Goal: Task Accomplishment & Management: Manage account settings

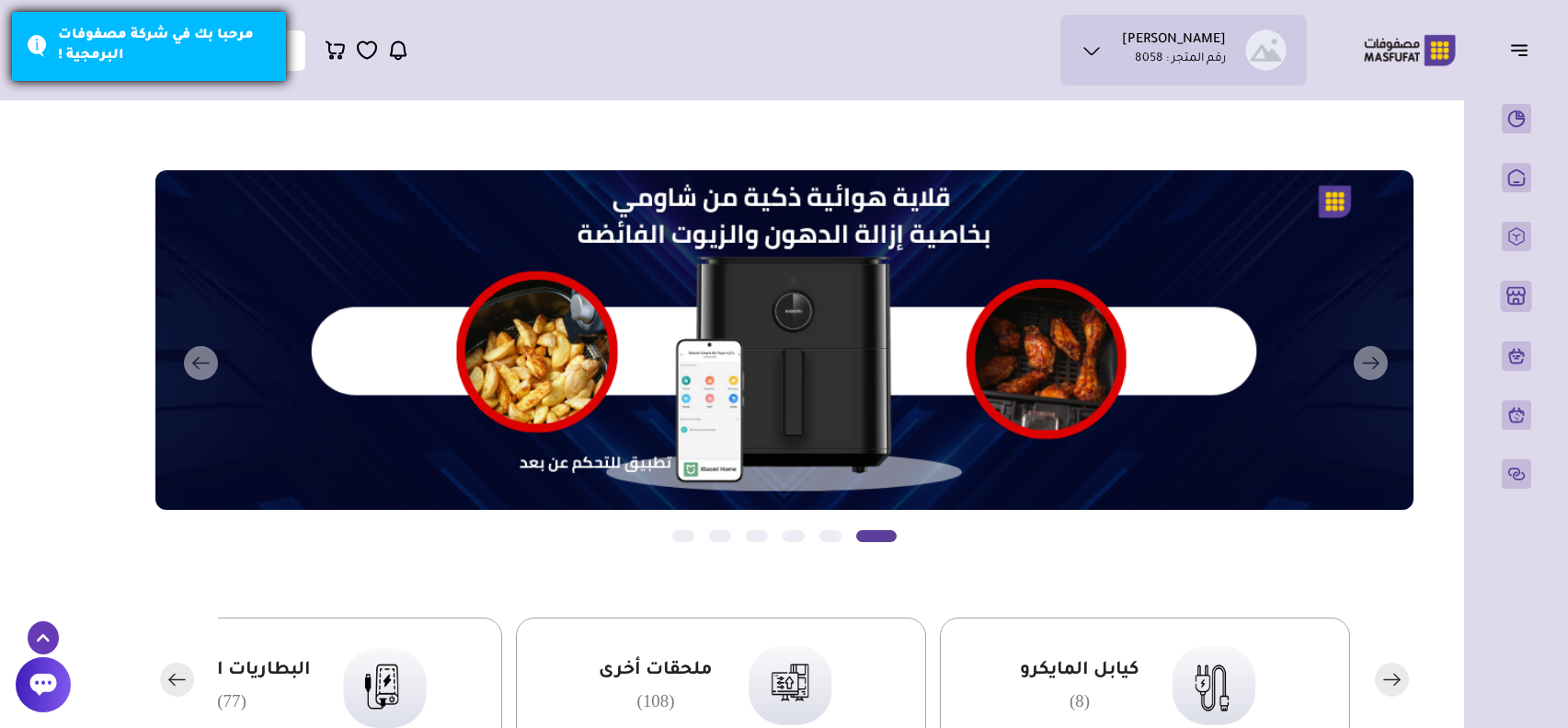
scroll to position [921, 0]
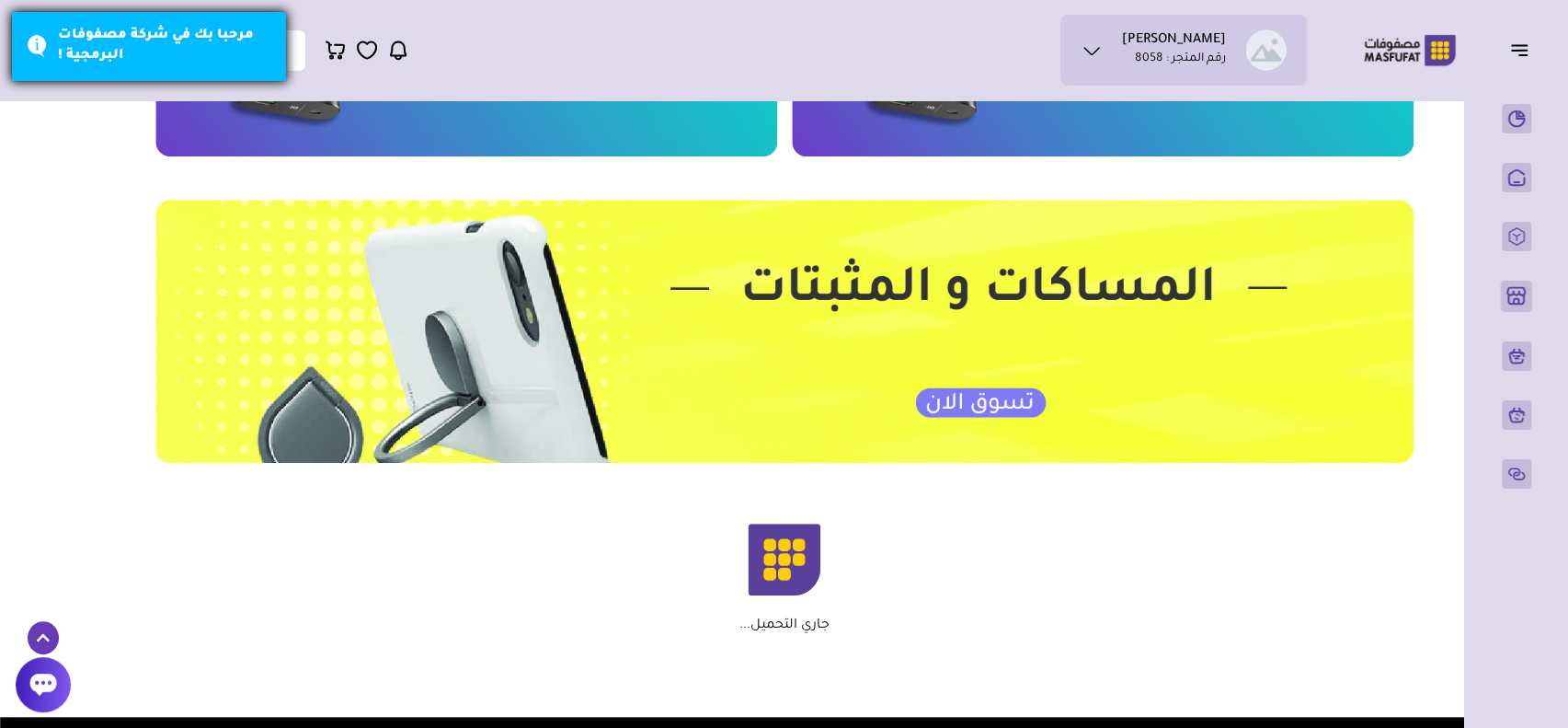
click at [115, 61] on div "مرحبا بك في شركة مصفوفات البرمجية !" at bounding box center [166, 46] width 215 height 42
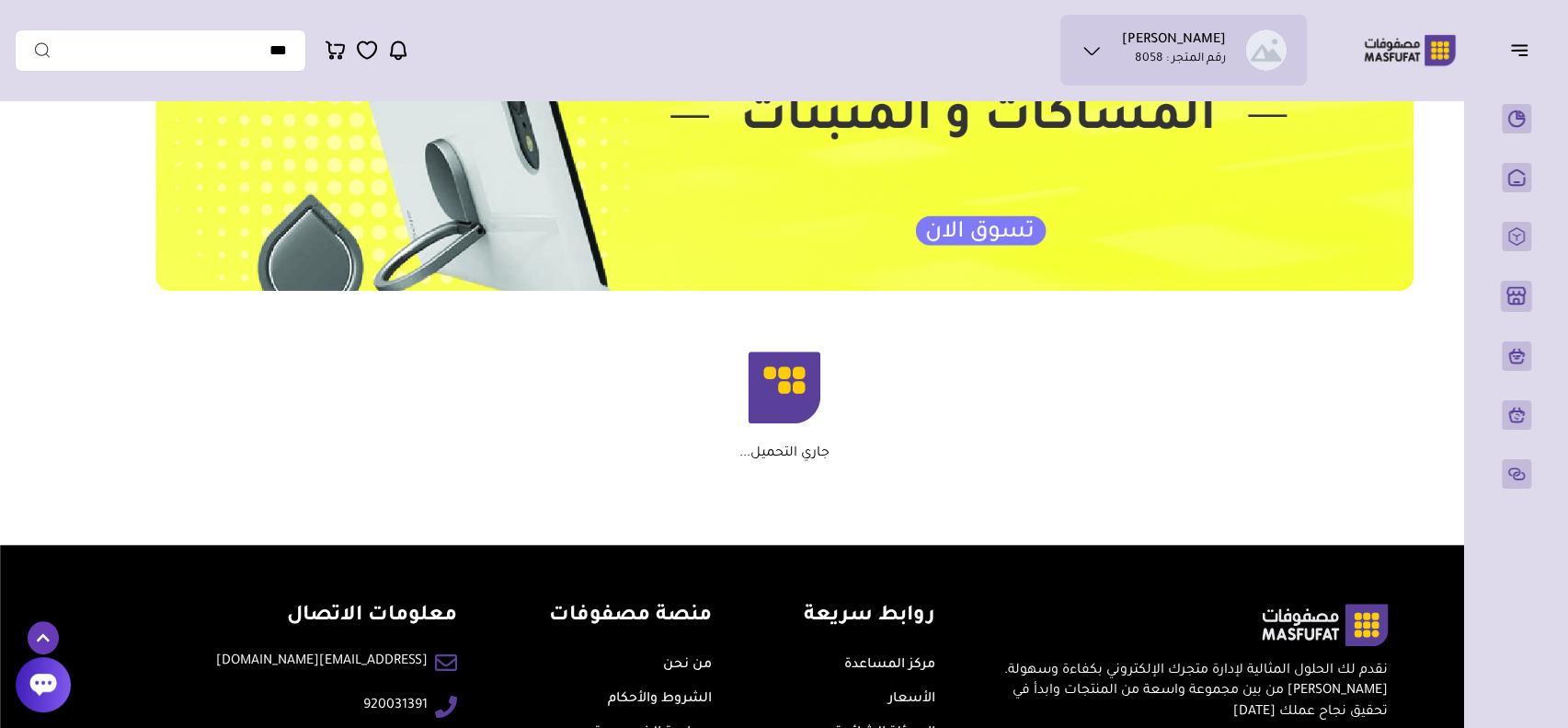
scroll to position [1255, 0]
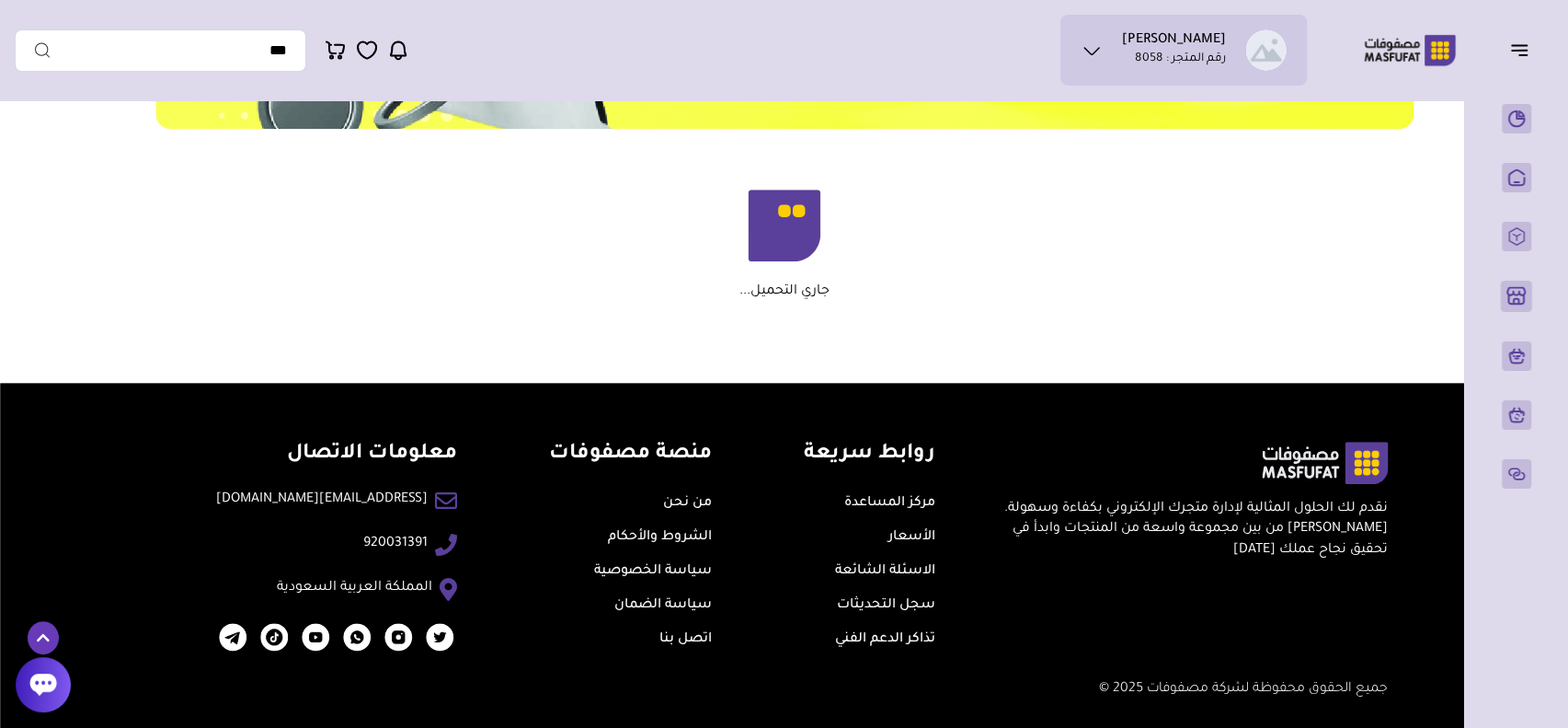
click at [914, 540] on link "الأسعار" at bounding box center [912, 537] width 47 height 15
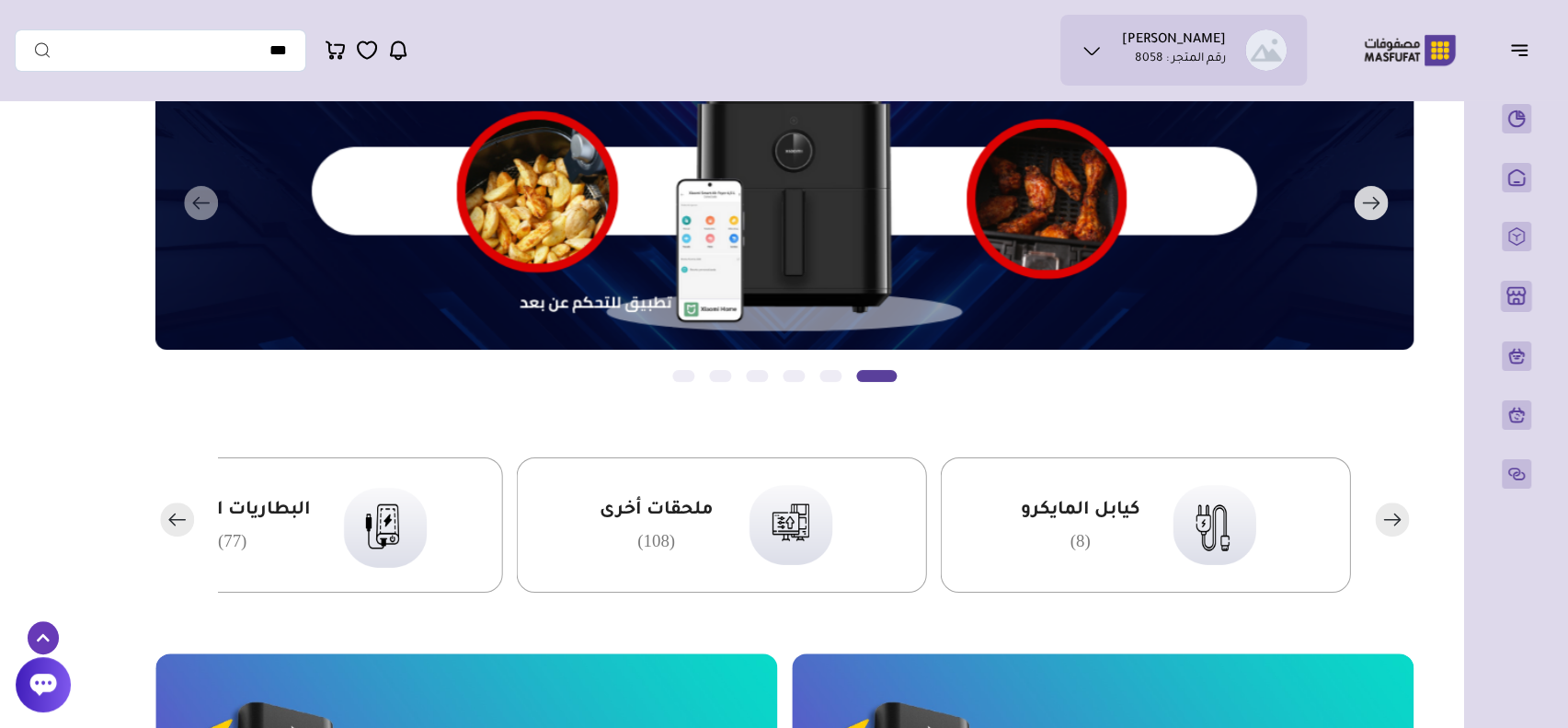
scroll to position [150, 0]
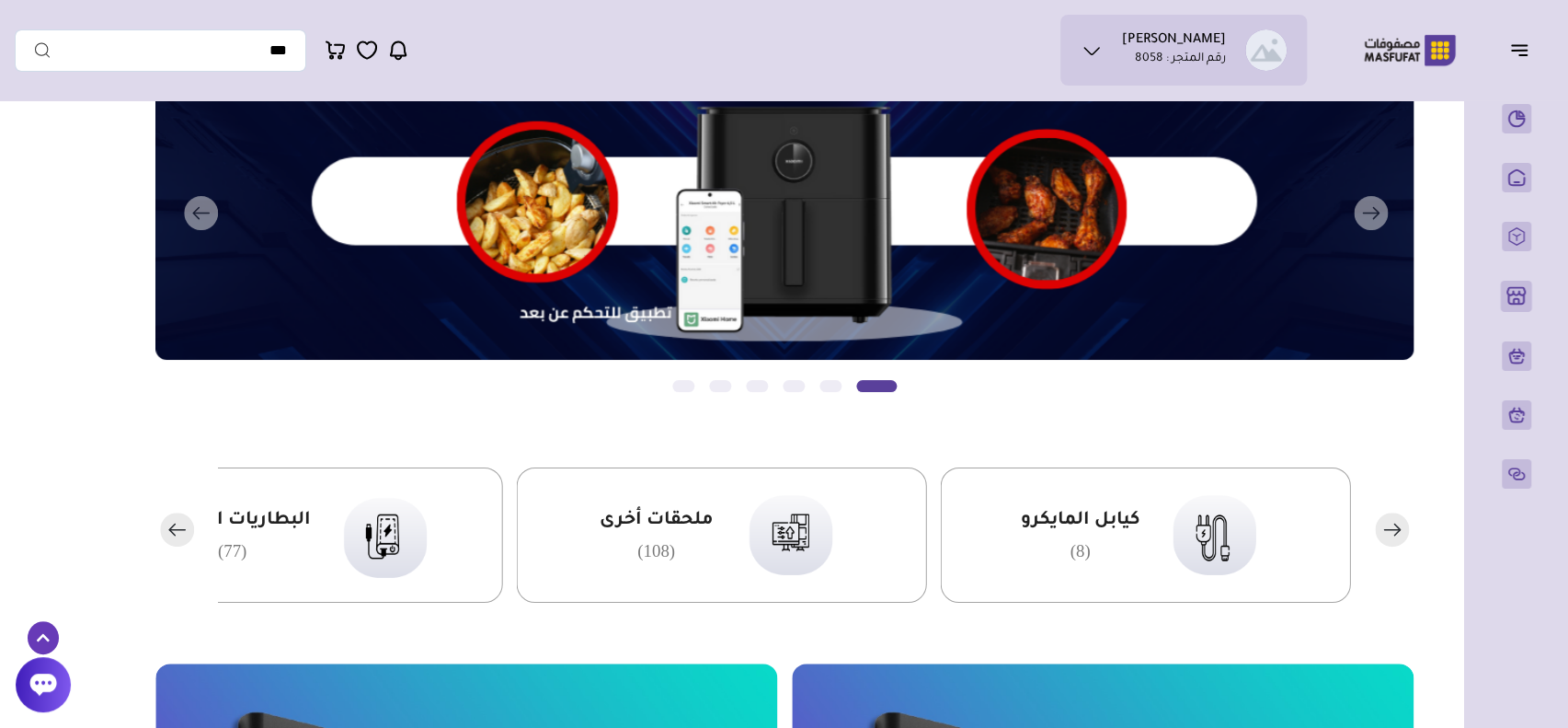
click at [180, 520] on rect "button" at bounding box center [177, 530] width 34 height 34
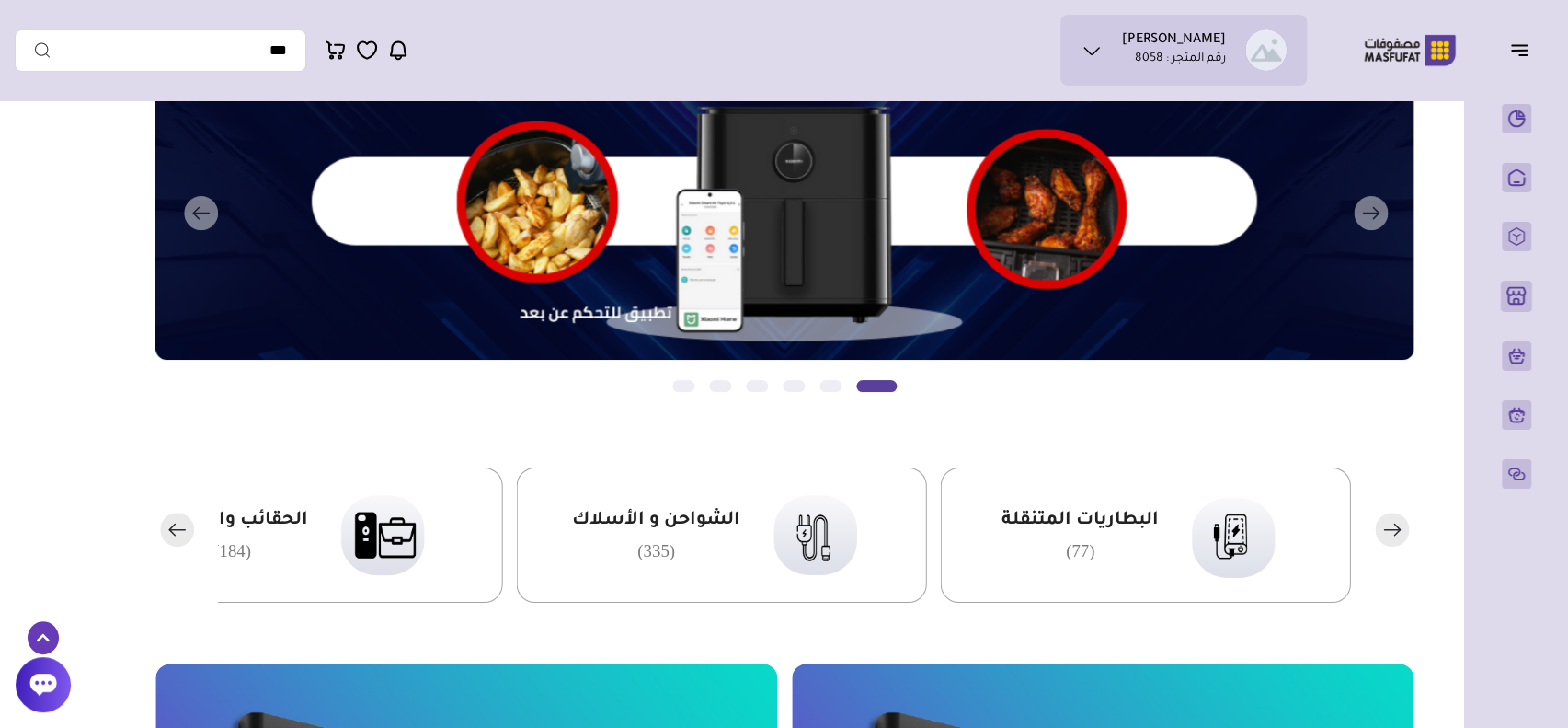
click at [180, 520] on rect "button" at bounding box center [177, 530] width 34 height 34
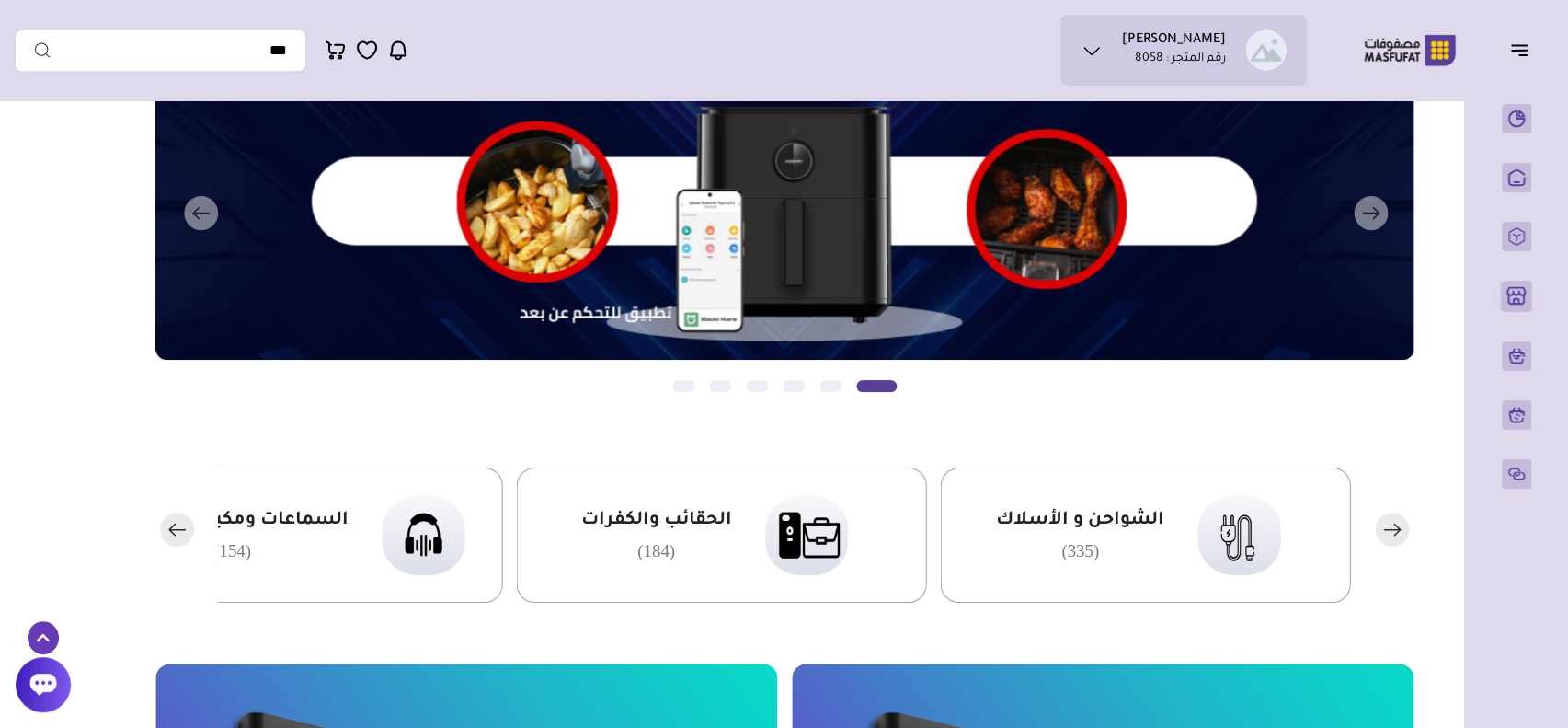
click at [180, 520] on rect "button" at bounding box center [177, 530] width 34 height 34
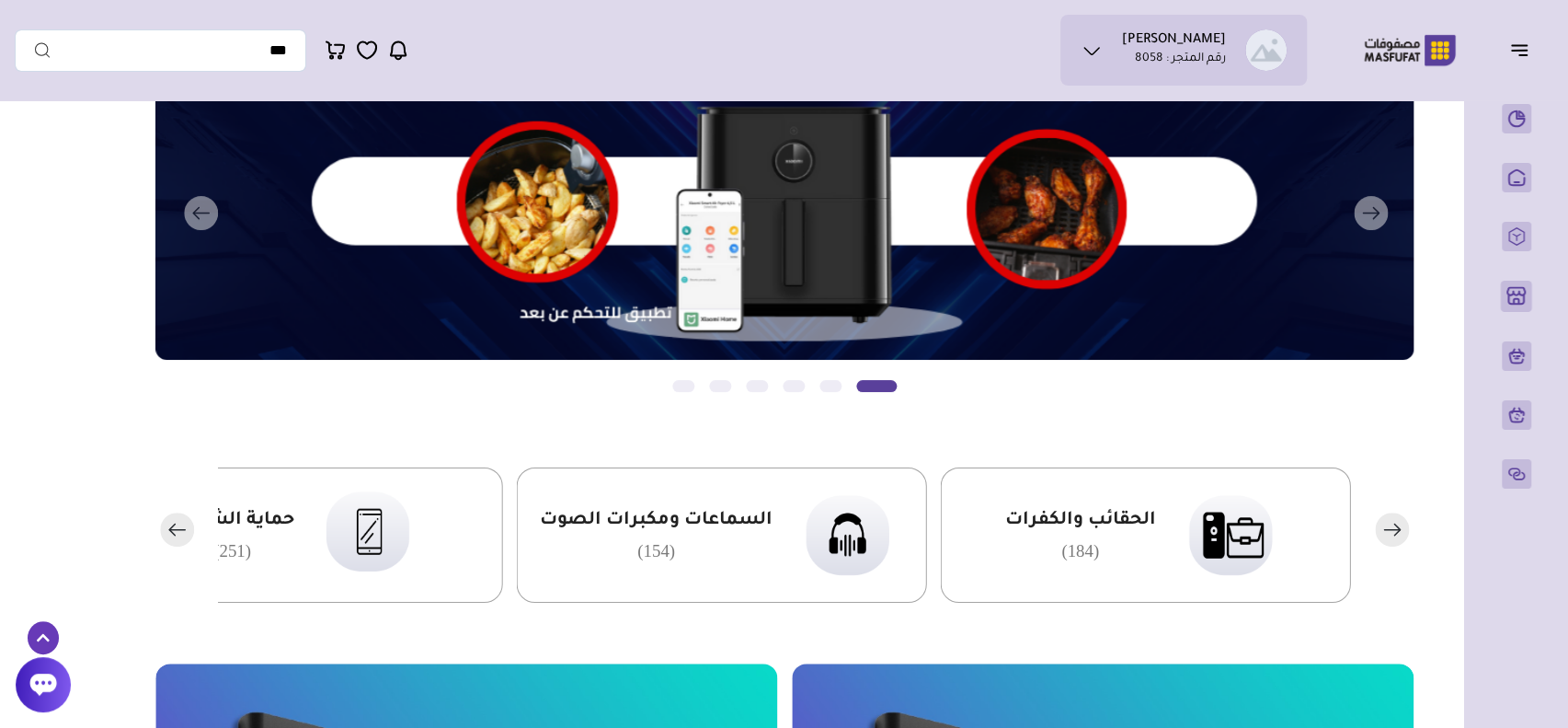
click at [185, 521] on rect "button" at bounding box center [177, 530] width 34 height 34
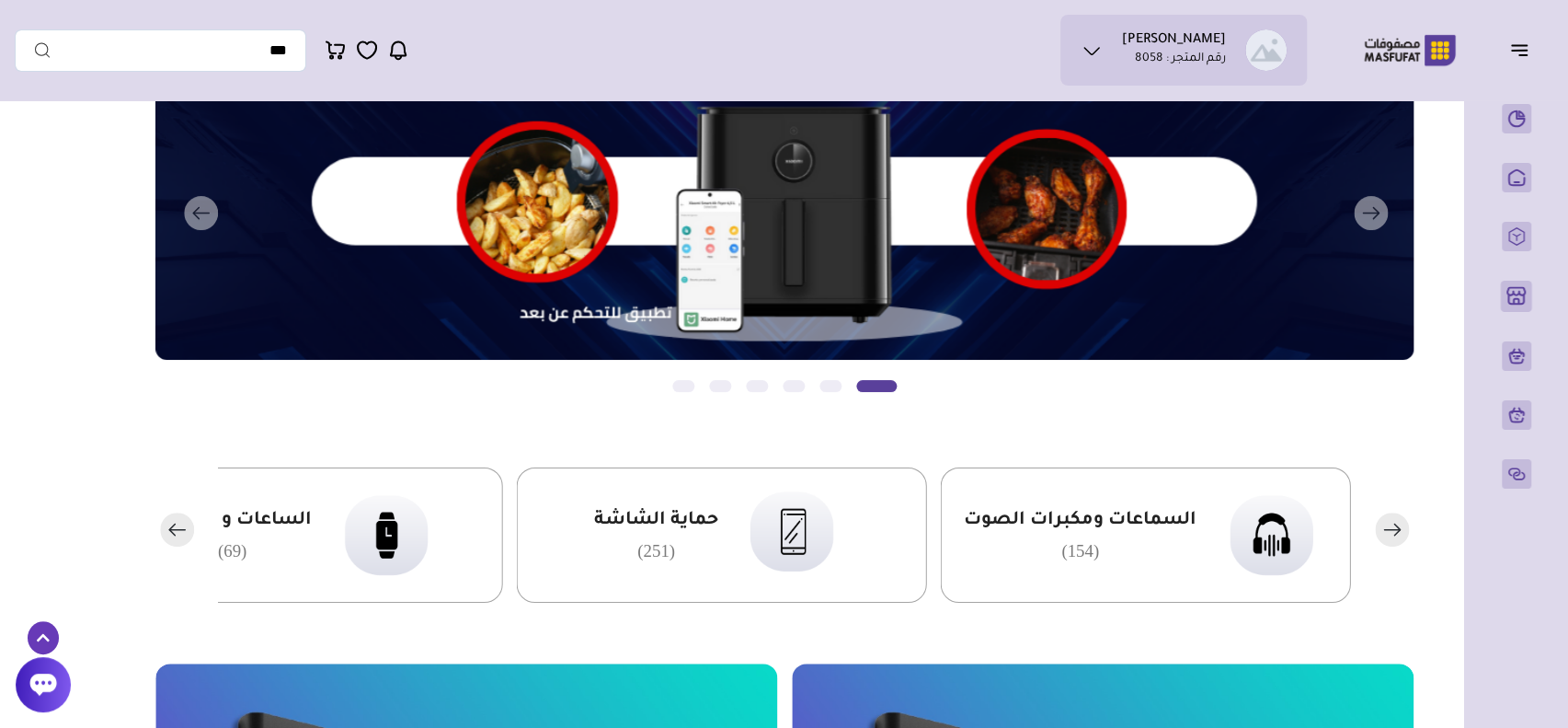
click at [185, 521] on rect "button" at bounding box center [177, 530] width 34 height 34
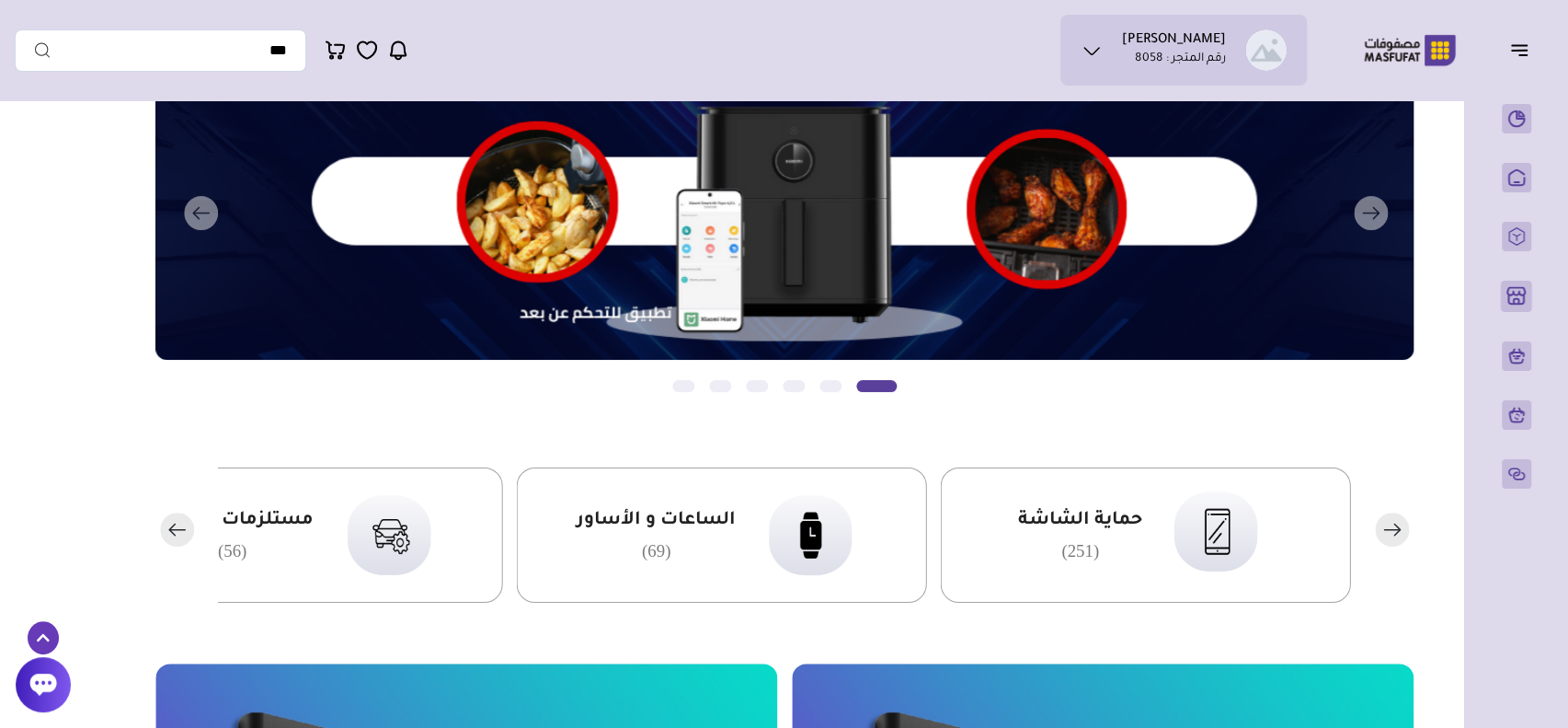
click at [185, 521] on rect "button" at bounding box center [177, 530] width 34 height 34
click at [184, 521] on rect "button" at bounding box center [177, 530] width 34 height 34
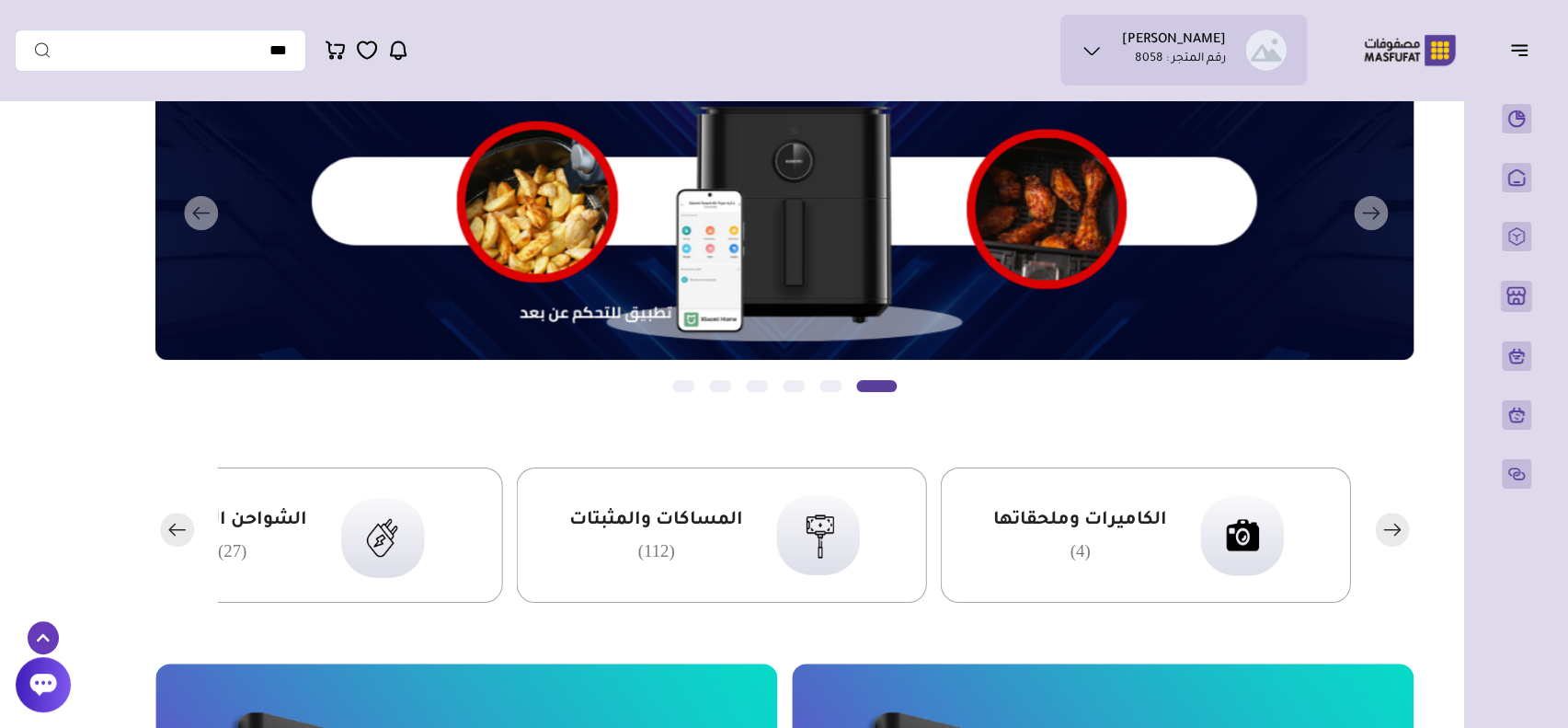
click at [184, 521] on rect "button" at bounding box center [177, 530] width 34 height 34
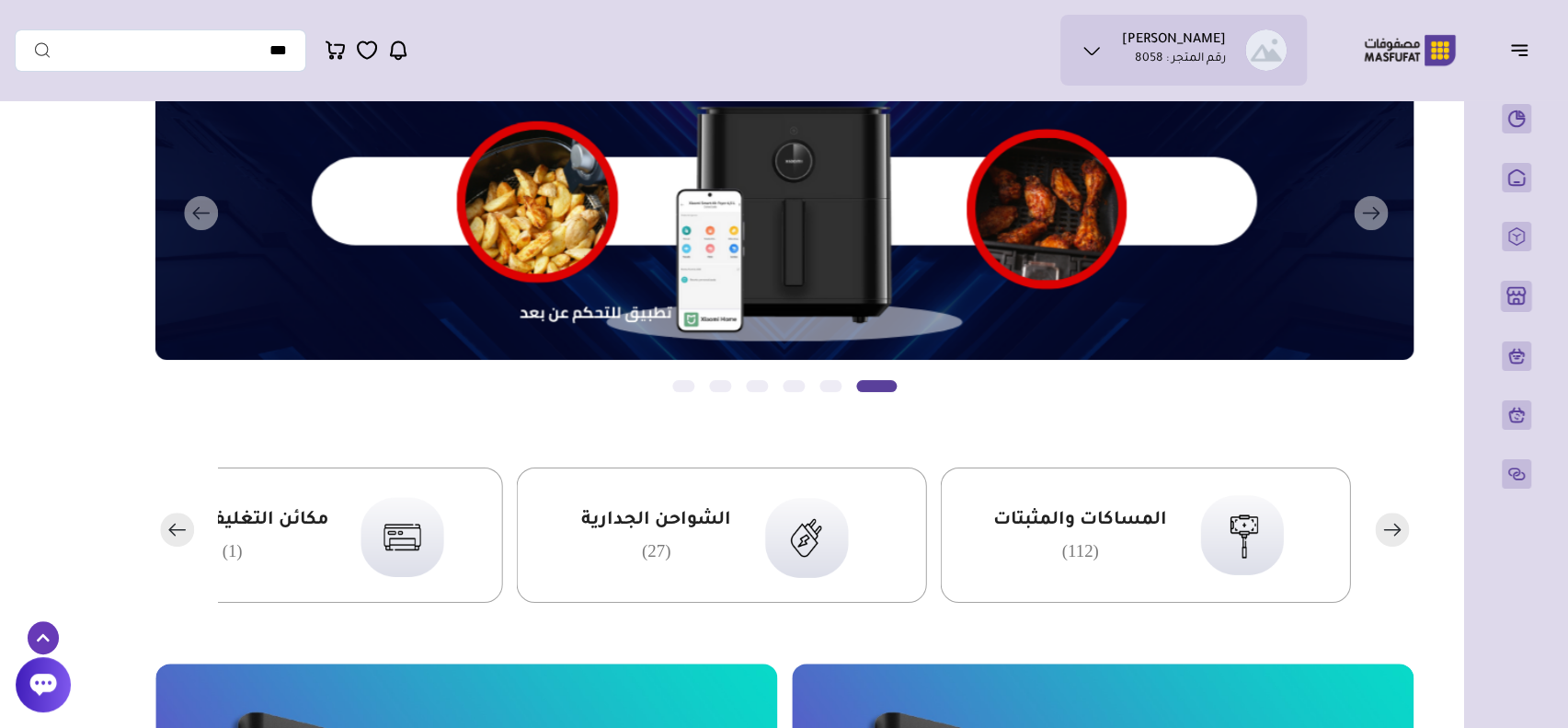
click at [190, 523] on rect "button" at bounding box center [177, 530] width 34 height 34
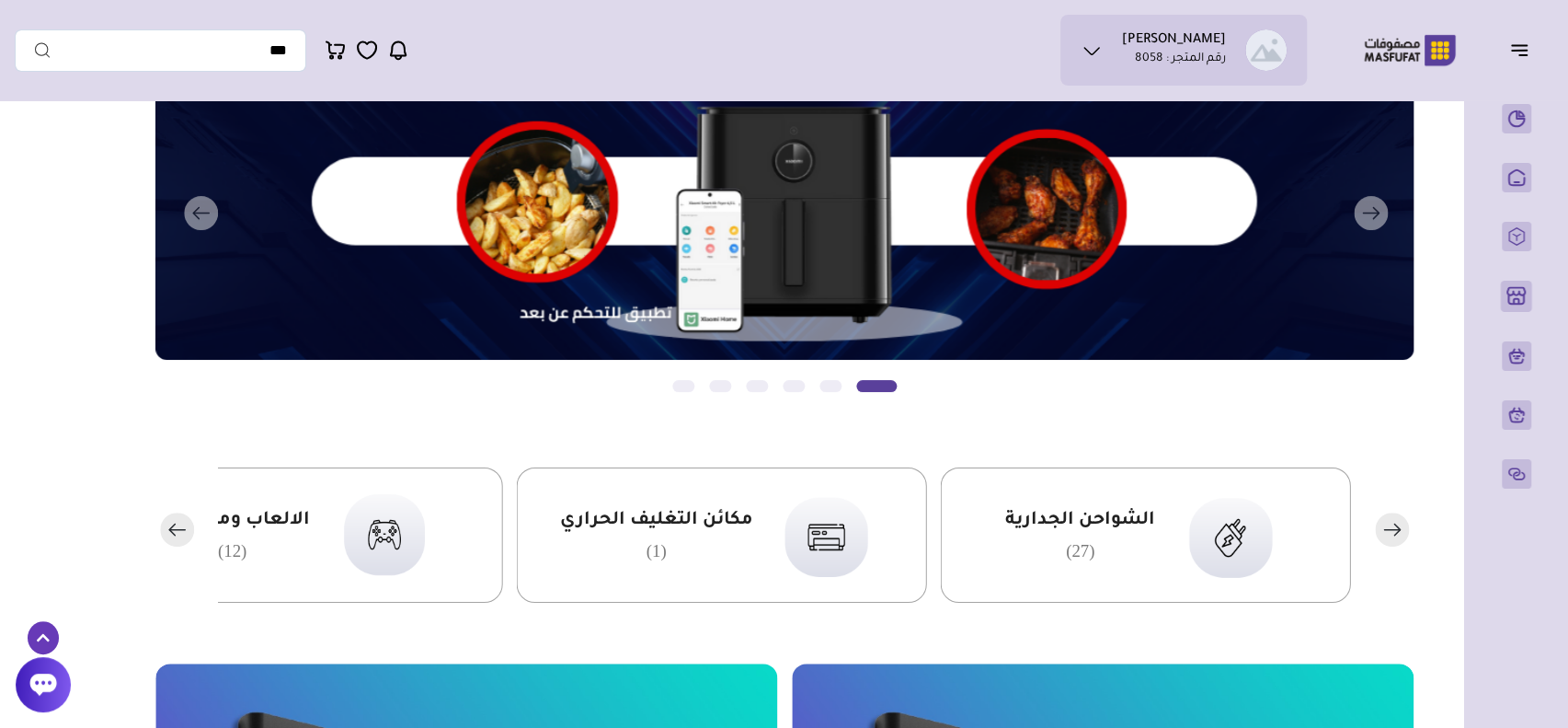
click at [190, 523] on rect "button" at bounding box center [177, 530] width 34 height 34
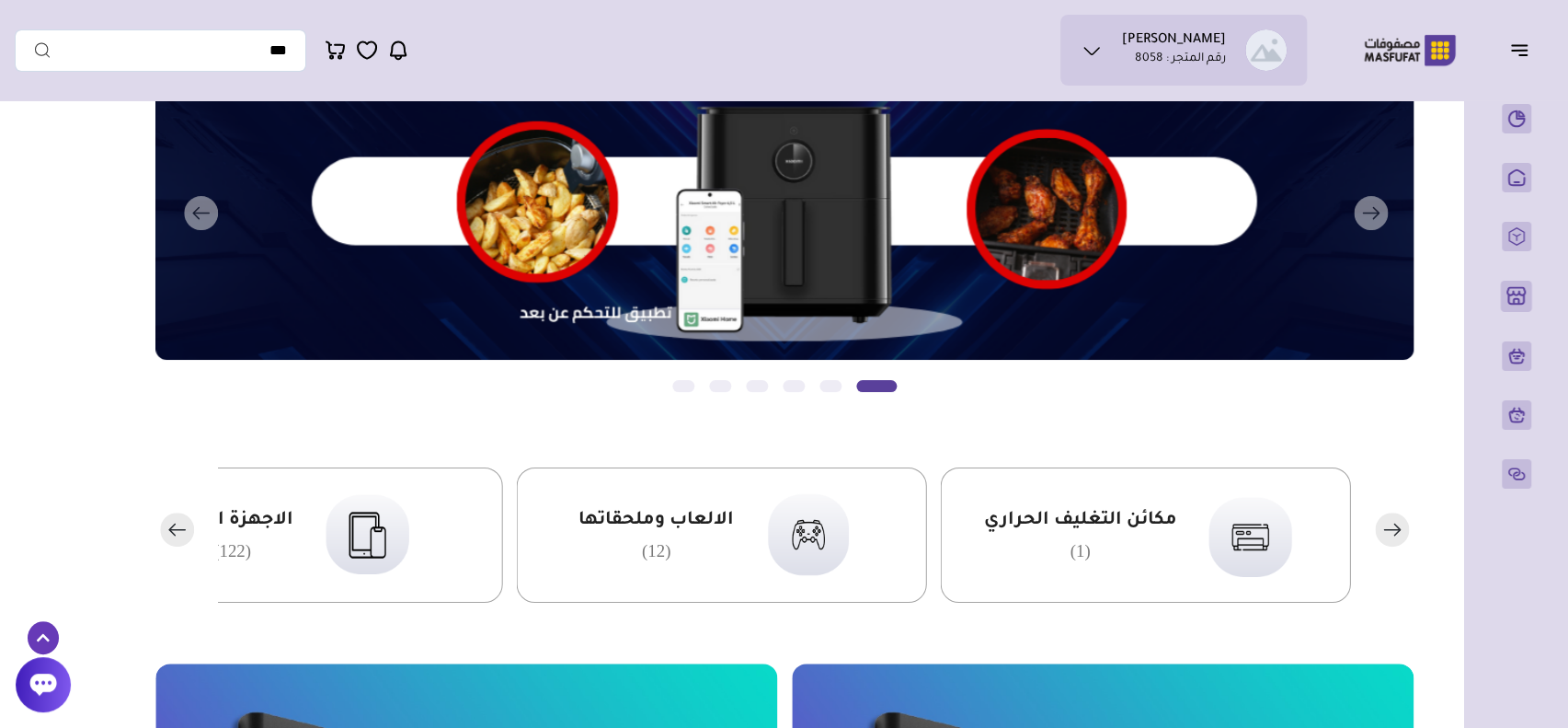
click at [190, 523] on rect "button" at bounding box center [177, 530] width 34 height 34
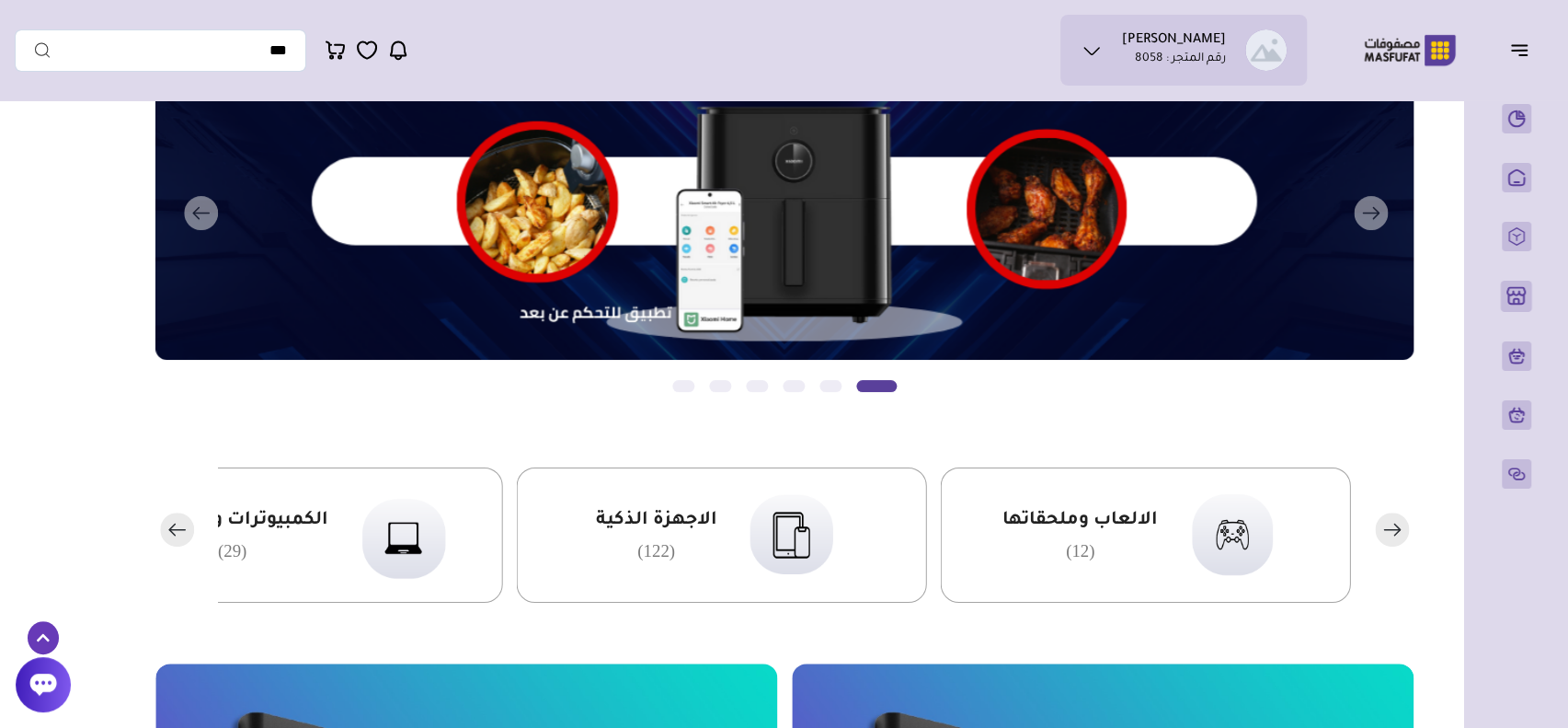
click at [190, 523] on rect "button" at bounding box center [177, 530] width 34 height 34
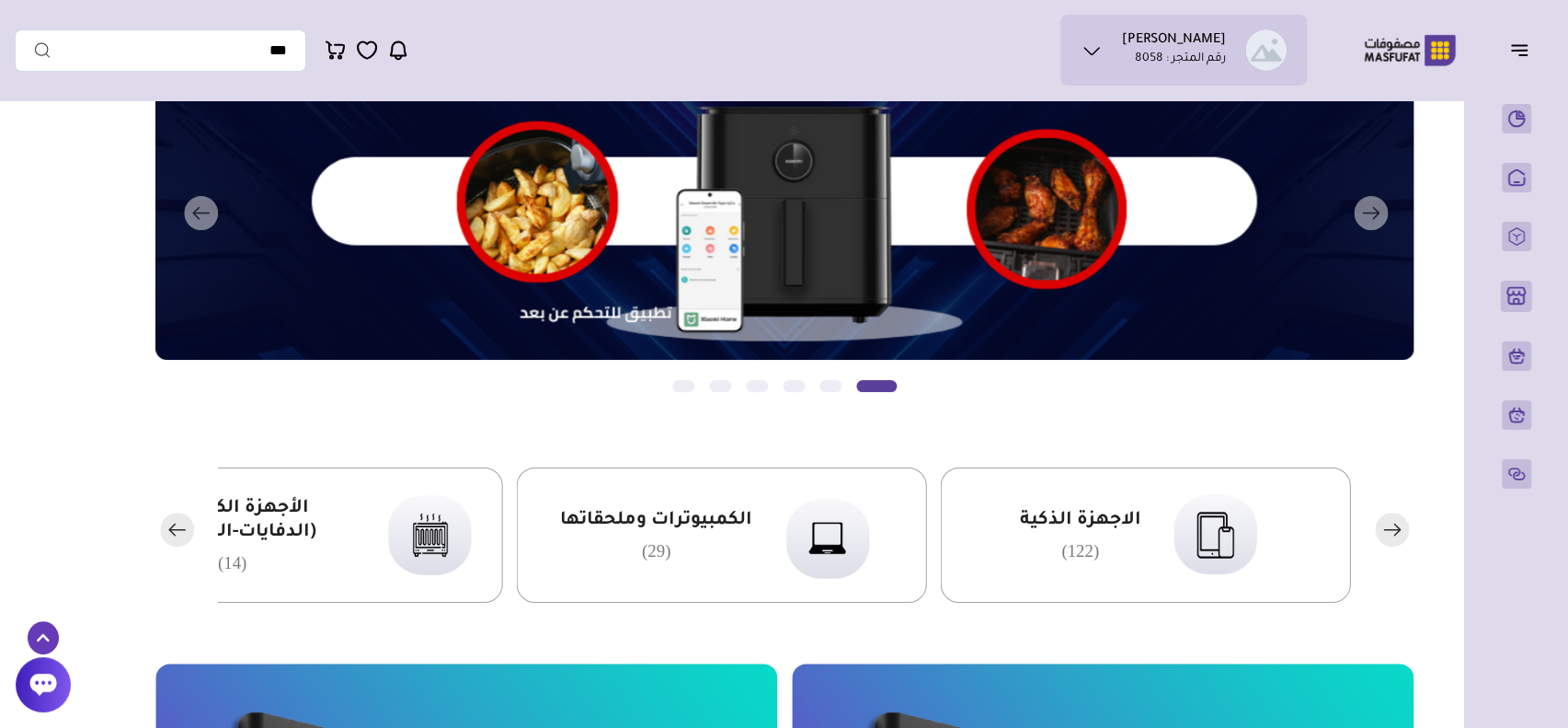
click at [190, 523] on rect "button" at bounding box center [177, 530] width 34 height 34
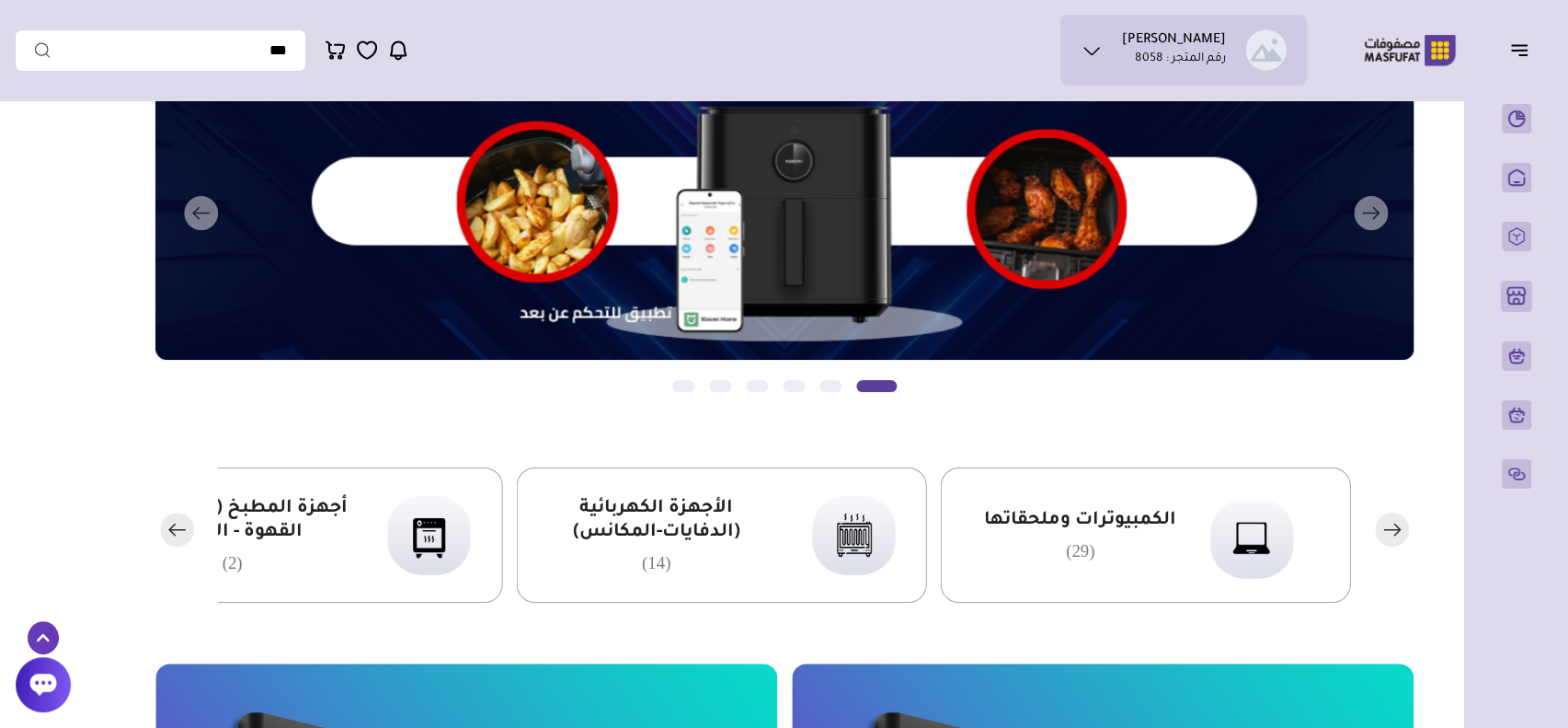
click at [190, 523] on rect "button" at bounding box center [177, 530] width 34 height 34
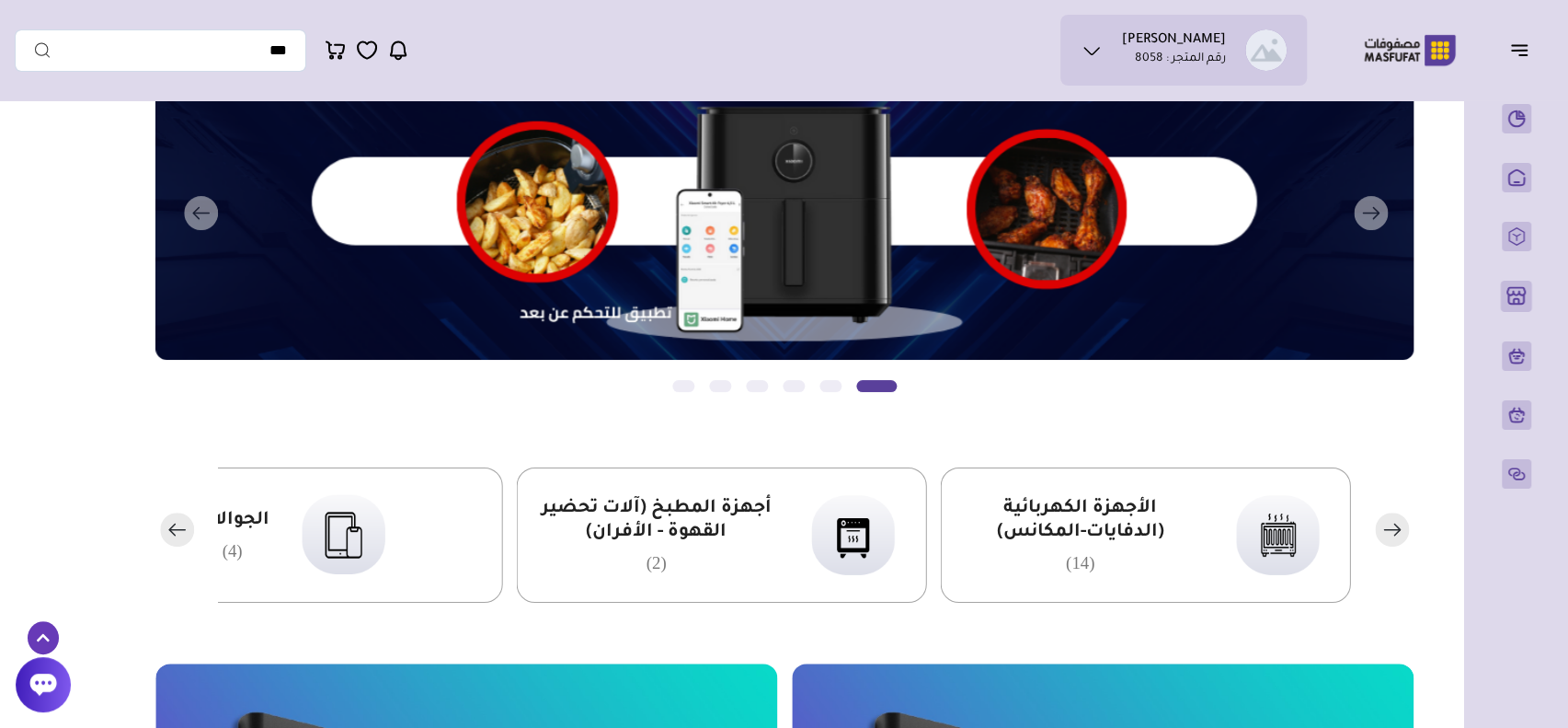
click at [190, 523] on rect "button" at bounding box center [177, 530] width 34 height 34
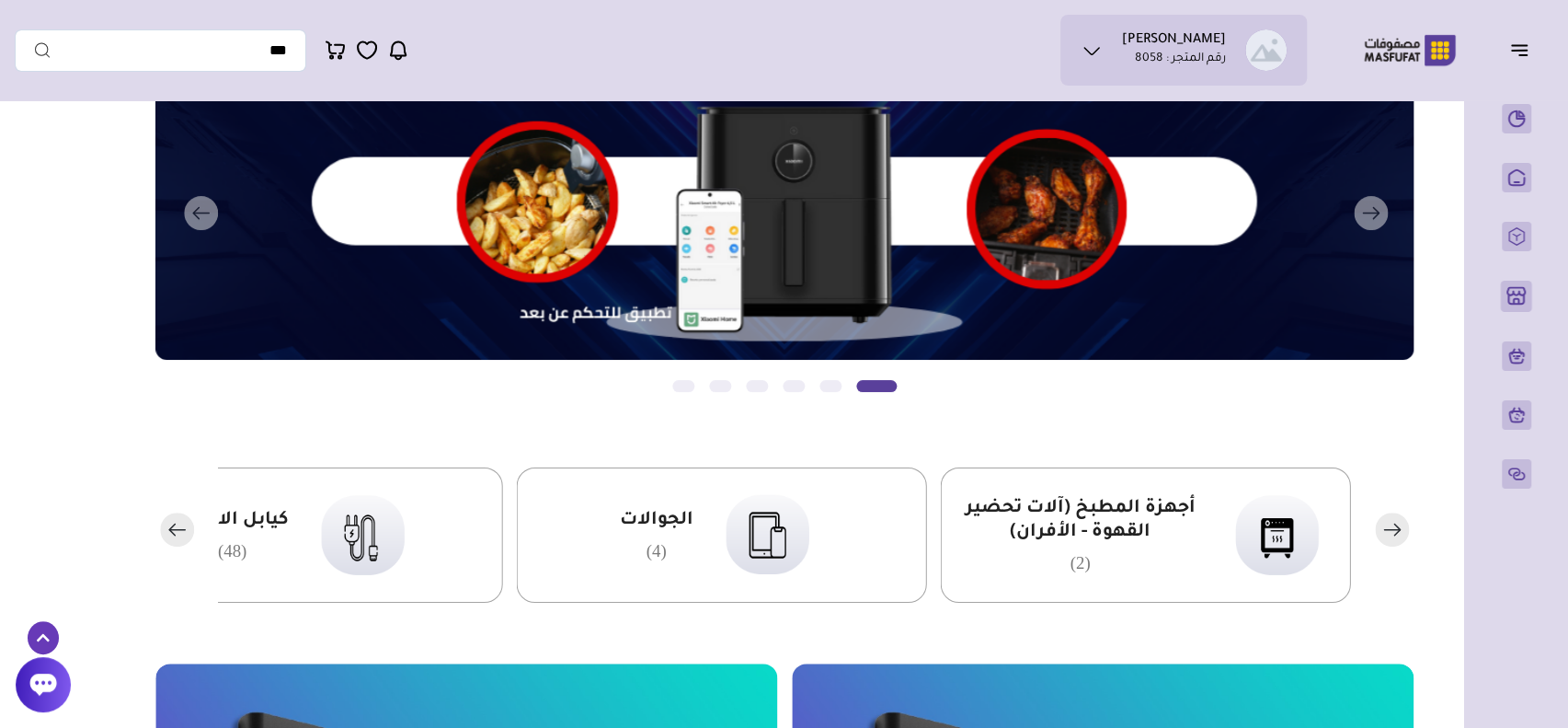
click at [191, 523] on rect "button" at bounding box center [177, 530] width 34 height 34
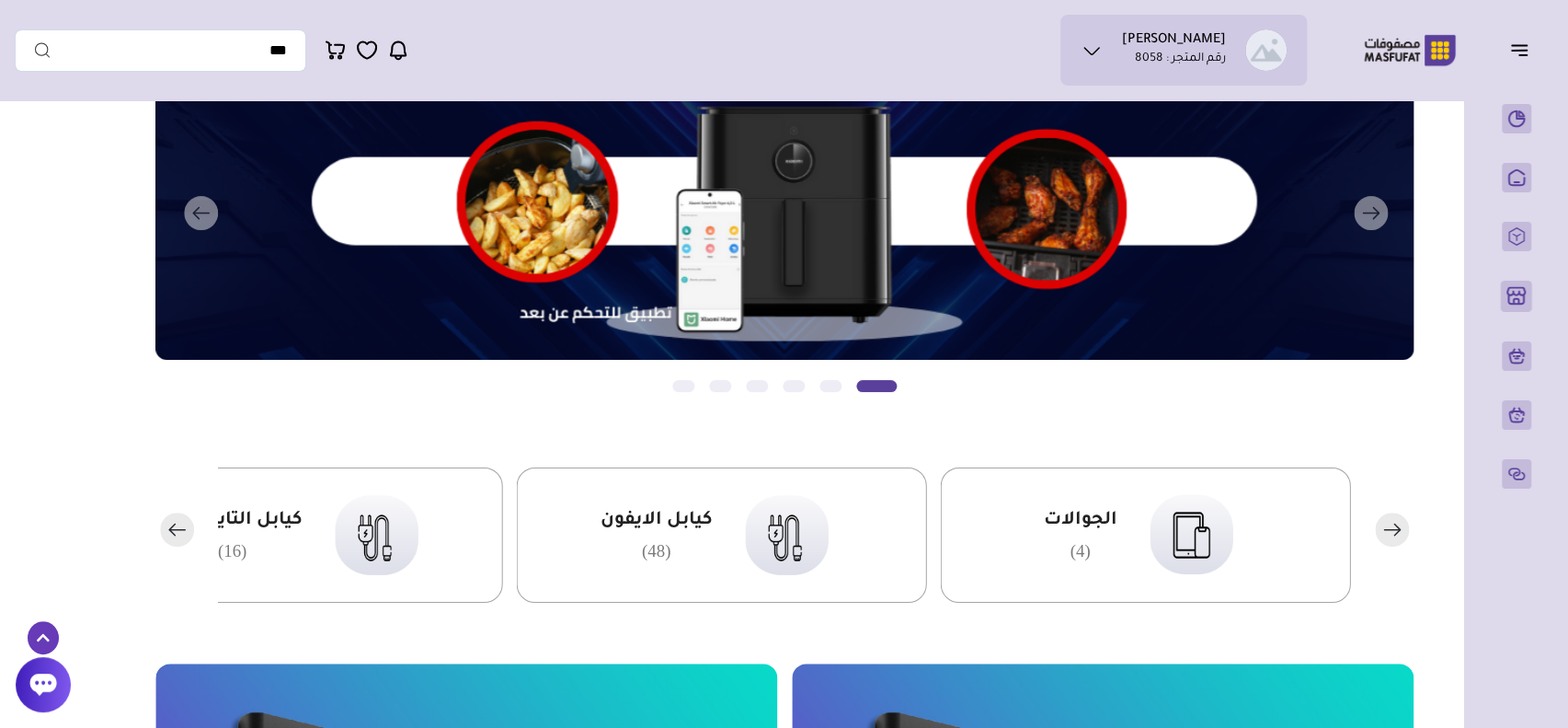
click at [193, 523] on rect "button" at bounding box center [177, 530] width 34 height 34
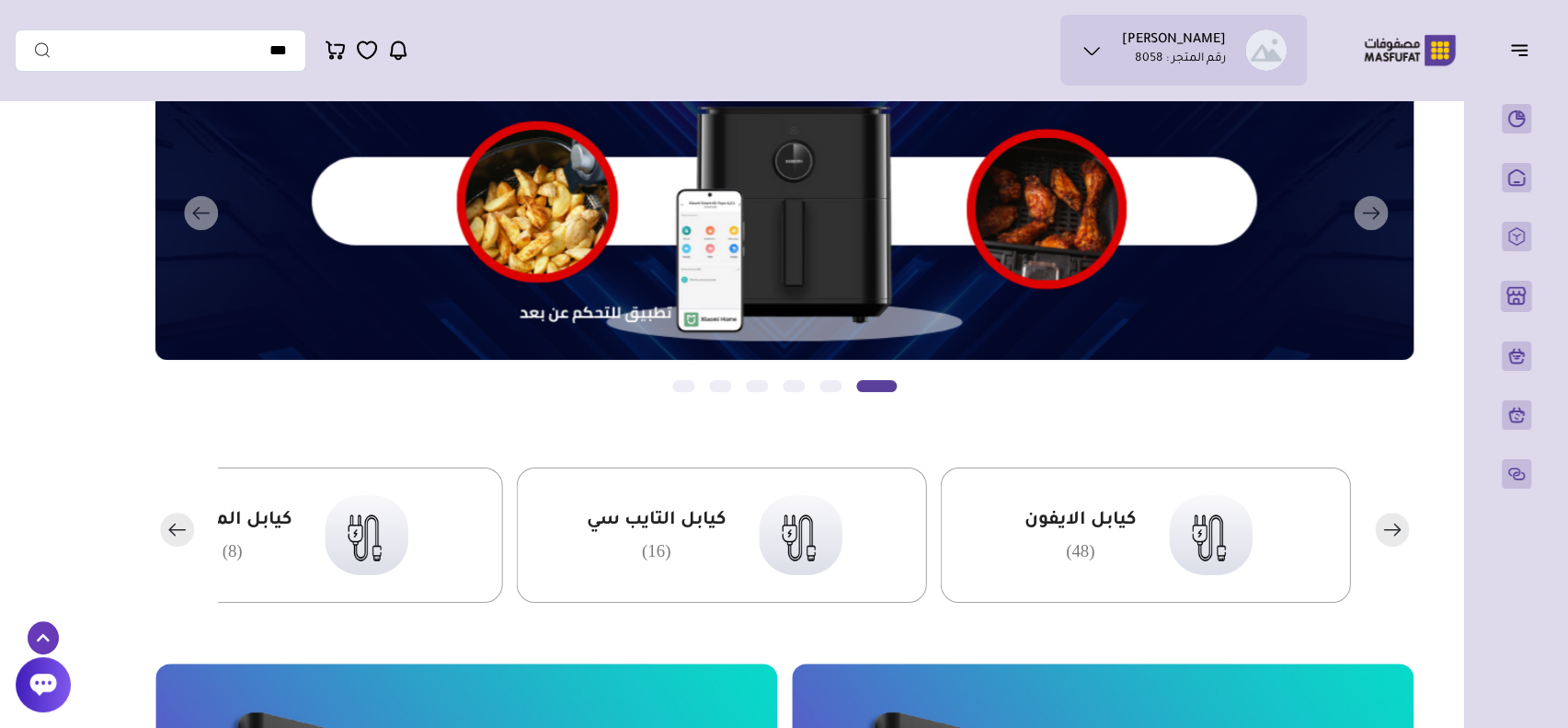
click at [193, 523] on rect "button" at bounding box center [177, 530] width 34 height 34
click at [195, 523] on div at bounding box center [784, 535] width 1258 height 135
click at [179, 536] on rect "button" at bounding box center [177, 530] width 34 height 34
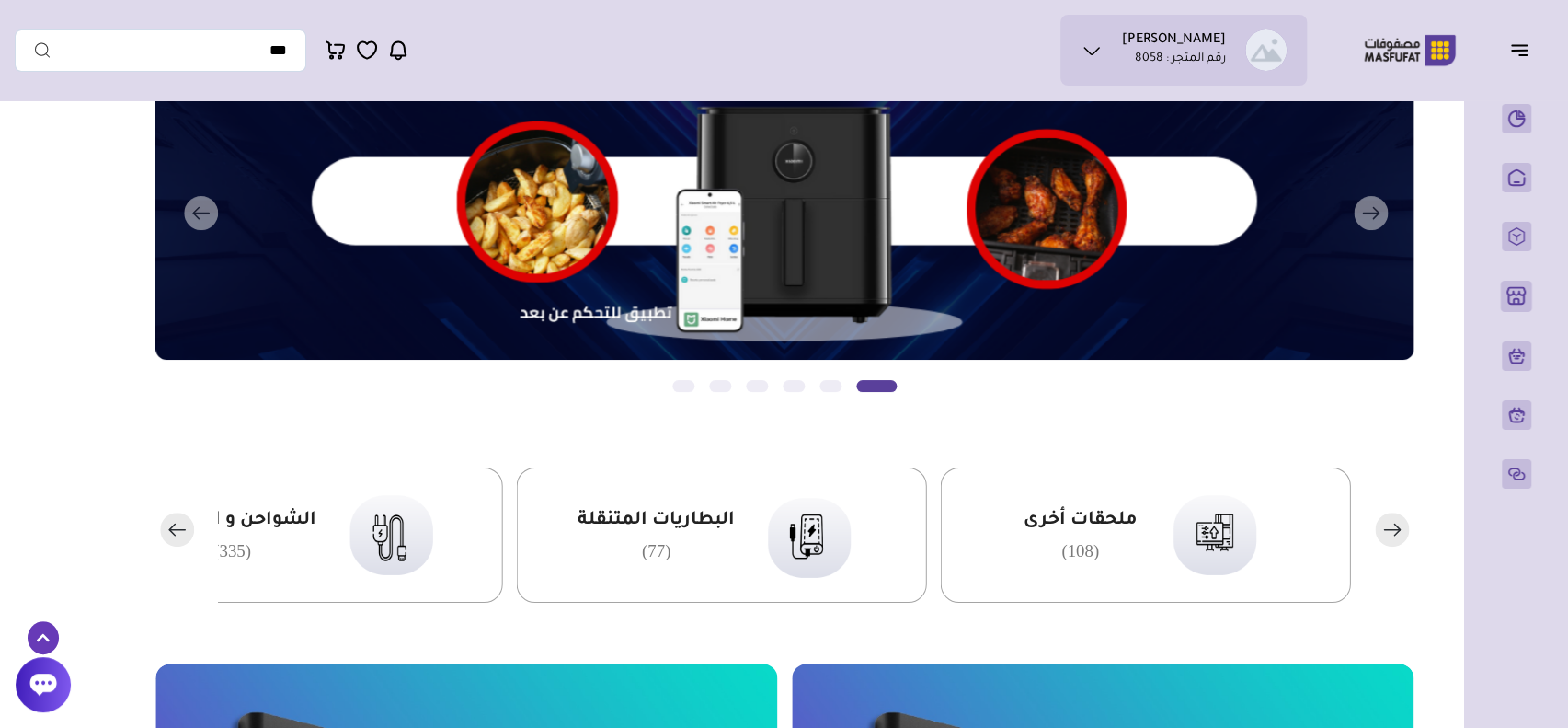
click at [179, 536] on rect "button" at bounding box center [177, 530] width 34 height 34
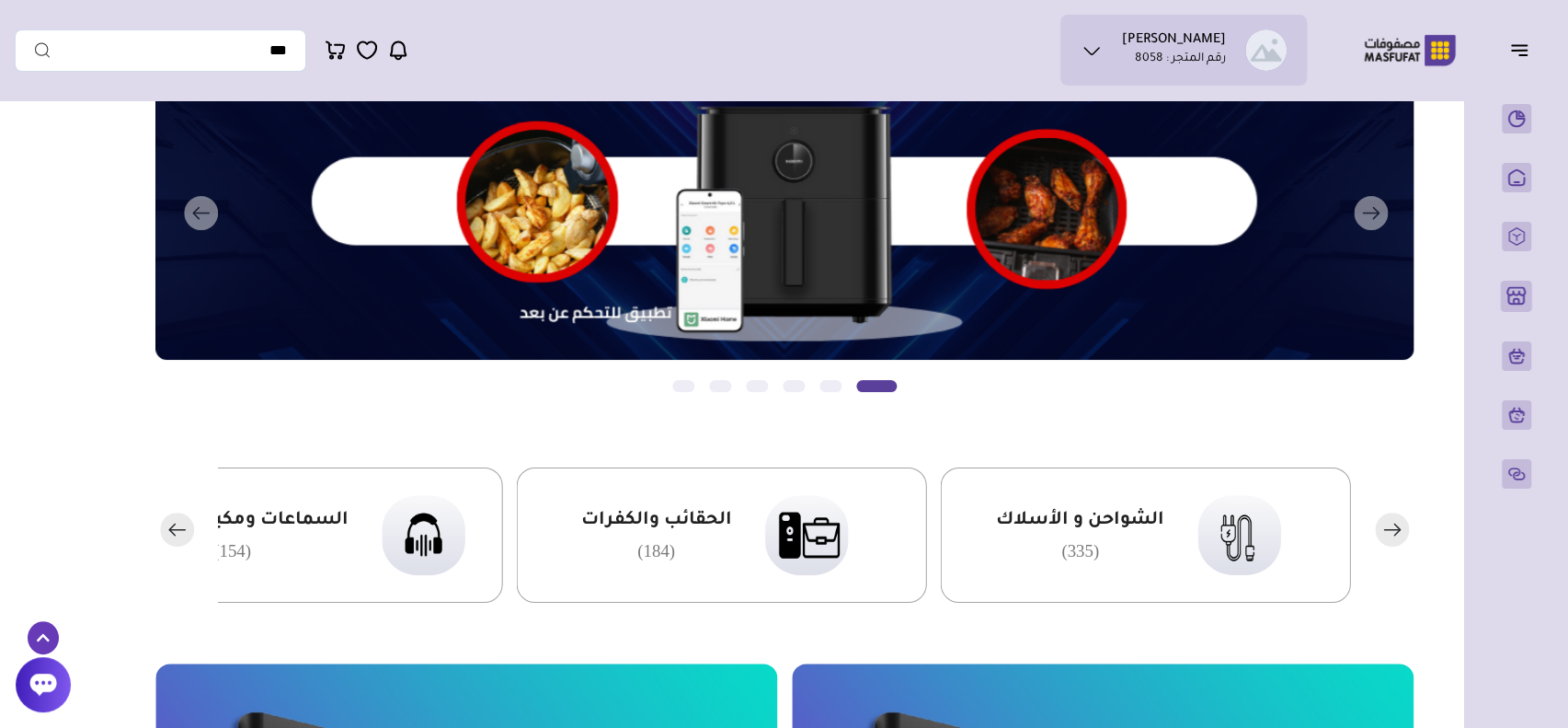
click at [179, 536] on rect "button" at bounding box center [177, 530] width 34 height 34
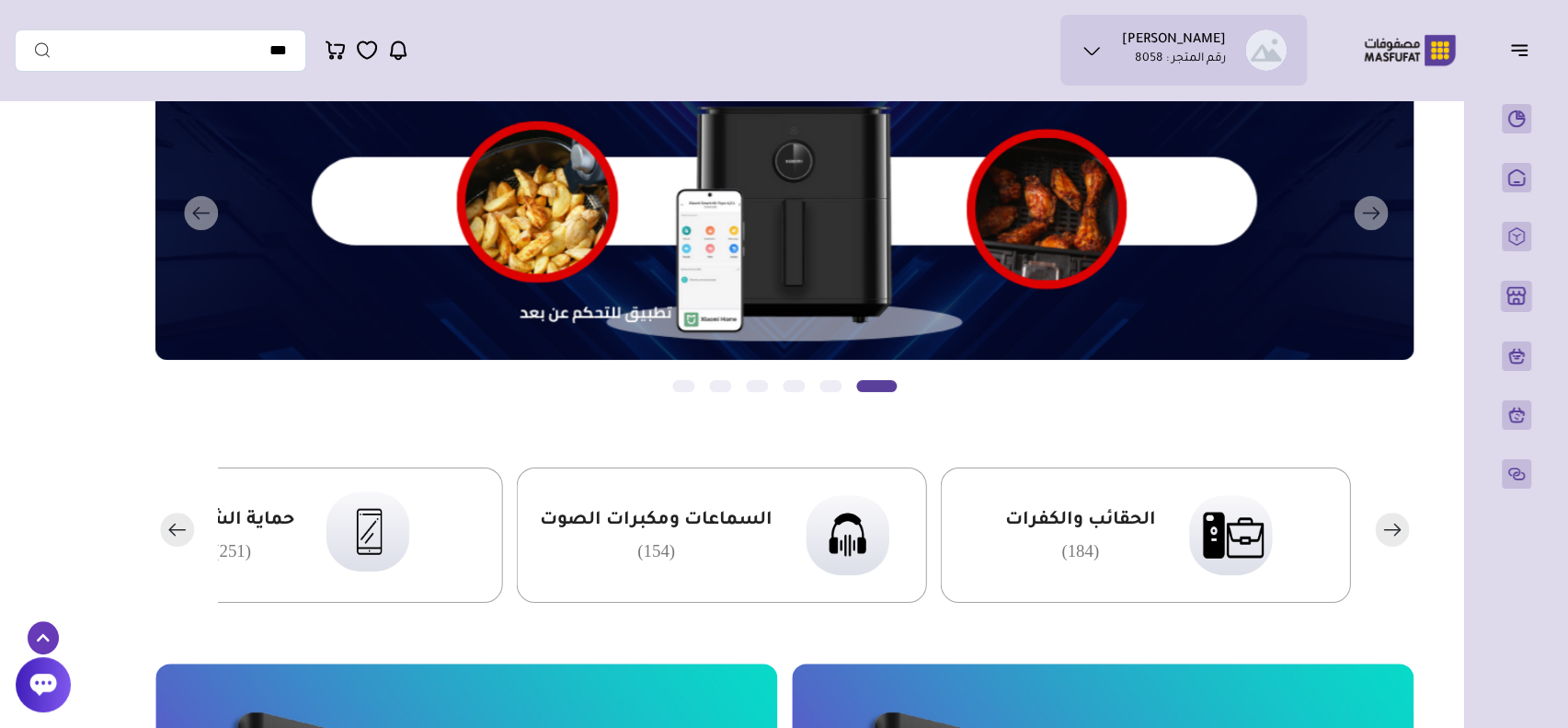
click at [179, 536] on rect "button" at bounding box center [177, 530] width 34 height 34
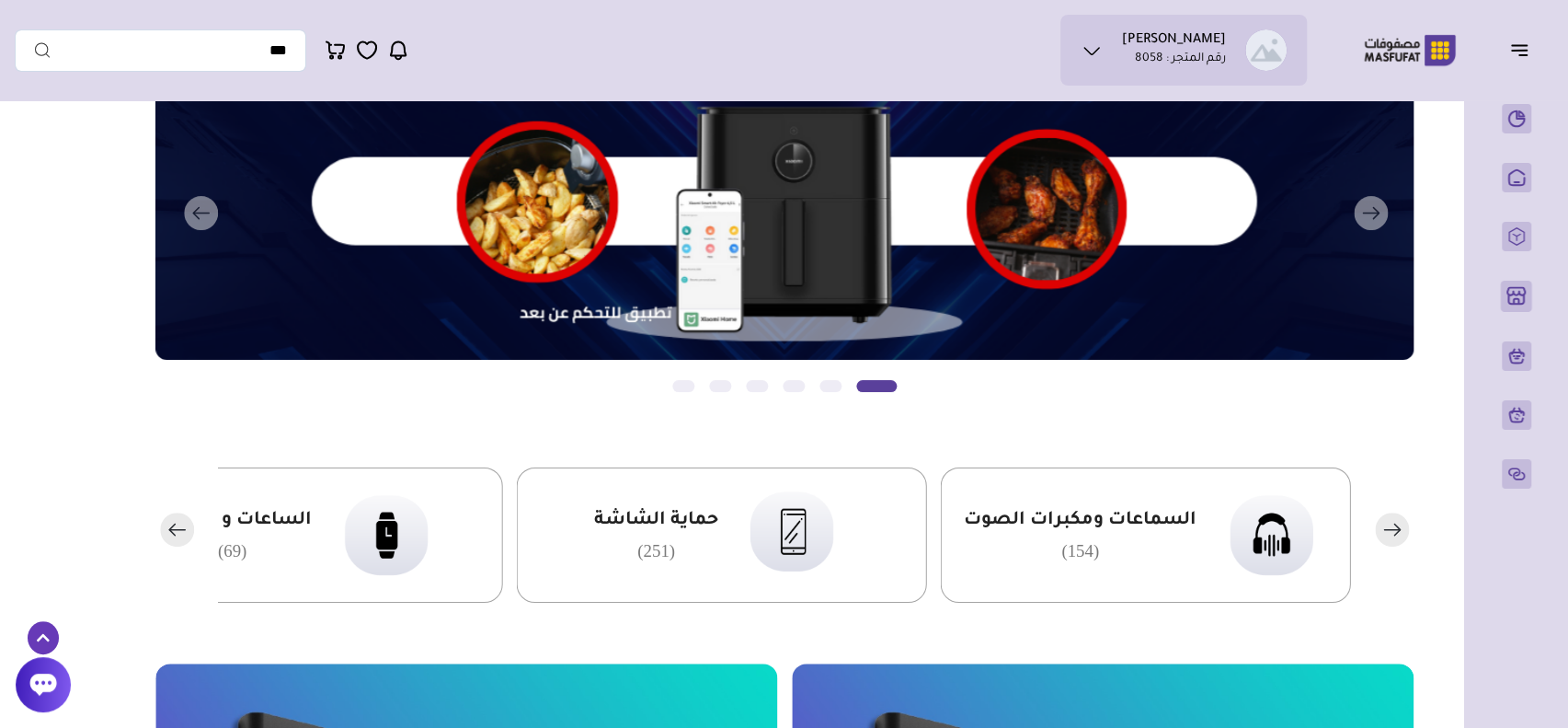
click at [179, 536] on rect "button" at bounding box center [177, 530] width 34 height 34
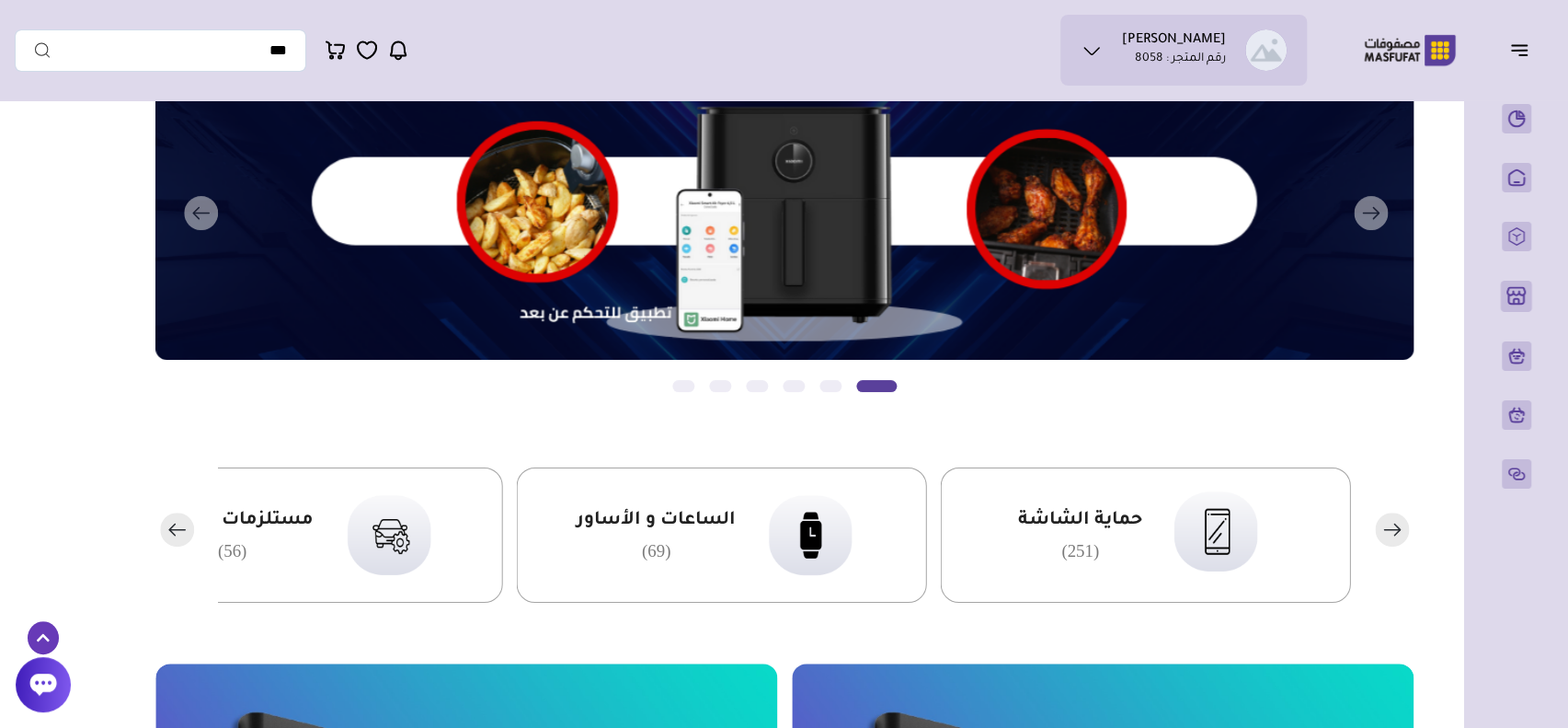
click at [179, 536] on rect "button" at bounding box center [177, 530] width 34 height 34
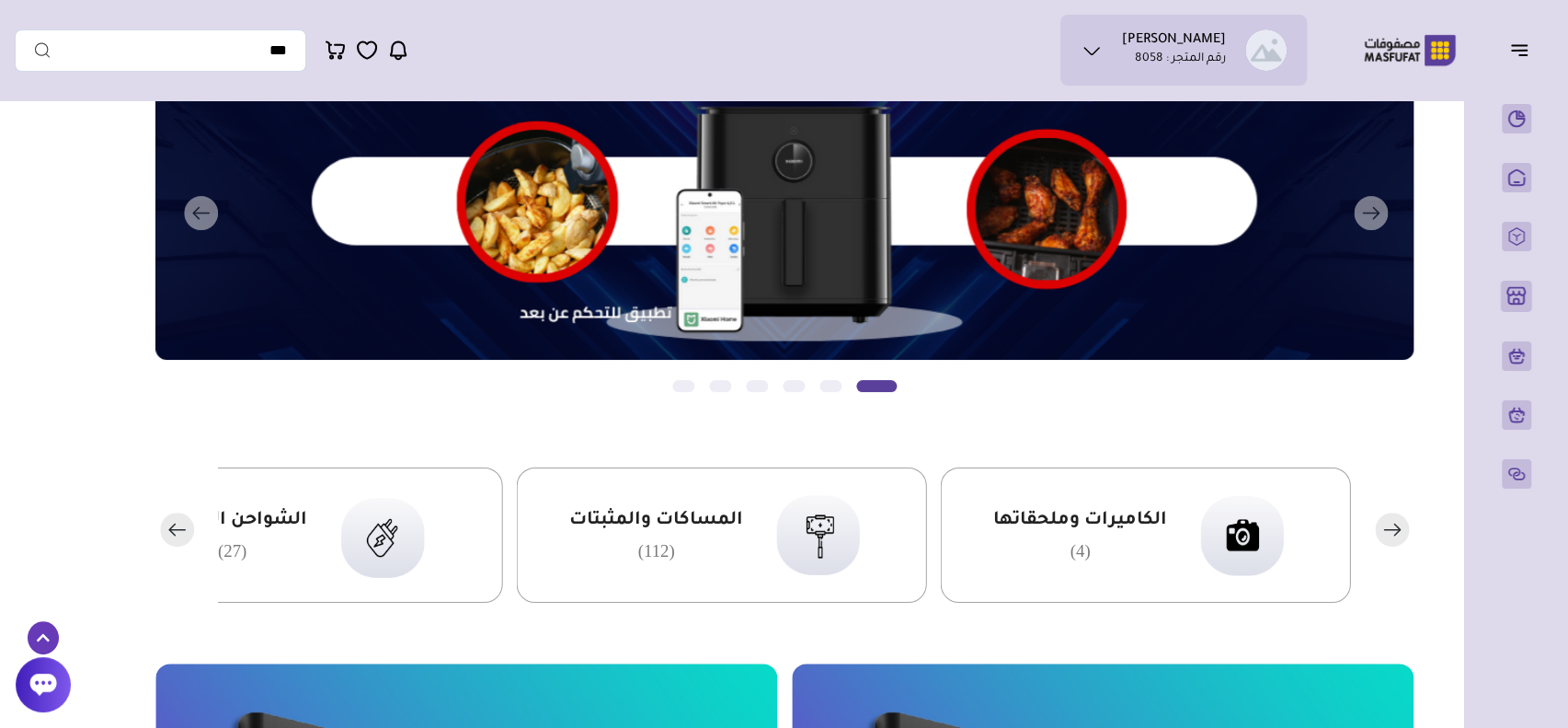
click at [179, 536] on rect "button" at bounding box center [177, 530] width 34 height 34
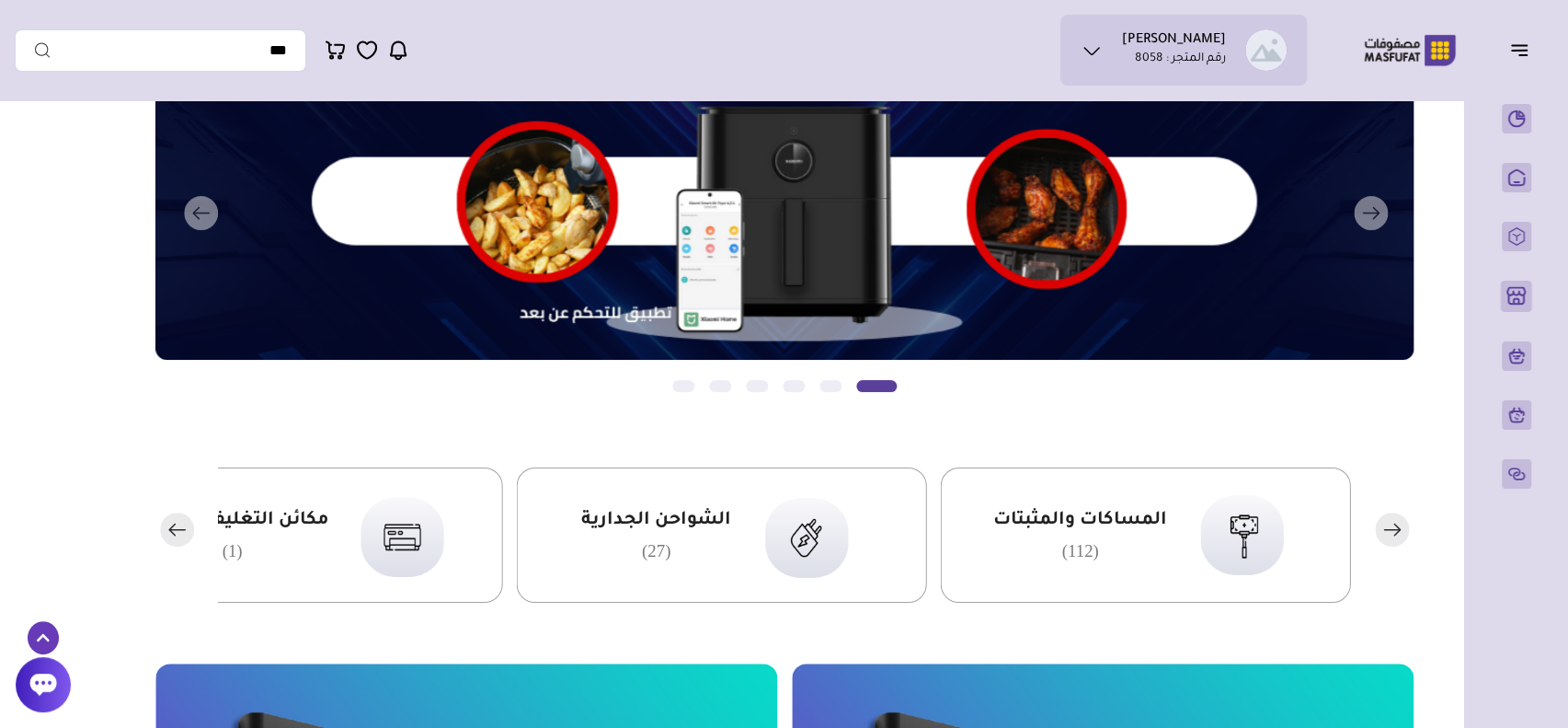
click at [179, 536] on rect "button" at bounding box center [177, 530] width 34 height 34
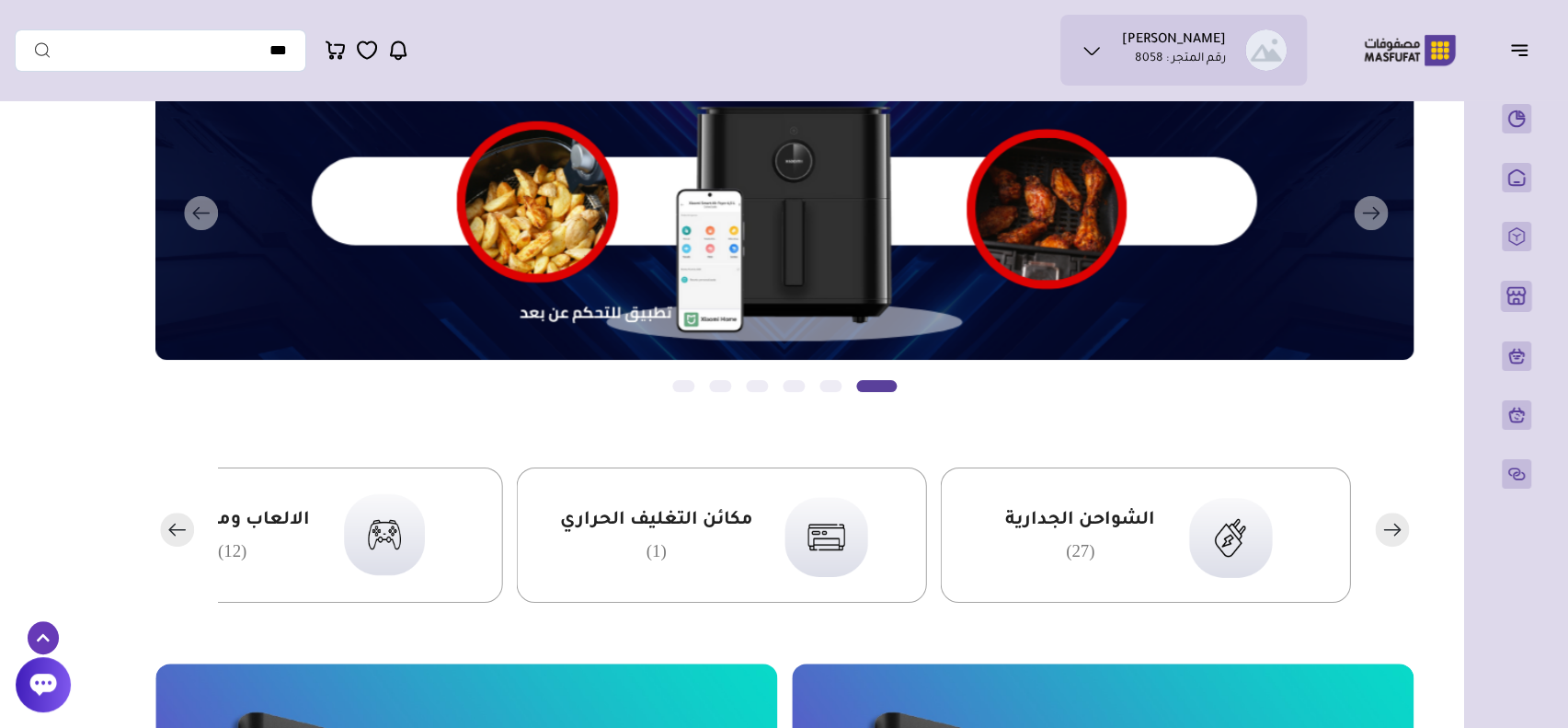
click at [179, 536] on rect "button" at bounding box center [177, 530] width 34 height 34
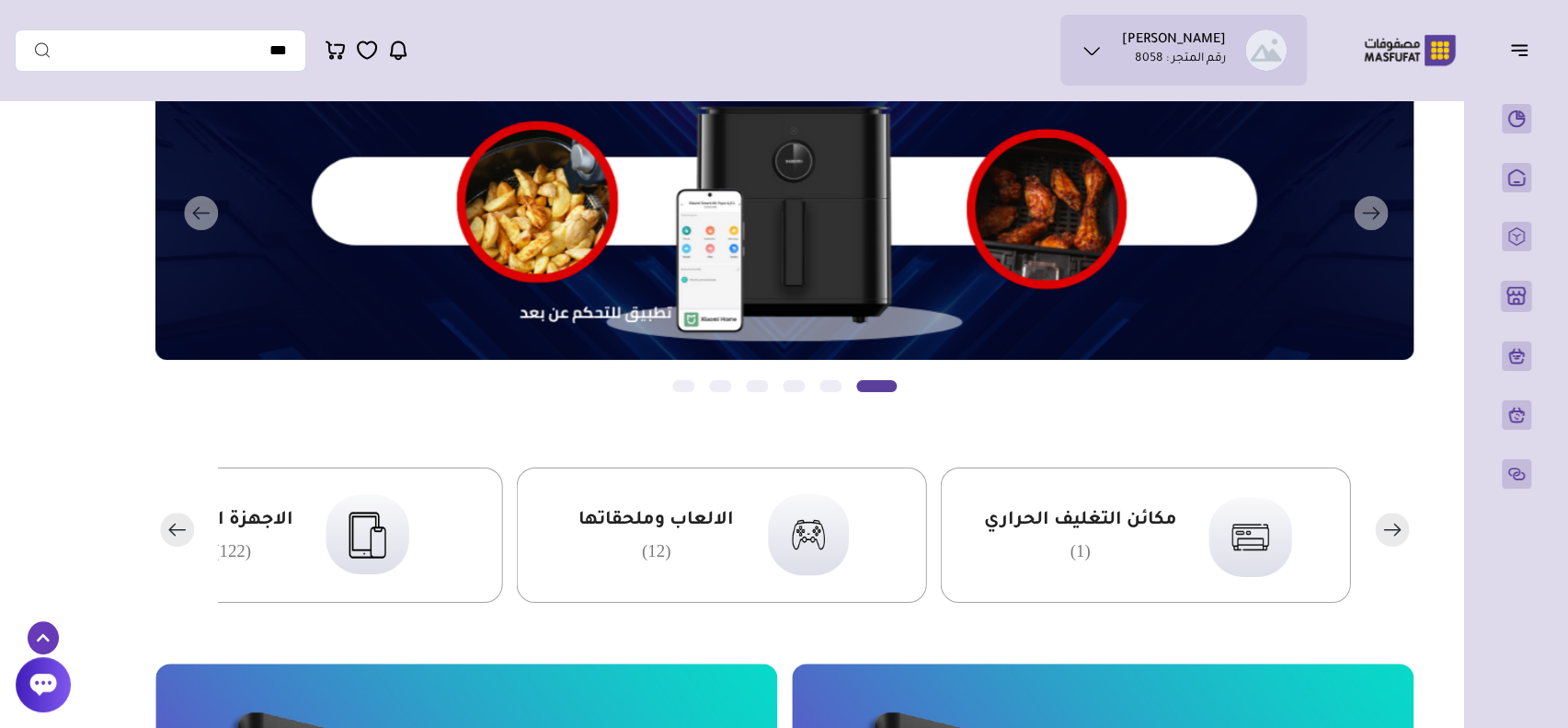
click at [179, 536] on rect "button" at bounding box center [177, 530] width 34 height 34
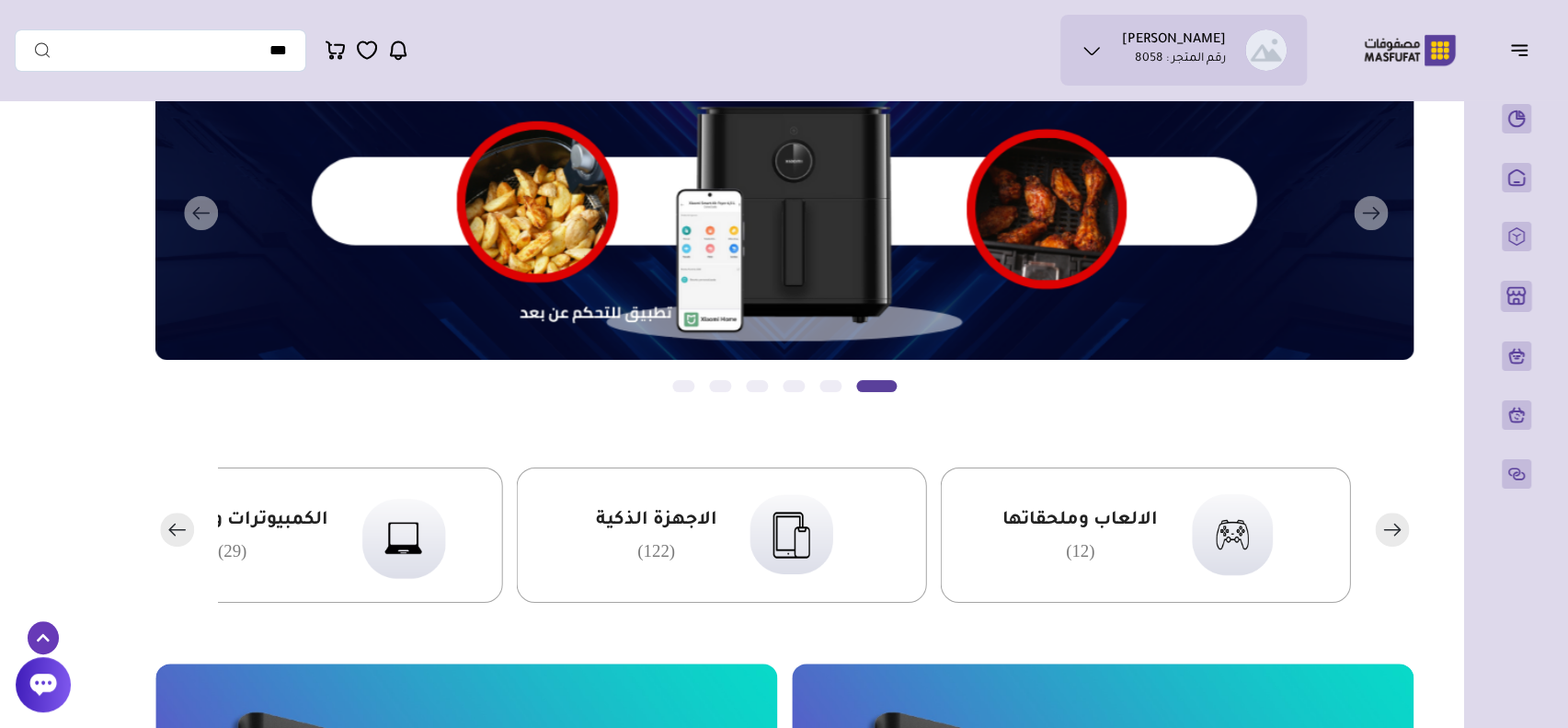
click at [179, 536] on rect "button" at bounding box center [177, 530] width 34 height 34
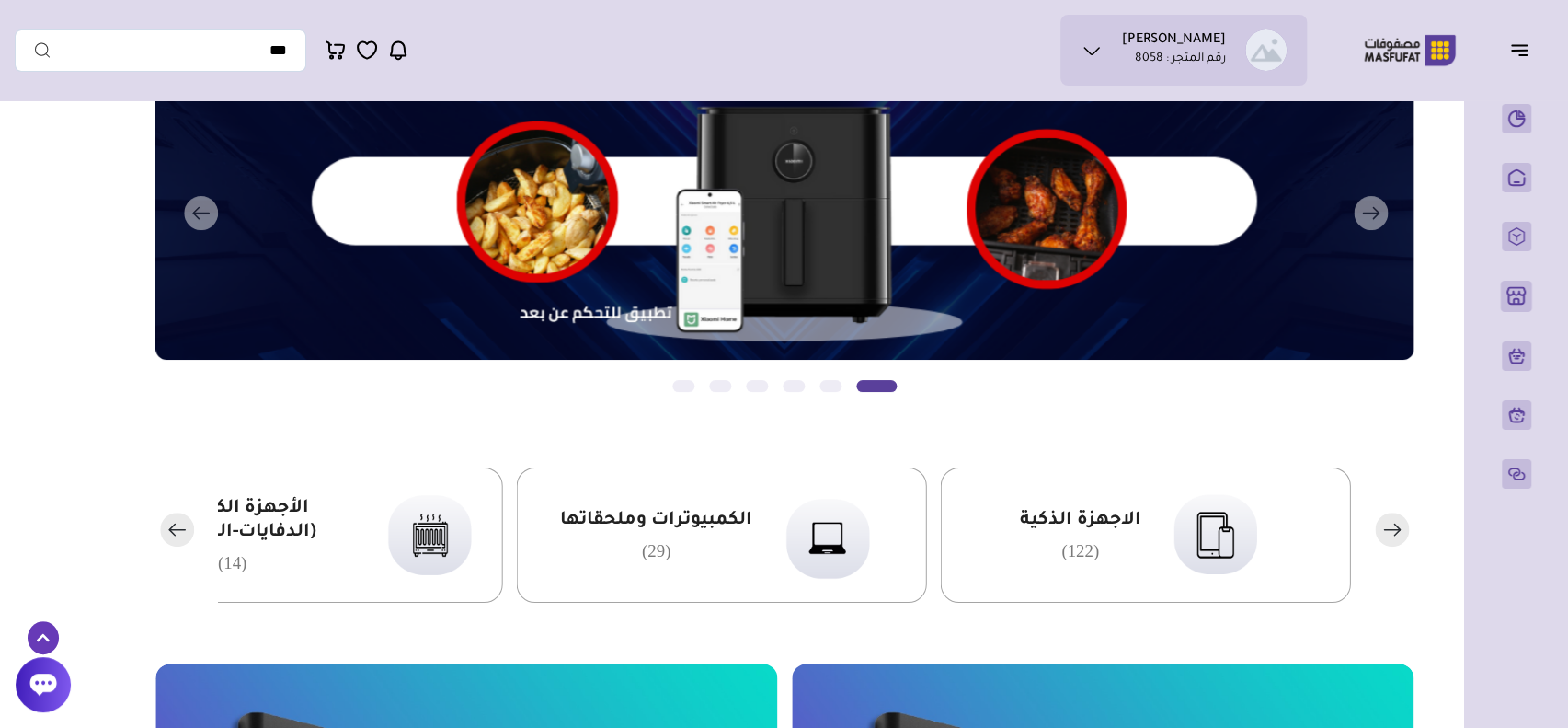
click at [179, 536] on rect "button" at bounding box center [177, 530] width 34 height 34
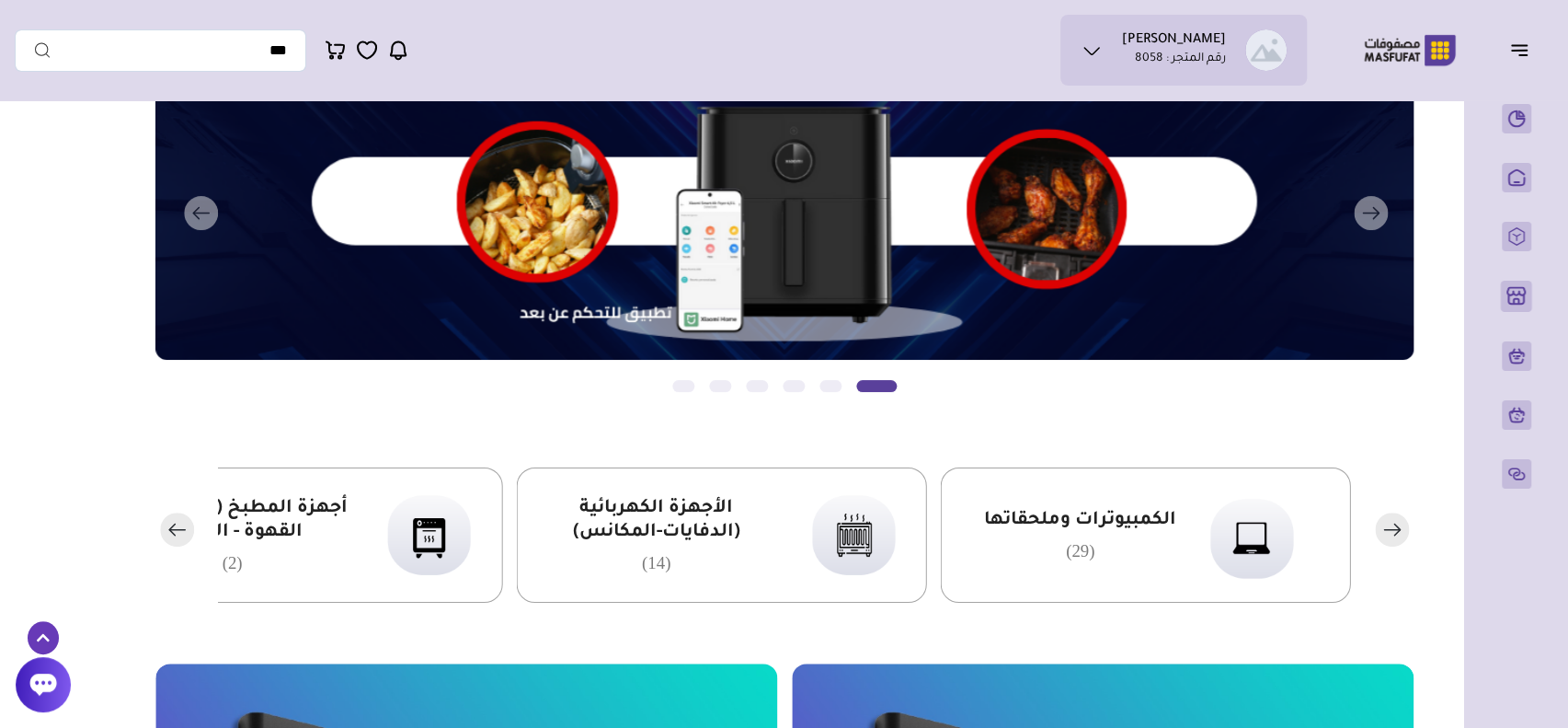
click at [179, 536] on rect "button" at bounding box center [177, 530] width 34 height 34
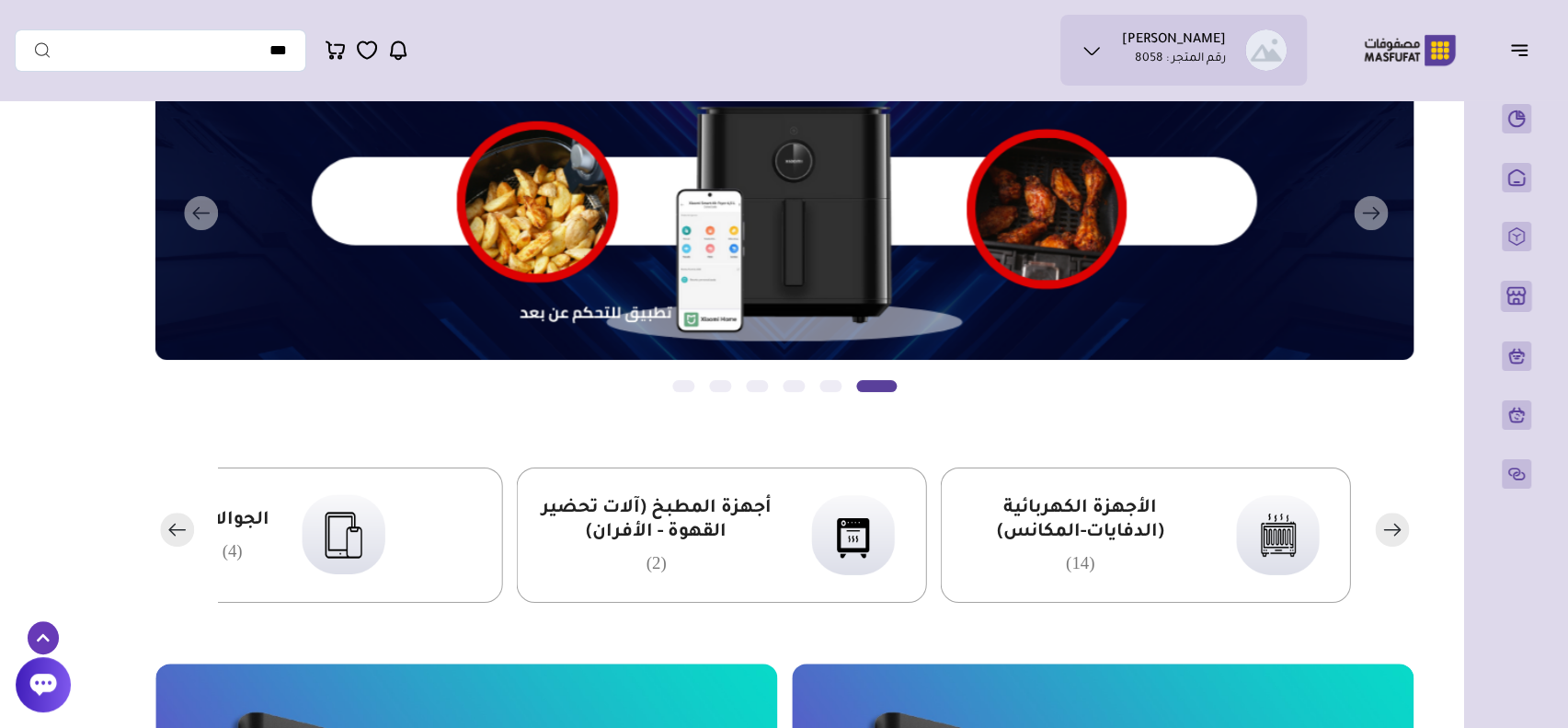
click at [1397, 540] on rect "button" at bounding box center [1392, 530] width 34 height 34
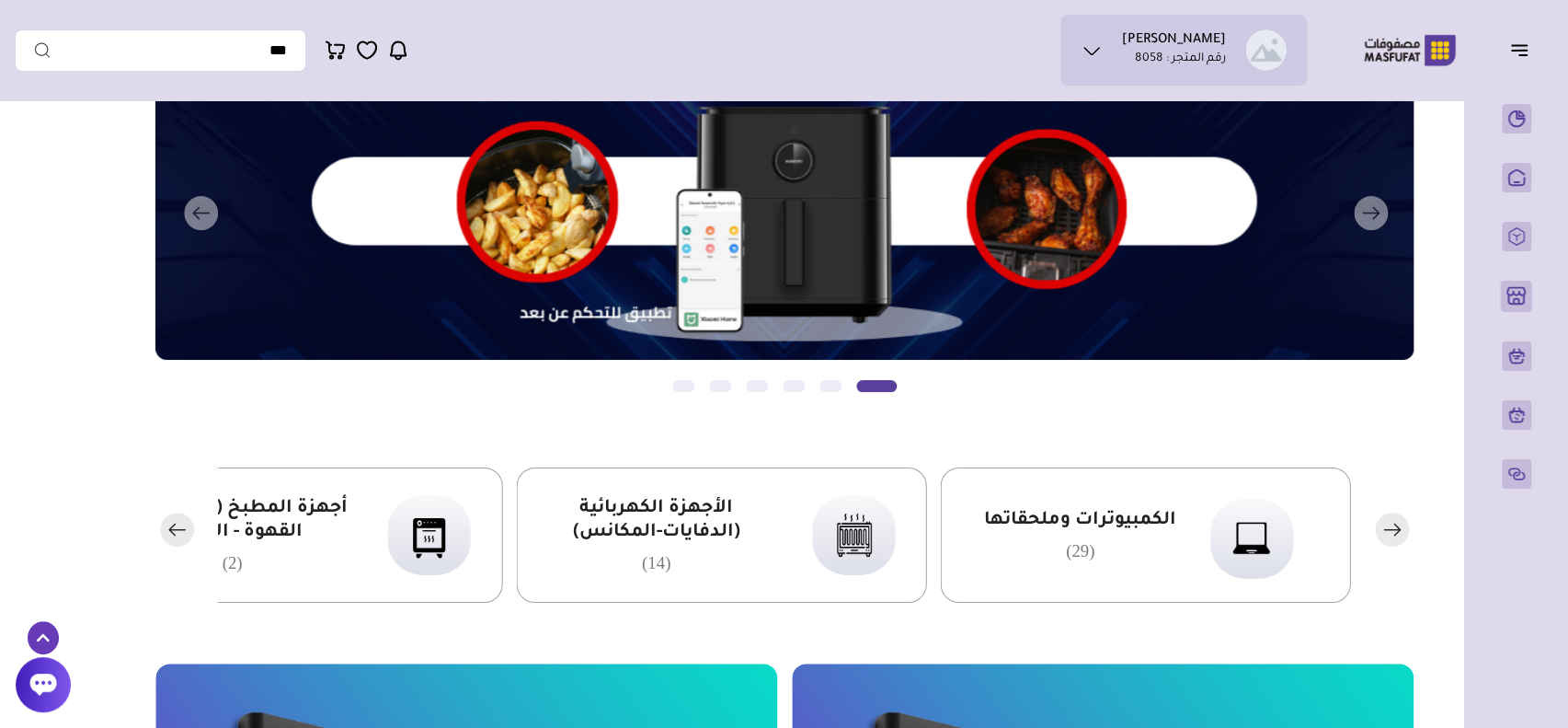
click at [1395, 531] on rect "button" at bounding box center [1392, 530] width 34 height 34
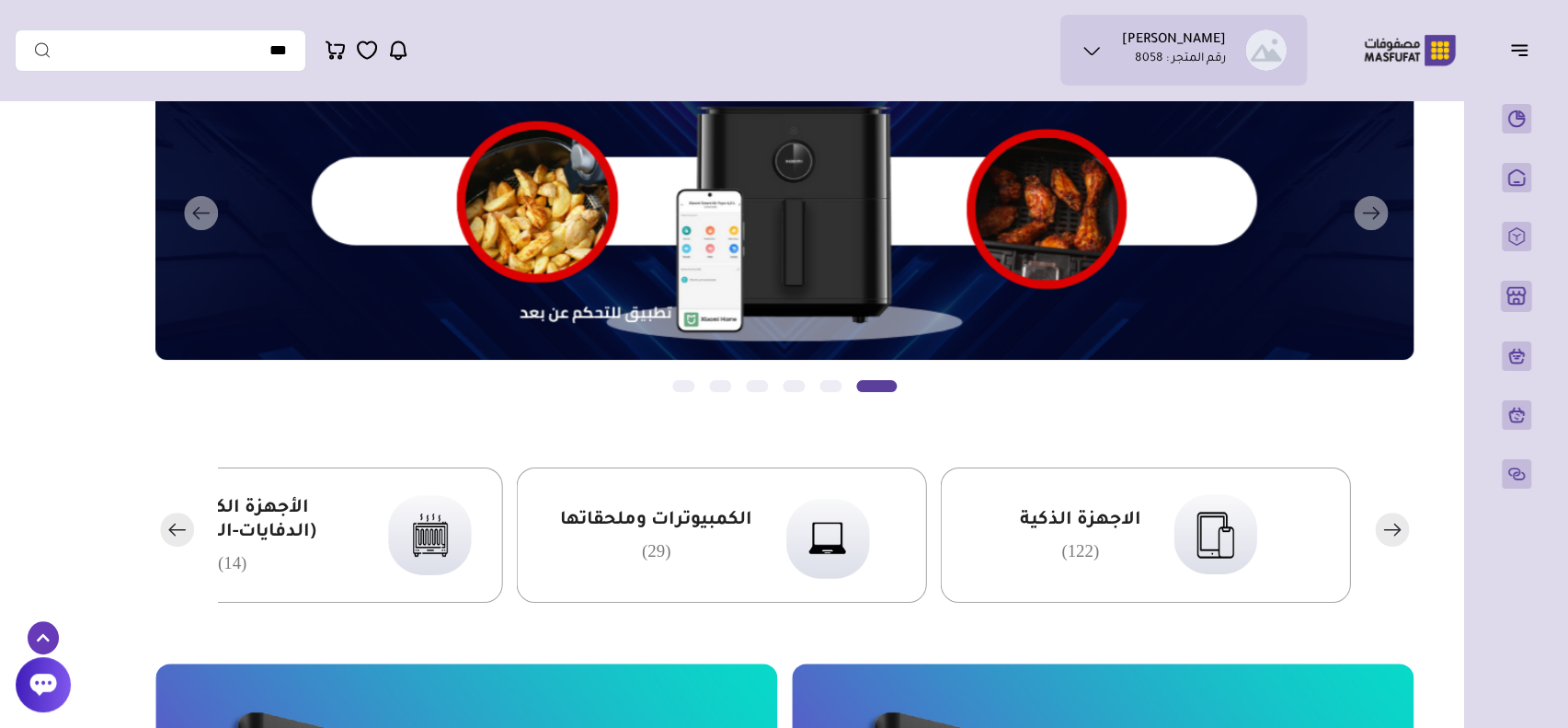
click at [1400, 530] on rect "button" at bounding box center [1392, 530] width 34 height 34
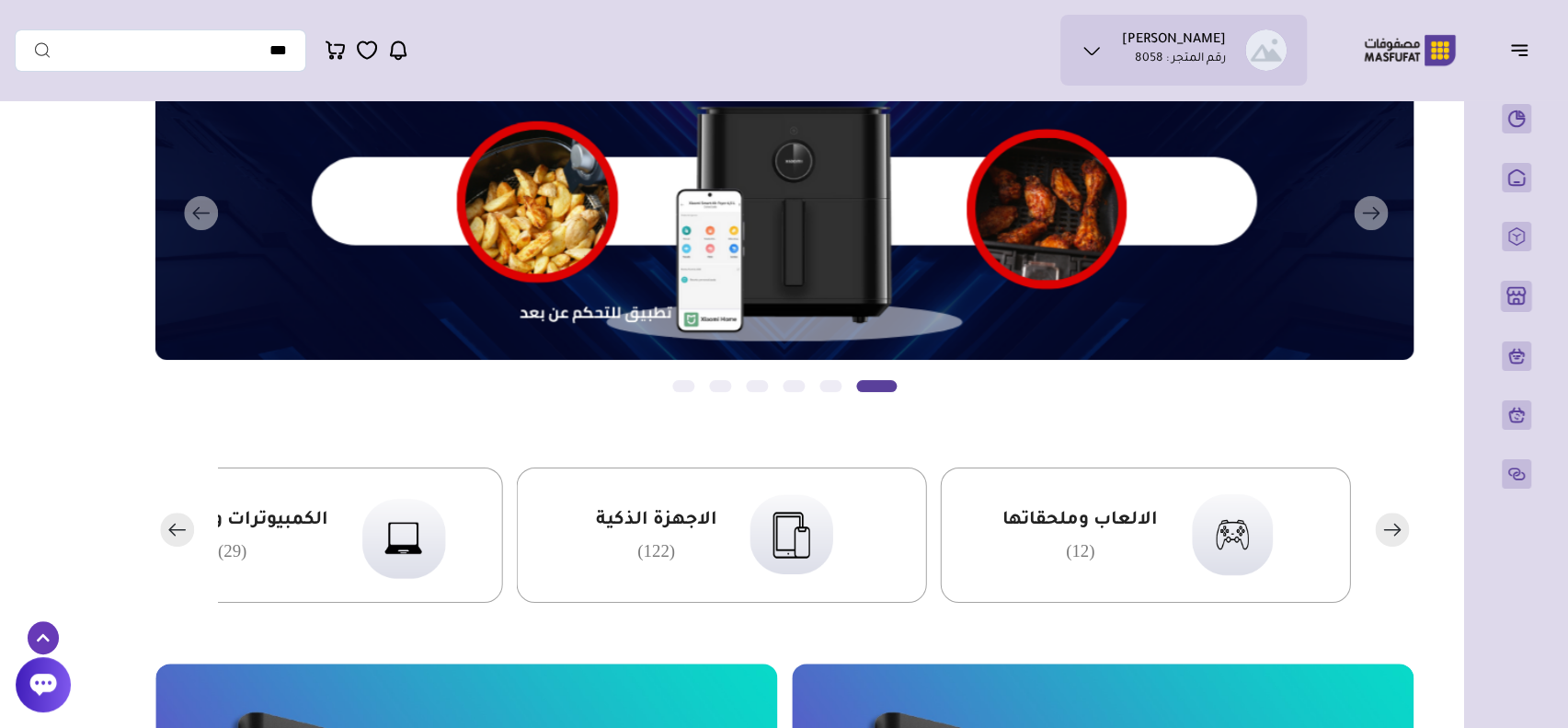
click at [1113, 535] on div "الالعاب وملحقاتها (12)" at bounding box center [1080, 535] width 156 height 53
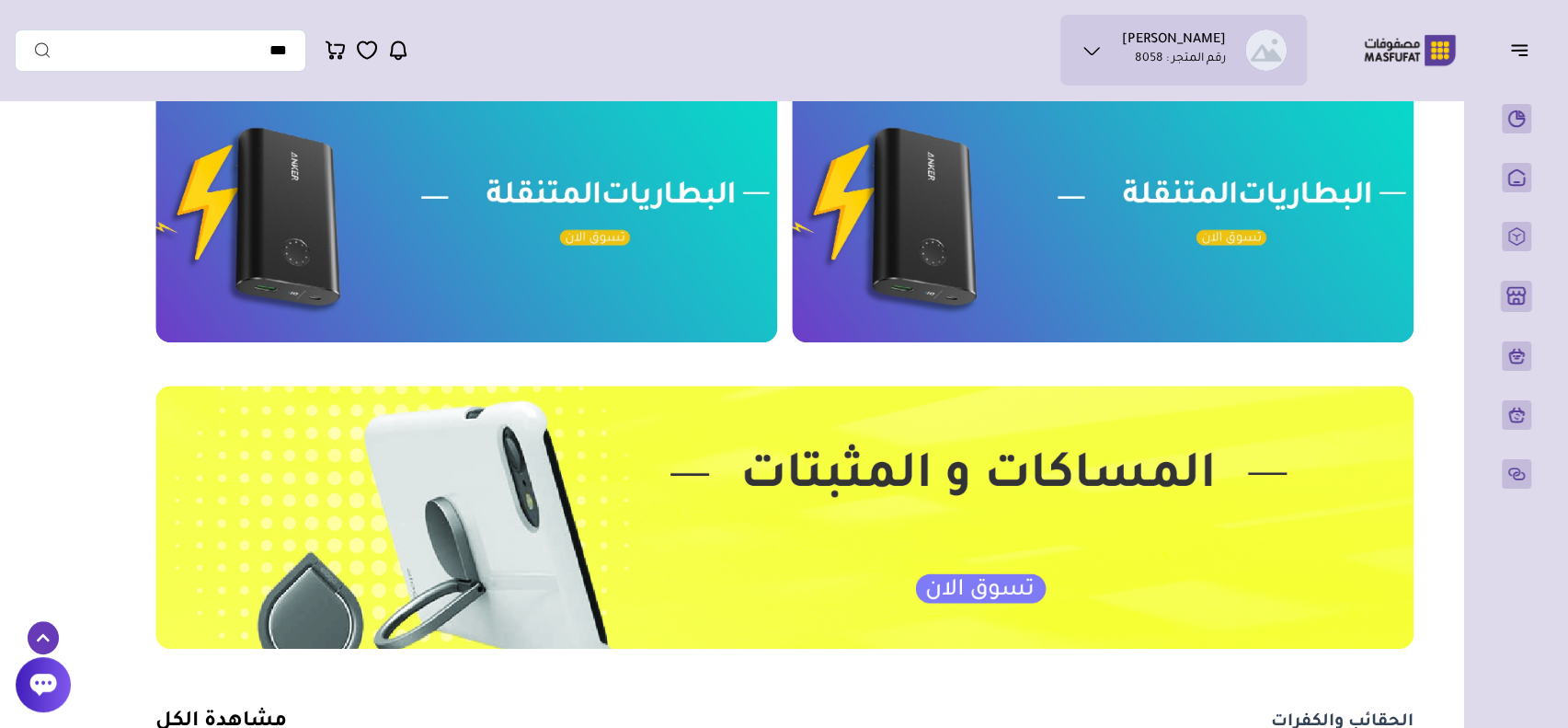
scroll to position [795, 0]
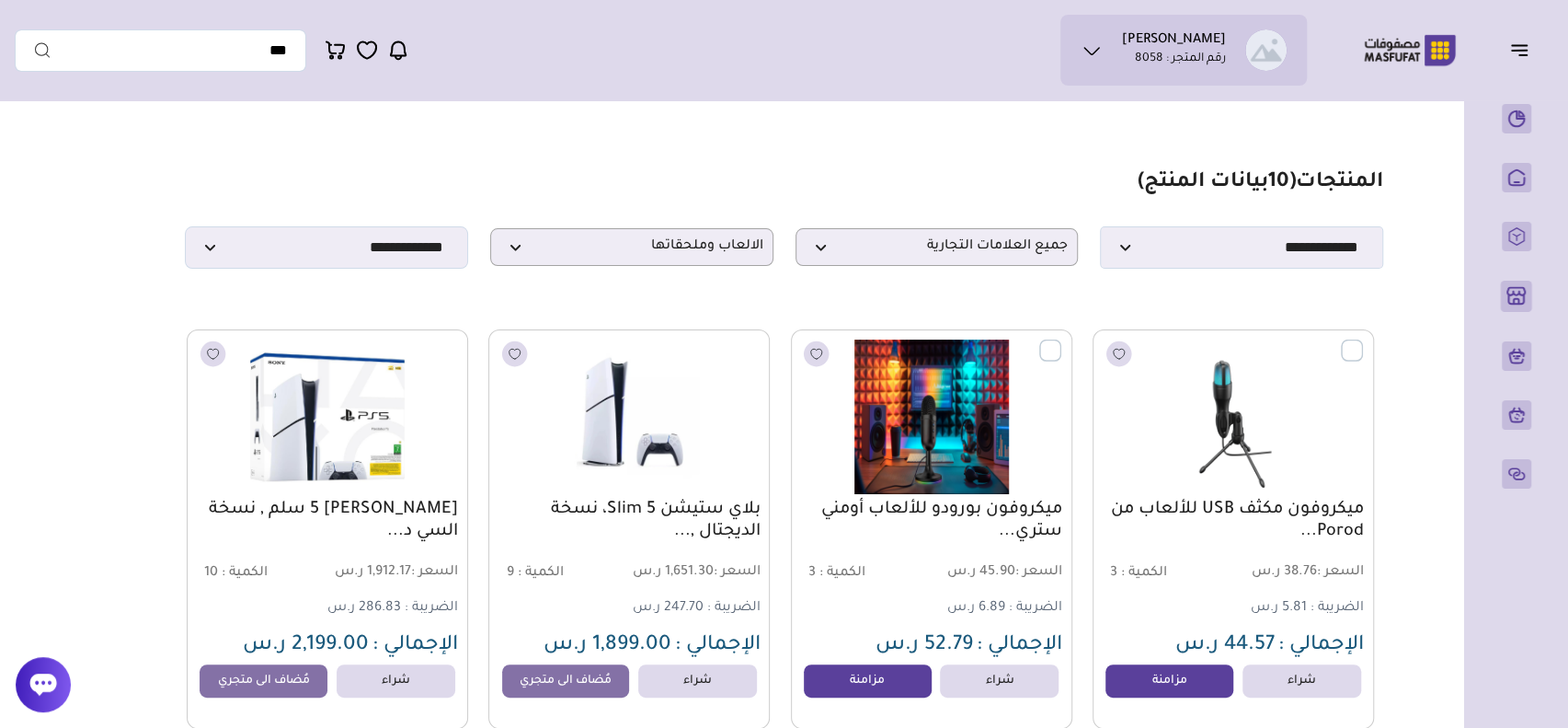
click at [48, 689] on icon at bounding box center [44, 684] width 27 height 22
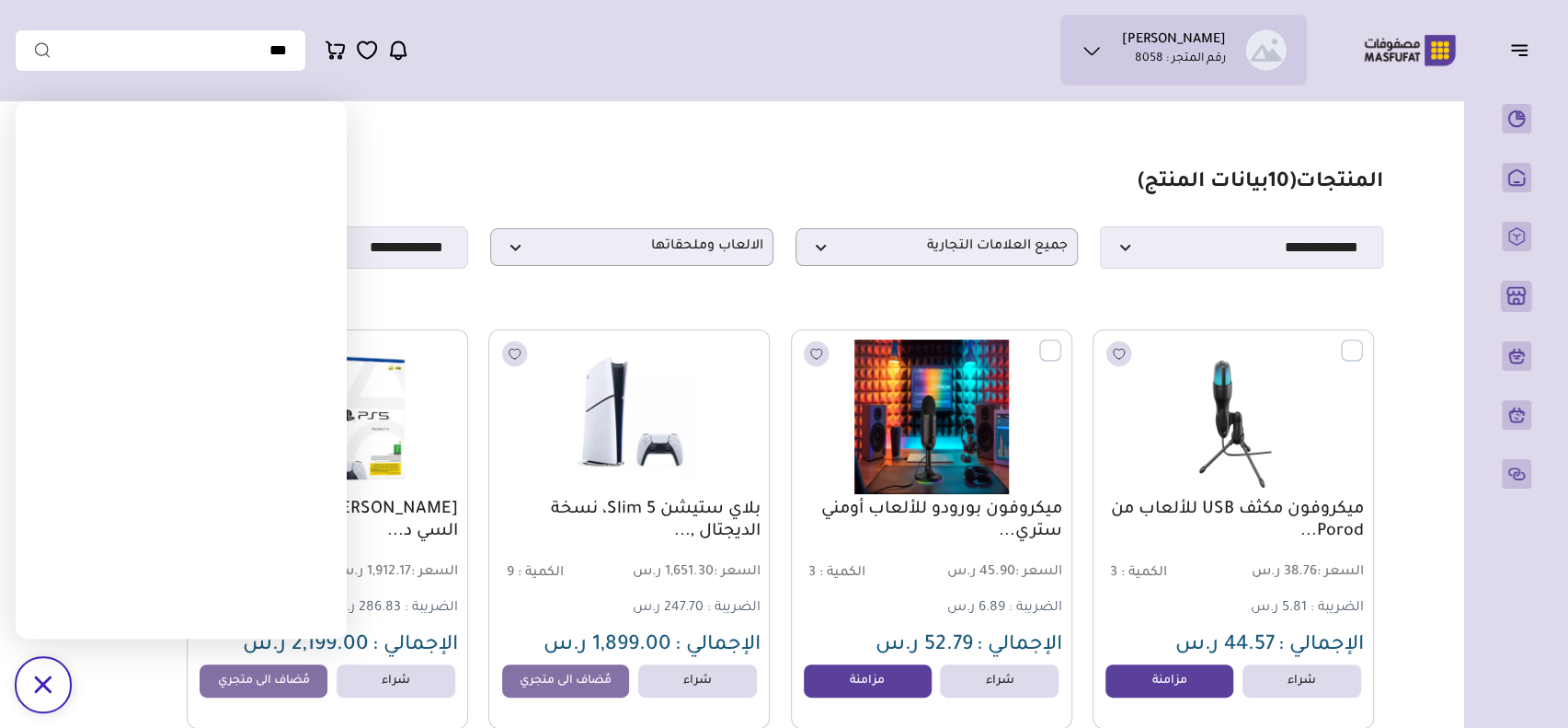
click at [641, 182] on section "**********" at bounding box center [784, 220] width 1198 height 98
click at [46, 666] on div "/svg>" at bounding box center [44, 685] width 56 height 56
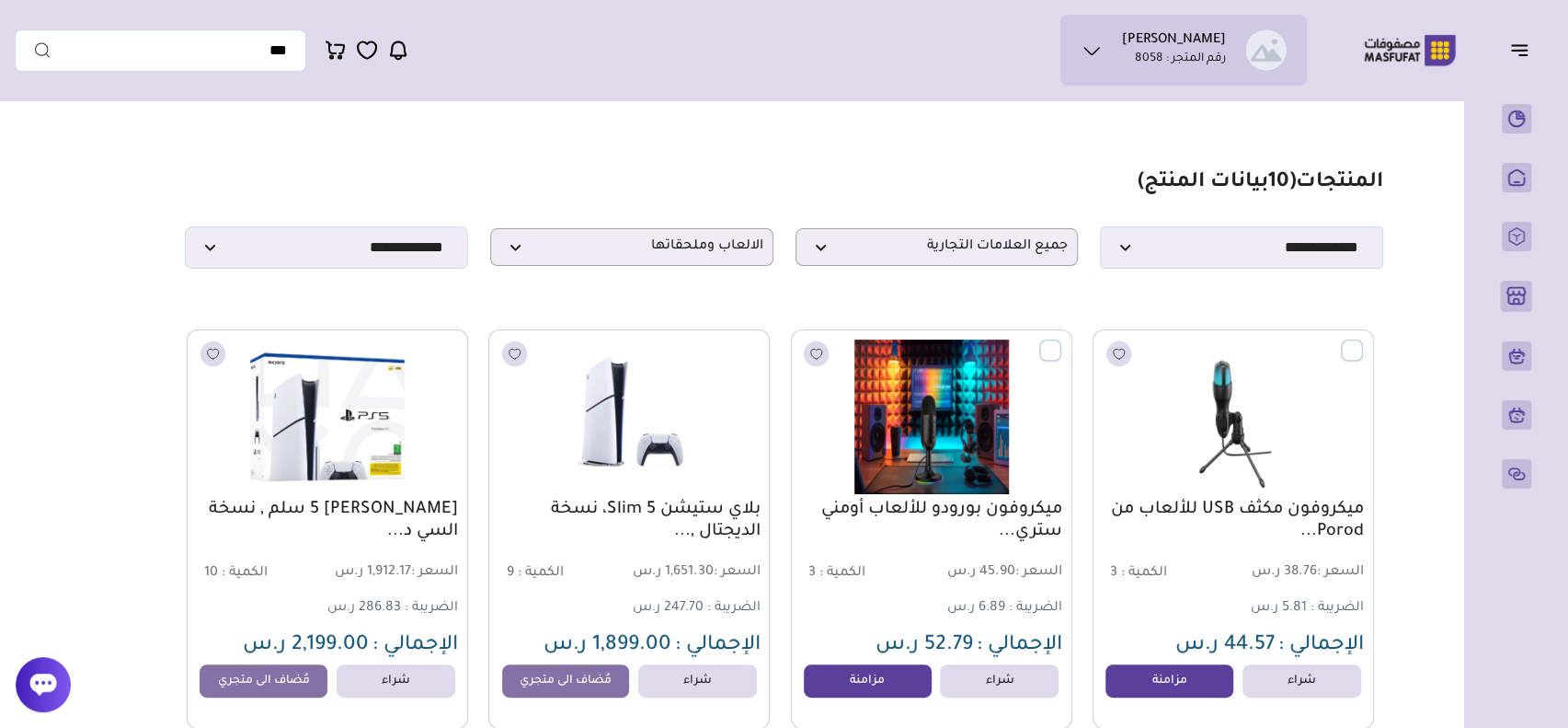
click at [39, 674] on icon at bounding box center [44, 684] width 27 height 22
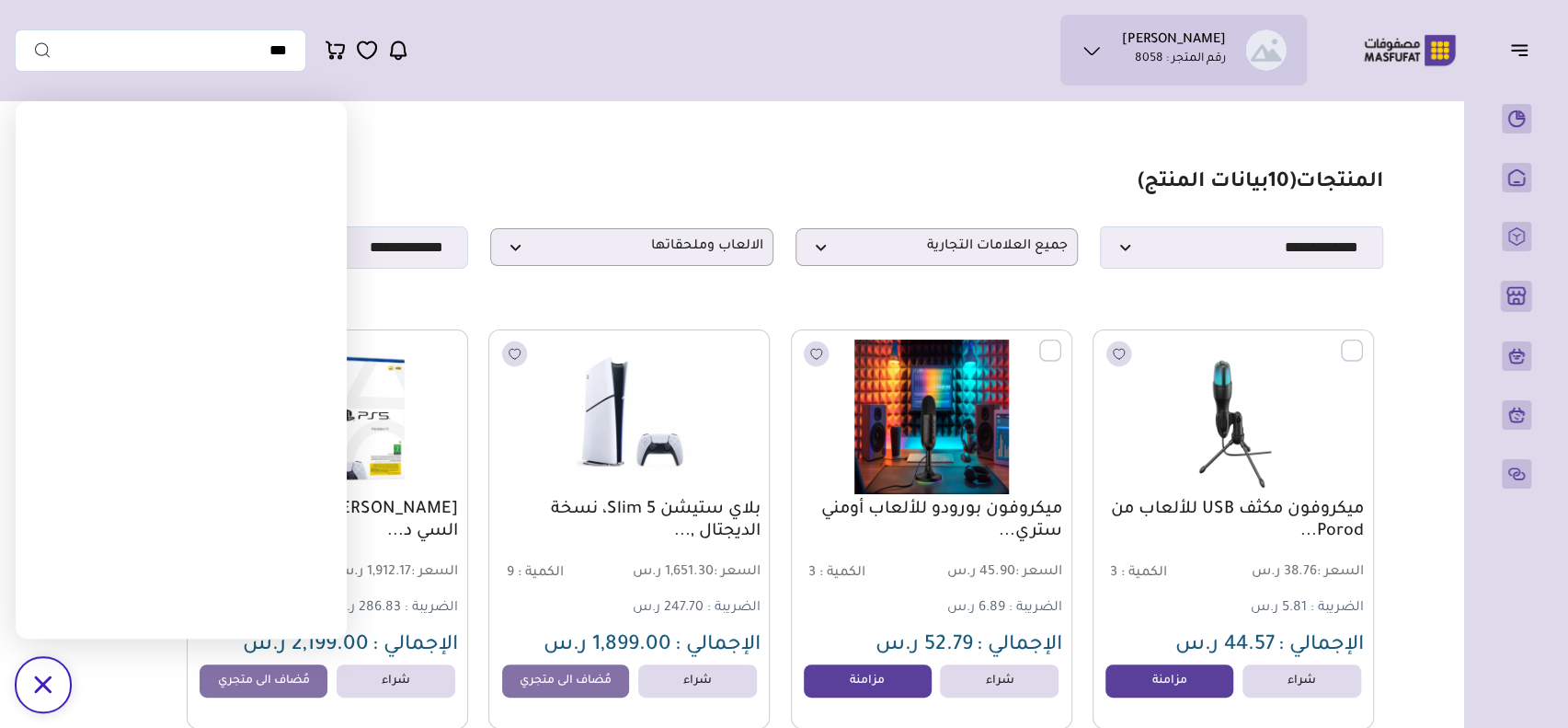
click at [37, 674] on div "/svg>" at bounding box center [44, 685] width 56 height 56
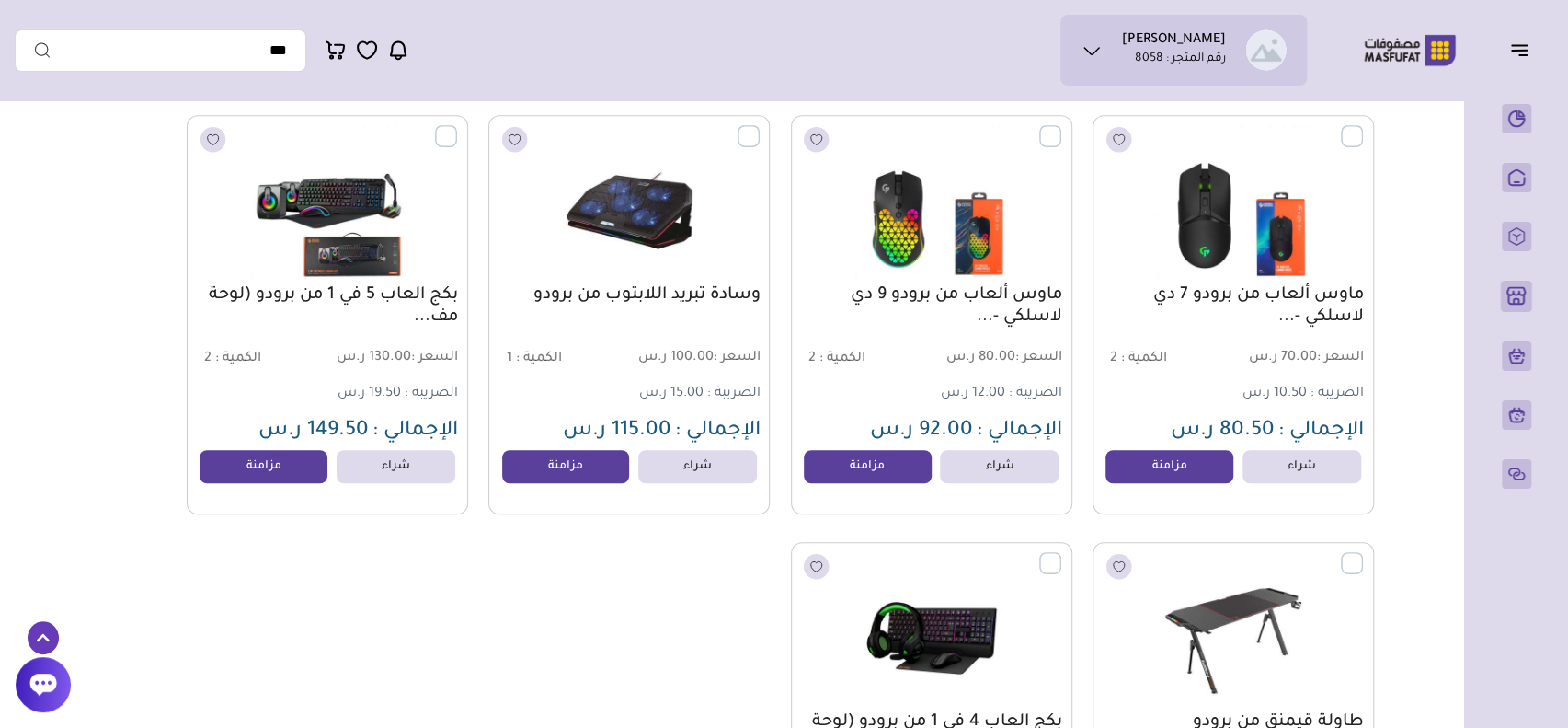
scroll to position [645, 0]
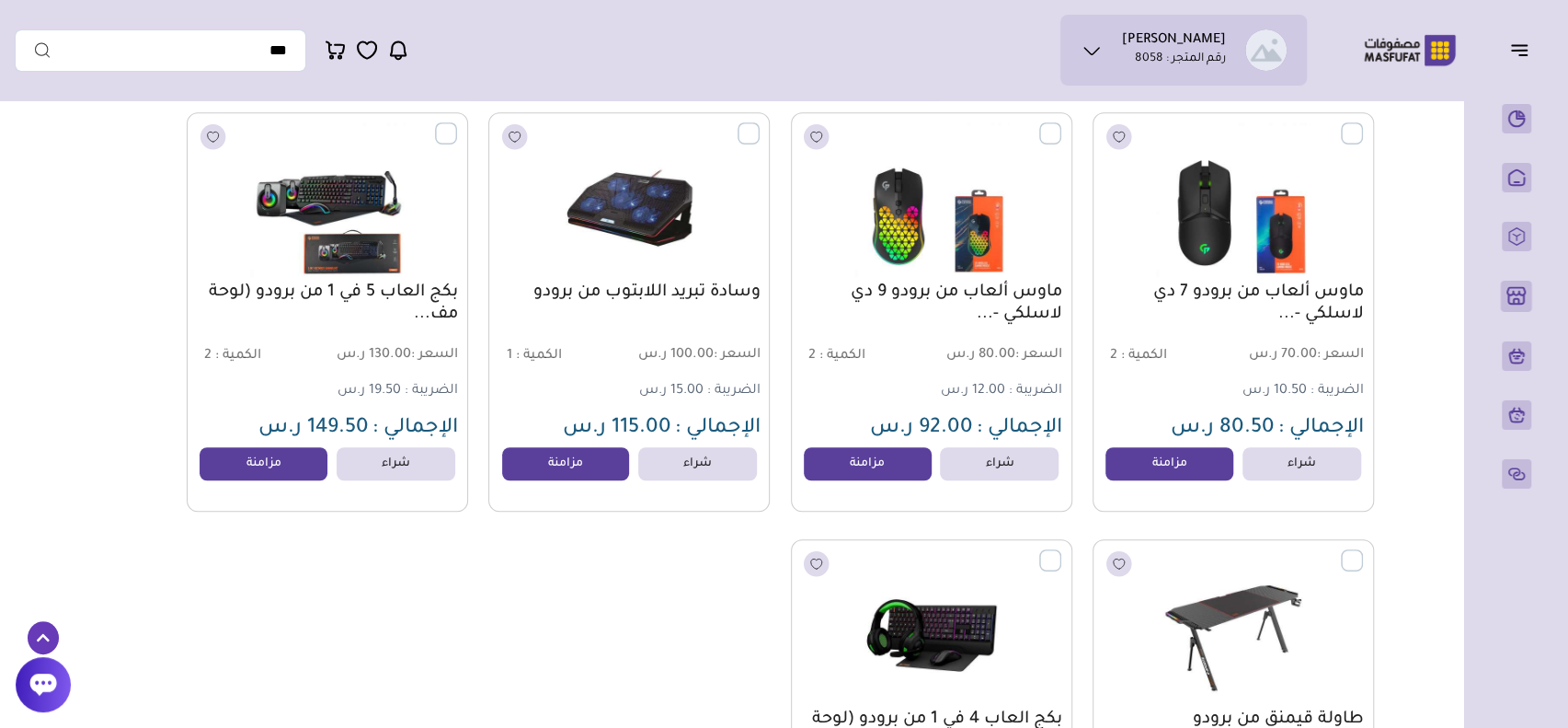
click at [1062, 137] on div "ماوس ألعاب من برودو 9 دي لاسلكي -... السعر : 80.00 ر.س الكمية : 2 الضريبة :" at bounding box center [932, 311] width 281 height 399
click at [1062, 124] on label at bounding box center [1062, 123] width 0 height 2
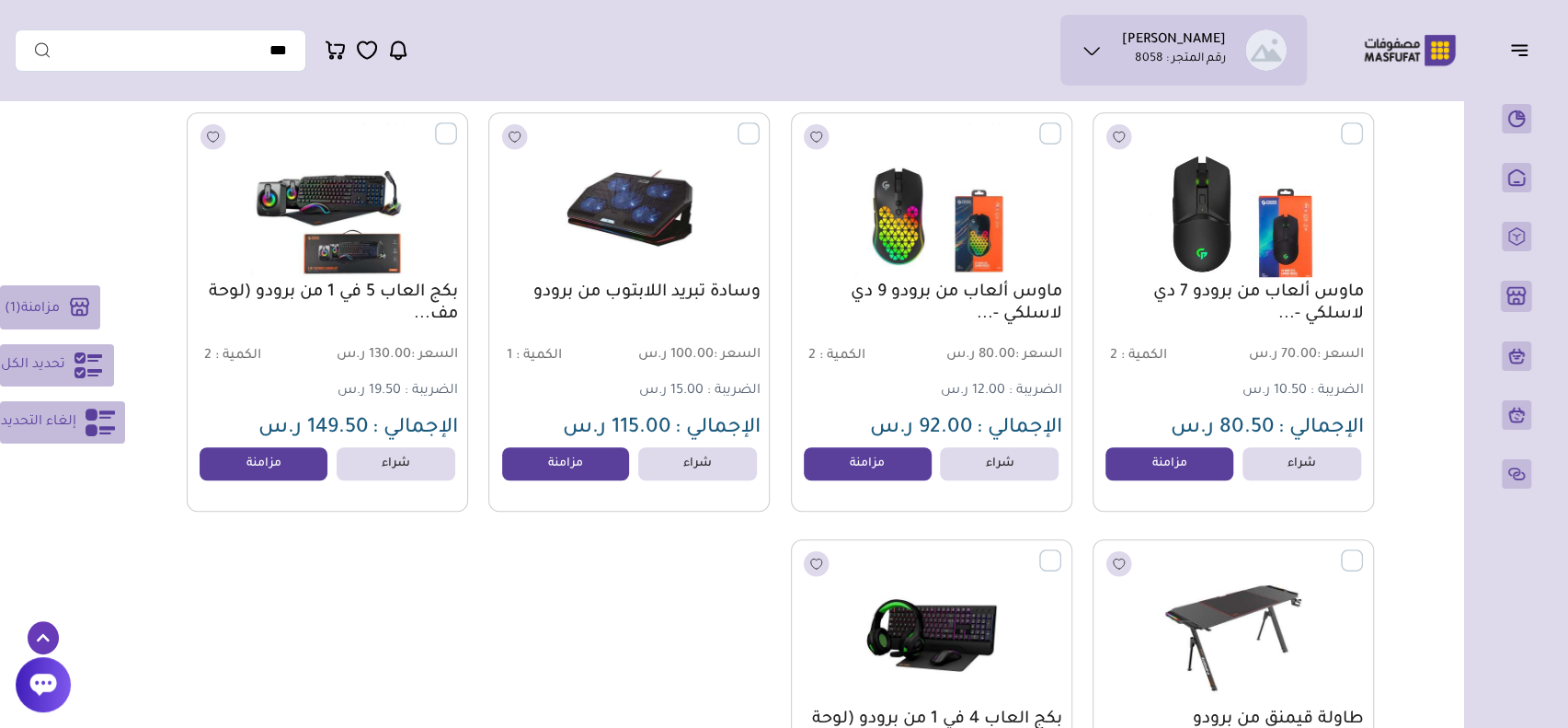
click at [1363, 124] on label at bounding box center [1363, 123] width 0 height 2
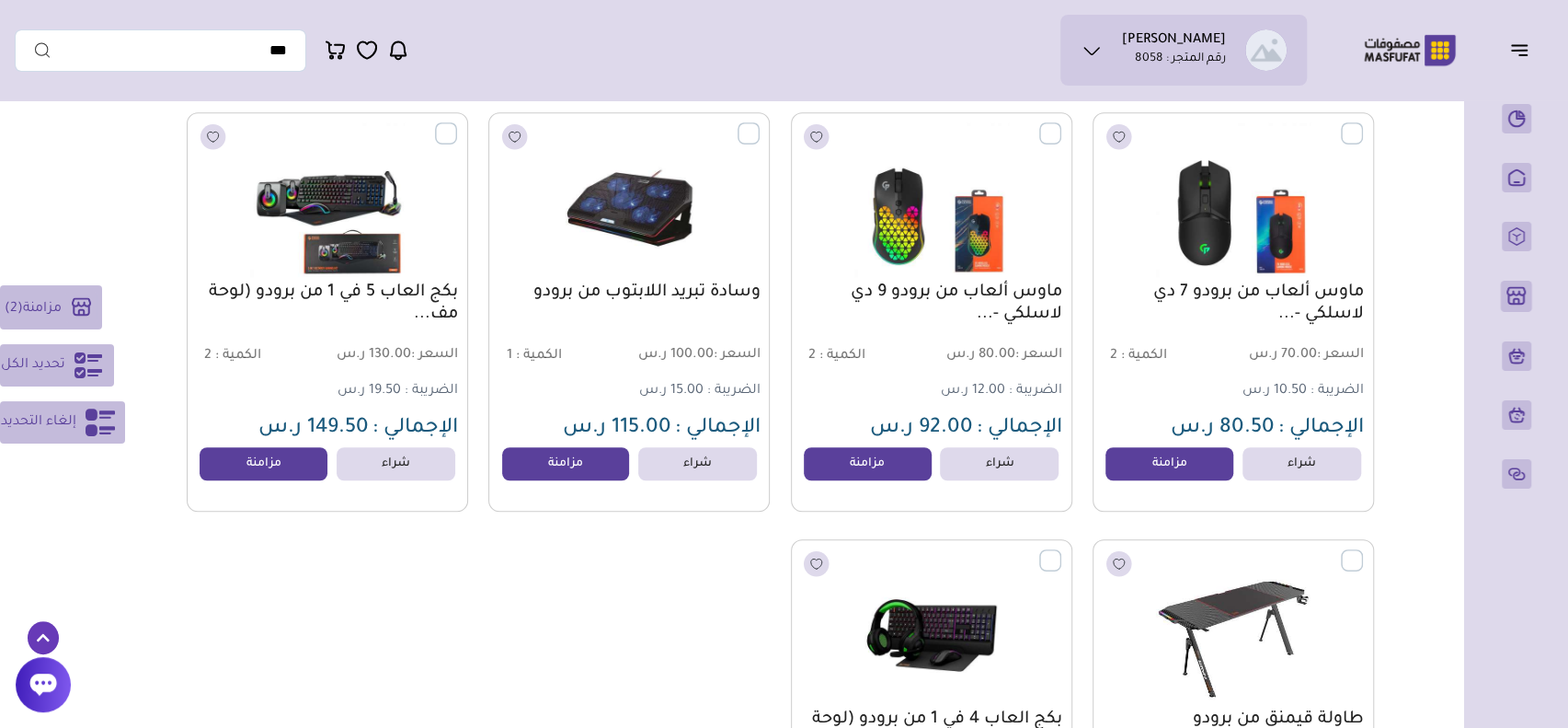
click at [1363, 551] on label at bounding box center [1363, 550] width 0 height 2
click at [1062, 551] on label at bounding box center [1062, 550] width 0 height 2
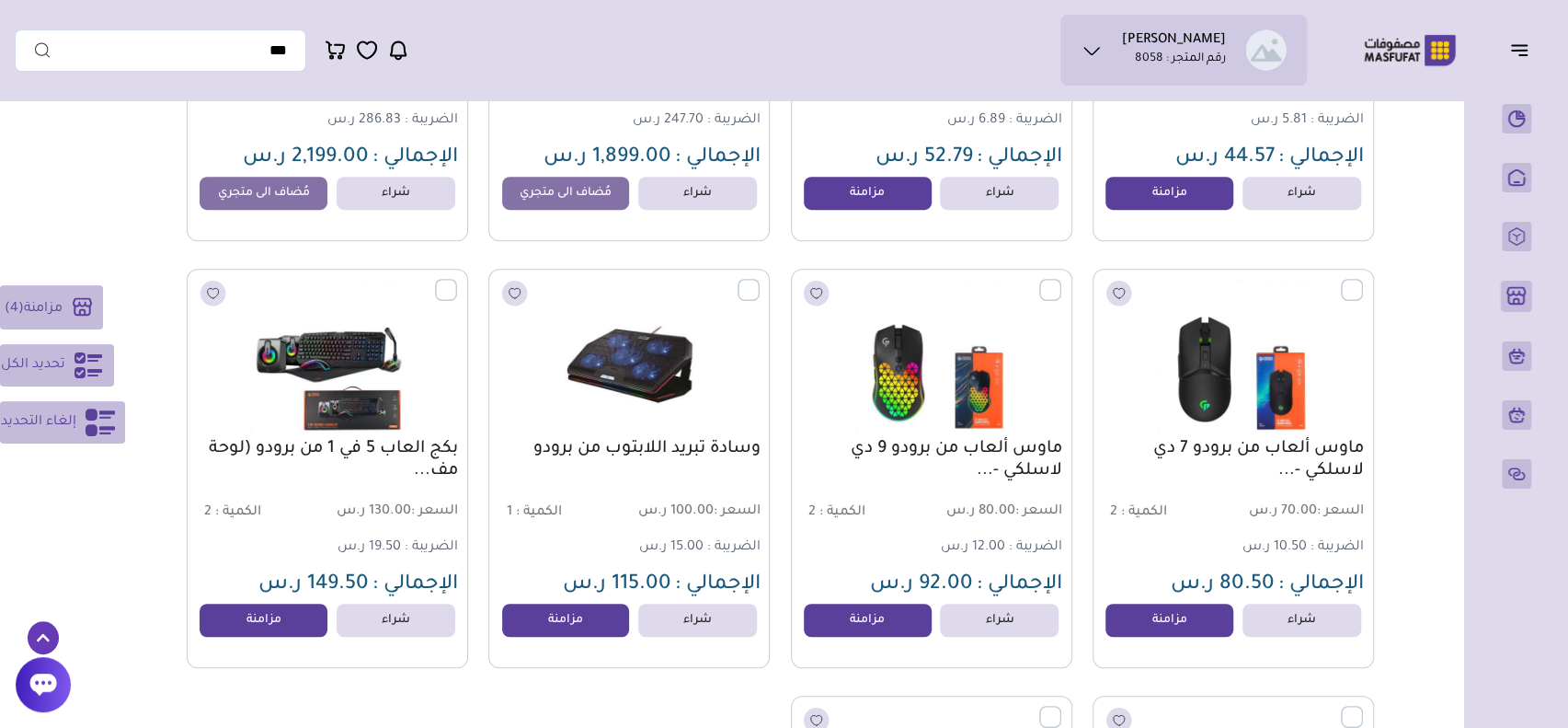
scroll to position [460, 0]
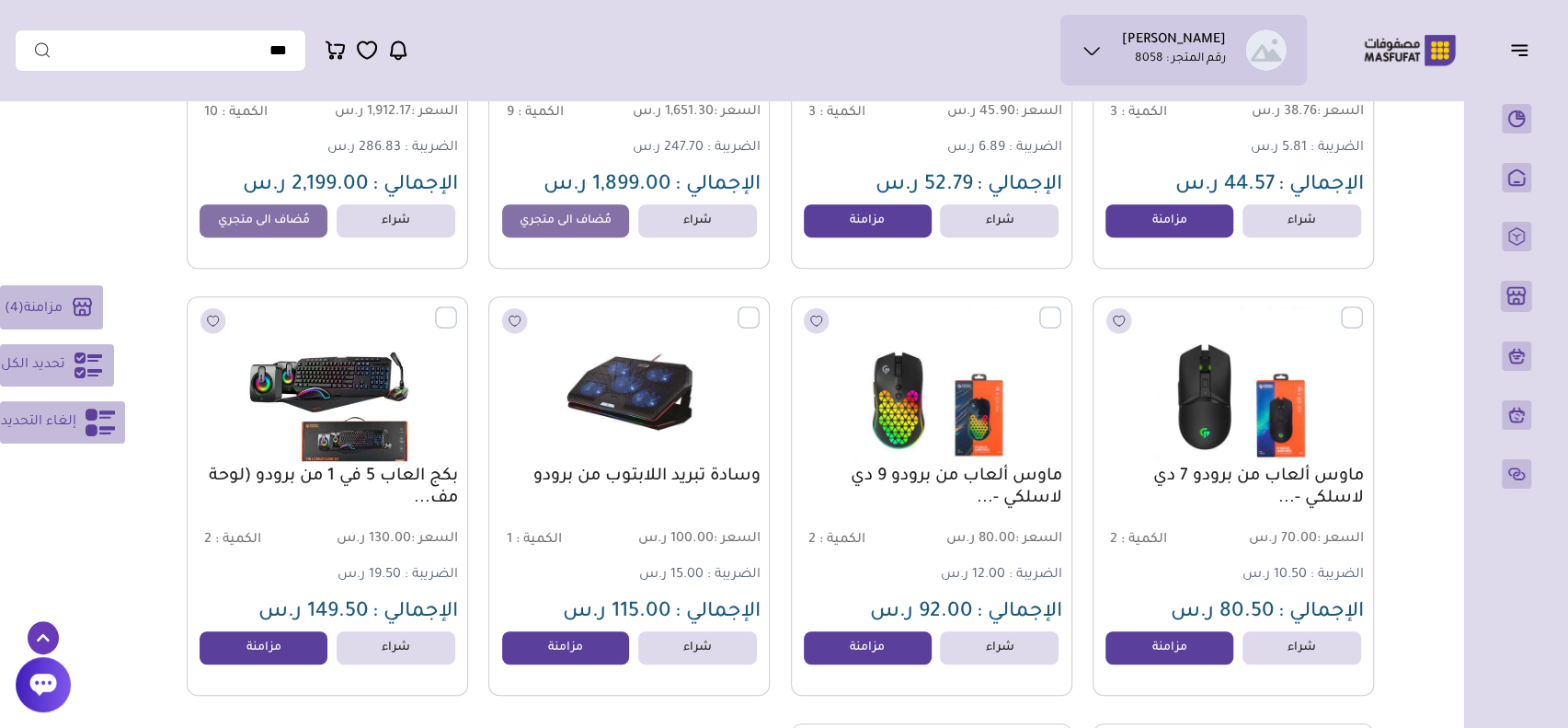
drag, startPoint x: 449, startPoint y: 320, endPoint x: 442, endPoint y: 327, distance: 9.9
click at [457, 308] on label at bounding box center [457, 308] width 0 height 2
click at [37, 301] on span "مزامنة" at bounding box center [43, 308] width 39 height 15
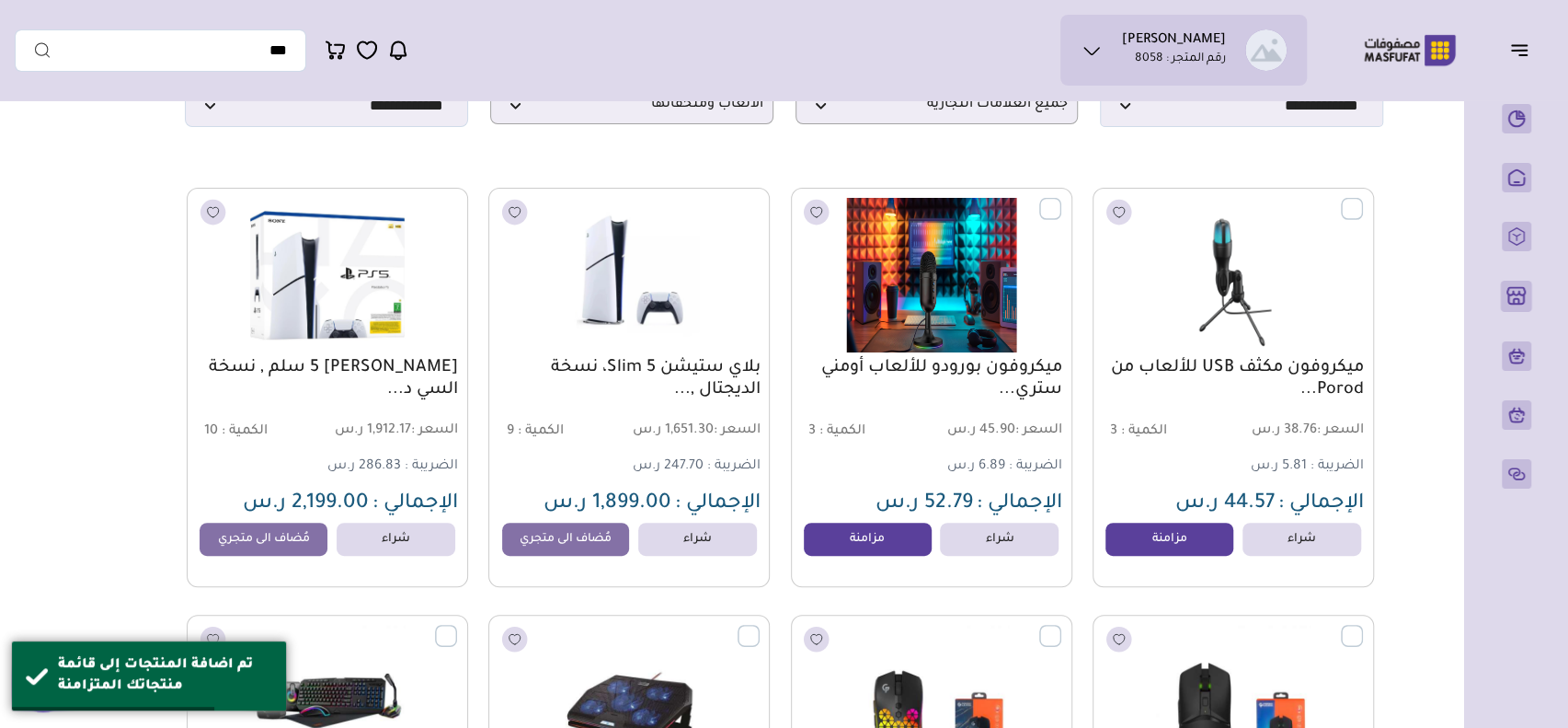
scroll to position [0, 0]
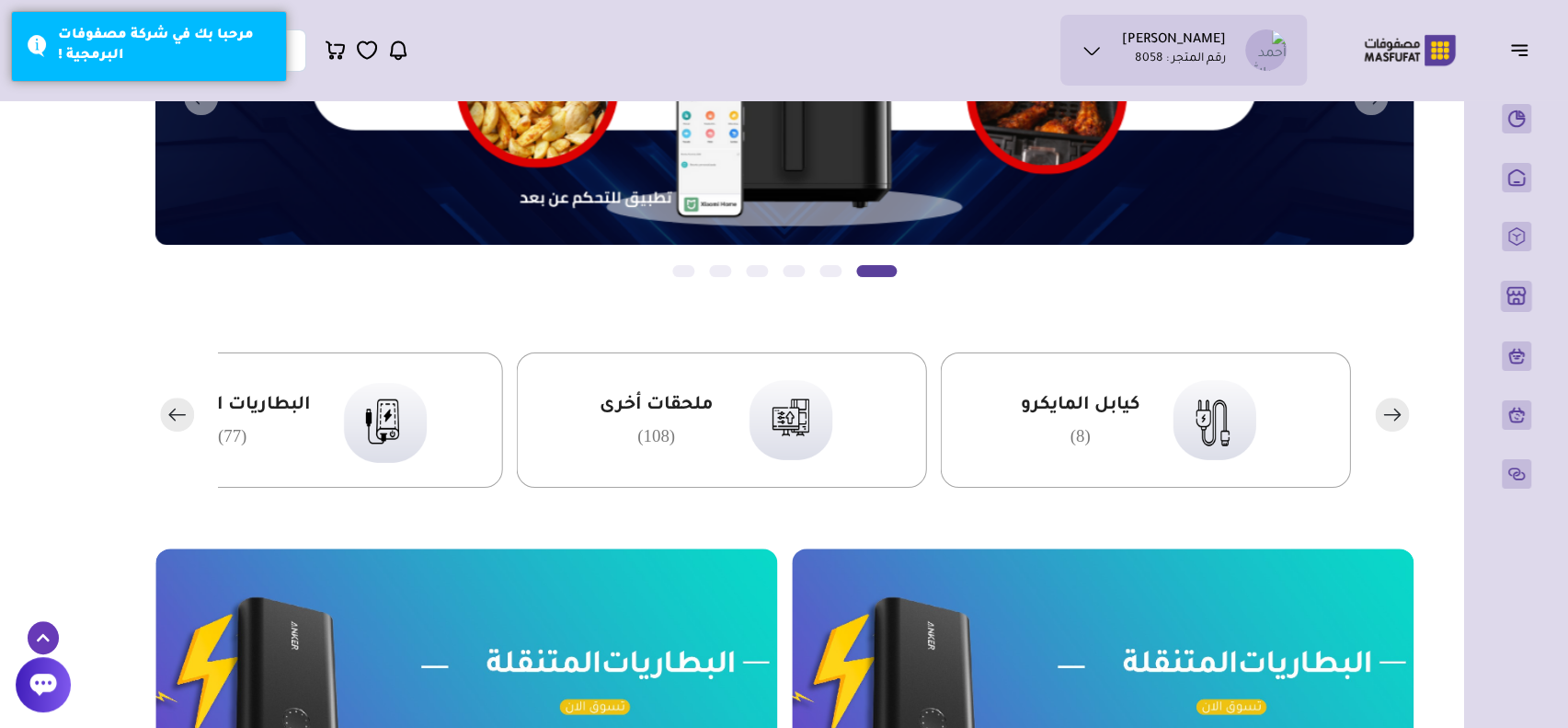
scroll to position [242, 0]
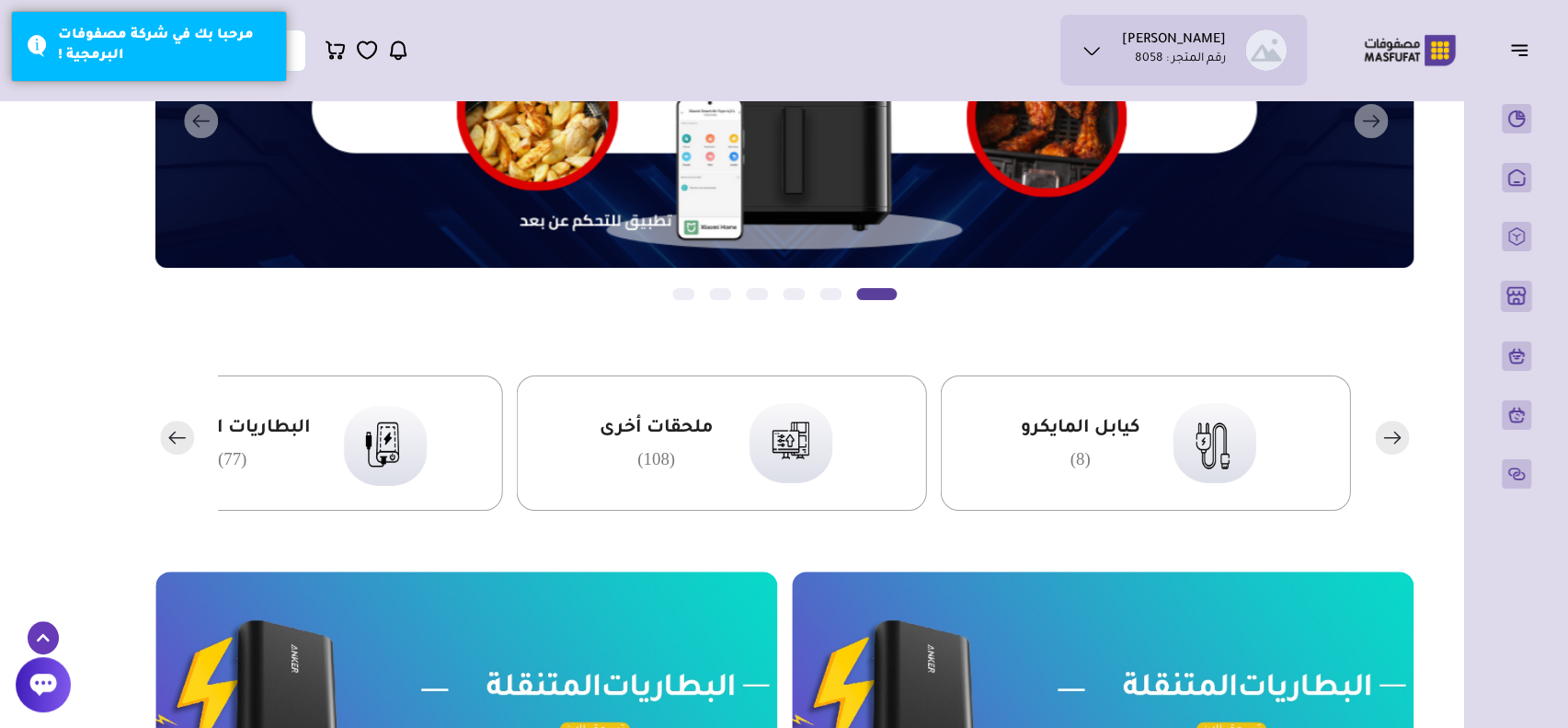
click at [1388, 443] on rect "button" at bounding box center [1392, 437] width 34 height 34
click at [1400, 430] on rect "button" at bounding box center [1392, 437] width 34 height 34
click at [1401, 428] on rect "button" at bounding box center [1392, 437] width 34 height 34
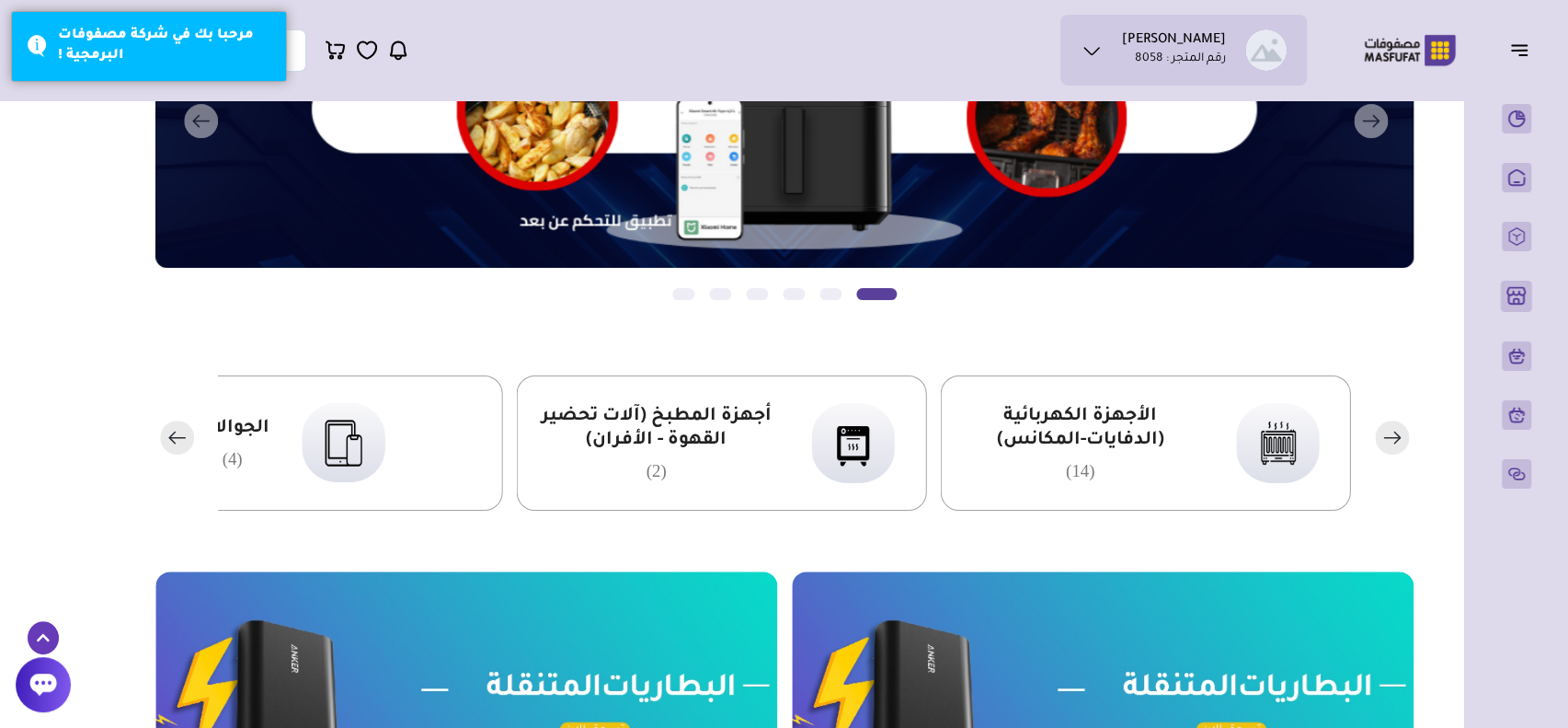
click at [1401, 428] on rect "button" at bounding box center [1392, 437] width 34 height 34
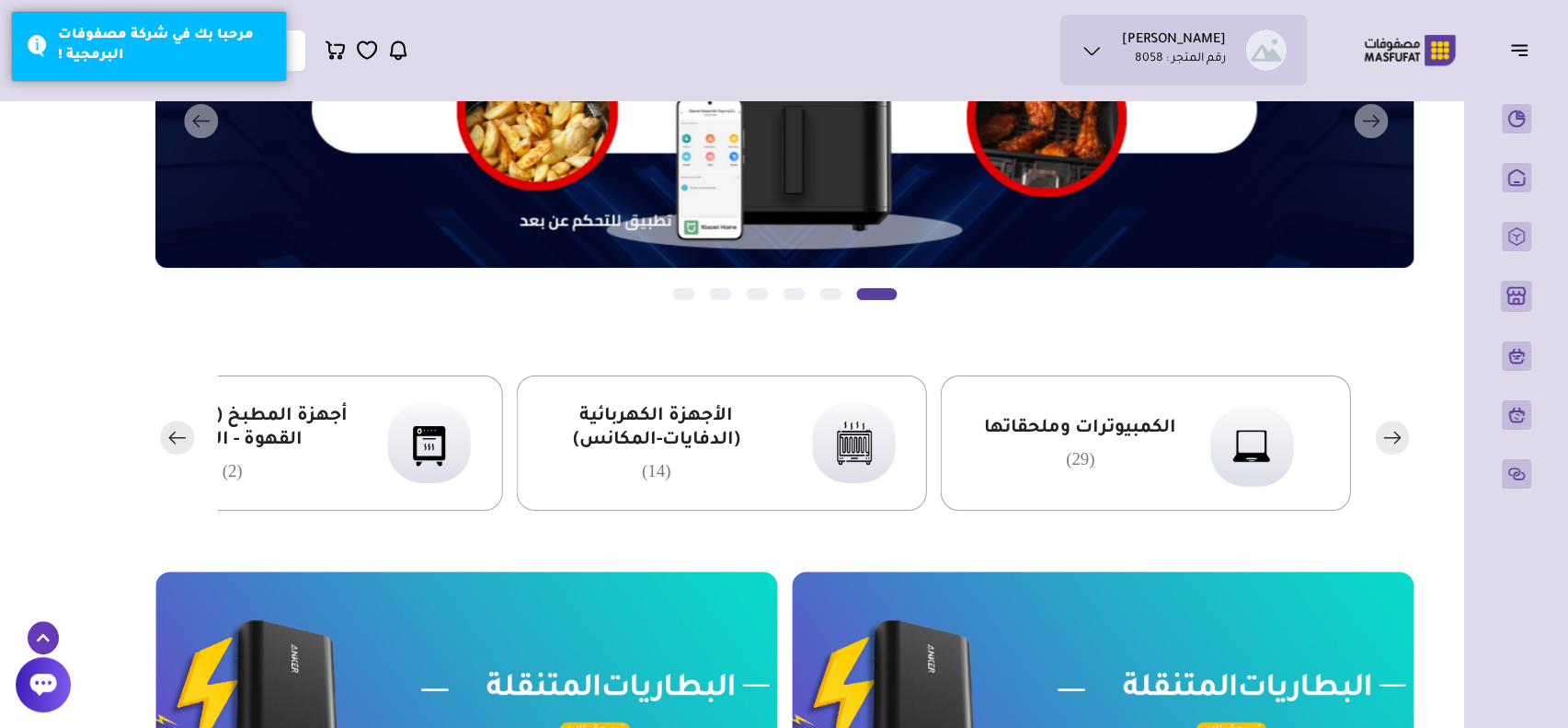
click at [1401, 428] on rect "button" at bounding box center [1392, 437] width 34 height 34
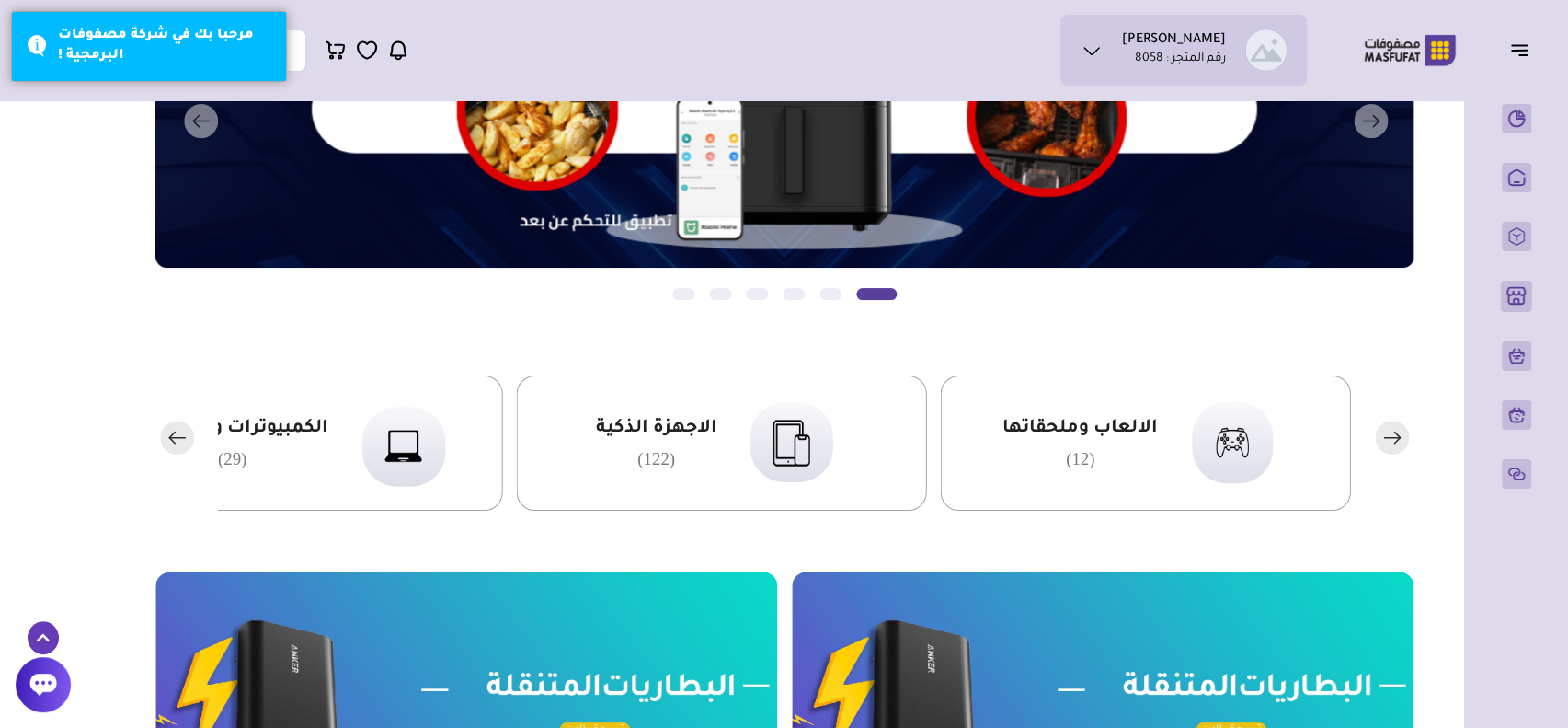
click at [1401, 428] on rect "button" at bounding box center [1392, 437] width 34 height 34
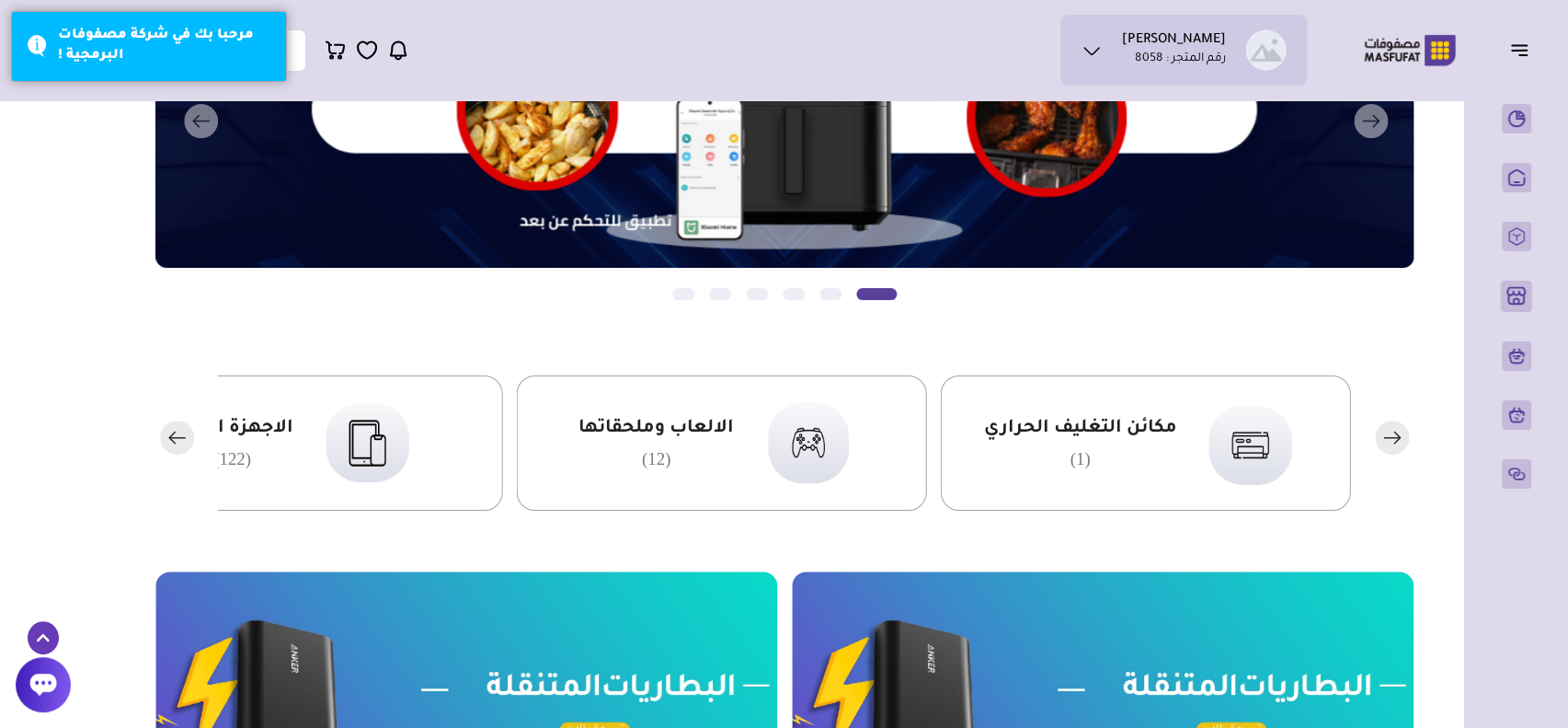
click at [1401, 428] on rect "button" at bounding box center [1392, 437] width 34 height 34
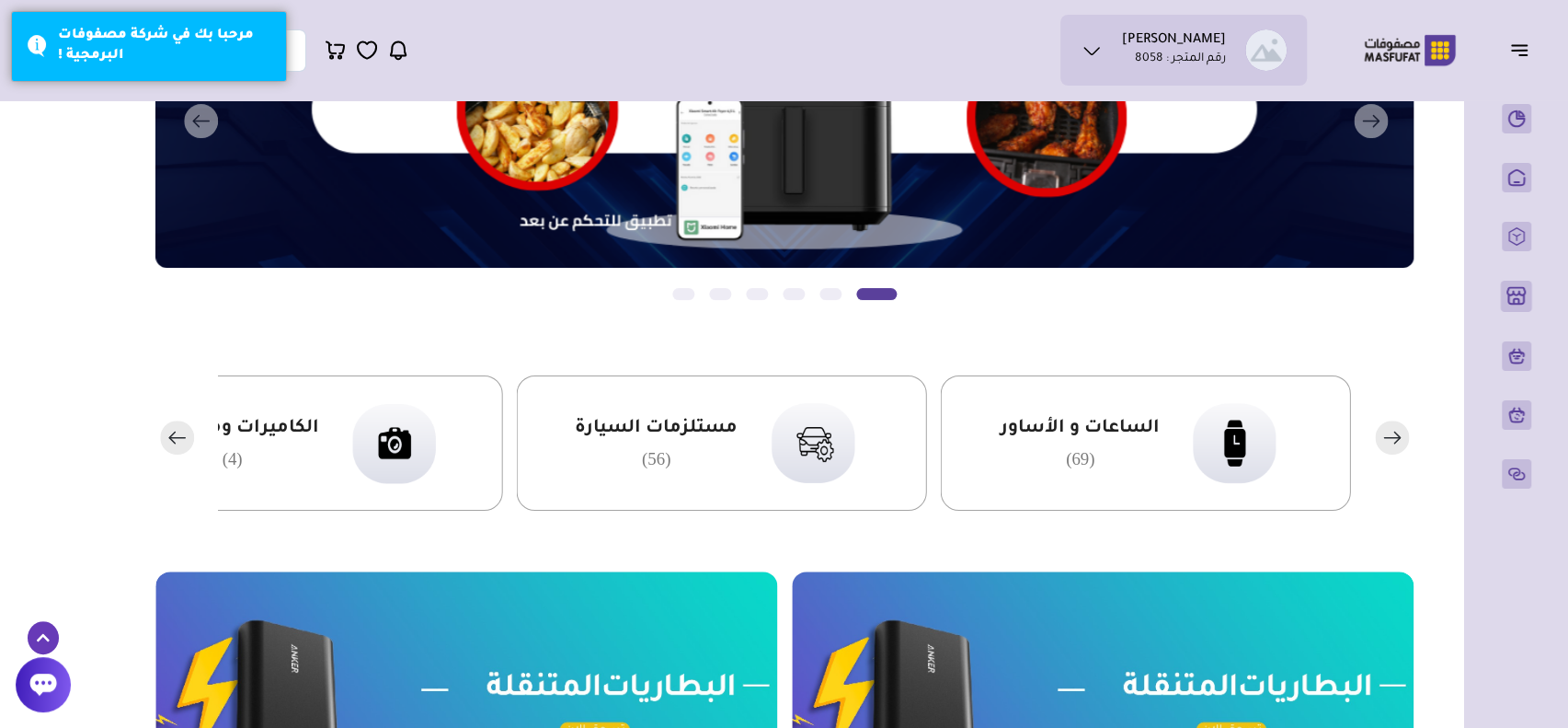
click at [1401, 428] on rect "button" at bounding box center [1392, 437] width 34 height 34
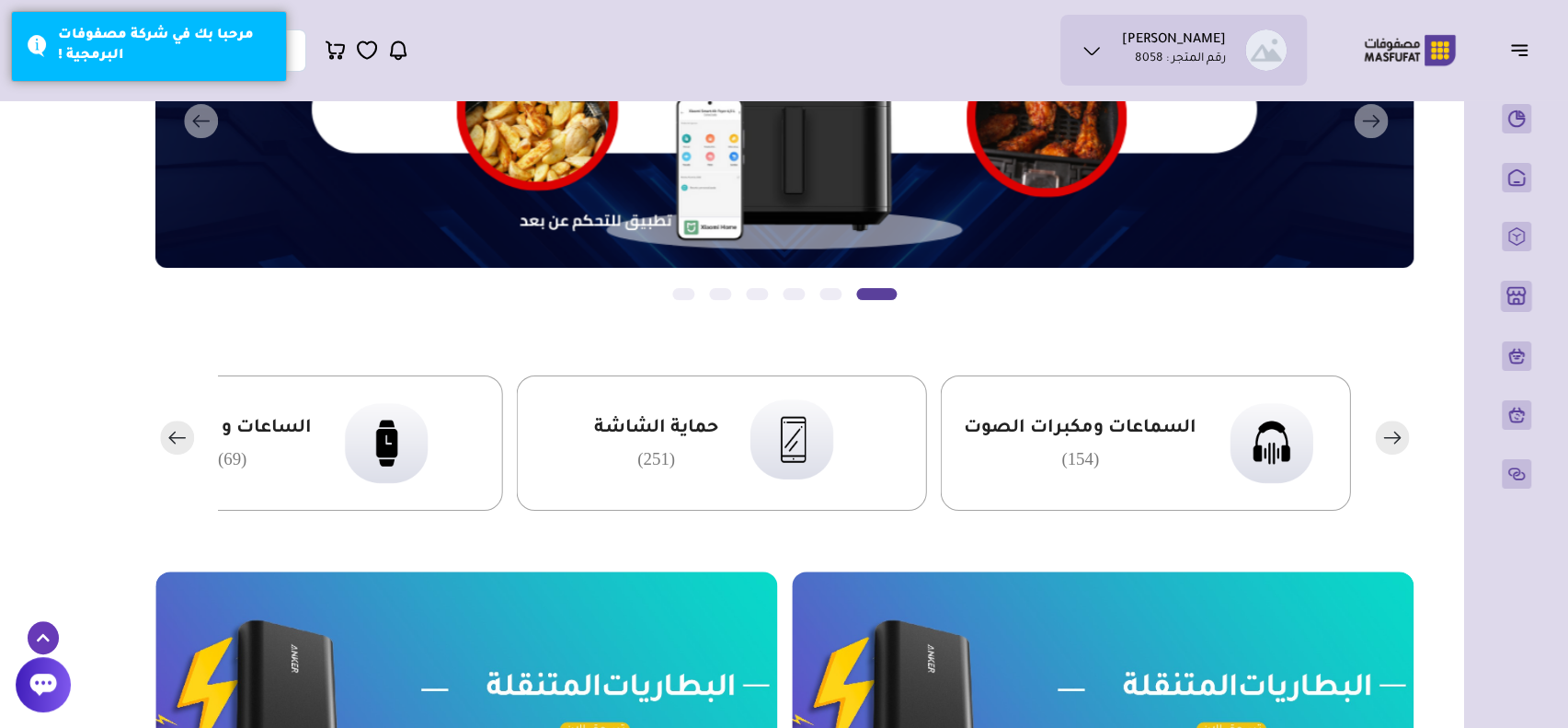
click at [1401, 428] on rect "button" at bounding box center [1392, 437] width 34 height 34
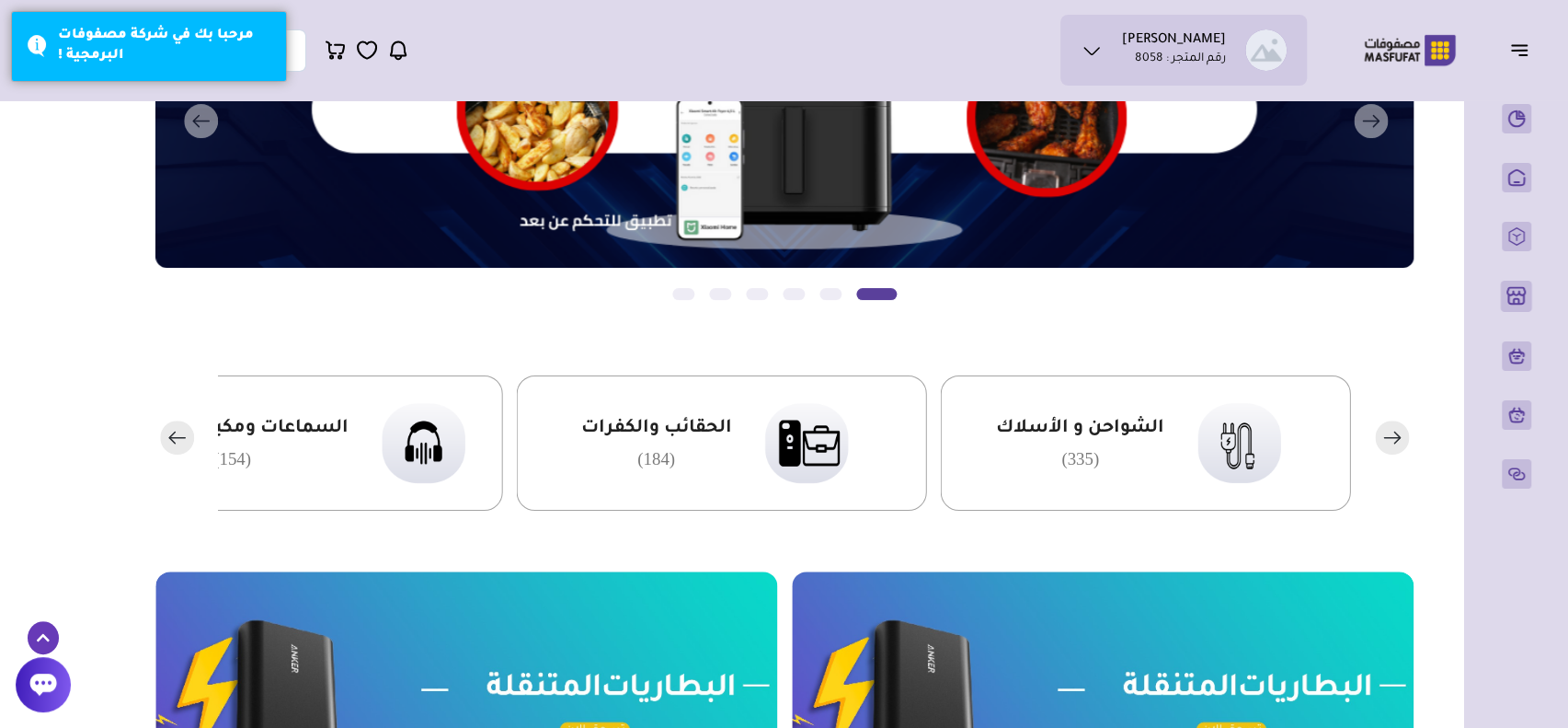
click at [1401, 428] on rect "button" at bounding box center [1392, 437] width 34 height 34
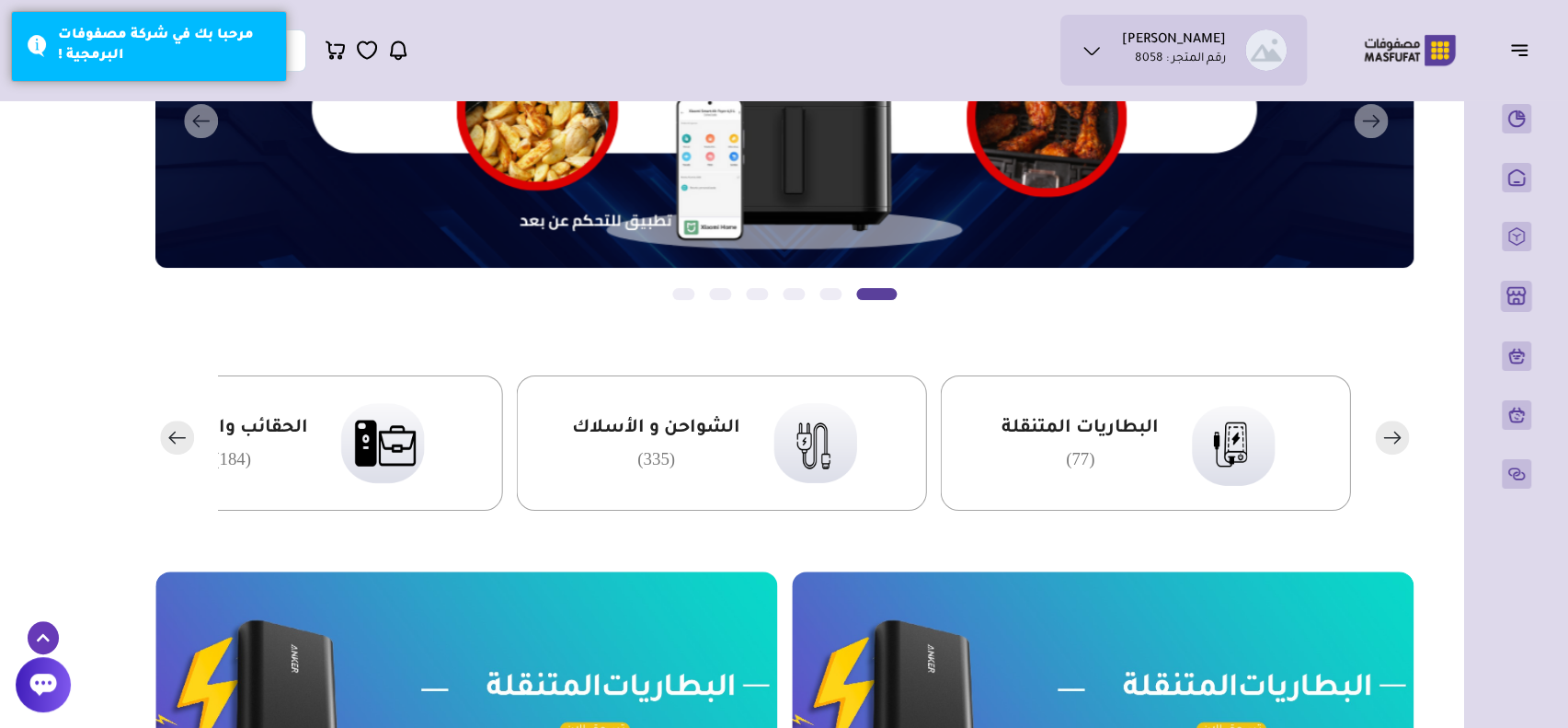
click at [1401, 428] on rect "button" at bounding box center [1392, 437] width 34 height 34
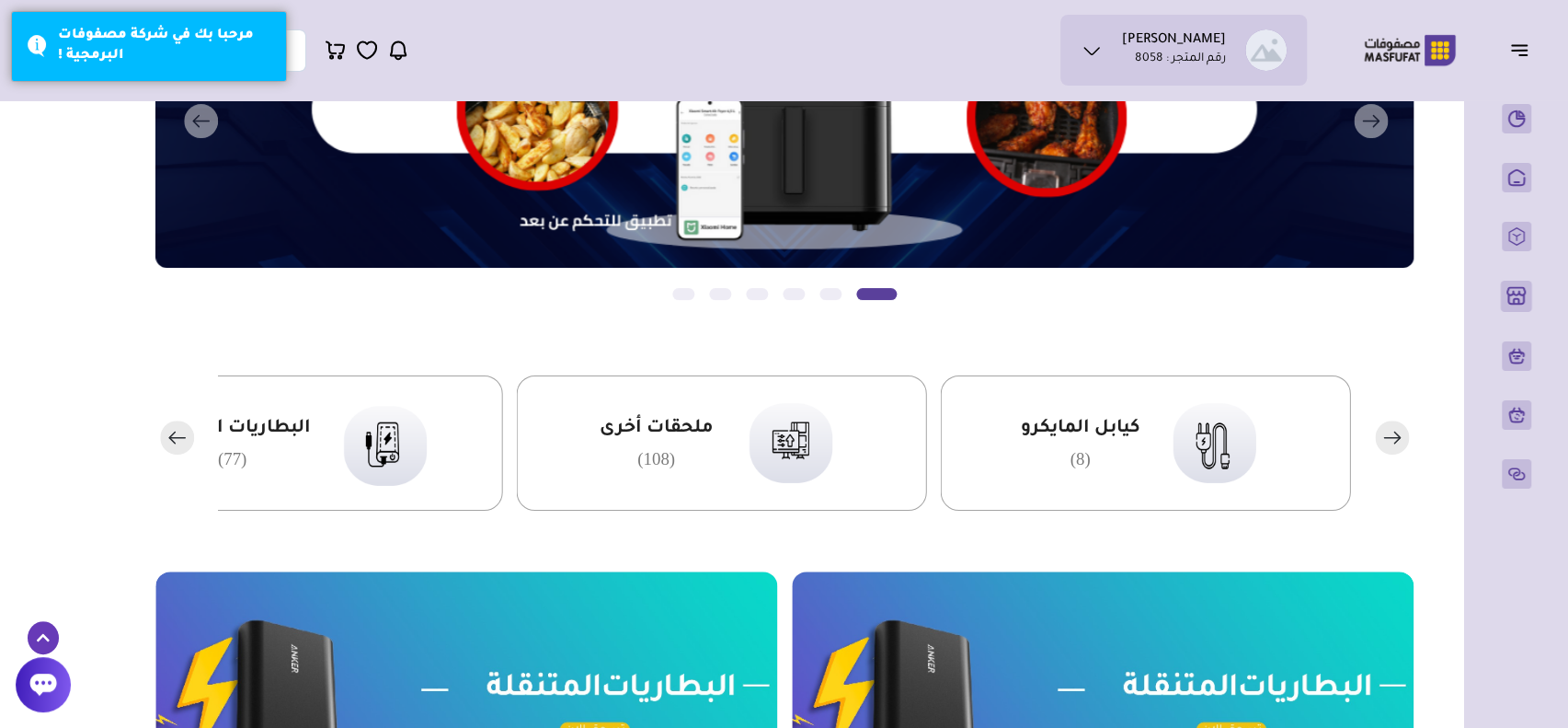
click at [1401, 428] on rect "button" at bounding box center [1392, 437] width 34 height 34
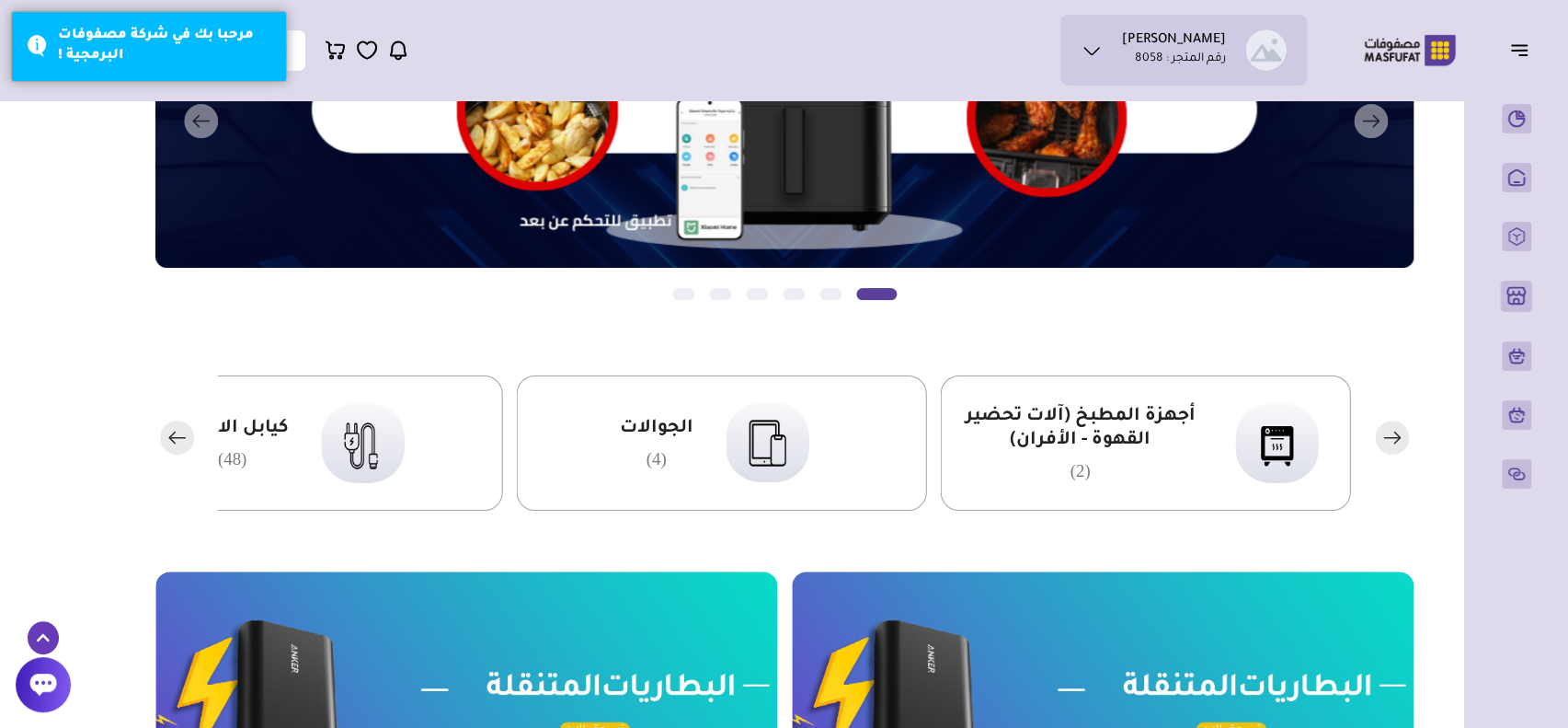
click at [1401, 428] on rect "button" at bounding box center [1392, 437] width 34 height 34
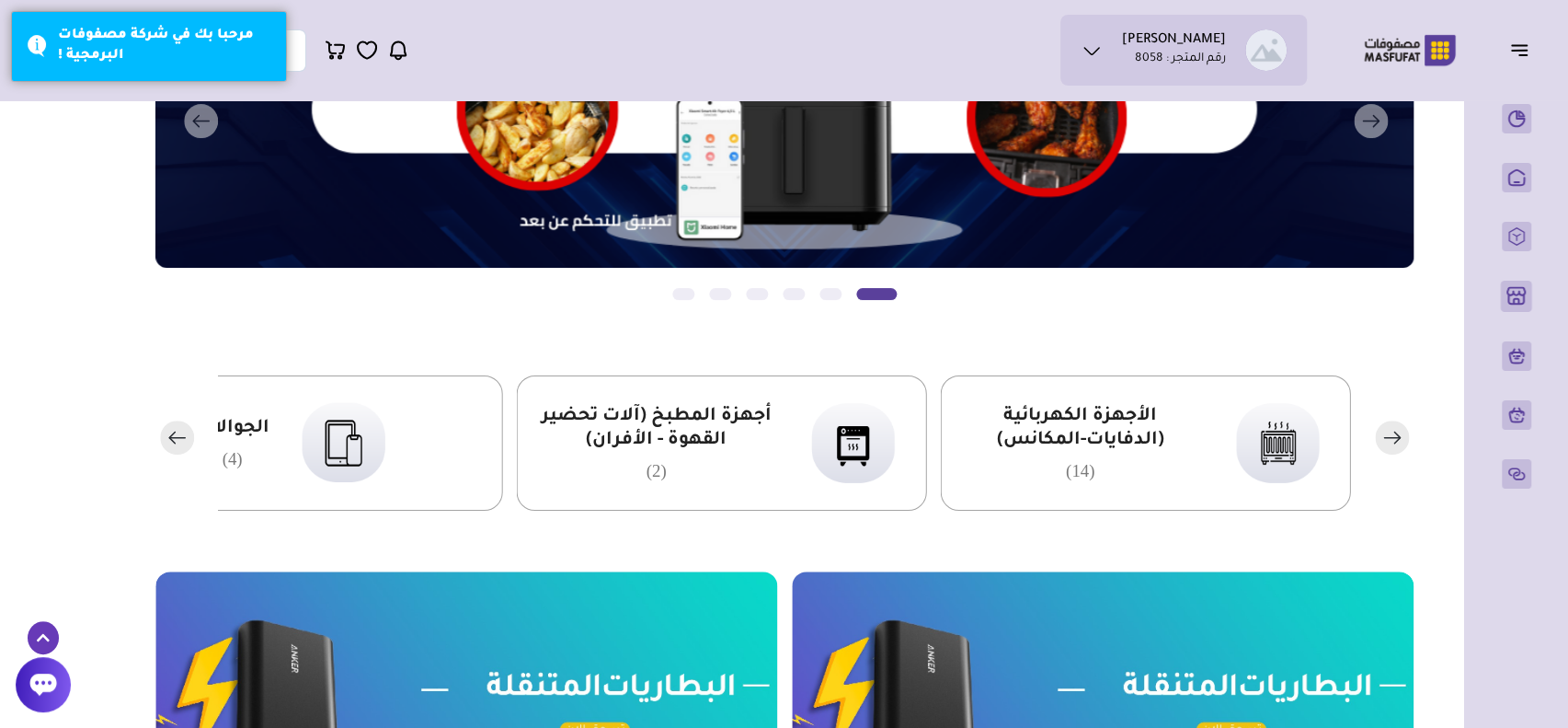
click at [1401, 428] on rect "button" at bounding box center [1392, 437] width 34 height 34
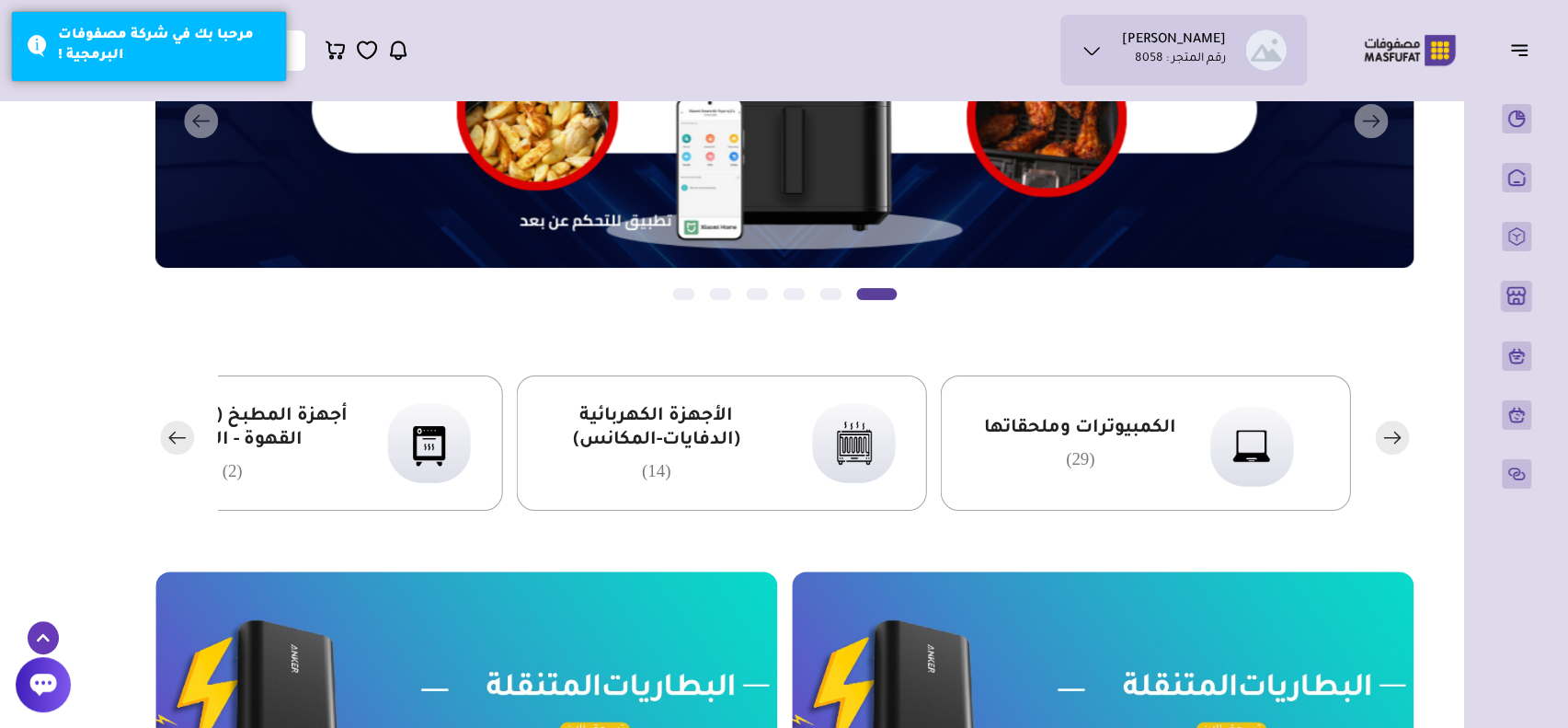
click at [1401, 428] on rect "button" at bounding box center [1392, 437] width 34 height 34
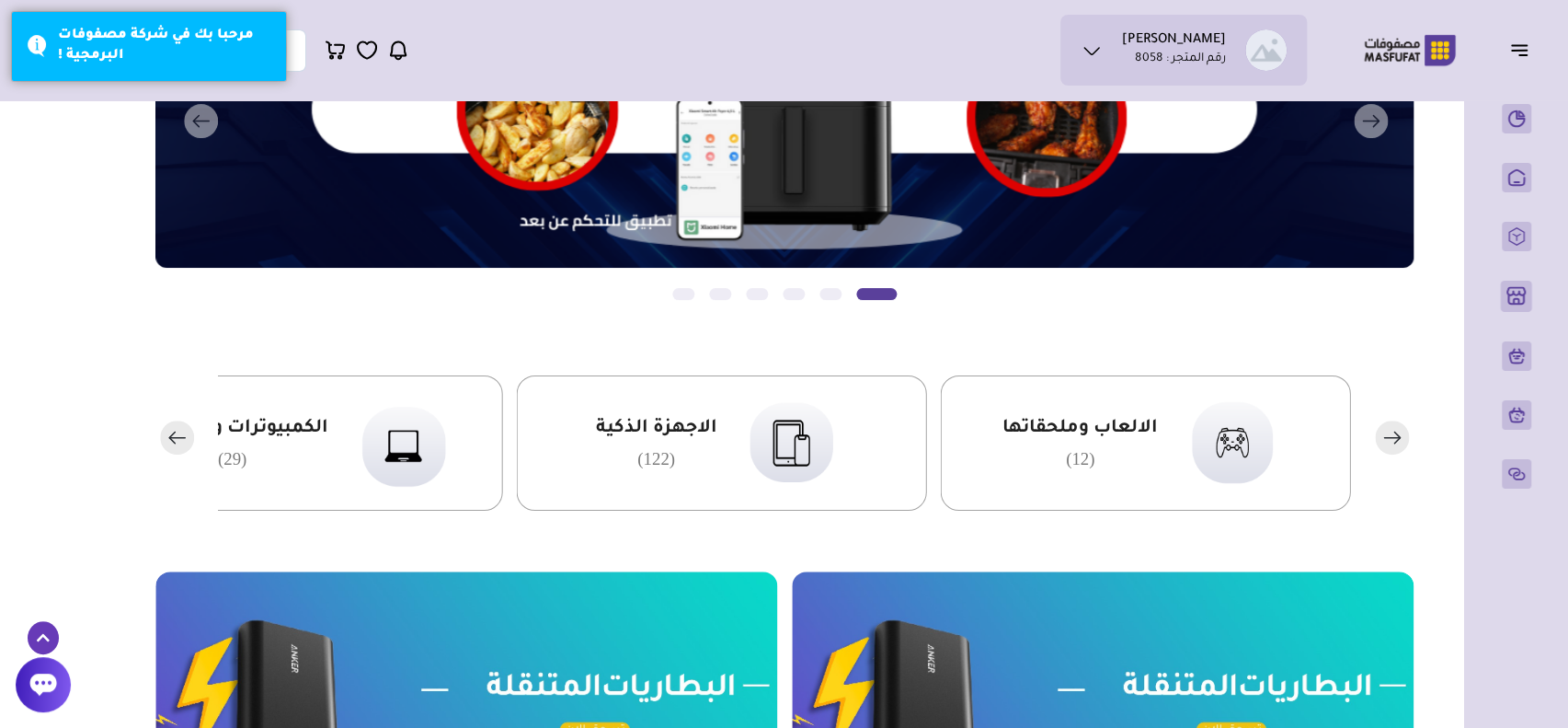
click at [1401, 428] on rect "button" at bounding box center [1392, 437] width 34 height 34
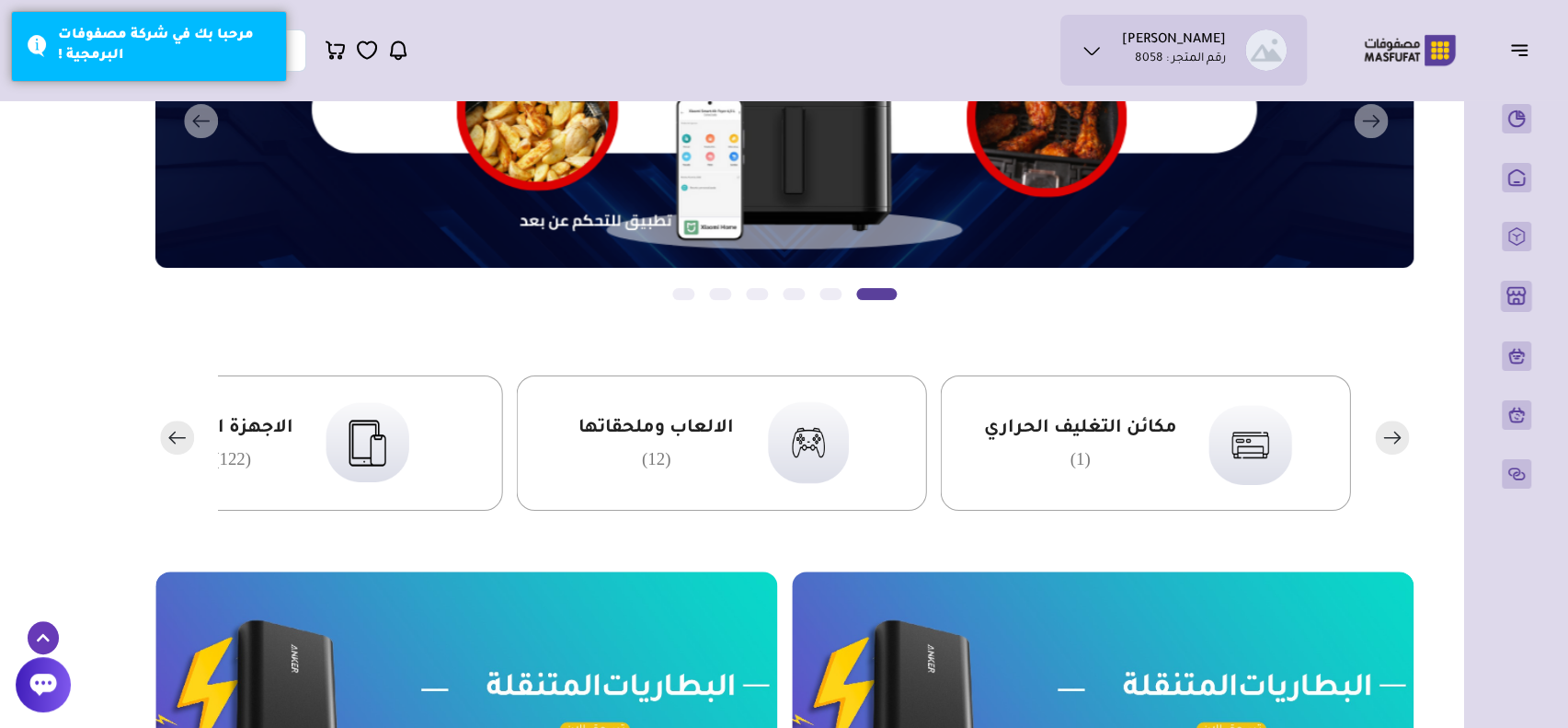
click at [1401, 428] on rect "button" at bounding box center [1392, 437] width 34 height 34
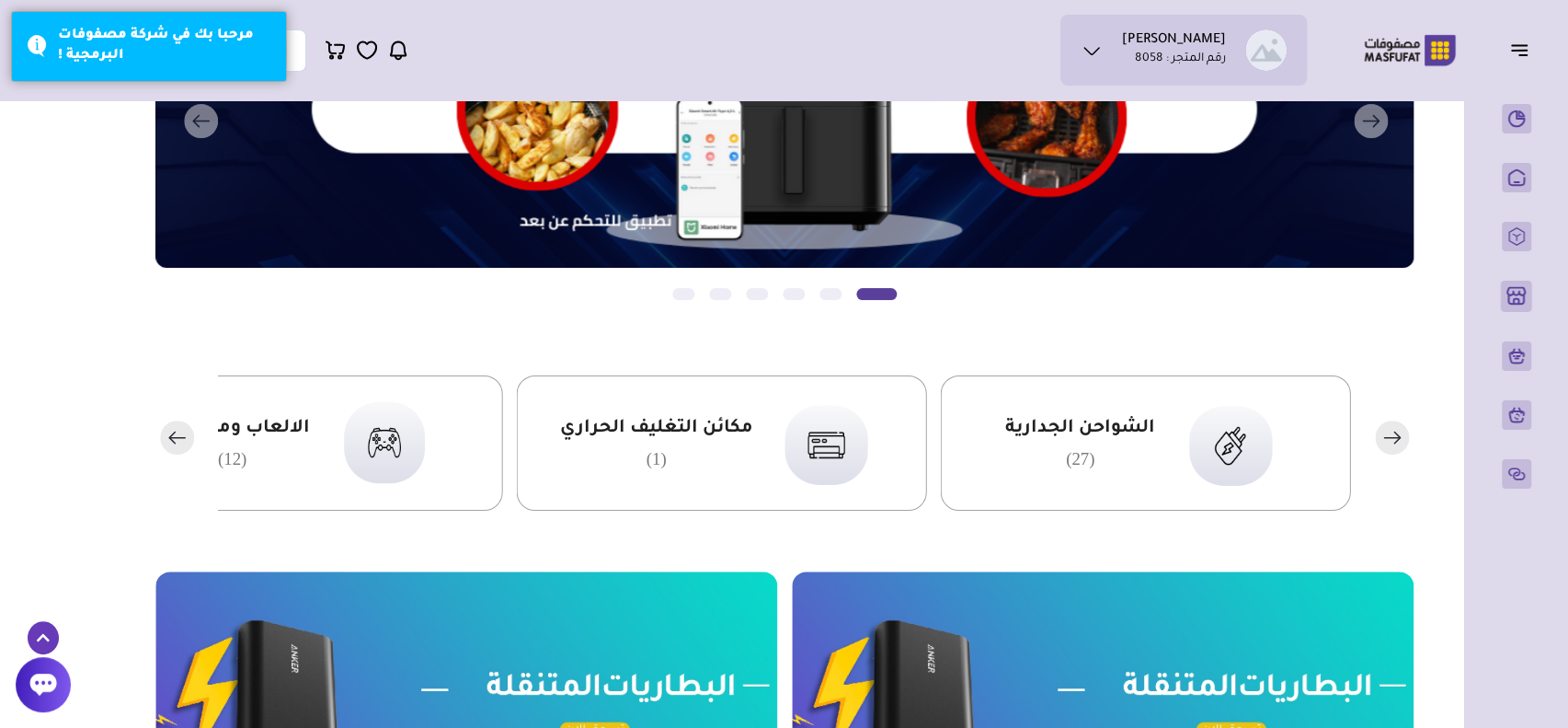
click at [1401, 428] on rect "button" at bounding box center [1392, 437] width 34 height 34
click at [1400, 426] on rect "button" at bounding box center [1392, 437] width 34 height 34
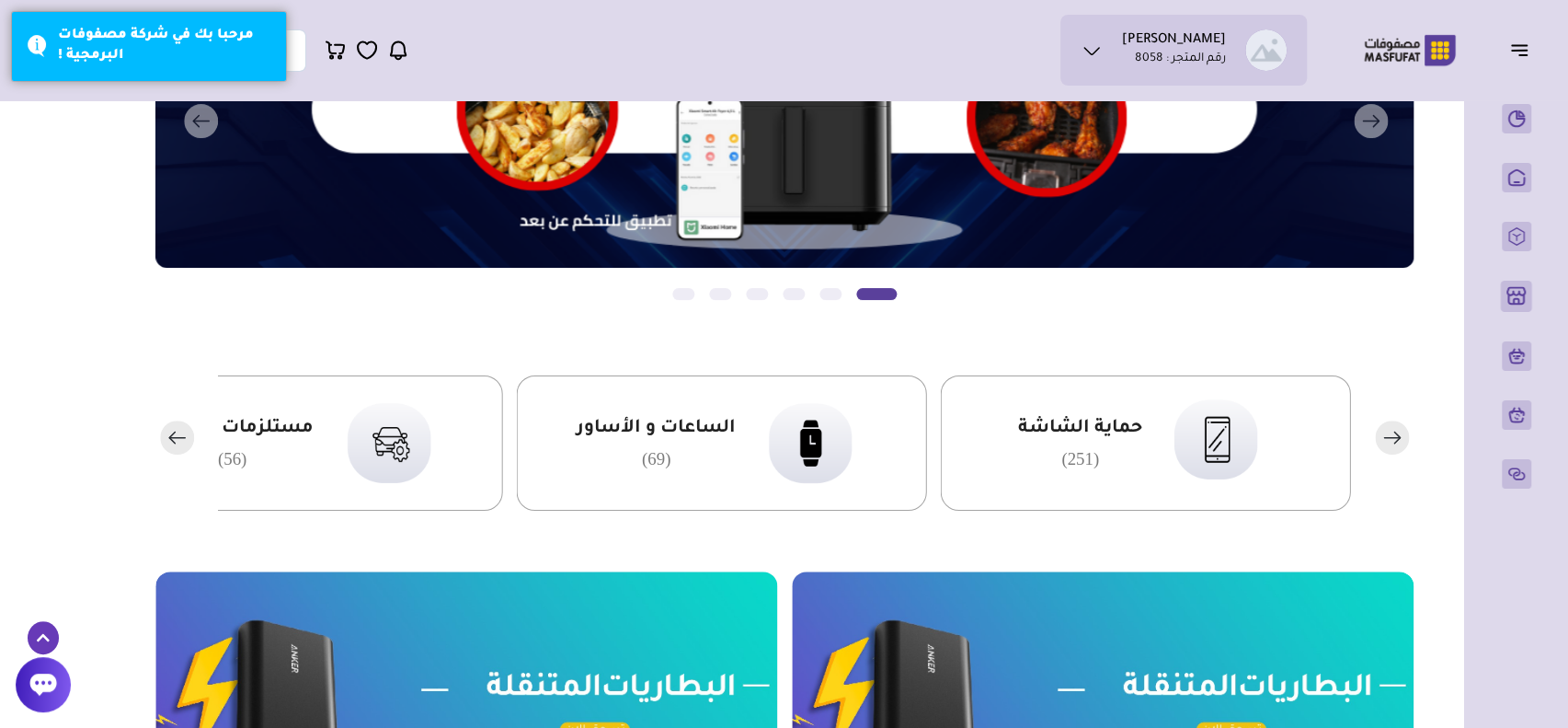
click at [1400, 426] on rect "button" at bounding box center [1392, 437] width 34 height 34
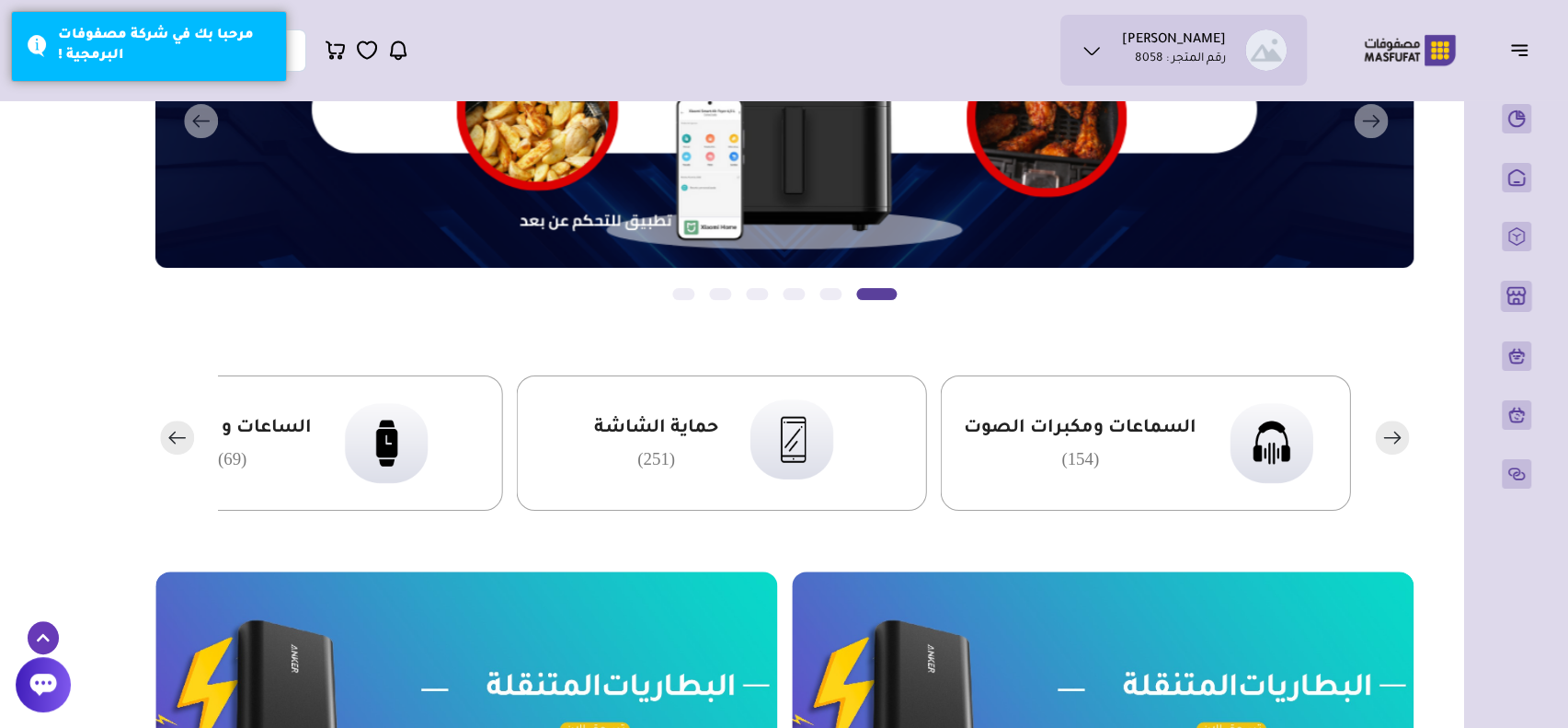
click at [1400, 426] on rect "button" at bounding box center [1392, 437] width 34 height 34
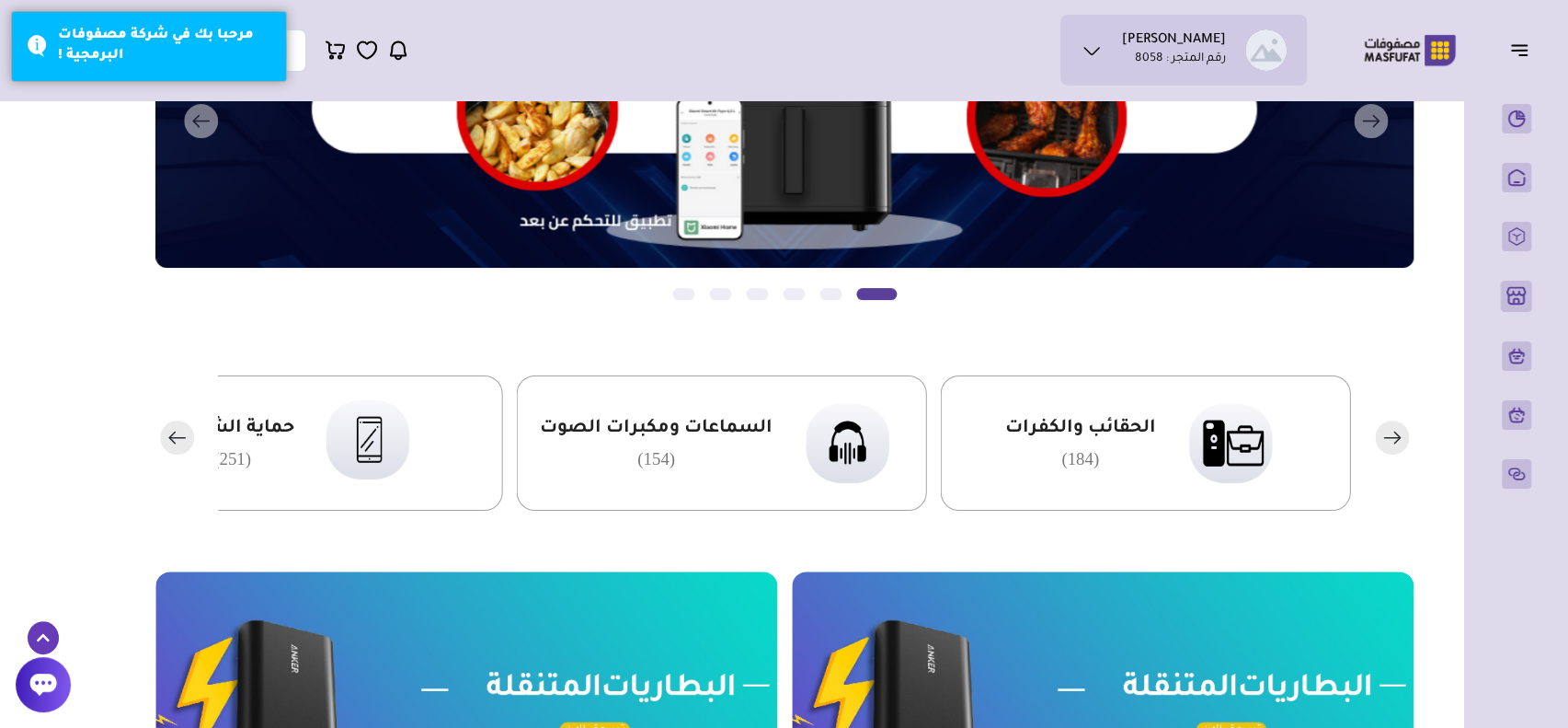
click at [1400, 426] on rect "button" at bounding box center [1392, 437] width 34 height 34
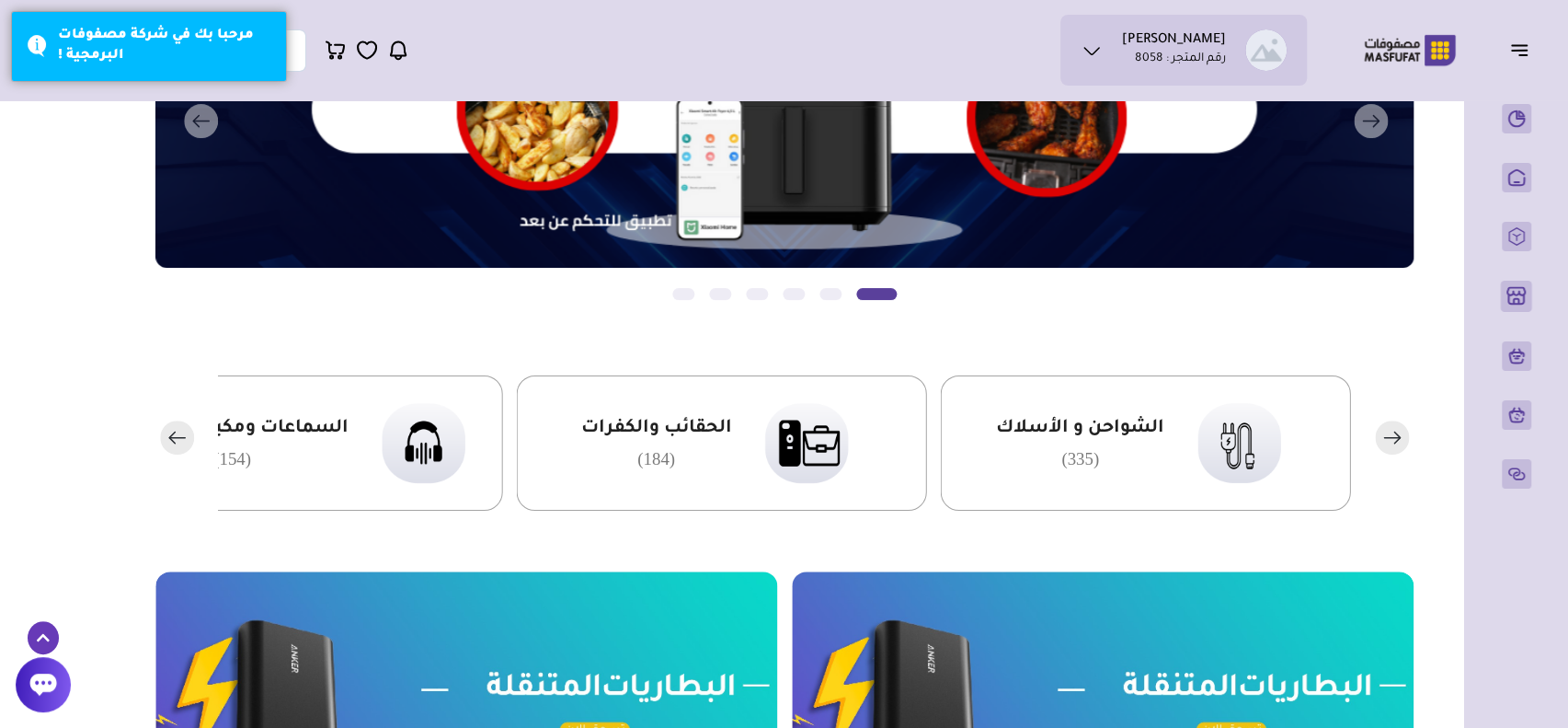
click at [1400, 426] on rect "button" at bounding box center [1392, 437] width 34 height 34
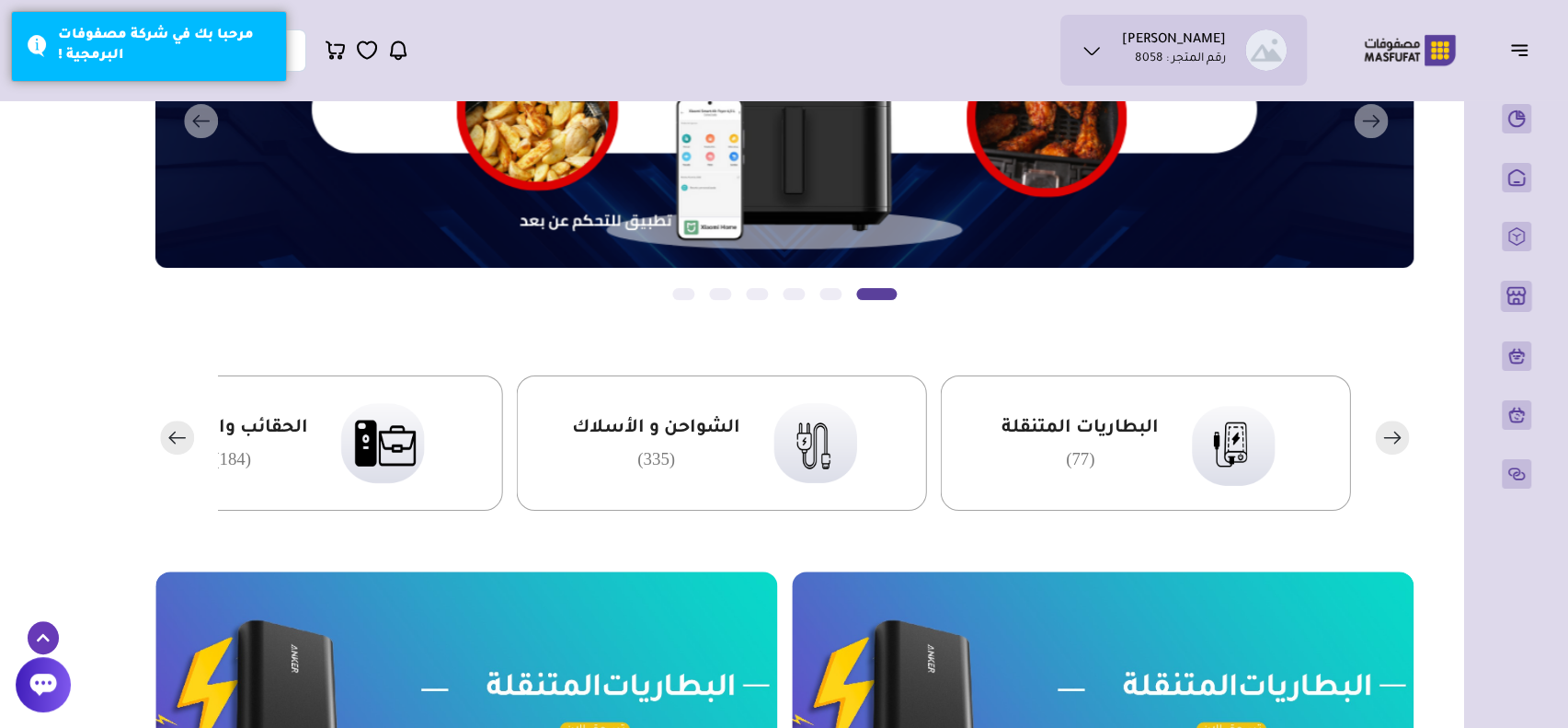
click at [1400, 426] on rect "button" at bounding box center [1392, 437] width 34 height 34
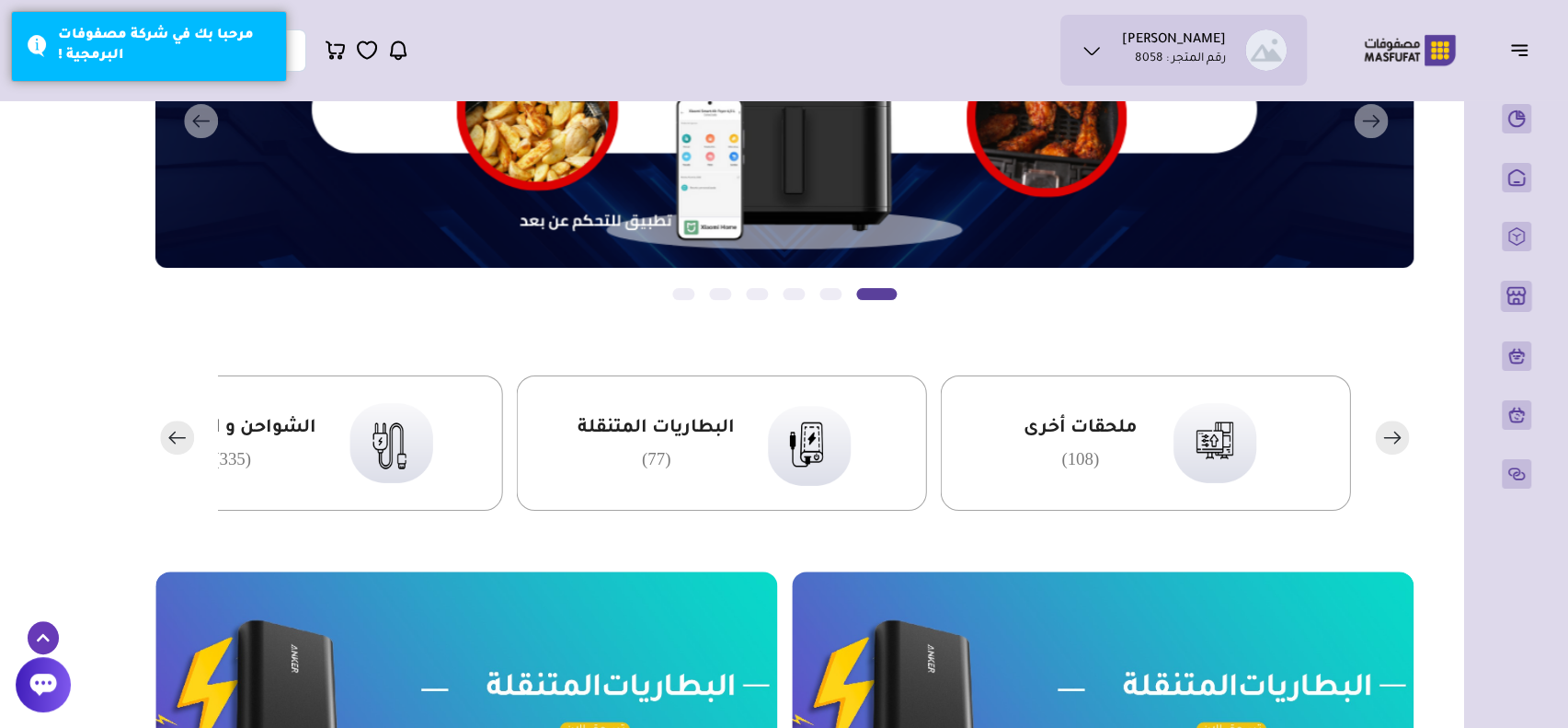
click at [1400, 426] on rect "button" at bounding box center [1392, 437] width 34 height 34
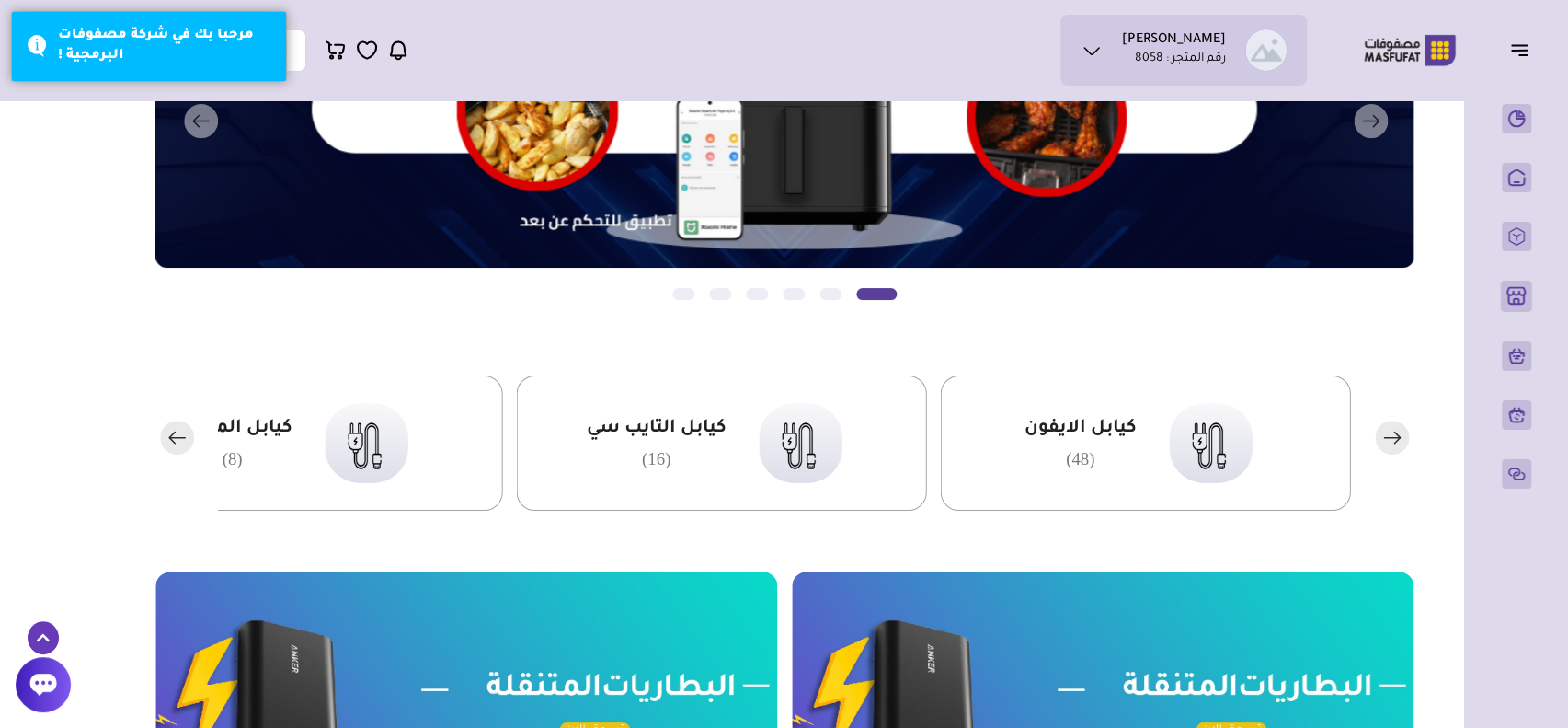
click at [1400, 426] on rect "button" at bounding box center [1392, 437] width 34 height 34
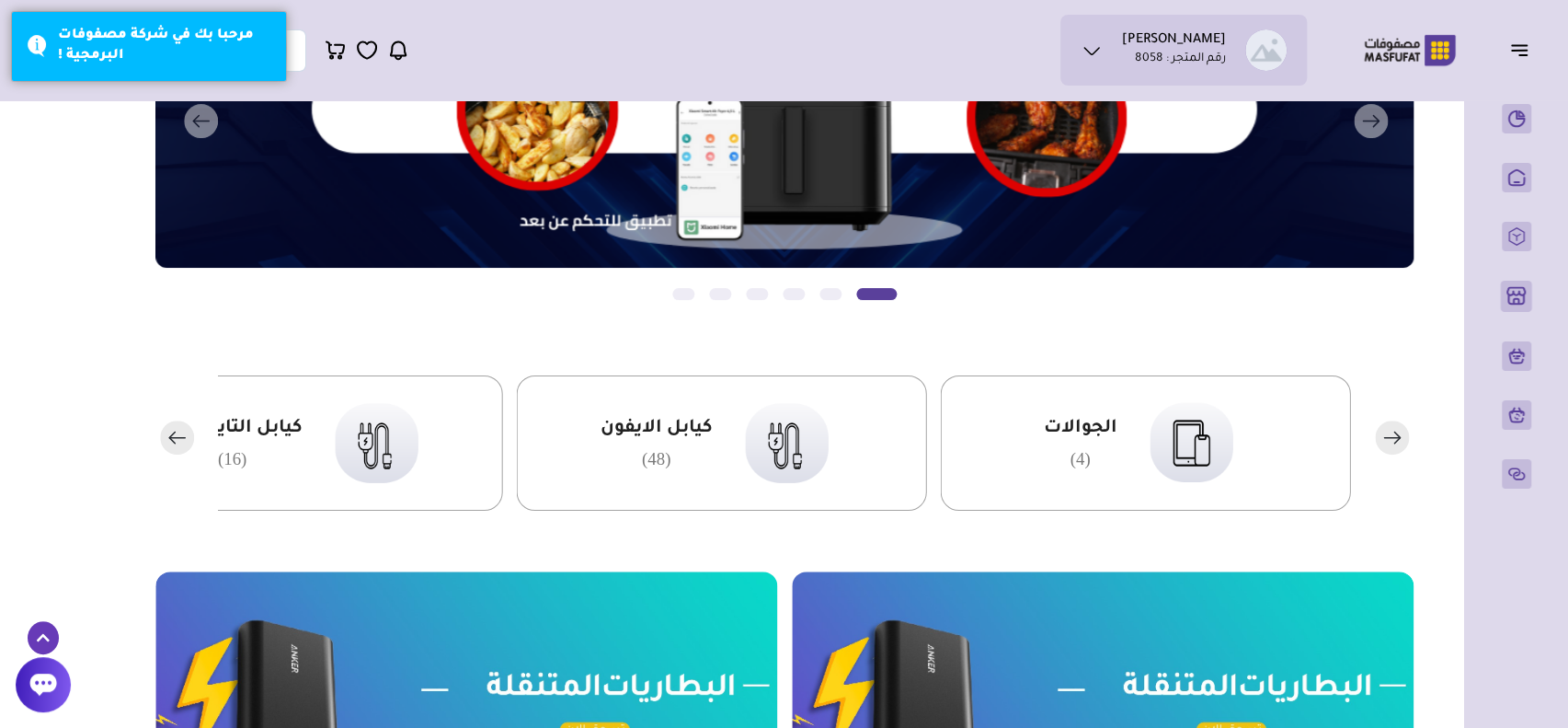
click at [1400, 426] on rect "button" at bounding box center [1392, 437] width 34 height 34
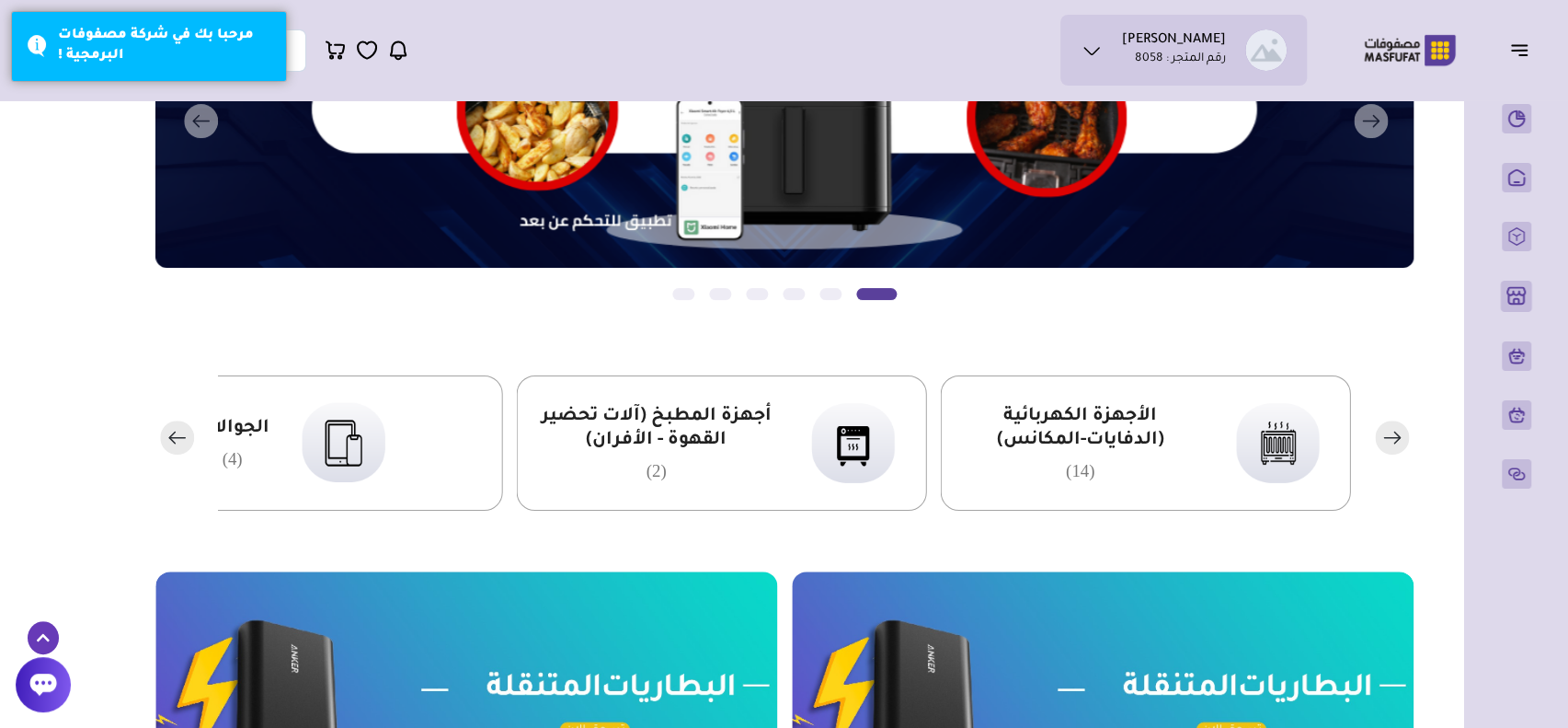
click at [1400, 426] on rect "button" at bounding box center [1392, 437] width 34 height 34
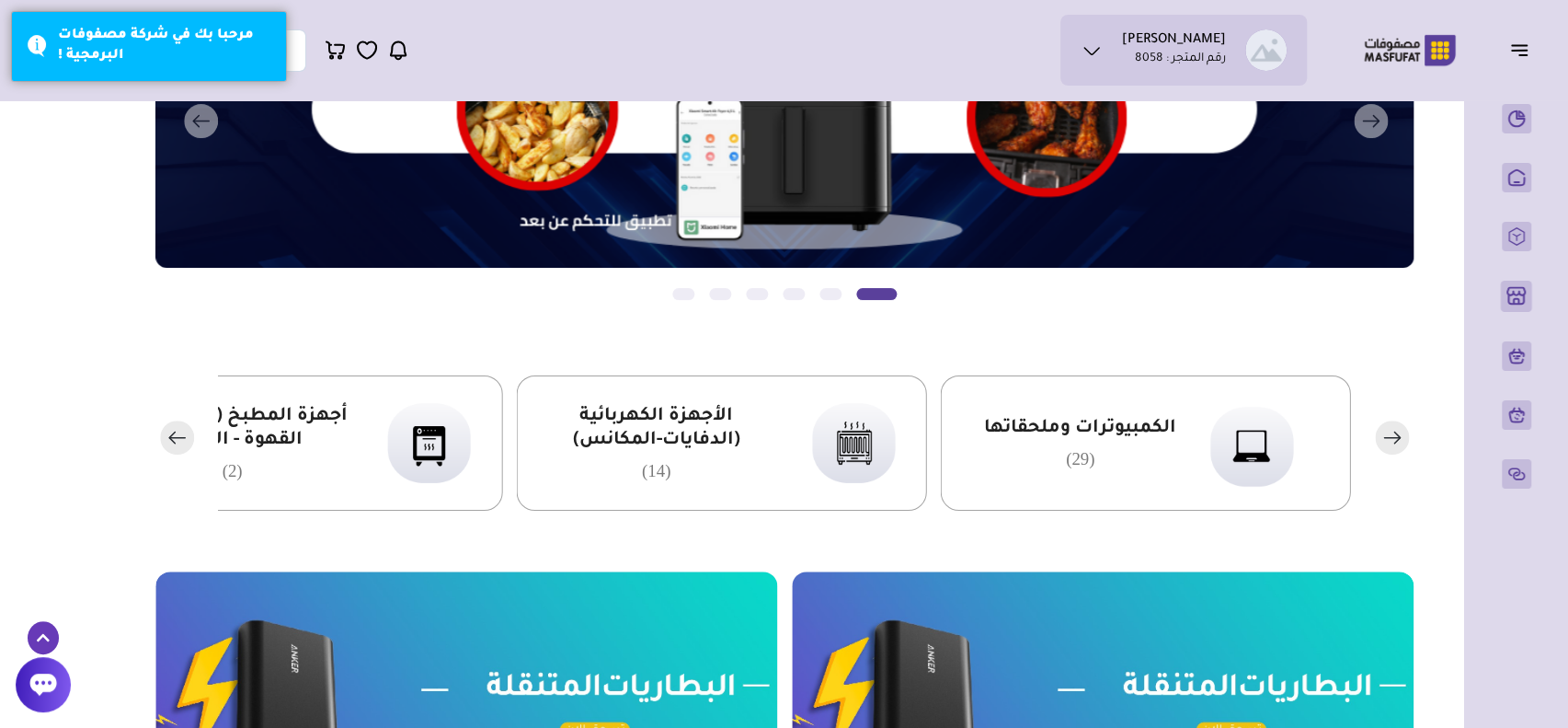
click at [1400, 426] on rect "button" at bounding box center [1392, 437] width 34 height 34
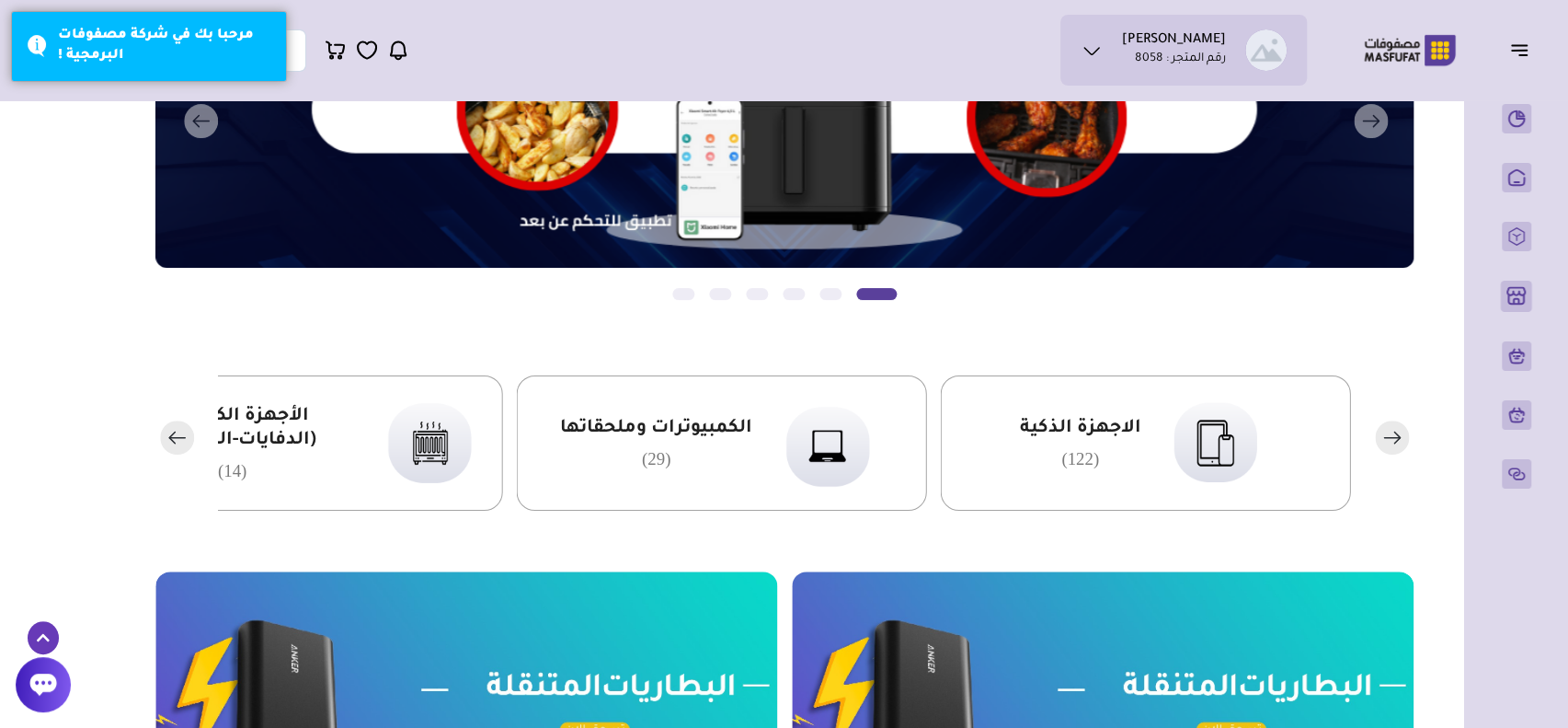
click at [1400, 426] on rect "button" at bounding box center [1392, 437] width 34 height 34
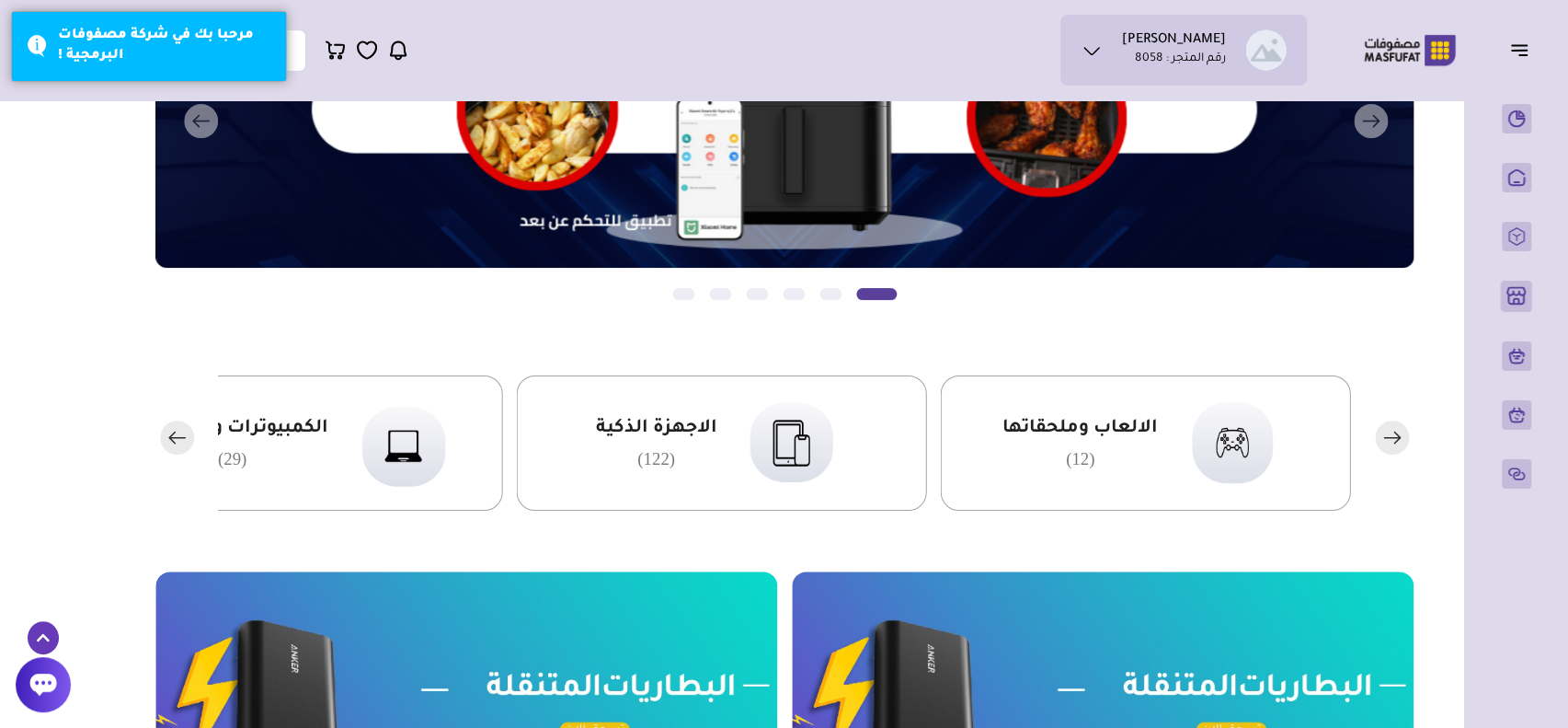
click at [1400, 426] on rect "button" at bounding box center [1392, 437] width 34 height 34
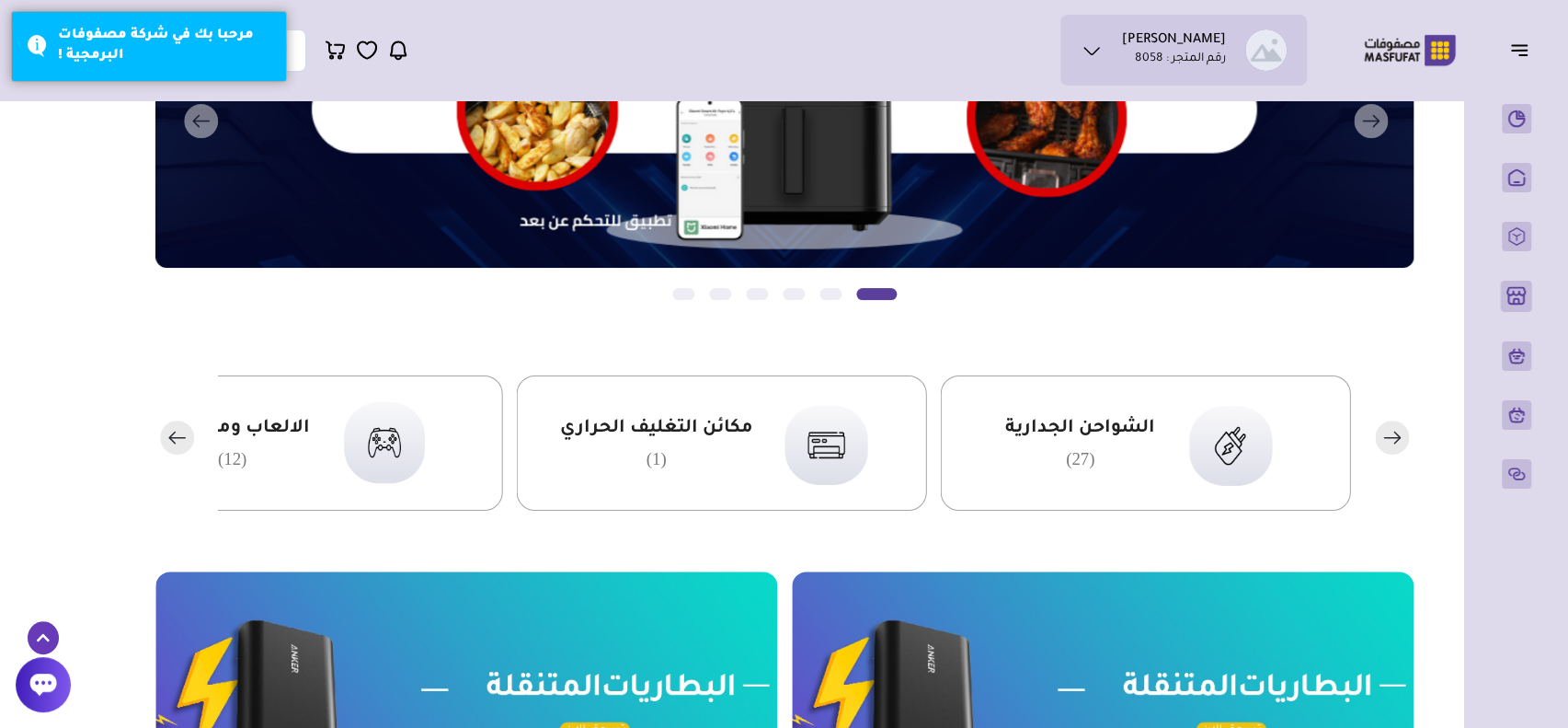
click at [1400, 426] on rect "button" at bounding box center [1392, 437] width 34 height 34
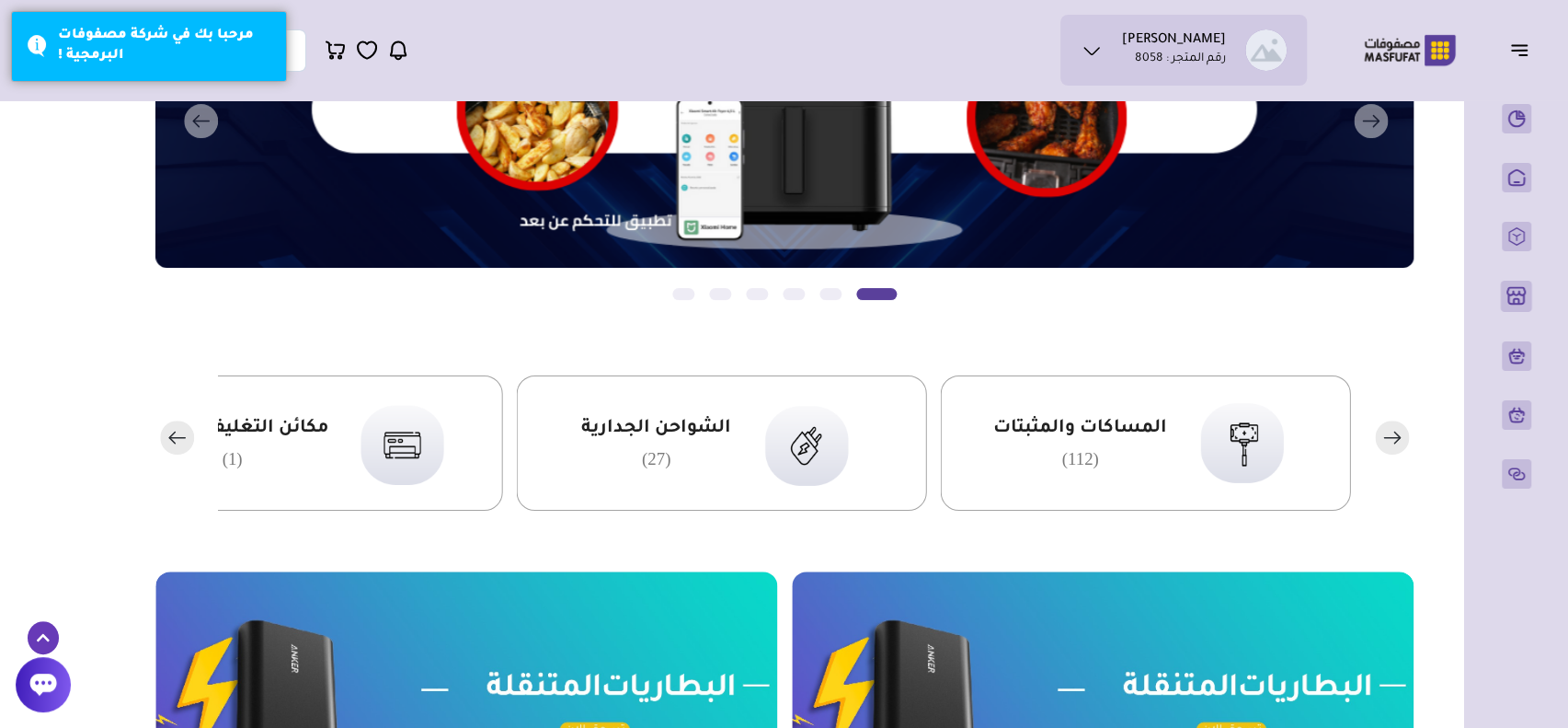
click at [1400, 426] on rect "button" at bounding box center [1392, 437] width 34 height 34
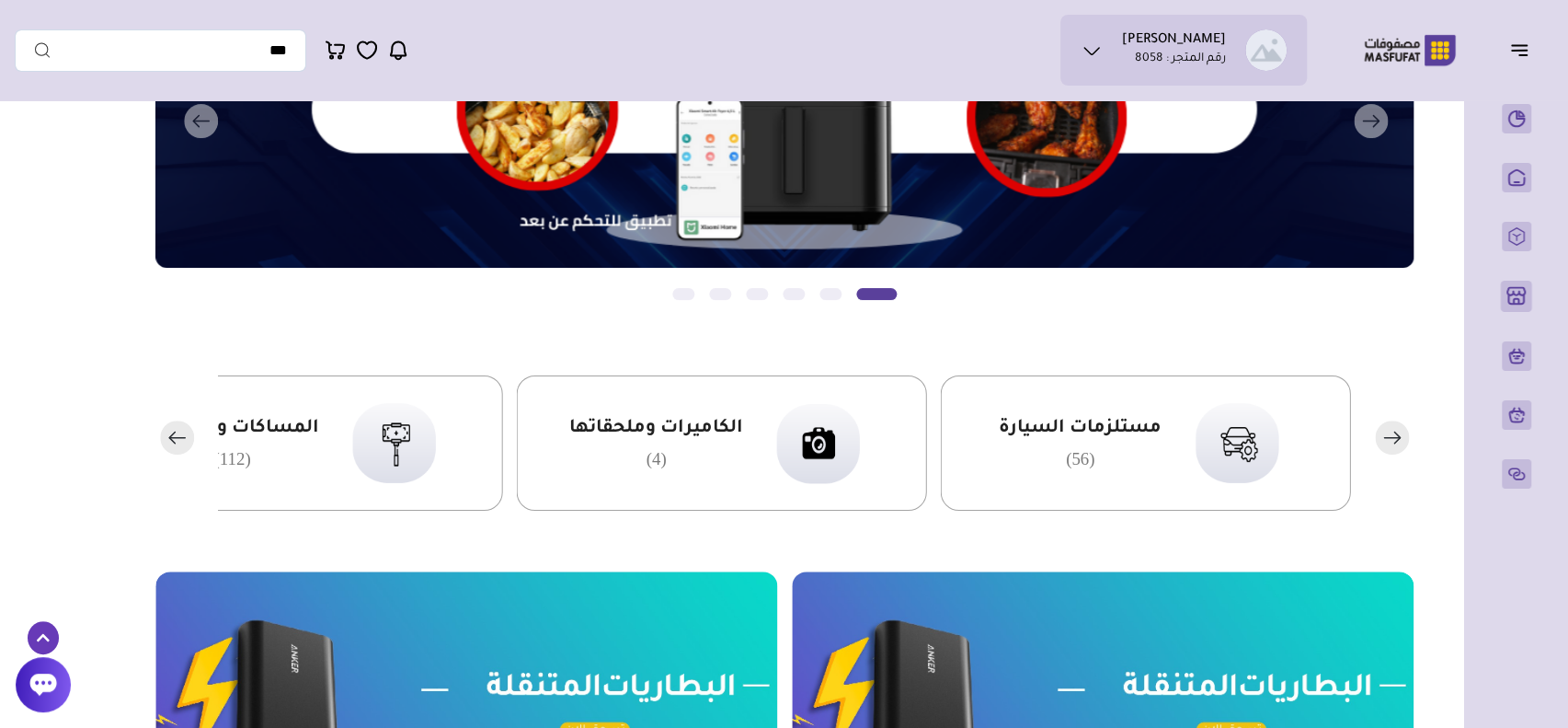
click at [1400, 426] on rect "button" at bounding box center [1392, 437] width 34 height 34
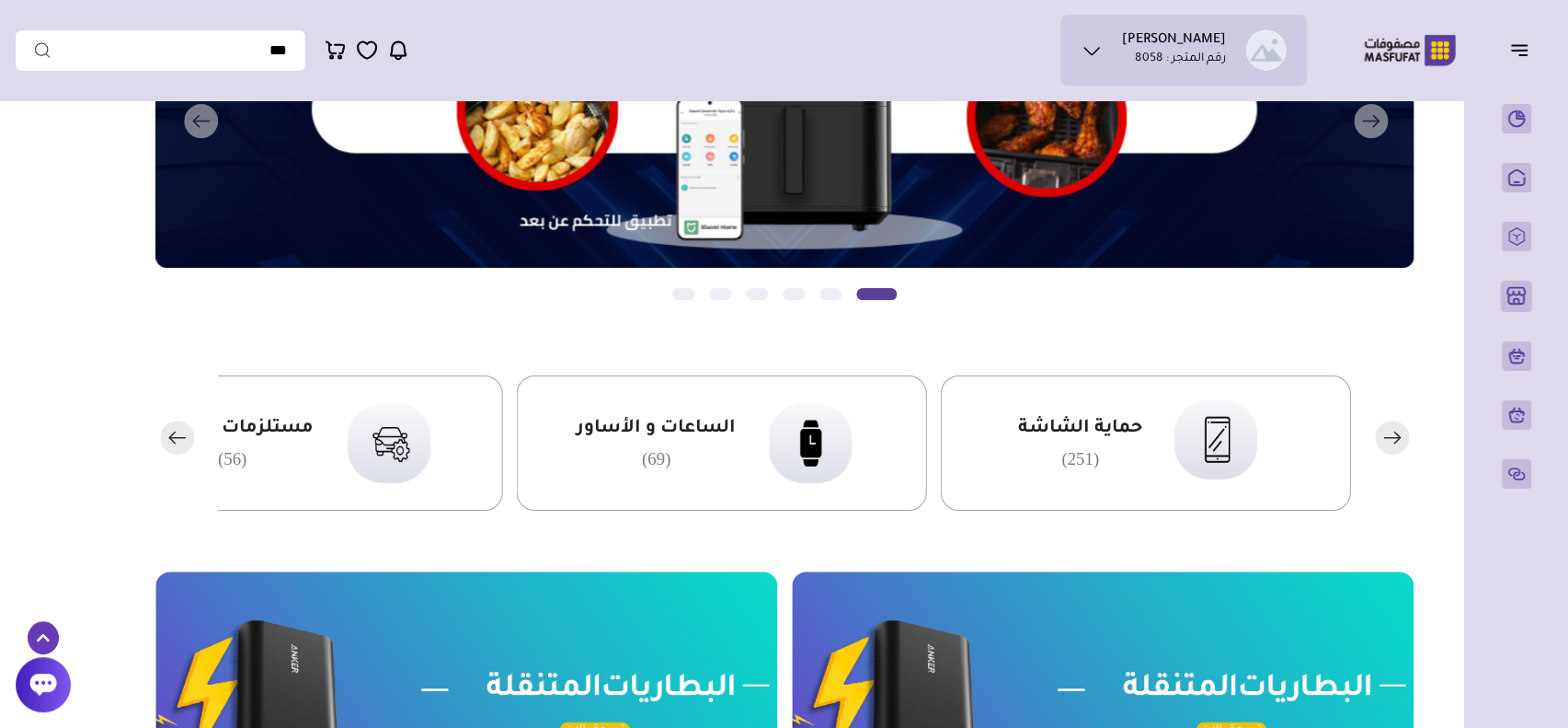
click at [171, 432] on icon "button" at bounding box center [177, 437] width 34 height 34
click at [623, 422] on span "مستلزمات السيارة" at bounding box center [656, 429] width 163 height 24
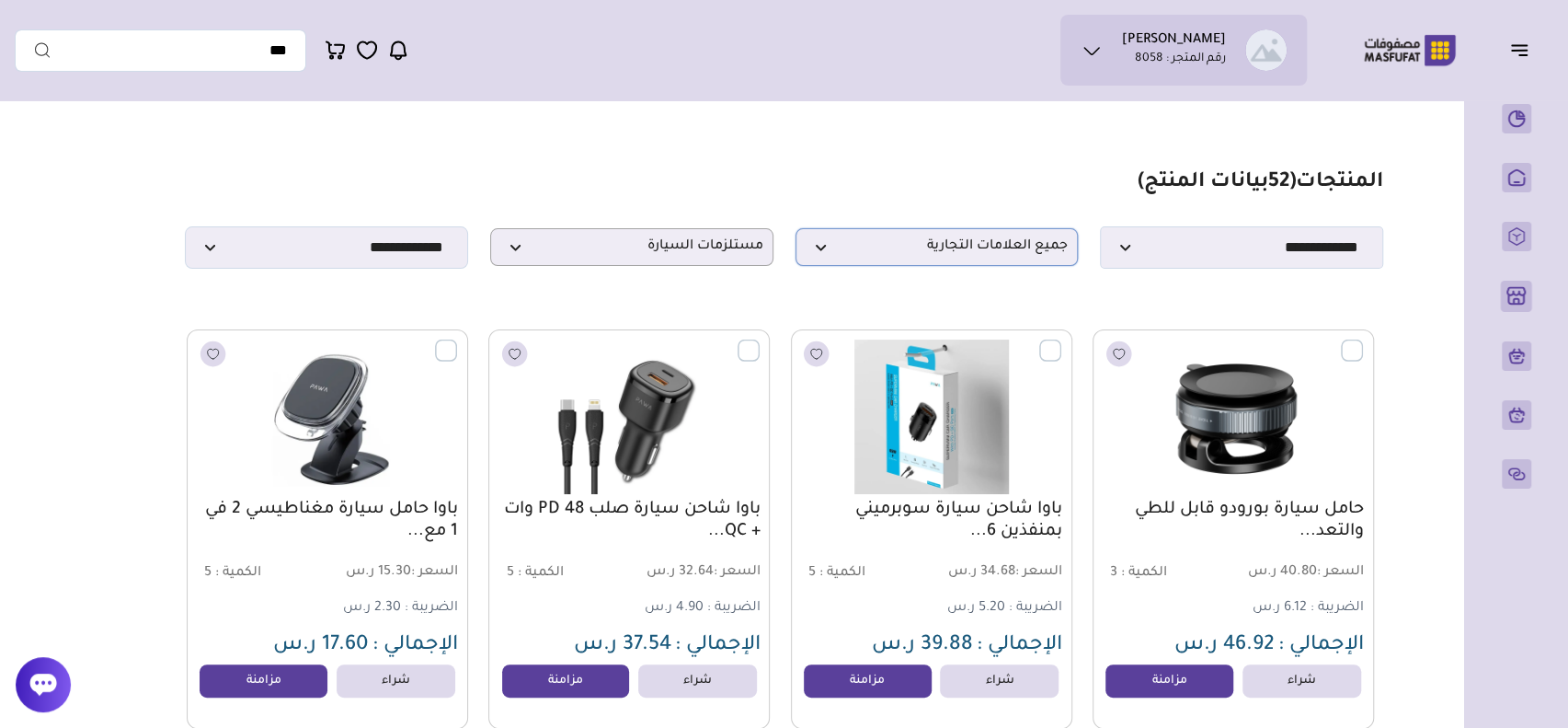
click at [890, 263] on p "جميع العلامات التجارية" at bounding box center [938, 246] width 283 height 38
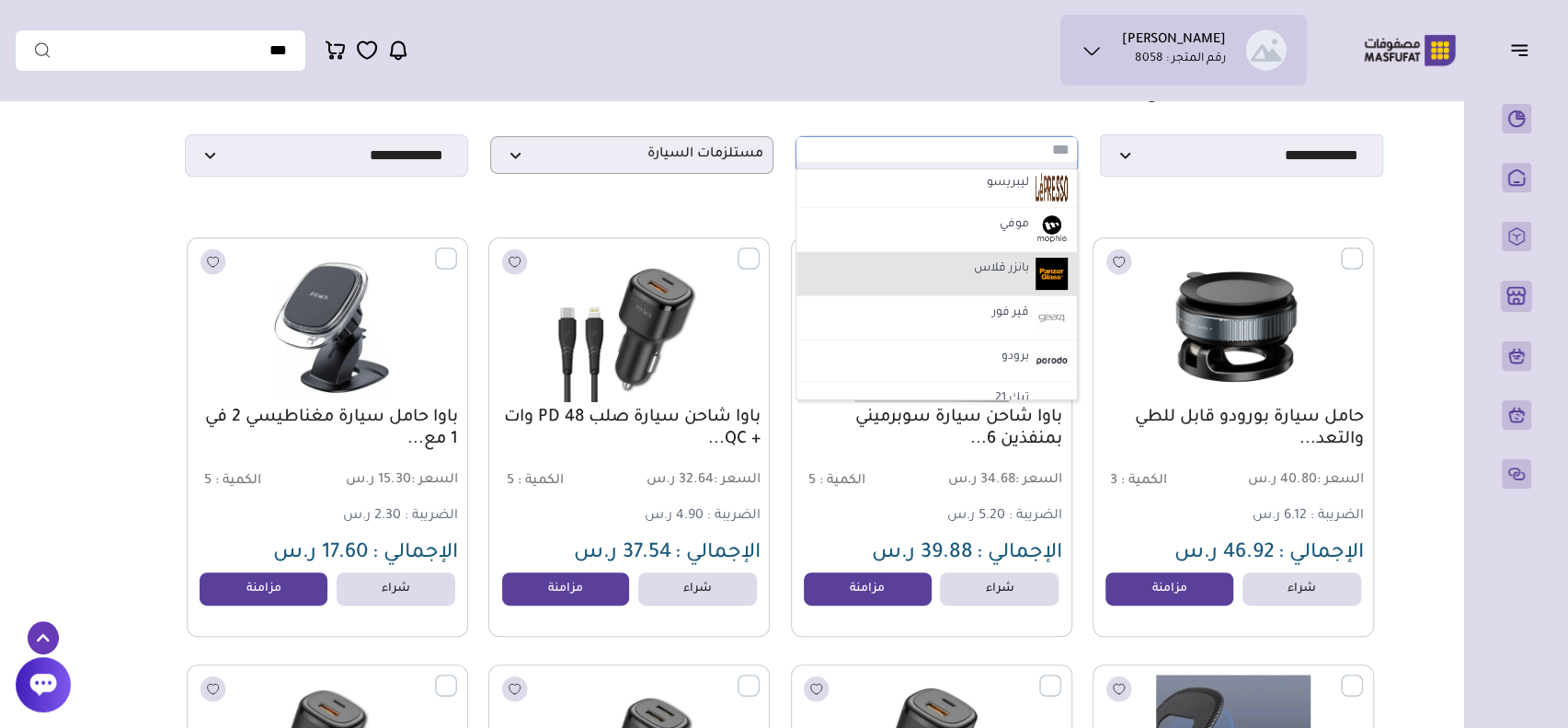
scroll to position [1534, 0]
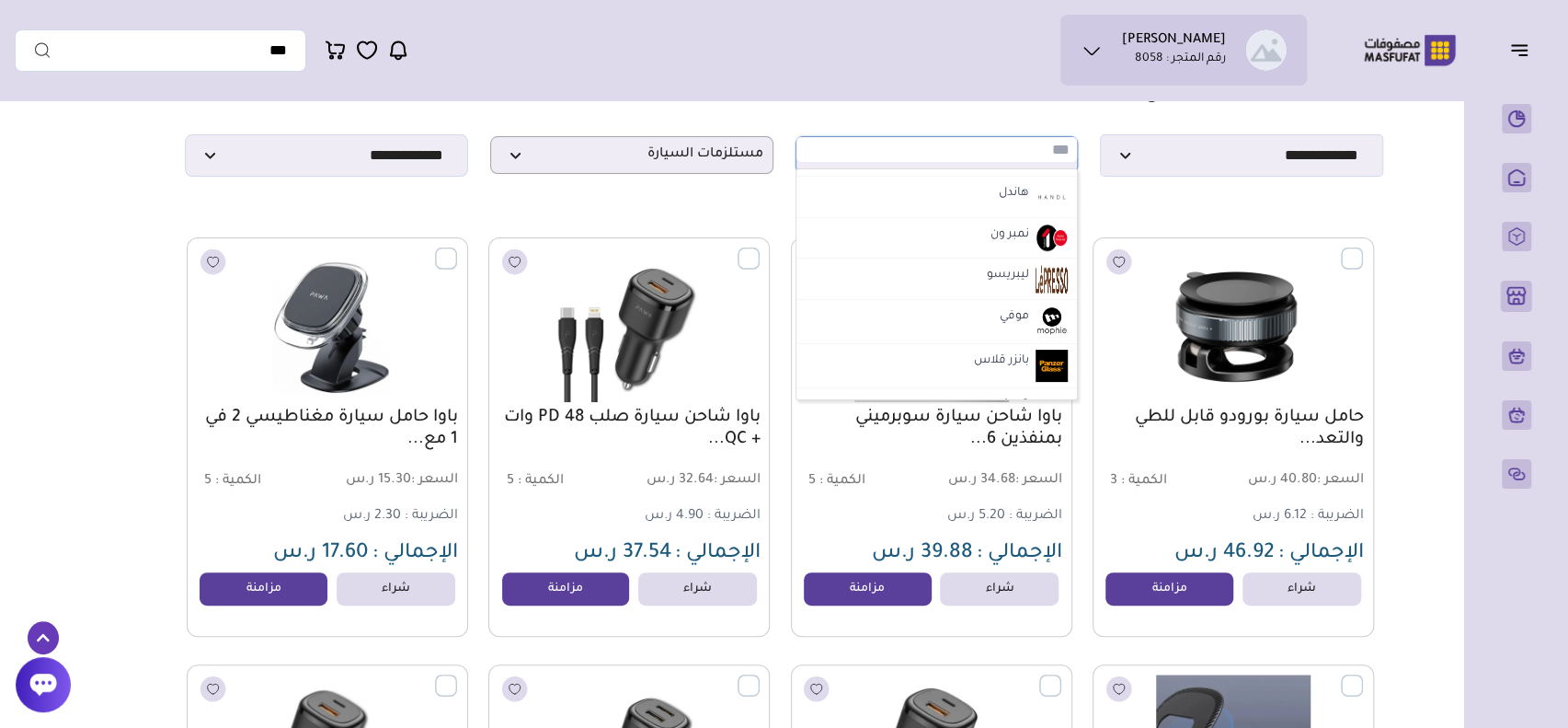
click at [915, 107] on section "**********" at bounding box center [784, 127] width 1198 height 98
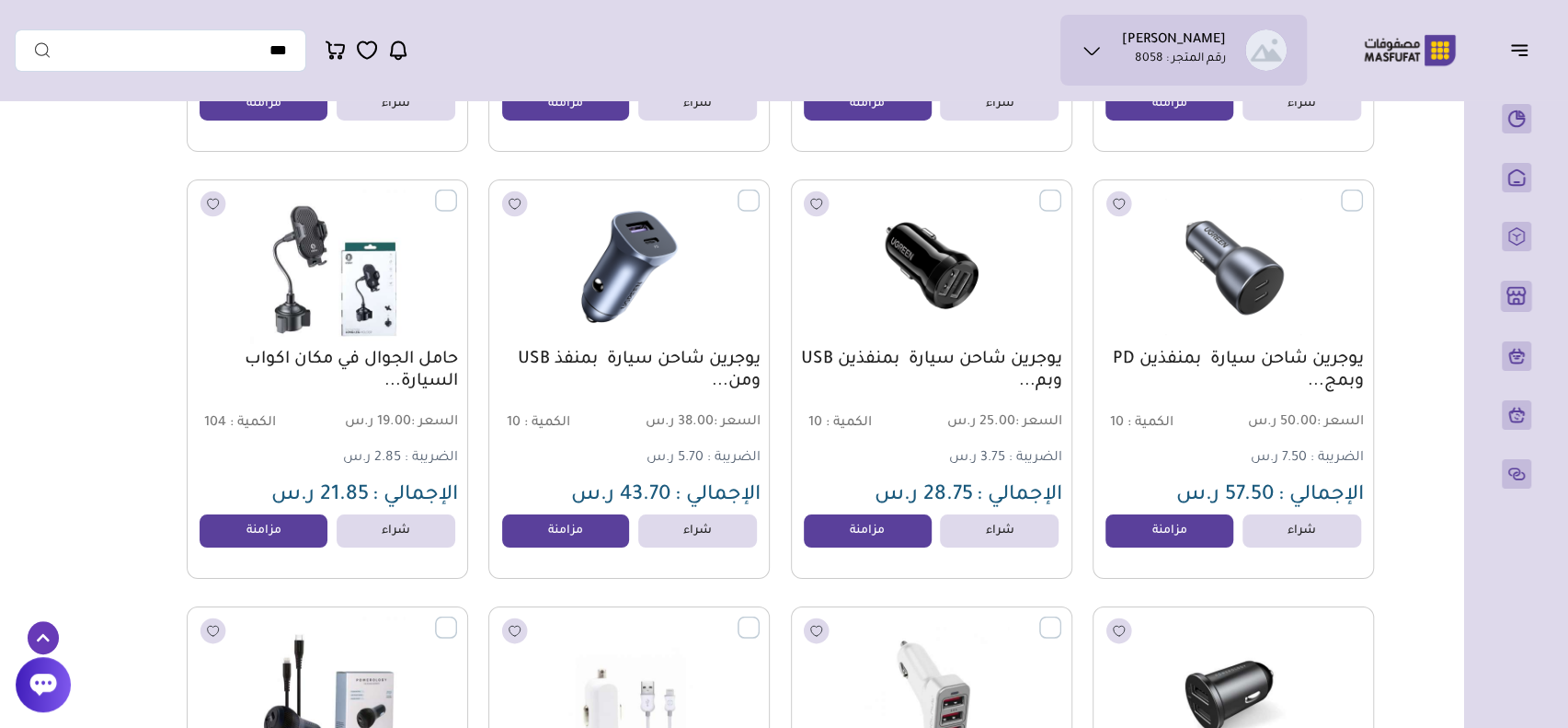
scroll to position [3866, 0]
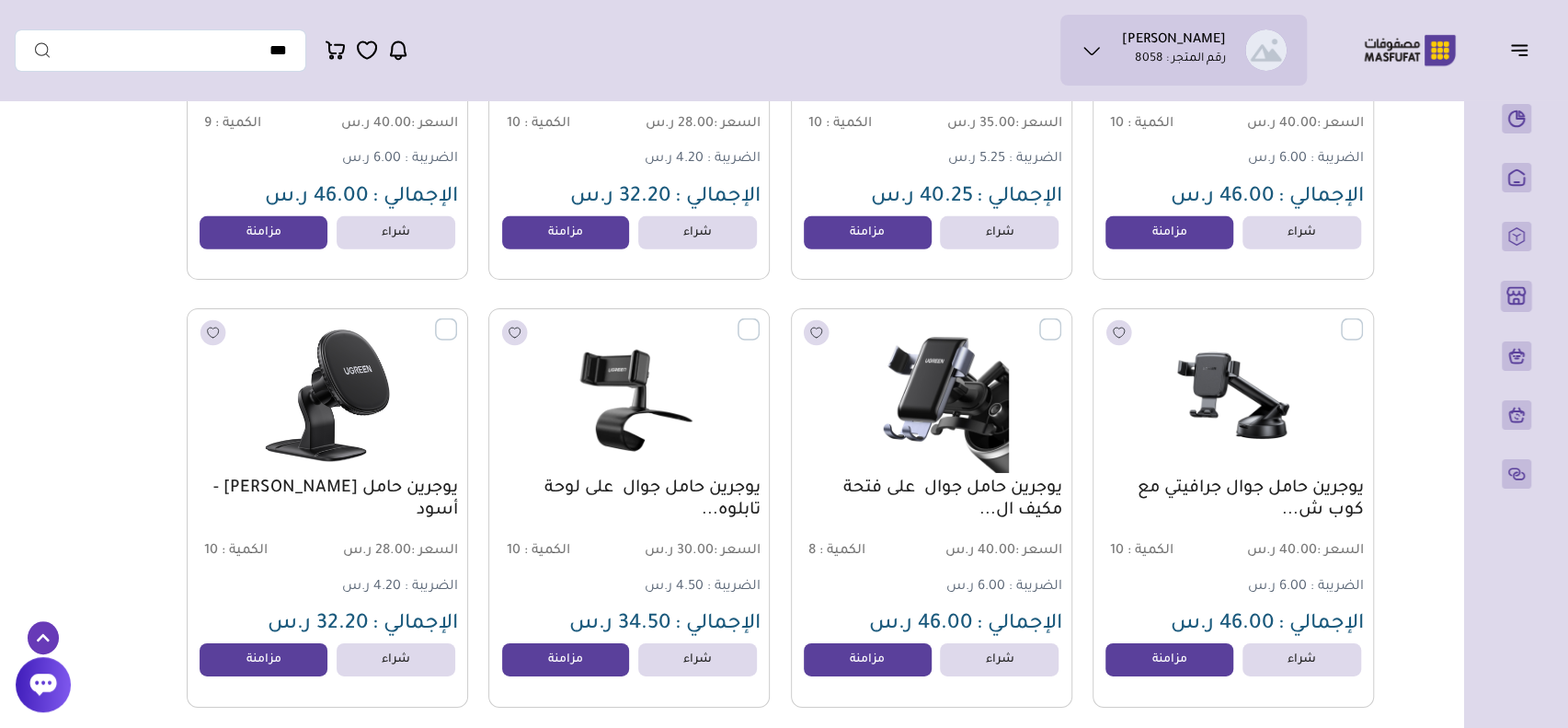
click at [457, 320] on label at bounding box center [457, 319] width 0 height 2
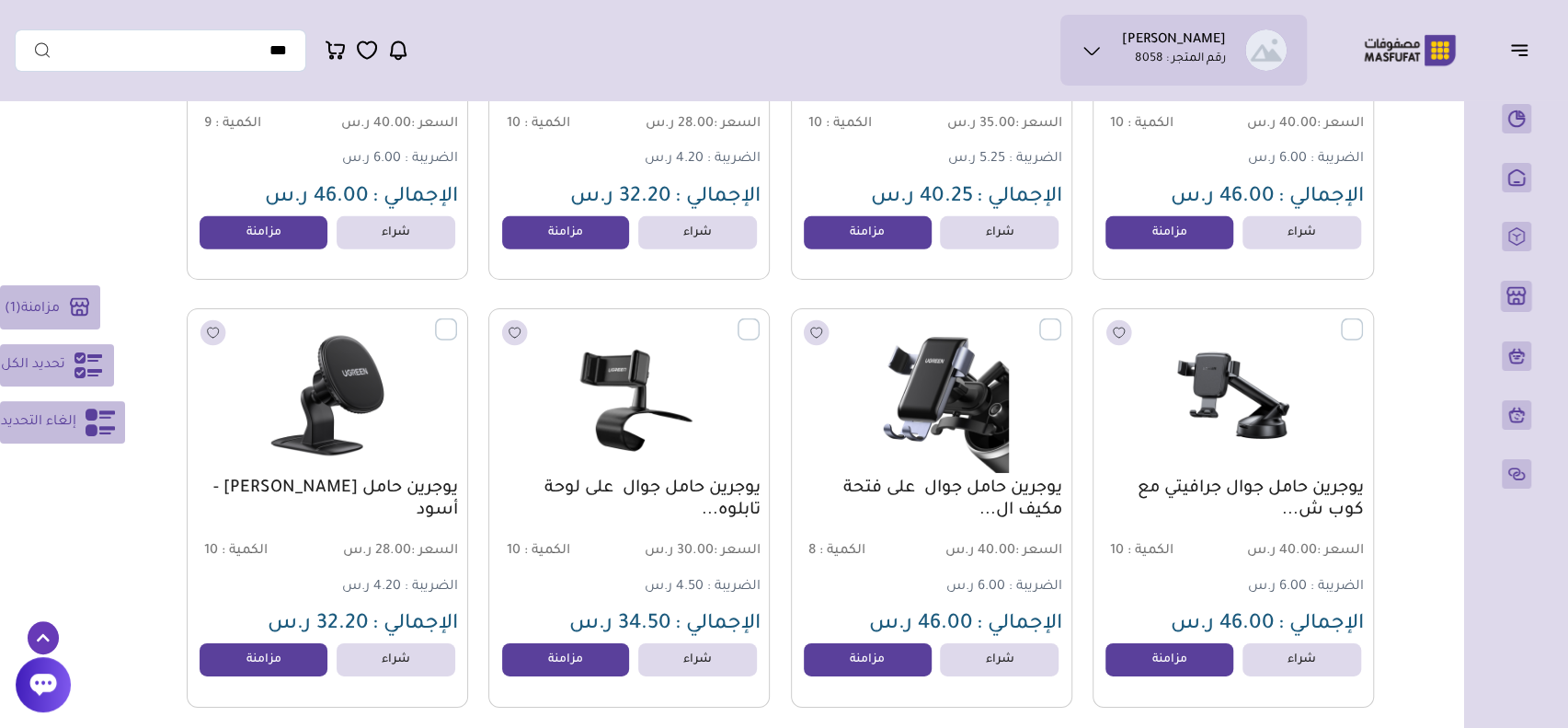
click at [77, 365] on icon at bounding box center [89, 366] width 30 height 30
click at [61, 305] on span "مزامنة" at bounding box center [48, 308] width 39 height 15
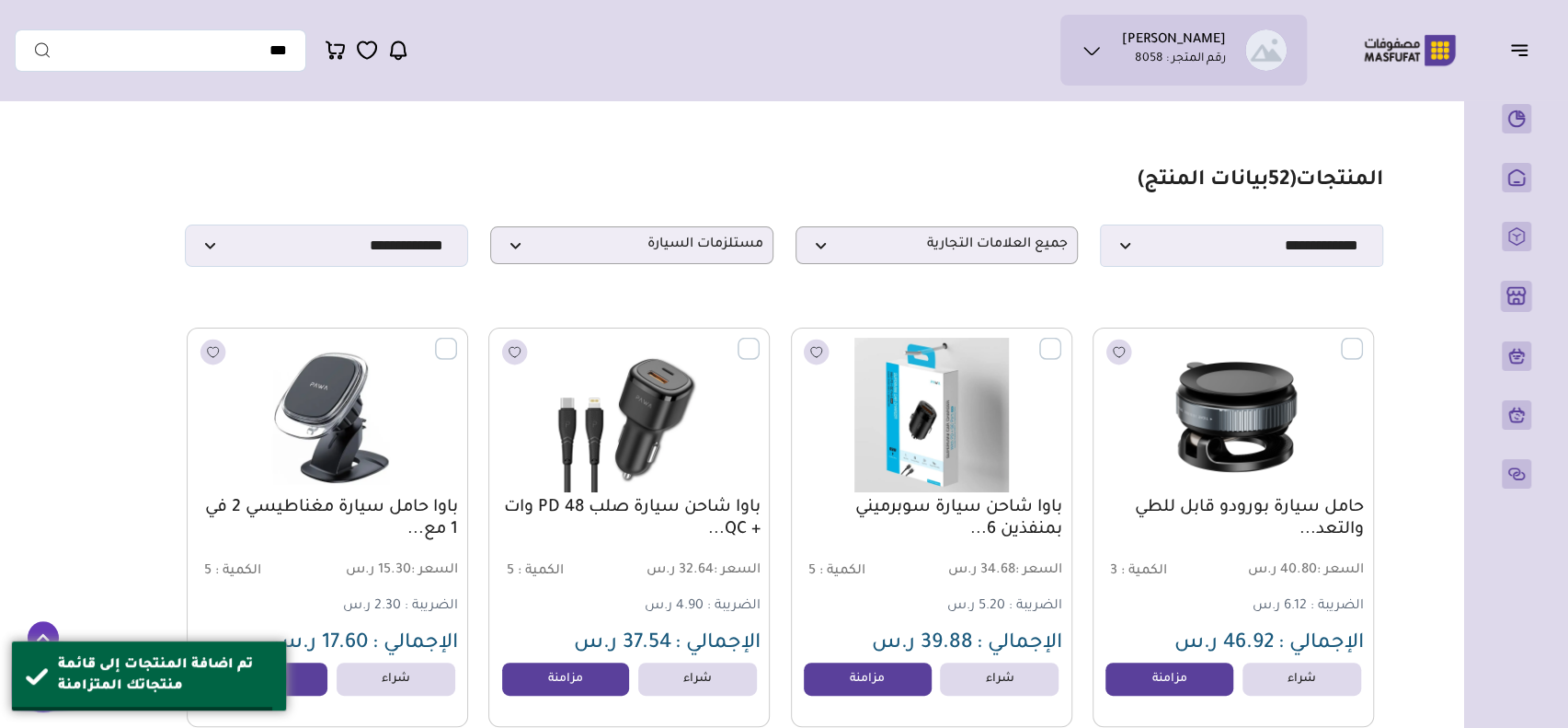
scroll to position [0, 0]
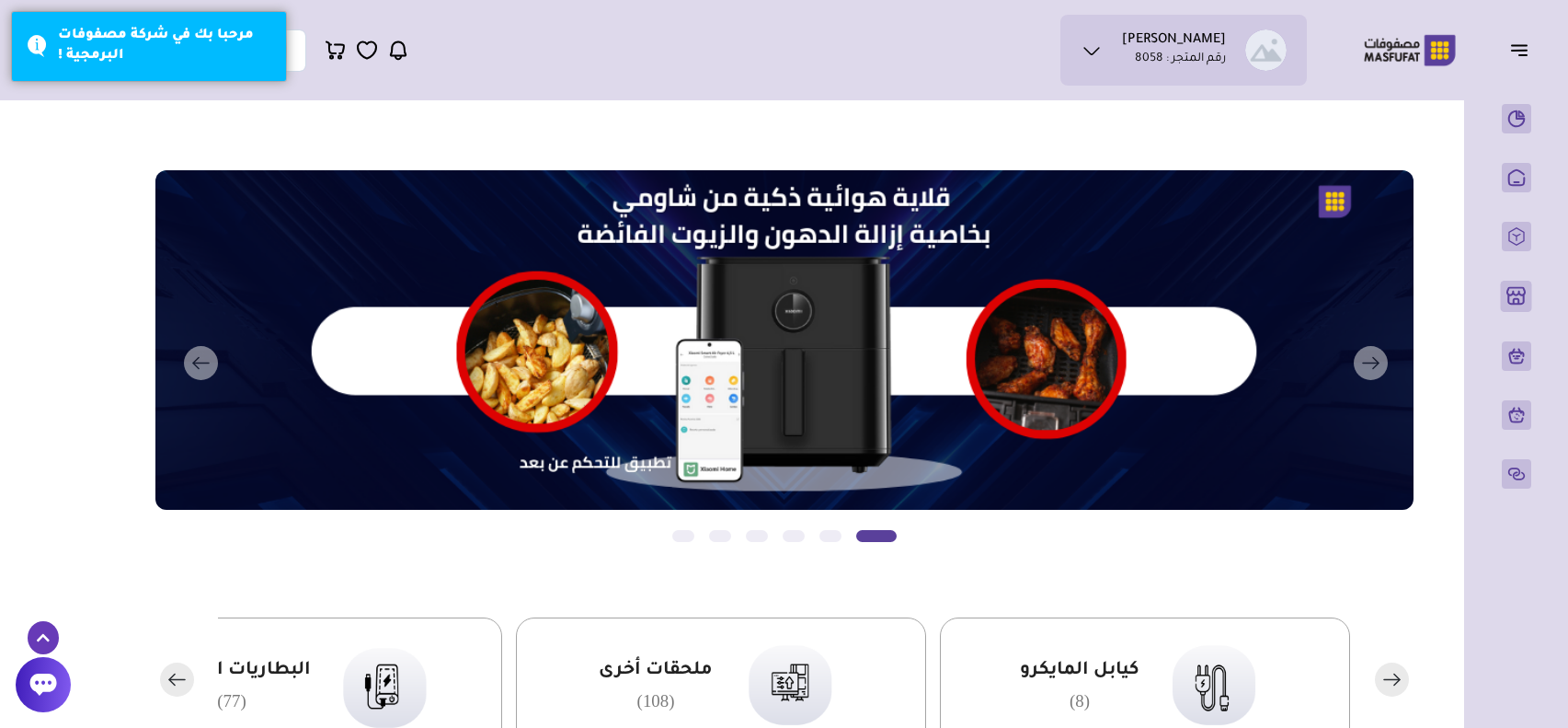
scroll to position [242, 0]
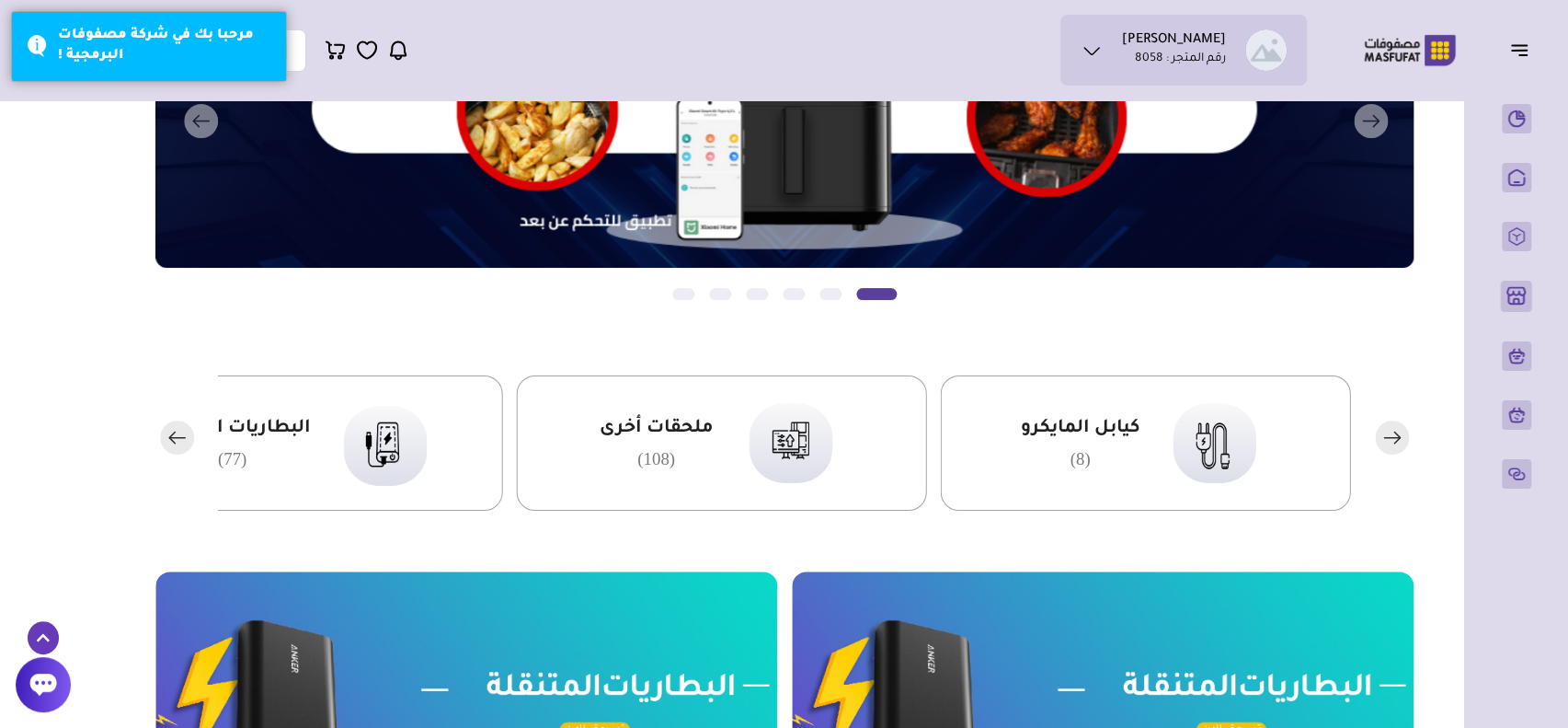
click at [698, 428] on span "ملحقات أخرى" at bounding box center [655, 429] width 114 height 24
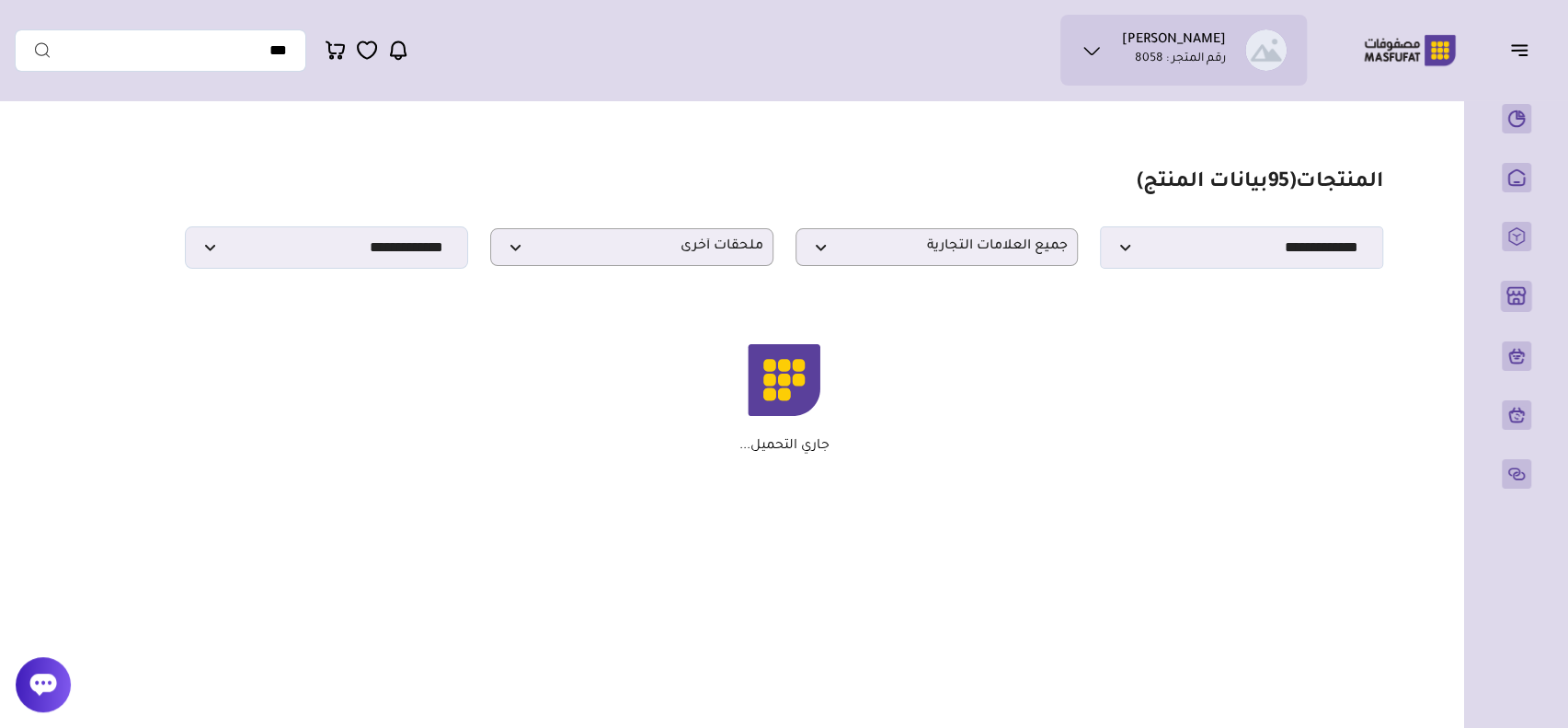
click at [43, 679] on icon at bounding box center [44, 684] width 27 height 22
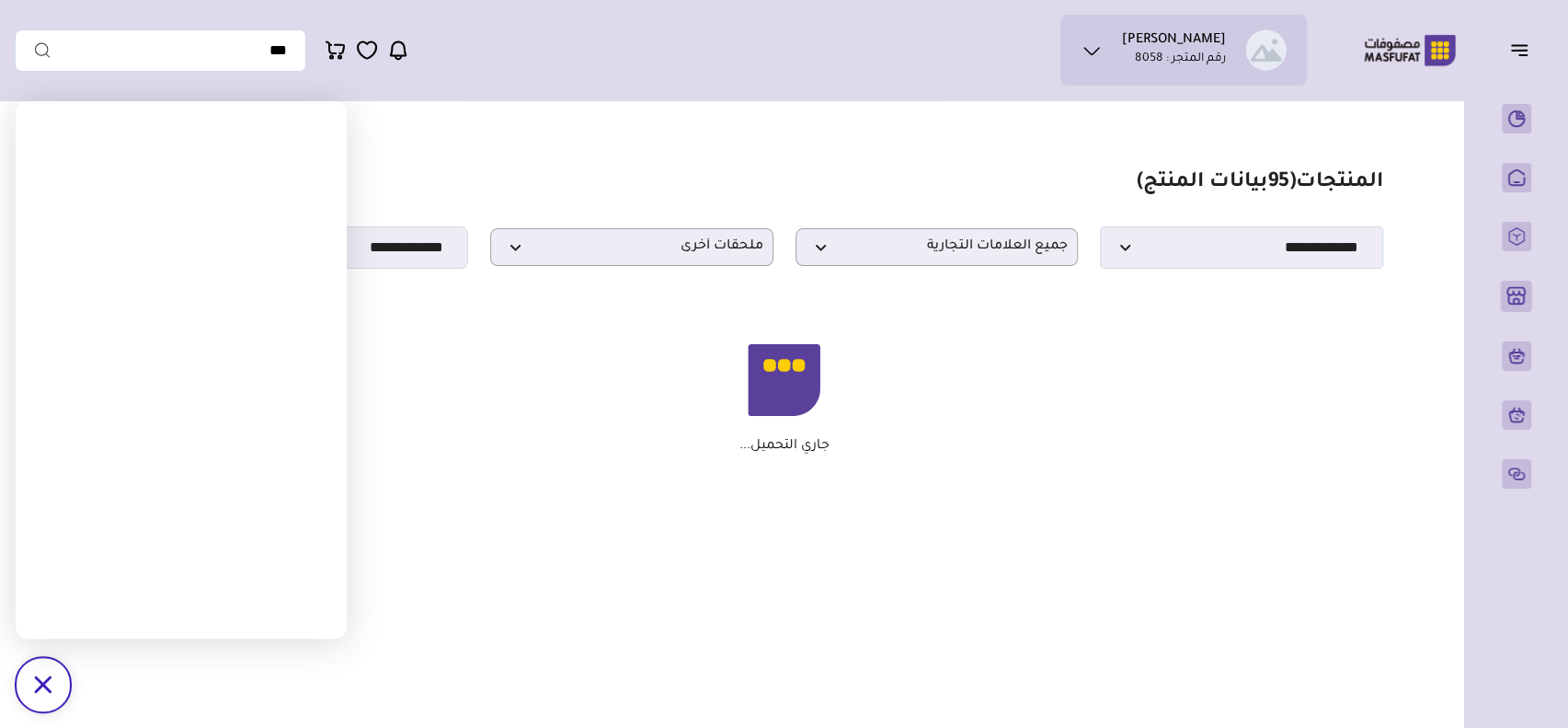
click at [41, 673] on div "/svg>" at bounding box center [44, 685] width 56 height 56
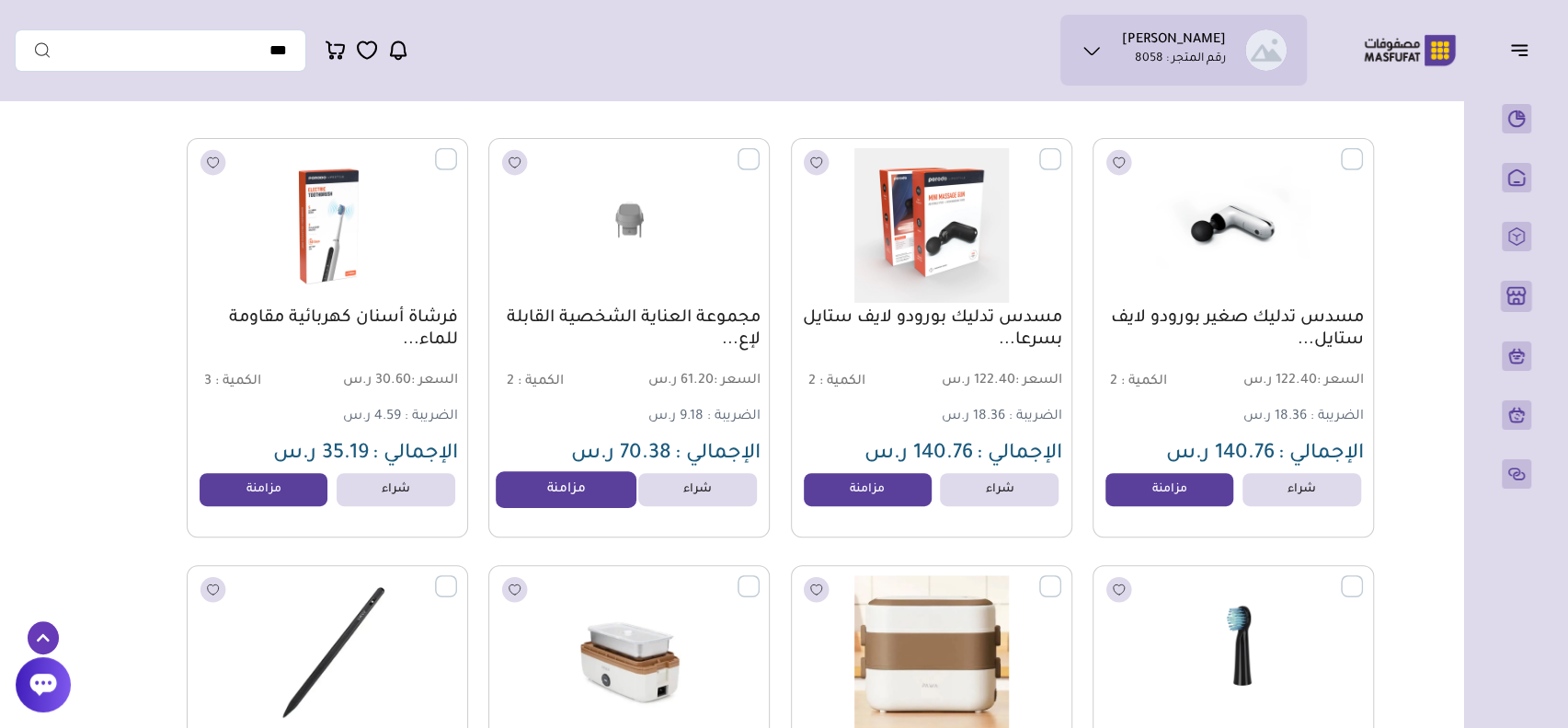
scroll to position [460, 0]
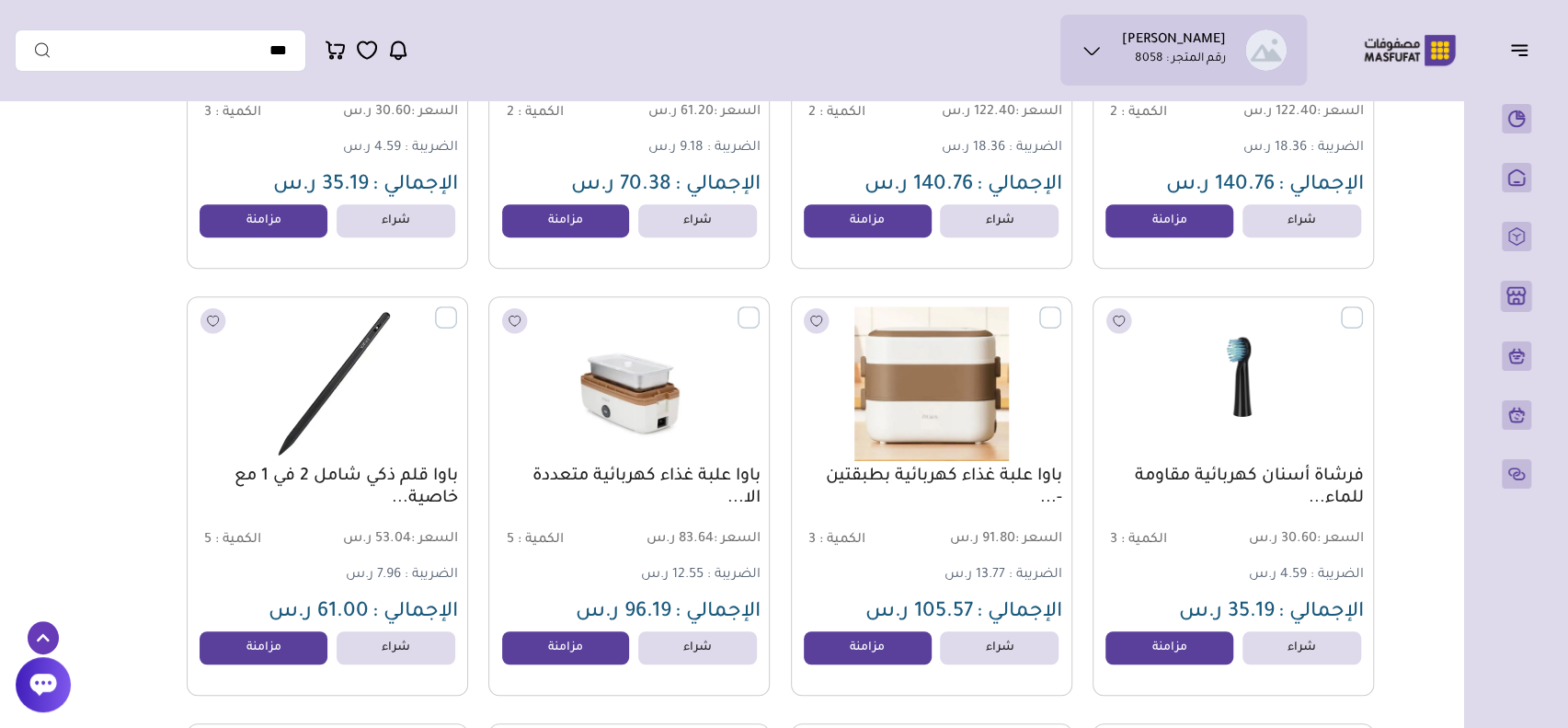
click at [457, 308] on label at bounding box center [457, 308] width 0 height 2
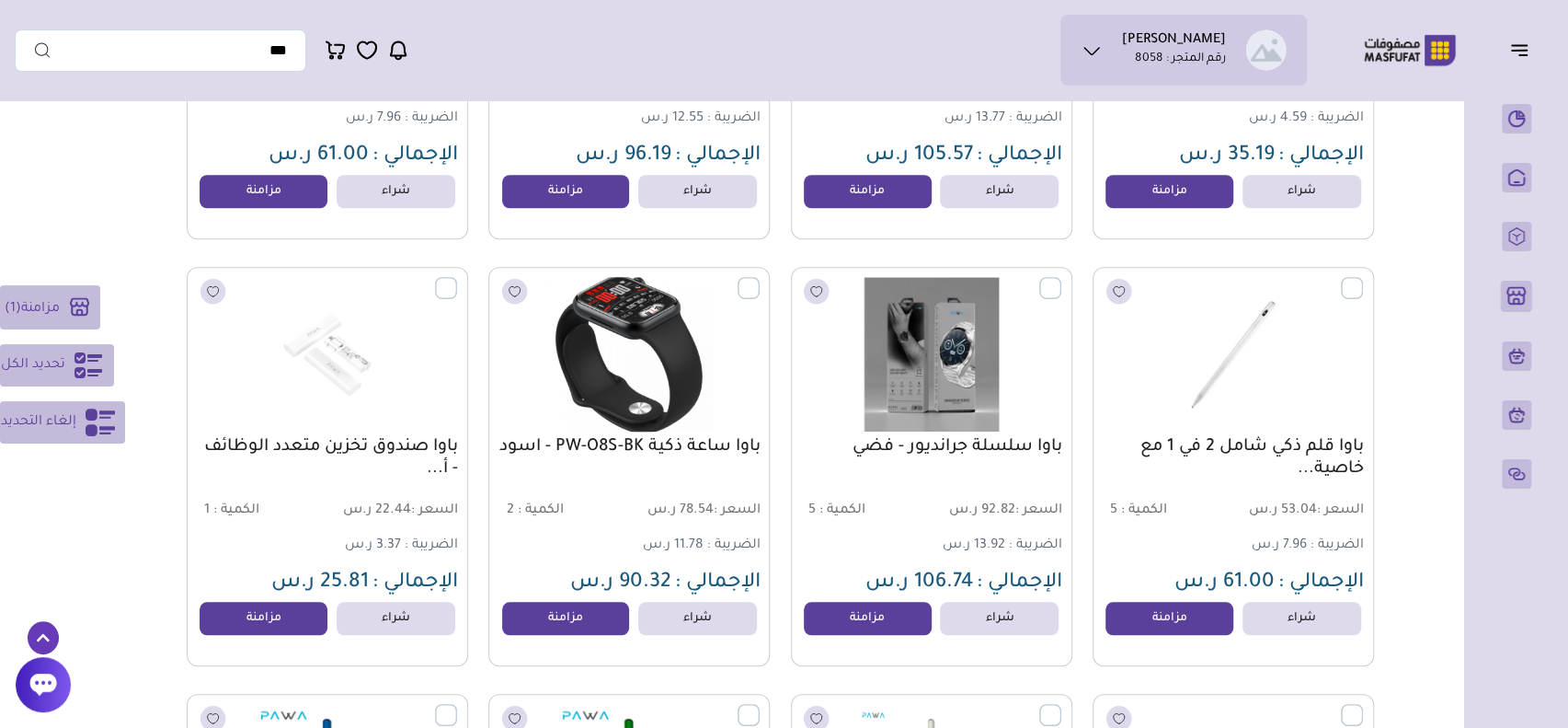
scroll to position [921, 0]
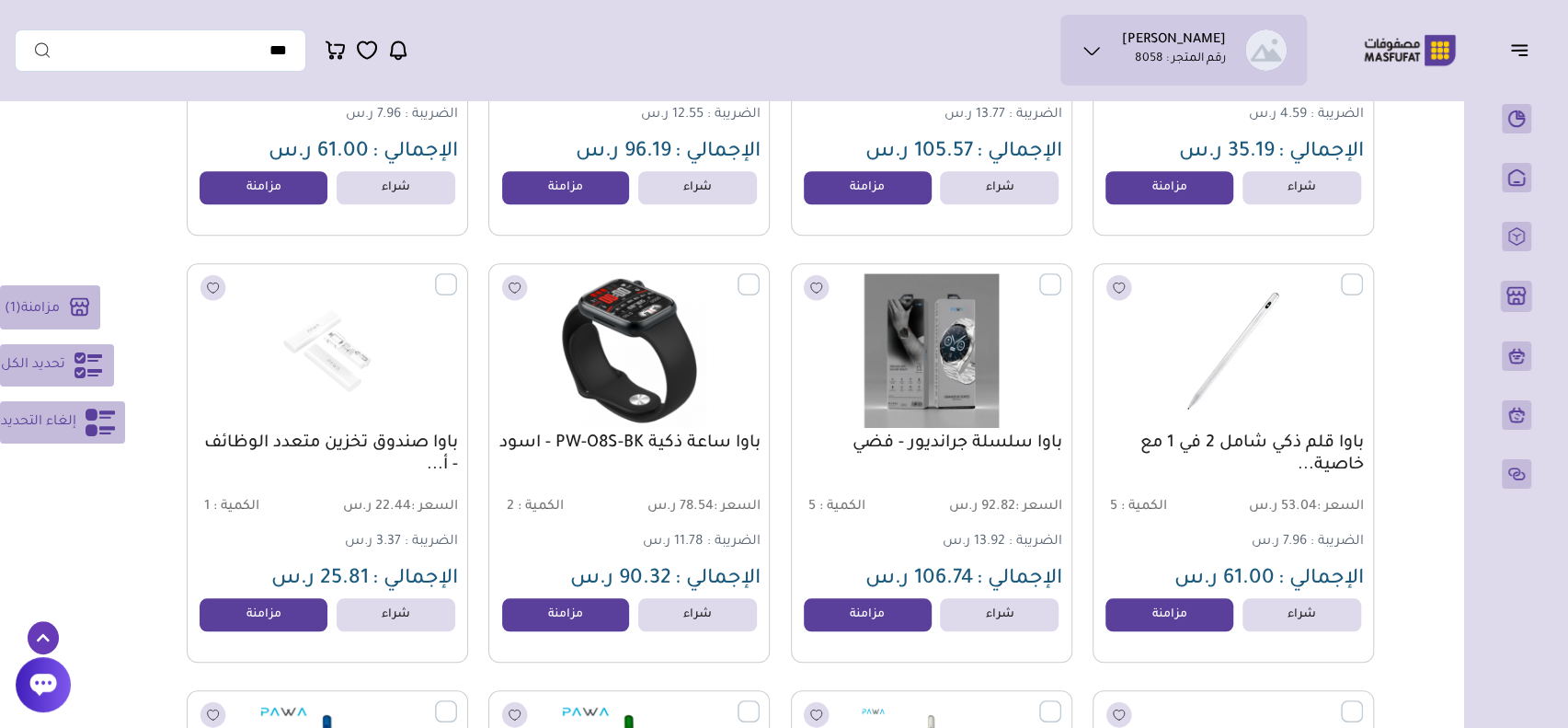
click at [1363, 275] on label at bounding box center [1363, 274] width 0 height 2
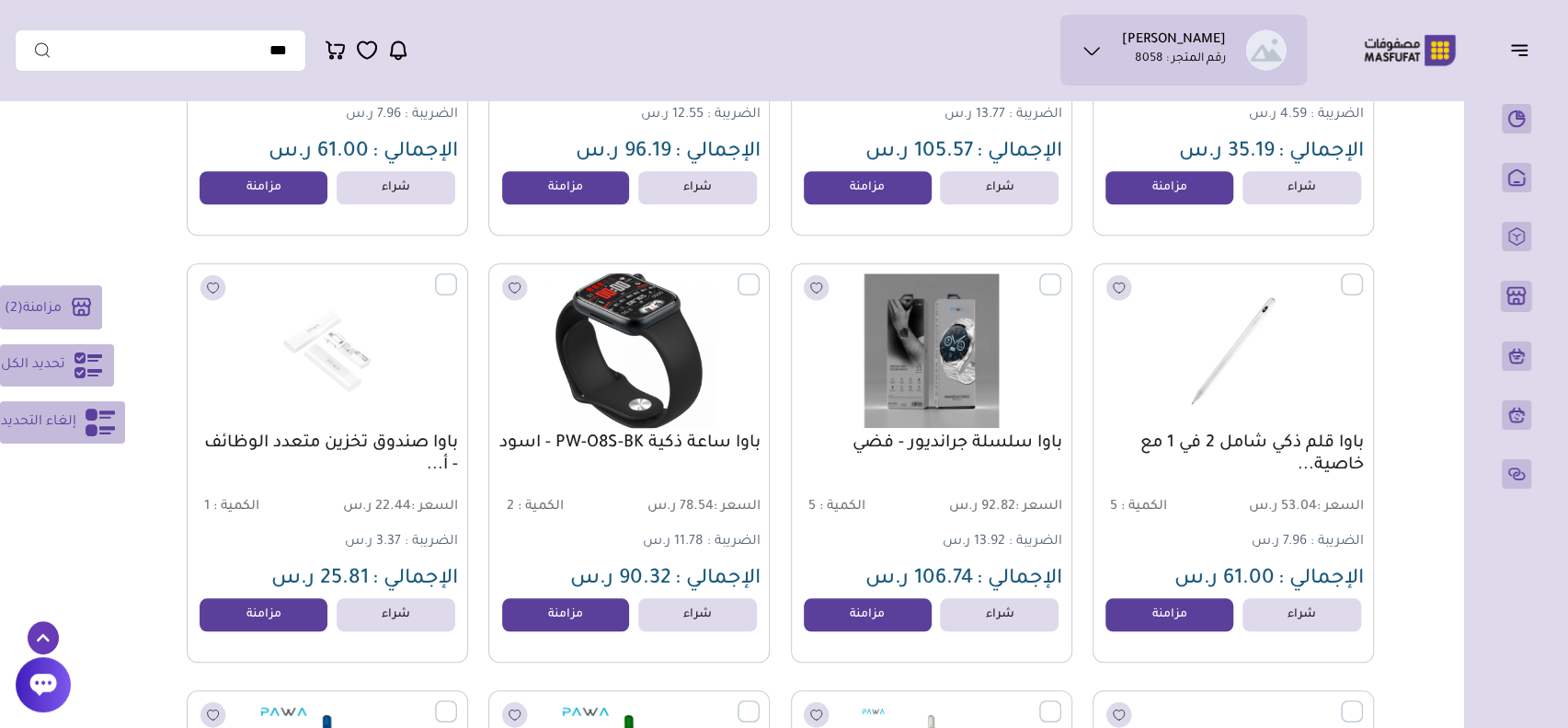
click at [760, 275] on label at bounding box center [760, 274] width 0 height 2
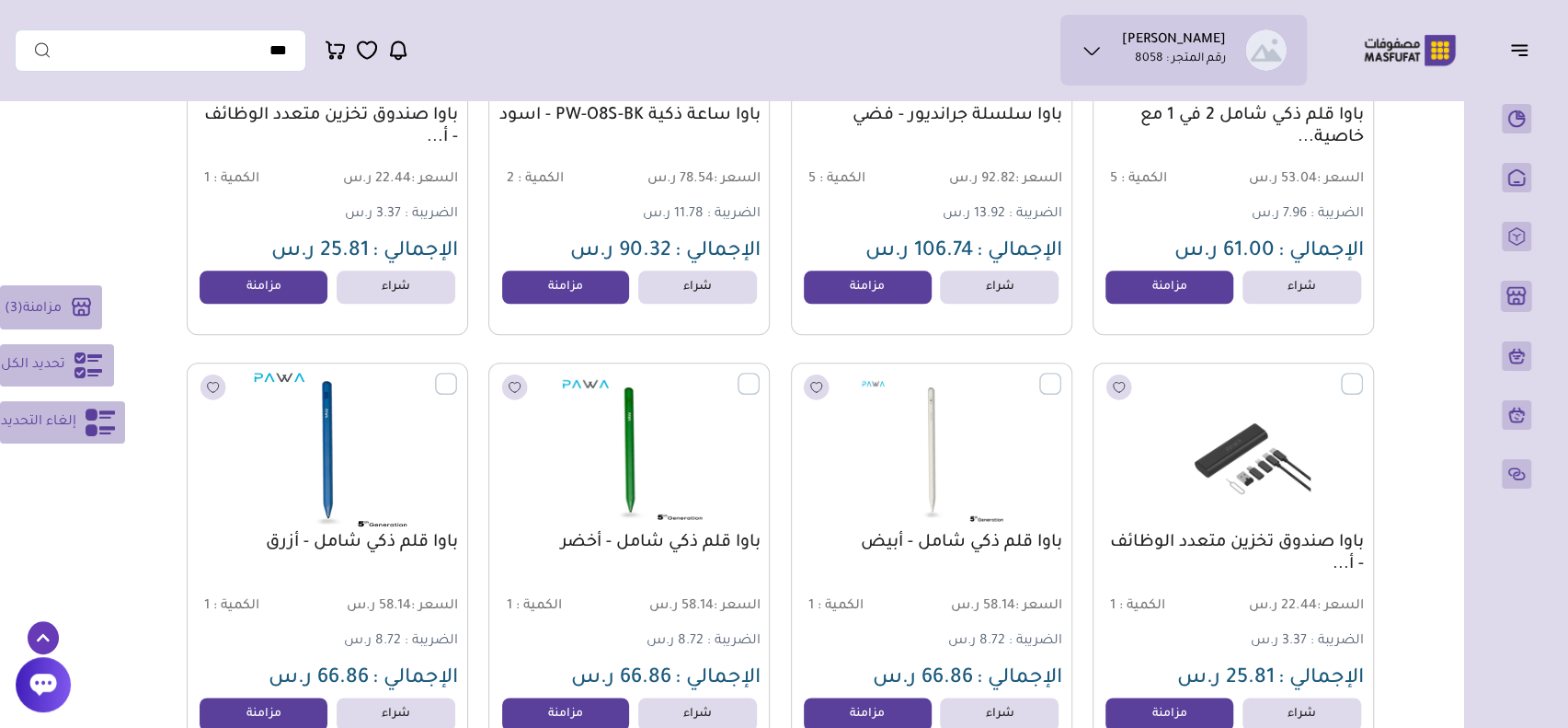
scroll to position [1288, 0]
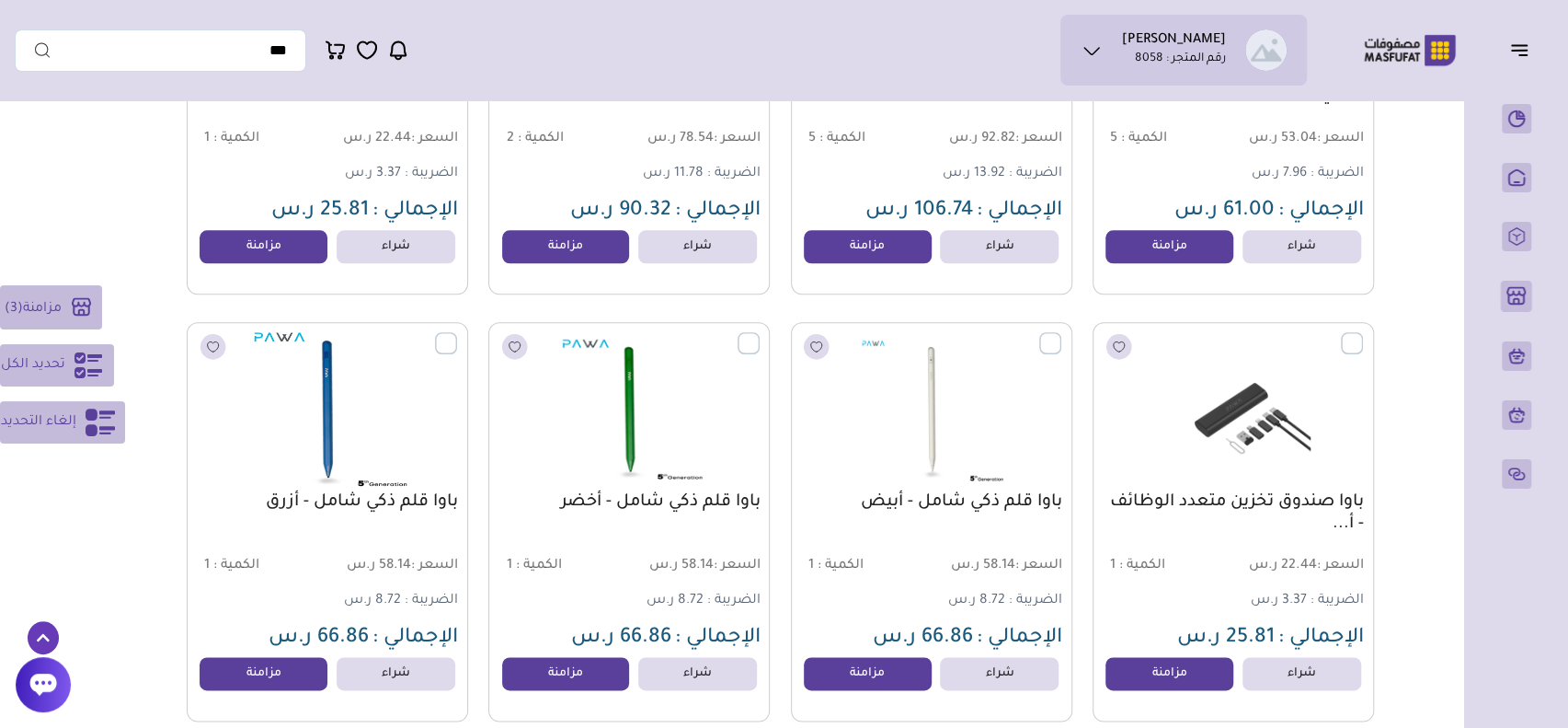
click at [457, 334] on label at bounding box center [457, 333] width 0 height 2
click at [760, 334] on label at bounding box center [760, 333] width 0 height 2
click at [1062, 334] on label at bounding box center [1062, 333] width 0 height 2
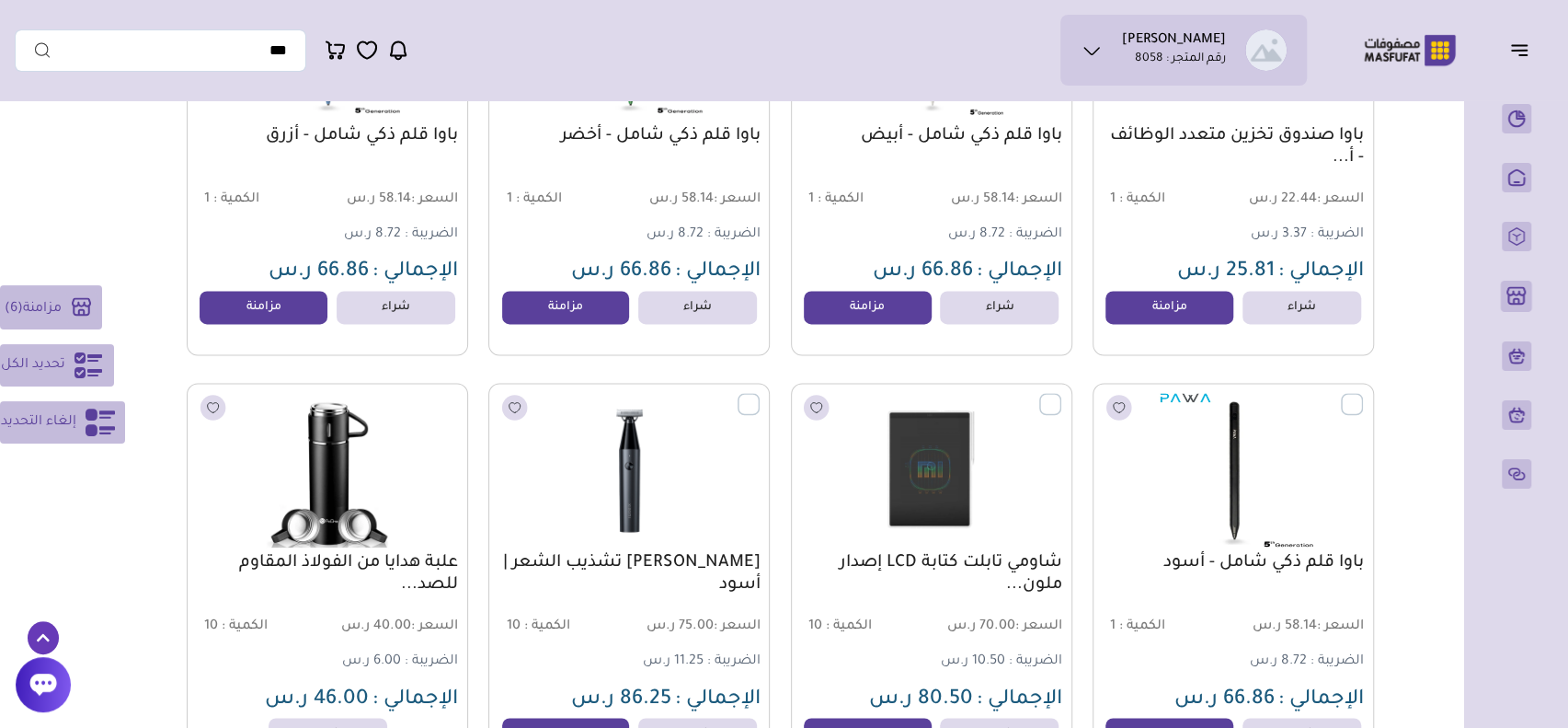
scroll to position [1657, 0]
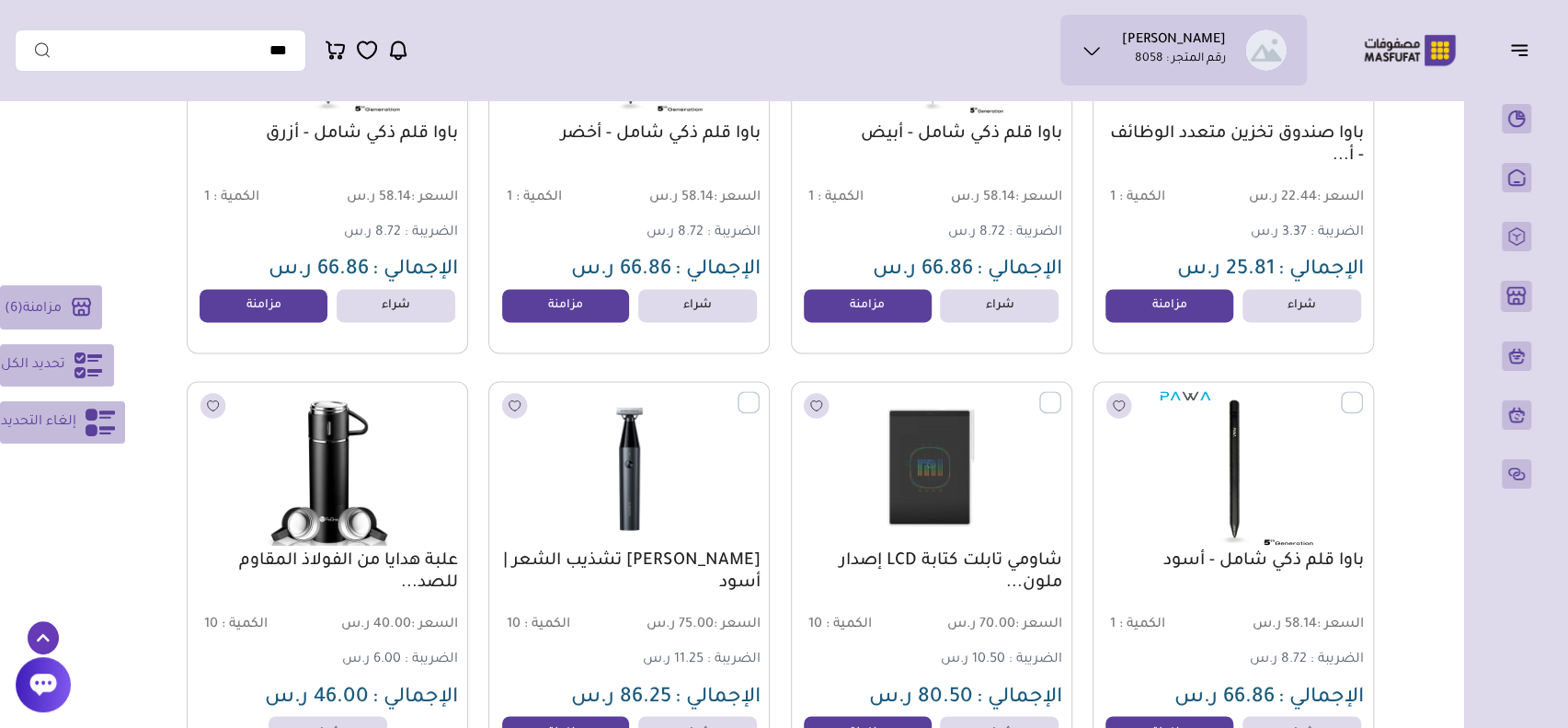
click at [1333, 411] on img at bounding box center [1234, 469] width 285 height 170
click at [1363, 393] on label at bounding box center [1363, 392] width 0 height 2
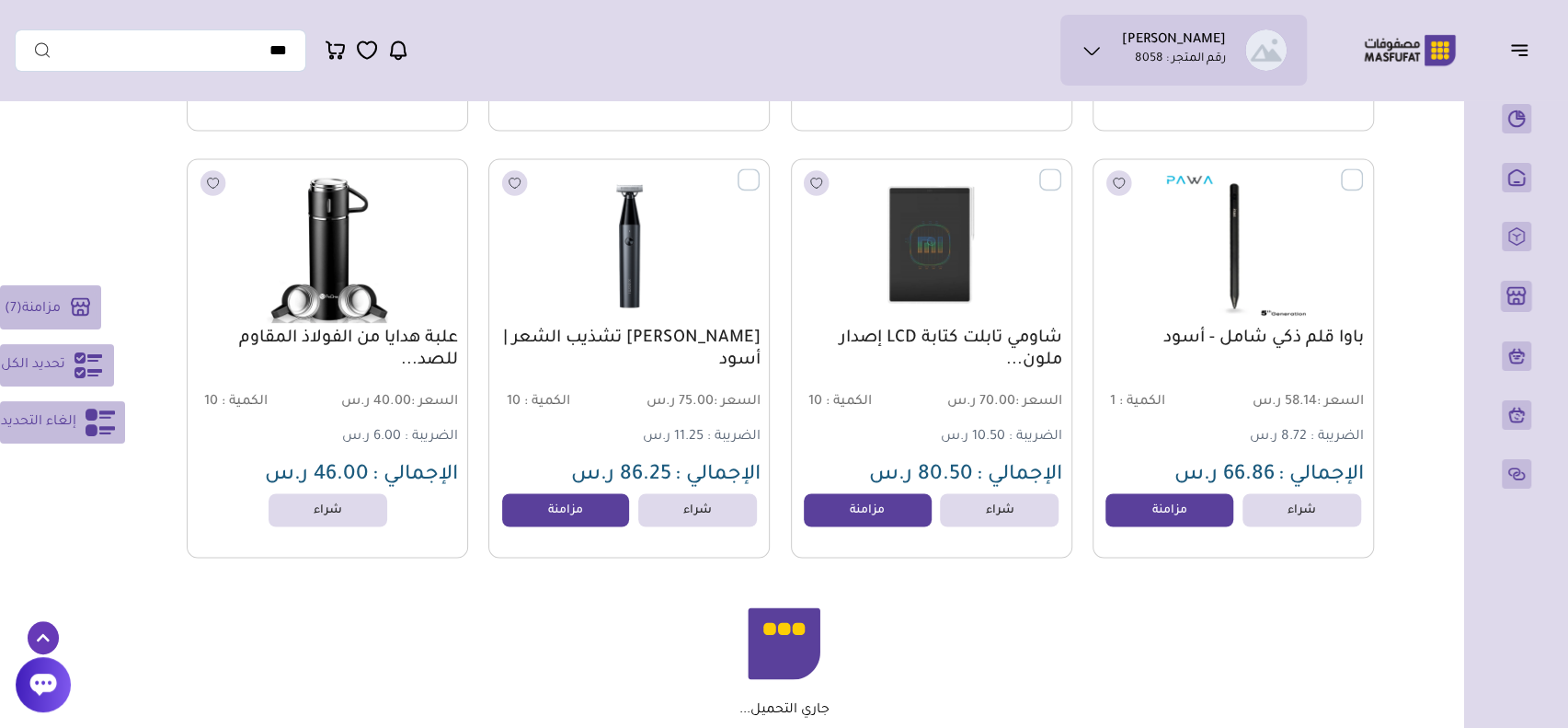
scroll to position [2301, 0]
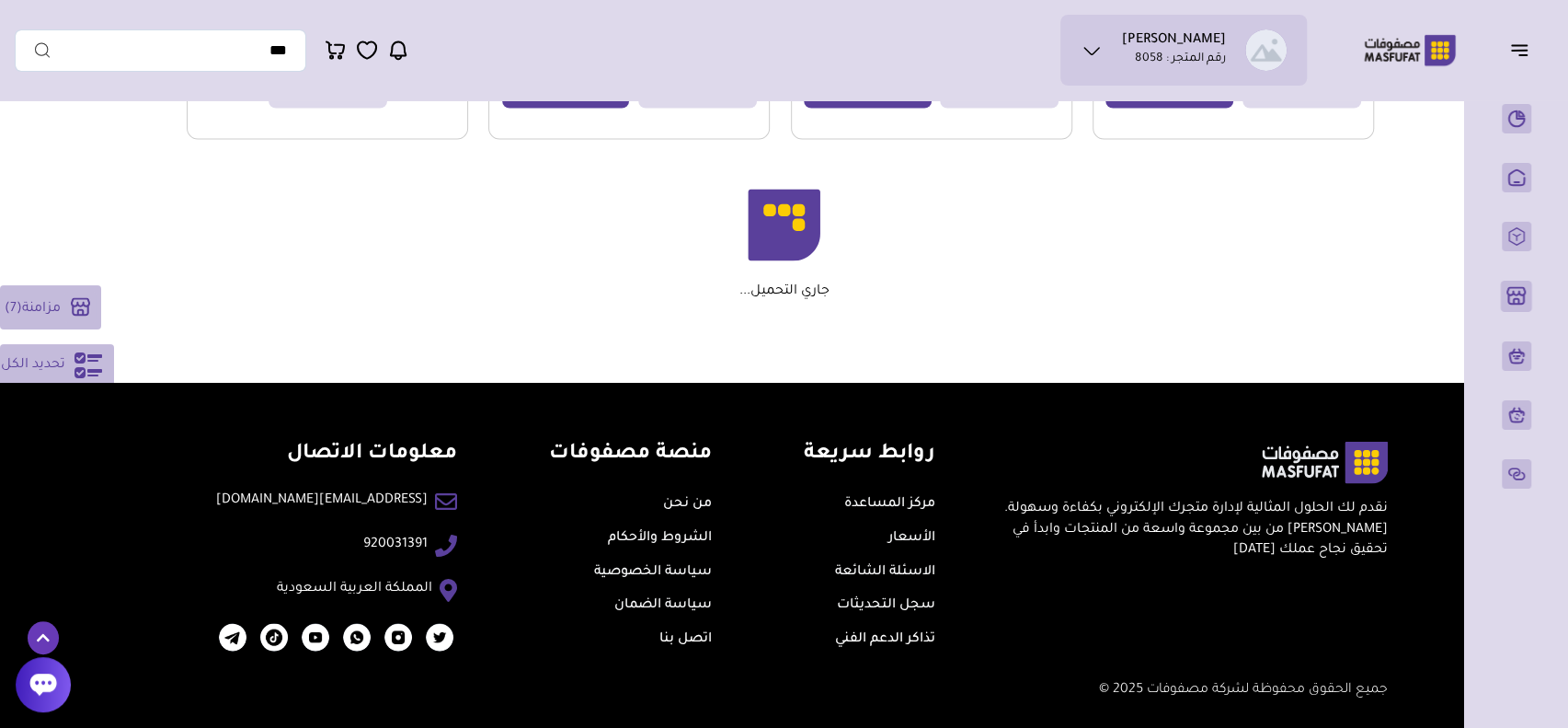
drag, startPoint x: 1252, startPoint y: 207, endPoint x: 1262, endPoint y: 220, distance: 16.4
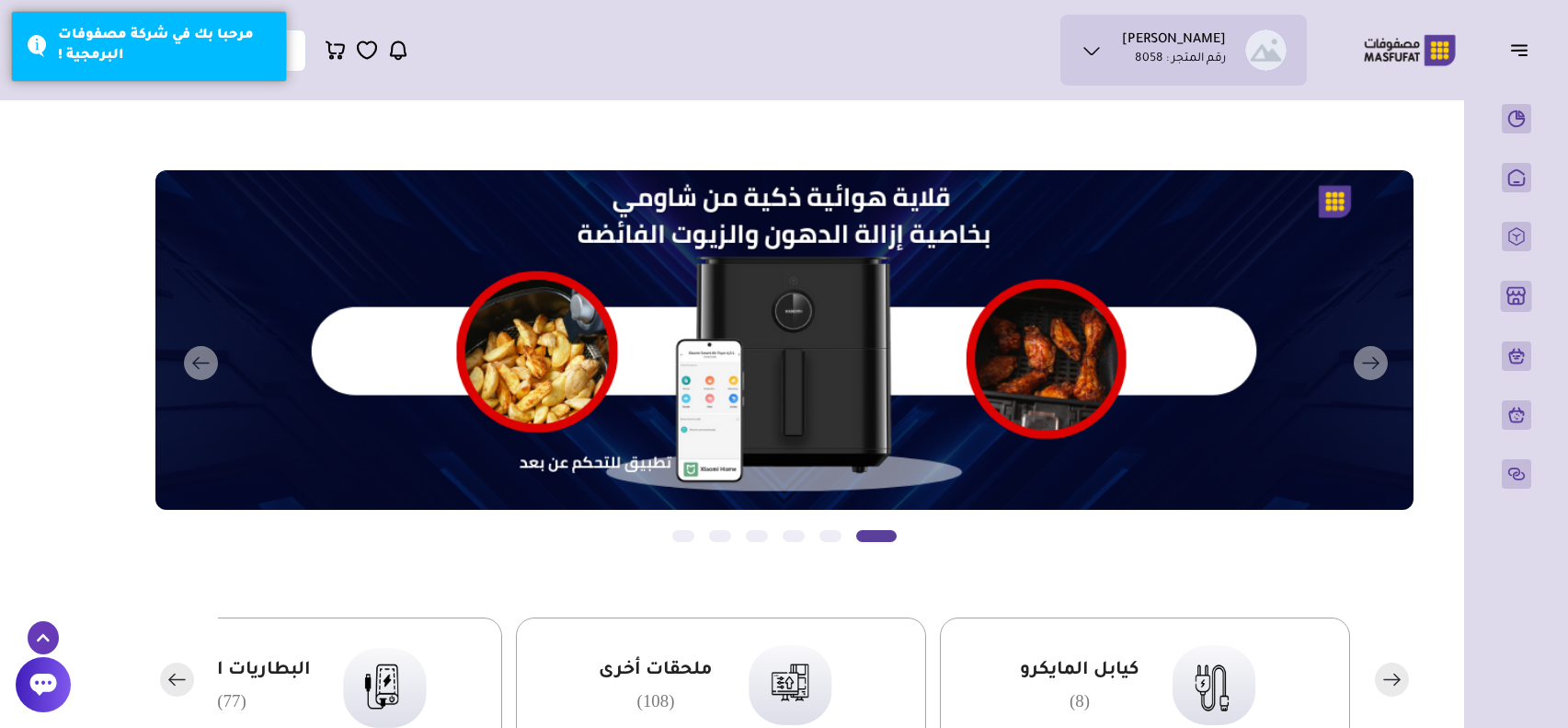
scroll to position [242, 0]
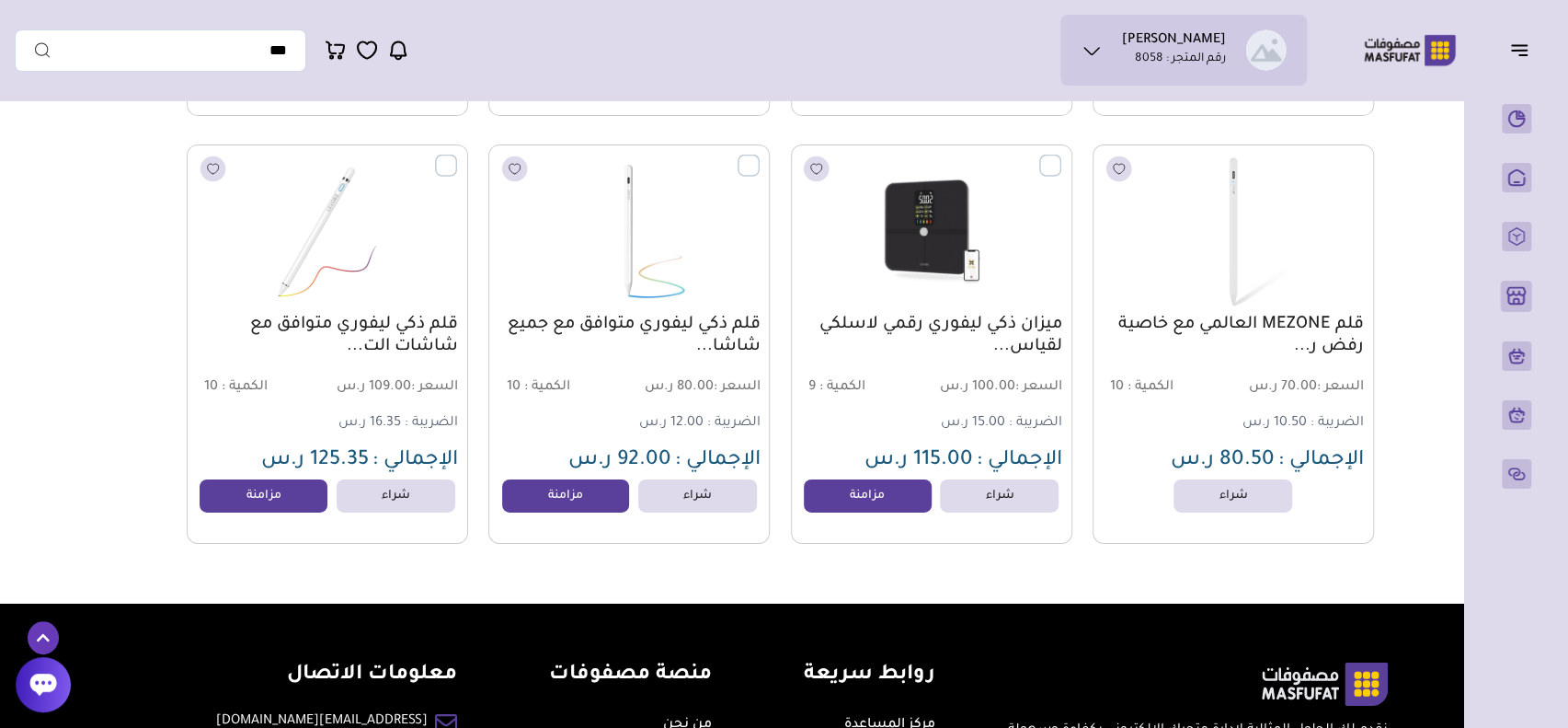
scroll to position [3981, 0]
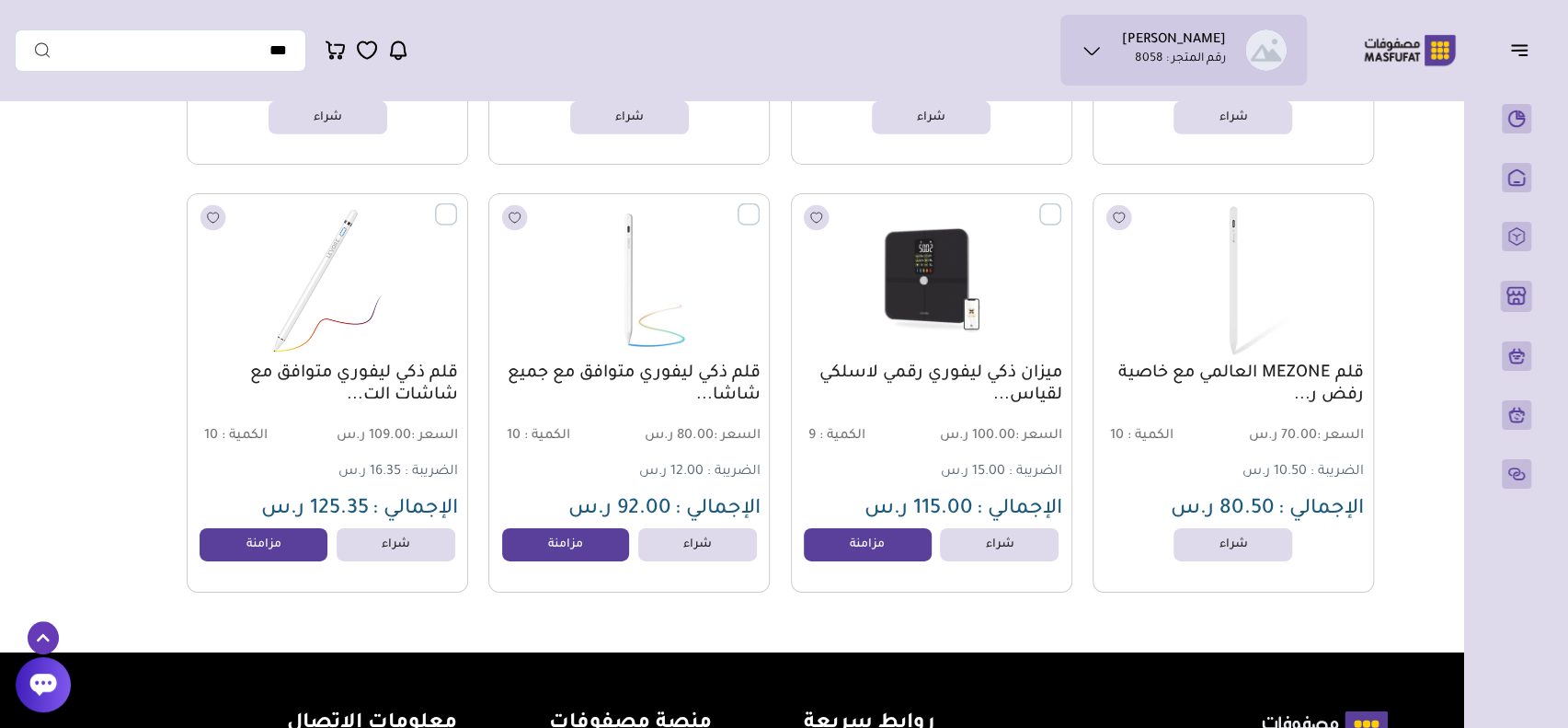
click at [457, 205] on label at bounding box center [457, 204] width 0 height 2
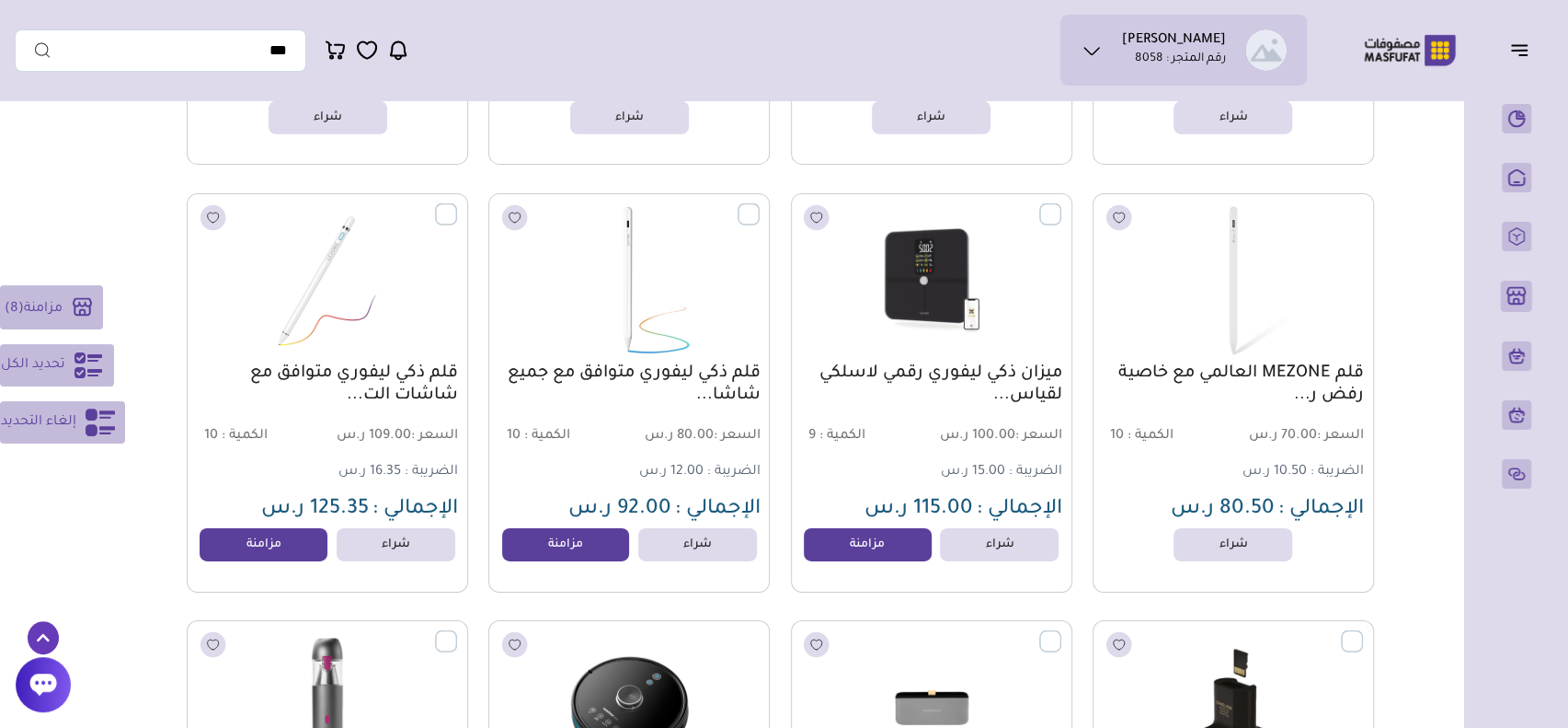
click at [760, 205] on label at bounding box center [760, 204] width 0 height 2
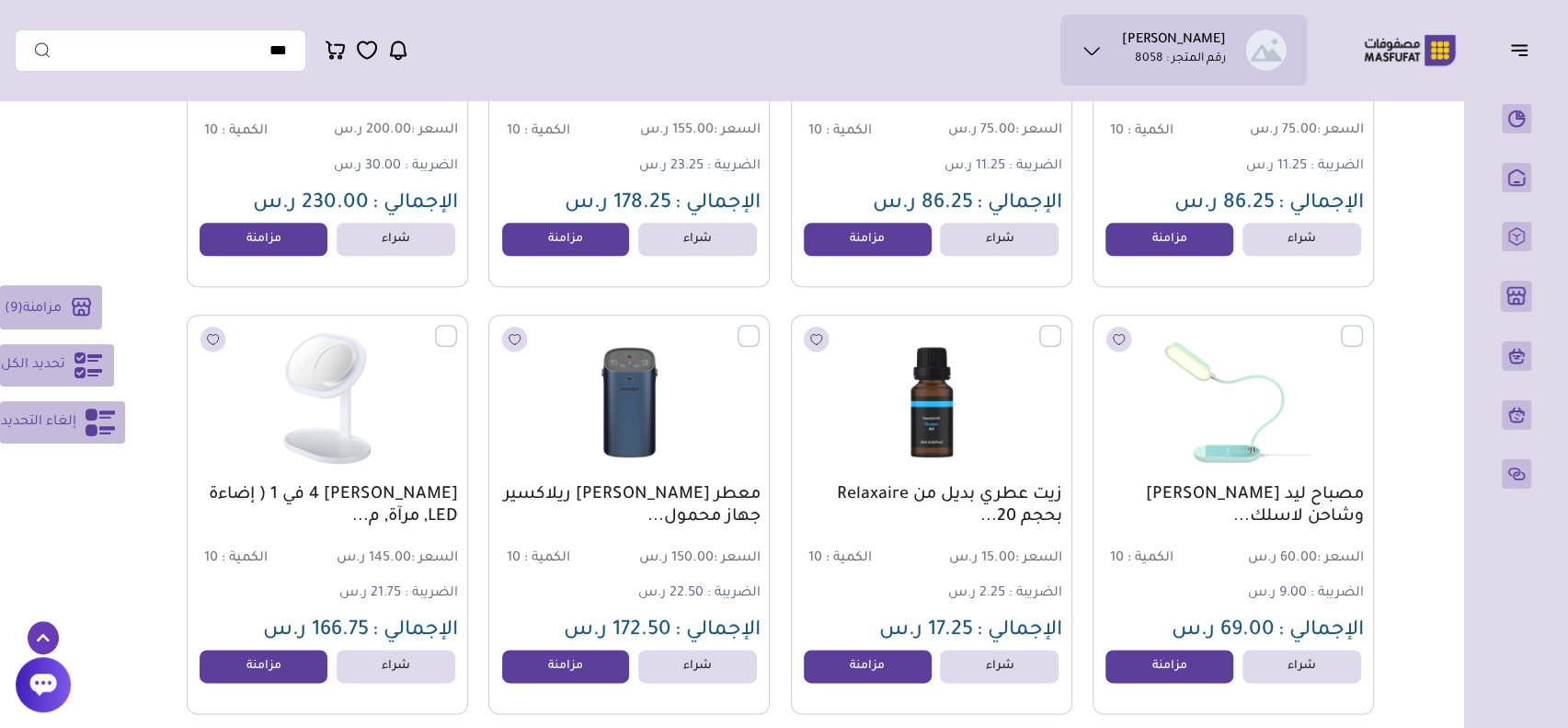
scroll to position [5989, 0]
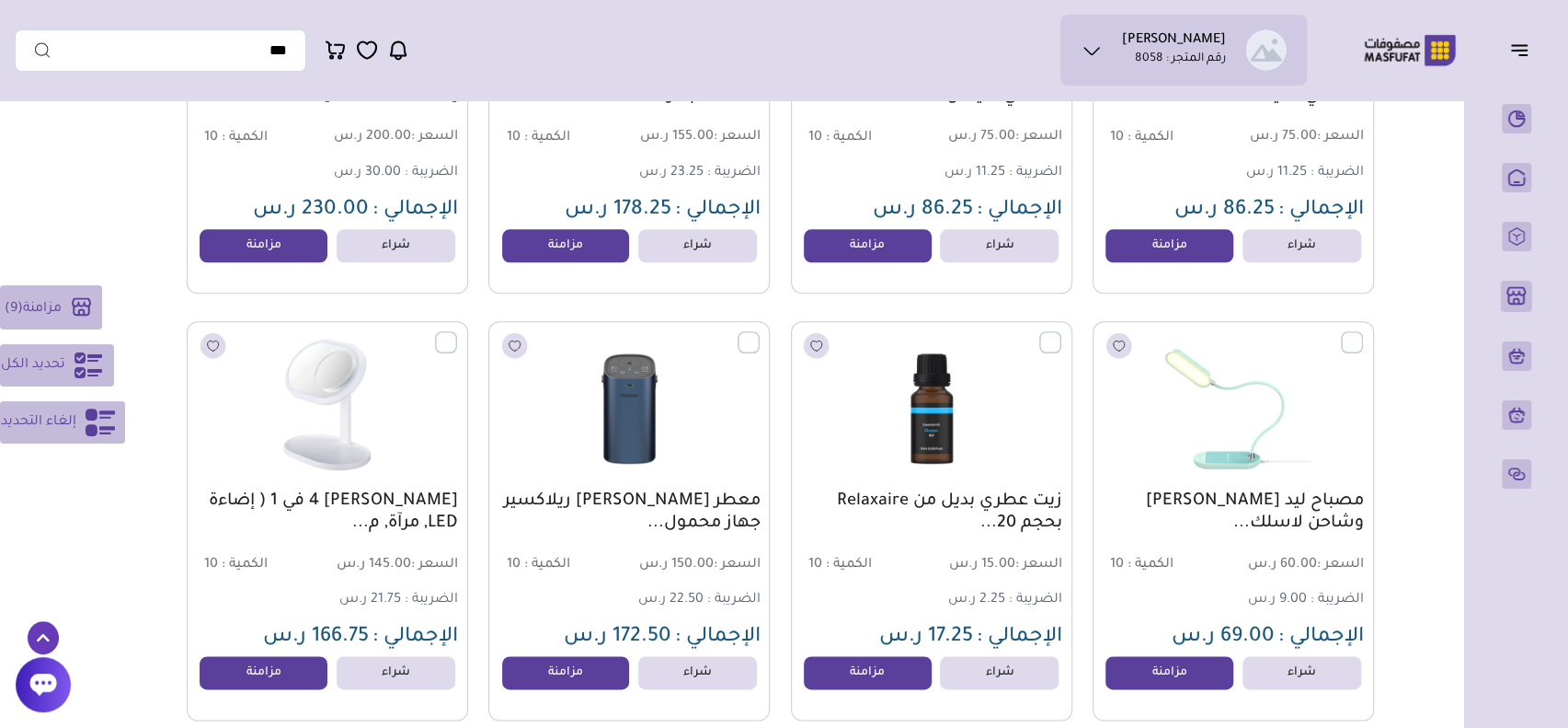
click at [85, 363] on icon at bounding box center [89, 366] width 30 height 30
click at [86, 363] on icon at bounding box center [89, 366] width 30 height 30
click at [91, 426] on icon at bounding box center [100, 422] width 30 height 28
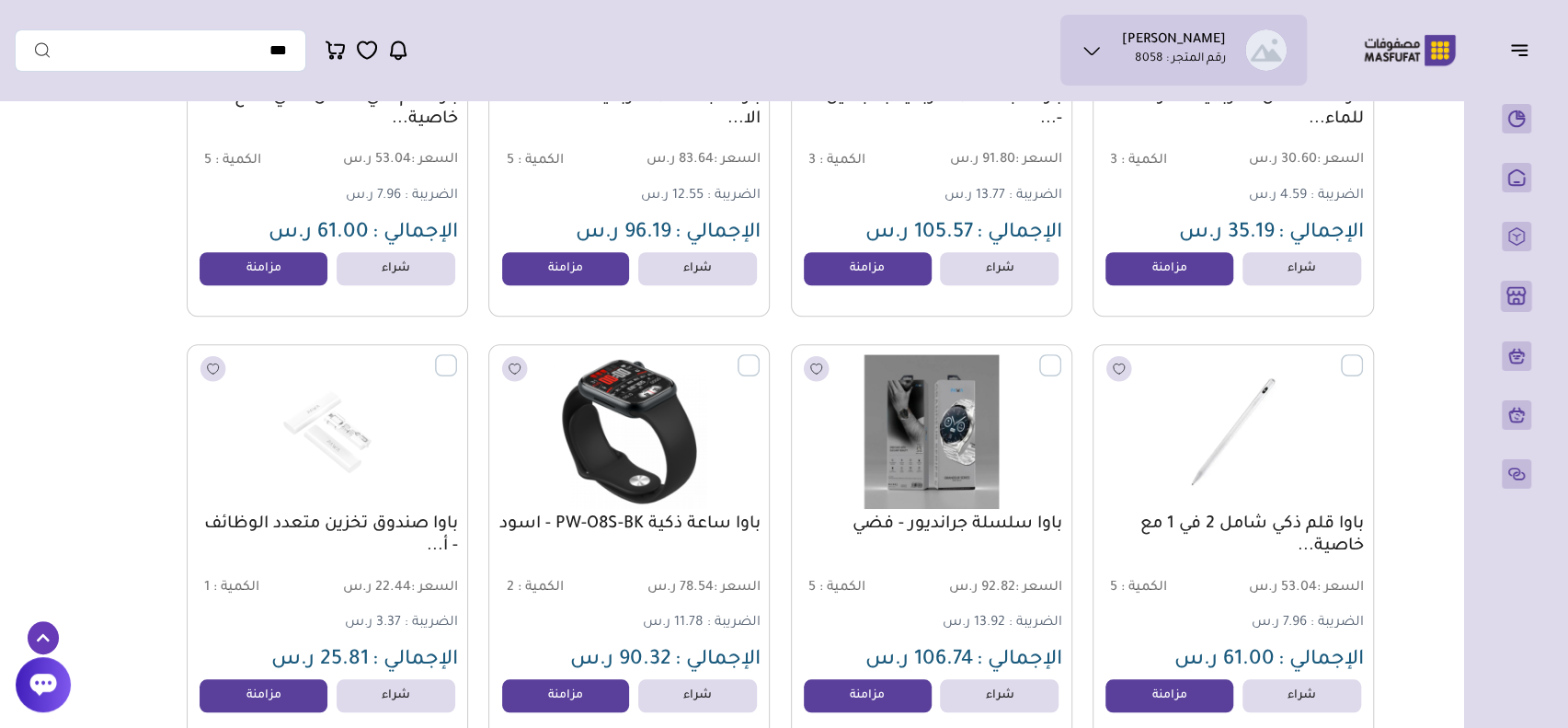
scroll to position [0, 0]
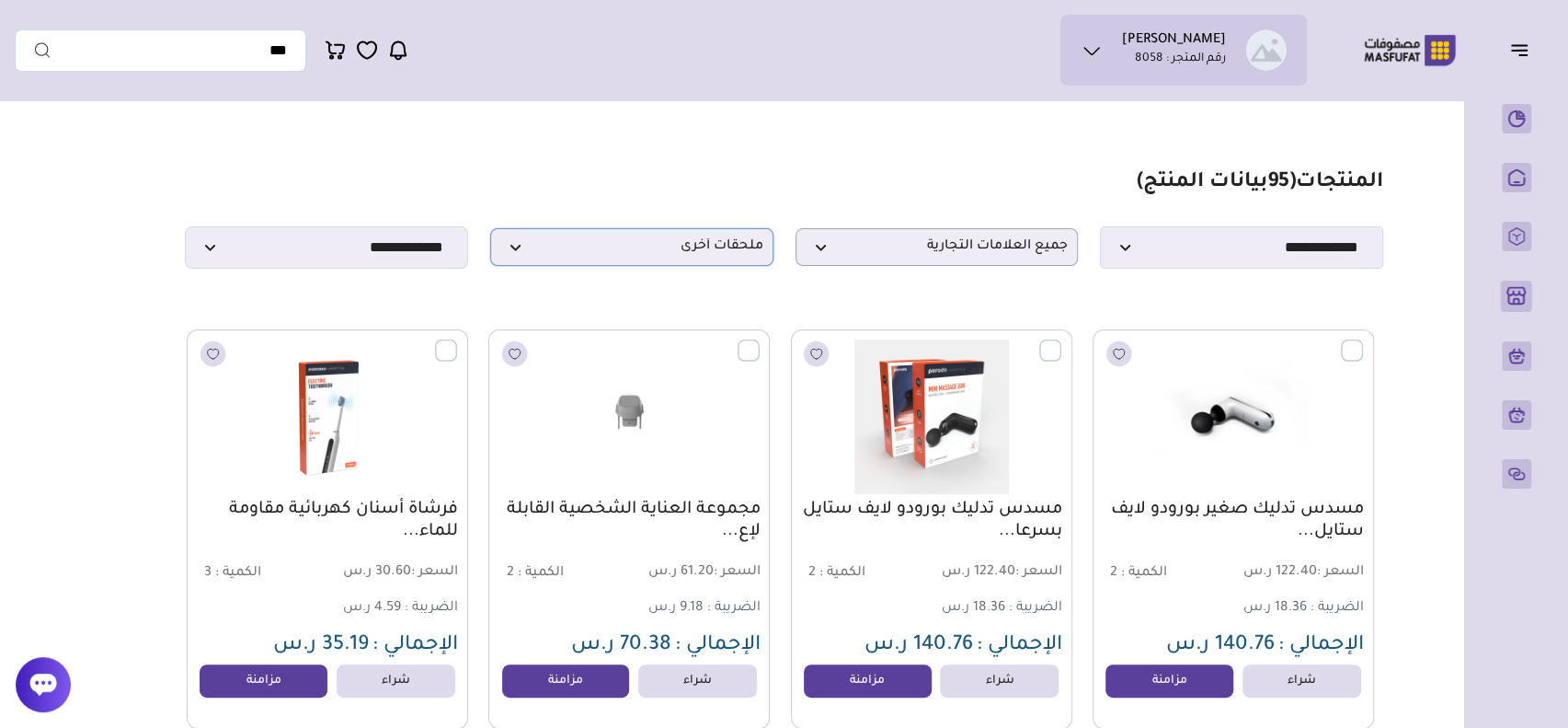
click at [659, 240] on p "ملحقات أخرى" at bounding box center [632, 246] width 283 height 38
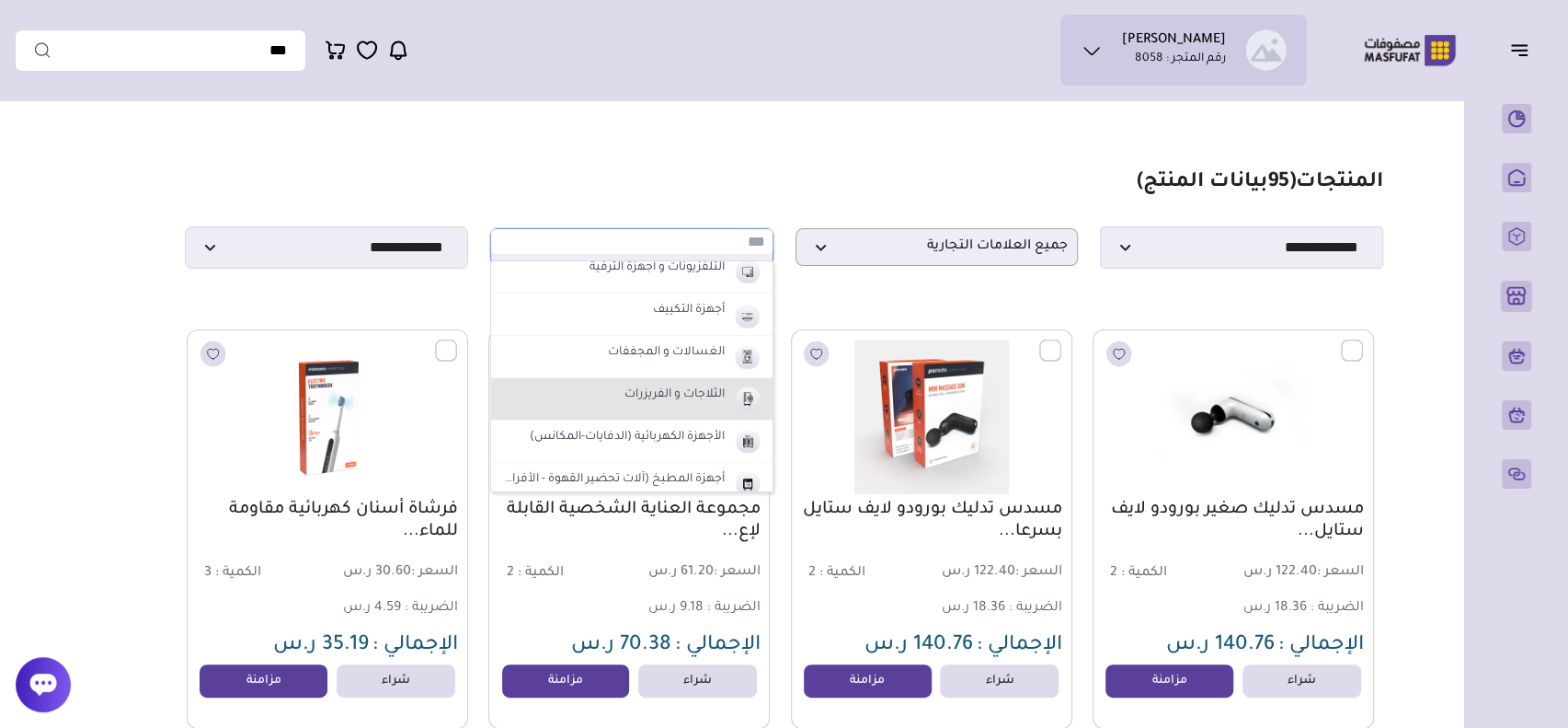
scroll to position [817, 0]
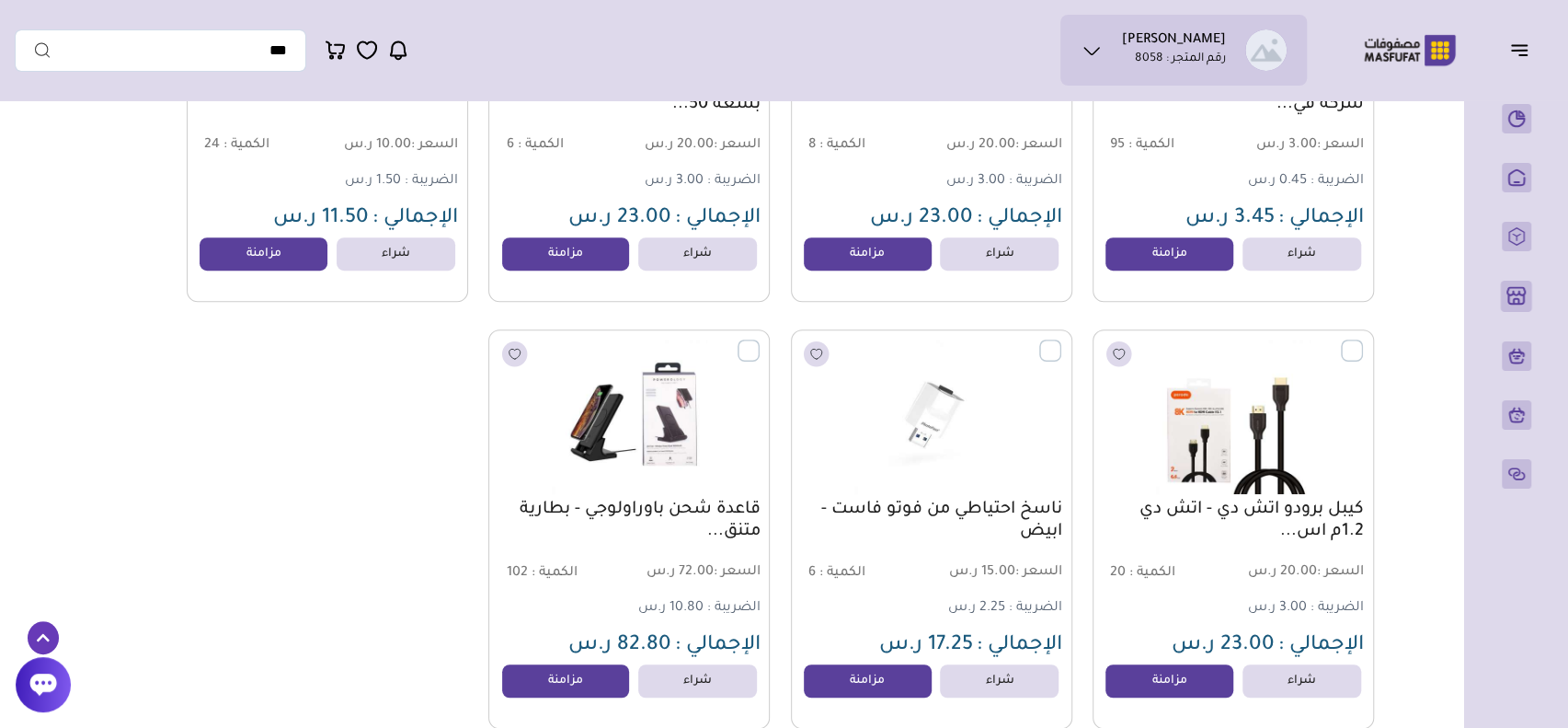
scroll to position [10327, 0]
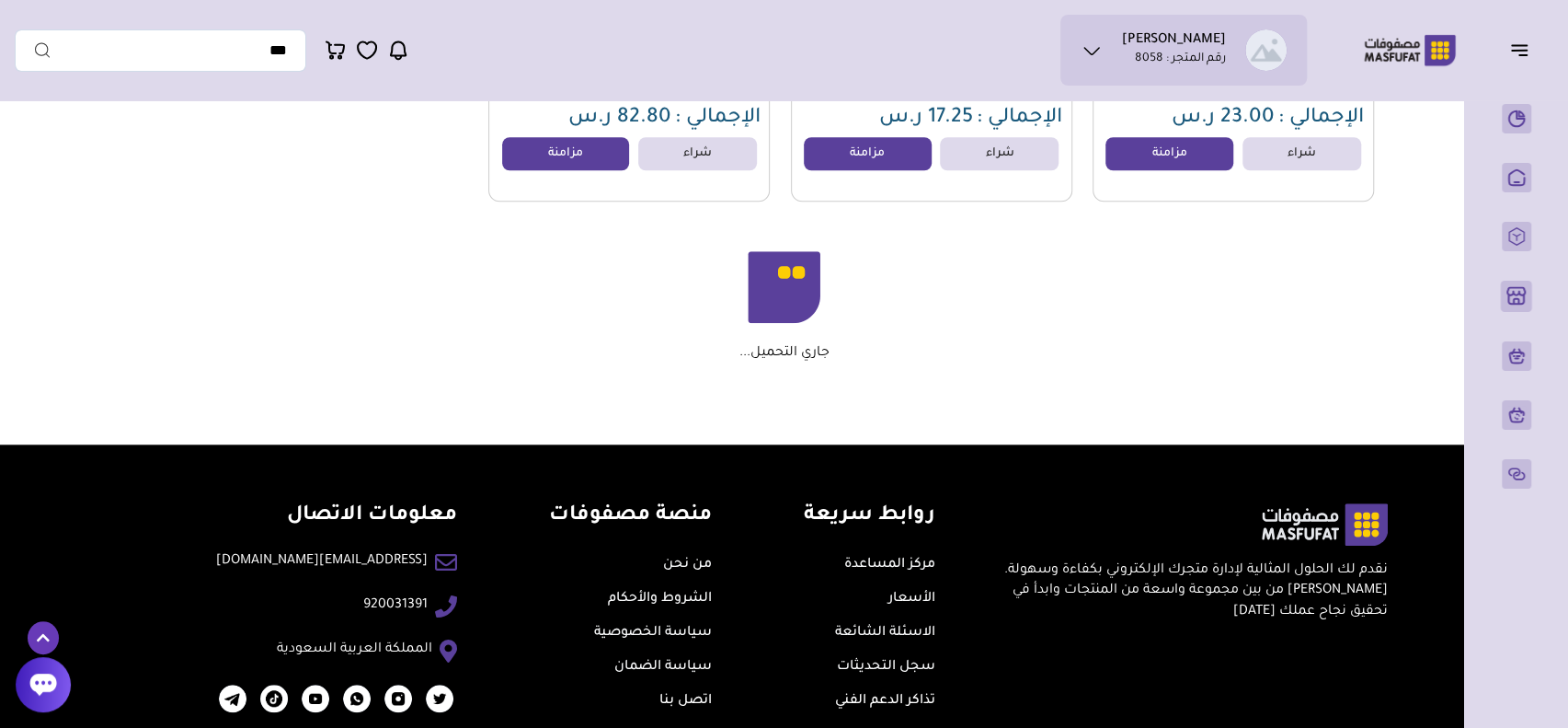
drag, startPoint x: 1052, startPoint y: 430, endPoint x: 1076, endPoint y: 223, distance: 208.4
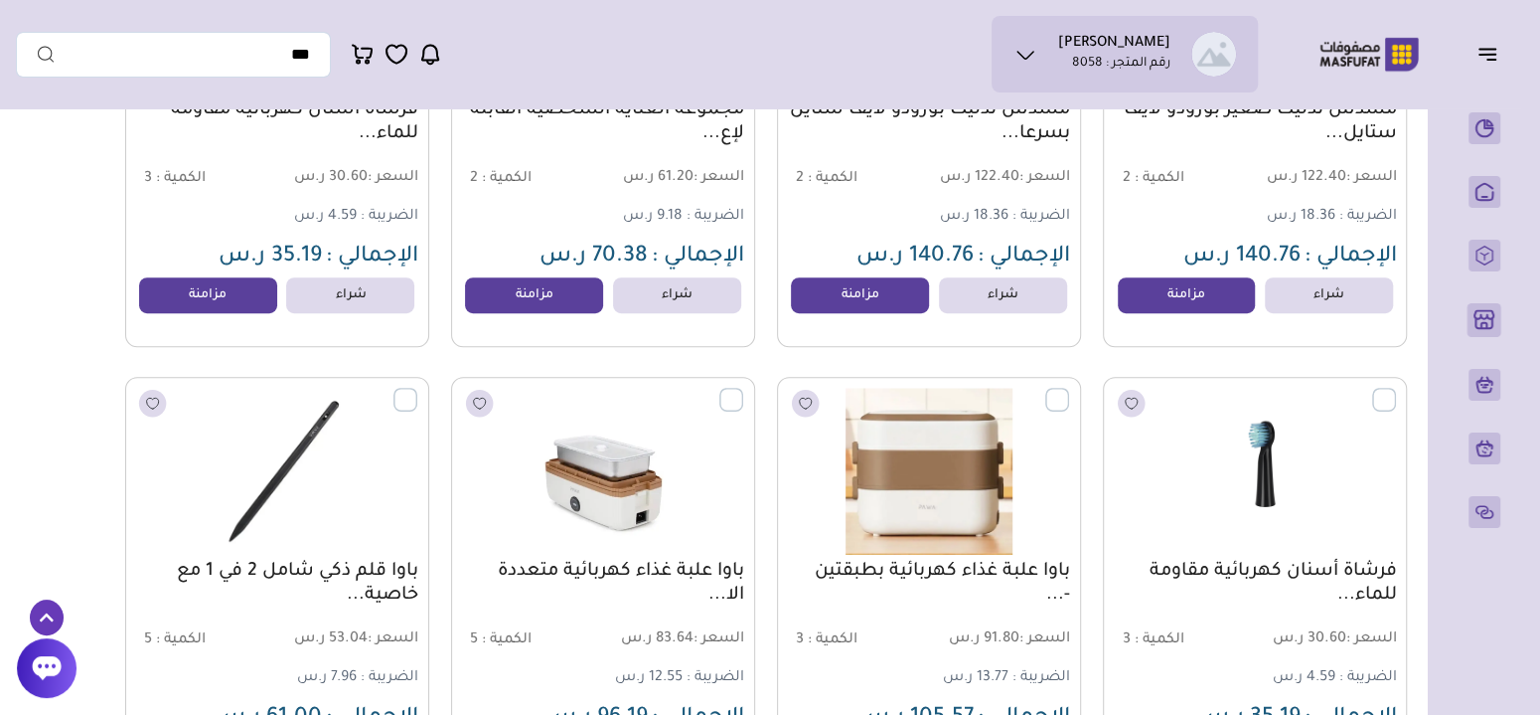
scroll to position [542, 0]
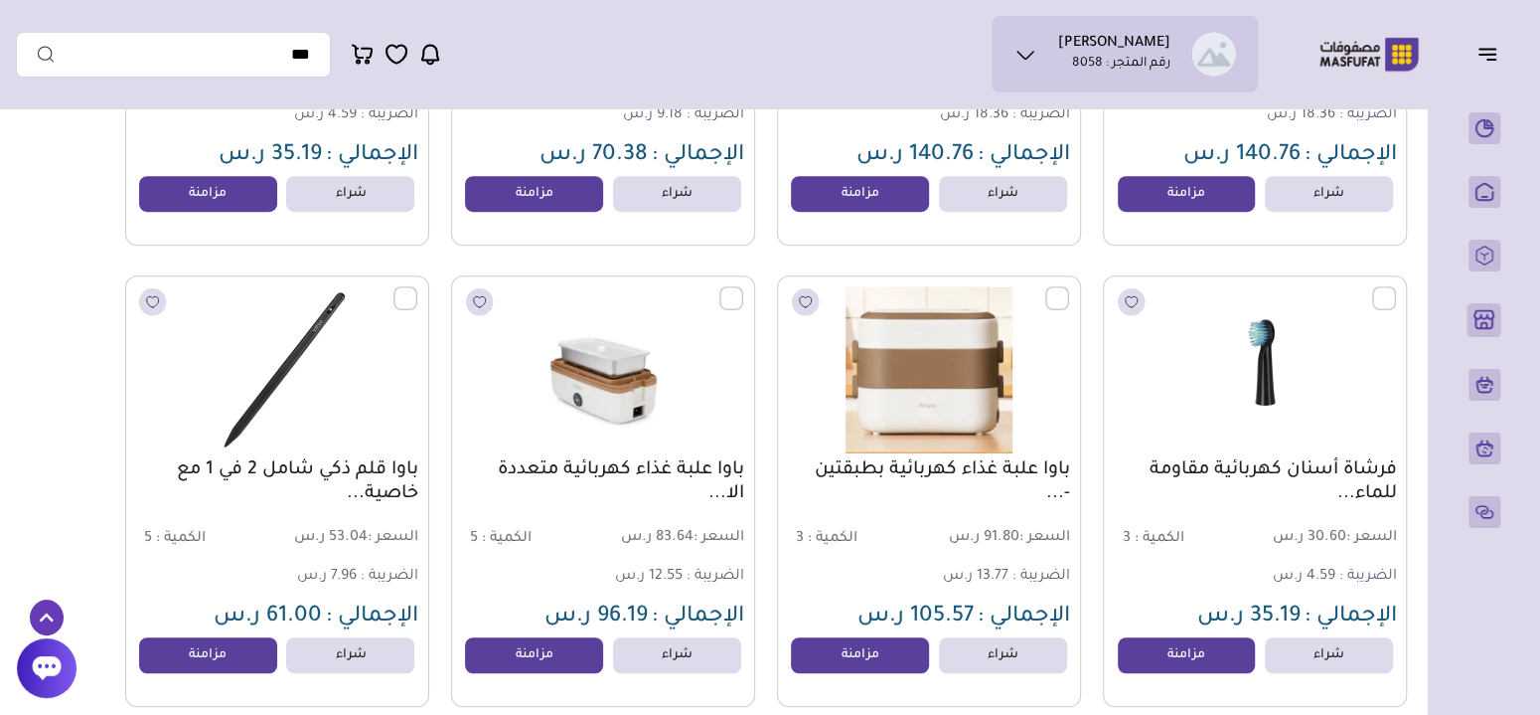
click at [417, 288] on label at bounding box center [417, 287] width 0 height 2
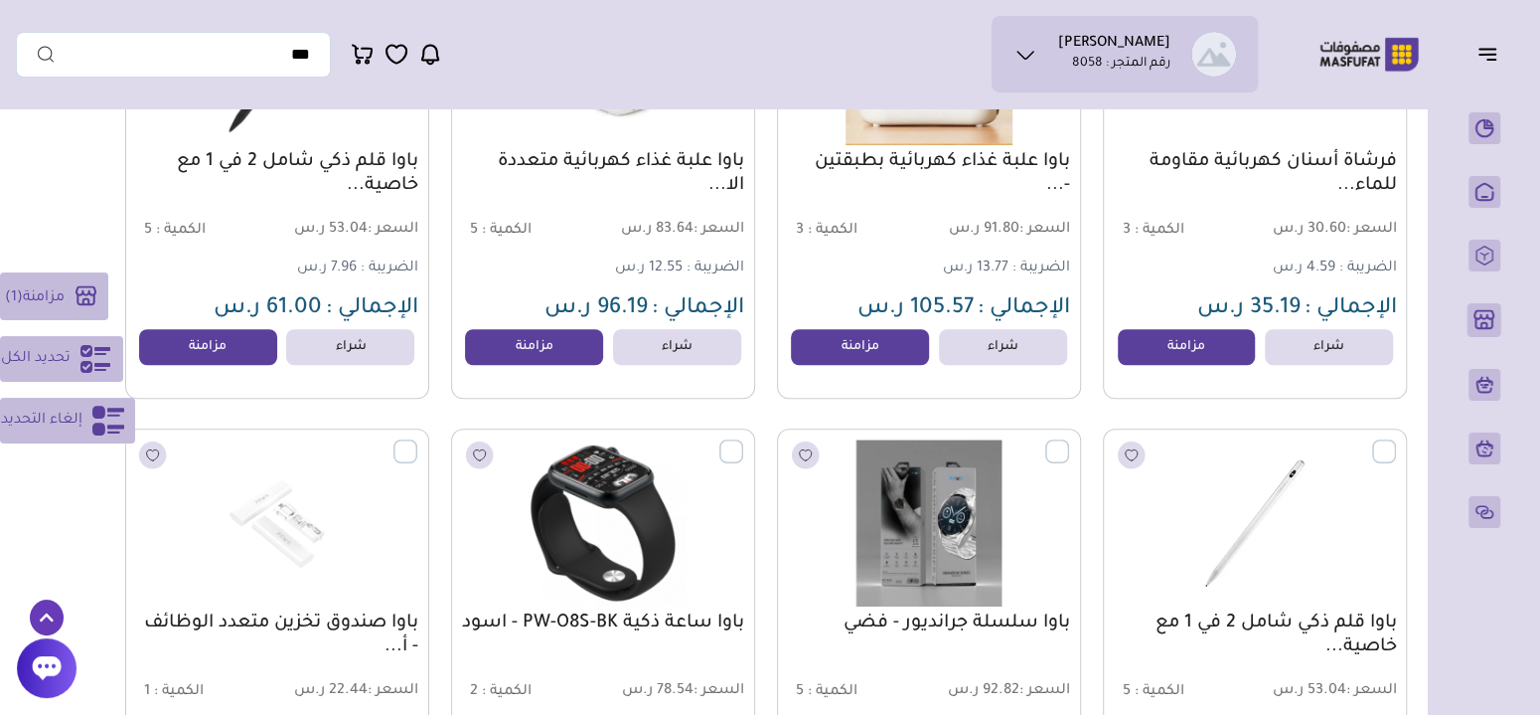
scroll to position [903, 0]
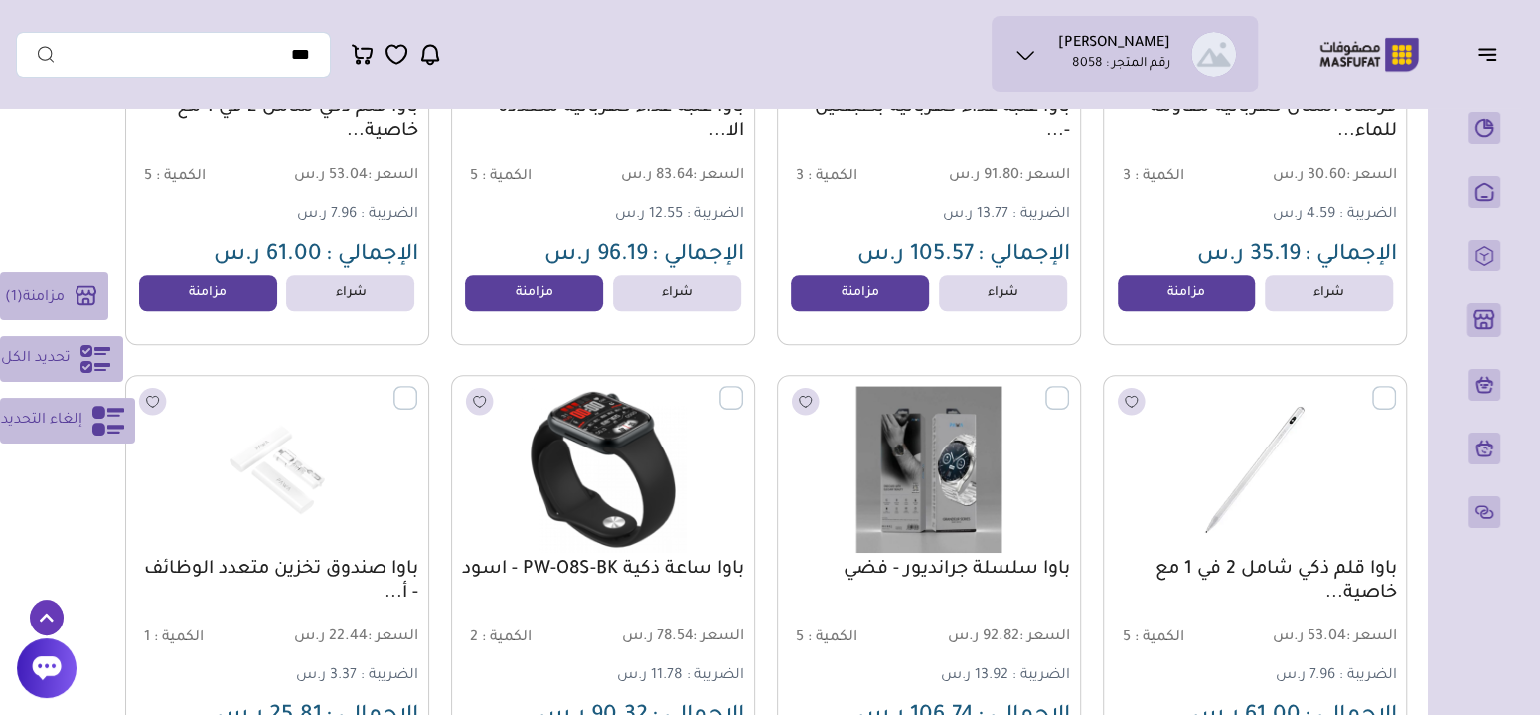
click at [1396, 388] on label at bounding box center [1396, 387] width 0 height 2
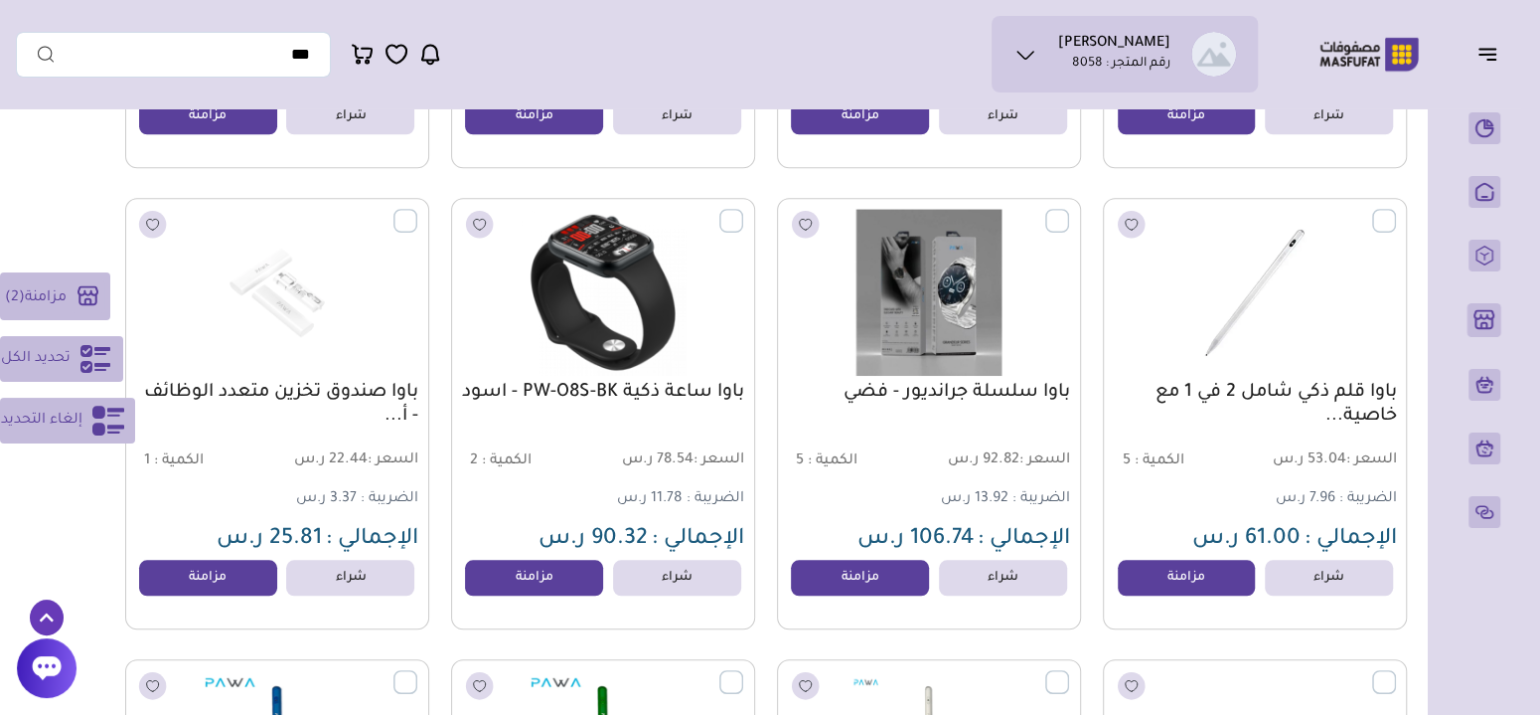
scroll to position [1083, 0]
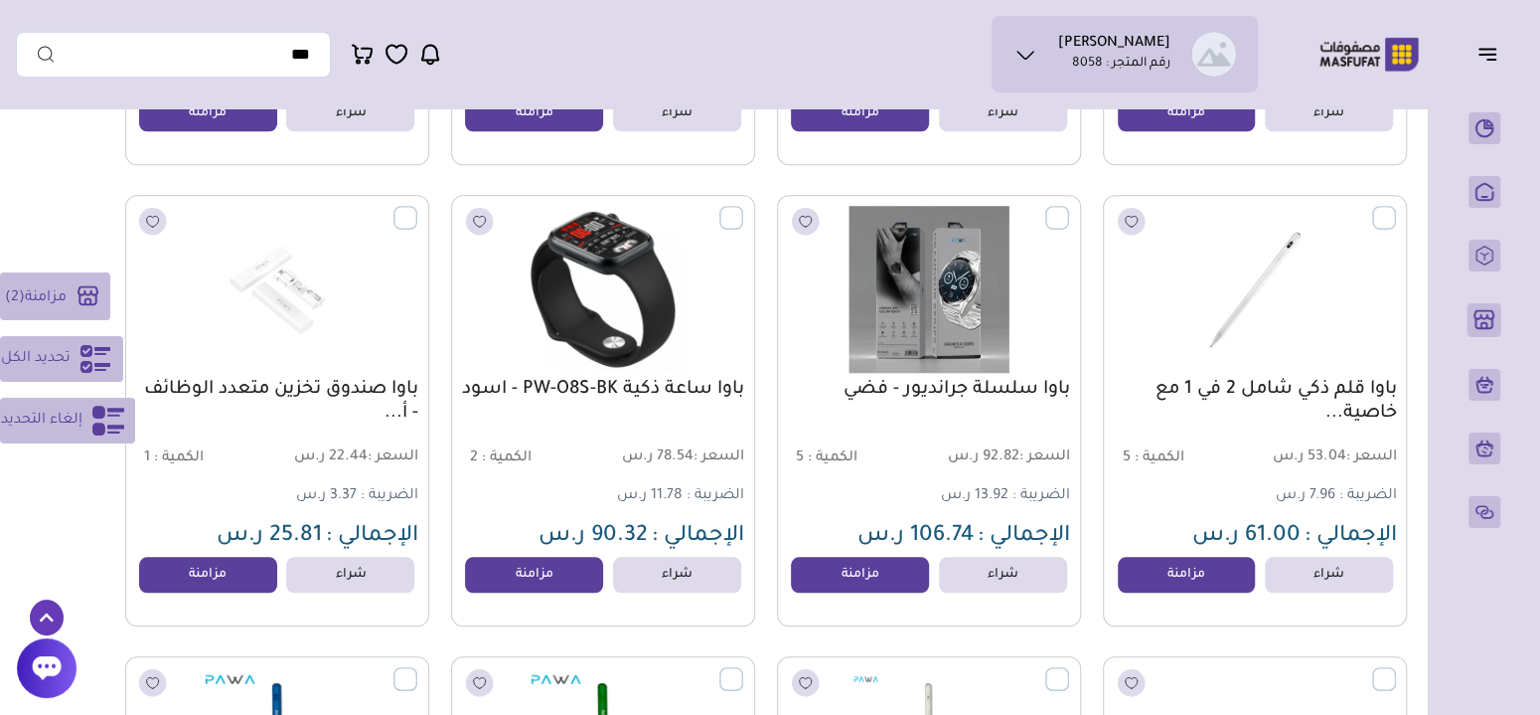
click at [1069, 208] on label at bounding box center [1069, 207] width 0 height 2
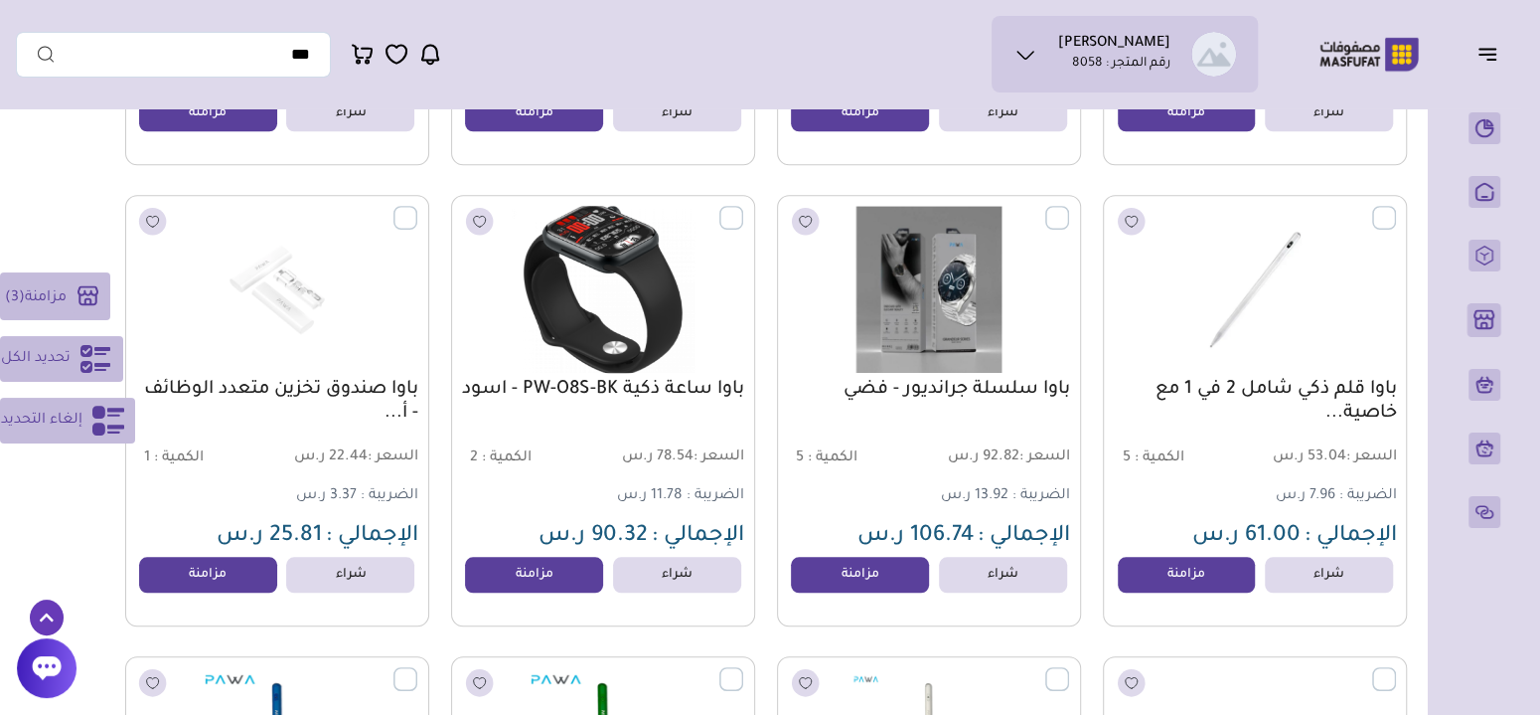
click at [743, 208] on label at bounding box center [743, 207] width 0 height 2
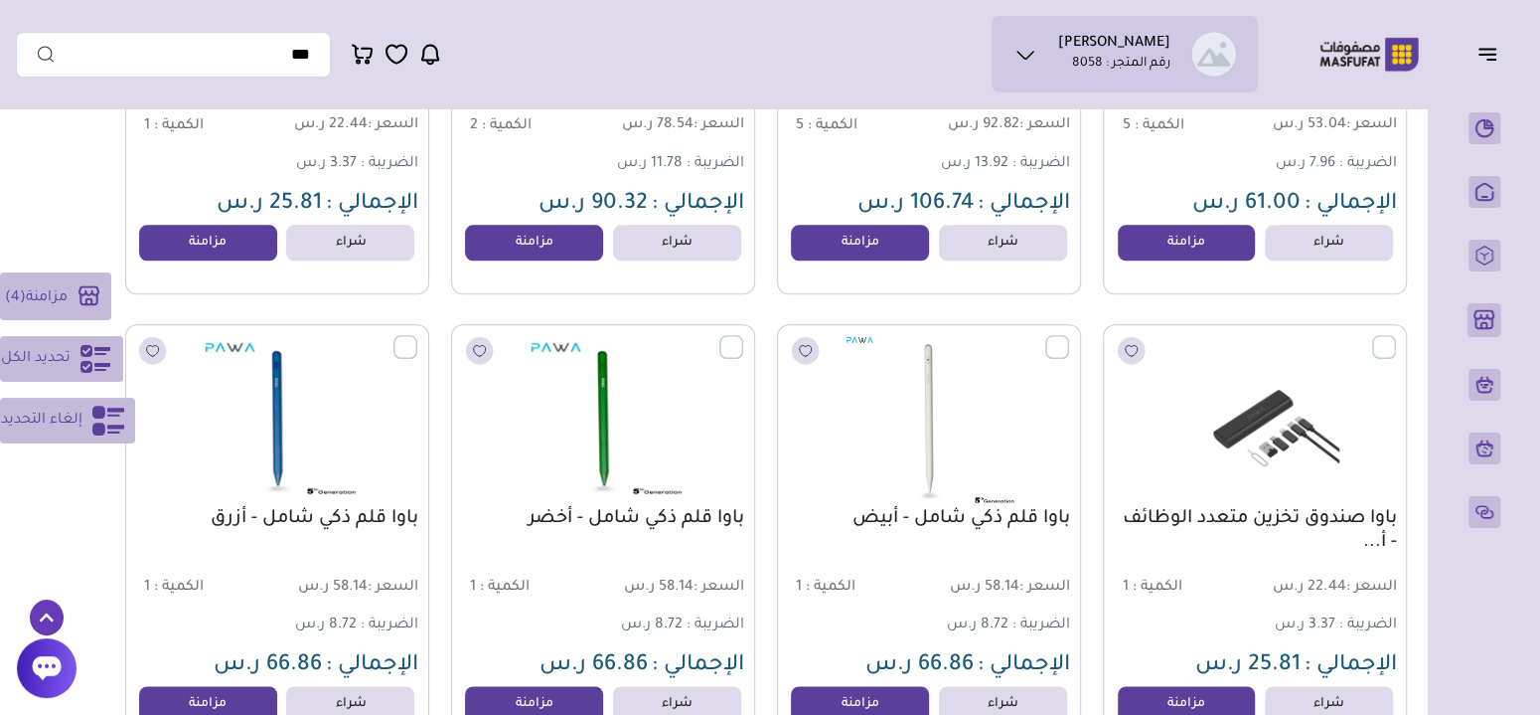
scroll to position [1445, 0]
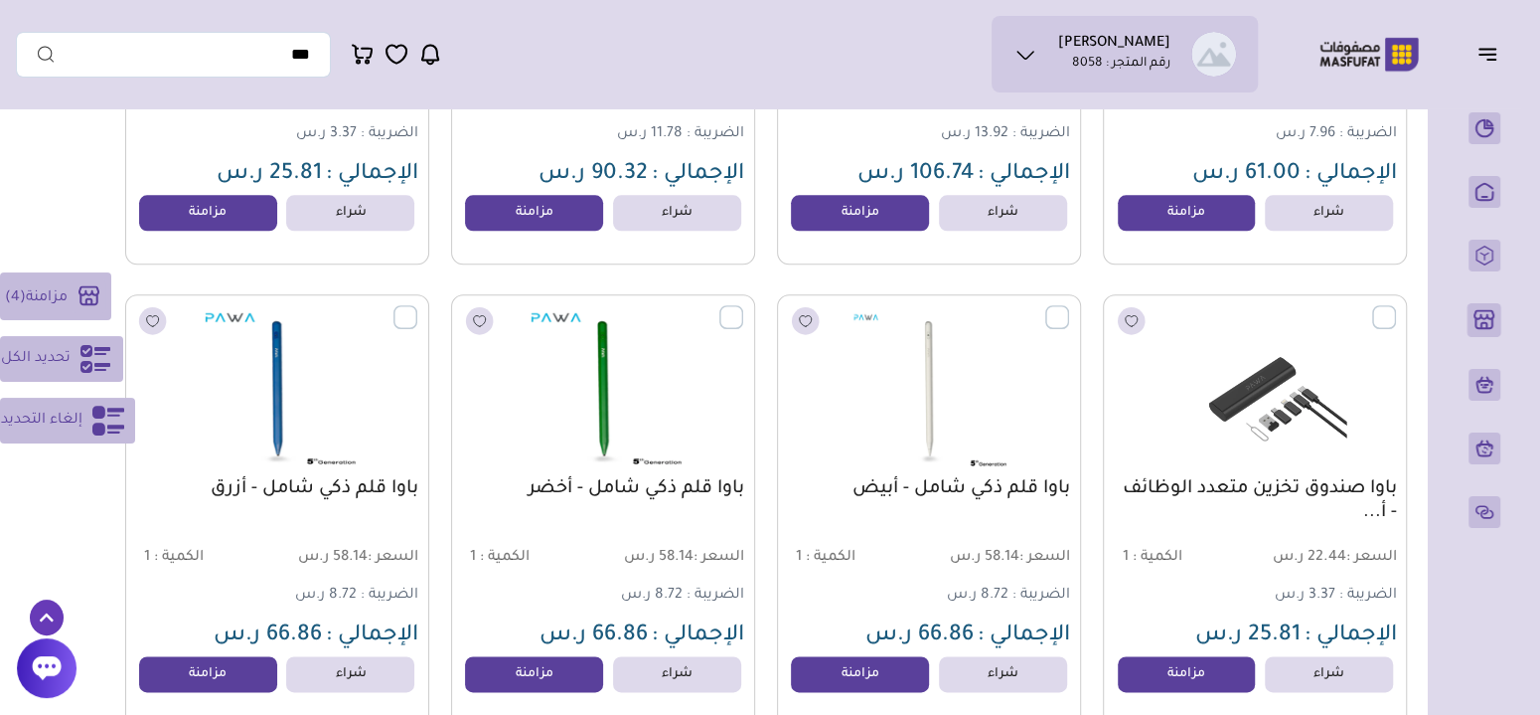
click at [1396, 307] on label at bounding box center [1396, 306] width 0 height 2
click at [1069, 307] on label at bounding box center [1069, 306] width 0 height 2
click at [743, 307] on label at bounding box center [743, 306] width 0 height 2
click at [417, 307] on label at bounding box center [417, 306] width 0 height 2
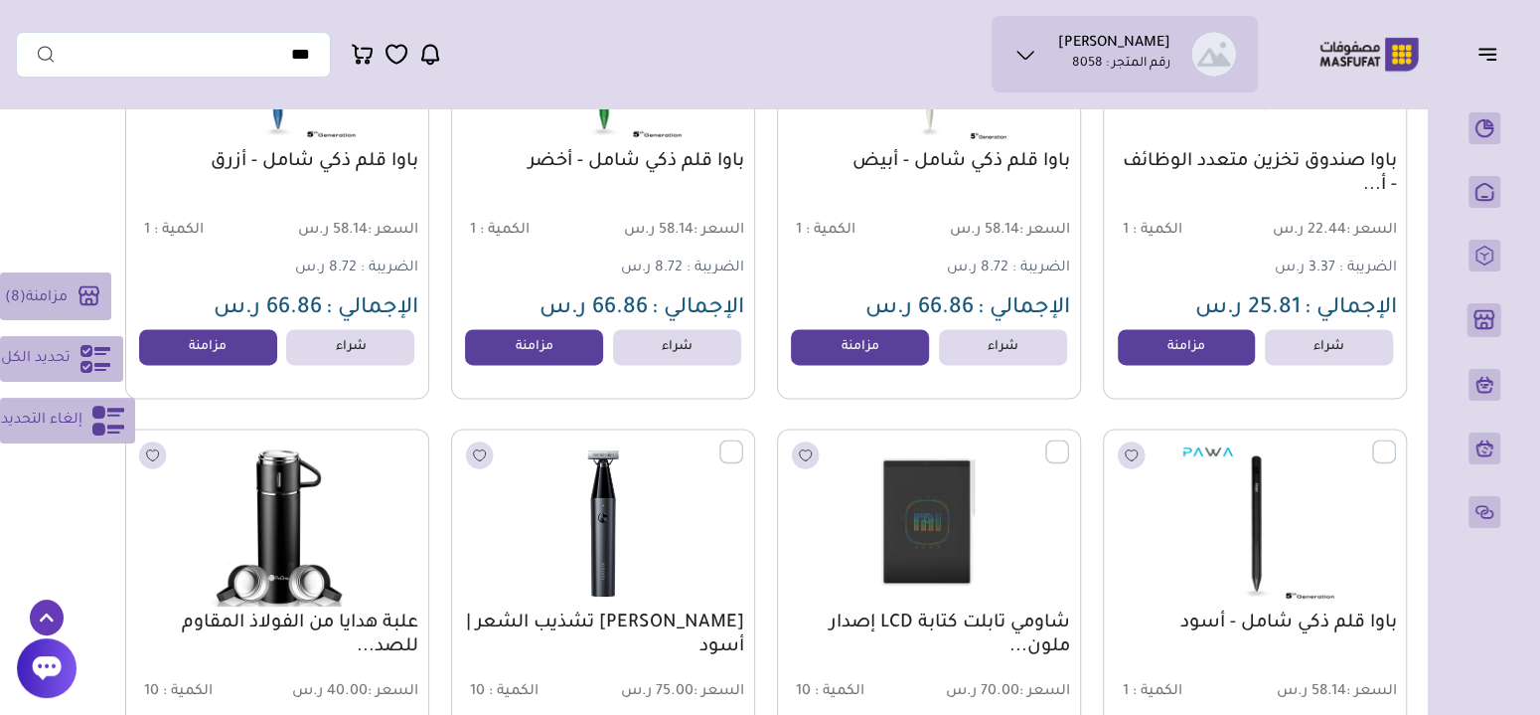
scroll to position [1987, 0]
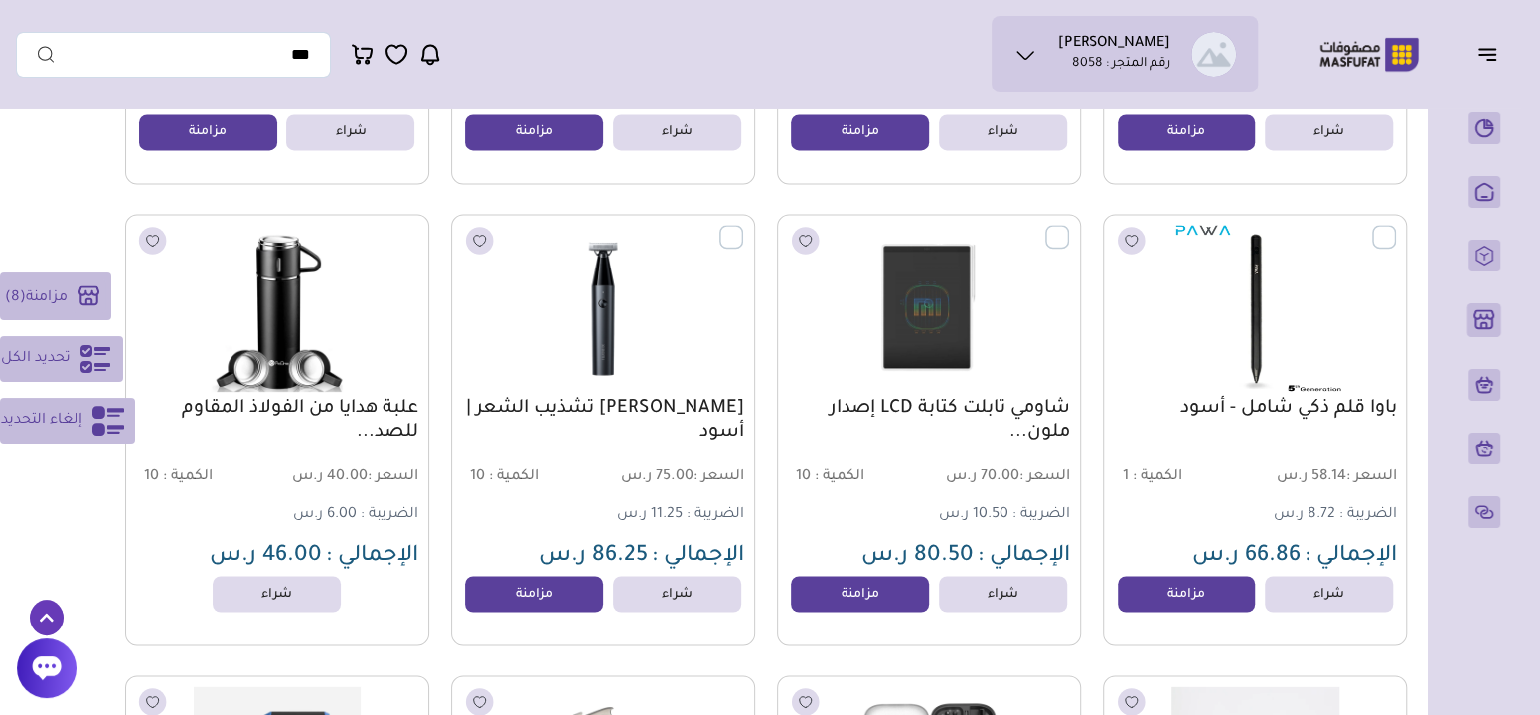
click at [1396, 227] on label at bounding box center [1396, 226] width 0 height 2
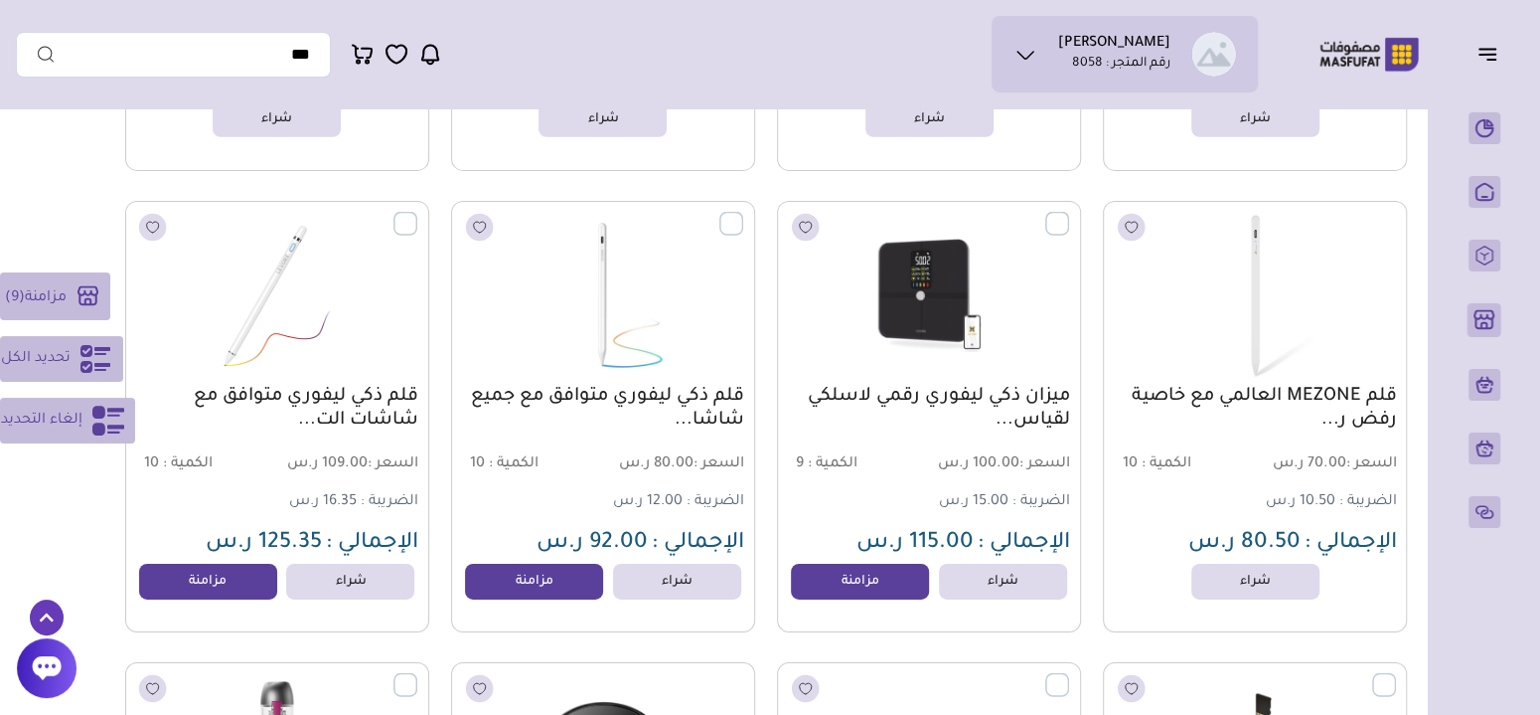
scroll to position [4336, 0]
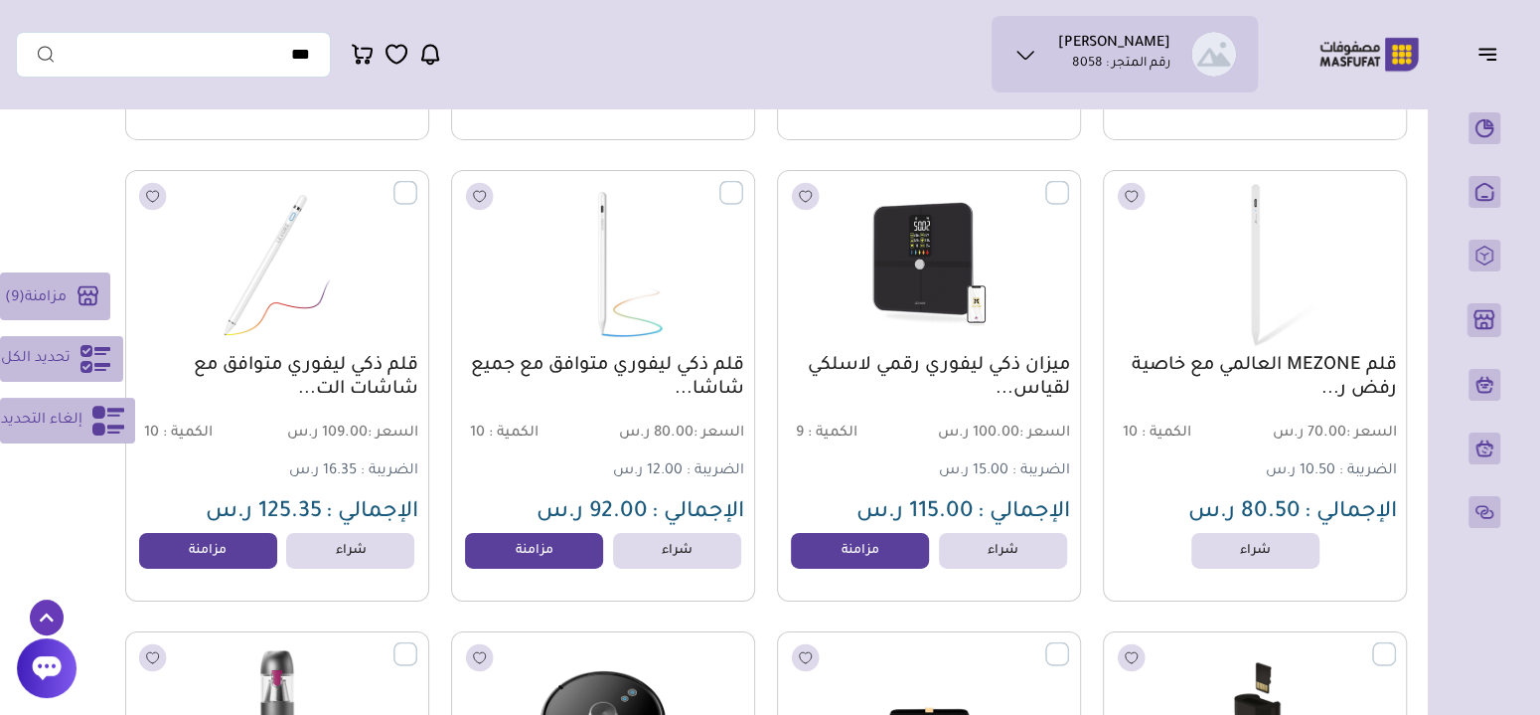
click at [1069, 183] on label at bounding box center [1069, 182] width 0 height 2
click at [743, 183] on label at bounding box center [743, 182] width 0 height 2
click at [417, 183] on label at bounding box center [417, 182] width 0 height 2
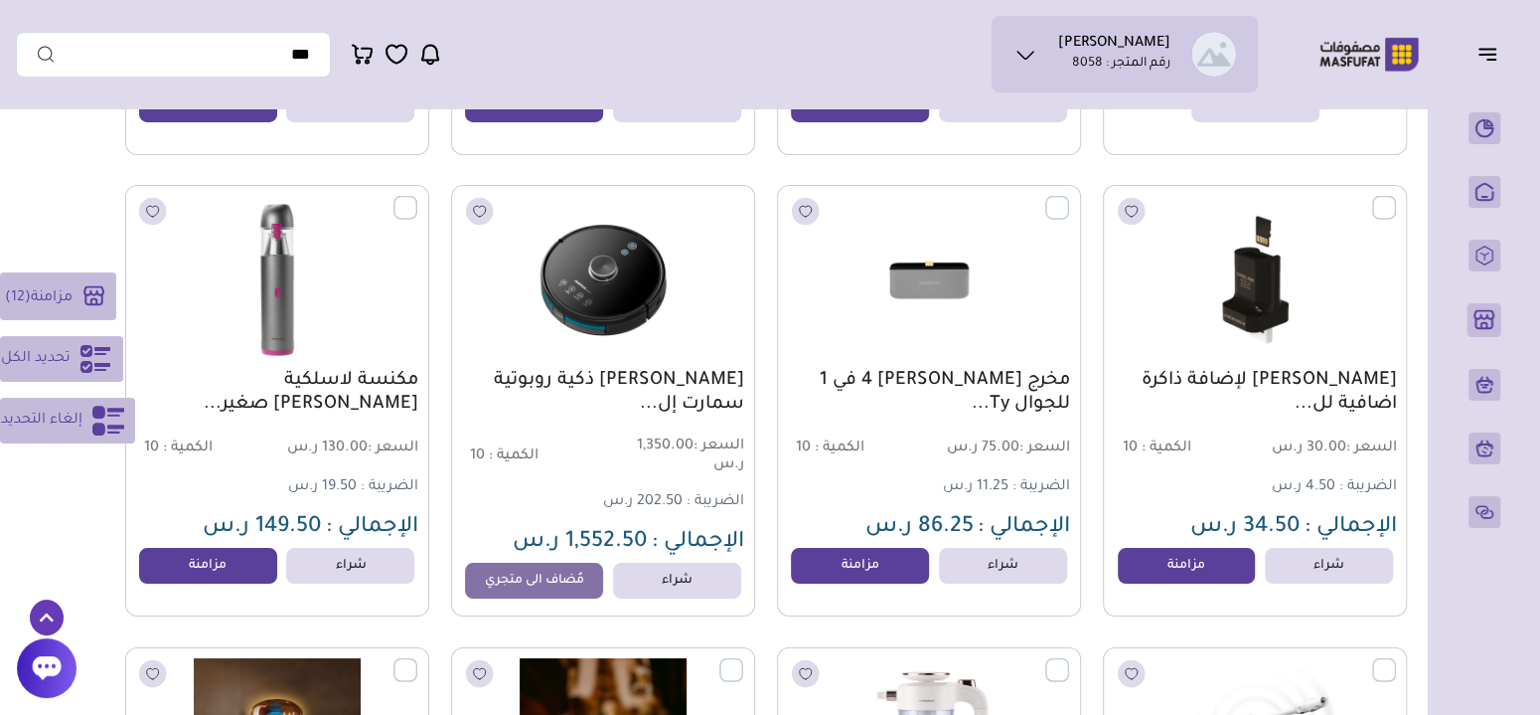
scroll to position [4788, 0]
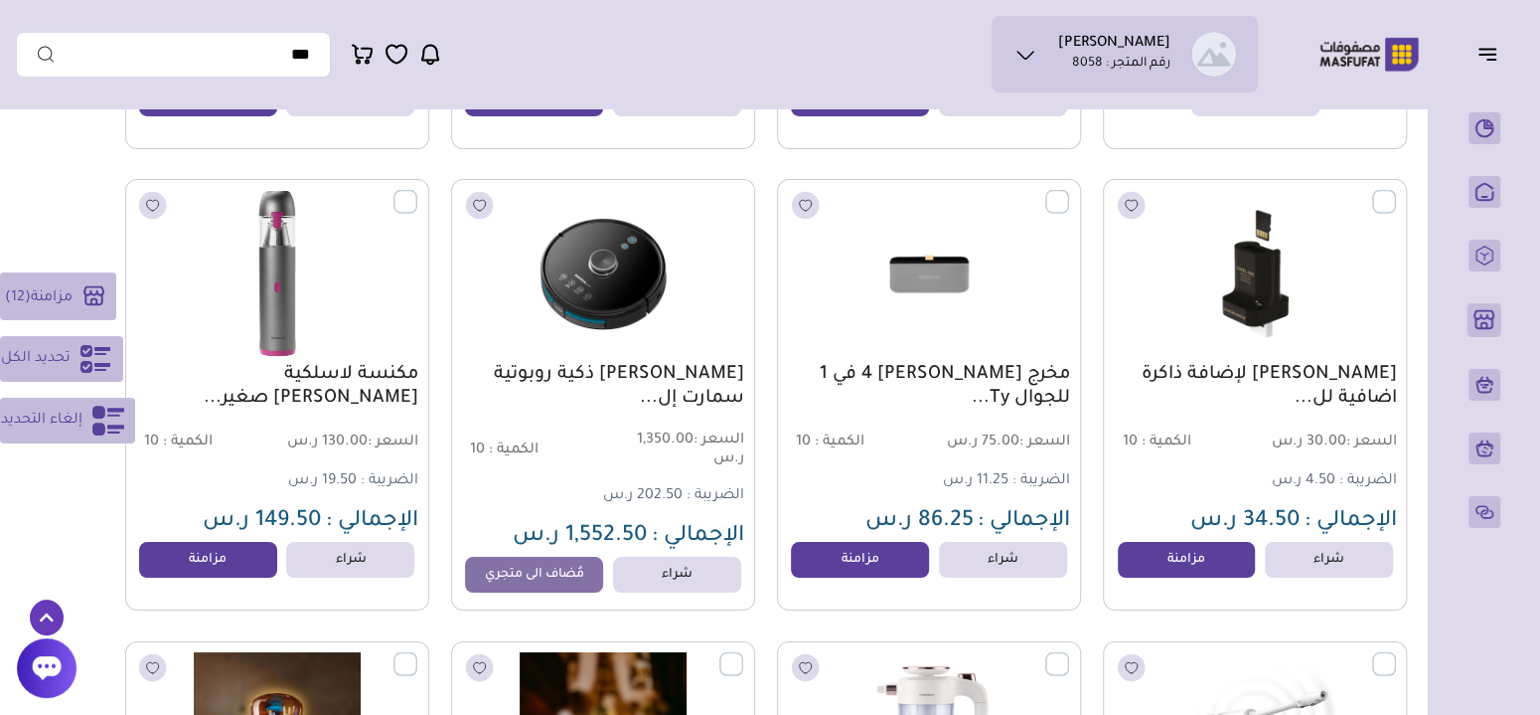
click at [417, 192] on label at bounding box center [417, 191] width 0 height 2
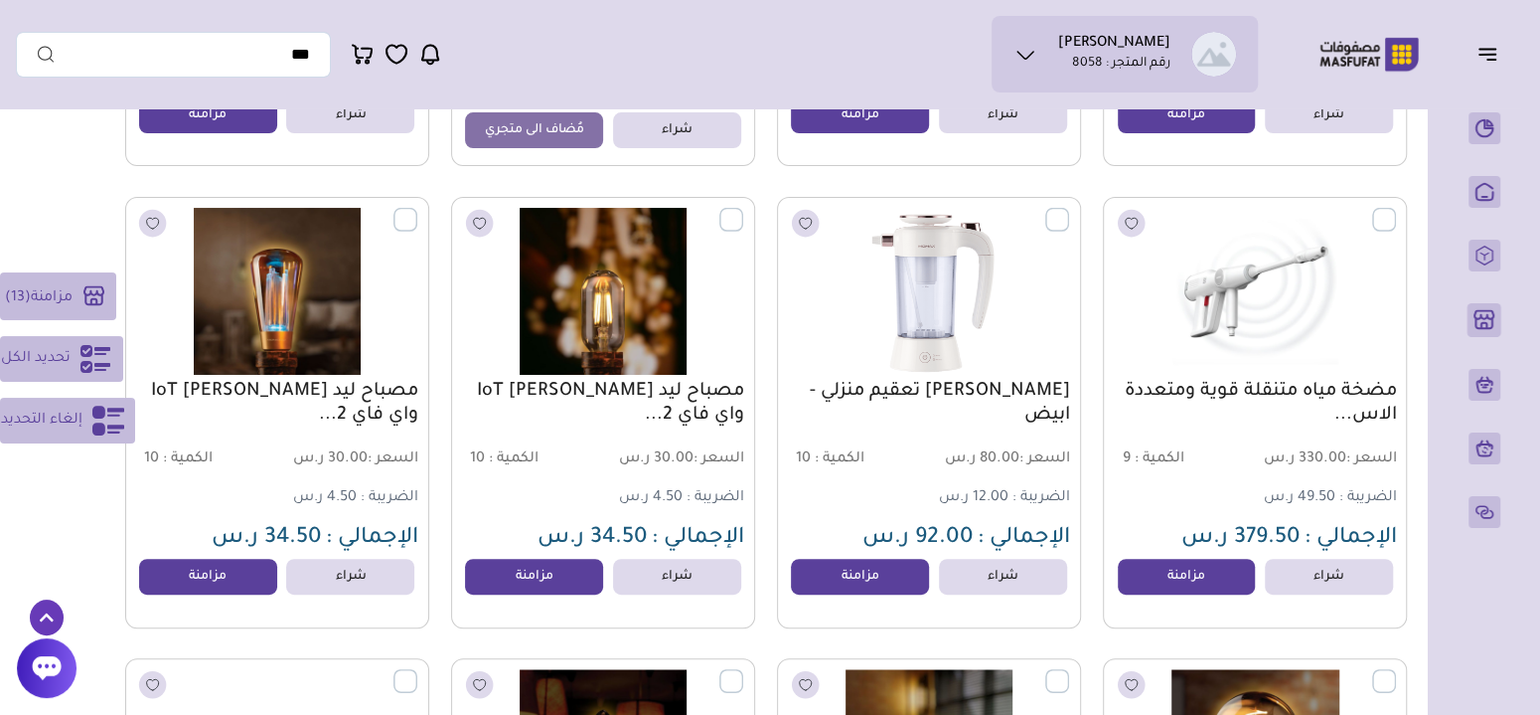
scroll to position [5239, 0]
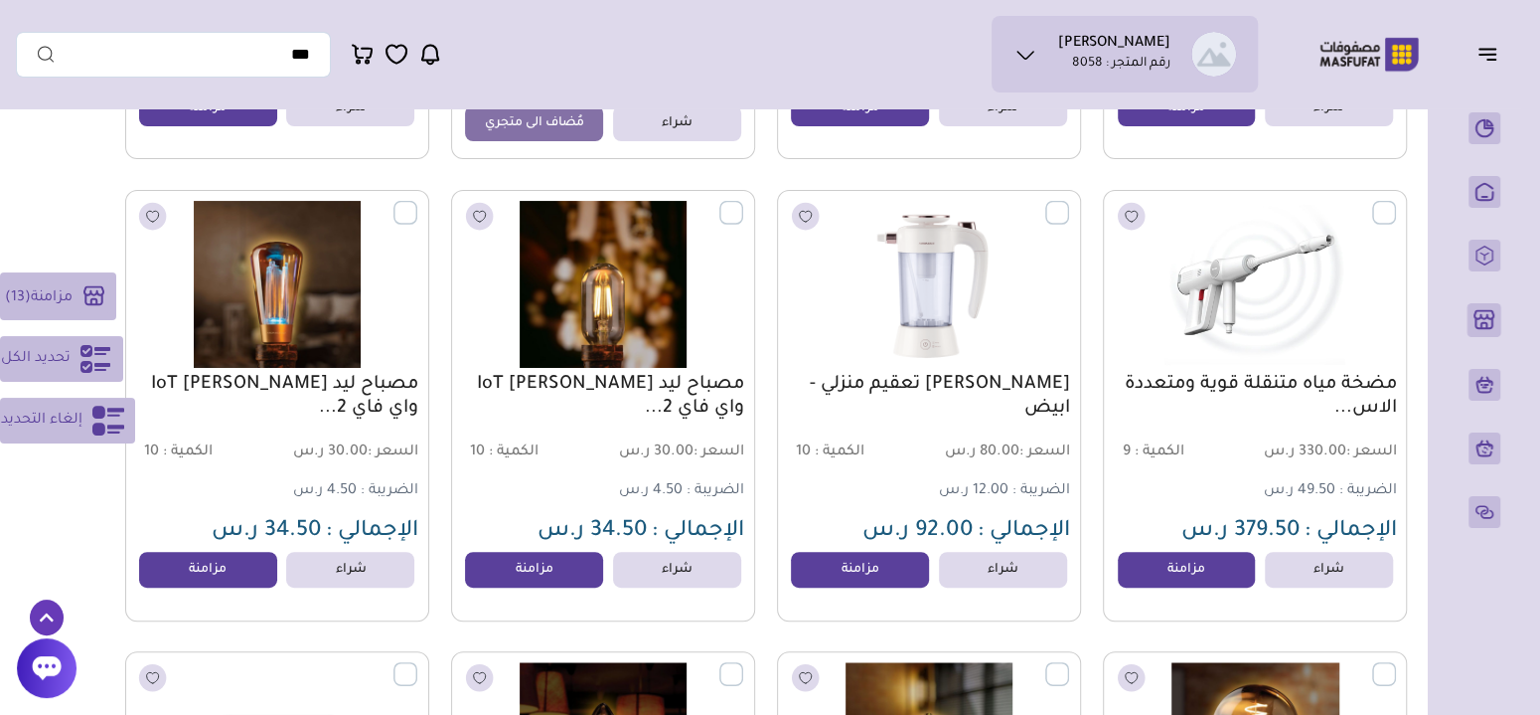
click at [1396, 202] on label at bounding box center [1396, 201] width 0 height 2
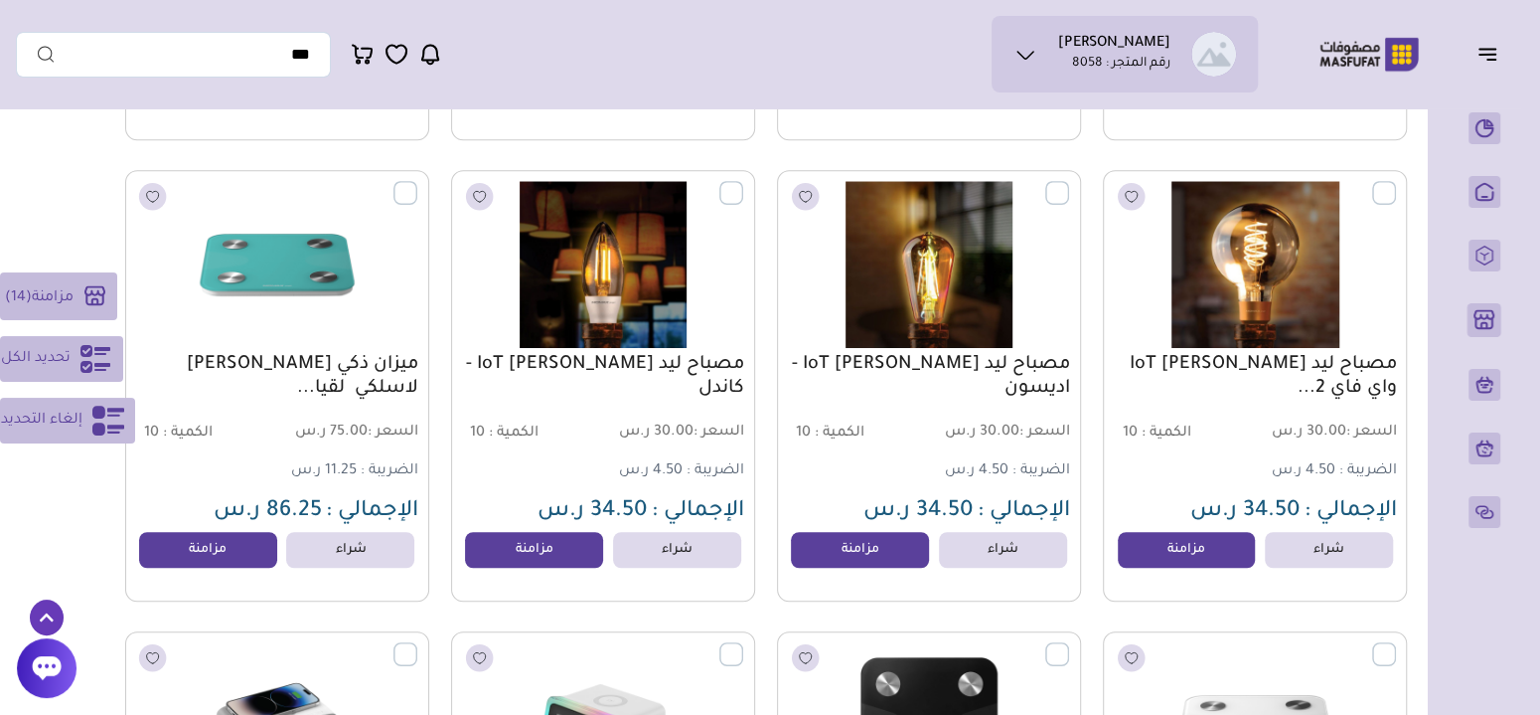
scroll to position [5691, 0]
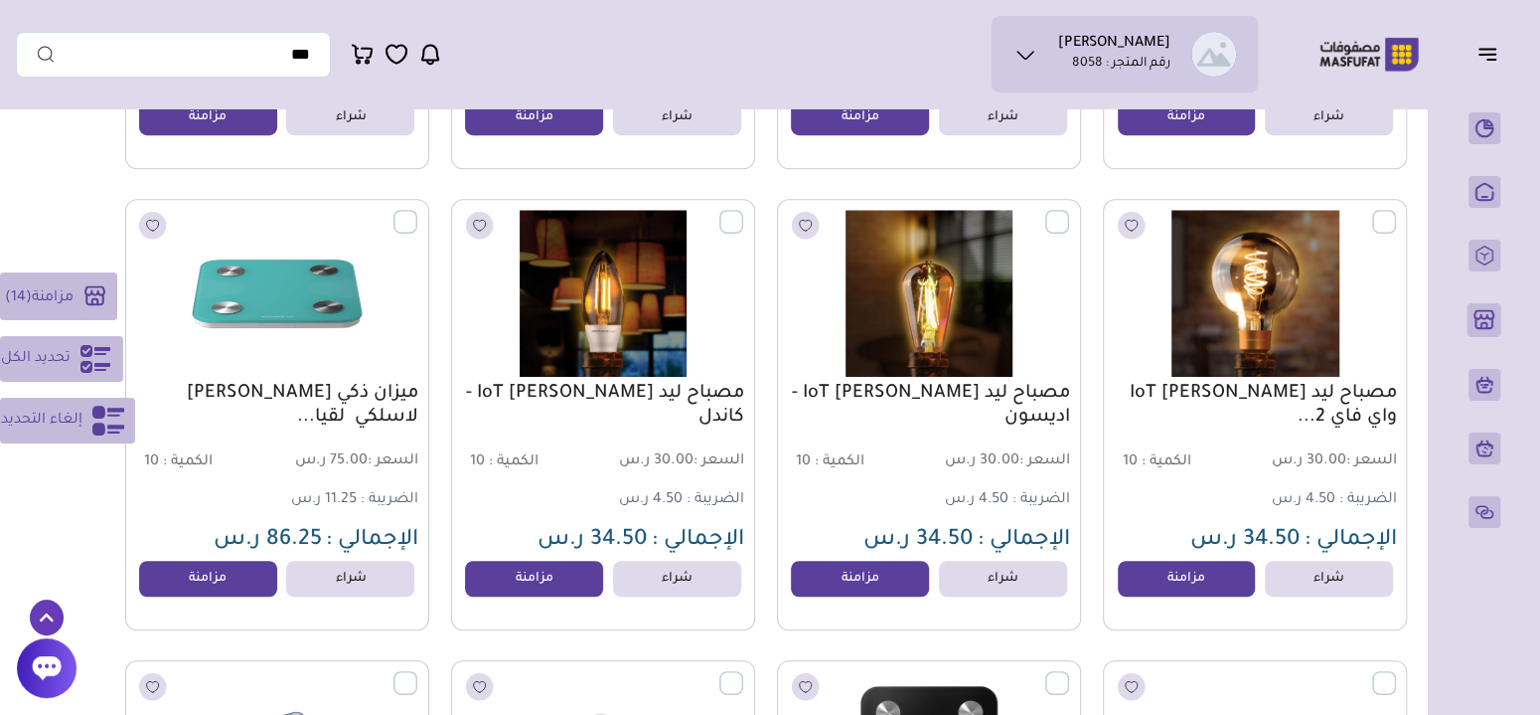
click at [417, 211] on label at bounding box center [417, 210] width 0 height 2
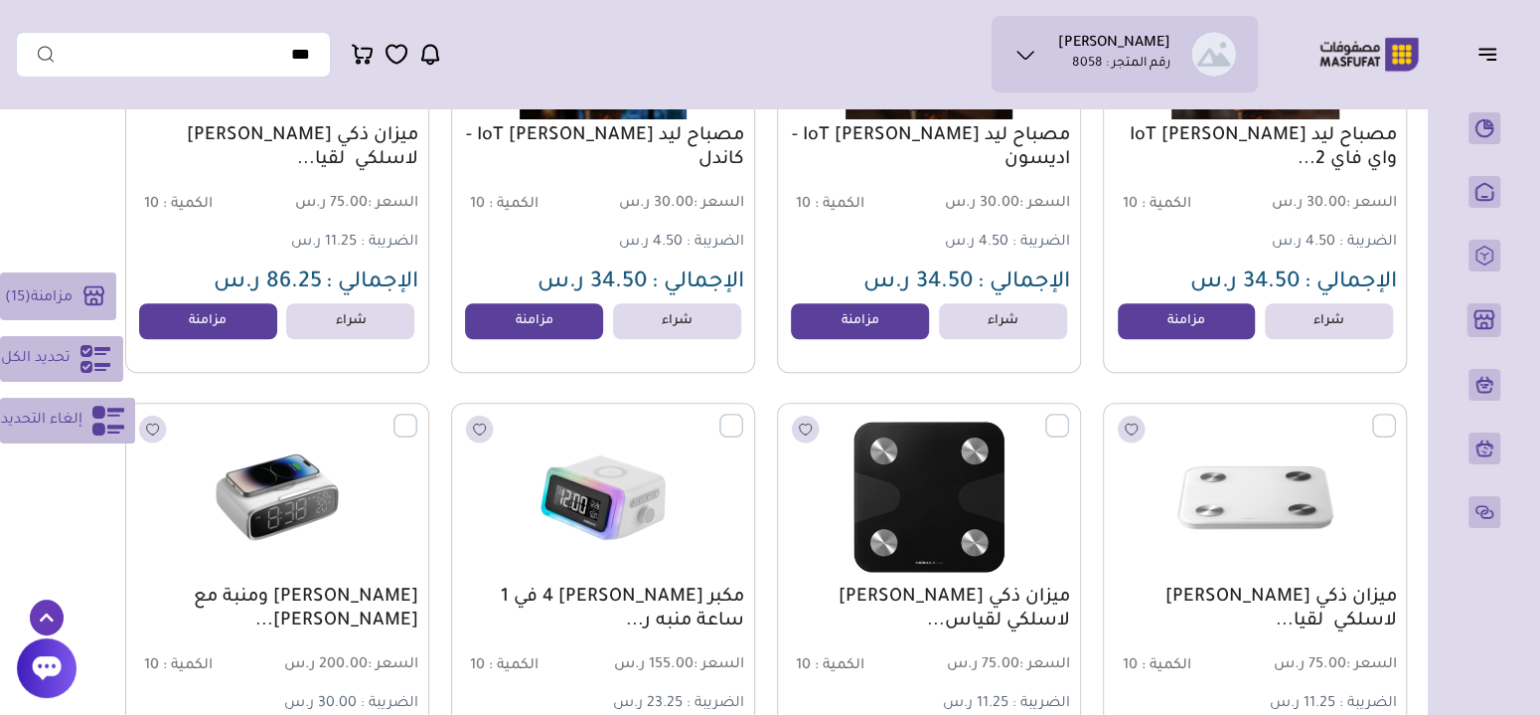
scroll to position [6052, 0]
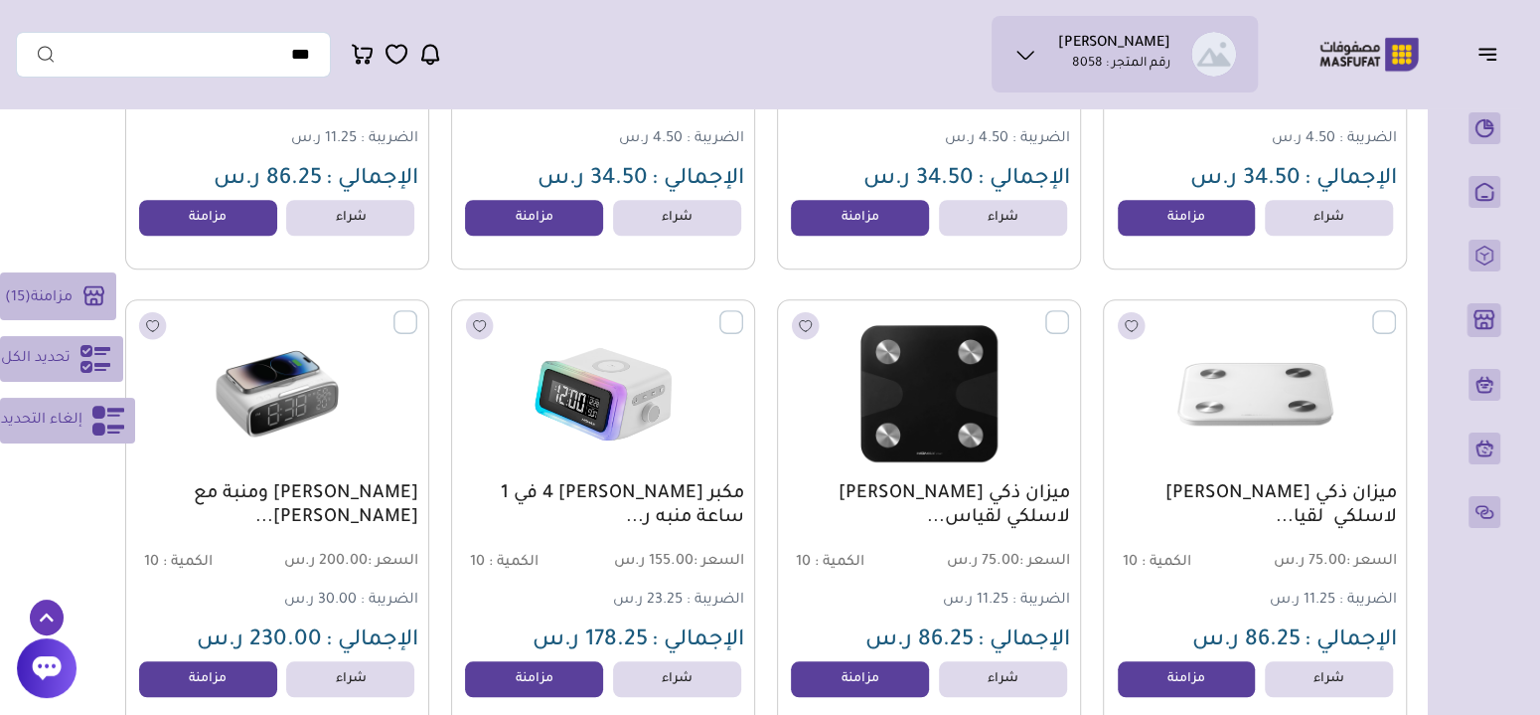
click at [743, 311] on label at bounding box center [743, 310] width 0 height 2
click at [417, 311] on label at bounding box center [417, 310] width 0 height 2
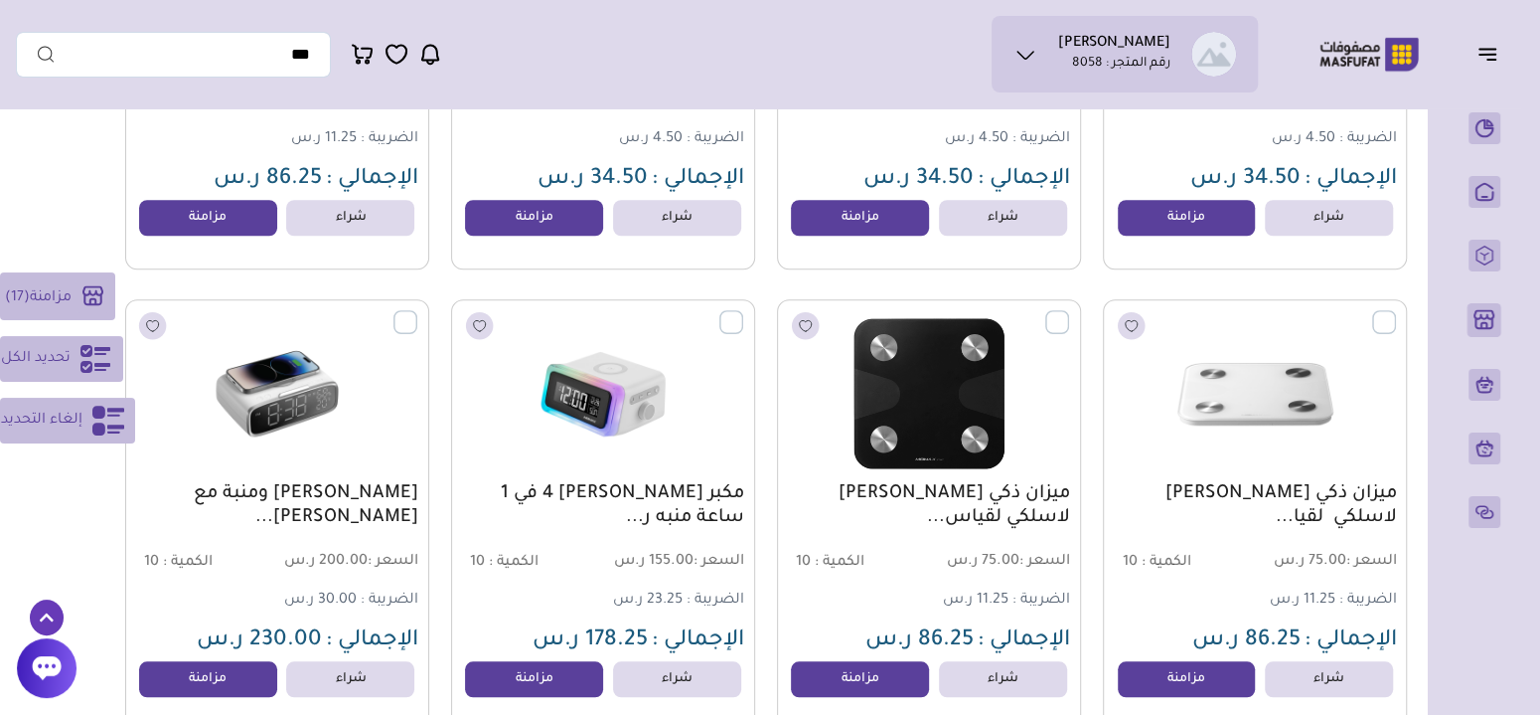
click at [1069, 311] on label at bounding box center [1069, 310] width 0 height 2
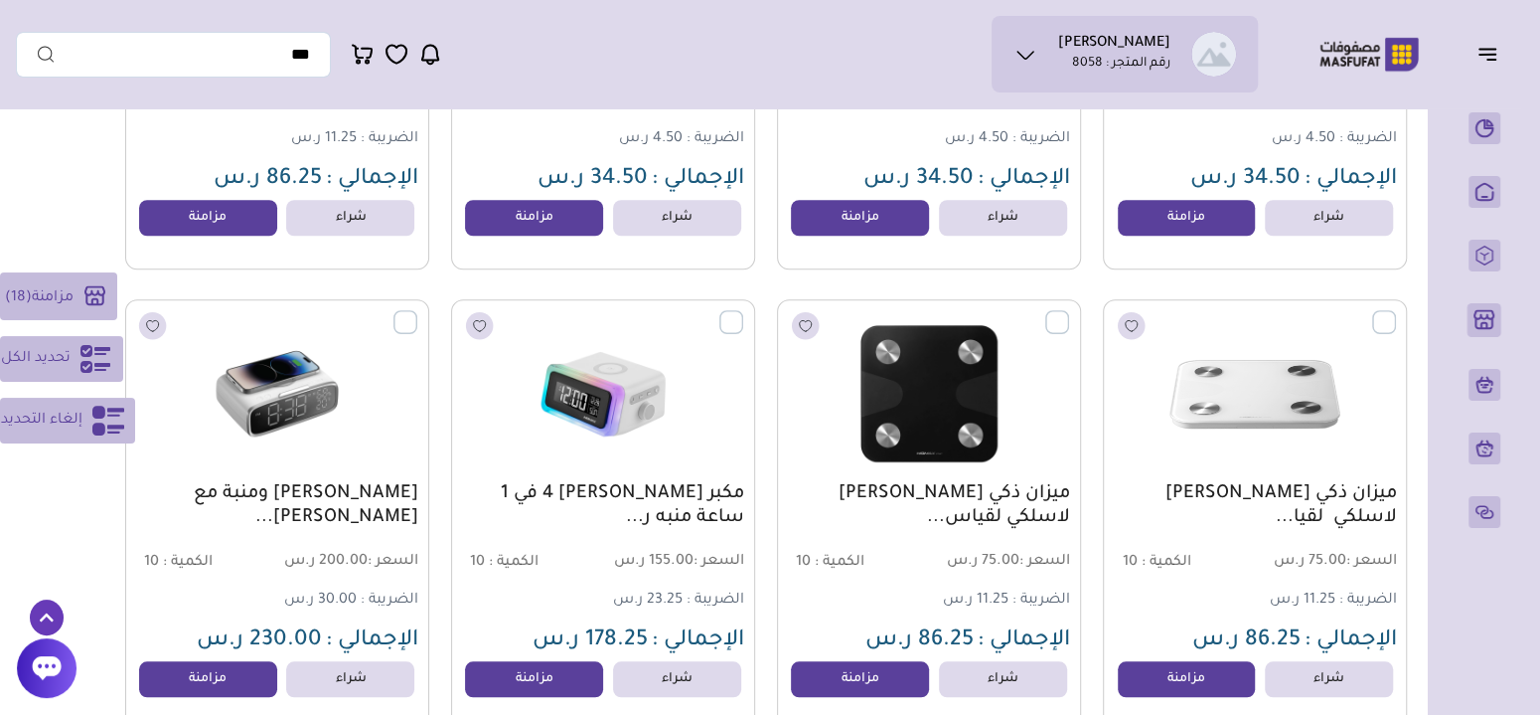
click at [1396, 311] on label at bounding box center [1396, 310] width 0 height 2
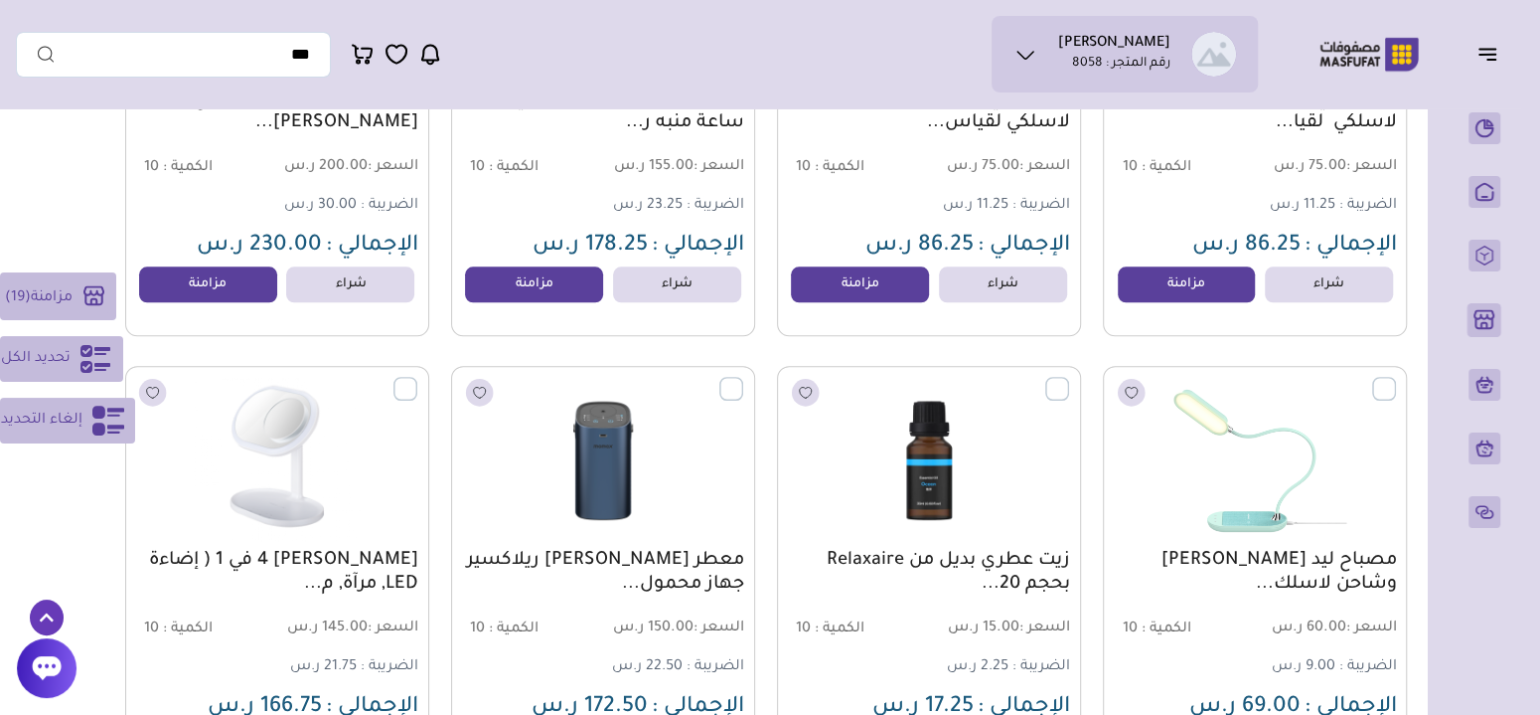
scroll to position [6504, 0]
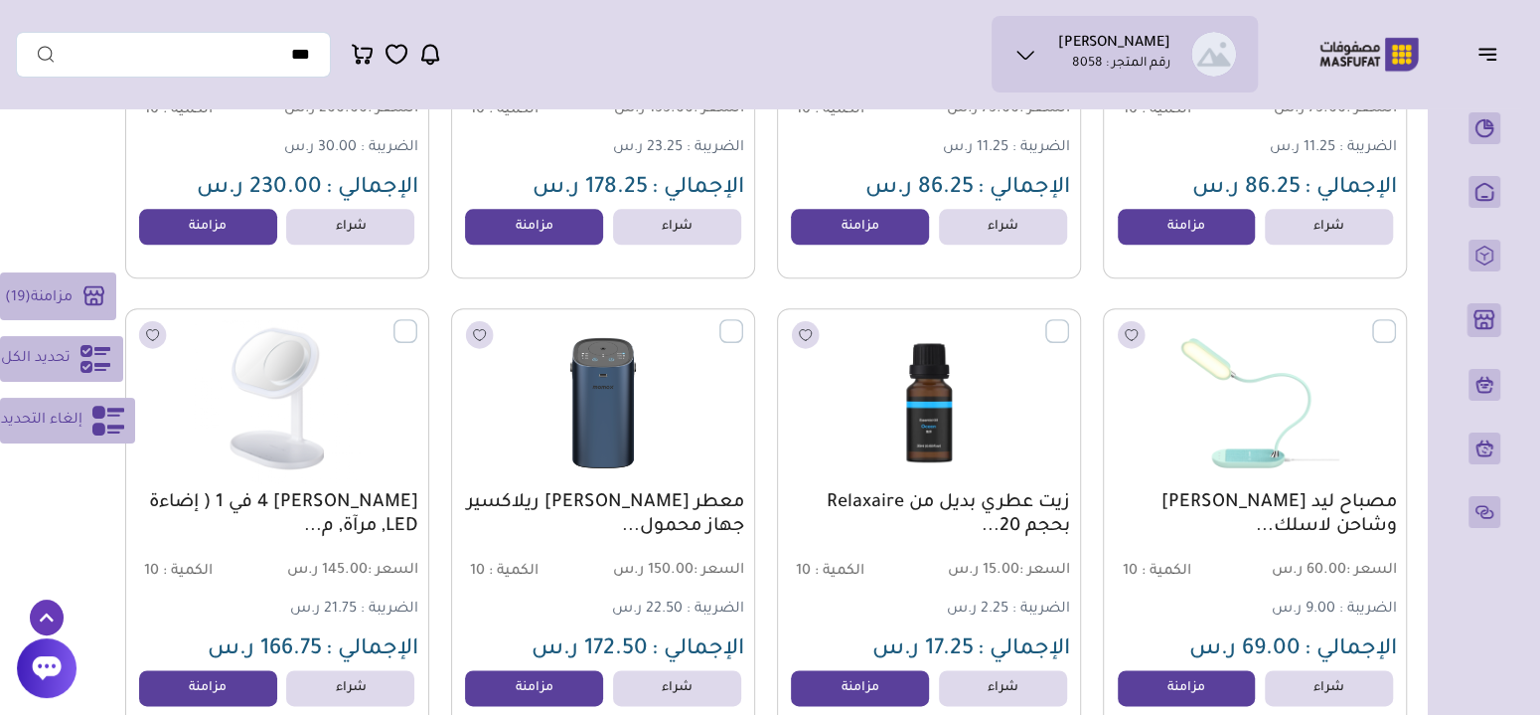
click at [743, 321] on label at bounding box center [743, 320] width 0 height 2
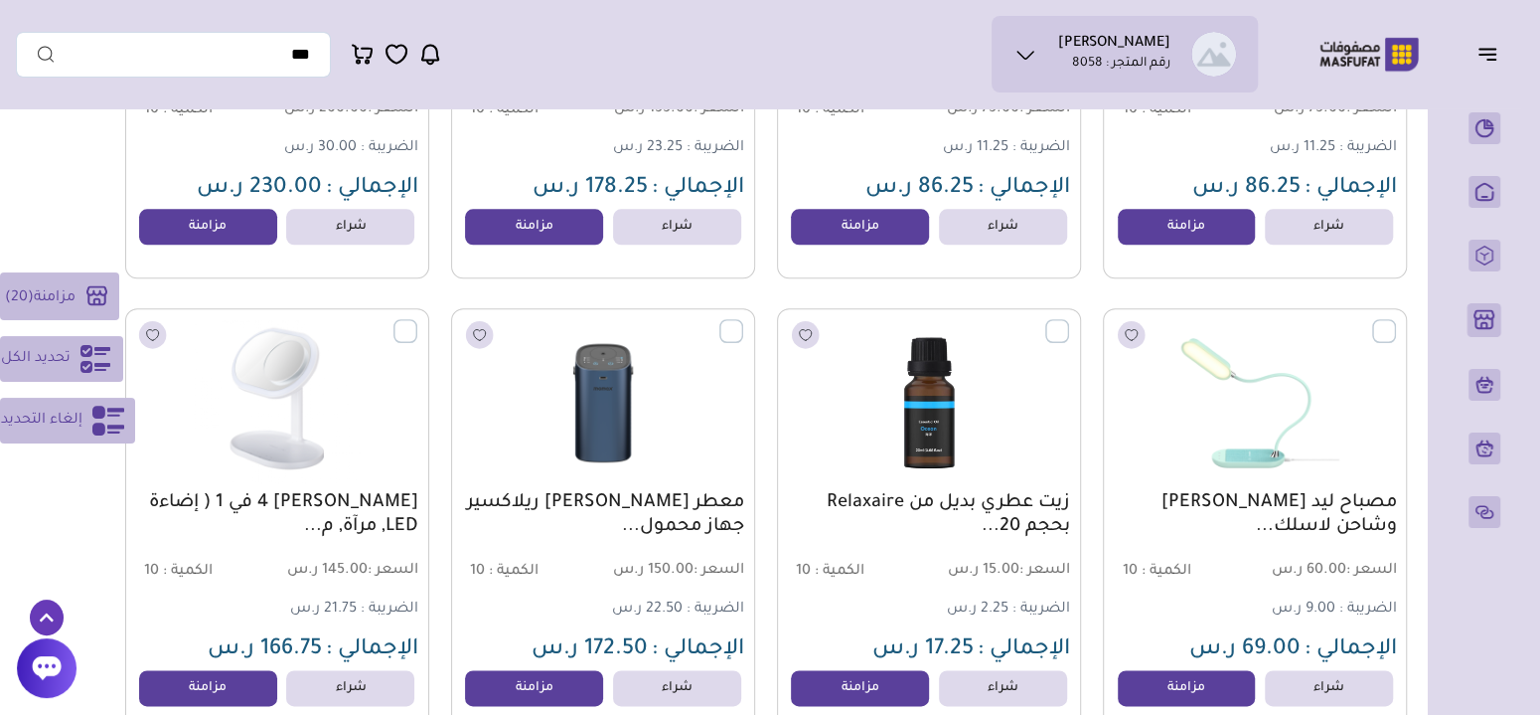
click at [1069, 321] on label at bounding box center [1069, 320] width 0 height 2
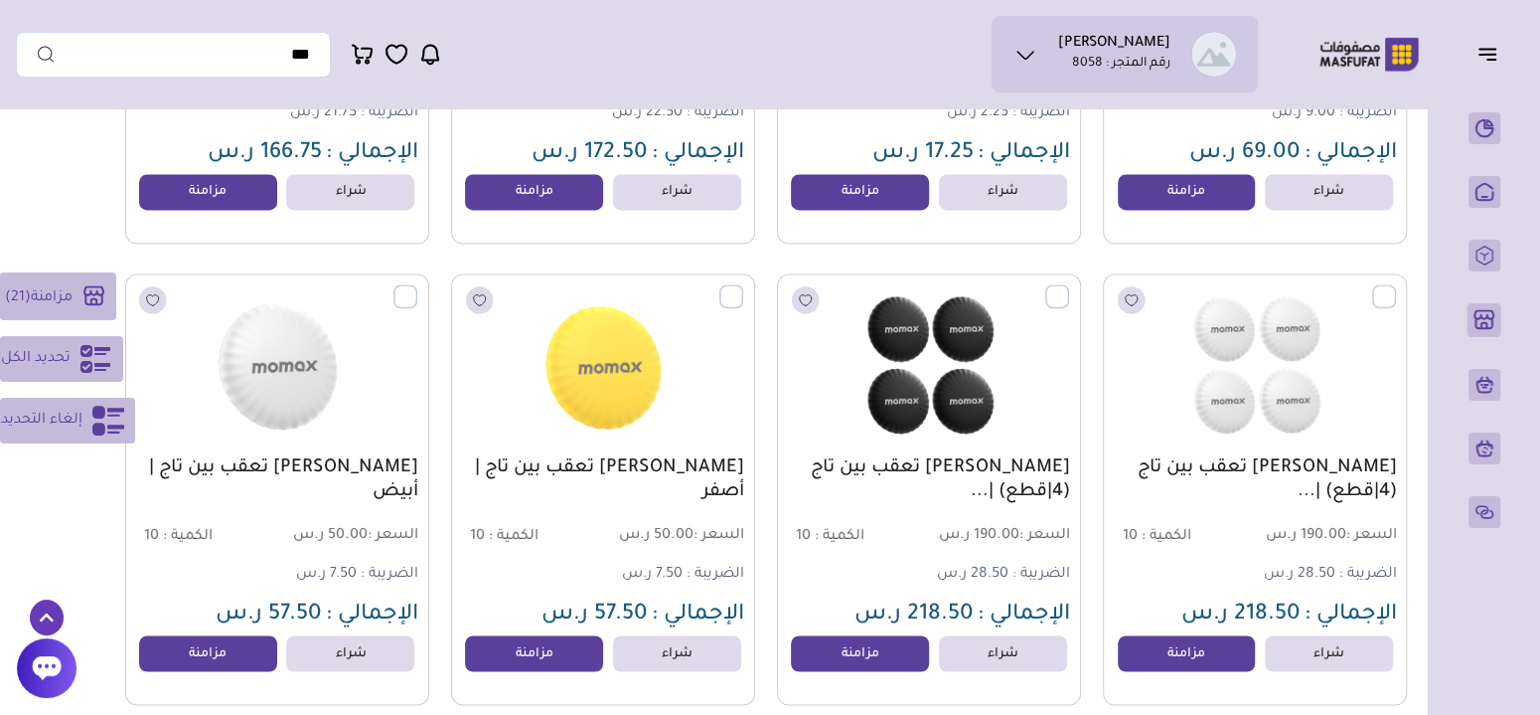
scroll to position [7046, 0]
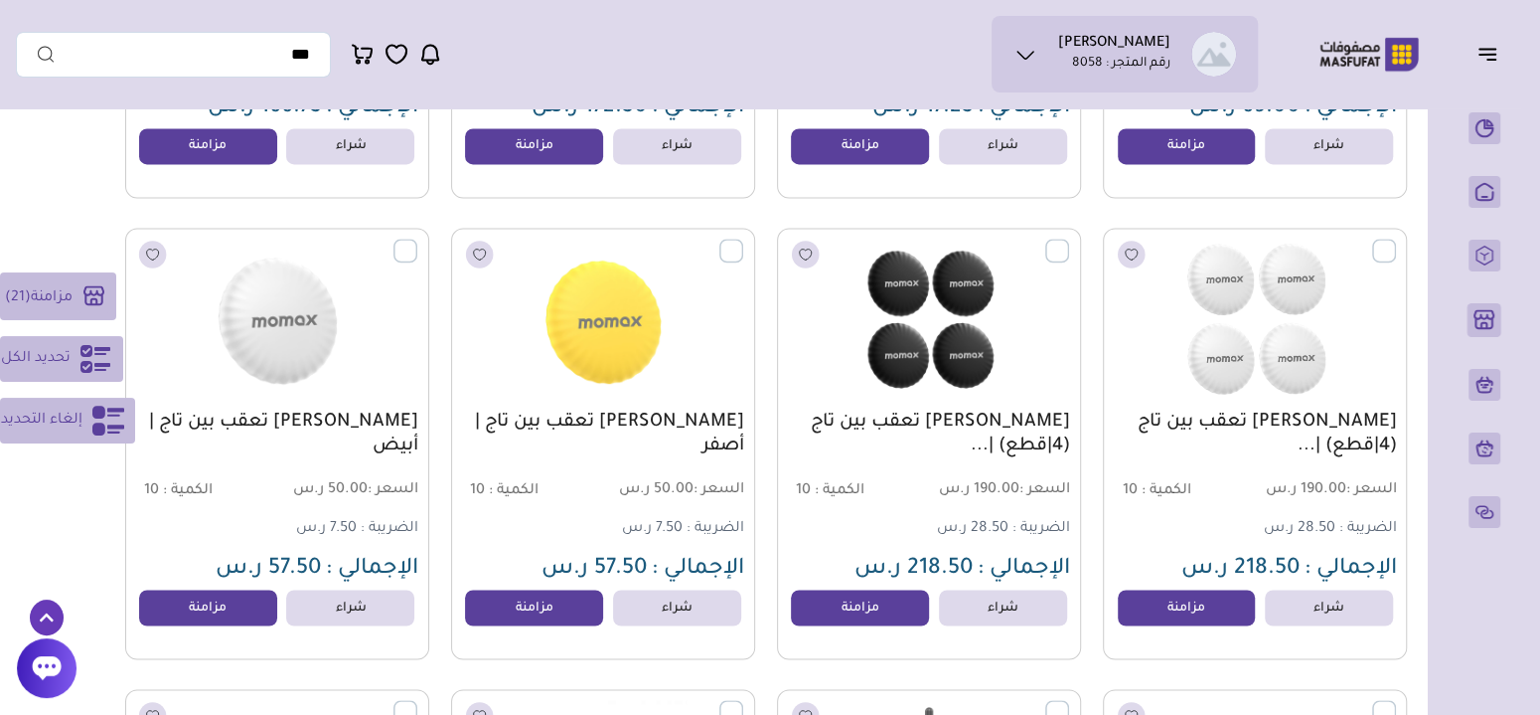
click at [1396, 240] on label at bounding box center [1396, 240] width 0 height 2
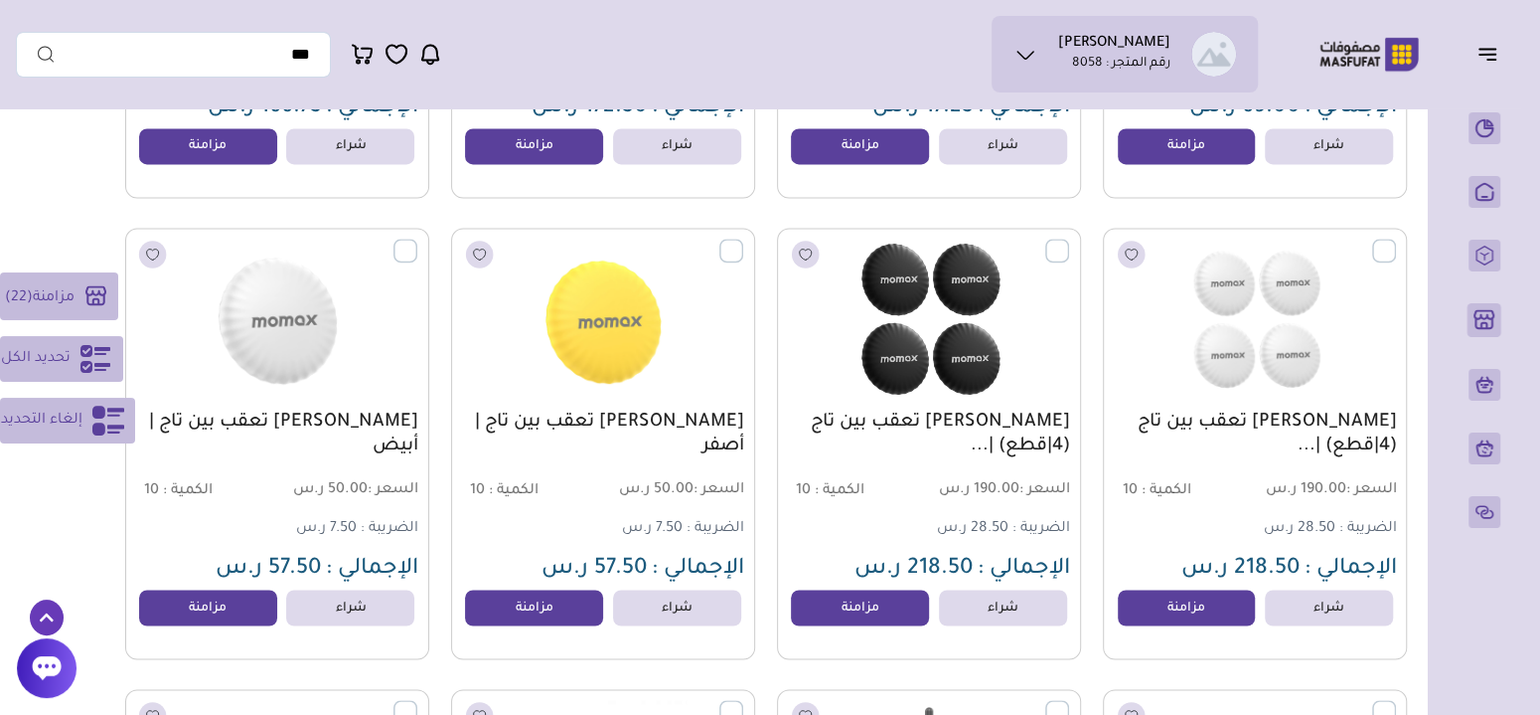
click at [1069, 240] on label at bounding box center [1069, 240] width 0 height 2
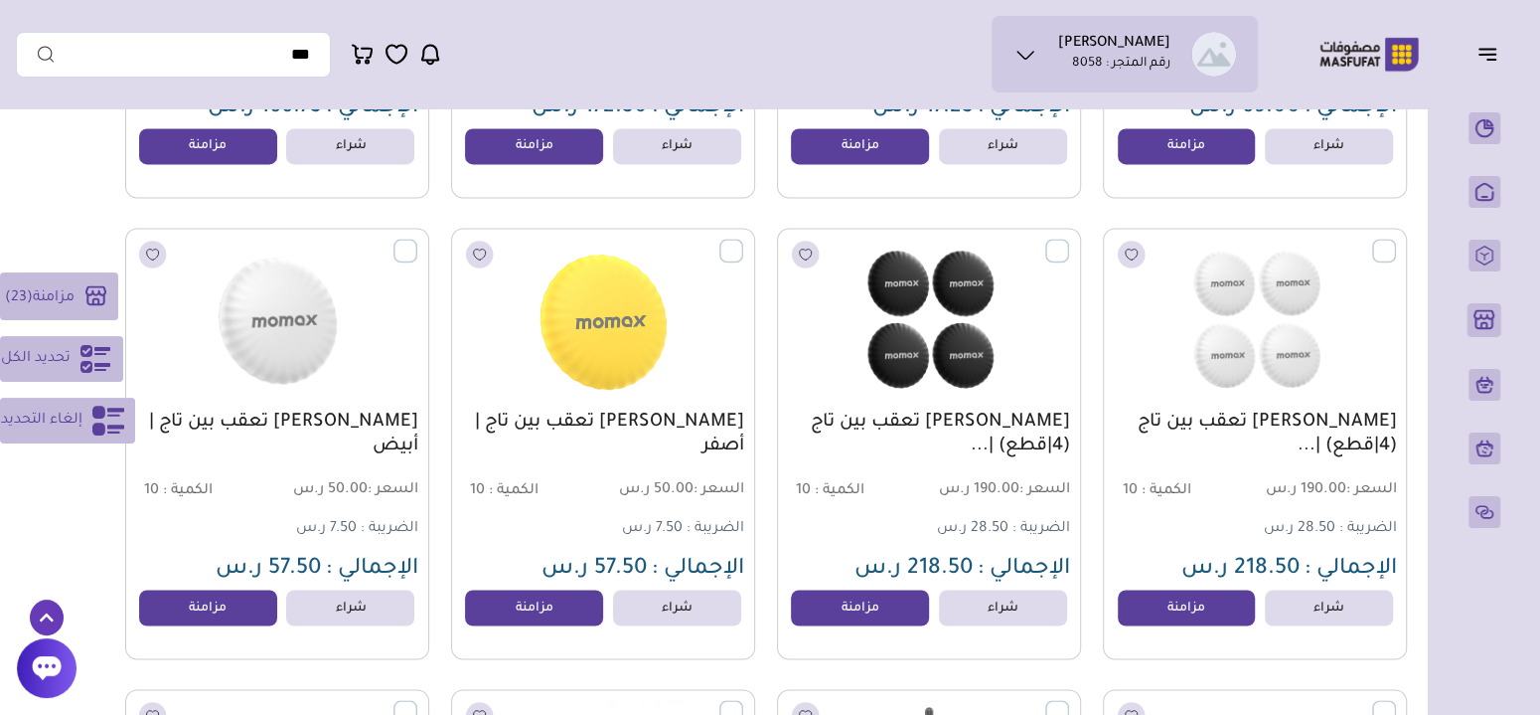
click at [743, 240] on label at bounding box center [743, 240] width 0 height 2
click at [417, 240] on label at bounding box center [417, 240] width 0 height 2
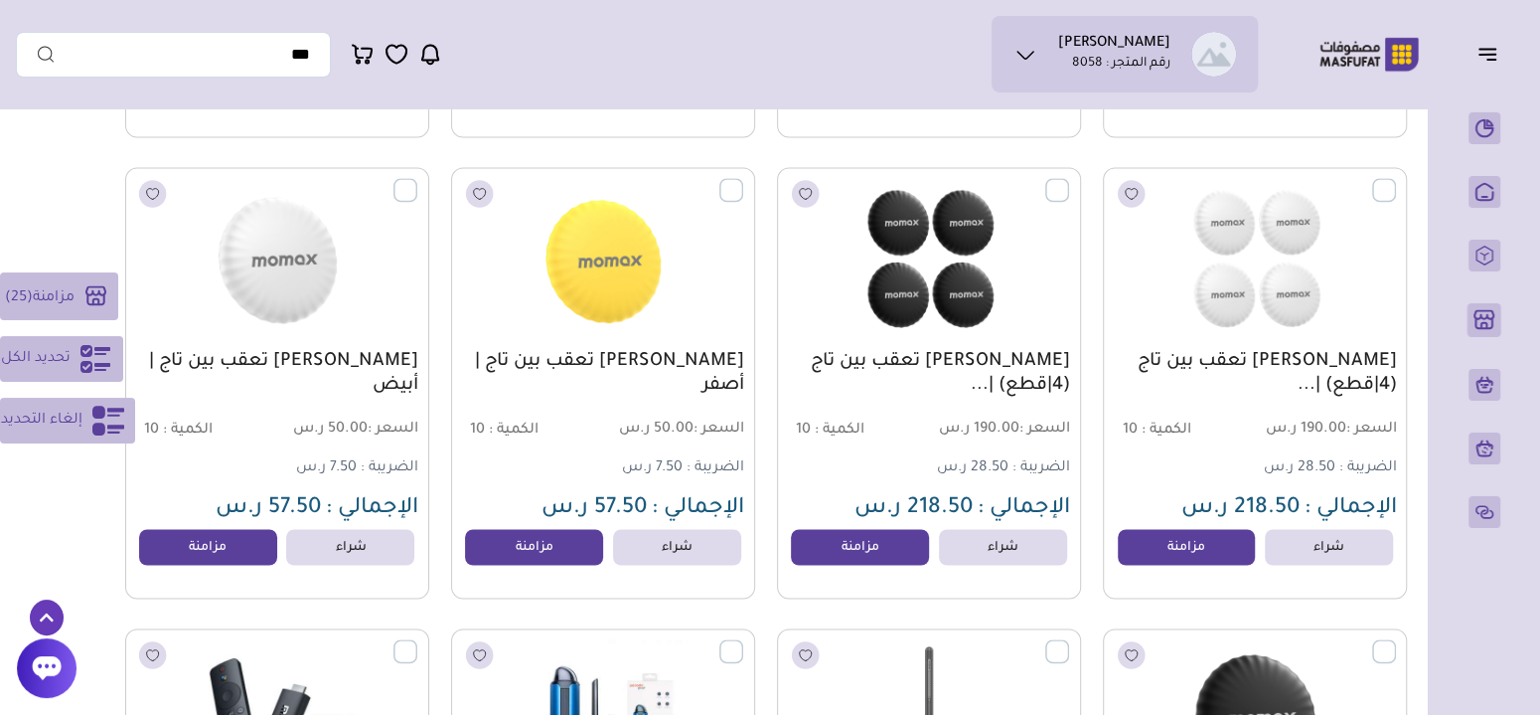
scroll to position [7408, 0]
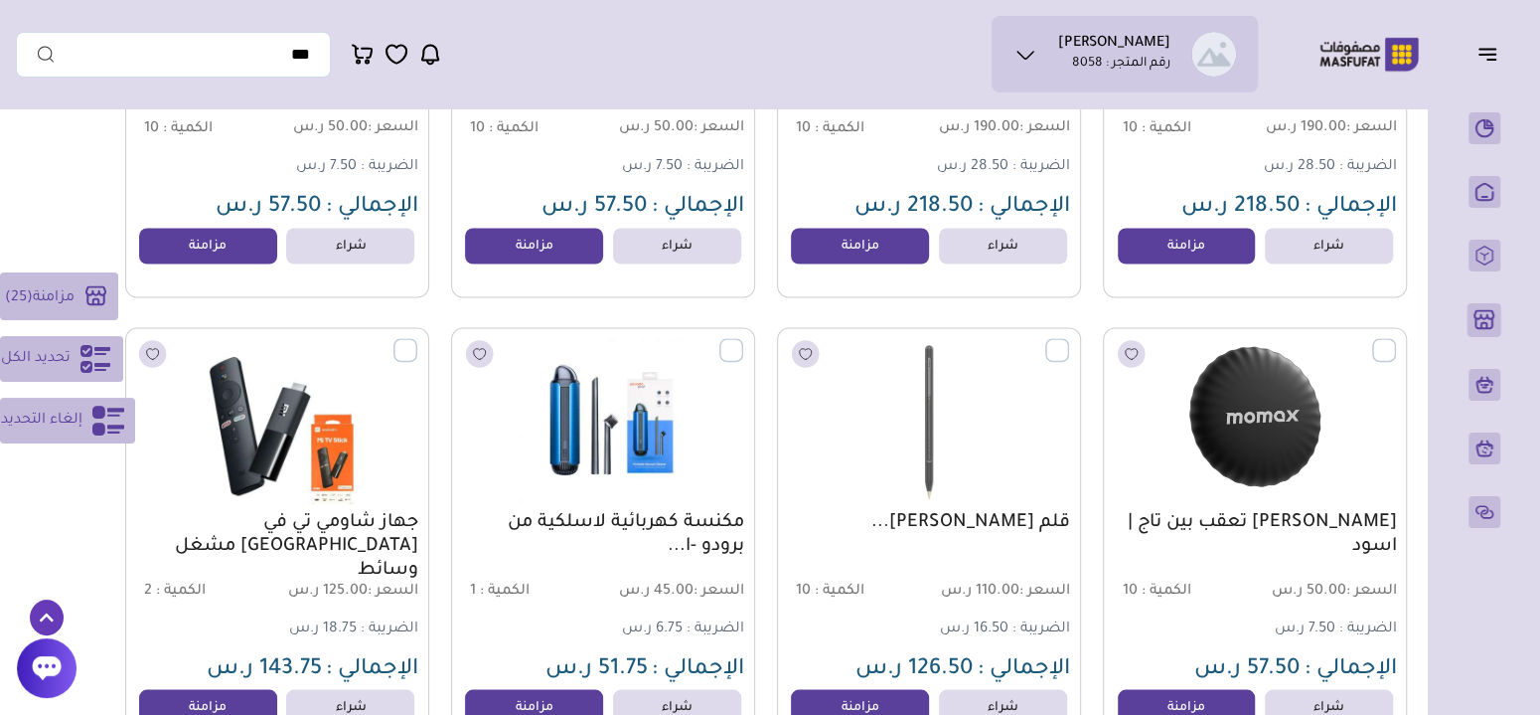
click at [1396, 340] on label at bounding box center [1396, 339] width 0 height 2
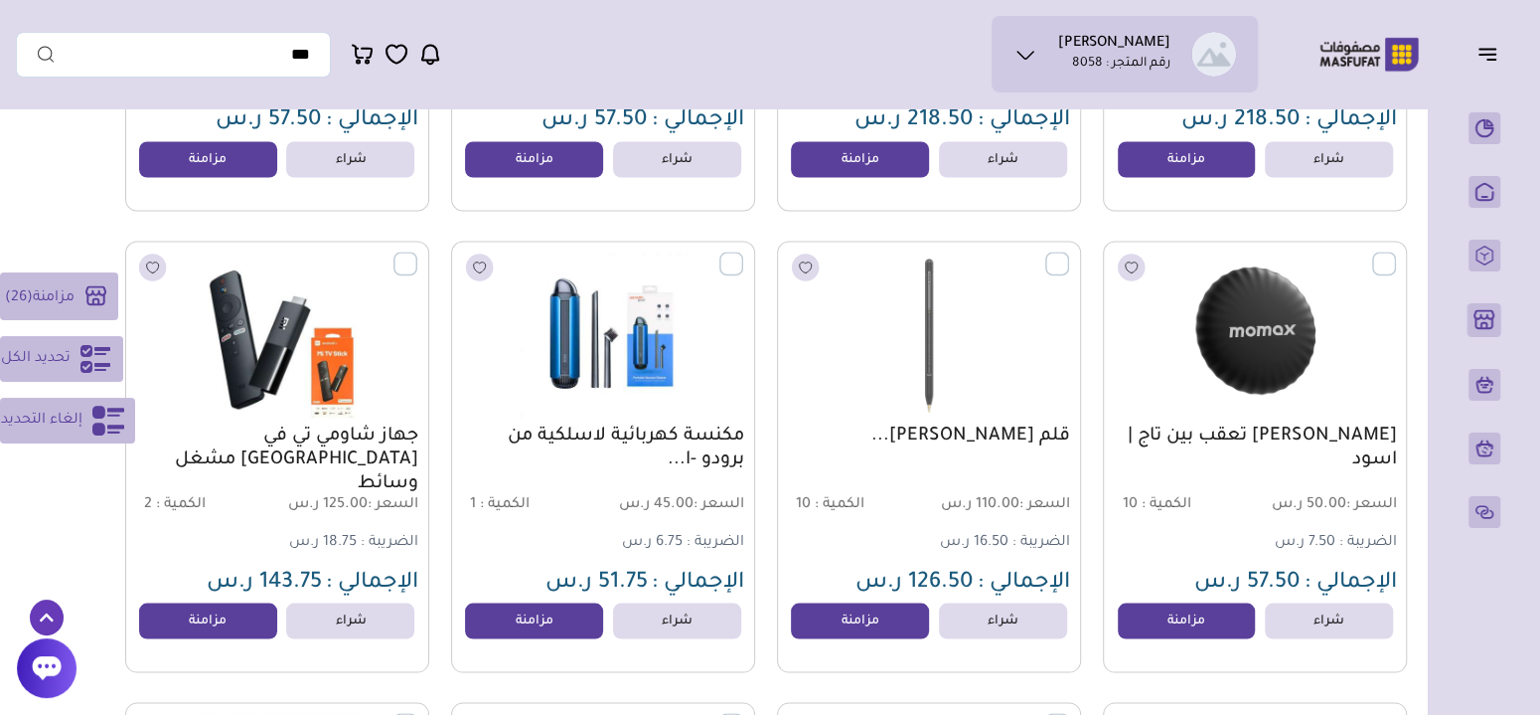
scroll to position [7498, 0]
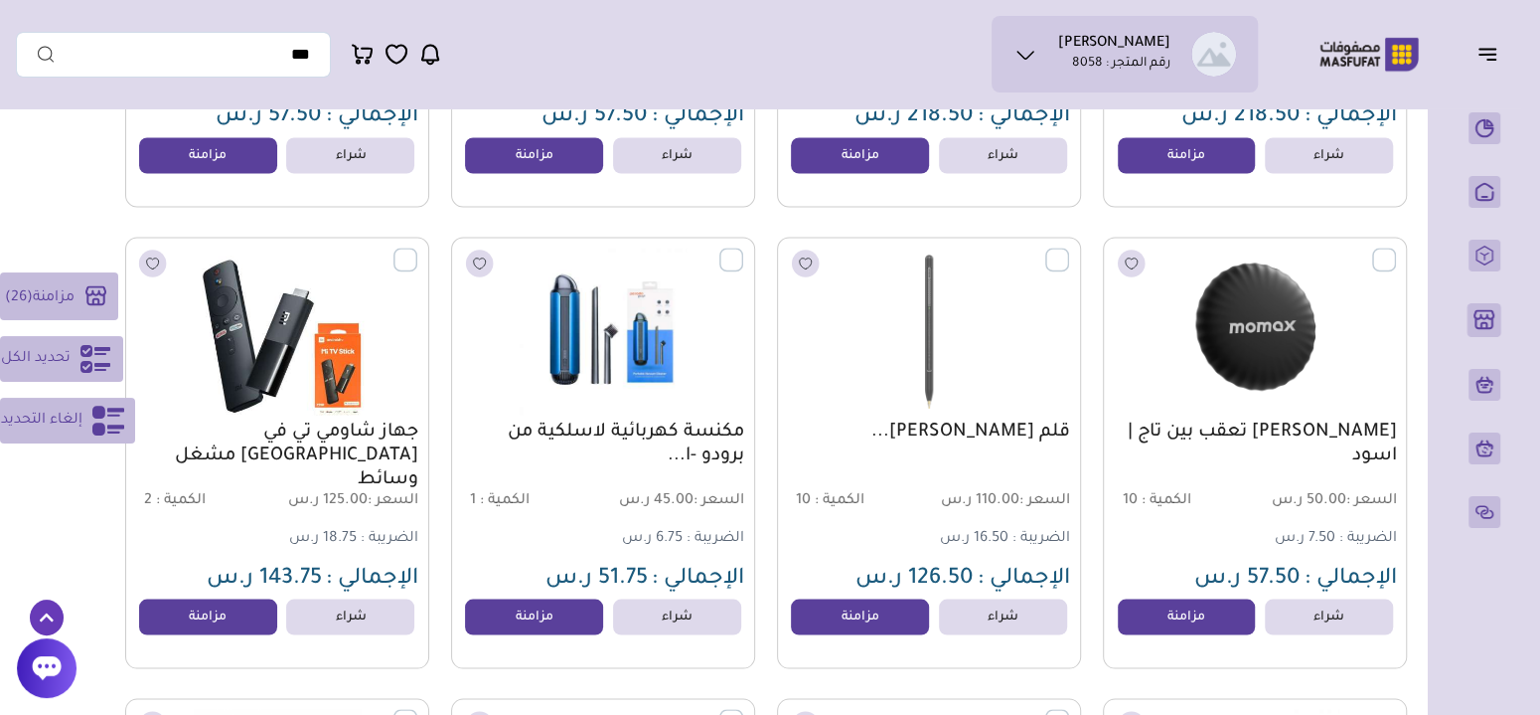
click at [417, 249] on label at bounding box center [417, 248] width 0 height 2
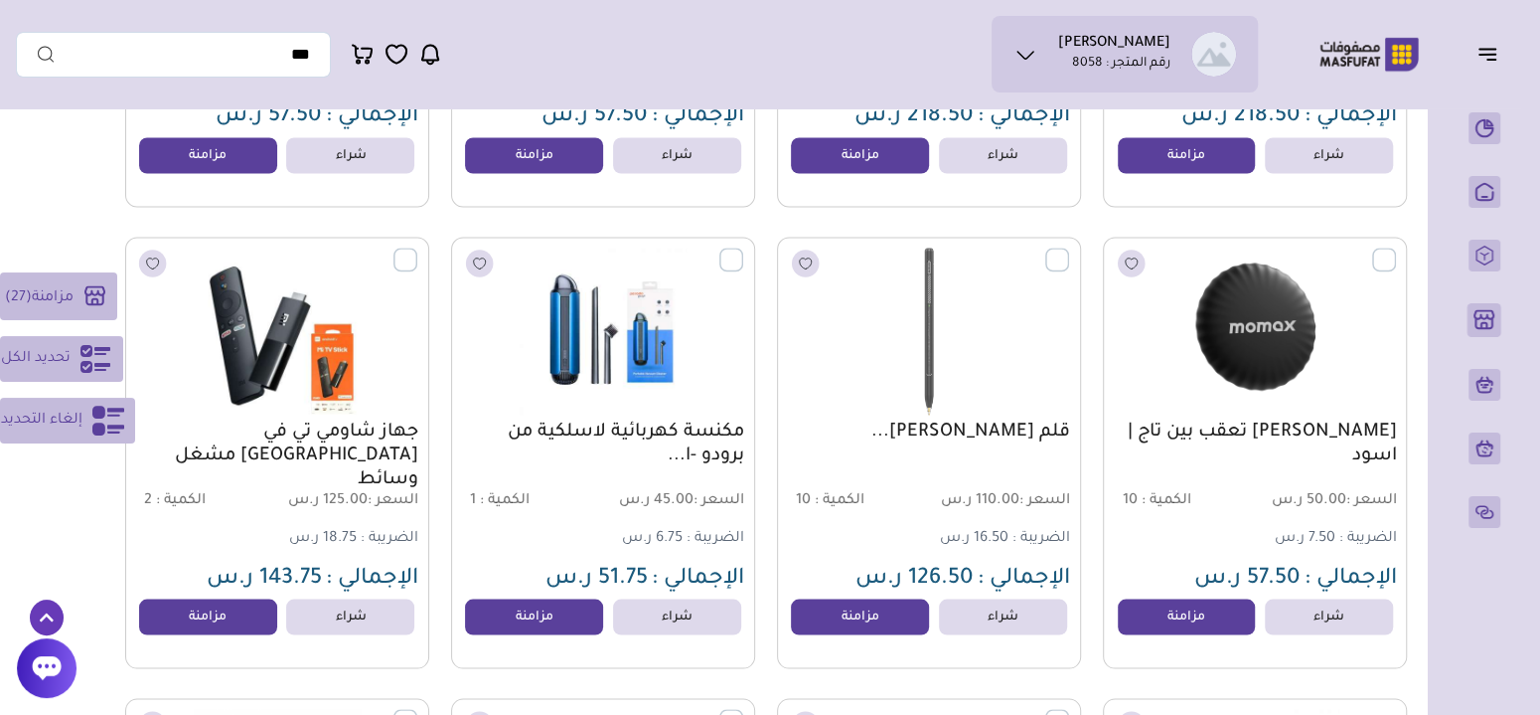
click at [1069, 249] on label at bounding box center [1069, 248] width 0 height 2
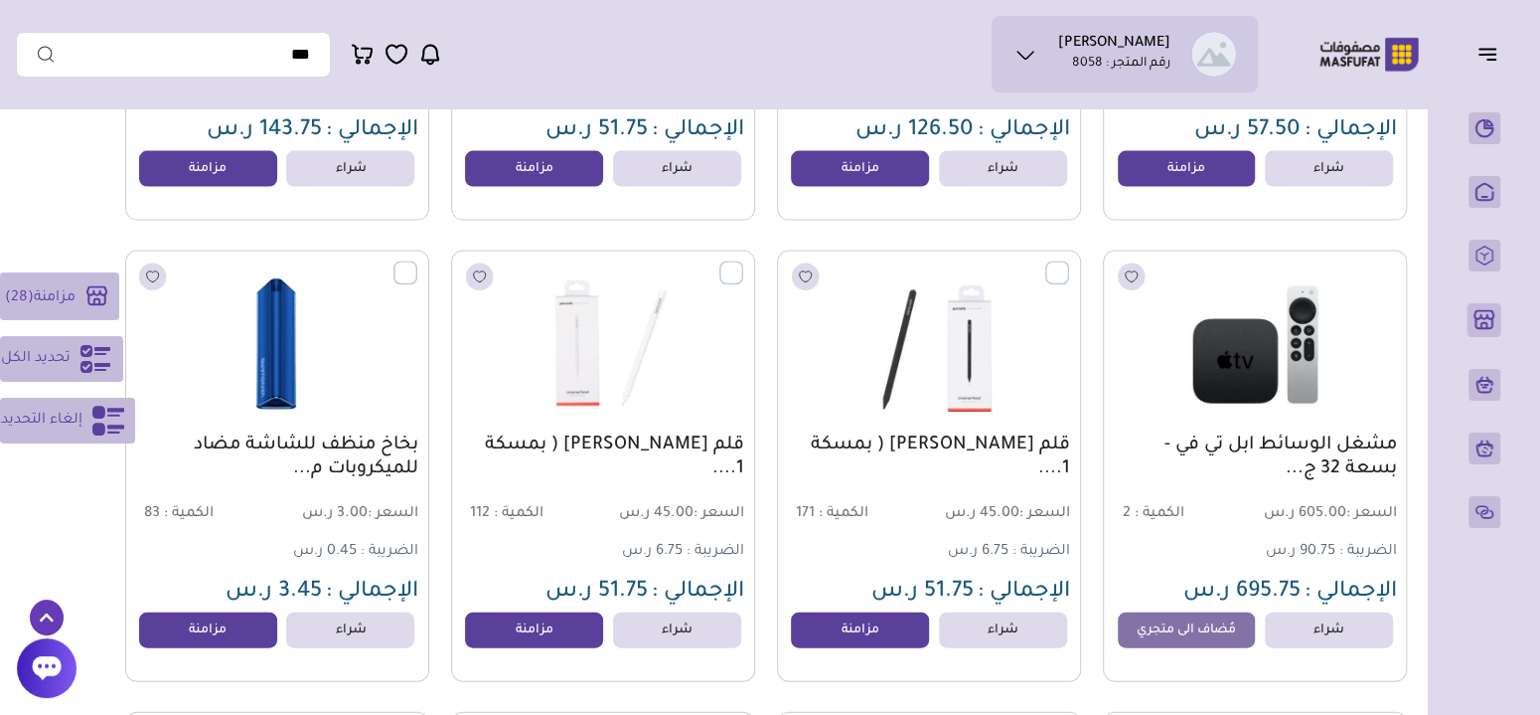
scroll to position [7949, 0]
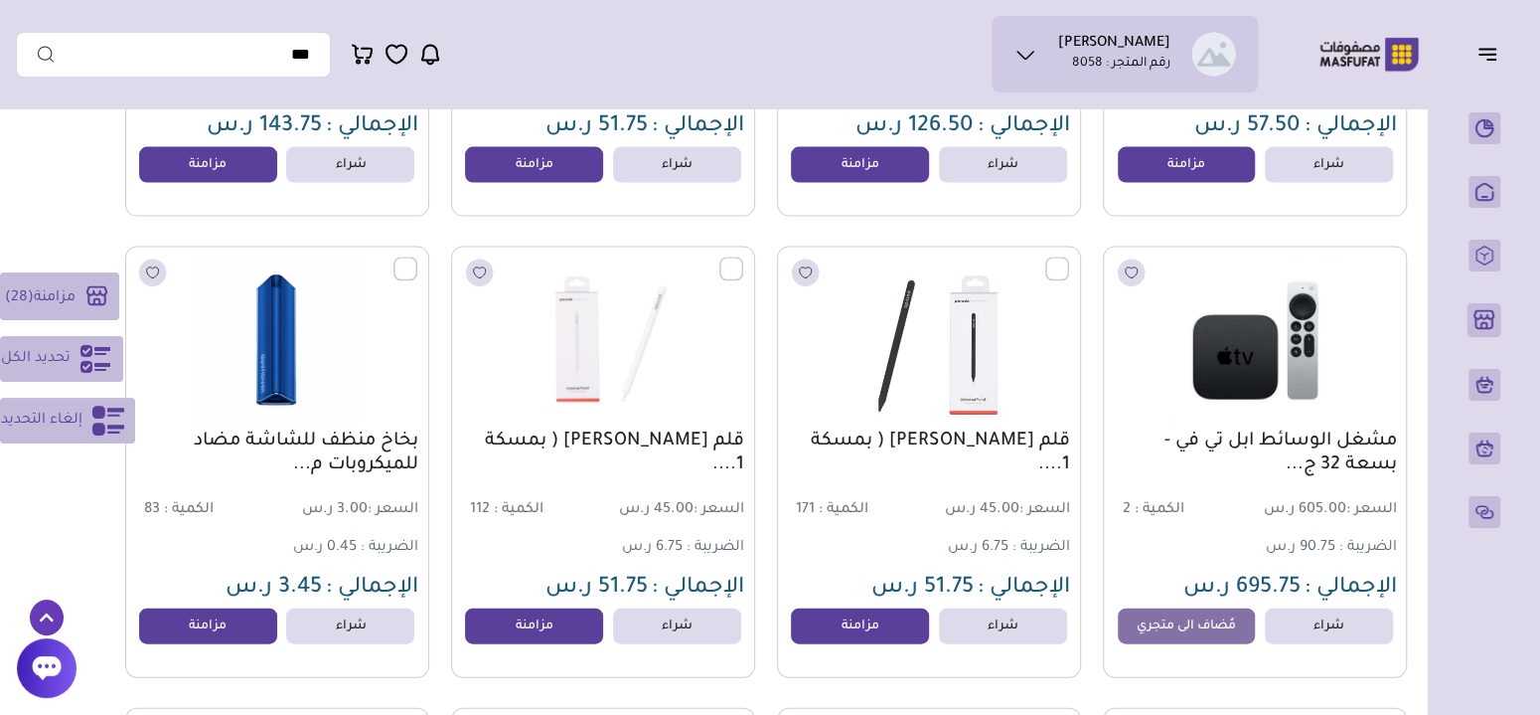
click at [1069, 259] on label at bounding box center [1069, 258] width 0 height 2
click at [743, 259] on label at bounding box center [743, 258] width 0 height 2
click at [417, 259] on label at bounding box center [417, 258] width 0 height 2
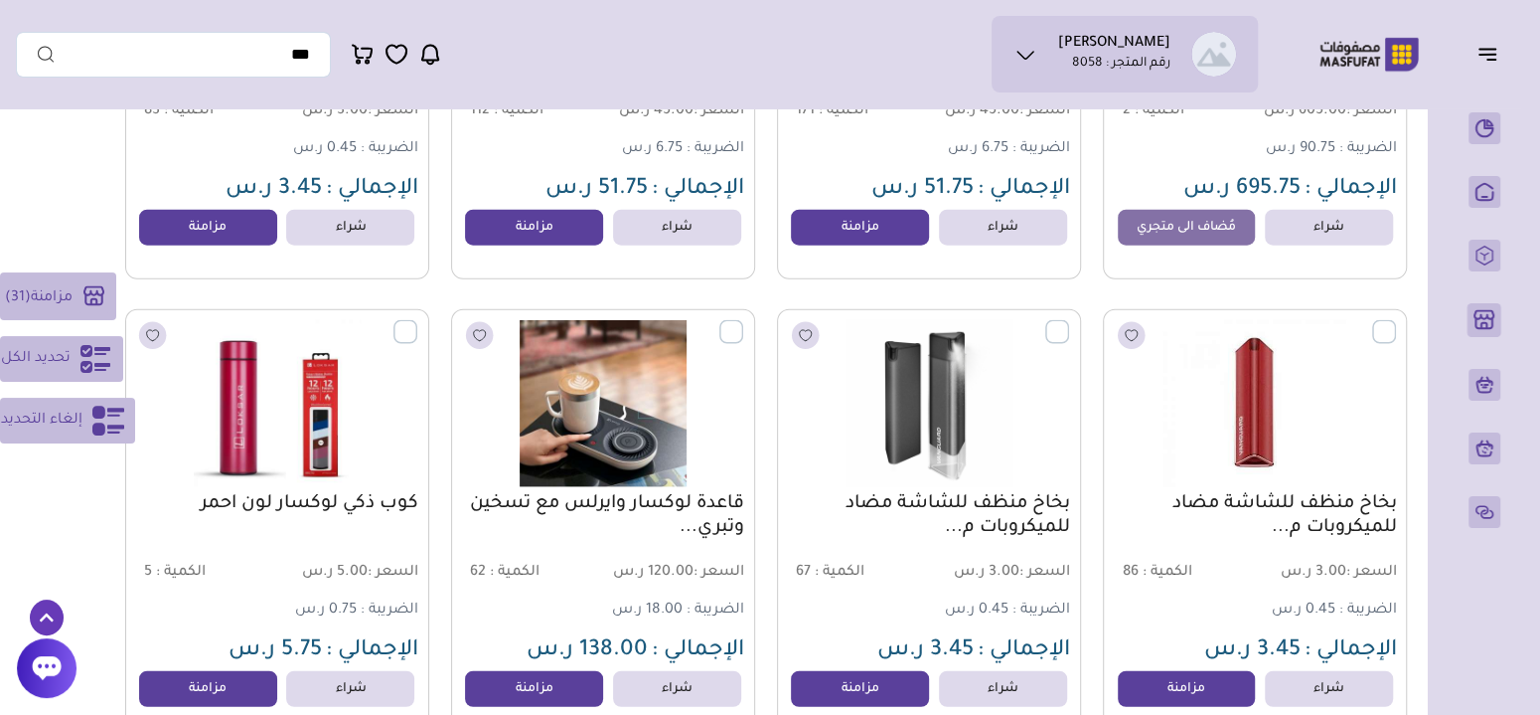
scroll to position [8401, 0]
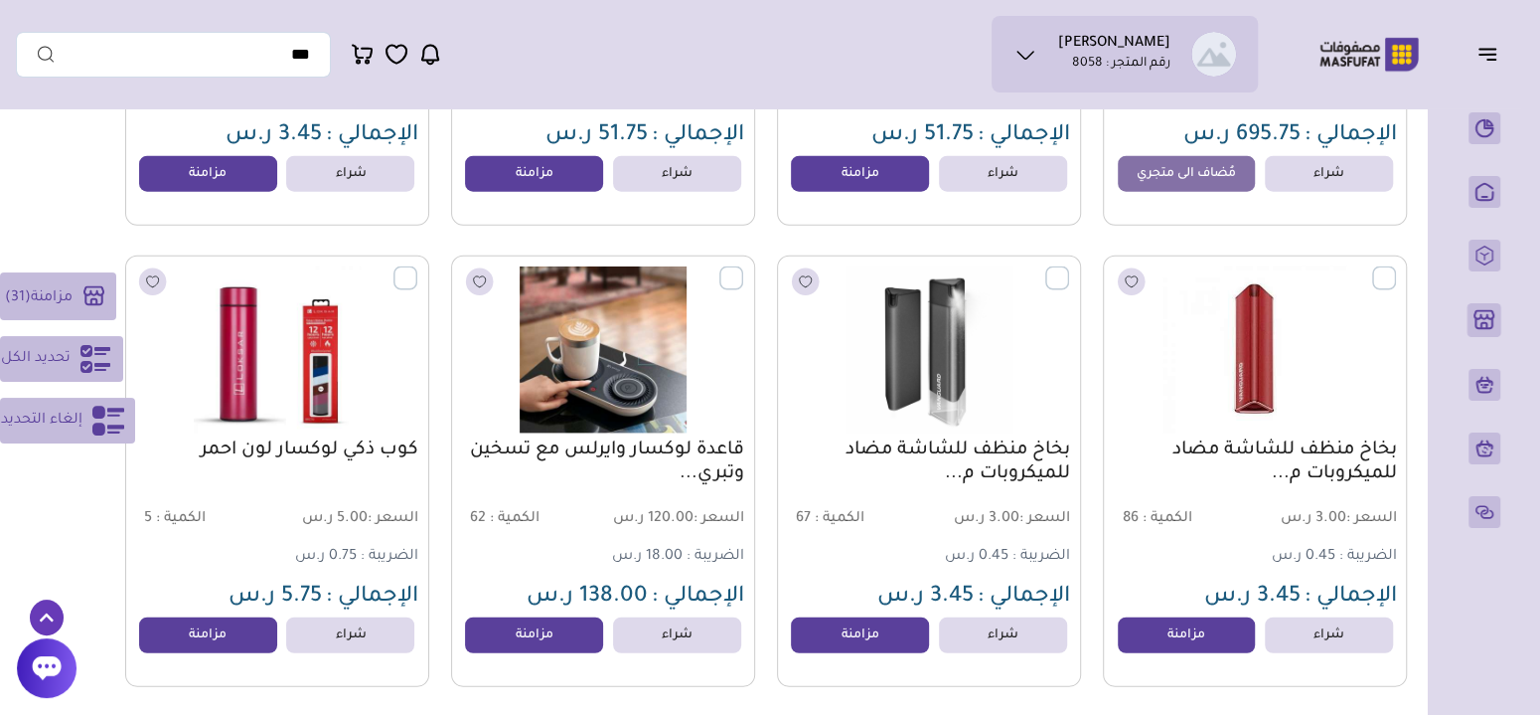
drag, startPoint x: 1384, startPoint y: 278, endPoint x: 1371, endPoint y: 289, distance: 16.9
click at [1396, 268] on label at bounding box center [1396, 267] width 0 height 2
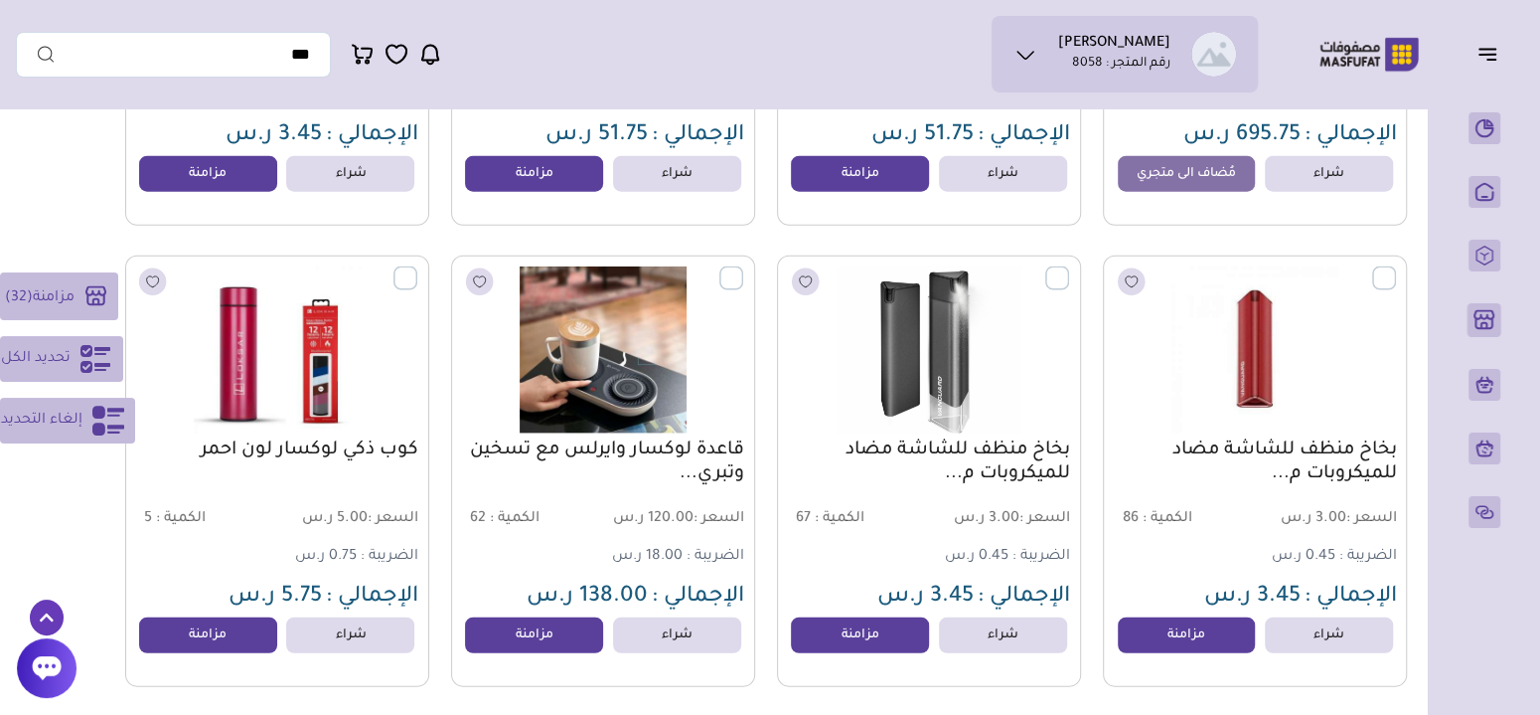
click at [1069, 268] on label at bounding box center [1069, 267] width 0 height 2
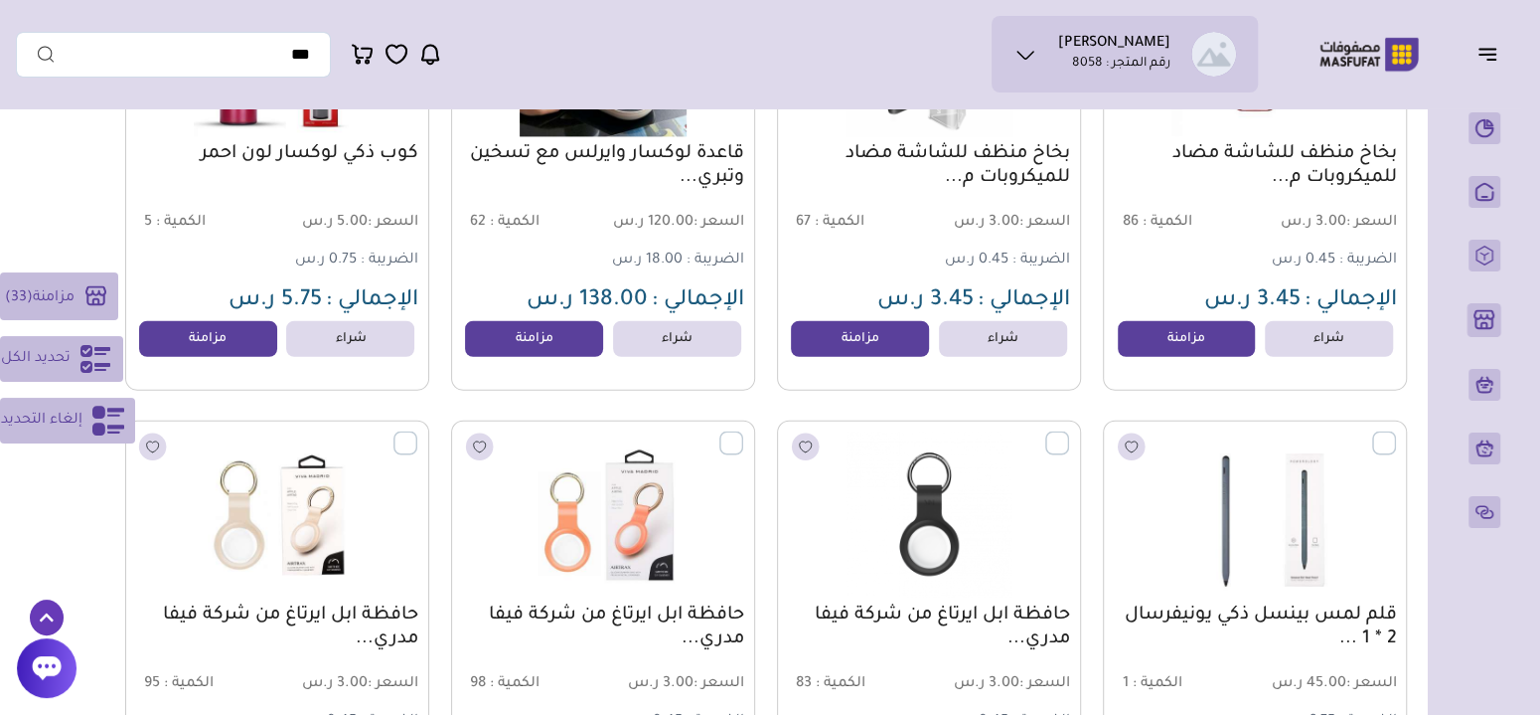
scroll to position [8492, 0]
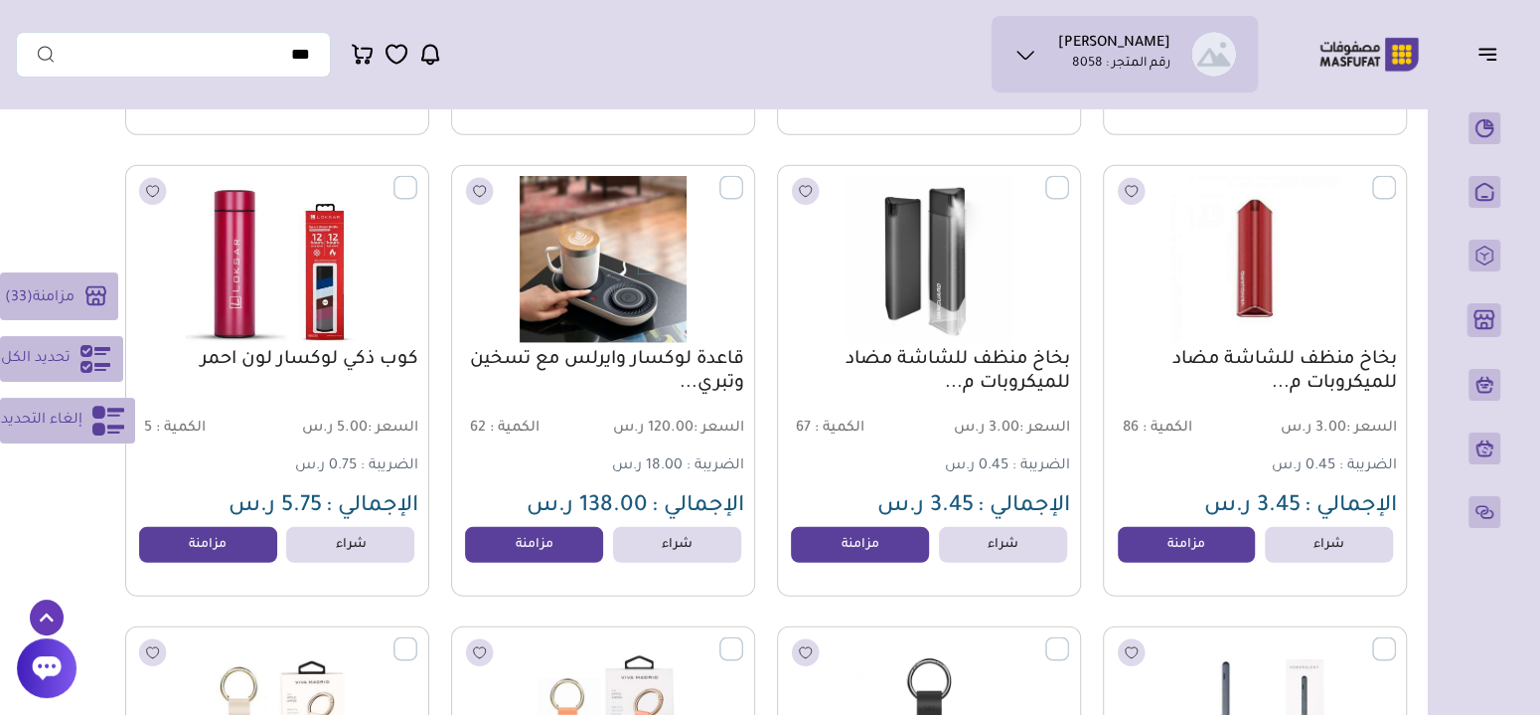
click at [417, 178] on label at bounding box center [417, 177] width 0 height 2
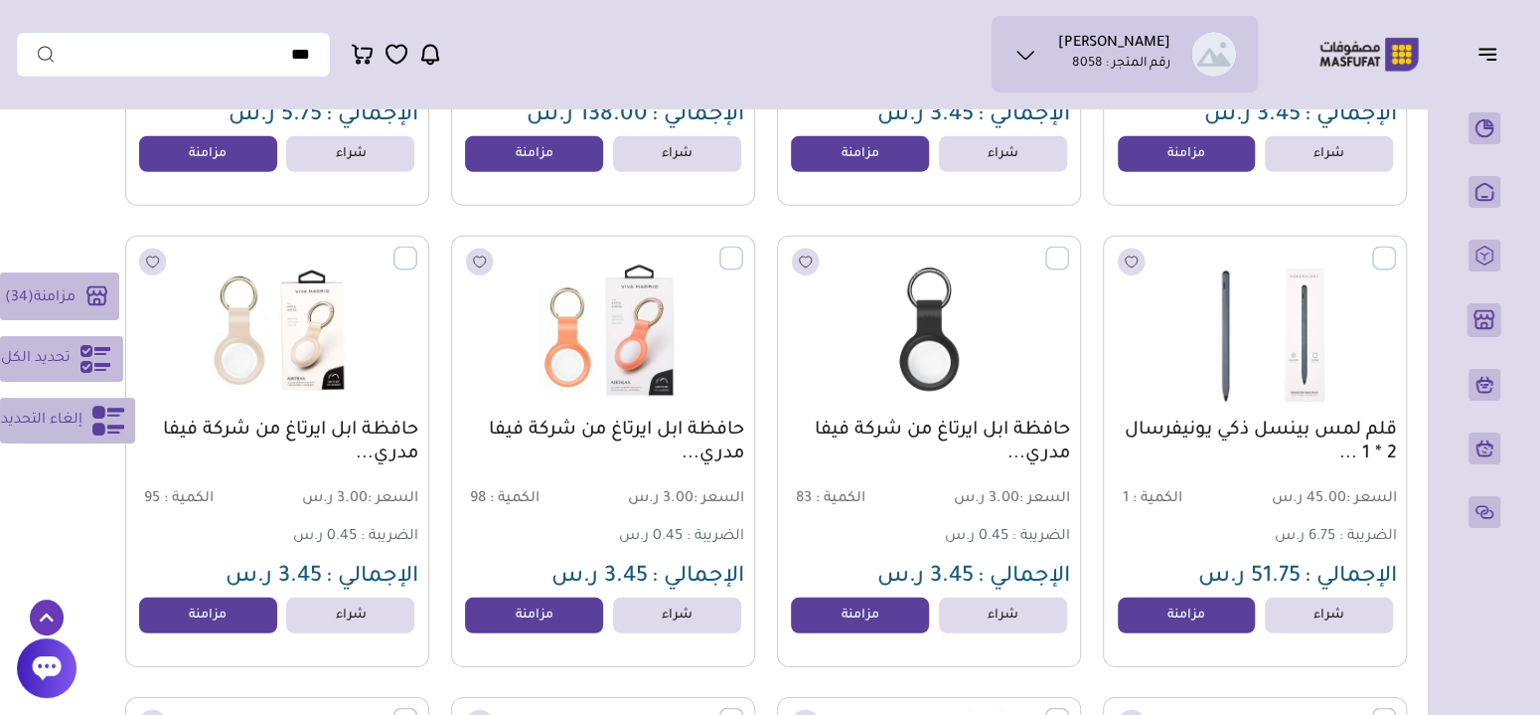
scroll to position [8943, 0]
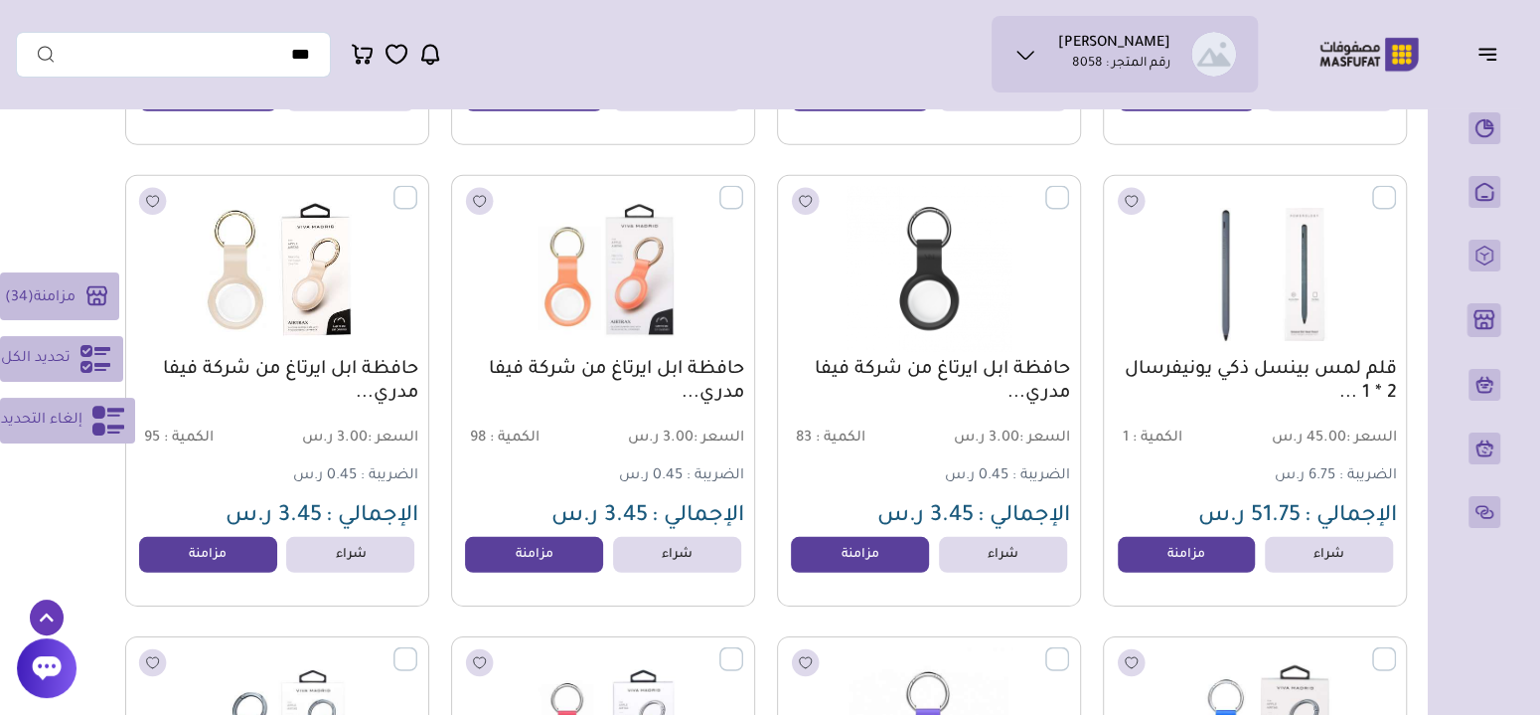
click at [417, 188] on label at bounding box center [417, 187] width 0 height 2
click at [743, 188] on label at bounding box center [743, 187] width 0 height 2
click at [1069, 188] on label at bounding box center [1069, 187] width 0 height 2
click at [1396, 188] on label at bounding box center [1396, 187] width 0 height 2
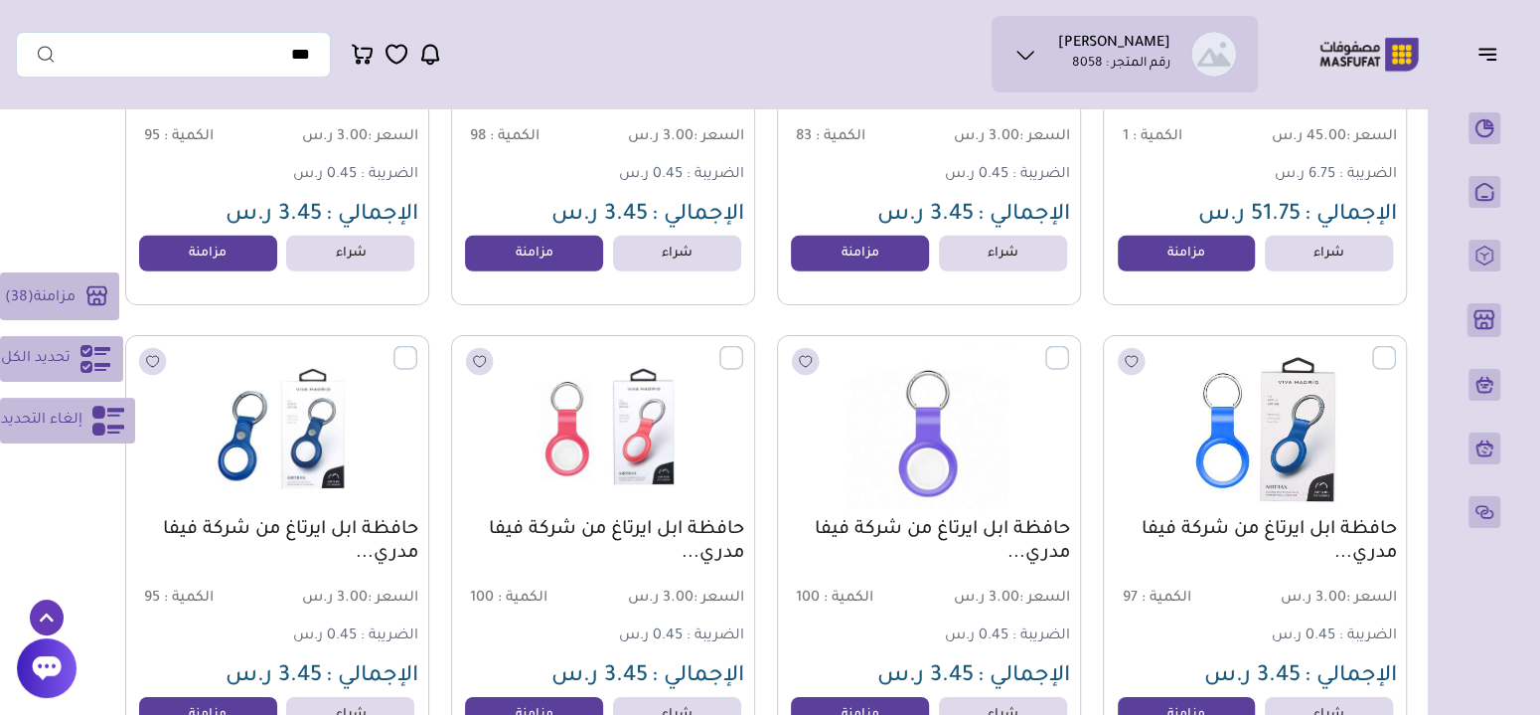
scroll to position [9305, 0]
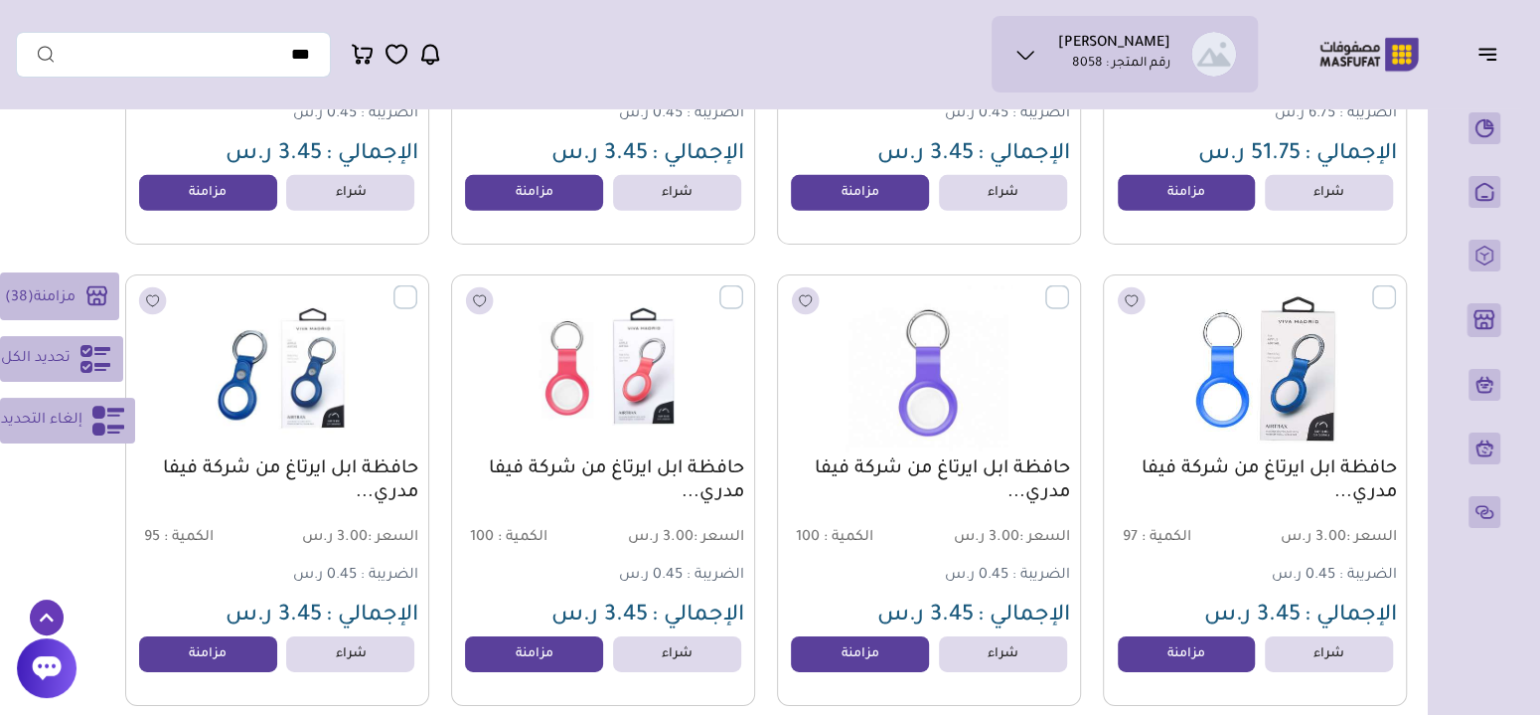
drag, startPoint x: 1383, startPoint y: 298, endPoint x: 1331, endPoint y: 323, distance: 58.2
click at [1396, 287] on label at bounding box center [1396, 286] width 0 height 2
click at [1069, 287] on label at bounding box center [1069, 286] width 0 height 2
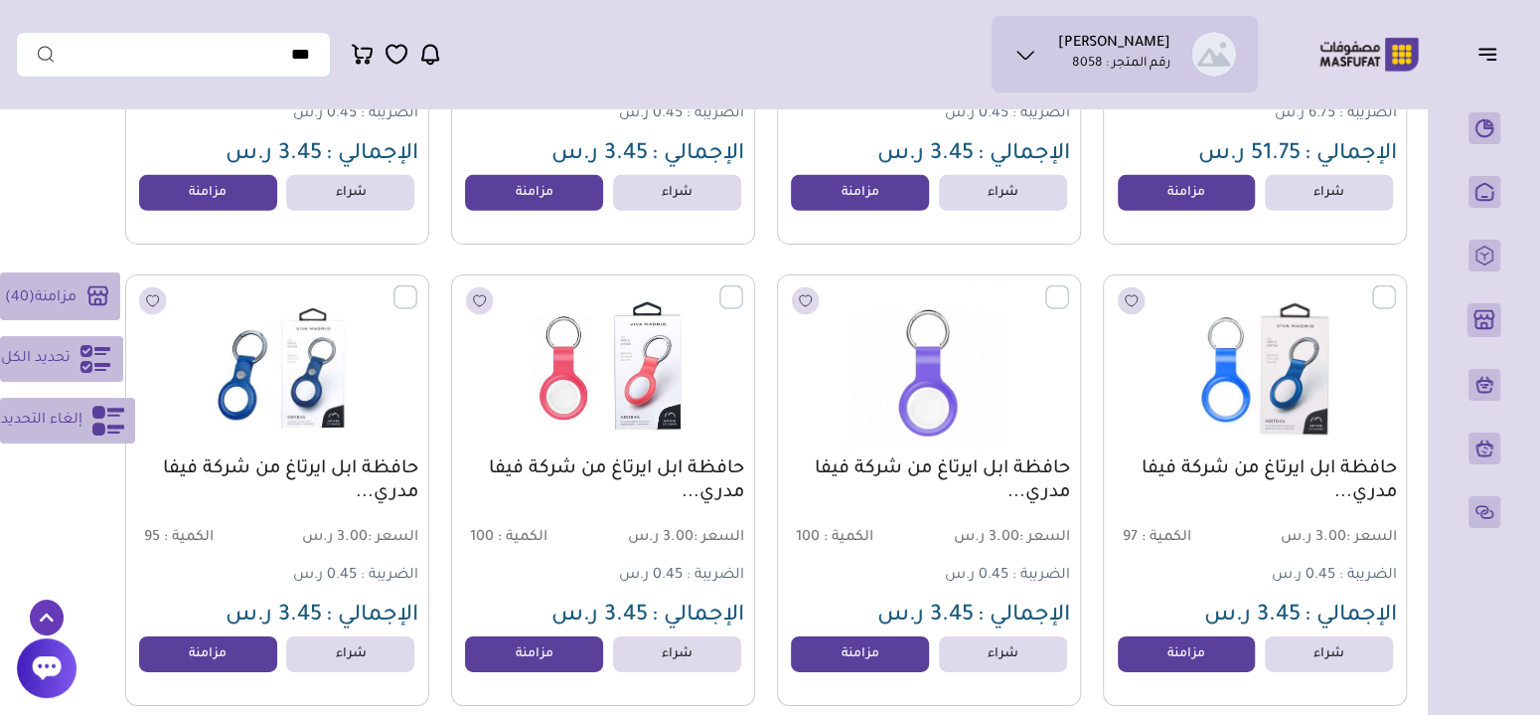
click at [743, 287] on label at bounding box center [743, 286] width 0 height 2
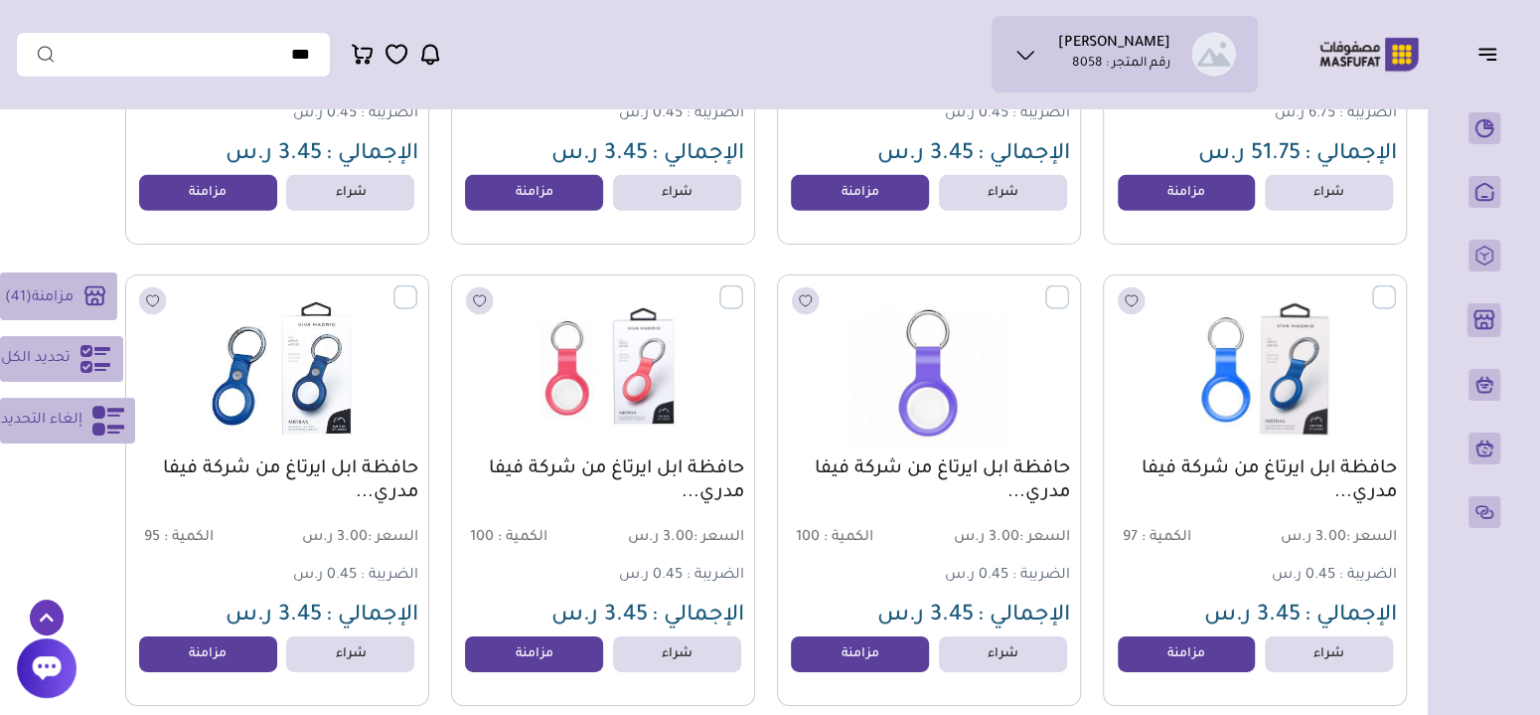
click at [417, 287] on label at bounding box center [417, 286] width 0 height 2
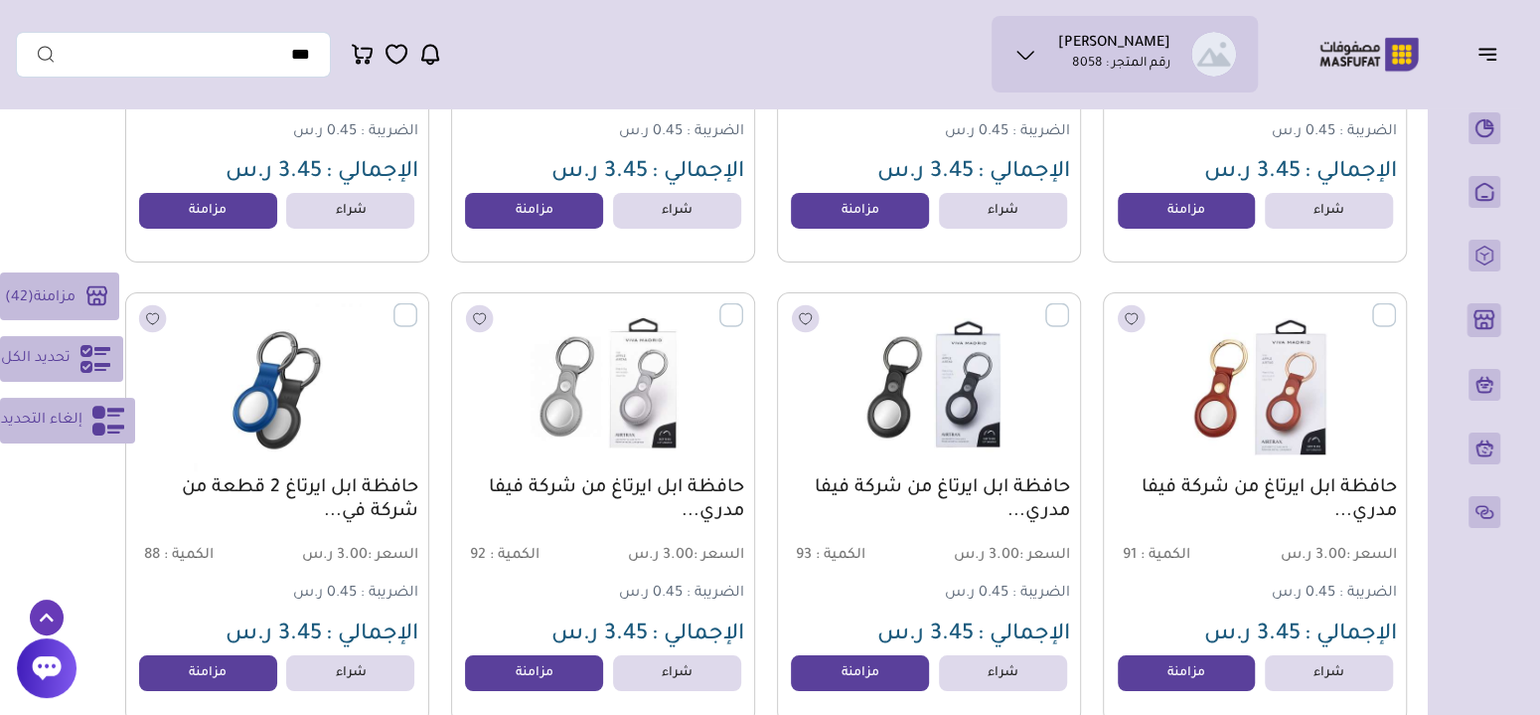
scroll to position [9757, 0]
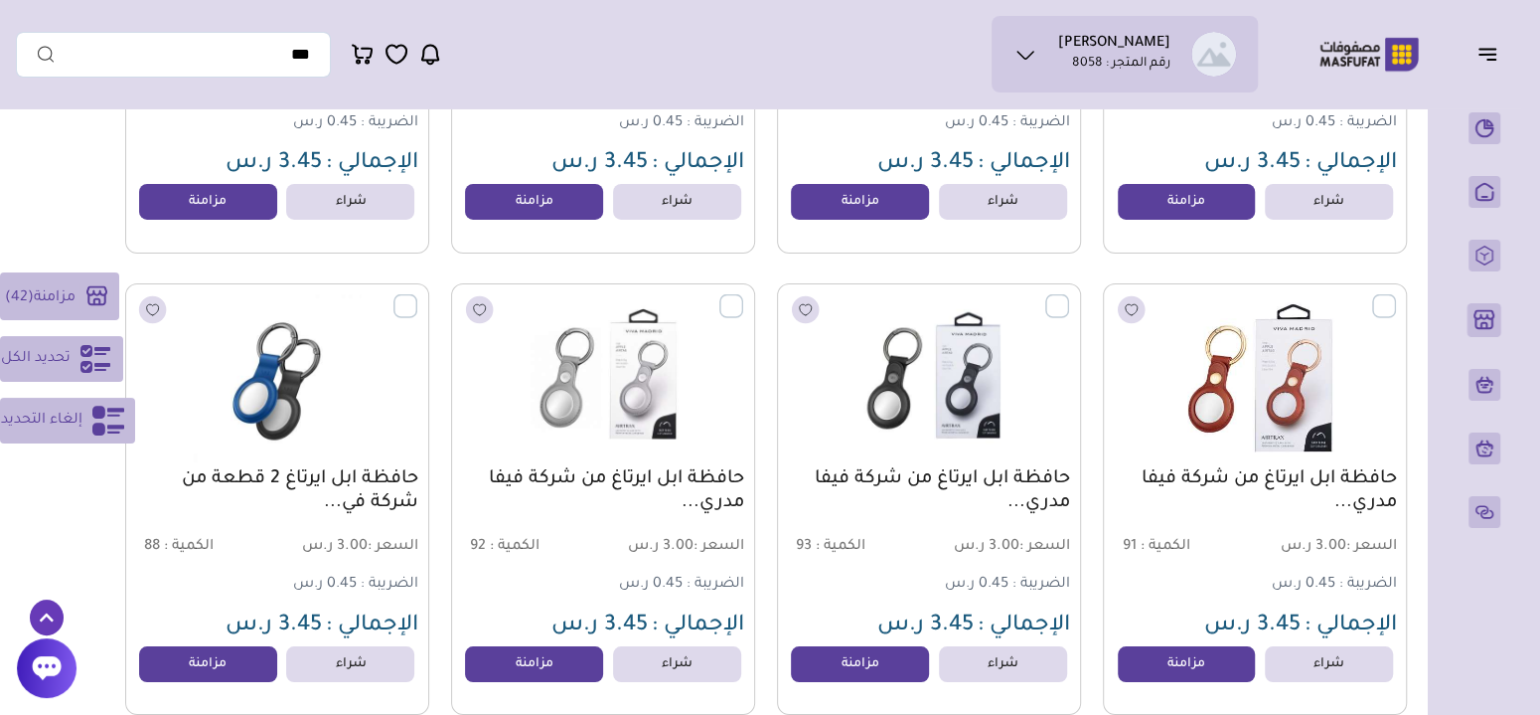
click at [1396, 296] on label at bounding box center [1396, 295] width 0 height 2
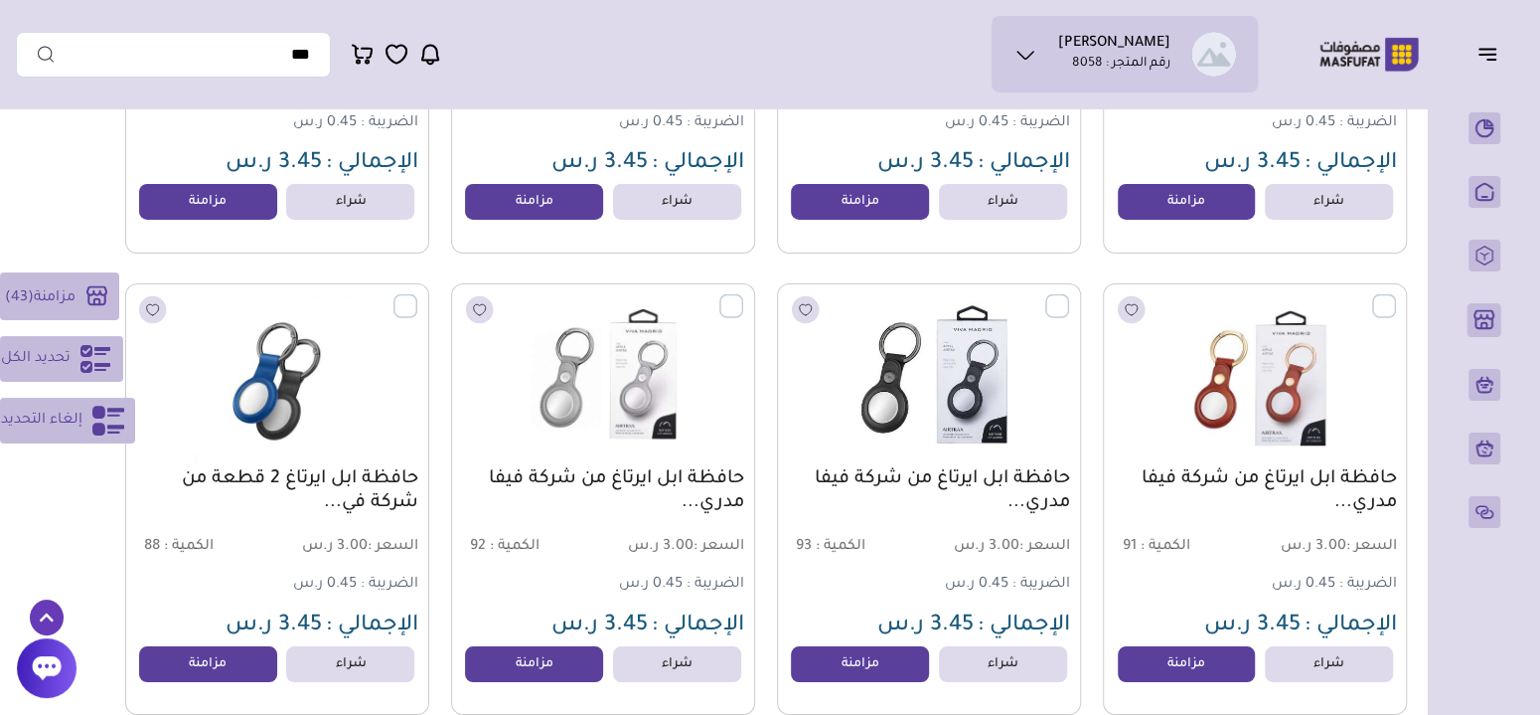
click at [1069, 296] on label at bounding box center [1069, 295] width 0 height 2
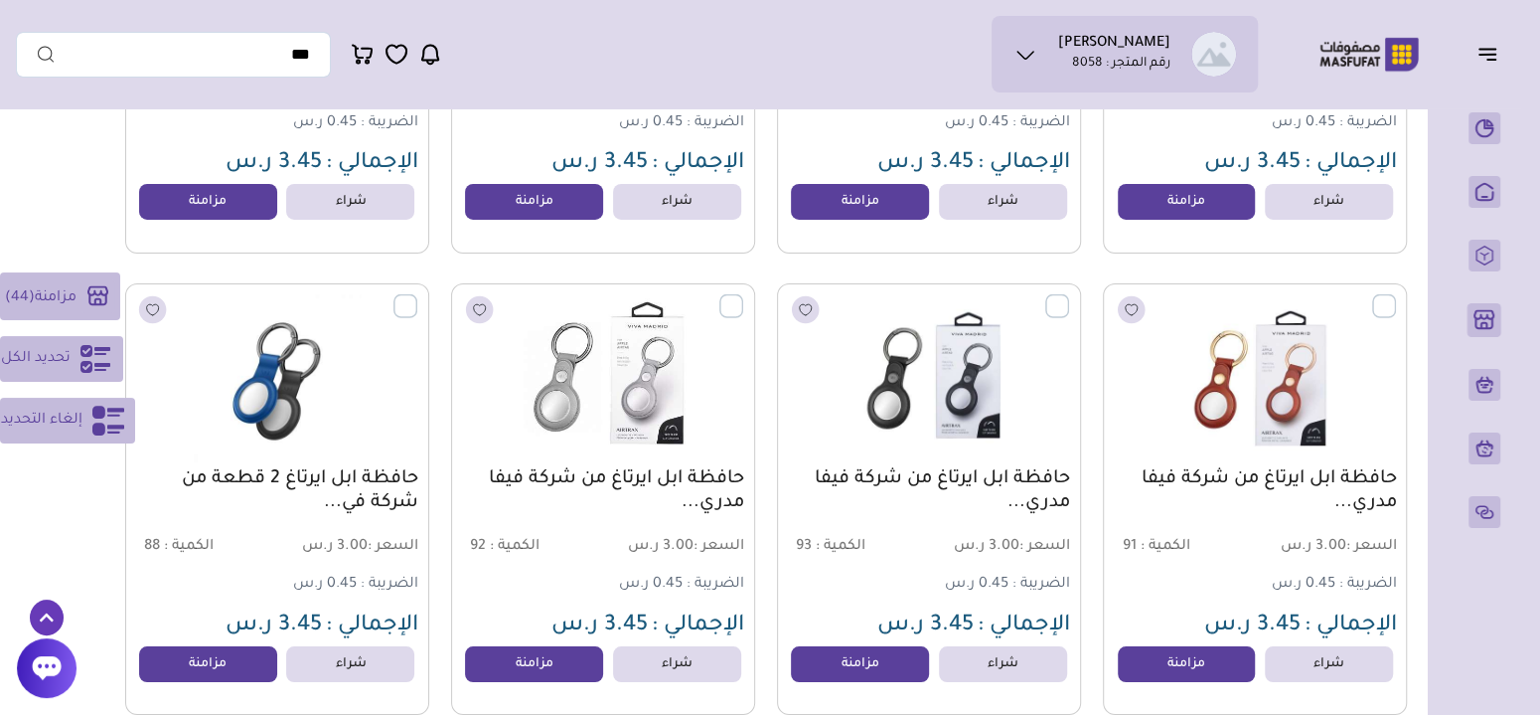
drag, startPoint x: 736, startPoint y: 306, endPoint x: 687, endPoint y: 322, distance: 52.2
click at [743, 296] on label at bounding box center [743, 295] width 0 height 2
click at [417, 296] on label at bounding box center [417, 295] width 0 height 2
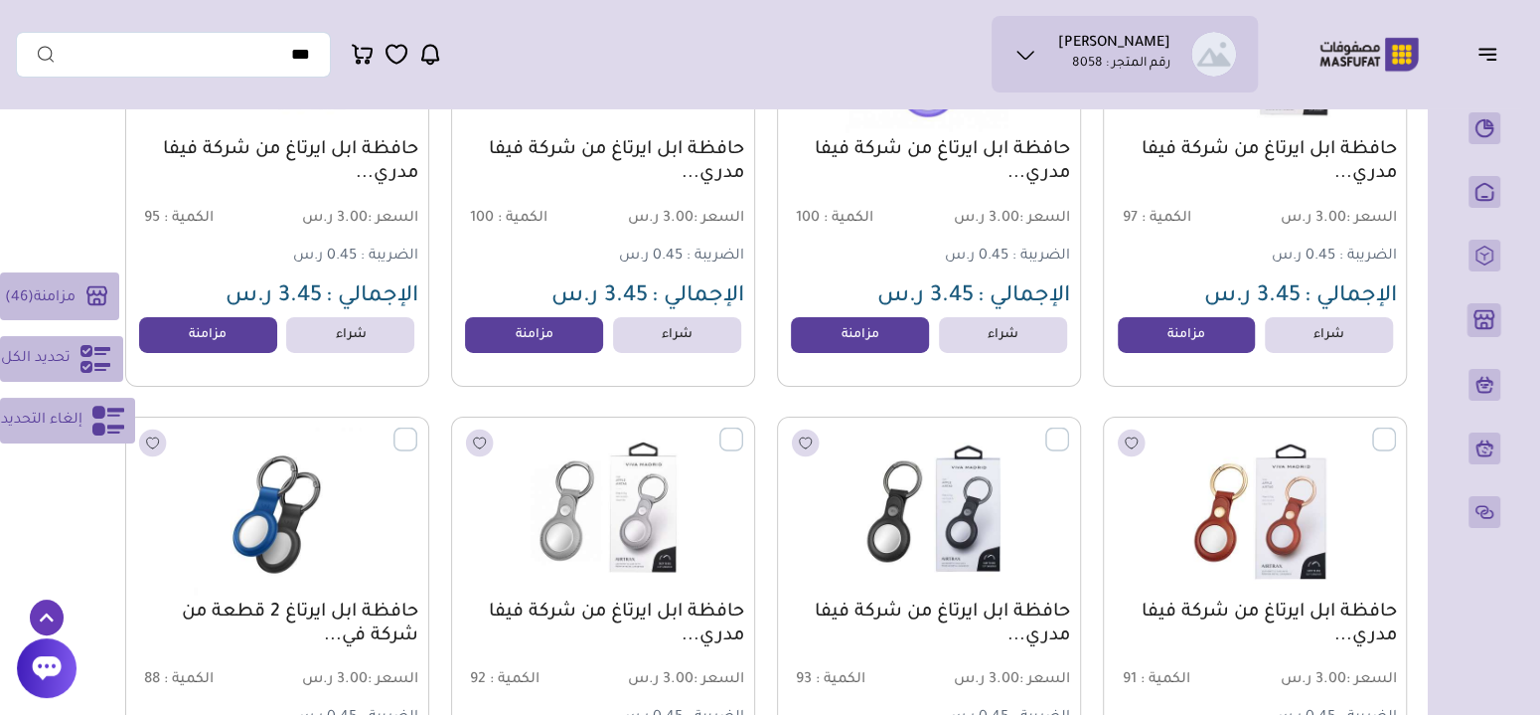
scroll to position [9576, 0]
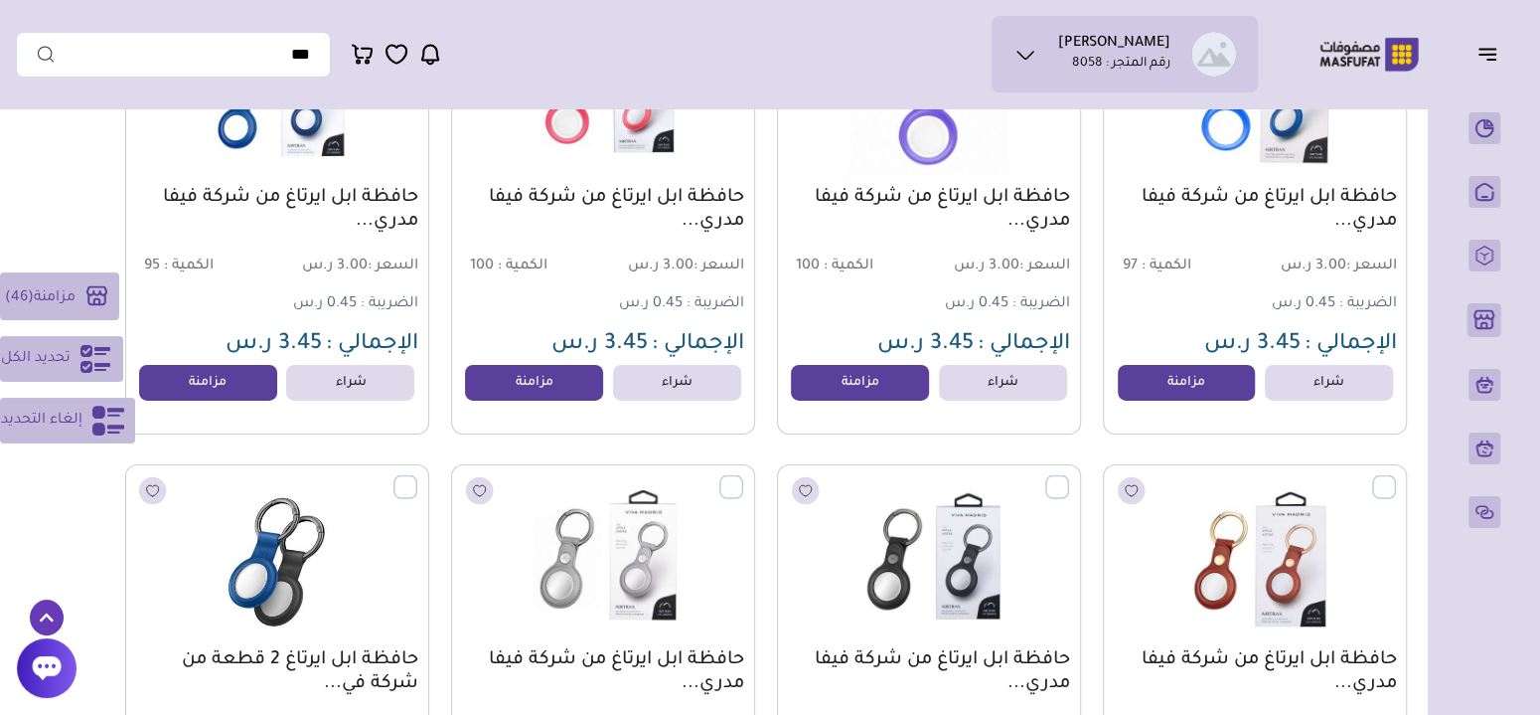
click at [417, 477] on label at bounding box center [417, 476] width 0 height 2
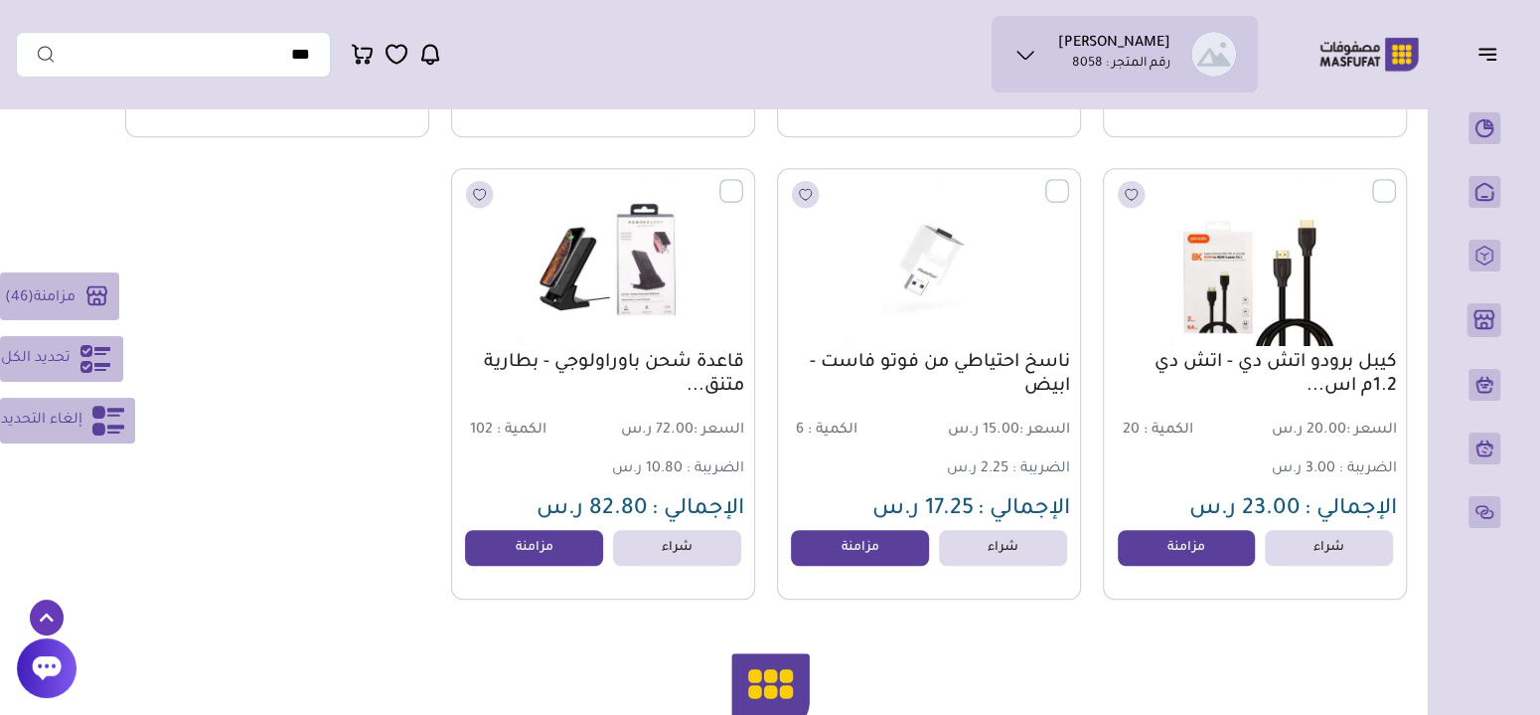
scroll to position [10779, 0]
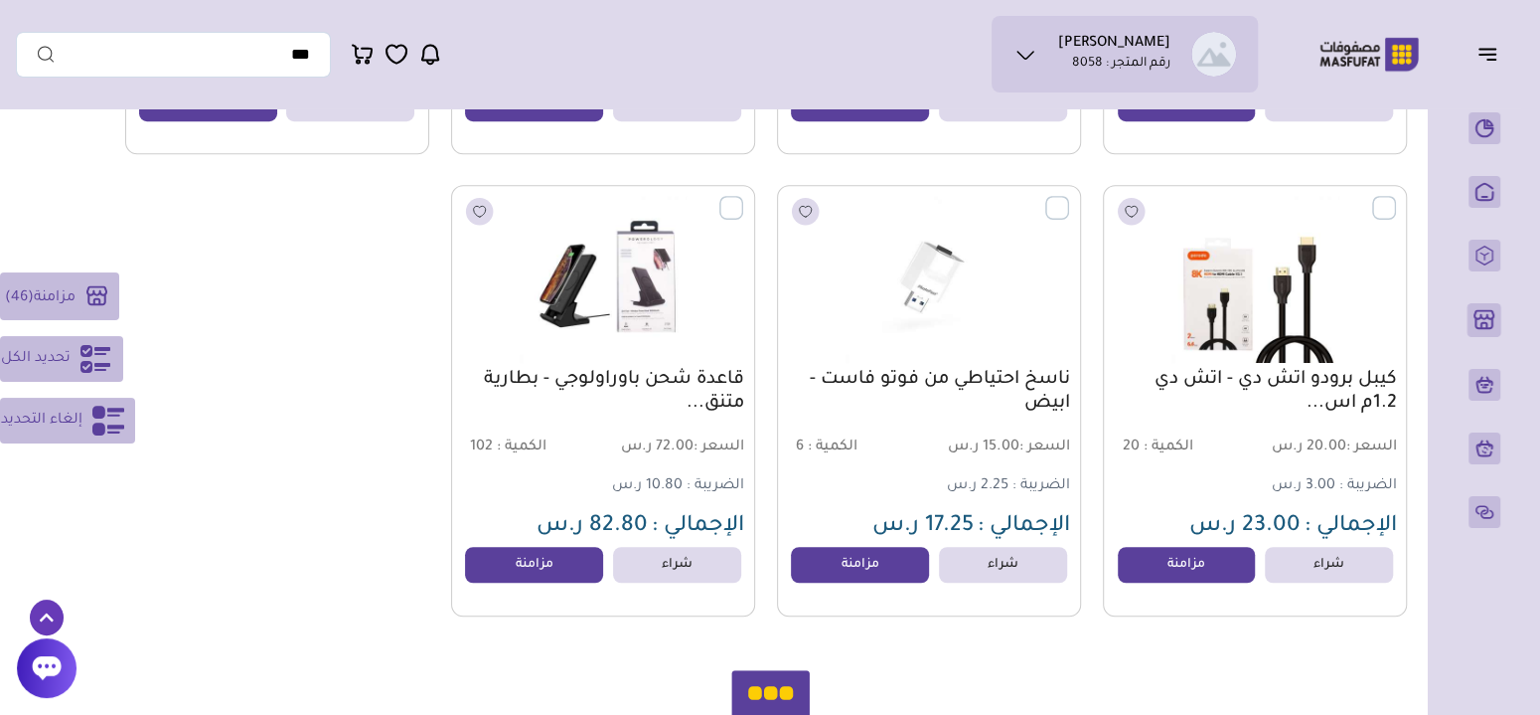
click at [69, 294] on span "مزامنة" at bounding box center [55, 297] width 42 height 16
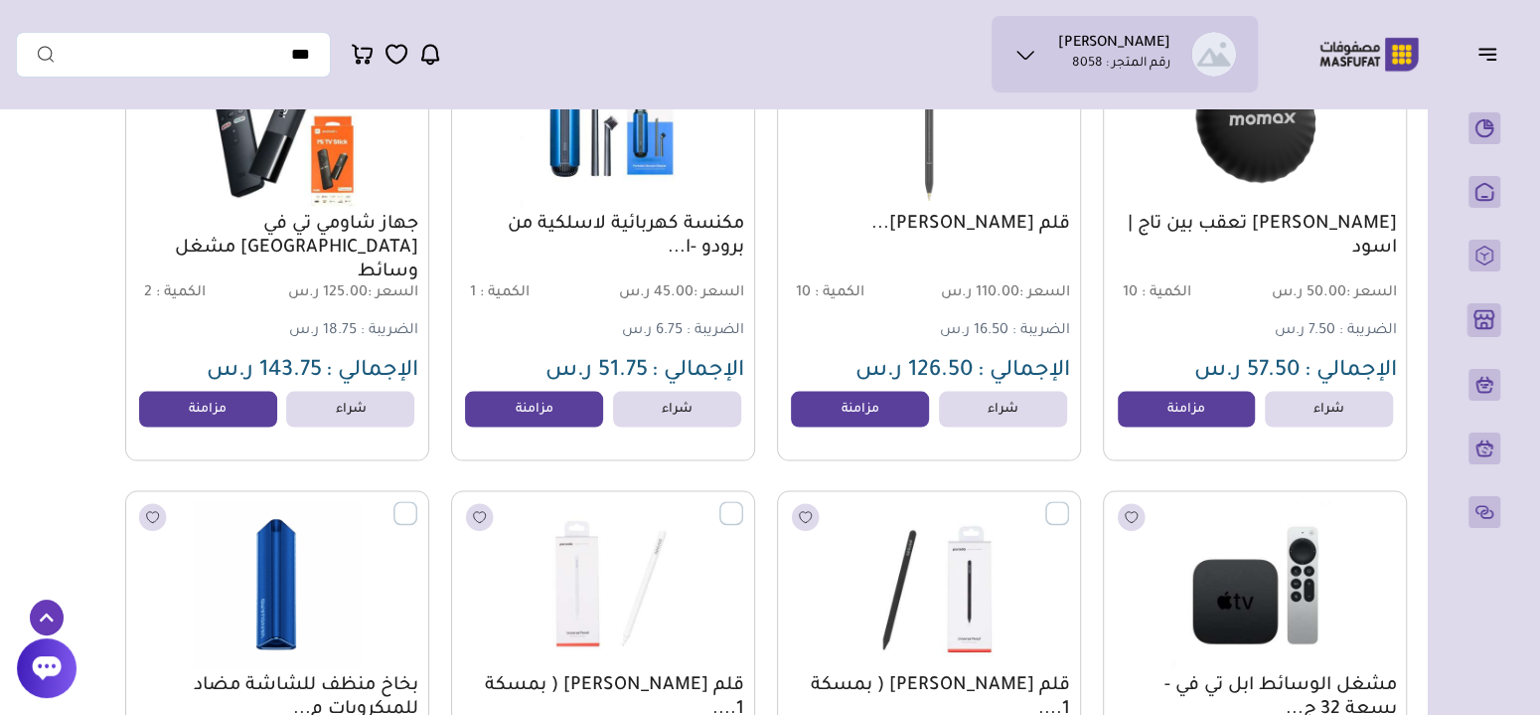
scroll to position [7701, 0]
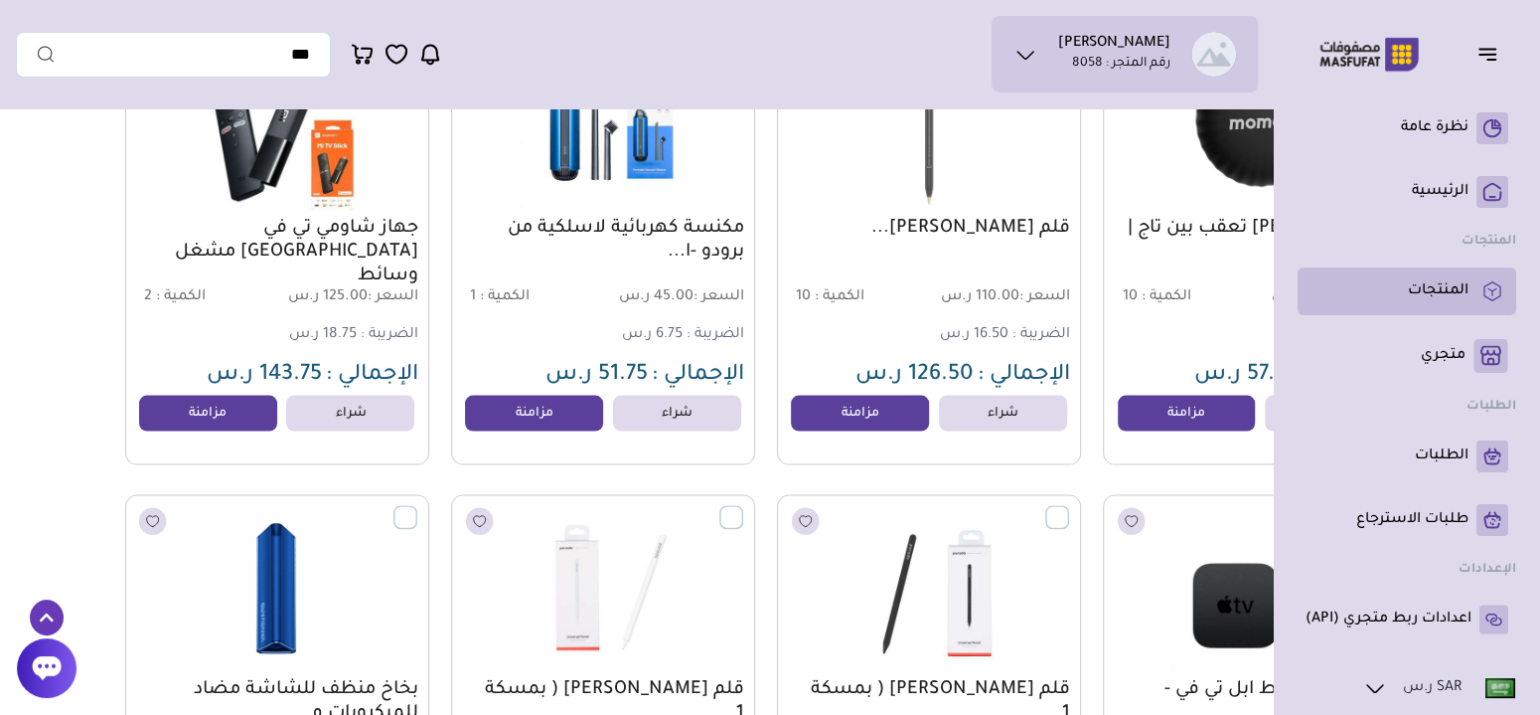
click at [1423, 296] on p "المنتجات" at bounding box center [1438, 291] width 61 height 20
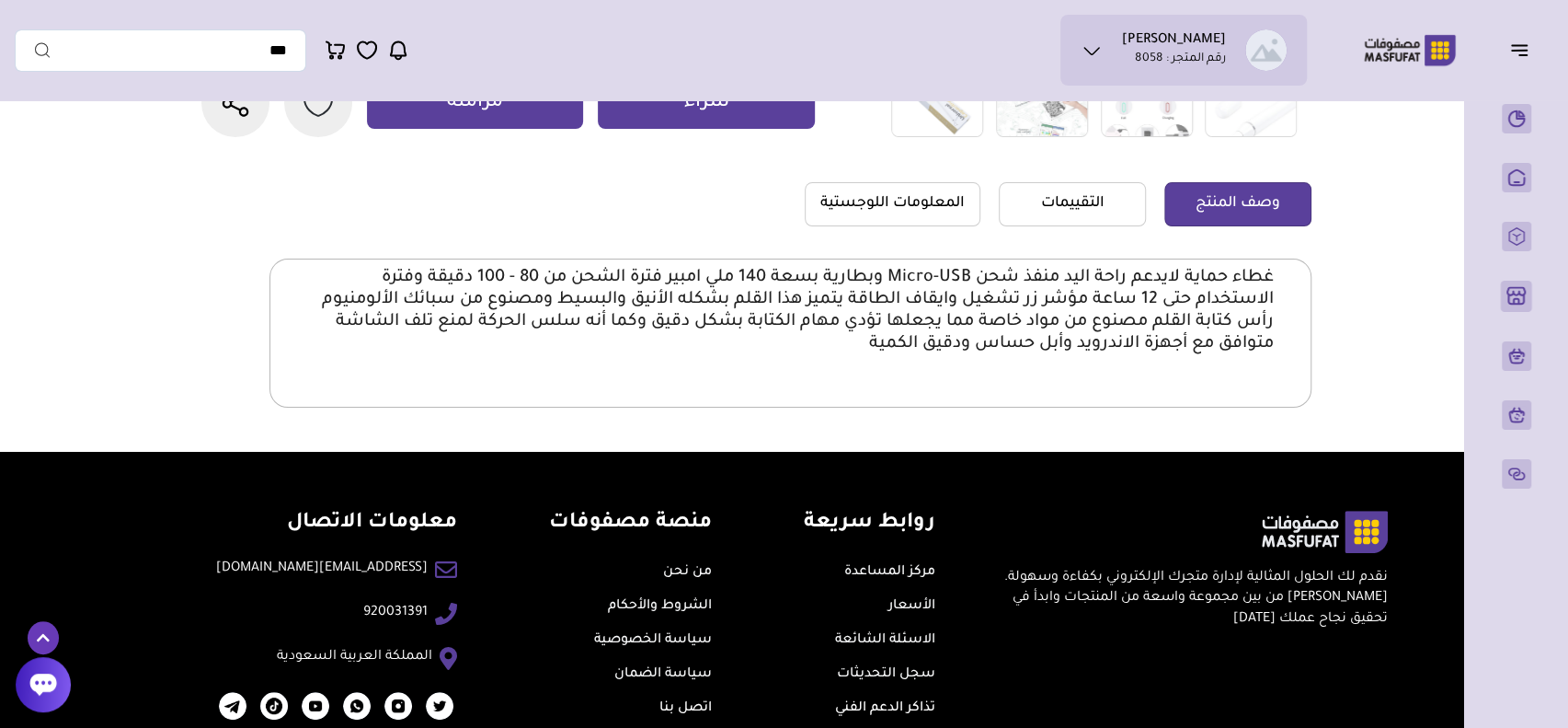
scroll to position [530, 0]
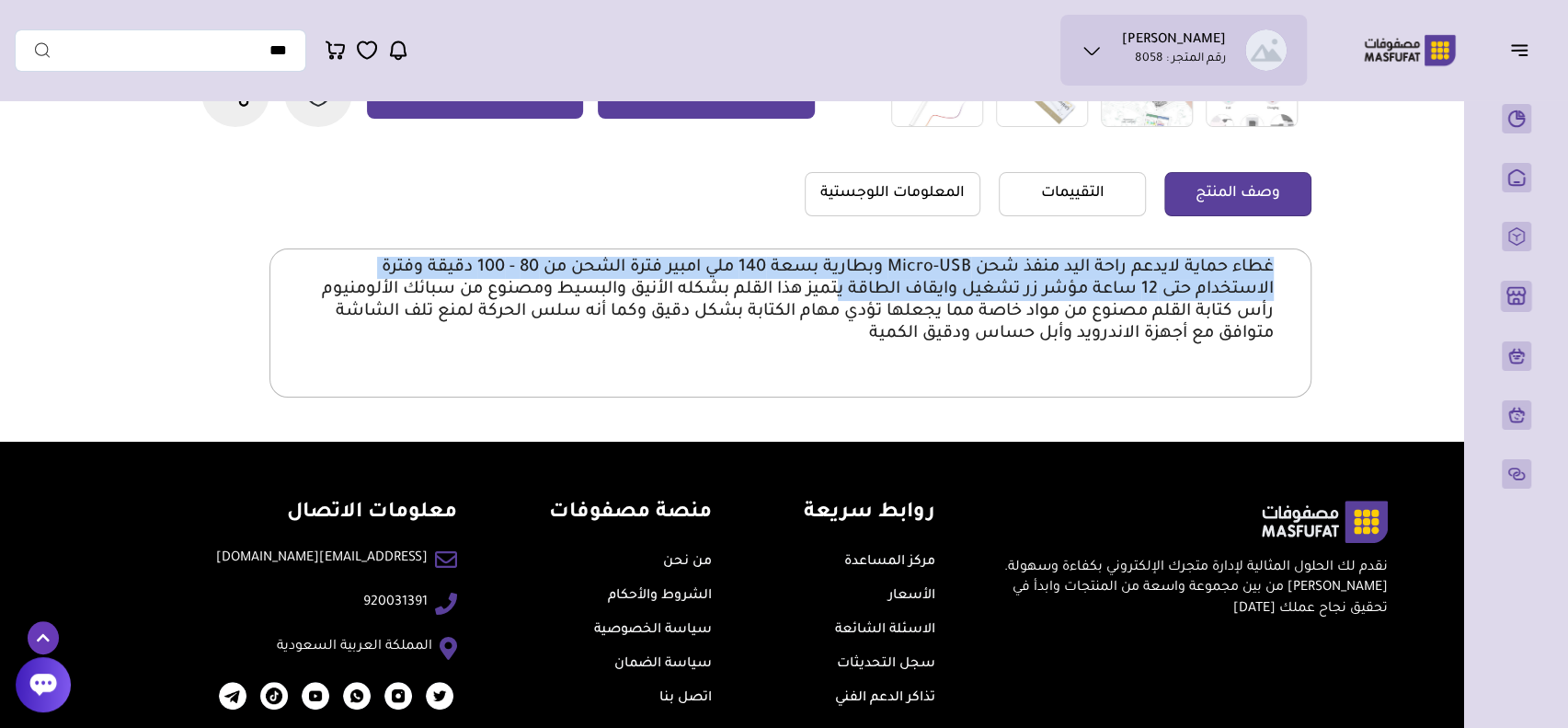
drag, startPoint x: 1271, startPoint y: 295, endPoint x: 988, endPoint y: 288, distance: 283.1
click at [840, 326] on p "غطاء حماية لايدعم راحة اليد منفذ شحن Micro-USB وبطارية بسعة 140 ملي امبير فترة …" at bounding box center [790, 300] width 966 height 88
click at [1097, 217] on link "التقييمات" at bounding box center [1072, 195] width 147 height 44
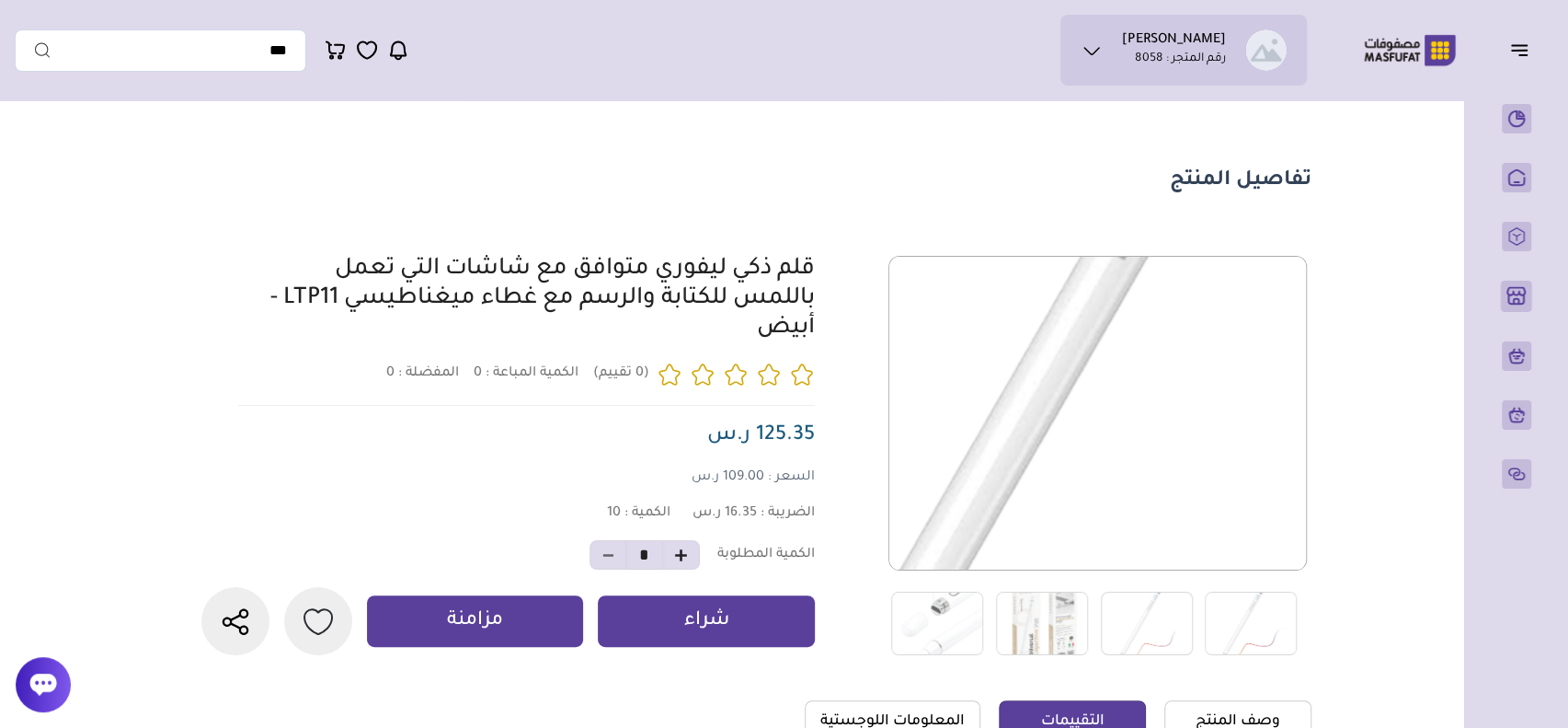
scroll to position [0, 0]
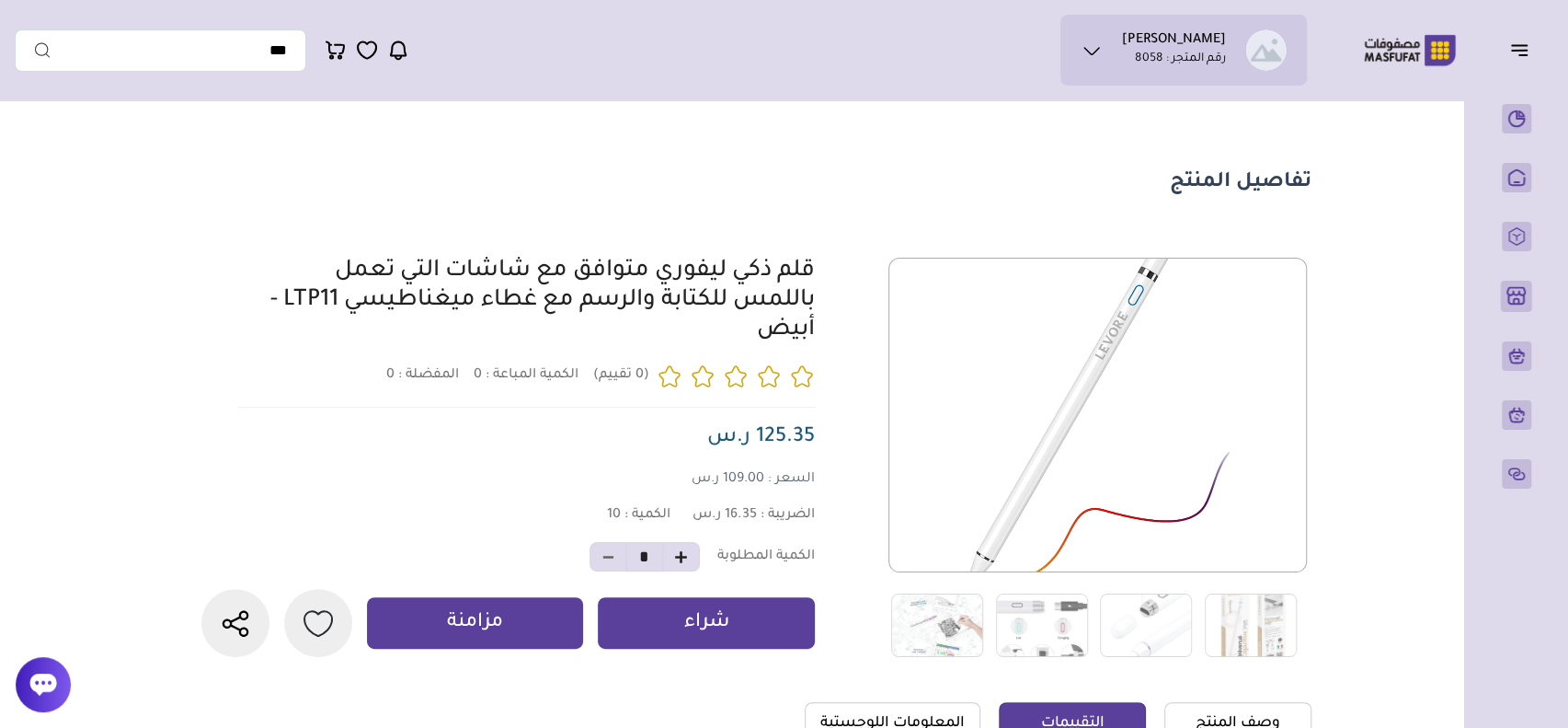
click at [1101, 41] on icon at bounding box center [1092, 51] width 22 height 22
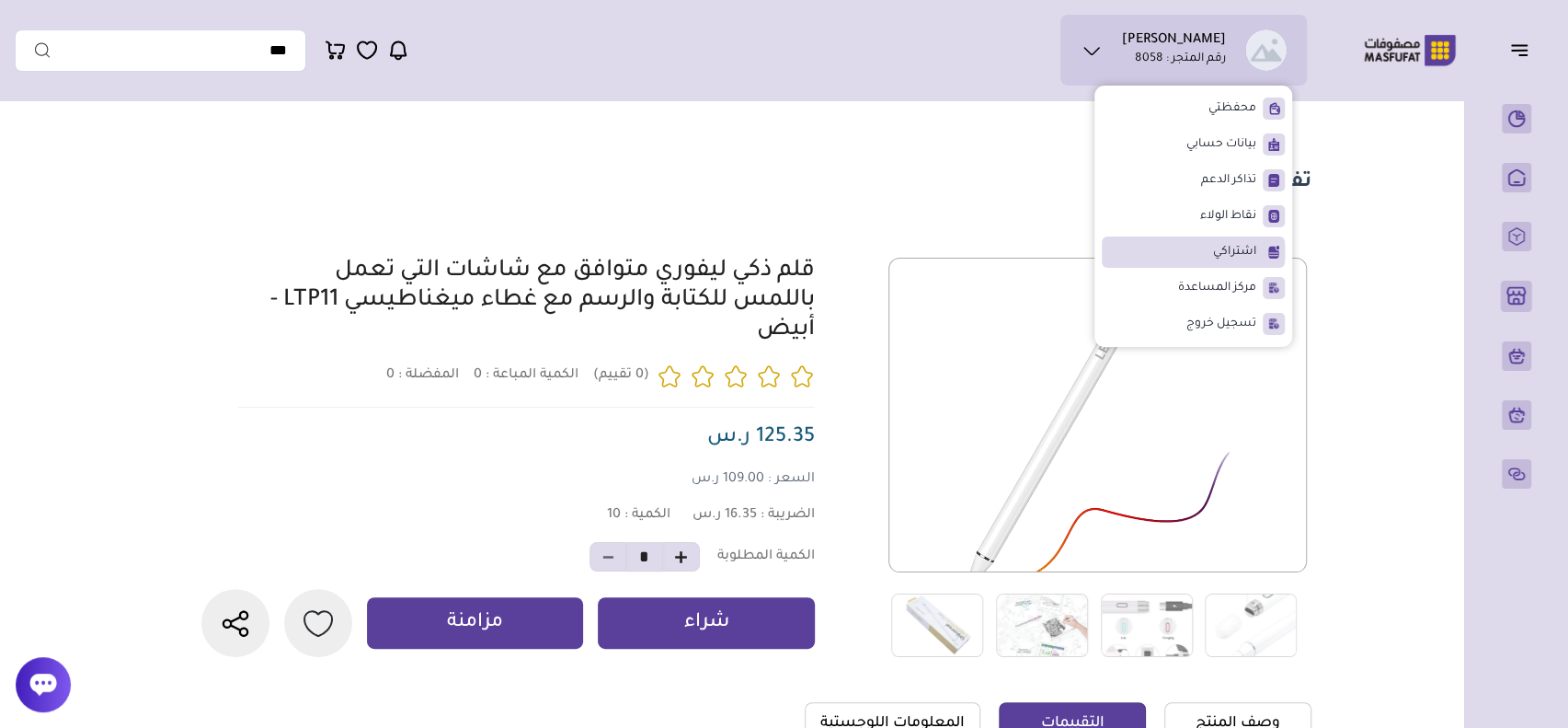
click at [1190, 250] on li "اشتراكي" at bounding box center [1194, 252] width 183 height 31
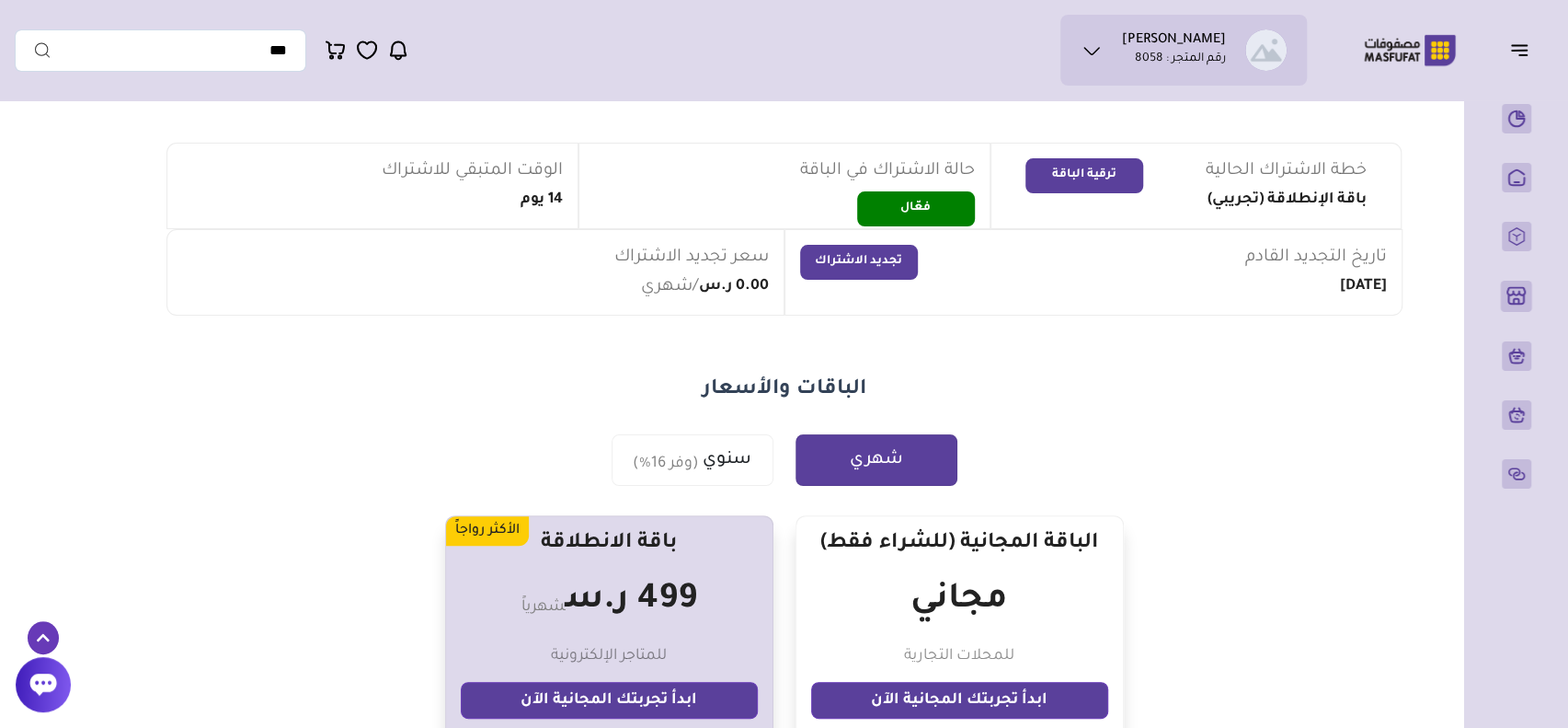
scroll to position [92, 0]
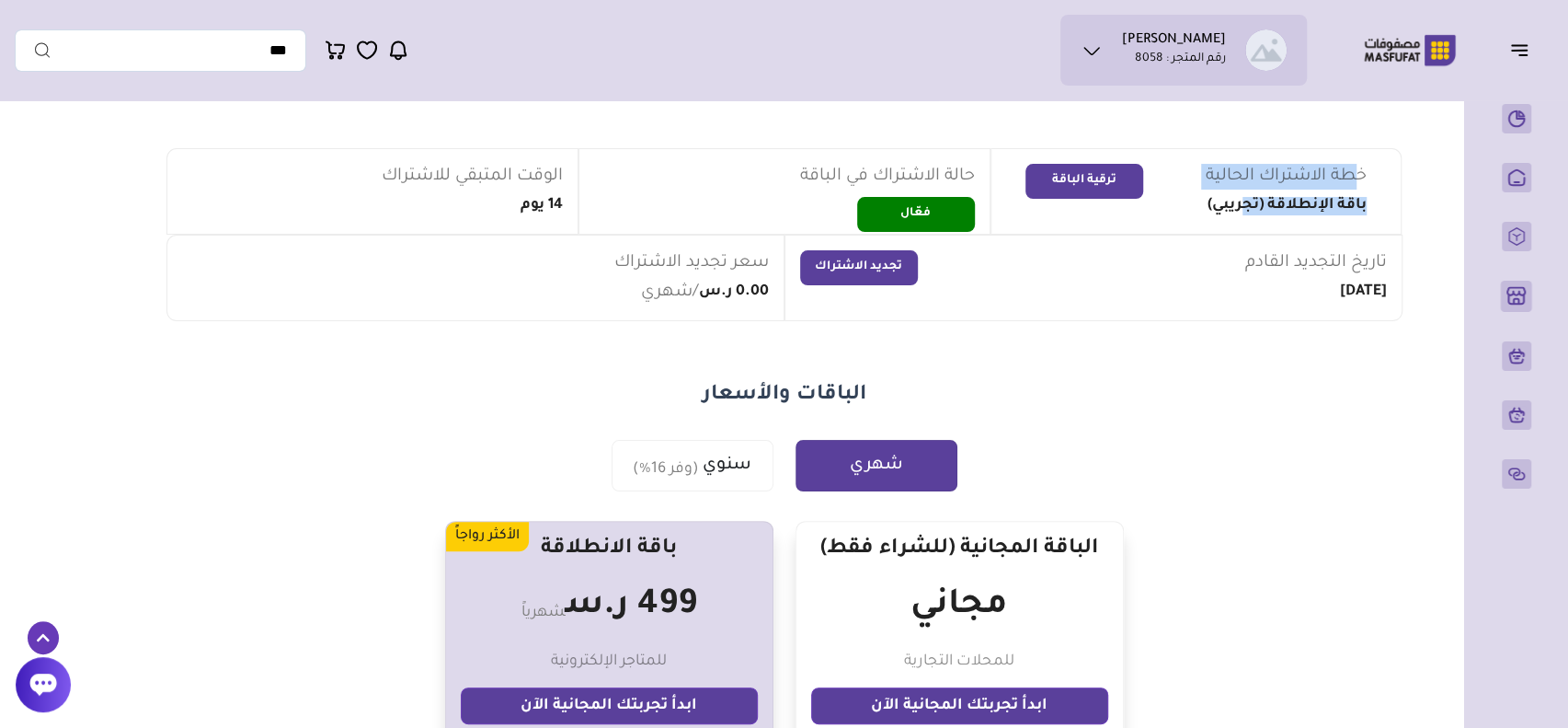
drag, startPoint x: 1346, startPoint y: 182, endPoint x: 1244, endPoint y: 206, distance: 104.8
click at [1244, 206] on div "خطة الاشتراك الحالية باقة الإنطلاقة (تجريبي)" at bounding box center [1287, 194] width 161 height 59
click at [1250, 206] on h1 "باقة الإنطلاقة (تجريبي)" at bounding box center [1288, 207] width 159 height 19
click at [1116, 182] on button "ترقية الباقة" at bounding box center [1084, 182] width 118 height 35
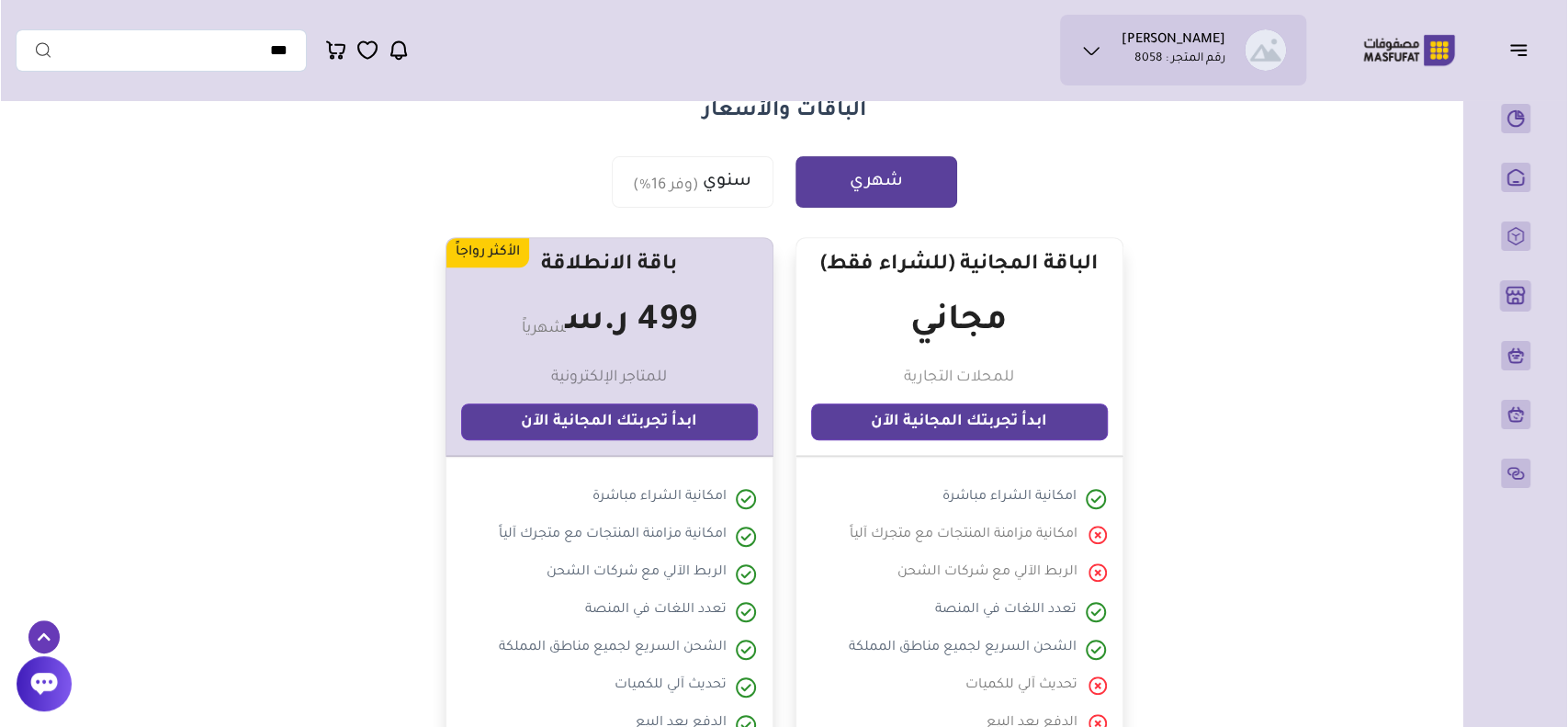
scroll to position [380, 0]
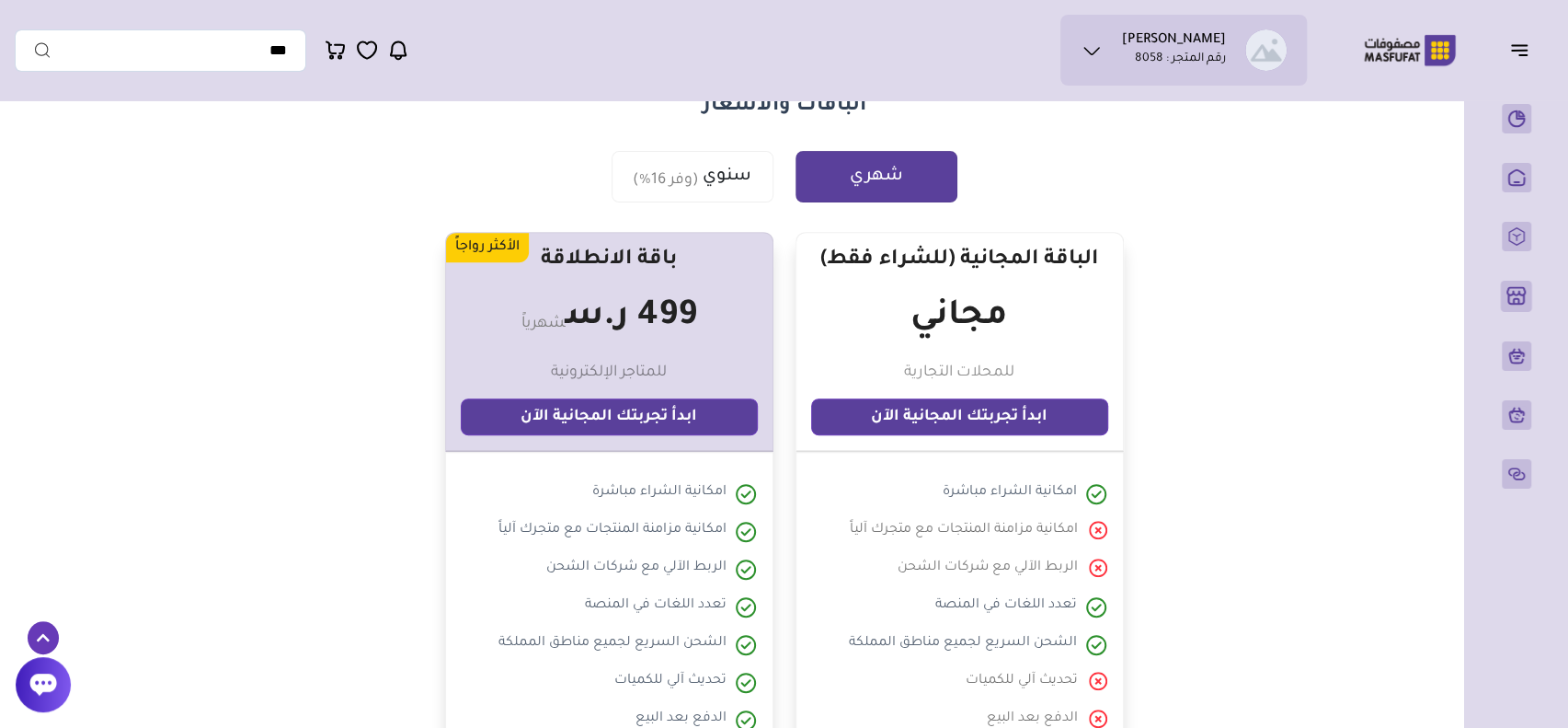
click at [662, 415] on link "ابدأ تجربتك المجانية الآن" at bounding box center [609, 417] width 297 height 37
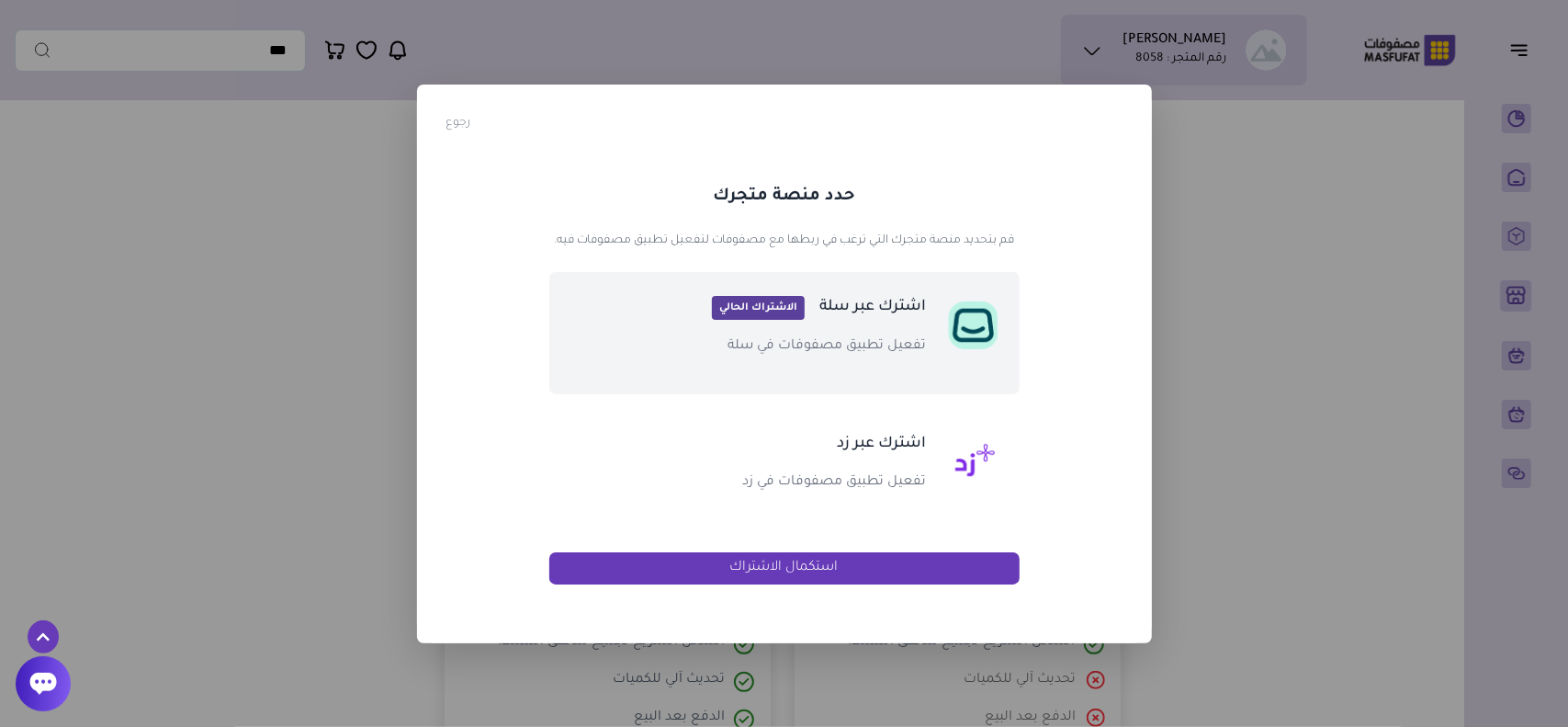
click at [891, 323] on div "اشترك عبر سلة الاشتراك الحالي تفعيل تطبيق مصفوفات في سلة" at bounding box center [795, 333] width 284 height 78
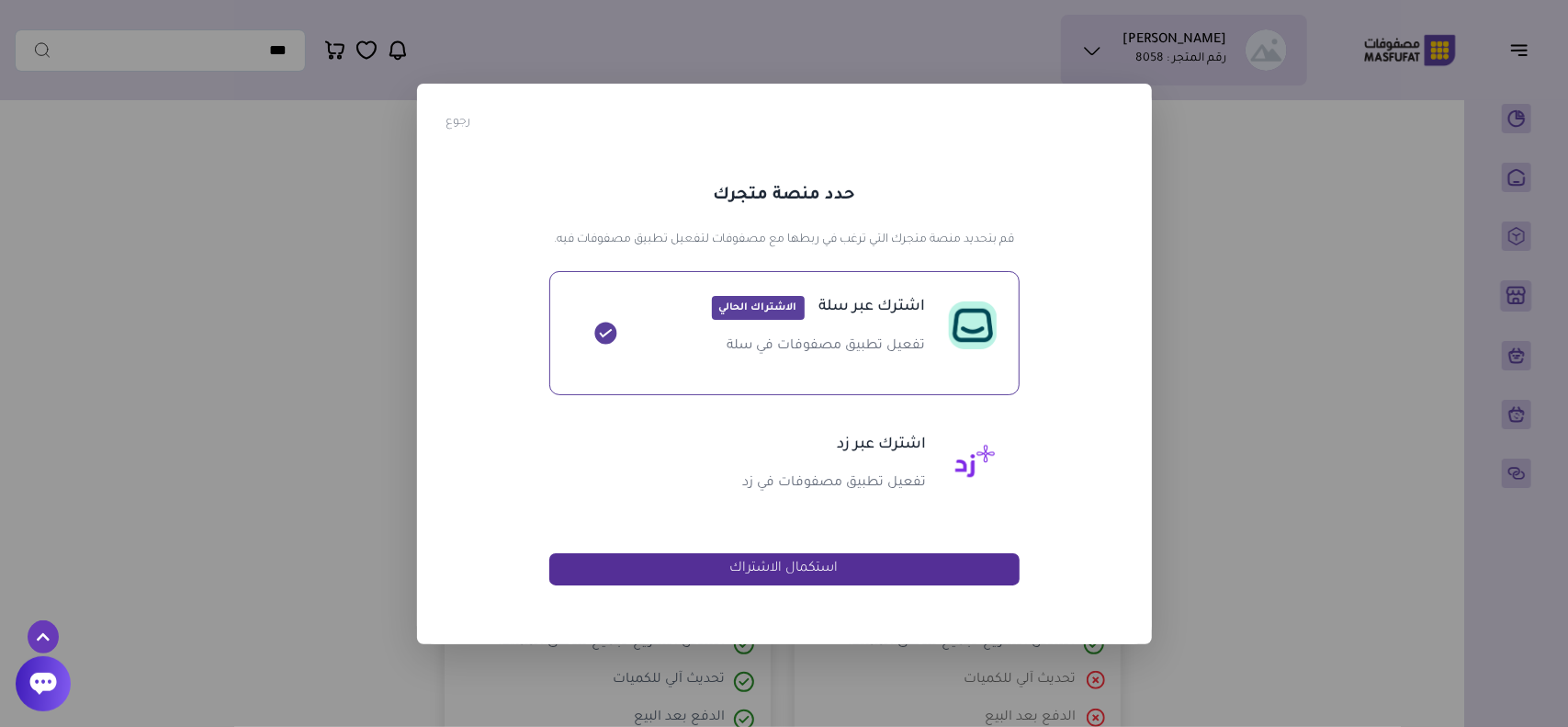
click at [807, 576] on button "استكمال الاشتراك" at bounding box center [784, 569] width 471 height 32
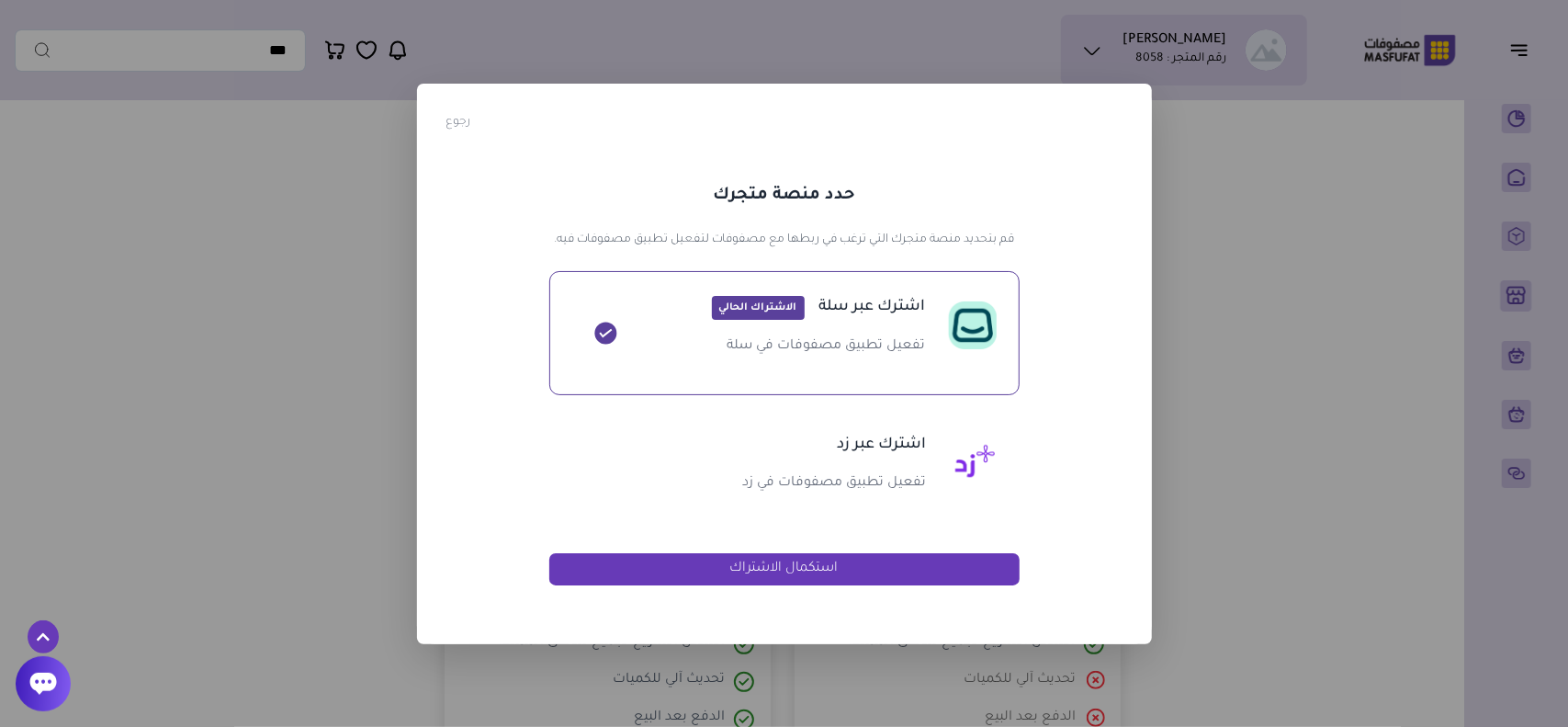
click at [44, 677] on icon at bounding box center [43, 684] width 27 height 22
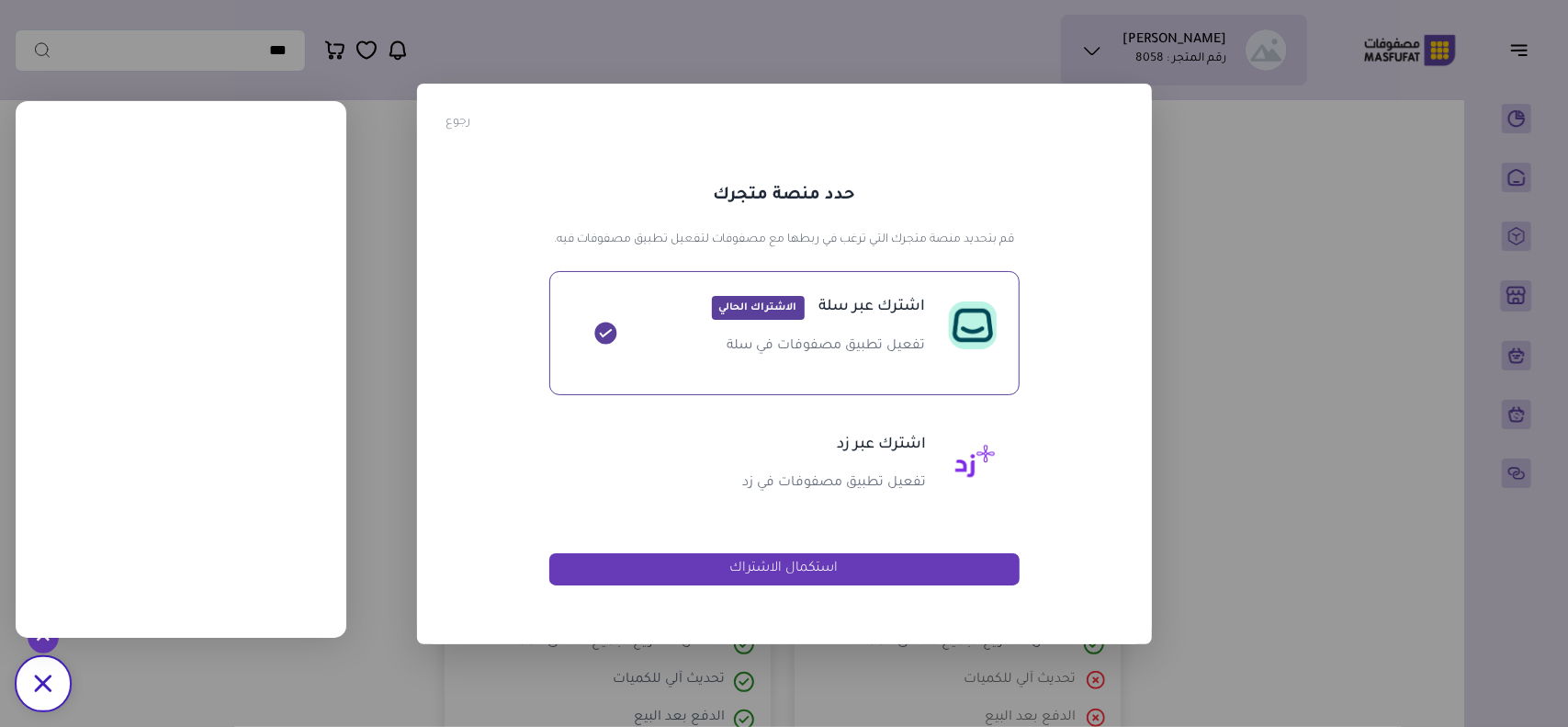
click at [68, 670] on div "/svg>" at bounding box center [43, 684] width 55 height 55
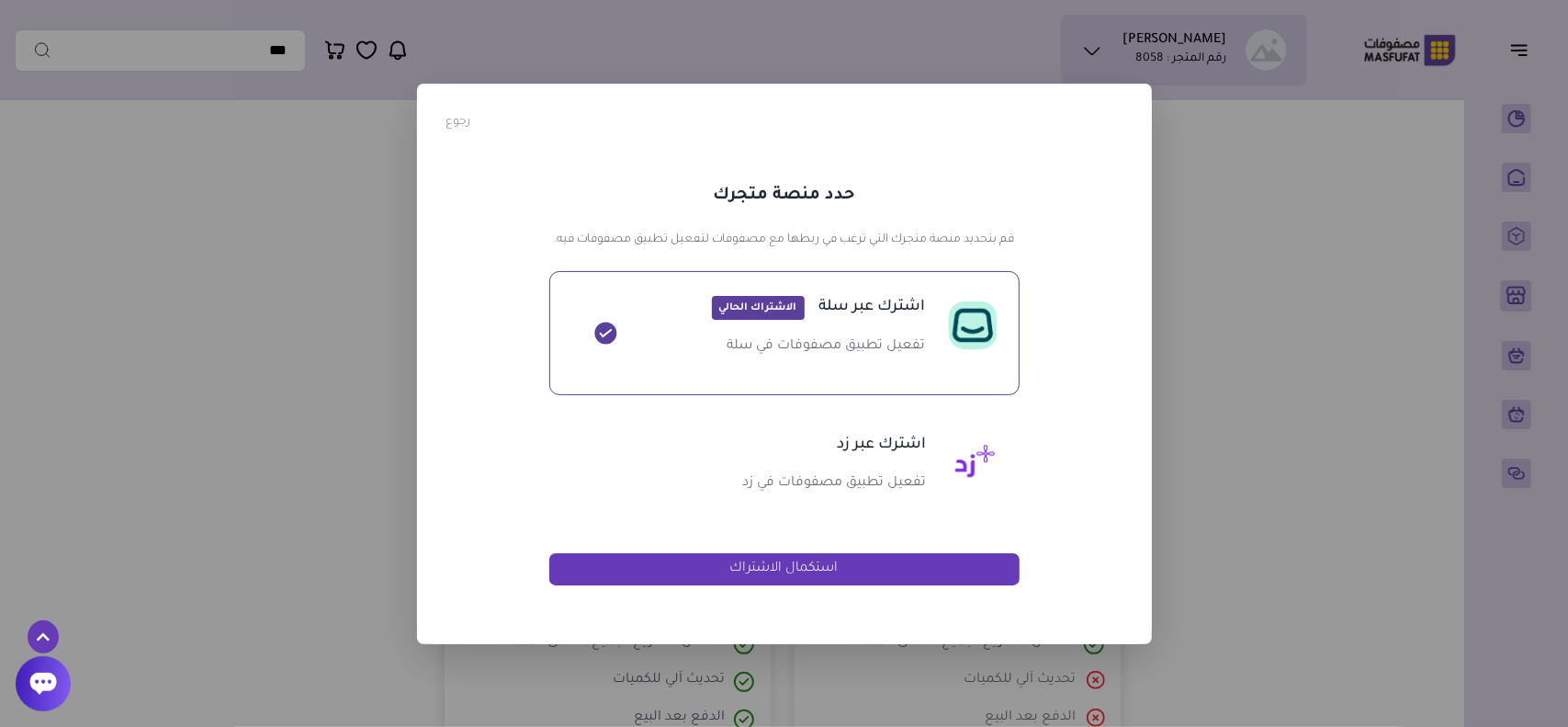
click at [33, 634] on icon at bounding box center [43, 637] width 31 height 33
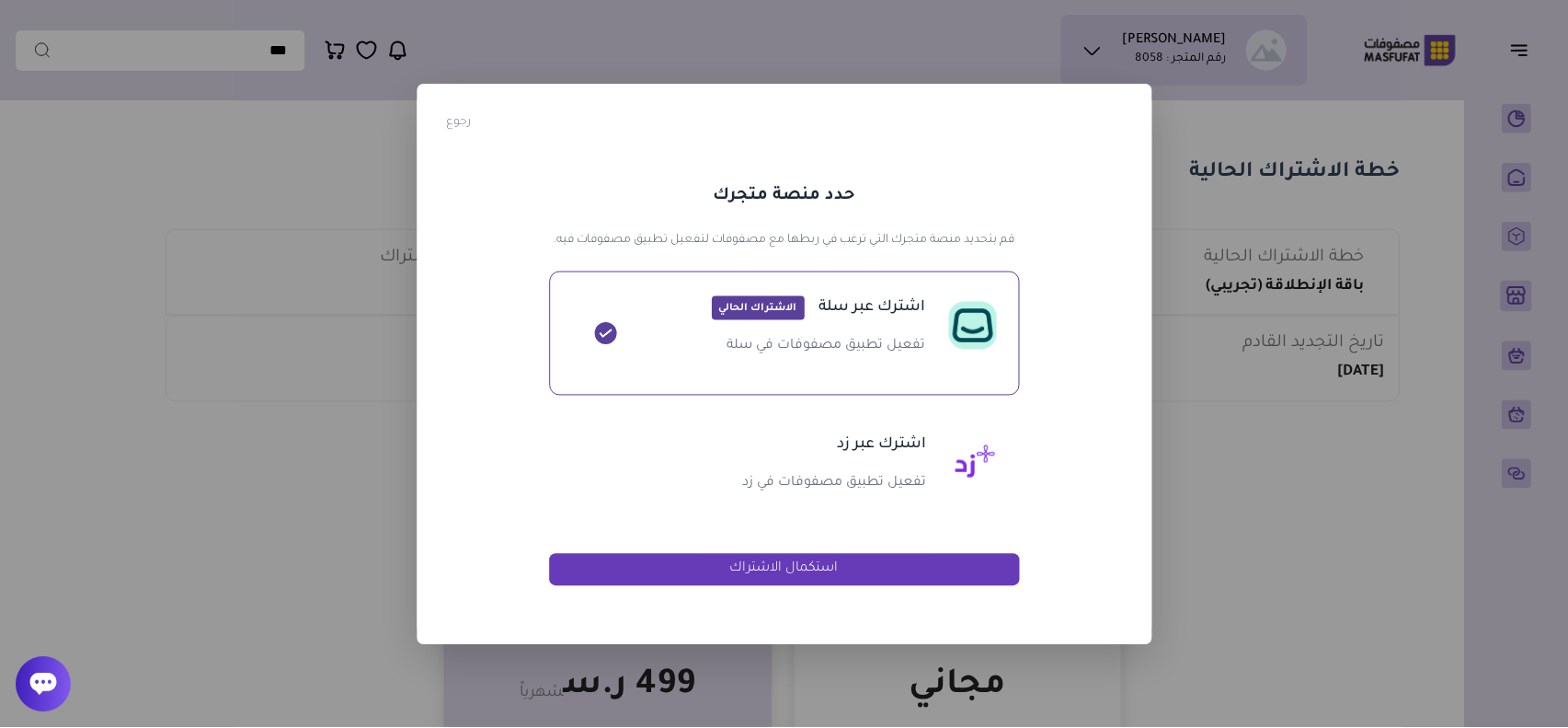
scroll to position [0, 0]
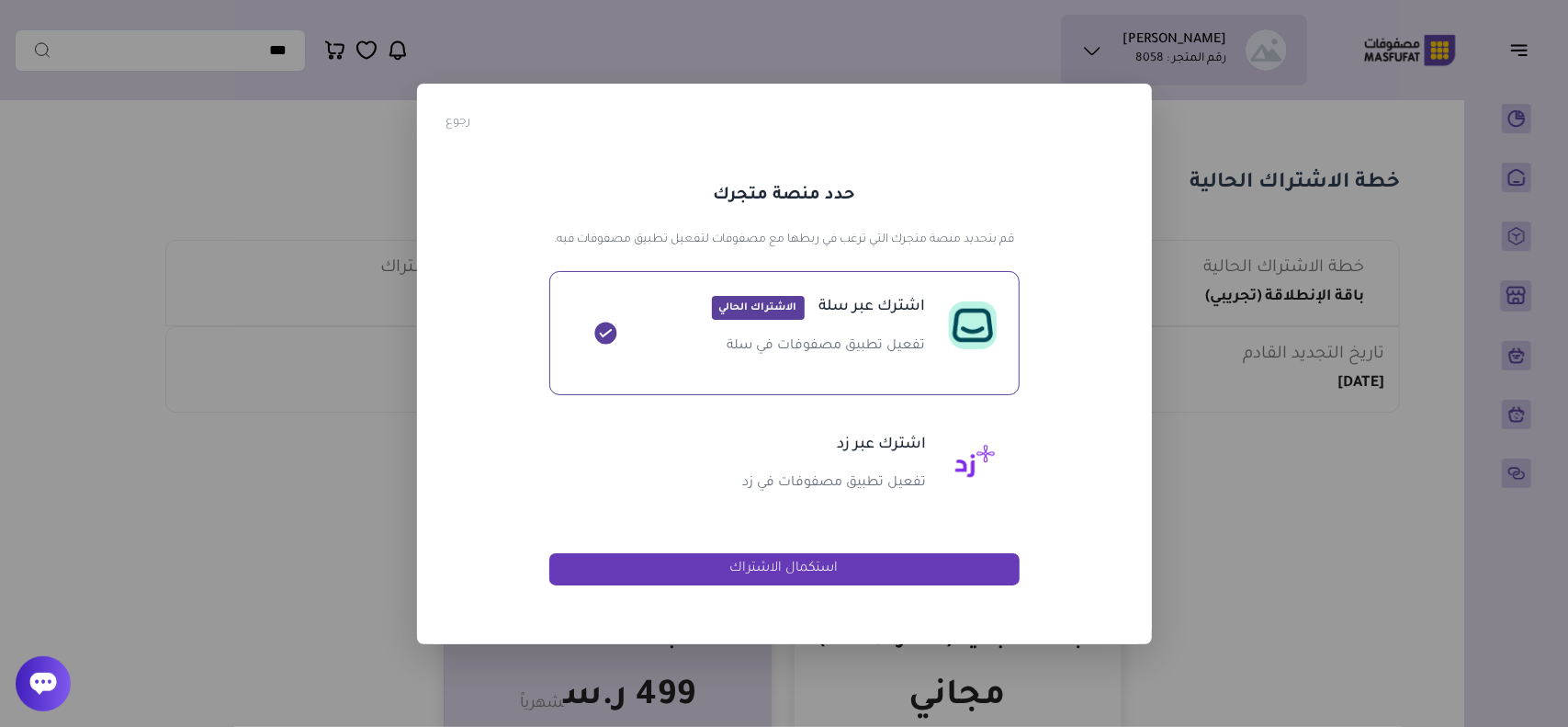
click at [462, 120] on button "رجوع" at bounding box center [459, 122] width 25 height 18
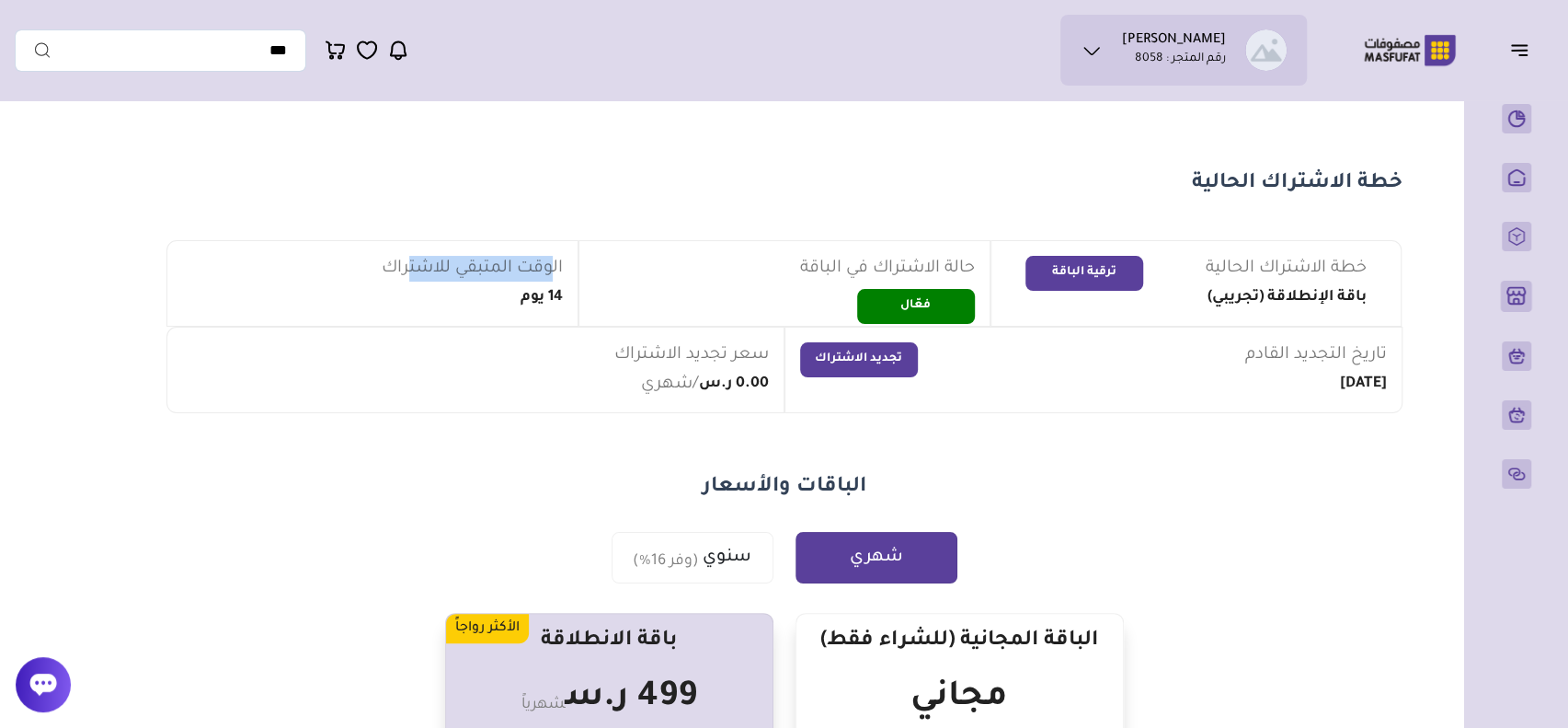
drag, startPoint x: 553, startPoint y: 269, endPoint x: 410, endPoint y: 273, distance: 143.1
click at [410, 273] on span "الوقت المتبقي للاشتراك" at bounding box center [472, 269] width 181 height 26
drag, startPoint x: 423, startPoint y: 275, endPoint x: 444, endPoint y: 267, distance: 22.5
click at [423, 275] on span "الوقت المتبقي للاشتراك" at bounding box center [472, 269] width 181 height 26
click at [56, 660] on div at bounding box center [44, 685] width 56 height 56
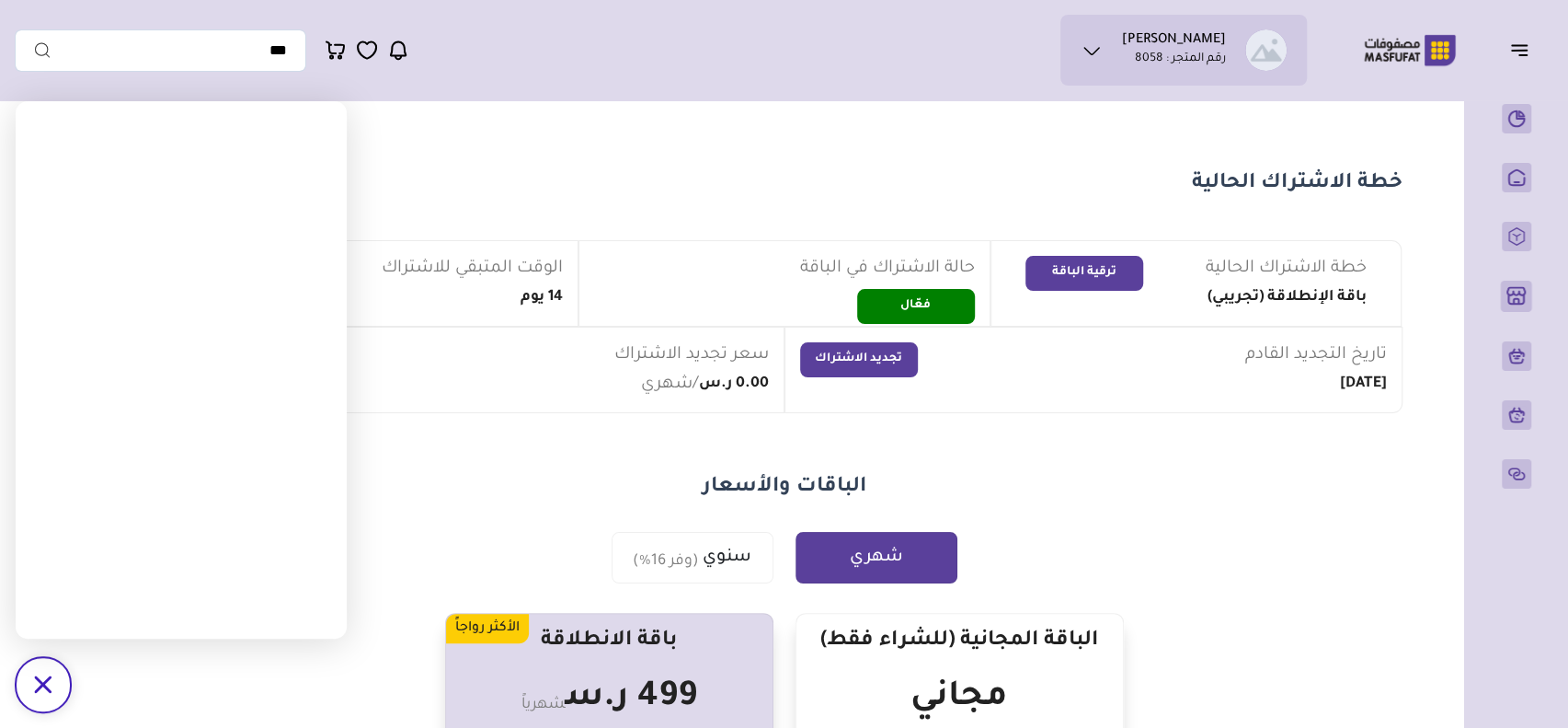
click at [635, 351] on span "سعر تجديد الاشتراك" at bounding box center [691, 356] width 155 height 26
click at [503, 358] on div "سعر تجديد الاشتراك 0.00 ر.س /شهري" at bounding box center [476, 374] width 587 height 63
click at [1231, 474] on h1 "الباقات والأسعار" at bounding box center [784, 488] width 1325 height 30
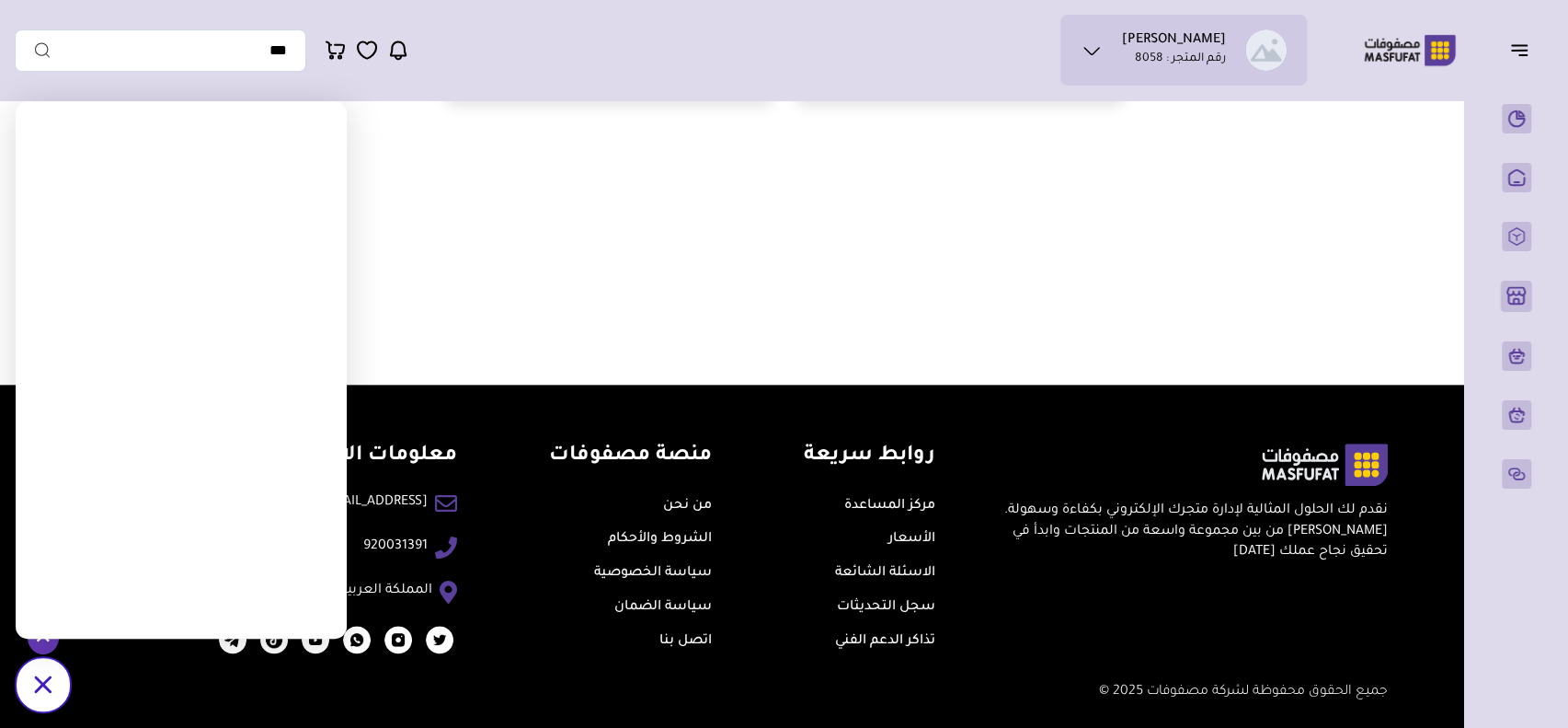
scroll to position [1217, 0]
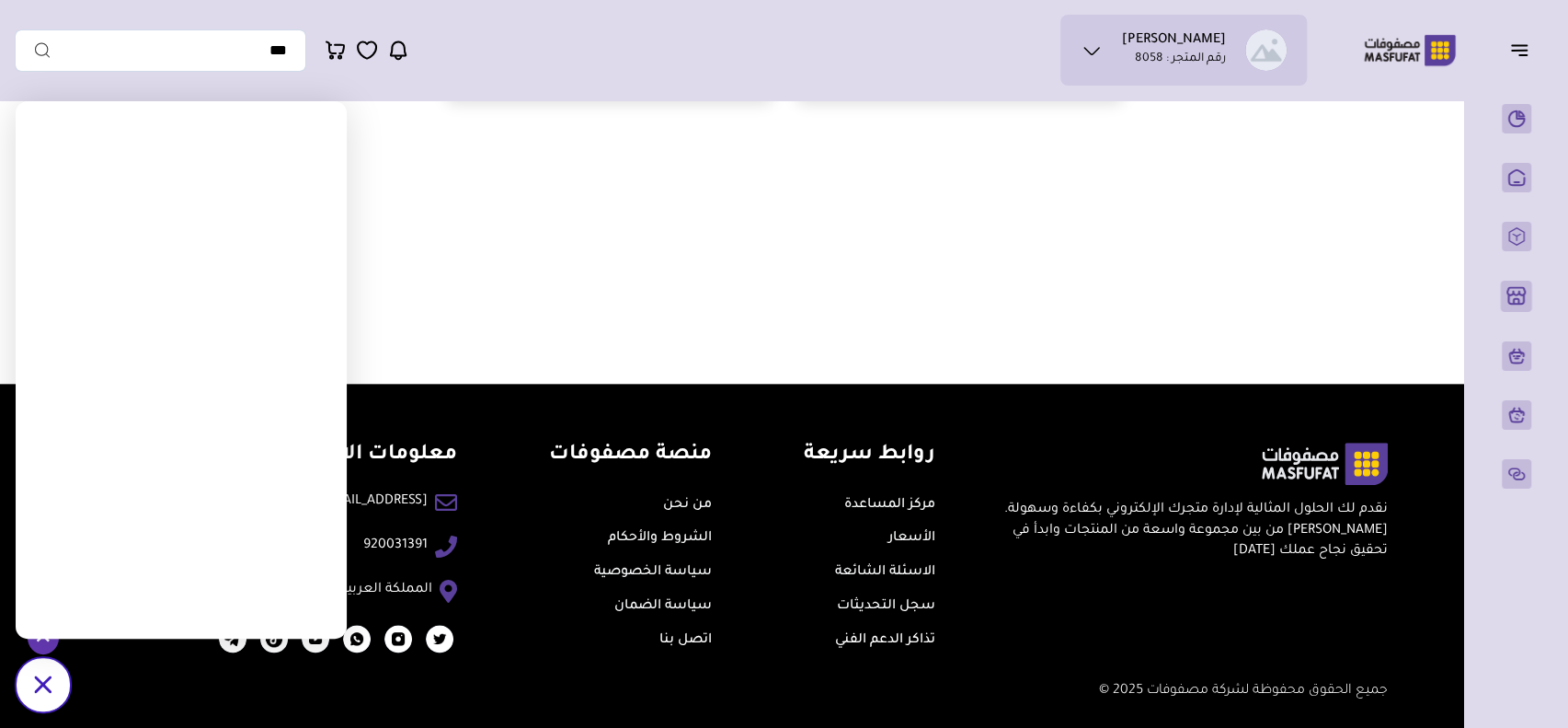
click at [43, 682] on icon "/svg>" at bounding box center [43, 684] width 18 height 18
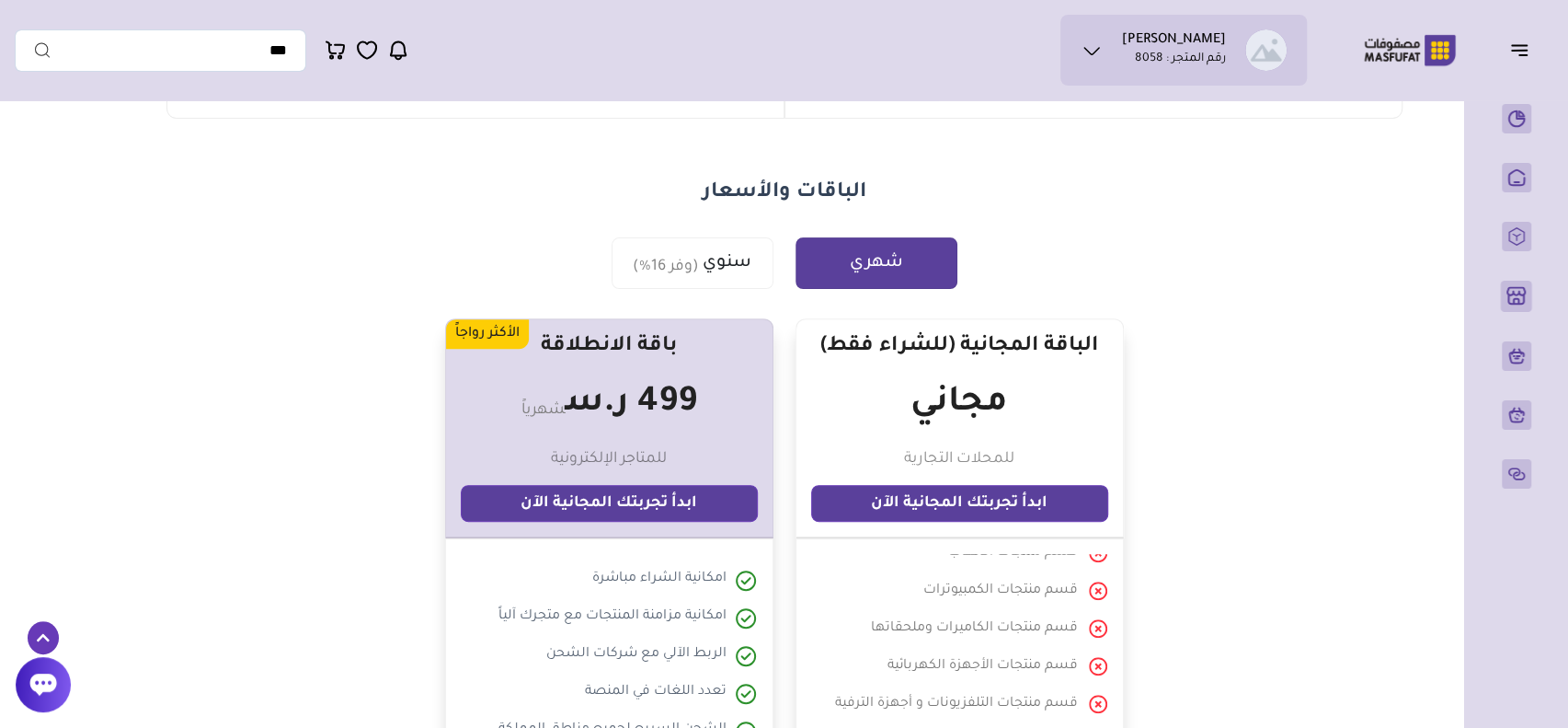
scroll to position [0, 0]
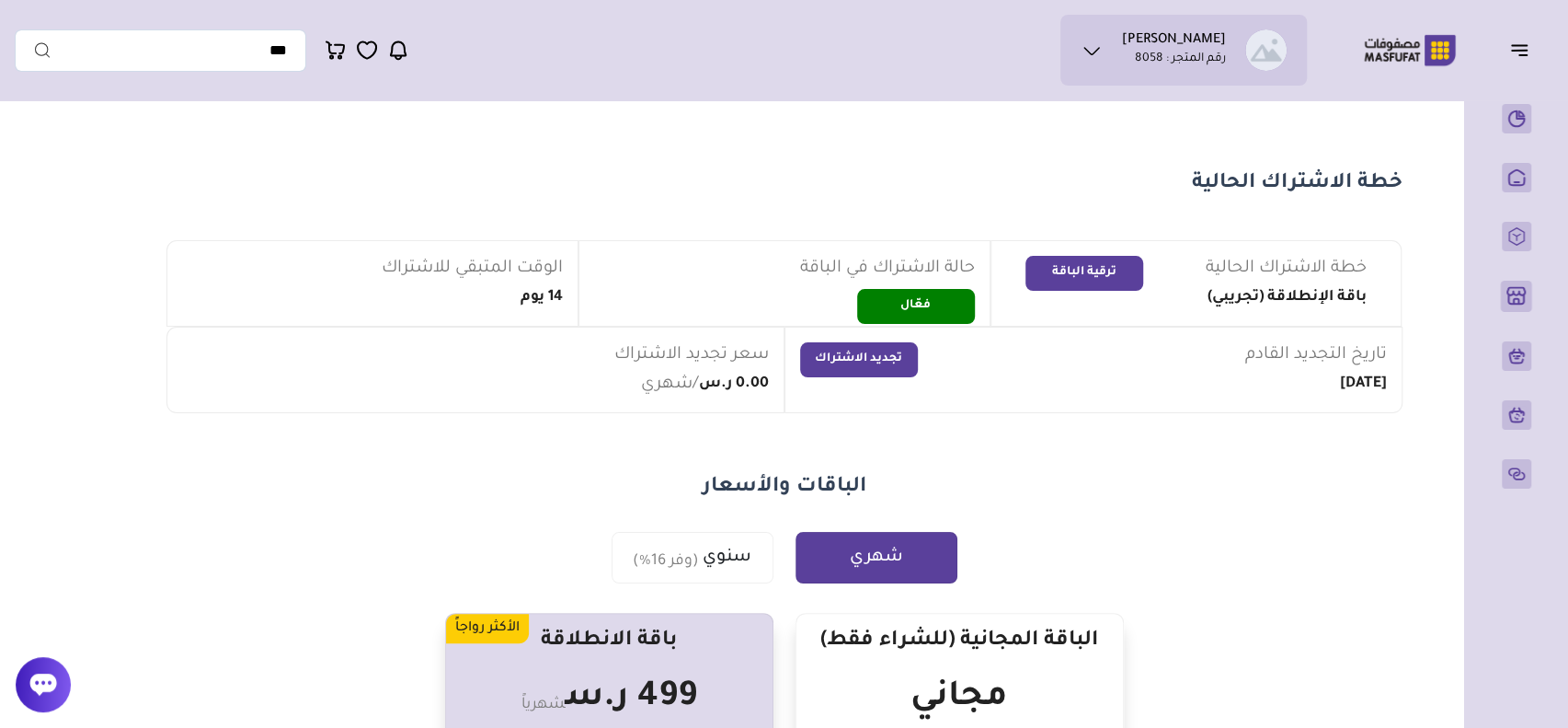
drag, startPoint x: 1386, startPoint y: 380, endPoint x: 1302, endPoint y: 391, distance: 84.7
click at [1302, 391] on div "تاريخ التجديد القادم 2025-09-17" at bounding box center [1316, 372] width 142 height 59
click at [881, 360] on button "تجديد الاشتراك" at bounding box center [859, 360] width 118 height 35
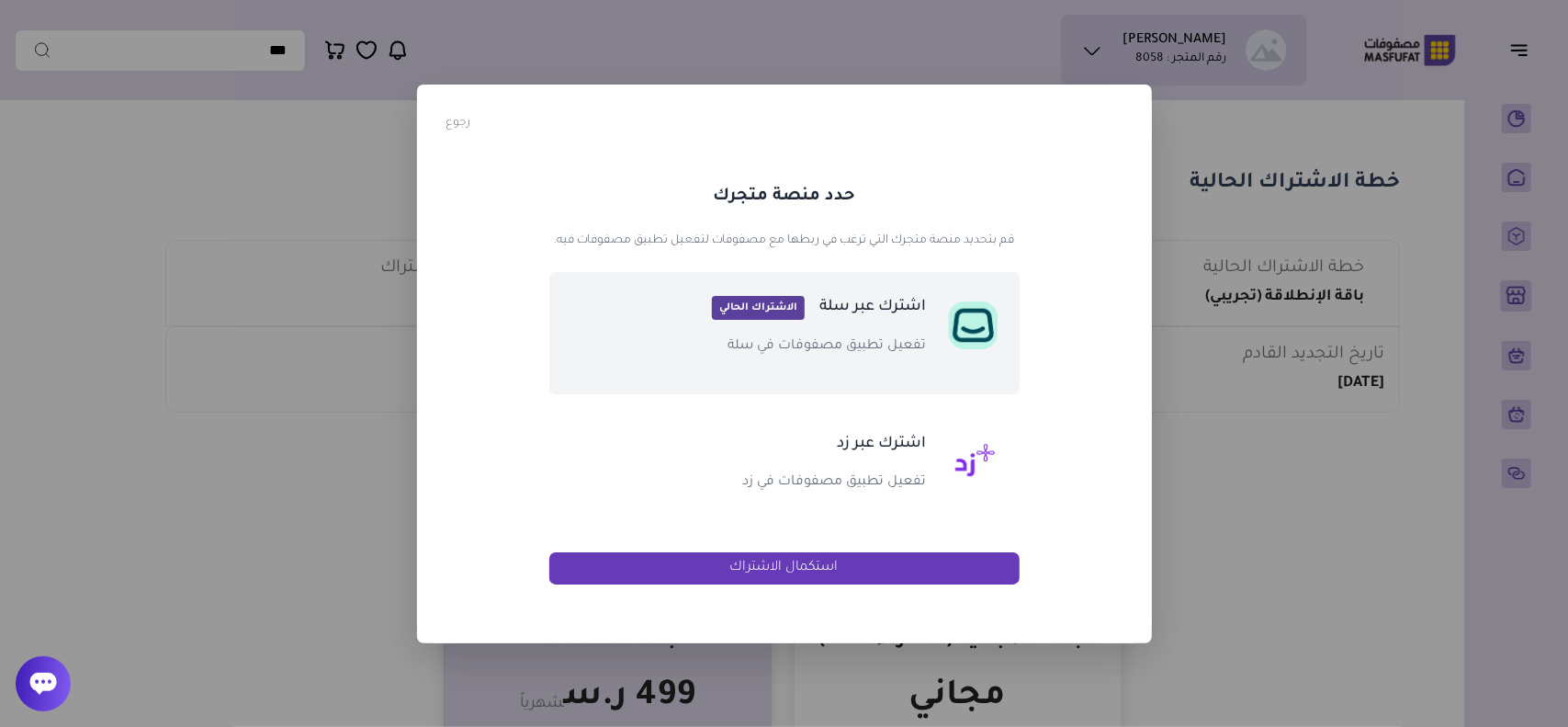
click at [783, 314] on span "الاشتراك الحالي" at bounding box center [758, 308] width 92 height 24
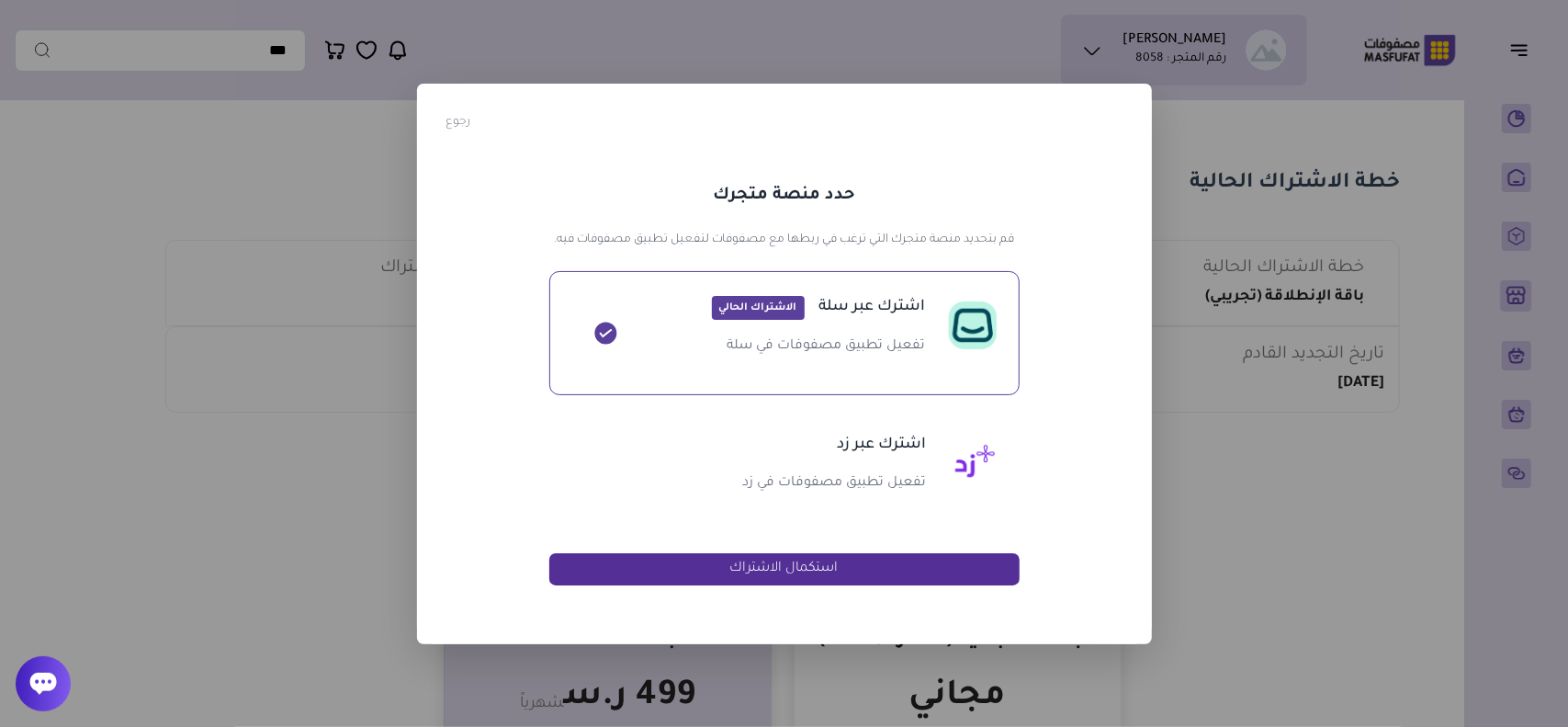
click at [746, 565] on button "استكمال الاشتراك" at bounding box center [784, 569] width 471 height 32
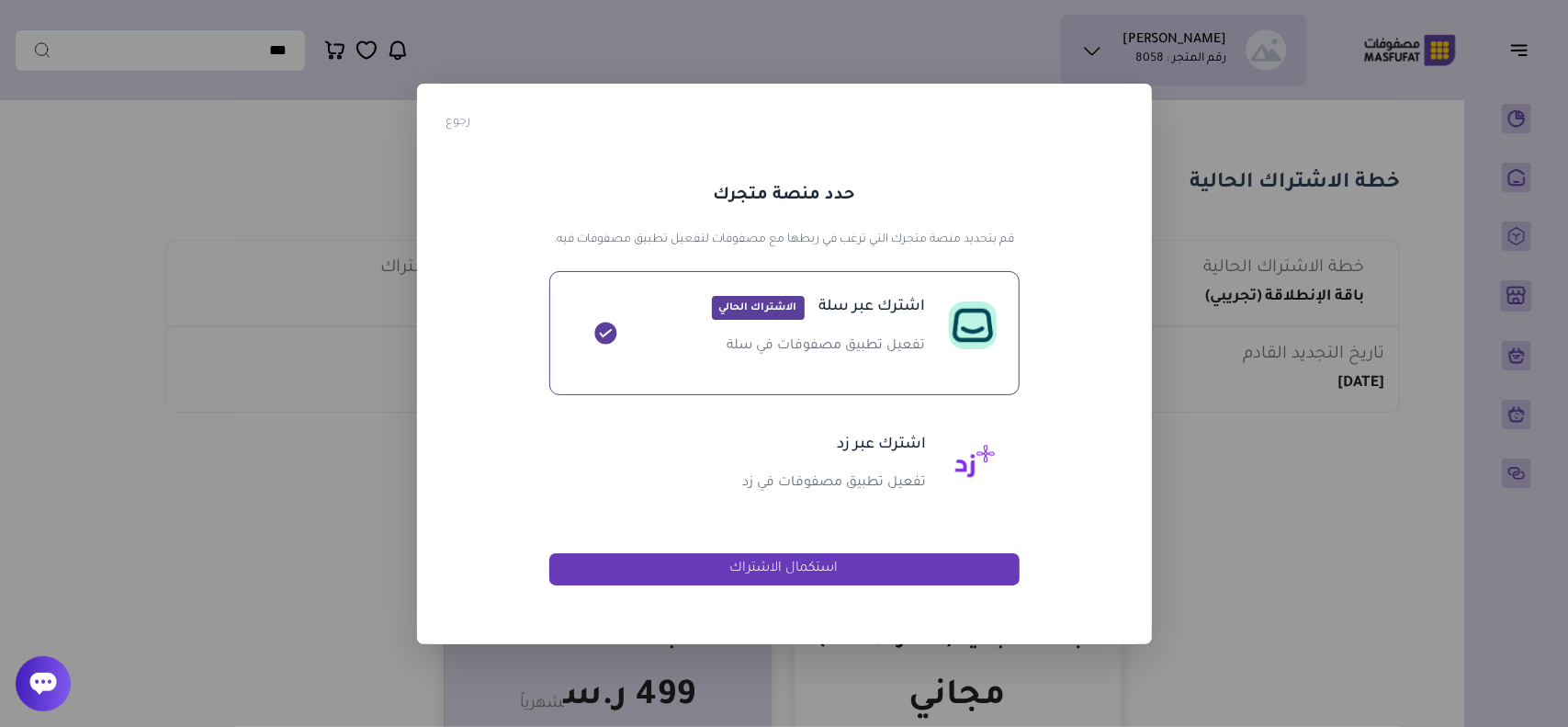
click at [465, 120] on button "رجوع" at bounding box center [459, 122] width 25 height 18
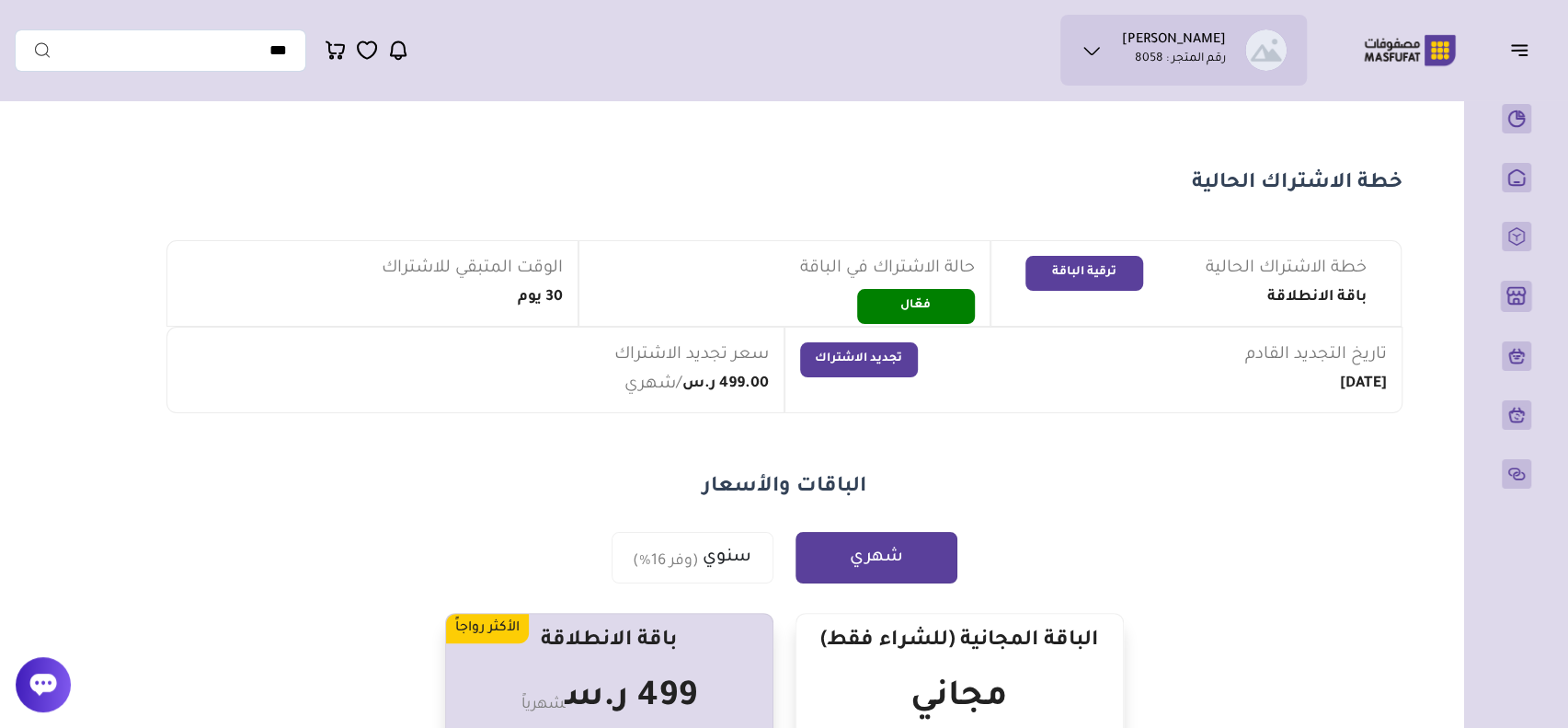
click at [50, 700] on div at bounding box center [44, 685] width 56 height 56
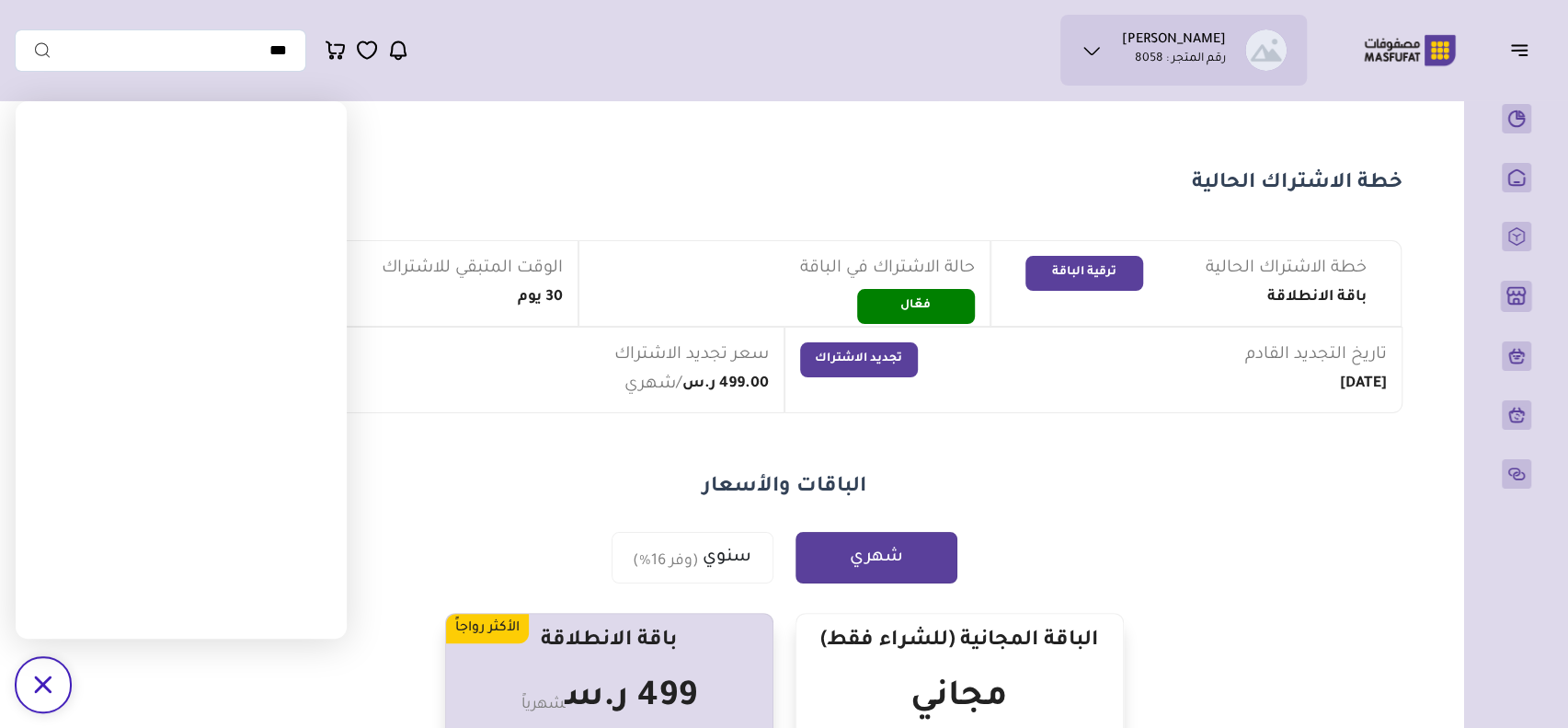
click at [406, 481] on h1 "الباقات والأسعار" at bounding box center [784, 488] width 1325 height 30
drag, startPoint x: 392, startPoint y: 506, endPoint x: 344, endPoint y: 520, distance: 50.0
click at [392, 506] on div "الباقات والأسعار شهري سنوي (وفر 16%)" at bounding box center [784, 528] width 1325 height 110
click at [41, 679] on icon "/svg>" at bounding box center [43, 684] width 18 height 18
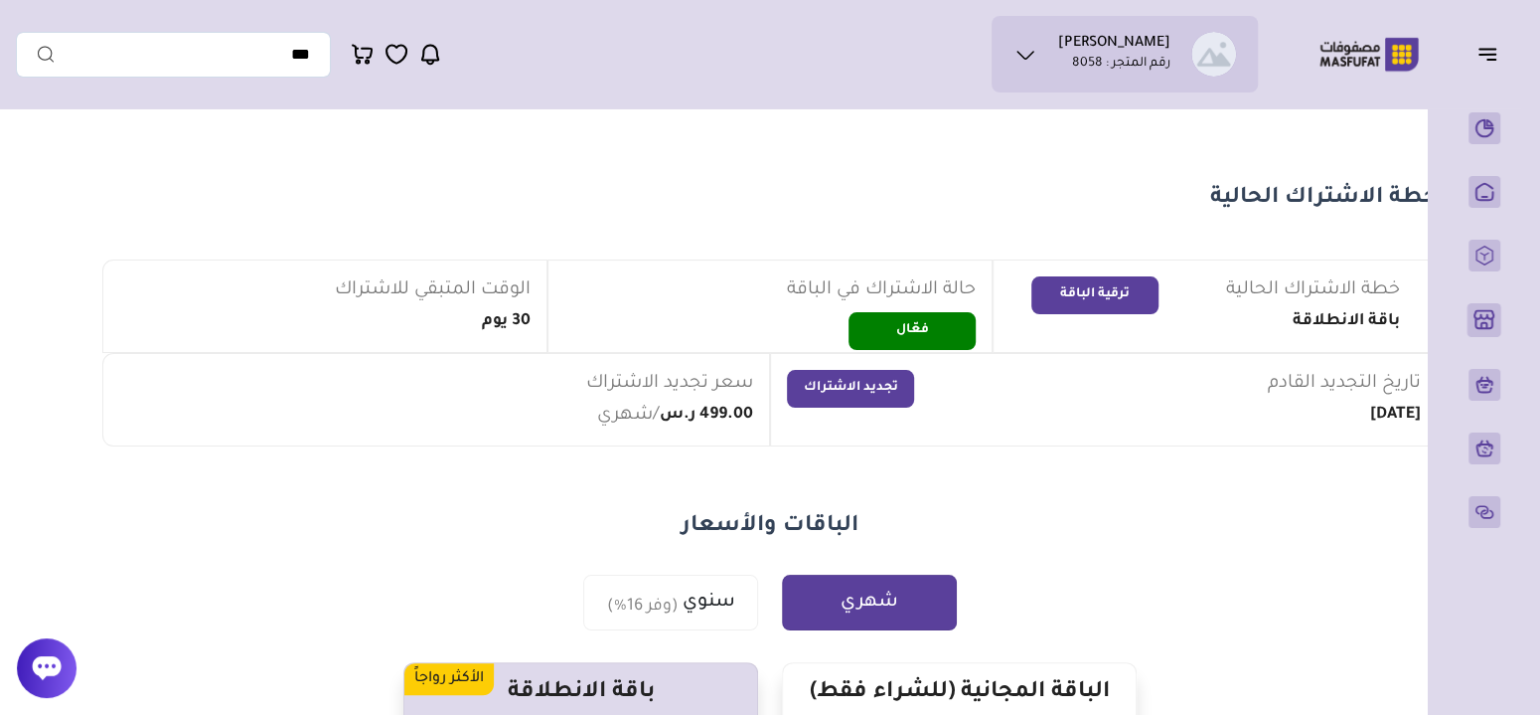
click at [1371, 49] on img at bounding box center [1369, 54] width 127 height 39
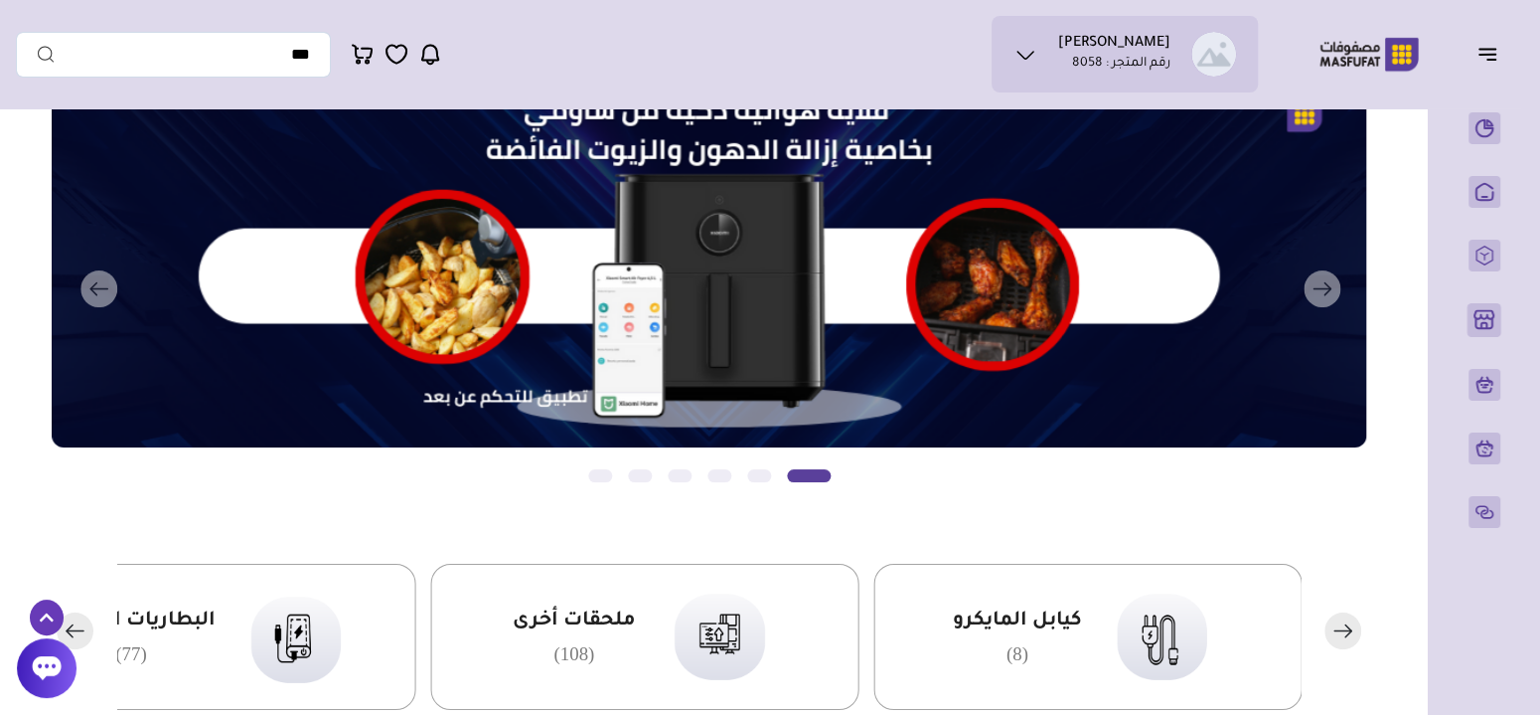
scroll to position [251, 0]
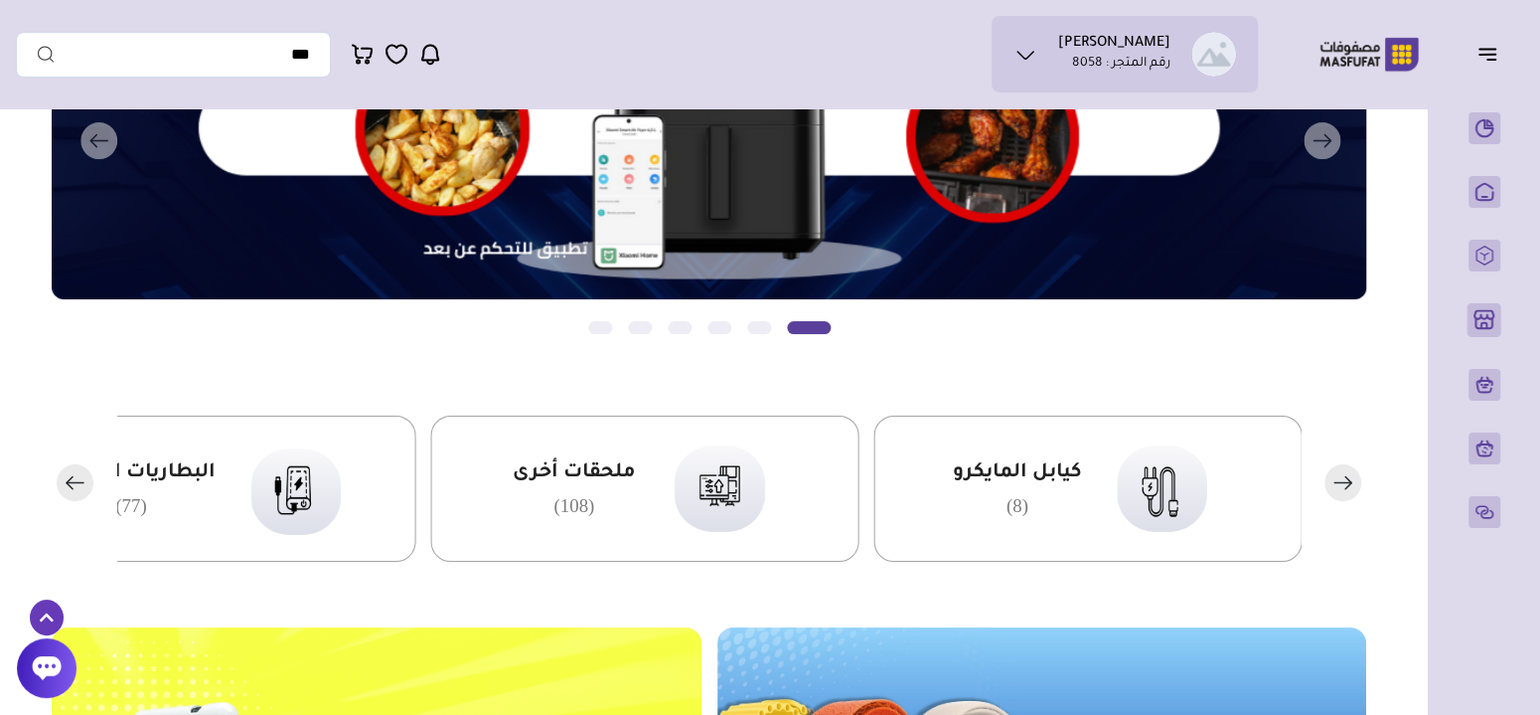
click at [72, 483] on rect "button" at bounding box center [75, 482] width 37 height 37
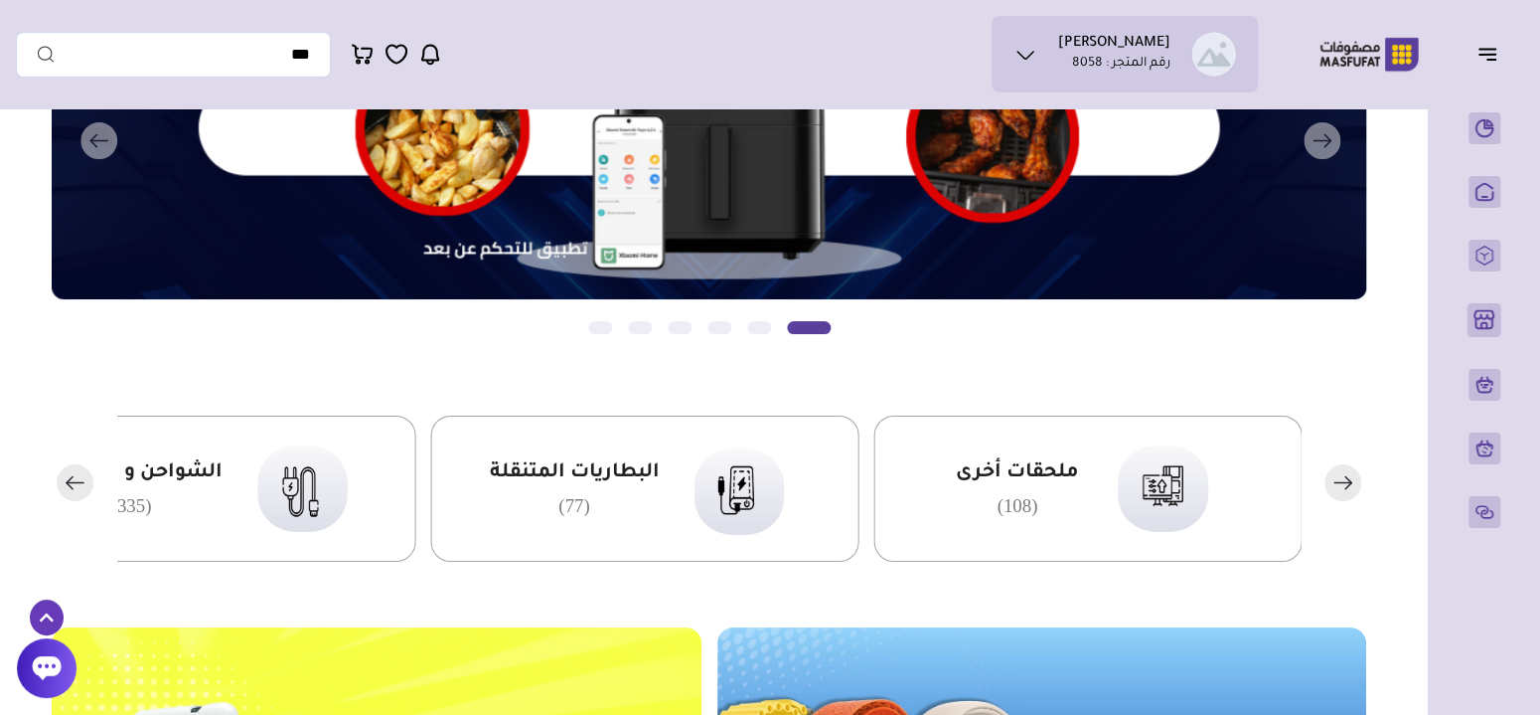
click at [608, 474] on span "البطاريات المتنقلة" at bounding box center [574, 473] width 170 height 26
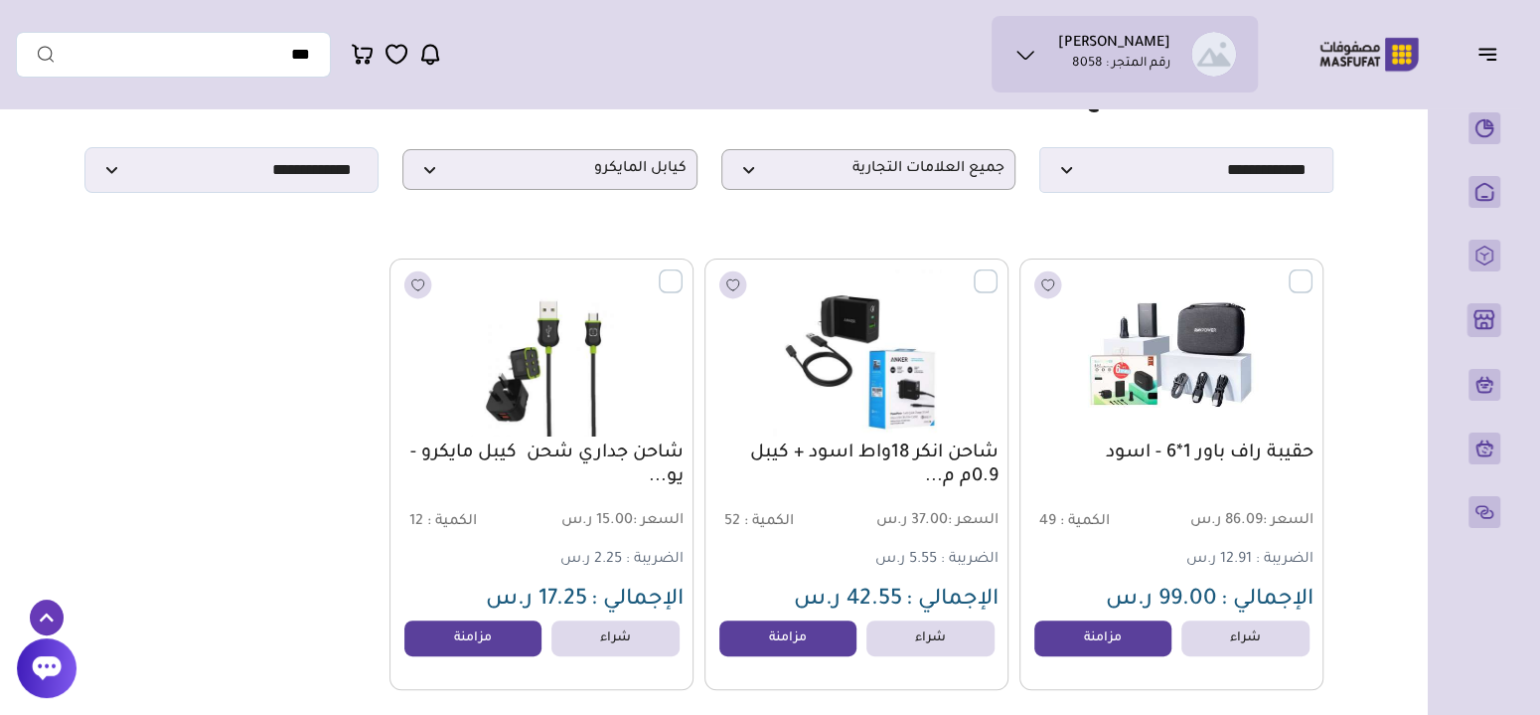
scroll to position [66, 0]
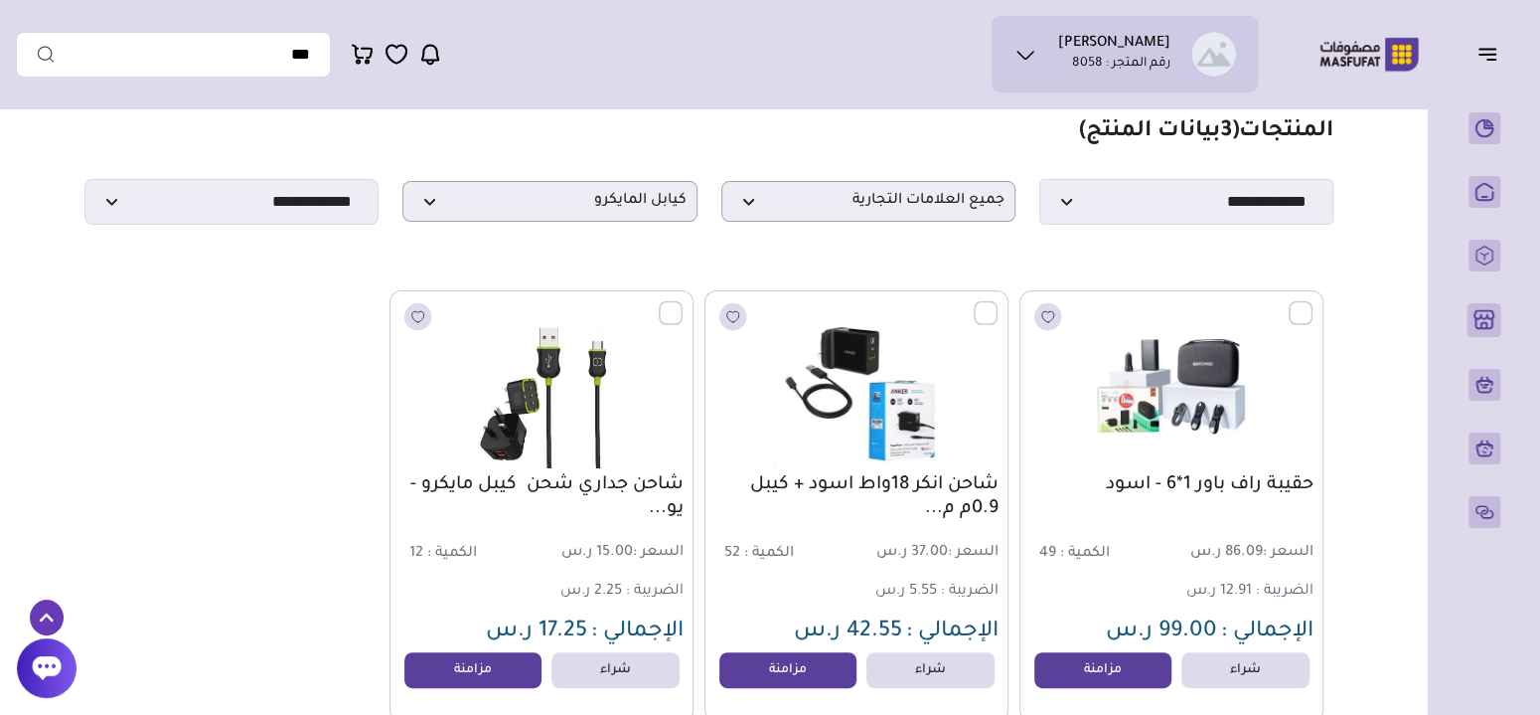
click at [683, 302] on label at bounding box center [683, 301] width 0 height 2
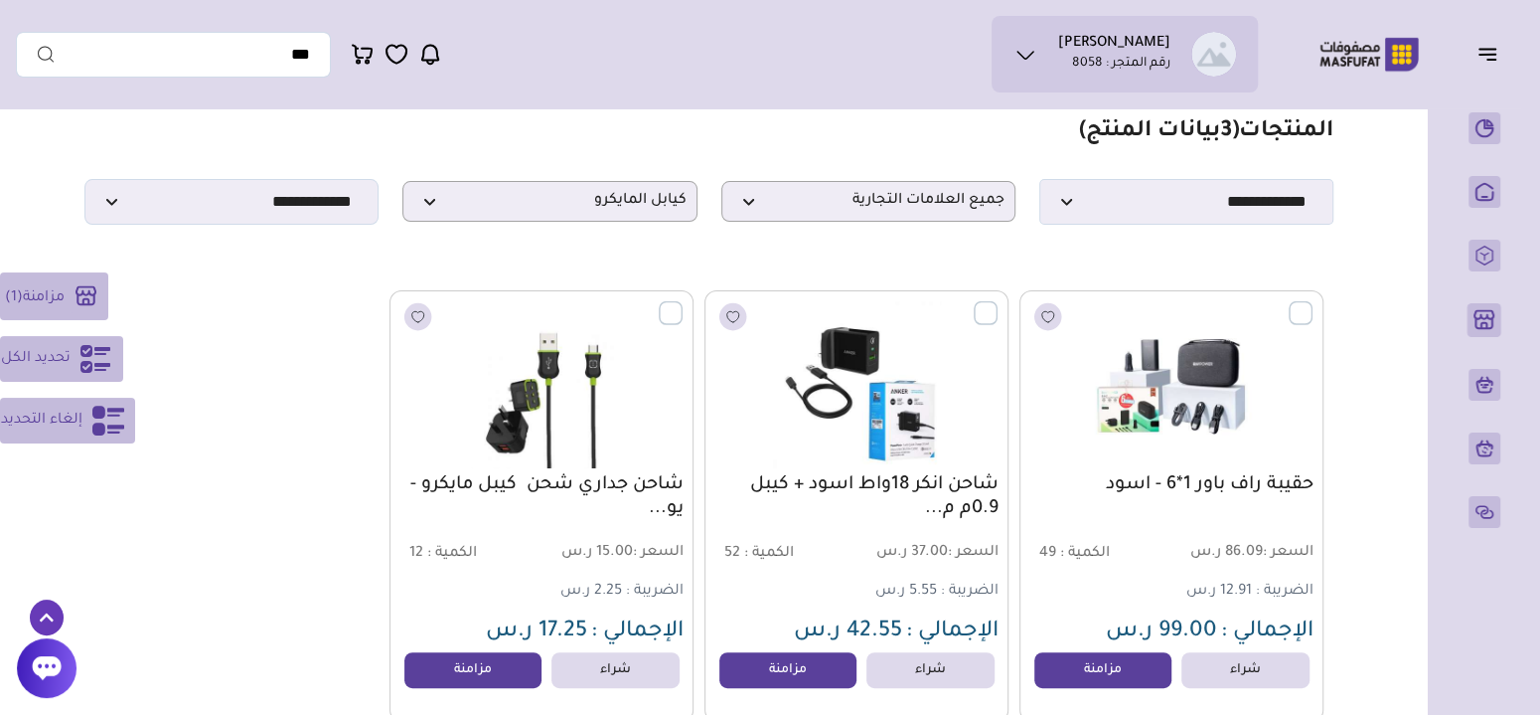
drag, startPoint x: 980, startPoint y: 319, endPoint x: 1008, endPoint y: 318, distance: 27.8
click at [998, 302] on label at bounding box center [998, 301] width 0 height 2
click at [1313, 302] on label at bounding box center [1313, 301] width 0 height 2
click at [41, 298] on span "مزامنة" at bounding box center [46, 297] width 42 height 16
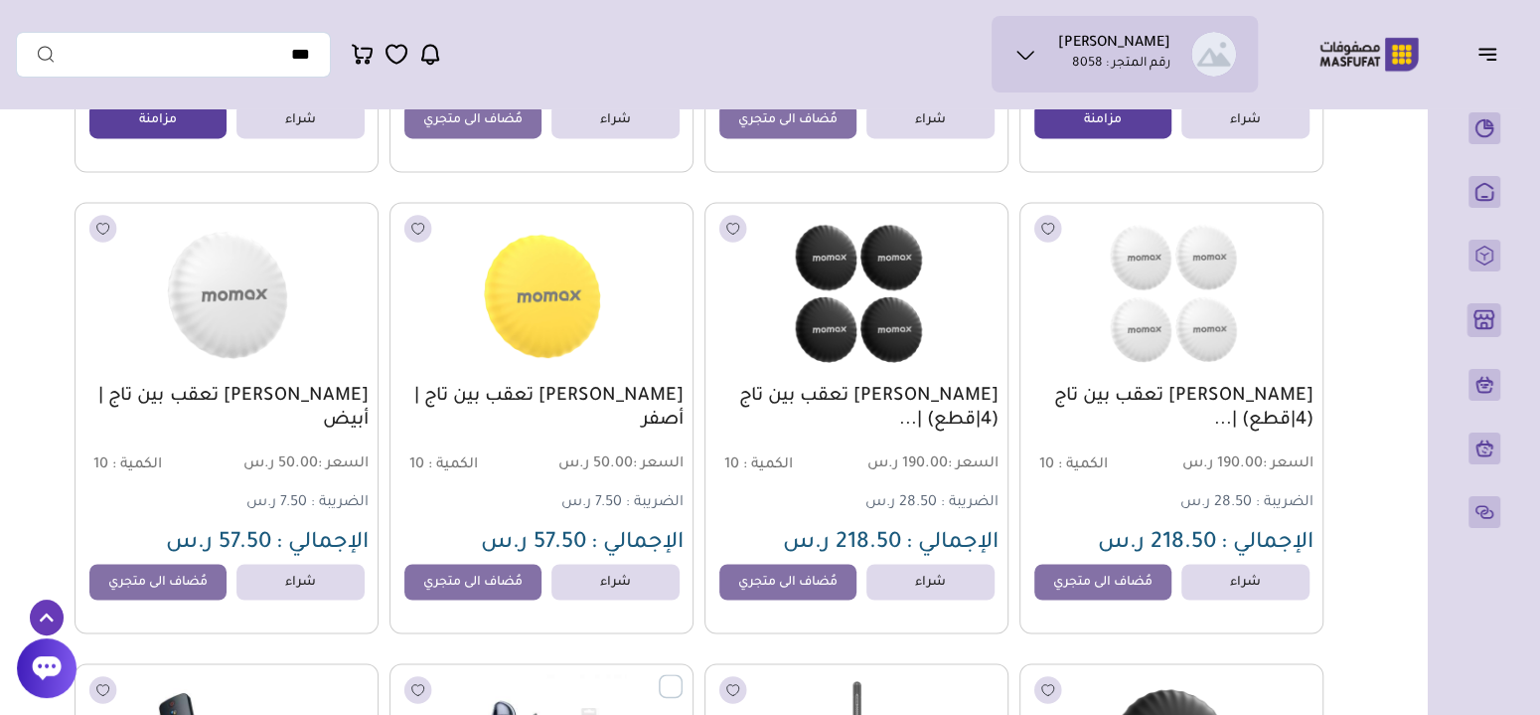
scroll to position [7136, 0]
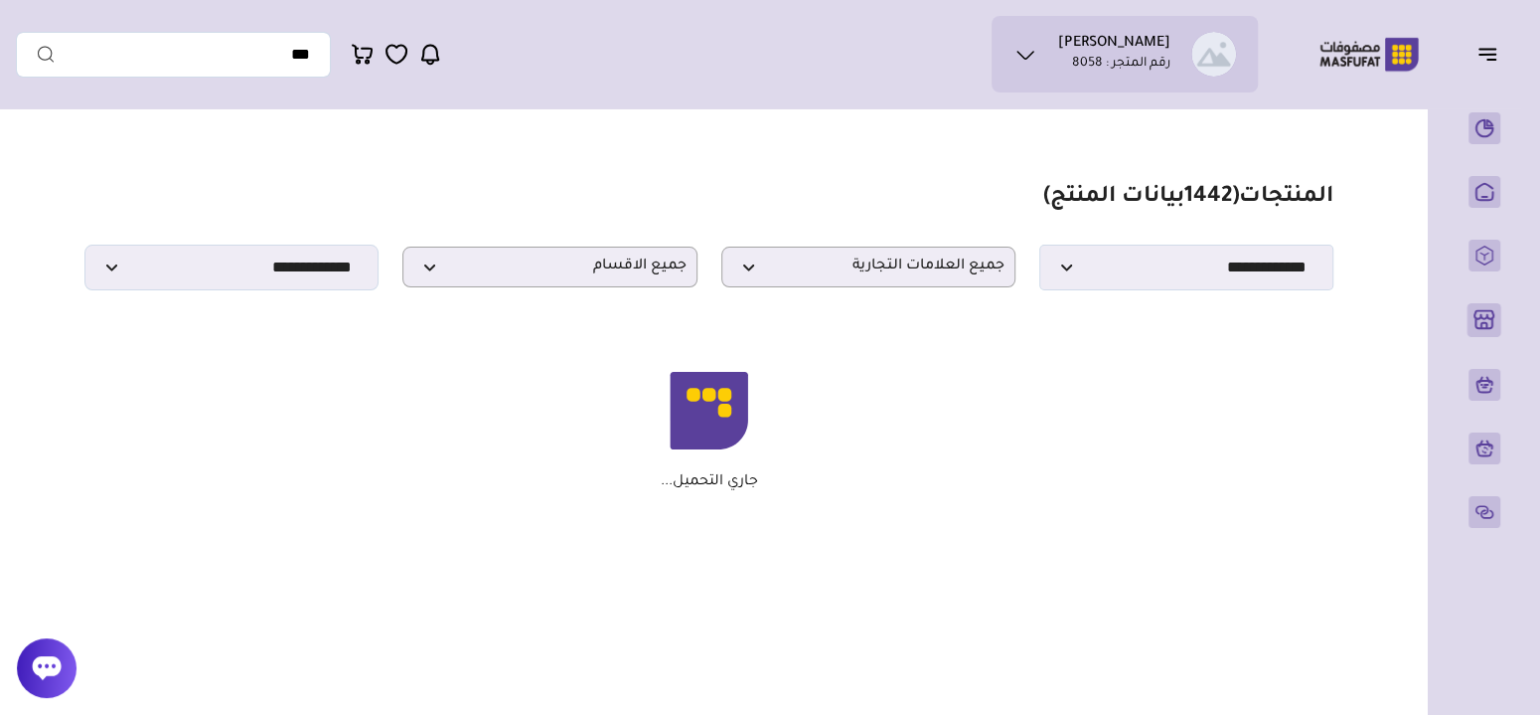
click at [0, 0] on p "متجري ( 0 )" at bounding box center [0, 0] width 0 height 0
drag, startPoint x: 1180, startPoint y: 205, endPoint x: 1219, endPoint y: 207, distance: 39.8
click at [1219, 207] on span "1442" at bounding box center [1209, 198] width 48 height 24
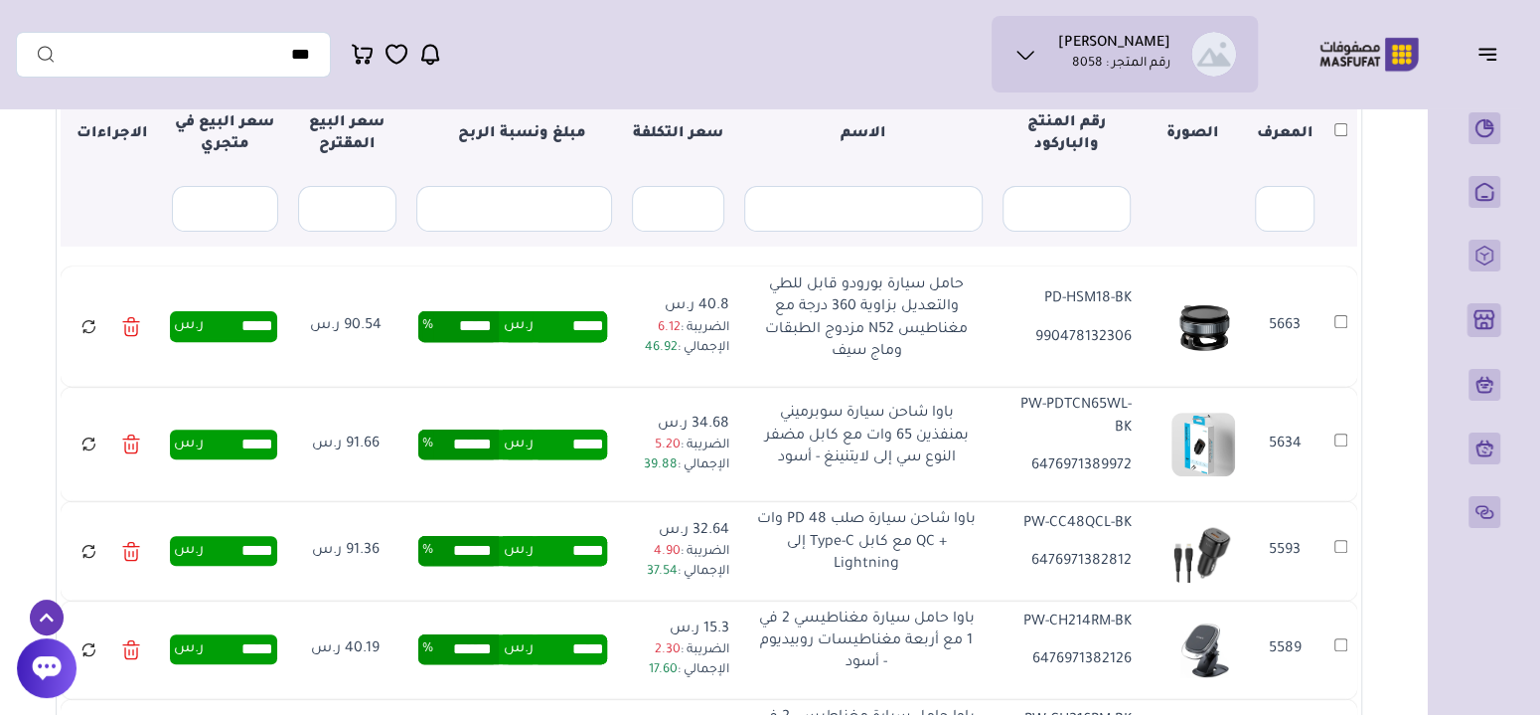
scroll to position [180, 0]
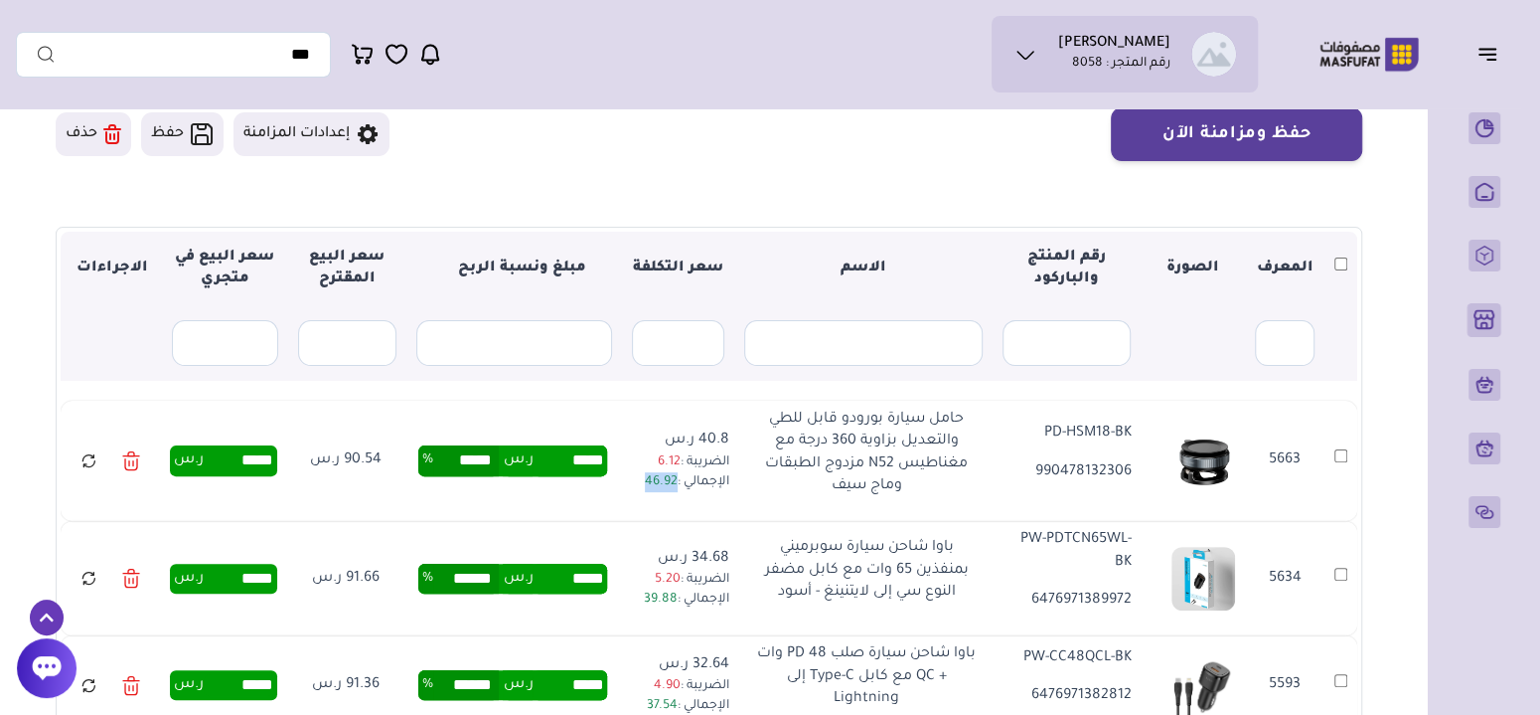
drag, startPoint x: 675, startPoint y: 481, endPoint x: 630, endPoint y: 486, distance: 45.0
click at [629, 485] on td "40.8 ر.س الضريبة : 6.12 الإجمالي : 46.92" at bounding box center [680, 460] width 117 height 121
click at [353, 463] on td "90.54 ر.س" at bounding box center [345, 460] width 117 height 121
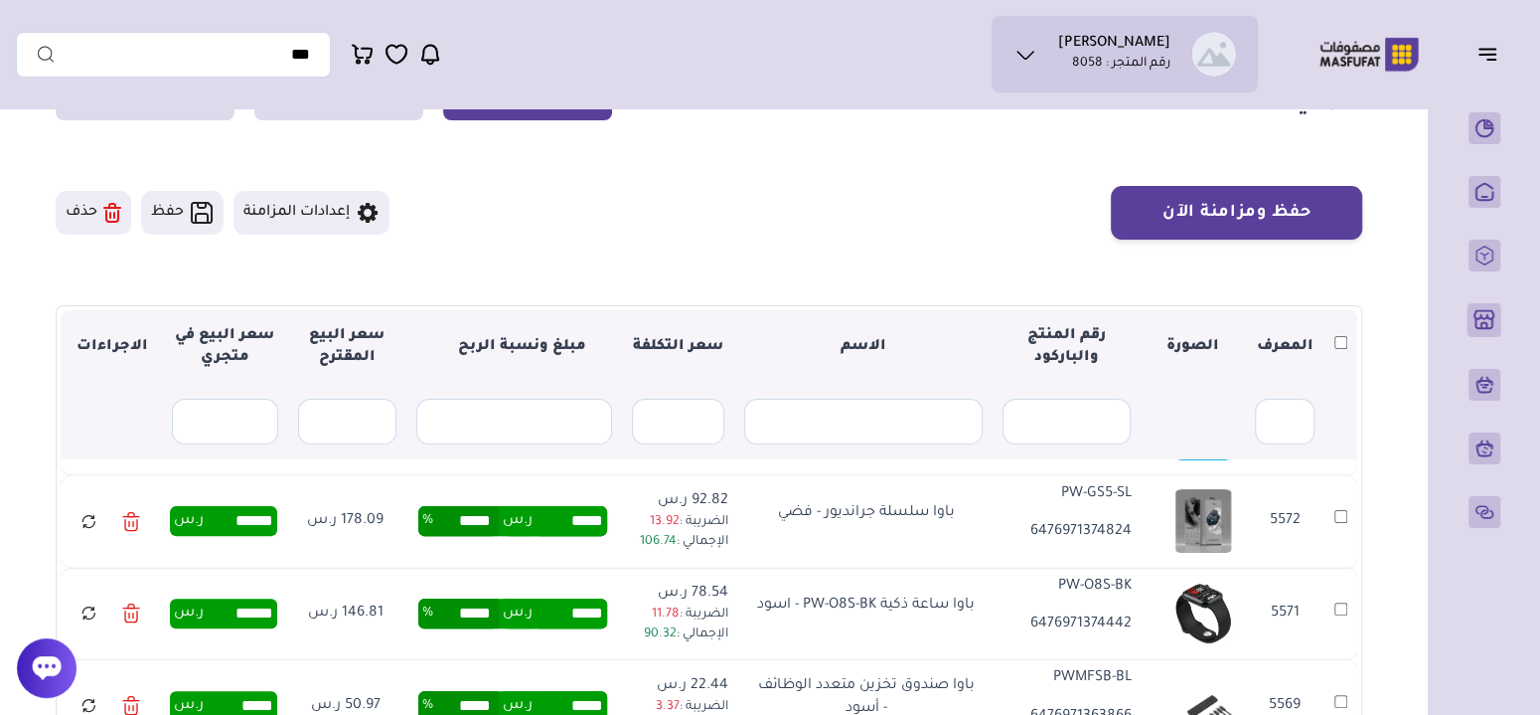
scroll to position [0, 0]
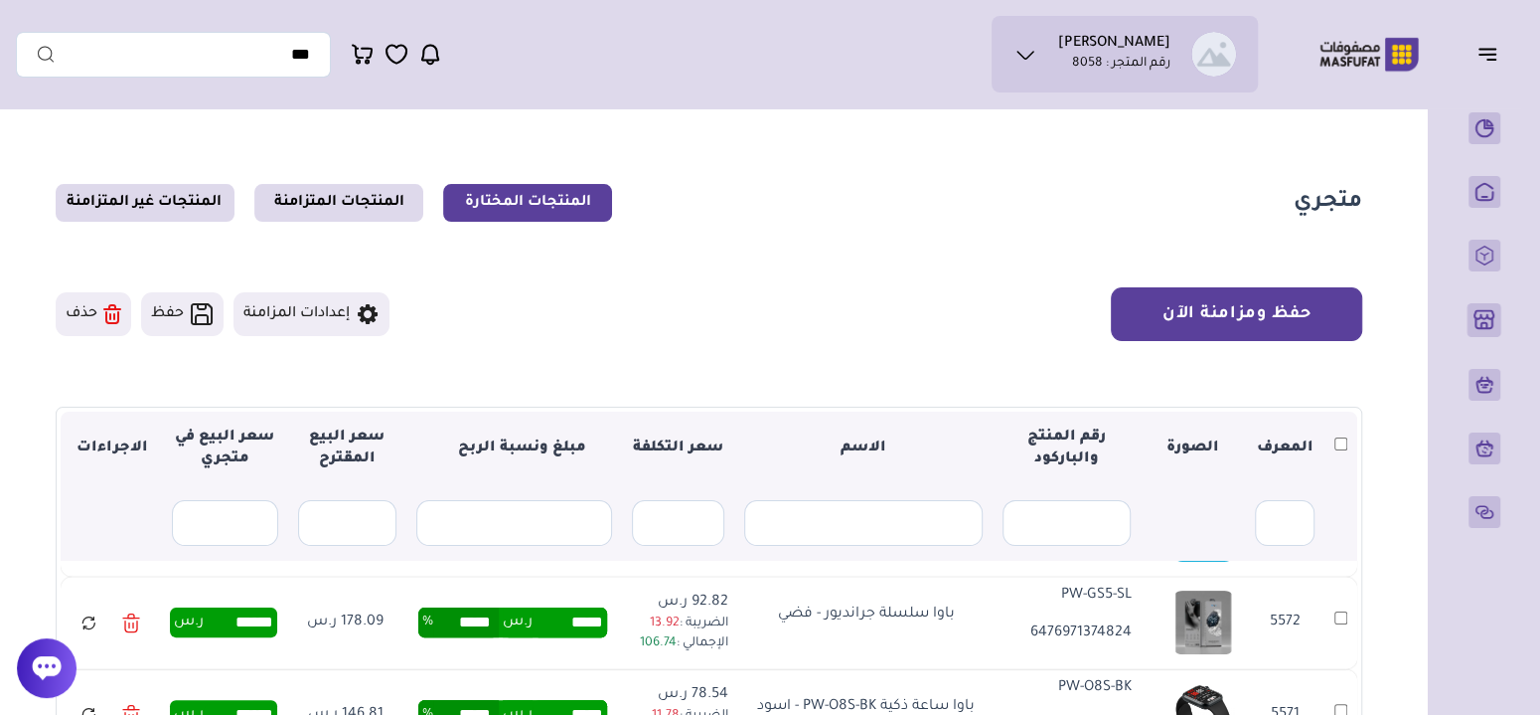
click at [1248, 321] on button "حفظ ومزامنة الآن" at bounding box center [1236, 314] width 251 height 54
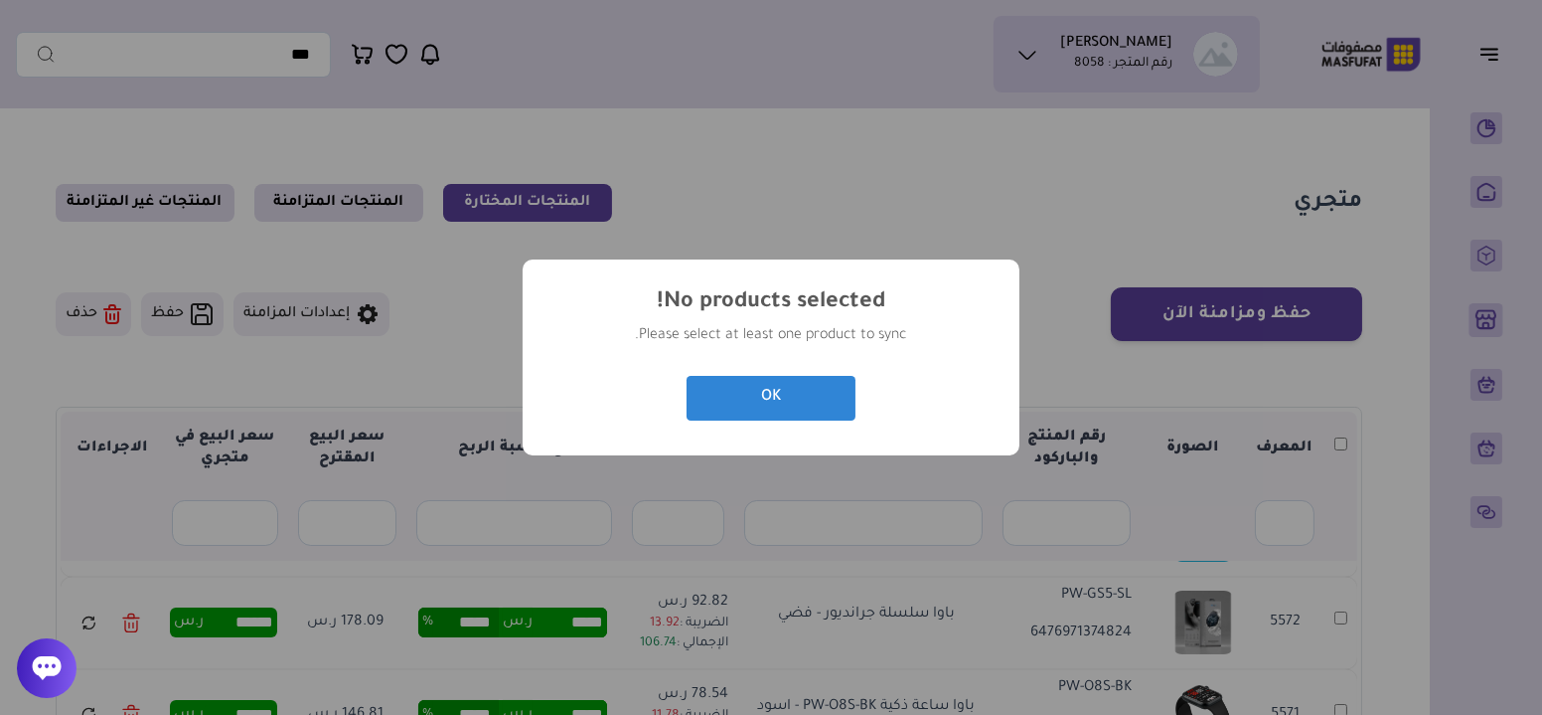
drag, startPoint x: 791, startPoint y: 310, endPoint x: 836, endPoint y: 295, distance: 47.1
click at [837, 295] on h2 "No products selected!" at bounding box center [771, 303] width 229 height 29
drag, startPoint x: 656, startPoint y: 301, endPoint x: 903, endPoint y: 330, distance: 249.1
click at [903, 330] on div "? ! i No products selected! × Please select at least one product to sync. OK Ca…" at bounding box center [771, 357] width 497 height 196
click at [836, 304] on h2 "No products selected!" at bounding box center [771, 303] width 229 height 29
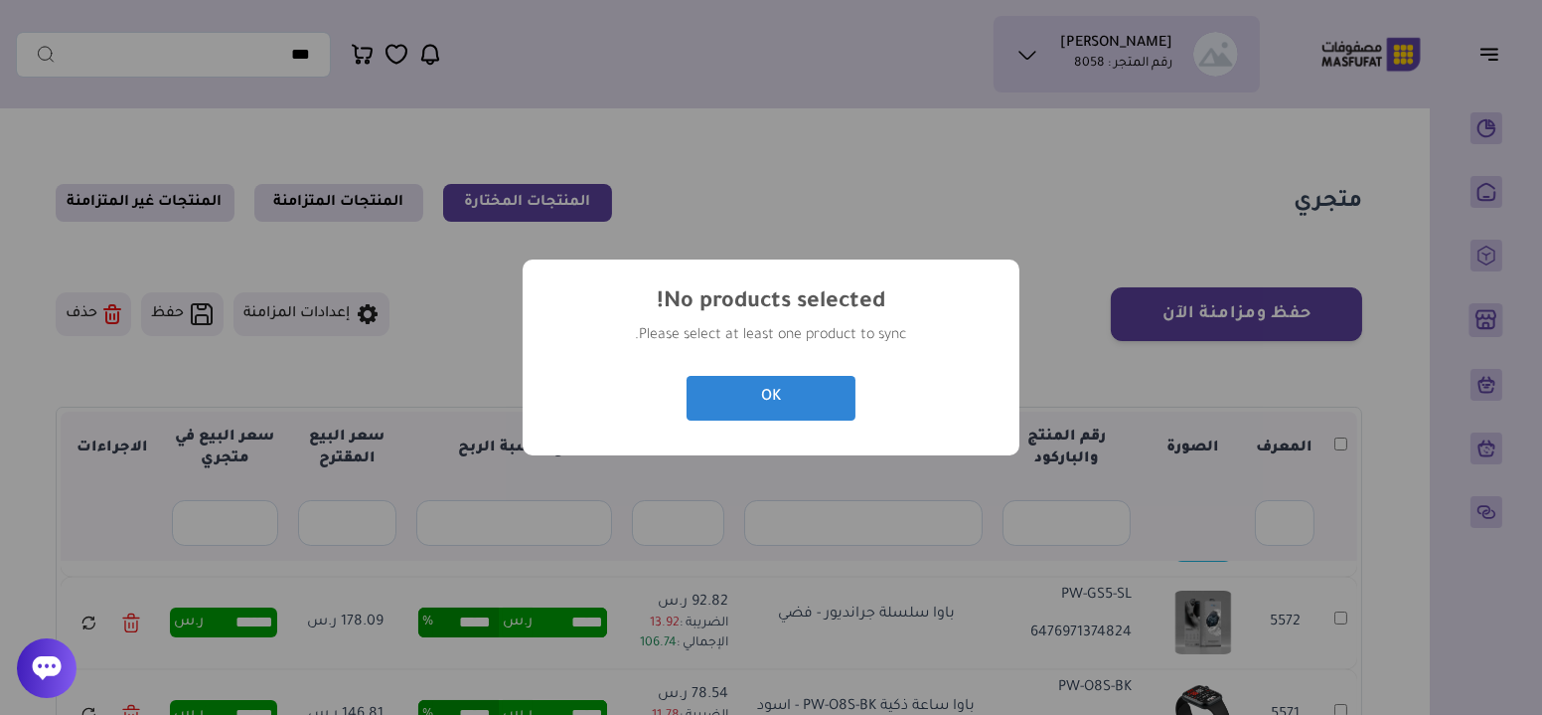
click at [834, 304] on h2 "No products selected!" at bounding box center [771, 303] width 229 height 29
click at [833, 304] on h2 "No products selected!" at bounding box center [771, 303] width 229 height 29
click at [832, 303] on h2 "No products selected!" at bounding box center [771, 303] width 229 height 29
click at [839, 299] on h2 "No products selected!" at bounding box center [771, 303] width 229 height 29
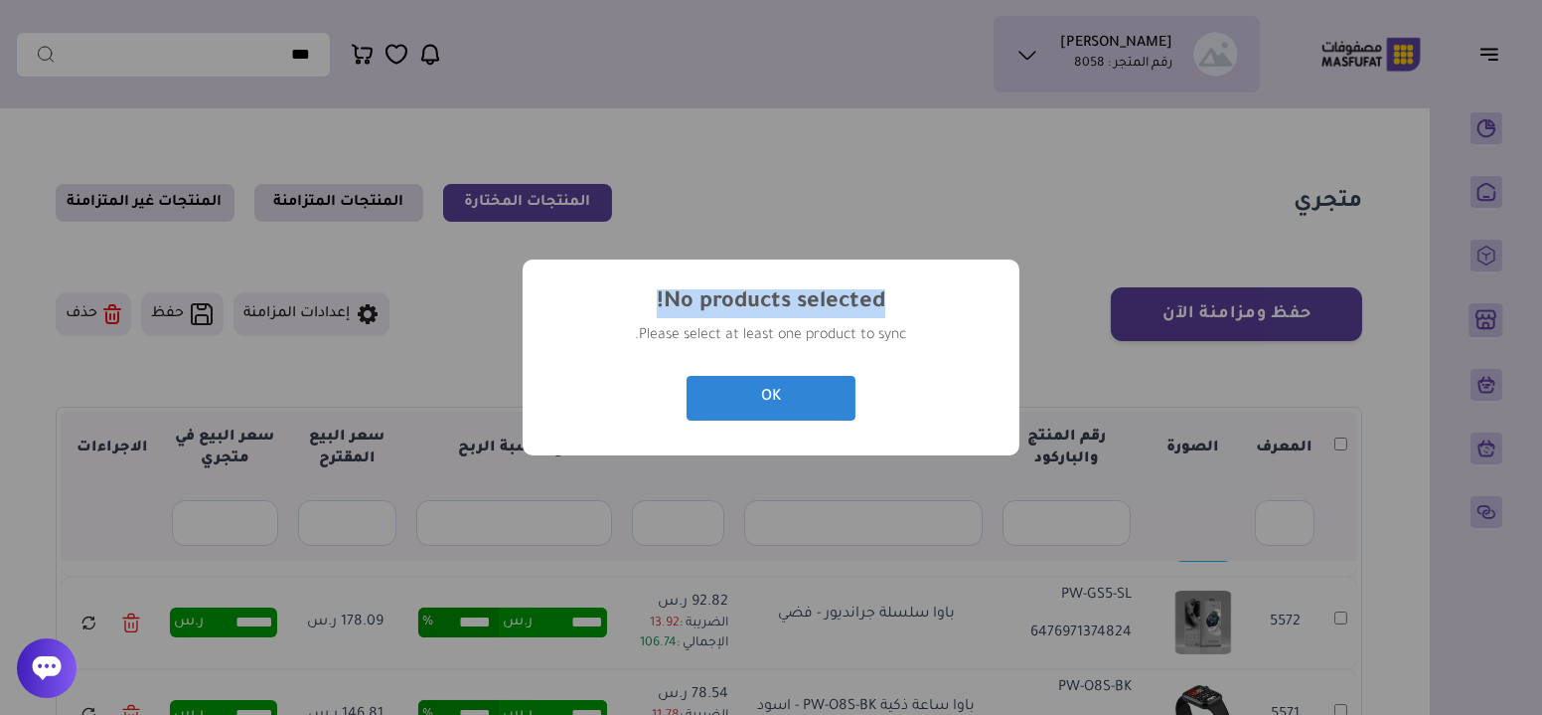
drag, startPoint x: 883, startPoint y: 304, endPoint x: 640, endPoint y: 297, distance: 243.6
click at [640, 297] on div "? ! i No products selected! ×" at bounding box center [771, 308] width 437 height 38
click at [783, 234] on div "? ! i No products selected! × Please select at least one product to sync. OK Ca…" at bounding box center [771, 357] width 1542 height 715
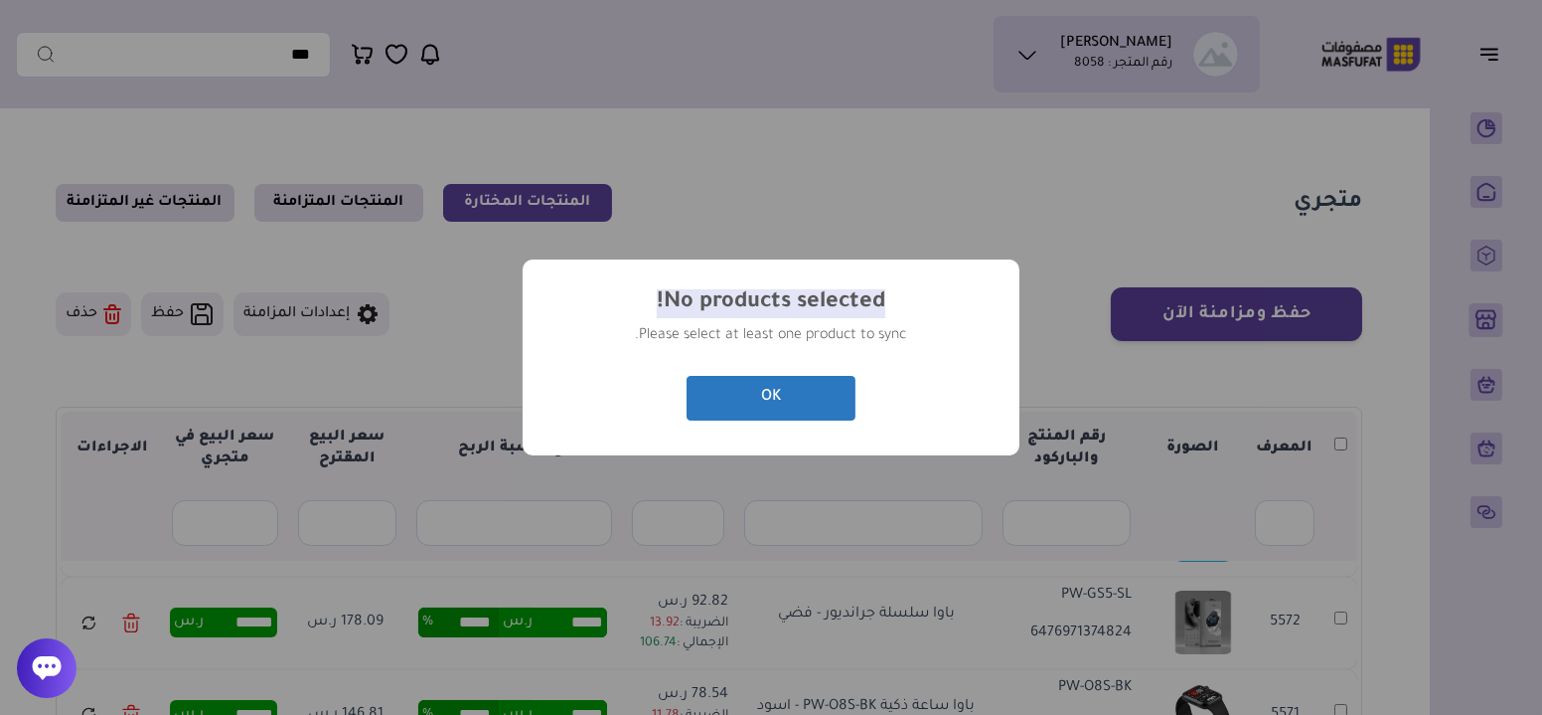
click at [748, 400] on button "OK" at bounding box center [771, 398] width 169 height 45
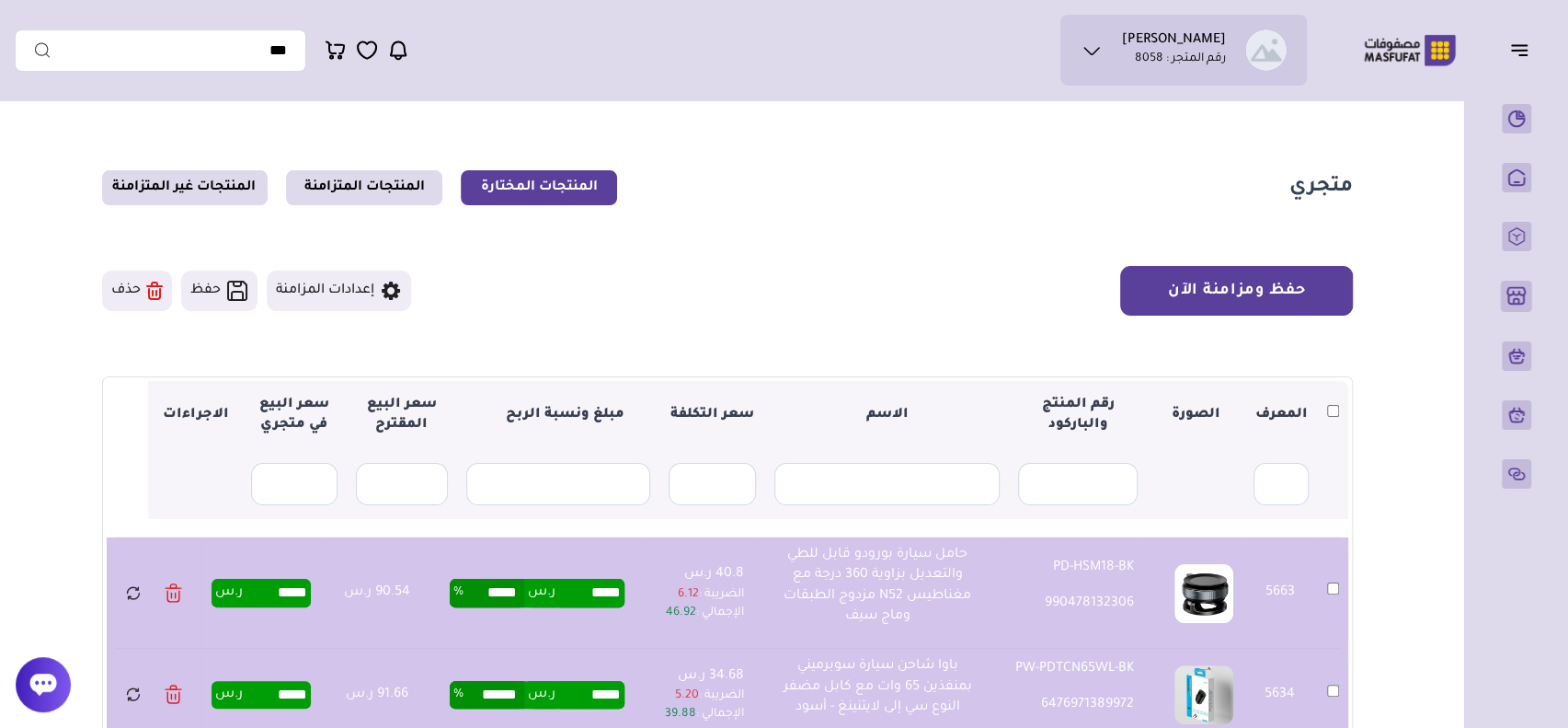
click at [1270, 295] on button "حفظ ومزامنة الآن" at bounding box center [1236, 291] width 232 height 50
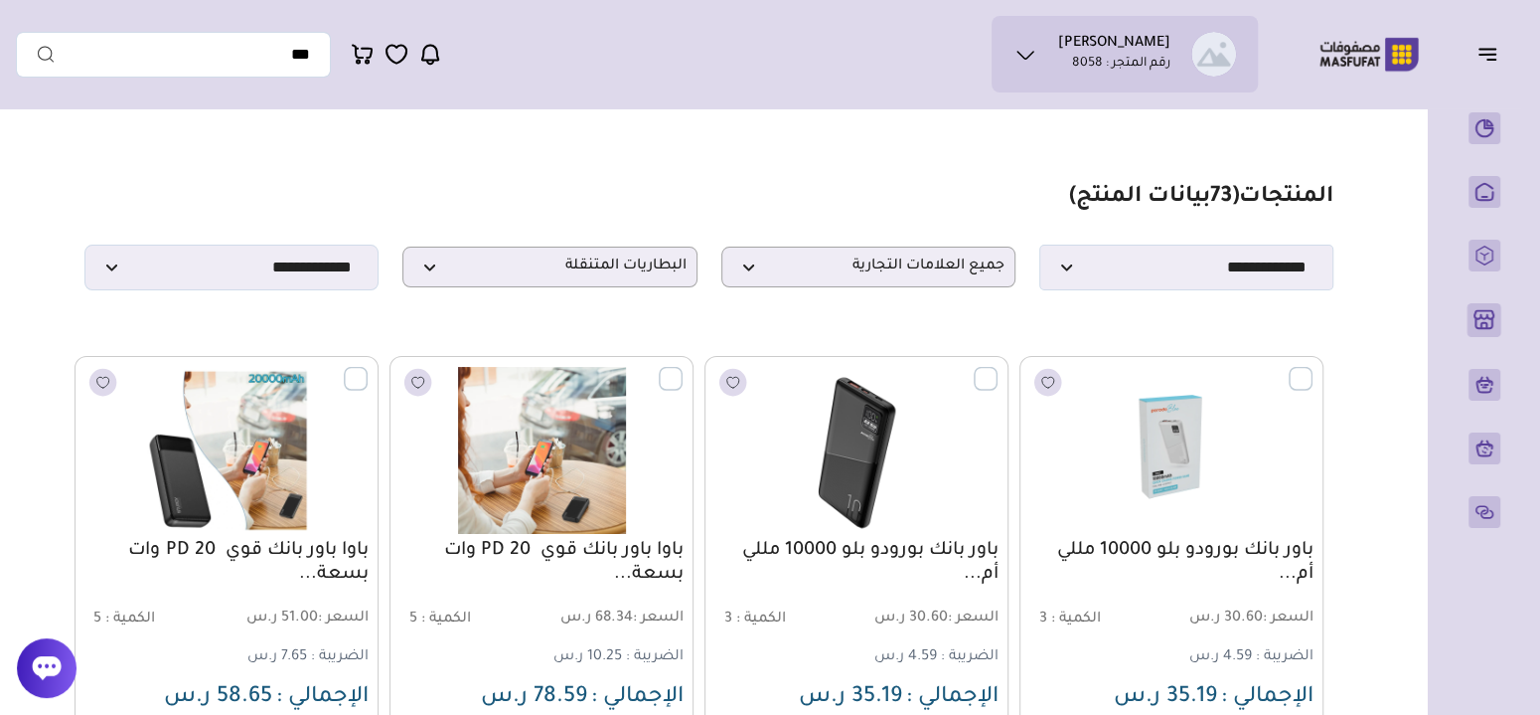
click at [1151, 290] on select "**********" at bounding box center [1186, 267] width 294 height 46
click at [1039, 250] on select "**********" at bounding box center [1186, 267] width 294 height 46
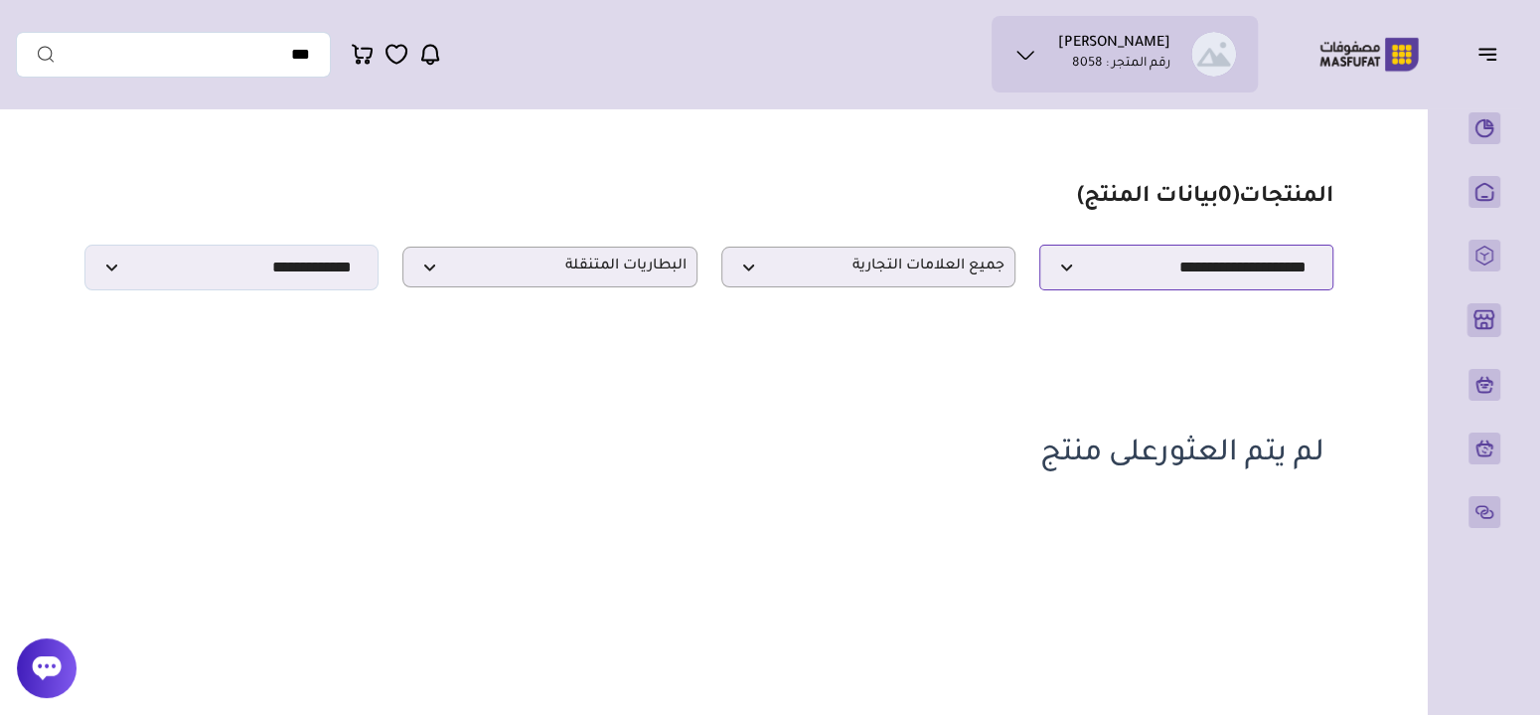
click at [1130, 260] on select "**********" at bounding box center [1186, 267] width 294 height 46
click at [1039, 250] on select "**********" at bounding box center [1186, 267] width 294 height 46
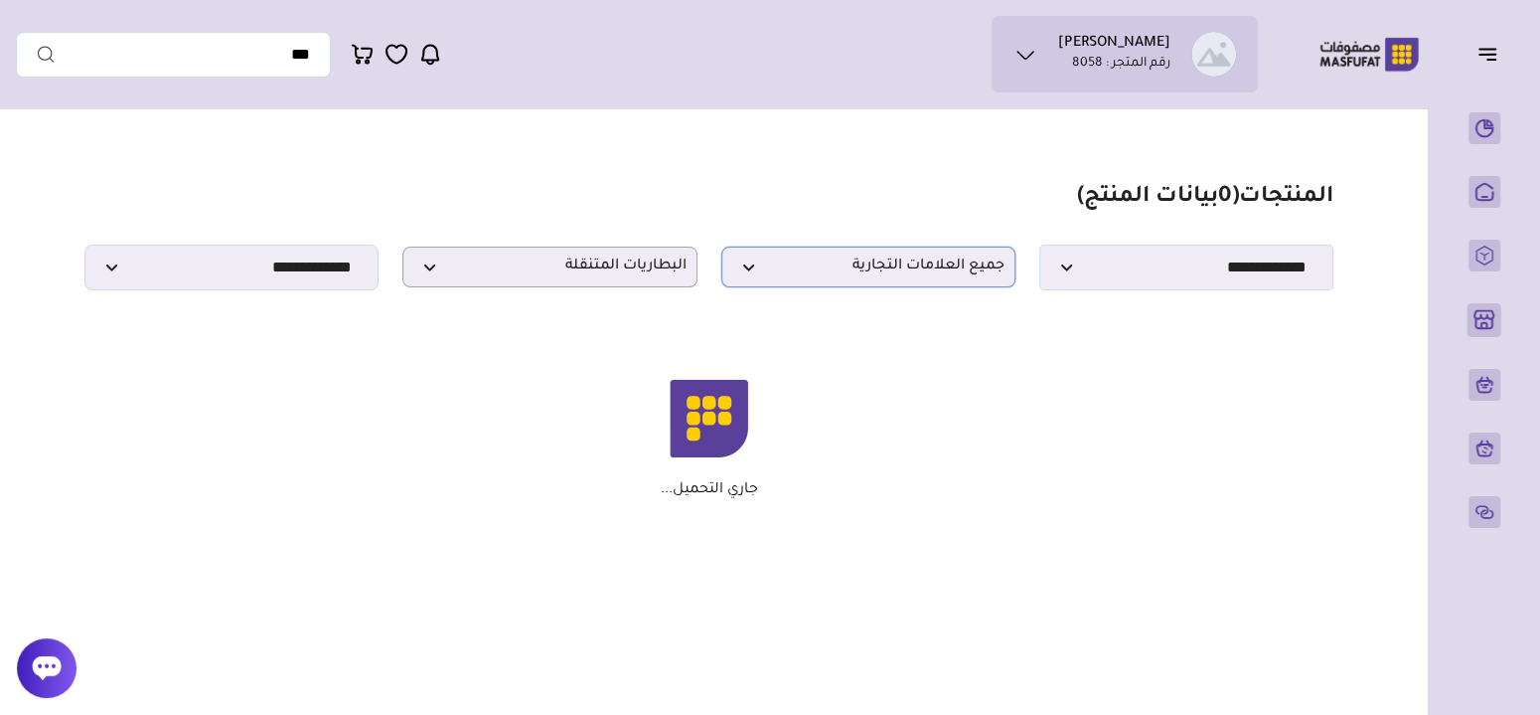
click at [941, 276] on span "جميع العلامات التجارية" at bounding box center [868, 266] width 272 height 19
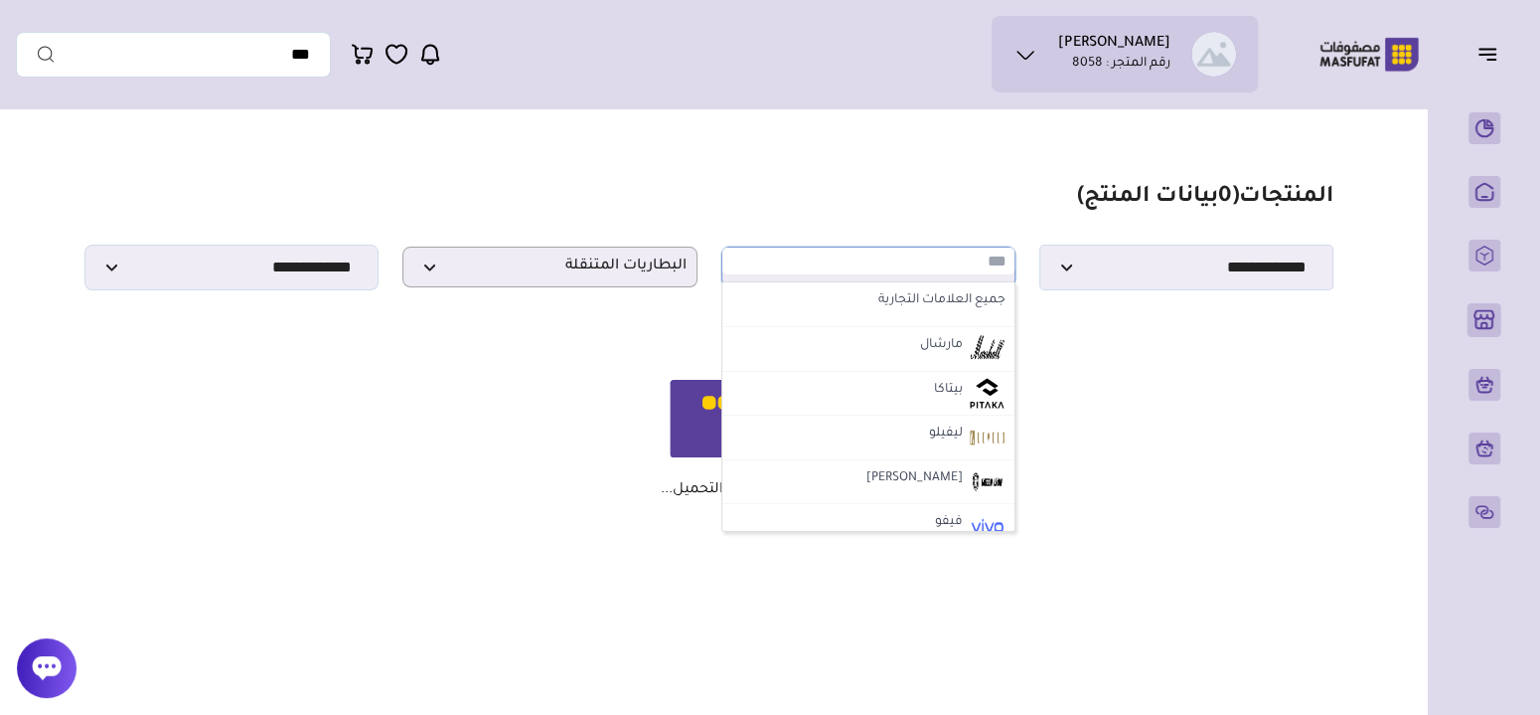
click at [1161, 364] on div "جاري التحميل..." at bounding box center [709, 439] width 1230 height 167
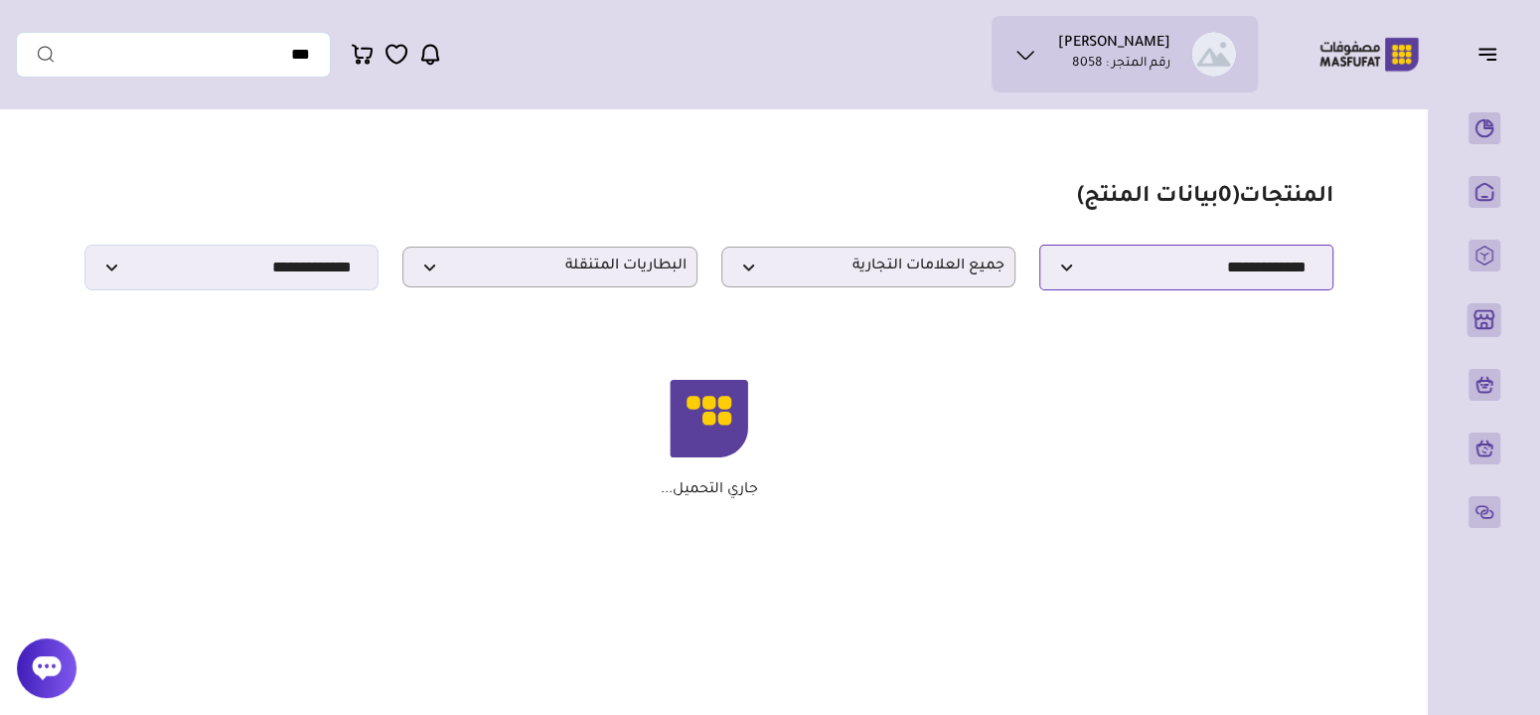
click at [1145, 290] on select "**********" at bounding box center [1186, 267] width 294 height 46
select select "********"
click at [1039, 250] on select "**********" at bounding box center [1186, 267] width 294 height 46
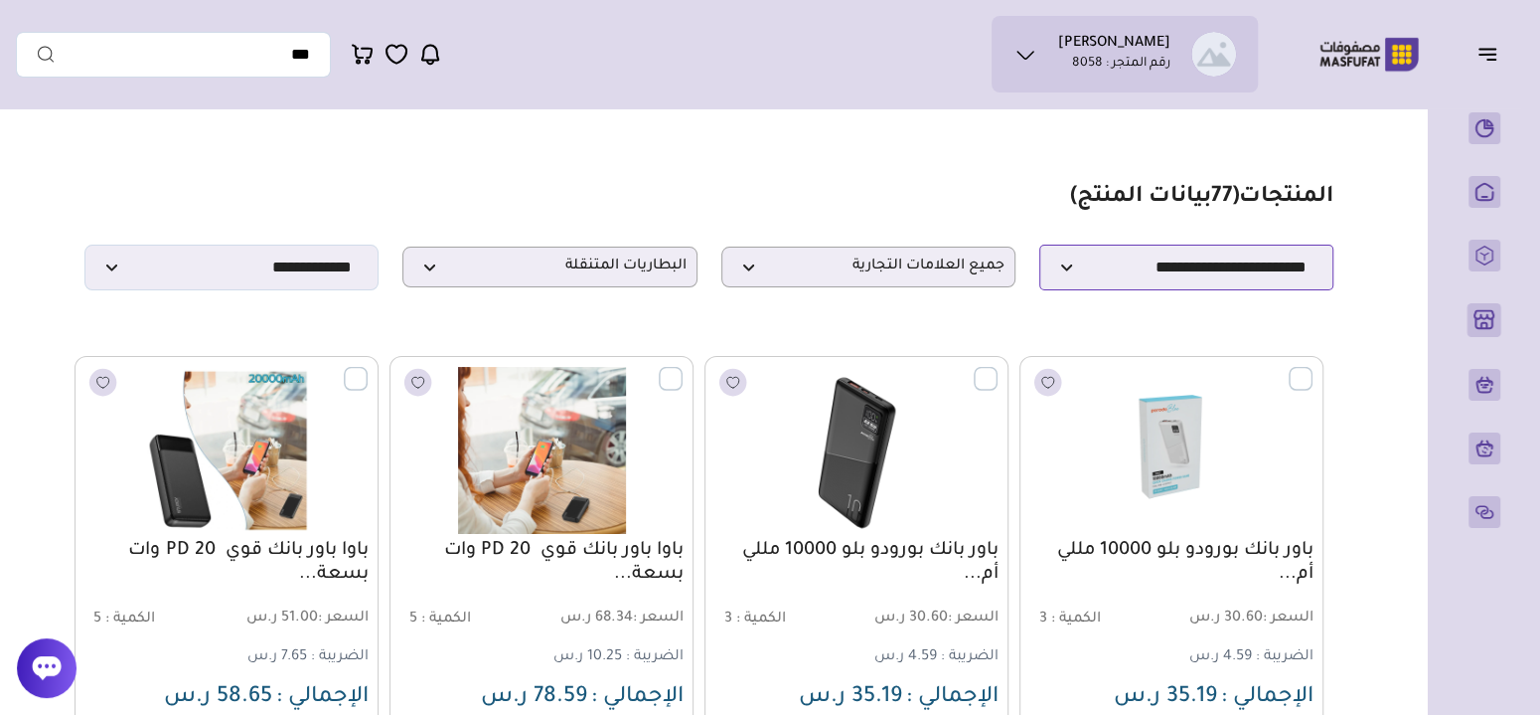
click at [1145, 267] on select "**********" at bounding box center [1186, 267] width 294 height 46
drag, startPoint x: 877, startPoint y: 312, endPoint x: 886, endPoint y: 315, distance: 10.4
click at [1158, 268] on select "**********" at bounding box center [1186, 267] width 294 height 46
click at [1171, 275] on select "**********" at bounding box center [1186, 267] width 294 height 46
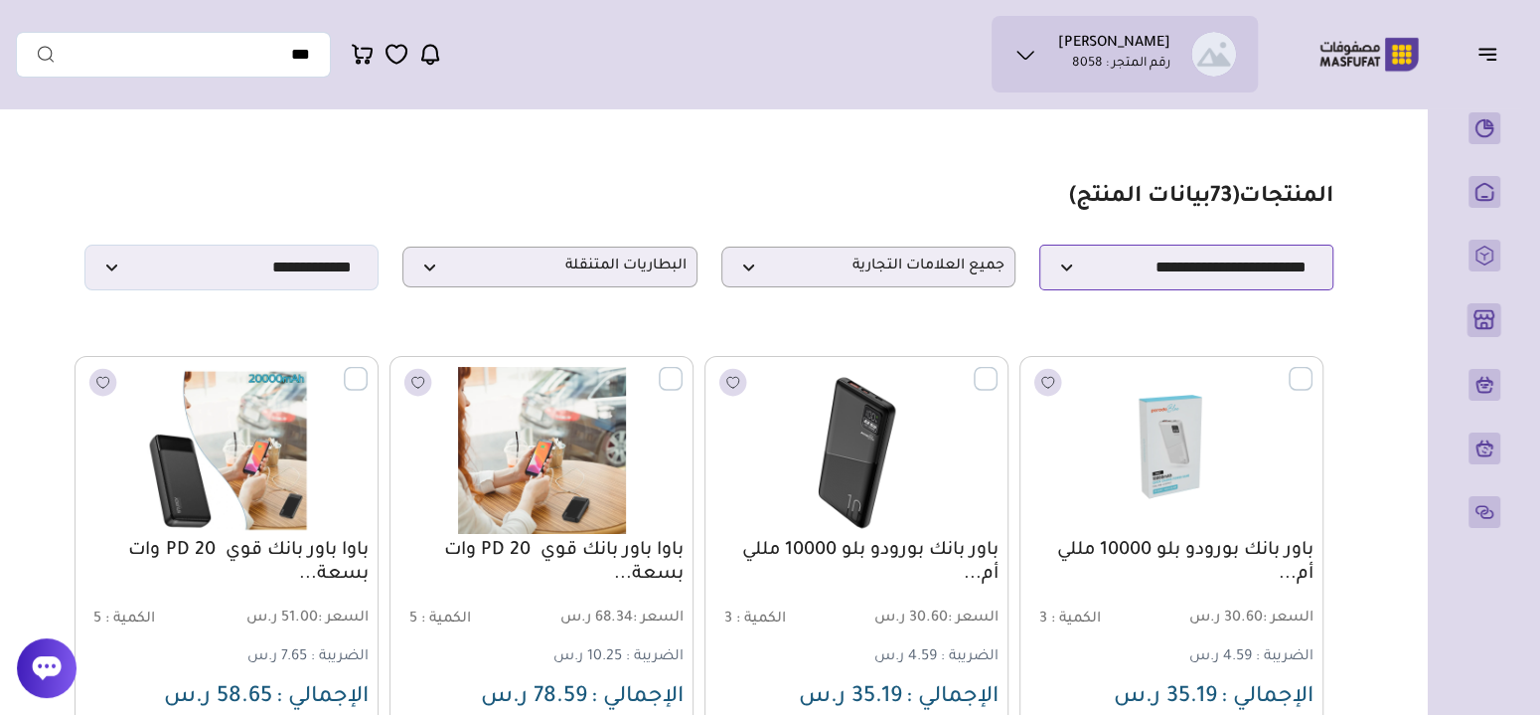
click at [1039, 250] on select "**********" at bounding box center [1186, 267] width 294 height 46
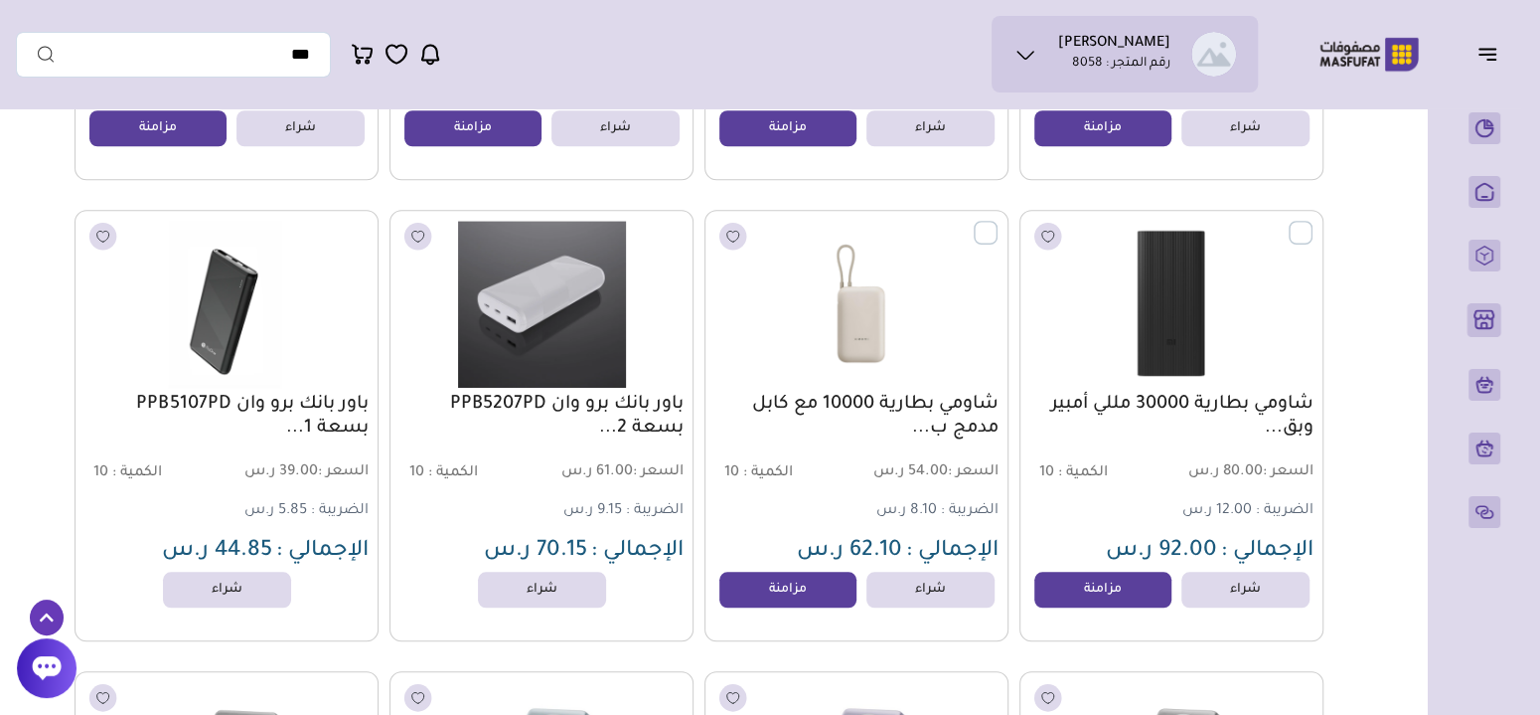
scroll to position [1083, 0]
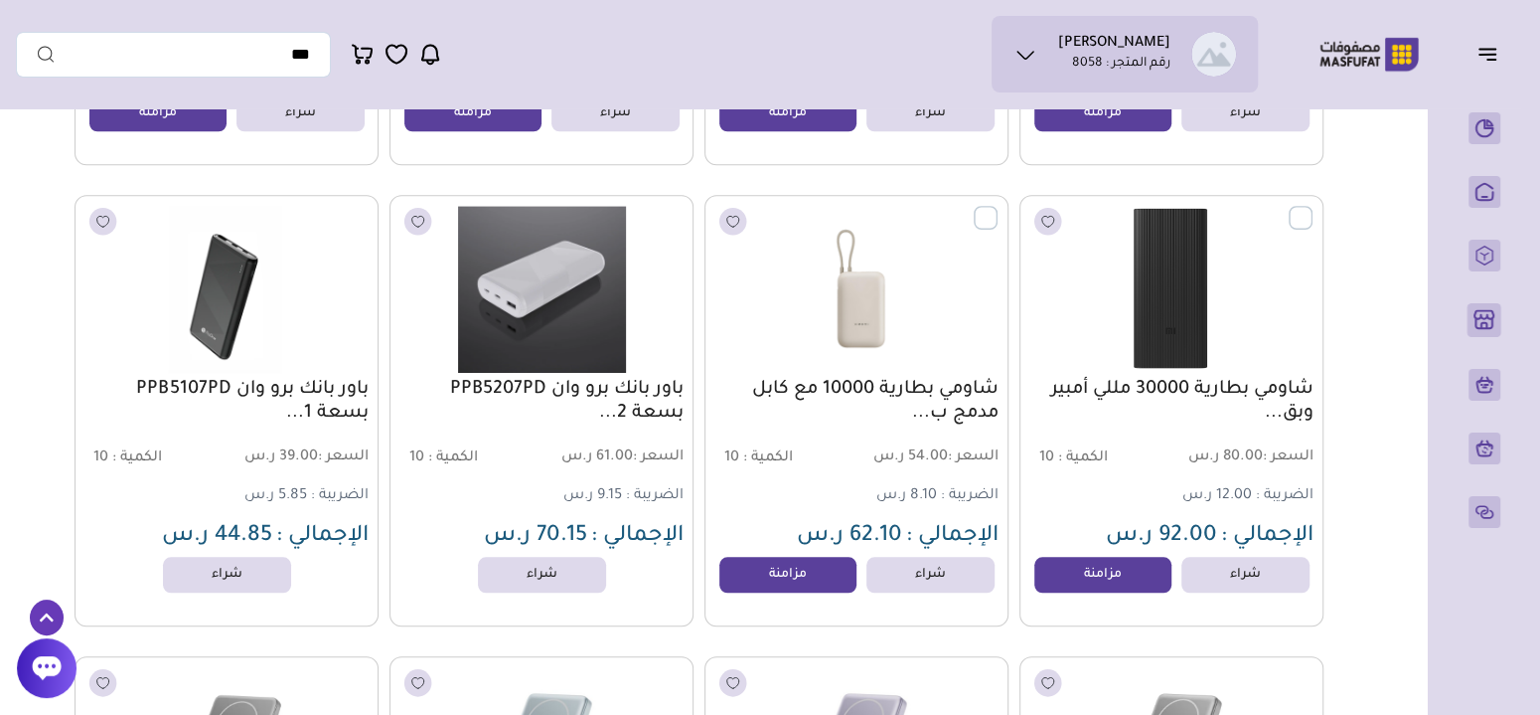
click at [1313, 208] on label at bounding box center [1313, 207] width 0 height 2
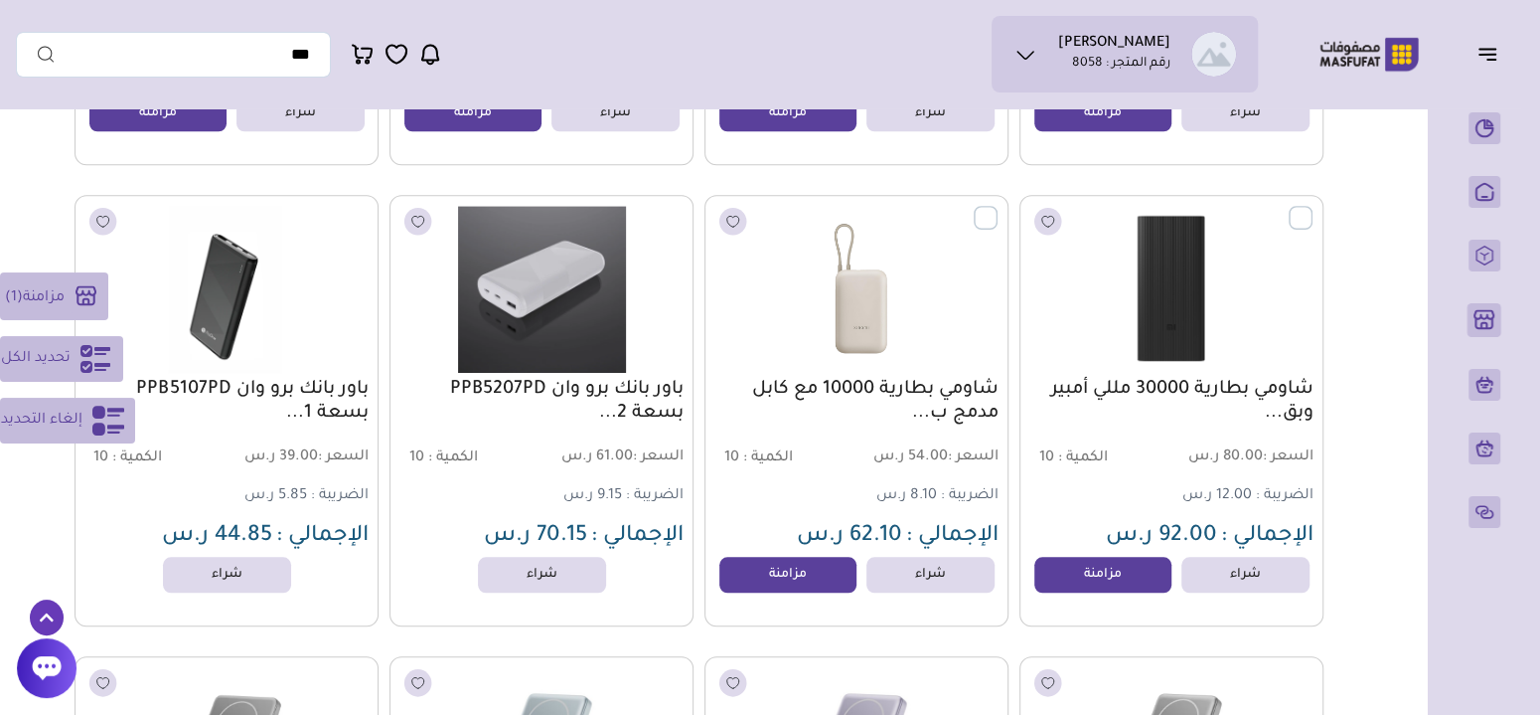
click at [998, 208] on label at bounding box center [998, 207] width 0 height 2
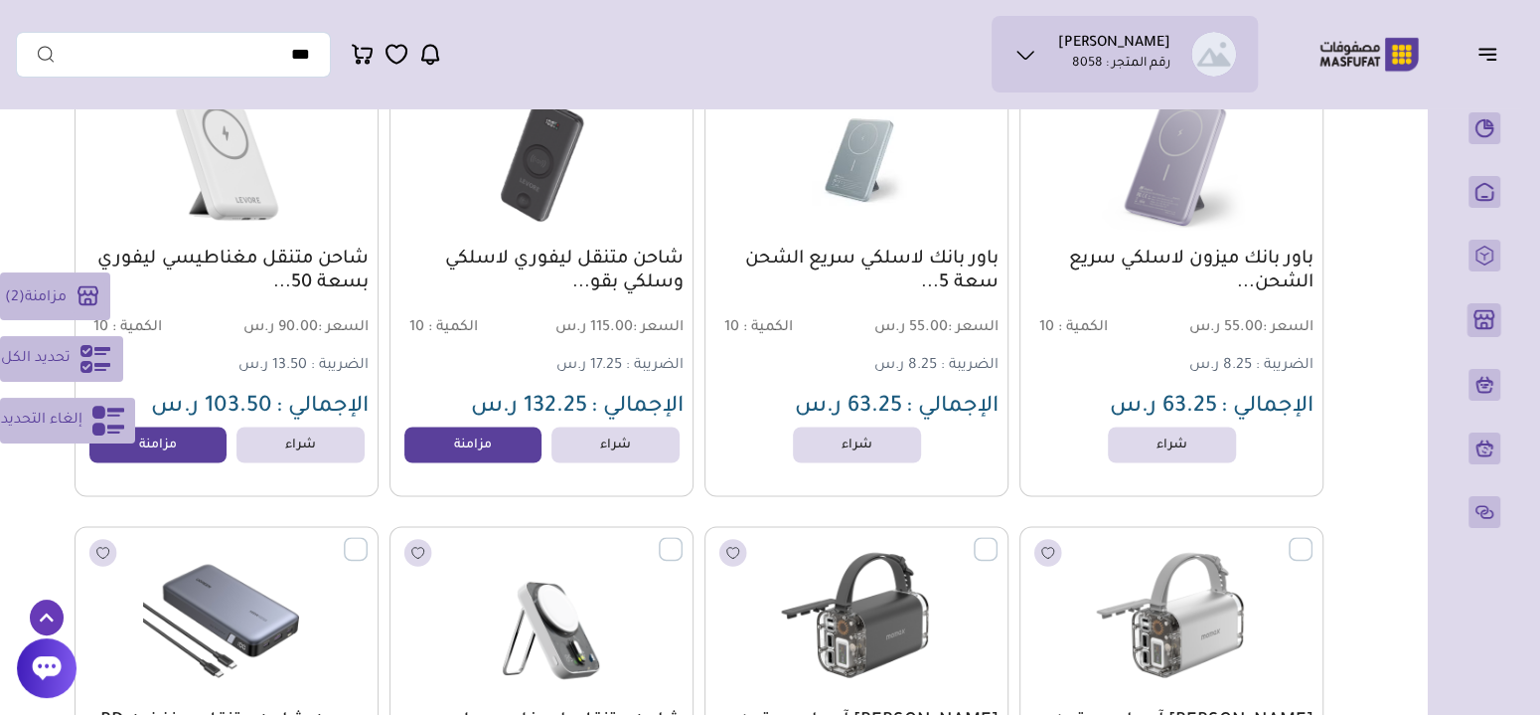
scroll to position [2077, 0]
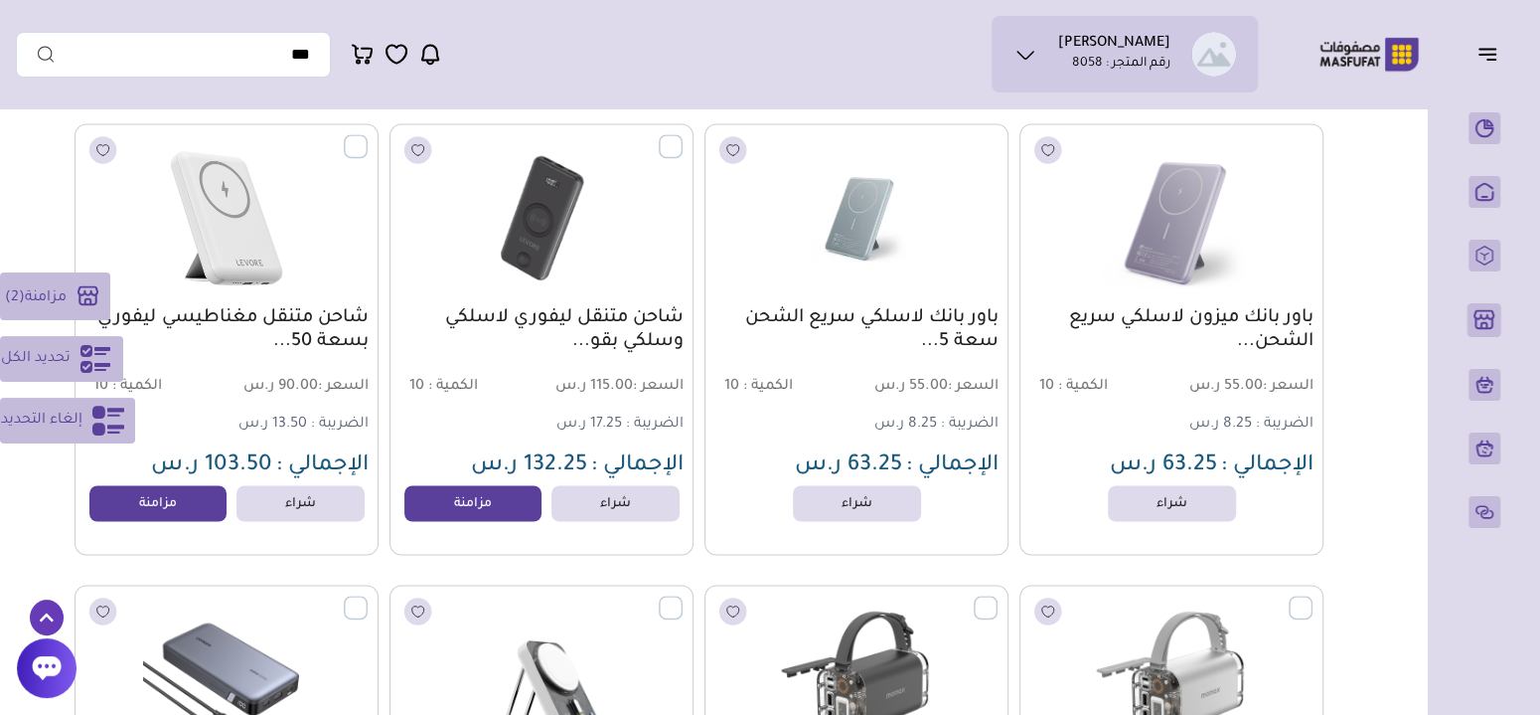
click at [368, 136] on label at bounding box center [368, 135] width 0 height 2
click at [683, 136] on label at bounding box center [683, 135] width 0 height 2
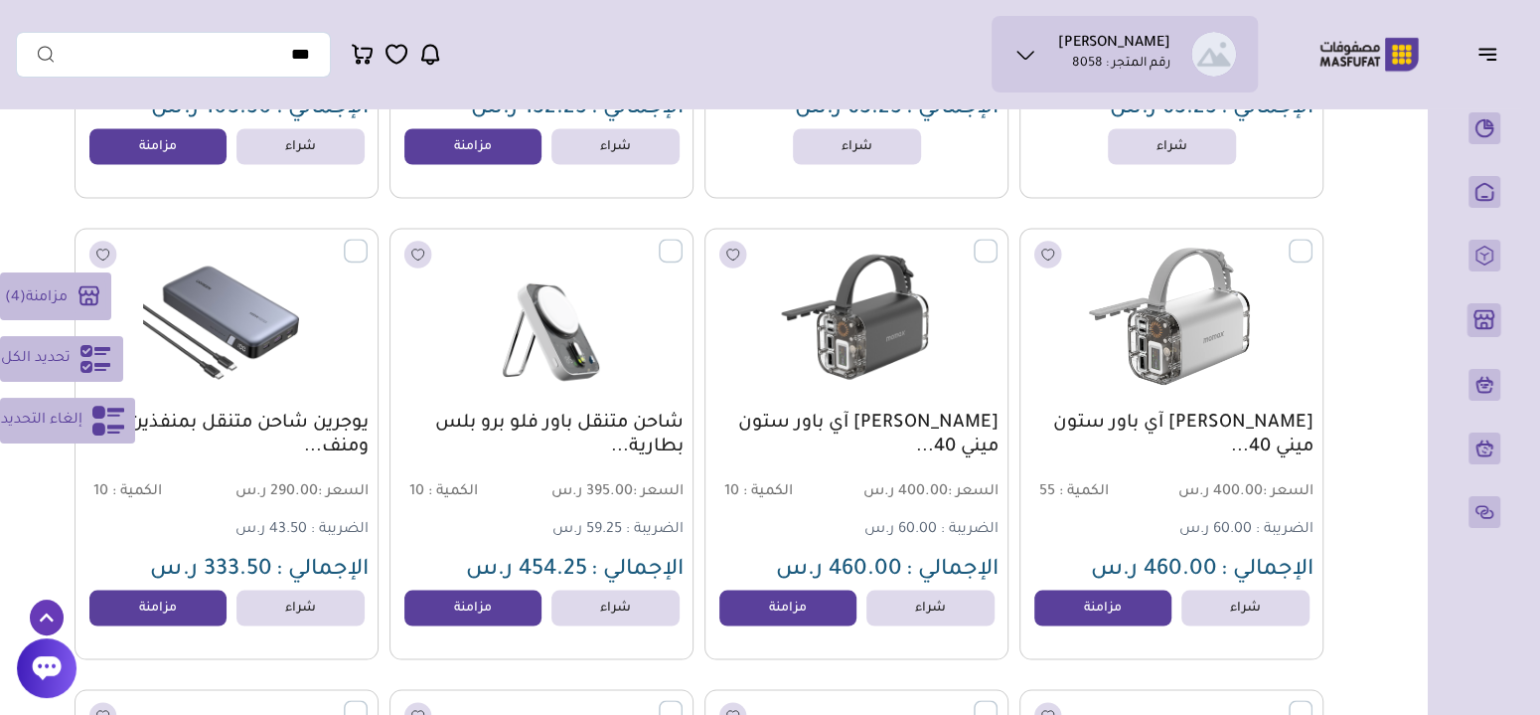
scroll to position [2439, 0]
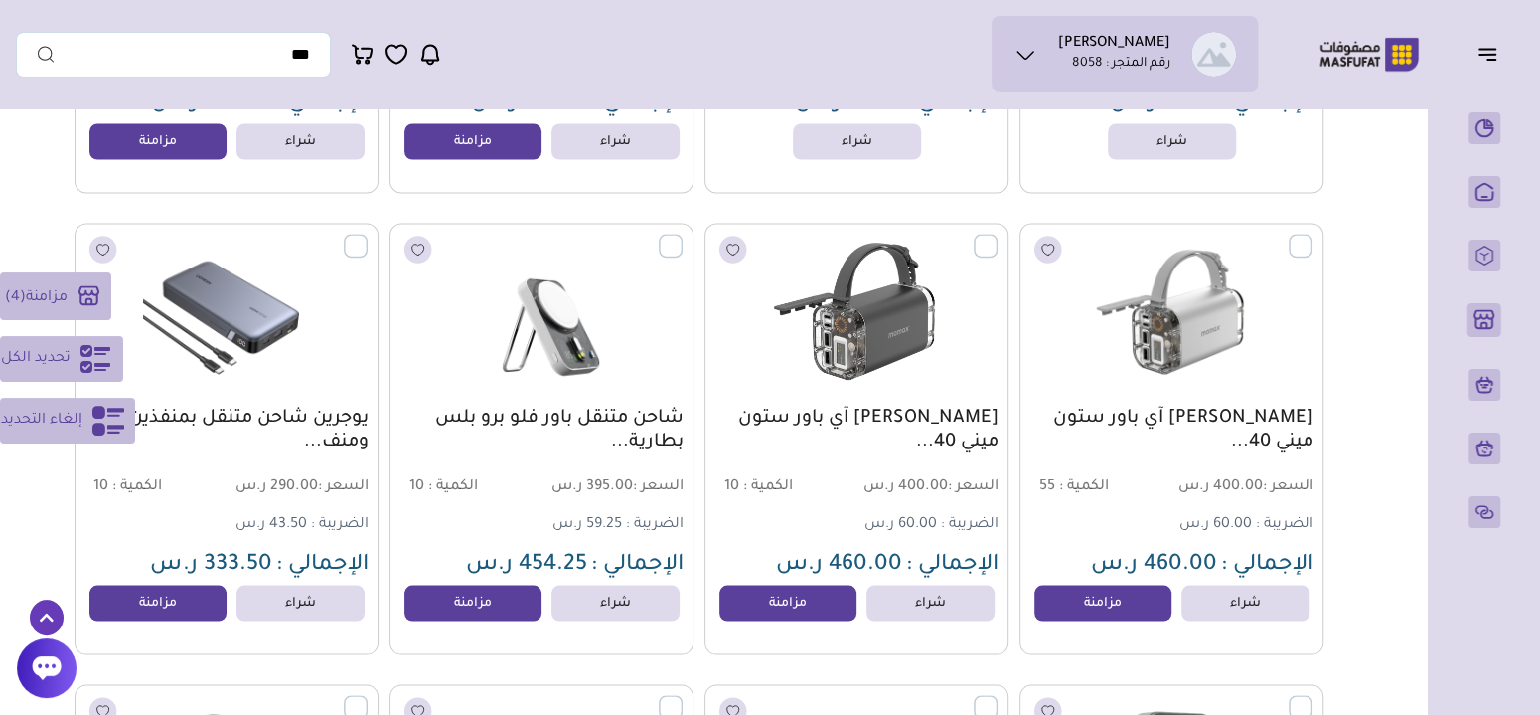
click at [998, 236] on label at bounding box center [998, 235] width 0 height 2
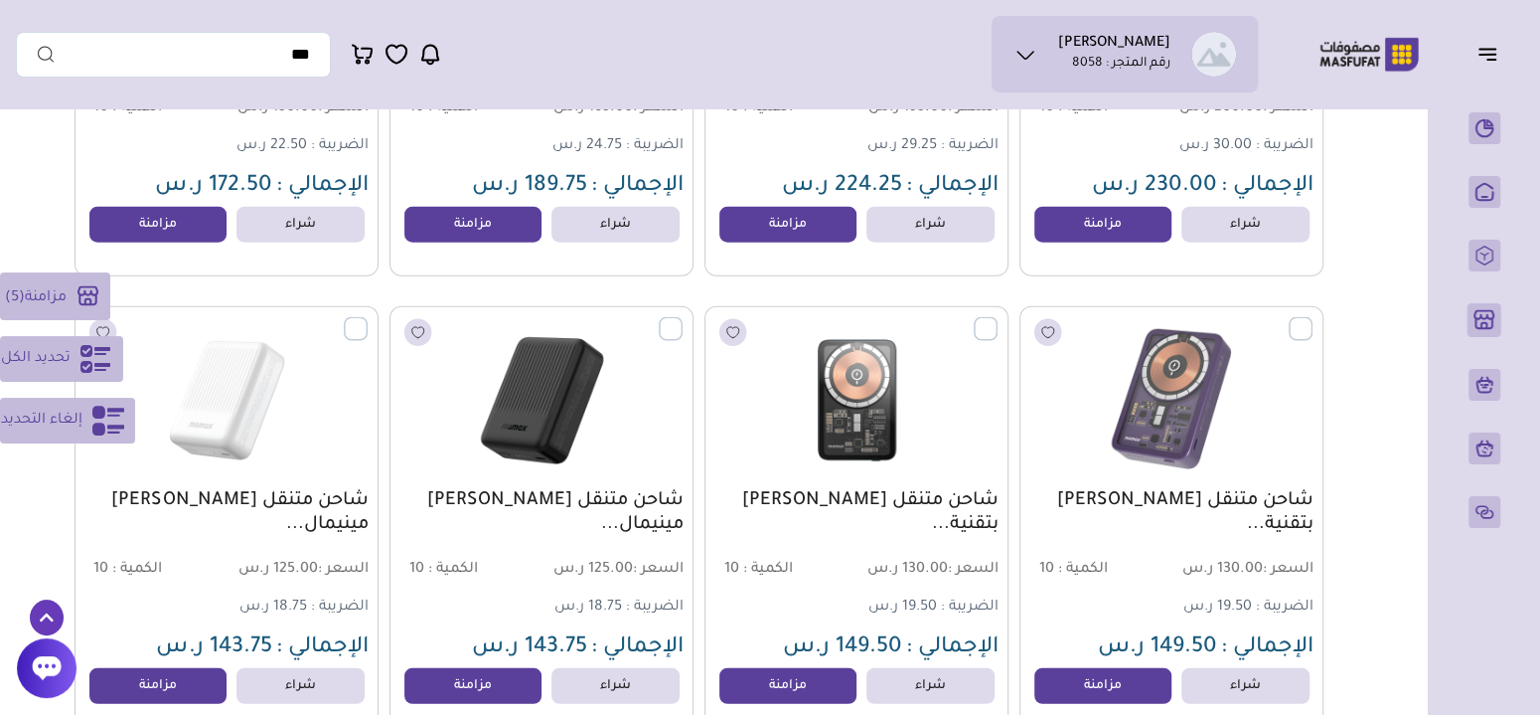
scroll to position [3342, 0]
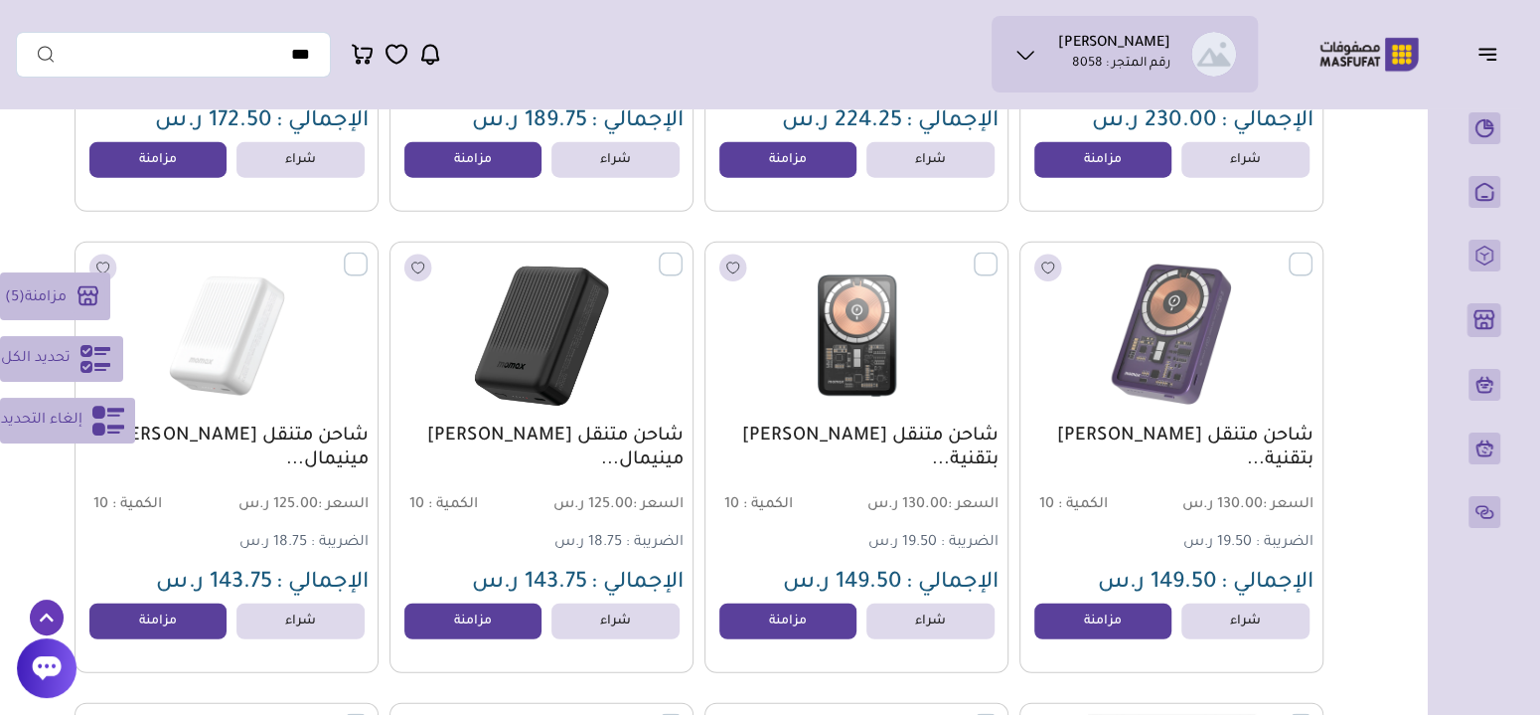
click at [683, 254] on label at bounding box center [683, 253] width 0 height 2
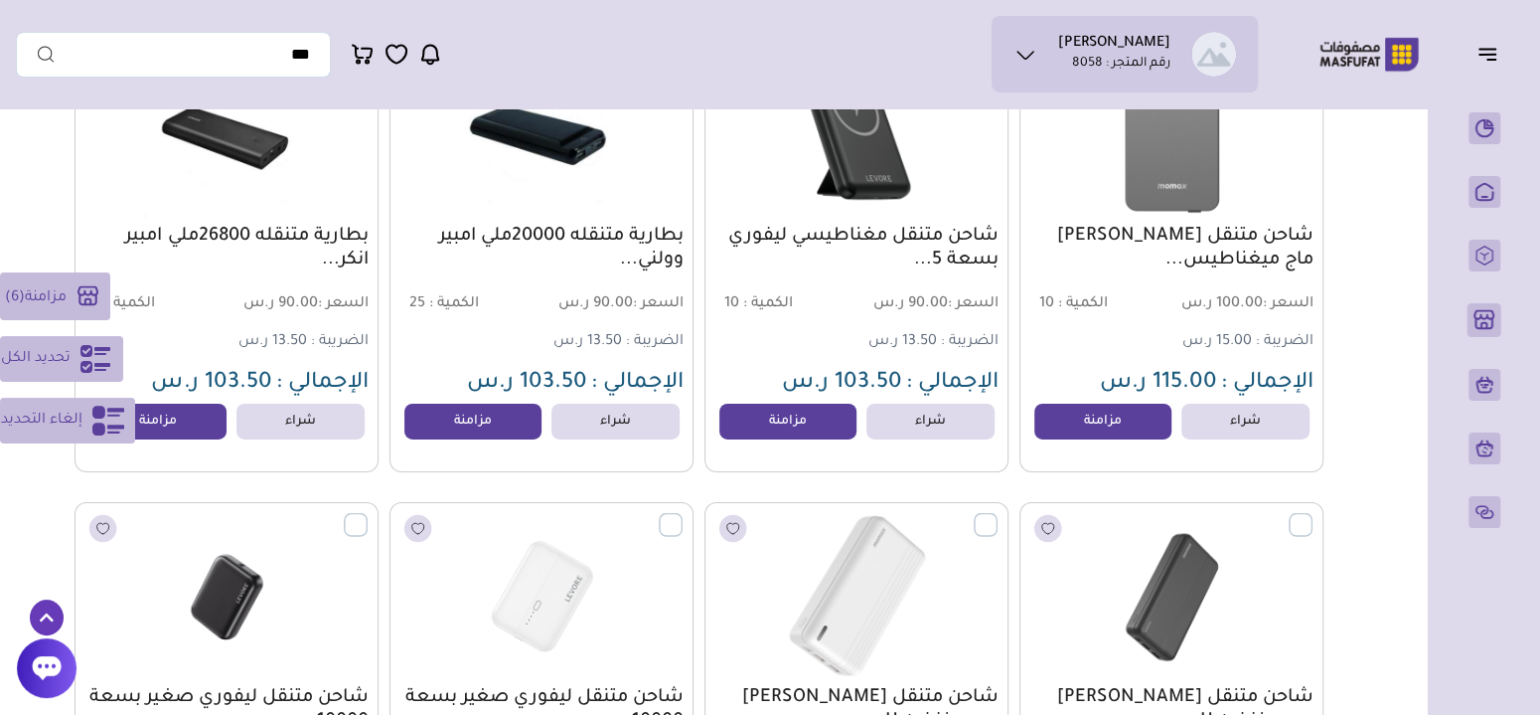
scroll to position [4336, 0]
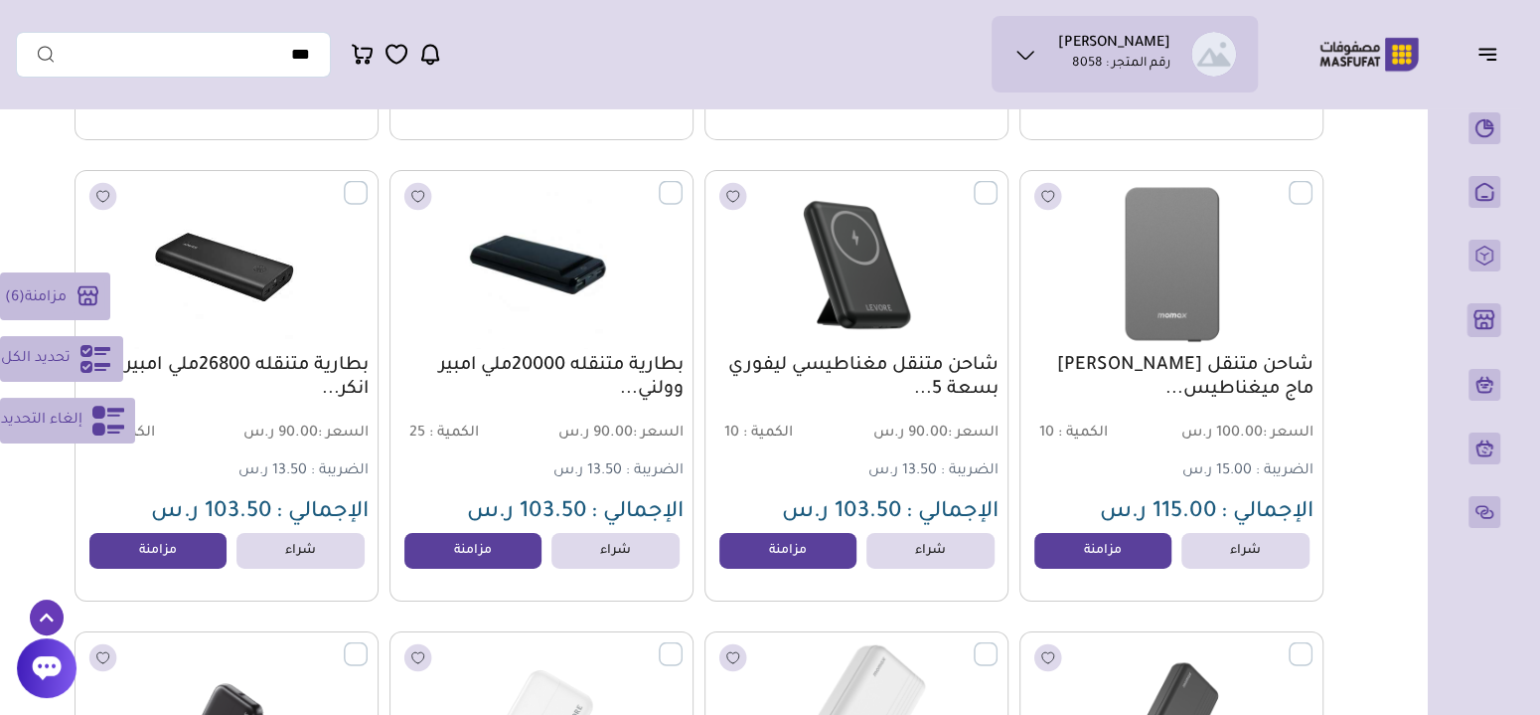
click at [368, 183] on label at bounding box center [368, 182] width 0 height 2
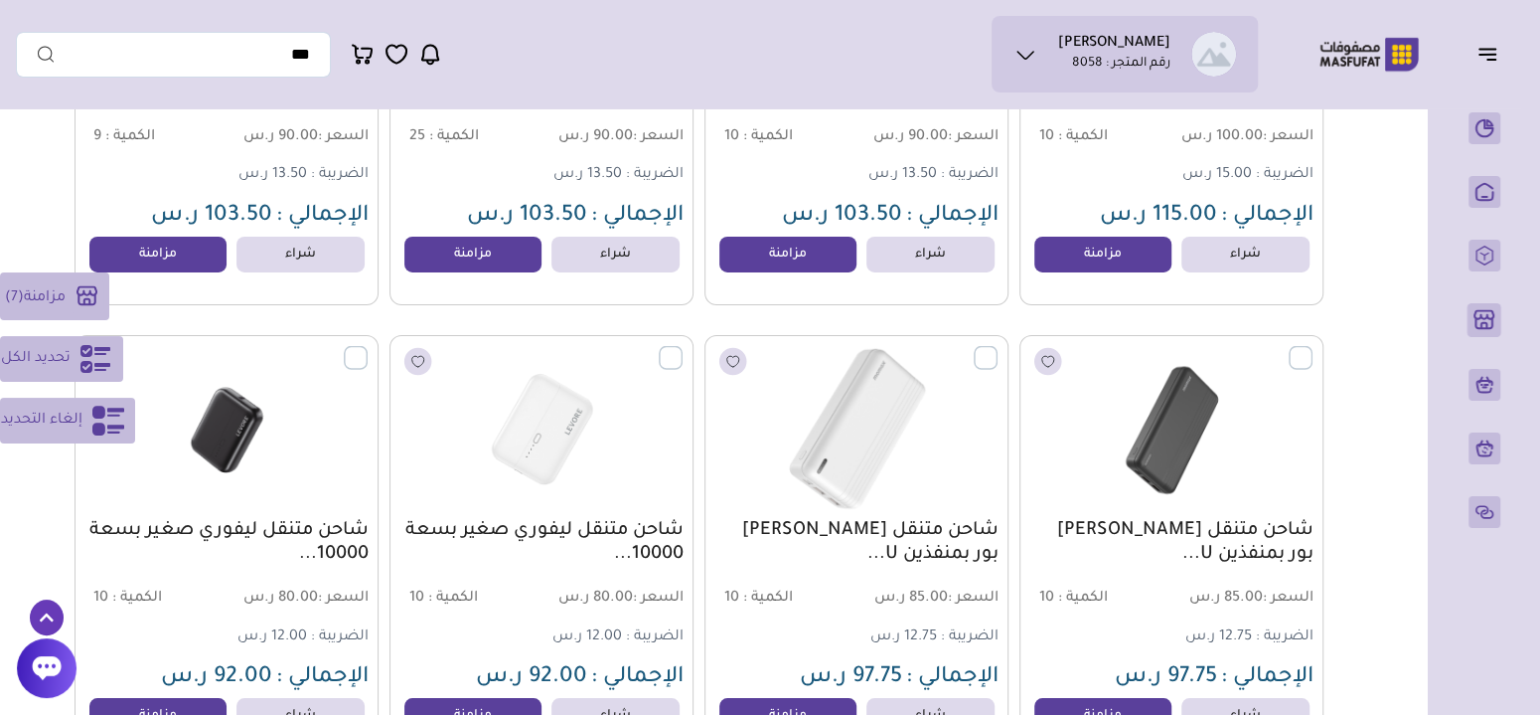
scroll to position [4698, 0]
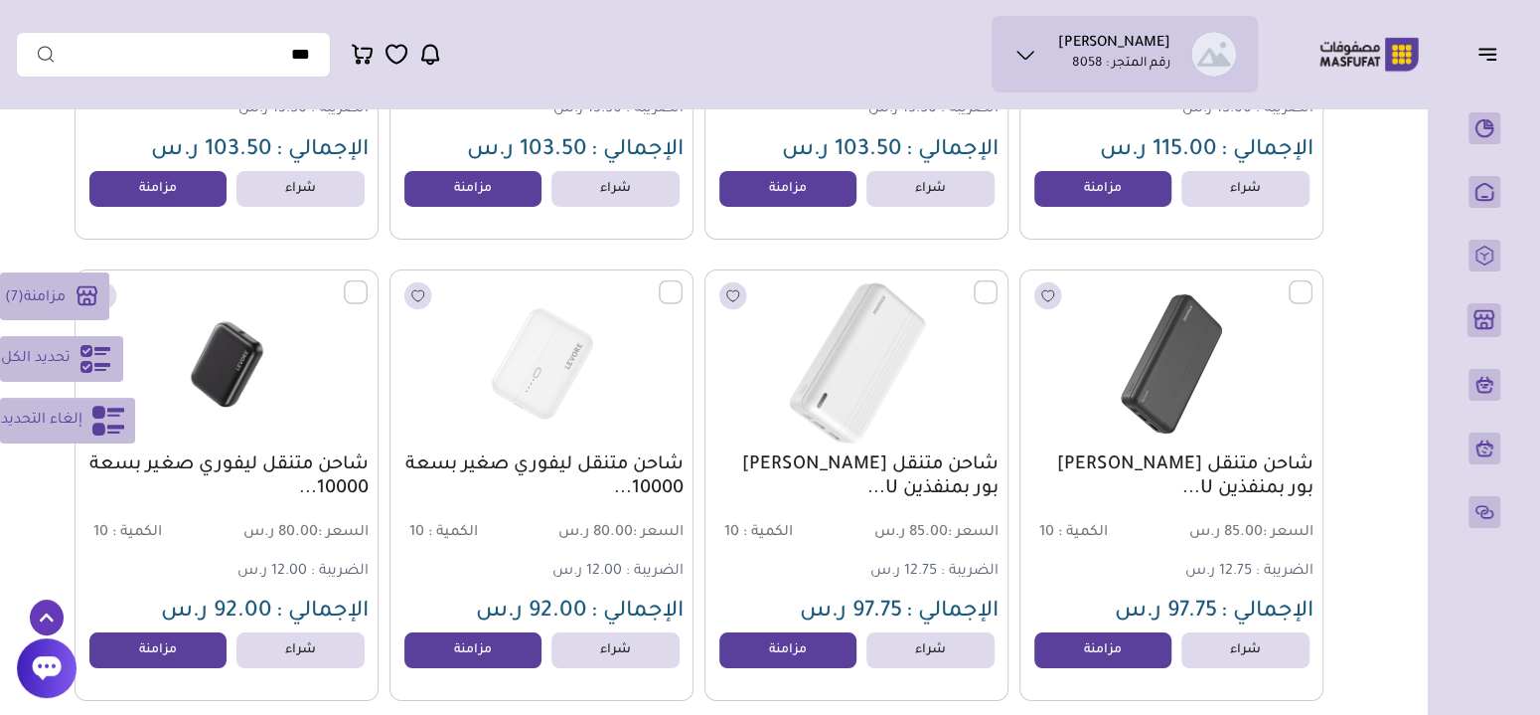
click at [1313, 282] on label at bounding box center [1313, 281] width 0 height 2
click at [368, 282] on label at bounding box center [368, 281] width 0 height 2
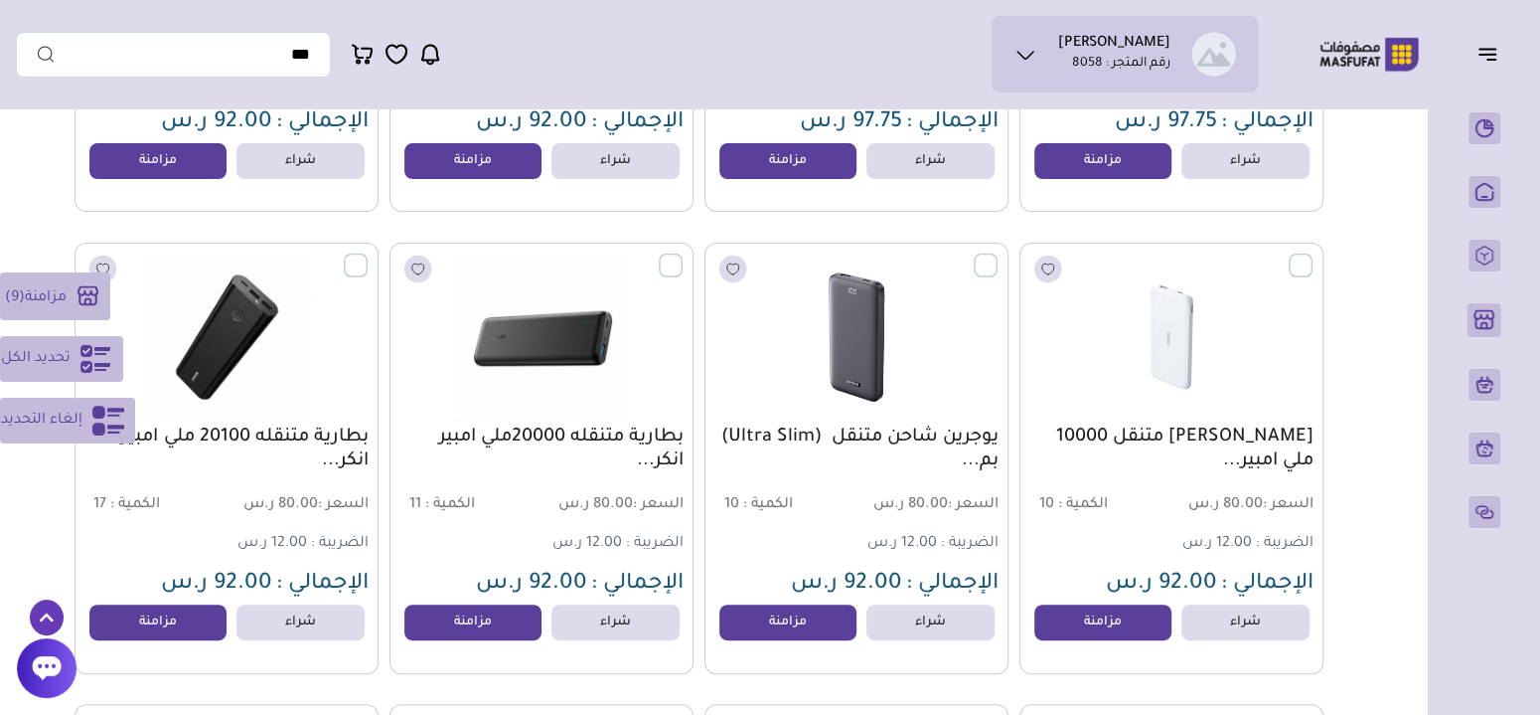
scroll to position [5149, 0]
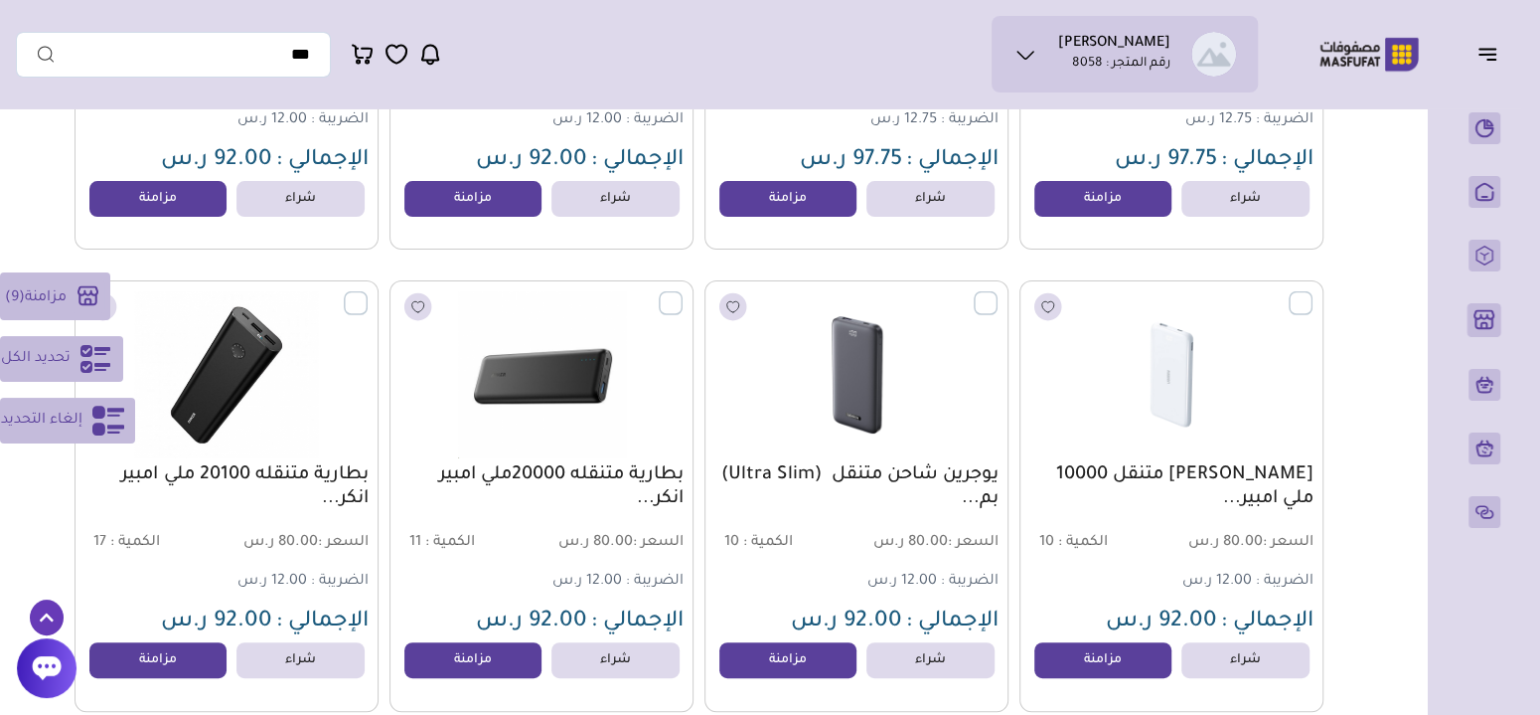
click at [368, 292] on label at bounding box center [368, 291] width 0 height 2
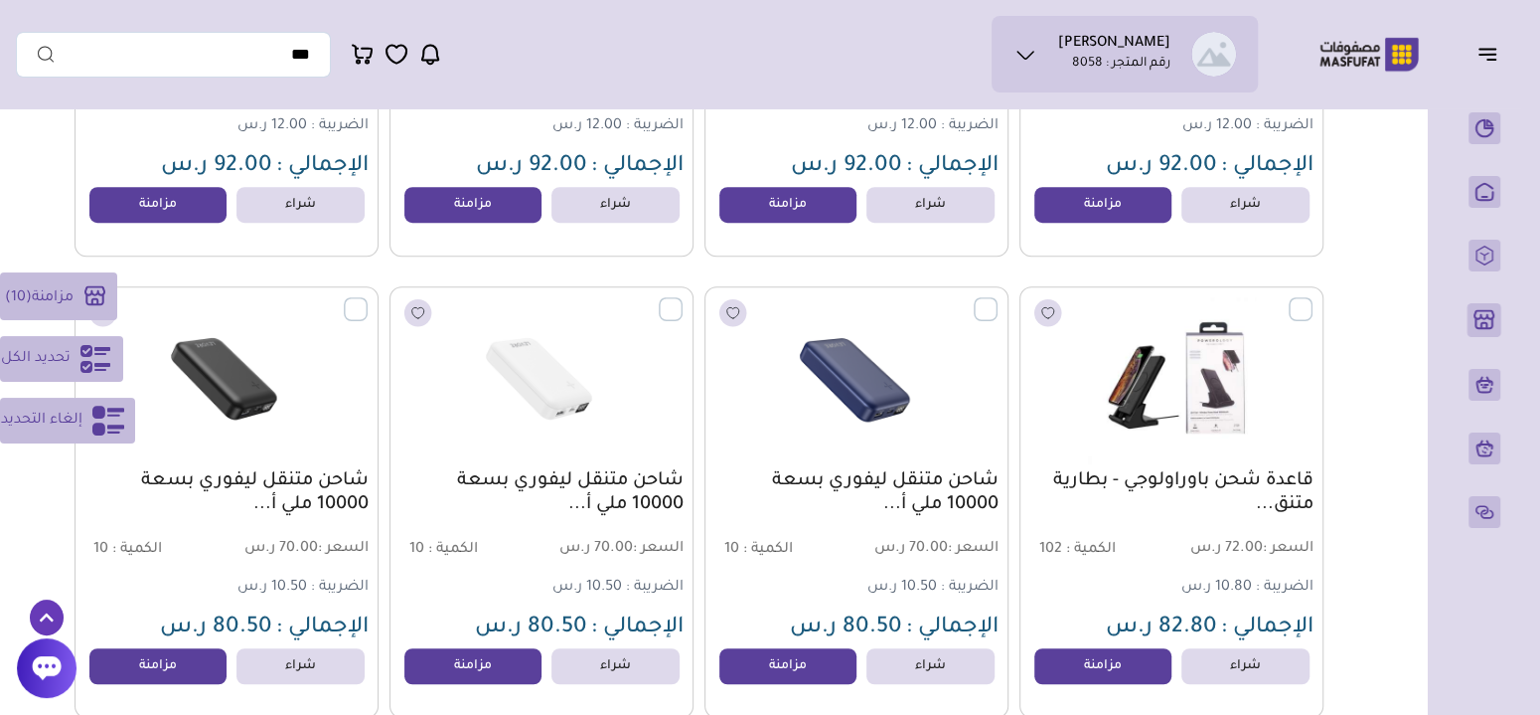
scroll to position [5601, 0]
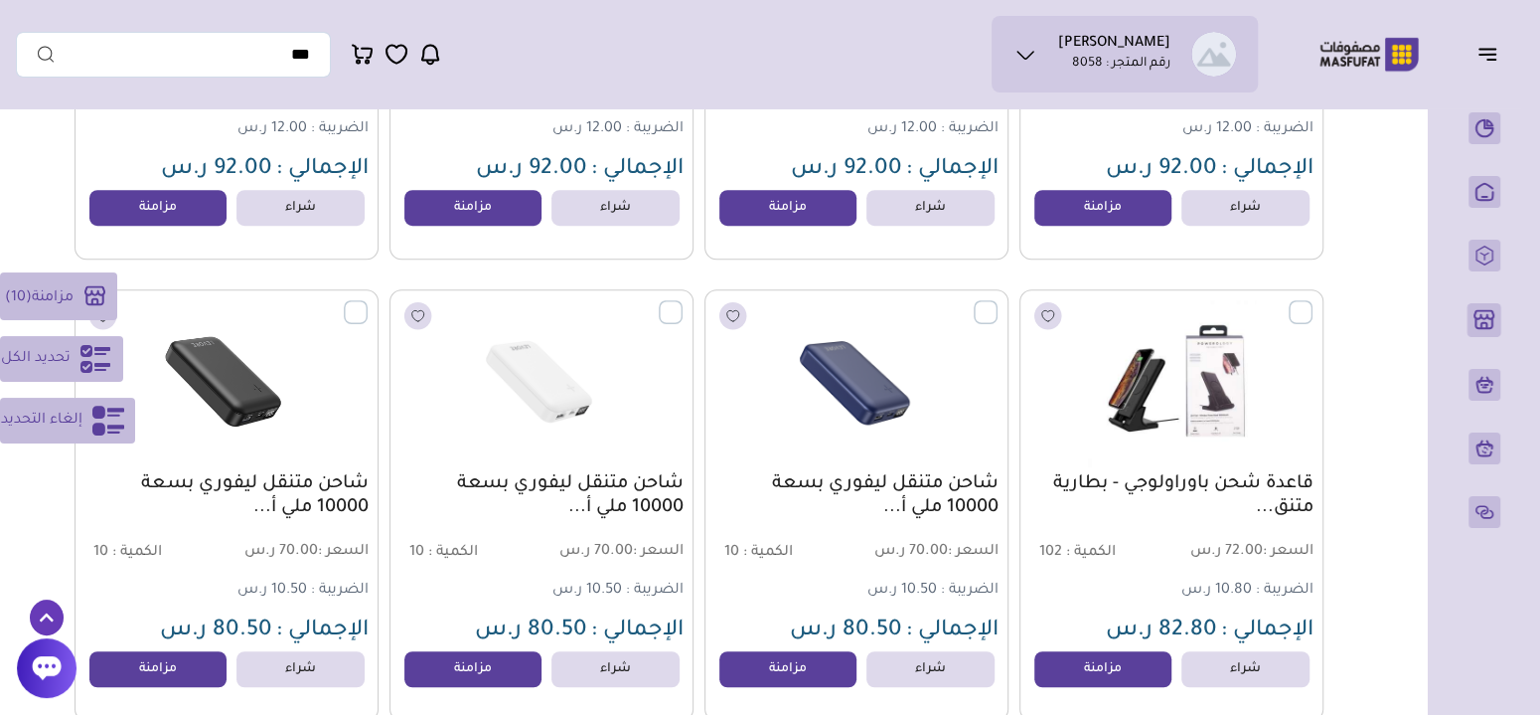
click at [368, 301] on label at bounding box center [368, 300] width 0 height 2
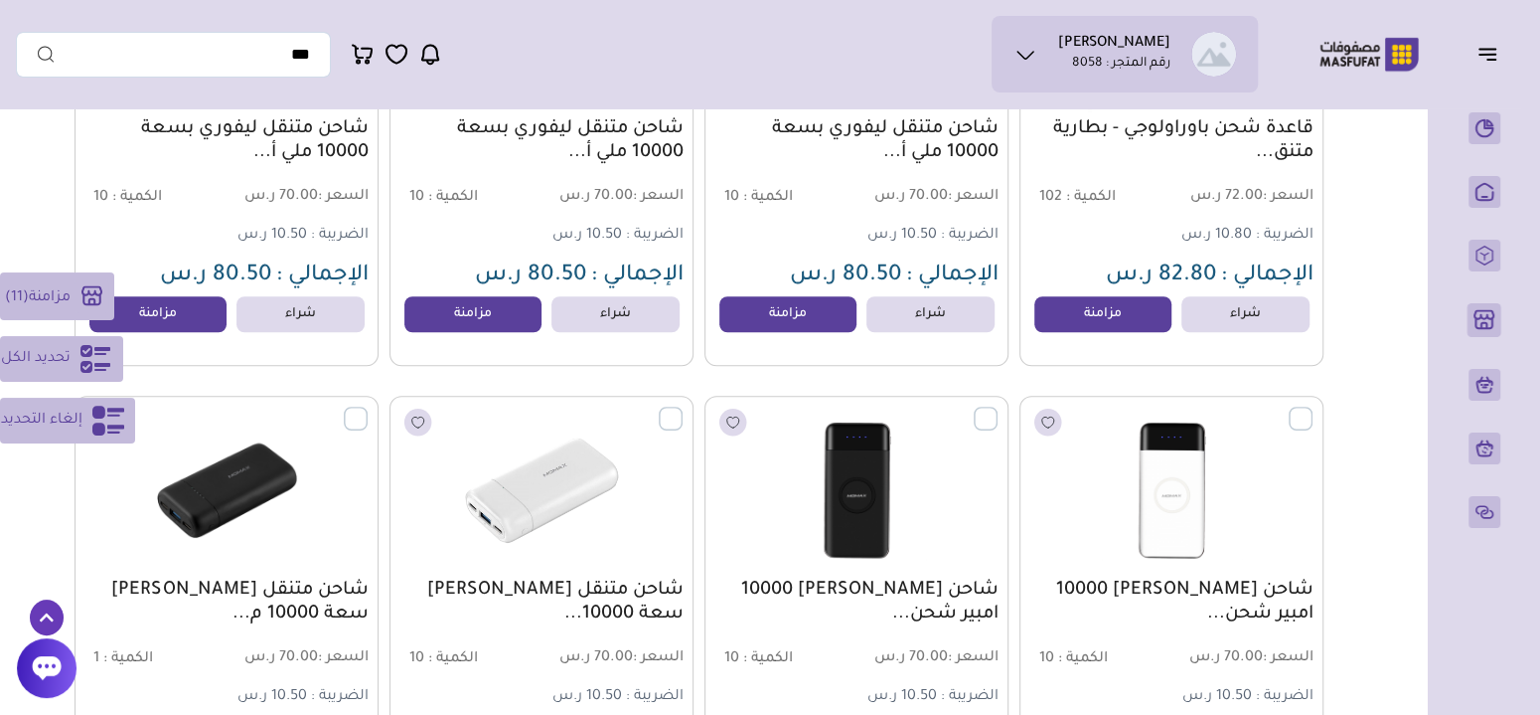
scroll to position [6052, 0]
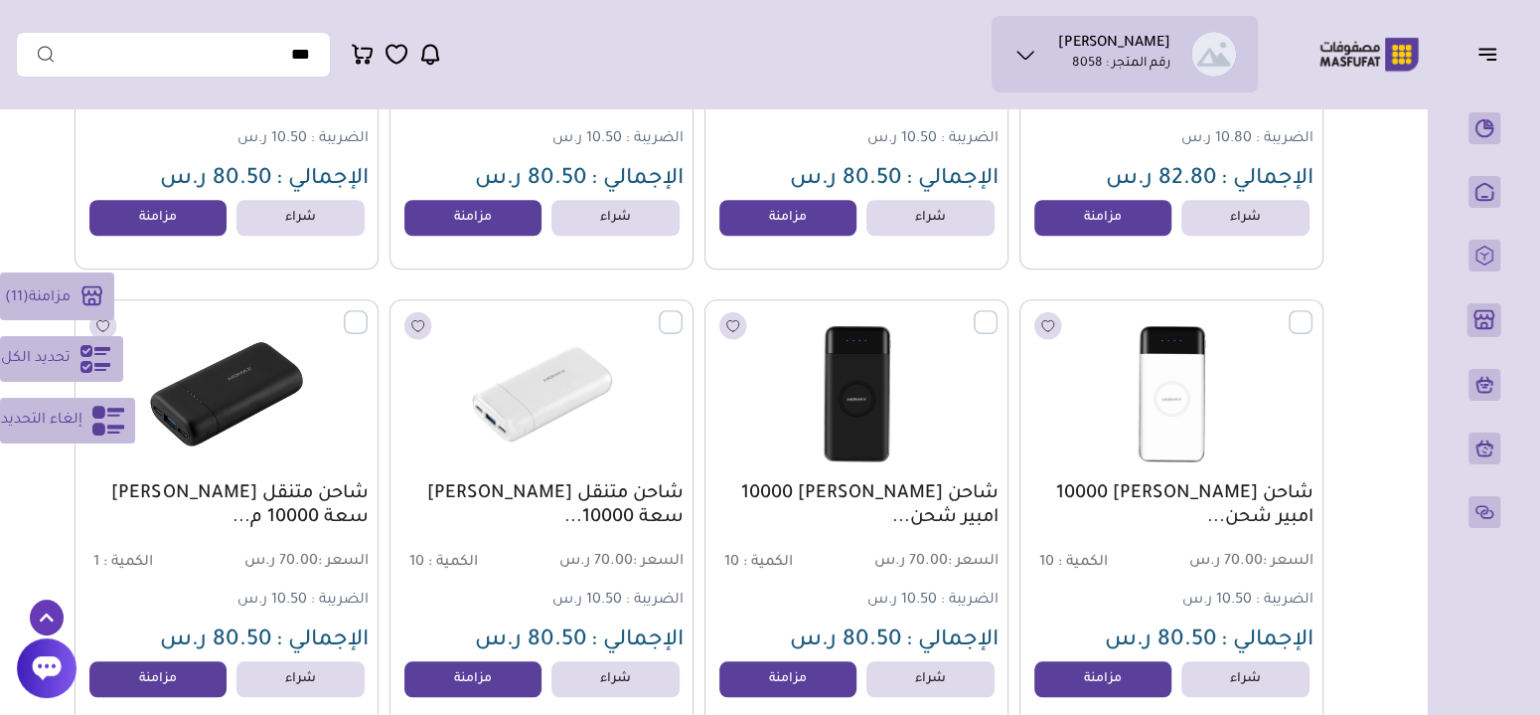
click at [368, 311] on label at bounding box center [368, 310] width 0 height 2
click at [683, 311] on label at bounding box center [683, 310] width 0 height 2
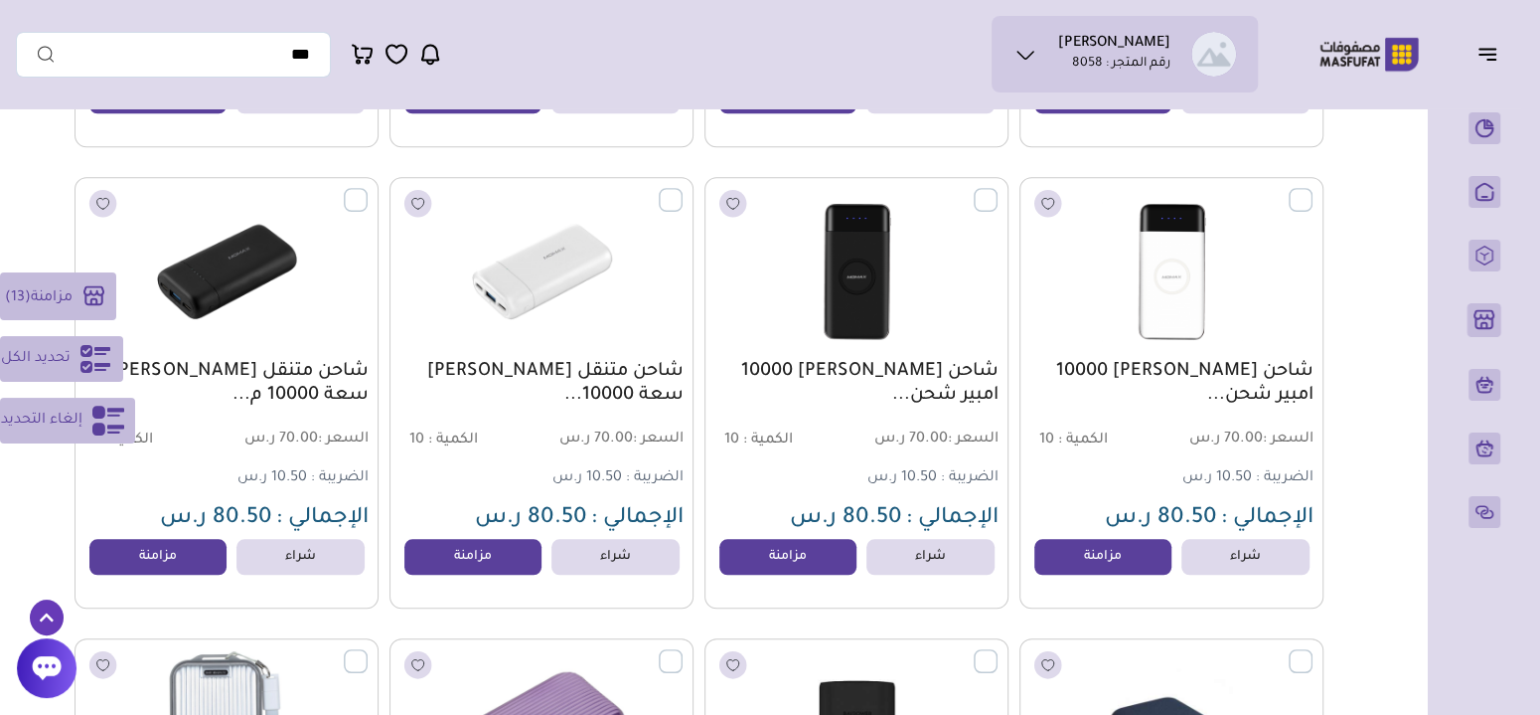
scroll to position [6143, 0]
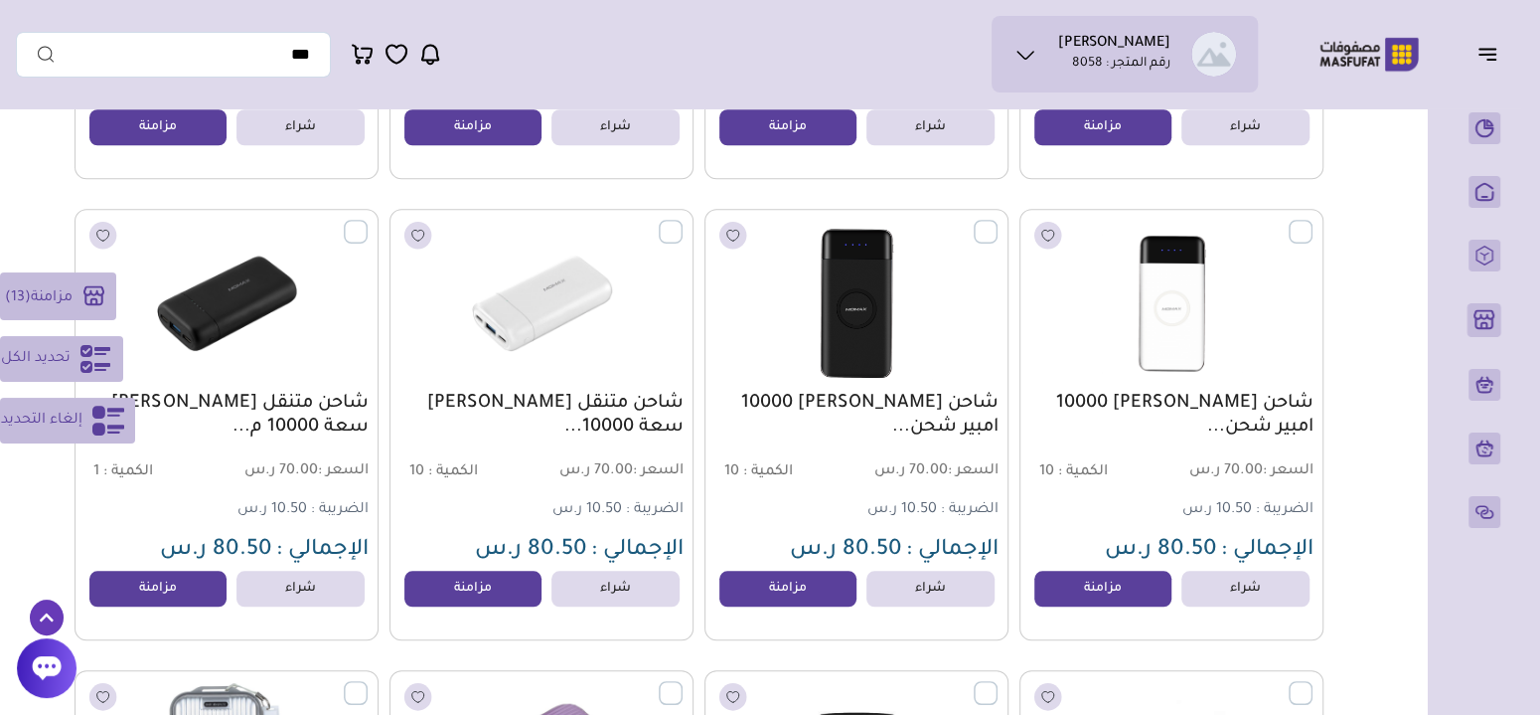
click at [998, 221] on label at bounding box center [998, 220] width 0 height 2
click at [1313, 221] on label at bounding box center [1313, 220] width 0 height 2
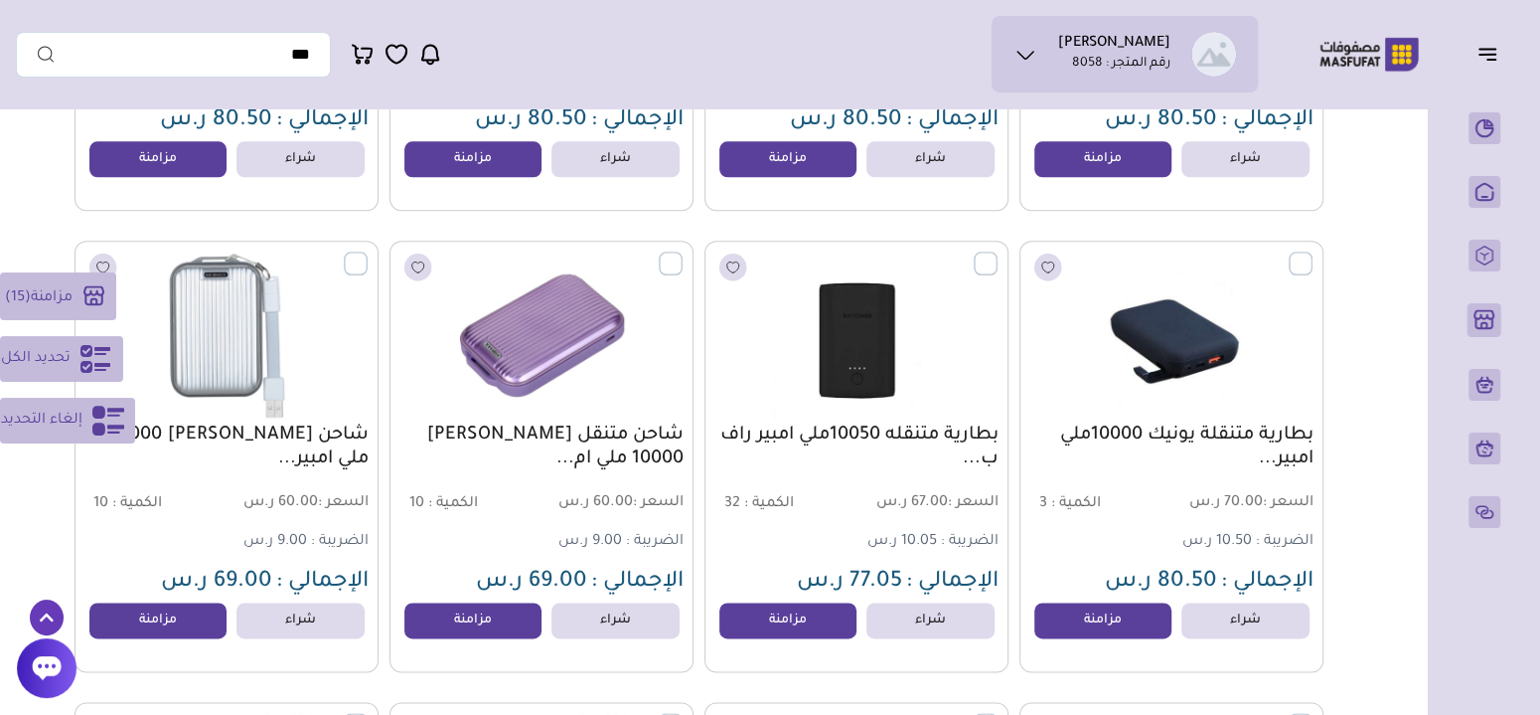
scroll to position [6595, 0]
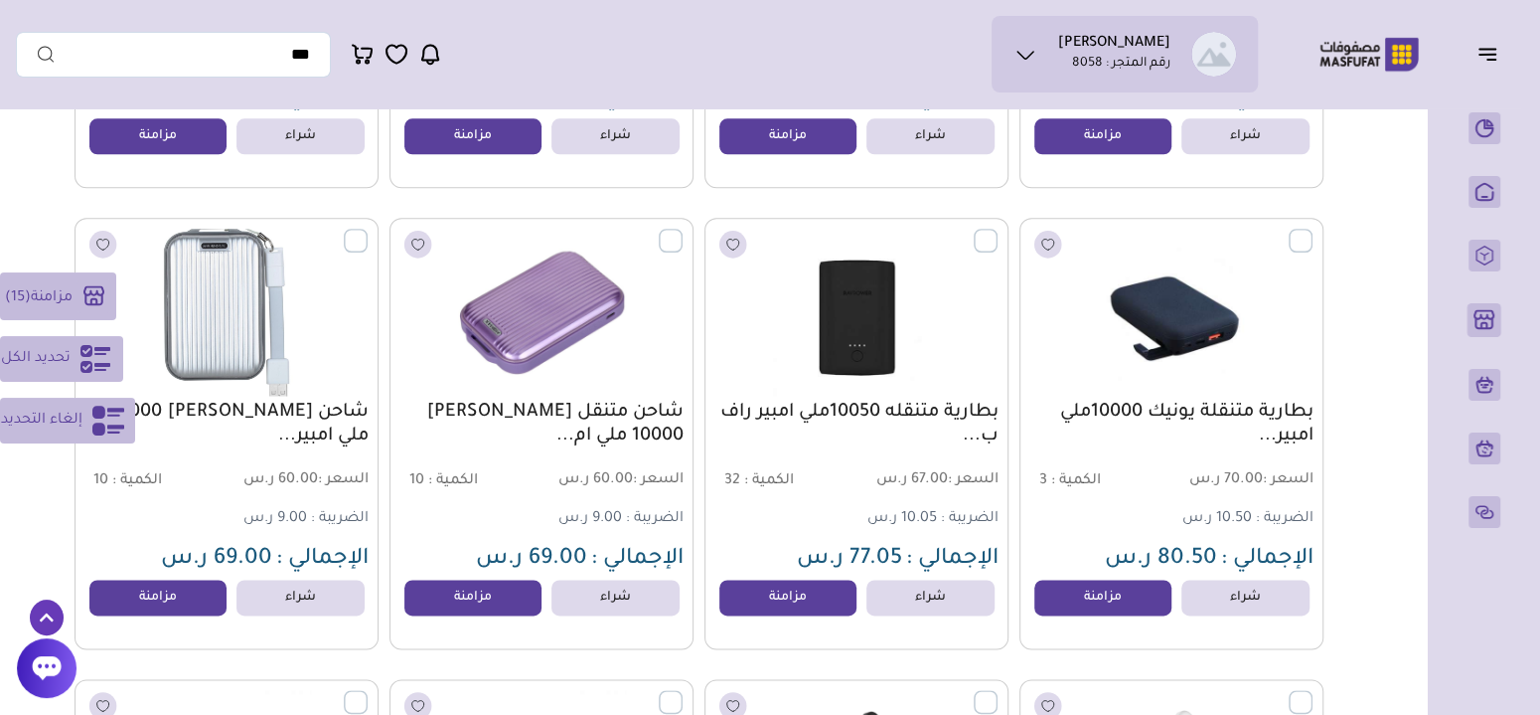
click at [368, 231] on label at bounding box center [368, 230] width 0 height 2
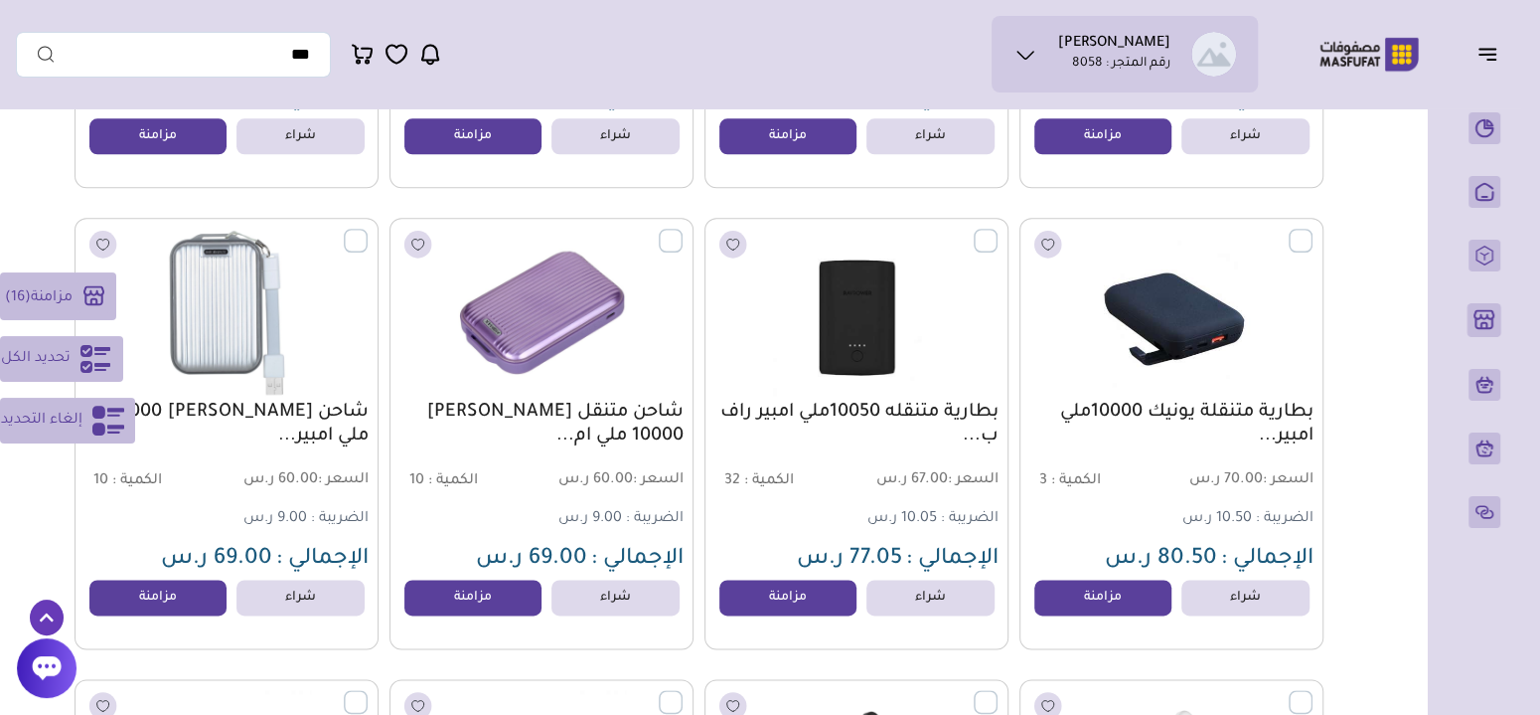
click at [1313, 231] on label at bounding box center [1313, 230] width 0 height 2
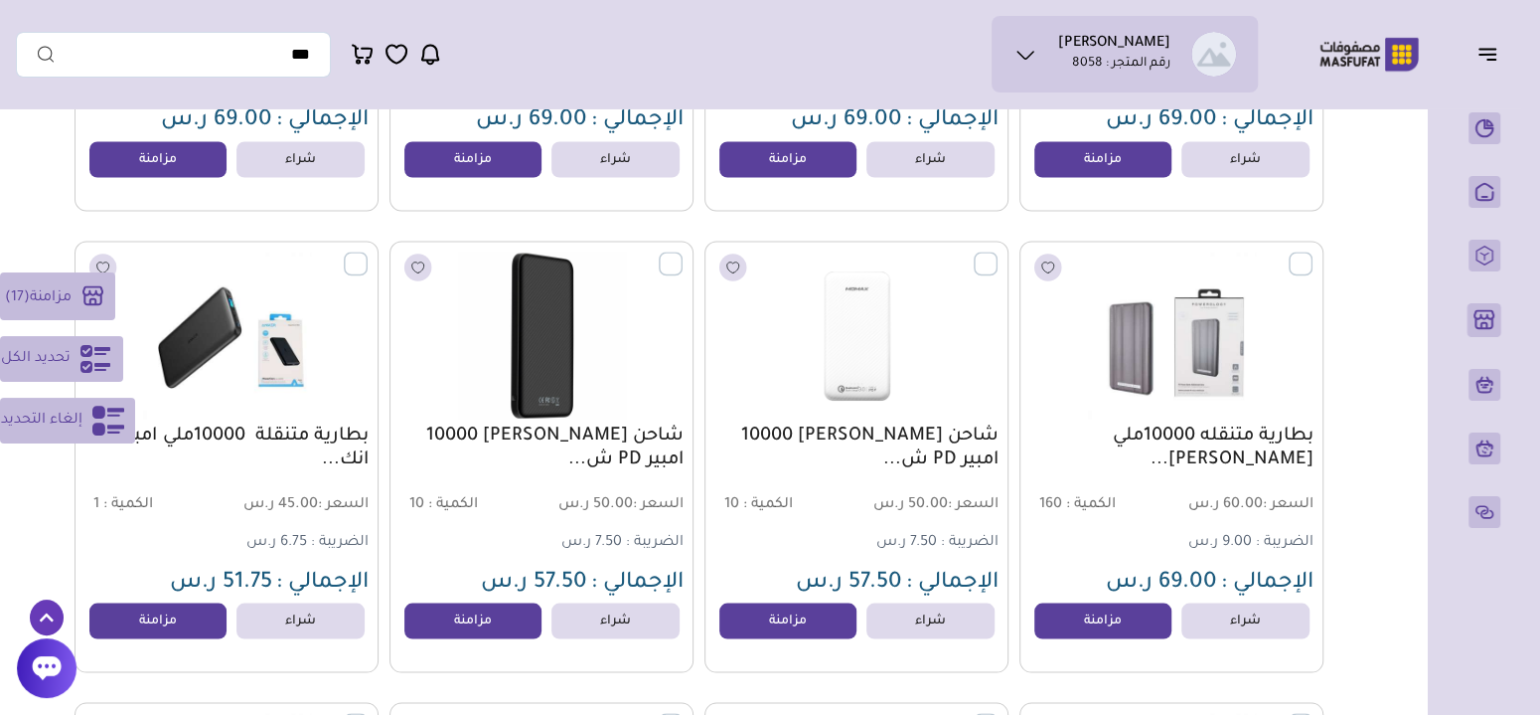
scroll to position [7498, 0]
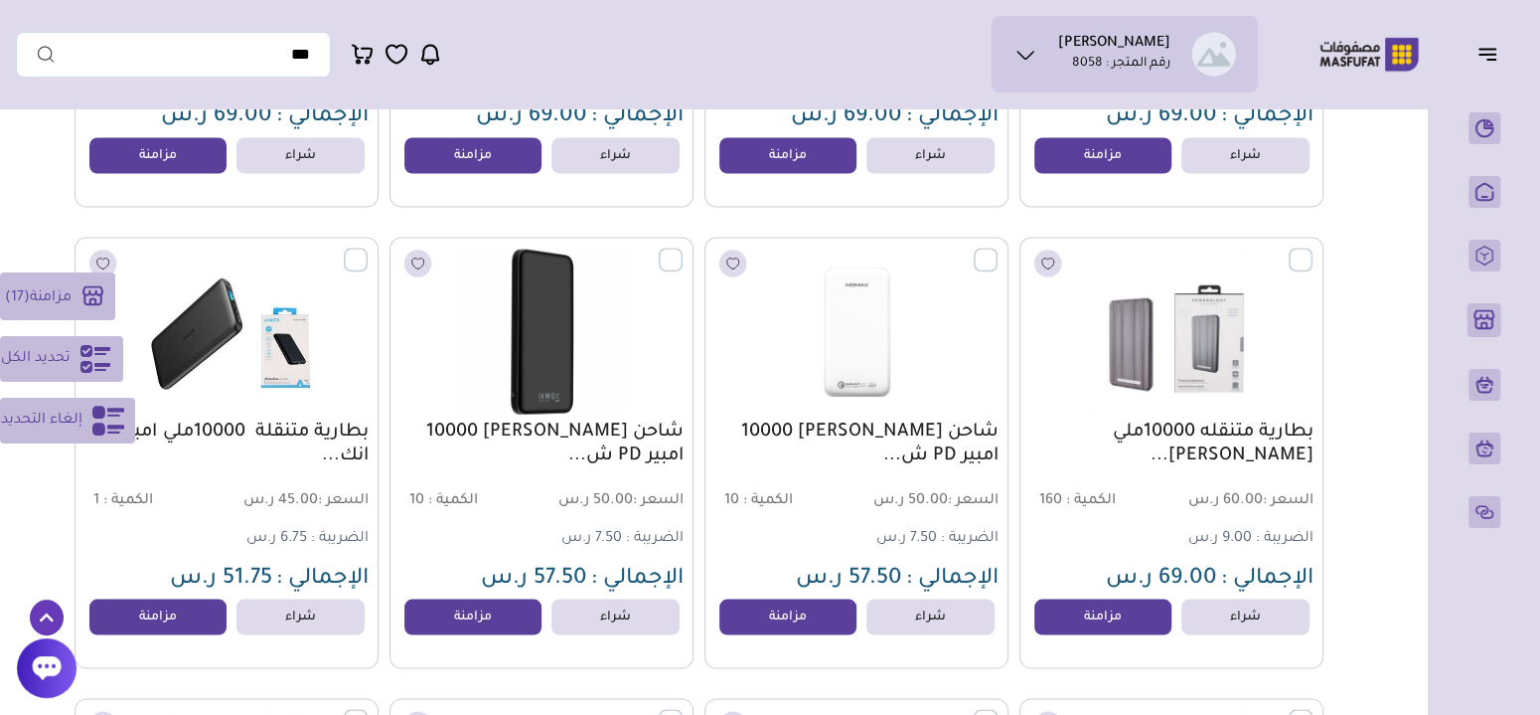
click at [368, 249] on label at bounding box center [368, 248] width 0 height 2
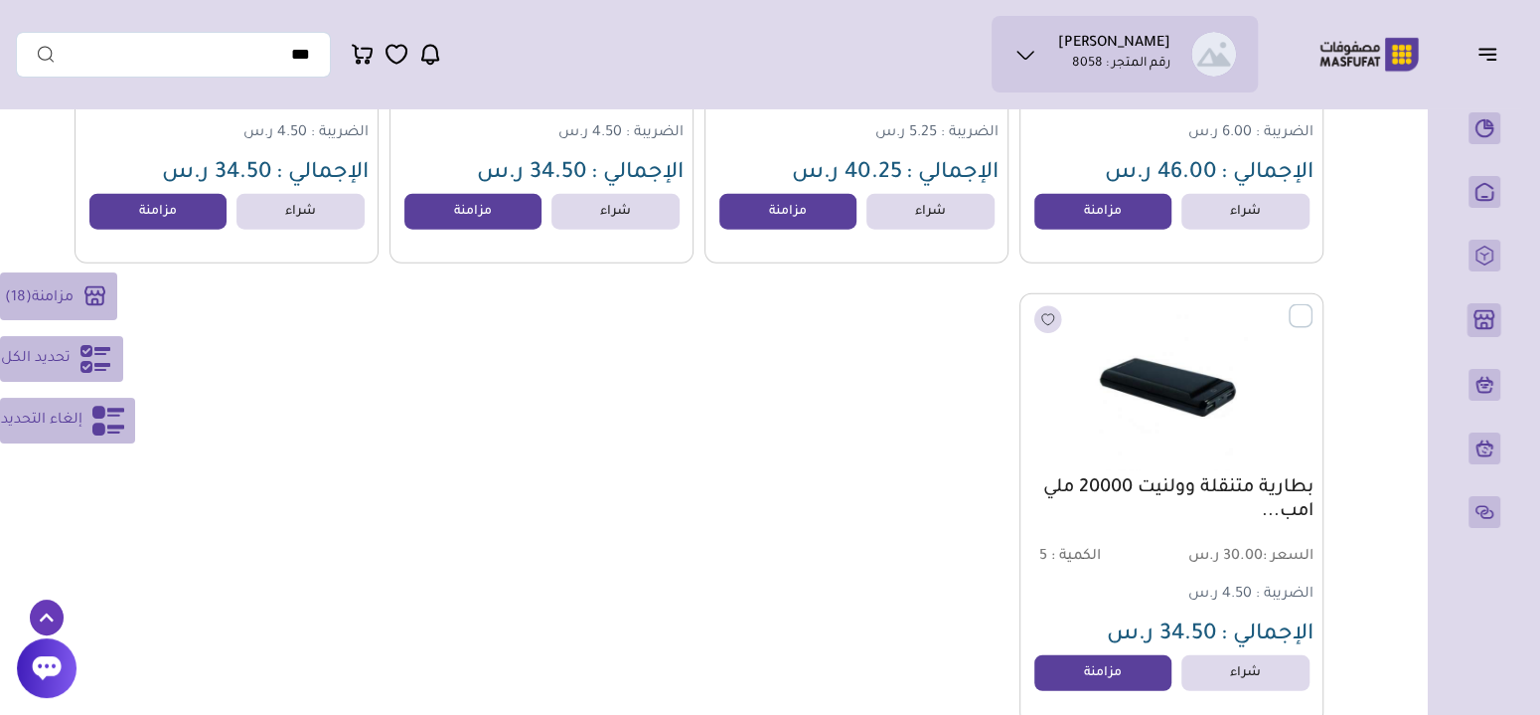
scroll to position [8401, 0]
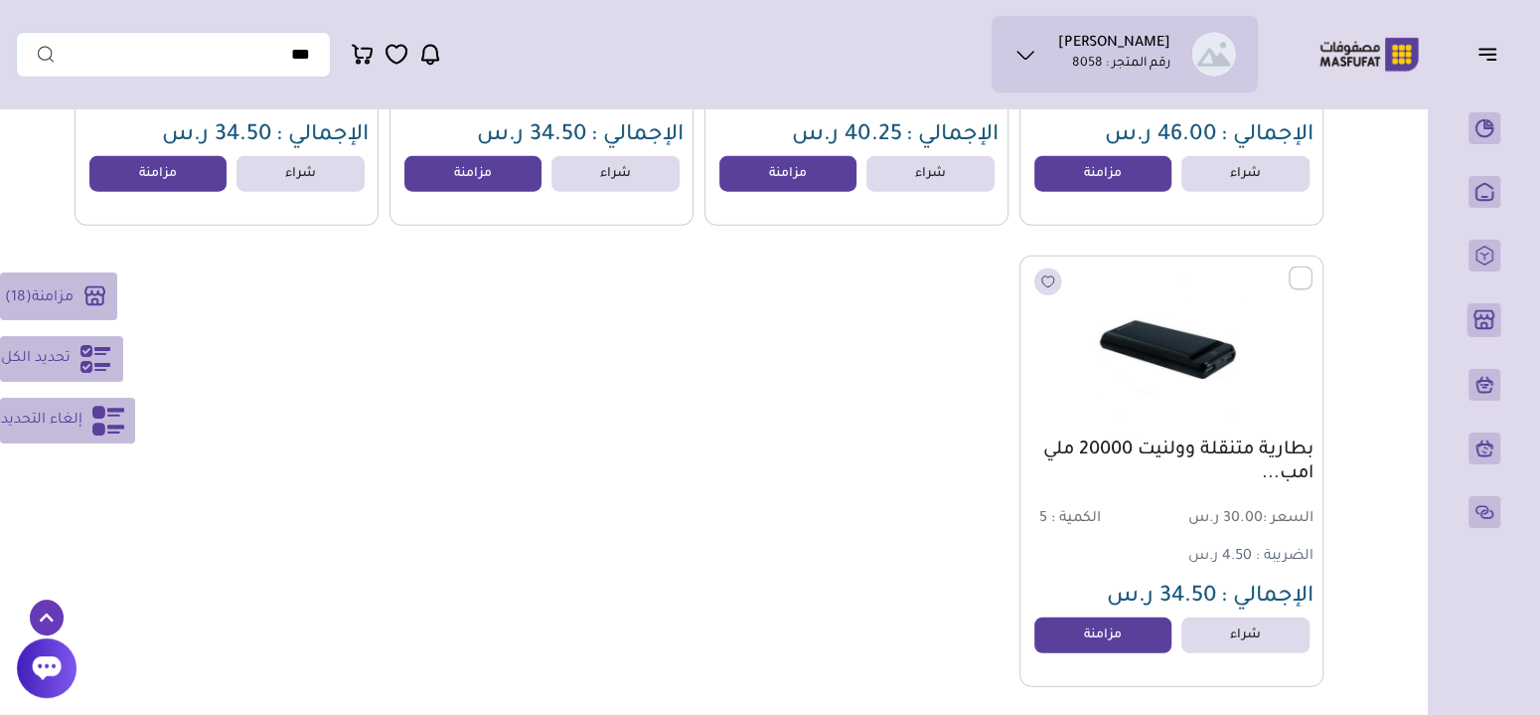
click at [76, 299] on button "مزامنة ( 18 )" at bounding box center [58, 296] width 117 height 48
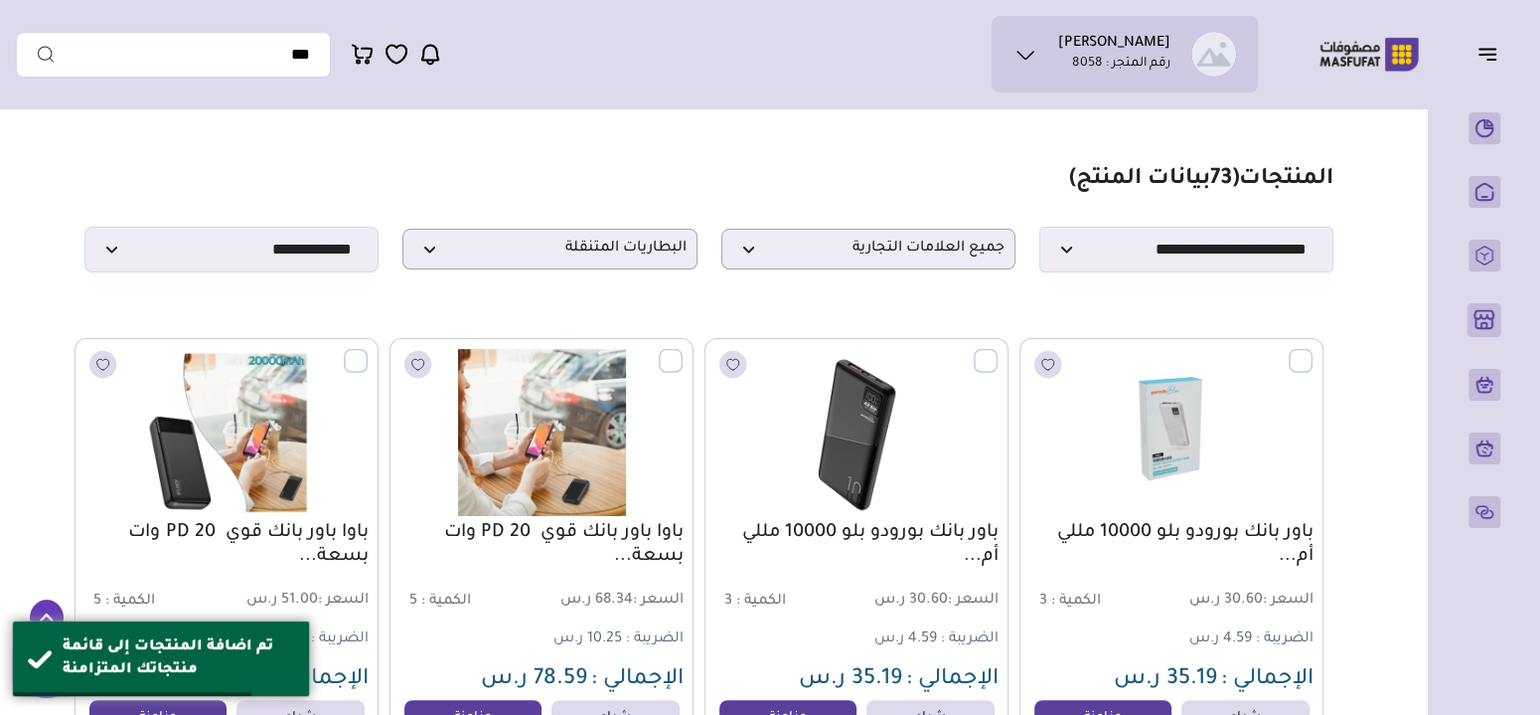
scroll to position [0, 0]
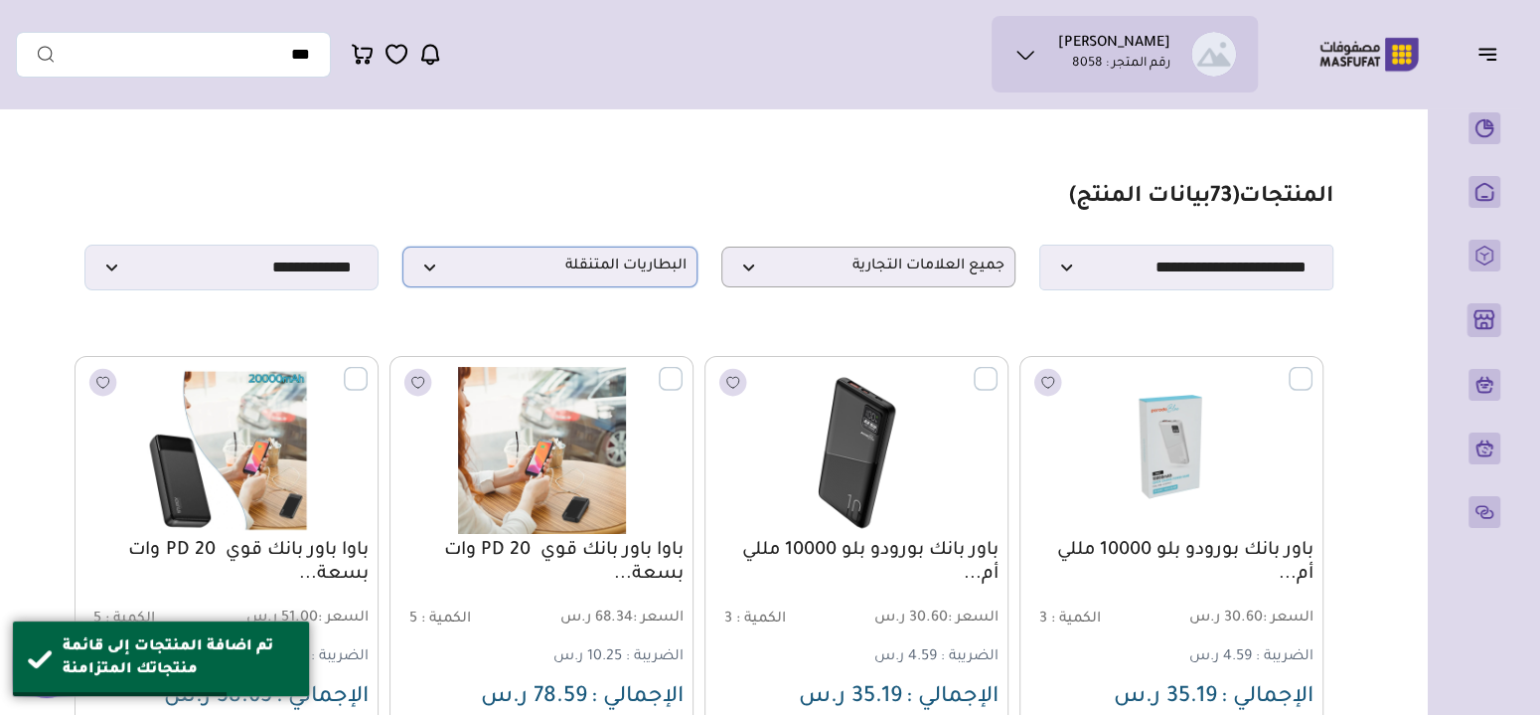
drag, startPoint x: 493, startPoint y: 312, endPoint x: 530, endPoint y: 277, distance: 50.6
click at [531, 275] on span "البطاريات المتنقلة" at bounding box center [549, 266] width 272 height 19
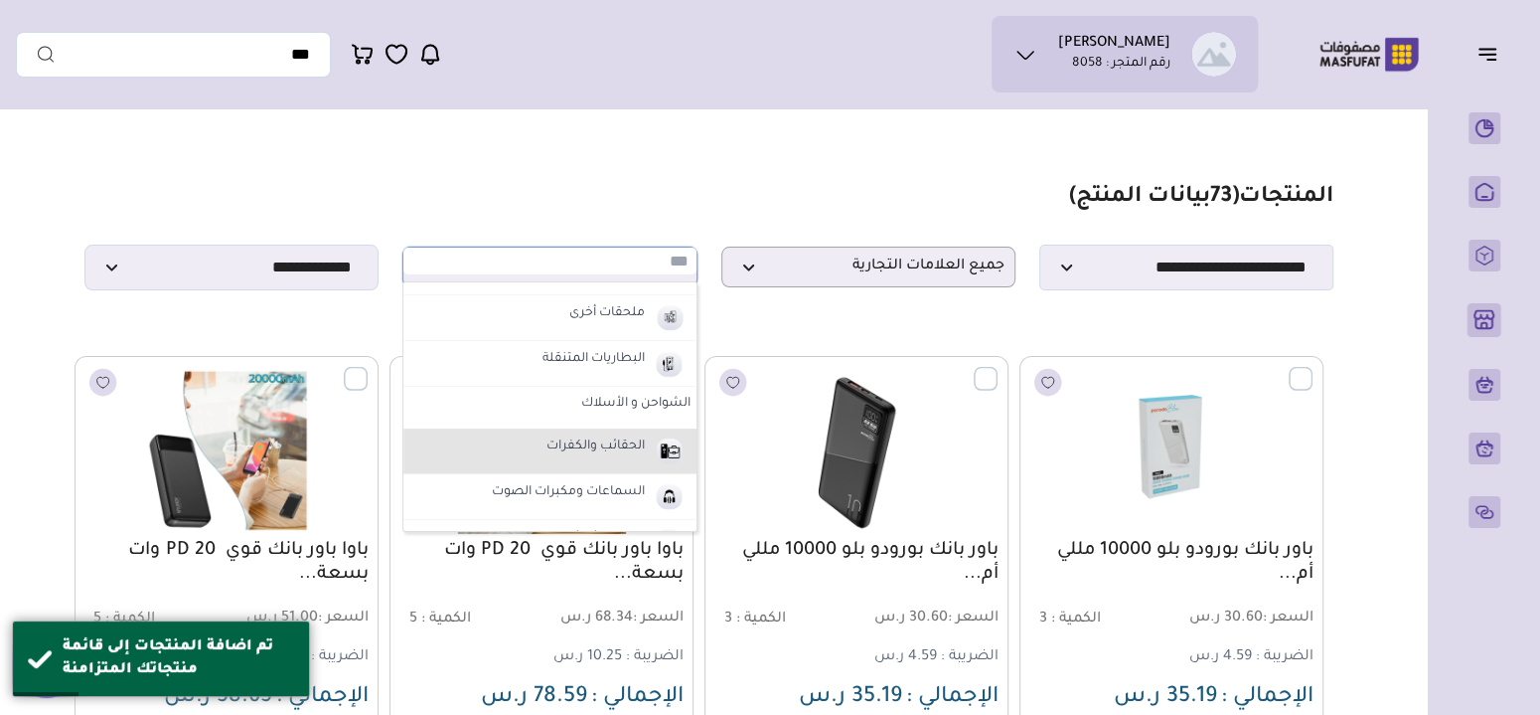
scroll to position [89, 0]
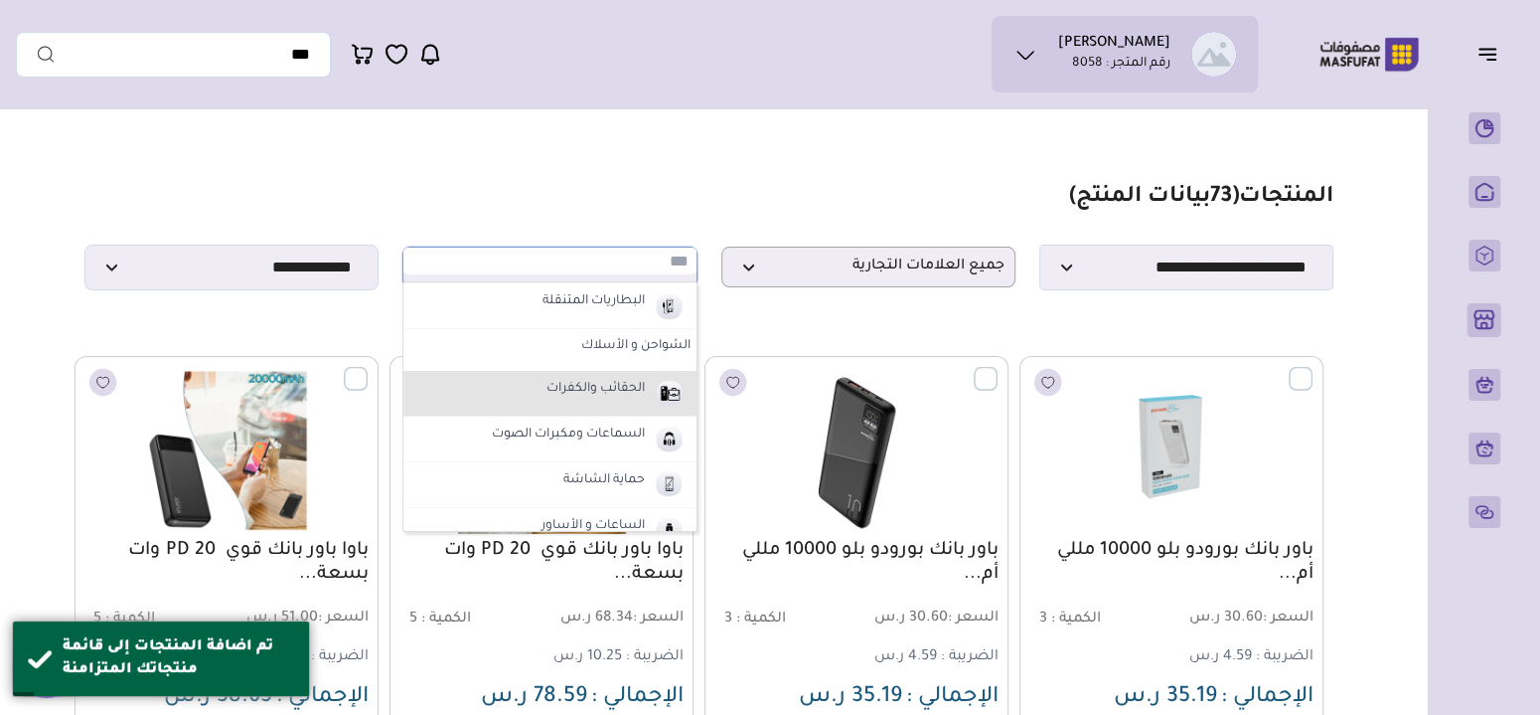
click at [603, 394] on label "الحقائب والكفرات" at bounding box center [596, 390] width 104 height 26
select select "*"
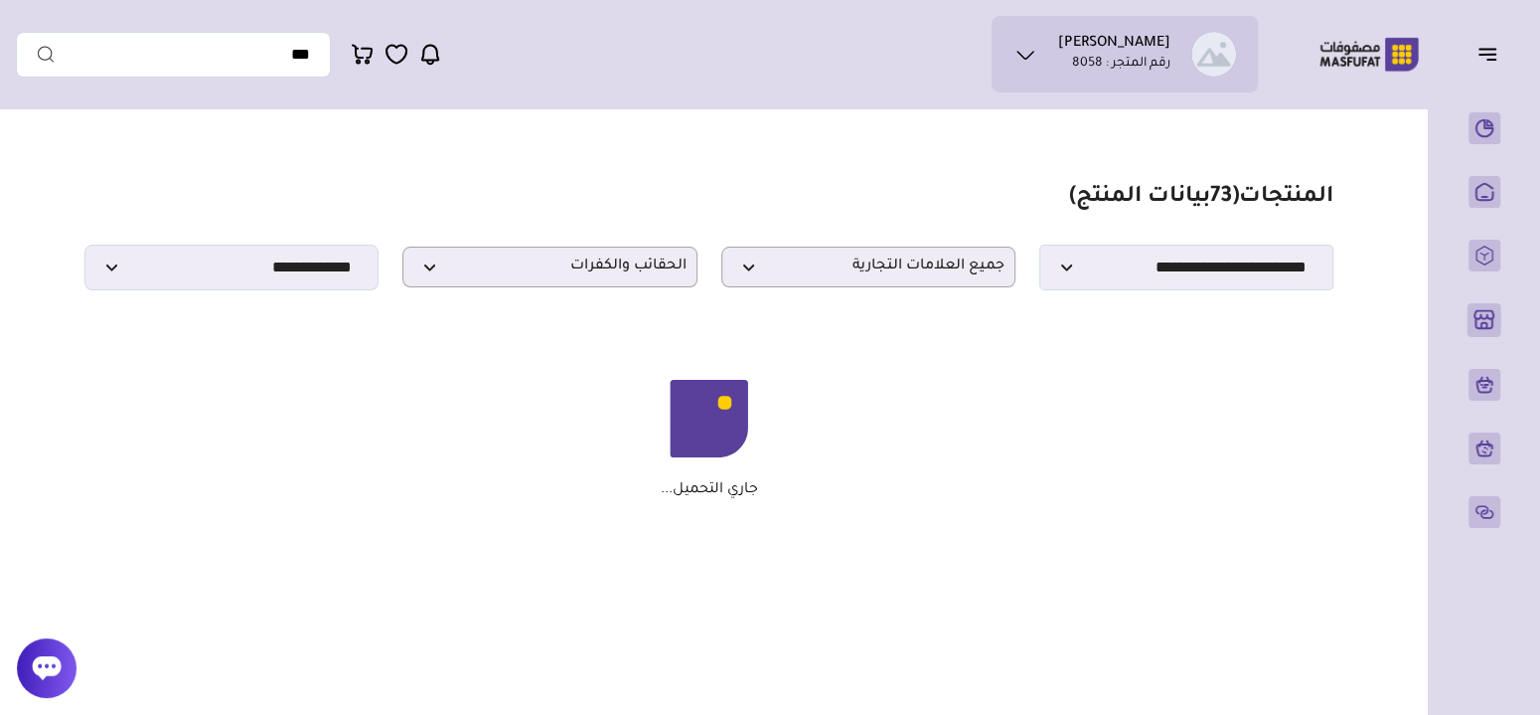
drag, startPoint x: 908, startPoint y: 128, endPoint x: 1048, endPoint y: 177, distance: 148.3
click at [1048, 177] on section "مزامنة ( 0 ) تحديد الكل إلغاء التحديد المنتجات (" at bounding box center [709, 353] width 1386 height 470
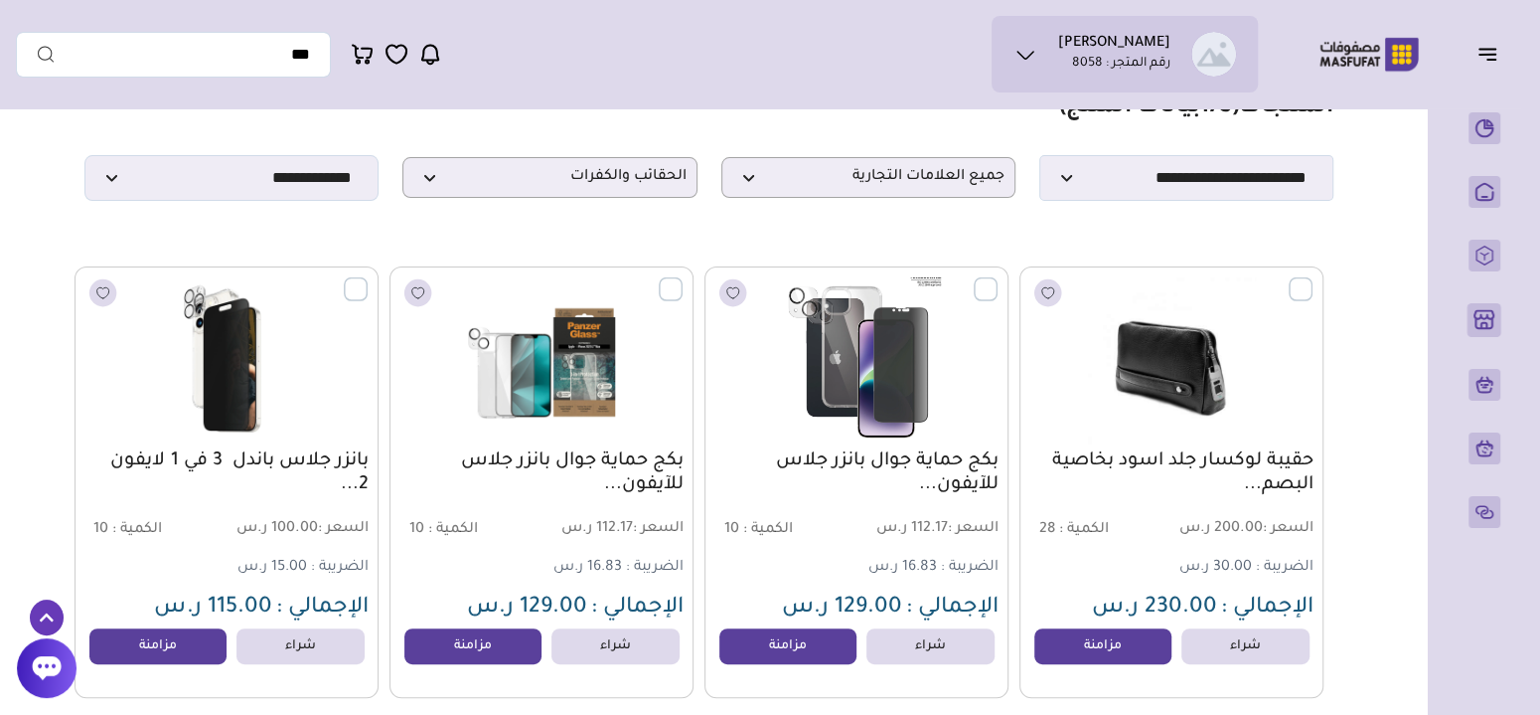
click at [998, 278] on label at bounding box center [998, 277] width 0 height 2
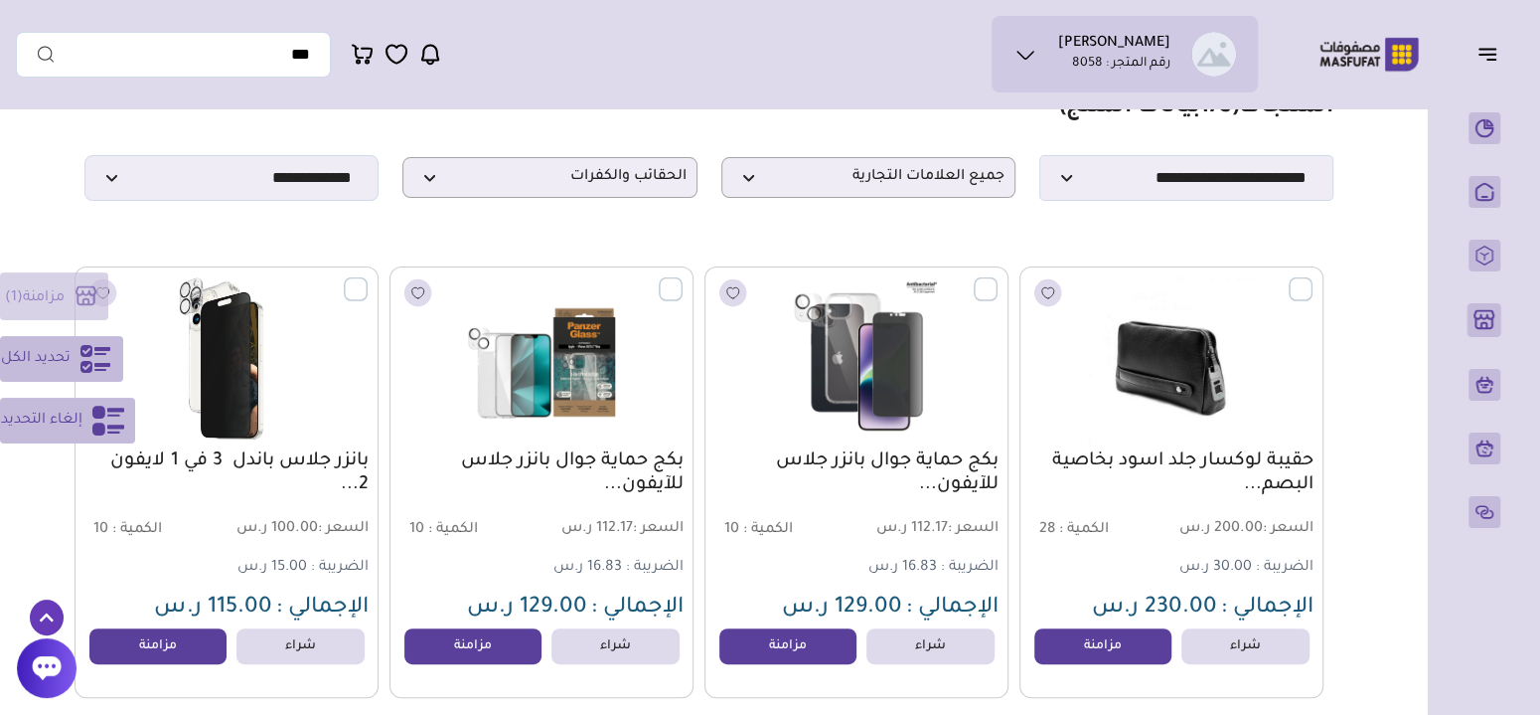
click at [368, 278] on label at bounding box center [368, 277] width 0 height 2
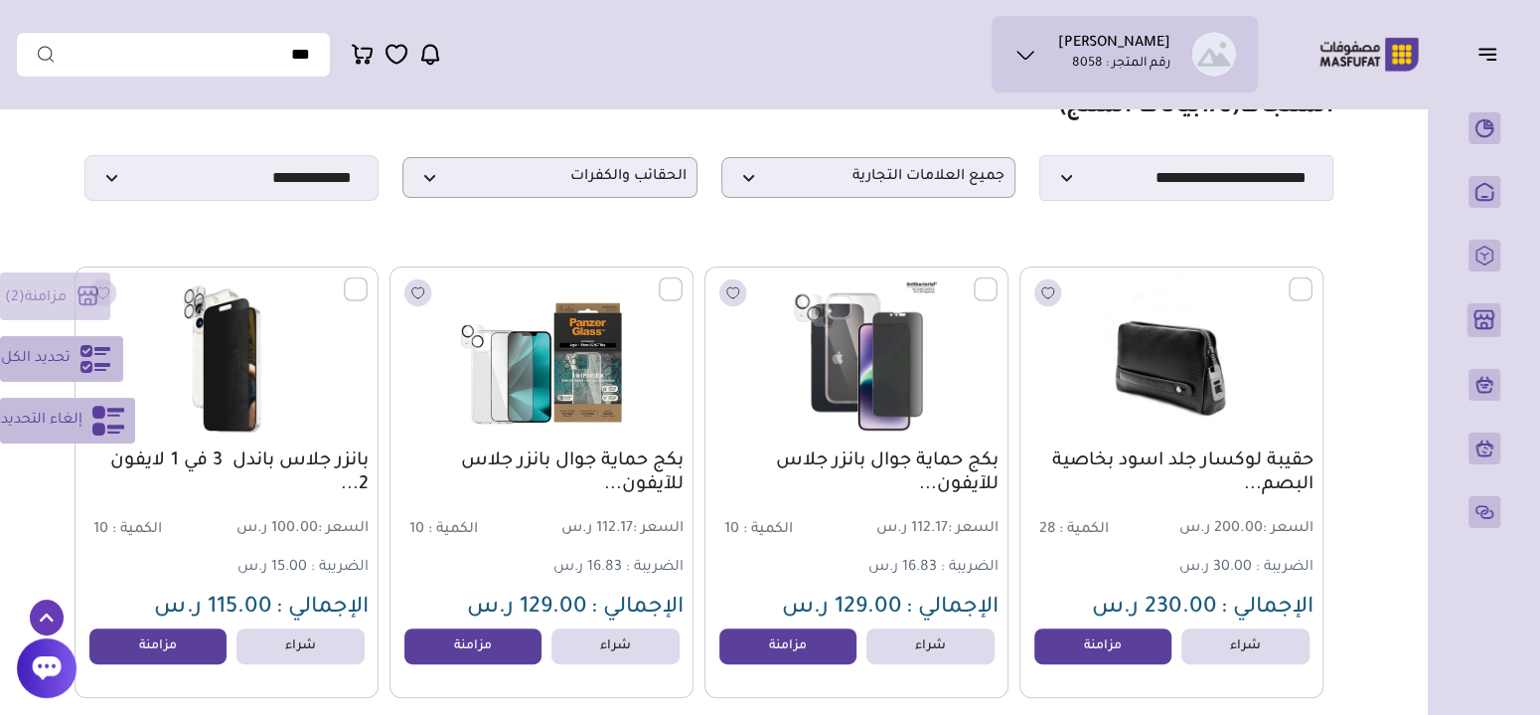
click at [683, 278] on label at bounding box center [683, 277] width 0 height 2
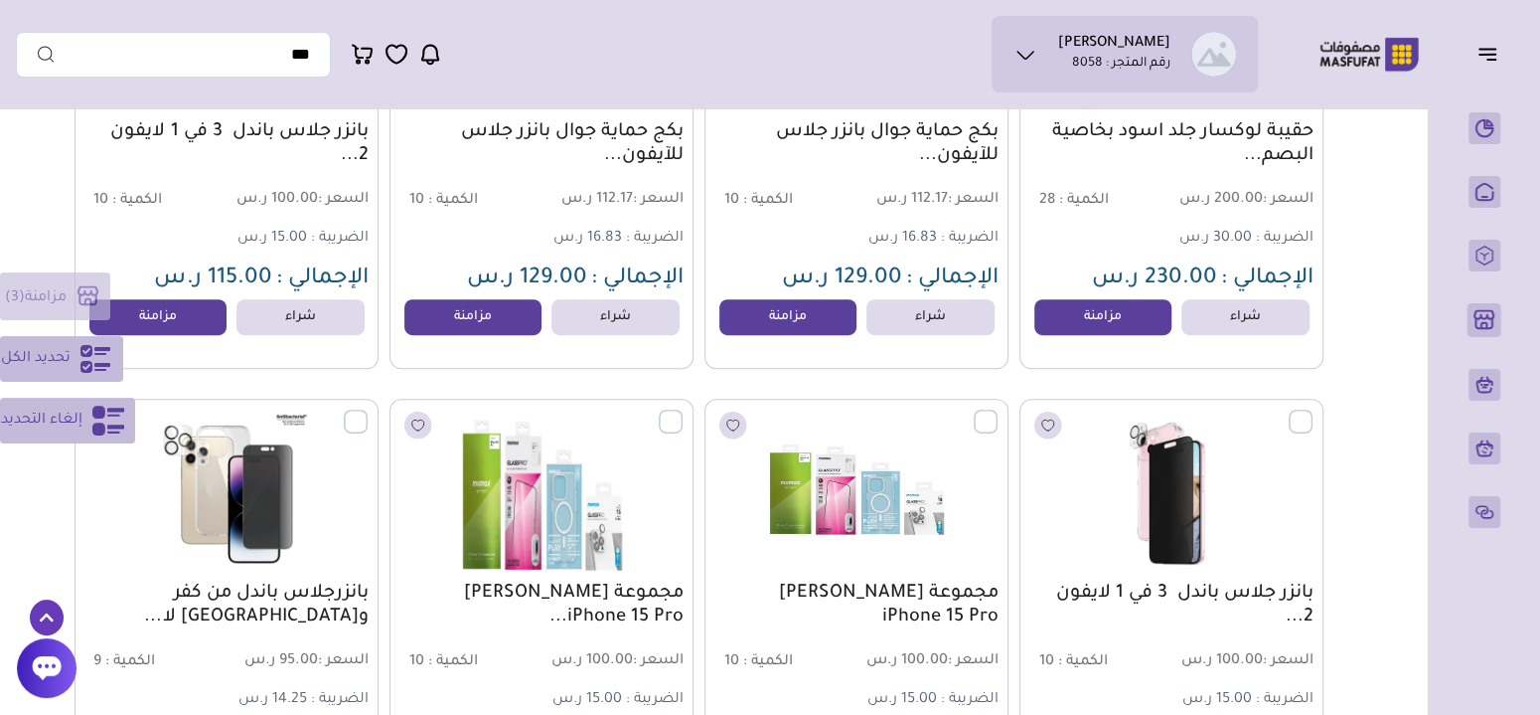
scroll to position [451, 0]
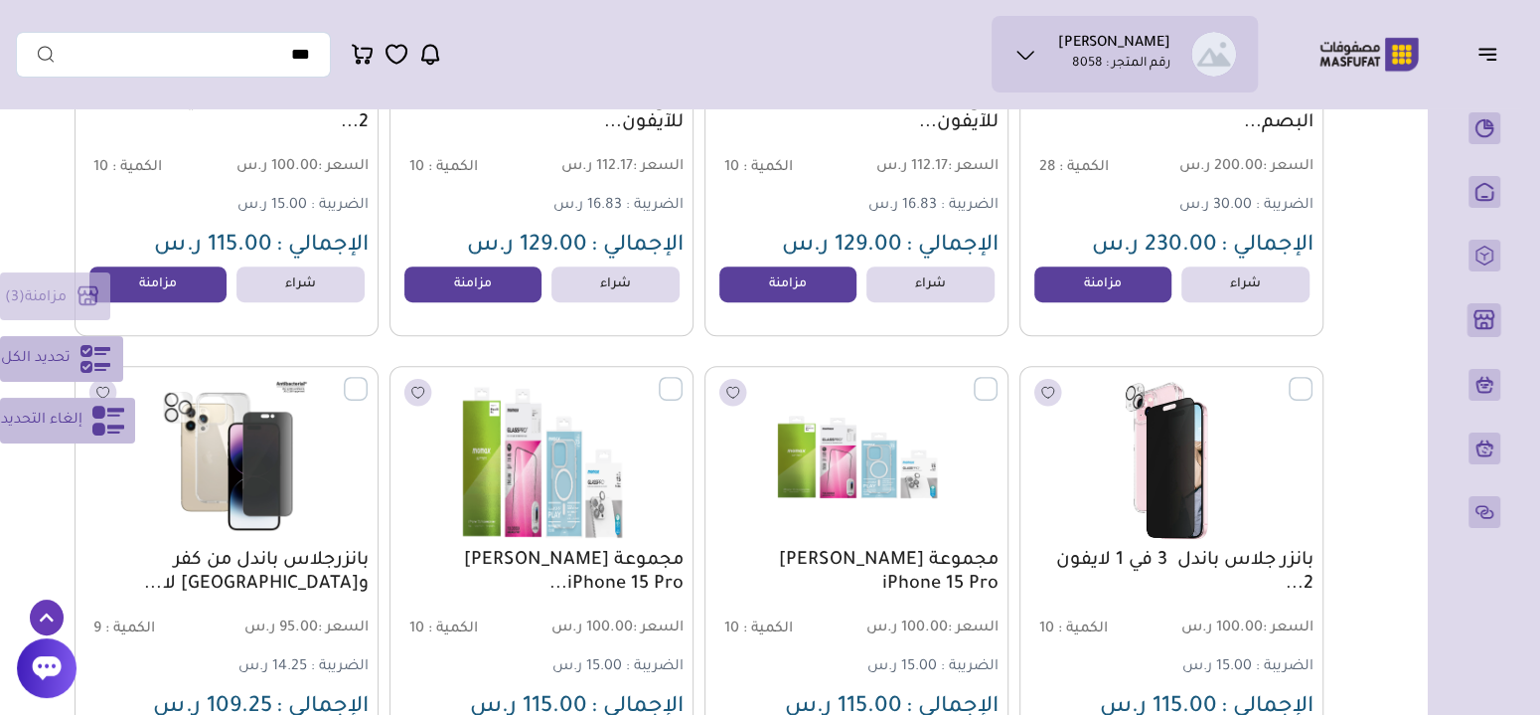
click at [1313, 379] on label at bounding box center [1313, 378] width 0 height 2
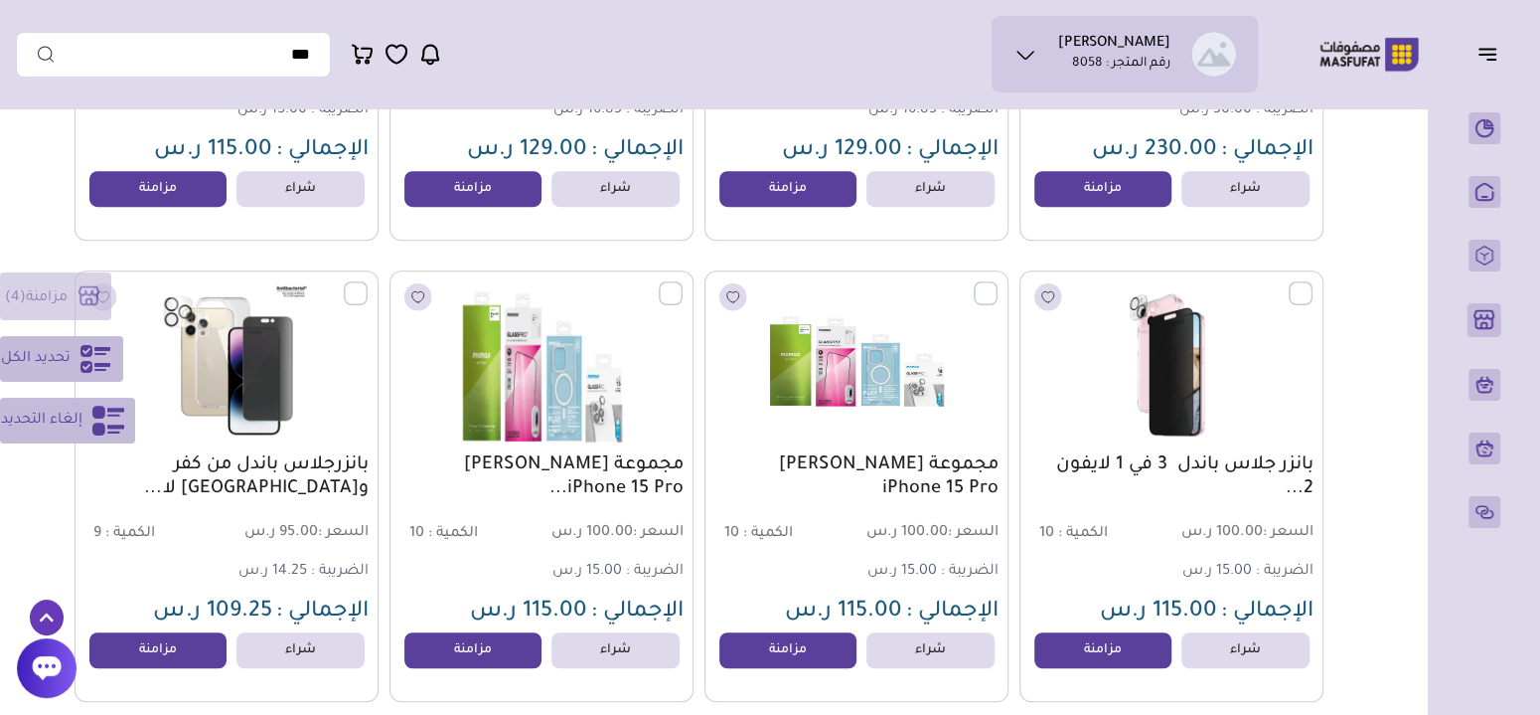
scroll to position [542, 0]
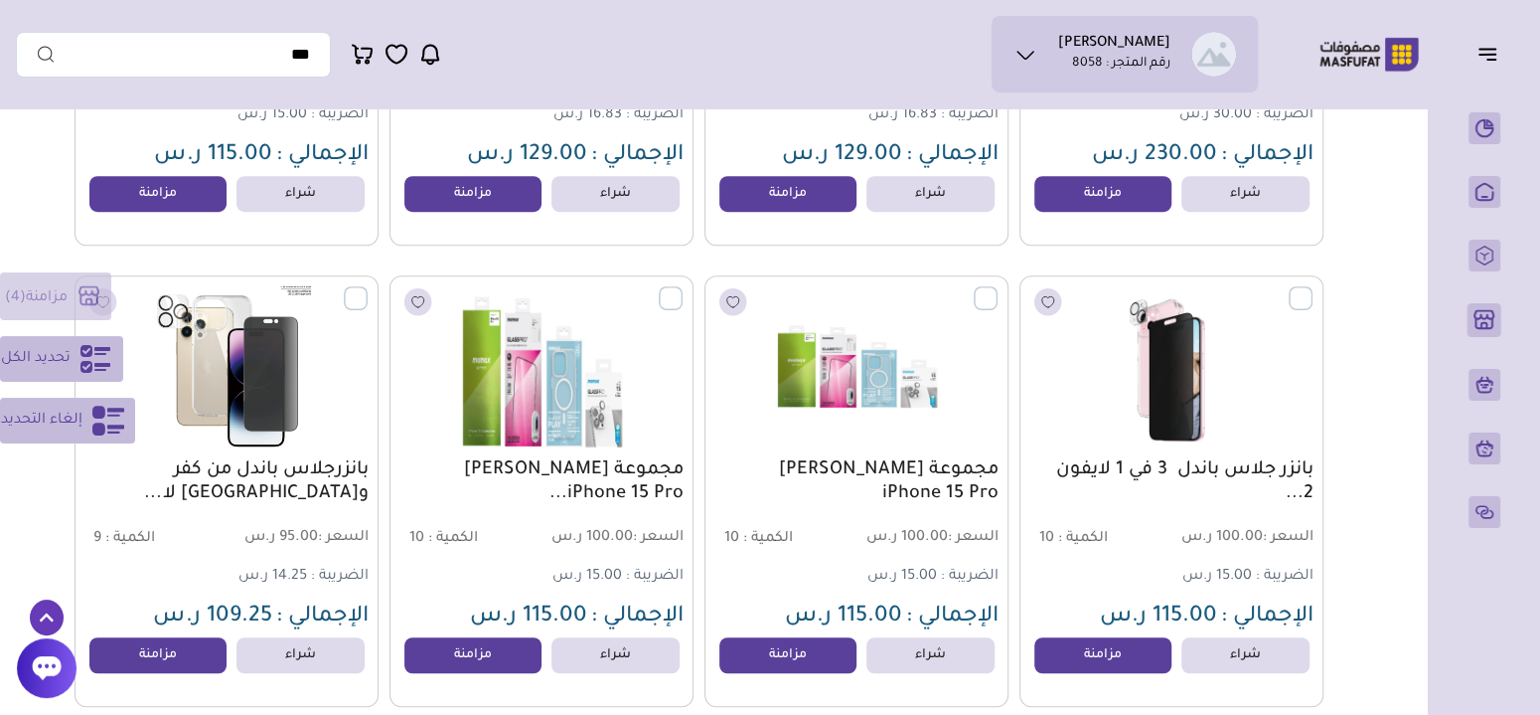
click at [368, 288] on label at bounding box center [368, 287] width 0 height 2
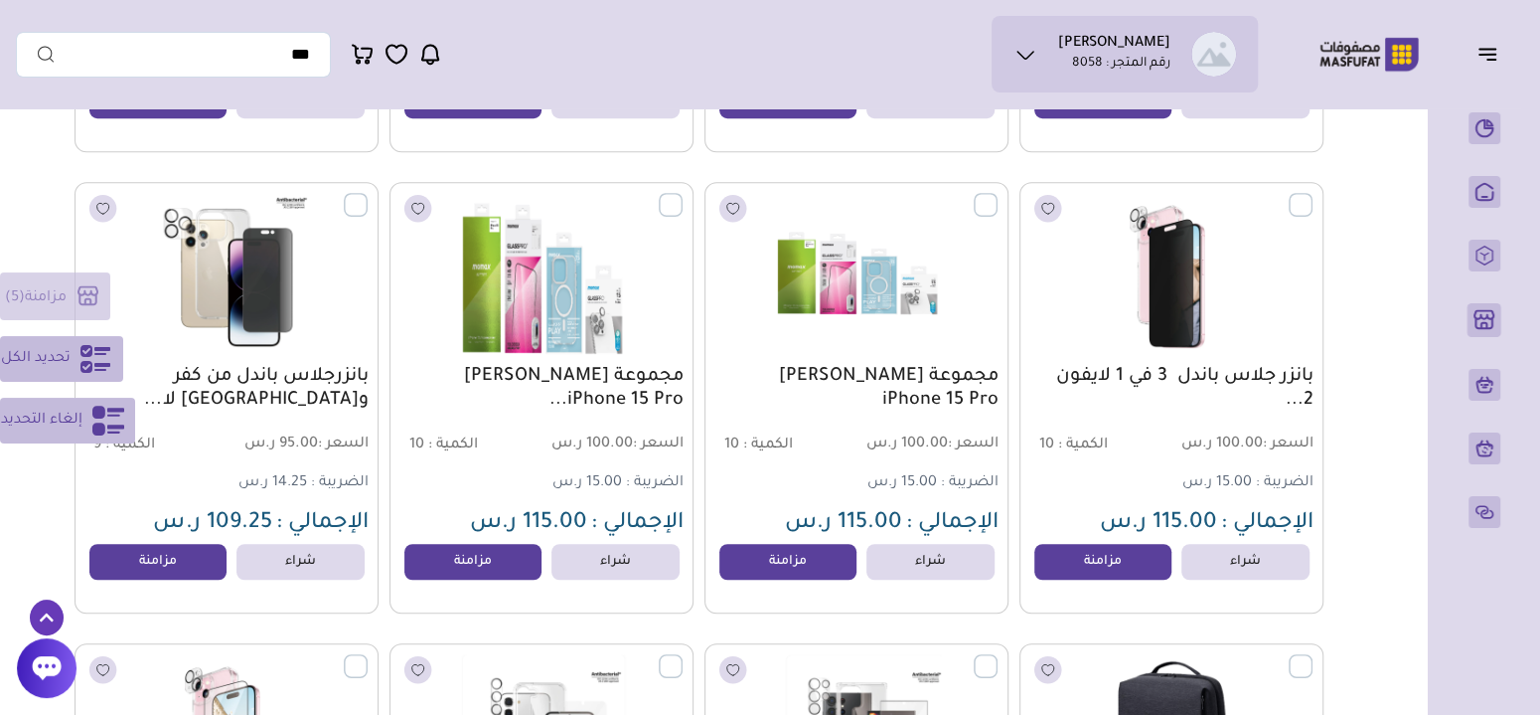
scroll to position [632, 0]
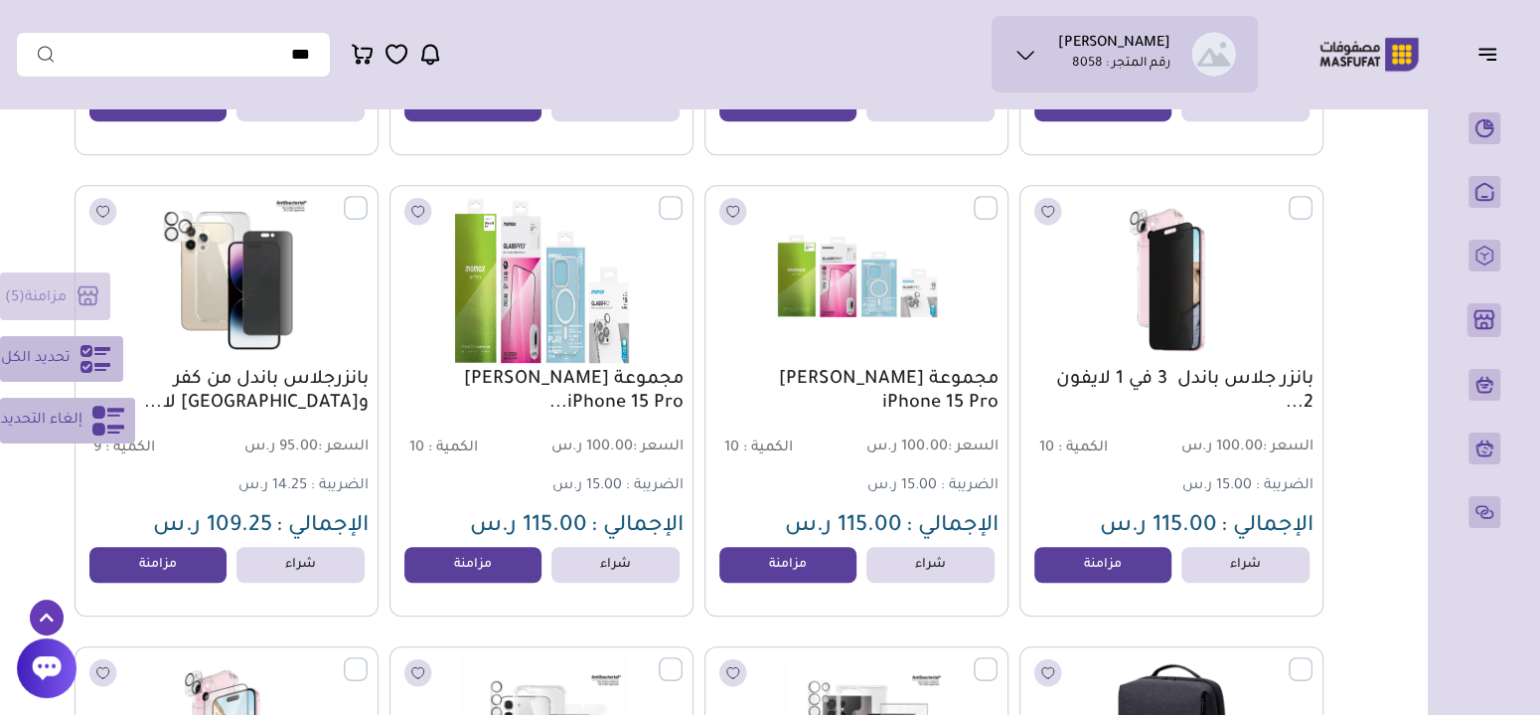
click at [683, 198] on label at bounding box center [683, 197] width 0 height 2
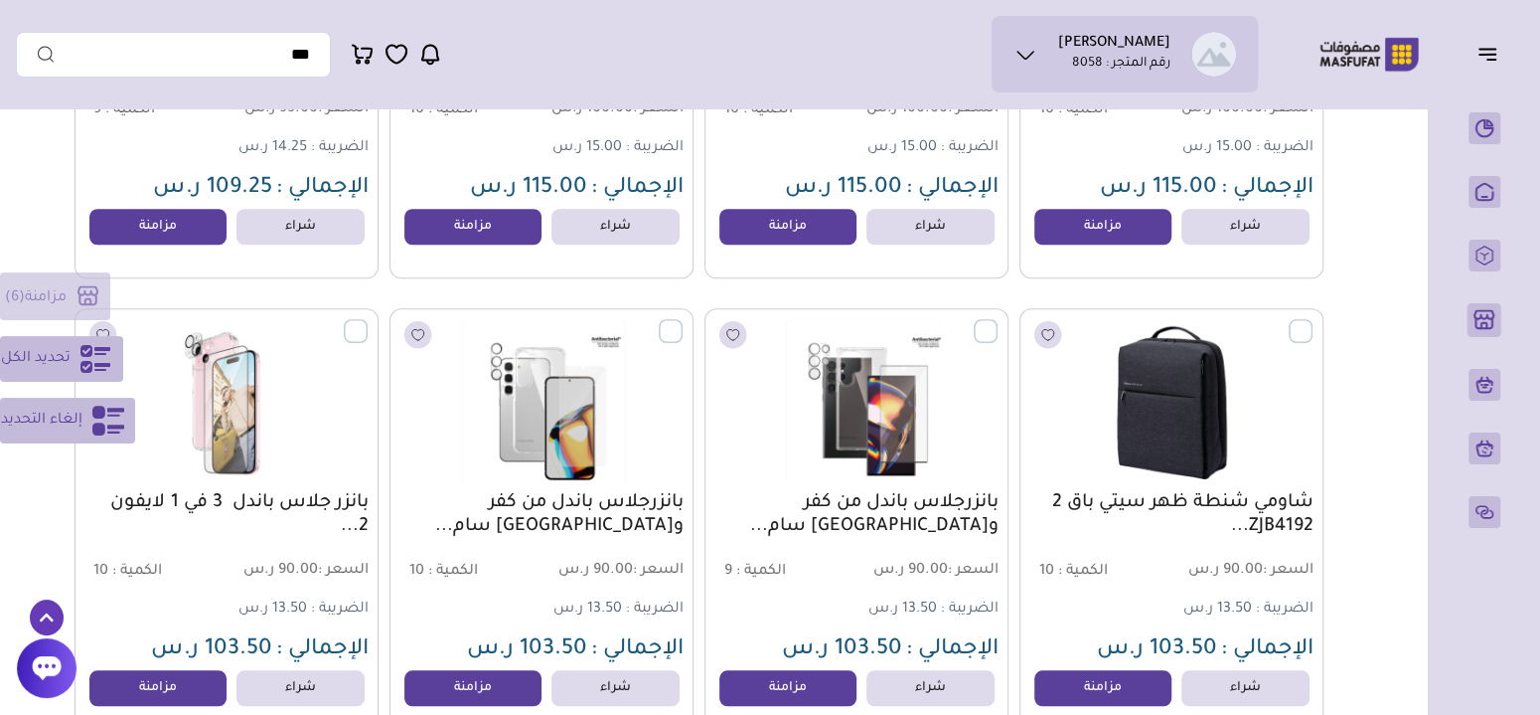
scroll to position [993, 0]
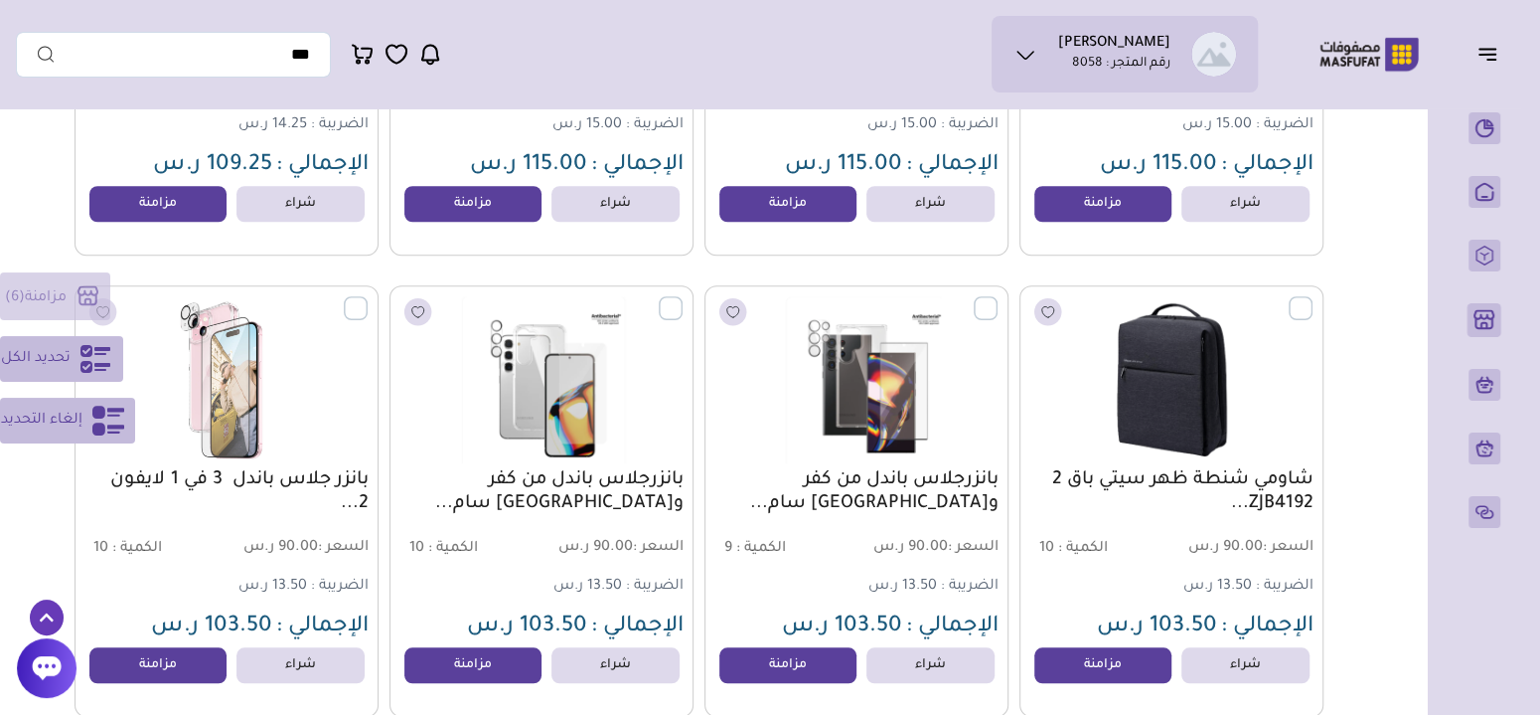
click at [368, 298] on label at bounding box center [368, 297] width 0 height 2
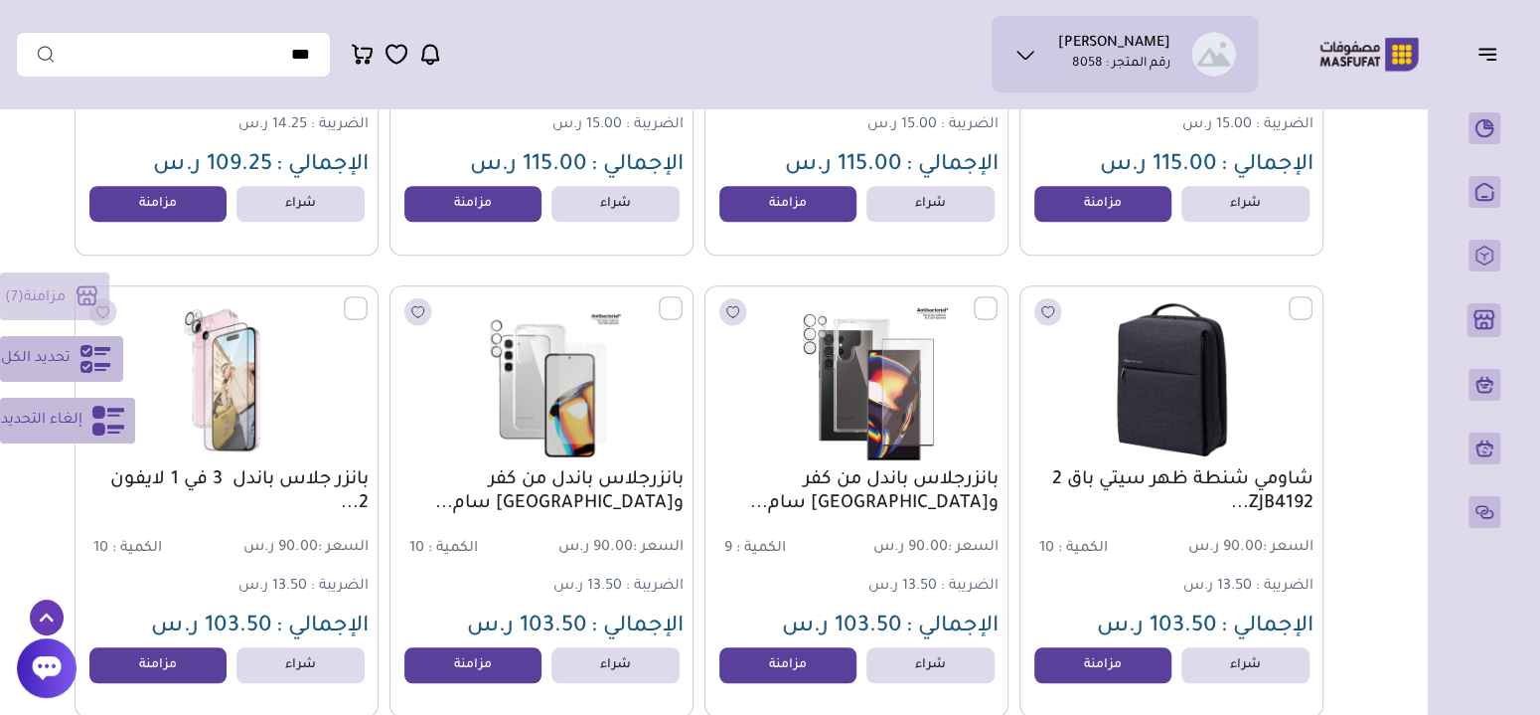
drag, startPoint x: 668, startPoint y: 315, endPoint x: 735, endPoint y: 334, distance: 70.2
click at [683, 298] on label at bounding box center [683, 297] width 0 height 2
click at [998, 298] on label at bounding box center [998, 297] width 0 height 2
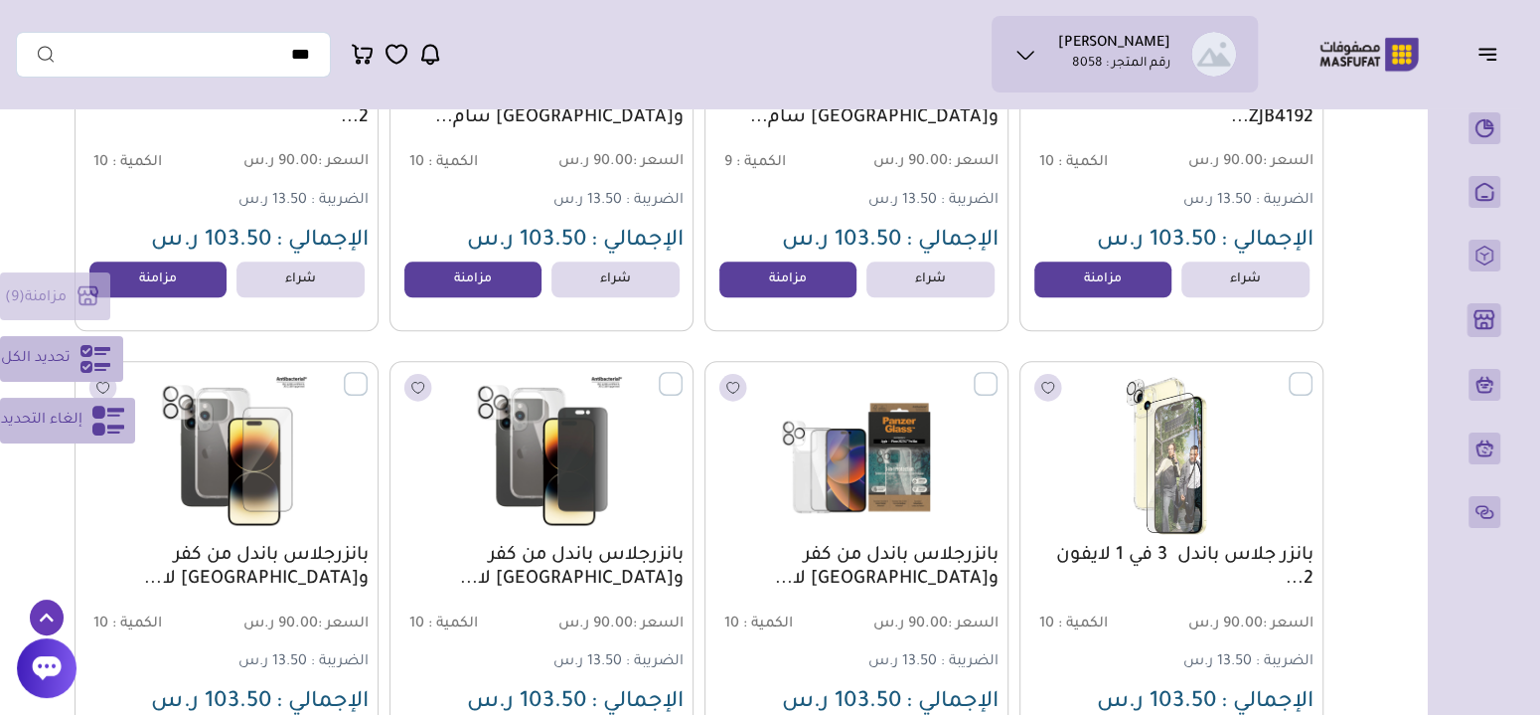
scroll to position [1445, 0]
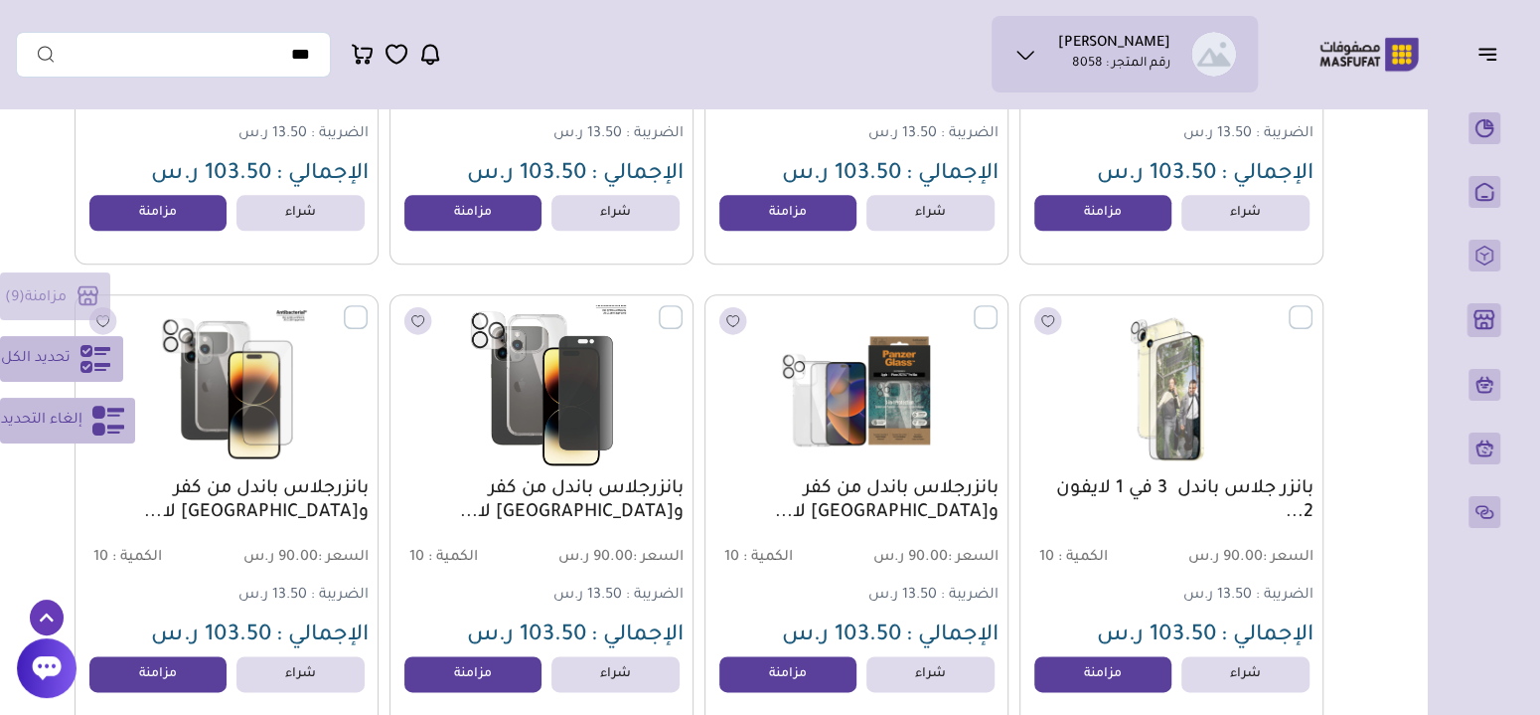
click at [683, 307] on label at bounding box center [683, 306] width 0 height 2
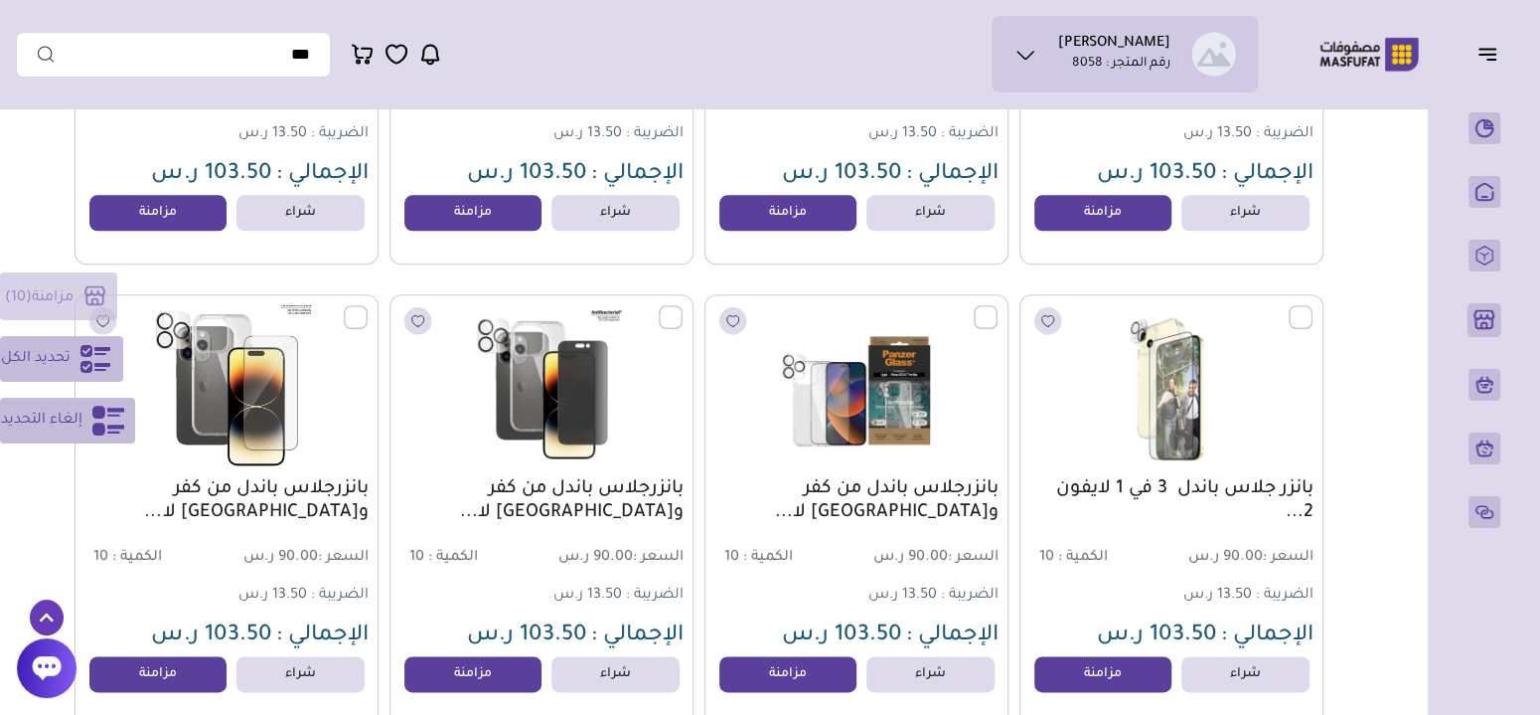
click at [368, 307] on label at bounding box center [368, 306] width 0 height 2
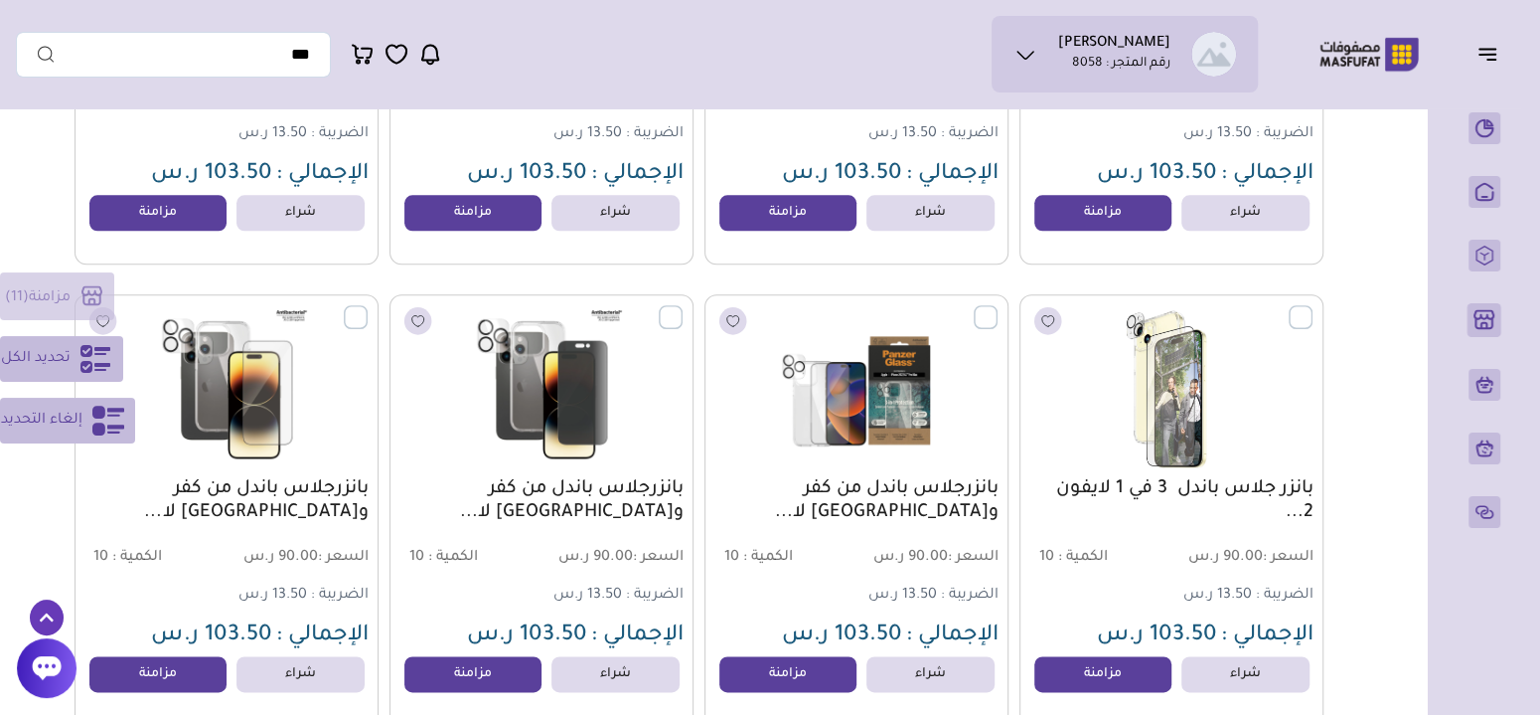
click at [1313, 307] on label at bounding box center [1313, 306] width 0 height 2
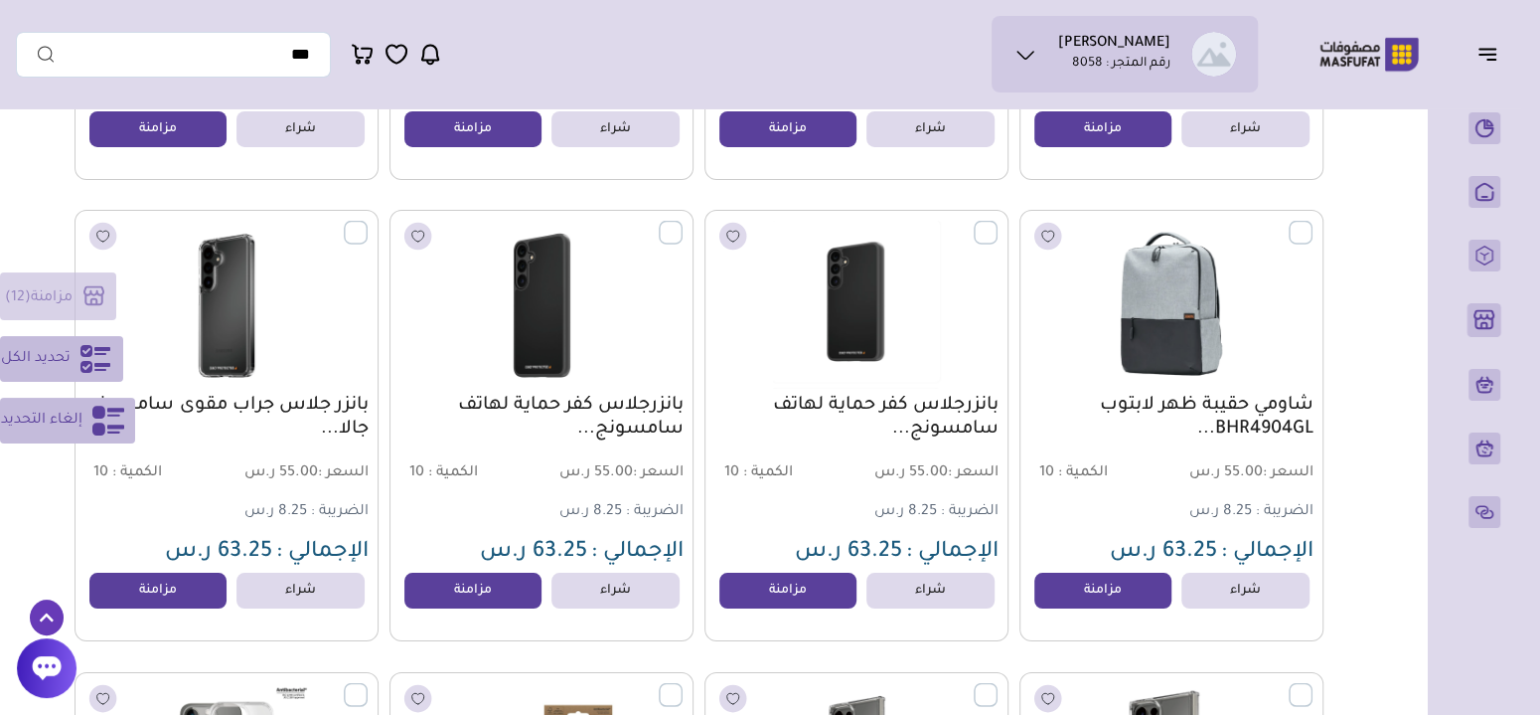
scroll to position [4788, 0]
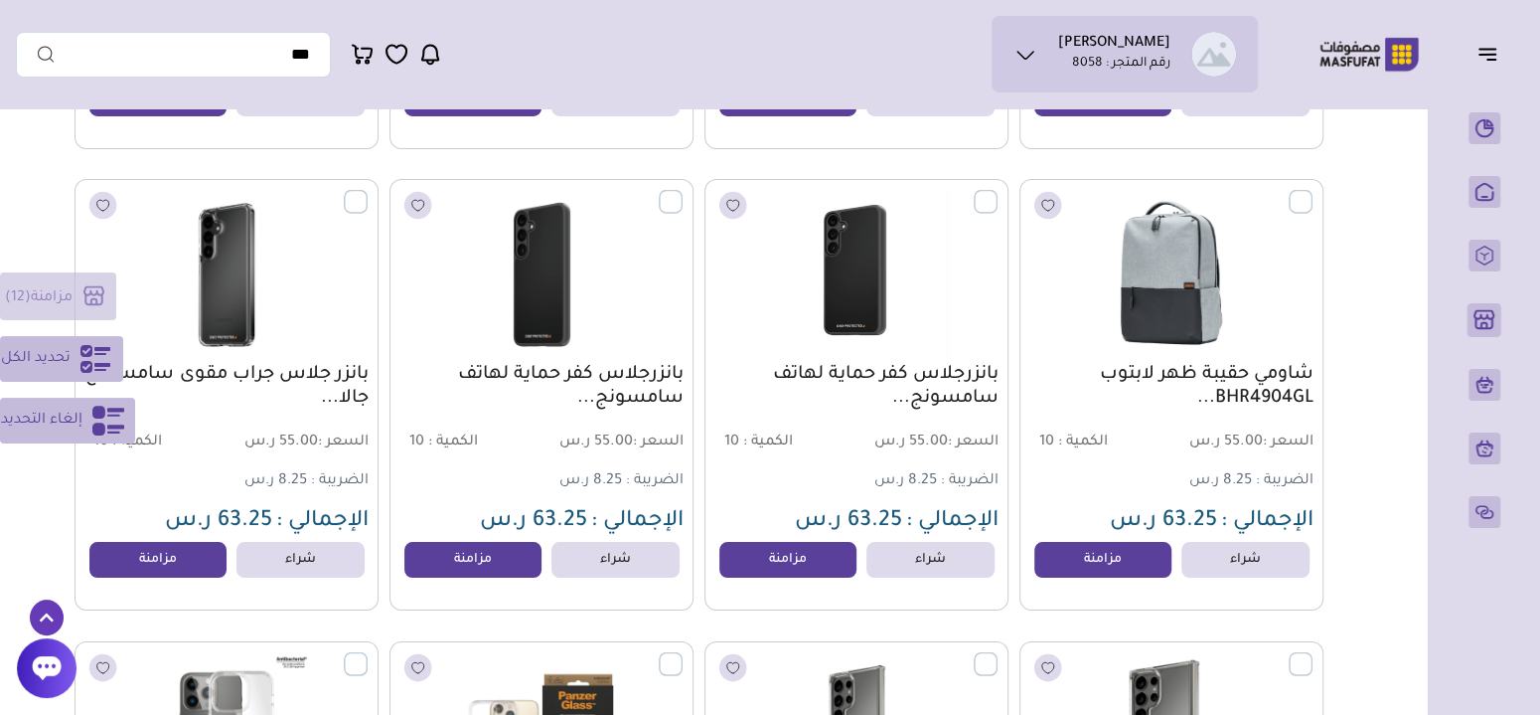
click at [998, 192] on label at bounding box center [998, 191] width 0 height 2
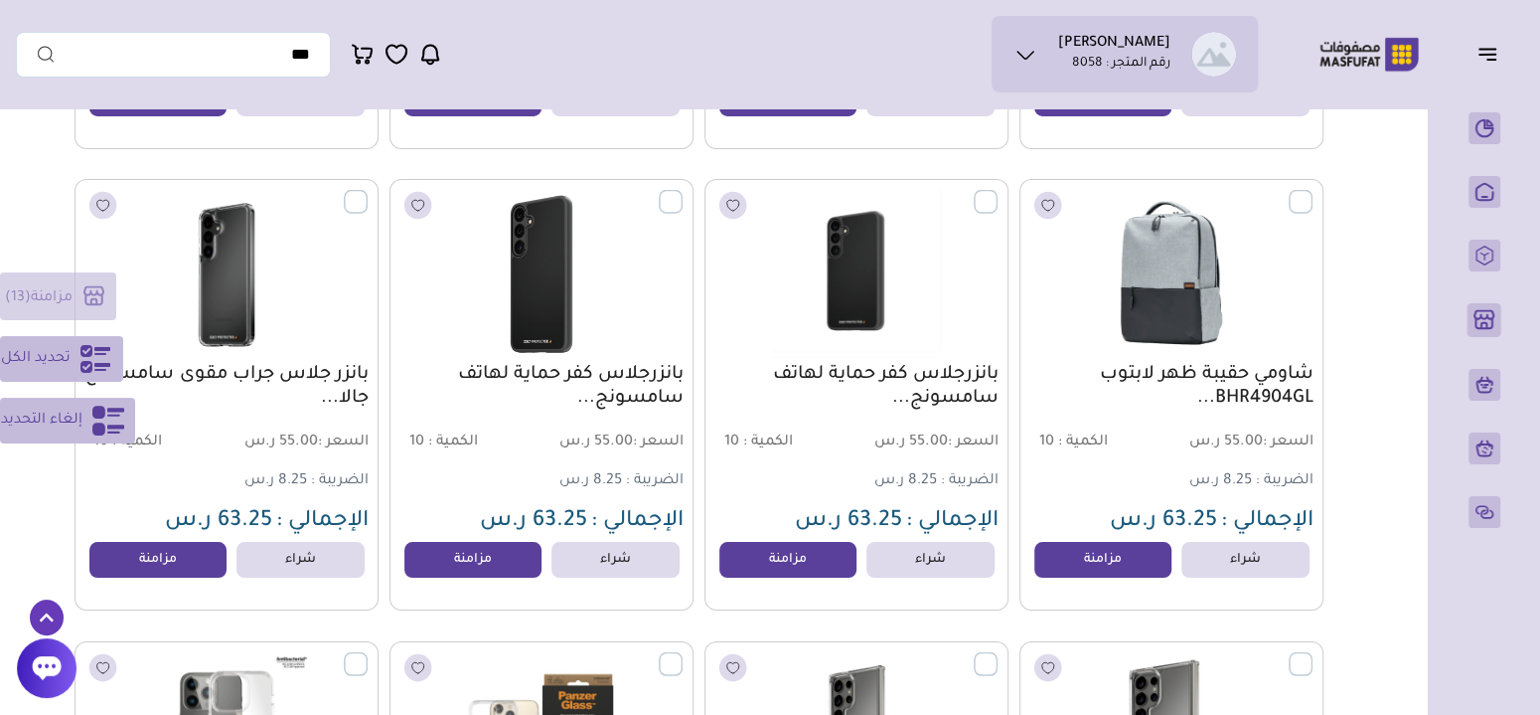
click at [683, 192] on label at bounding box center [683, 191] width 0 height 2
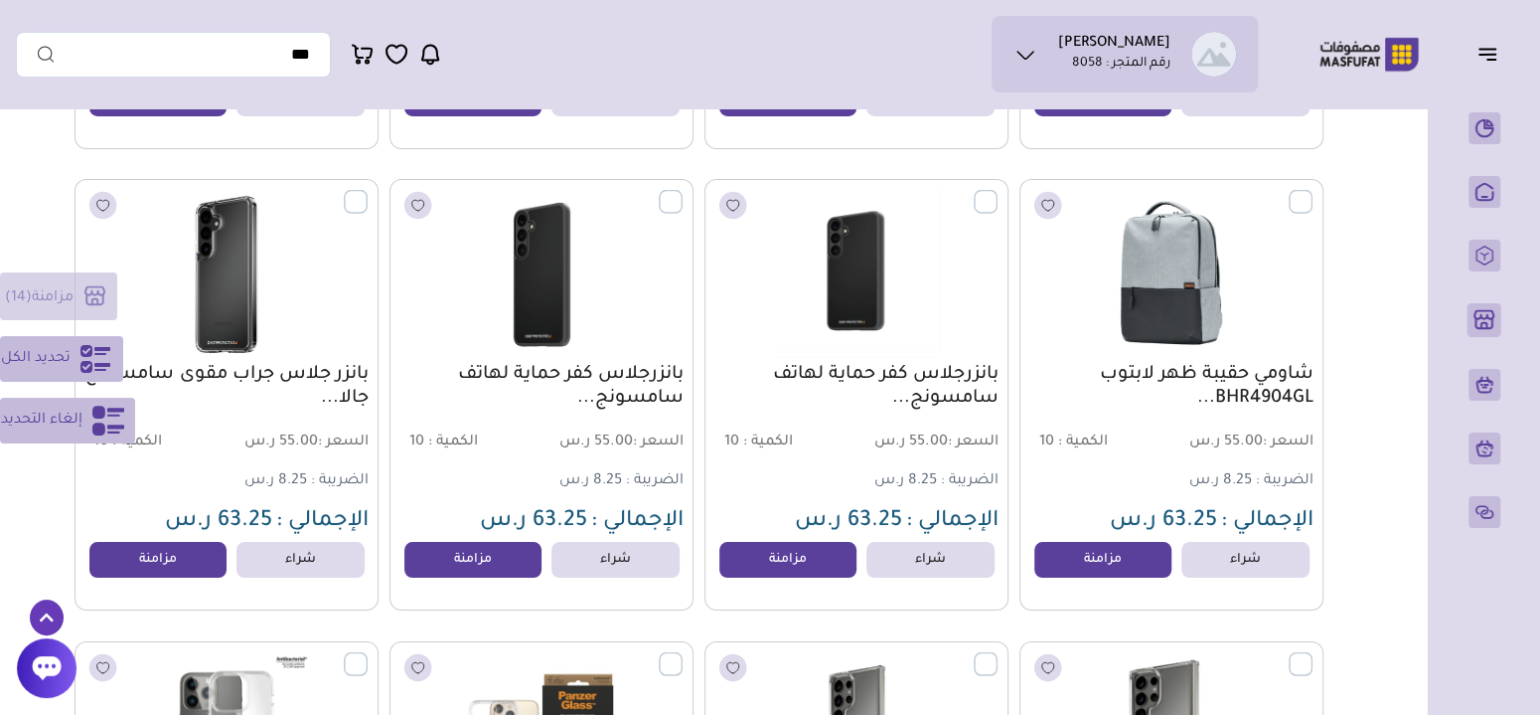
click at [368, 192] on label at bounding box center [368, 191] width 0 height 2
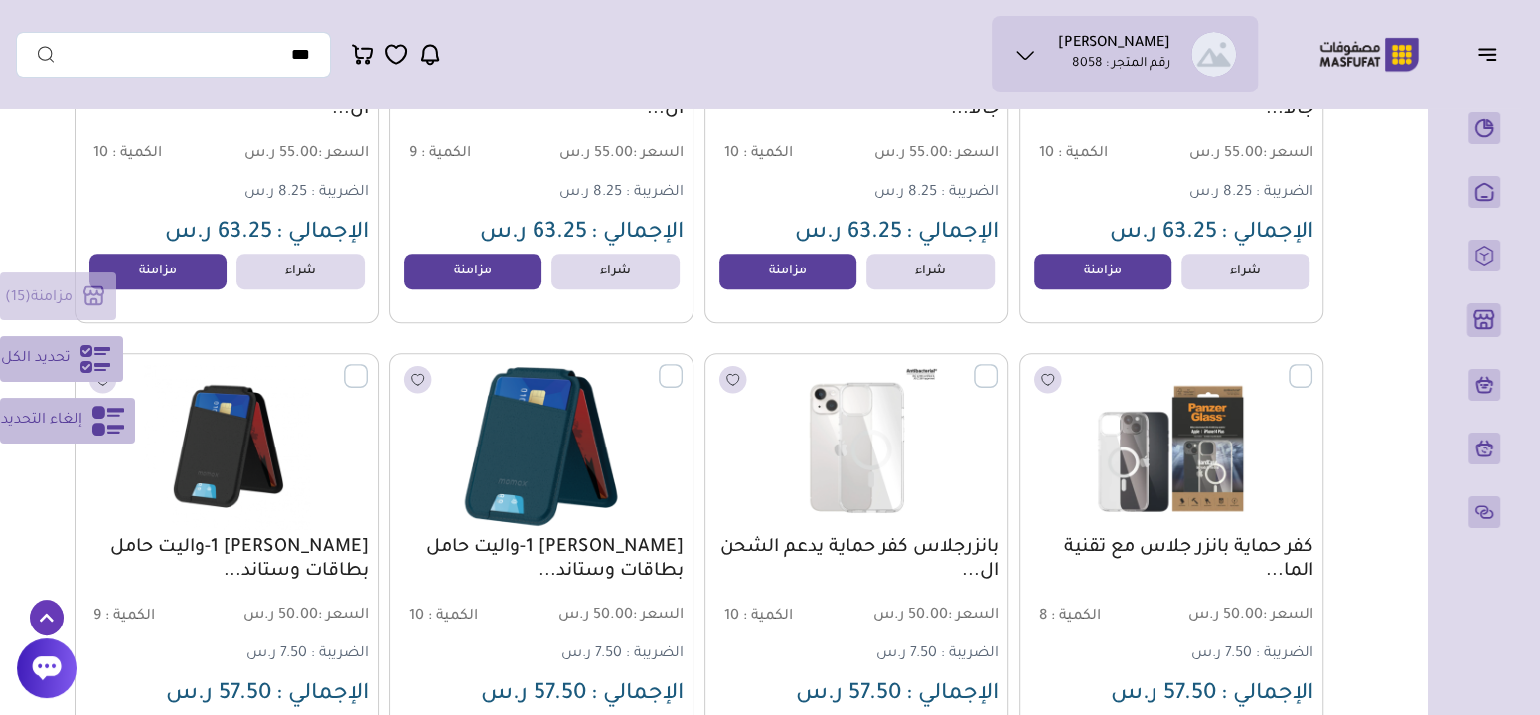
scroll to position [5601, 0]
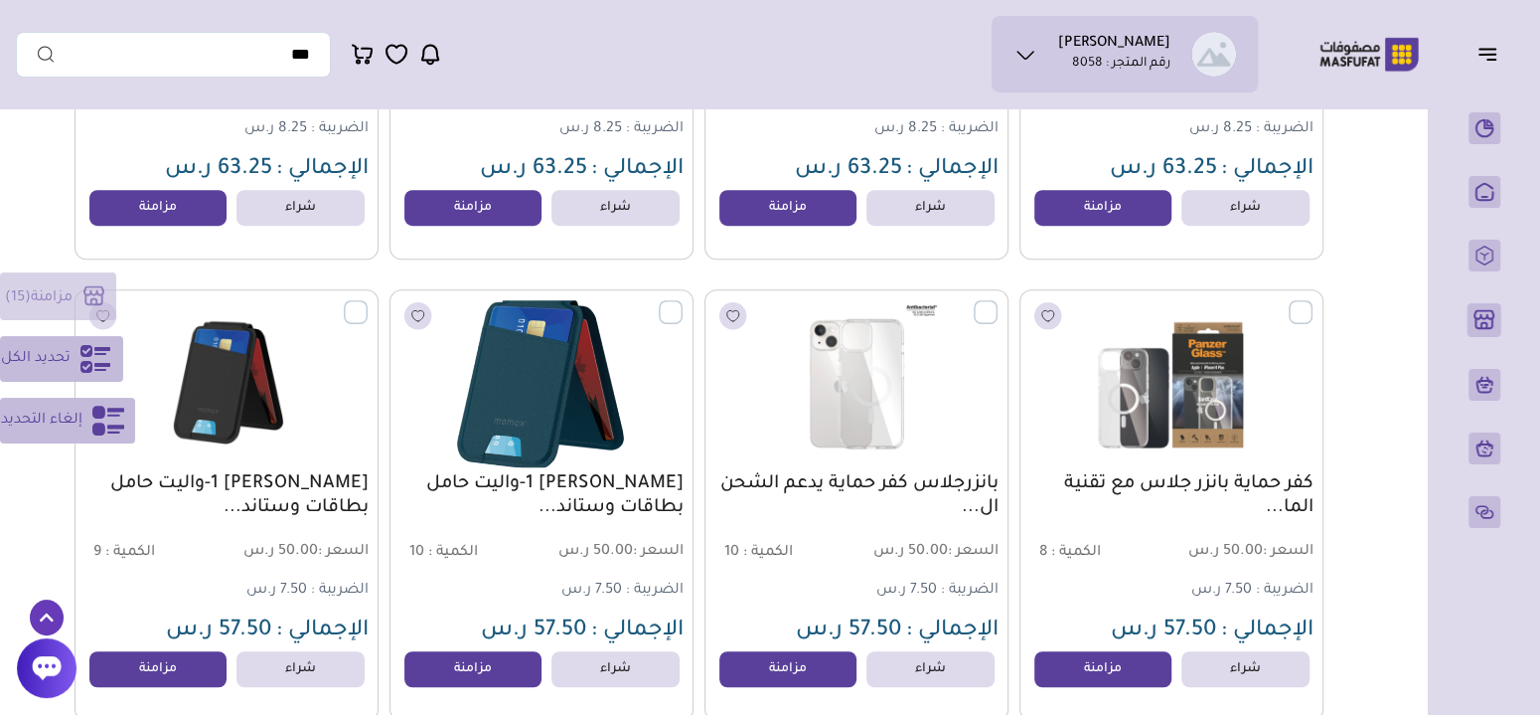
click at [683, 301] on label at bounding box center [683, 300] width 0 height 2
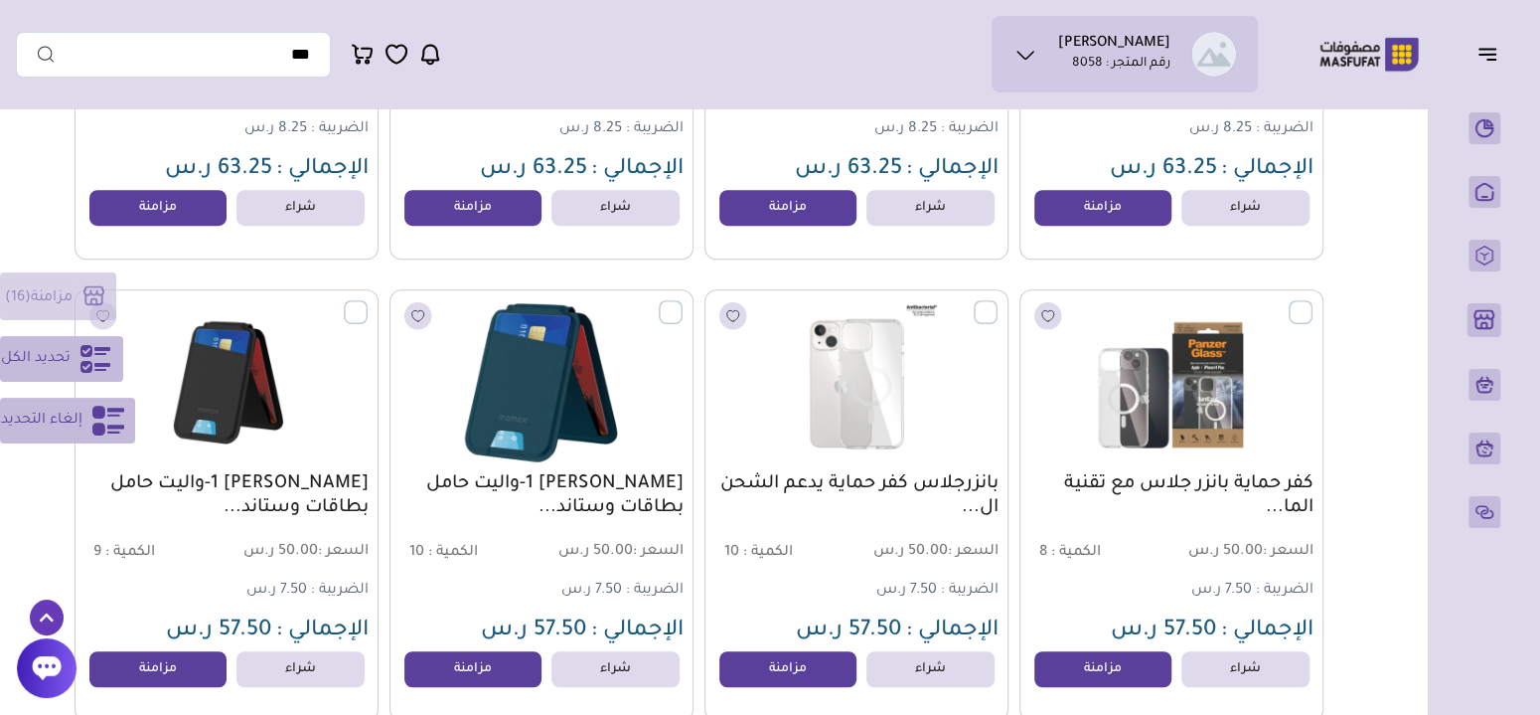
drag, startPoint x: 358, startPoint y: 307, endPoint x: 377, endPoint y: 321, distance: 23.5
click at [368, 301] on label at bounding box center [368, 300] width 0 height 2
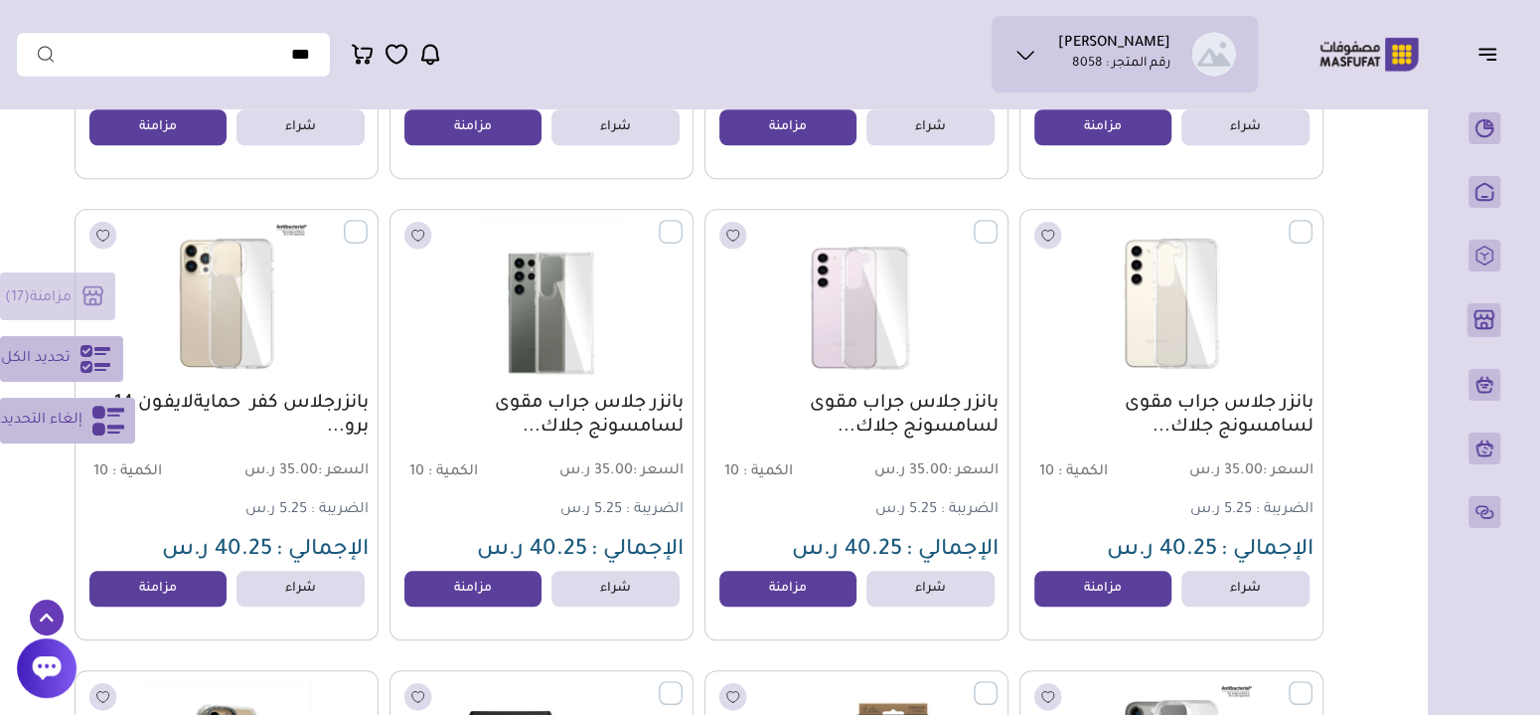
scroll to position [6143, 0]
click at [1313, 221] on label at bounding box center [1313, 220] width 0 height 2
click at [998, 221] on label at bounding box center [998, 220] width 0 height 2
click at [683, 221] on label at bounding box center [683, 220] width 0 height 2
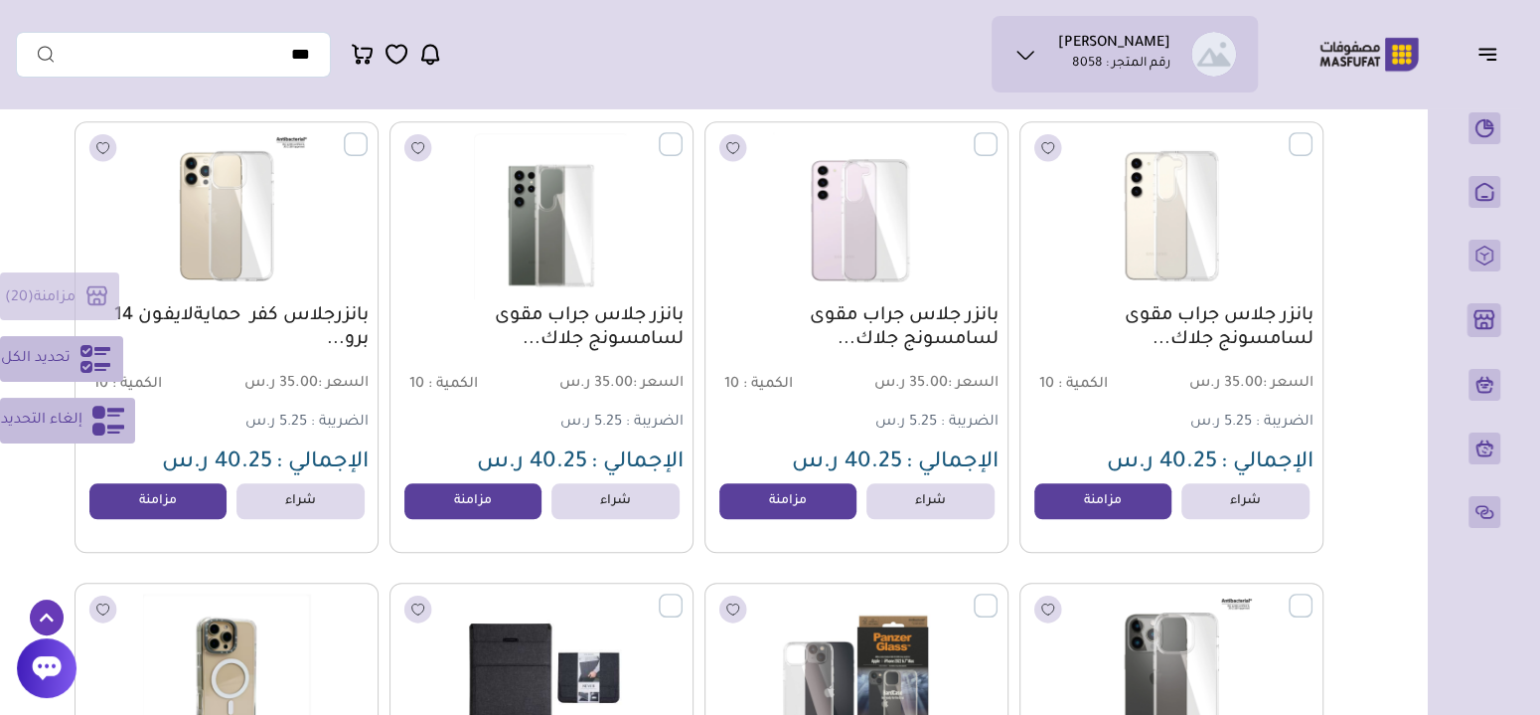
scroll to position [6233, 0]
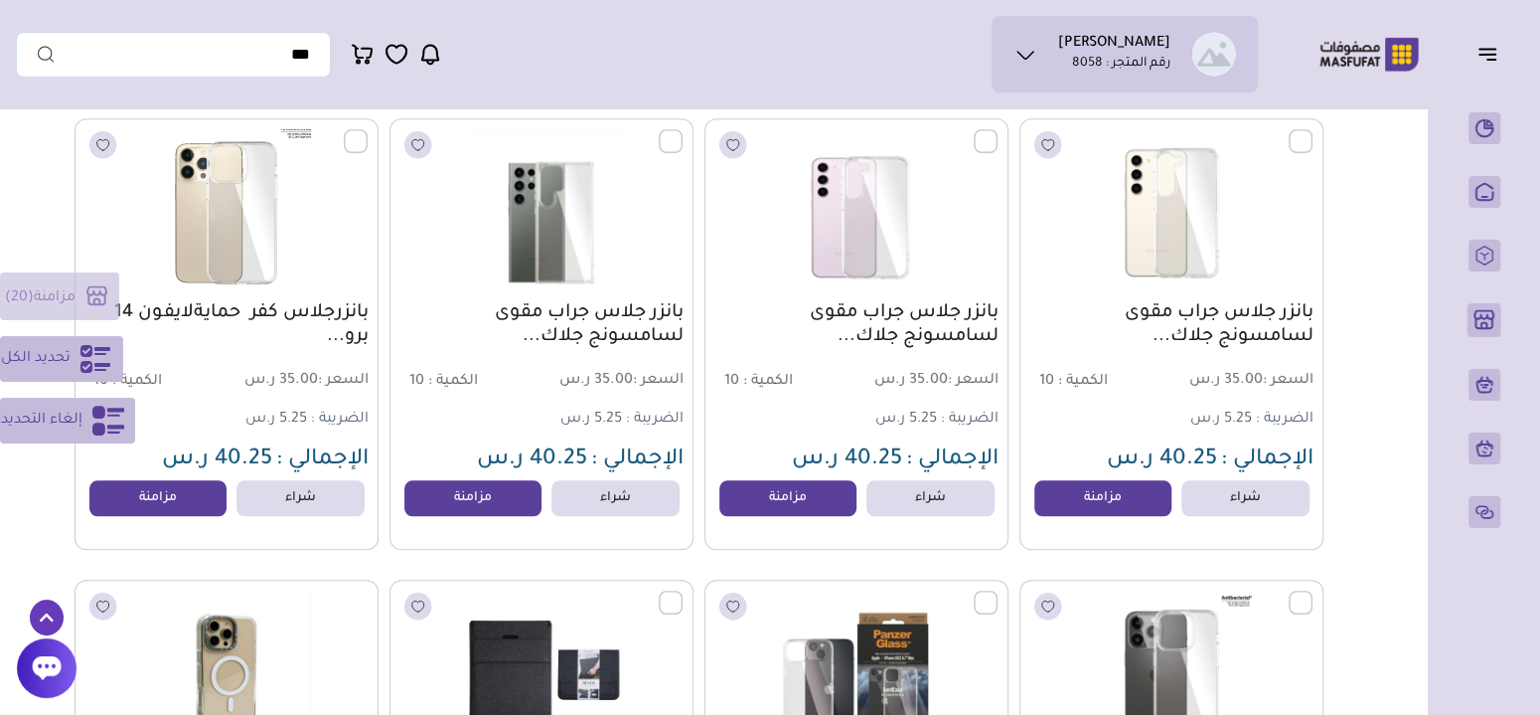
click at [368, 130] on label at bounding box center [368, 129] width 0 height 2
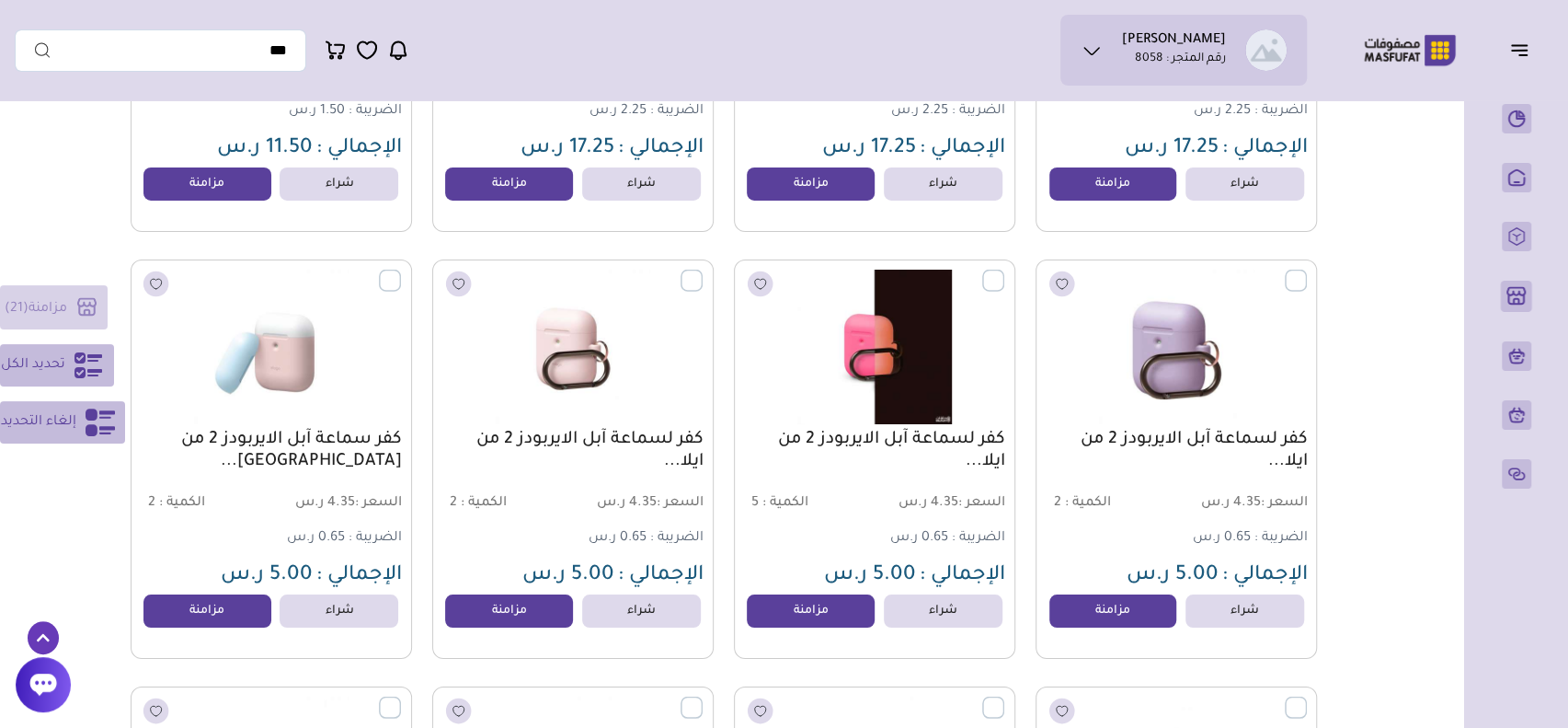
scroll to position [13748, 0]
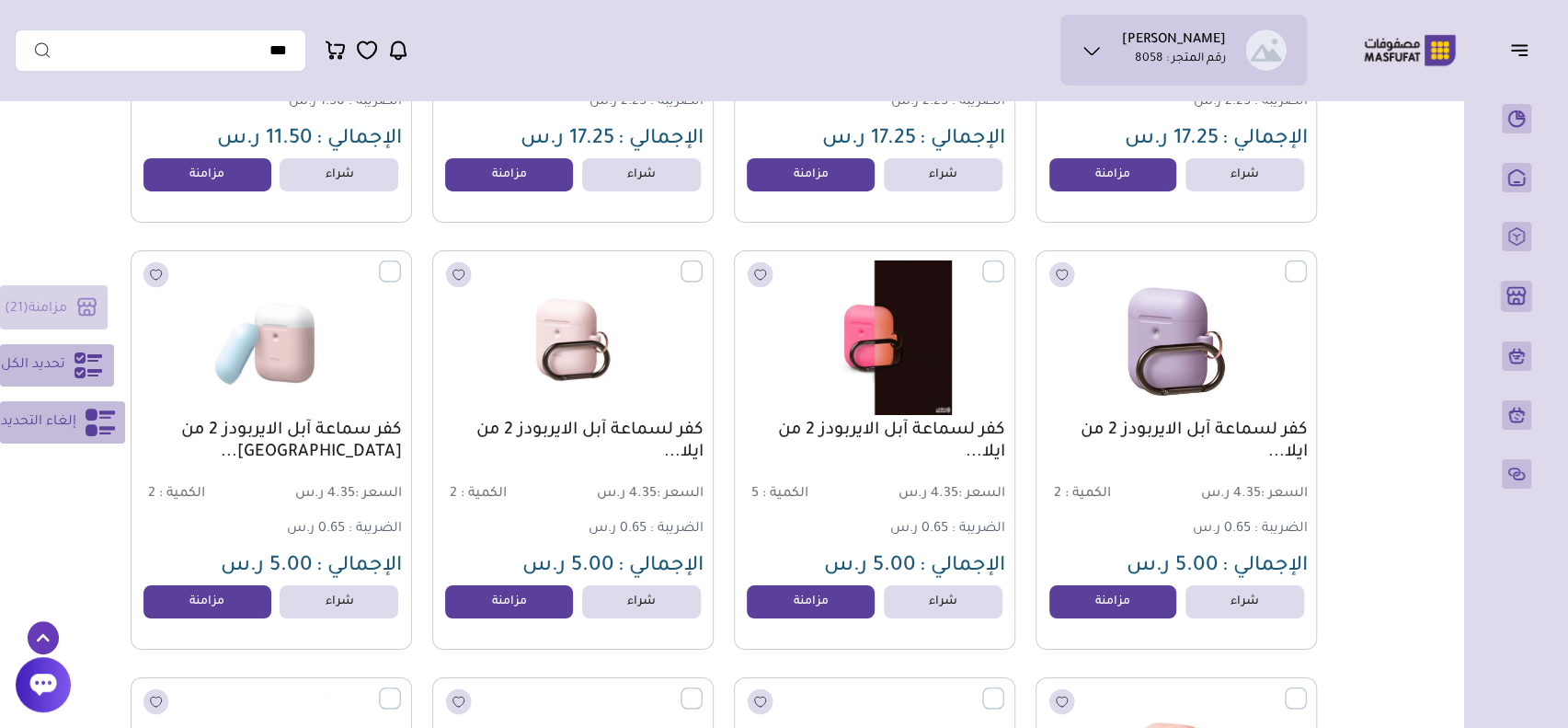
click at [1307, 262] on label at bounding box center [1307, 261] width 0 height 2
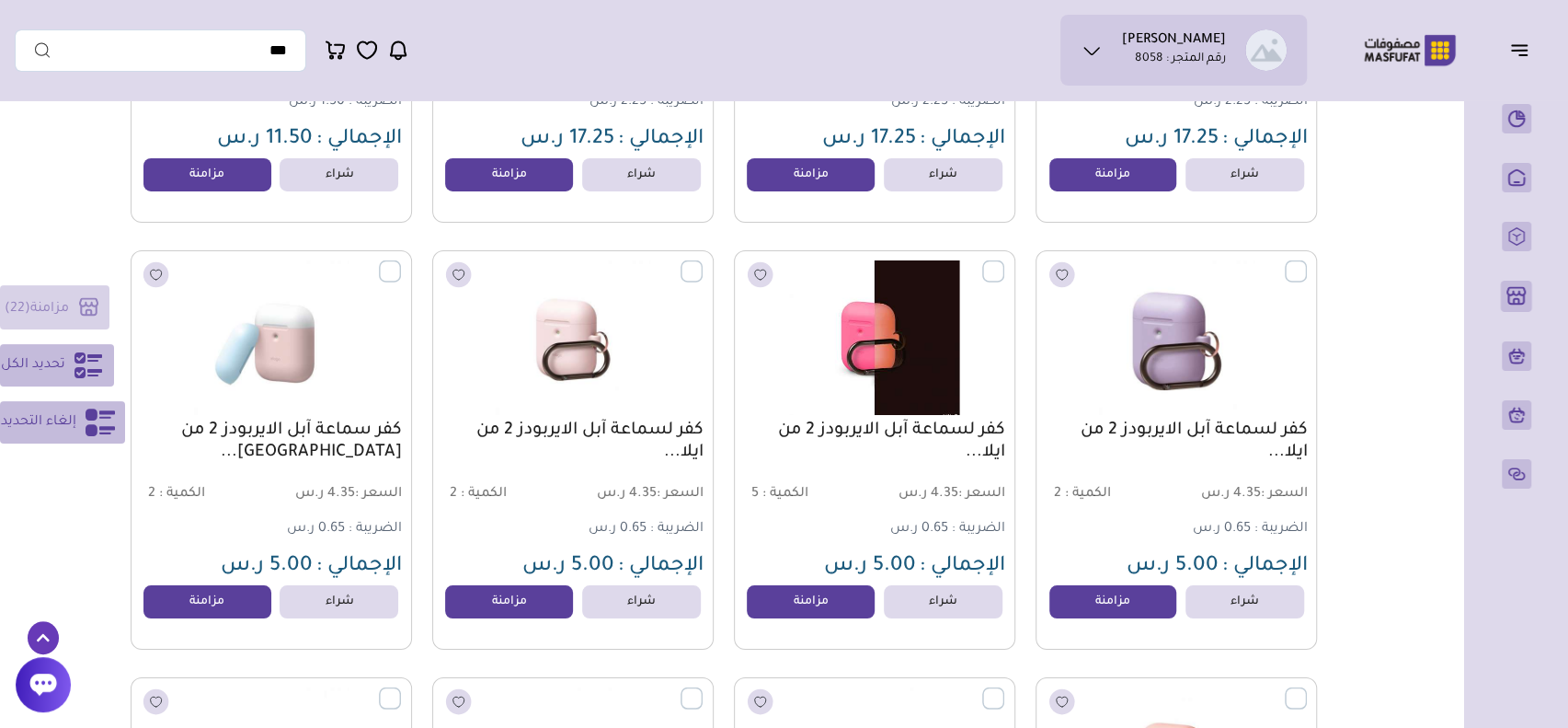
click at [1004, 262] on label at bounding box center [1004, 261] width 0 height 2
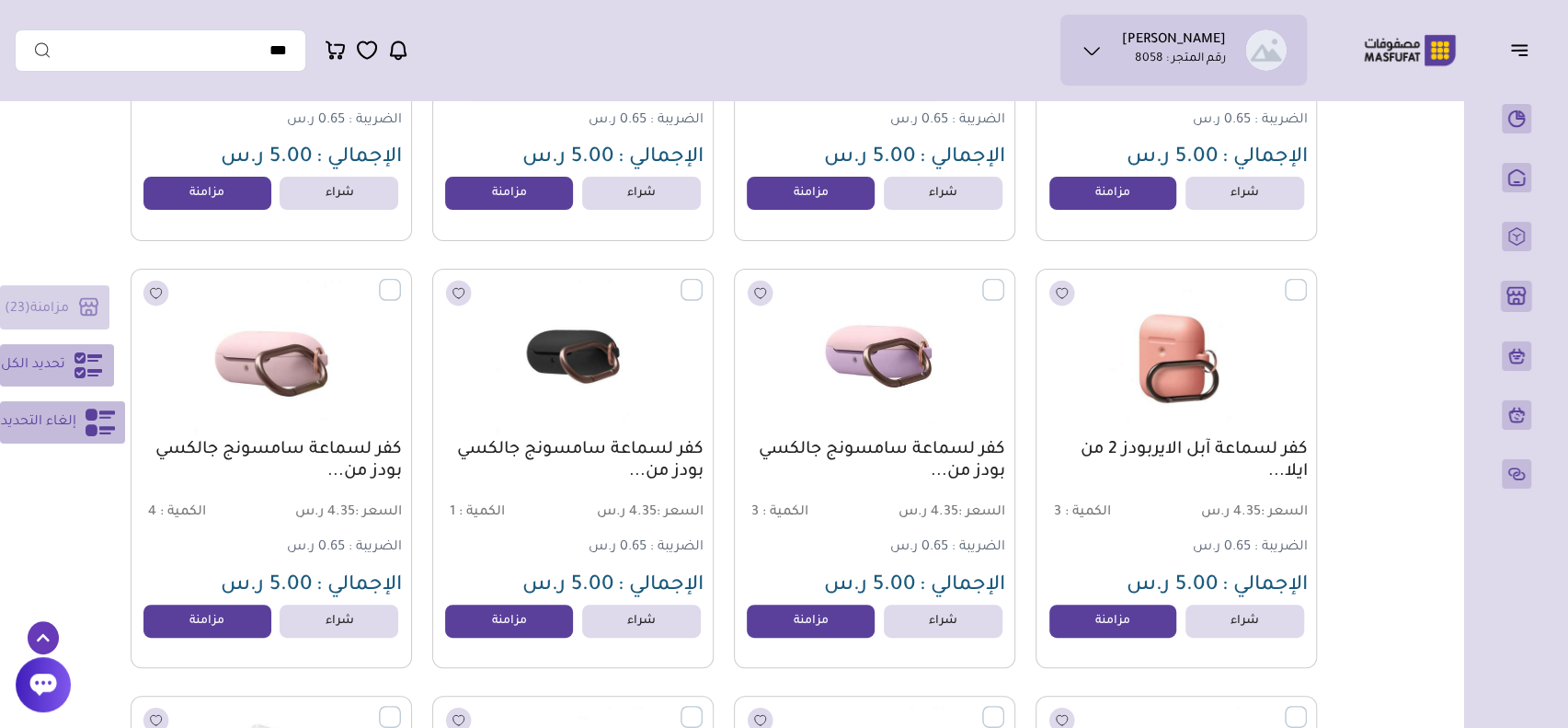
scroll to position [14208, 0]
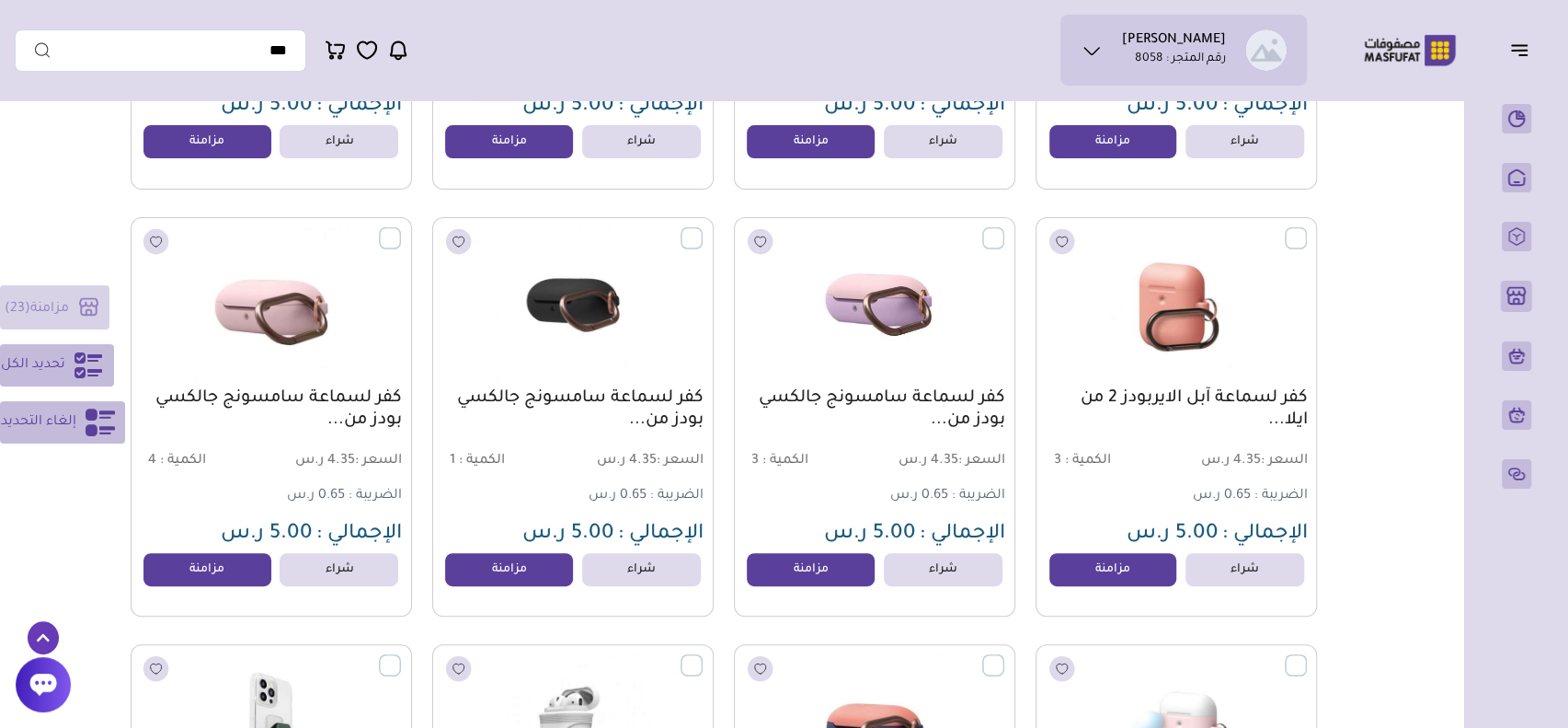
click at [1004, 229] on label at bounding box center [1004, 228] width 0 height 2
click at [703, 229] on label at bounding box center [703, 228] width 0 height 2
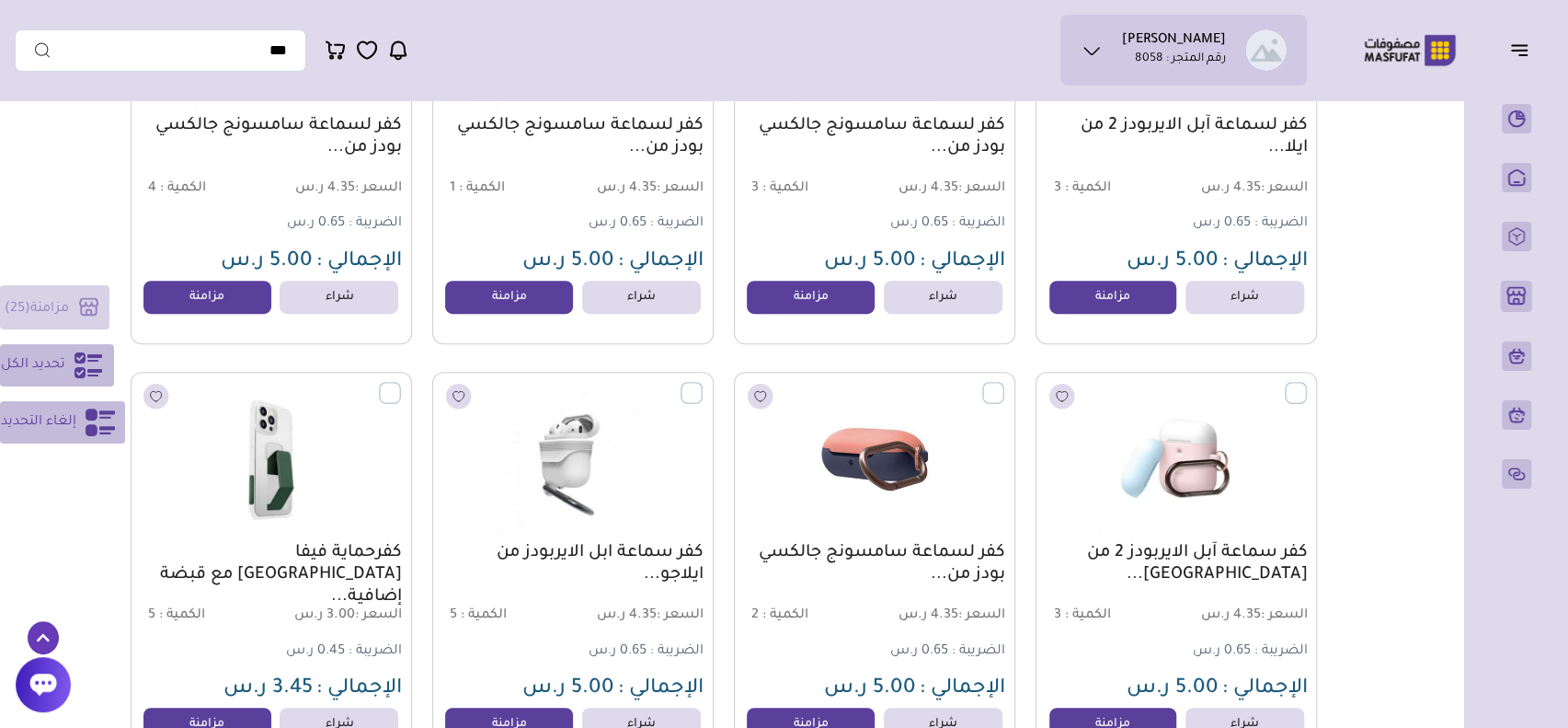
scroll to position [14484, 0]
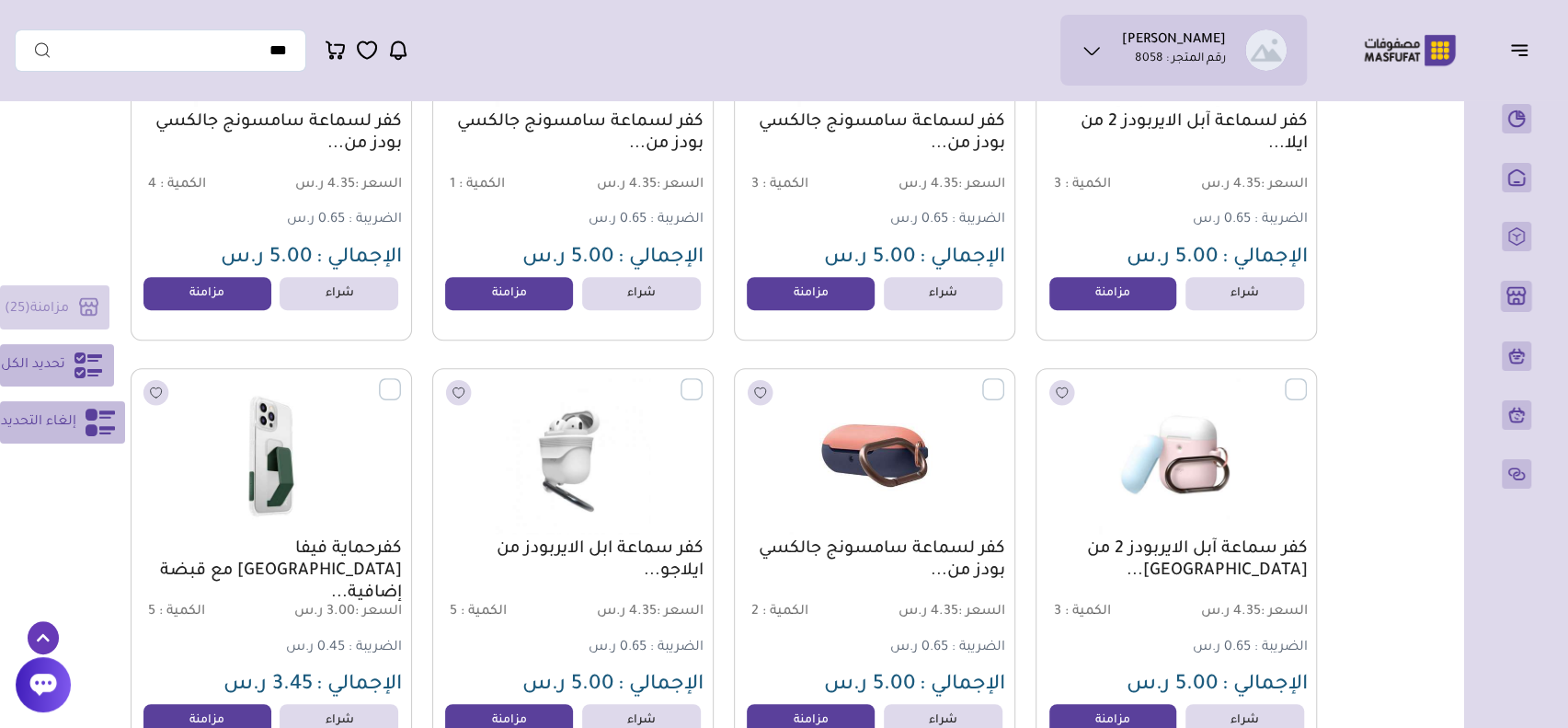
click at [1004, 380] on label at bounding box center [1004, 379] width 0 height 2
click at [703, 380] on label at bounding box center [703, 379] width 0 height 2
click at [1004, 380] on label at bounding box center [1004, 379] width 0 height 2
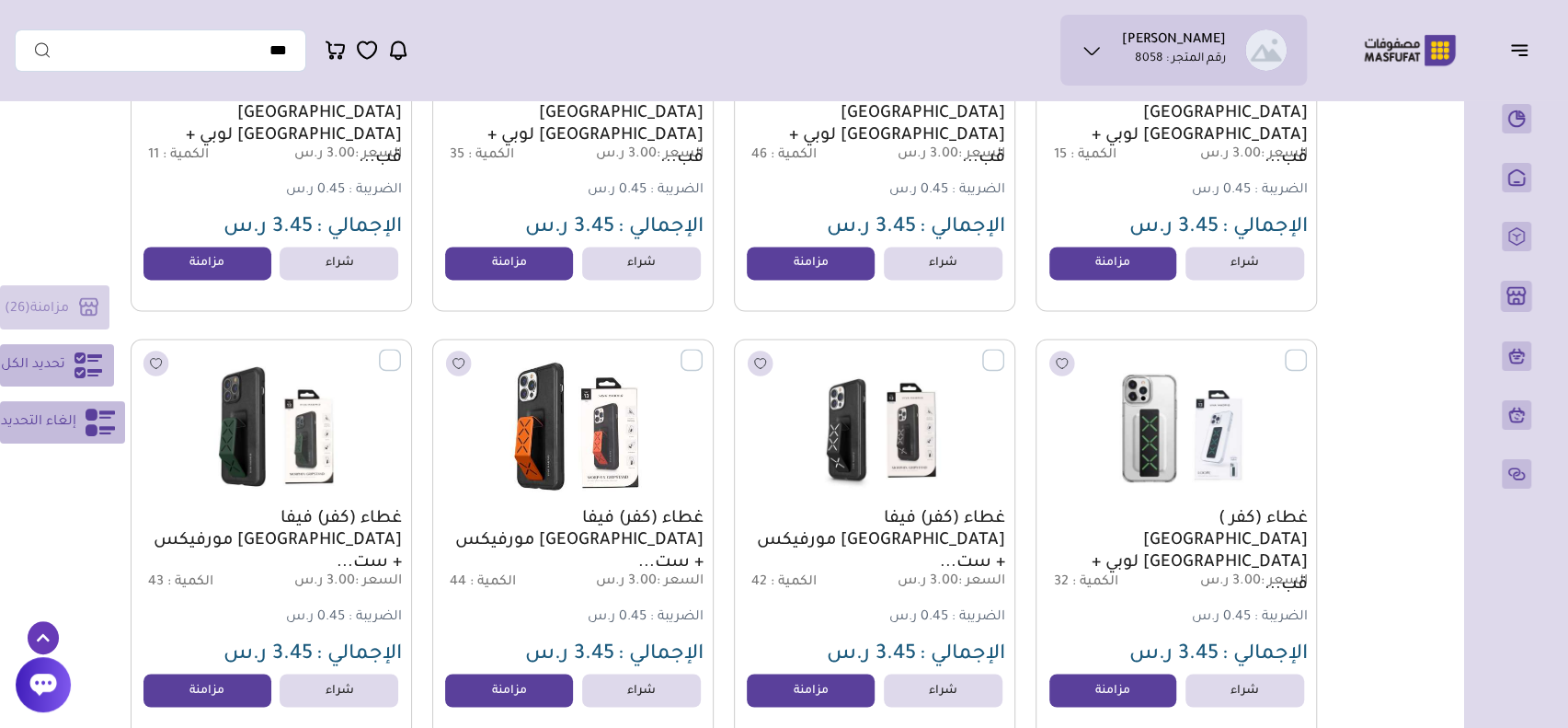
scroll to position [15772, 0]
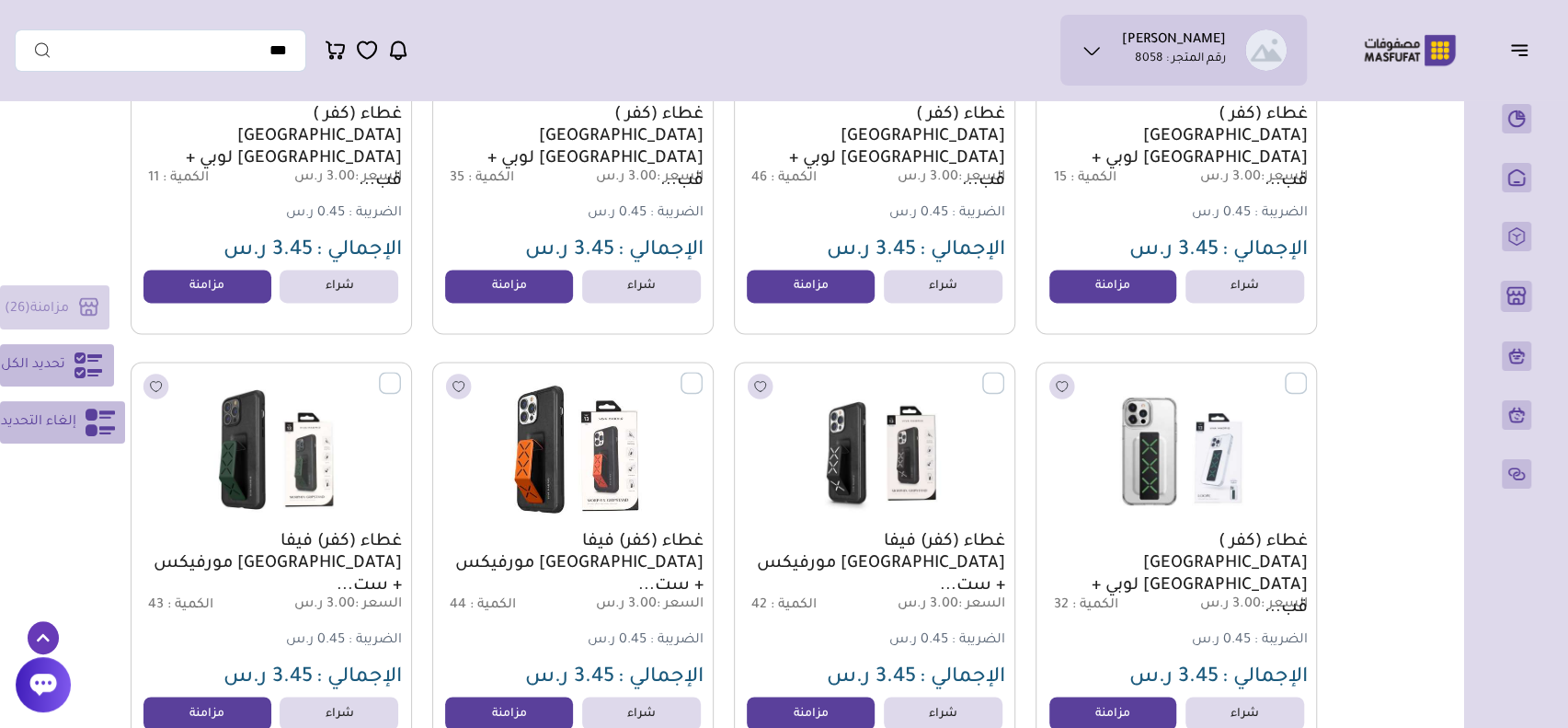
click at [703, 372] on label at bounding box center [703, 371] width 0 height 2
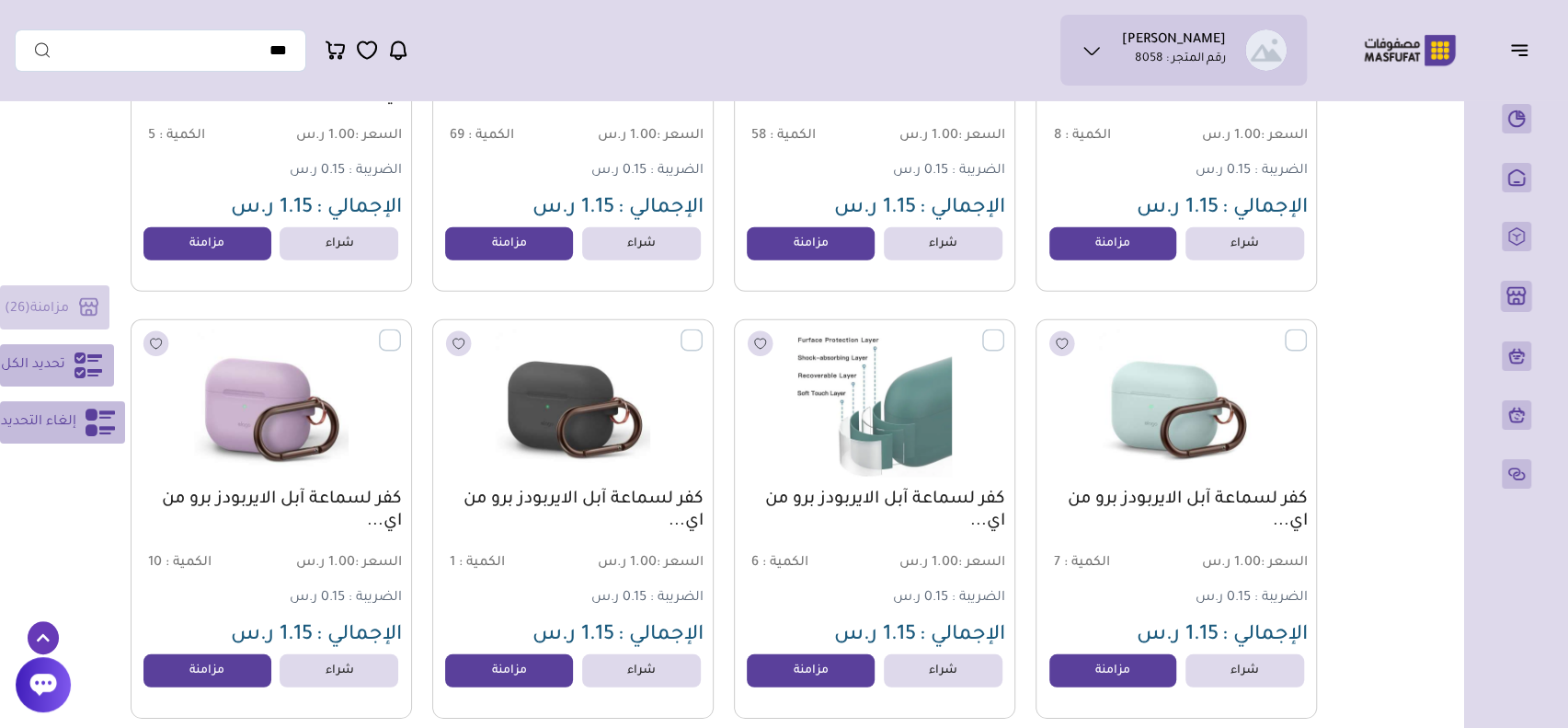
scroll to position [17614, 0]
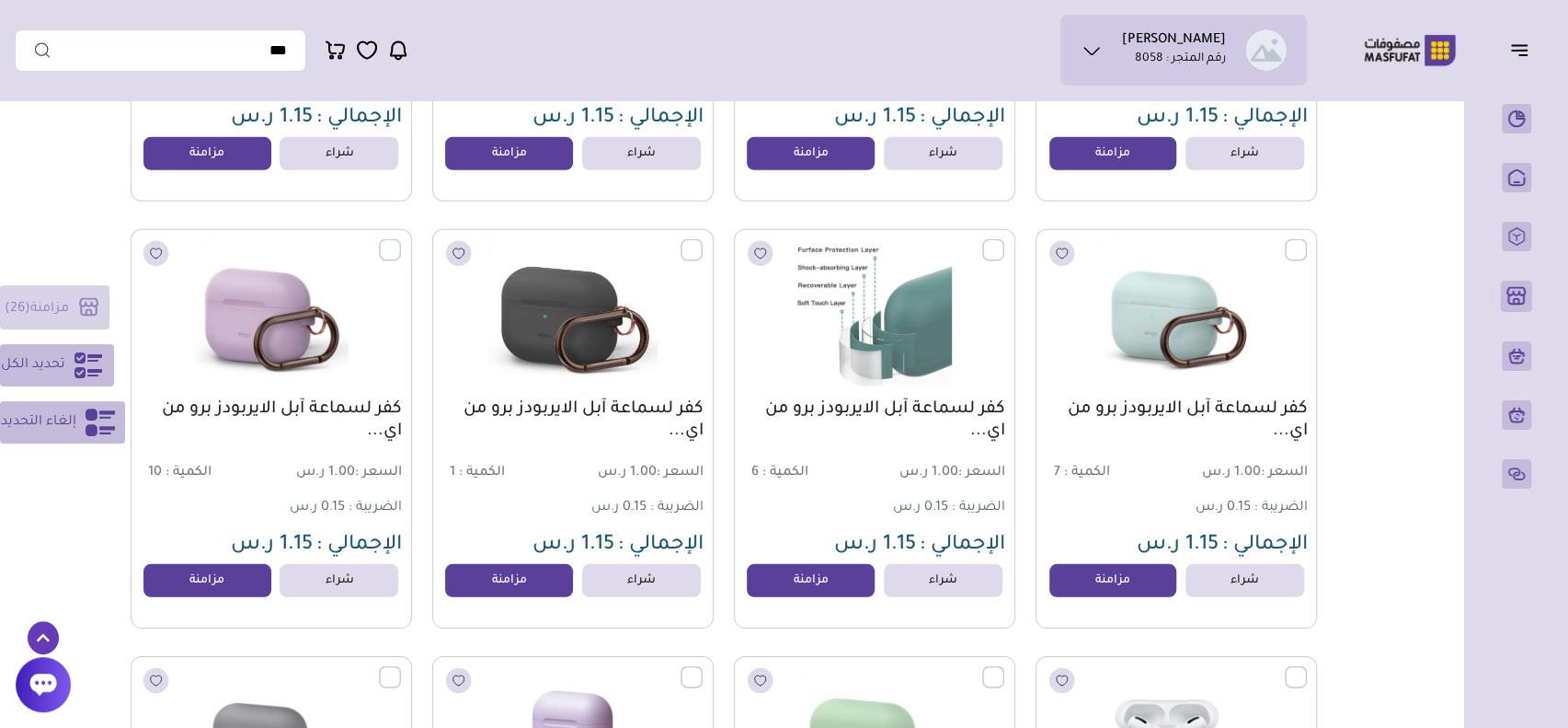
click at [703, 241] on label at bounding box center [703, 240] width 0 height 2
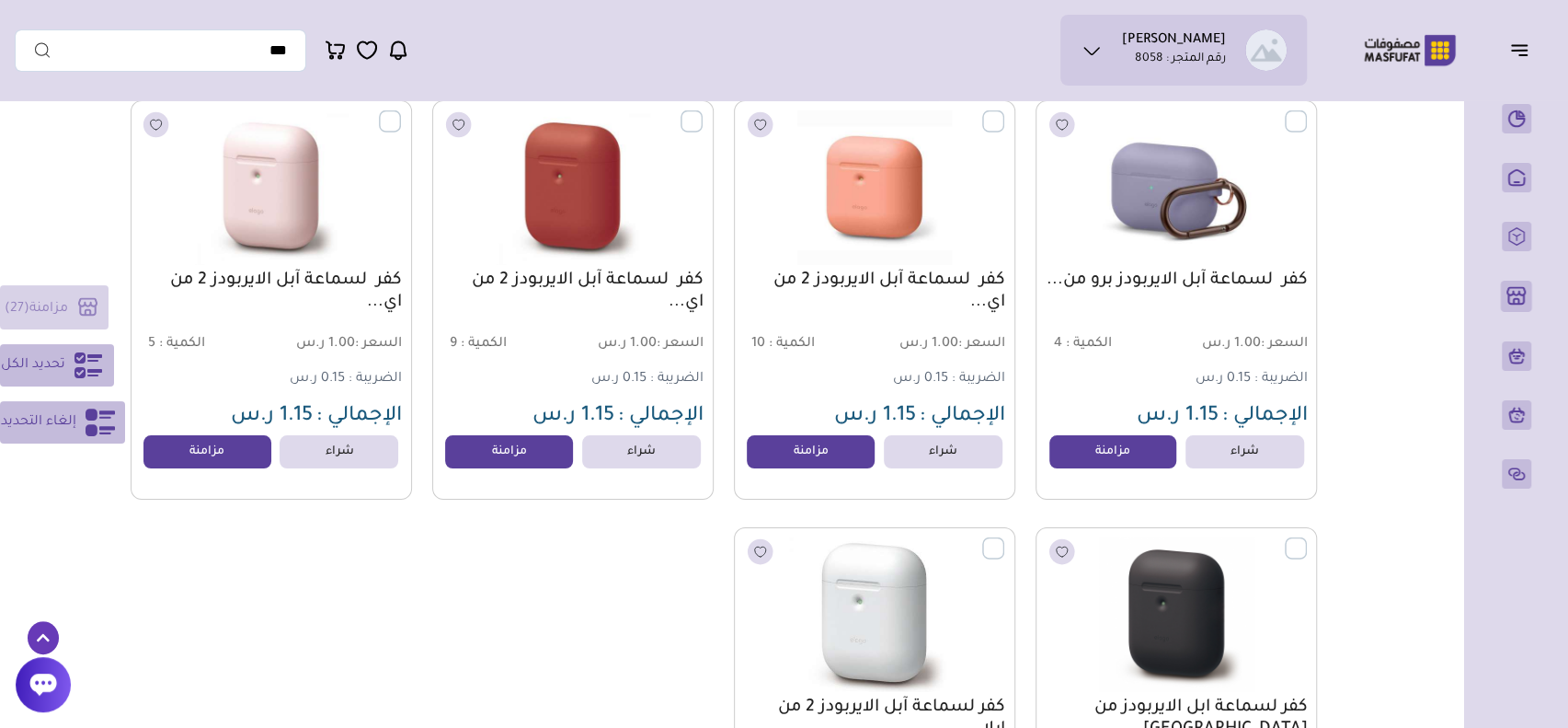
scroll to position [18810, 0]
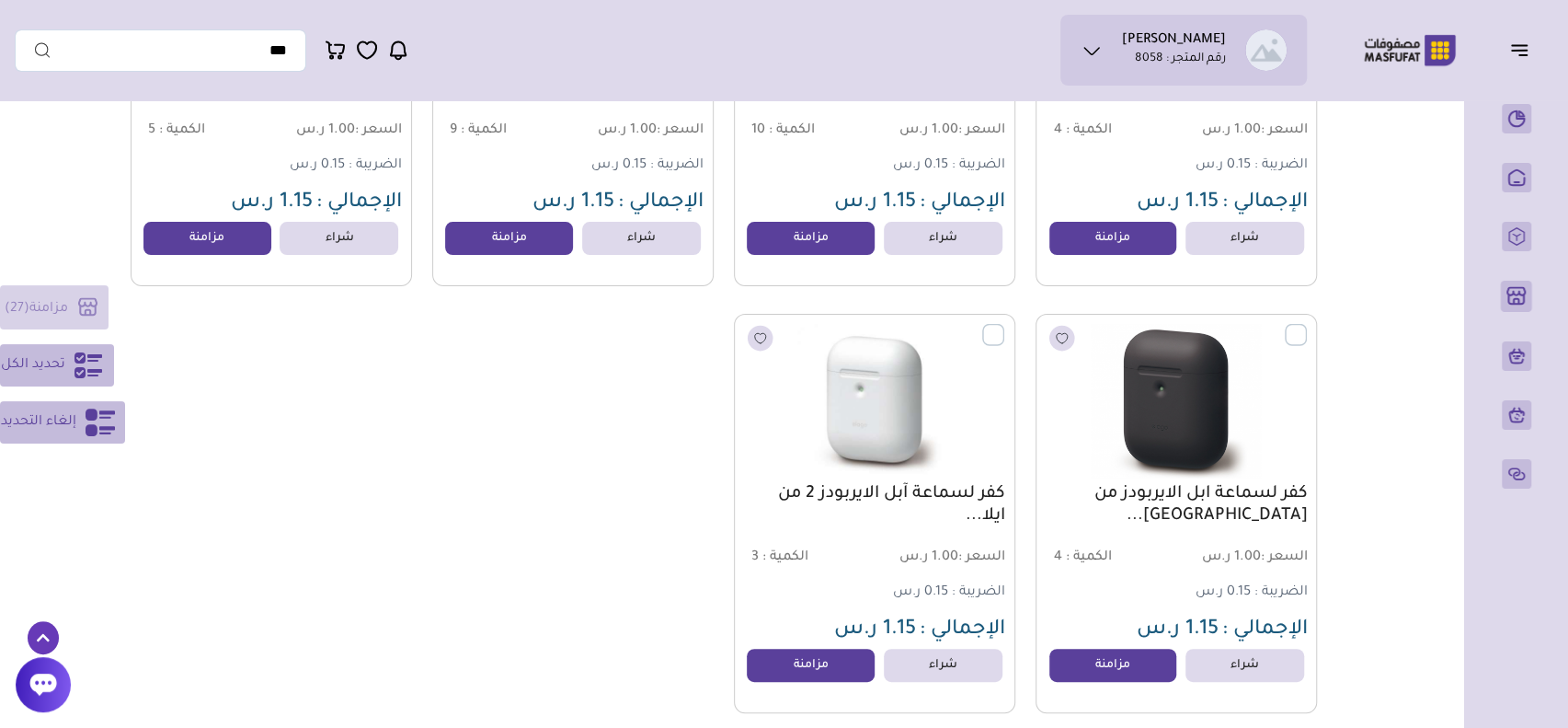
drag, startPoint x: 995, startPoint y: 340, endPoint x: 1122, endPoint y: 376, distance: 132.0
click at [1004, 326] on label at bounding box center [1004, 325] width 0 height 2
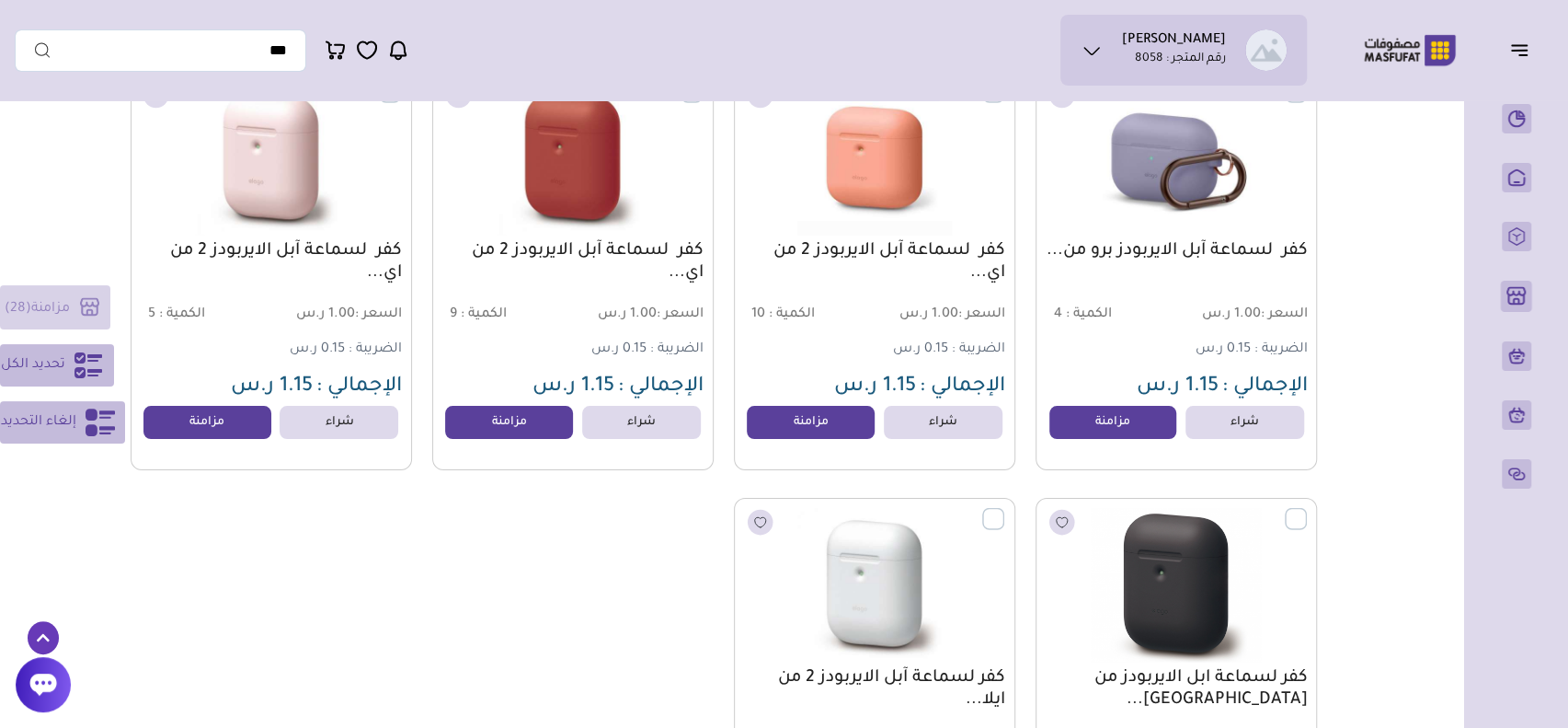
click at [1307, 510] on label at bounding box center [1307, 509] width 0 height 2
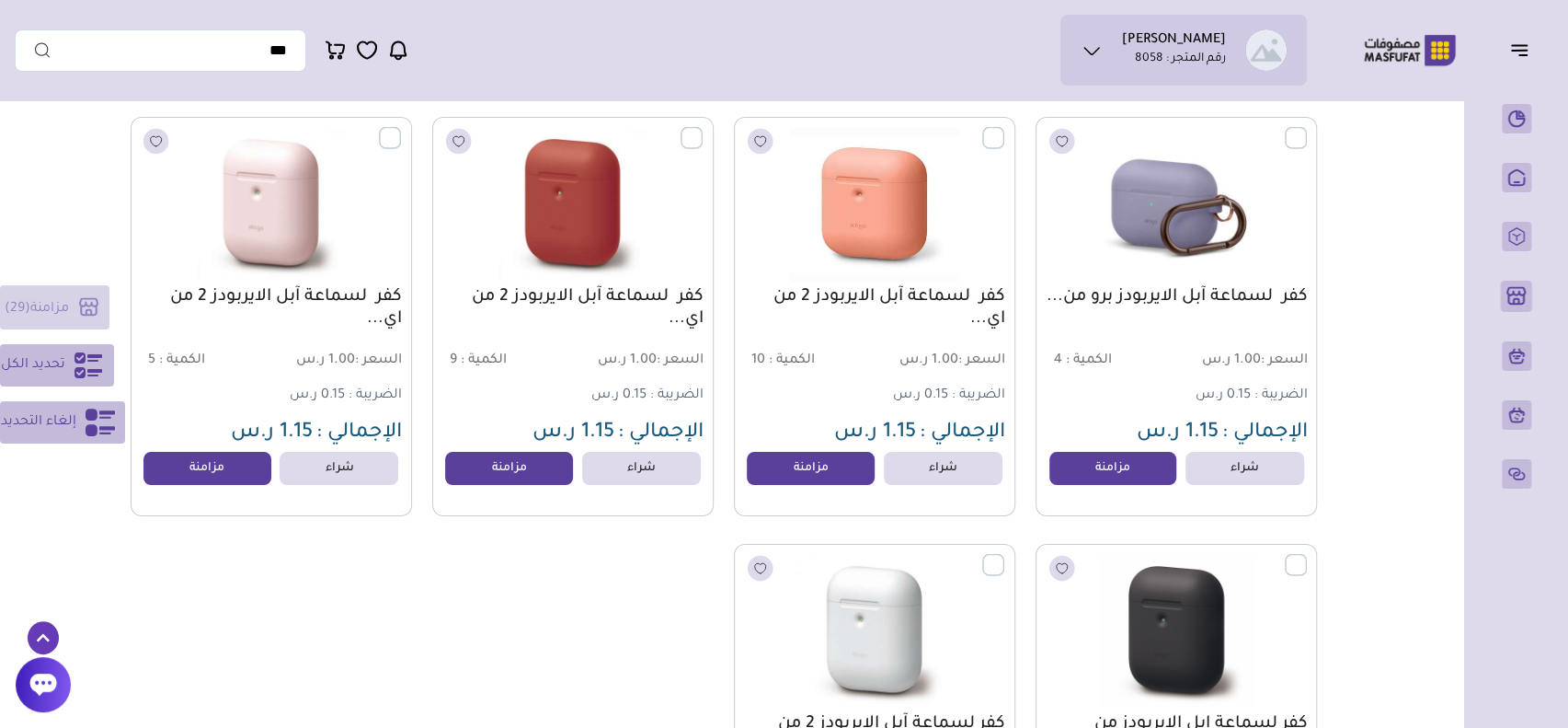
scroll to position [18350, 0]
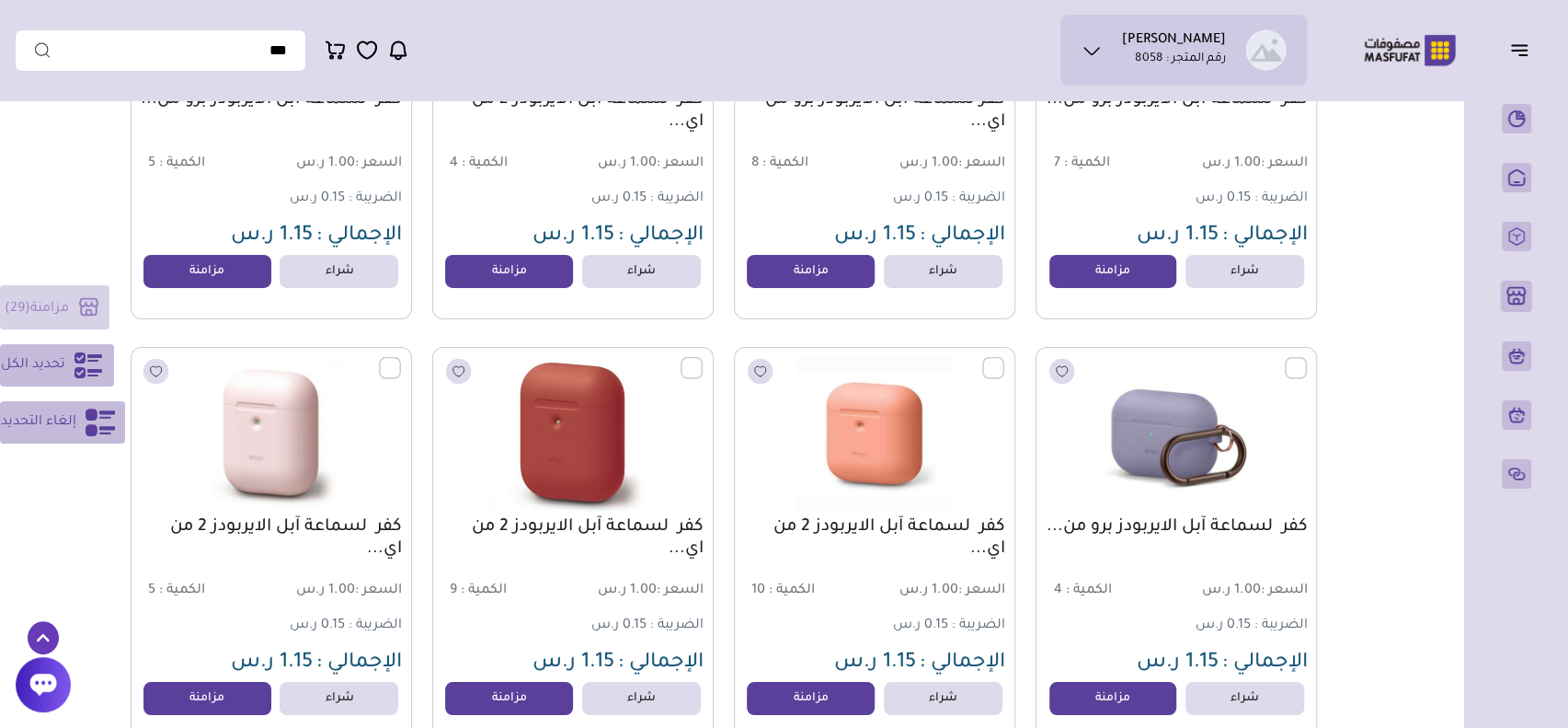
click at [703, 359] on label at bounding box center [703, 358] width 0 height 2
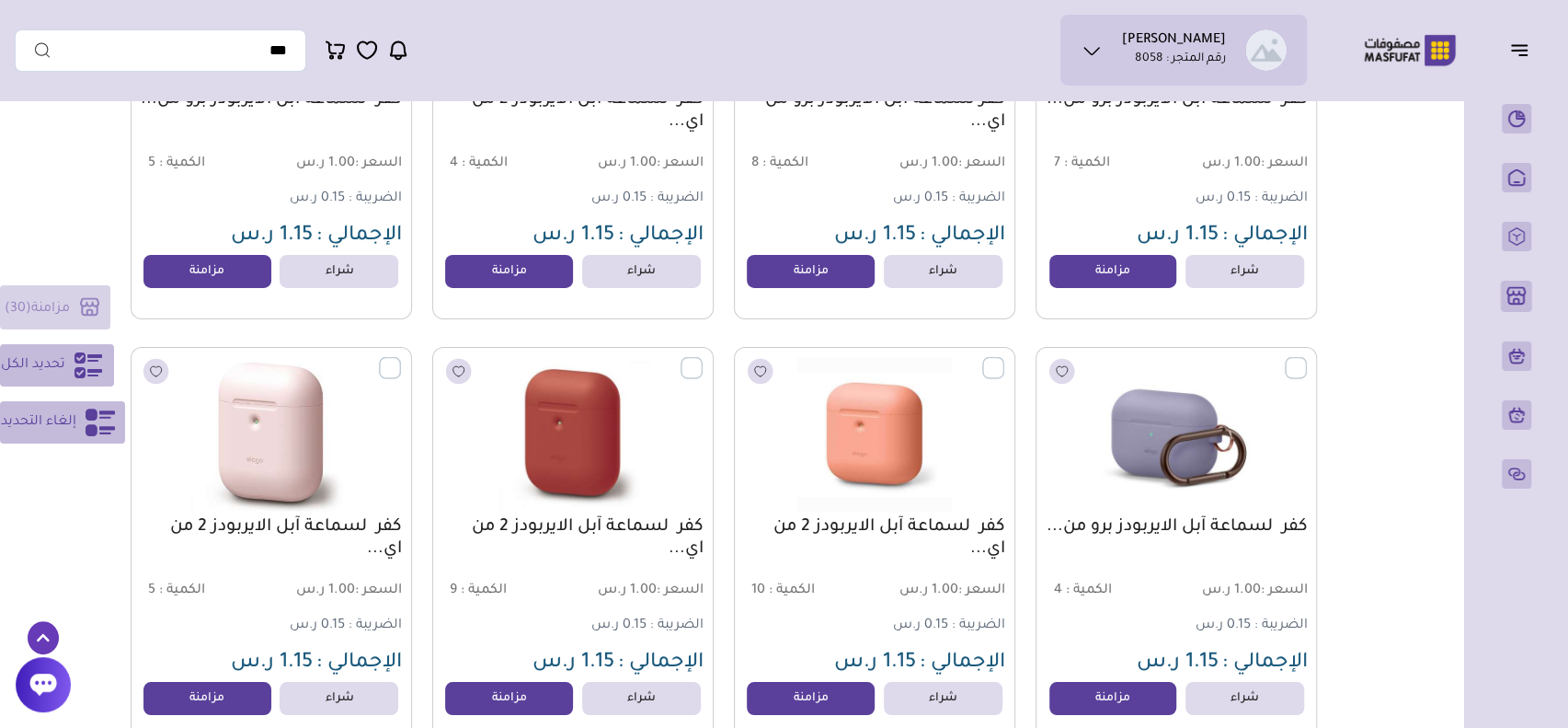
click at [401, 359] on label at bounding box center [401, 358] width 0 height 2
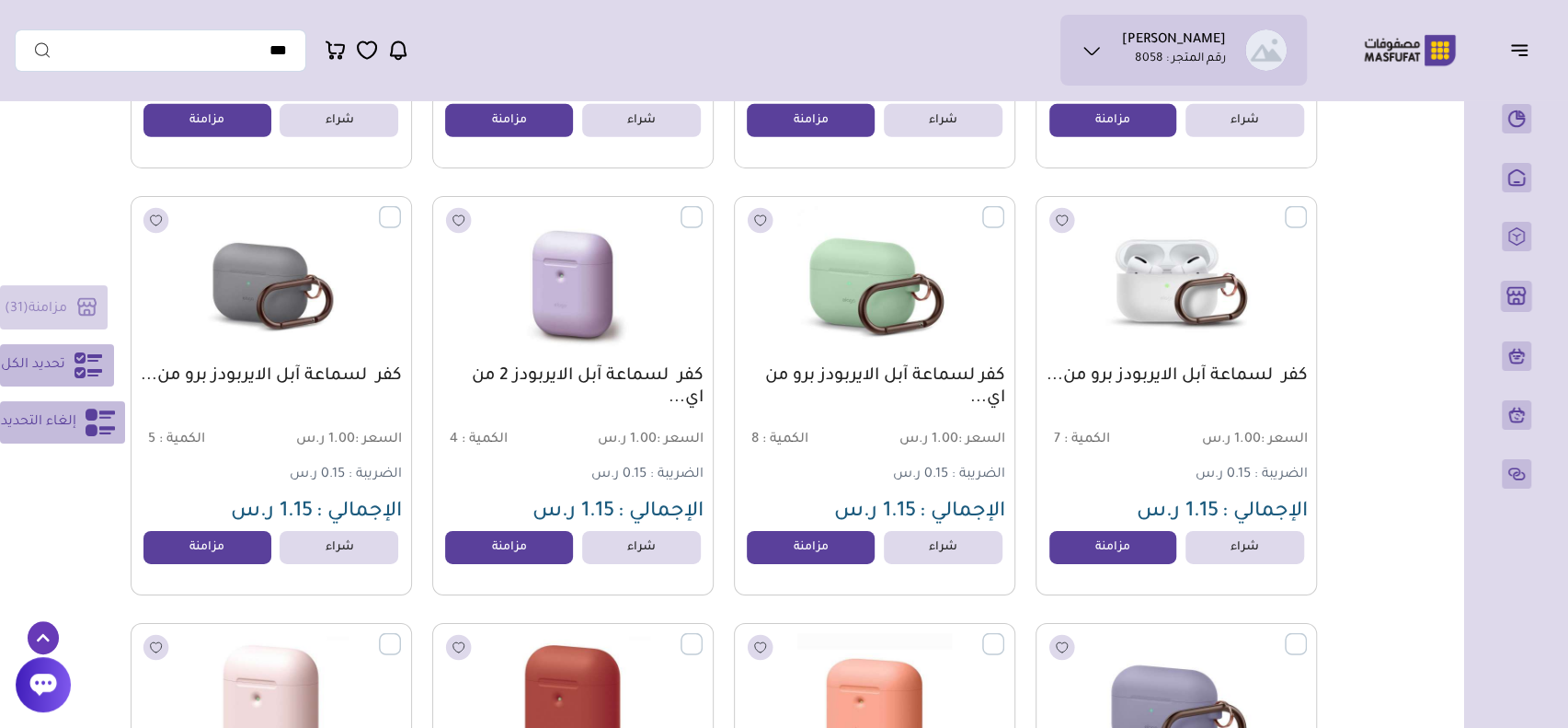
scroll to position [18074, 0]
click at [401, 208] on label at bounding box center [401, 207] width 0 height 2
click at [703, 208] on label at bounding box center [703, 207] width 0 height 2
drag, startPoint x: 996, startPoint y: 221, endPoint x: 1032, endPoint y: 232, distance: 37.6
click at [1004, 208] on label at bounding box center [1004, 207] width 0 height 2
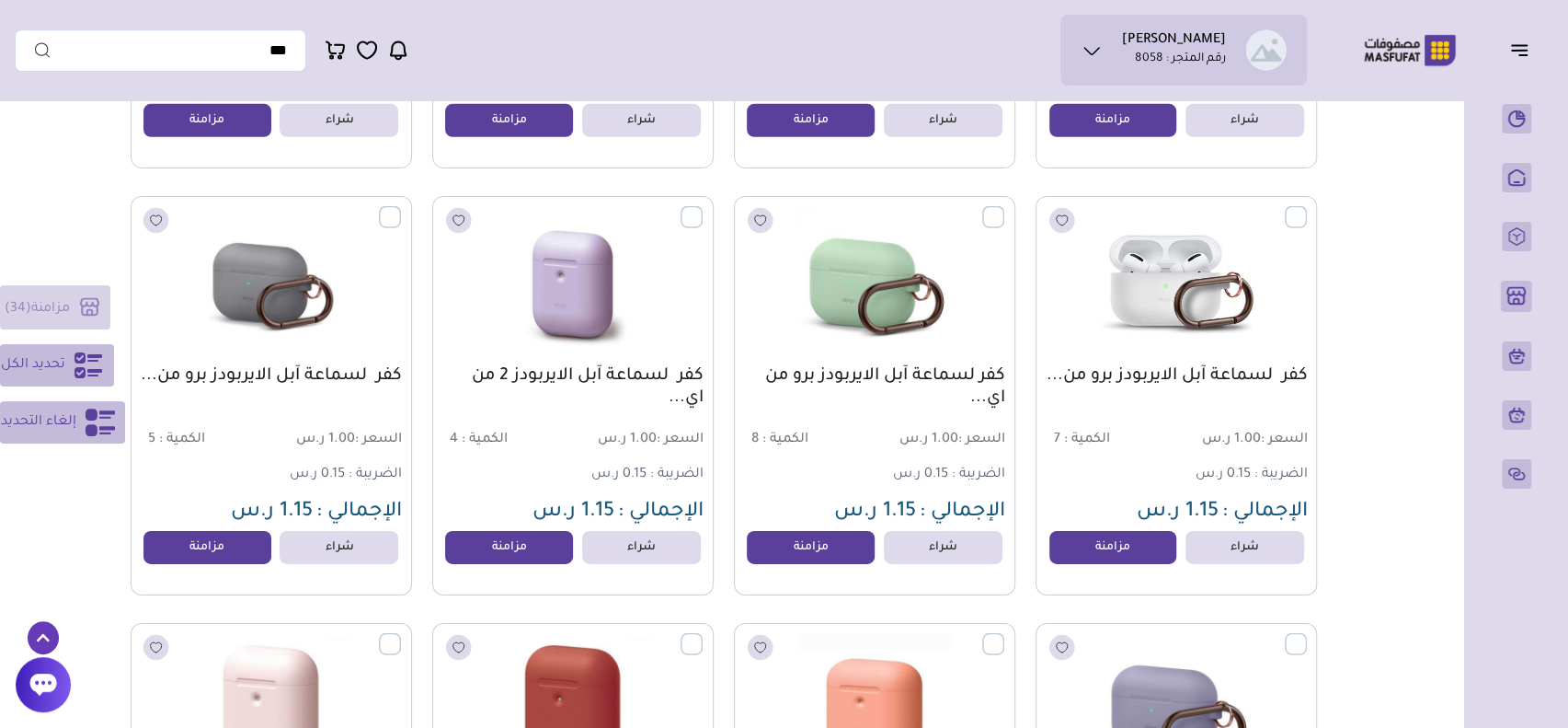
click at [1307, 208] on label at bounding box center [1307, 207] width 0 height 2
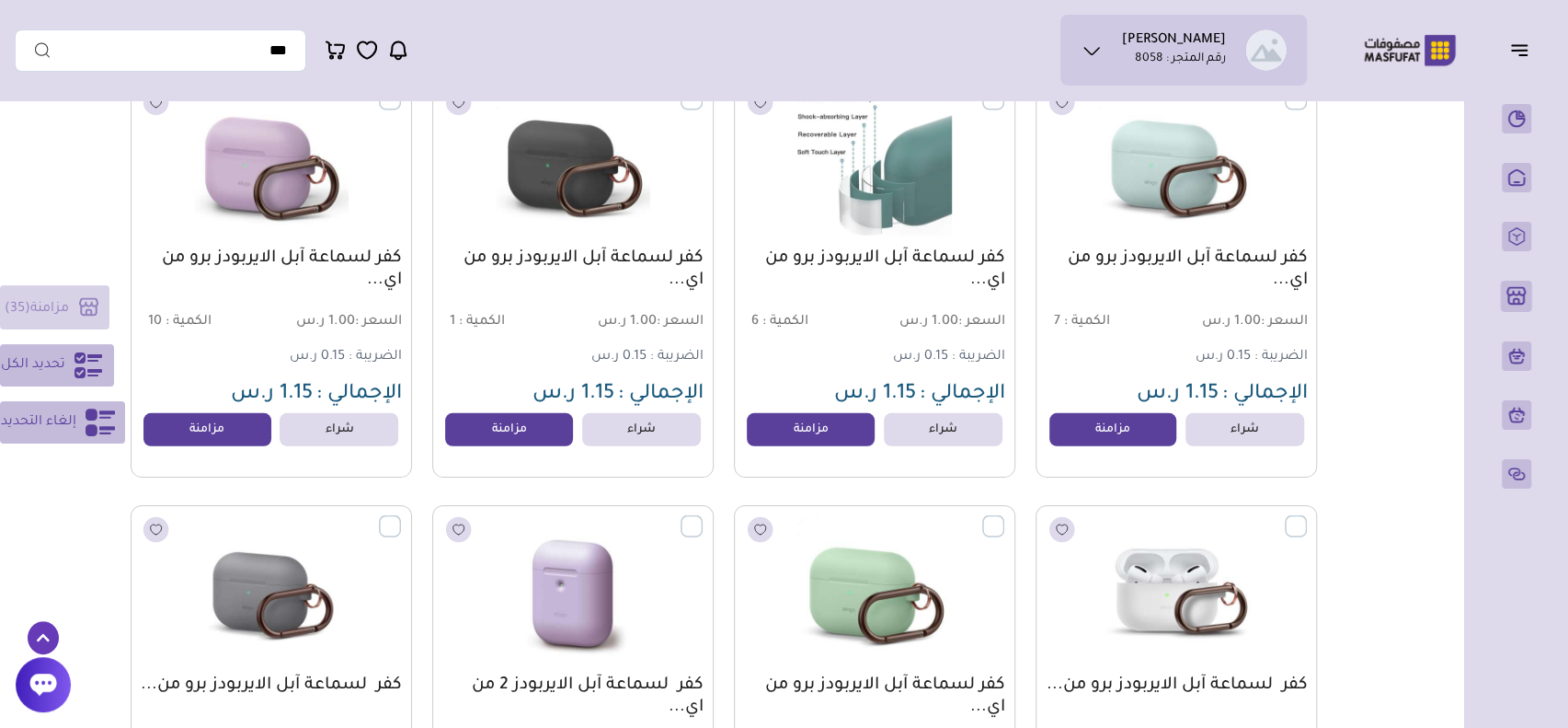
scroll to position [17705, 0]
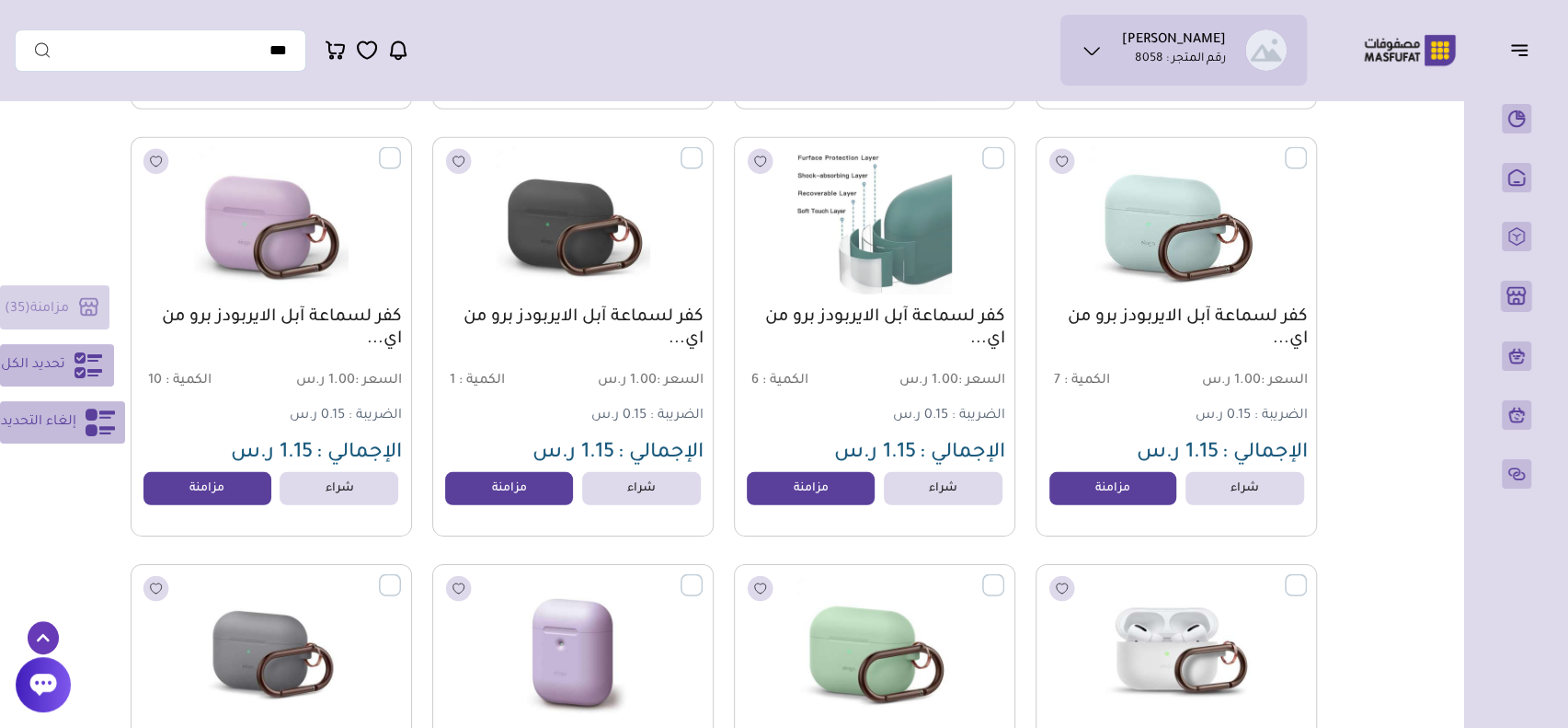
click at [1307, 149] on label at bounding box center [1307, 148] width 0 height 2
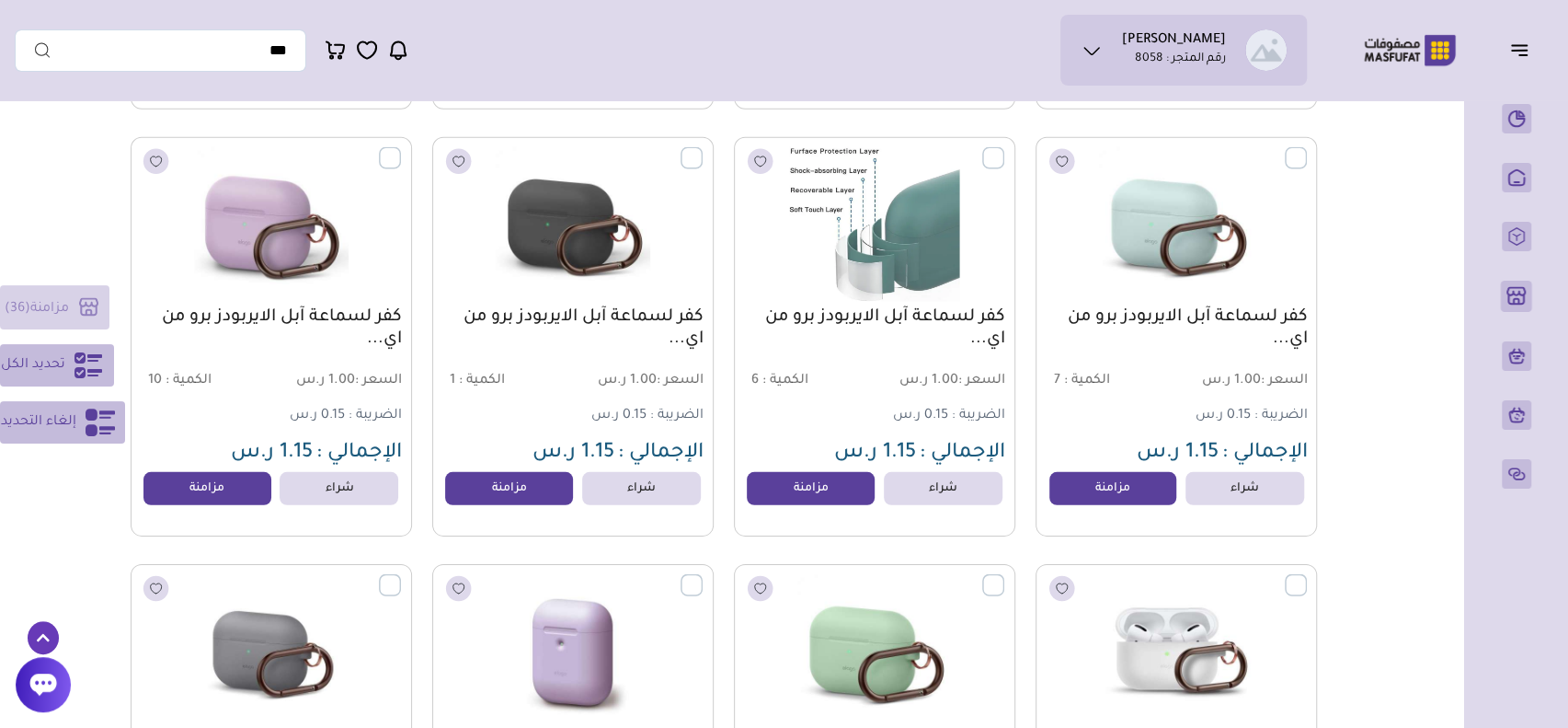
click at [1004, 149] on label at bounding box center [1004, 148] width 0 height 2
drag, startPoint x: 396, startPoint y: 166, endPoint x: 435, endPoint y: 191, distance: 46.3
click at [401, 149] on label at bounding box center [401, 148] width 0 height 2
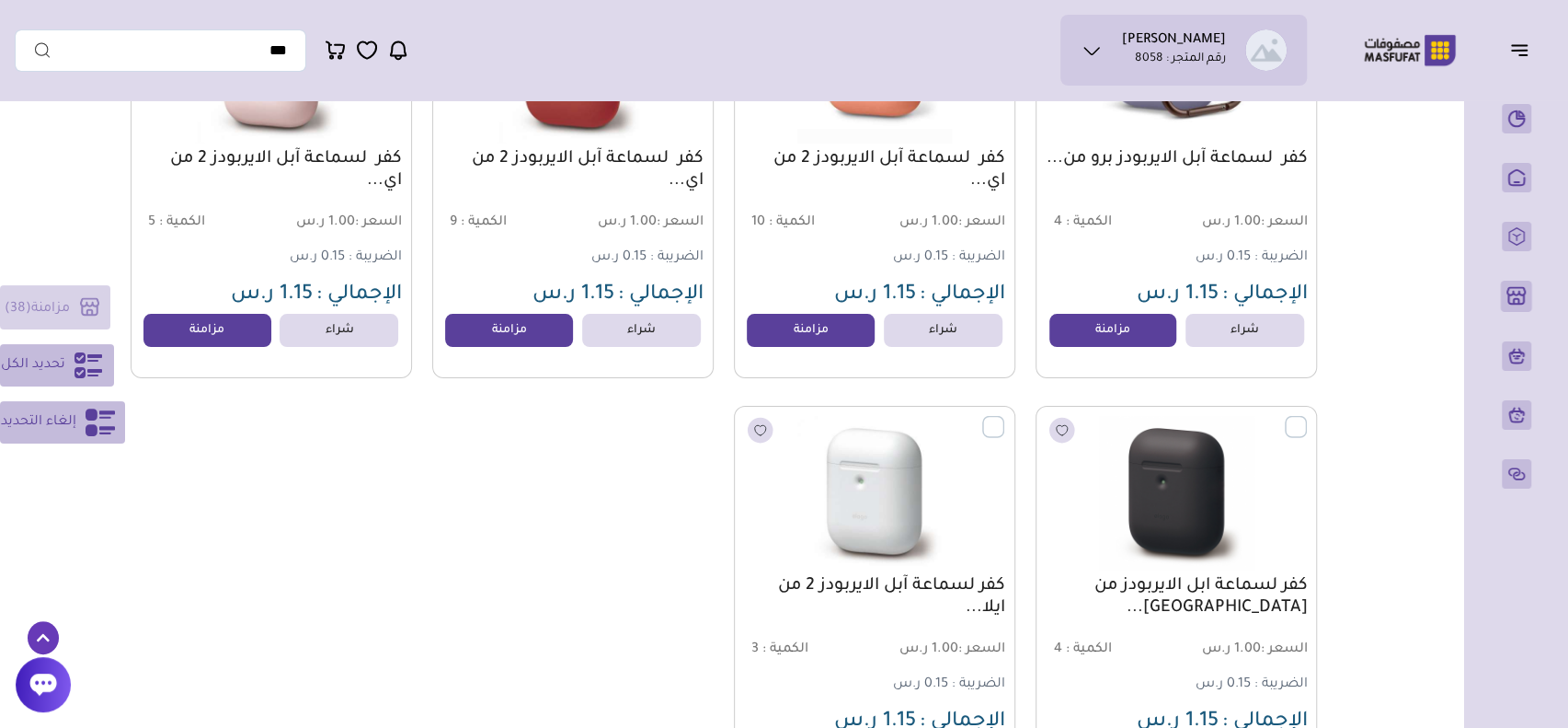
scroll to position [18719, 0]
click at [978, 426] on img at bounding box center [875, 494] width 285 height 170
click at [1004, 418] on label at bounding box center [1004, 417] width 0 height 2
drag, startPoint x: 365, startPoint y: 493, endPoint x: 158, endPoint y: 467, distance: 208.6
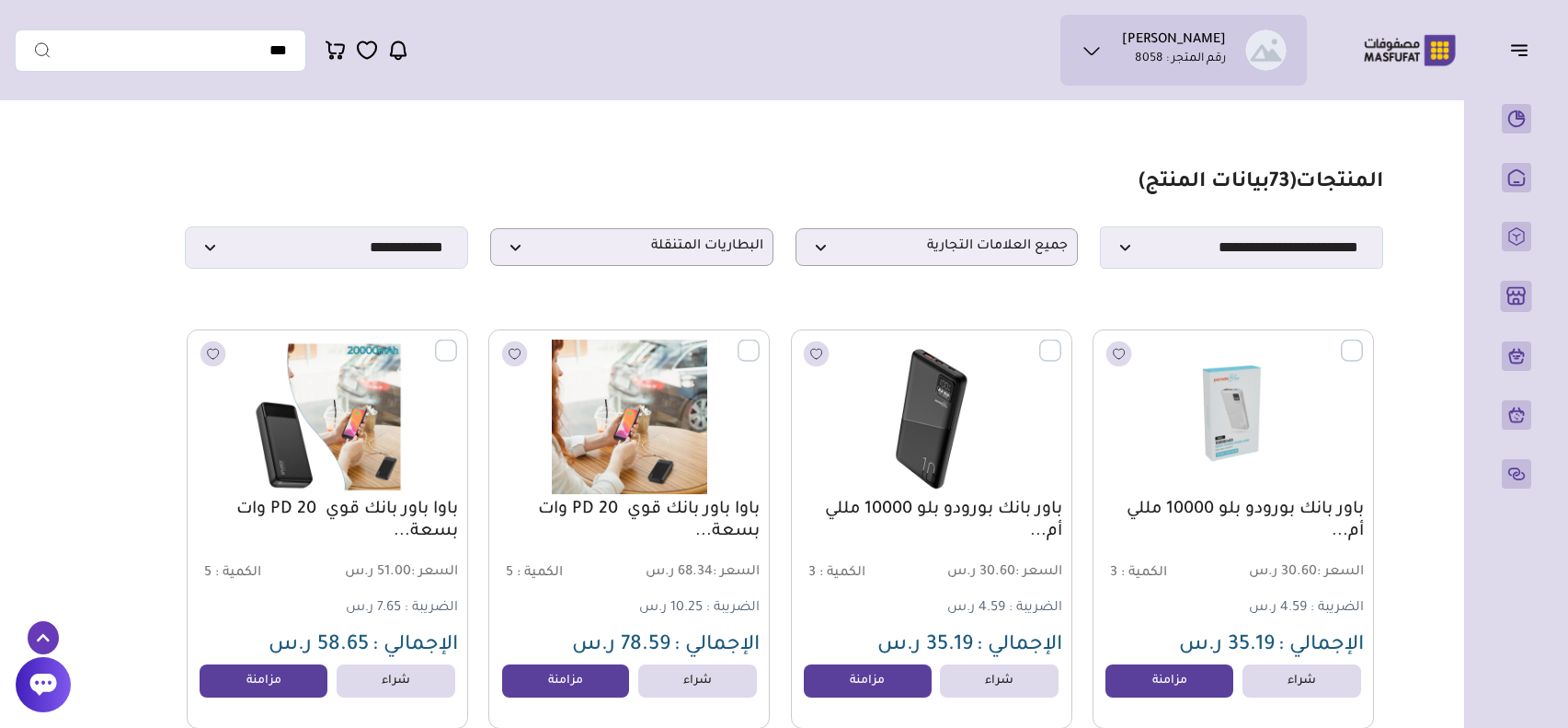
select select "********"
select select "*"
click at [1064, 358] on div "باور بانك بورودو بلو 10000 مللي أم... السعر : 30.60 ر.س الكمية : 3 الضريبة :" at bounding box center [932, 529] width 281 height 399
click at [1062, 342] on label at bounding box center [1062, 341] width 0 height 2
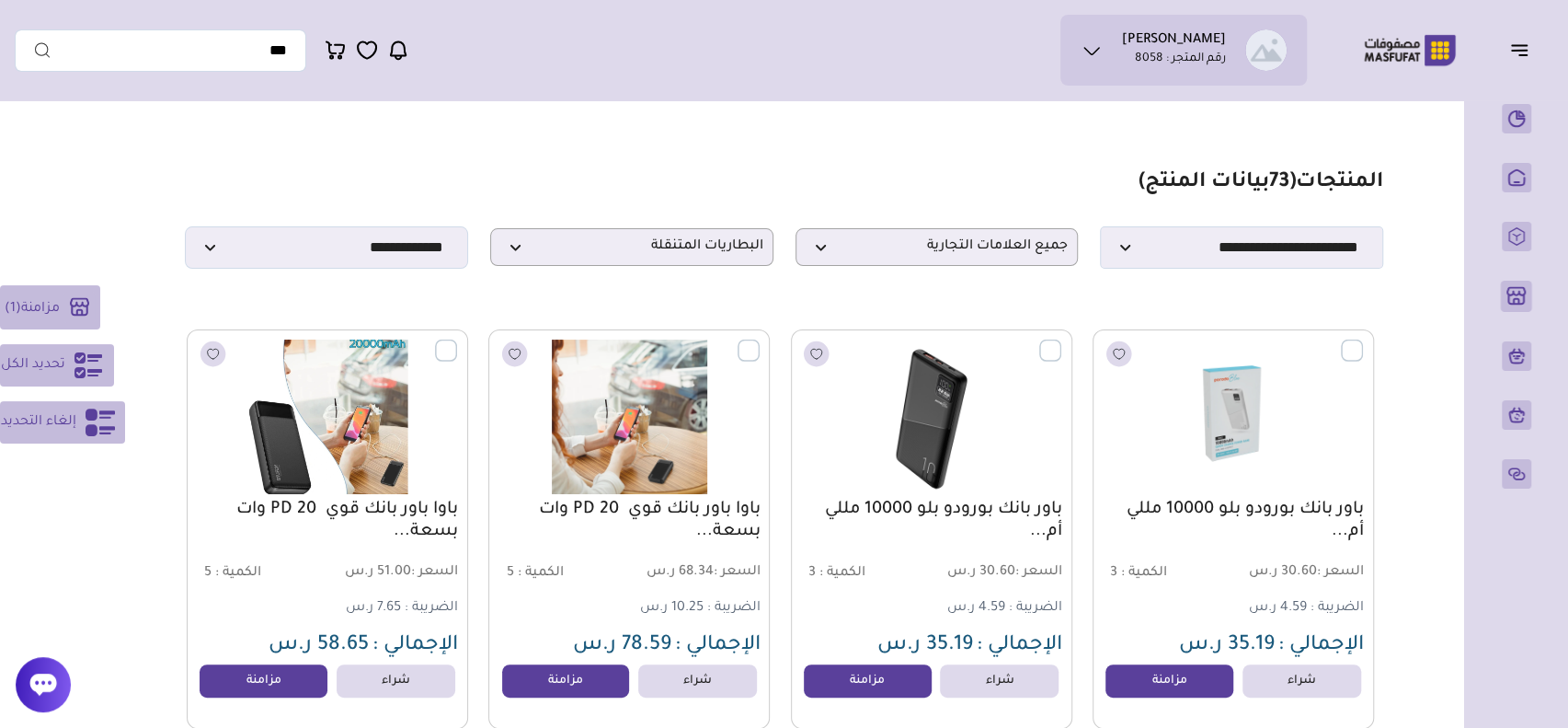
click at [457, 342] on label at bounding box center [457, 341] width 0 height 2
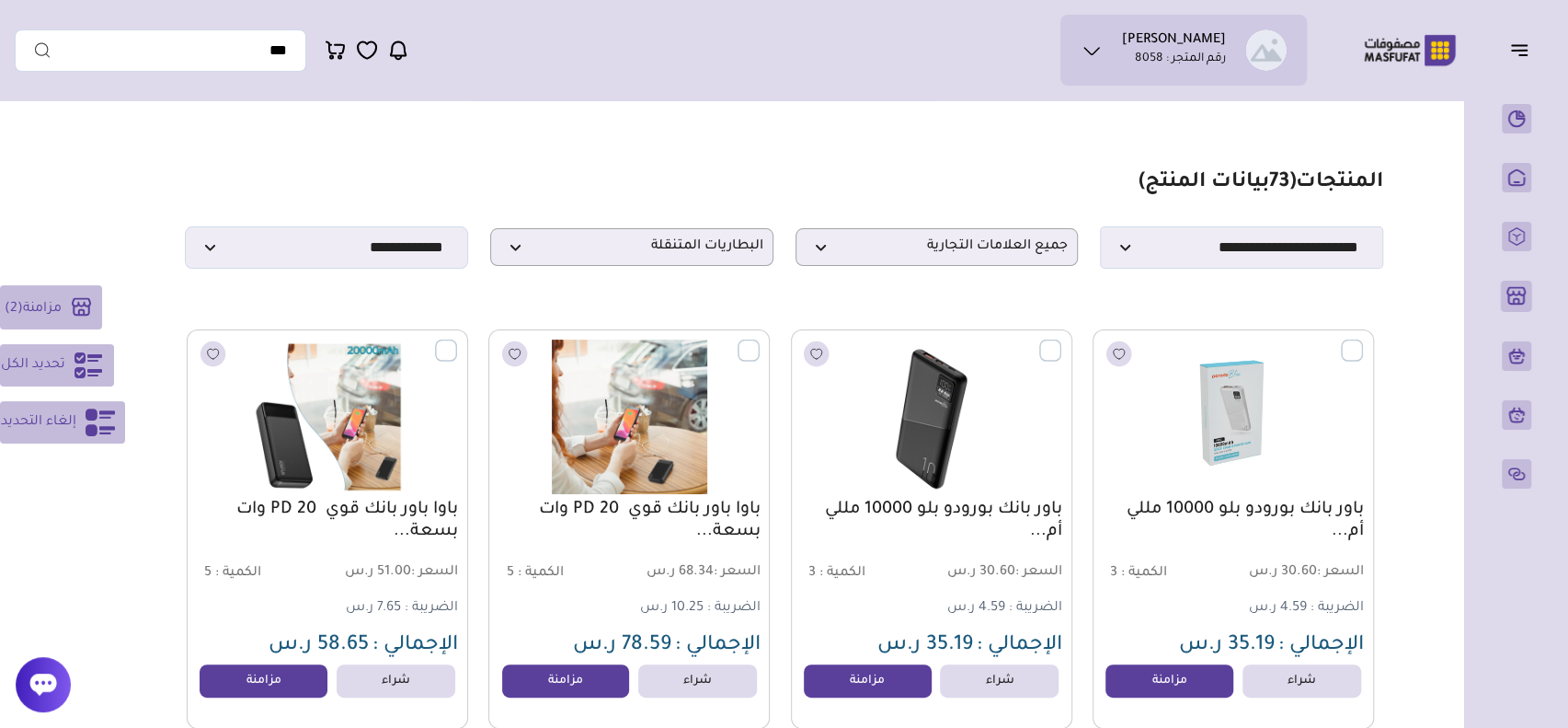
click at [1363, 342] on label at bounding box center [1363, 341] width 0 height 2
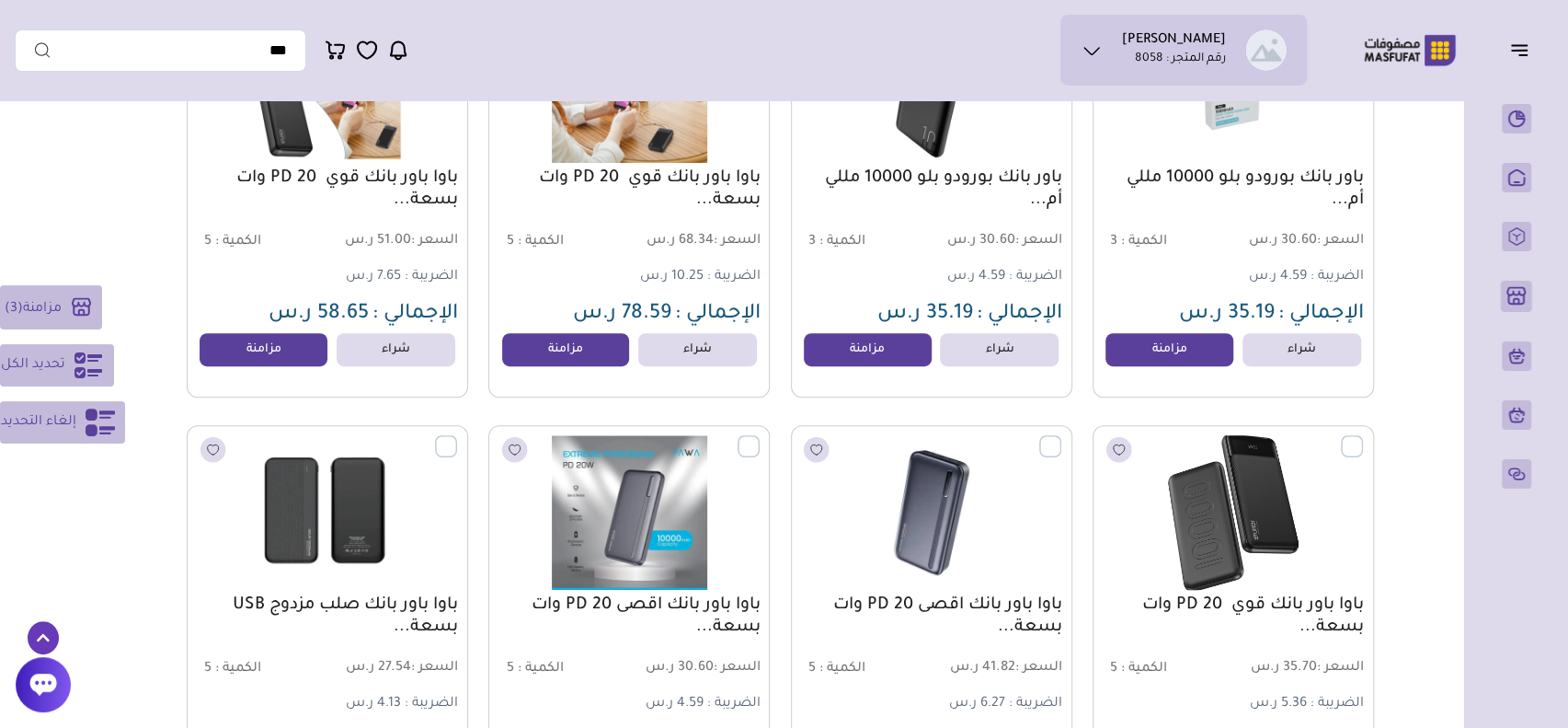
scroll to position [369, 0]
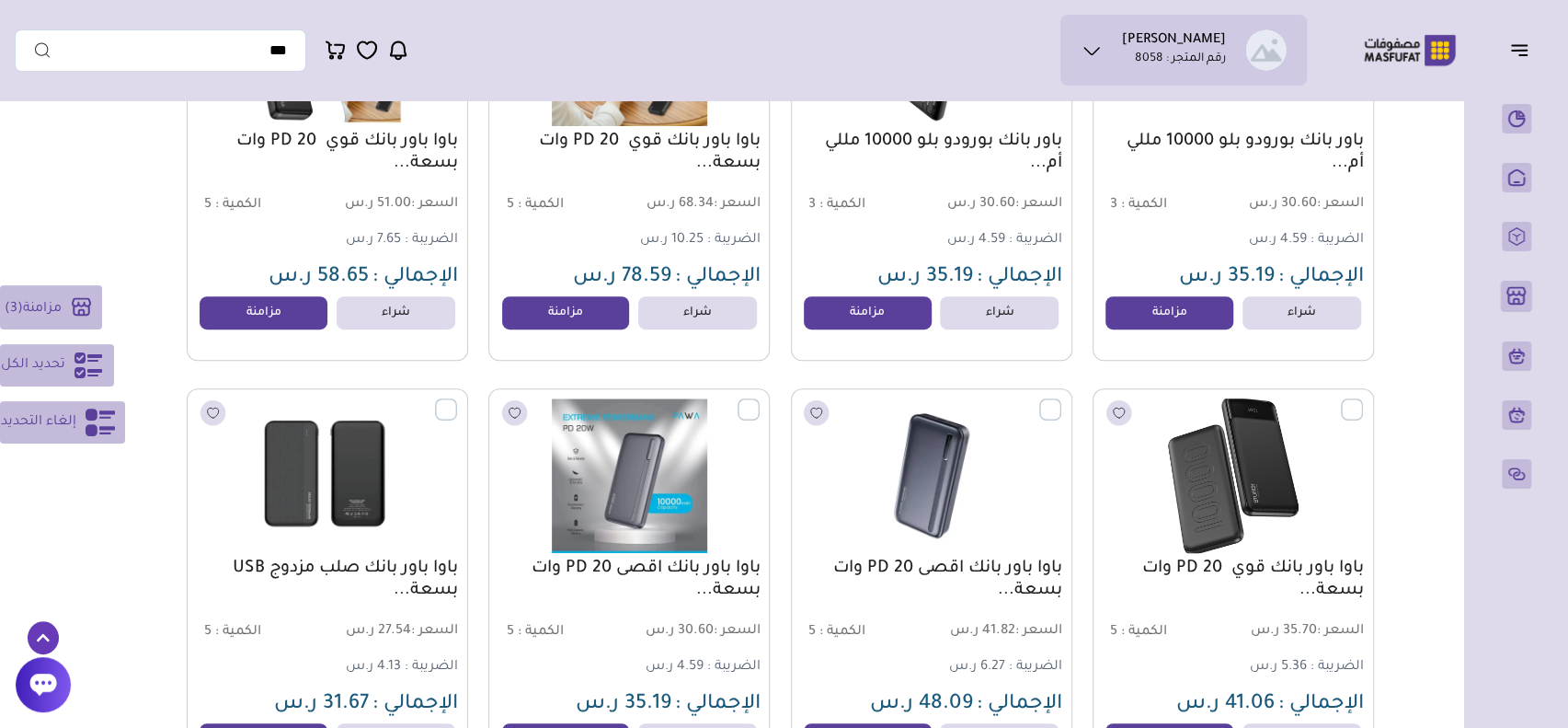
drag, startPoint x: 1349, startPoint y: 409, endPoint x: 1335, endPoint y: 416, distance: 15.7
click at [1363, 400] on label at bounding box center [1363, 399] width 0 height 2
drag, startPoint x: 1349, startPoint y: 411, endPoint x: 1332, endPoint y: 418, distance: 18.4
click at [1363, 400] on label at bounding box center [1363, 399] width 0 height 2
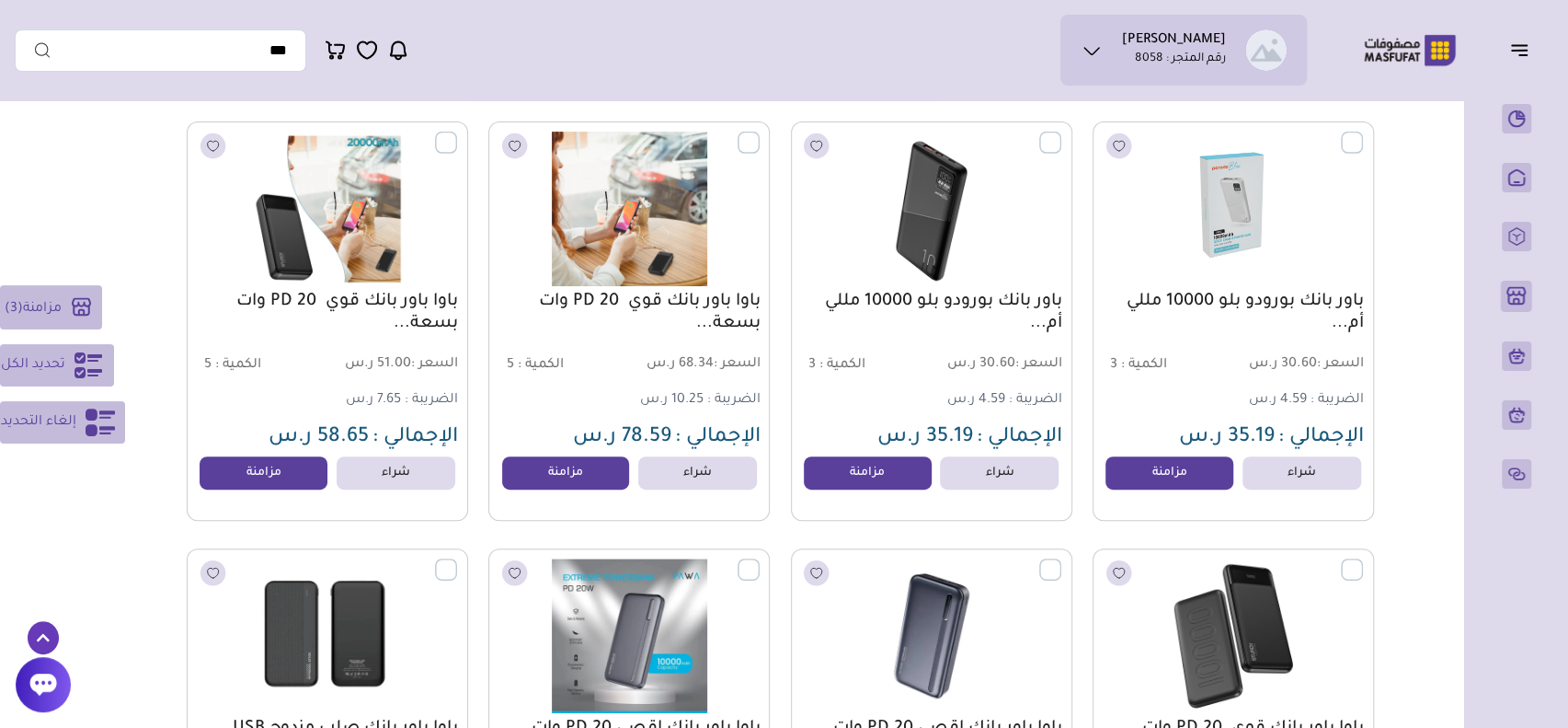
scroll to position [0, 0]
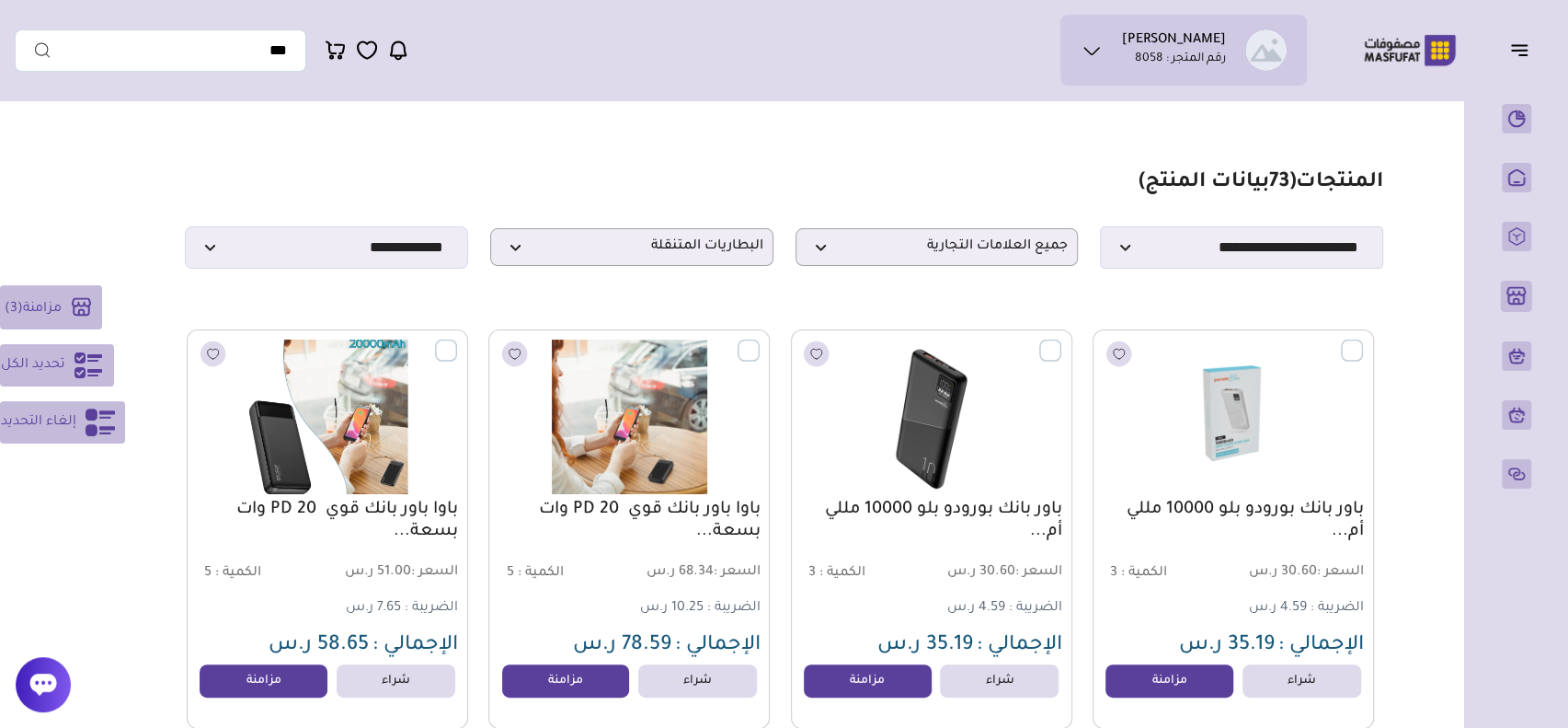
click at [457, 342] on label at bounding box center [457, 341] width 0 height 2
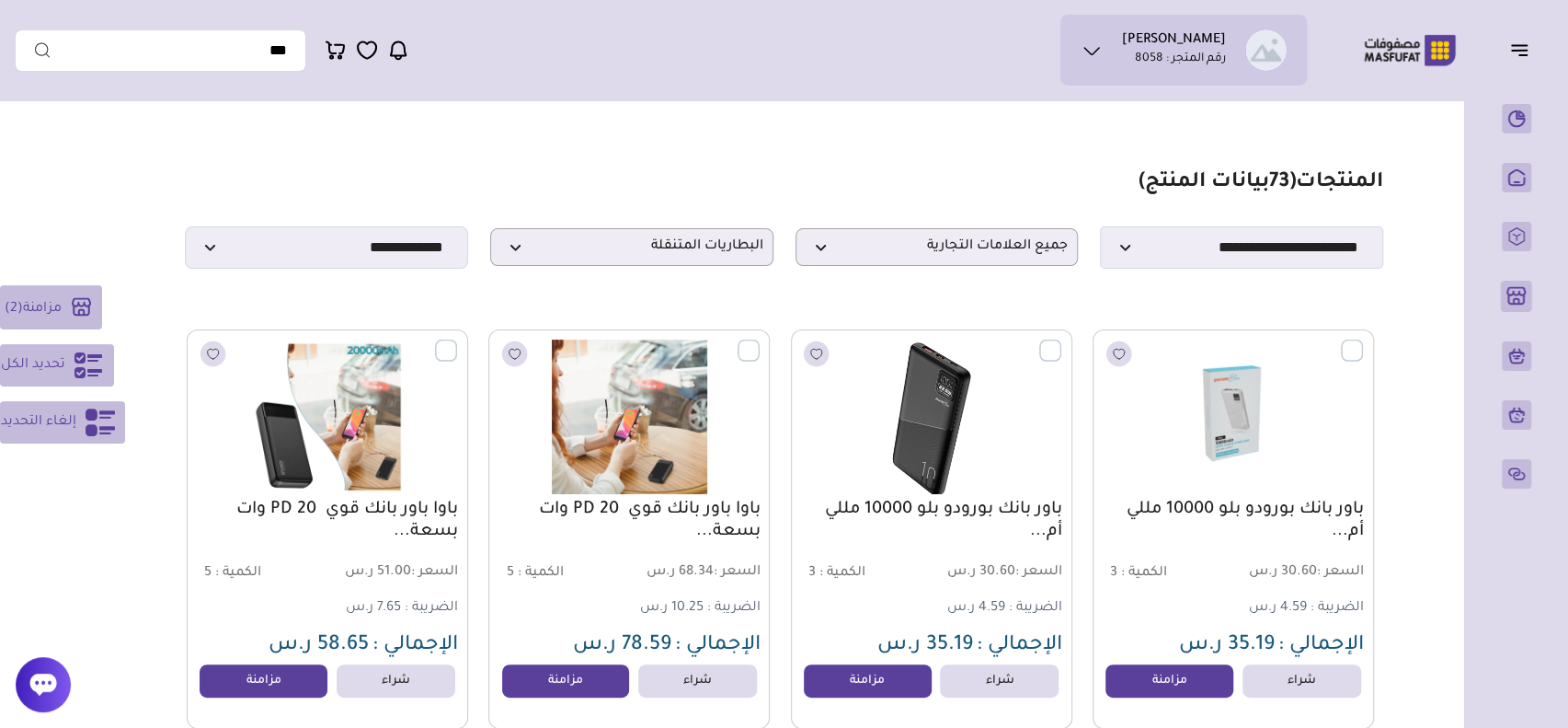
click at [1062, 342] on label at bounding box center [1062, 341] width 0 height 2
click at [1363, 342] on label at bounding box center [1363, 341] width 0 height 2
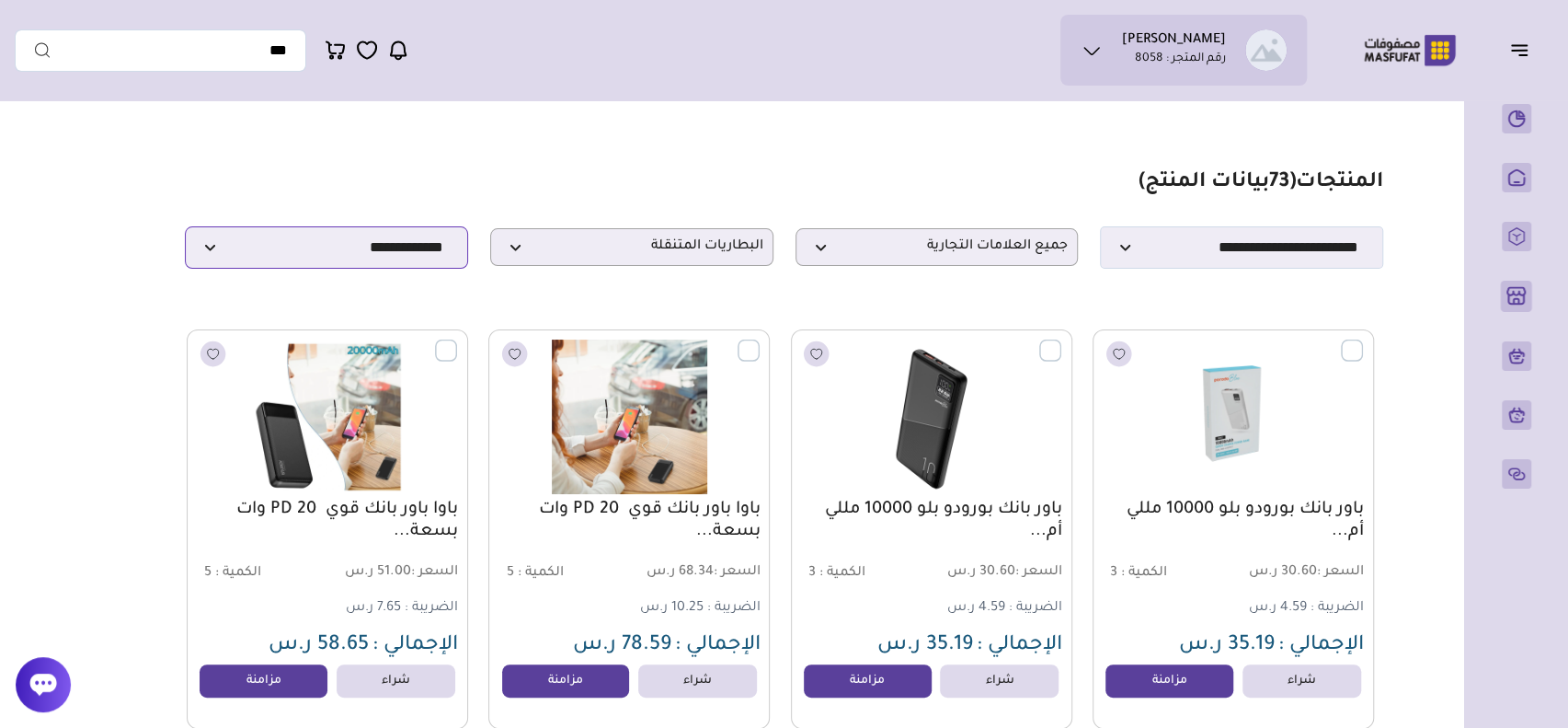
click at [404, 245] on select "**********" at bounding box center [327, 247] width 283 height 43
select select "**********"
click at [185, 232] on select "**********" at bounding box center [327, 247] width 283 height 43
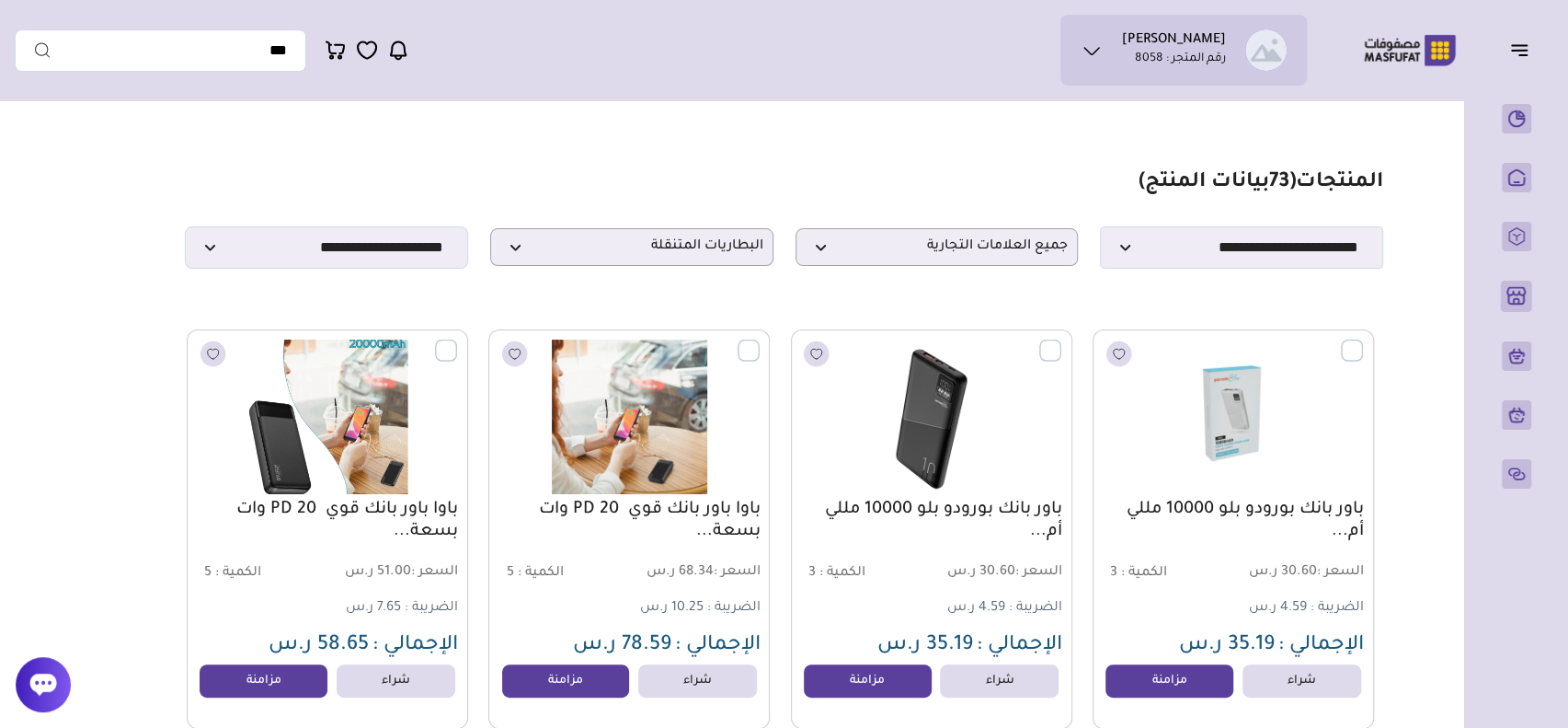
click at [457, 342] on label at bounding box center [457, 341] width 0 height 2
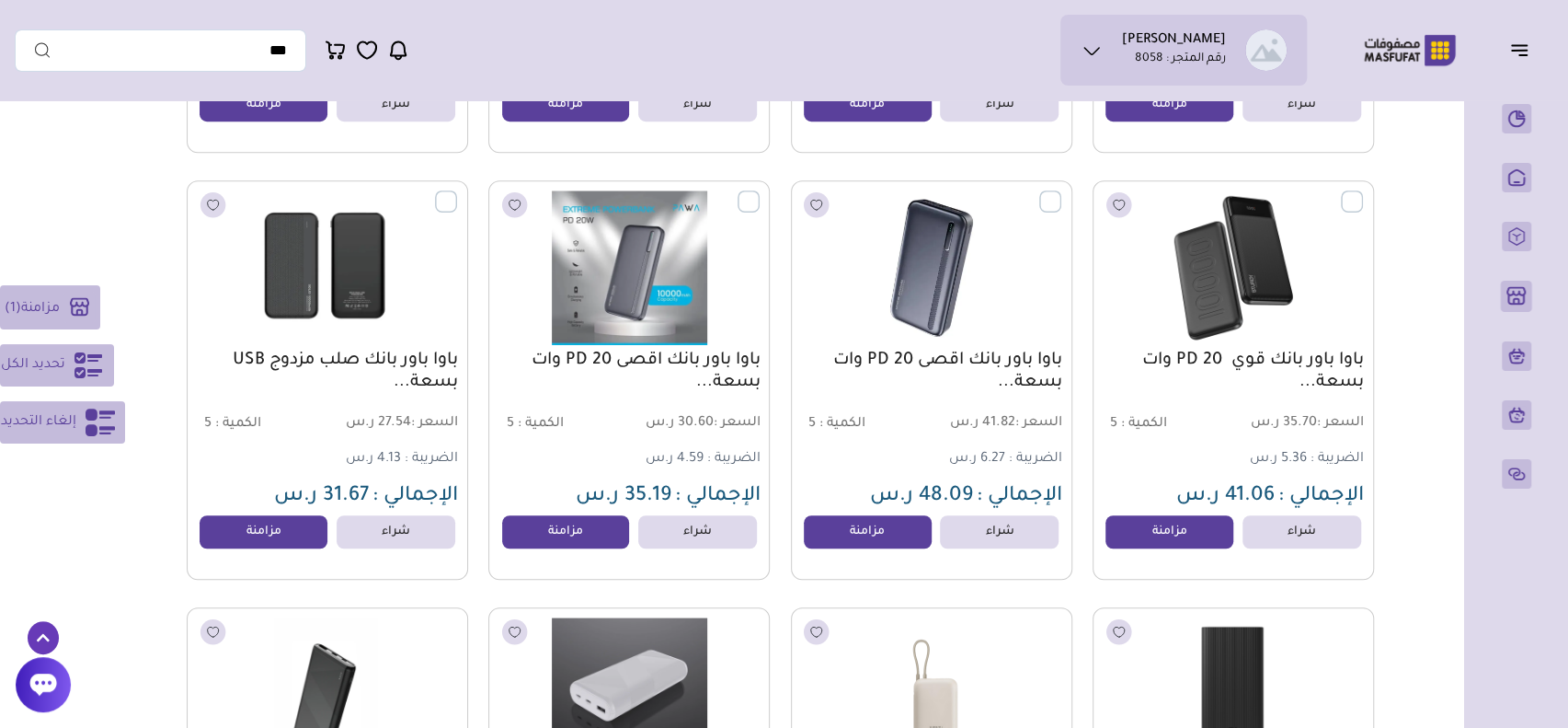
scroll to position [552, 0]
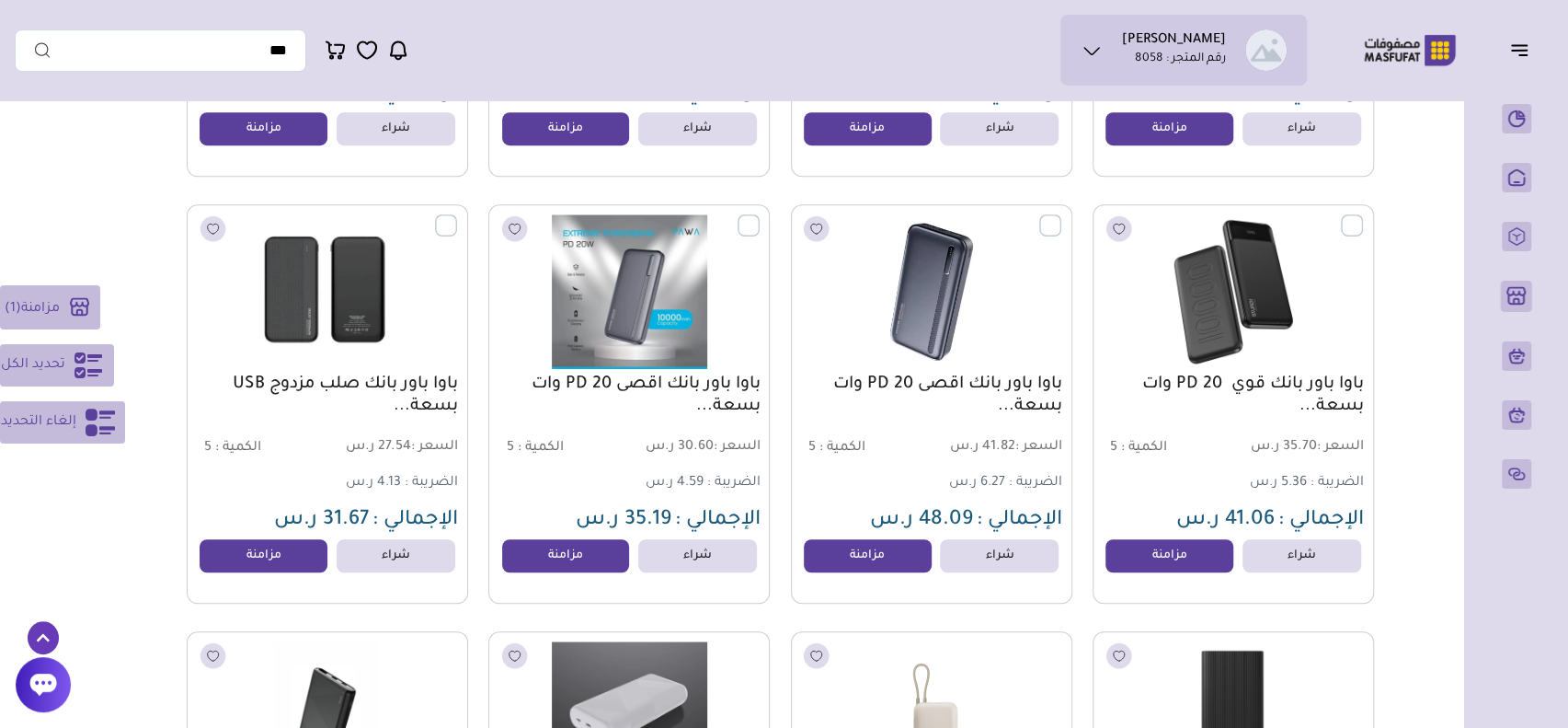
drag, startPoint x: 1052, startPoint y: 227, endPoint x: 1013, endPoint y: 247, distance: 43.8
click at [1062, 217] on label at bounding box center [1062, 216] width 0 height 2
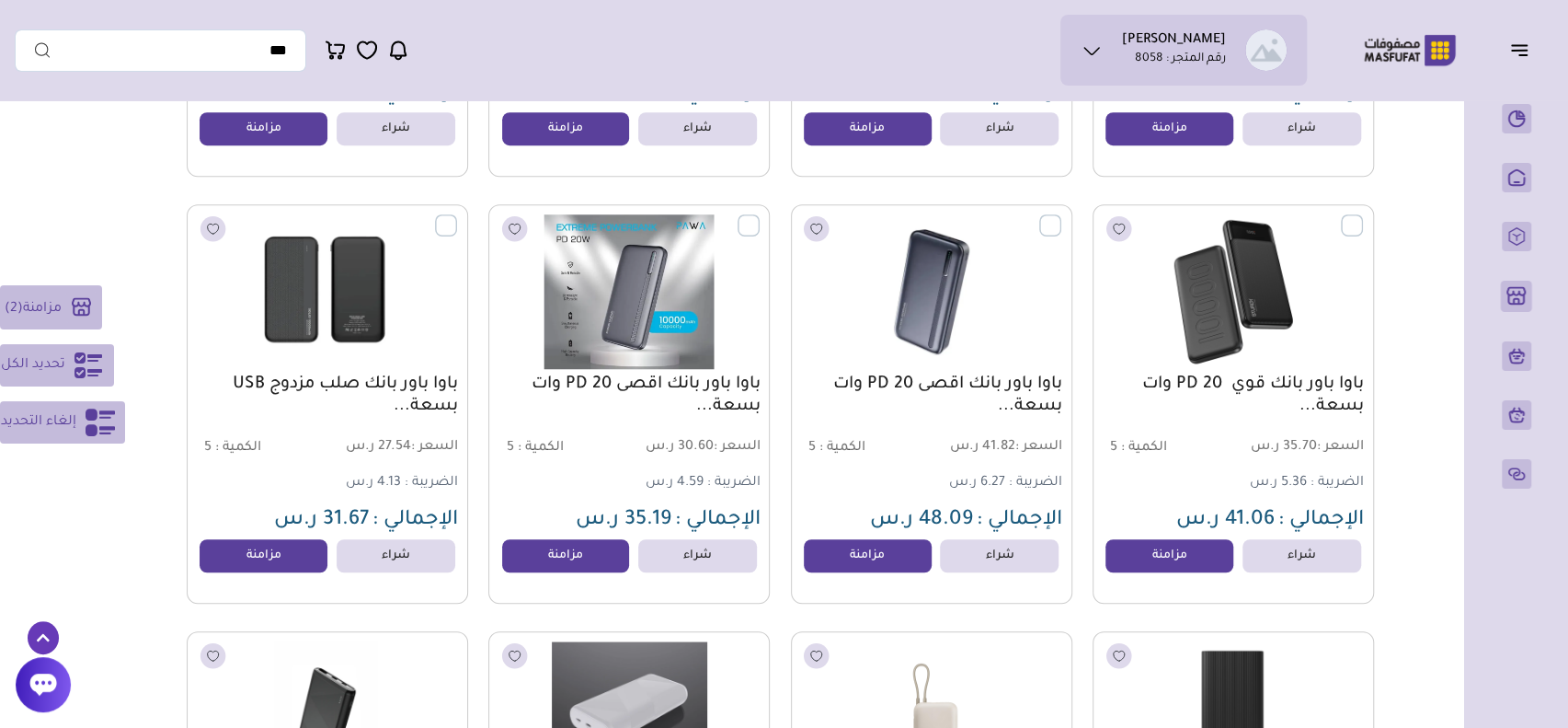
click at [760, 217] on label at bounding box center [760, 216] width 0 height 2
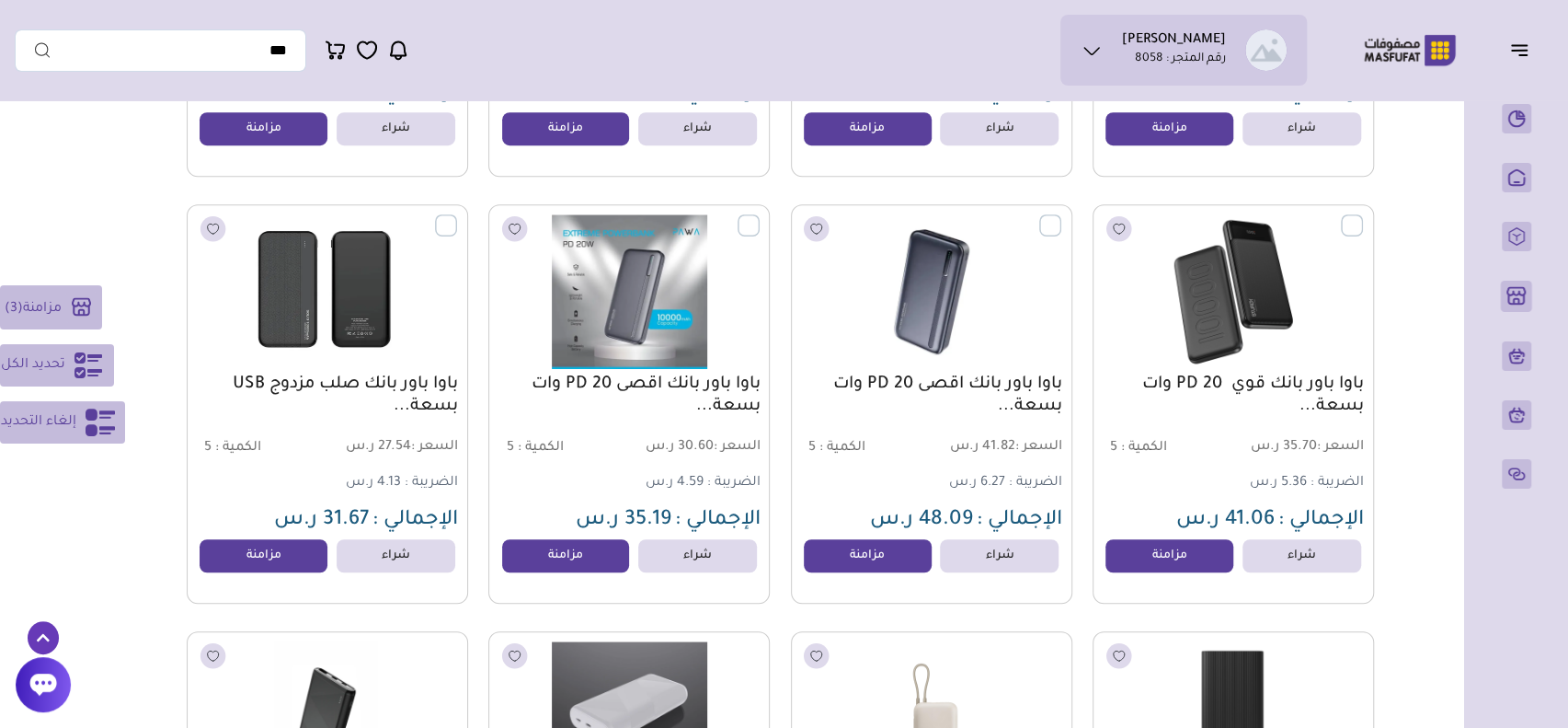
click at [457, 217] on label at bounding box center [457, 216] width 0 height 2
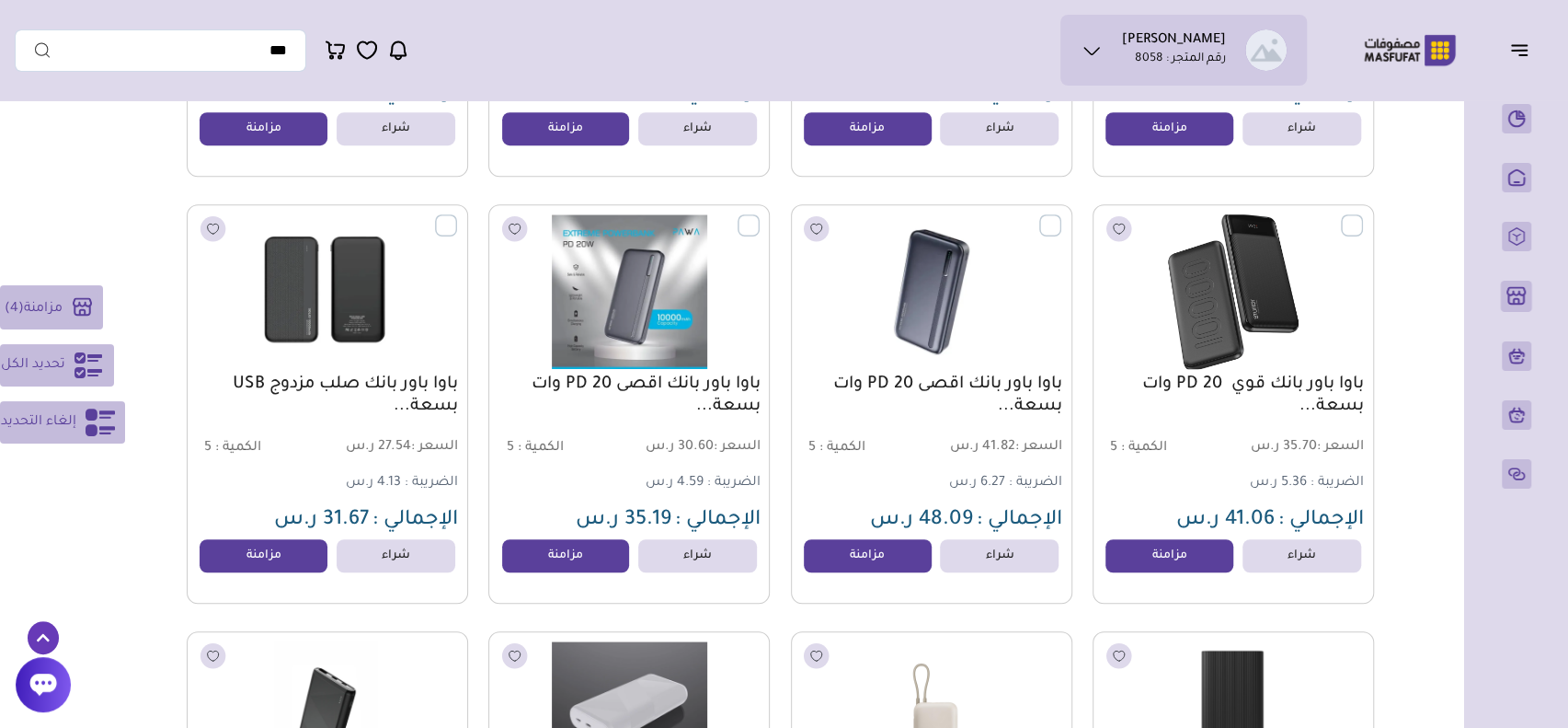
click at [1363, 217] on label at bounding box center [1363, 216] width 0 height 2
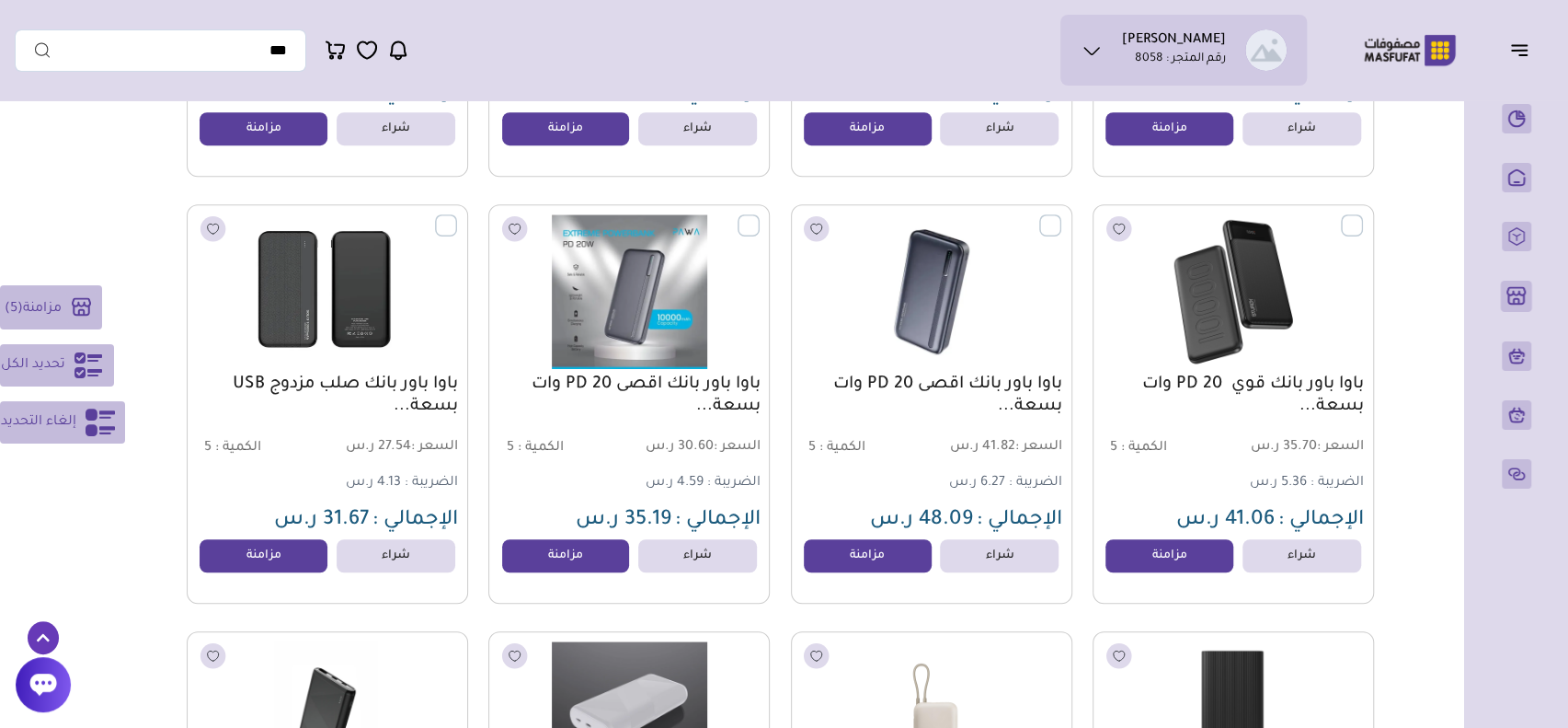
click at [457, 217] on label at bounding box center [457, 216] width 0 height 2
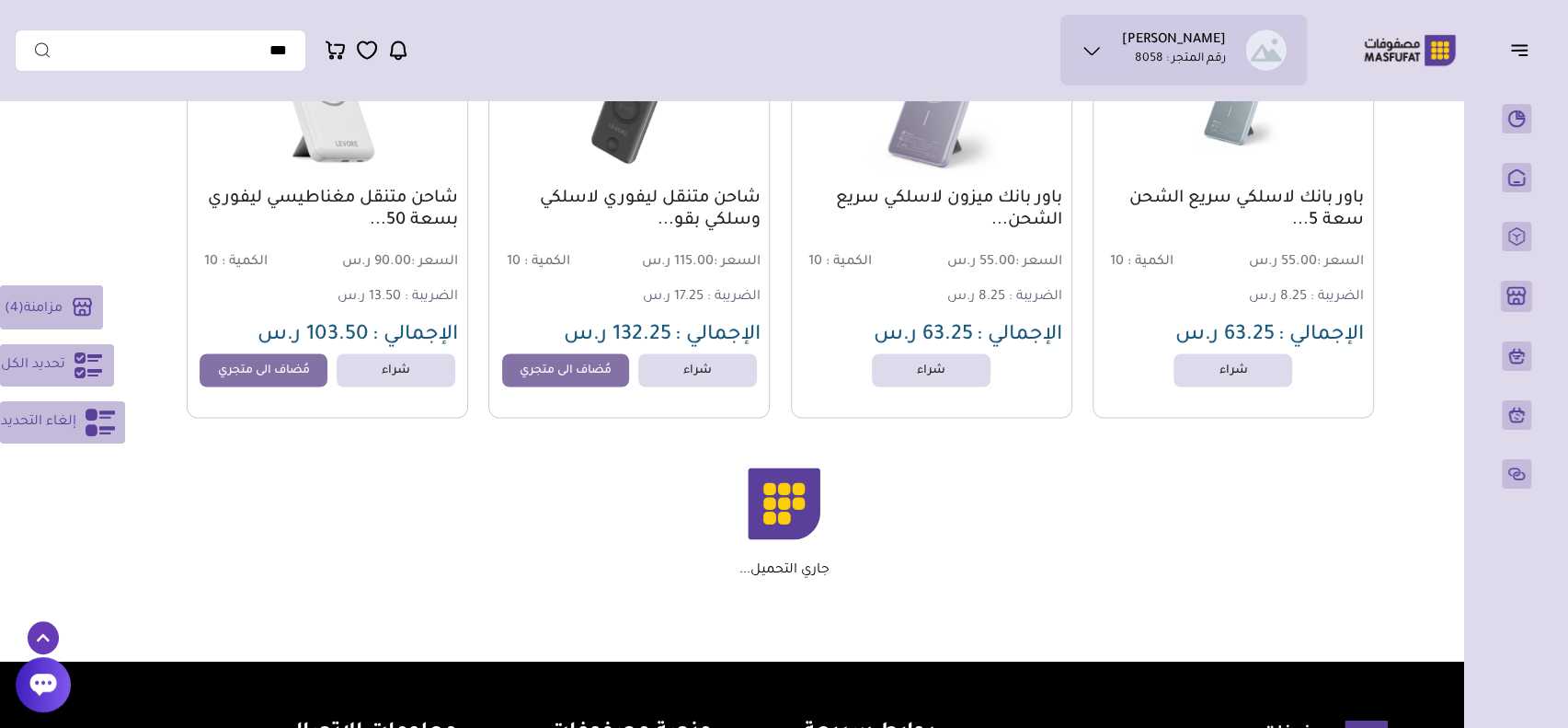
scroll to position [2025, 0]
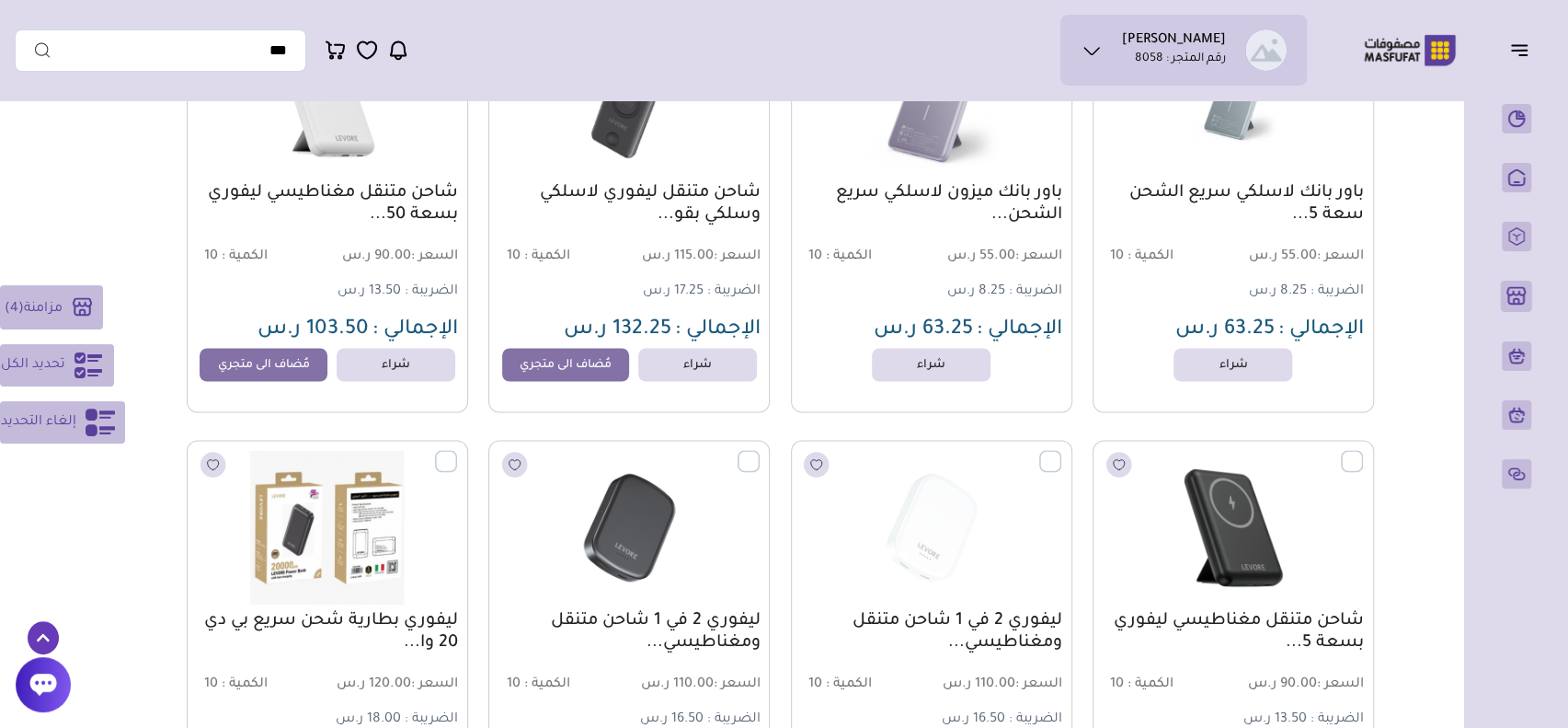
drag, startPoint x: 1416, startPoint y: 261, endPoint x: 1373, endPoint y: 370, distance: 117.2
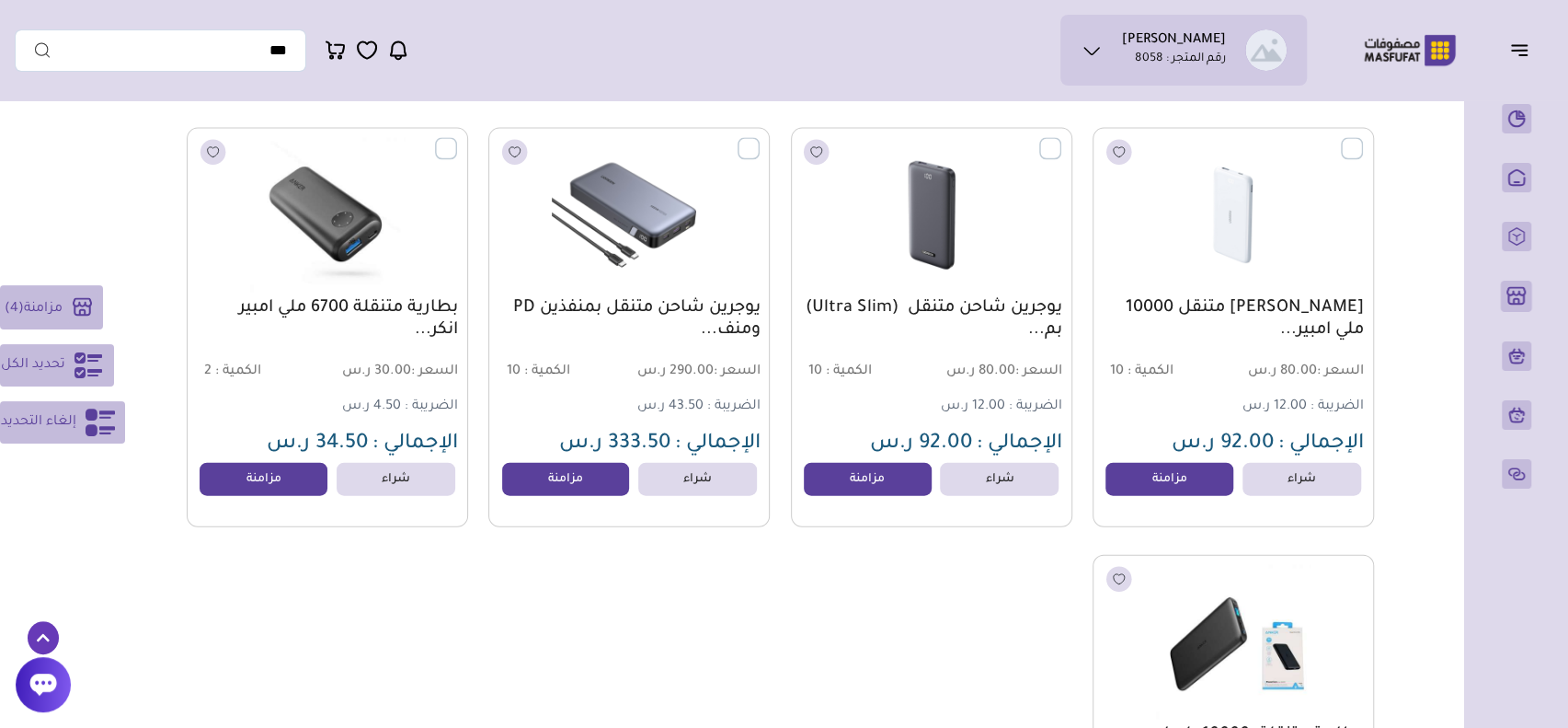
scroll to position [7345, 0]
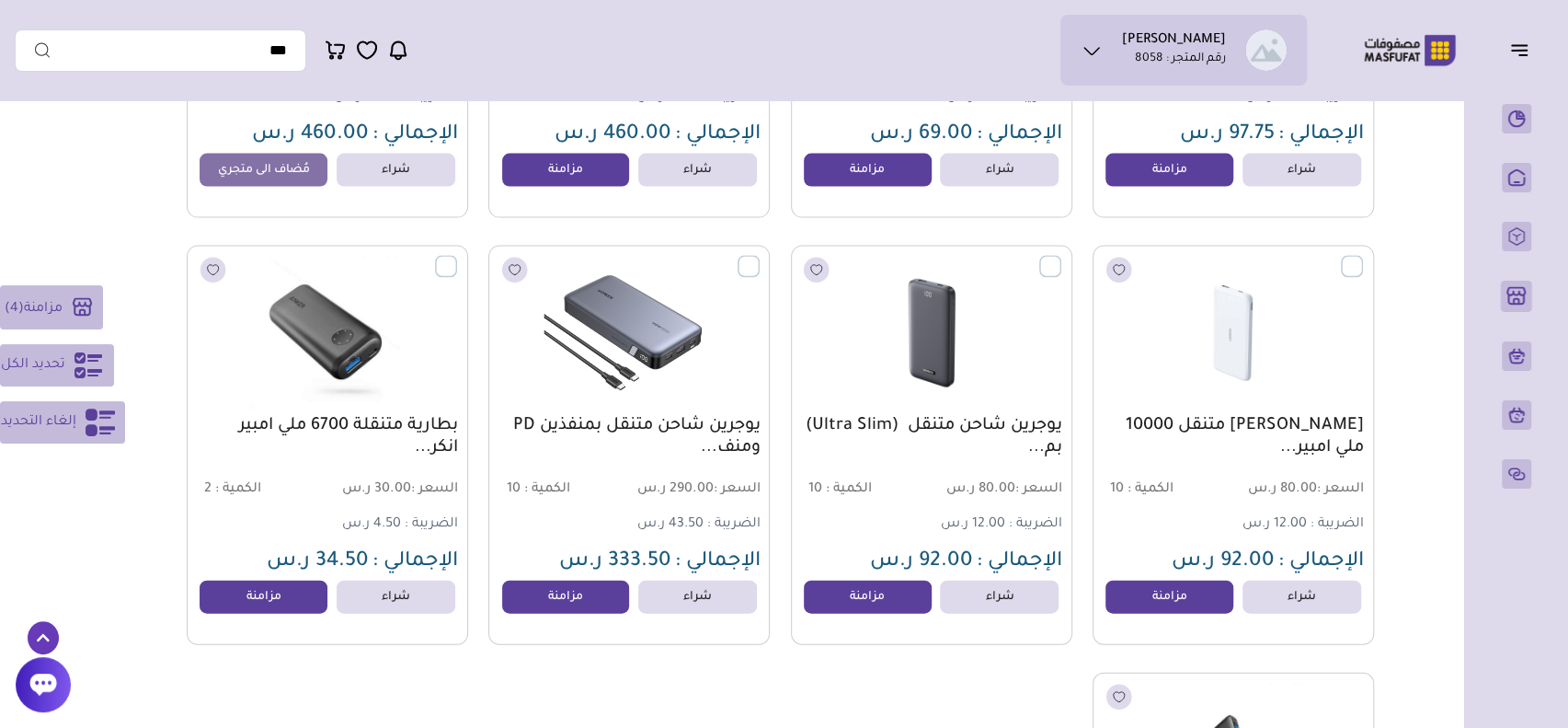
click at [760, 257] on label at bounding box center [760, 257] width 0 height 2
click at [457, 257] on label at bounding box center [457, 257] width 0 height 2
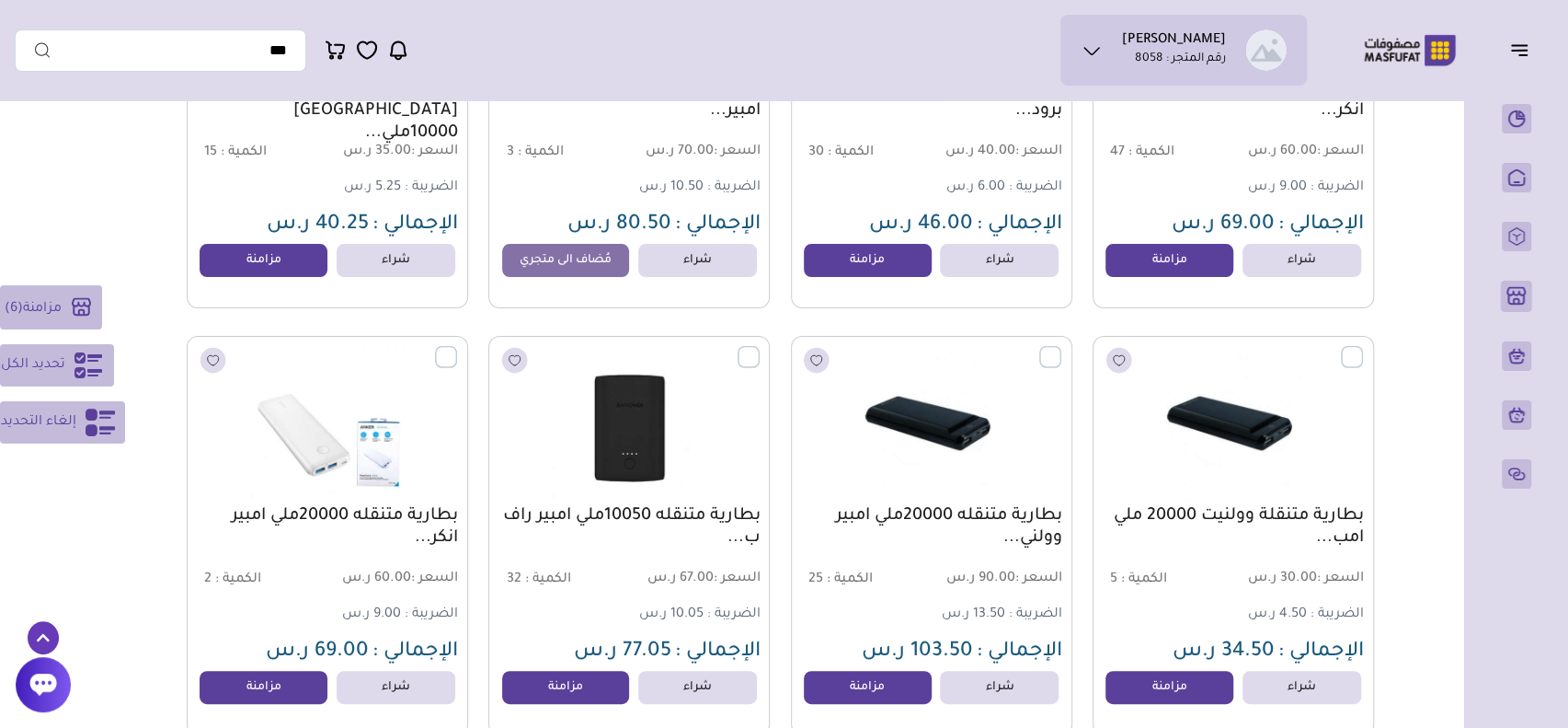
scroll to position [4676, 0]
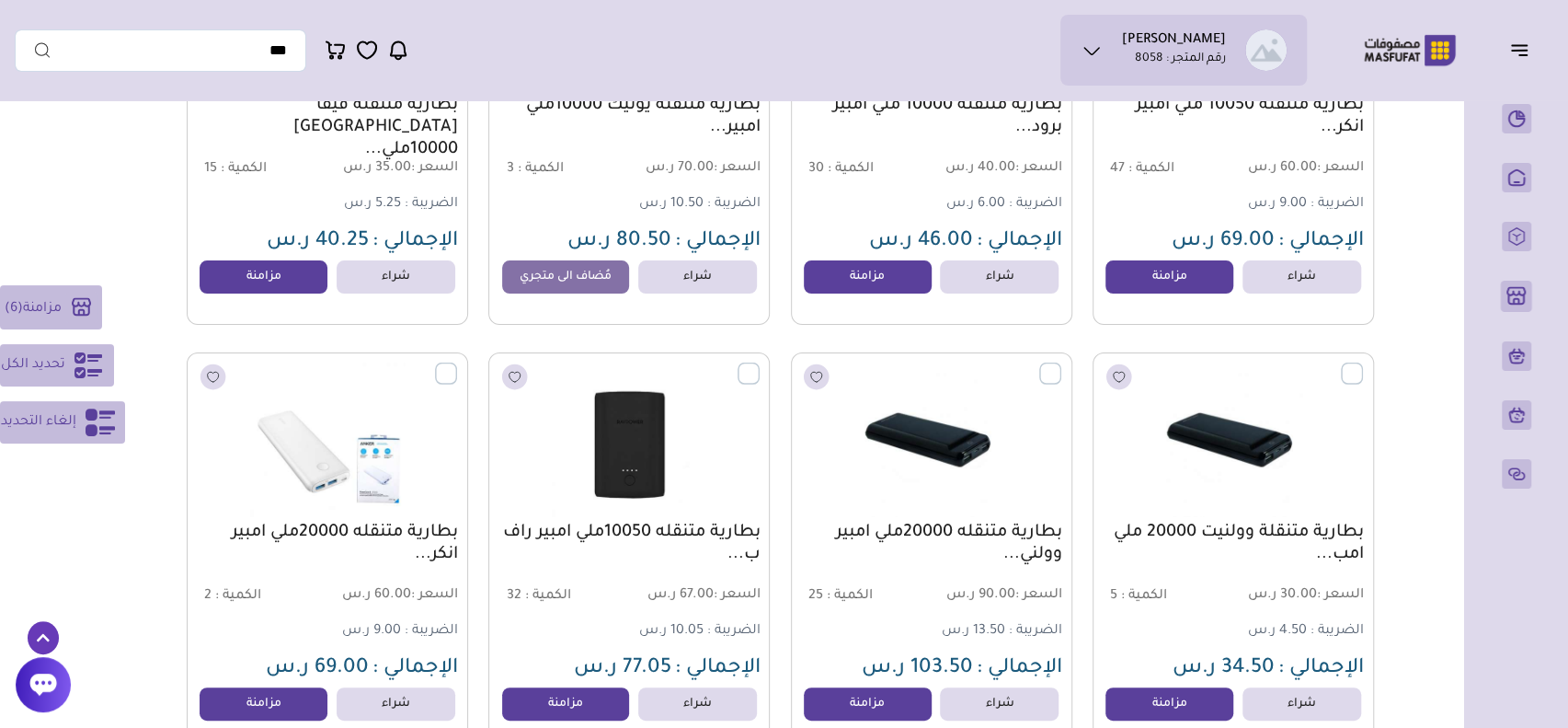
click at [37, 692] on icon at bounding box center [44, 684] width 27 height 22
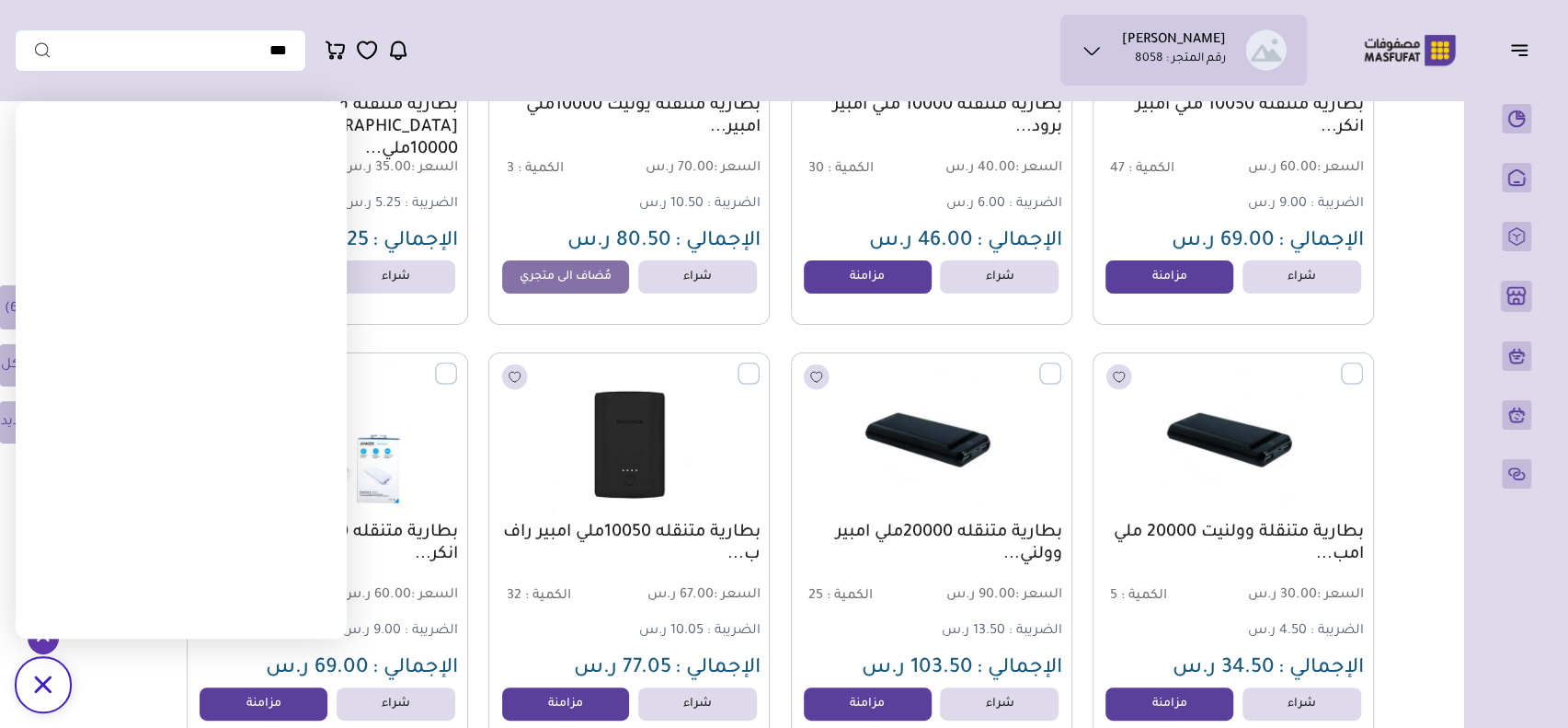
click at [44, 685] on icon at bounding box center [43, 684] width 18 height 18
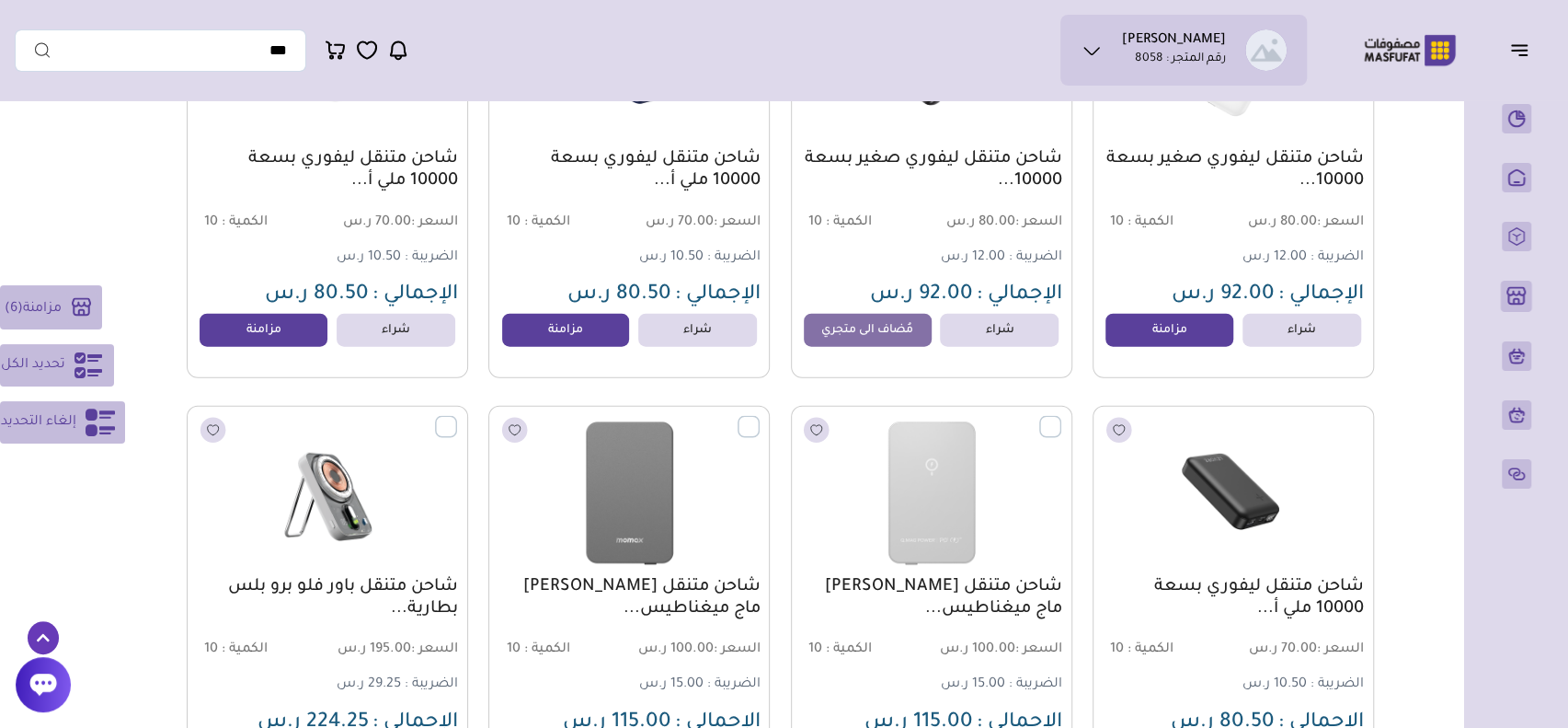
scroll to position [2559, 0]
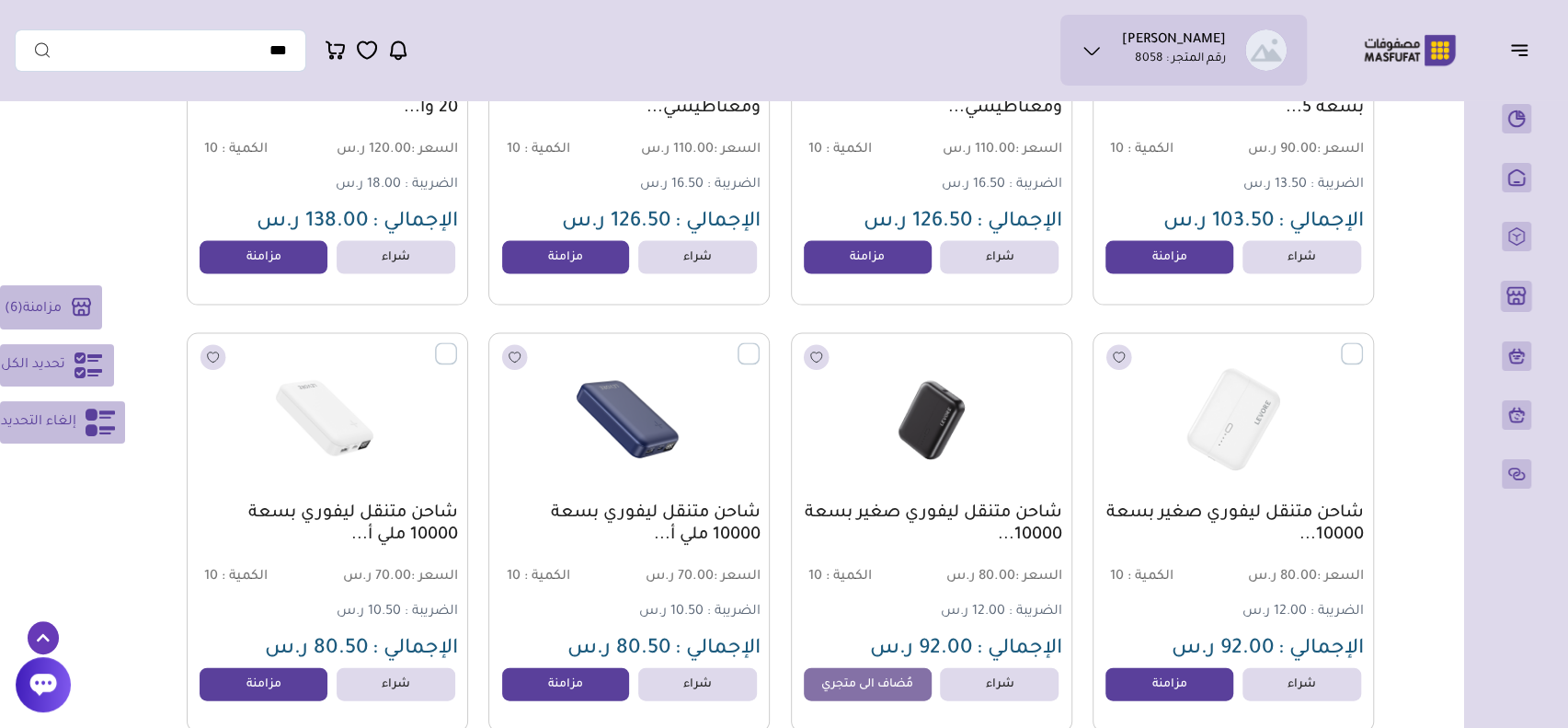
click at [51, 303] on span "مزامنة" at bounding box center [43, 308] width 39 height 15
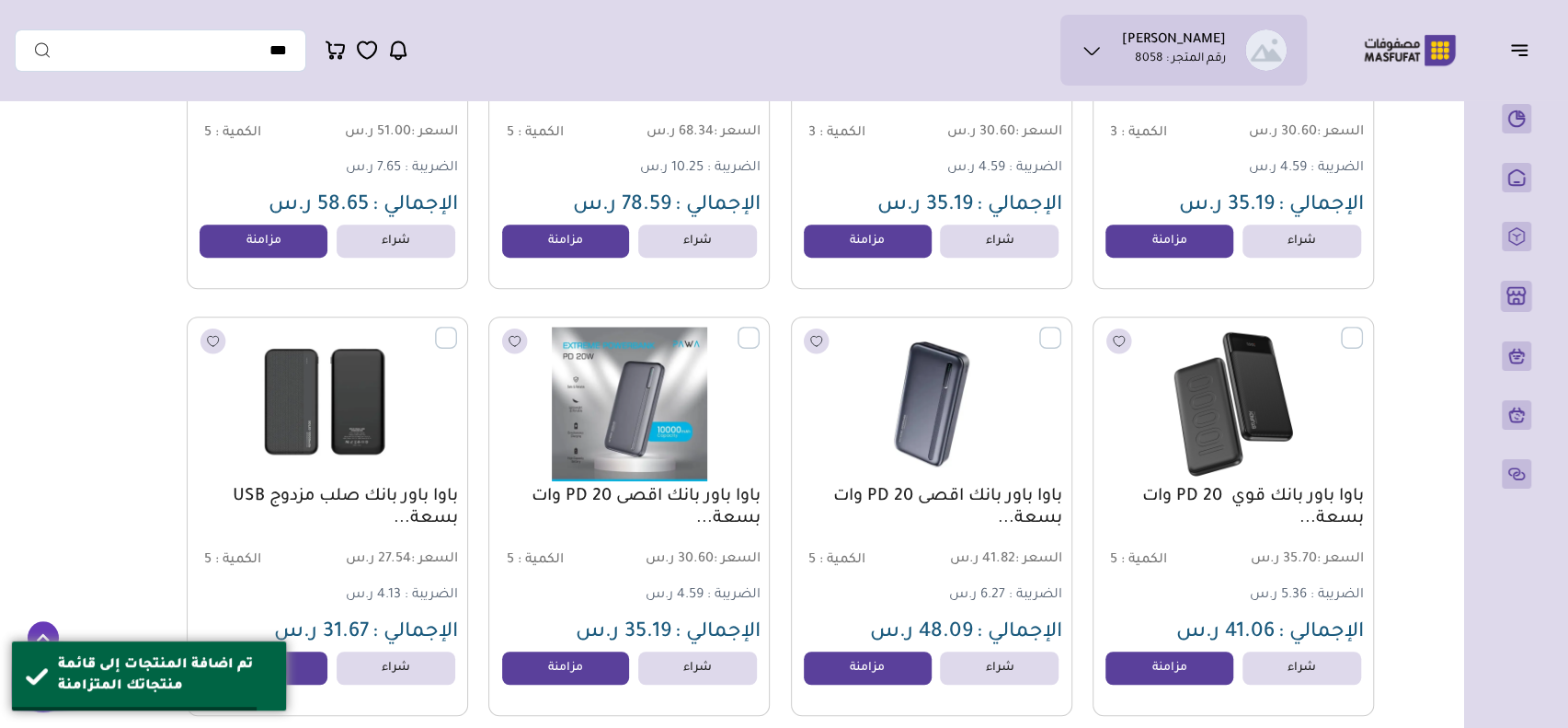
scroll to position [0, 0]
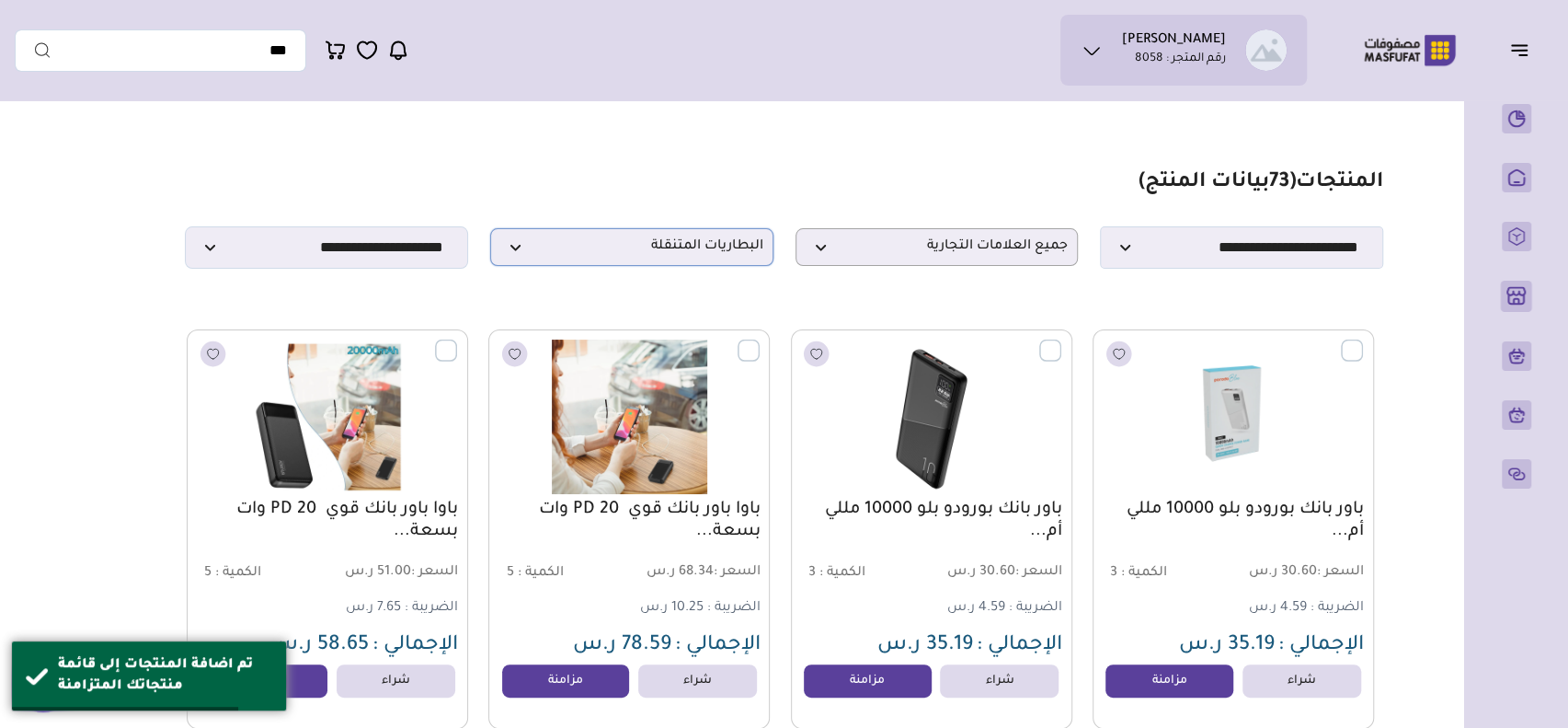
click at [713, 264] on p "البطاريات المتنقلة" at bounding box center [632, 246] width 283 height 38
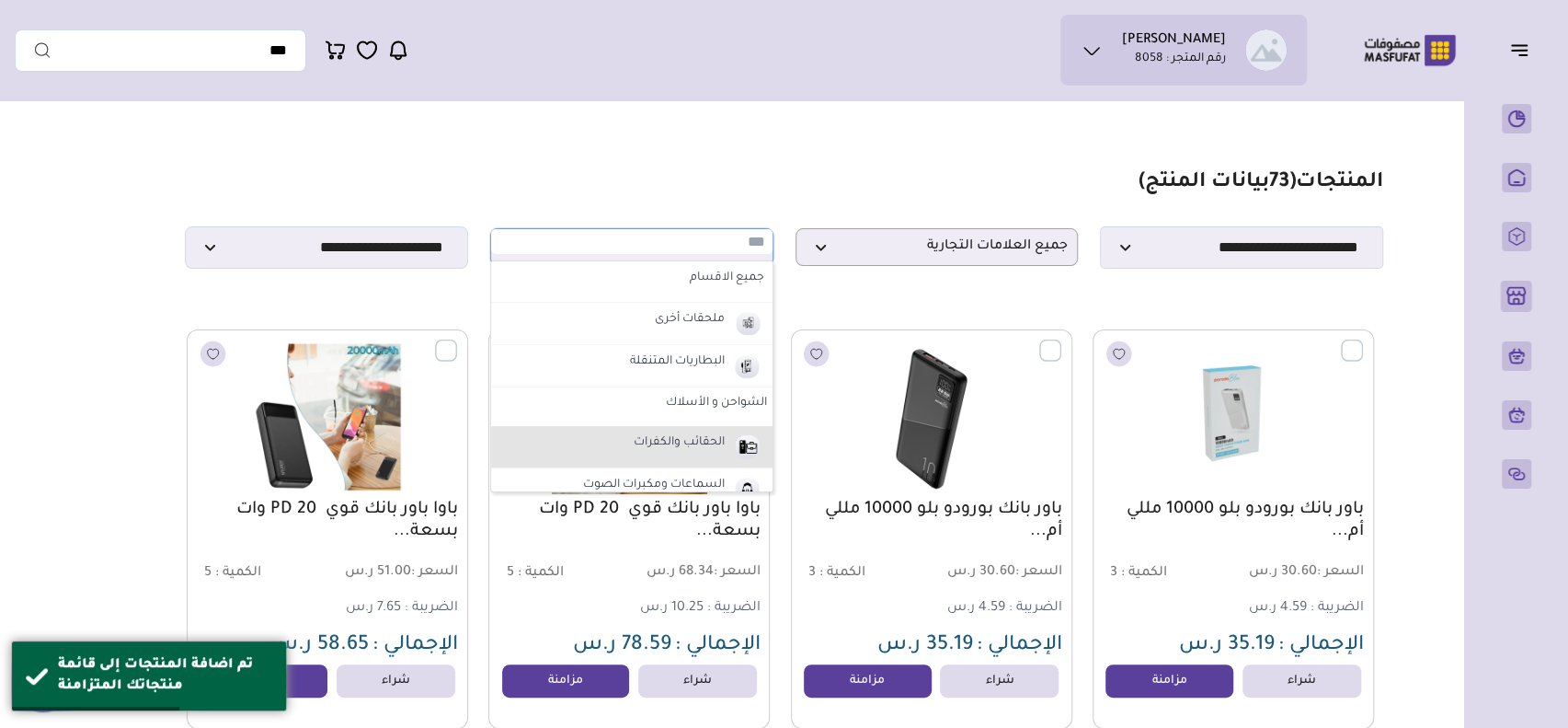
click at [687, 445] on label "الحقائب والكفرات" at bounding box center [679, 444] width 96 height 24
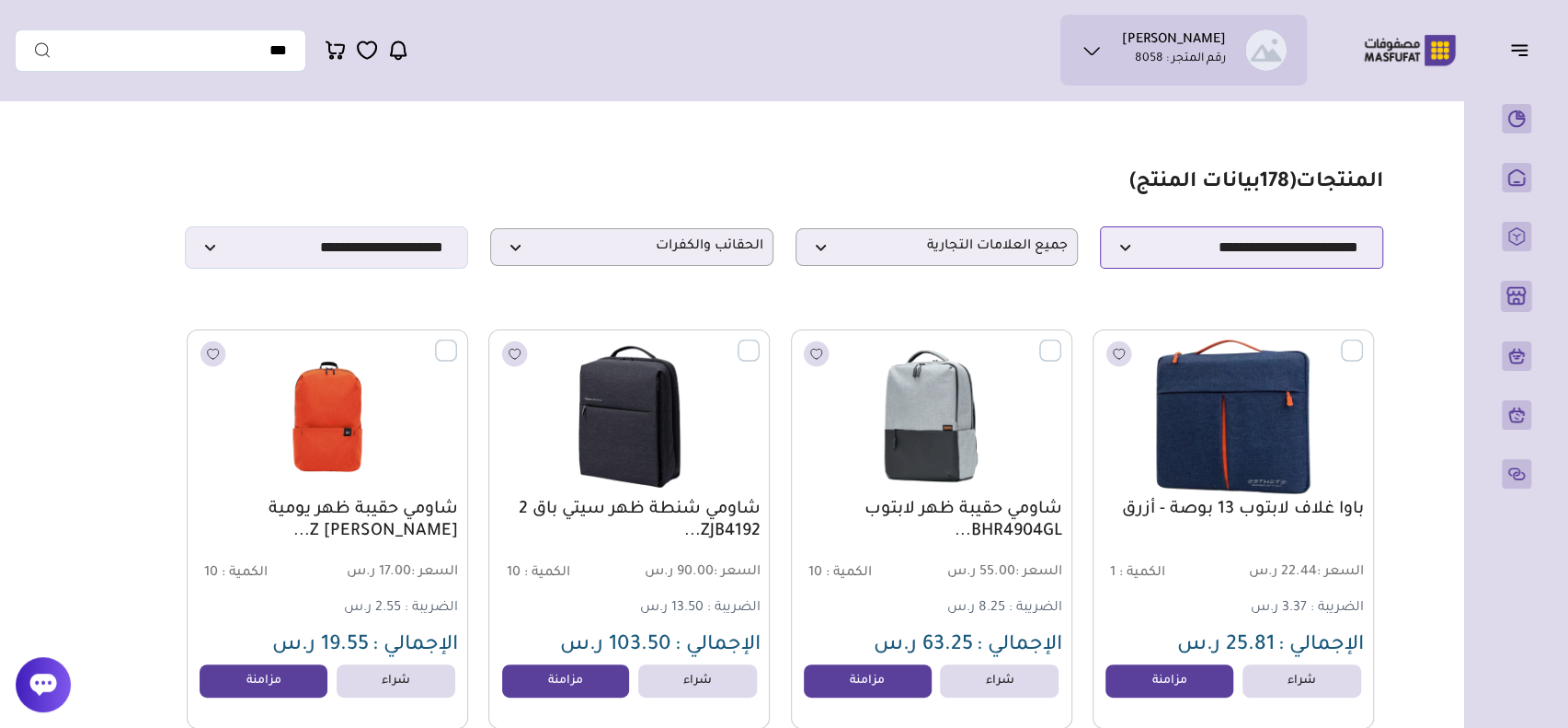
click at [1179, 249] on select "**********" at bounding box center [1242, 247] width 283 height 43
click at [1211, 269] on select "**********" at bounding box center [1242, 247] width 283 height 43
click at [1101, 232] on select "**********" at bounding box center [1242, 247] width 283 height 43
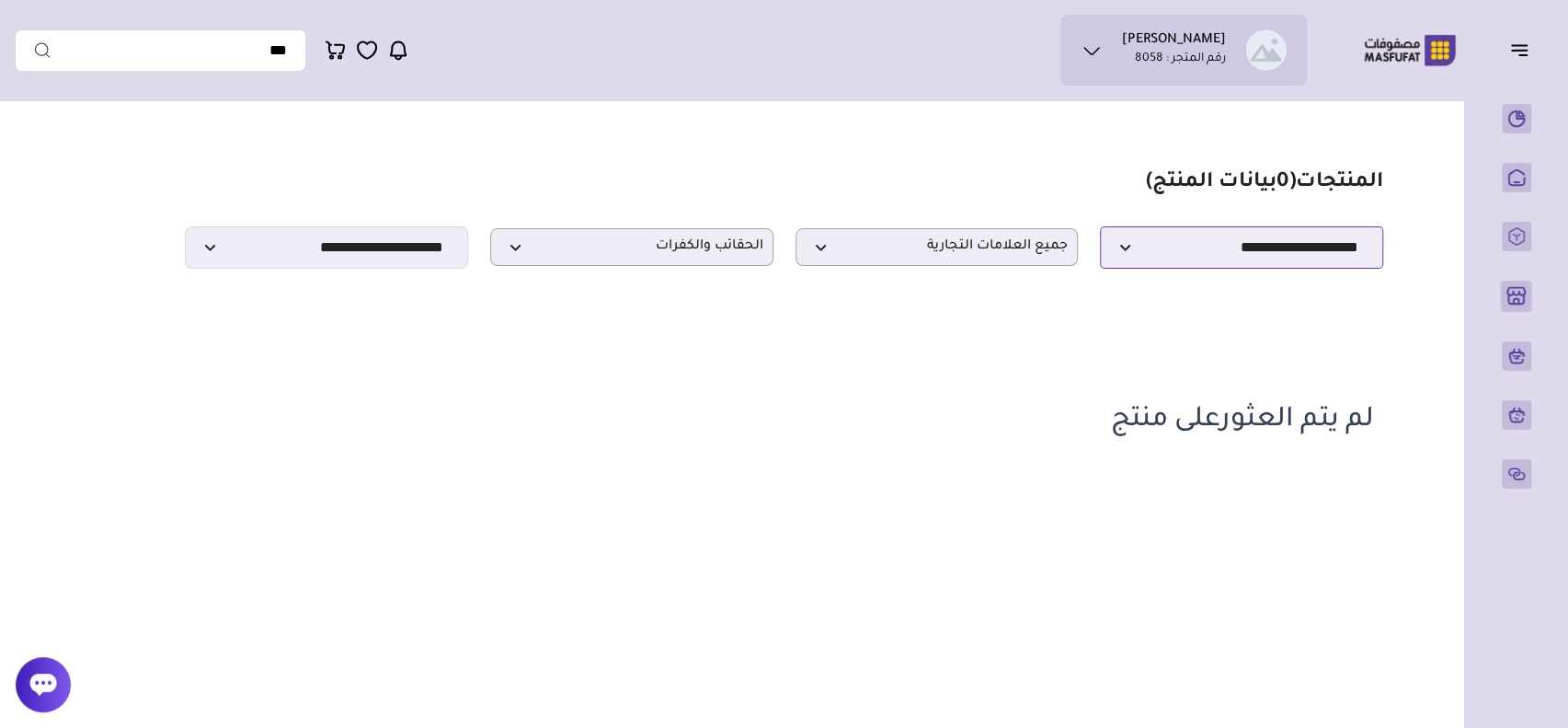
click at [1201, 240] on select "**********" at bounding box center [1242, 247] width 283 height 43
click at [1101, 232] on select "**********" at bounding box center [1242, 247] width 283 height 43
click at [1212, 258] on select "**********" at bounding box center [1242, 247] width 283 height 43
click at [1101, 232] on select "**********" at bounding box center [1242, 247] width 283 height 43
click at [1232, 263] on select "**********" at bounding box center [1242, 247] width 283 height 43
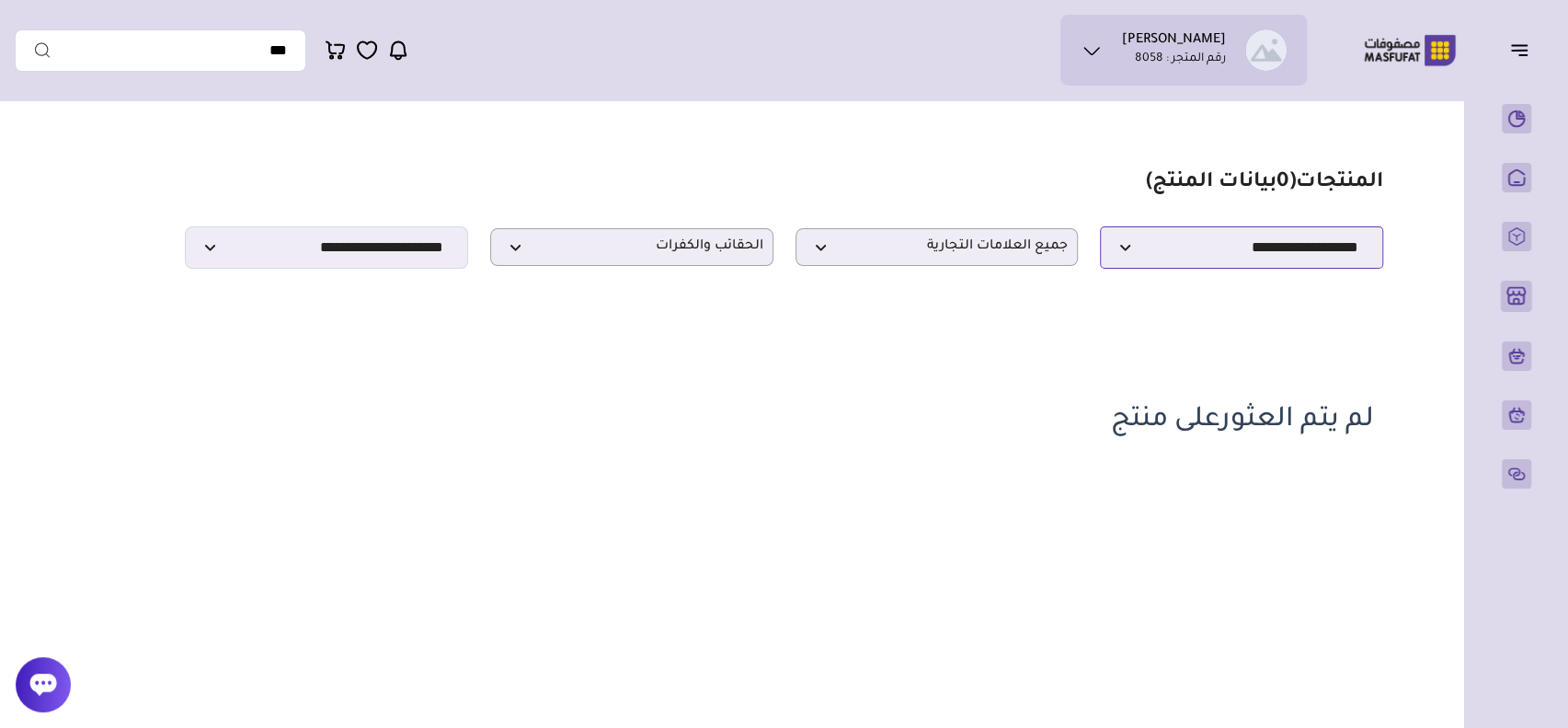
click at [1101, 232] on select "**********" at bounding box center [1242, 247] width 283 height 43
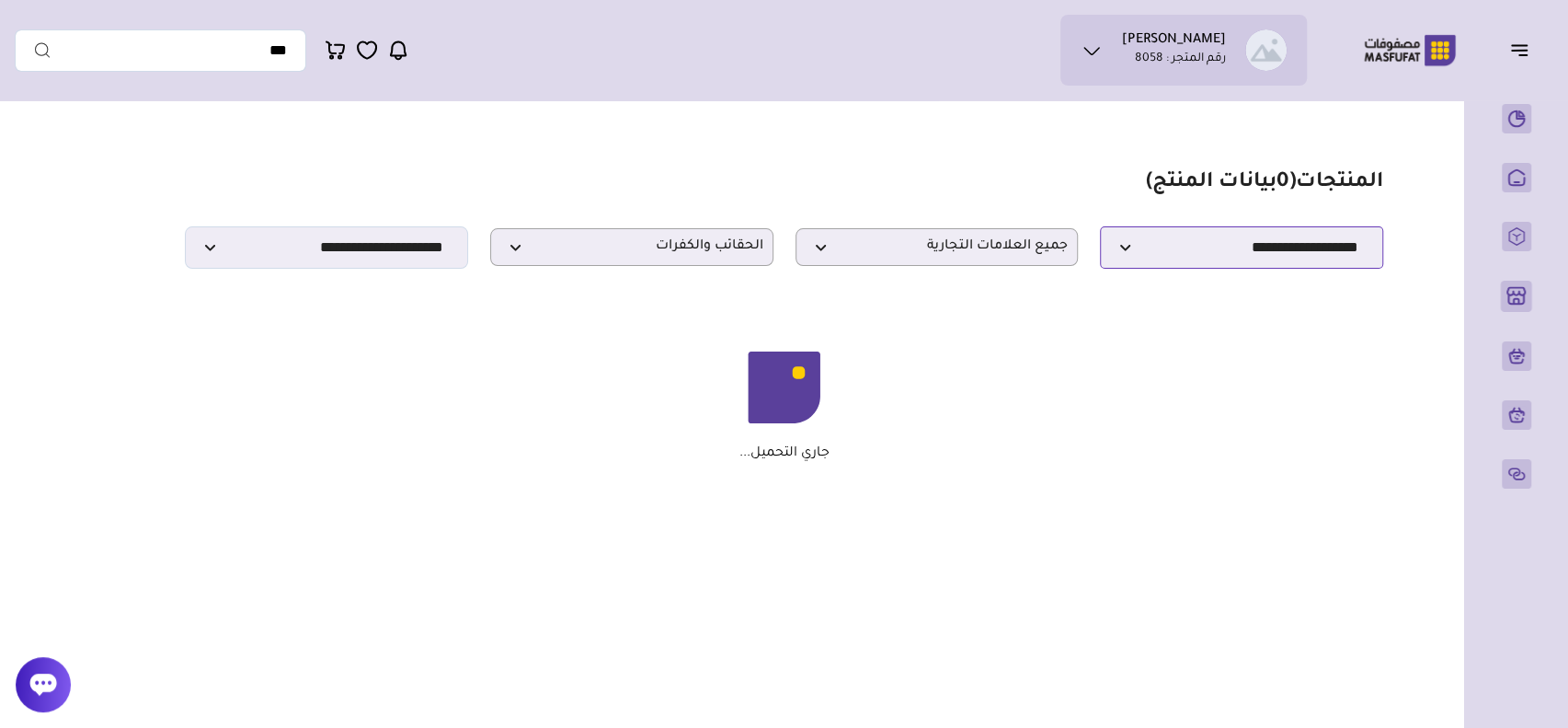
click at [1252, 247] on select "**********" at bounding box center [1242, 247] width 283 height 43
click at [1101, 232] on select "**********" at bounding box center [1242, 247] width 283 height 43
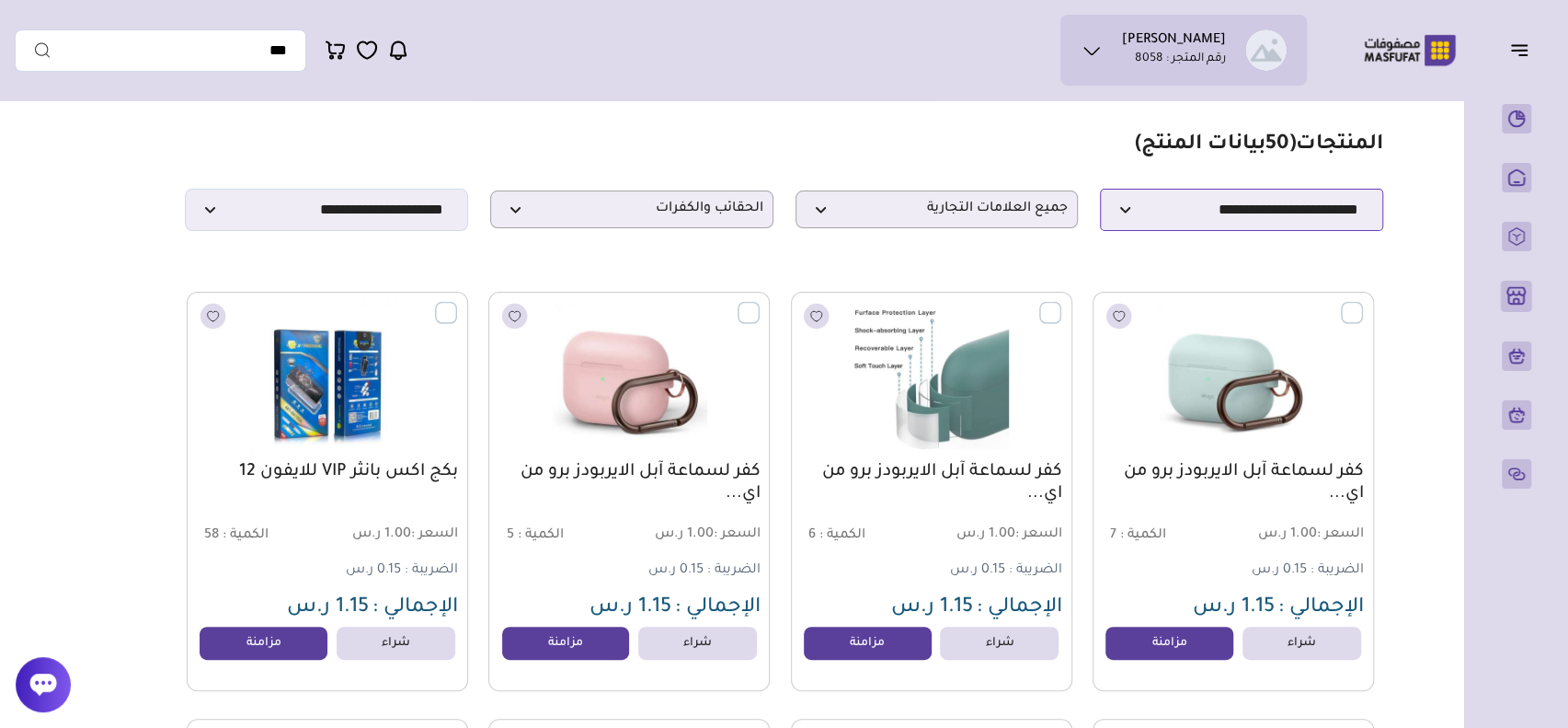
scroll to position [92, 0]
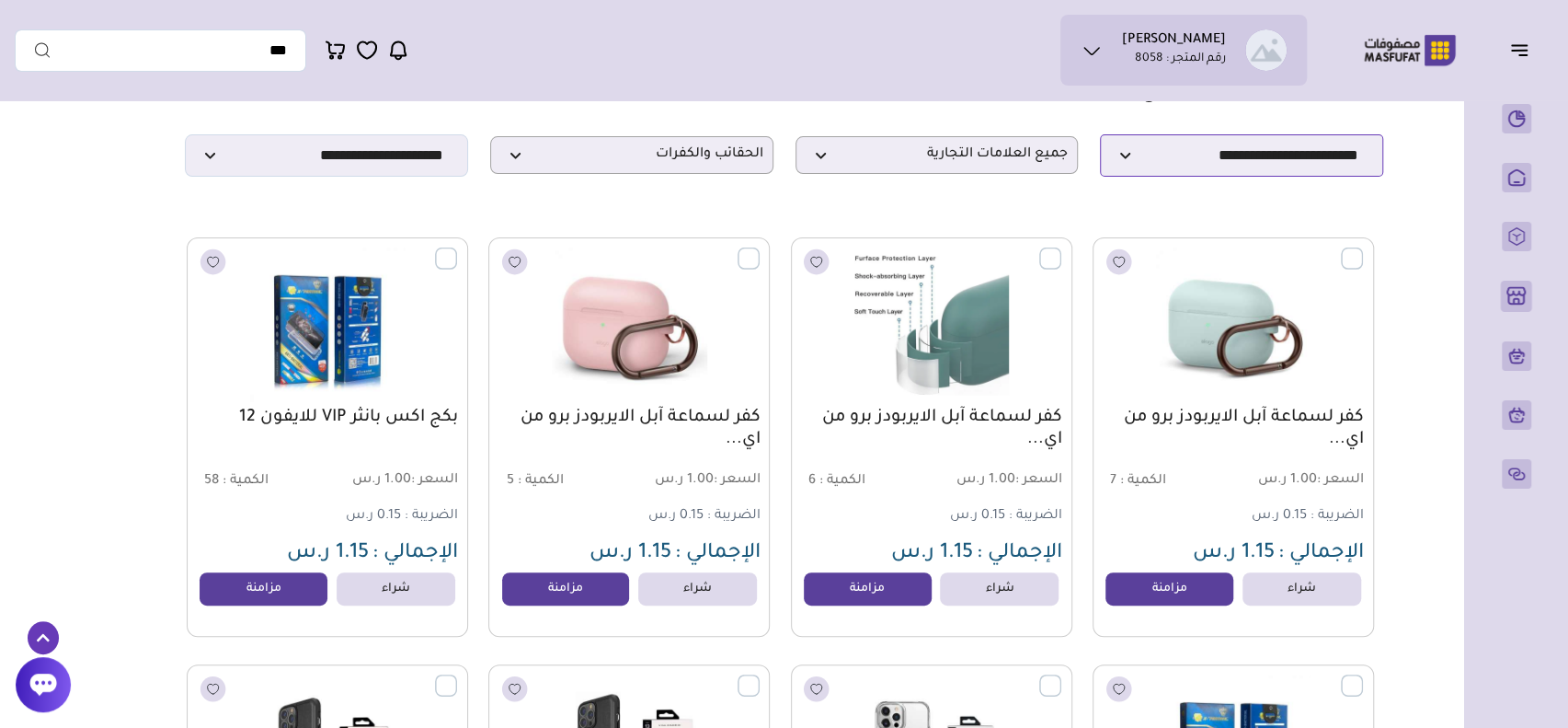
click at [1299, 154] on select "**********" at bounding box center [1242, 156] width 283 height 43
select select "********"
click at [1101, 140] on select "**********" at bounding box center [1242, 156] width 283 height 43
click at [1239, 167] on select "**********" at bounding box center [1242, 156] width 283 height 43
drag, startPoint x: 15, startPoint y: 335, endPoint x: 26, endPoint y: 333, distance: 11.2
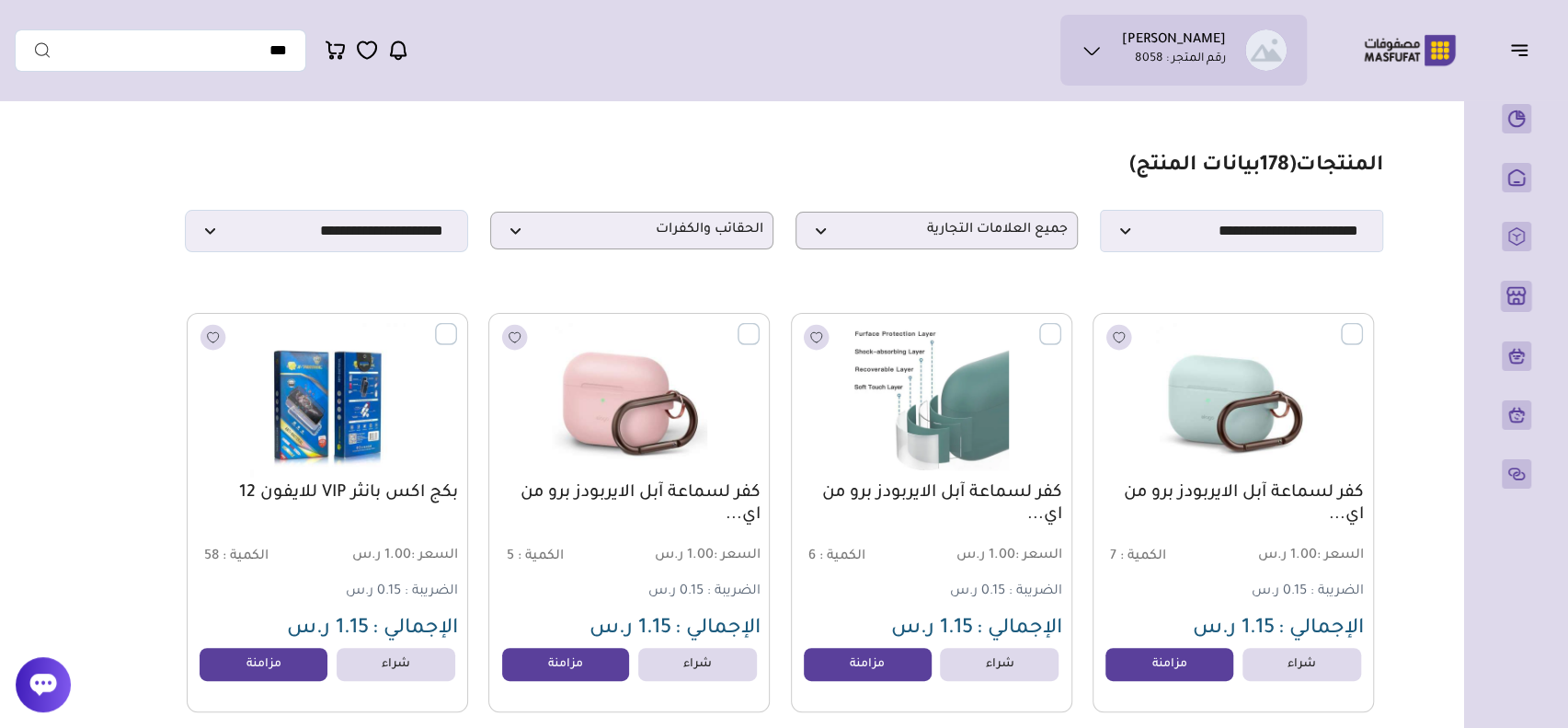
scroll to position [0, 0]
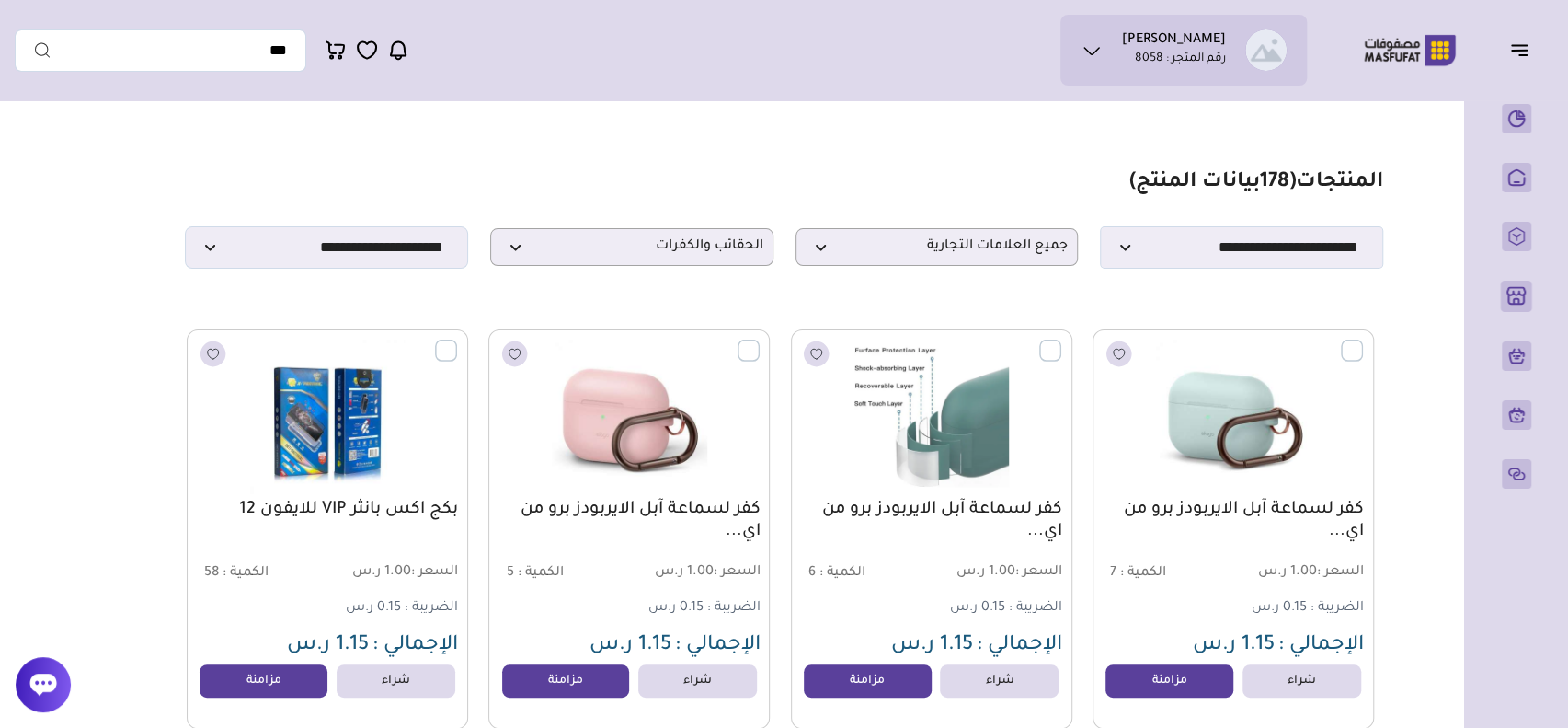
drag, startPoint x: 1433, startPoint y: 200, endPoint x: 1427, endPoint y: 220, distance: 20.9
drag, startPoint x: 1419, startPoint y: 270, endPoint x: 1435, endPoint y: 336, distance: 67.9
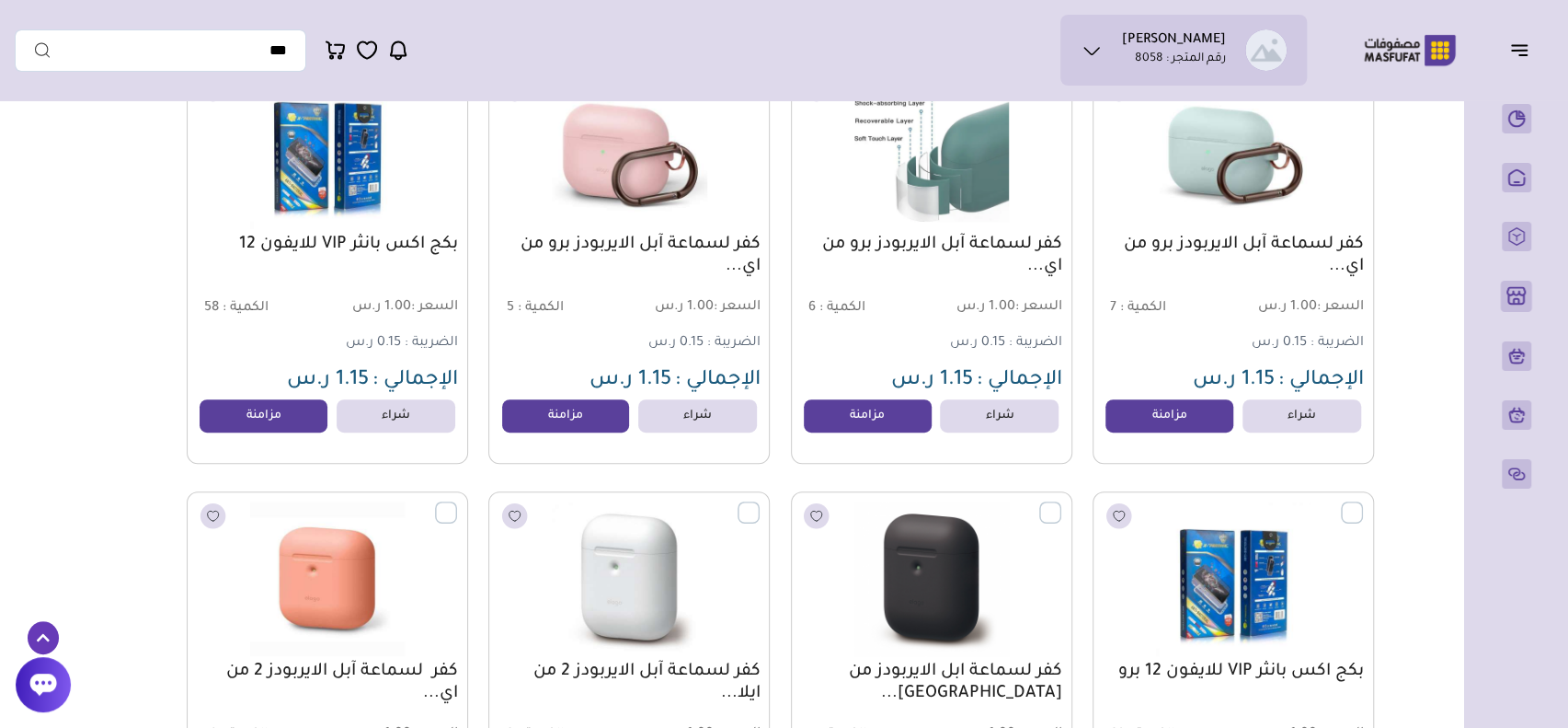
scroll to position [460, 0]
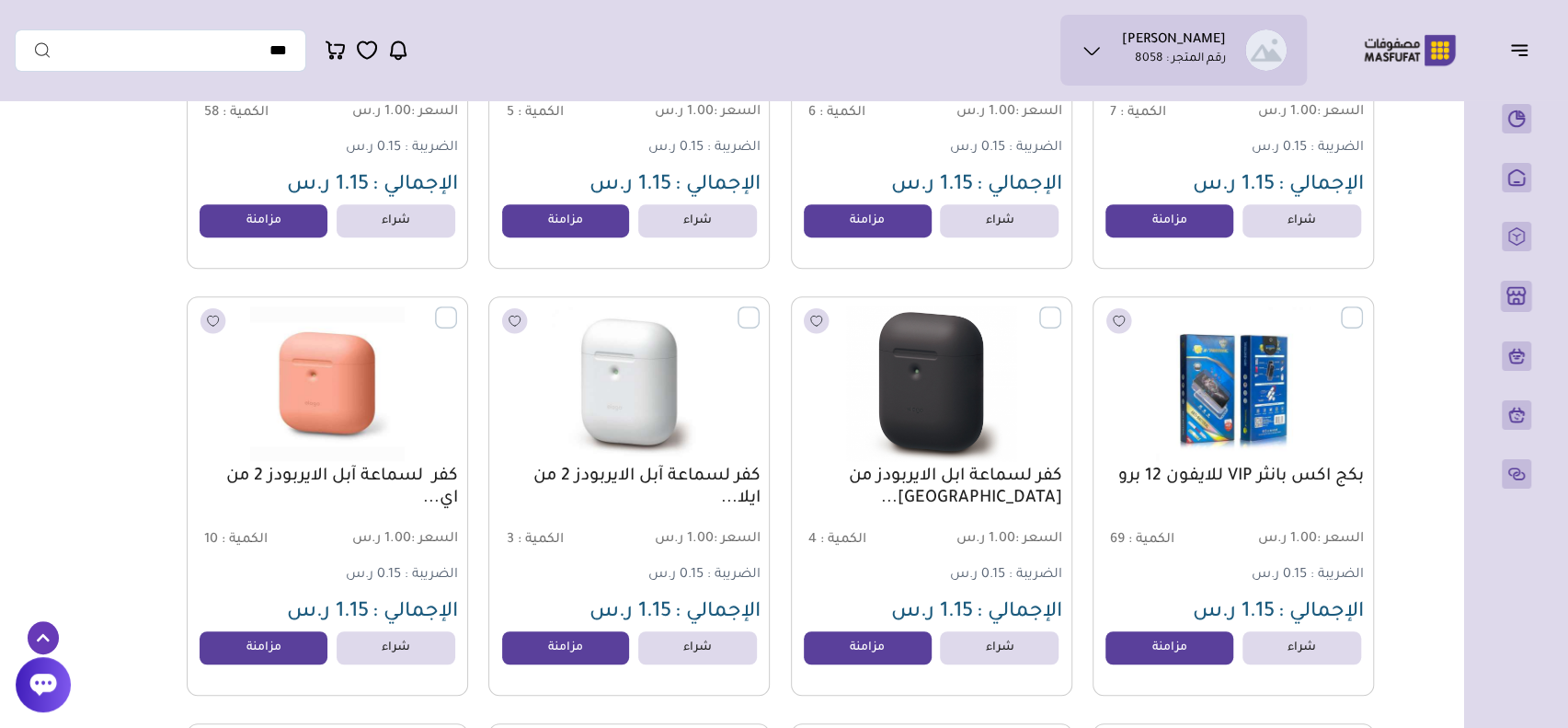
drag, startPoint x: 1051, startPoint y: 323, endPoint x: 1021, endPoint y: 340, distance: 34.5
click at [1062, 308] on label at bounding box center [1062, 308] width 0 height 2
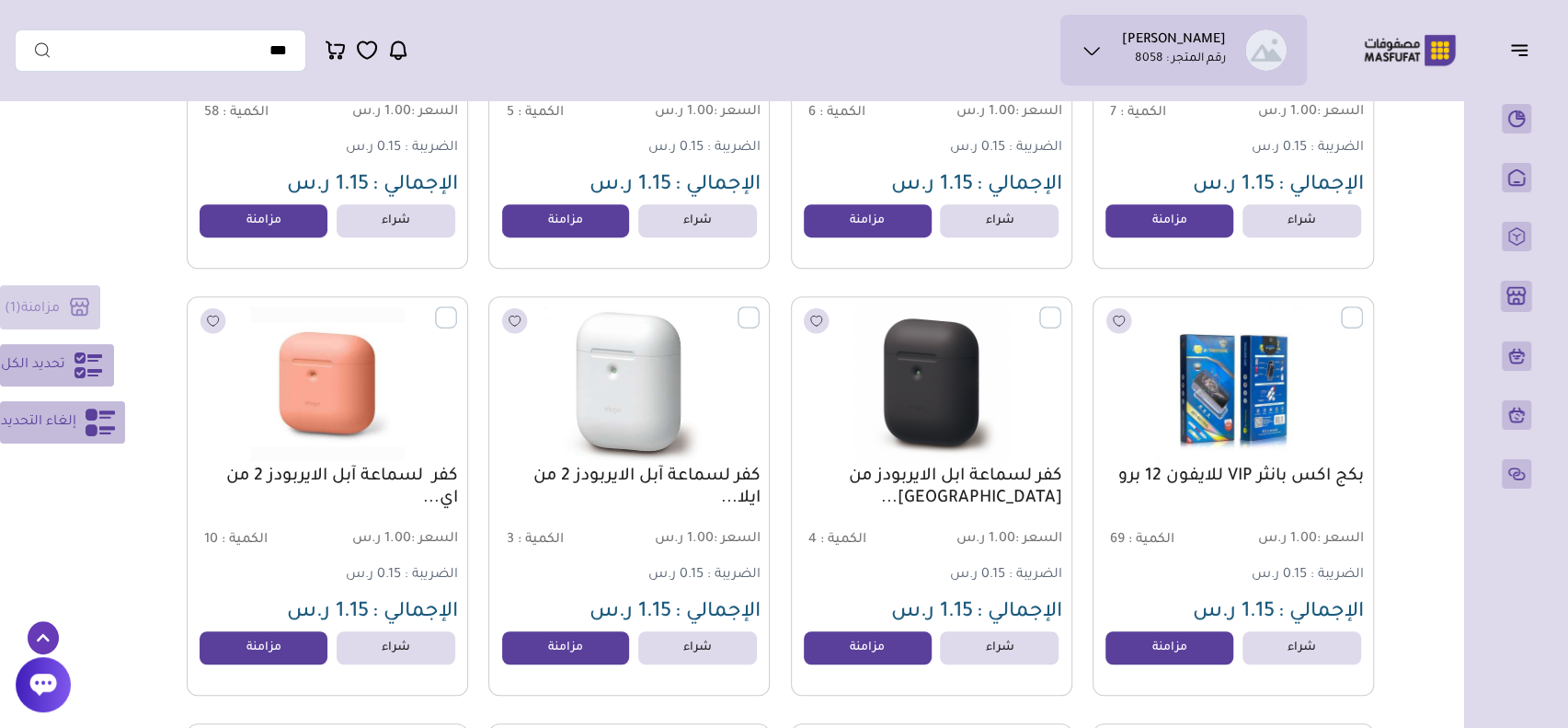
click at [760, 308] on label at bounding box center [760, 308] width 0 height 2
click at [457, 308] on label at bounding box center [457, 308] width 0 height 2
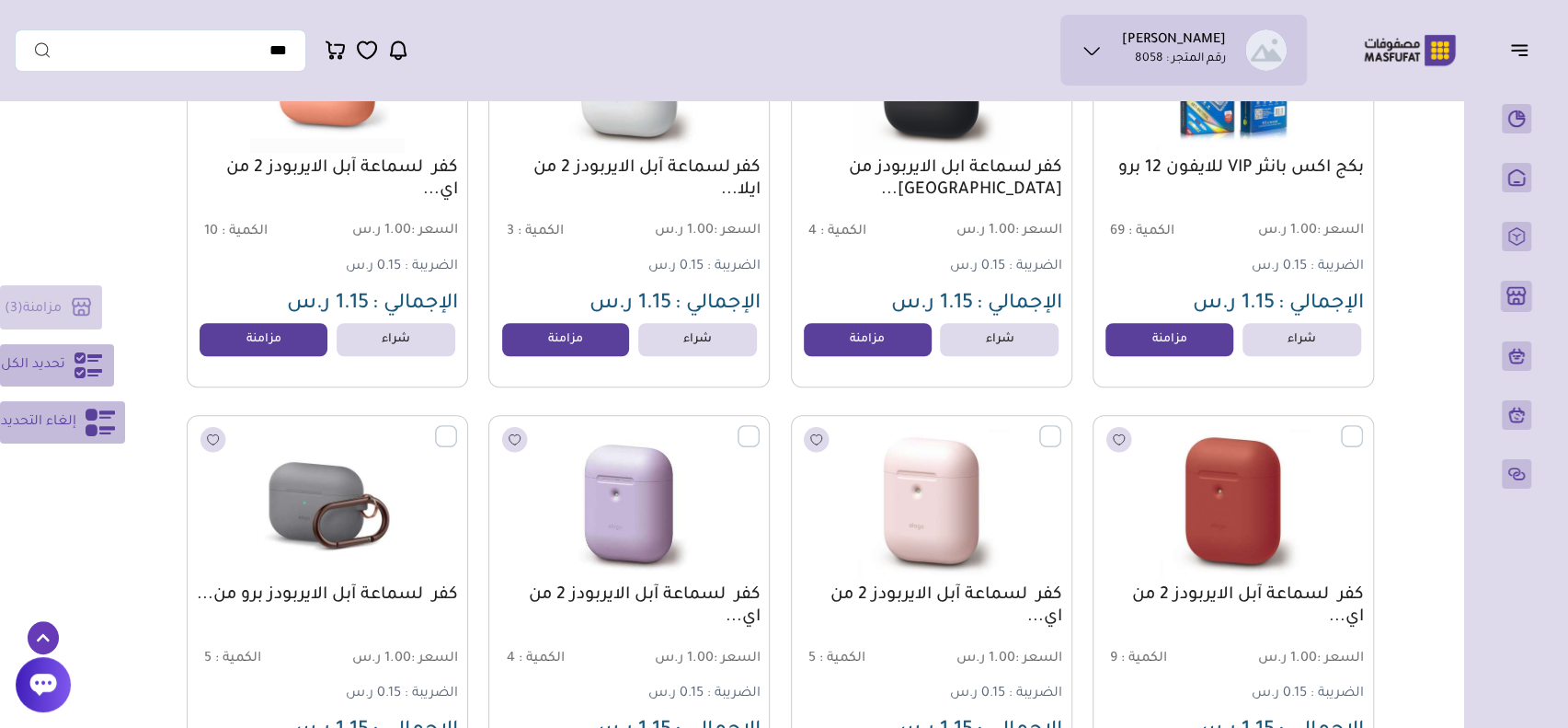
scroll to position [828, 0]
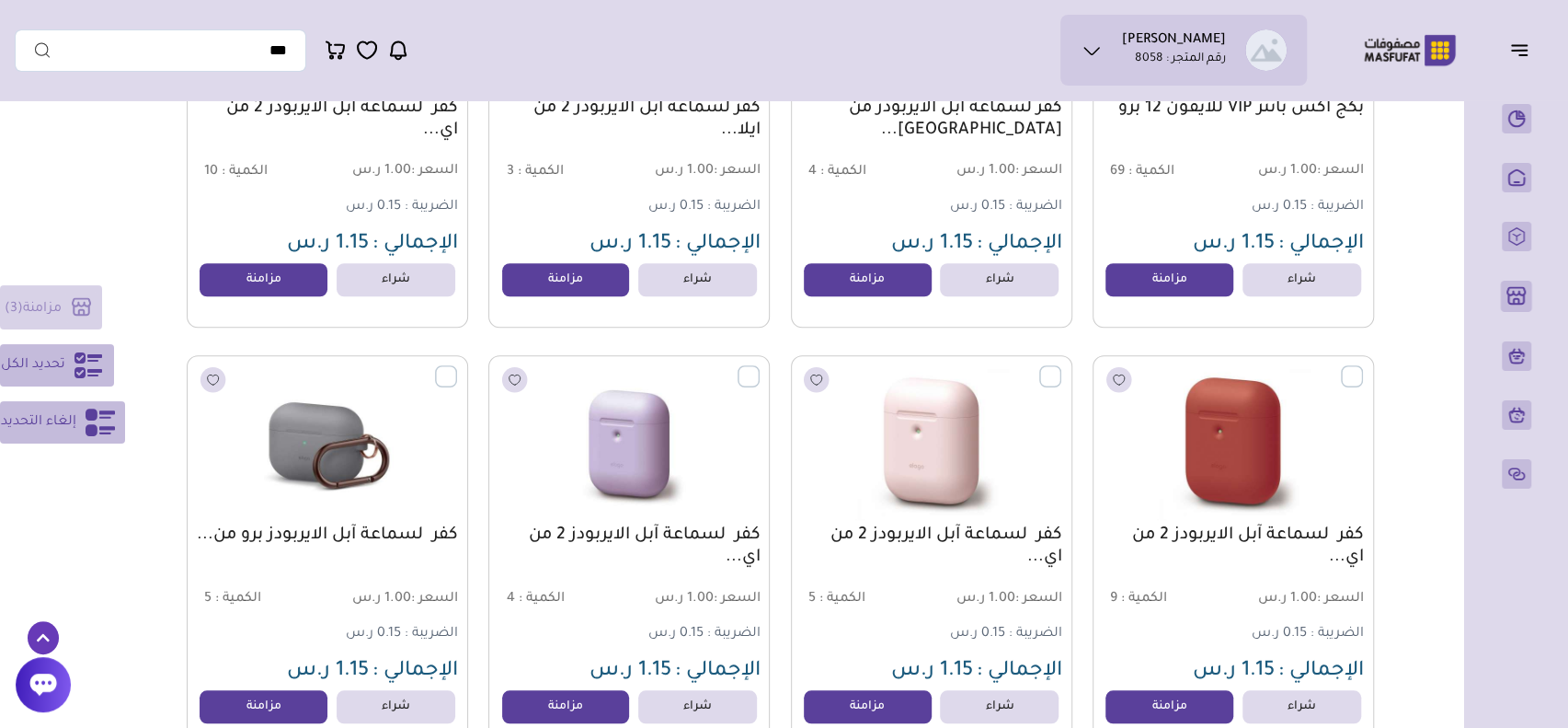
drag, startPoint x: 447, startPoint y: 380, endPoint x: 460, endPoint y: 397, distance: 21.4
click at [457, 368] on label at bounding box center [457, 367] width 0 height 2
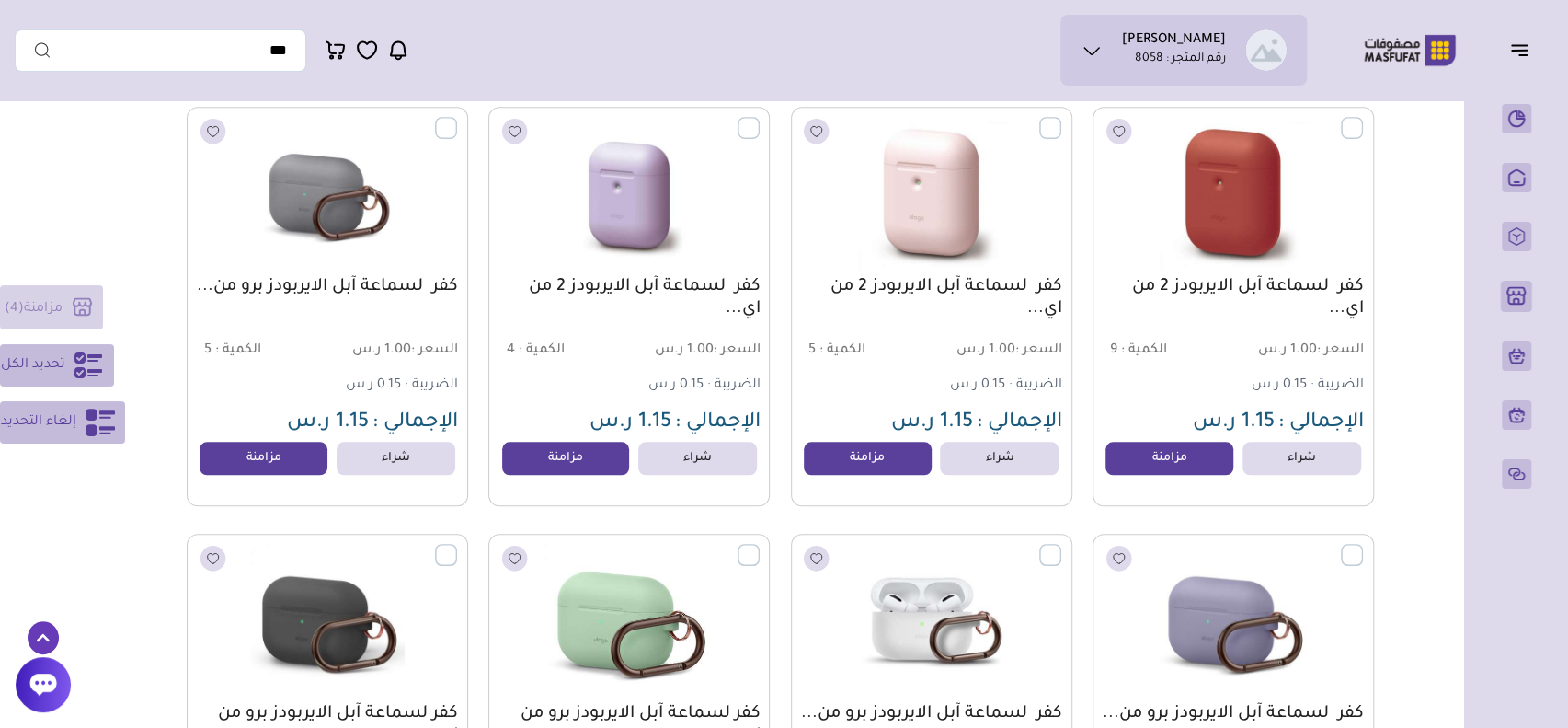
scroll to position [1197, 0]
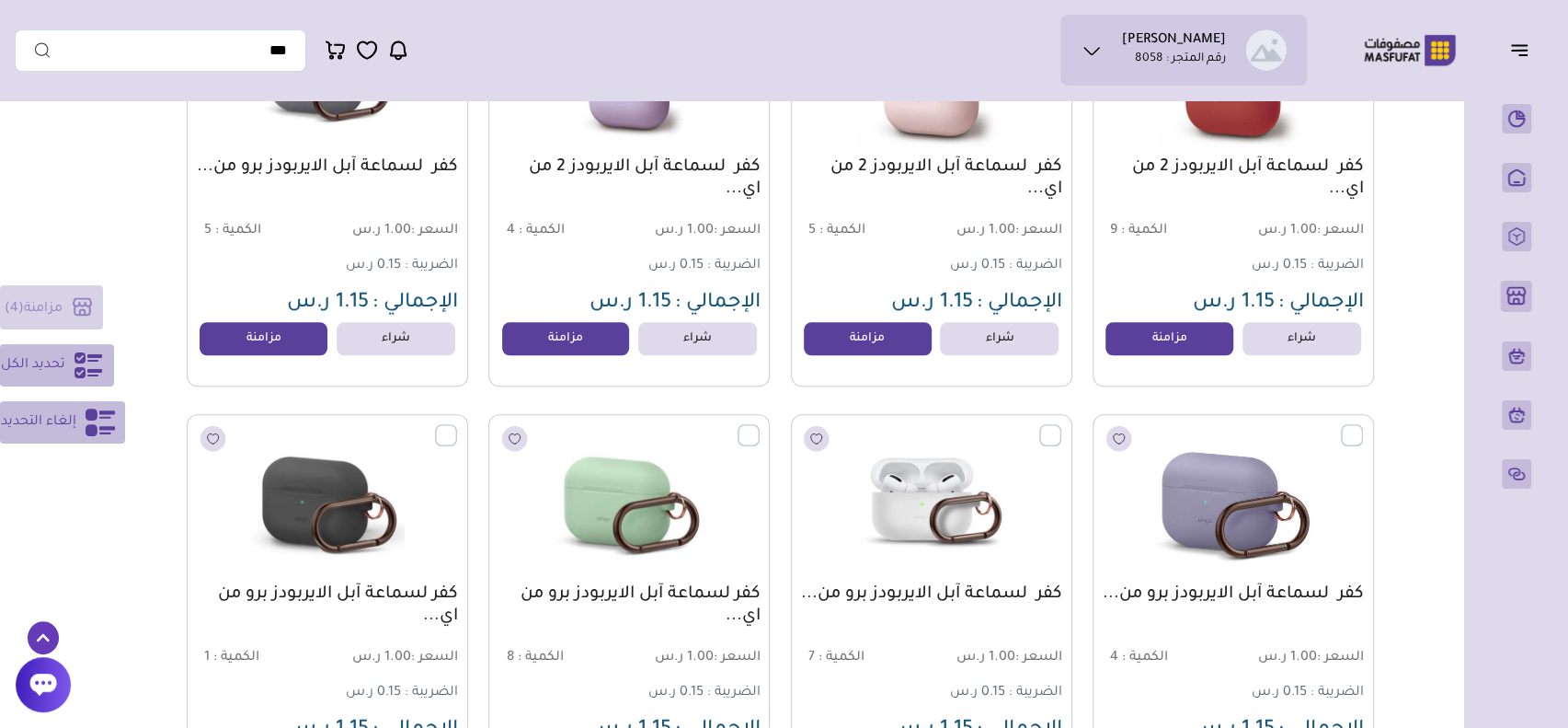
click at [1363, 426] on label at bounding box center [1363, 425] width 0 height 2
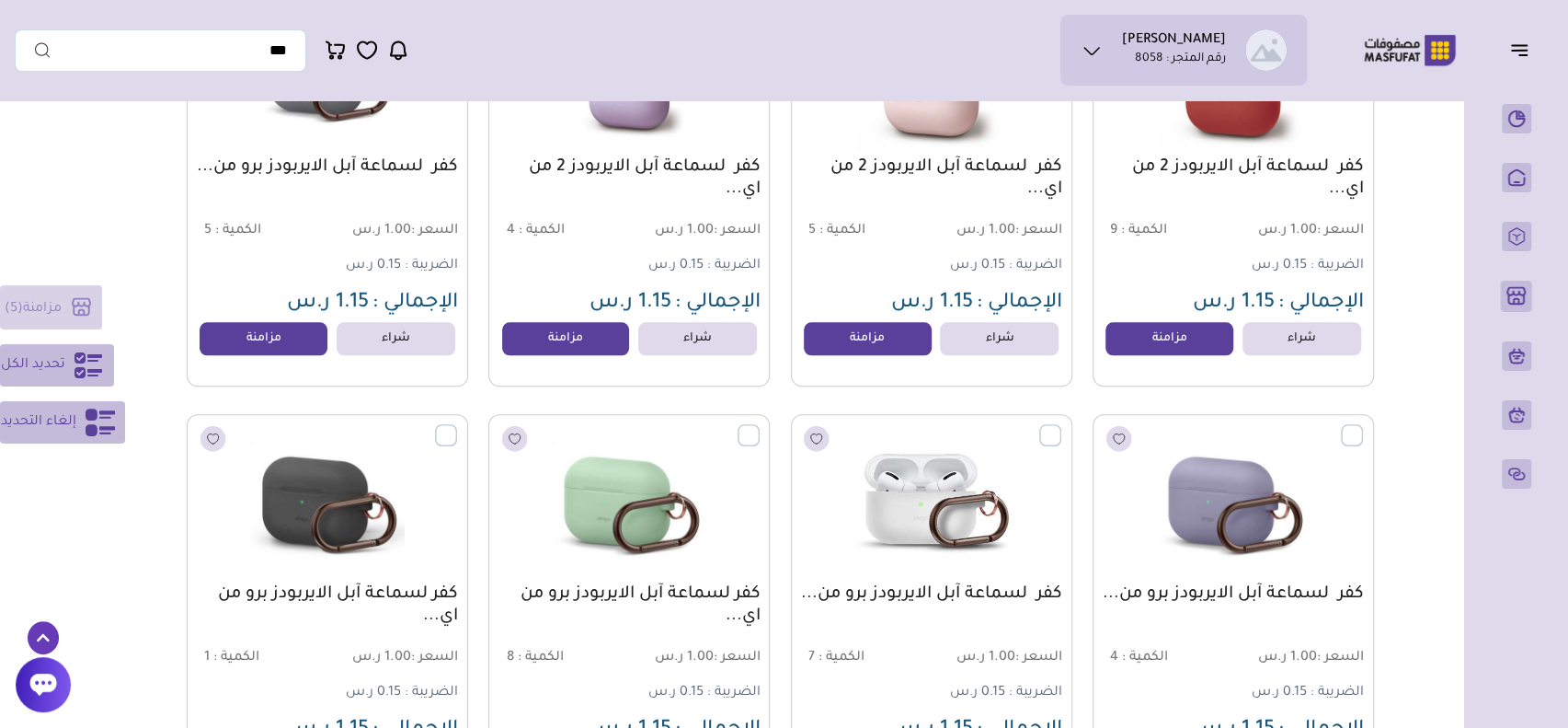
click at [1062, 426] on label at bounding box center [1062, 425] width 0 height 2
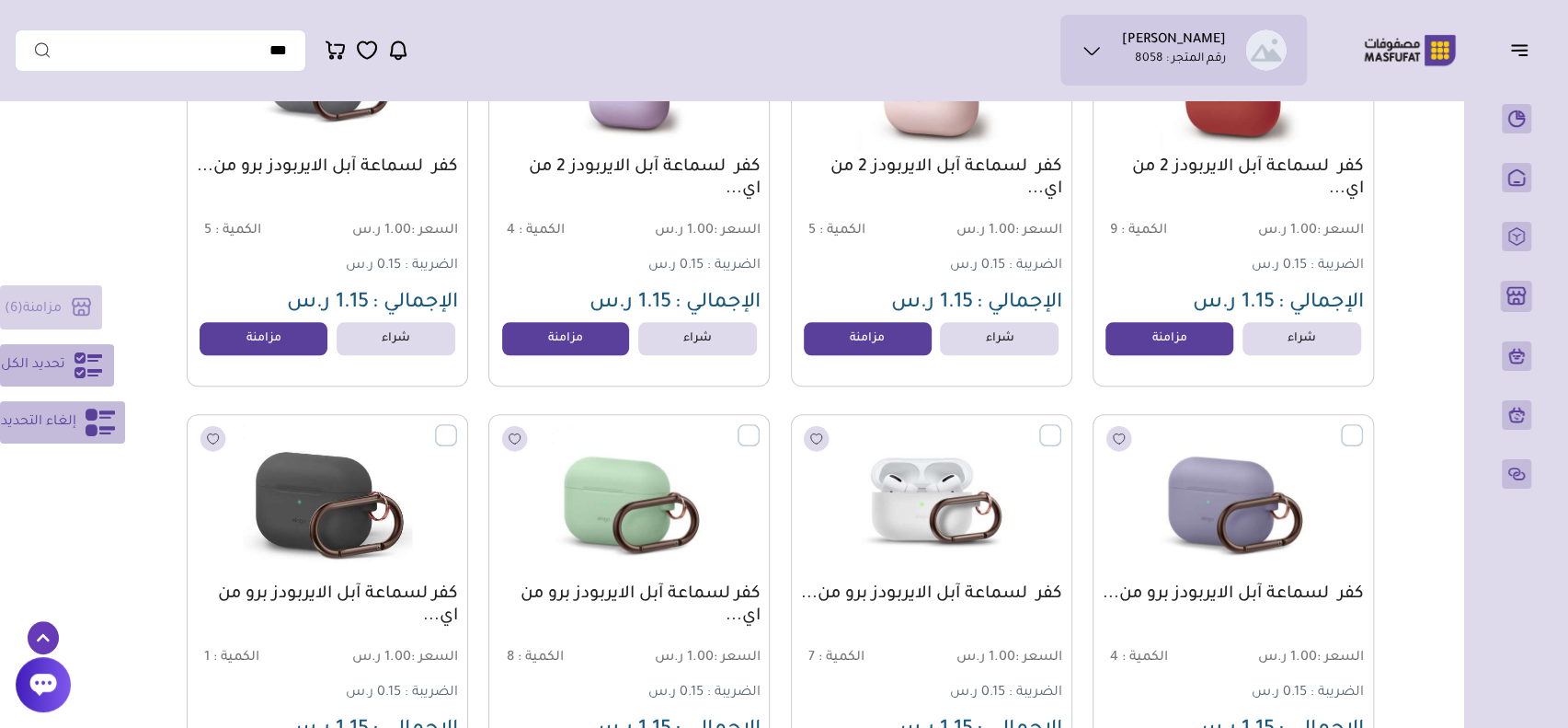
click at [457, 426] on label at bounding box center [457, 425] width 0 height 2
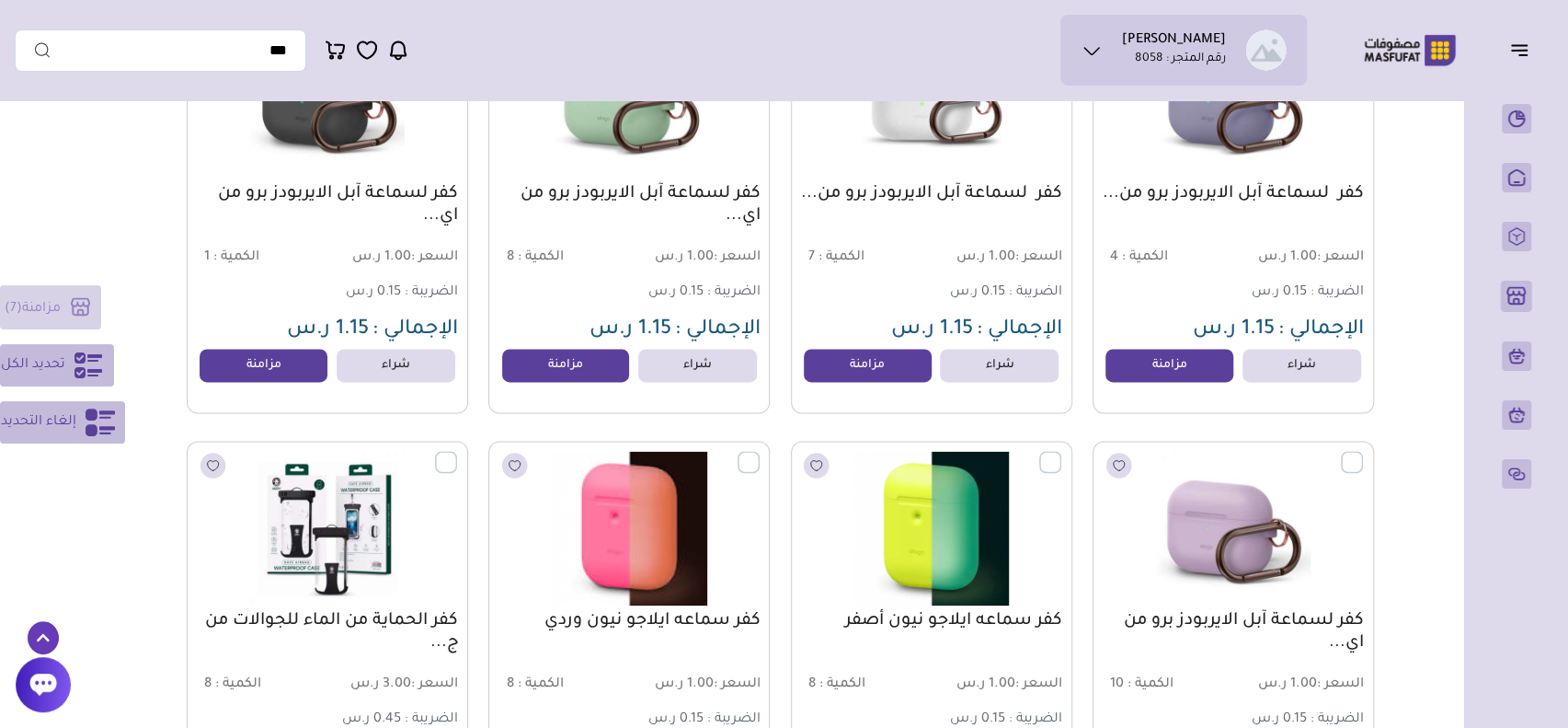
scroll to position [1381, 0]
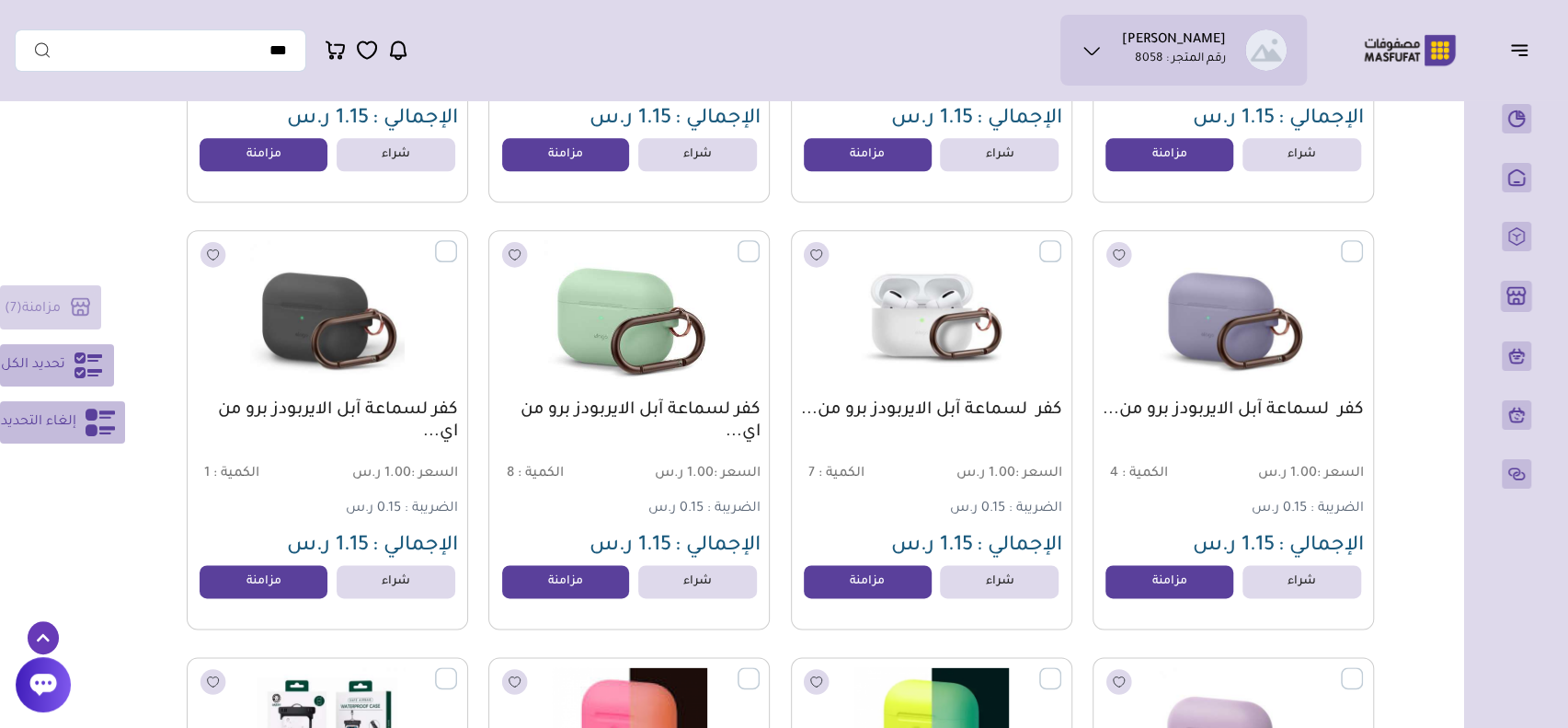
click at [760, 242] on label at bounding box center [760, 241] width 0 height 2
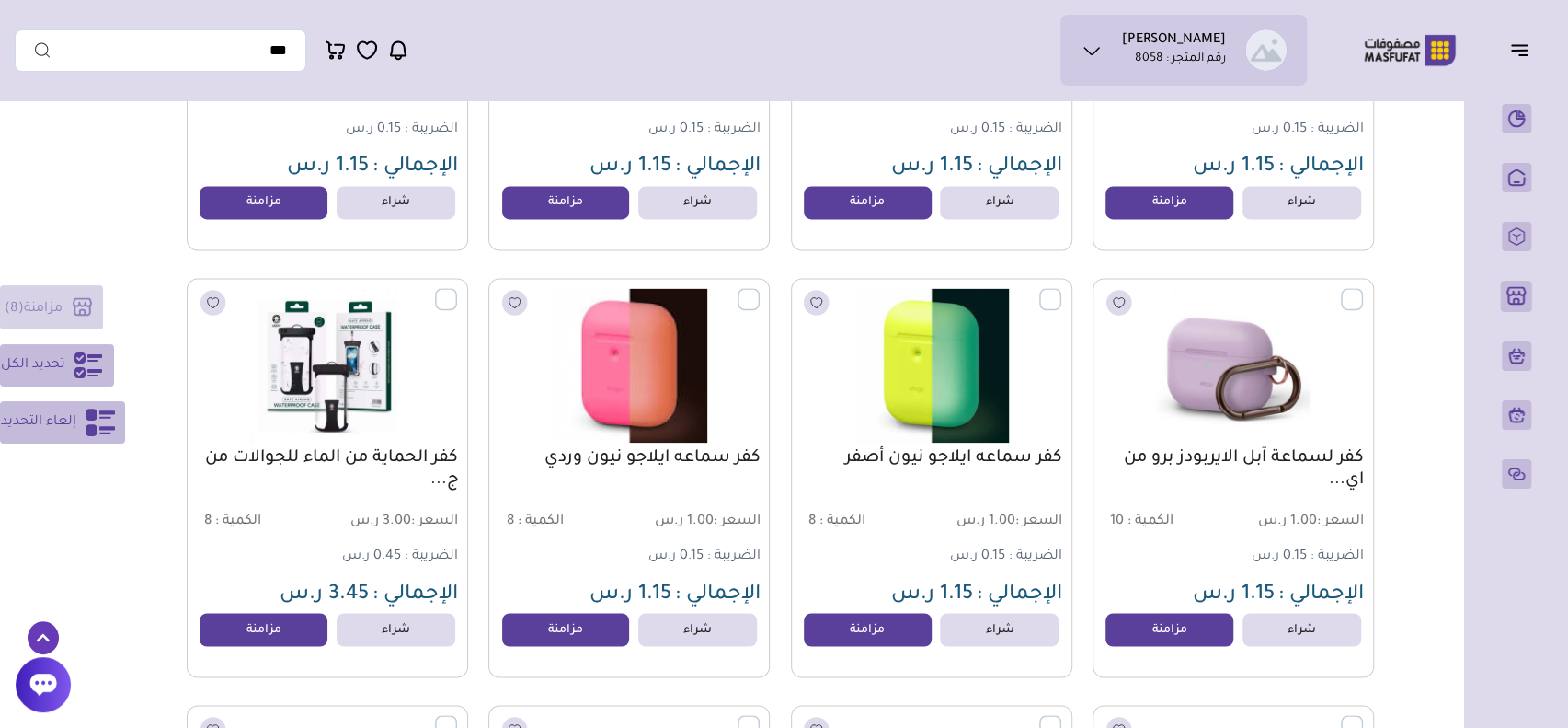
scroll to position [1841, 0]
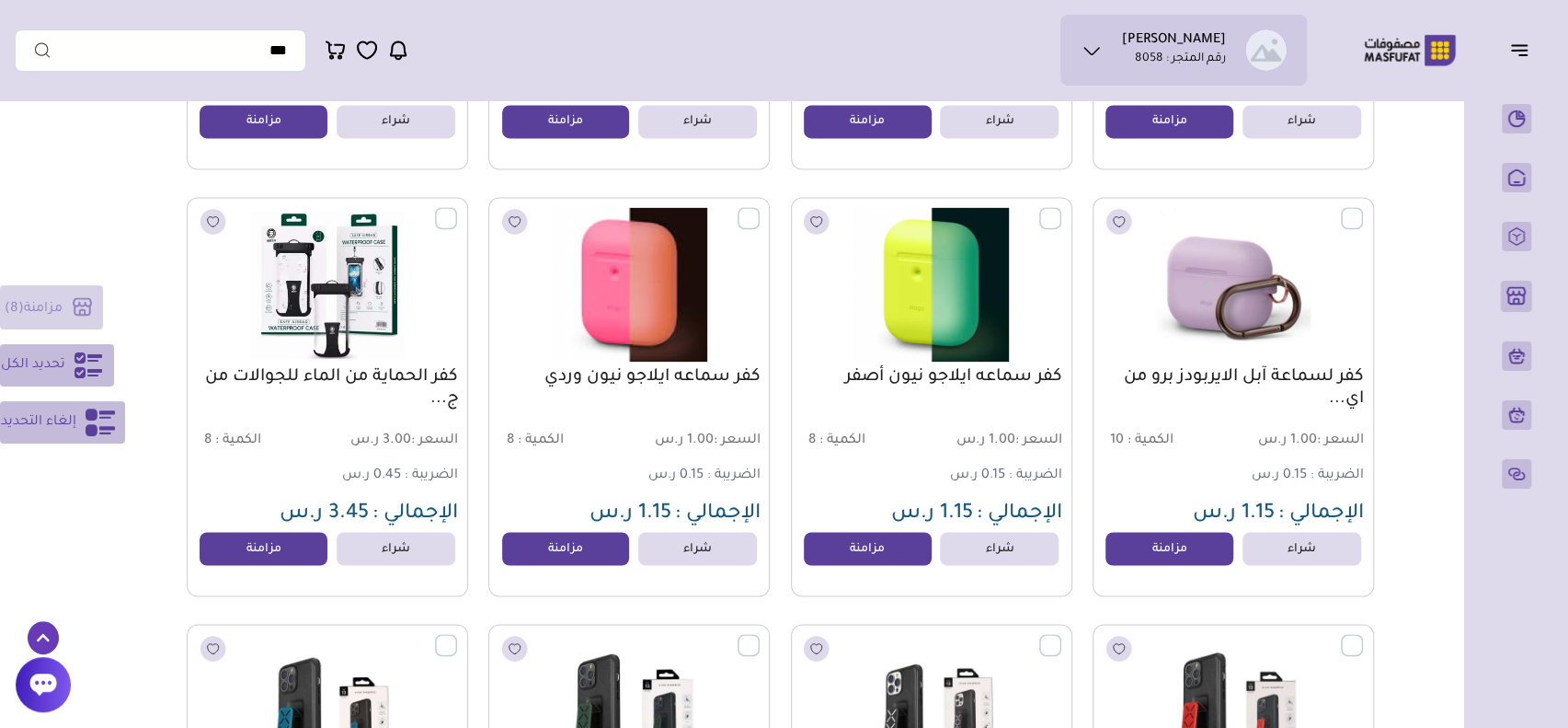
click at [457, 209] on label at bounding box center [457, 208] width 0 height 2
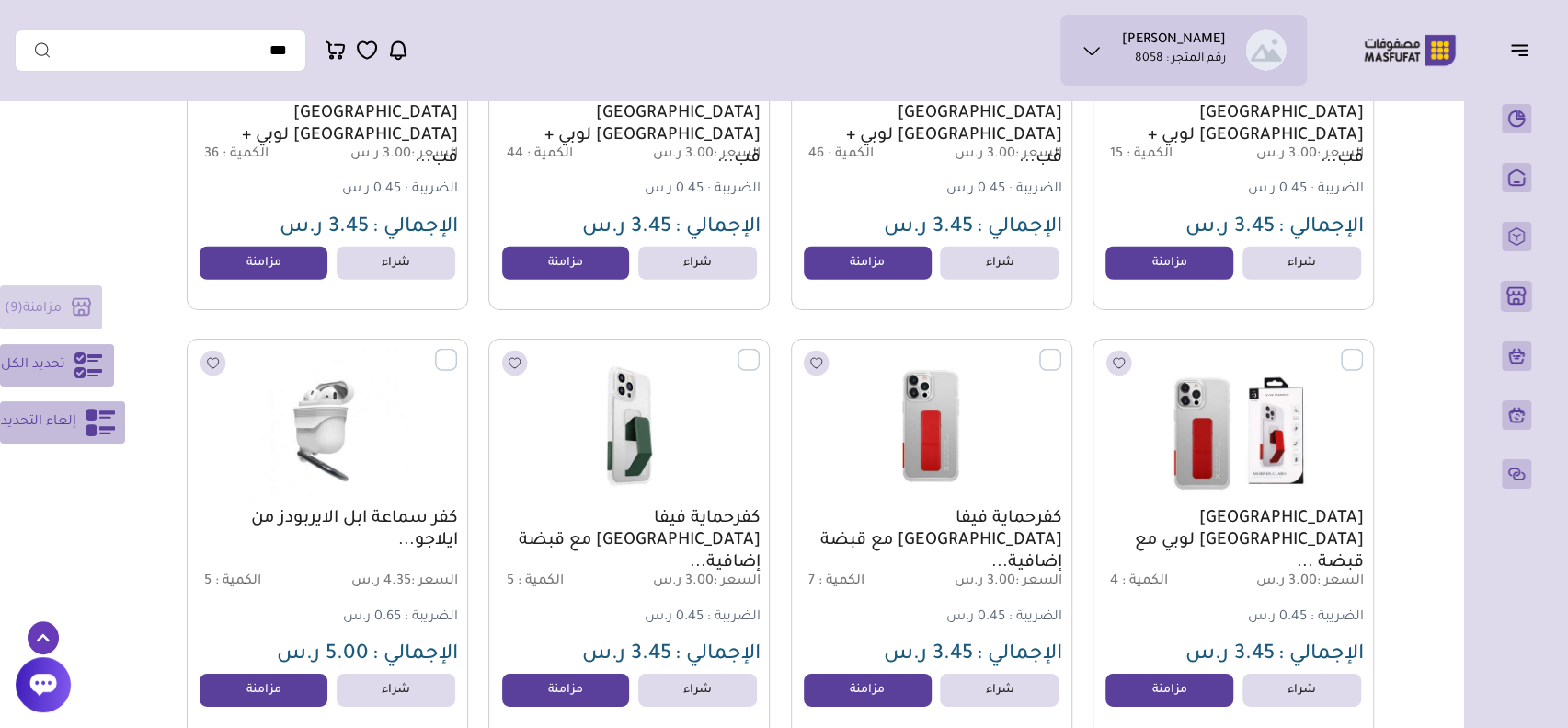
scroll to position [3958, 0]
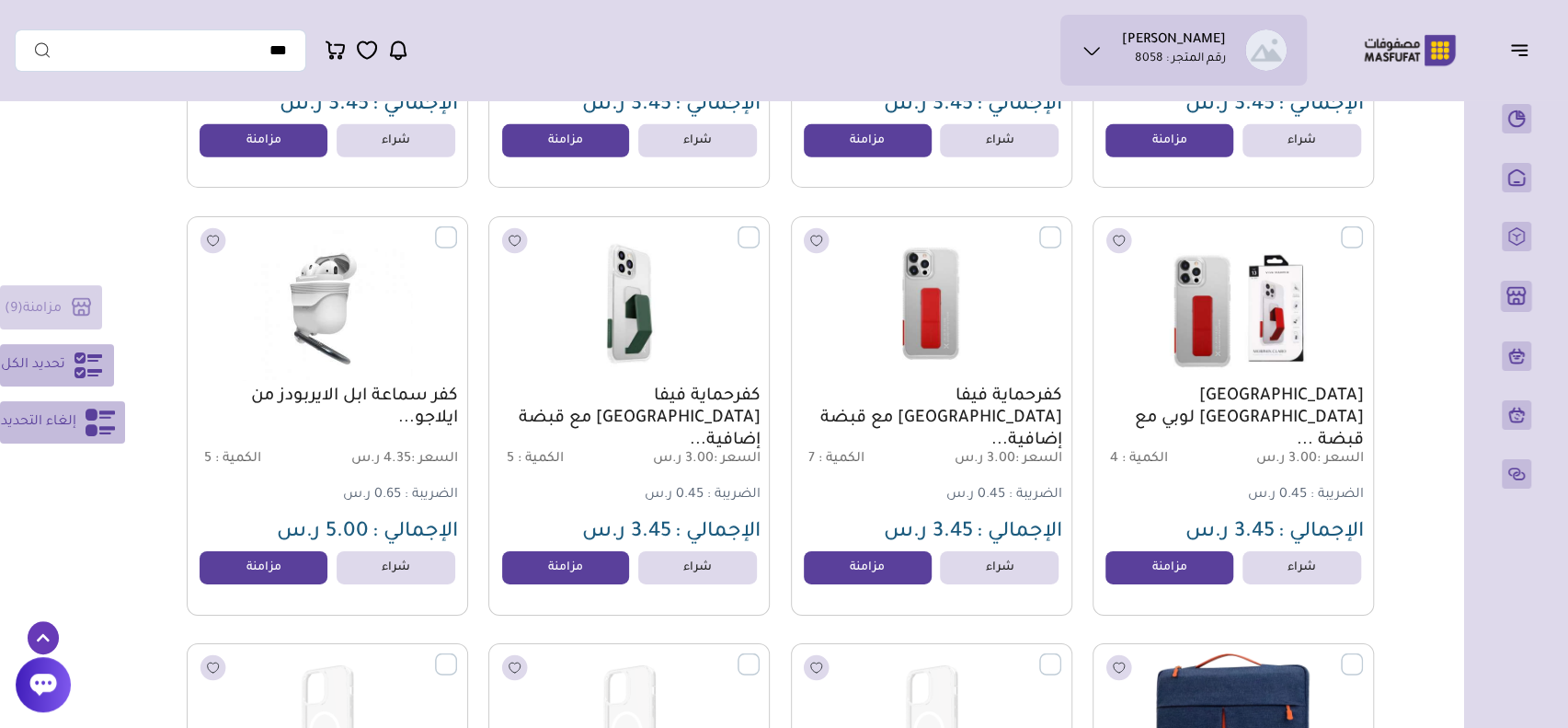
click at [457, 227] on label at bounding box center [457, 226] width 0 height 2
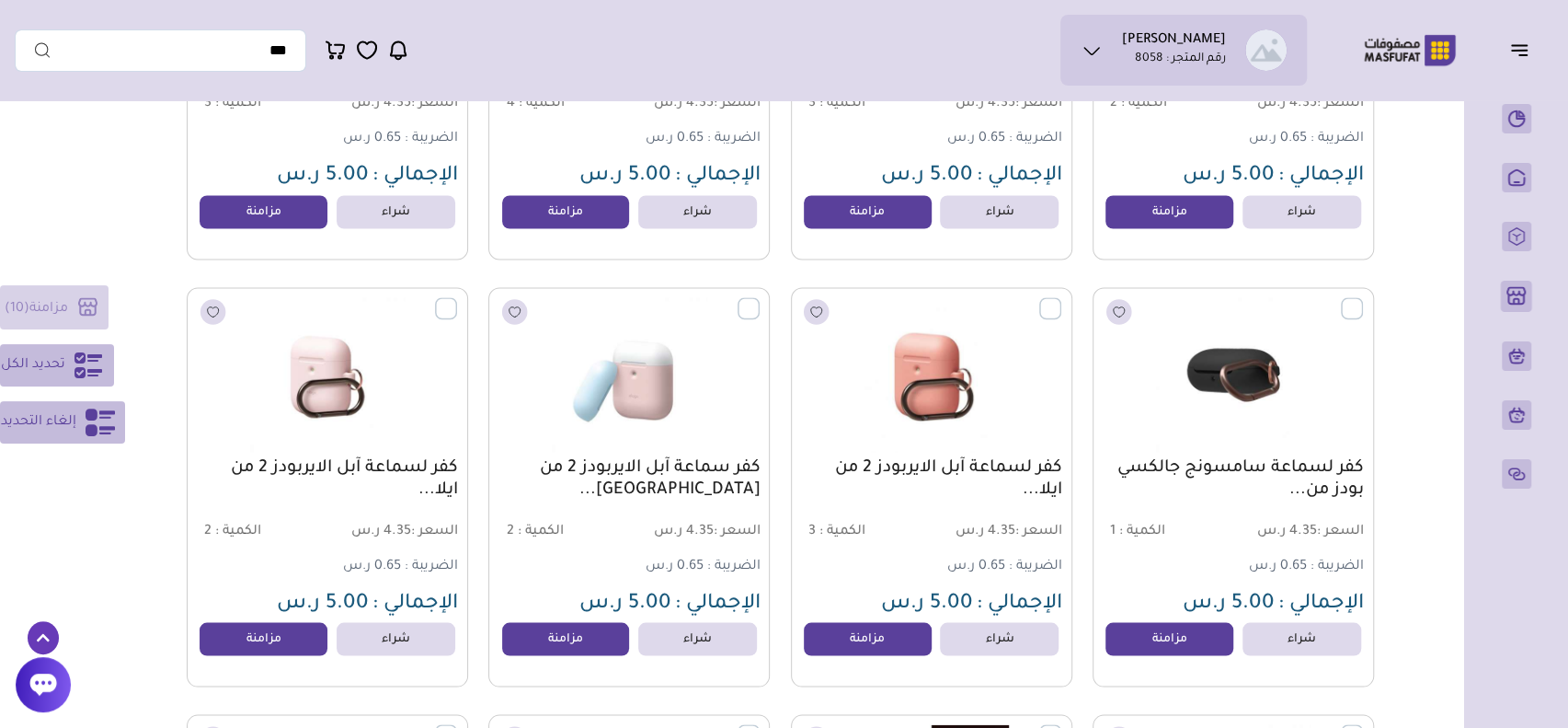
scroll to position [6996, 0]
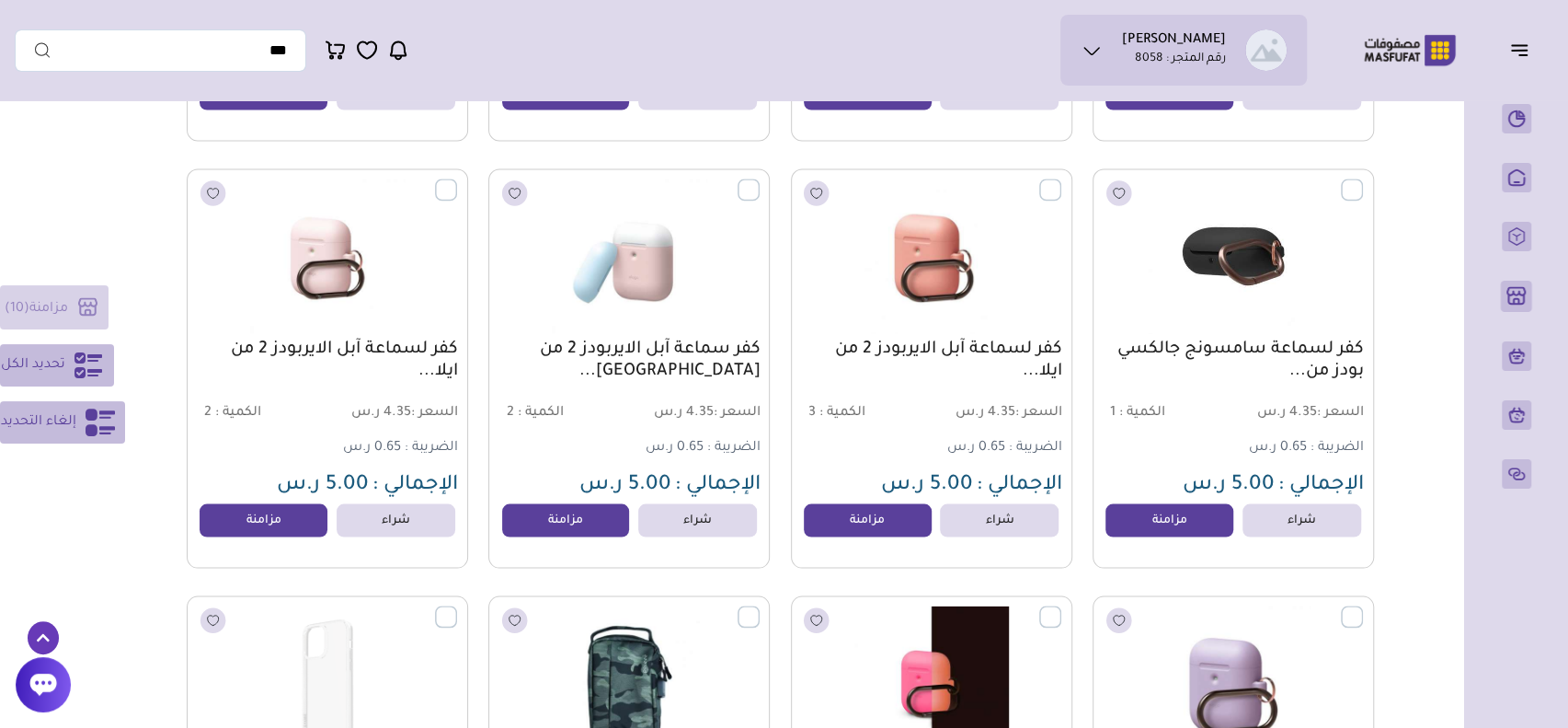
click at [1363, 181] on label at bounding box center [1363, 180] width 0 height 2
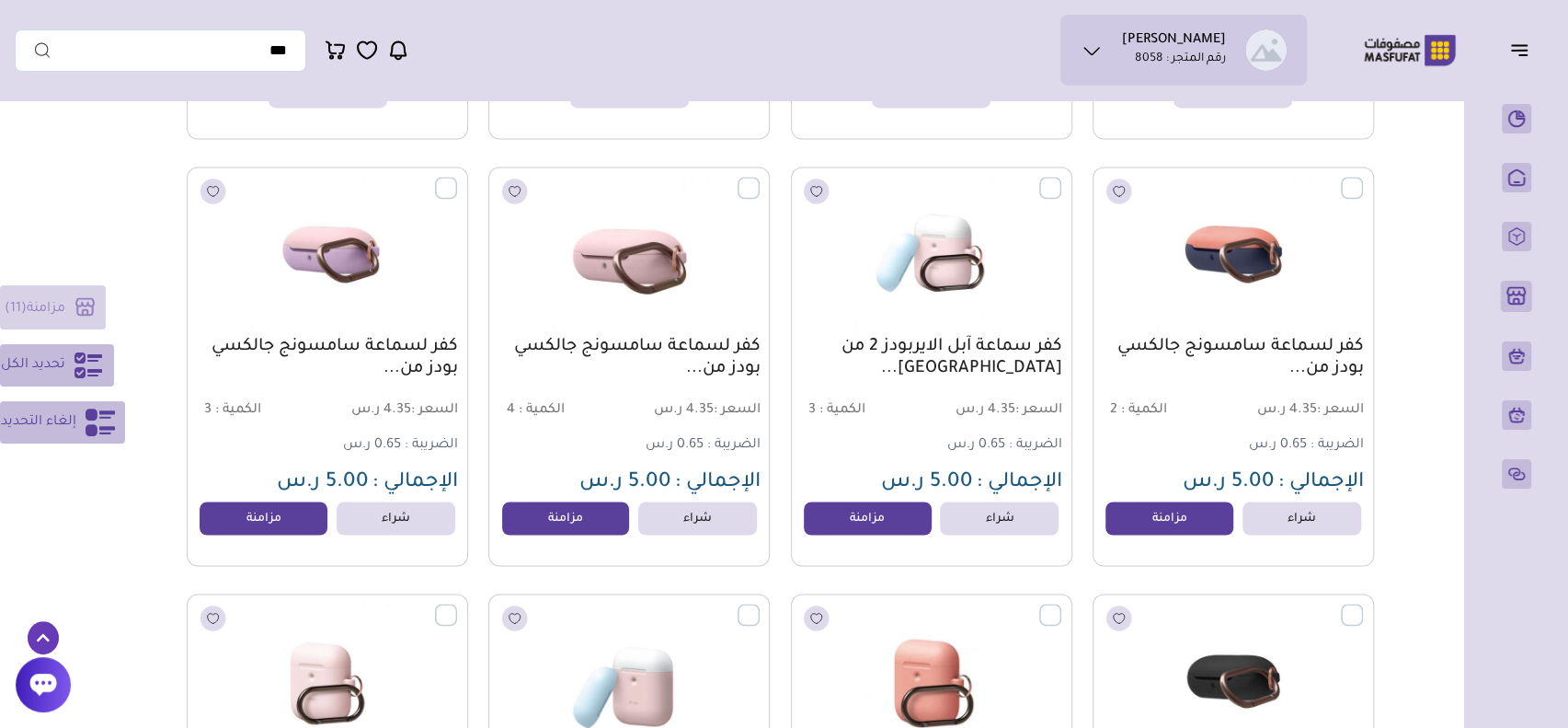
scroll to position [6535, 0]
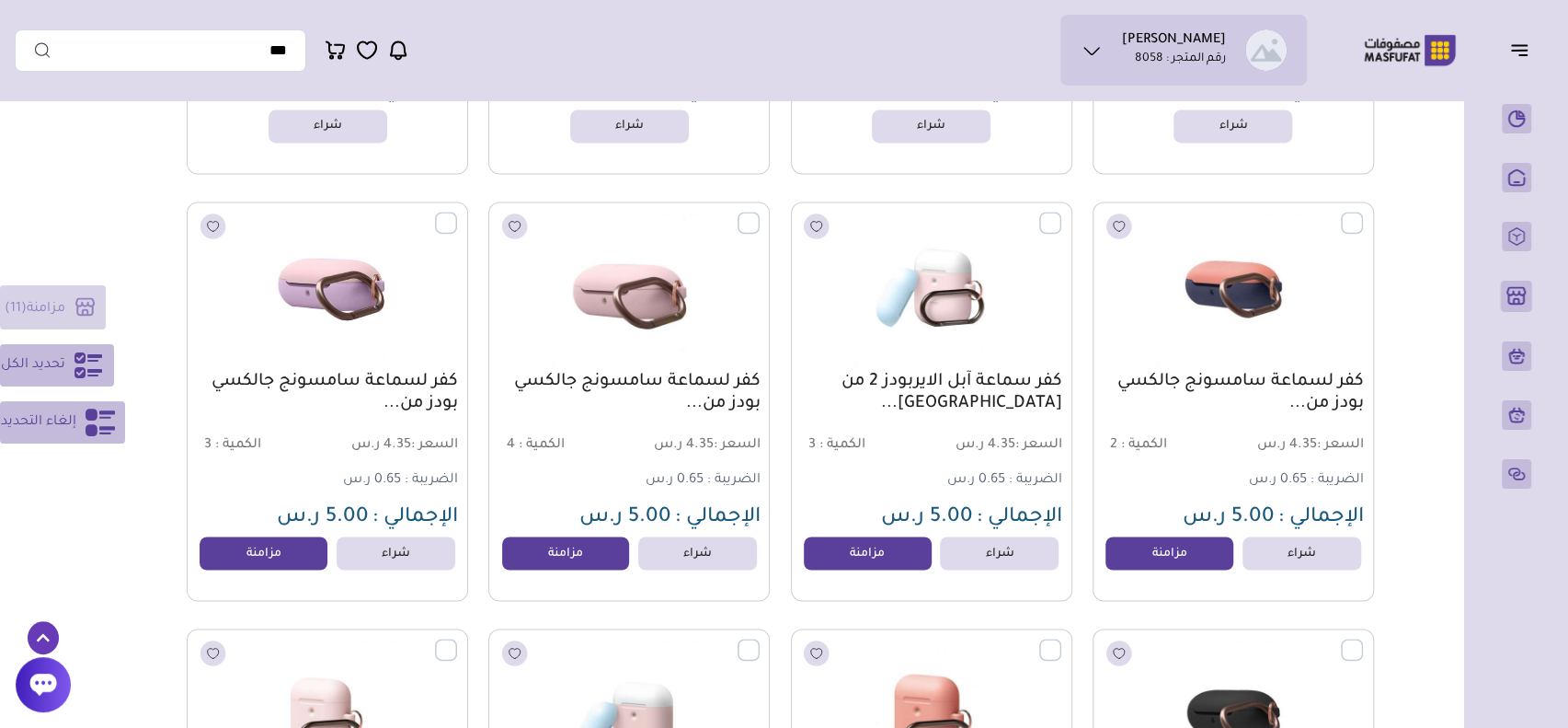
click at [457, 214] on label at bounding box center [457, 213] width 0 height 2
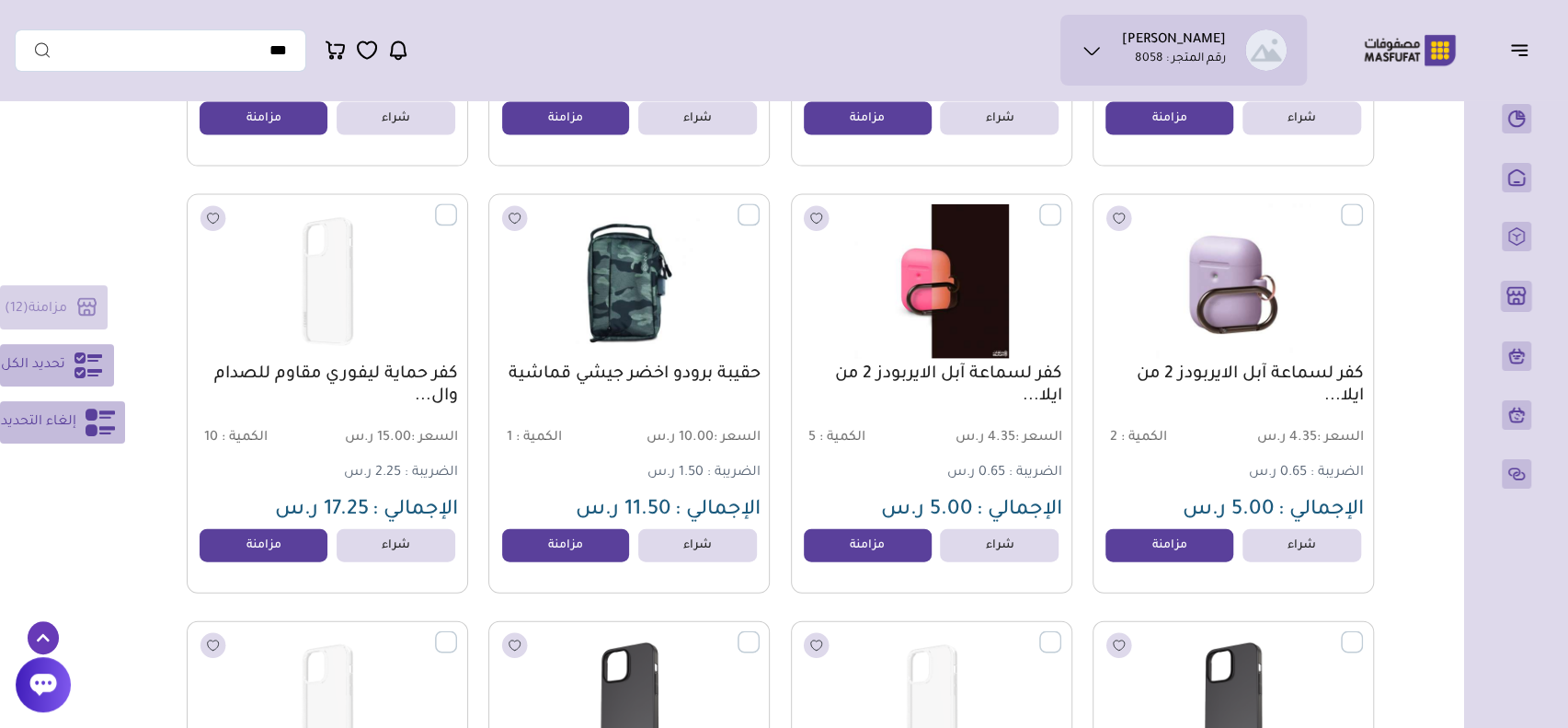
scroll to position [7456, 0]
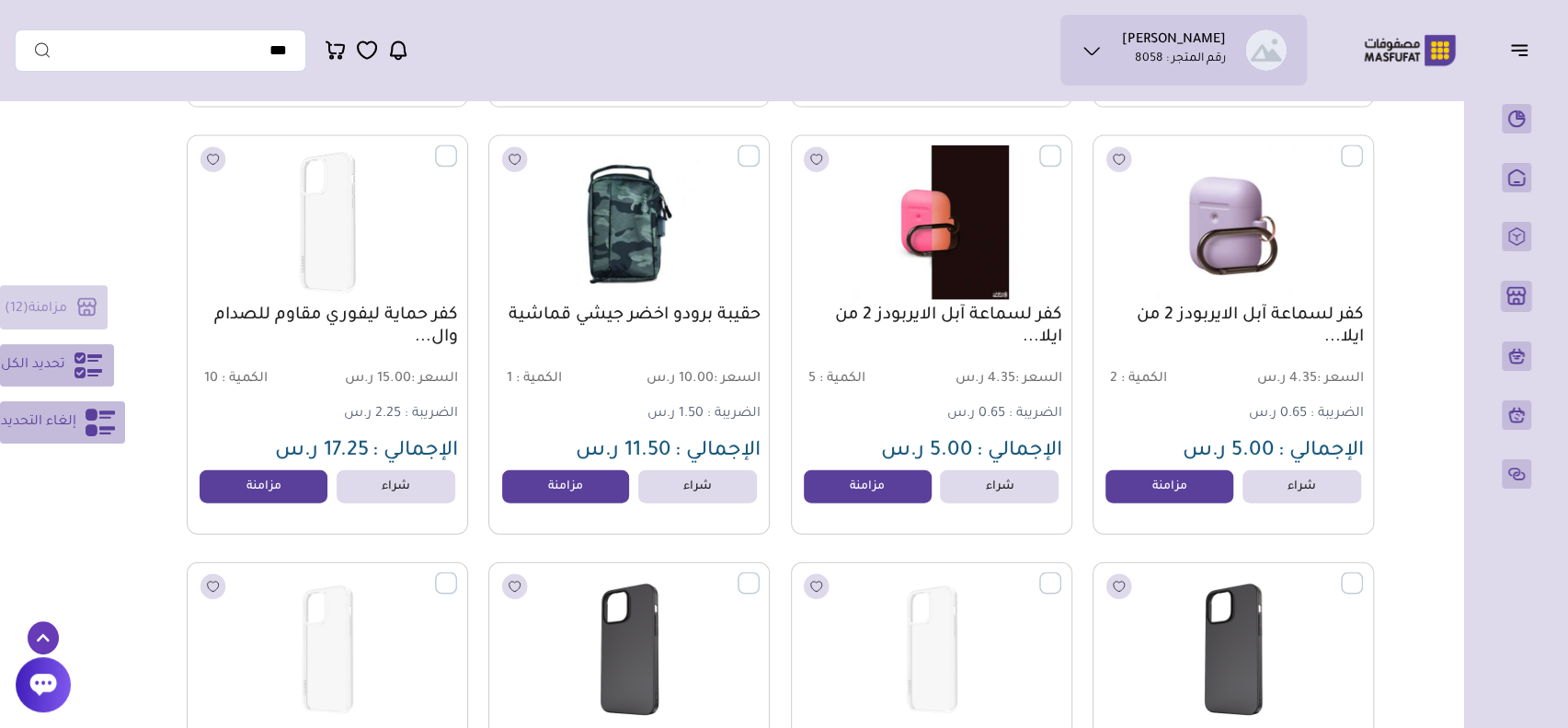
click at [457, 147] on label at bounding box center [457, 146] width 0 height 2
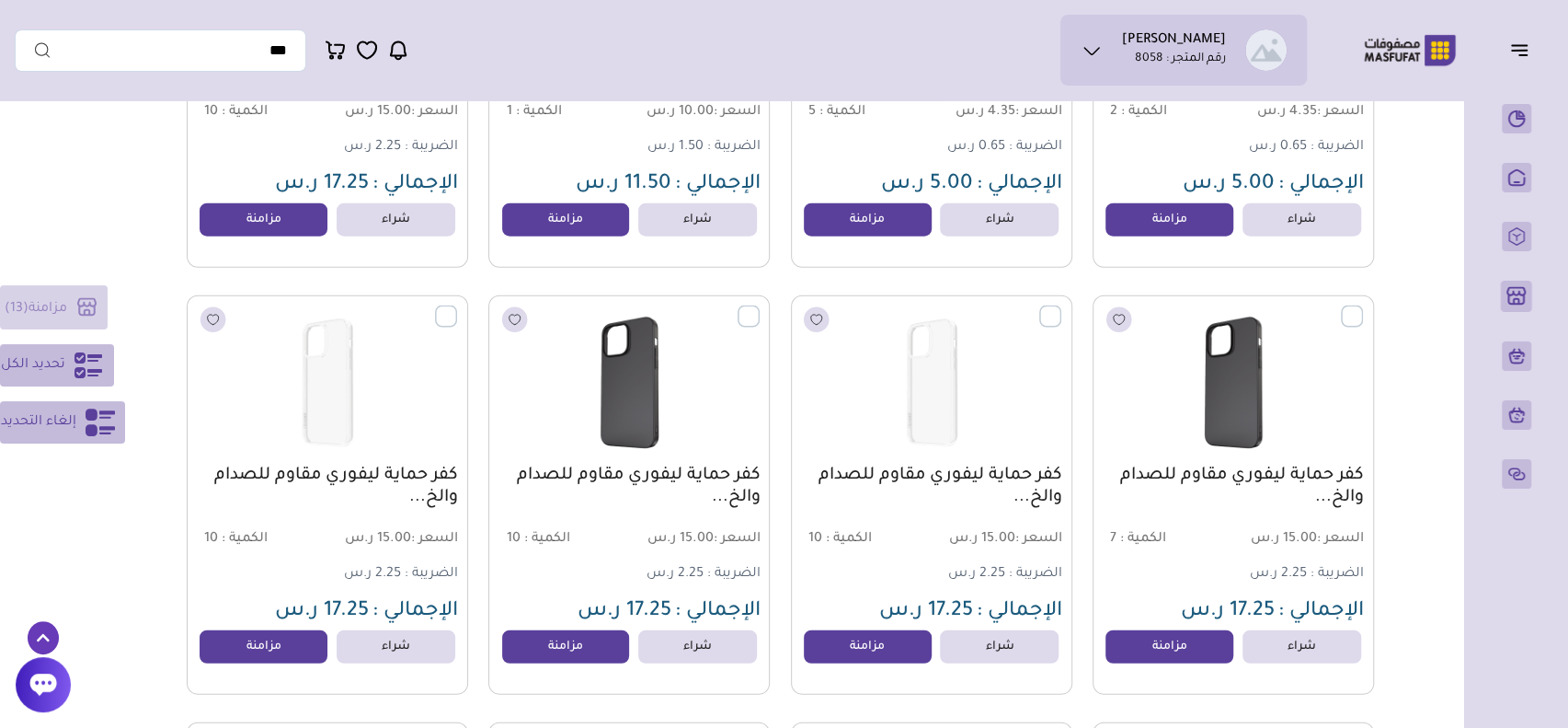
scroll to position [7732, 0]
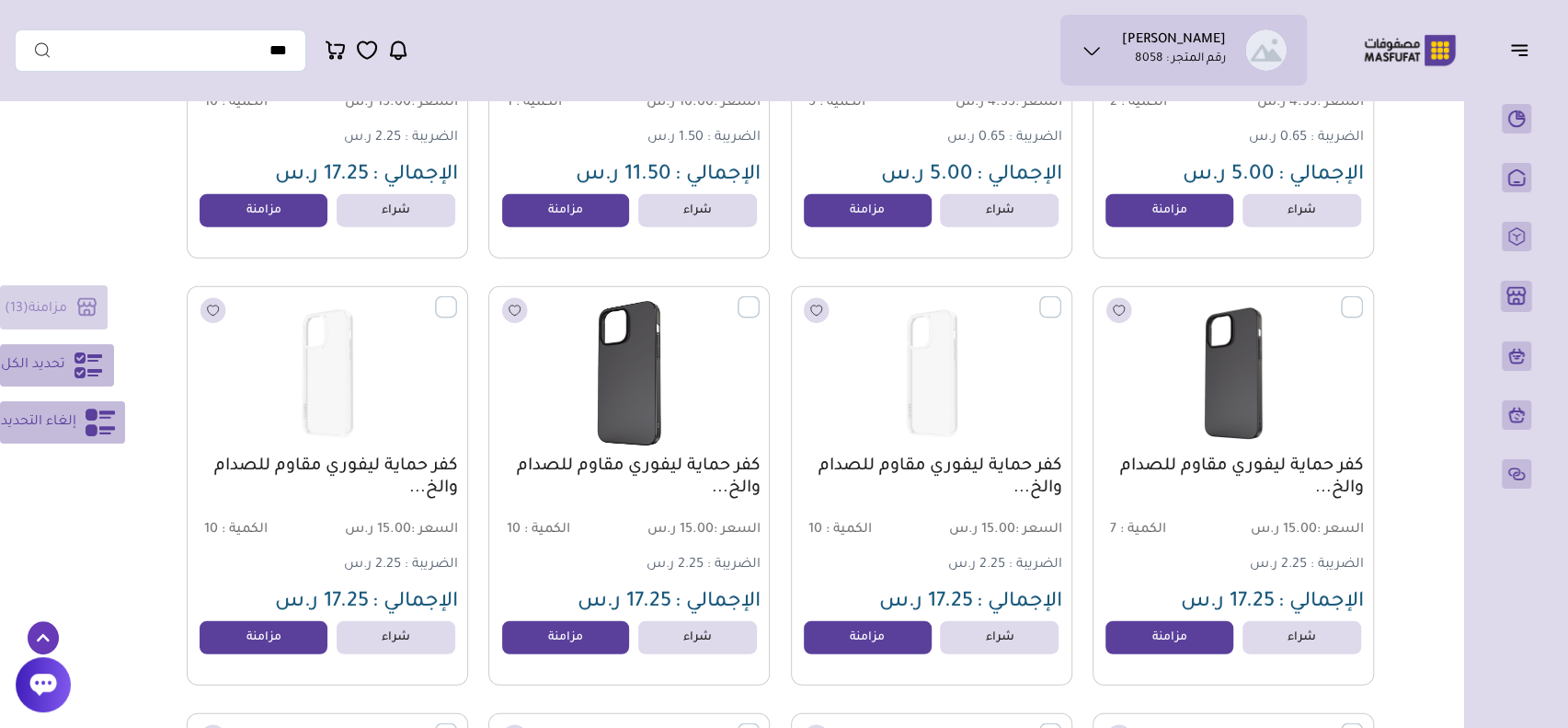
click at [760, 298] on label at bounding box center [760, 297] width 0 height 2
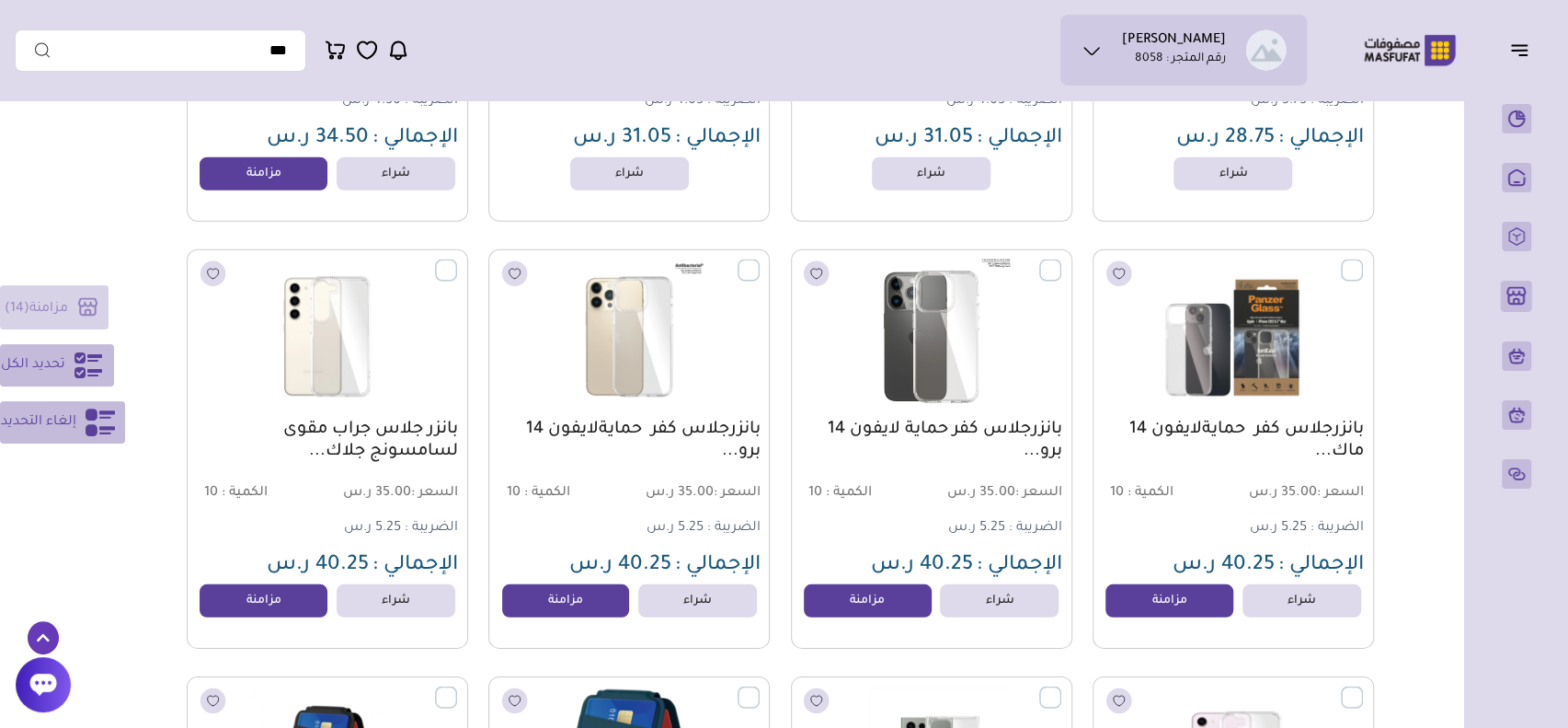
scroll to position [12886, 0]
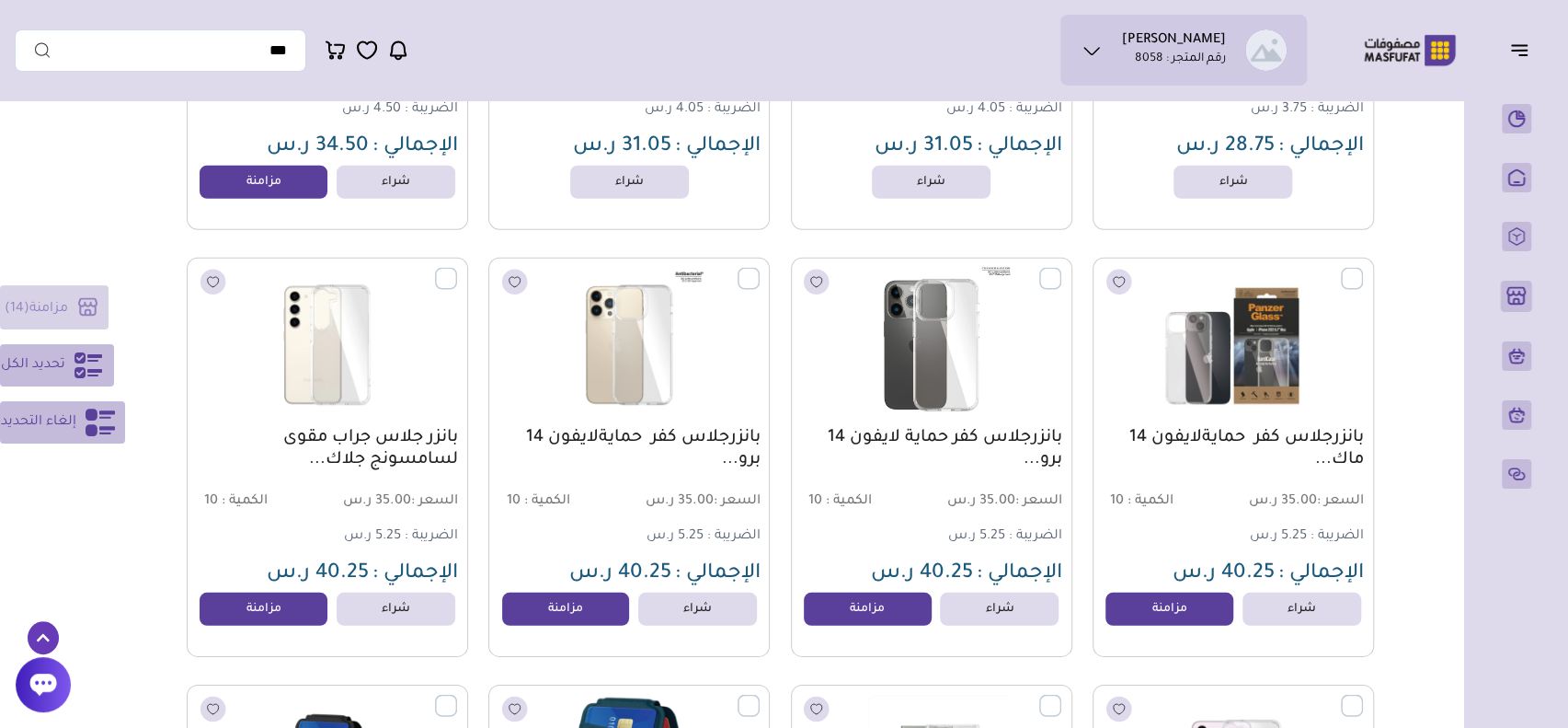
click at [1062, 270] on label at bounding box center [1062, 269] width 0 height 2
click at [760, 270] on label at bounding box center [760, 269] width 0 height 2
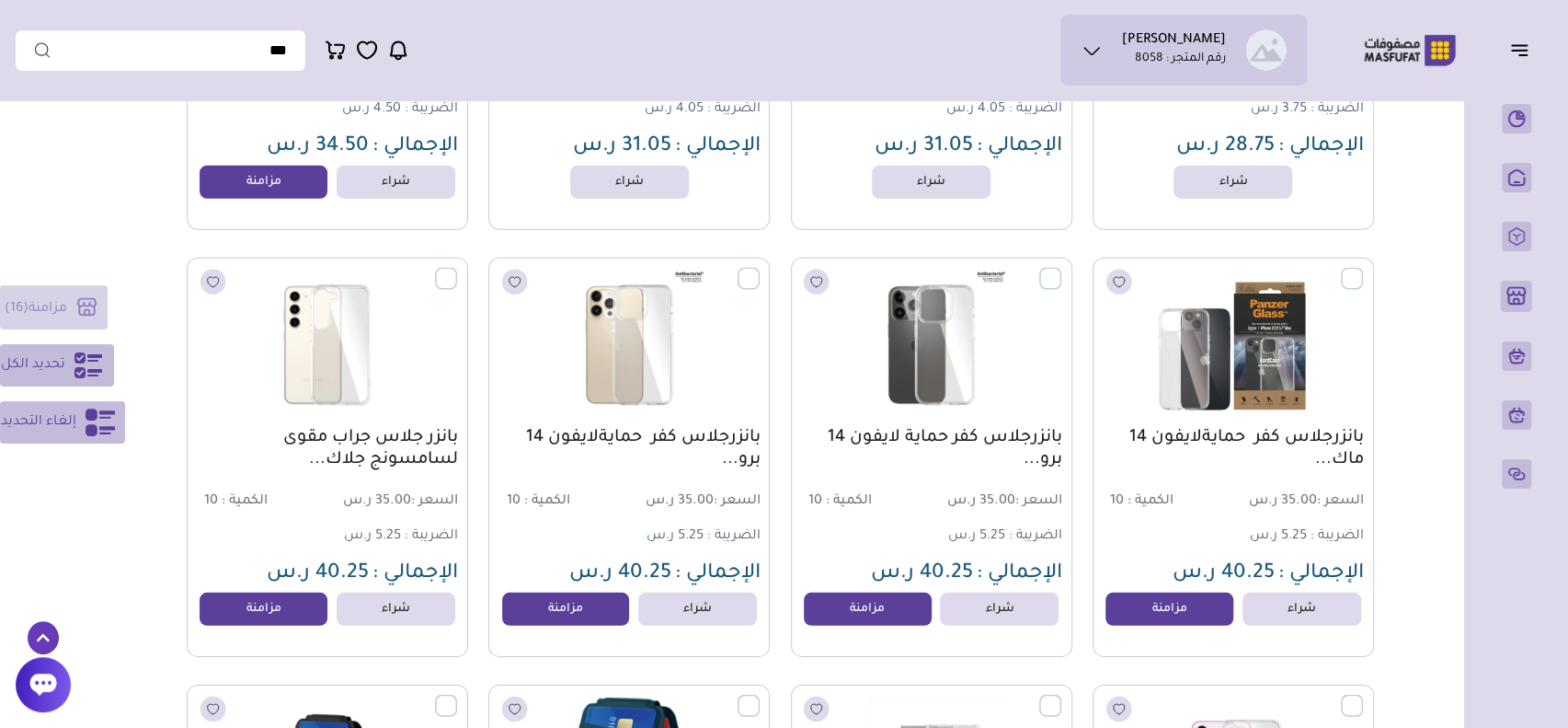
click at [1363, 270] on label at bounding box center [1363, 269] width 0 height 2
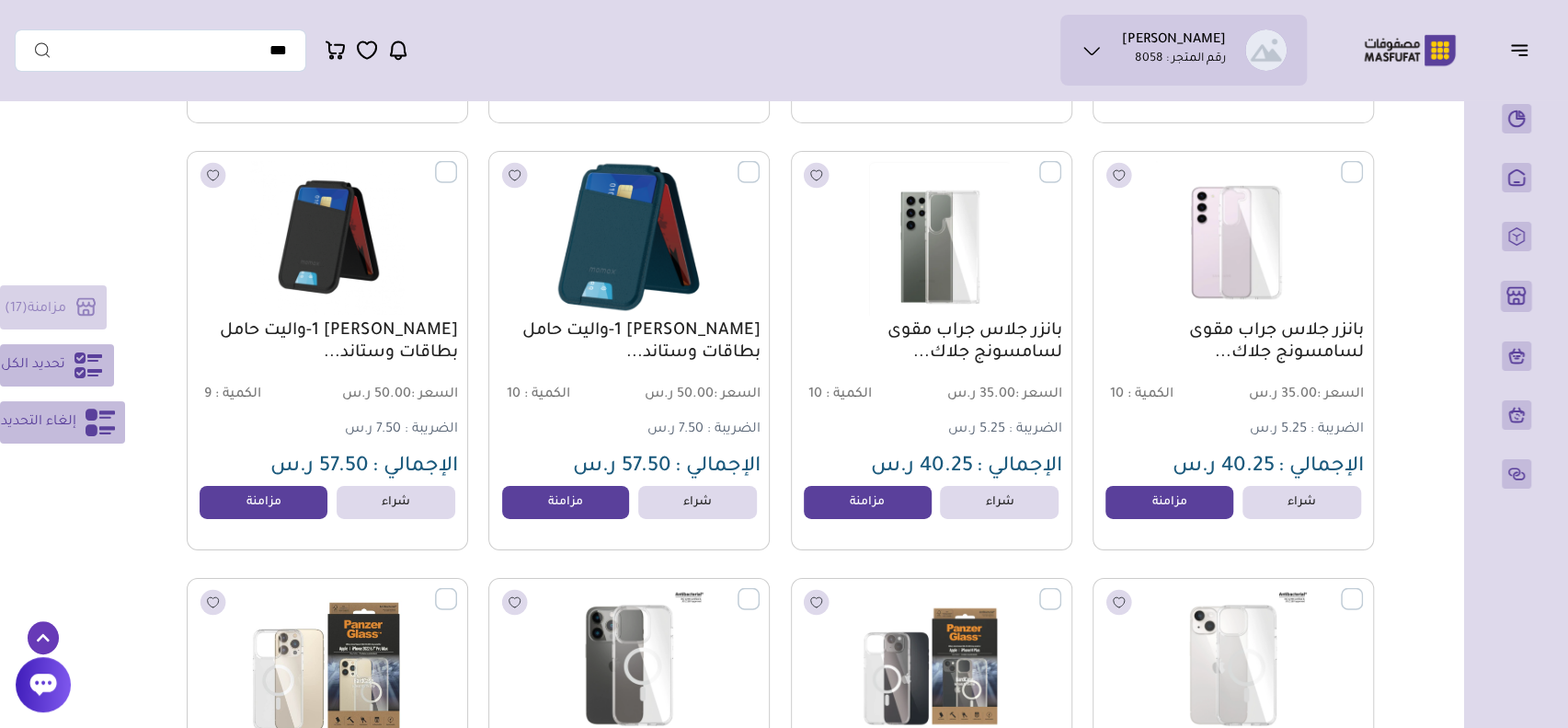
scroll to position [13807, 0]
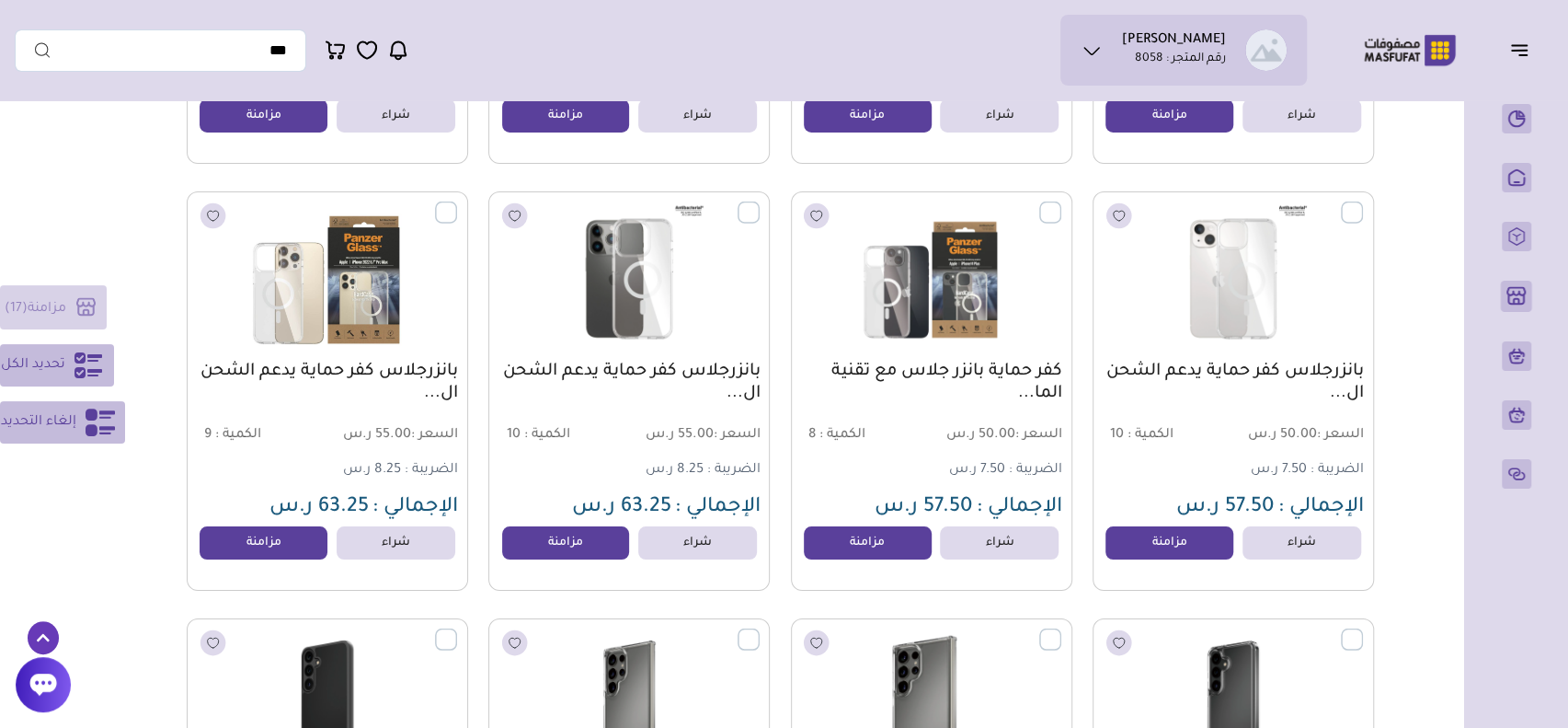
click at [457, 204] on label at bounding box center [457, 203] width 0 height 2
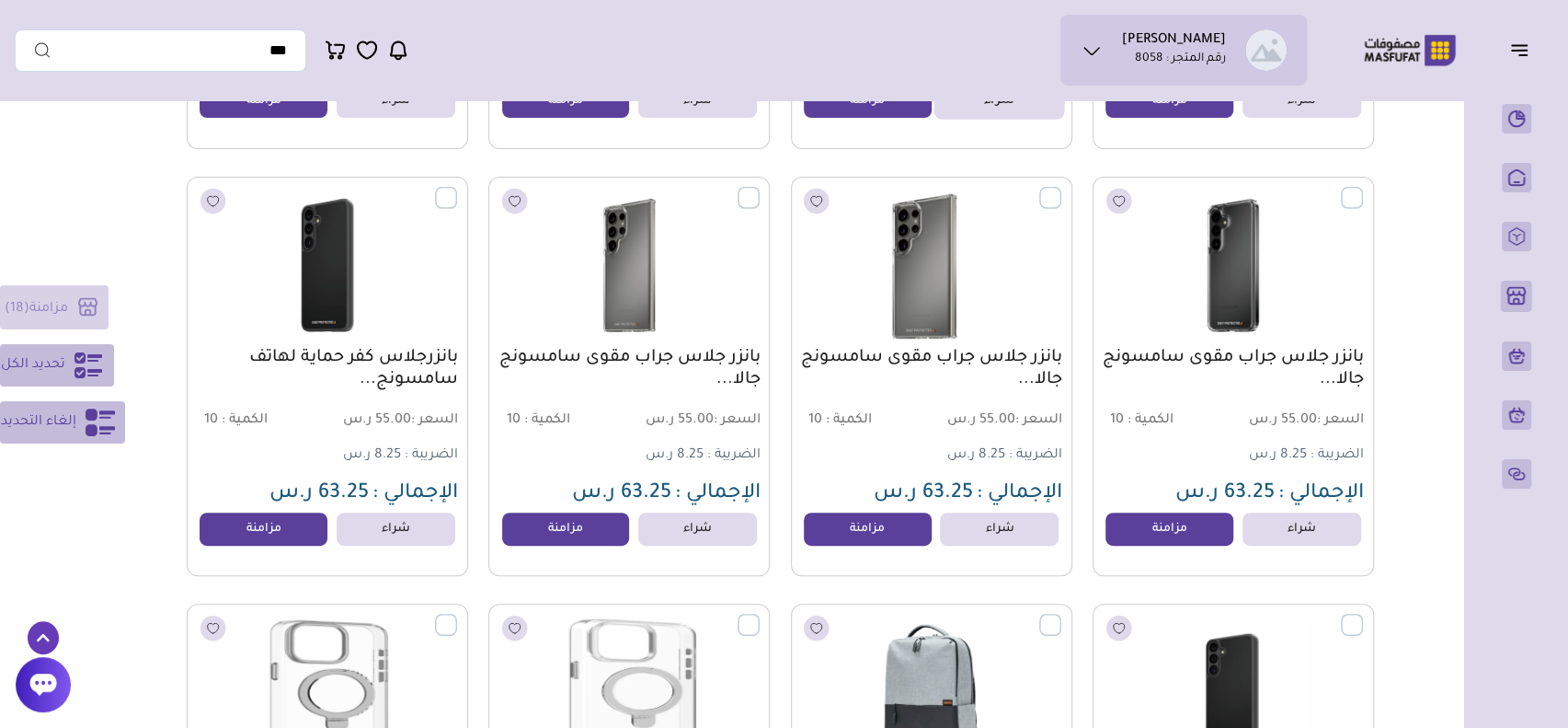
scroll to position [14267, 0]
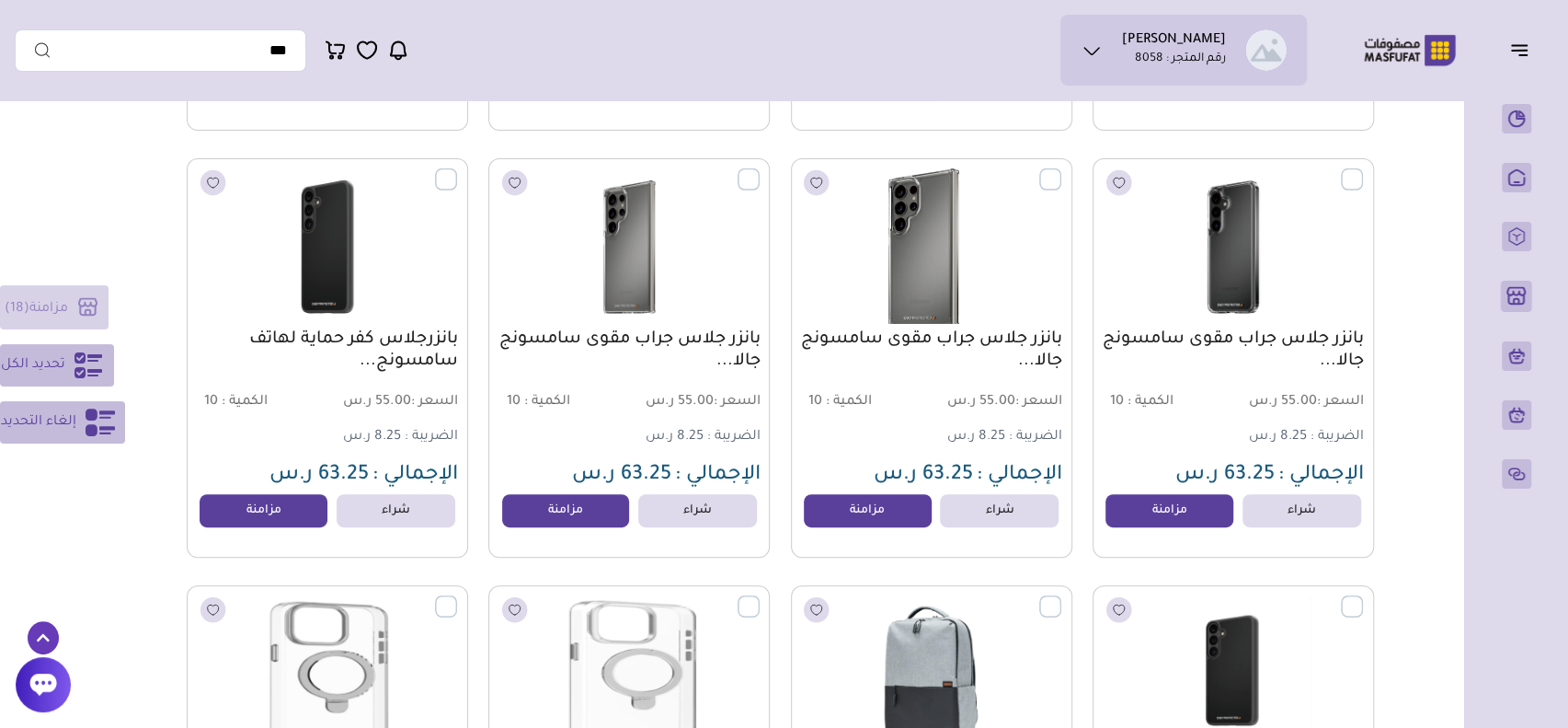
click at [1062, 170] on label at bounding box center [1062, 169] width 0 height 2
drag, startPoint x: 751, startPoint y: 186, endPoint x: 771, endPoint y: 195, distance: 21.9
click at [760, 170] on label at bounding box center [760, 169] width 0 height 2
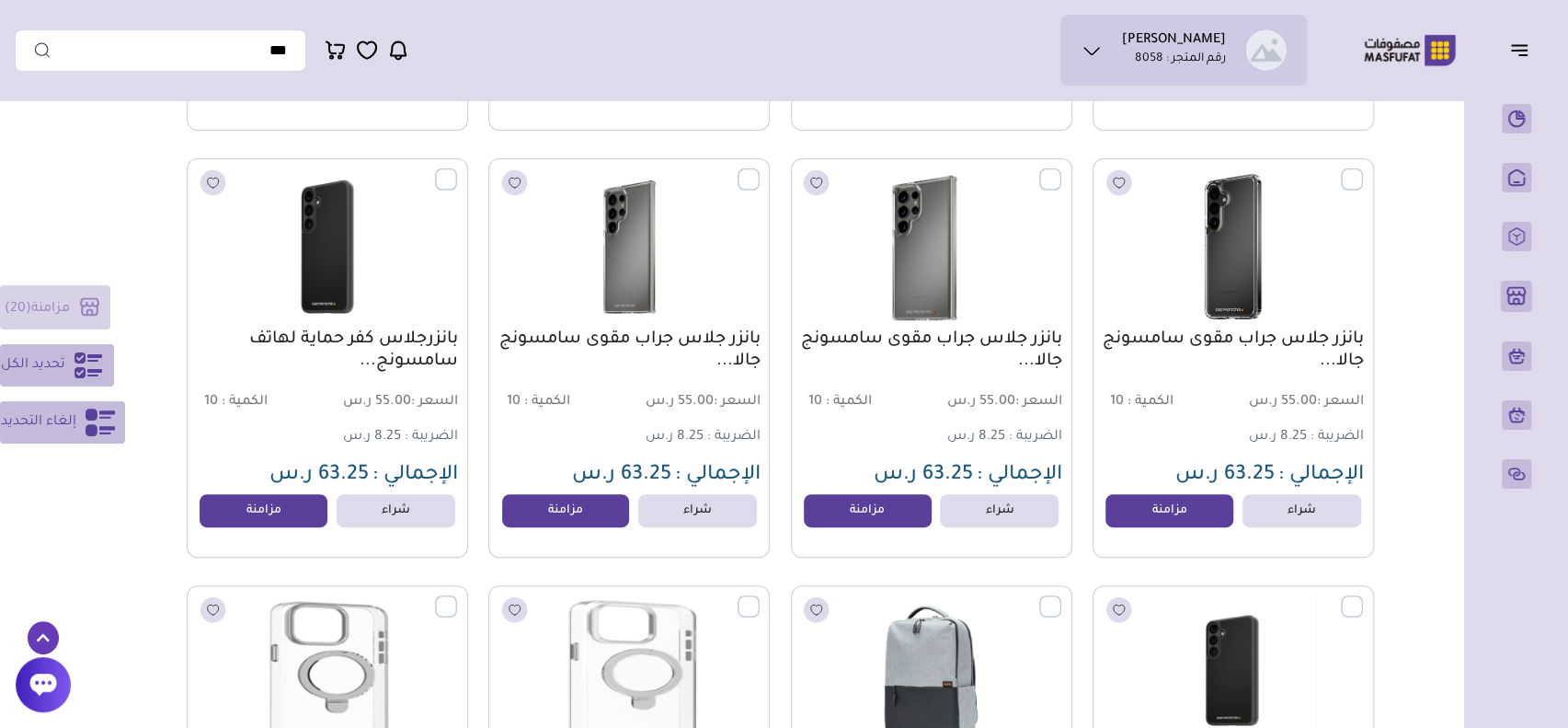
click at [1363, 170] on label at bounding box center [1363, 169] width 0 height 2
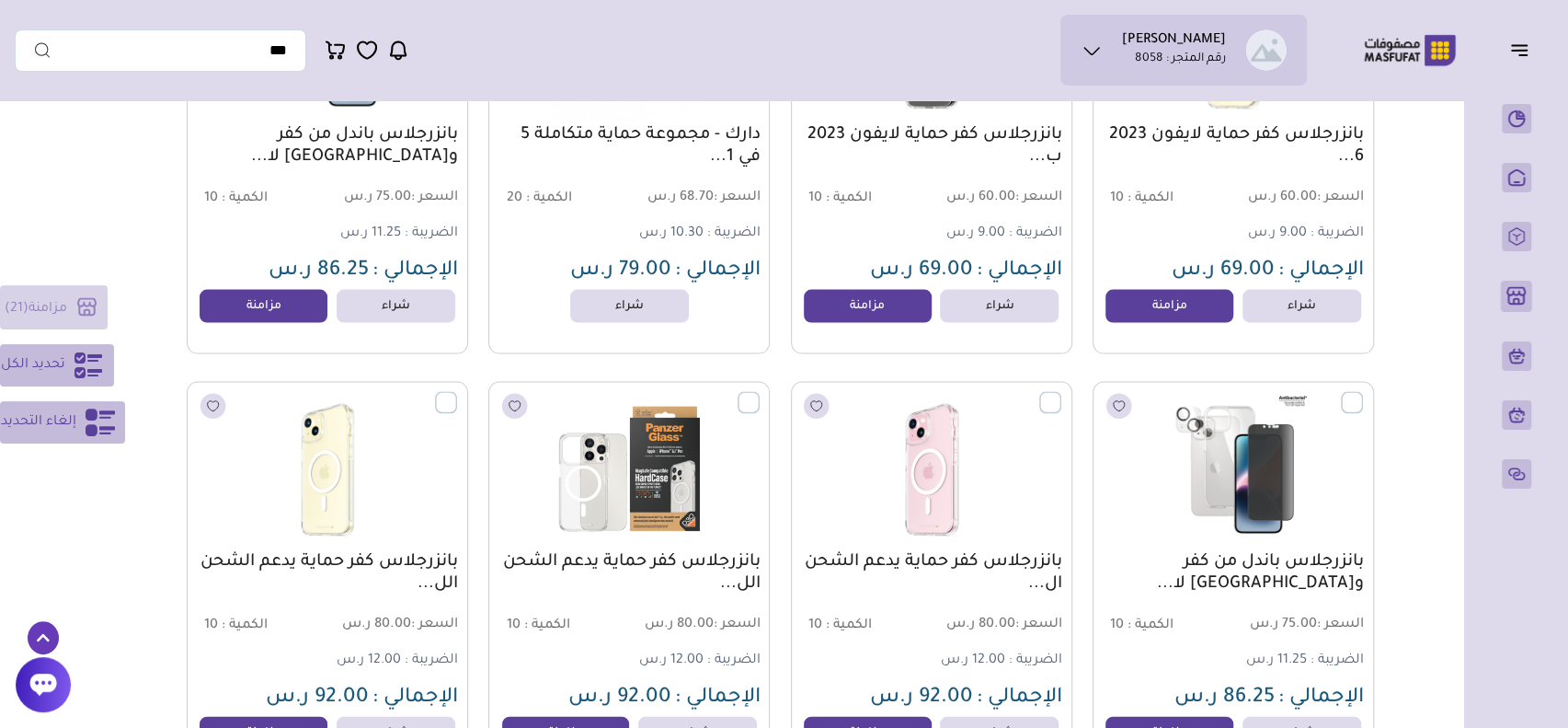
scroll to position [16660, 0]
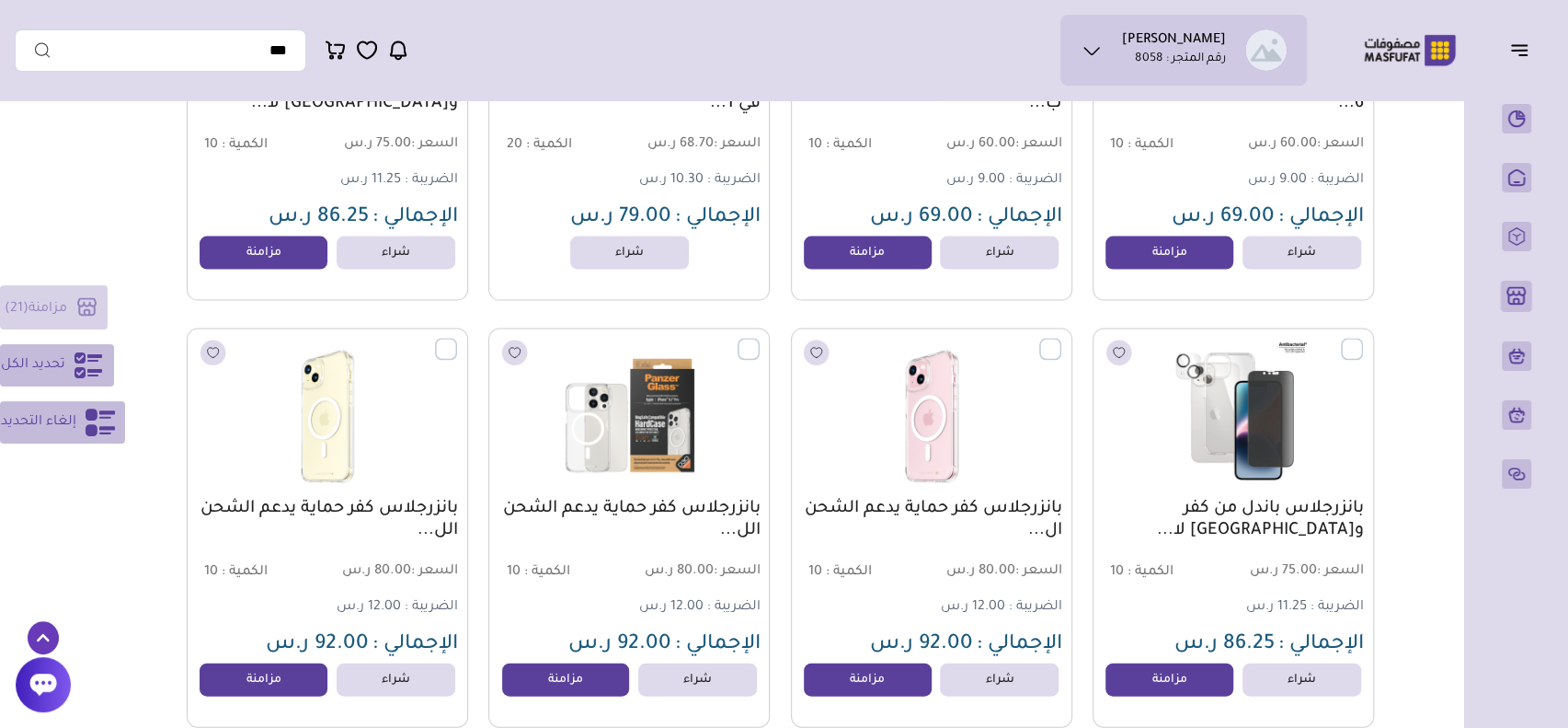
click at [78, 365] on icon at bounding box center [89, 366] width 30 height 30
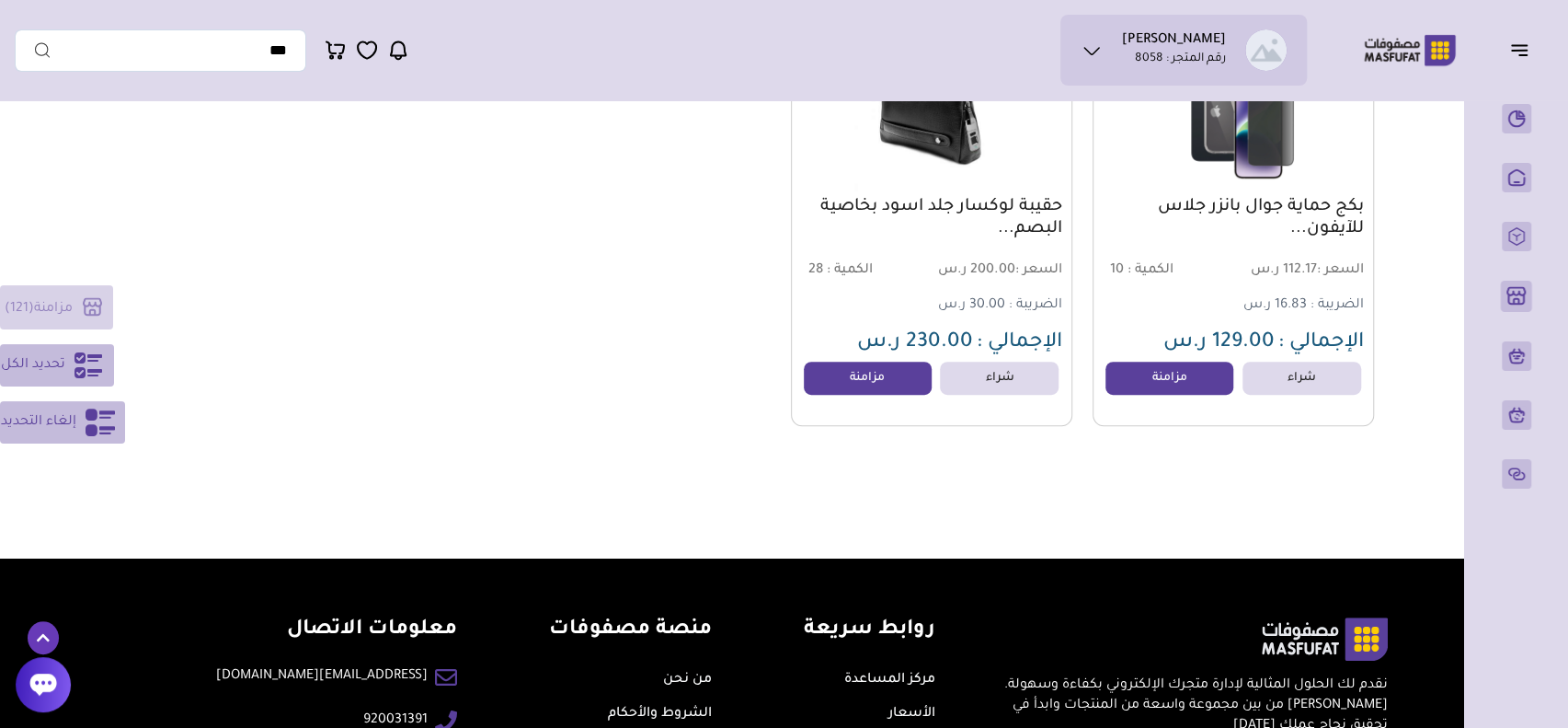
scroll to position [18911, 0]
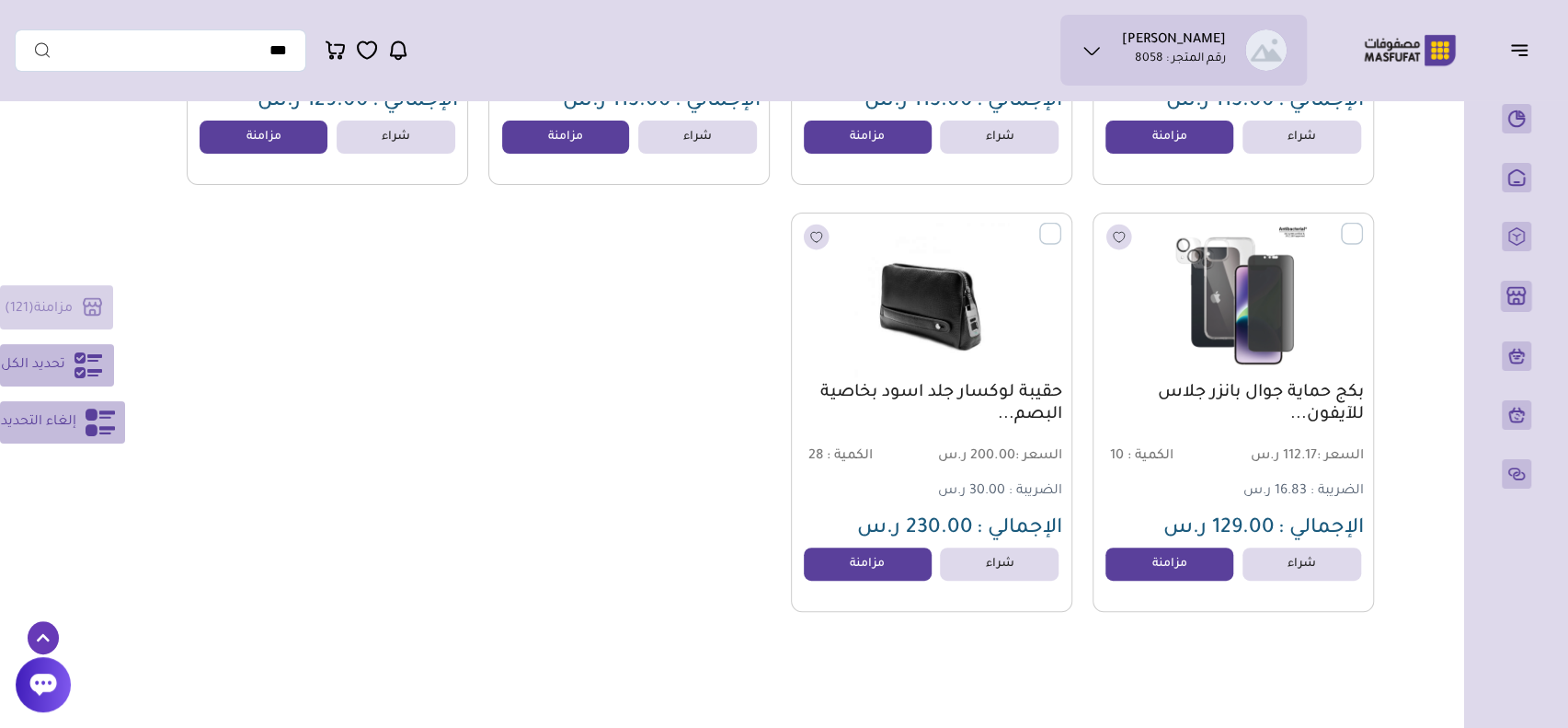
click at [71, 299] on div "مزامنة ( 121 ) تحديد الكل إلغاء التحديد" at bounding box center [62, 364] width 125 height 158
click at [75, 419] on button "إلغاء التحديد" at bounding box center [62, 422] width 125 height 43
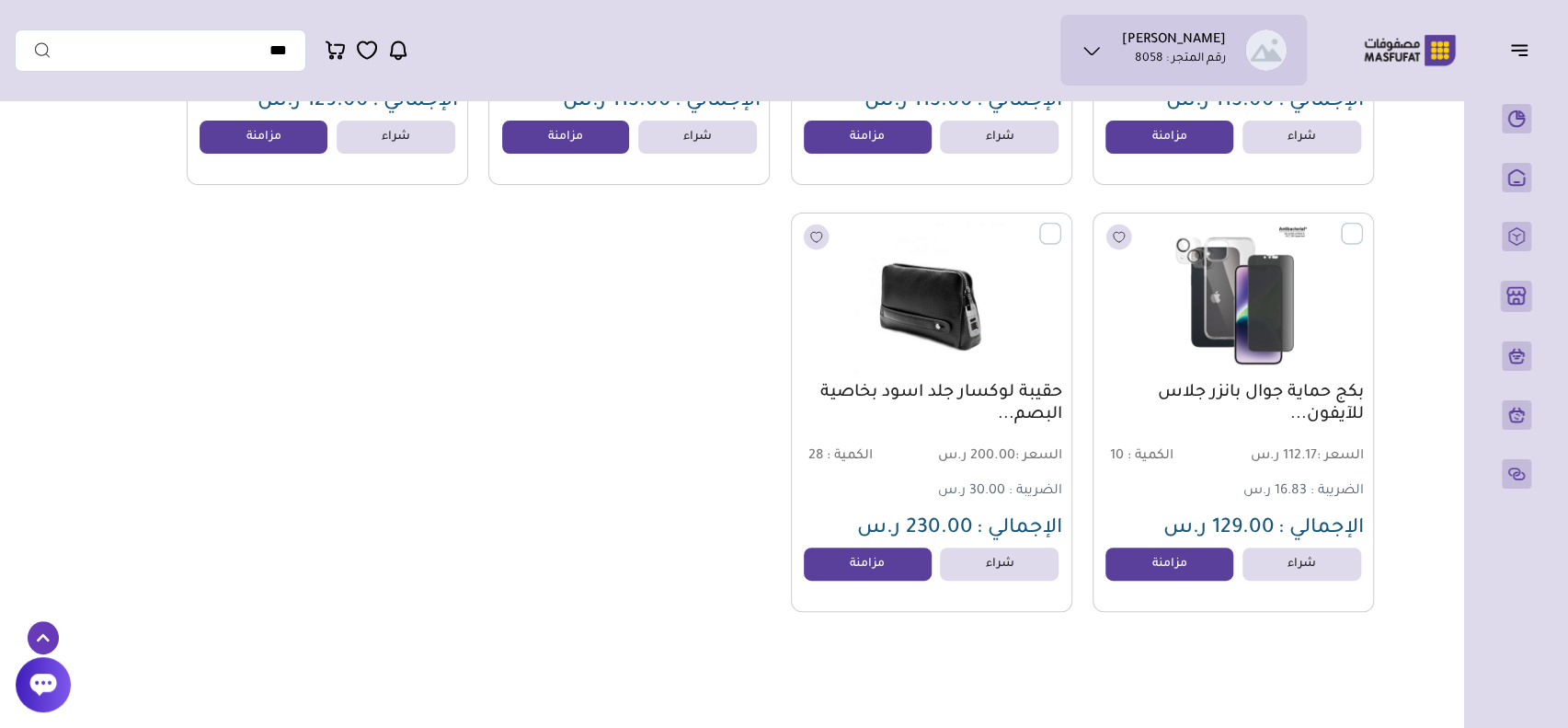
click at [1063, 236] on div "حقيبة لوكسار جلد اسود بخاصية البصم... السعر : 200.00 ر.س الكمية : 28" at bounding box center [932, 412] width 281 height 399
click at [1062, 224] on label at bounding box center [1062, 223] width 0 height 2
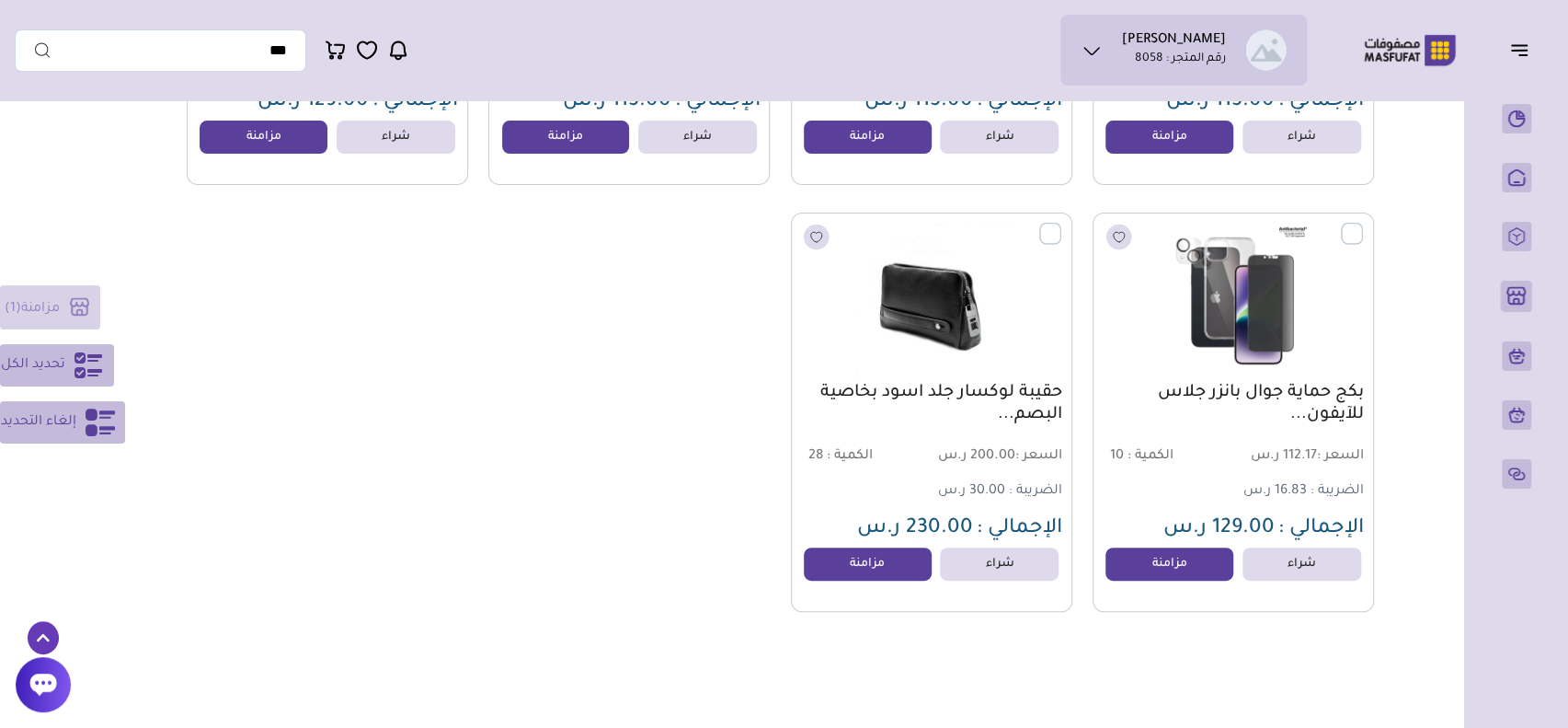
click at [40, 301] on div "مزامنة ( 1 ) تحديد الكل إلغاء التحديد" at bounding box center [62, 364] width 125 height 158
click at [59, 362] on span "تحديد الكل" at bounding box center [33, 366] width 65 height 22
click at [54, 310] on div "مزامنة ( 121 ) تحديد الكل إلغاء التحديد" at bounding box center [62, 364] width 125 height 158
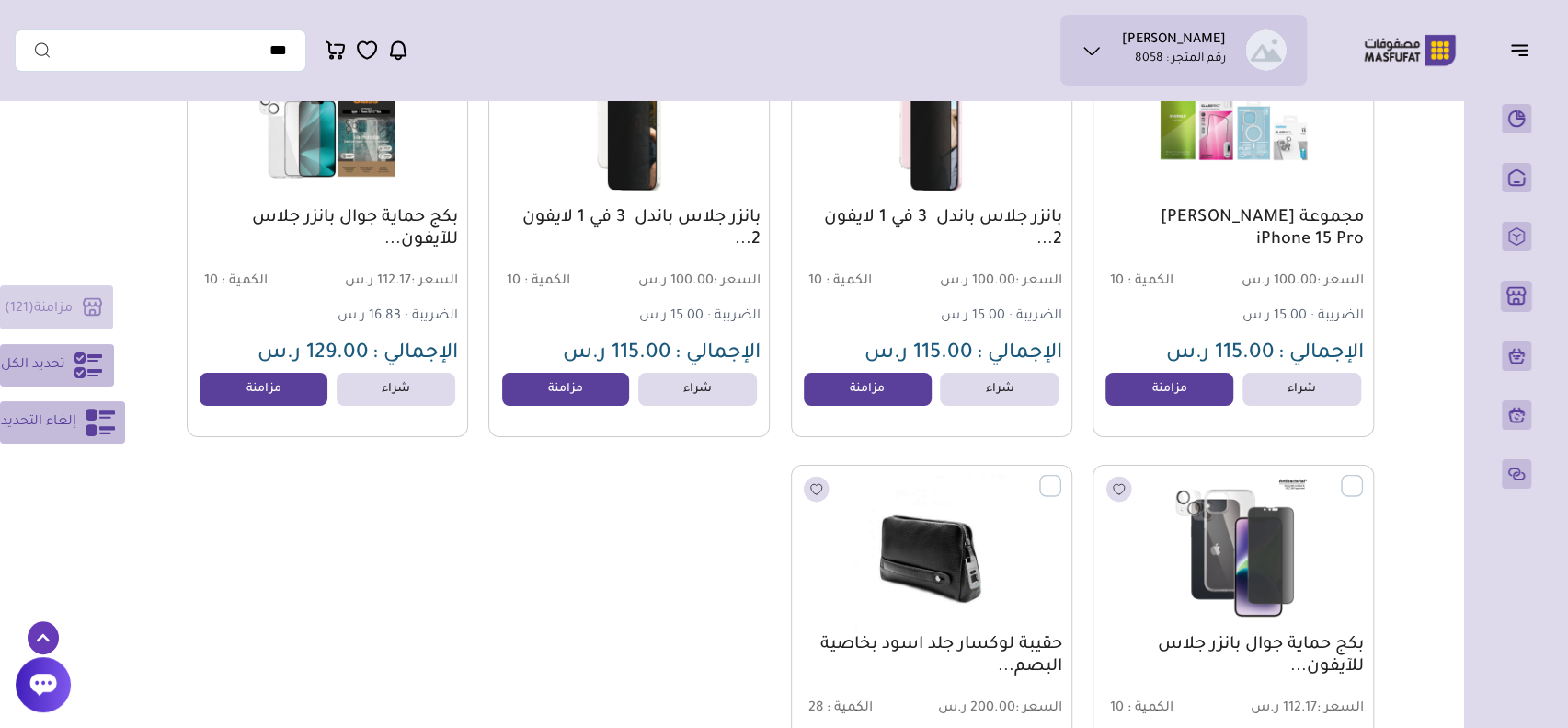
scroll to position [17991, 0]
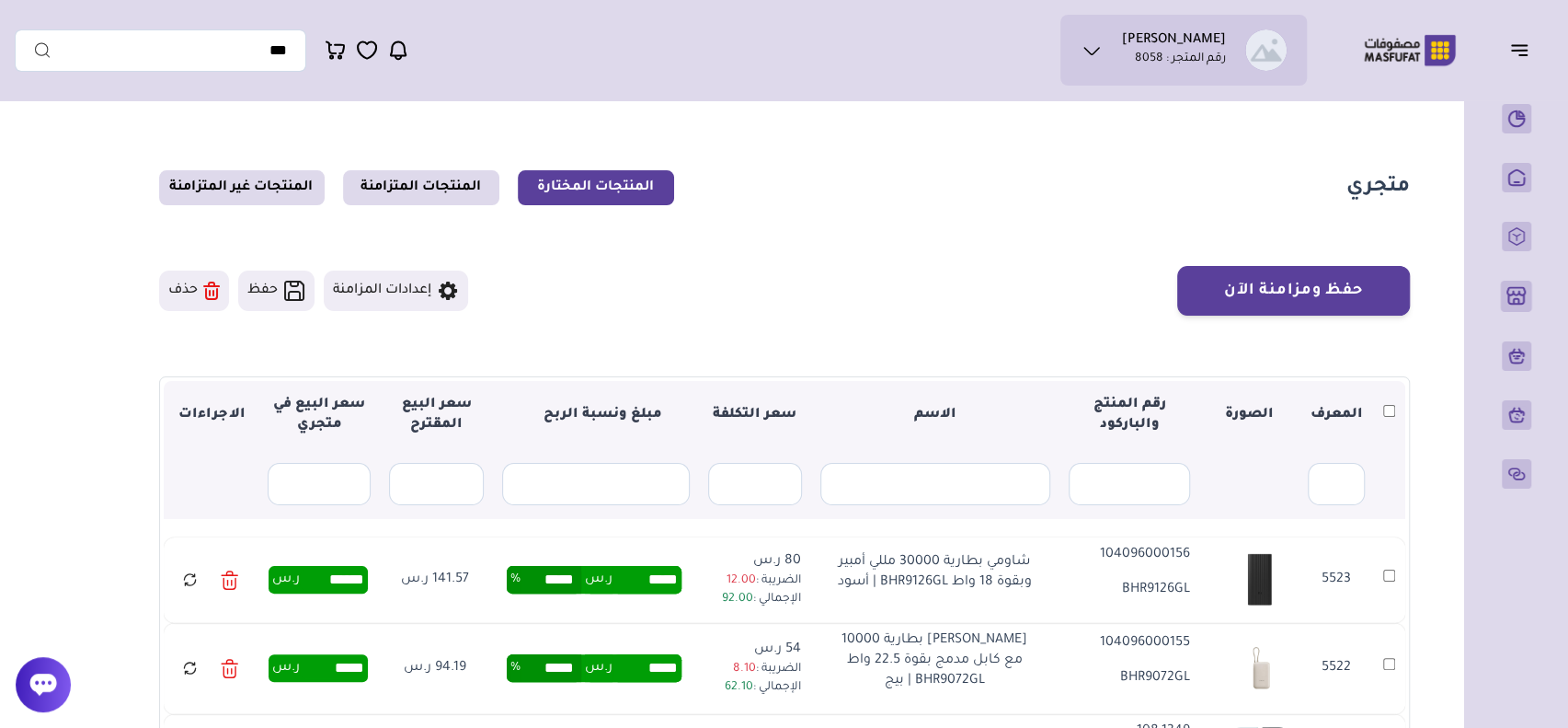
click at [32, 693] on icon at bounding box center [44, 684] width 28 height 28
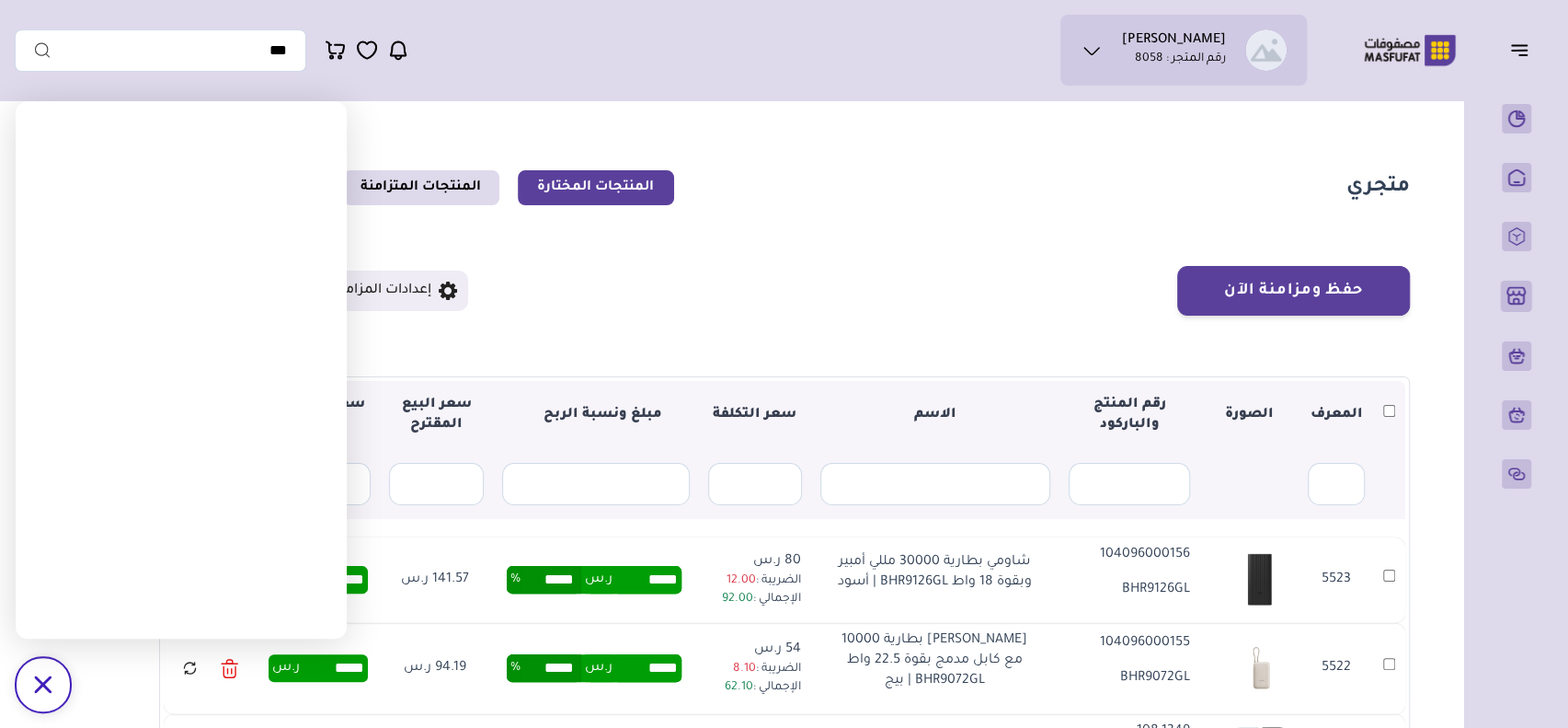
click at [32, 692] on div "/svg>" at bounding box center [44, 685] width 56 height 56
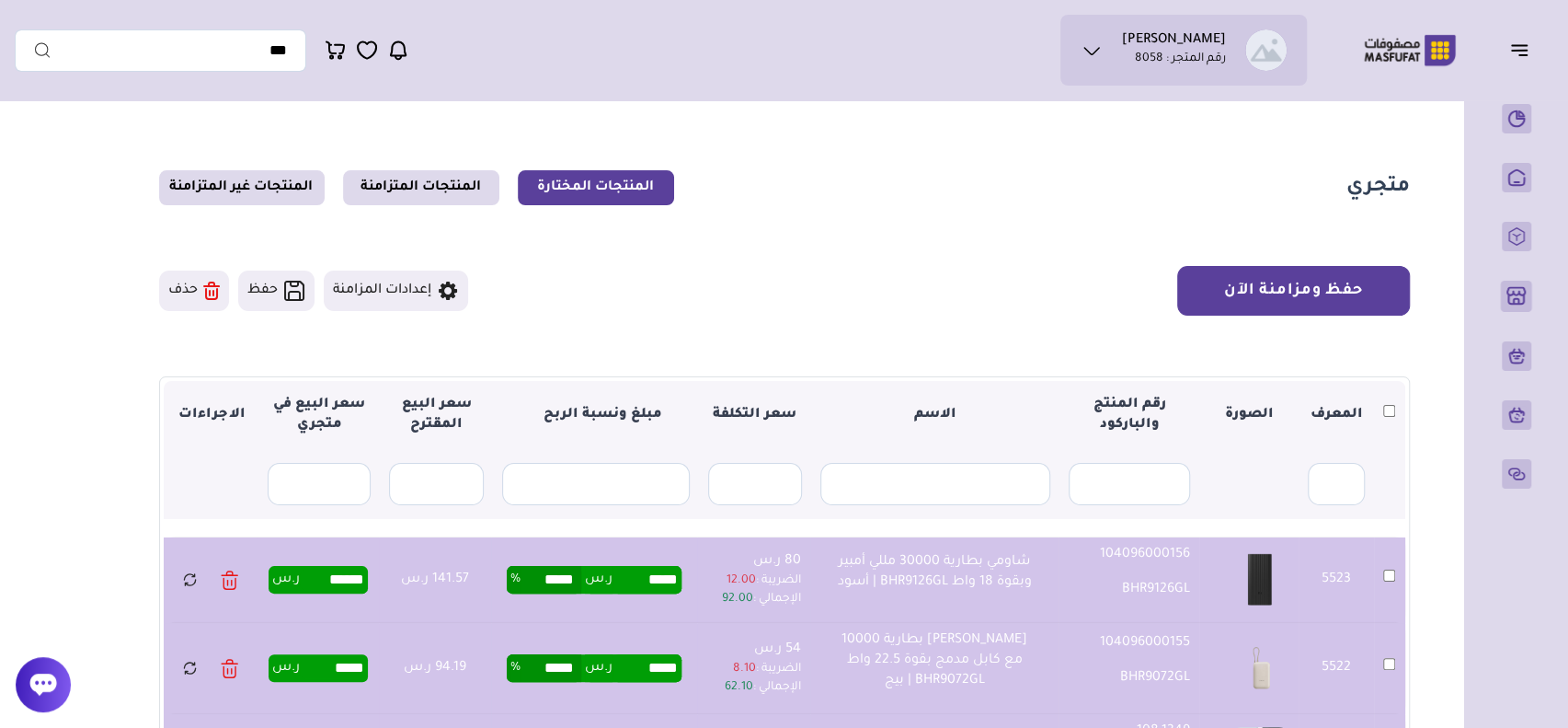
click at [1349, 290] on button "حفظ ومزامنة الآن" at bounding box center [1293, 291] width 232 height 50
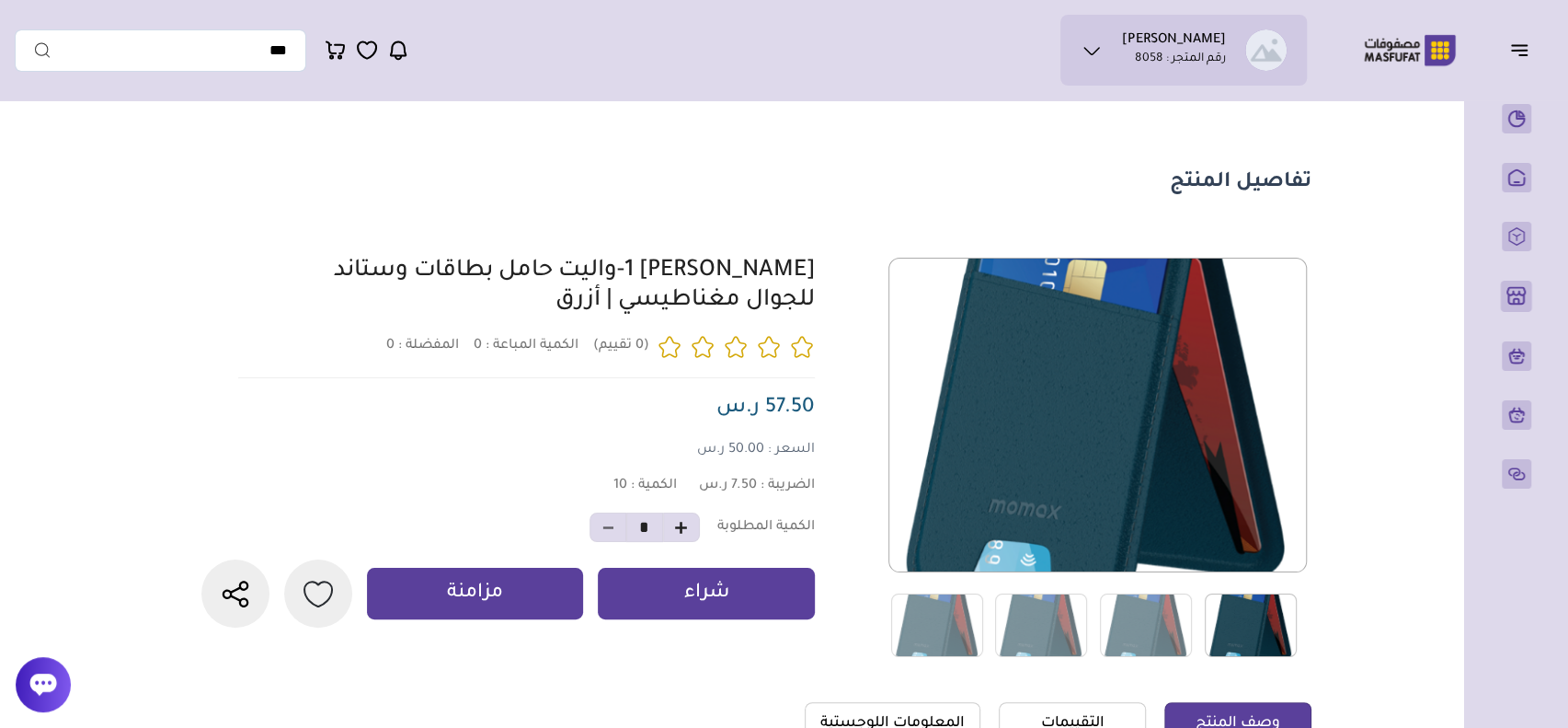
click at [1253, 627] on img at bounding box center [1251, 625] width 92 height 64
click at [1164, 627] on div at bounding box center [1255, 625] width 942 height 66
click at [1050, 614] on img at bounding box center [1040, 625] width 92 height 64
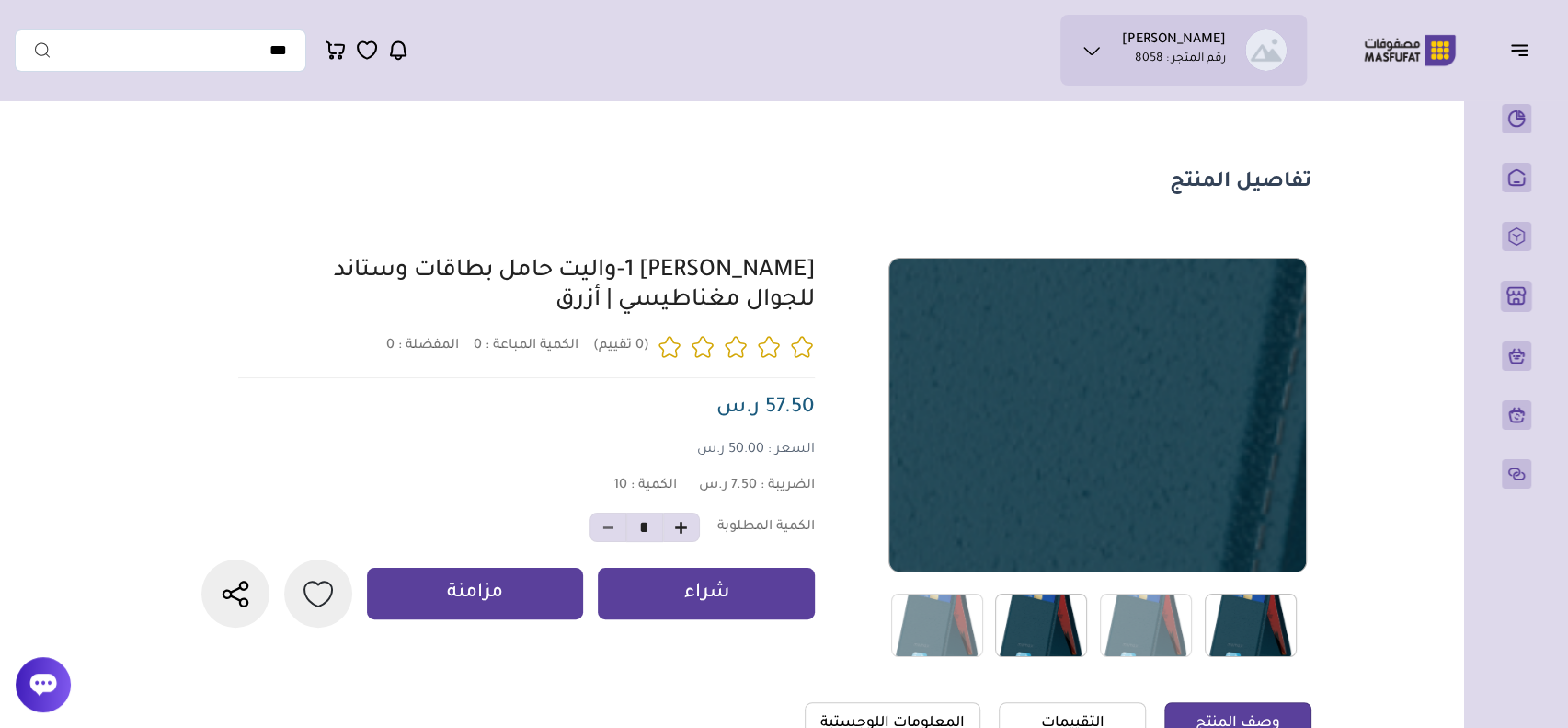
click at [1113, 380] on img at bounding box center [1098, 415] width 417 height 449
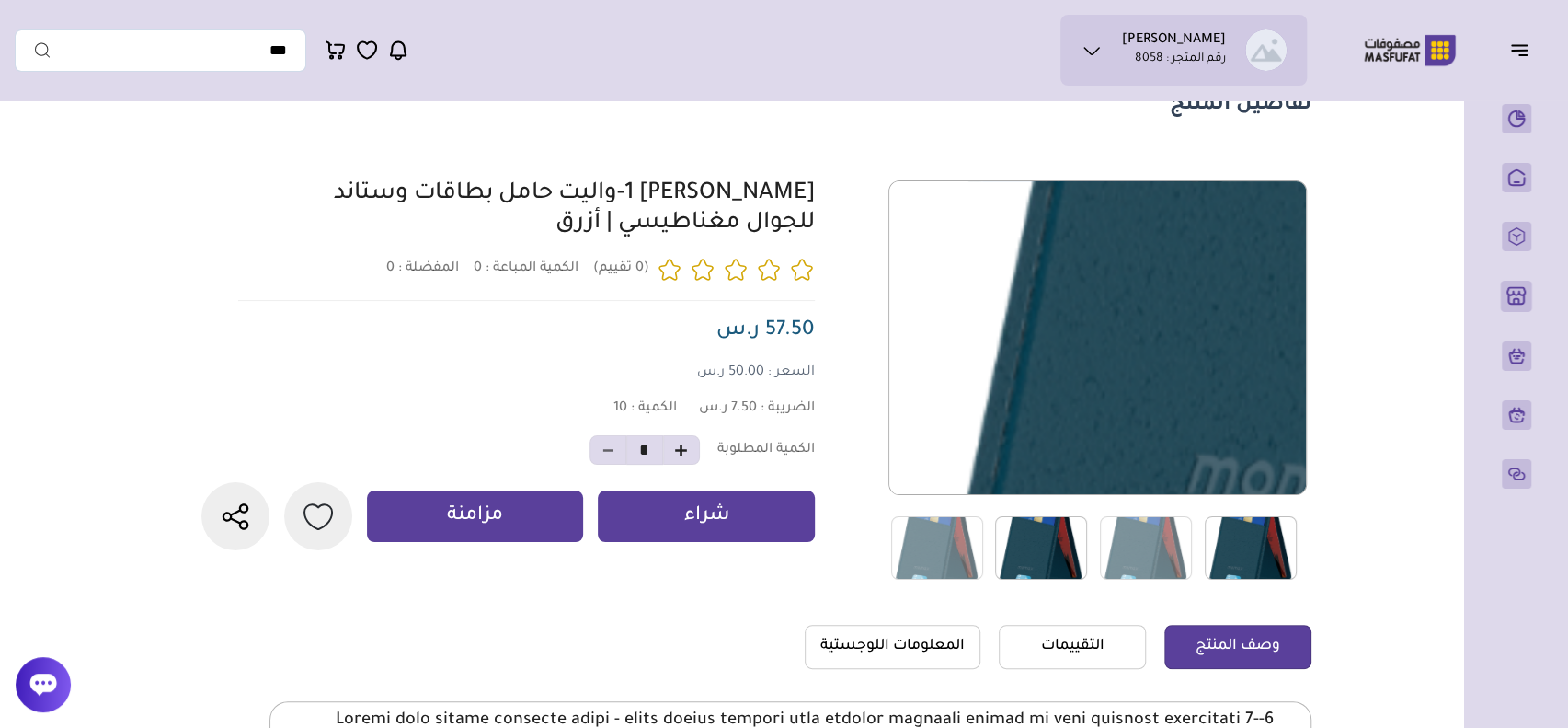
scroll to position [460, 0]
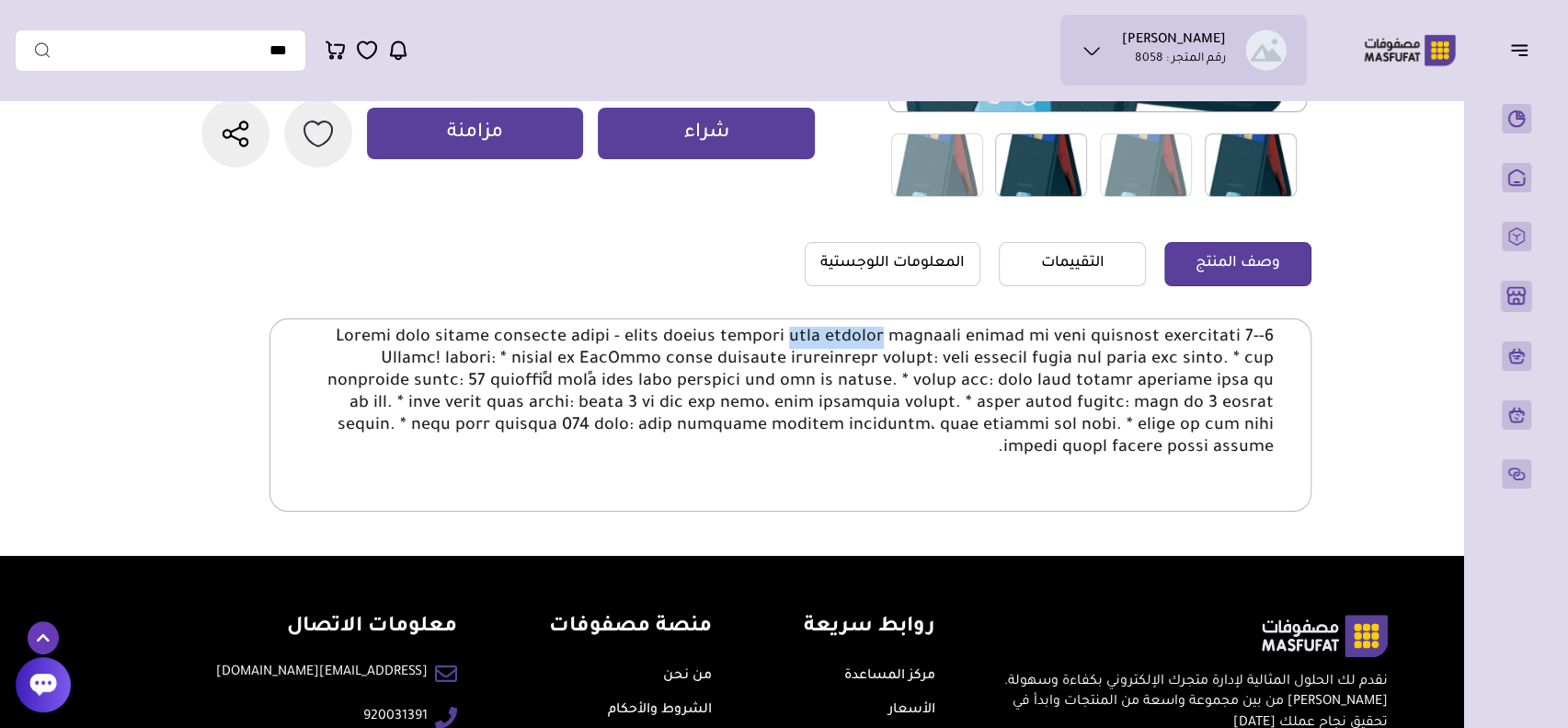
drag, startPoint x: 774, startPoint y: 347, endPoint x: 844, endPoint y: 339, distance: 70.5
click at [688, 343] on p at bounding box center [790, 393] width 966 height 132
click at [1034, 269] on link "التقييمات" at bounding box center [1072, 264] width 147 height 44
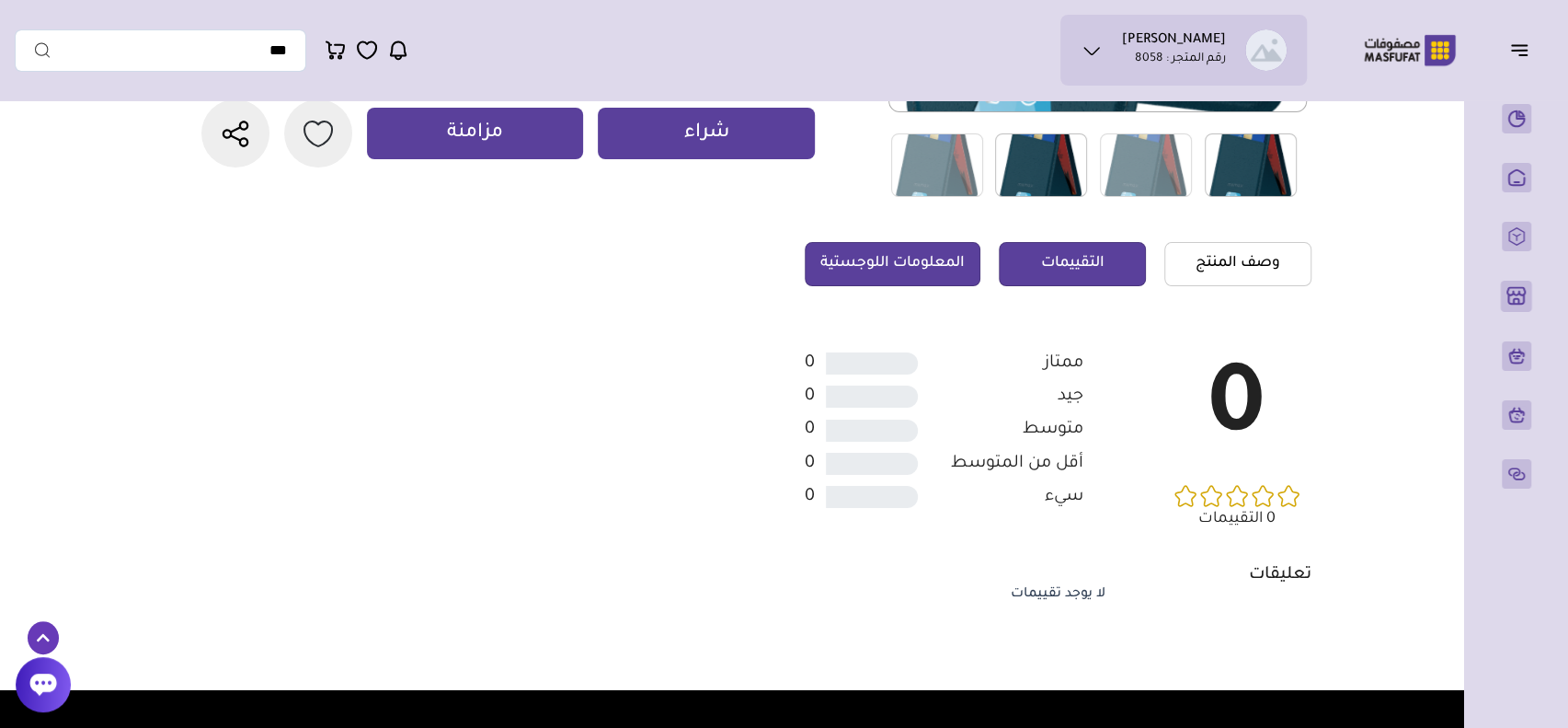
click at [946, 270] on link "المعلومات اللوجستية" at bounding box center [893, 264] width 176 height 44
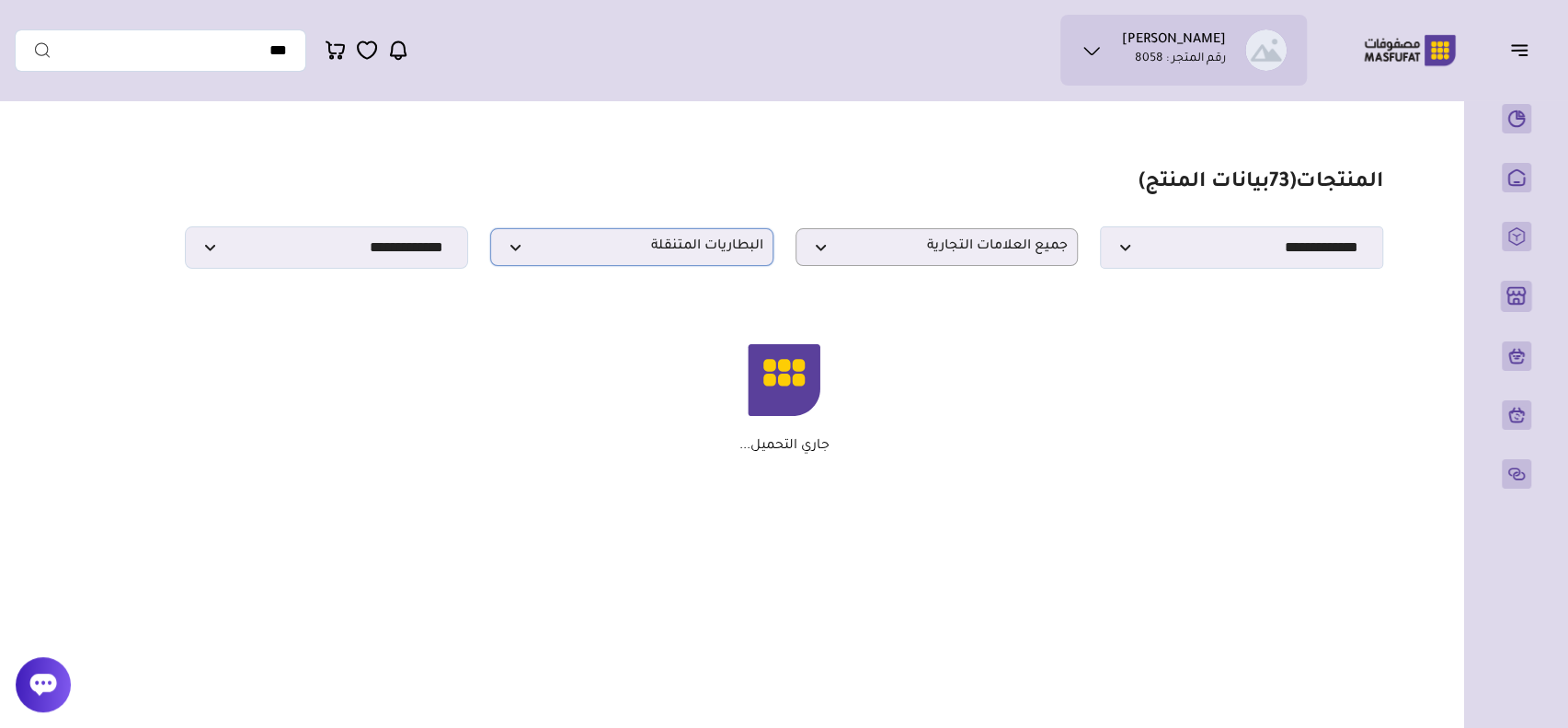
click at [639, 266] on p "البطاريات المتنقلة" at bounding box center [632, 246] width 283 height 38
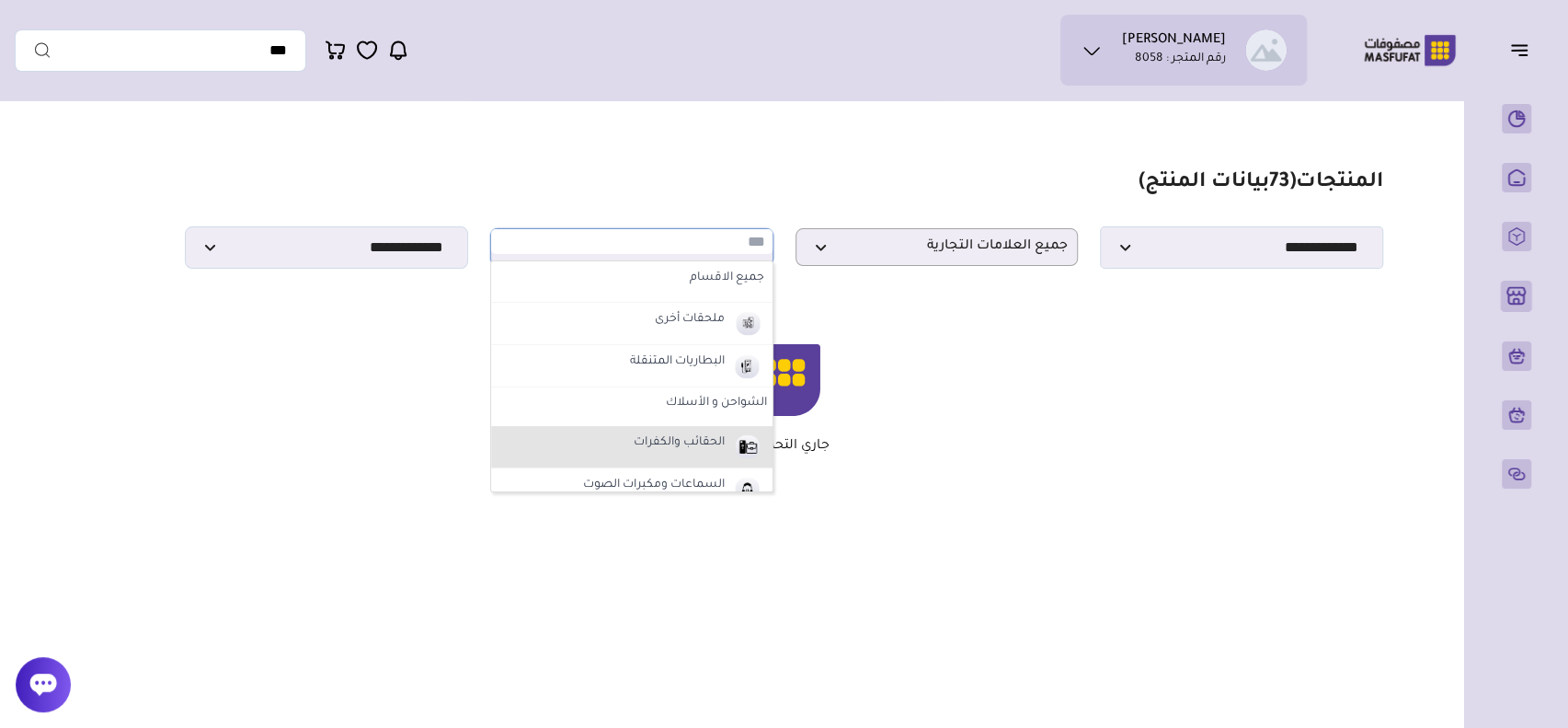
click at [681, 446] on label "الحقائب والكفرات" at bounding box center [679, 444] width 96 height 24
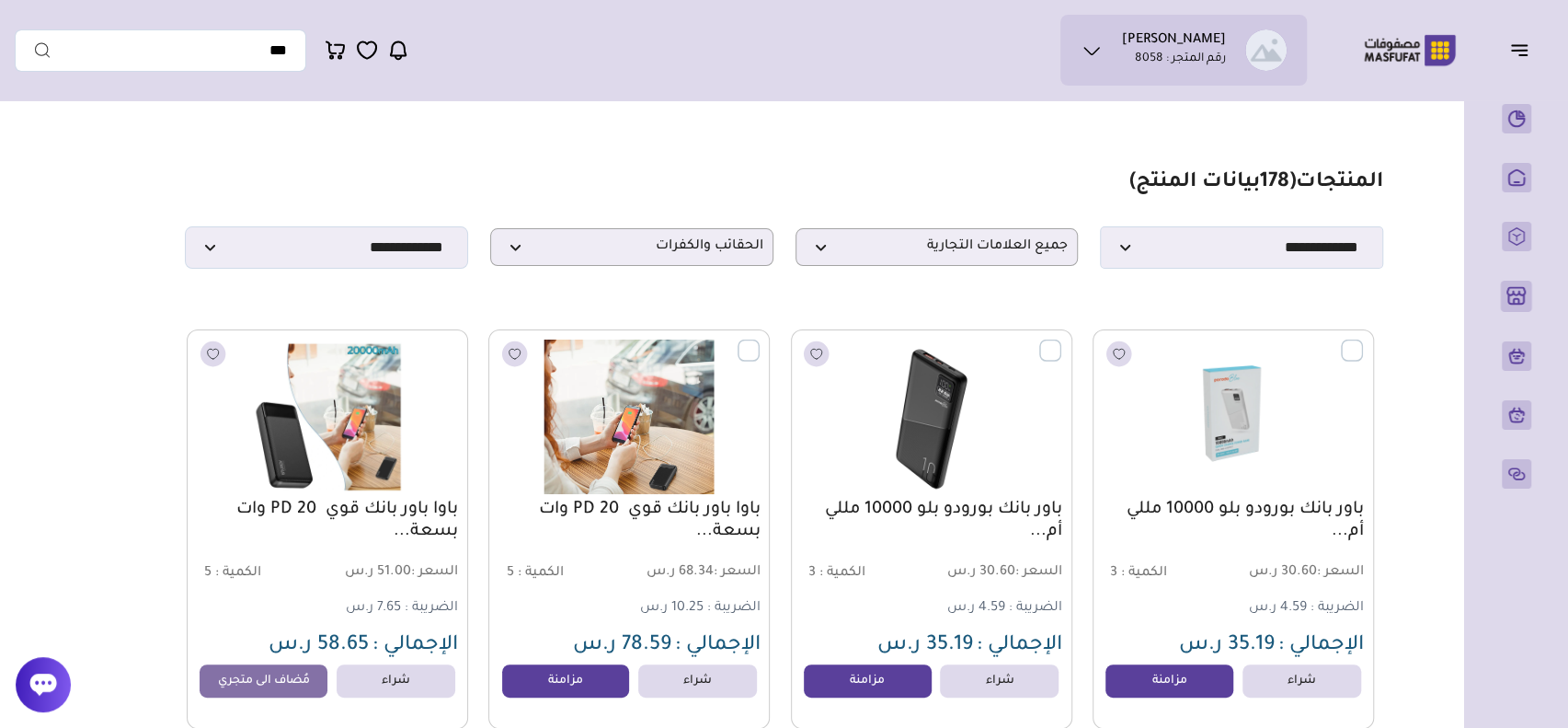
click at [760, 342] on label at bounding box center [760, 341] width 0 height 2
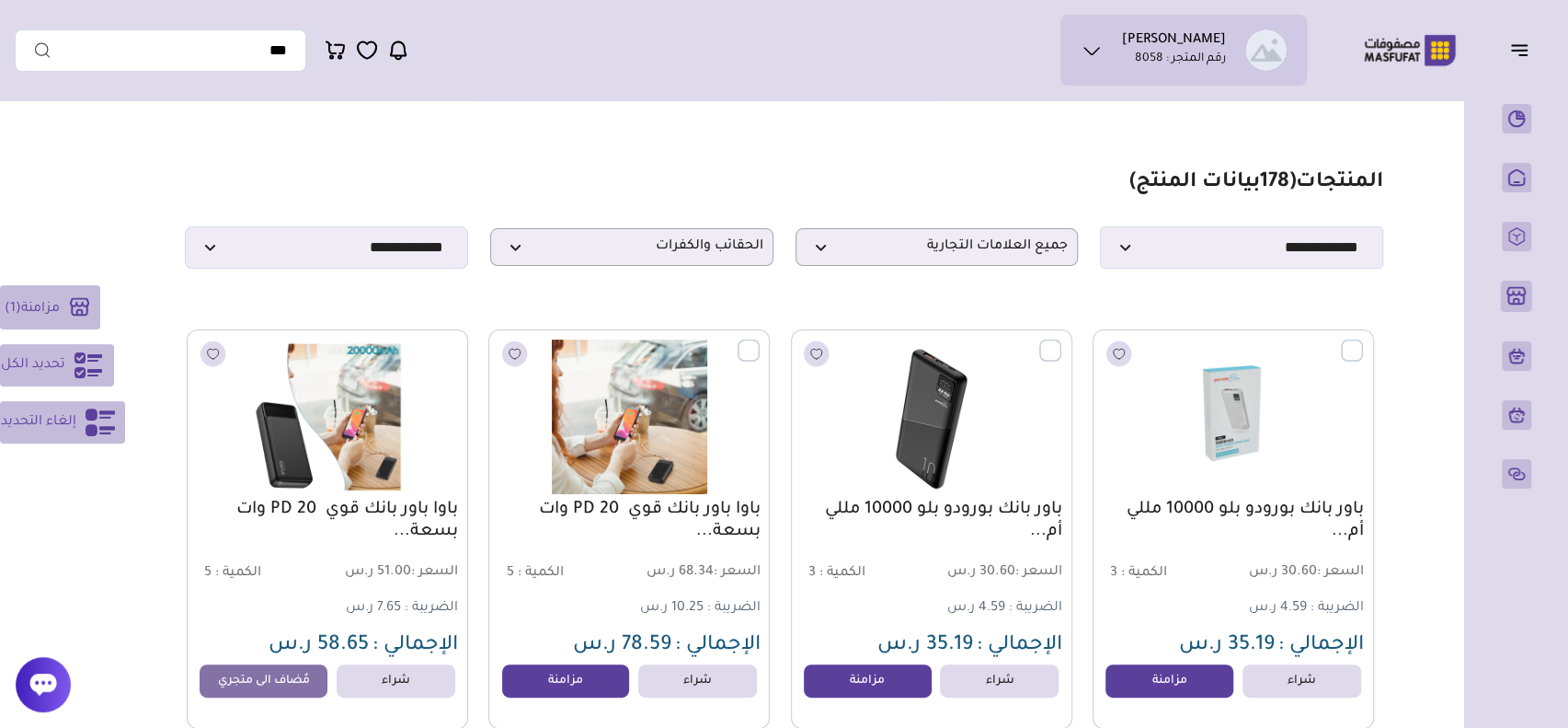
click at [67, 366] on button "تحديد الكل" at bounding box center [56, 366] width 114 height 43
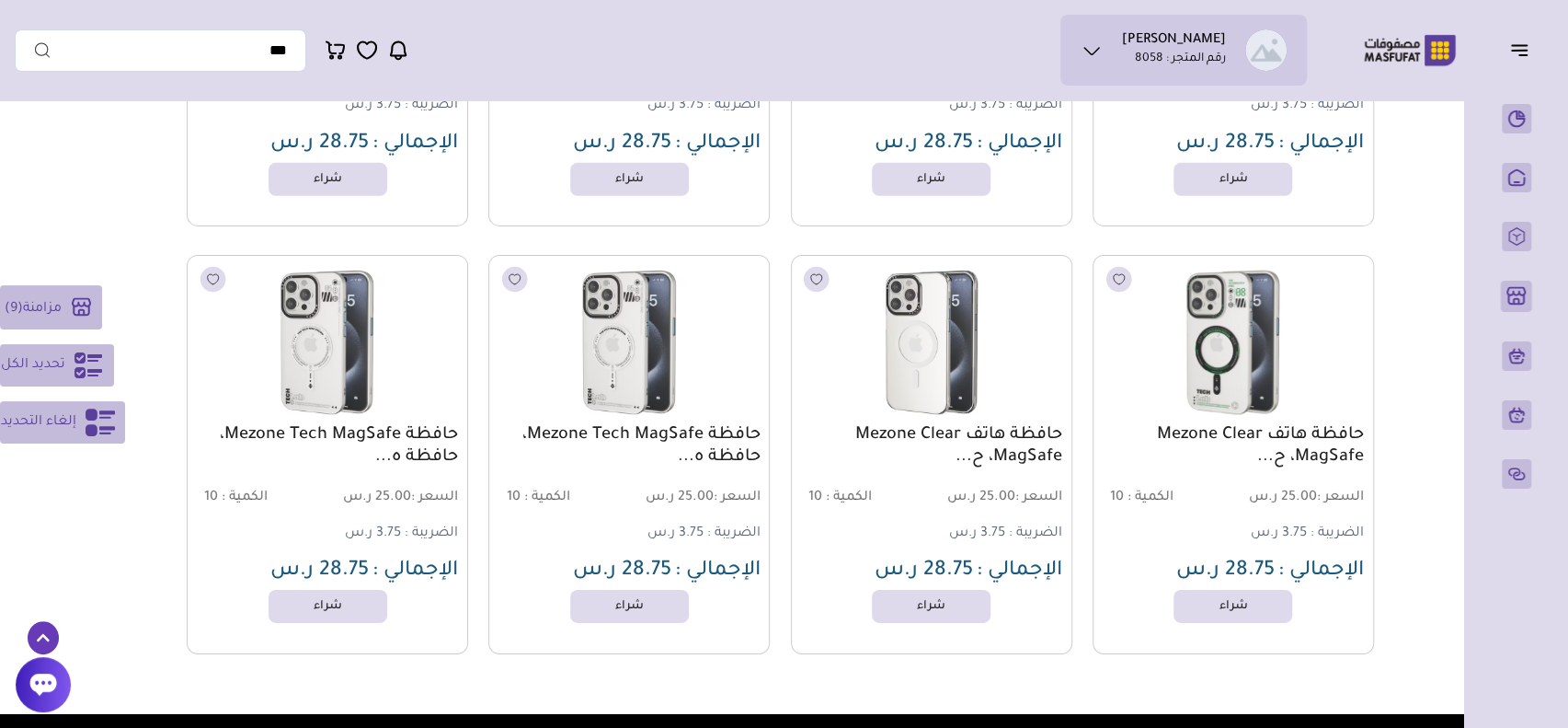
scroll to position [4257, 0]
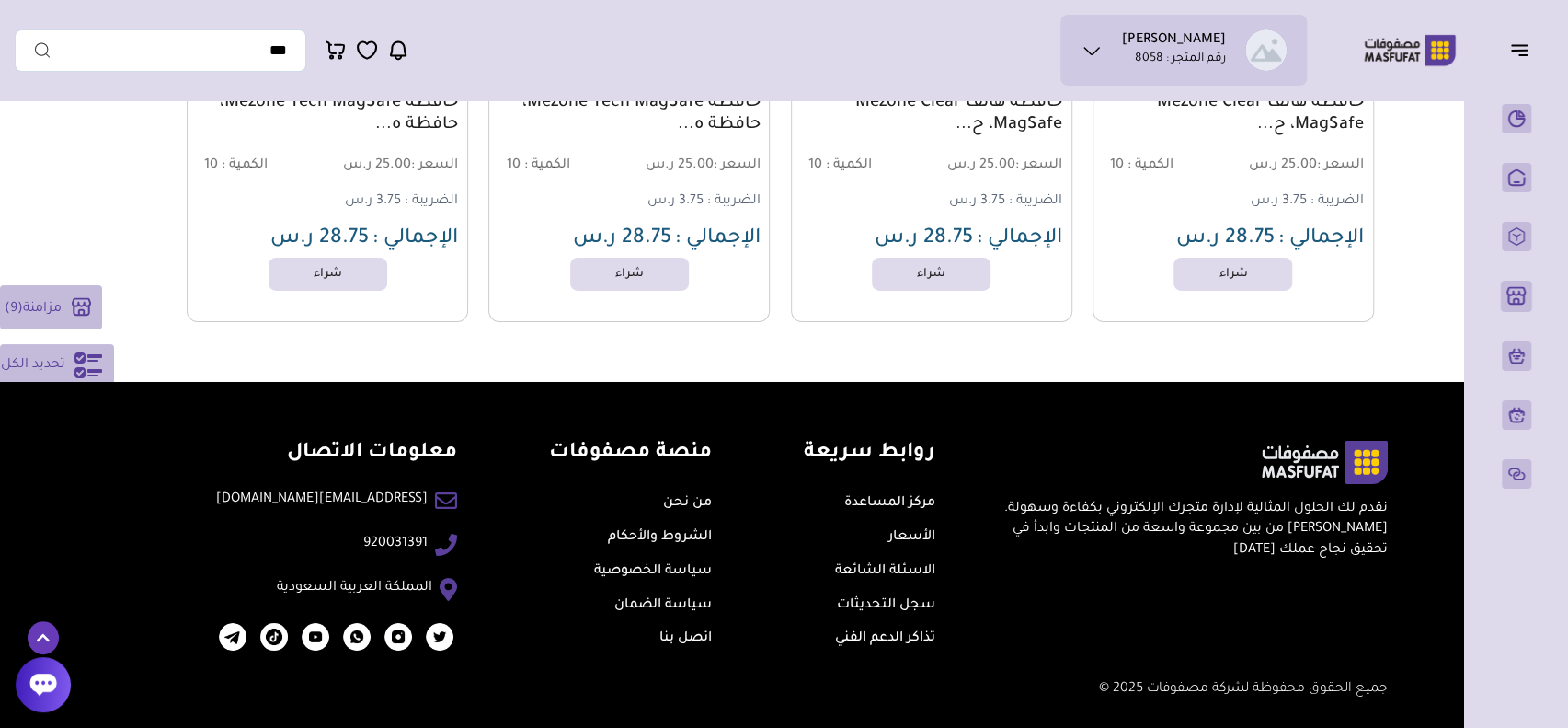
click at [50, 358] on span "تحديد الكل" at bounding box center [33, 366] width 65 height 22
click at [60, 368] on span "تحديد الكل" at bounding box center [33, 366] width 65 height 22
click at [67, 305] on button "مزامنة ( 9 )" at bounding box center [51, 308] width 102 height 44
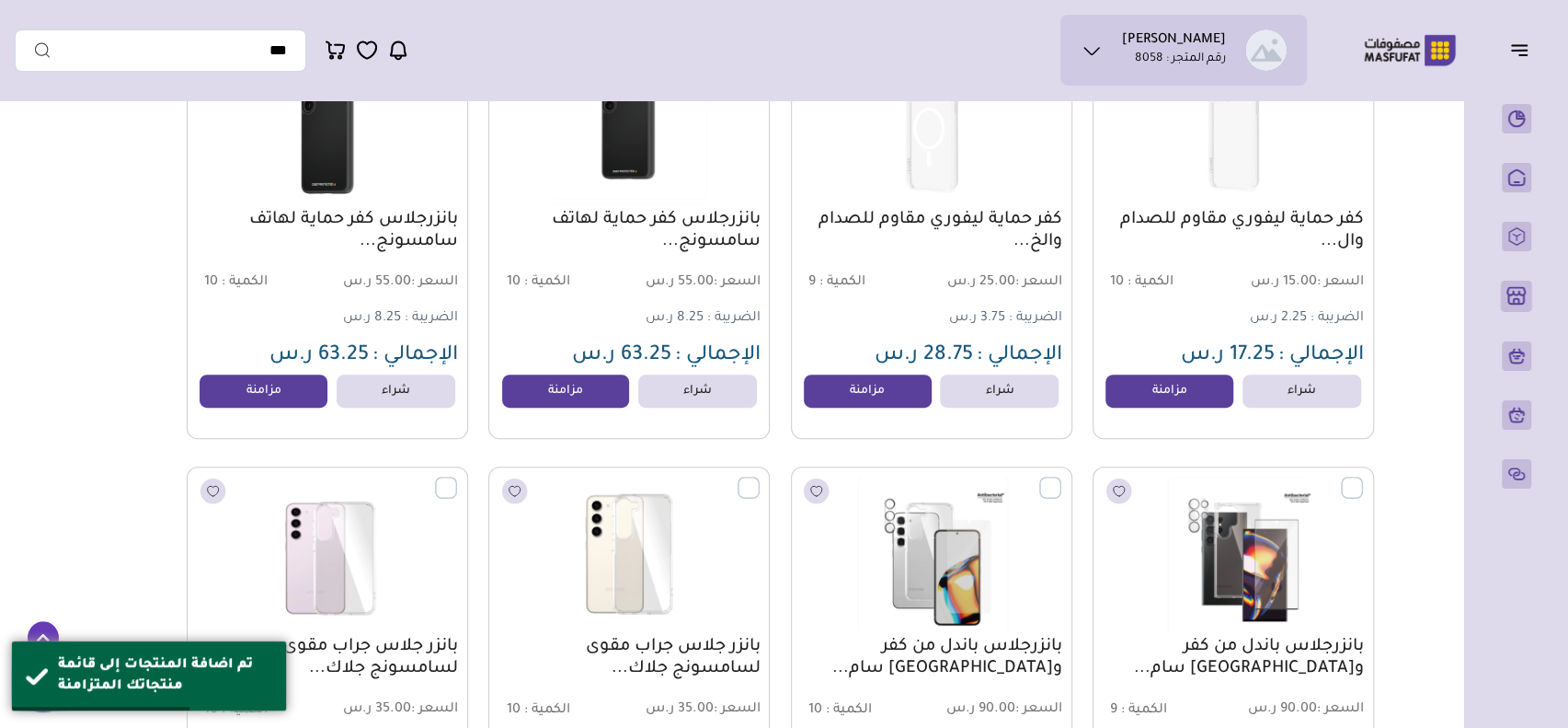
scroll to position [9228, 0]
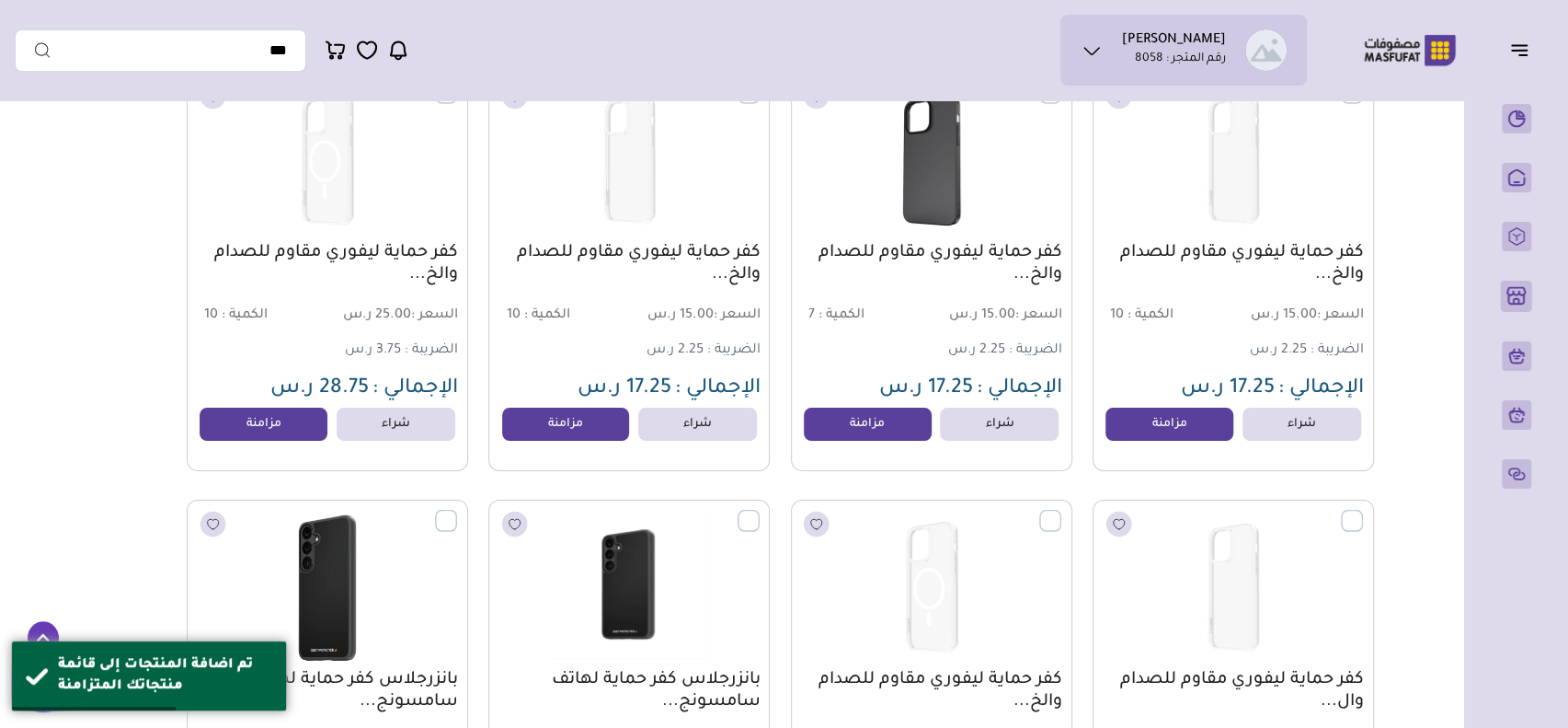
click at [457, 511] on label at bounding box center [457, 510] width 0 height 2
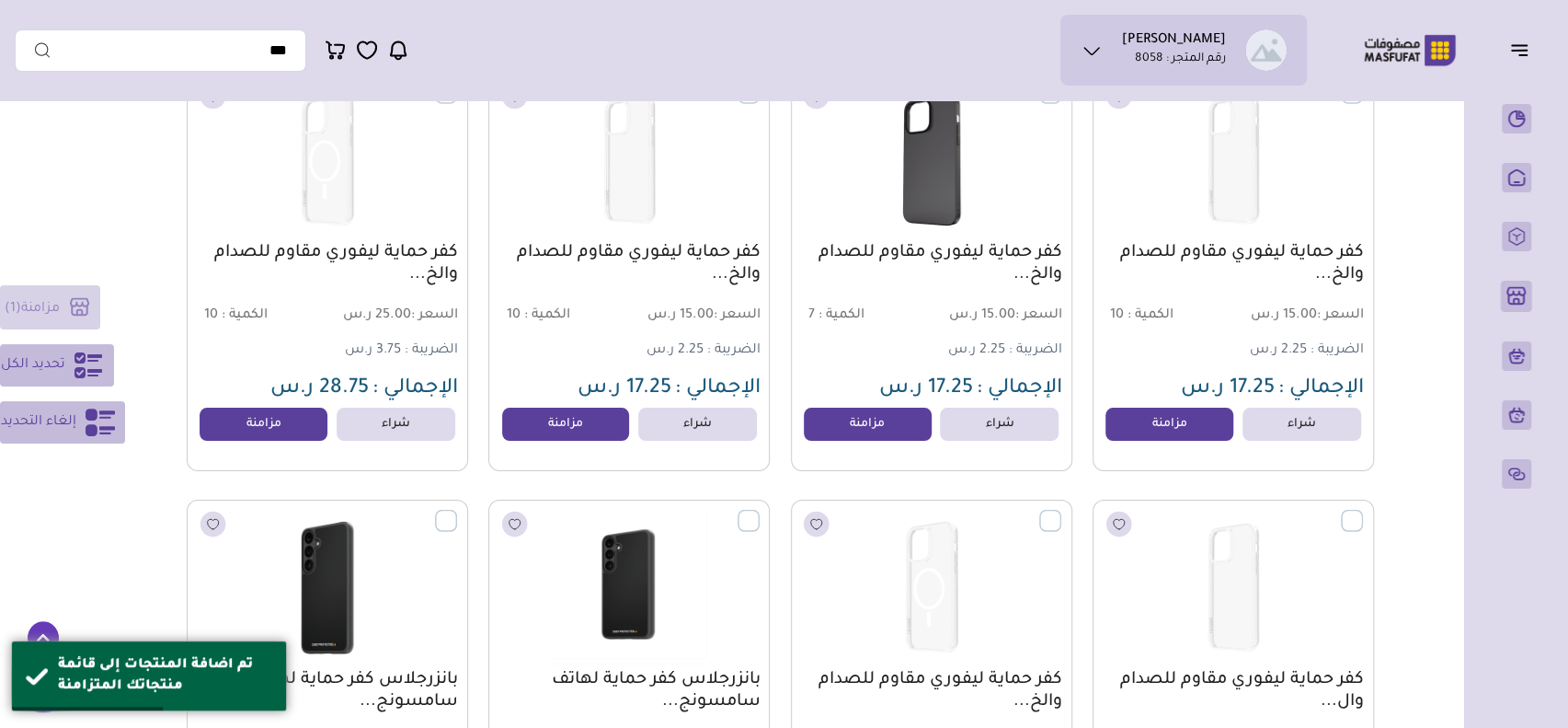
click at [57, 372] on span "تحديد الكل" at bounding box center [33, 366] width 65 height 22
click at [82, 307] on div "مزامنة ( 29 ) تحديد الكل إلغاء التحديد" at bounding box center [62, 364] width 125 height 158
click at [90, 420] on icon at bounding box center [100, 422] width 30 height 30
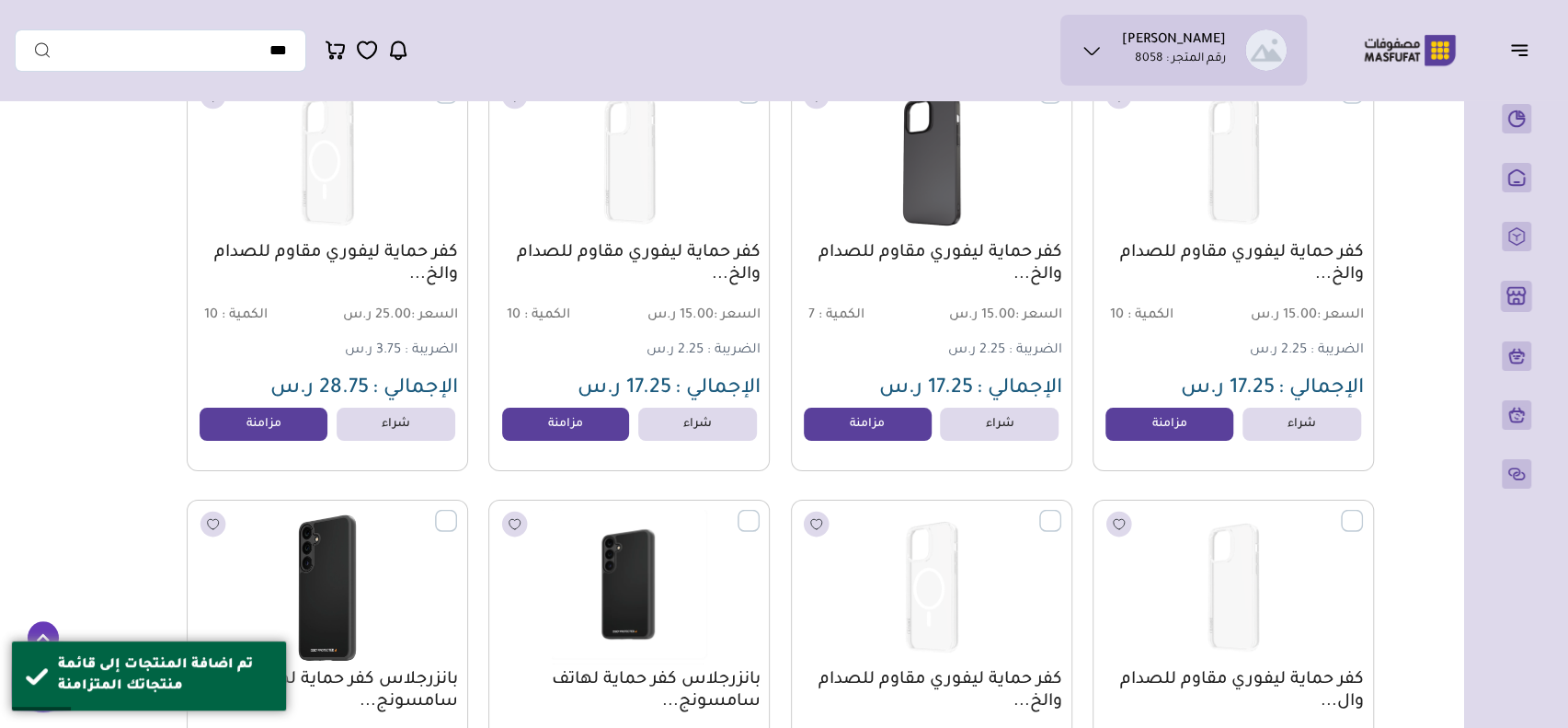
click at [457, 511] on label at bounding box center [457, 510] width 0 height 2
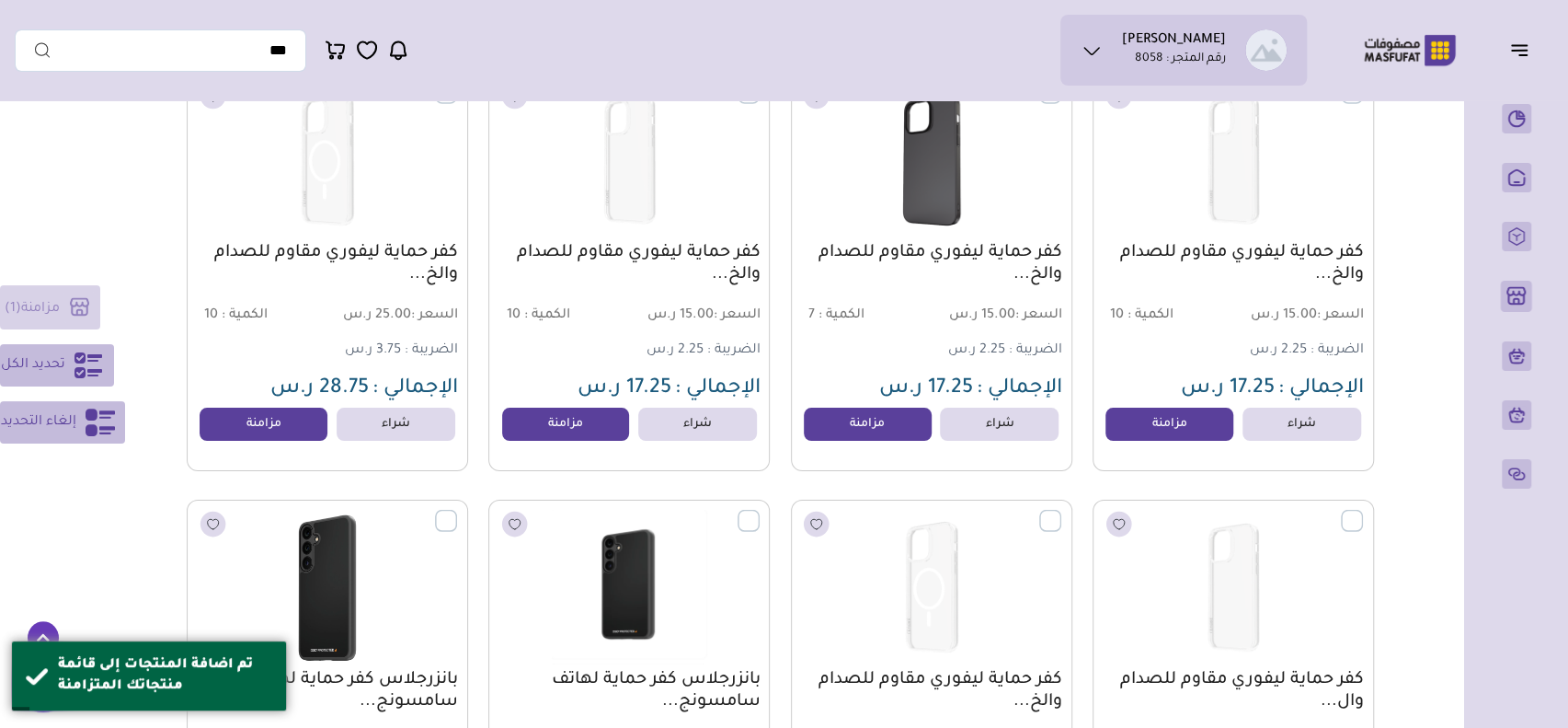
drag, startPoint x: 445, startPoint y: 520, endPoint x: 441, endPoint y: 529, distance: 9.8
click at [457, 511] on label at bounding box center [457, 510] width 0 height 2
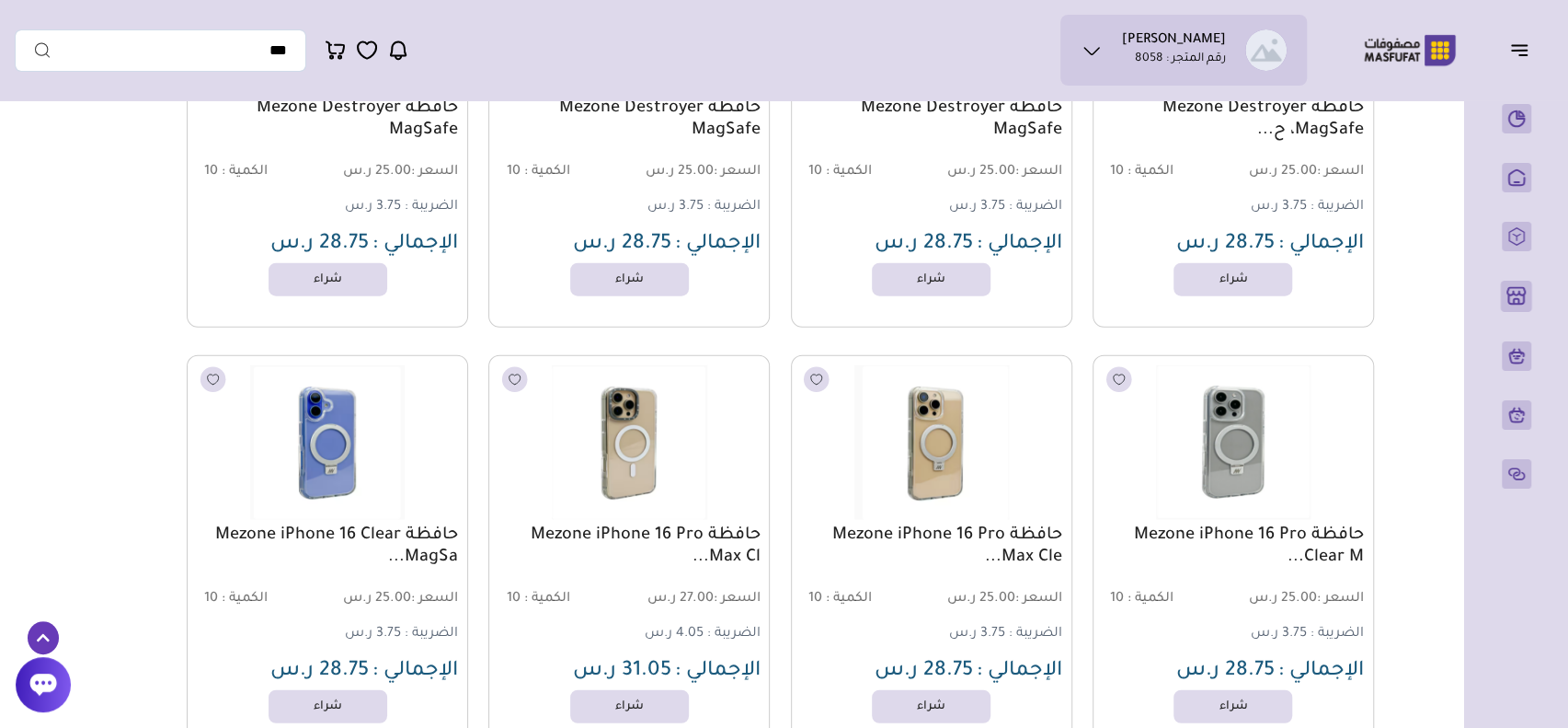
drag, startPoint x: 52, startPoint y: 395, endPoint x: 69, endPoint y: 374, distance: 27.0
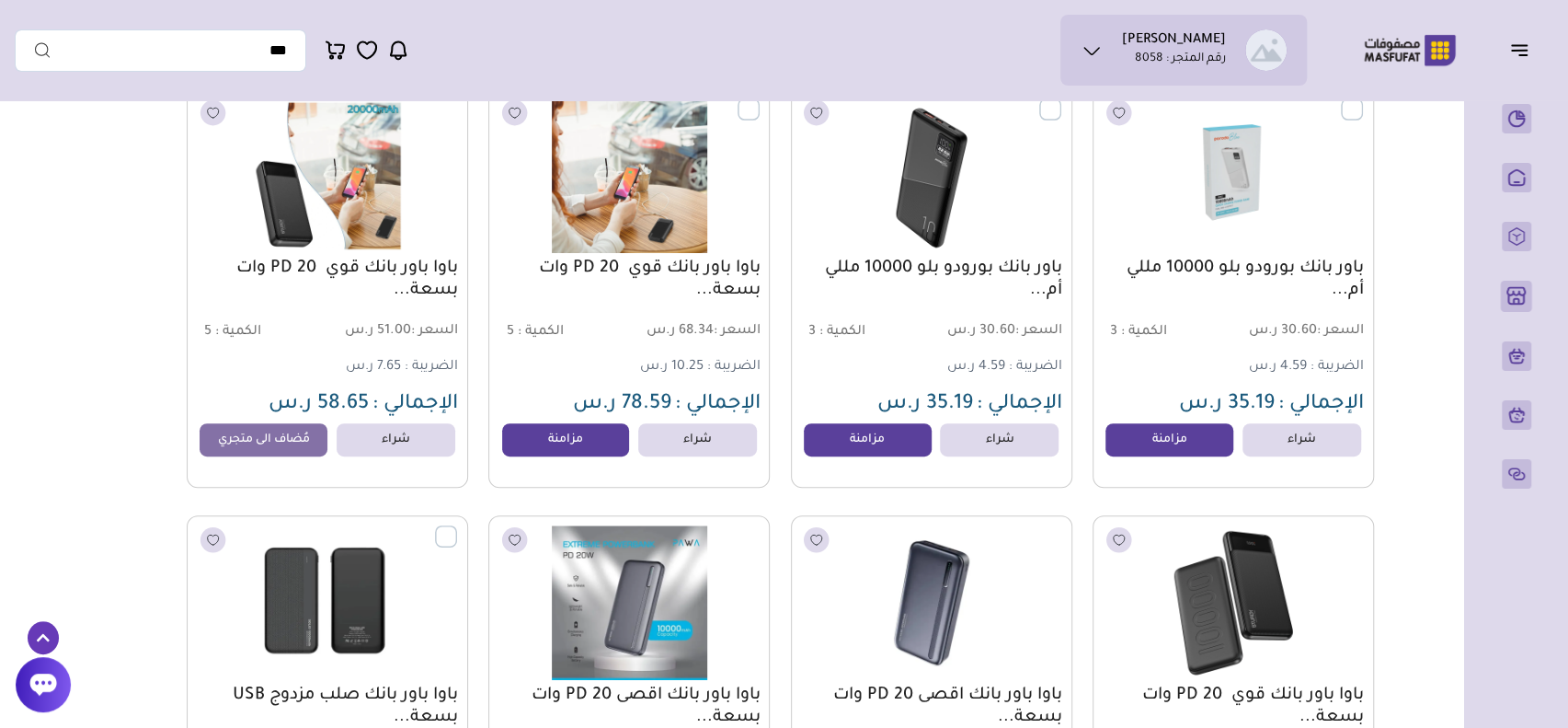
scroll to position [0, 0]
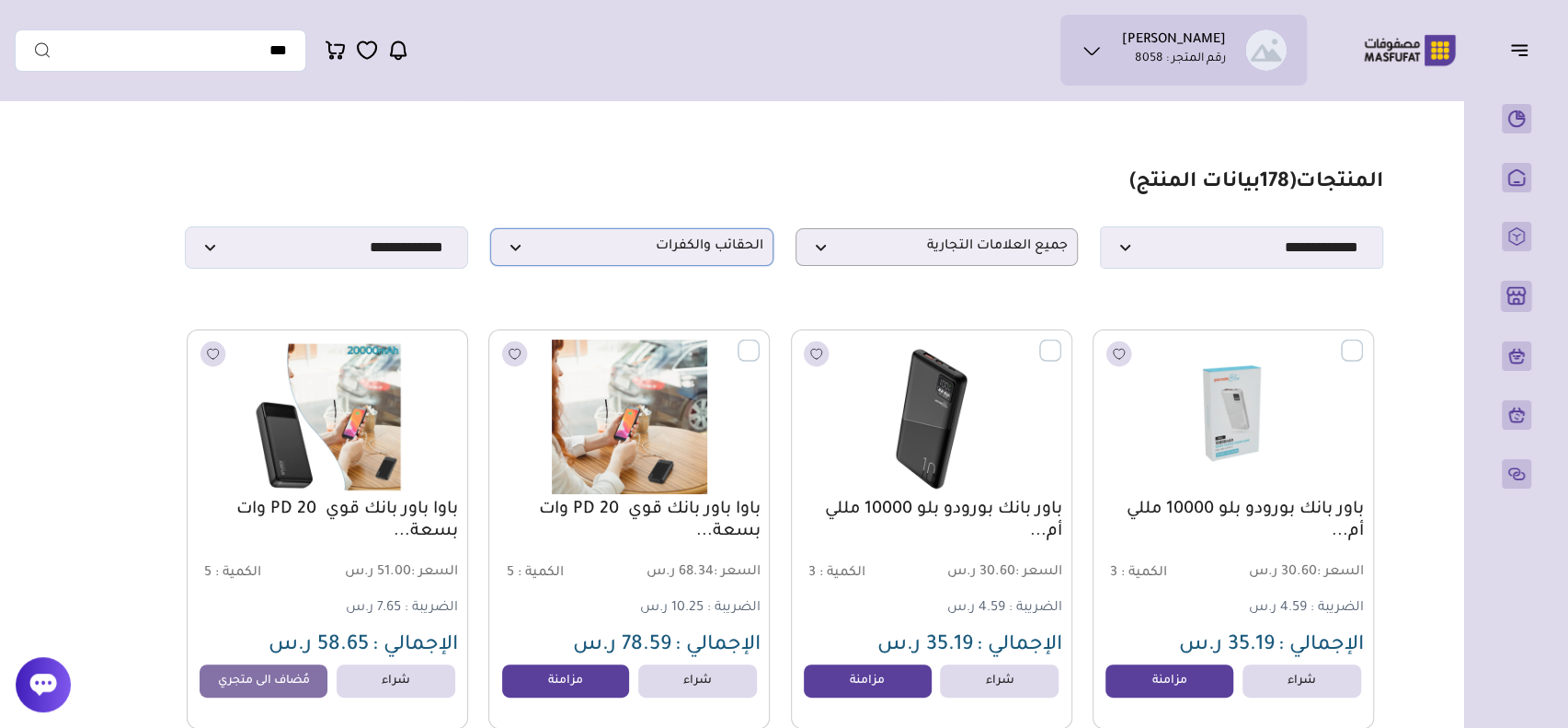
click at [604, 245] on span "الحقائب والكفرات" at bounding box center [632, 246] width 263 height 18
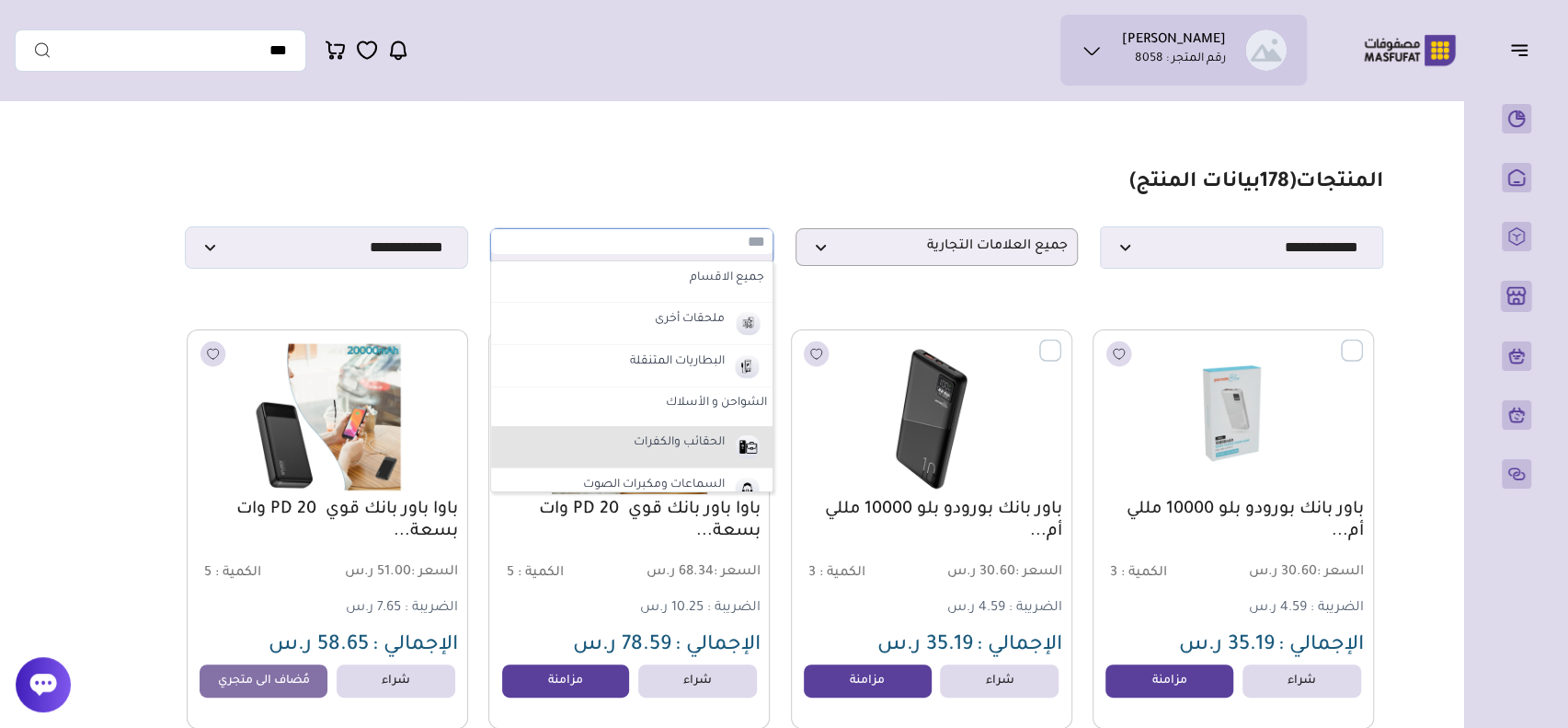
click at [648, 440] on label "الحقائب والكفرات" at bounding box center [679, 444] width 96 height 24
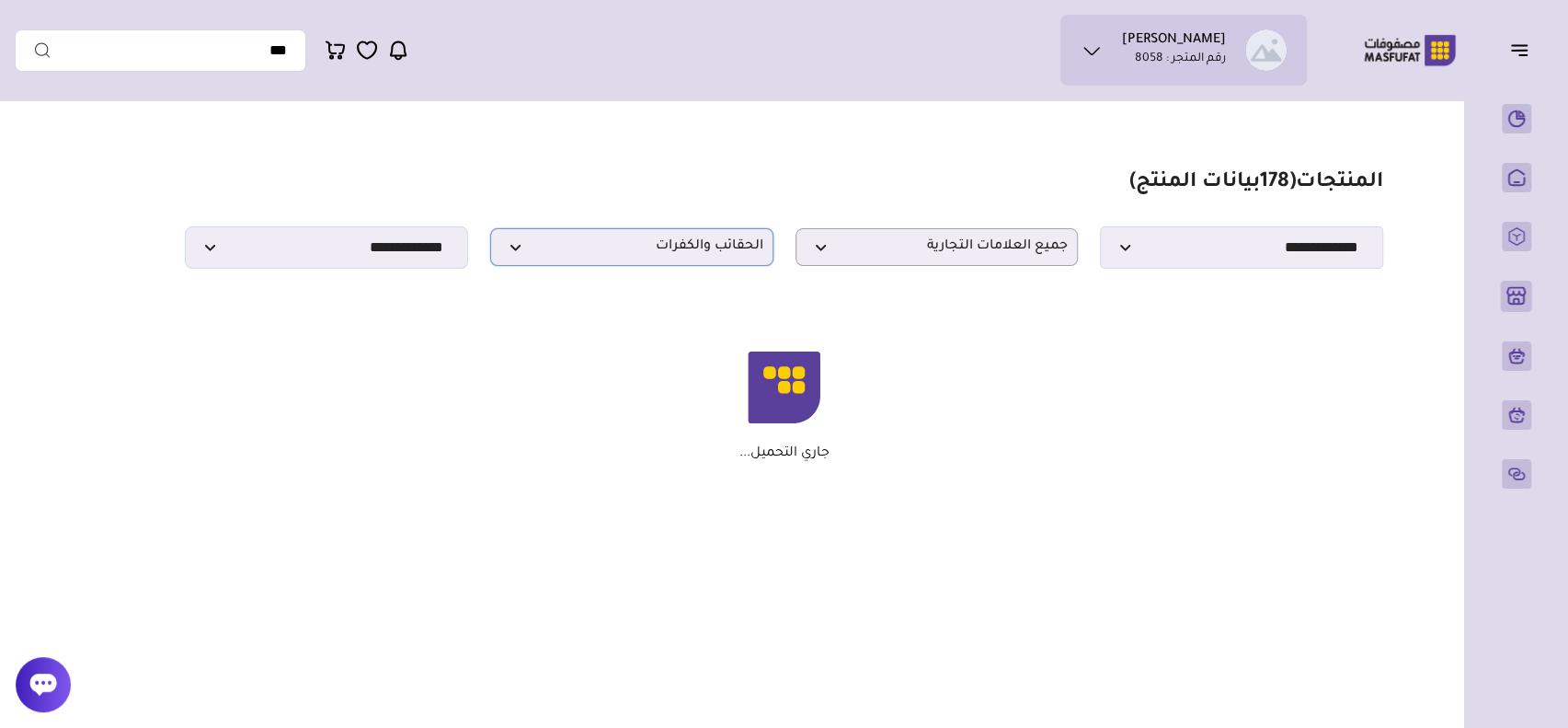
click at [660, 256] on span "الحقائب والكفرات" at bounding box center [632, 246] width 263 height 18
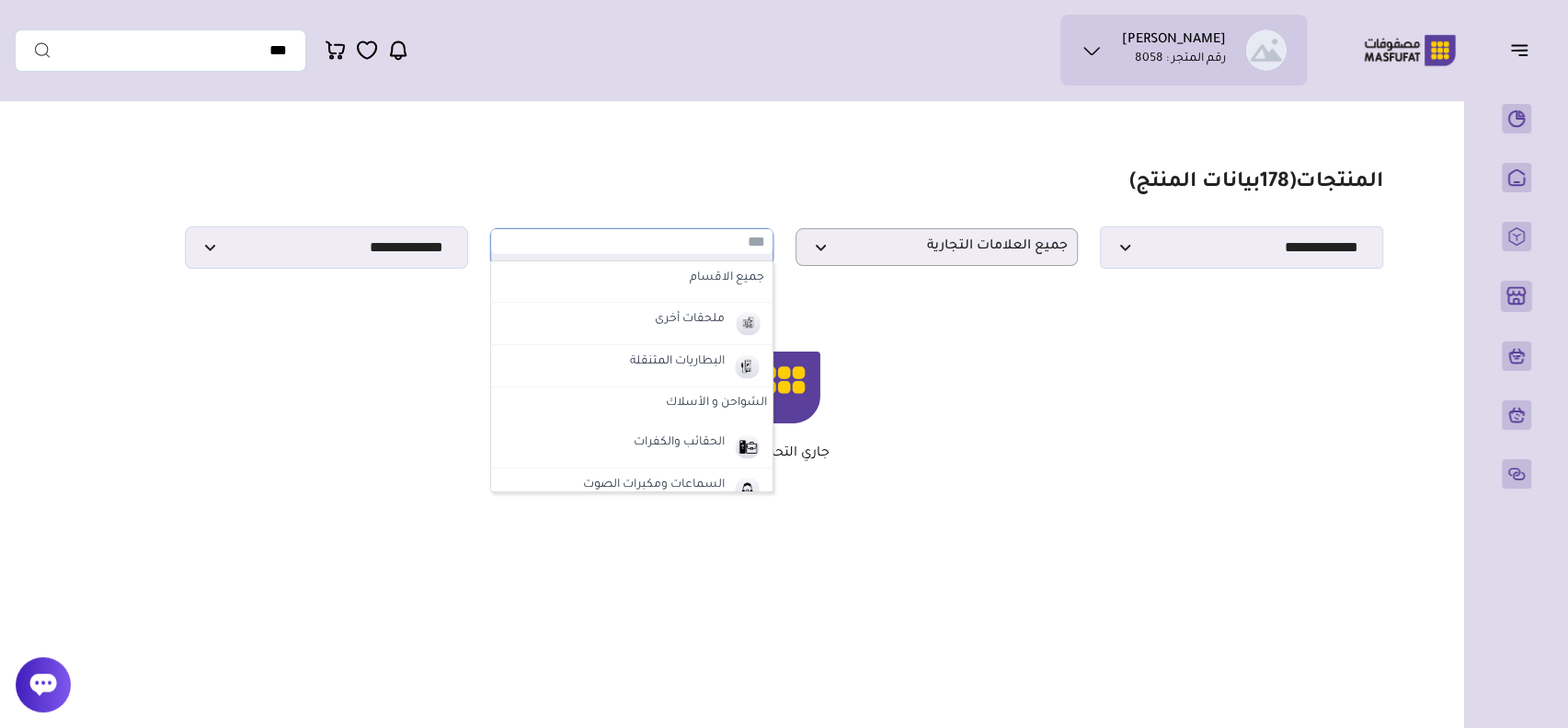
click at [672, 119] on section "مزامنة ( 0 ) تحديد الكل إلغاء التحديد المنتجات (" at bounding box center [784, 327] width 1325 height 435
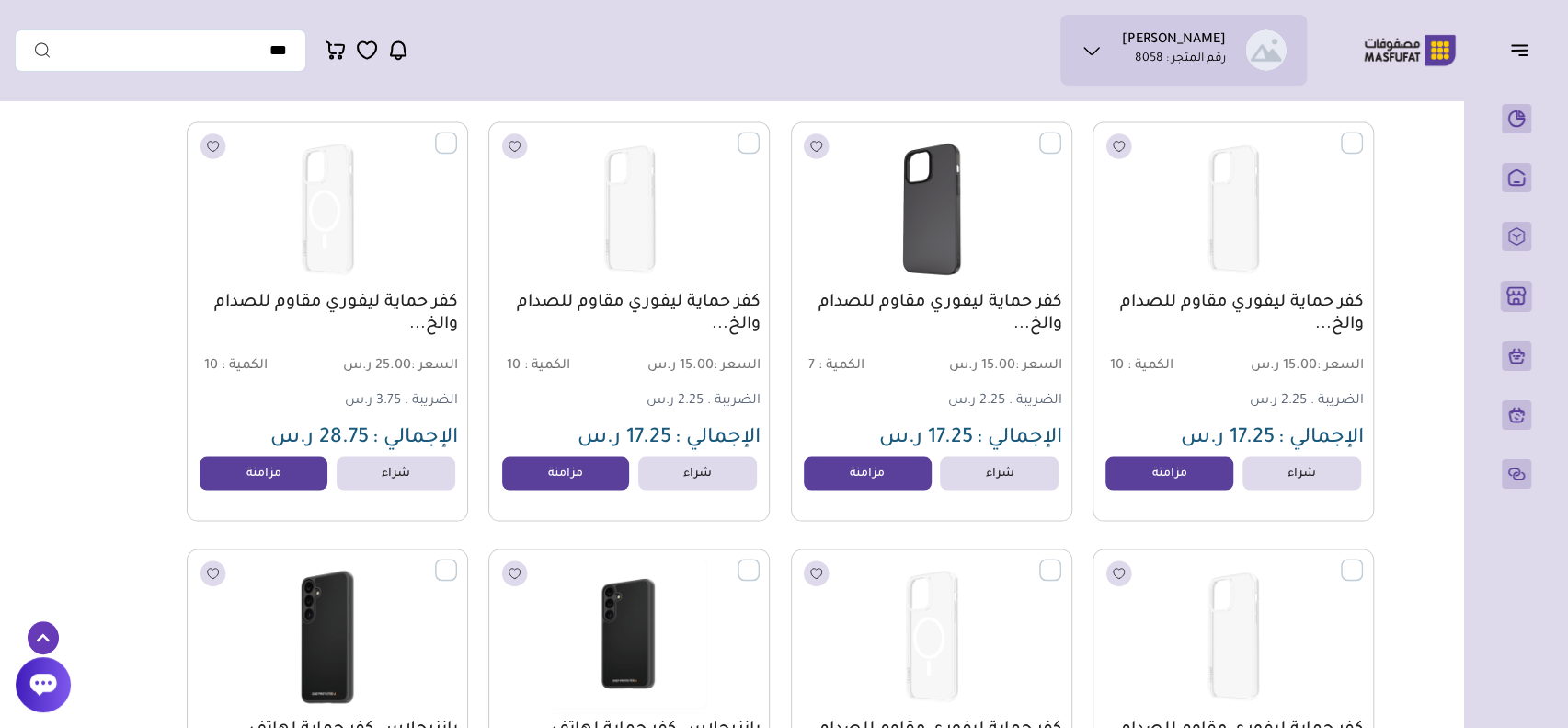
scroll to position [6824, 0]
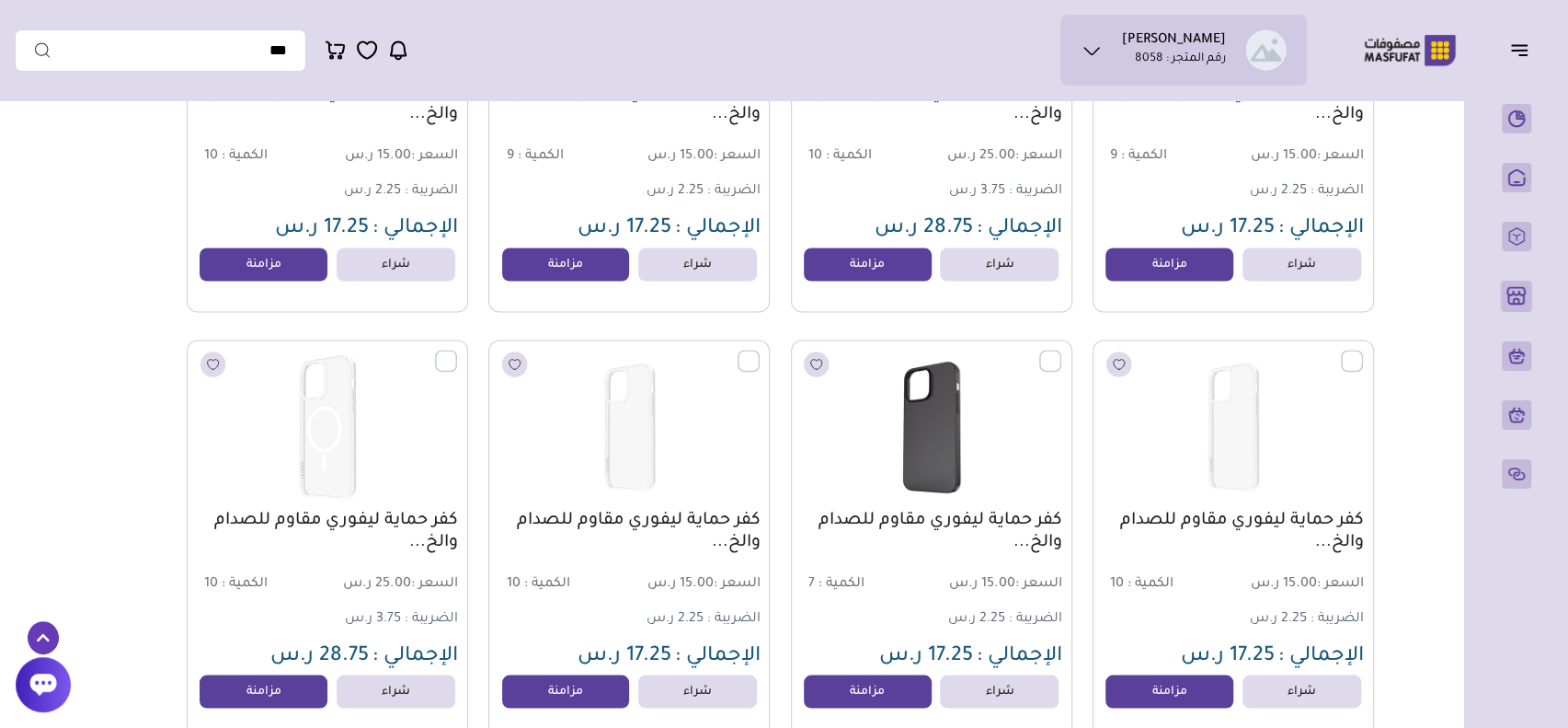
click at [457, 352] on label at bounding box center [457, 351] width 0 height 2
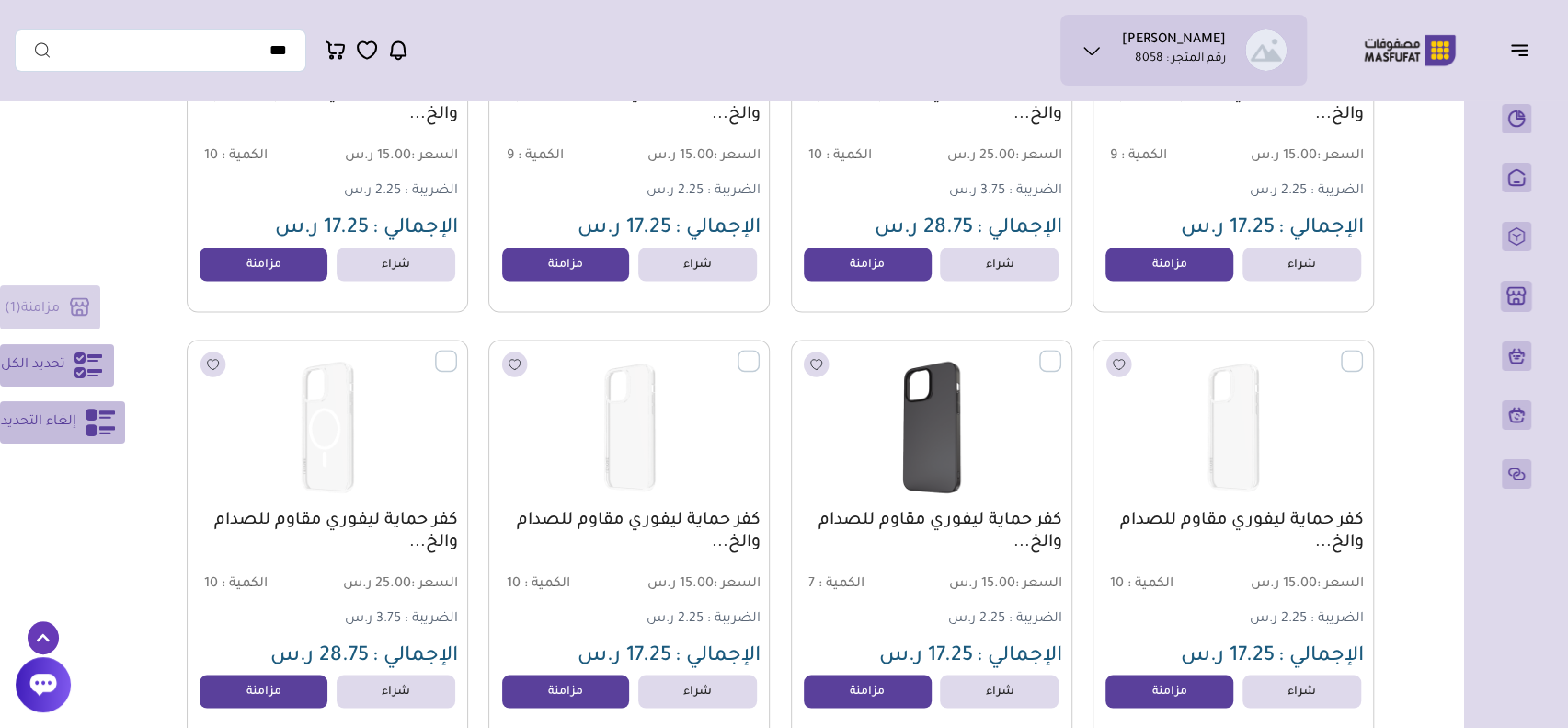
click at [59, 295] on div "مزامنة ( 1 ) تحديد الكل إلغاء التحديد" at bounding box center [62, 364] width 125 height 158
click at [66, 305] on div "مزامنة ( 1 ) تحديد الكل إلغاء التحديد" at bounding box center [62, 364] width 125 height 158
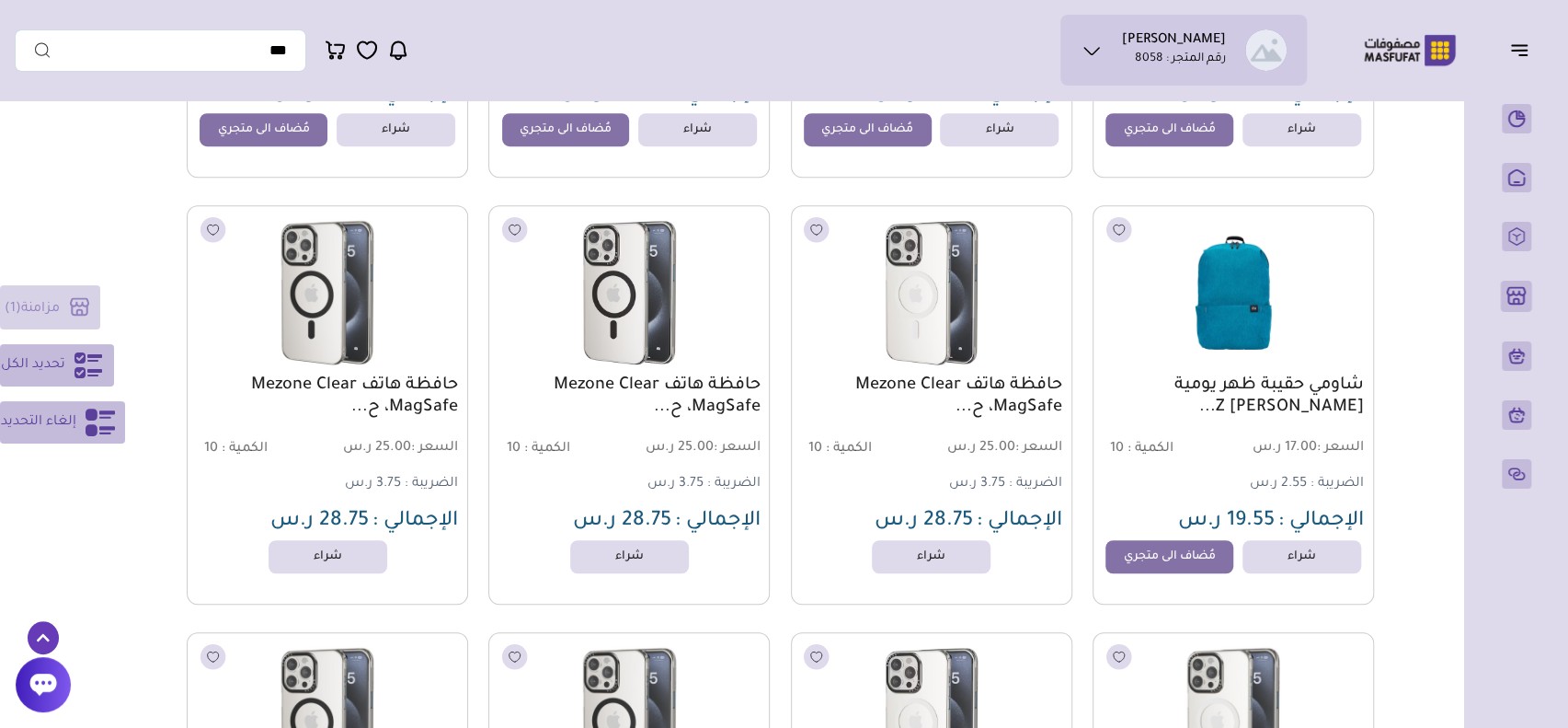
scroll to position [546, 0]
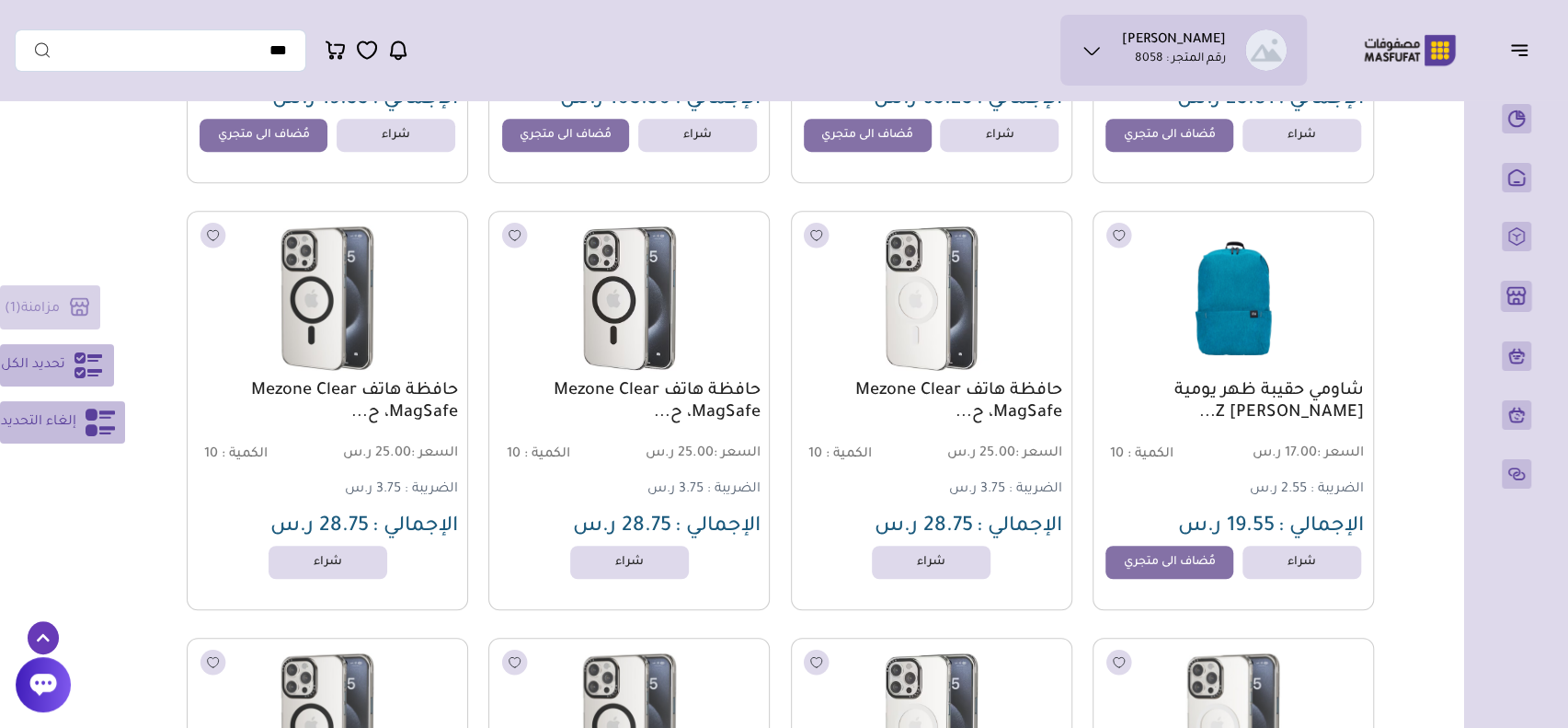
drag, startPoint x: 113, startPoint y: 609, endPoint x: 142, endPoint y: 122, distance: 487.9
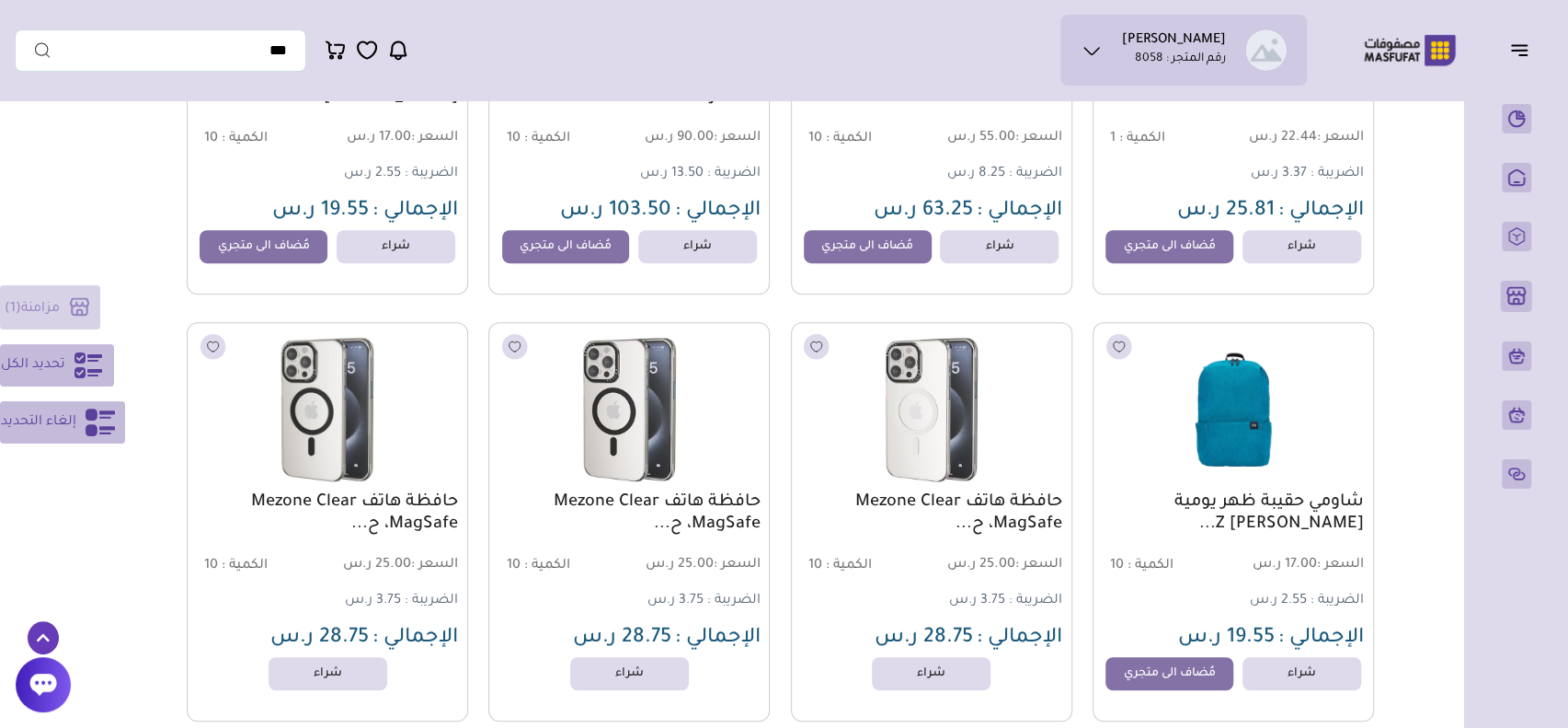
scroll to position [0, 0]
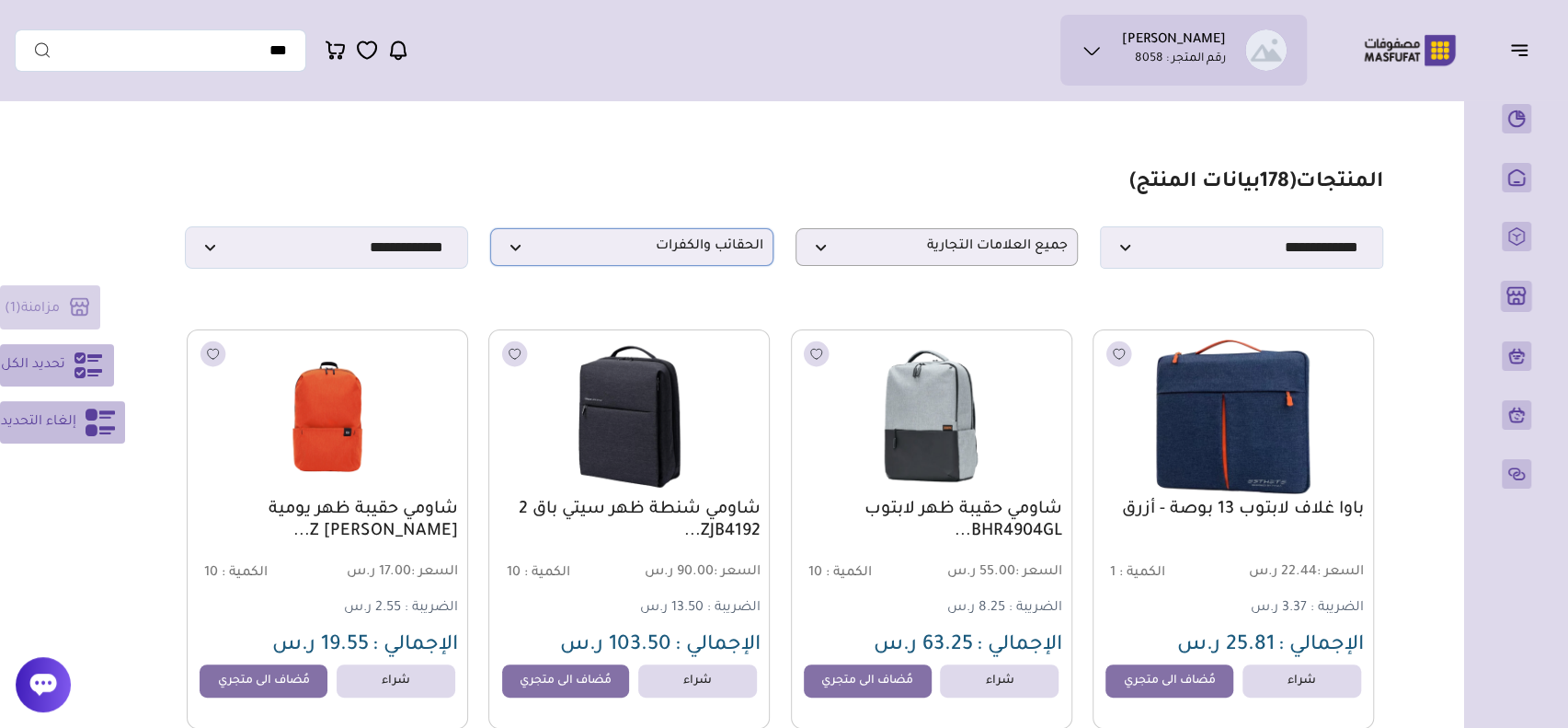
click at [670, 245] on span "الحقائب والكفرات" at bounding box center [632, 246] width 263 height 18
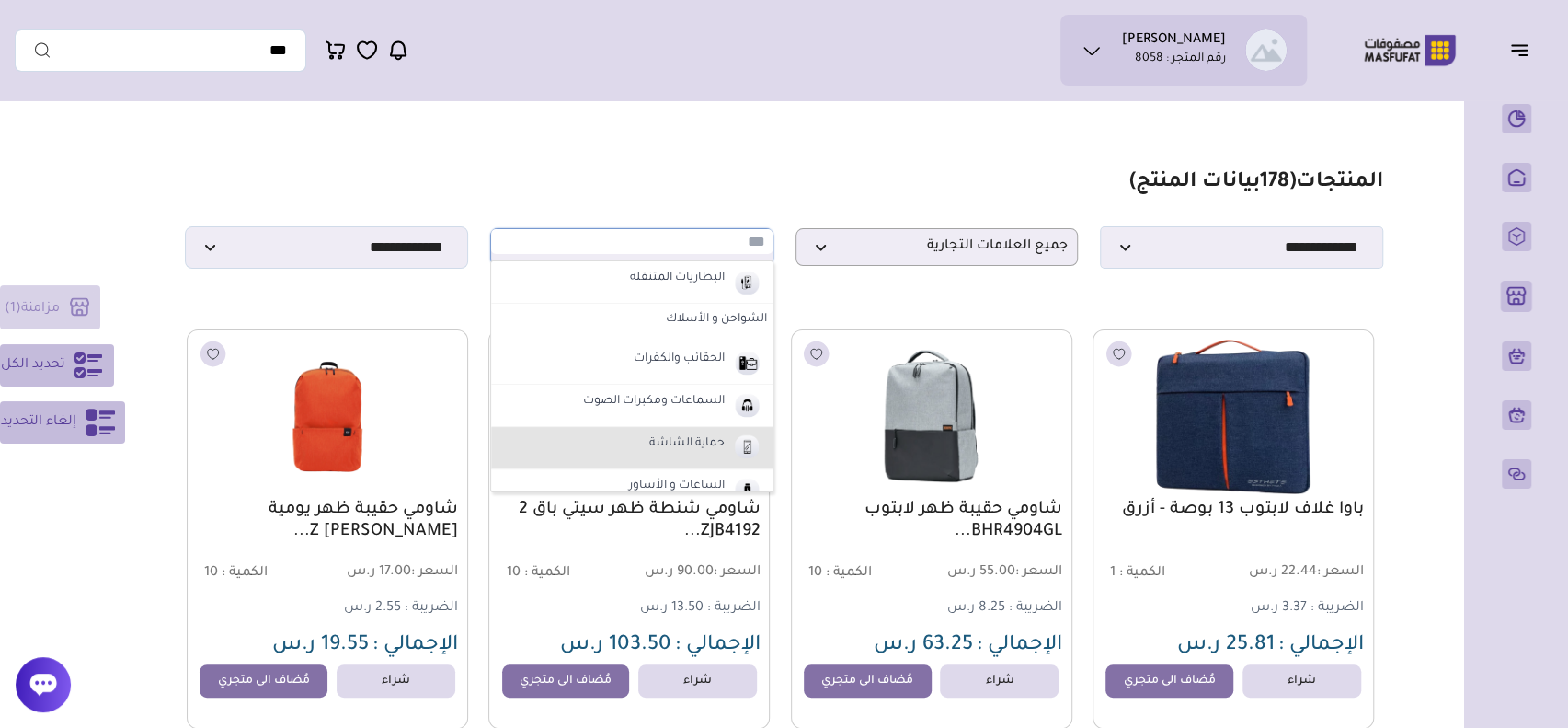
scroll to position [92, 0]
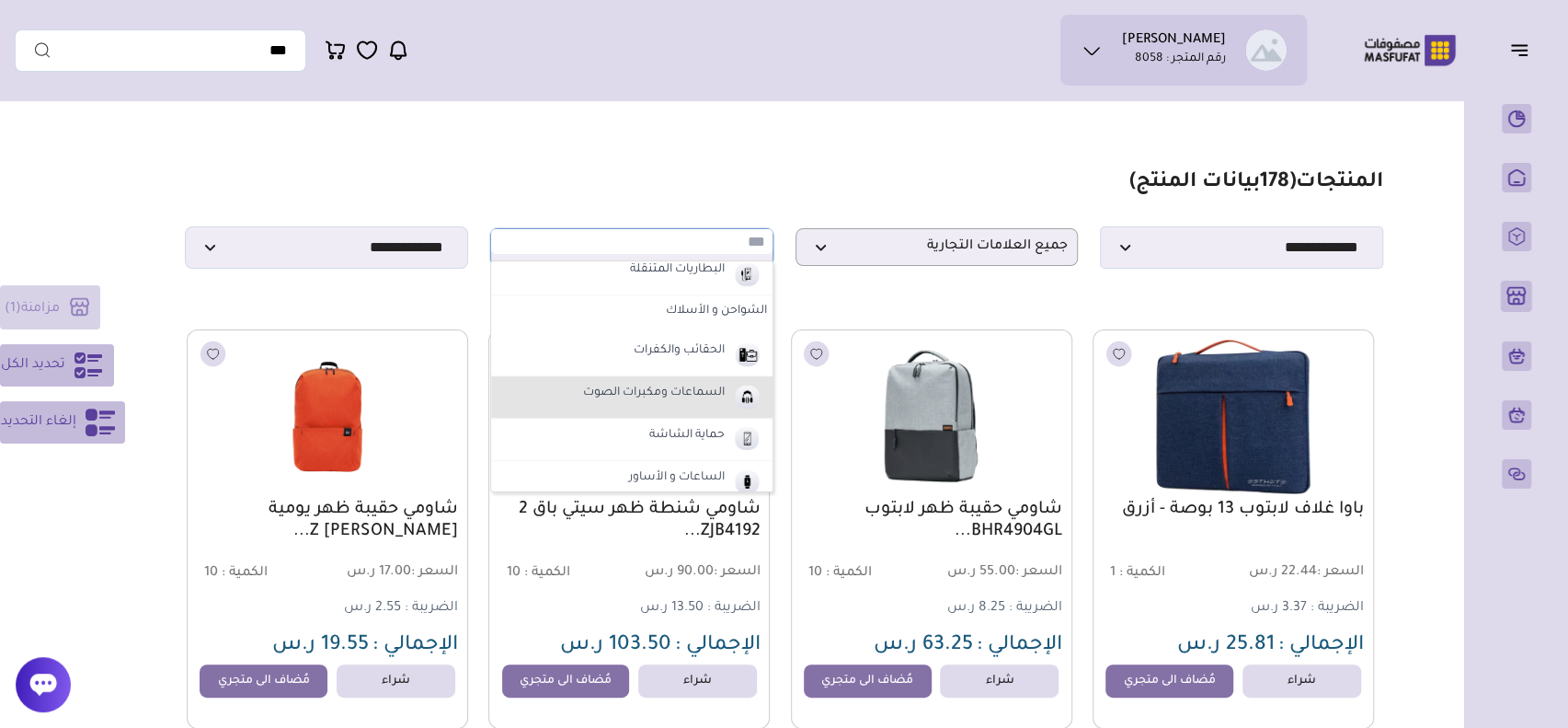
click at [707, 395] on label "السماعات ومكبرات الصوت" at bounding box center [653, 394] width 147 height 24
select select "*"
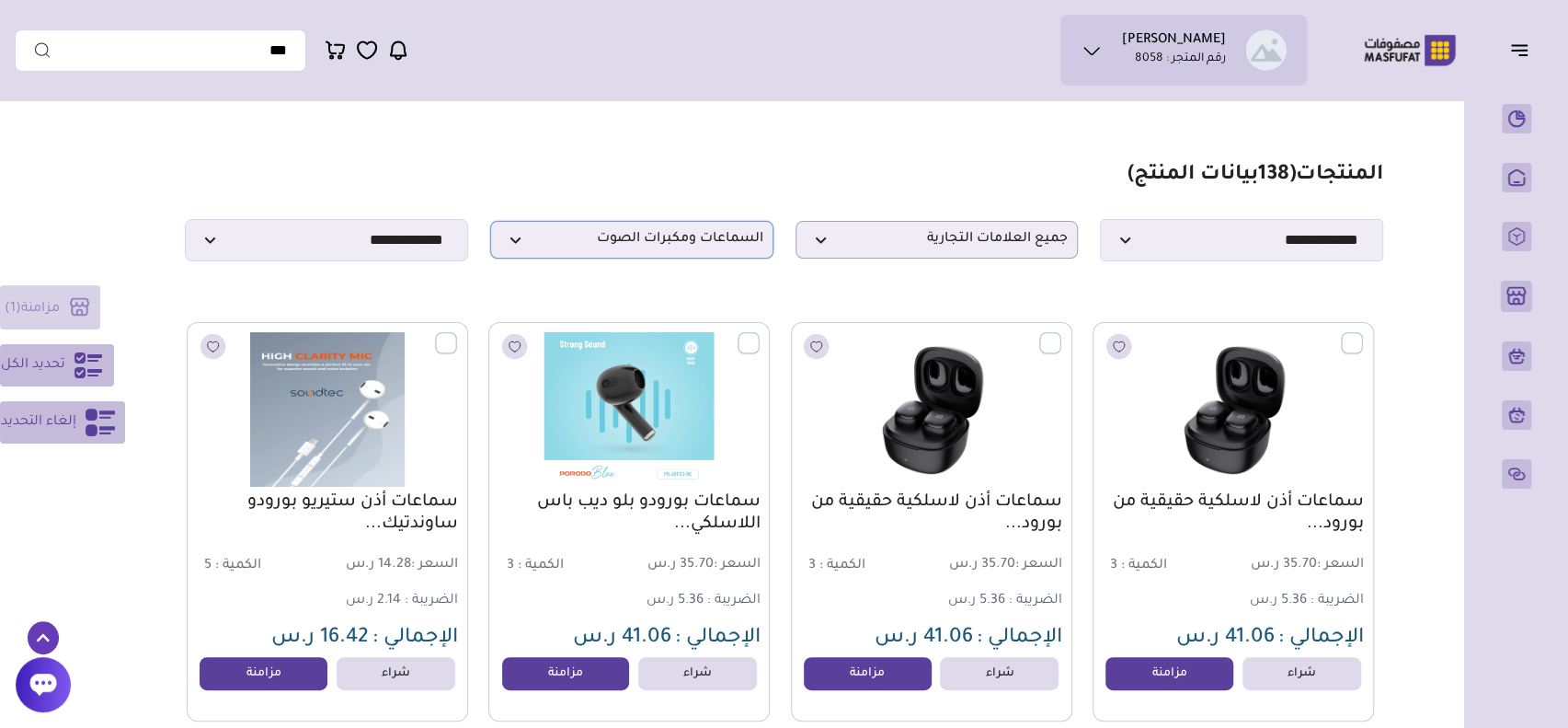
scroll to position [0, 0]
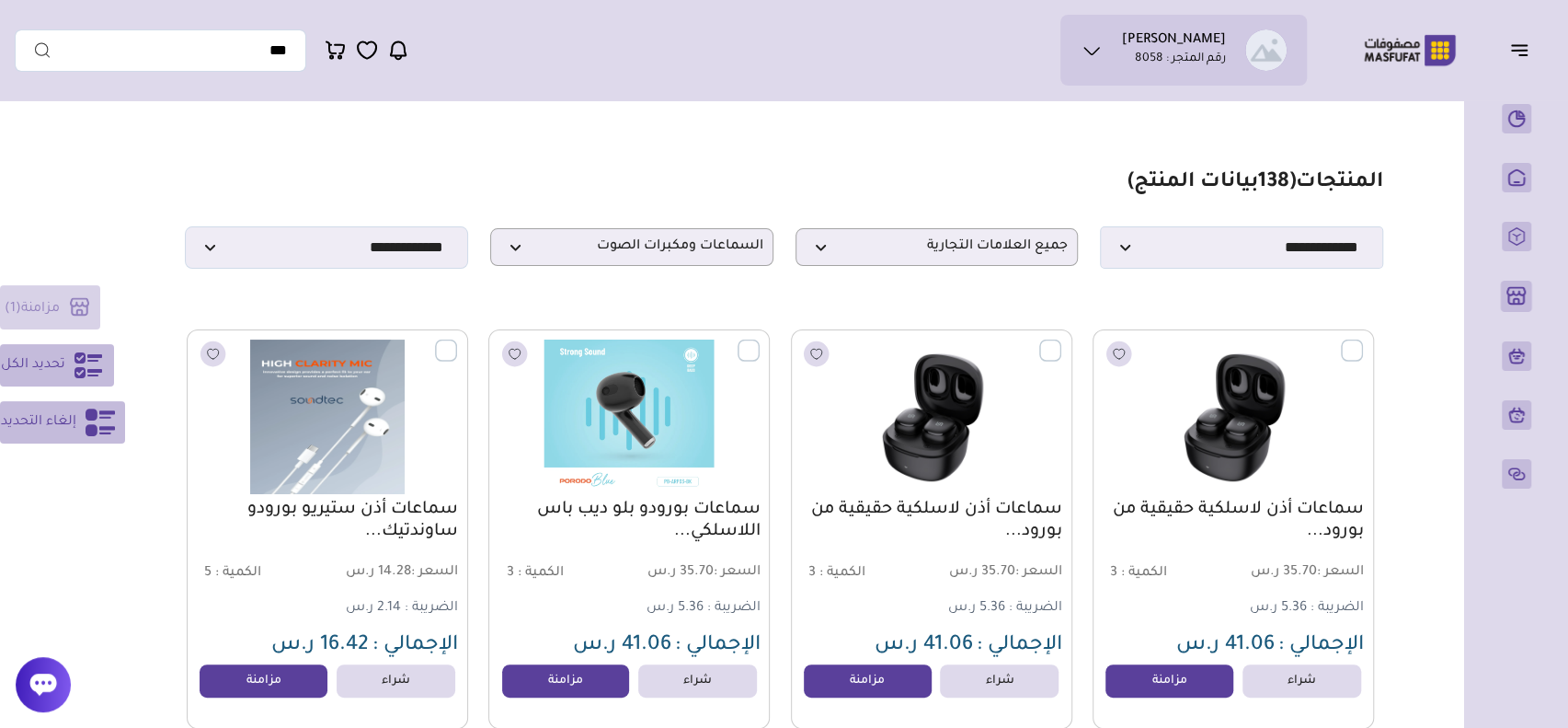
click at [760, 342] on label at bounding box center [760, 341] width 0 height 2
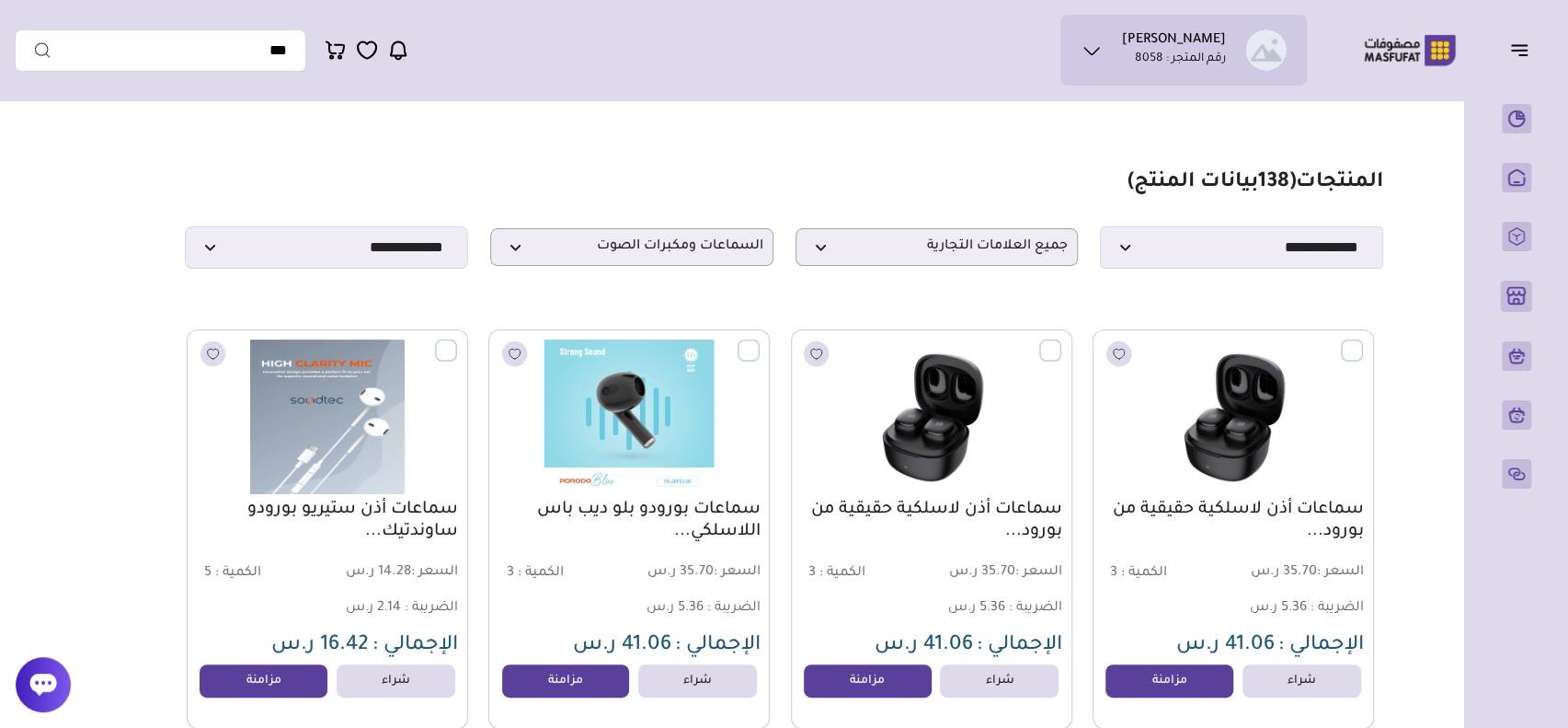
click at [759, 360] on div at bounding box center [749, 351] width 22 height 22
drag, startPoint x: 747, startPoint y: 357, endPoint x: 756, endPoint y: 358, distance: 9.1
click at [760, 342] on label at bounding box center [760, 341] width 0 height 2
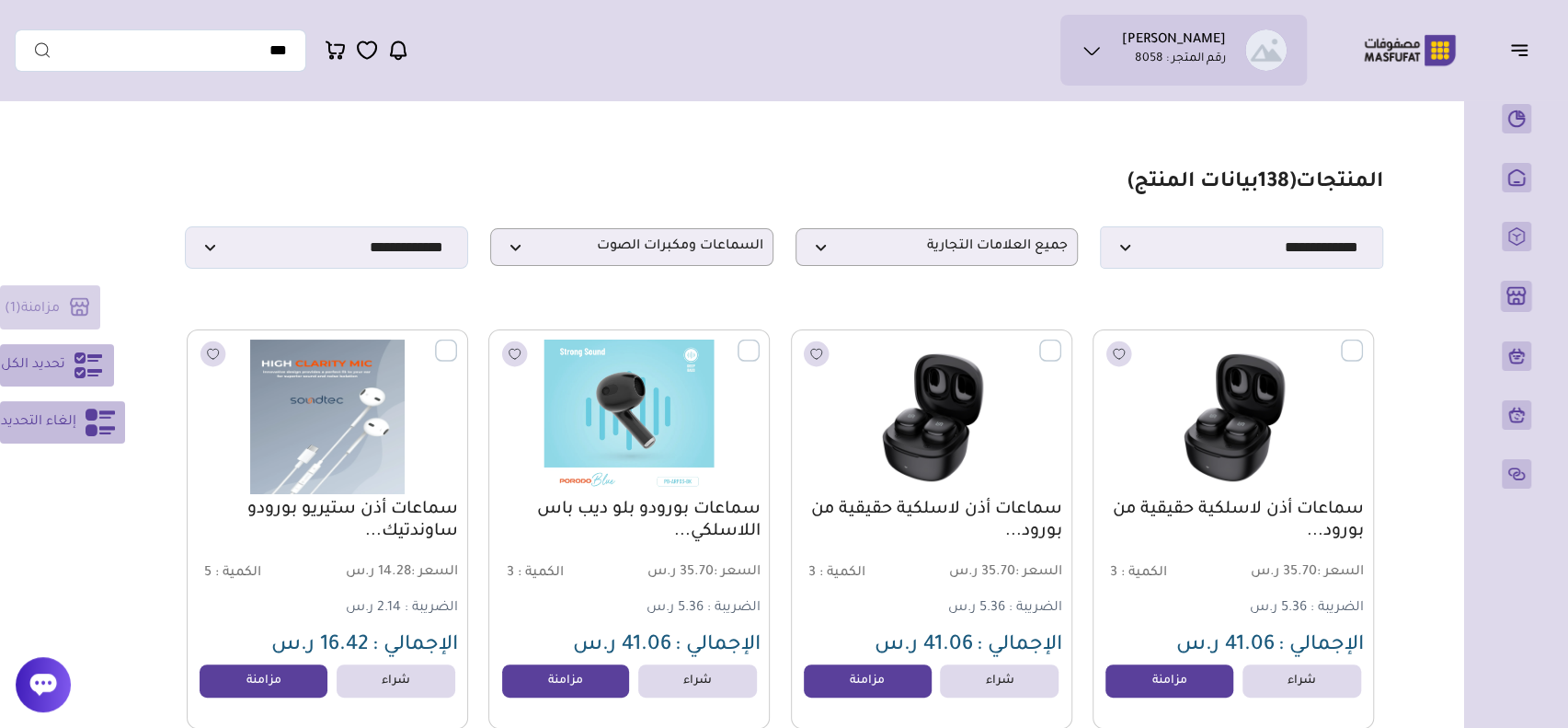
click at [760, 342] on label at bounding box center [760, 341] width 0 height 2
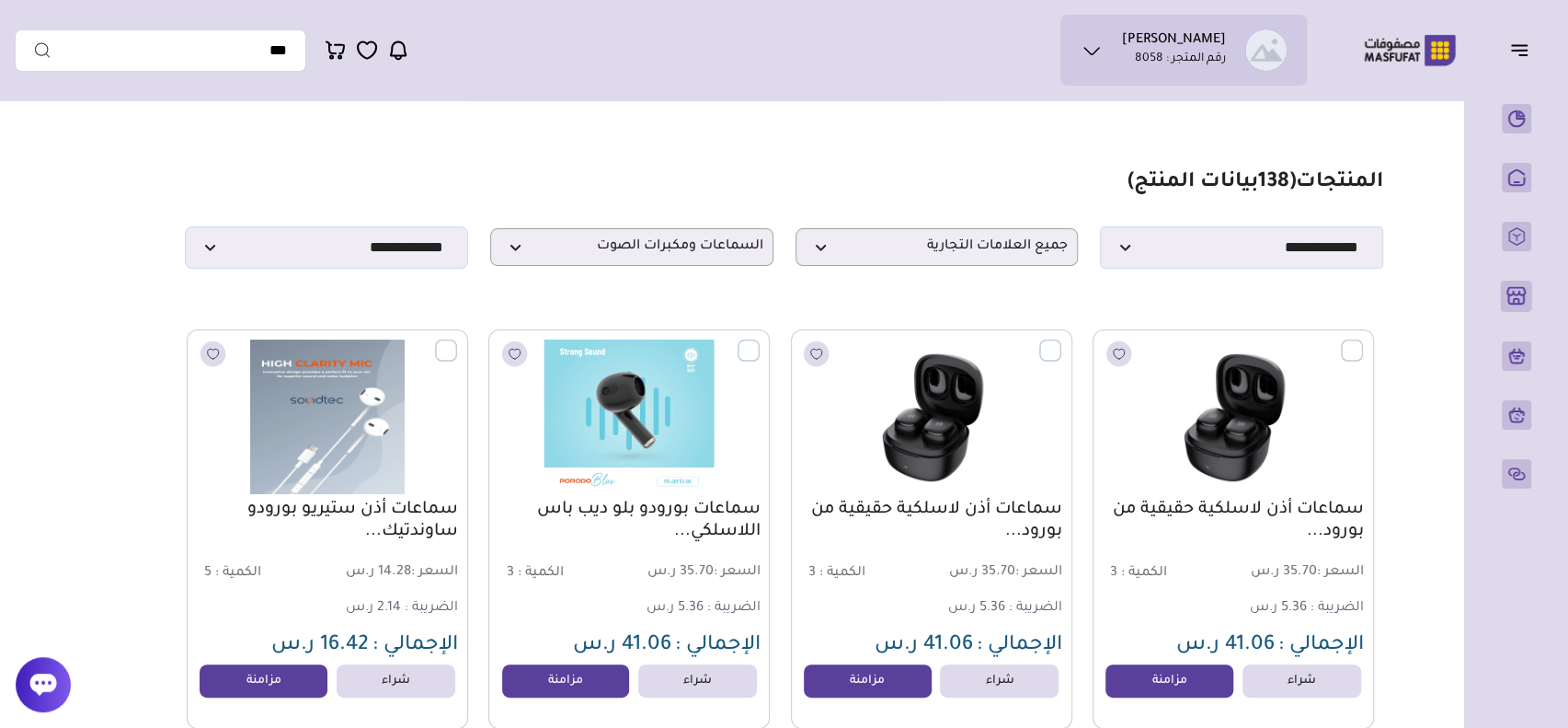
click at [760, 342] on label at bounding box center [760, 341] width 0 height 2
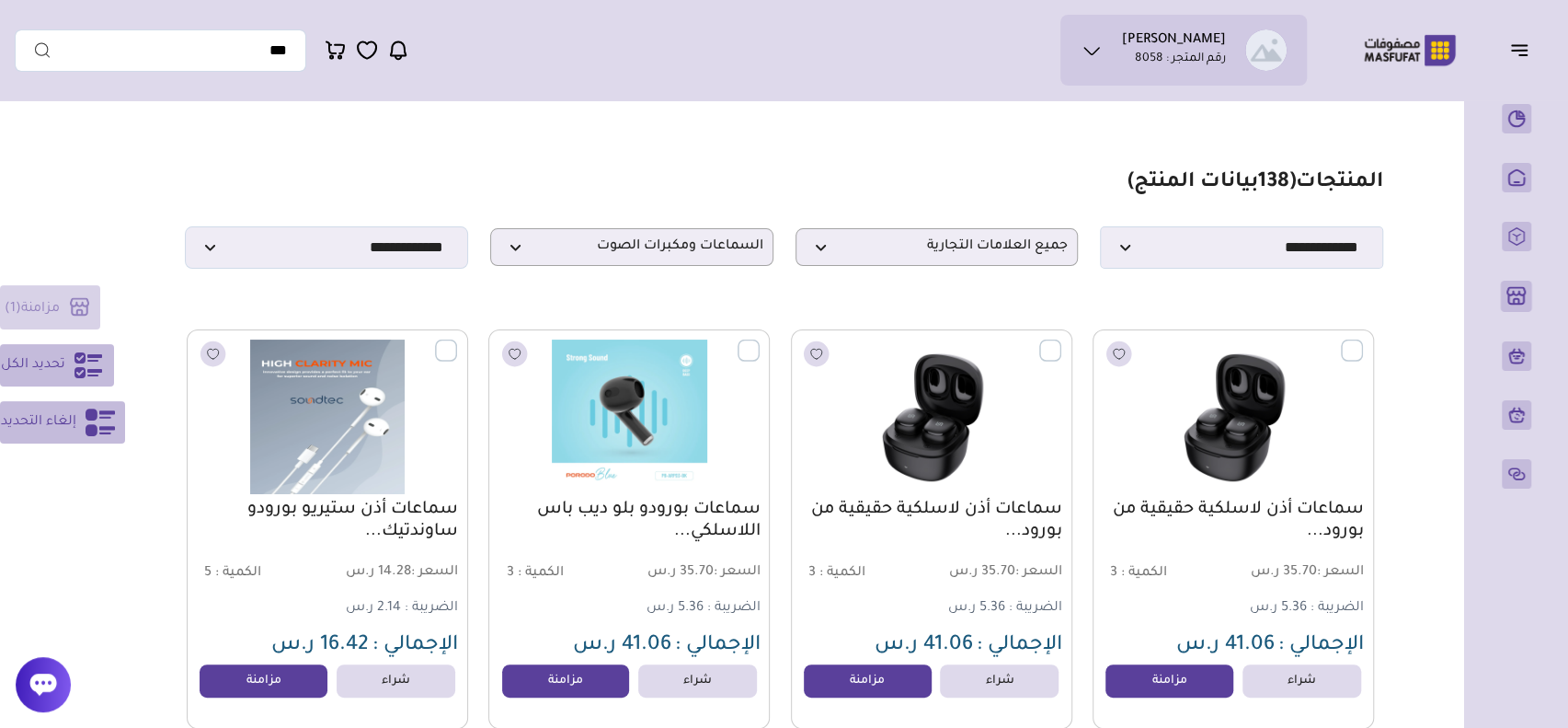
drag, startPoint x: 72, startPoint y: 304, endPoint x: 145, endPoint y: 322, distance: 75.2
click at [71, 308] on div "مزامنة ( 1 ) تحديد الكل إلغاء التحديد" at bounding box center [62, 364] width 125 height 158
click at [760, 342] on label at bounding box center [760, 341] width 0 height 2
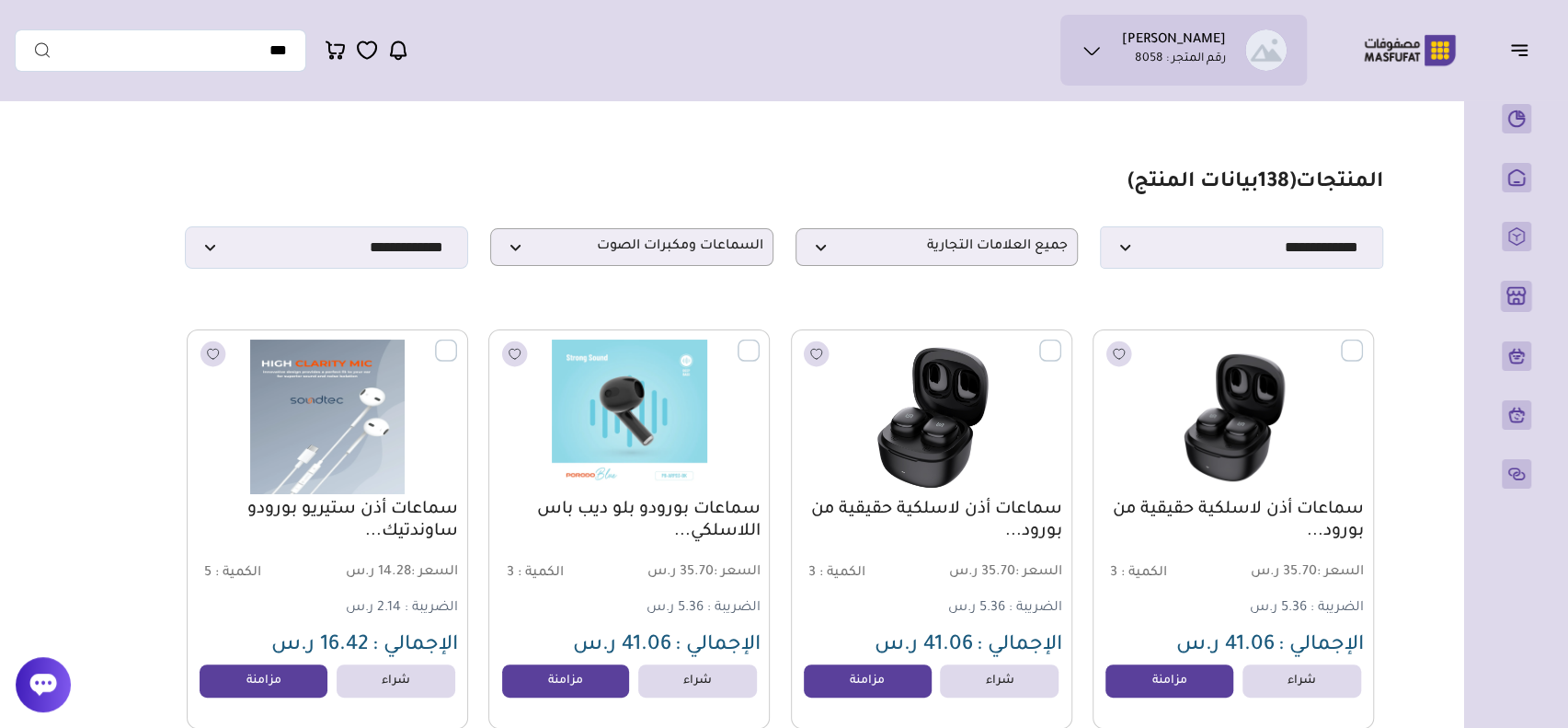
click at [1062, 342] on label at bounding box center [1062, 341] width 0 height 2
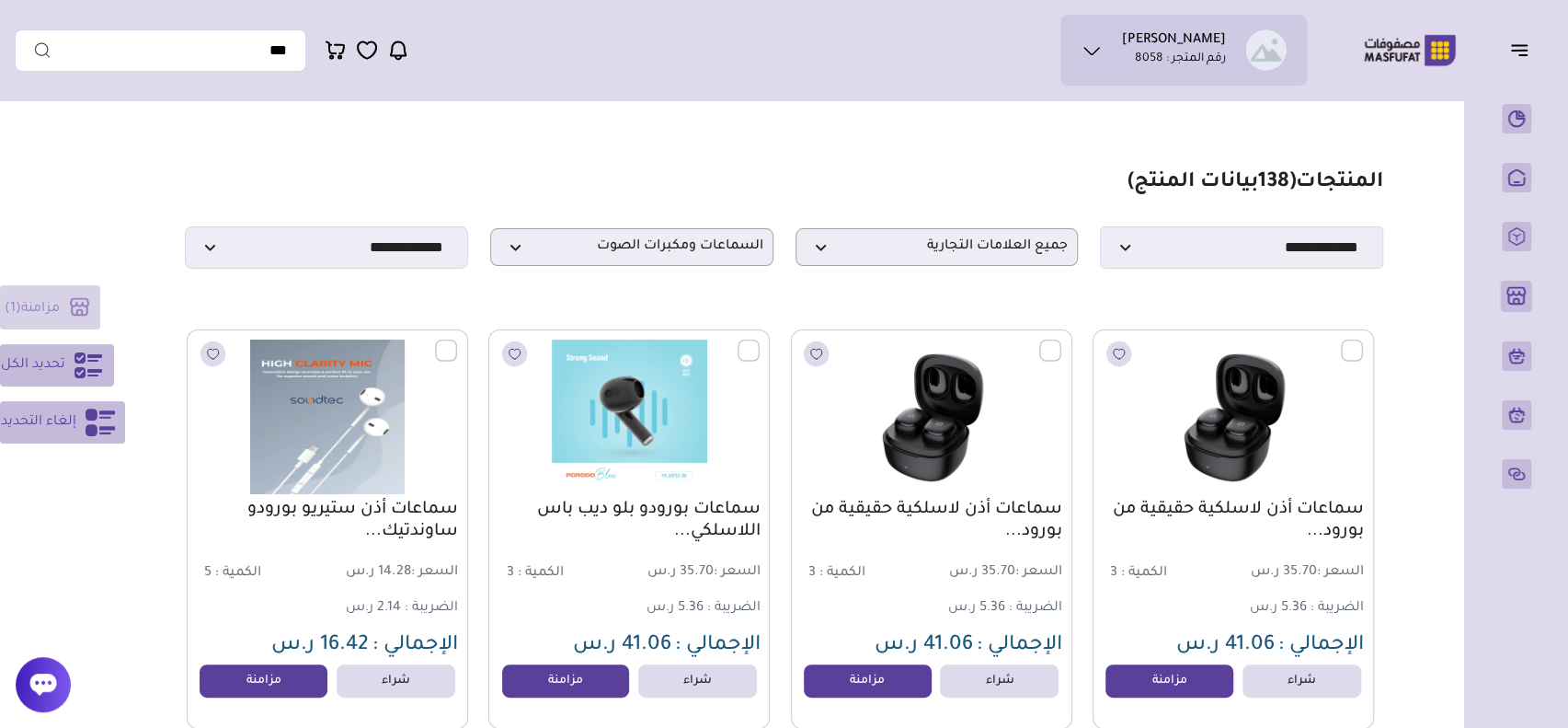
click at [44, 358] on span "تحديد الكل" at bounding box center [33, 366] width 65 height 22
click at [50, 301] on div "مزامنة ( 15 ) تحديد الكل إلغاء التحديد" at bounding box center [62, 364] width 125 height 158
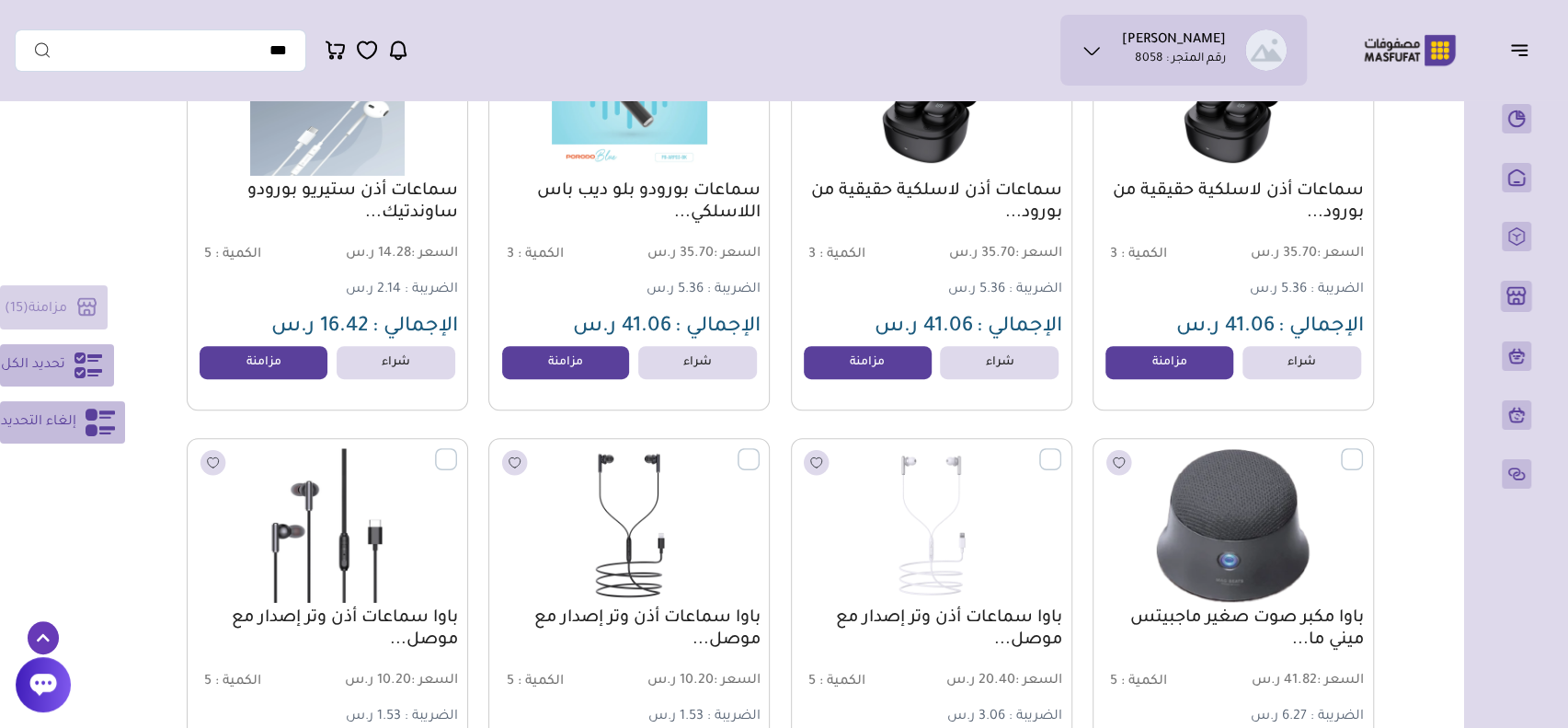
scroll to position [828, 0]
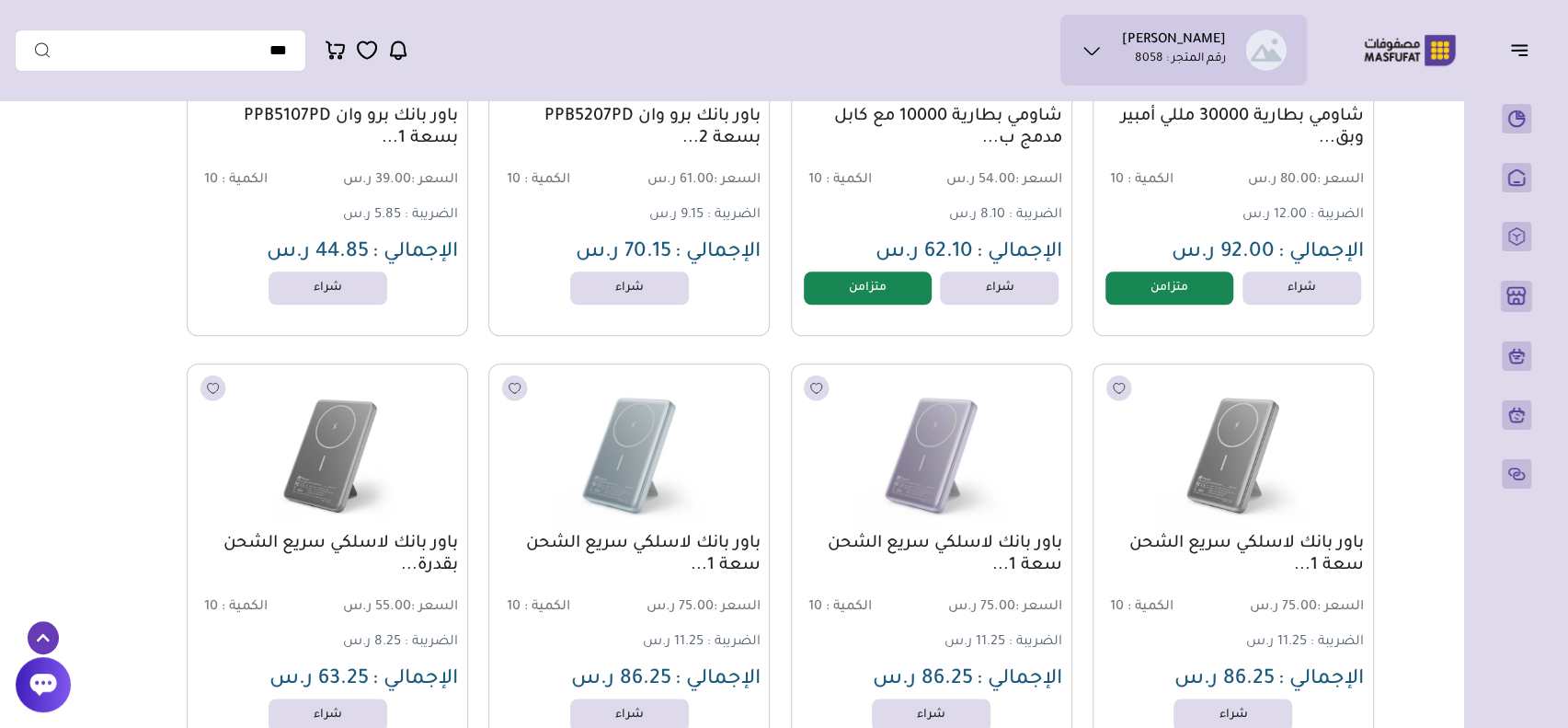
scroll to position [2120, 0]
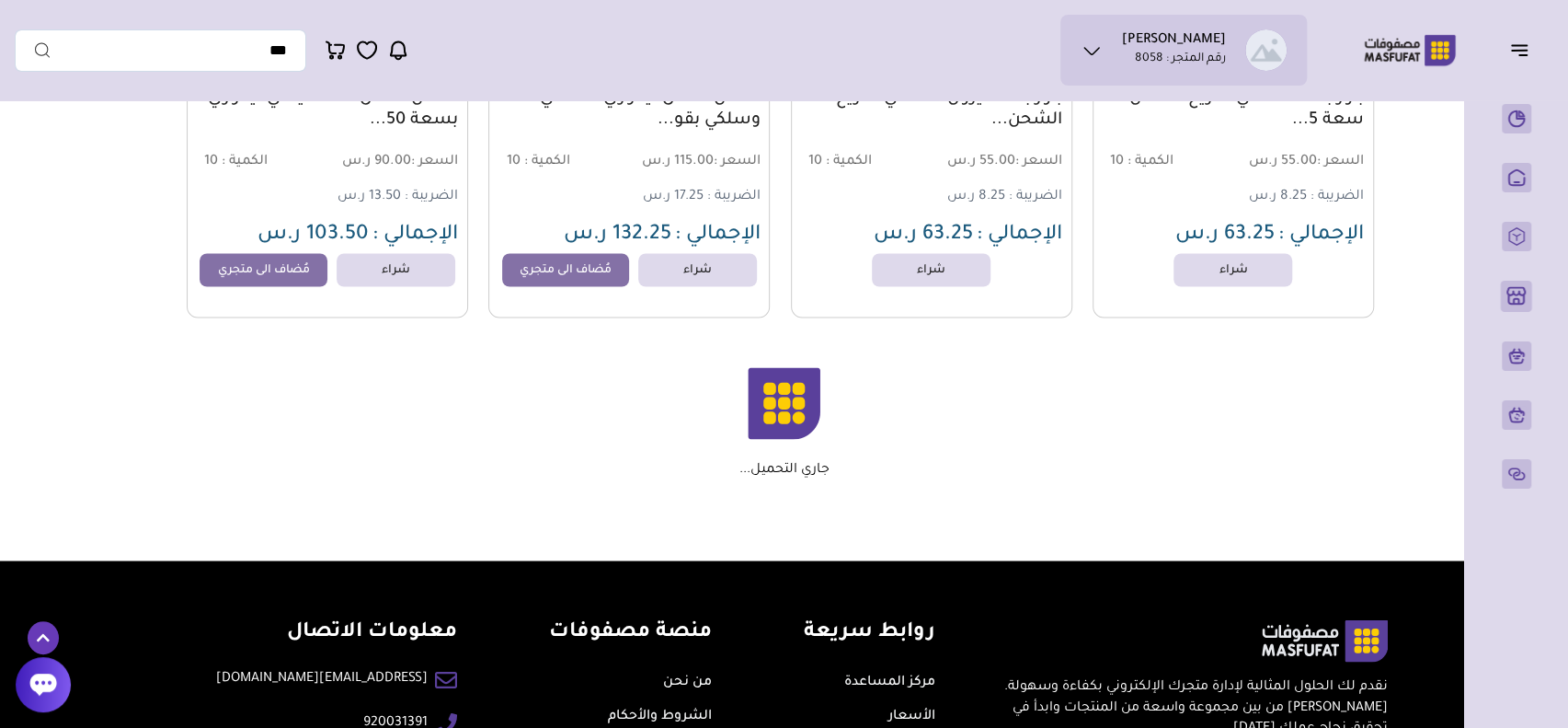
drag, startPoint x: 214, startPoint y: 456, endPoint x: 204, endPoint y: 458, distance: 10.2
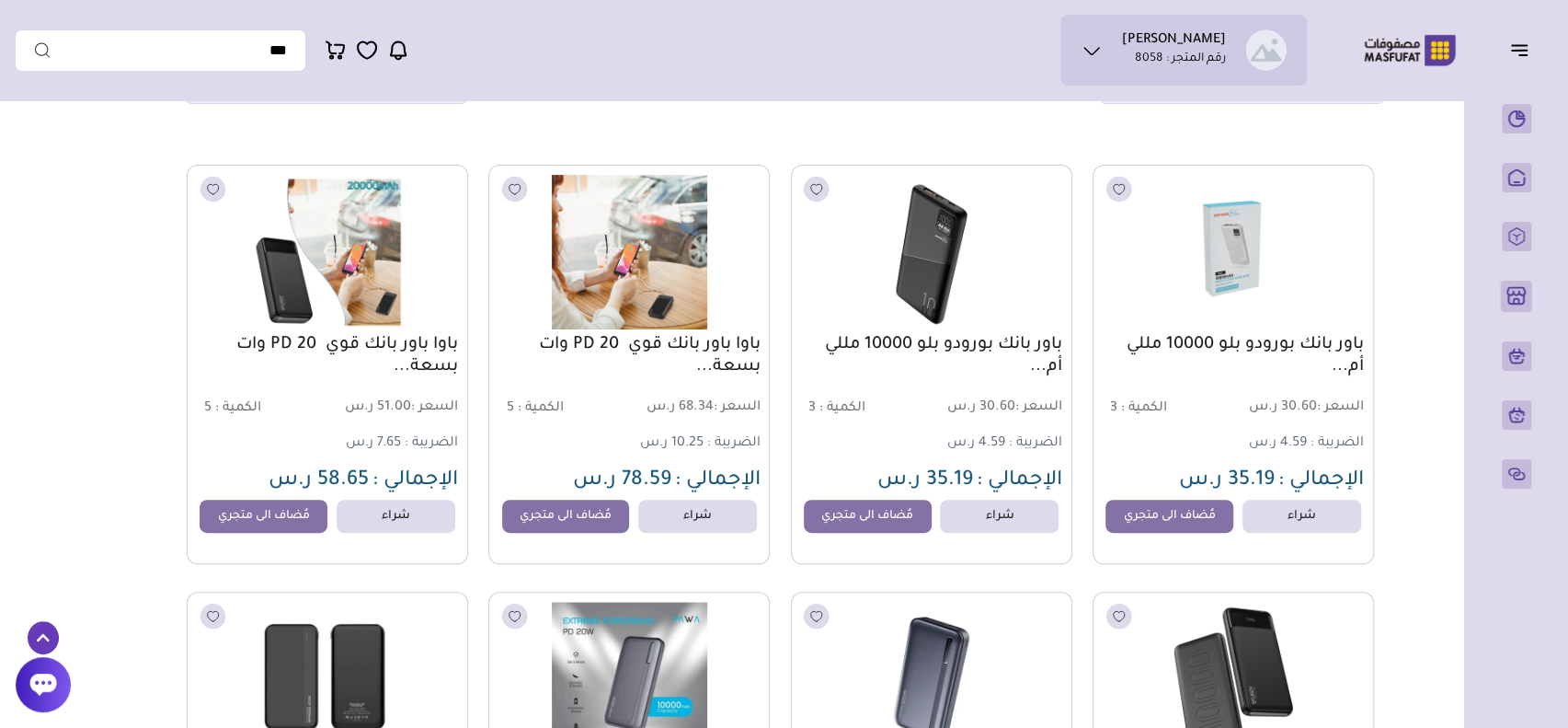
scroll to position [0, 0]
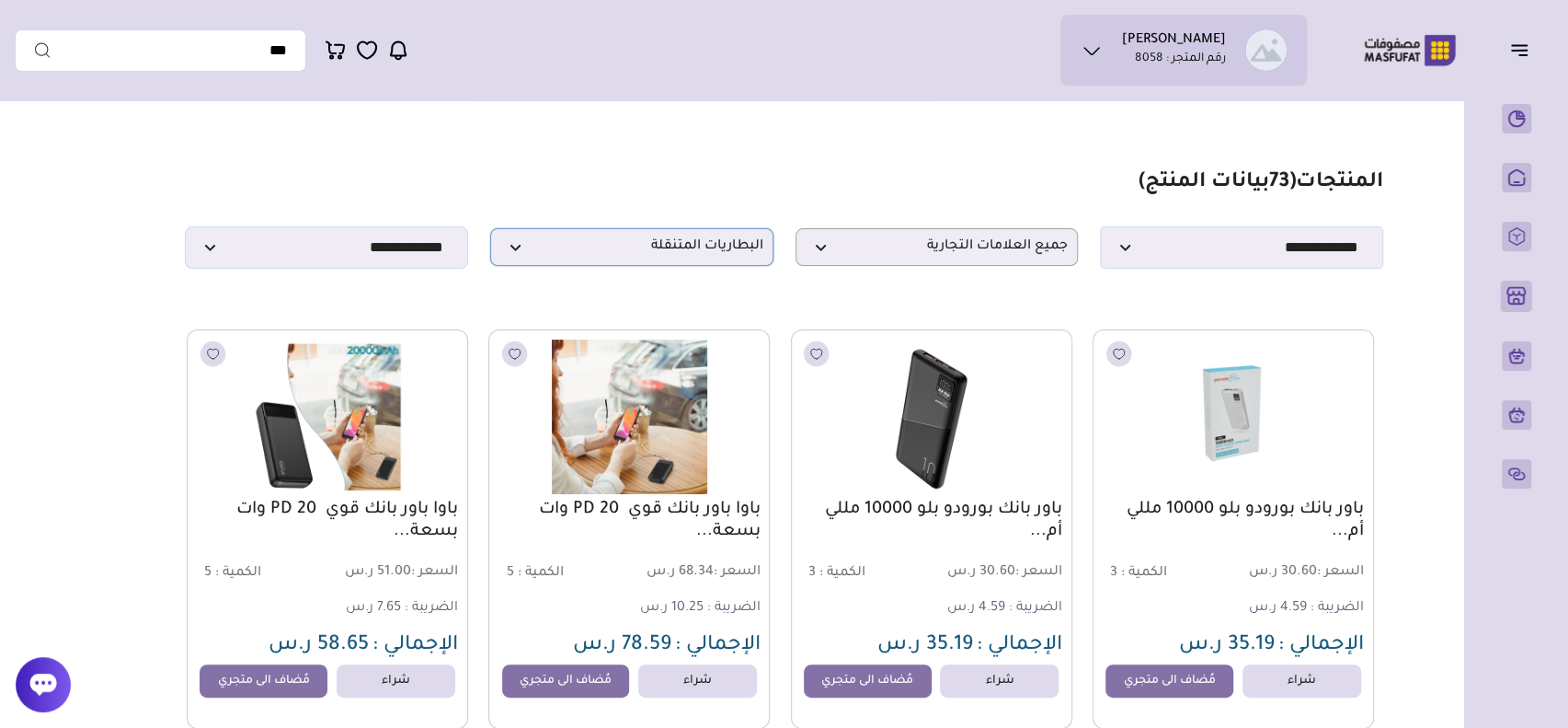
click at [661, 255] on span "البطاريات المتنقلة" at bounding box center [632, 246] width 263 height 18
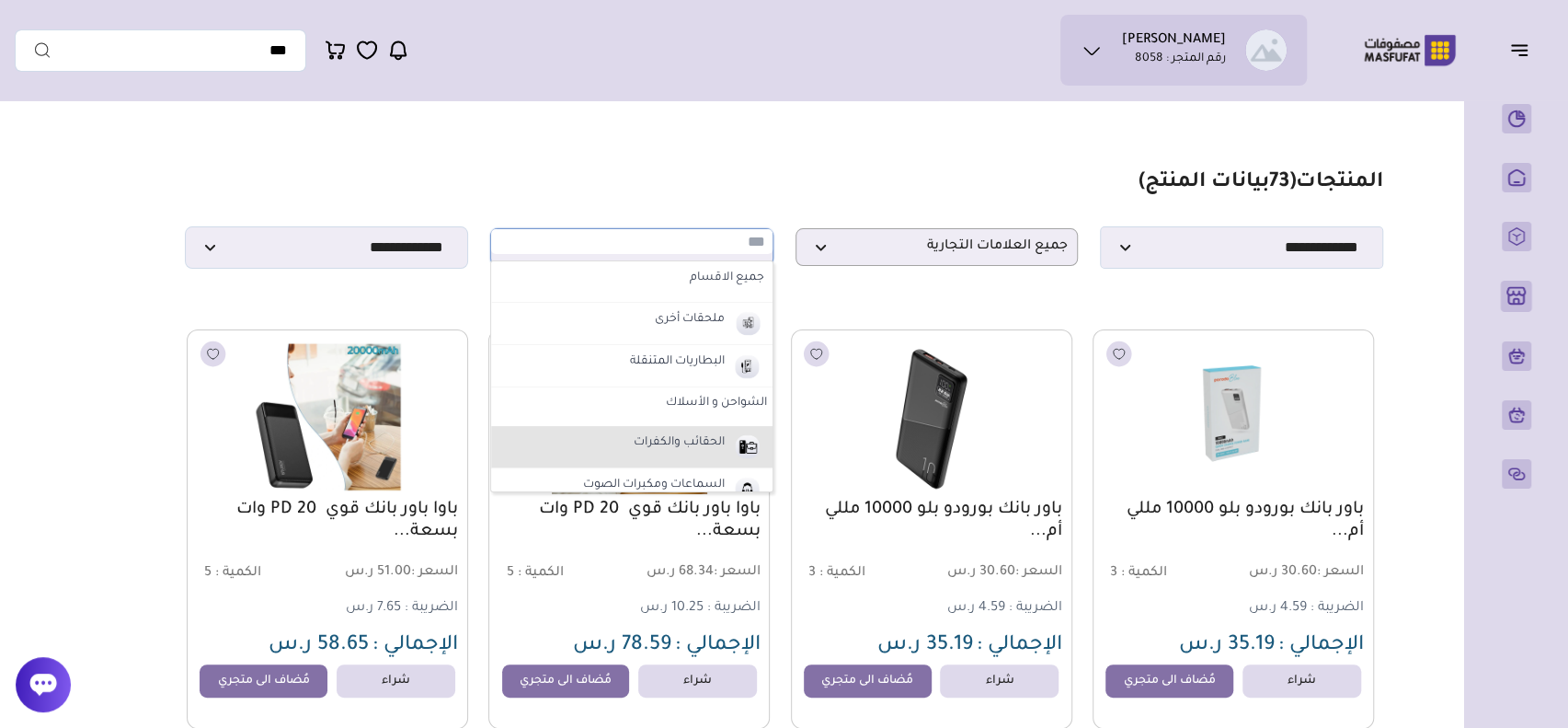
click at [681, 443] on label "الحقائب والكفرات" at bounding box center [679, 444] width 96 height 24
select select "*"
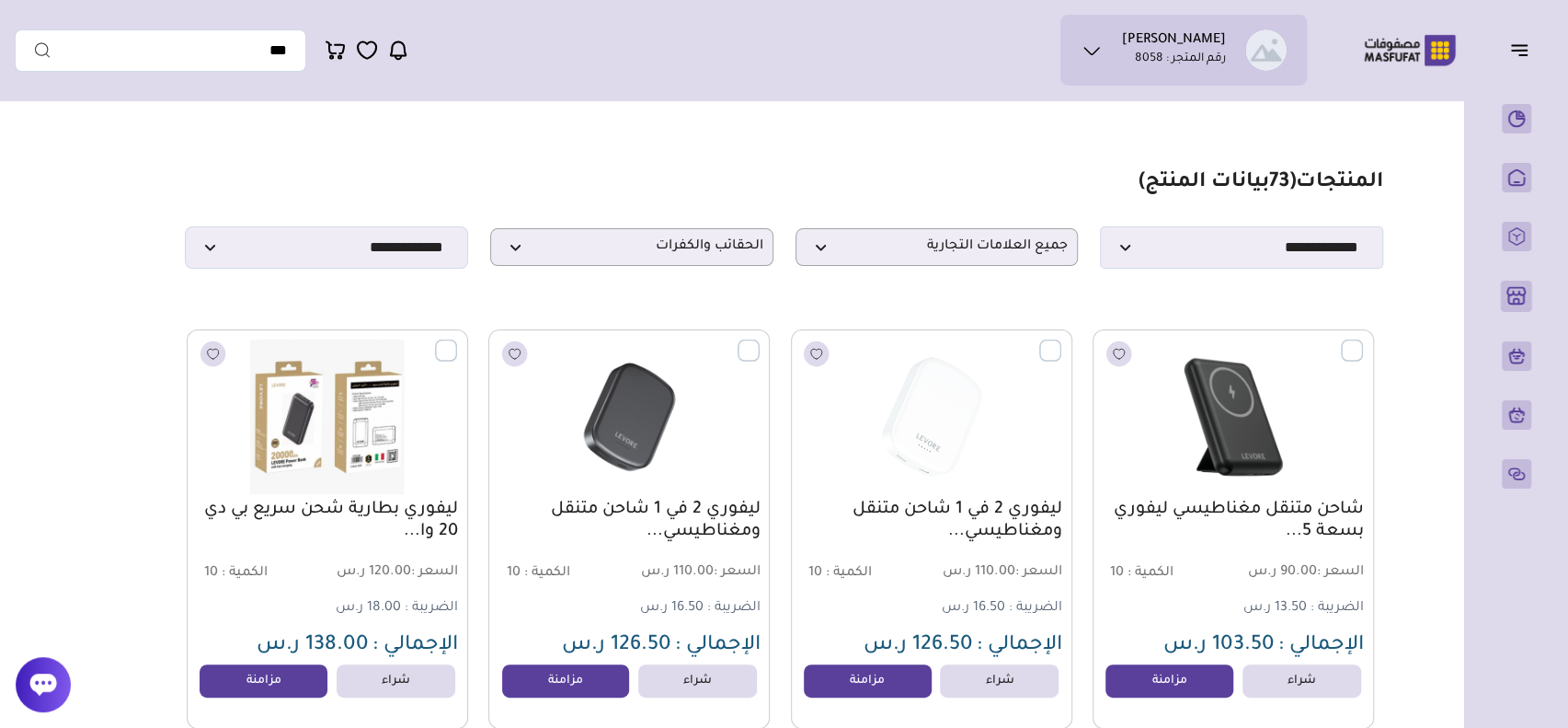
click at [1062, 342] on label at bounding box center [1062, 341] width 0 height 2
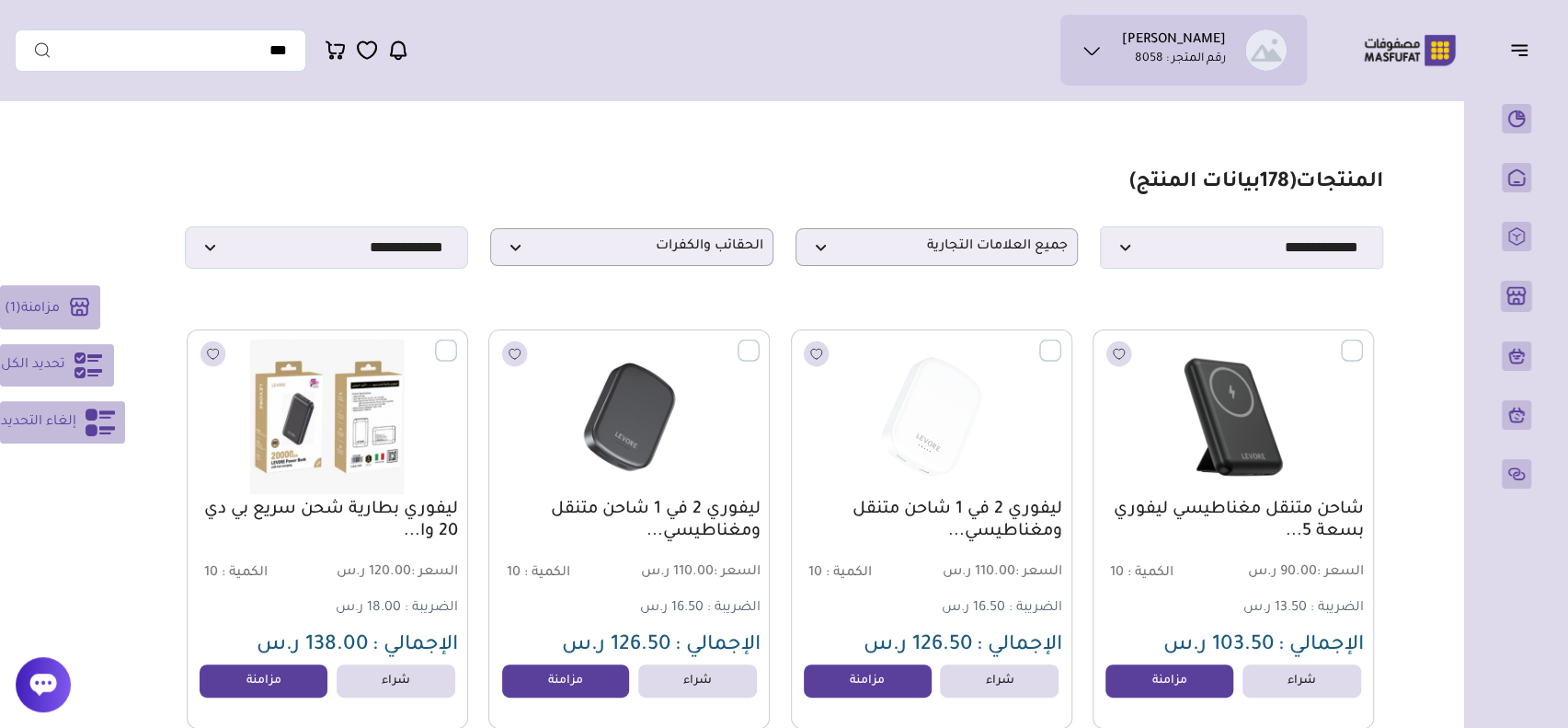
click at [1062, 342] on label at bounding box center [1062, 341] width 0 height 2
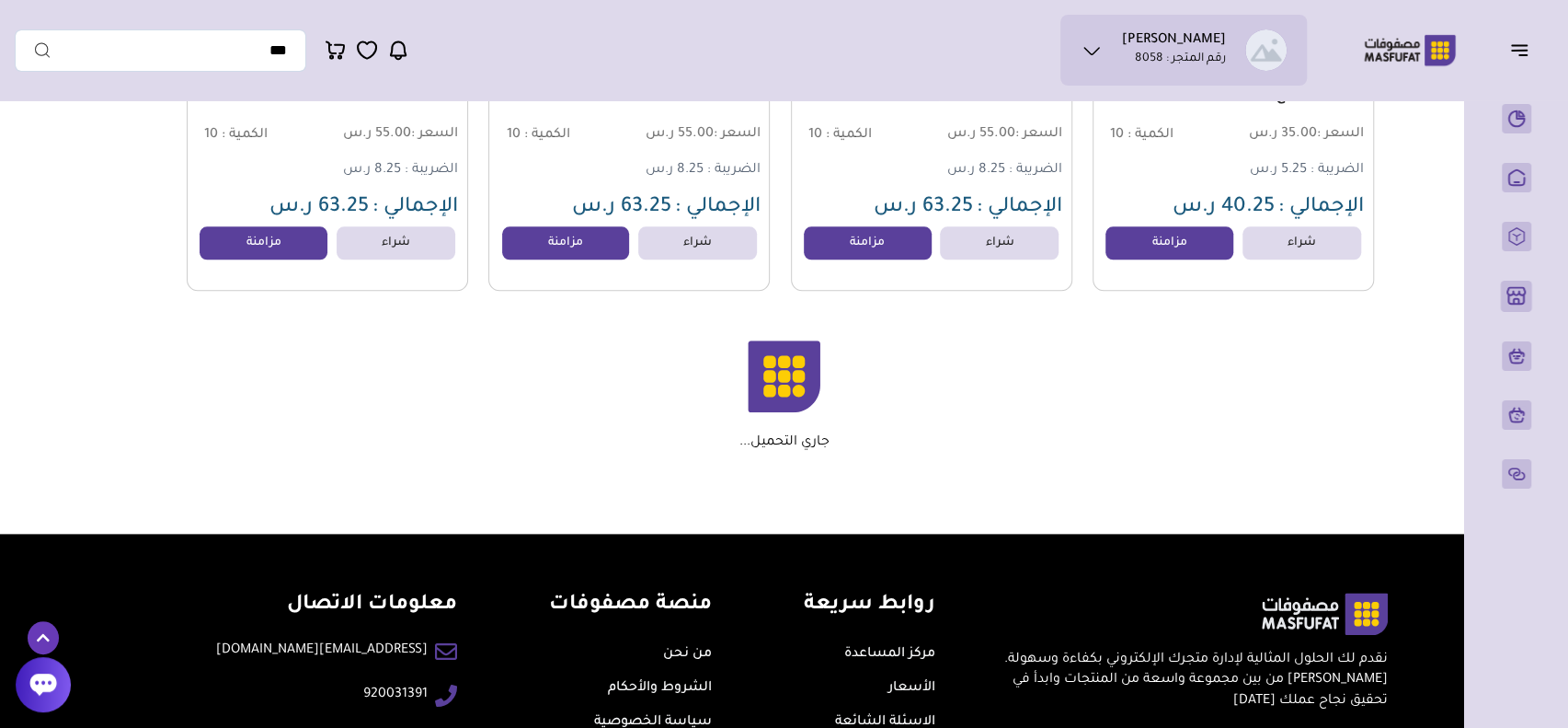
scroll to position [10387, 0]
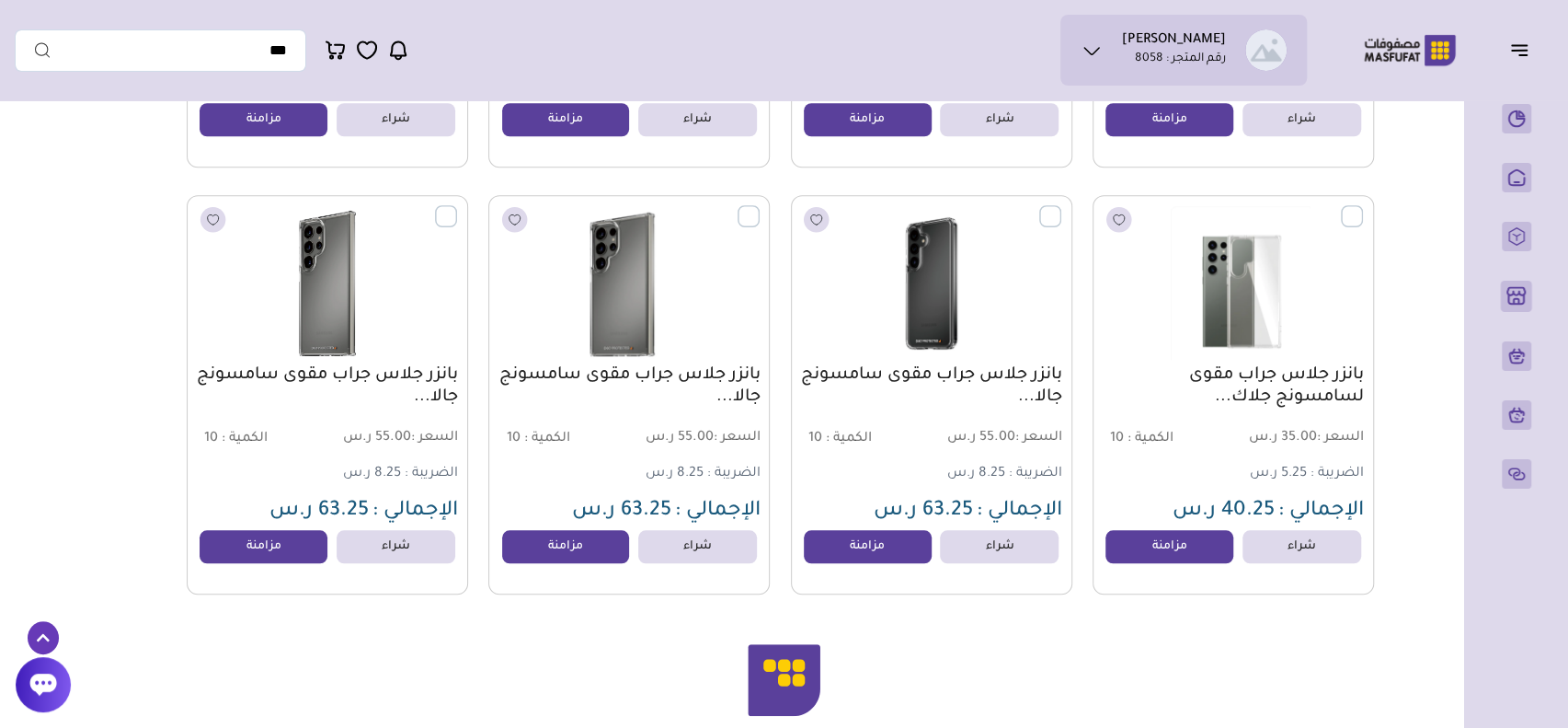
click at [457, 207] on label at bounding box center [457, 206] width 0 height 2
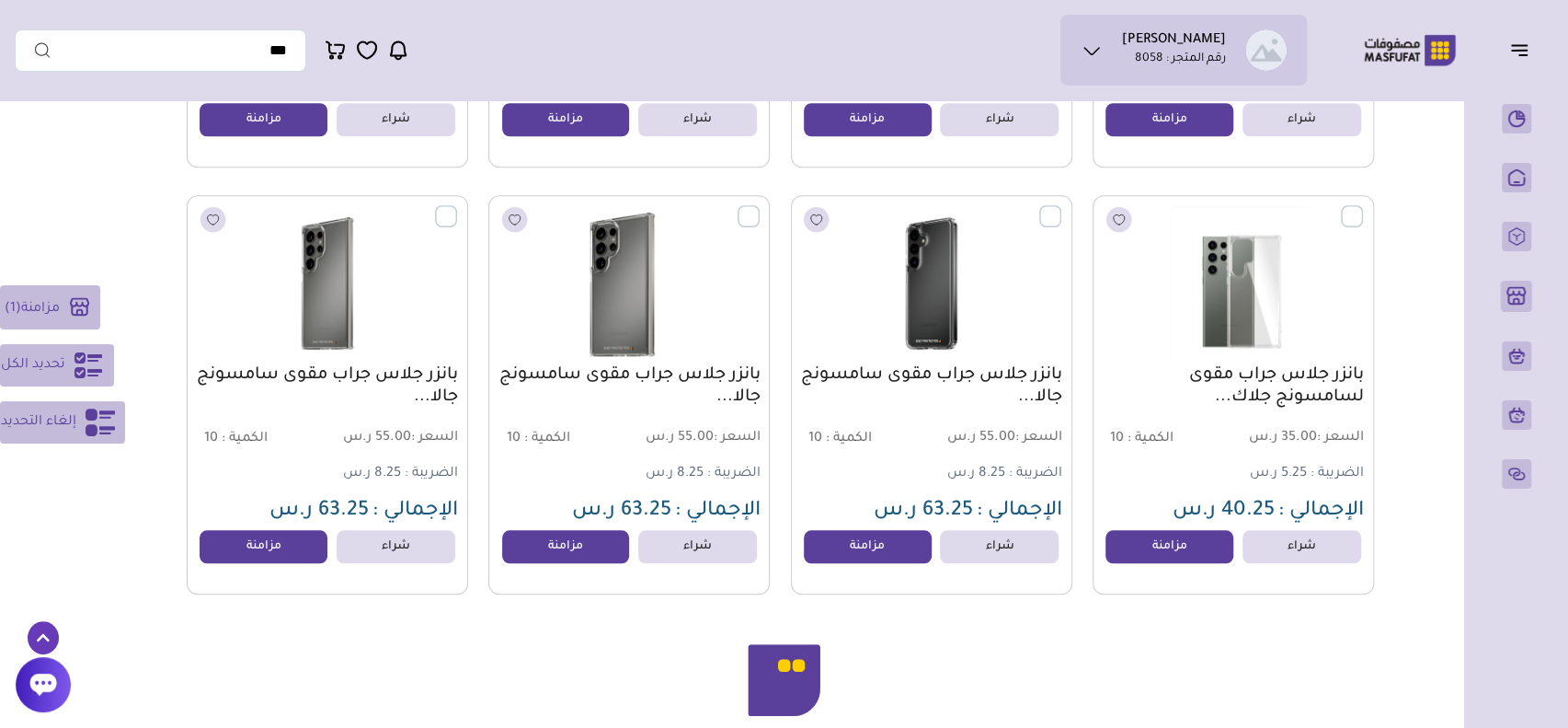
click at [65, 359] on button "تحديد الكل" at bounding box center [56, 366] width 114 height 43
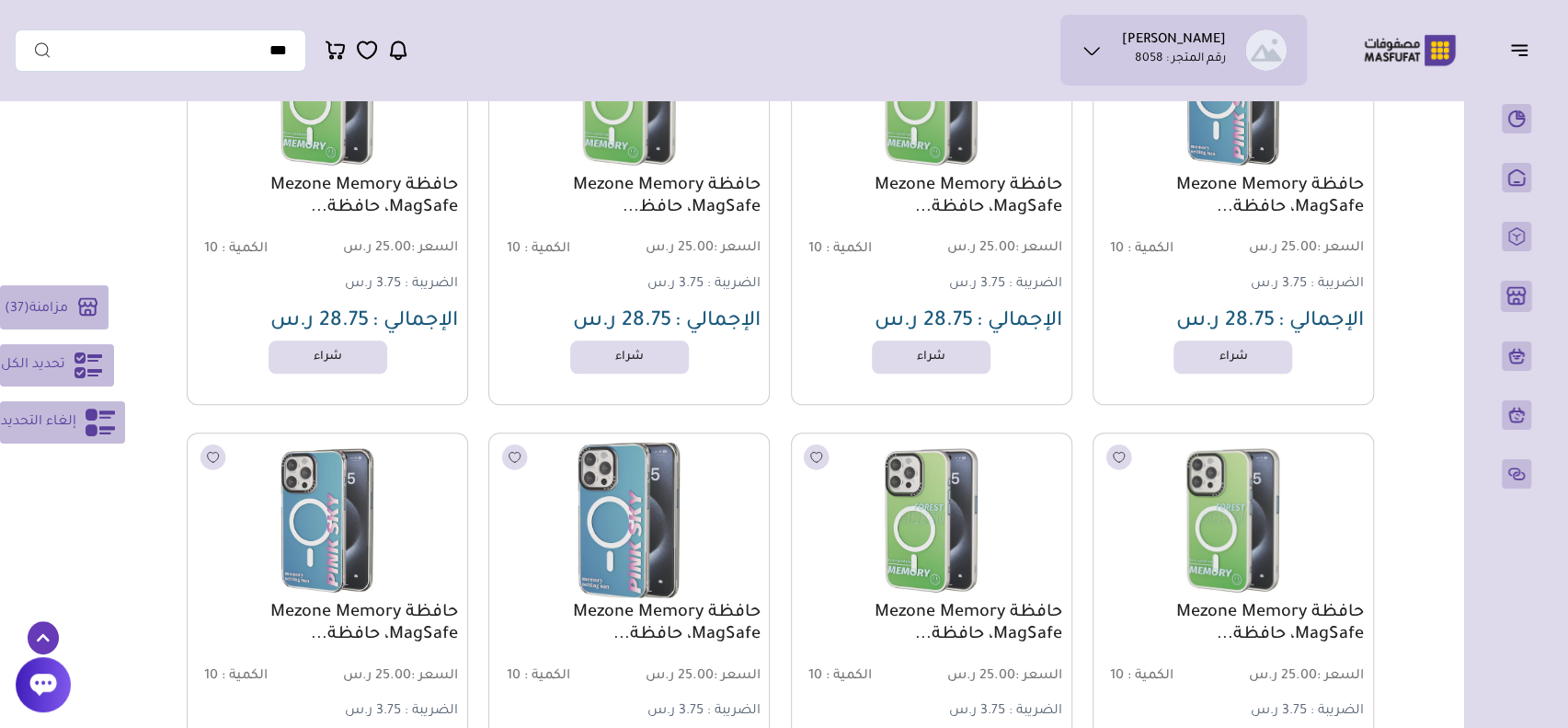
scroll to position [5876, 0]
drag, startPoint x: 106, startPoint y: 183, endPoint x: 114, endPoint y: 222, distance: 39.8
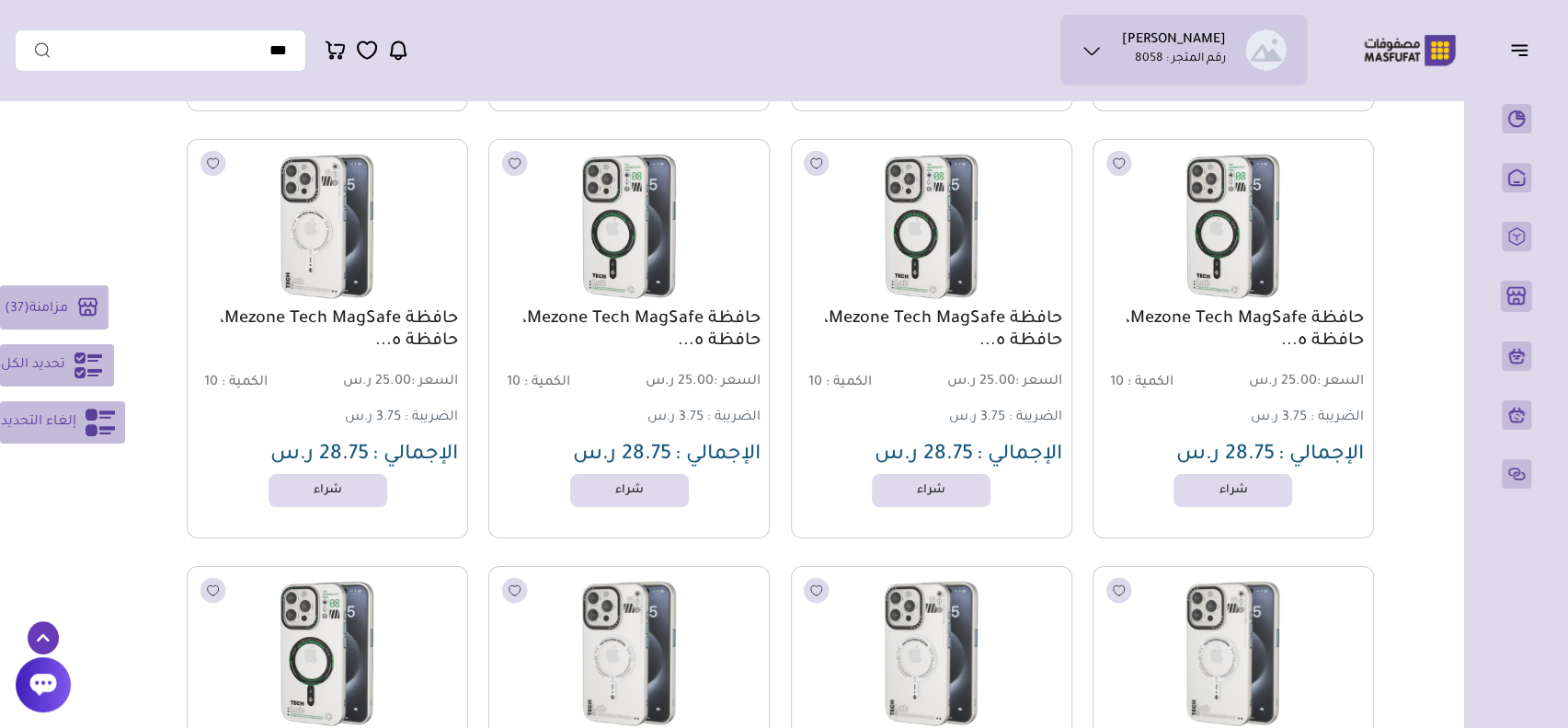
scroll to position [4457, 0]
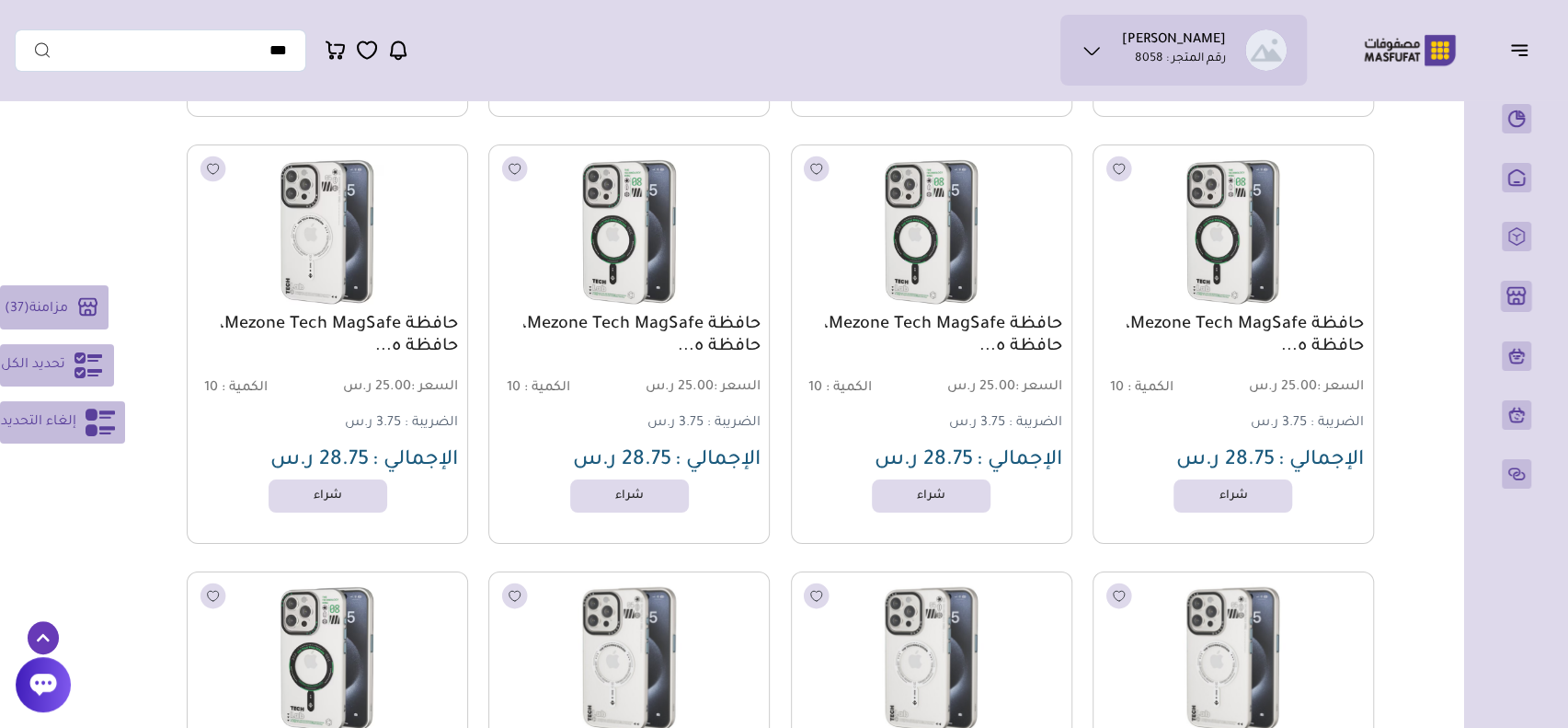
drag, startPoint x: 121, startPoint y: 582, endPoint x: 158, endPoint y: 0, distance: 583.2
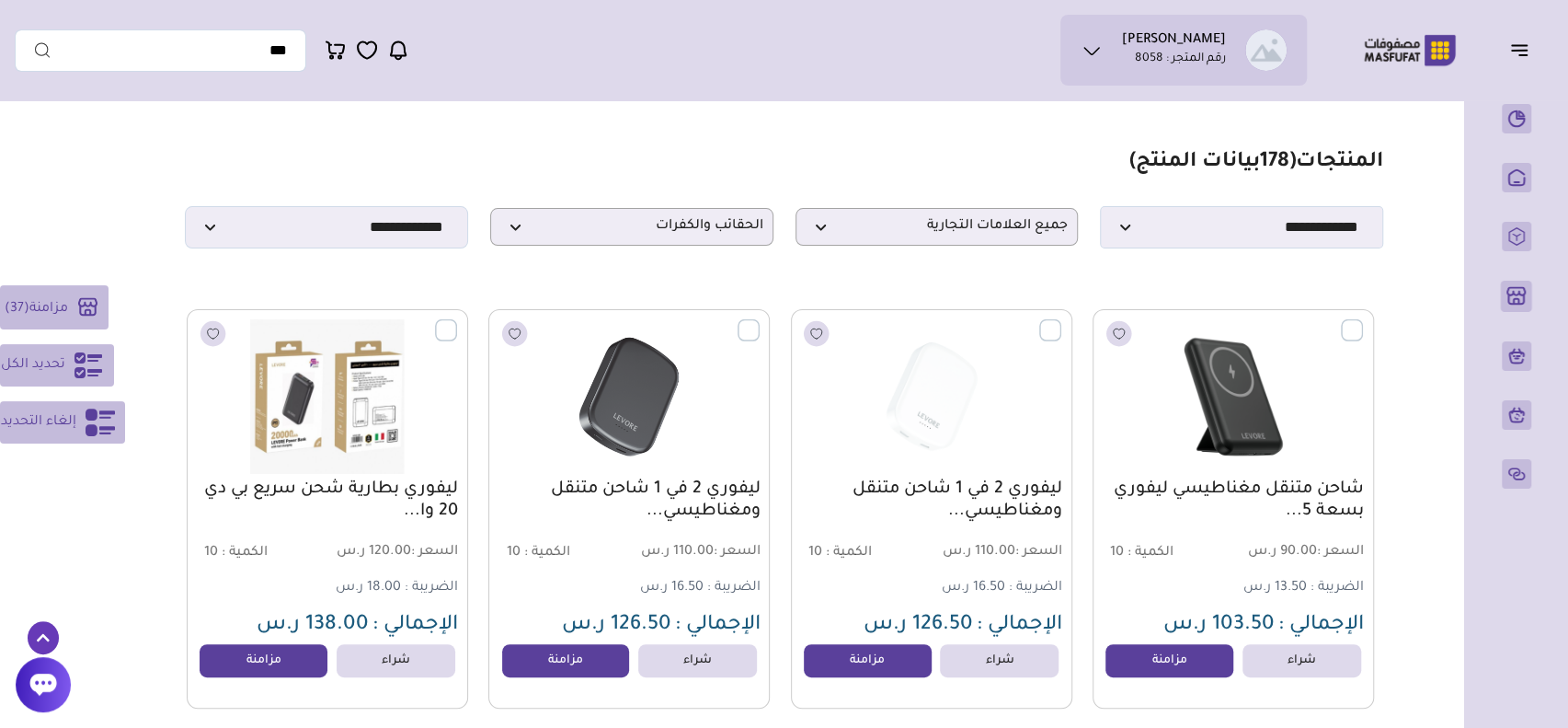
scroll to position [0, 0]
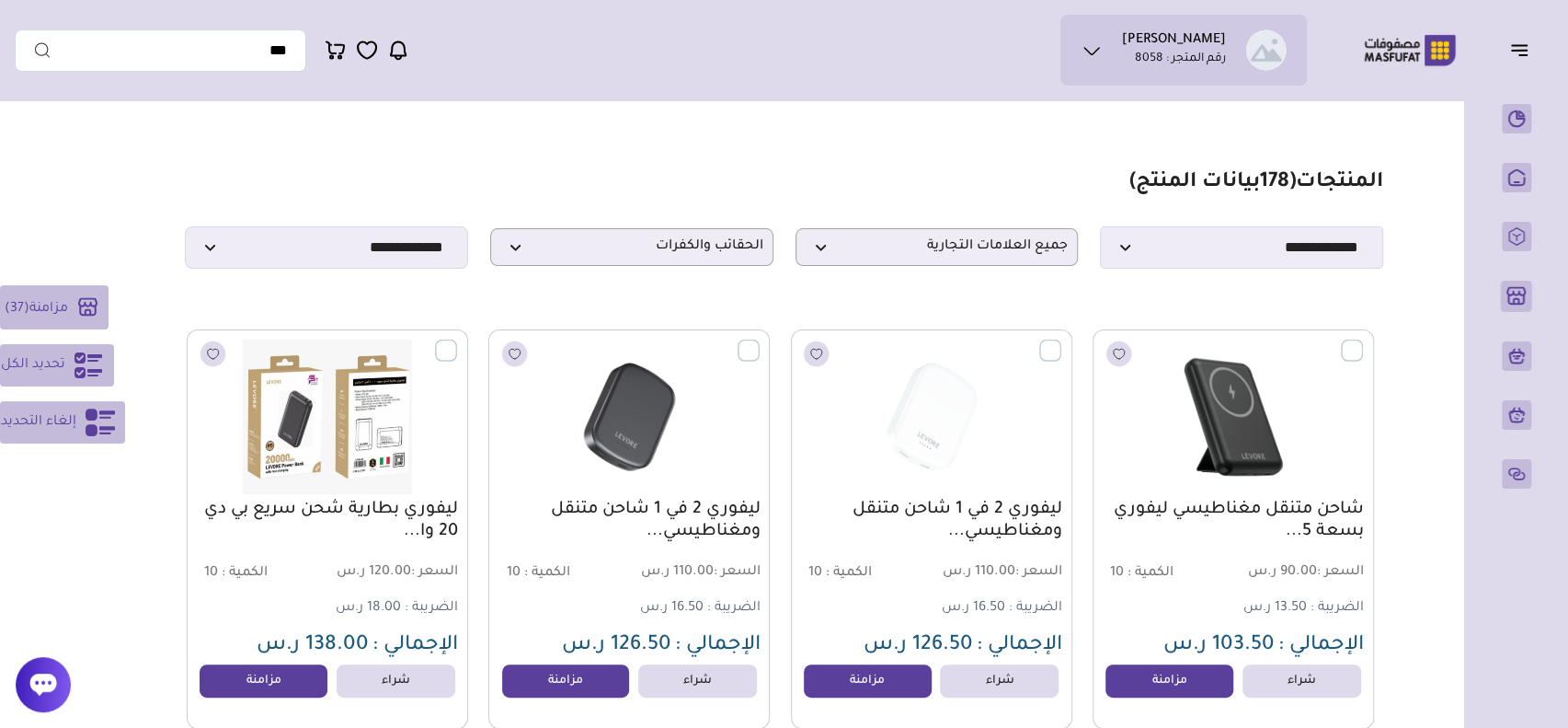
click at [457, 342] on label at bounding box center [457, 341] width 0 height 2
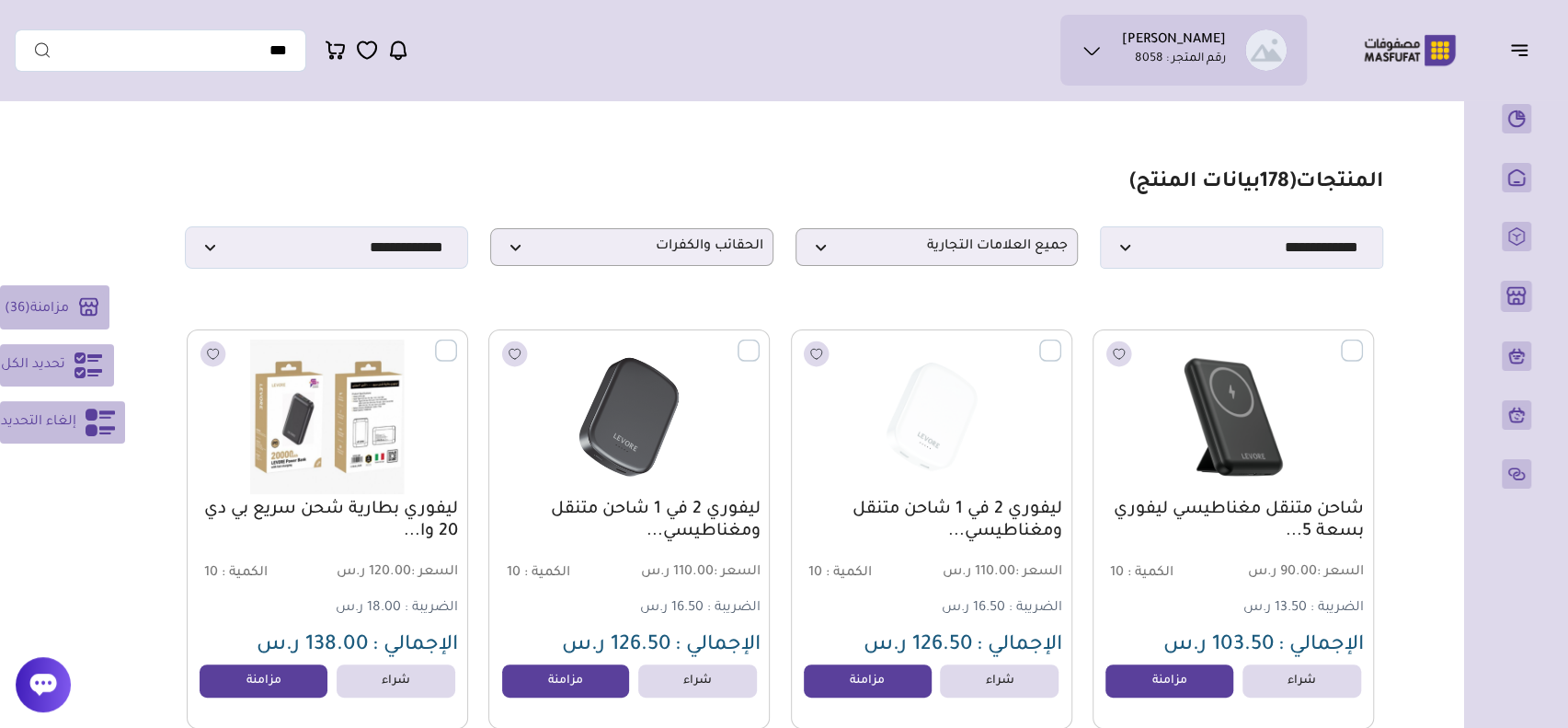
click at [760, 342] on label at bounding box center [760, 341] width 0 height 2
click at [1062, 342] on label at bounding box center [1062, 341] width 0 height 2
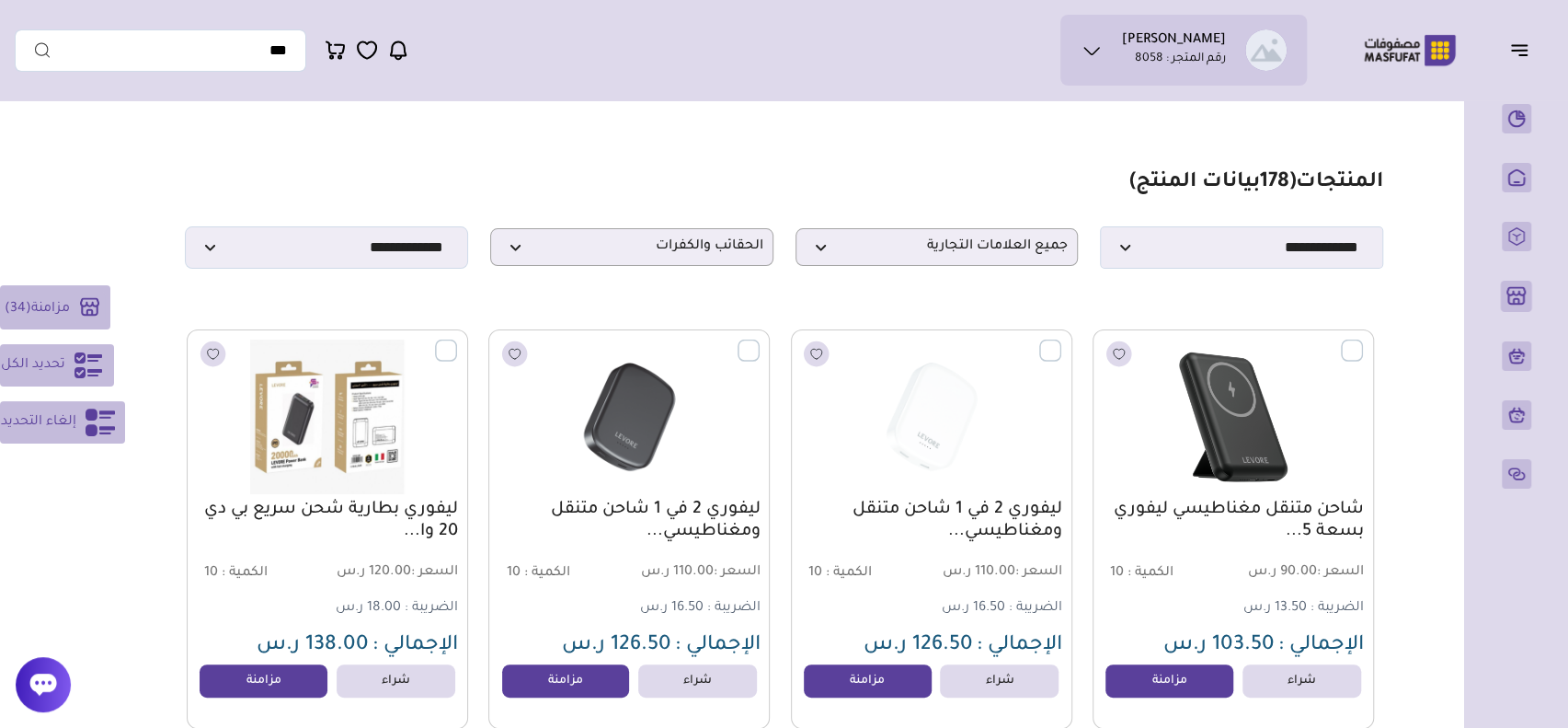
click at [1363, 342] on label at bounding box center [1363, 341] width 0 height 2
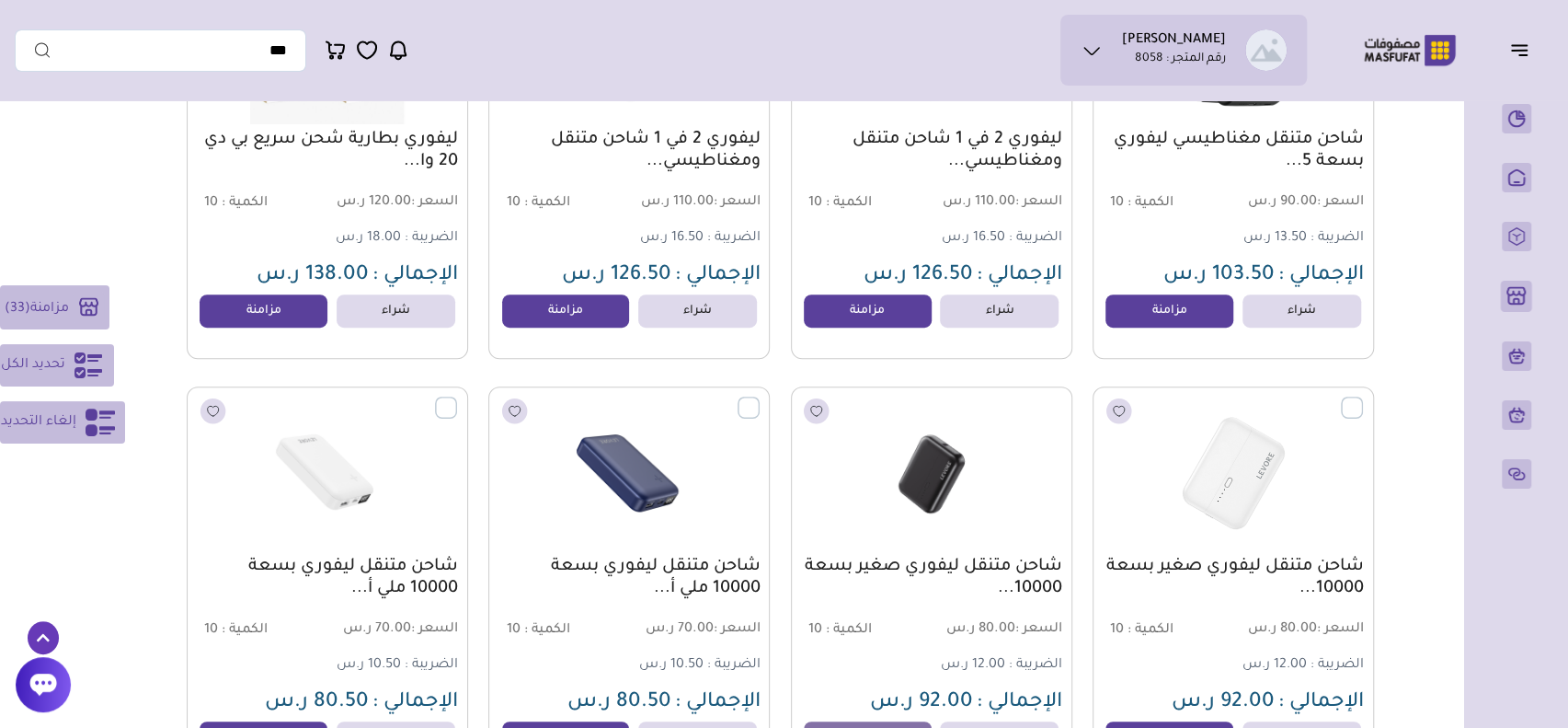
scroll to position [460, 0]
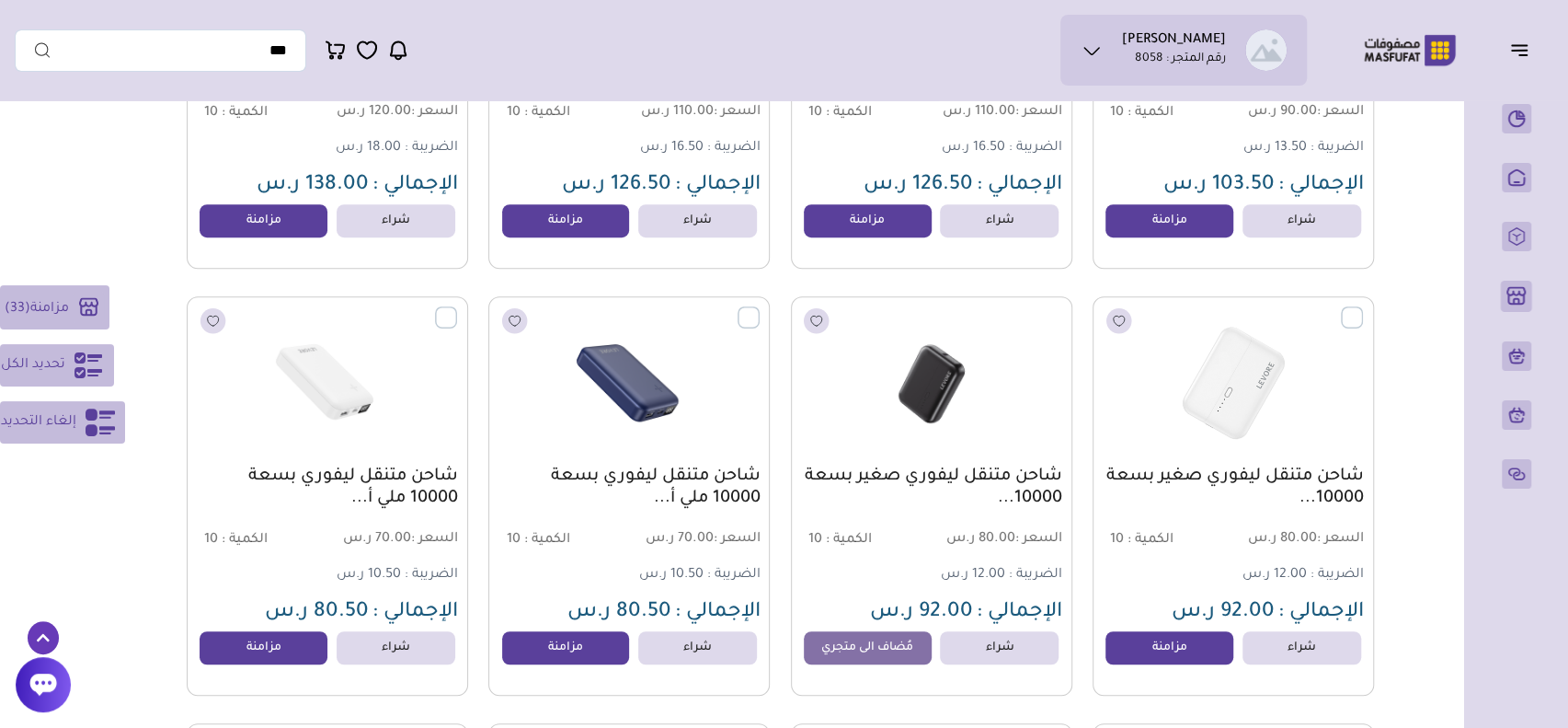
drag, startPoint x: 1358, startPoint y: 323, endPoint x: 1319, endPoint y: 340, distance: 42.5
click at [1363, 308] on label at bounding box center [1363, 308] width 0 height 2
click at [760, 308] on label at bounding box center [760, 308] width 0 height 2
click at [457, 308] on label at bounding box center [457, 308] width 0 height 2
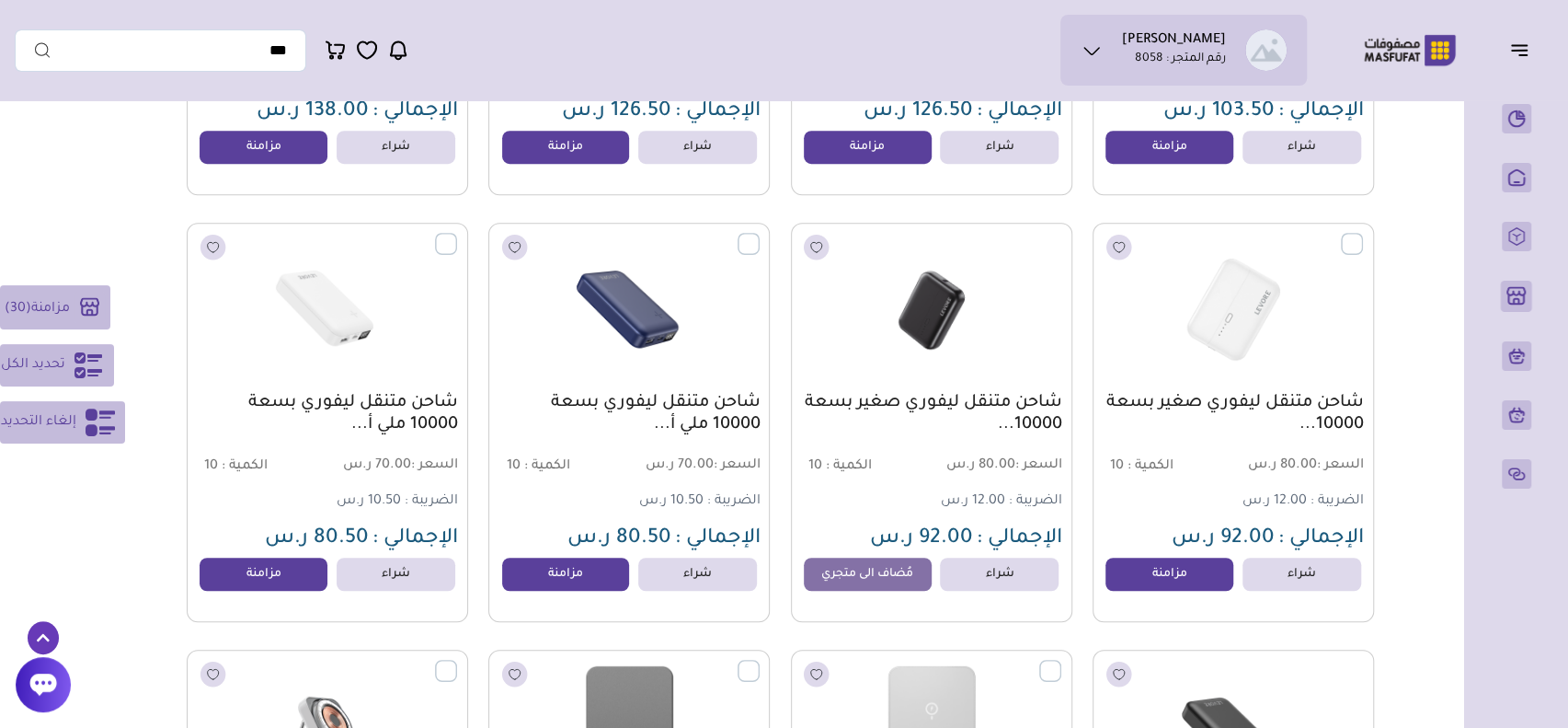
scroll to position [921, 0]
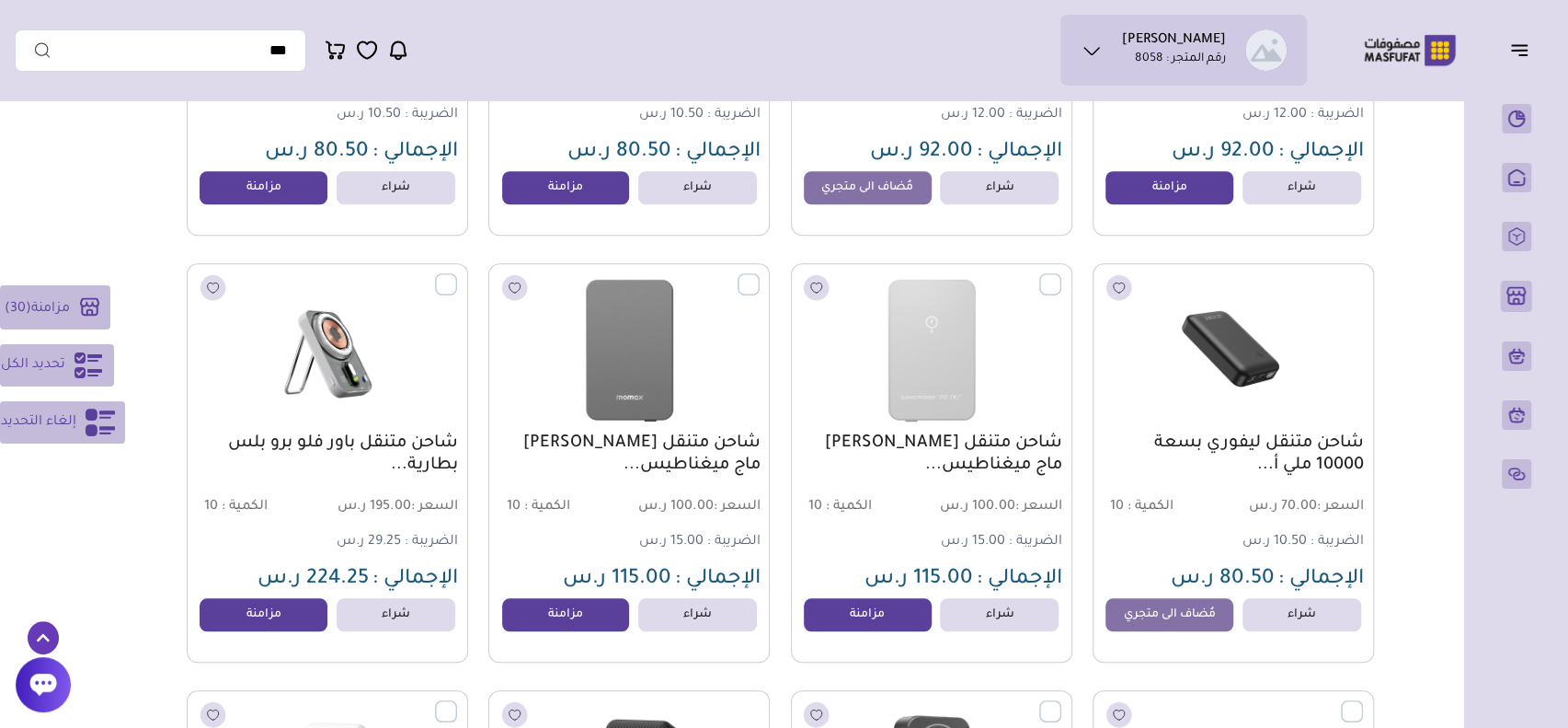
drag, startPoint x: 438, startPoint y: 287, endPoint x: 479, endPoint y: 294, distance: 41.6
click at [457, 275] on label at bounding box center [457, 274] width 0 height 2
click at [760, 275] on label at bounding box center [760, 274] width 0 height 2
click at [1062, 275] on label at bounding box center [1062, 274] width 0 height 2
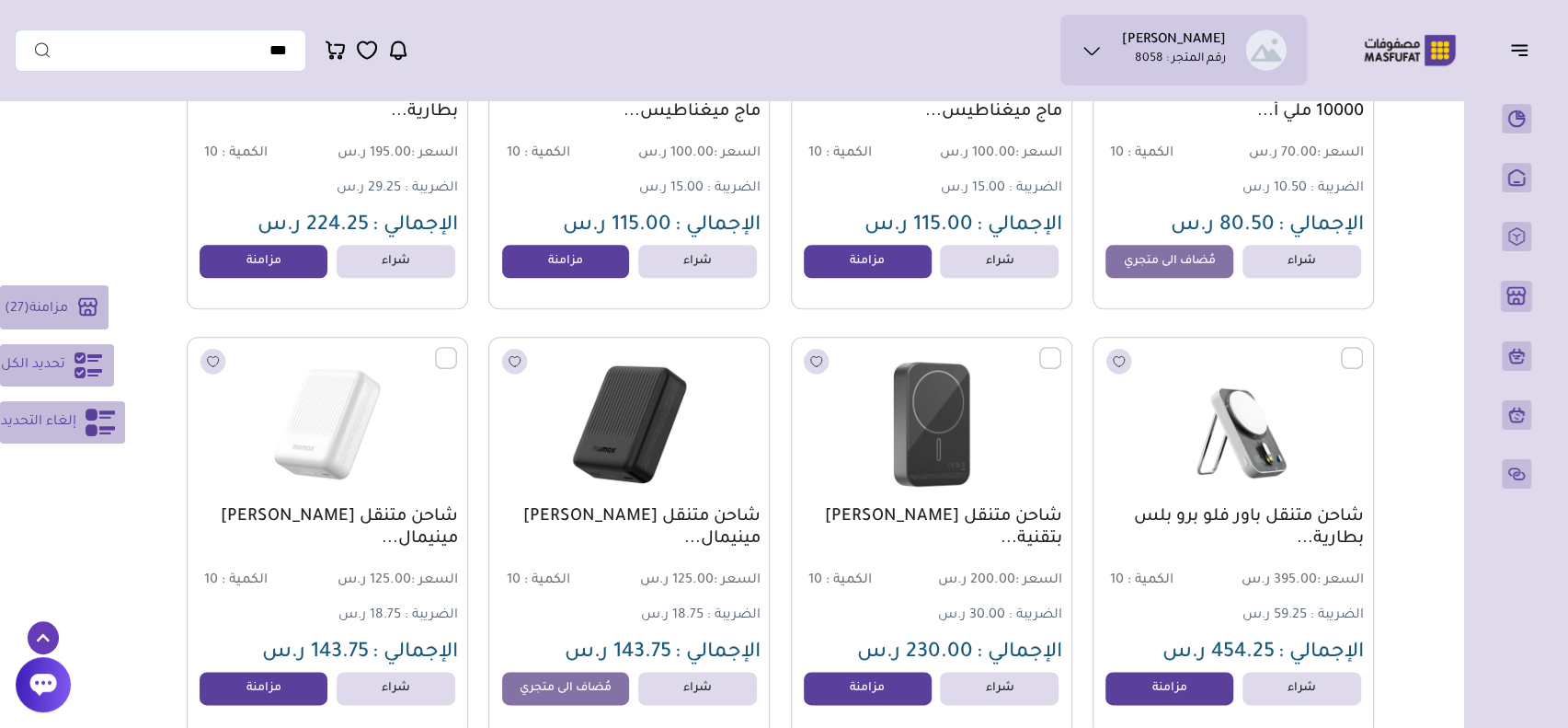
scroll to position [1288, 0]
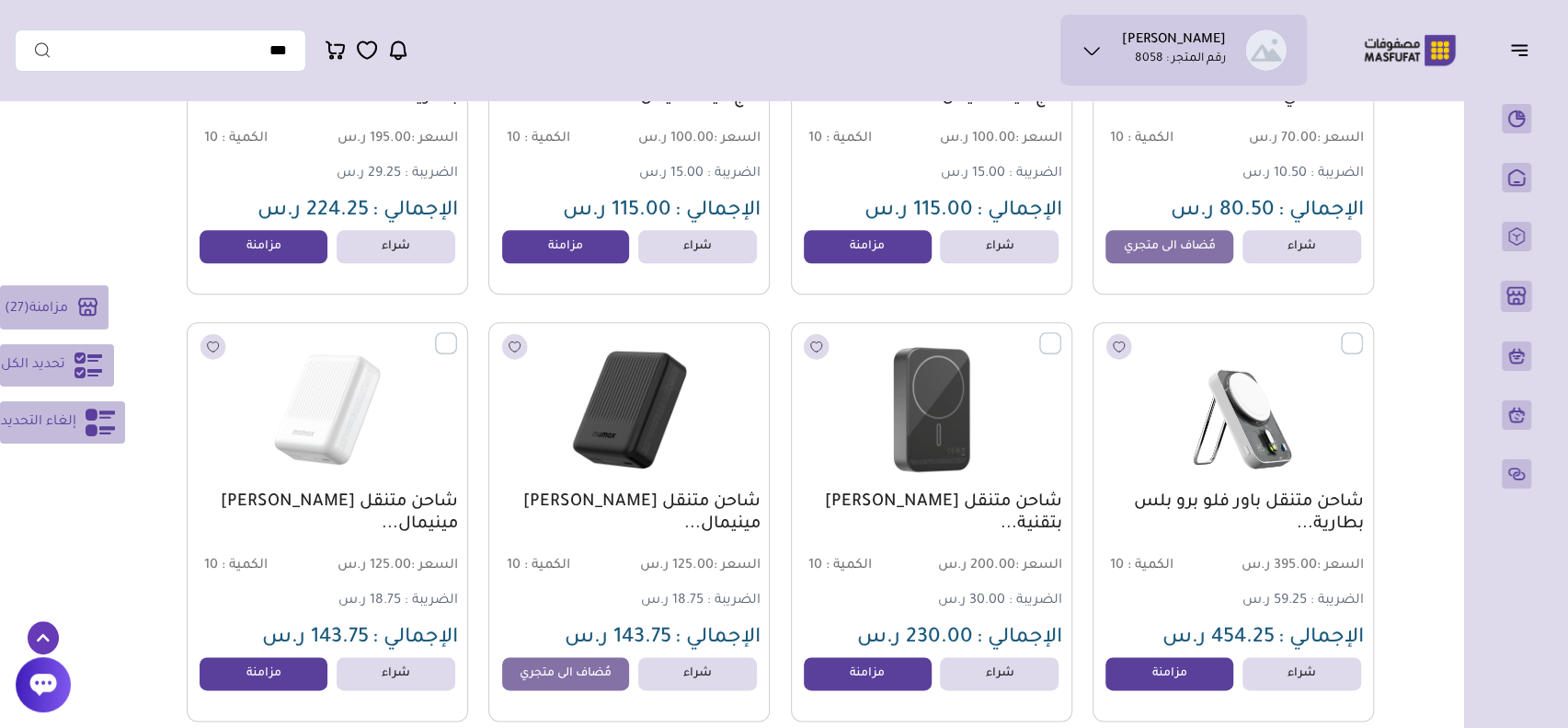
drag, startPoint x: 1055, startPoint y: 350, endPoint x: 1103, endPoint y: 355, distance: 48.3
click at [1062, 334] on label at bounding box center [1062, 333] width 0 height 2
drag, startPoint x: 1357, startPoint y: 348, endPoint x: 1295, endPoint y: 358, distance: 62.8
click at [1363, 334] on label at bounding box center [1363, 333] width 0 height 2
click at [751, 345] on img at bounding box center [629, 410] width 285 height 170
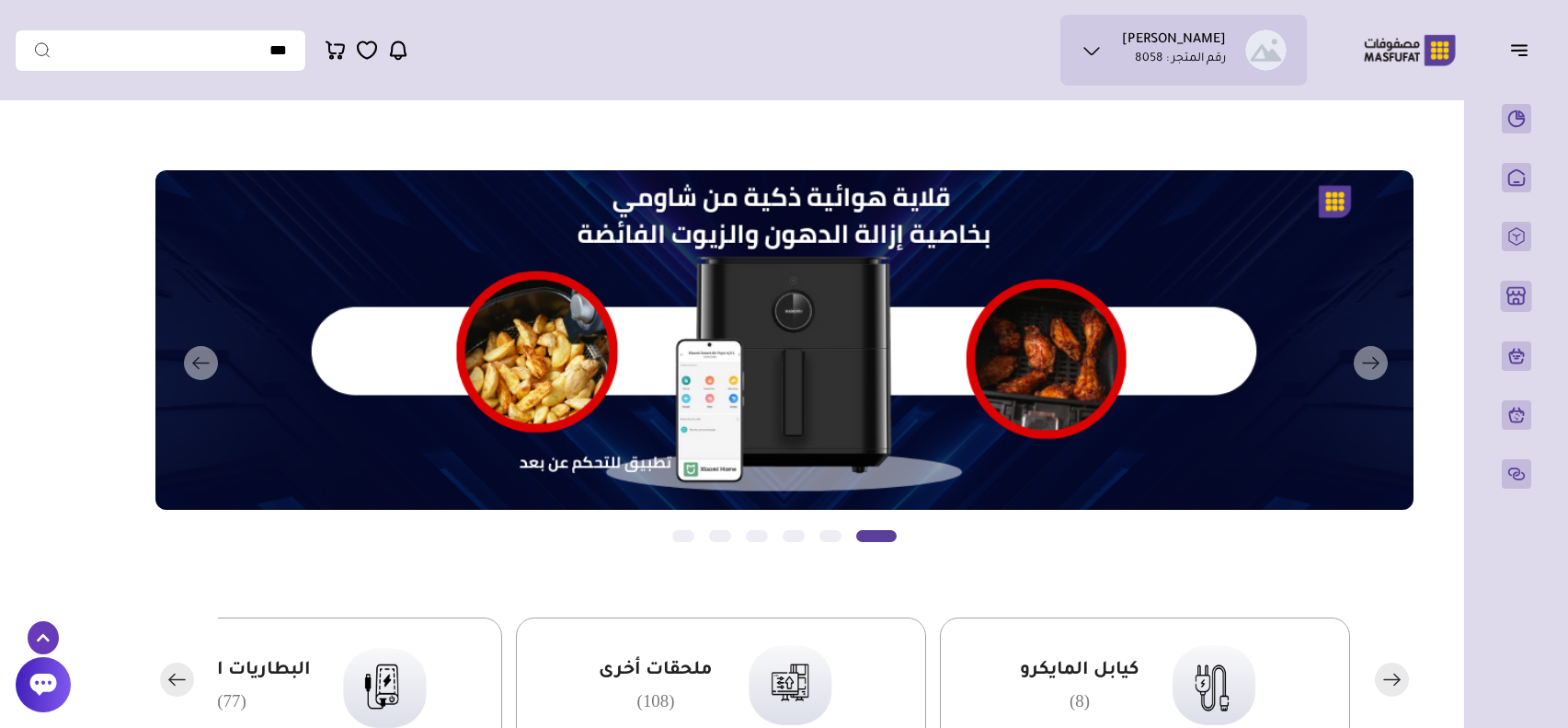
scroll to position [256, 0]
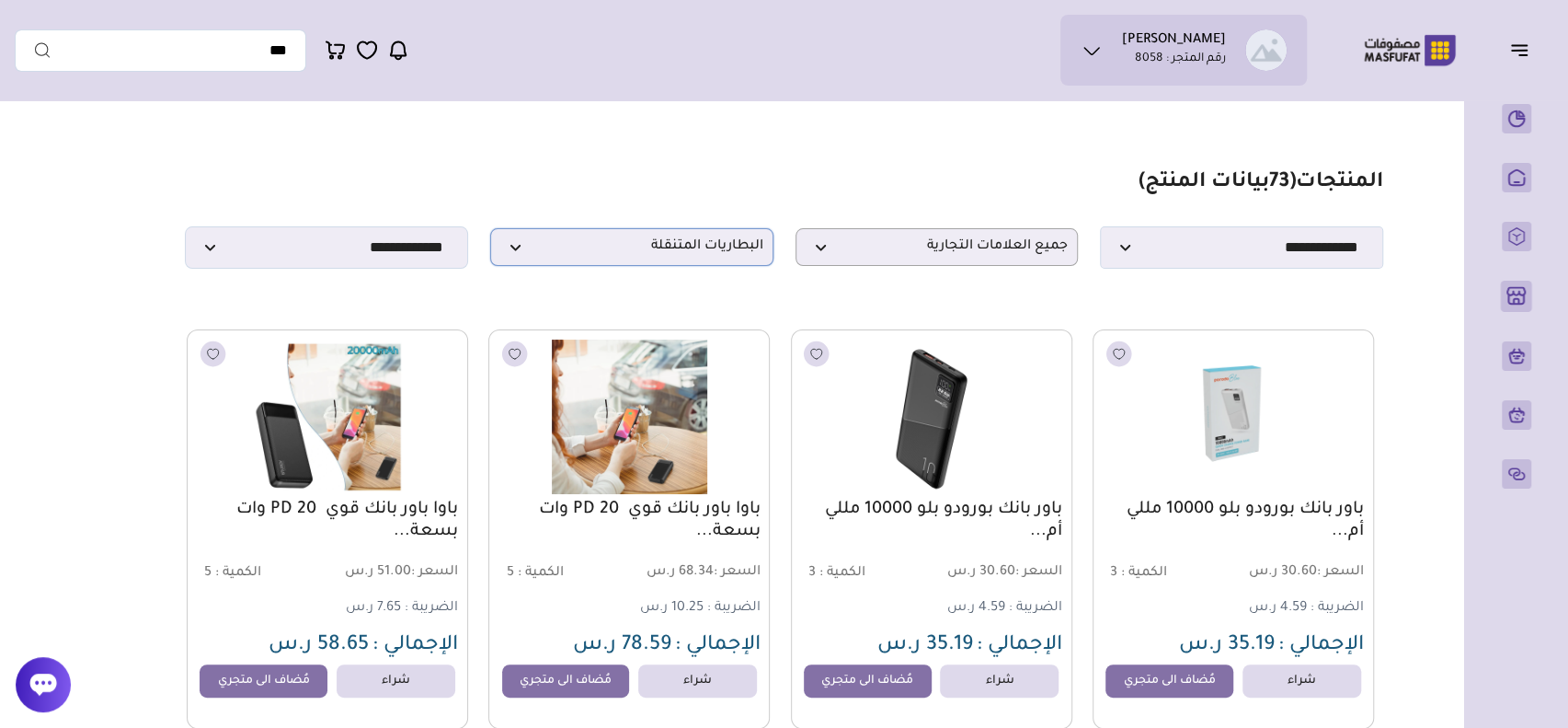
click at [684, 256] on span "البطاريات المتنقلة" at bounding box center [632, 246] width 263 height 18
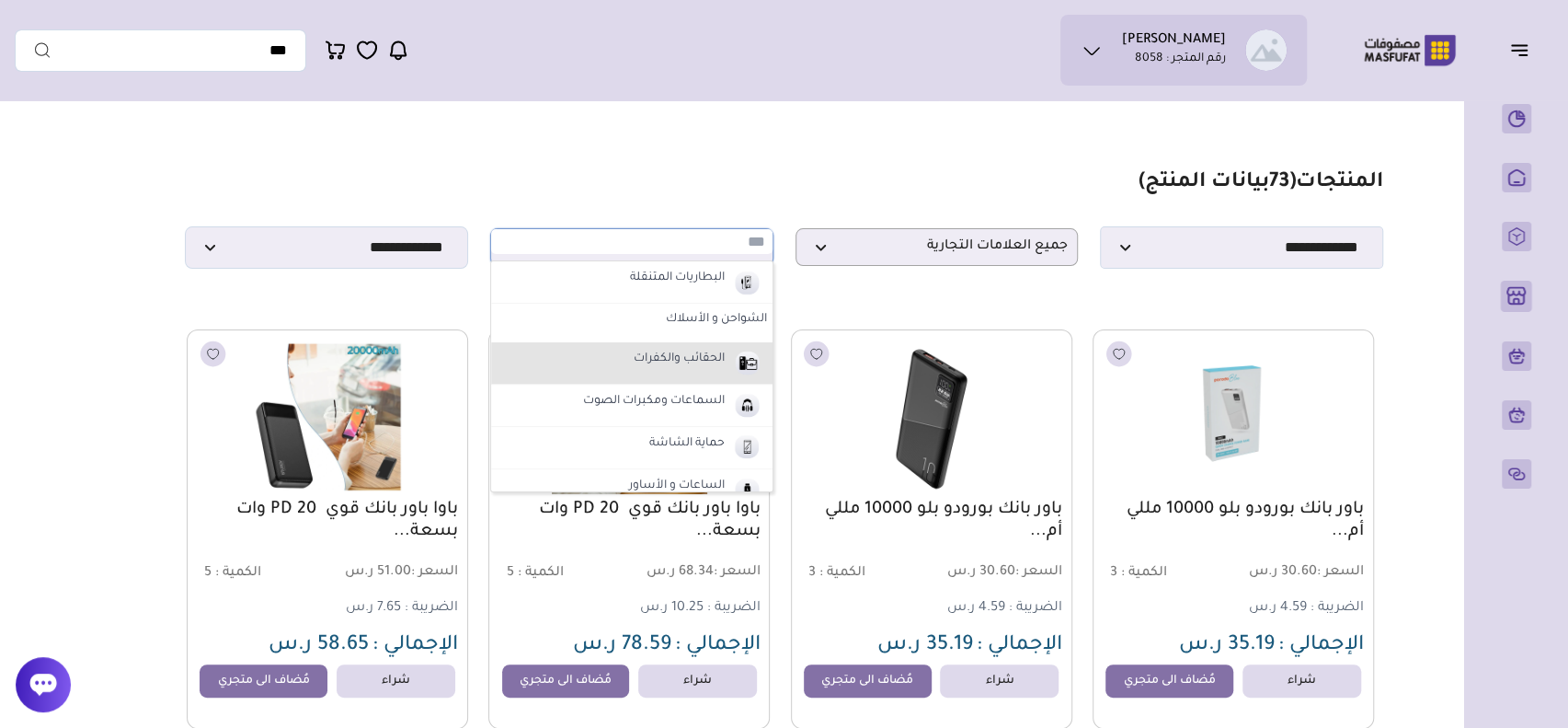
scroll to position [92, 0]
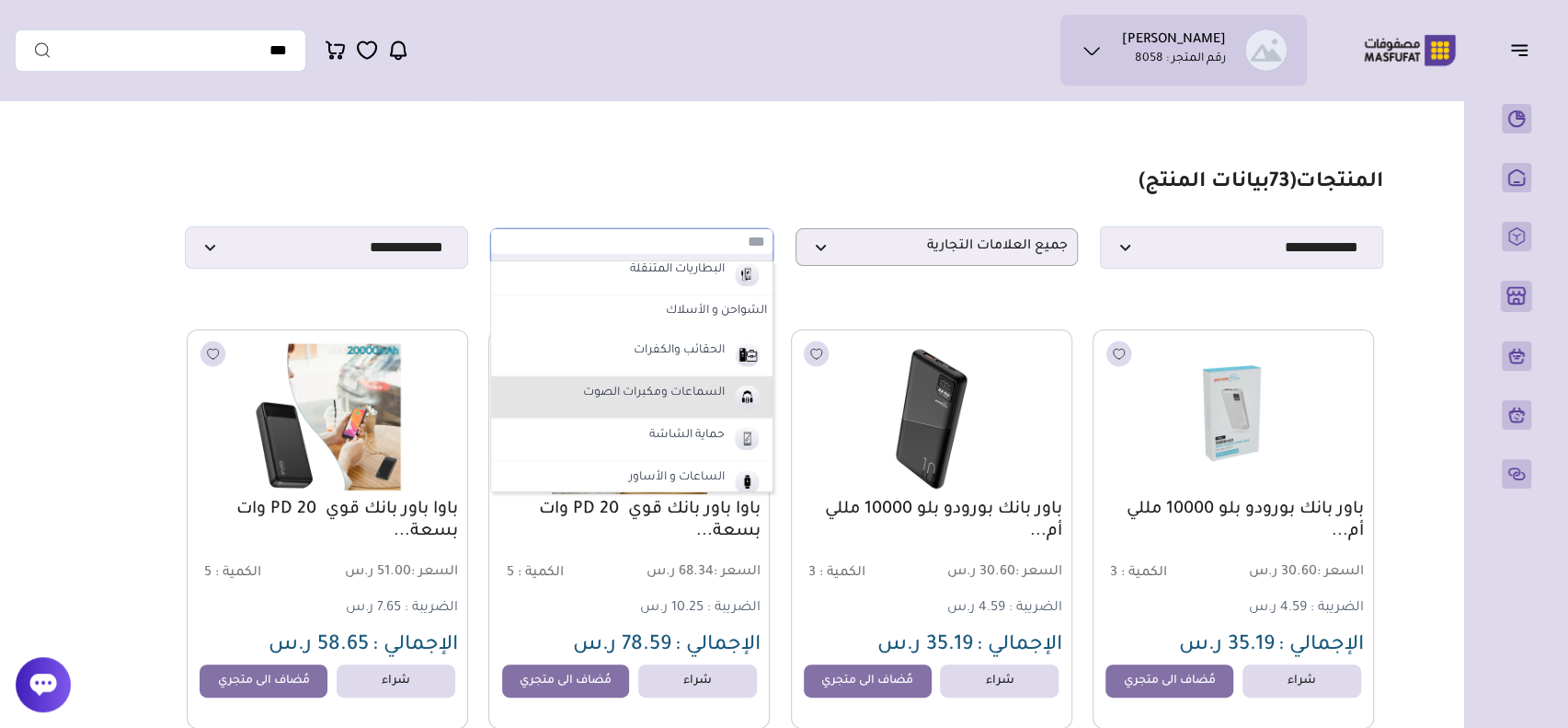
click at [701, 400] on label "السماعات ومكبرات الصوت" at bounding box center [653, 394] width 147 height 24
select select "*"
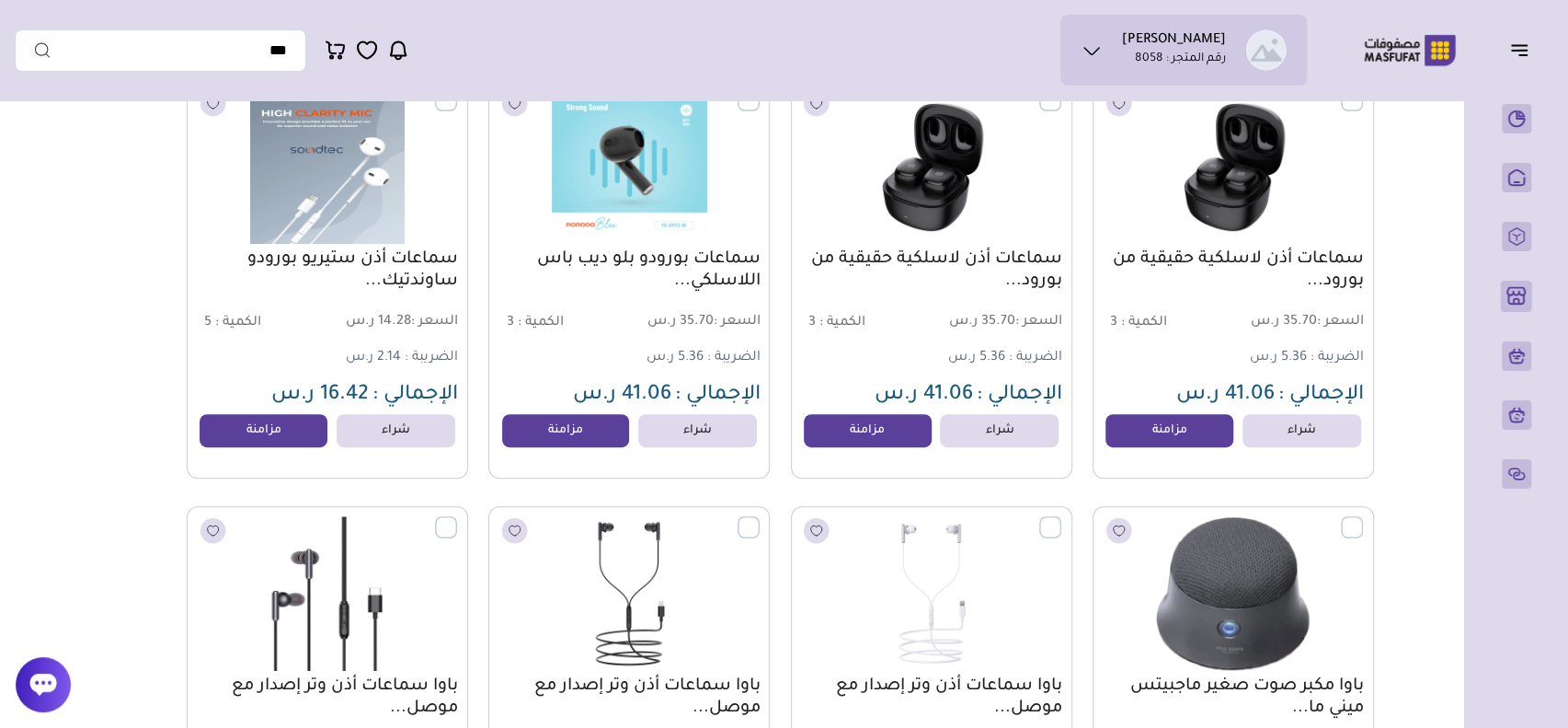
scroll to position [0, 0]
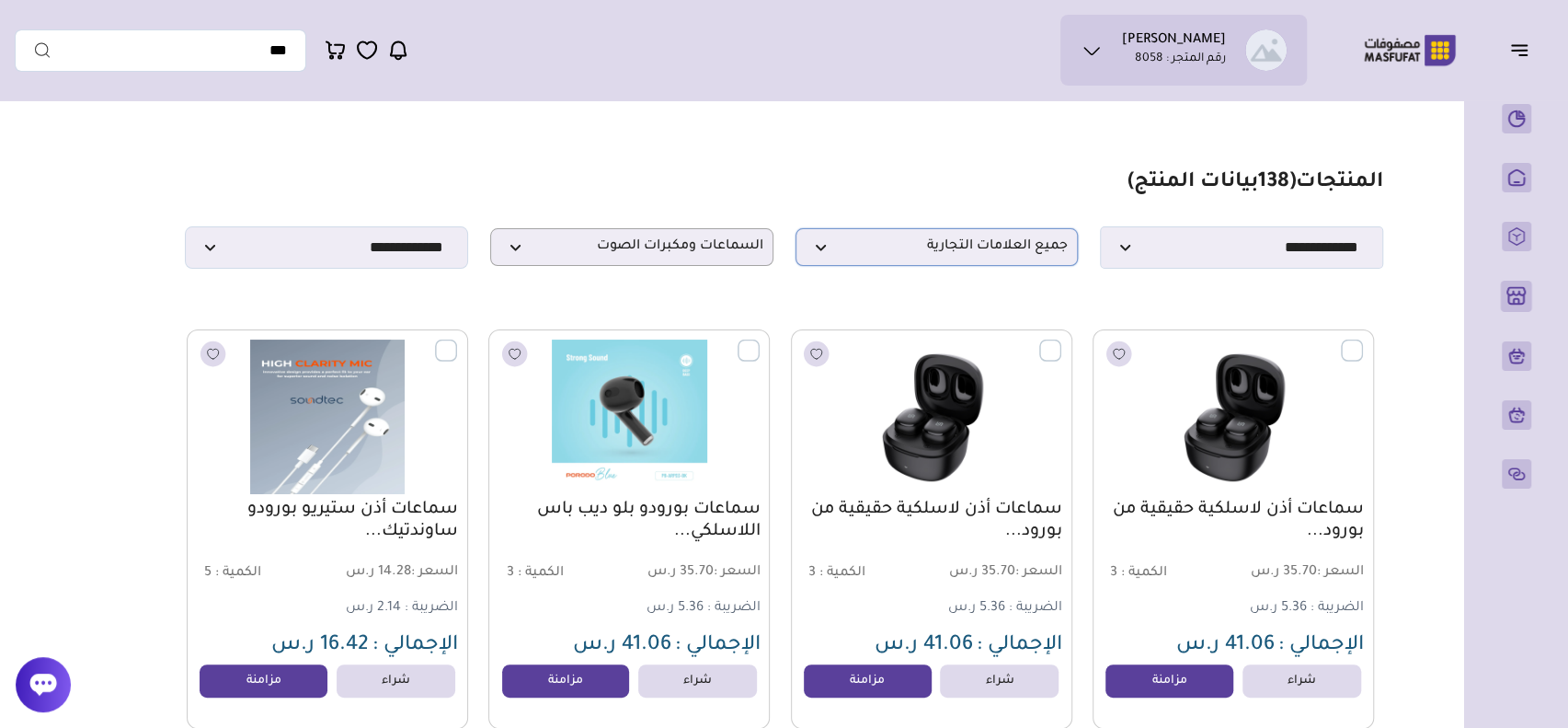
click at [931, 253] on span "جميع العلامات التجارية" at bounding box center [938, 246] width 263 height 18
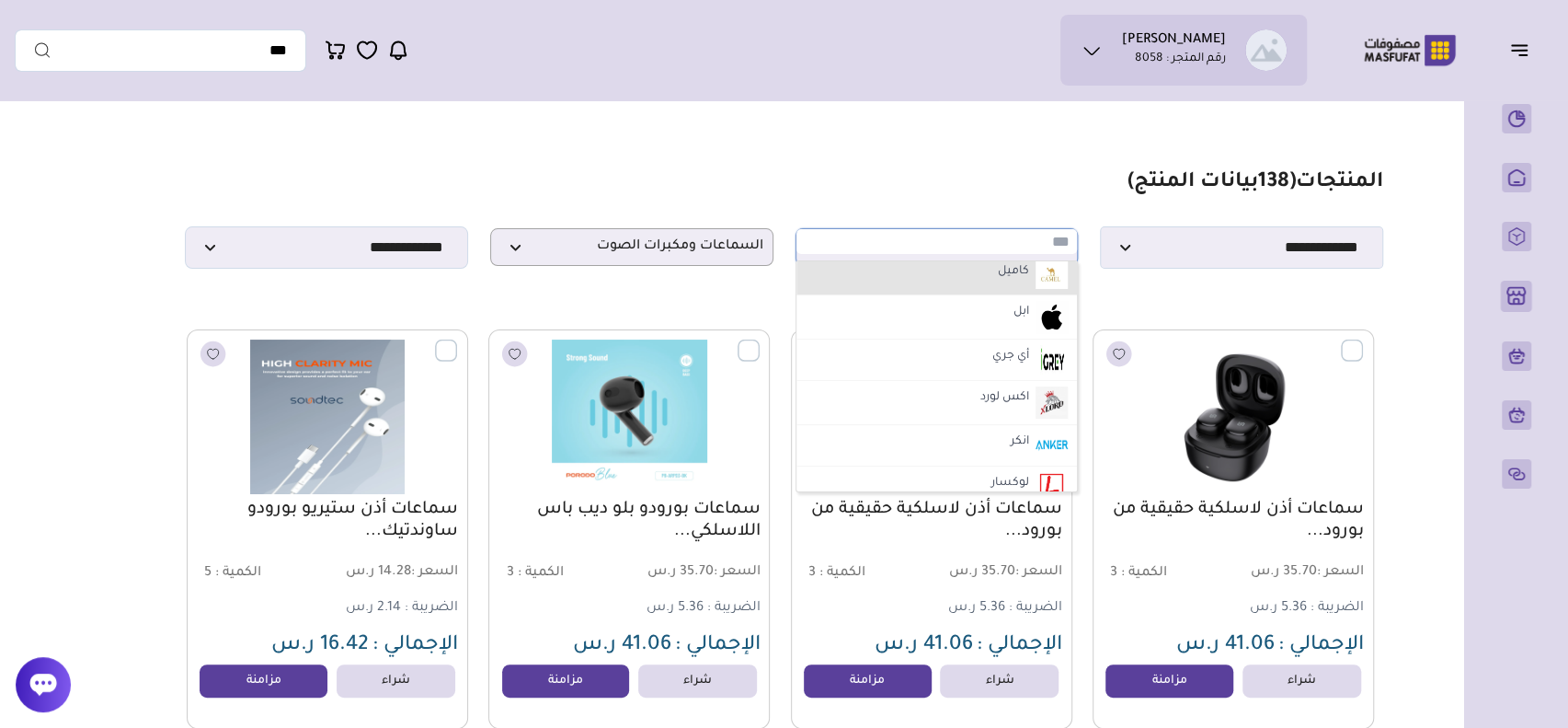
scroll to position [2546, 0]
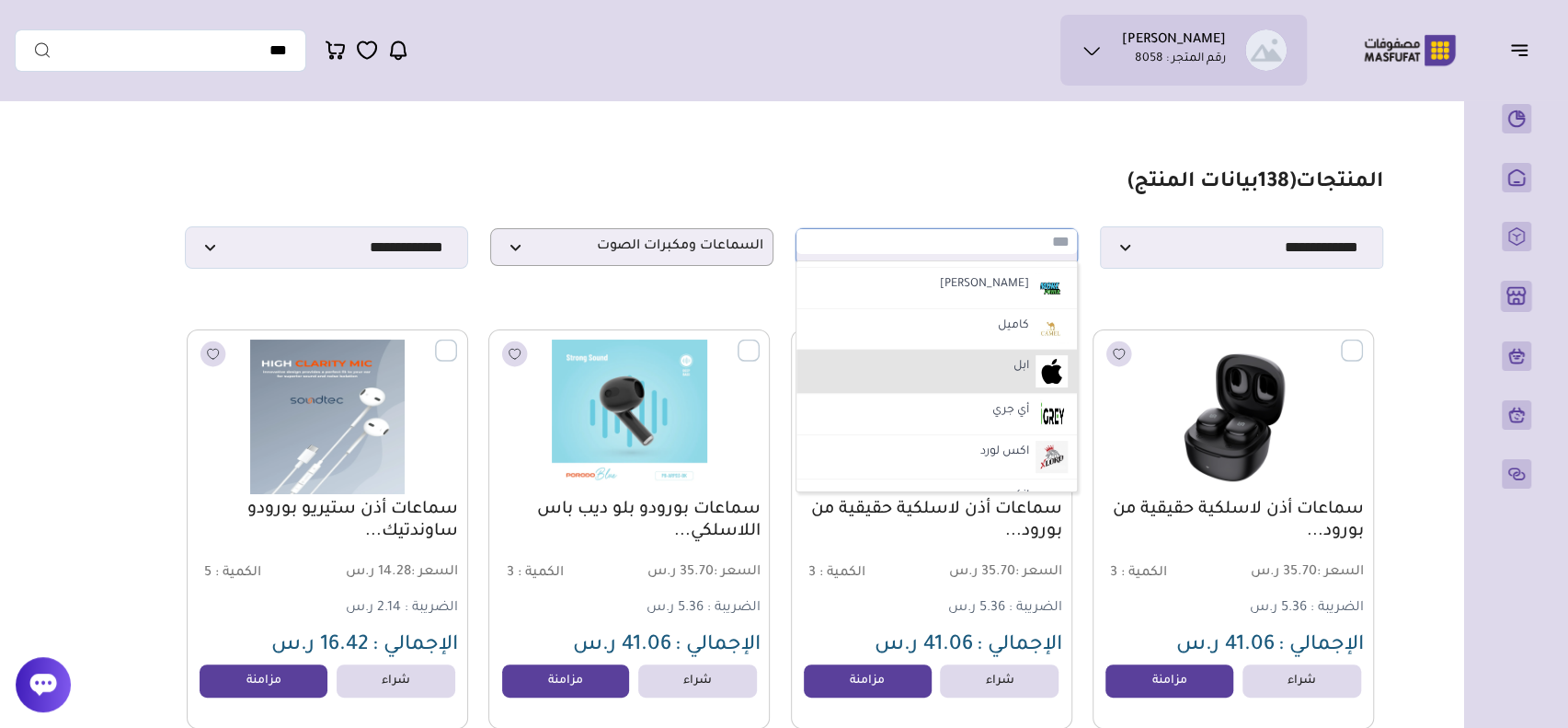
click at [1001, 361] on li "ابل" at bounding box center [938, 372] width 281 height 44
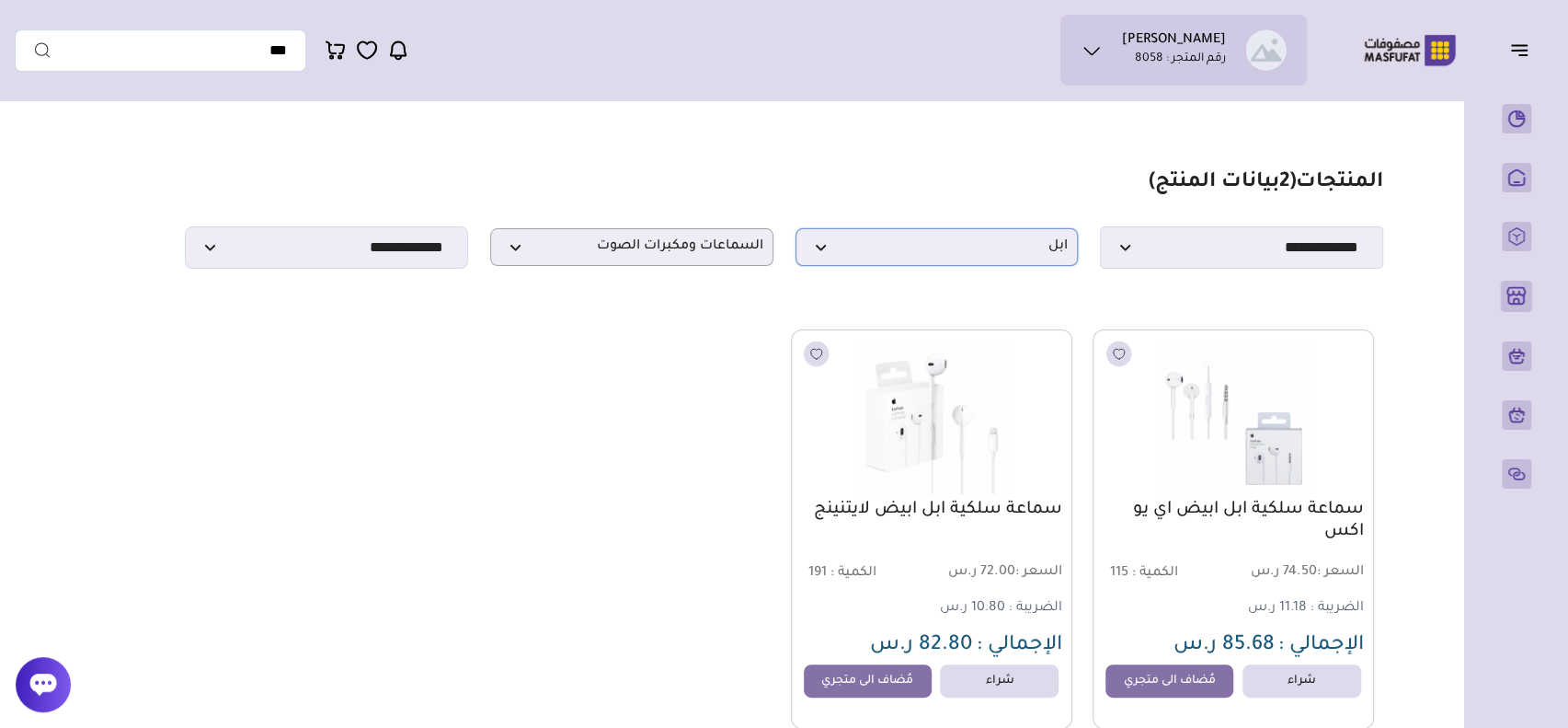
click at [881, 256] on span "ابل" at bounding box center [938, 246] width 263 height 18
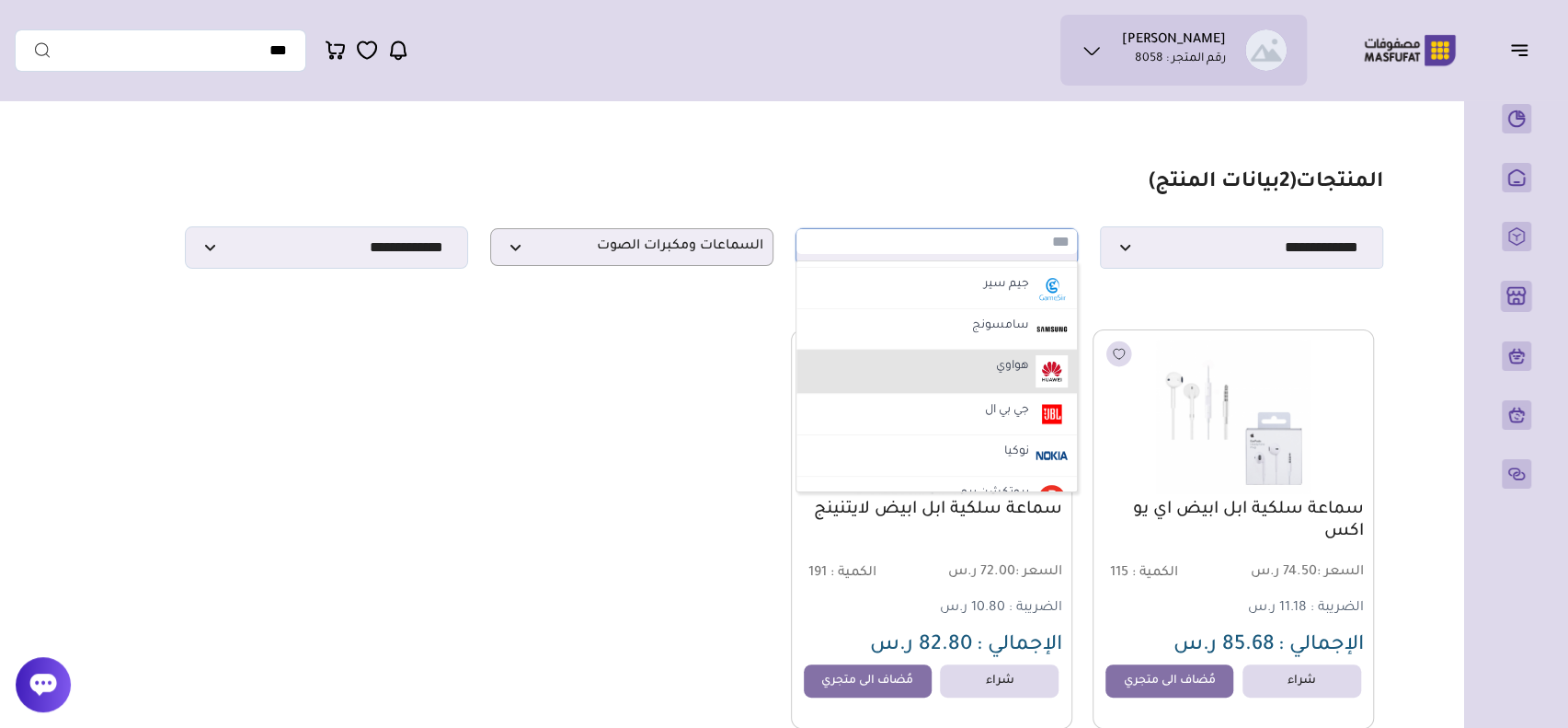
scroll to position [460, 0]
click at [1017, 361] on label "هواوي" at bounding box center [1013, 362] width 39 height 24
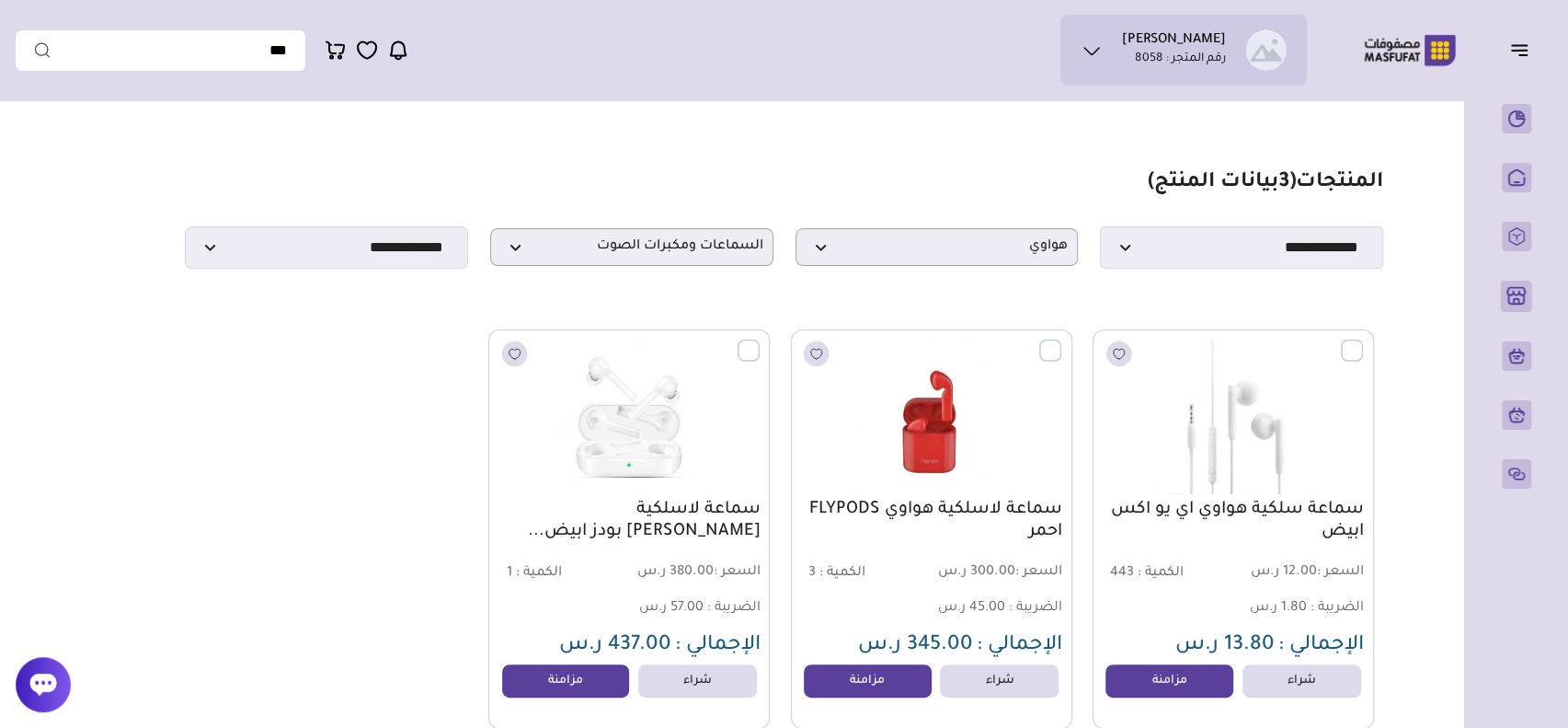
click at [760, 342] on label at bounding box center [760, 341] width 0 height 2
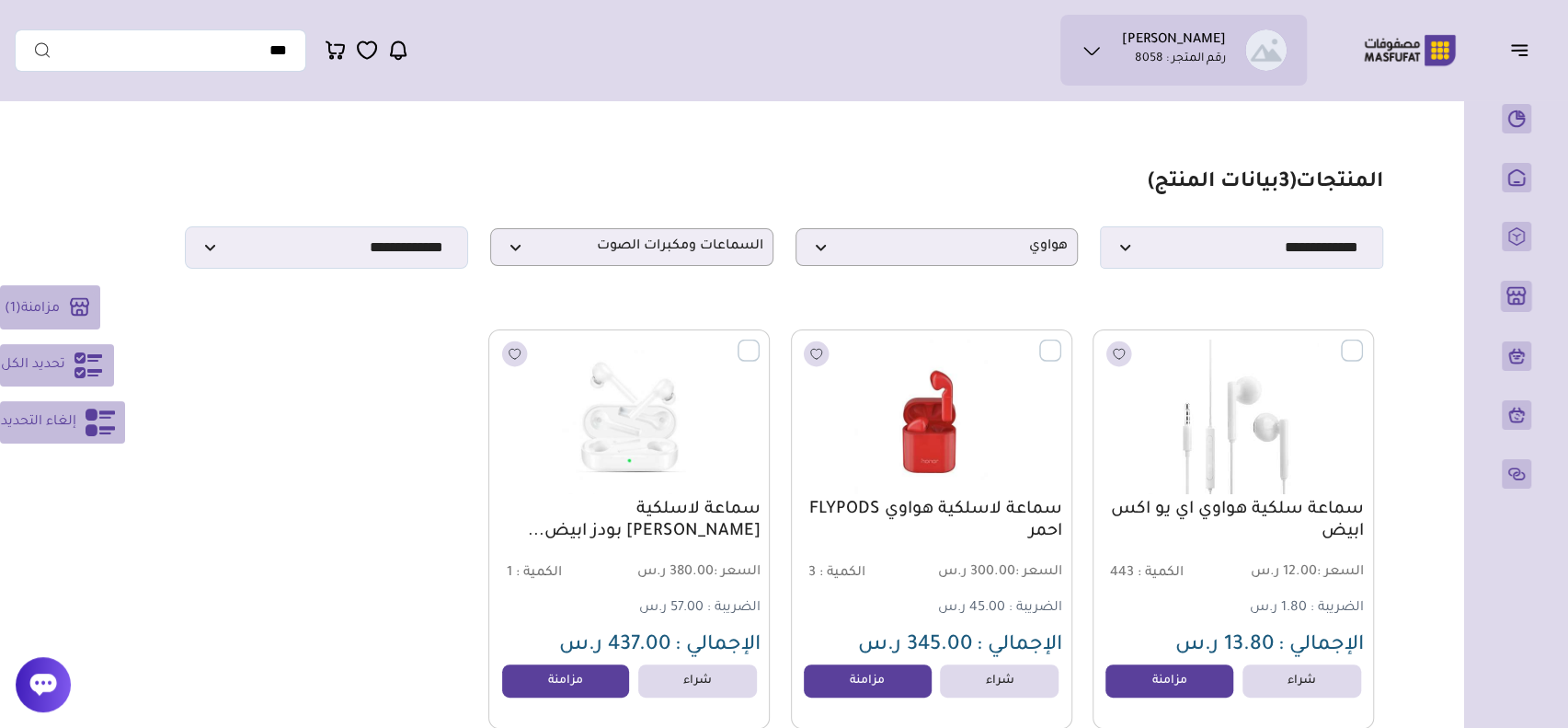
click at [1363, 342] on label at bounding box center [1363, 341] width 0 height 2
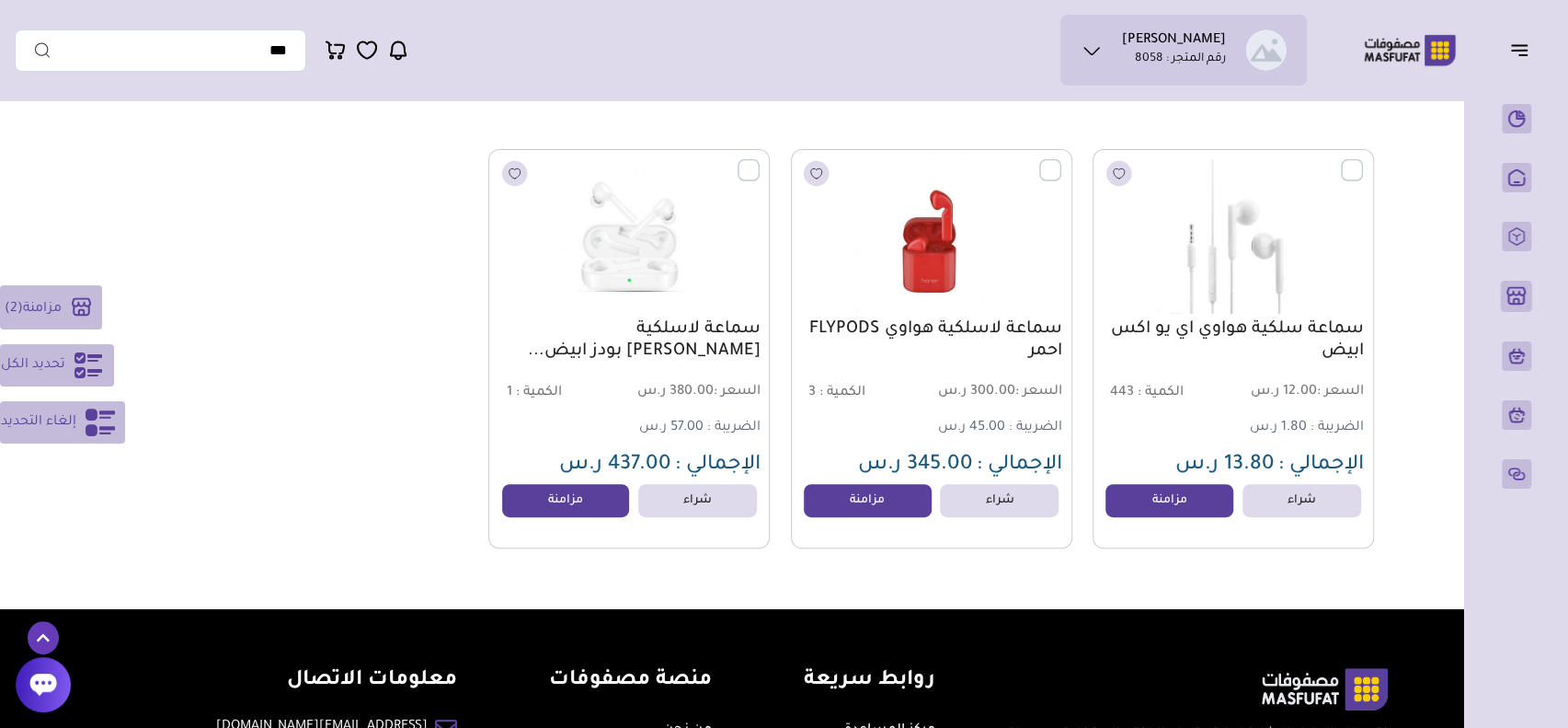
scroll to position [184, 0]
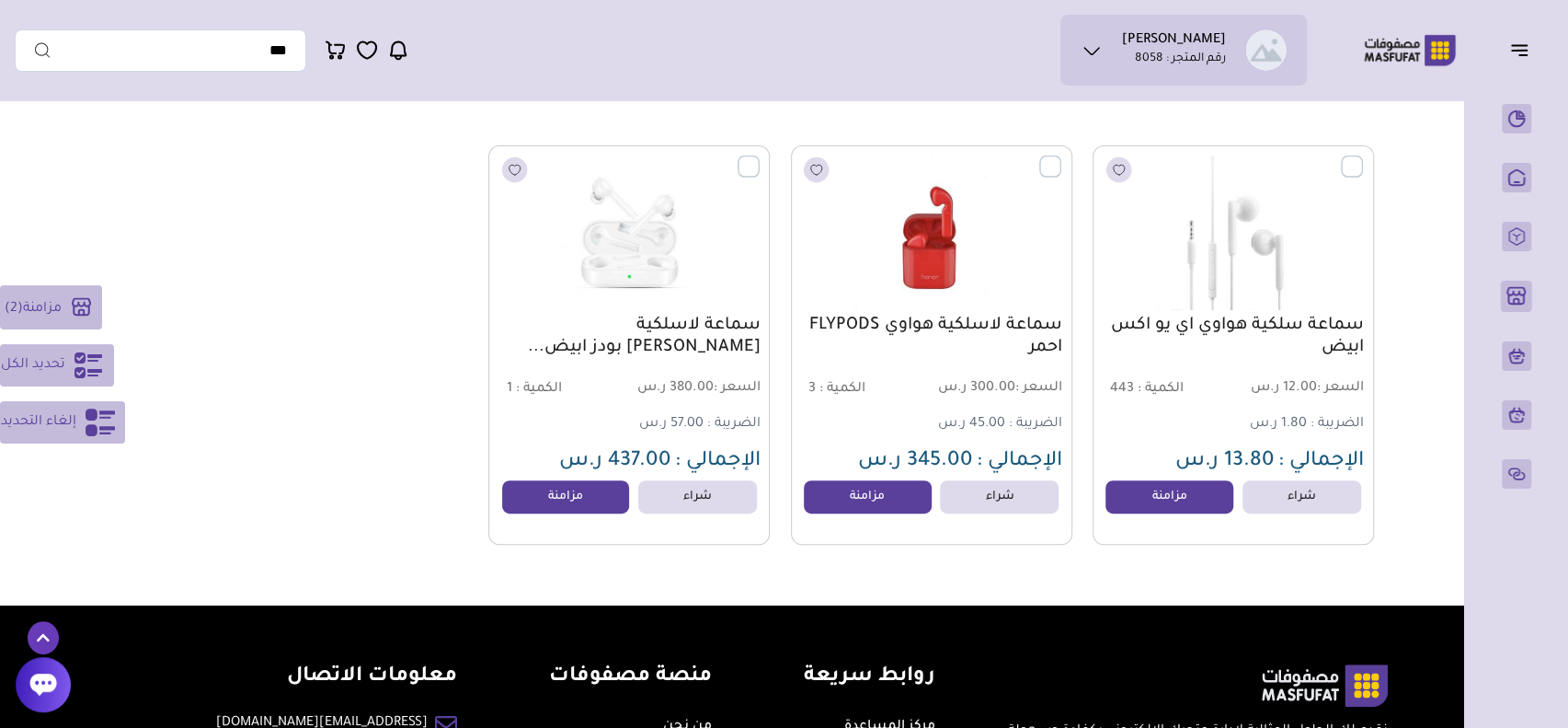
click at [53, 305] on span "مزامنة" at bounding box center [43, 308] width 39 height 15
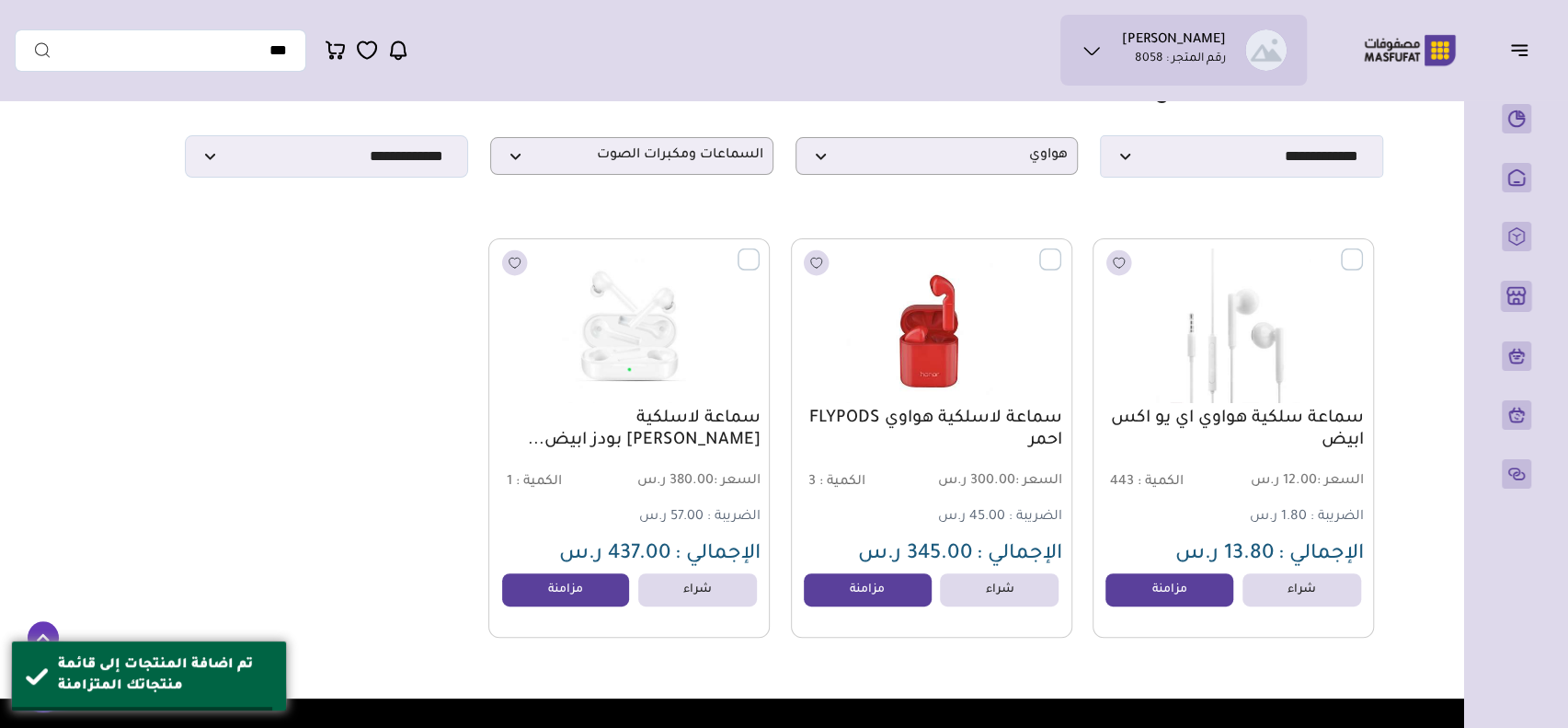
scroll to position [0, 0]
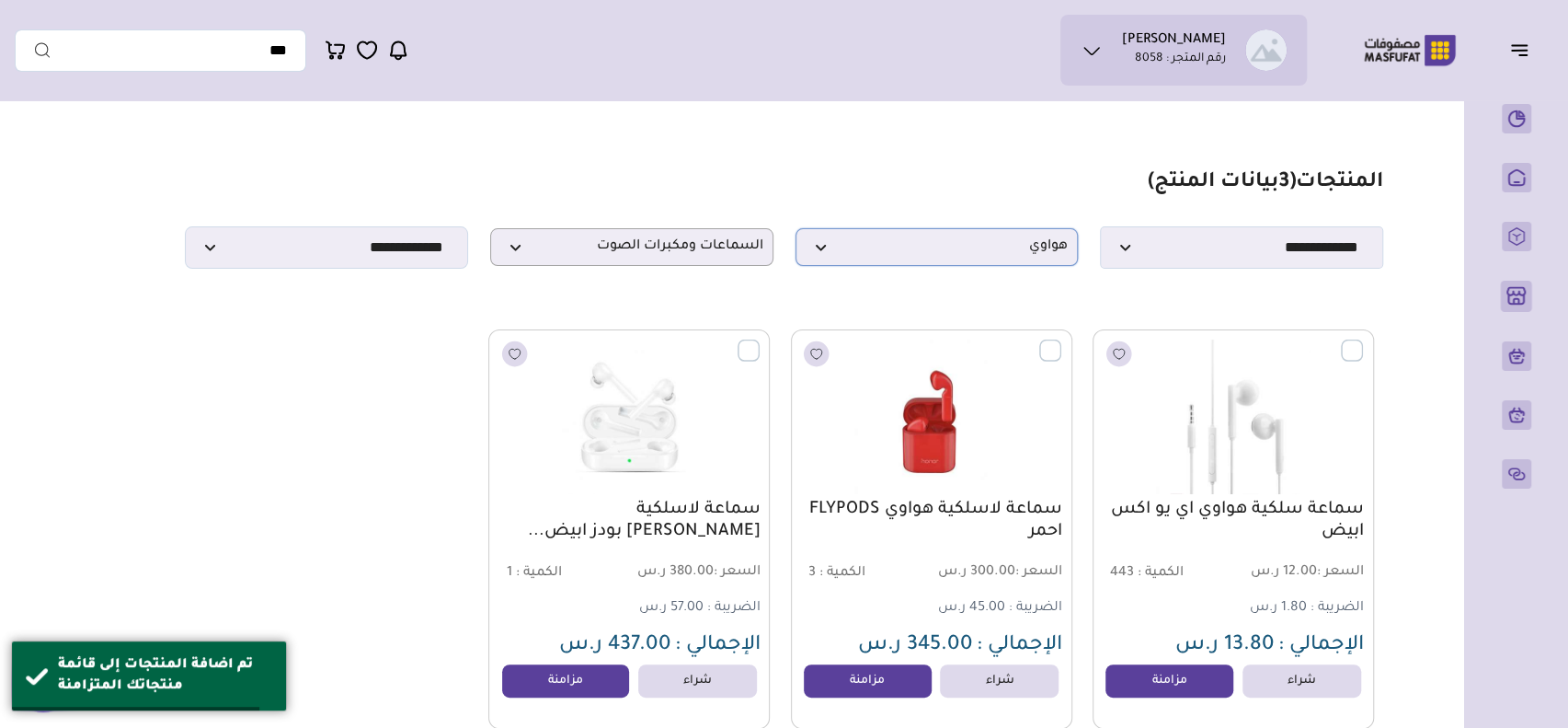
click at [936, 240] on p "هواوي" at bounding box center [938, 246] width 283 height 38
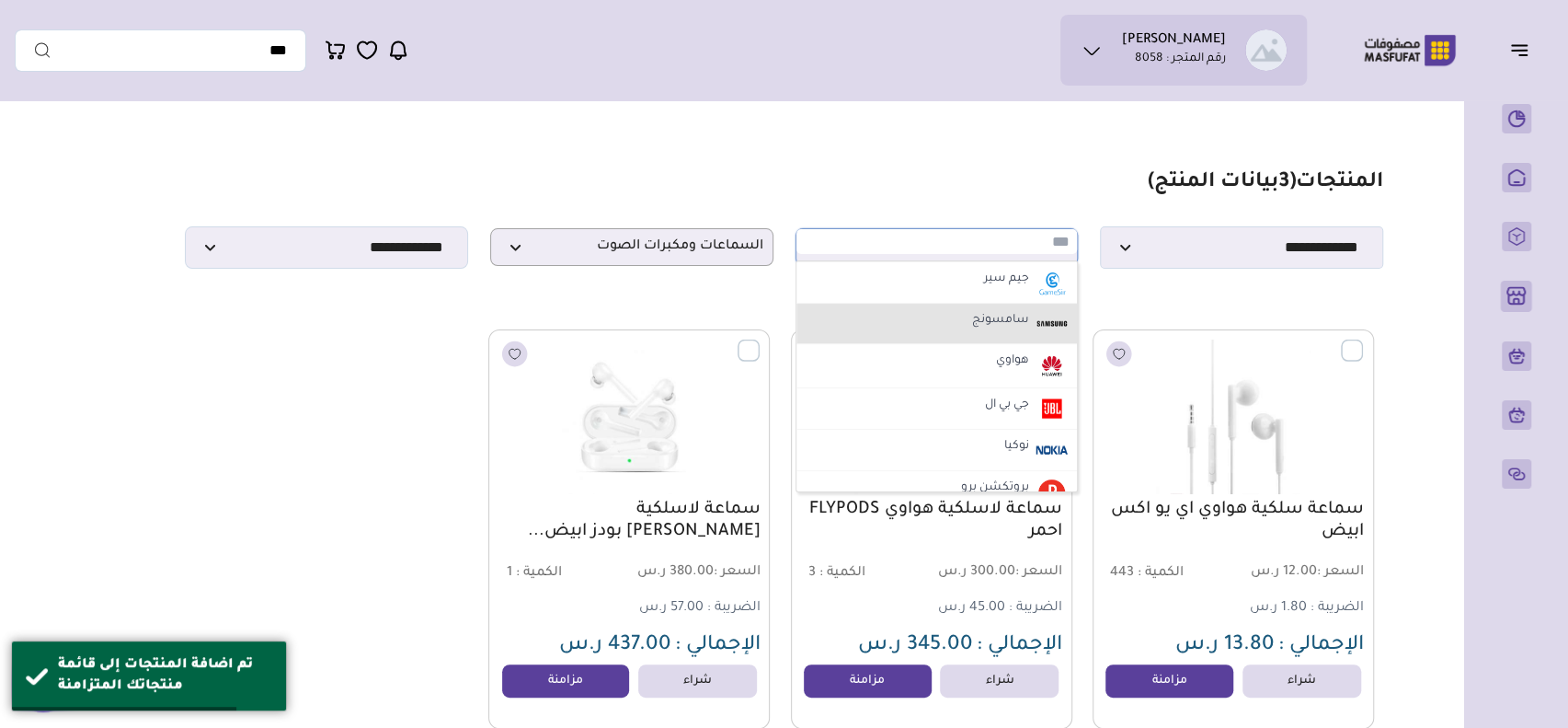
click at [1010, 331] on label "سامسونج" at bounding box center [1001, 321] width 63 height 24
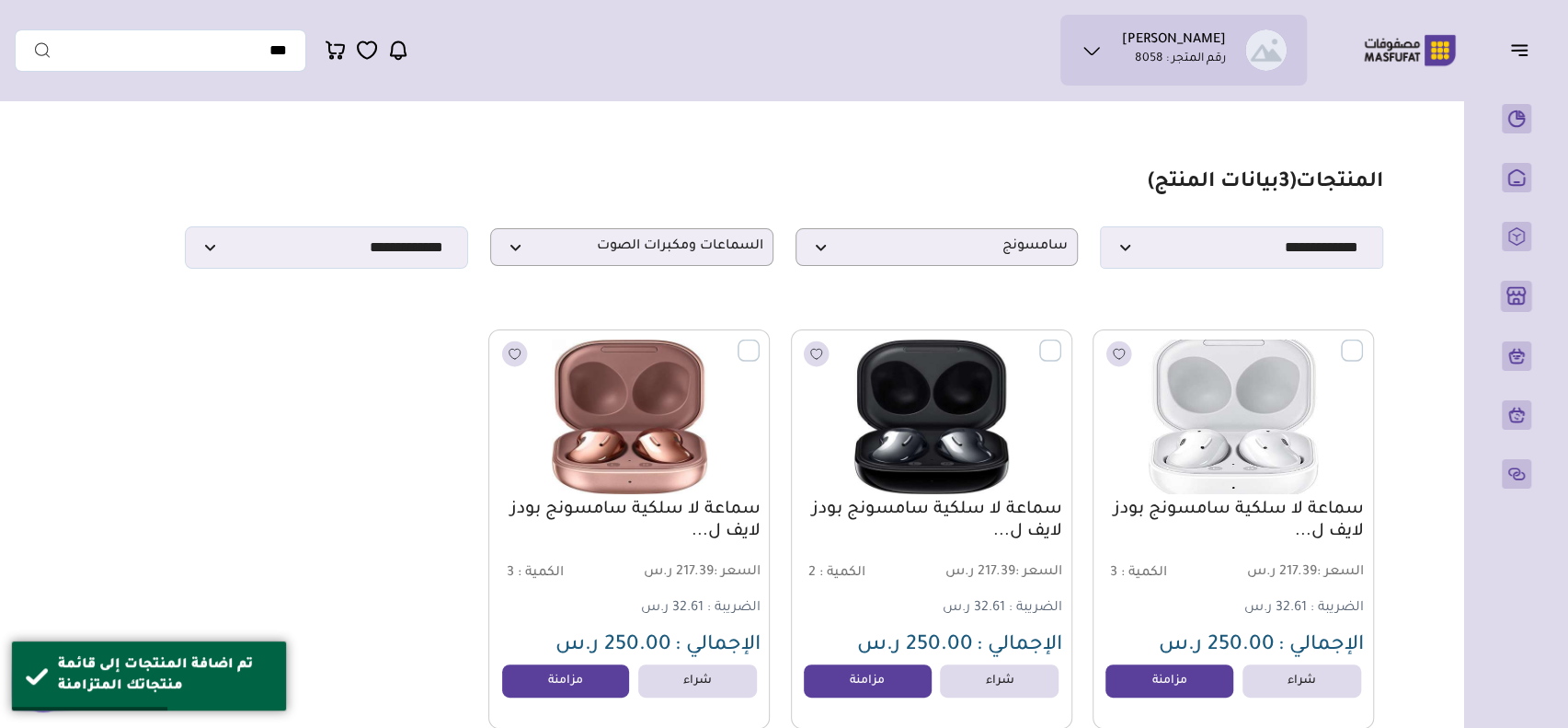
click at [1363, 342] on label at bounding box center [1363, 341] width 0 height 2
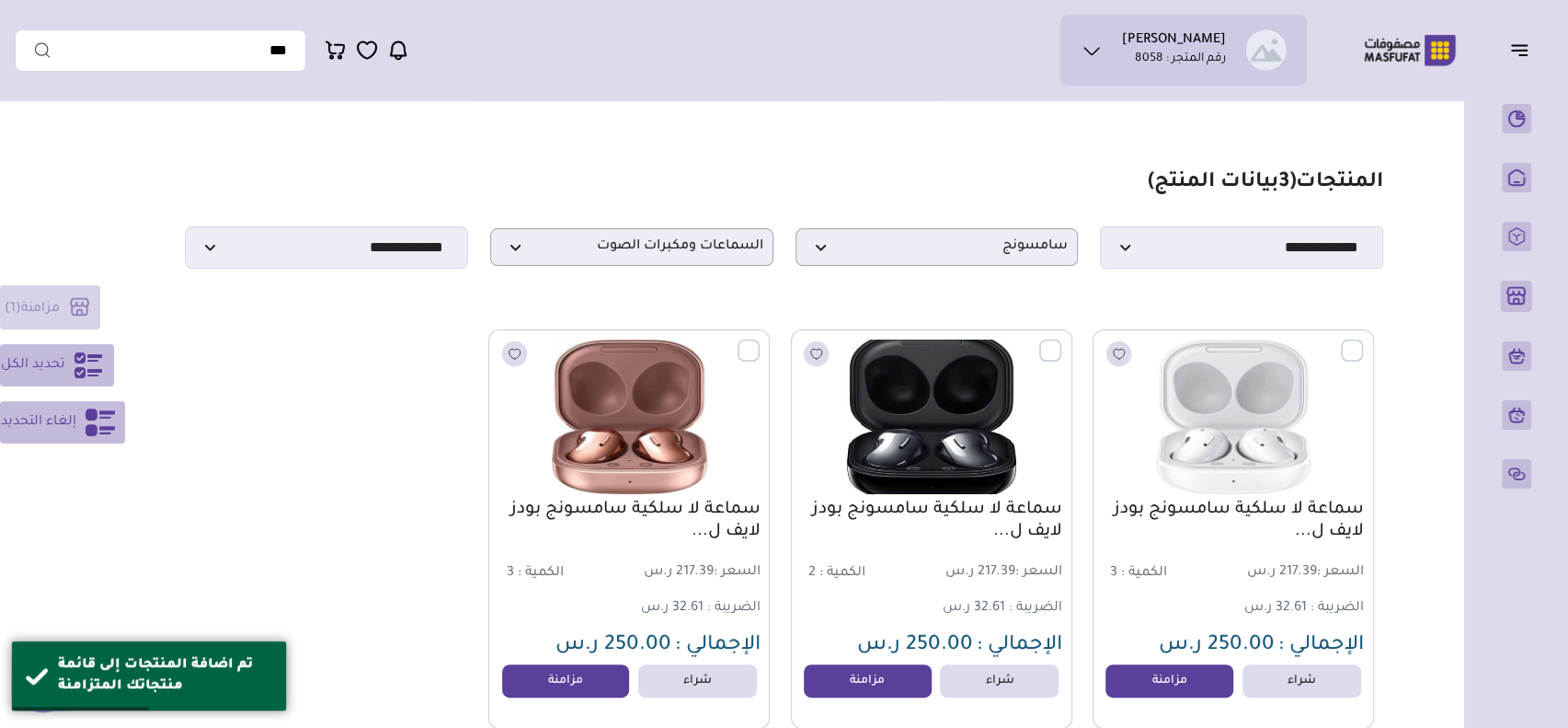
click at [1062, 342] on label at bounding box center [1062, 341] width 0 height 2
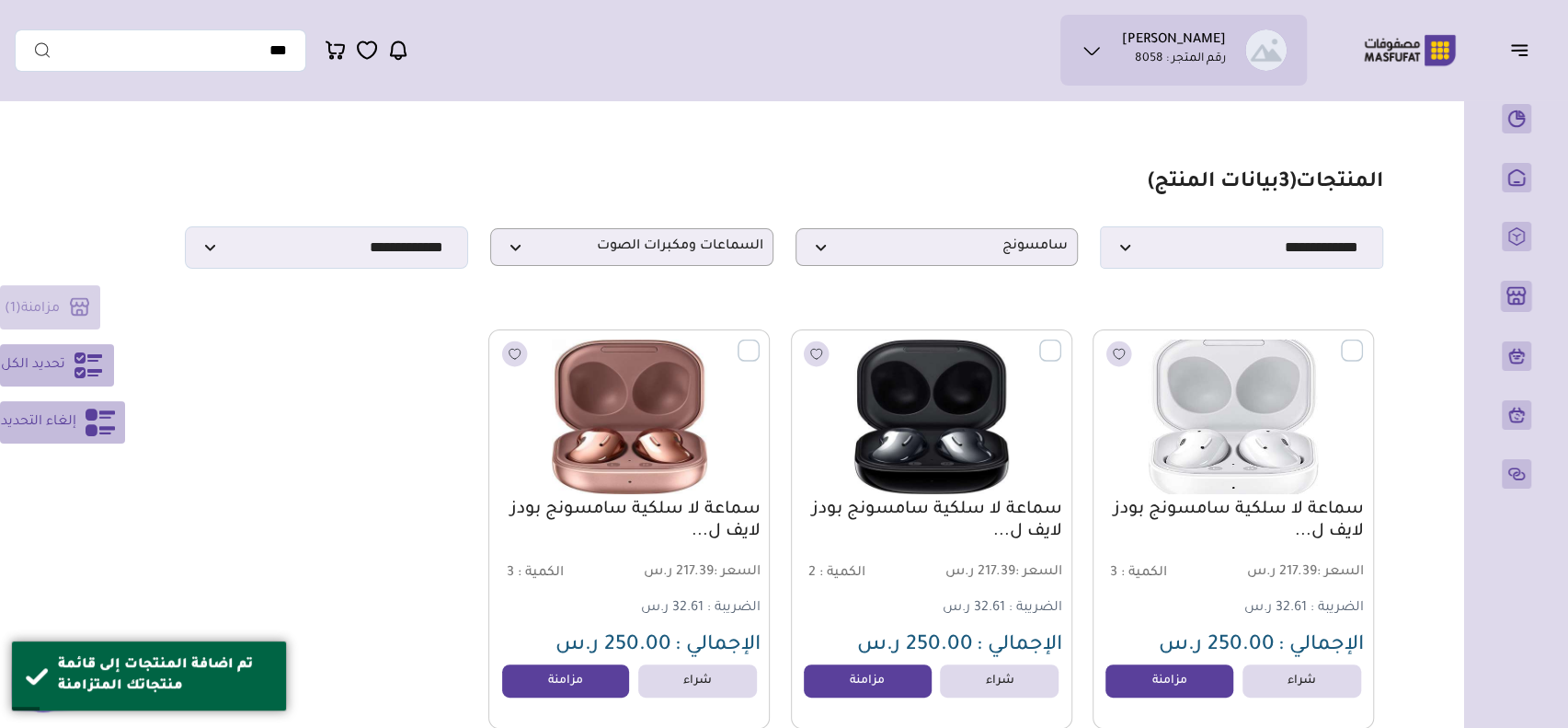
click at [1363, 342] on label at bounding box center [1363, 341] width 0 height 2
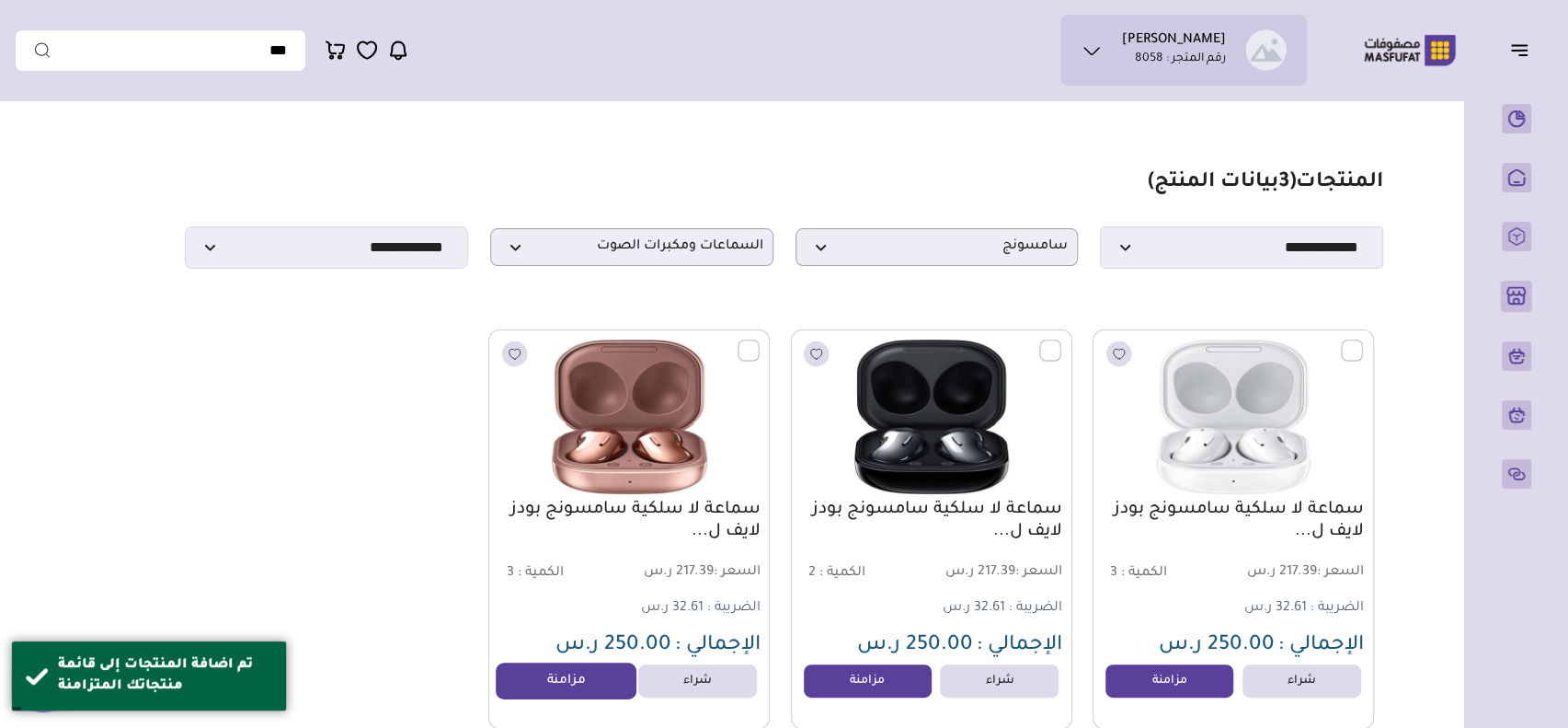
click at [577, 690] on link "مزامنة" at bounding box center [566, 682] width 140 height 37
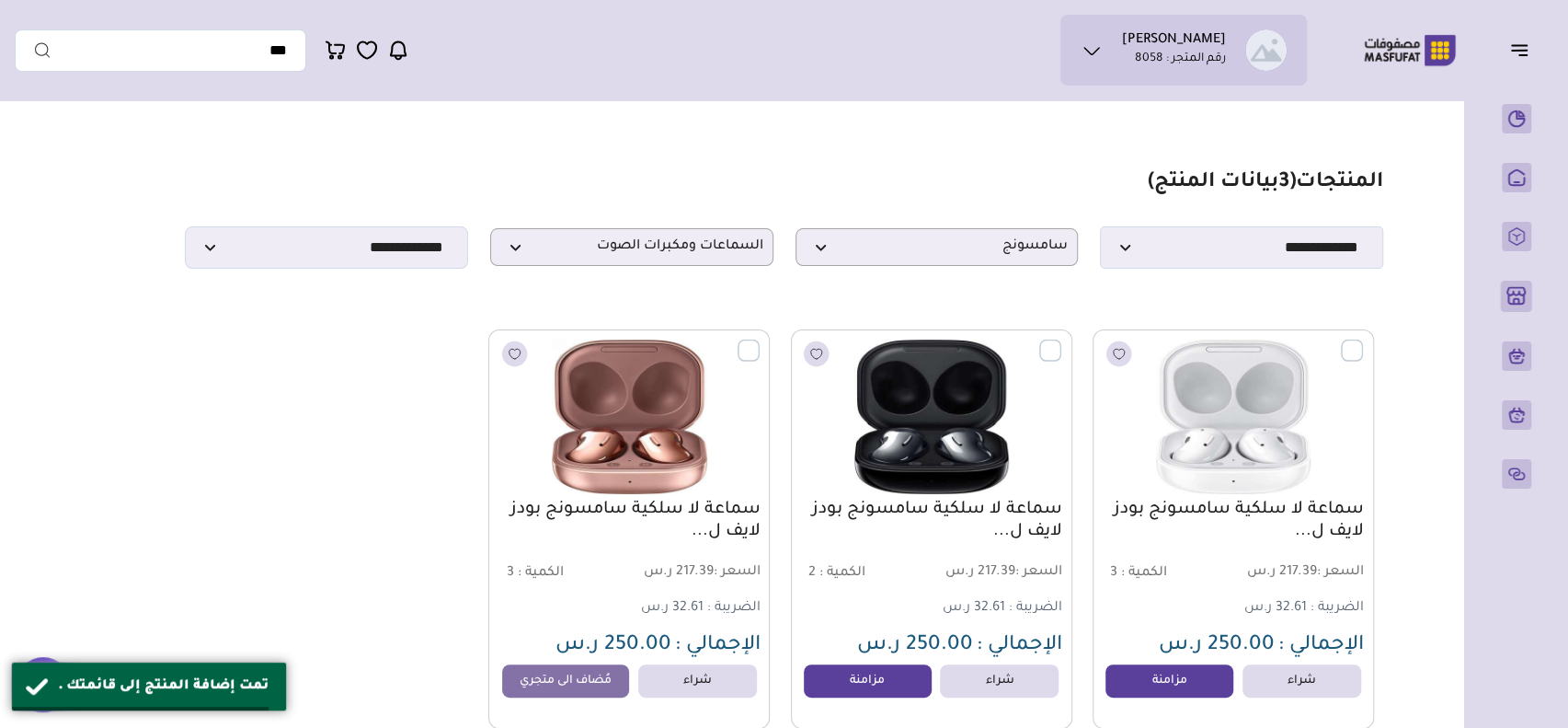
drag, startPoint x: 861, startPoint y: 686, endPoint x: 997, endPoint y: 721, distance: 140.4
click at [861, 687] on link "مزامنة" at bounding box center [868, 682] width 128 height 33
click at [1177, 693] on link "مزامنة" at bounding box center [1169, 682] width 140 height 37
click at [982, 249] on span "سامسونج" at bounding box center [938, 246] width 263 height 18
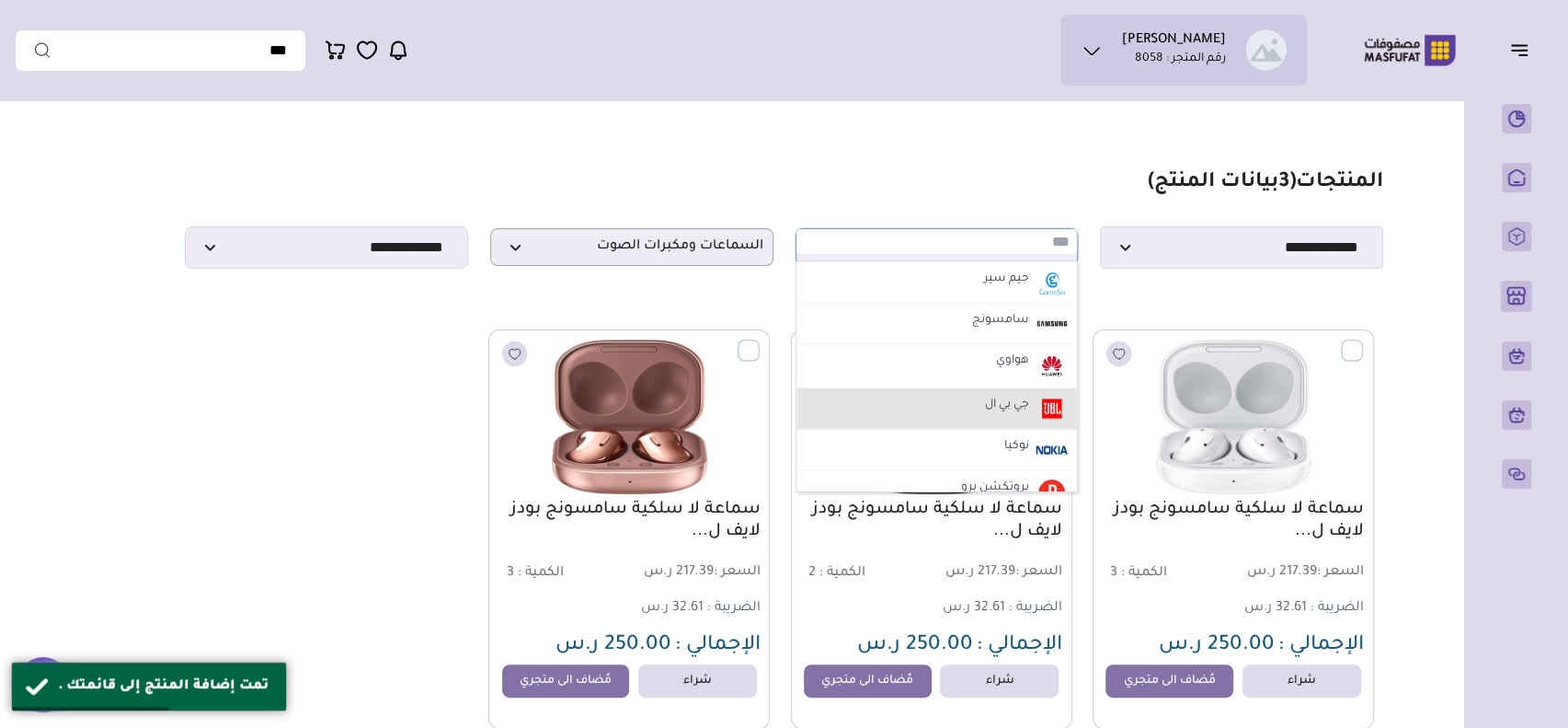
click at [977, 406] on li "جي بي ال" at bounding box center [938, 408] width 281 height 42
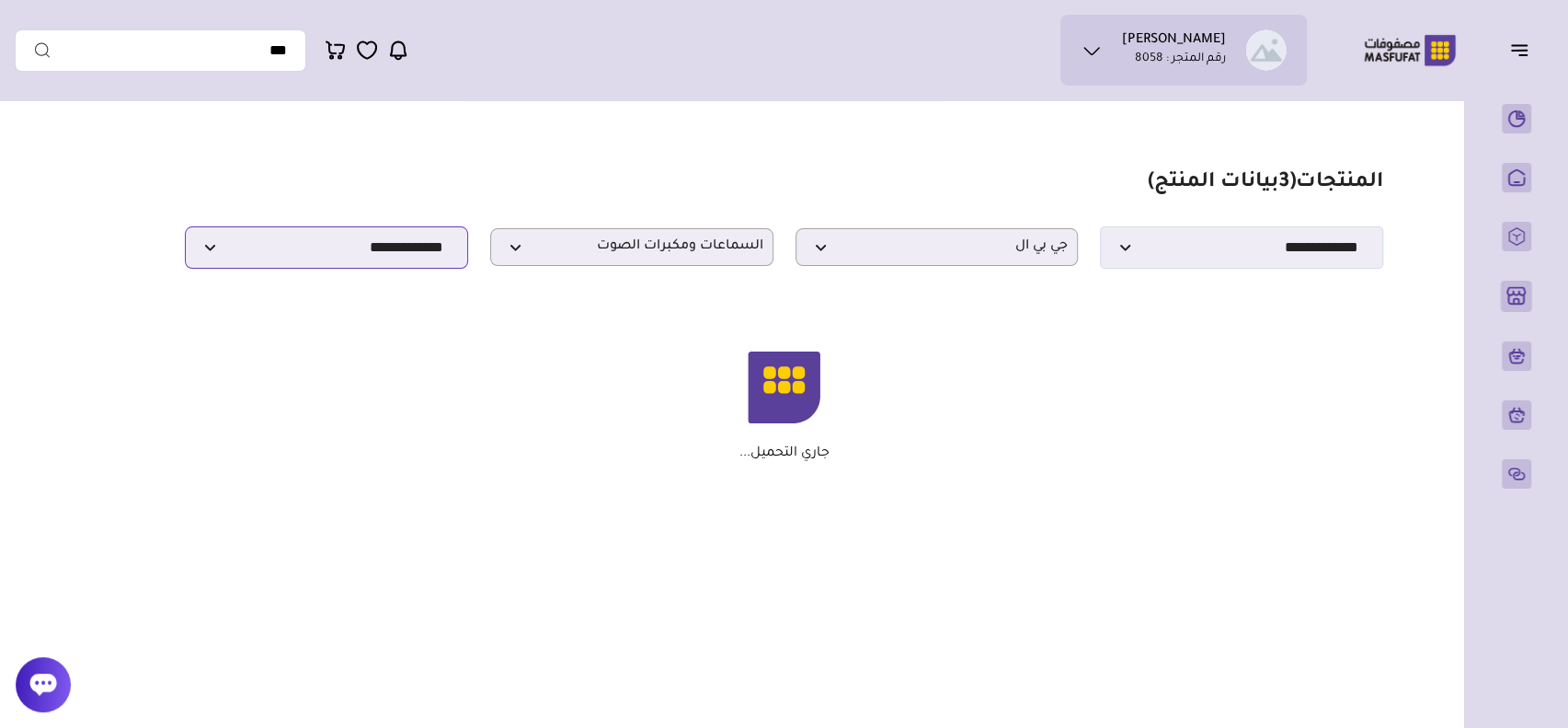
click at [340, 253] on select "**********" at bounding box center [327, 247] width 283 height 43
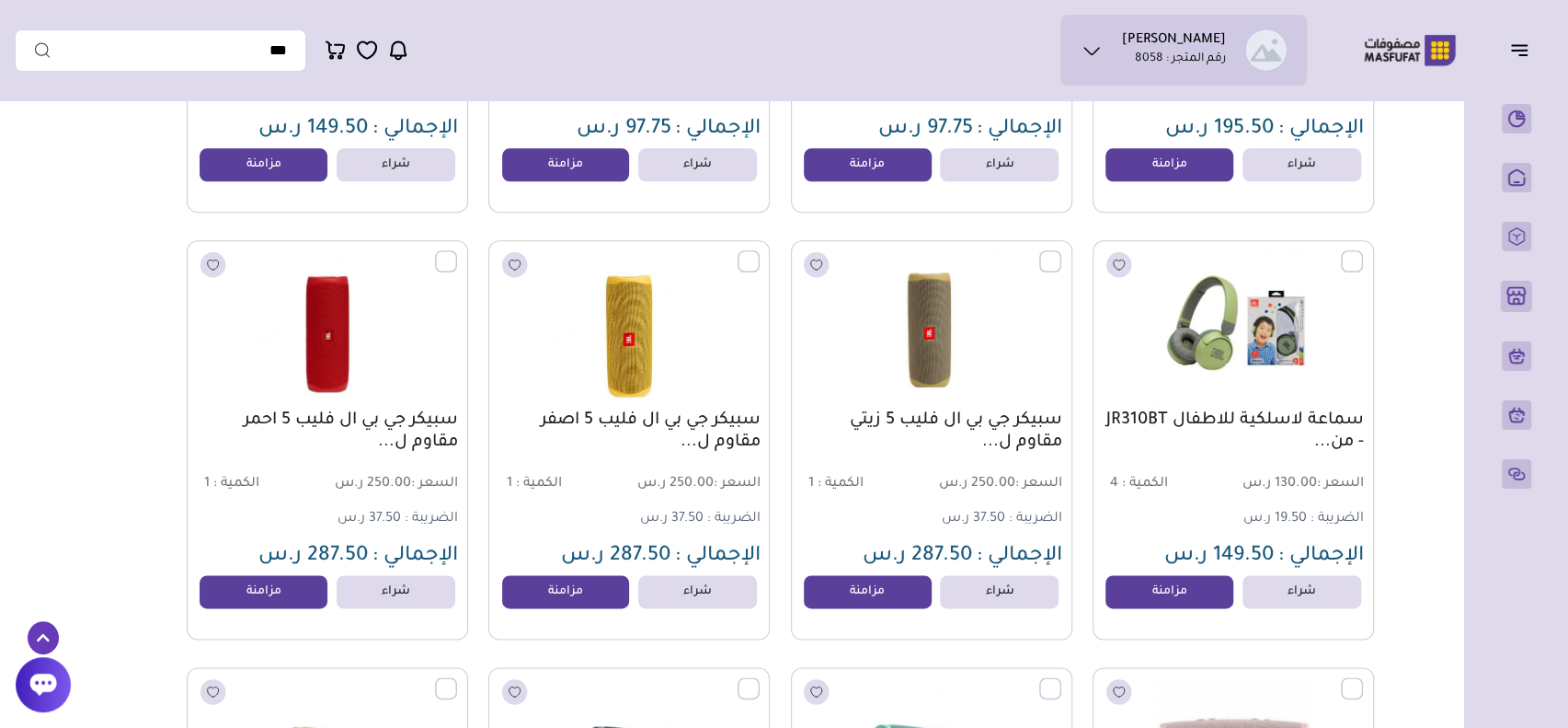
scroll to position [1381, 0]
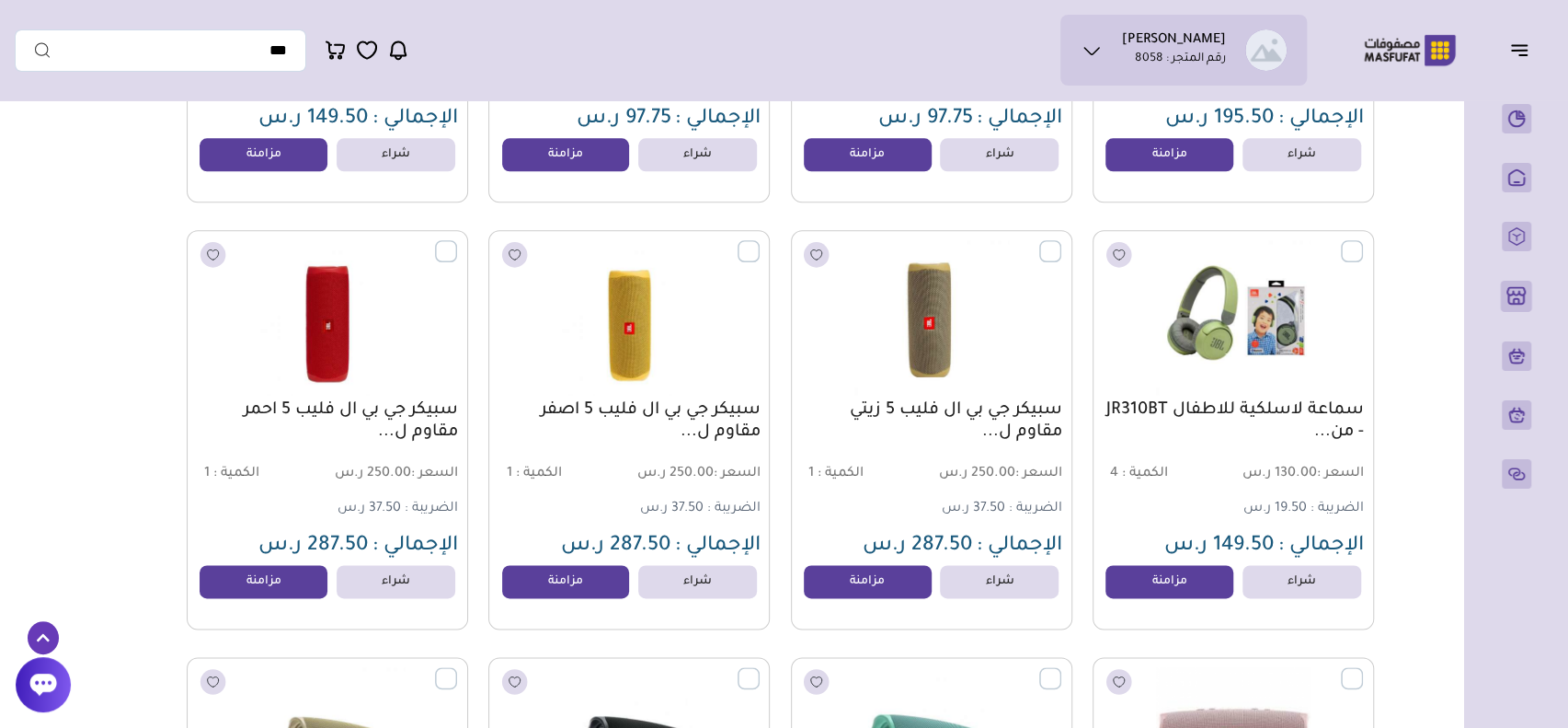
drag, startPoint x: 442, startPoint y: 257, endPoint x: 495, endPoint y: 277, distance: 56.6
click at [457, 242] on label at bounding box center [457, 241] width 0 height 2
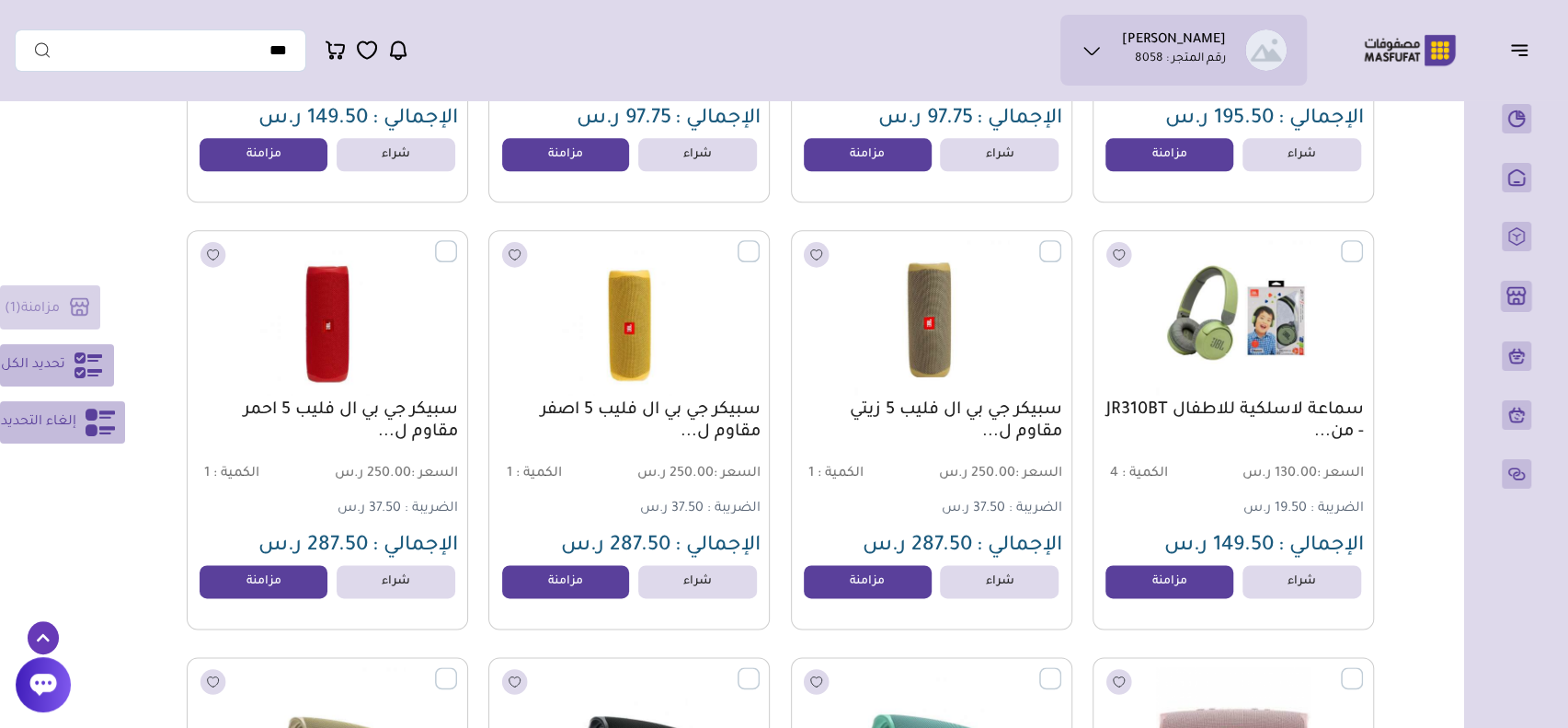
drag, startPoint x: 748, startPoint y: 260, endPoint x: 770, endPoint y: 267, distance: 23.1
click at [760, 242] on label at bounding box center [760, 241] width 0 height 2
click at [1062, 242] on label at bounding box center [1062, 241] width 0 height 2
click at [457, 242] on label at bounding box center [457, 241] width 0 height 2
click at [760, 242] on label at bounding box center [760, 241] width 0 height 2
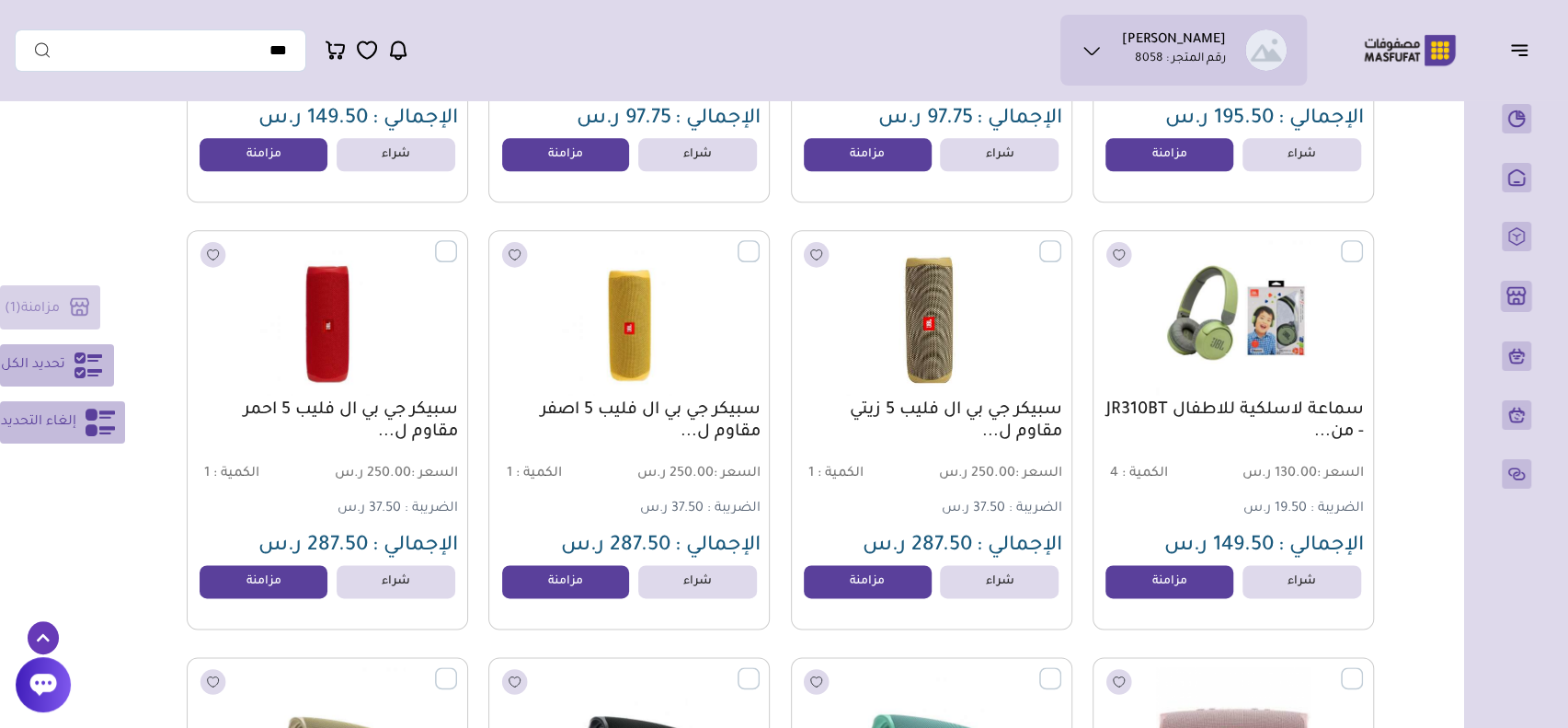
drag, startPoint x: 1045, startPoint y: 254, endPoint x: 1057, endPoint y: 267, distance: 17.7
click at [1062, 242] on label at bounding box center [1062, 241] width 0 height 2
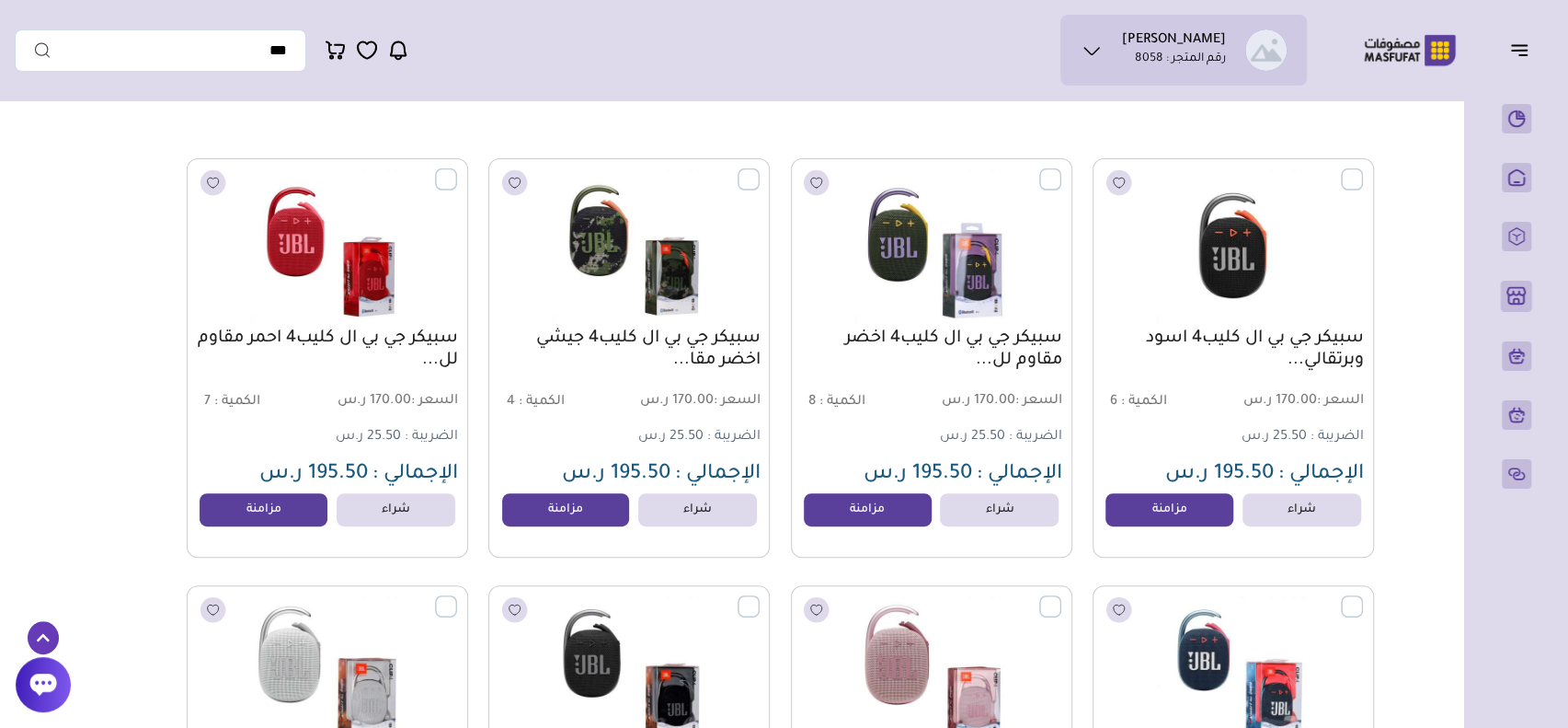
scroll to position [276, 0]
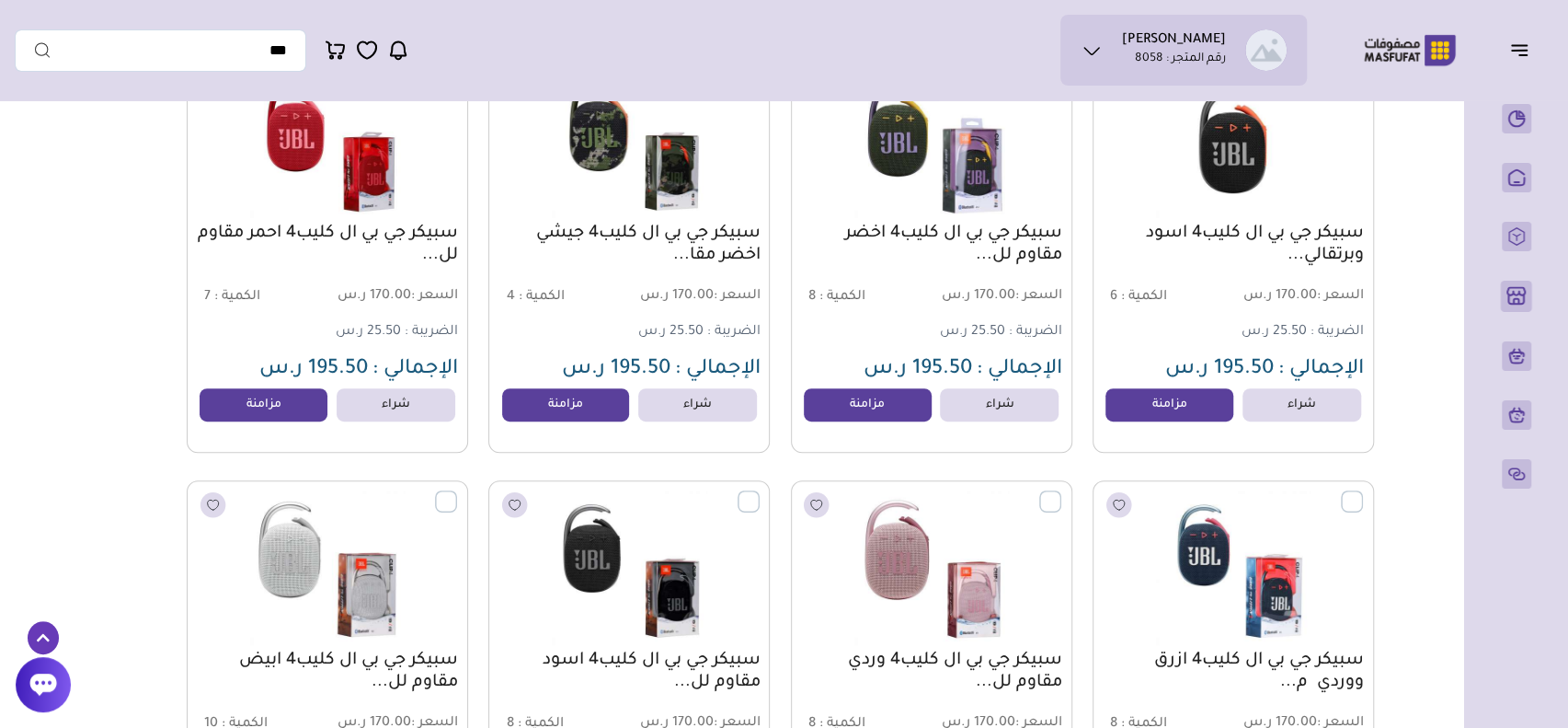
drag, startPoint x: 1188, startPoint y: 417, endPoint x: 1117, endPoint y: 433, distance: 72.8
click at [1188, 417] on link "مزامنة" at bounding box center [1170, 405] width 128 height 33
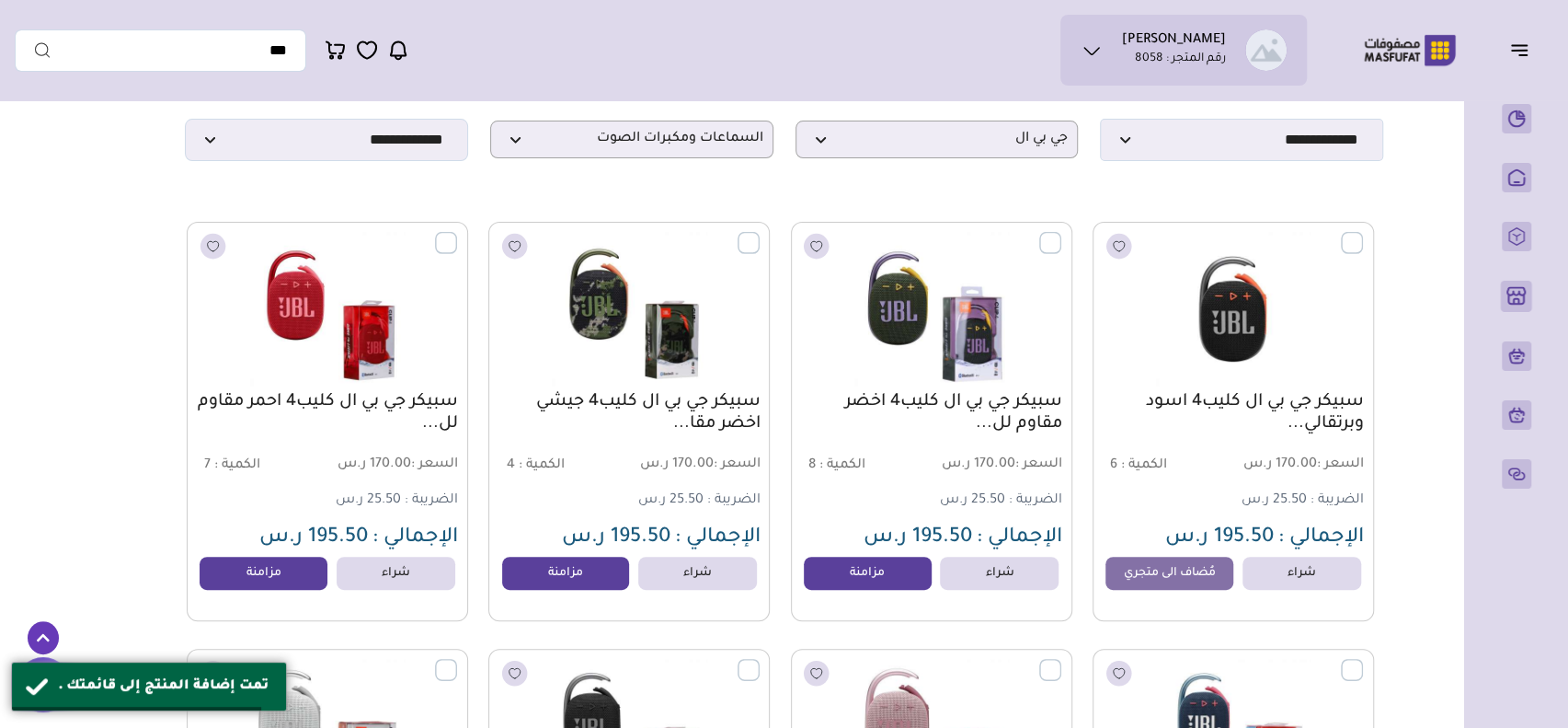
scroll to position [92, 0]
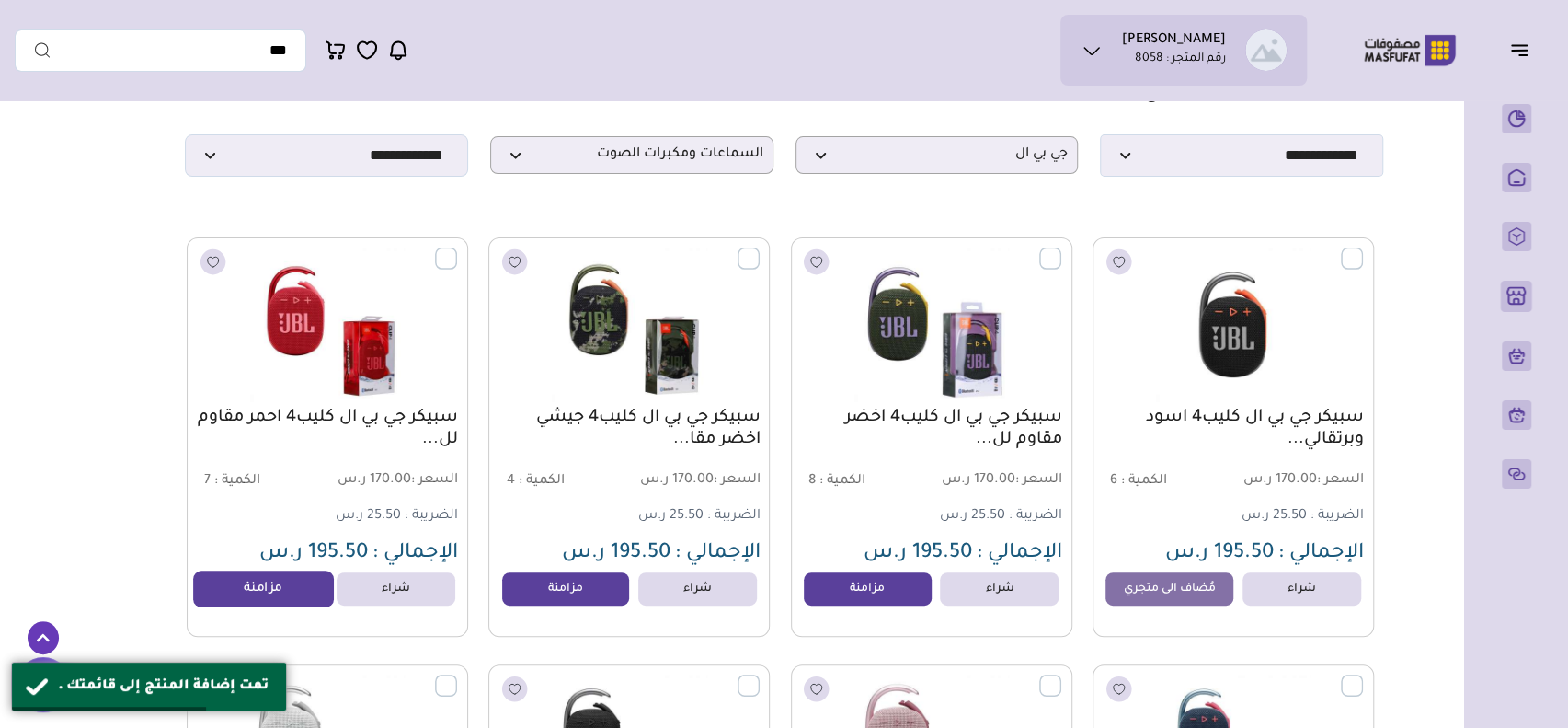
click at [278, 596] on link "مزامنة" at bounding box center [264, 589] width 140 height 37
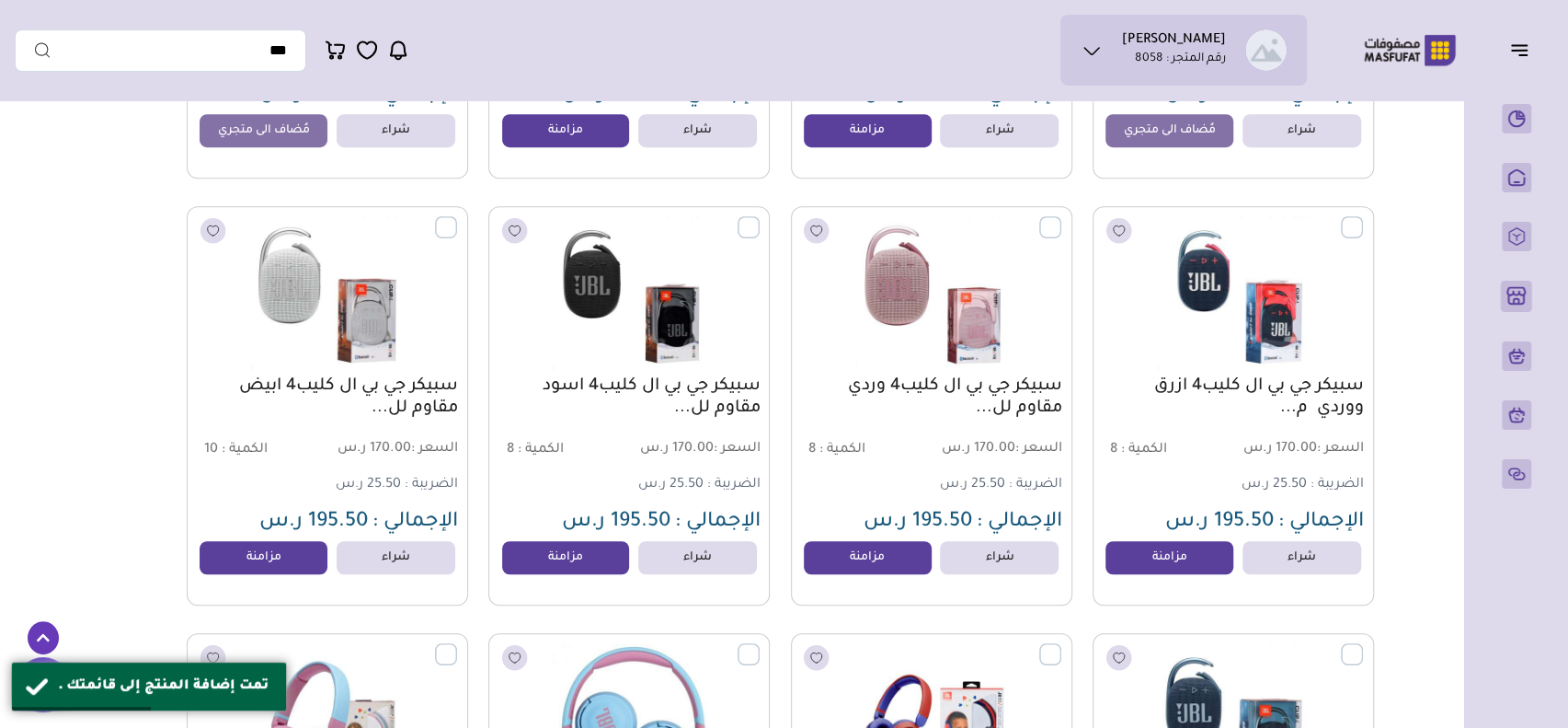
scroll to position [552, 0]
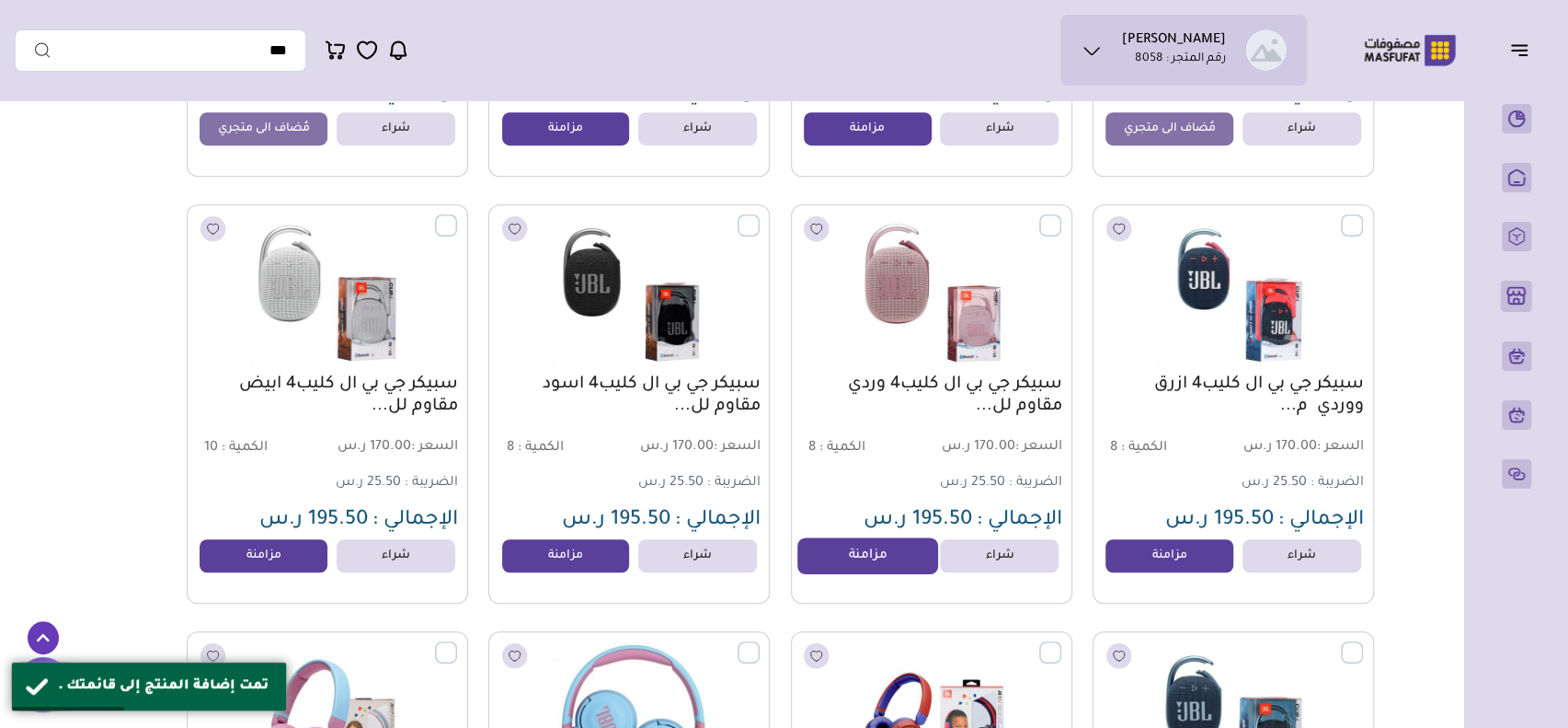
click at [853, 562] on link "مزامنة" at bounding box center [867, 556] width 140 height 37
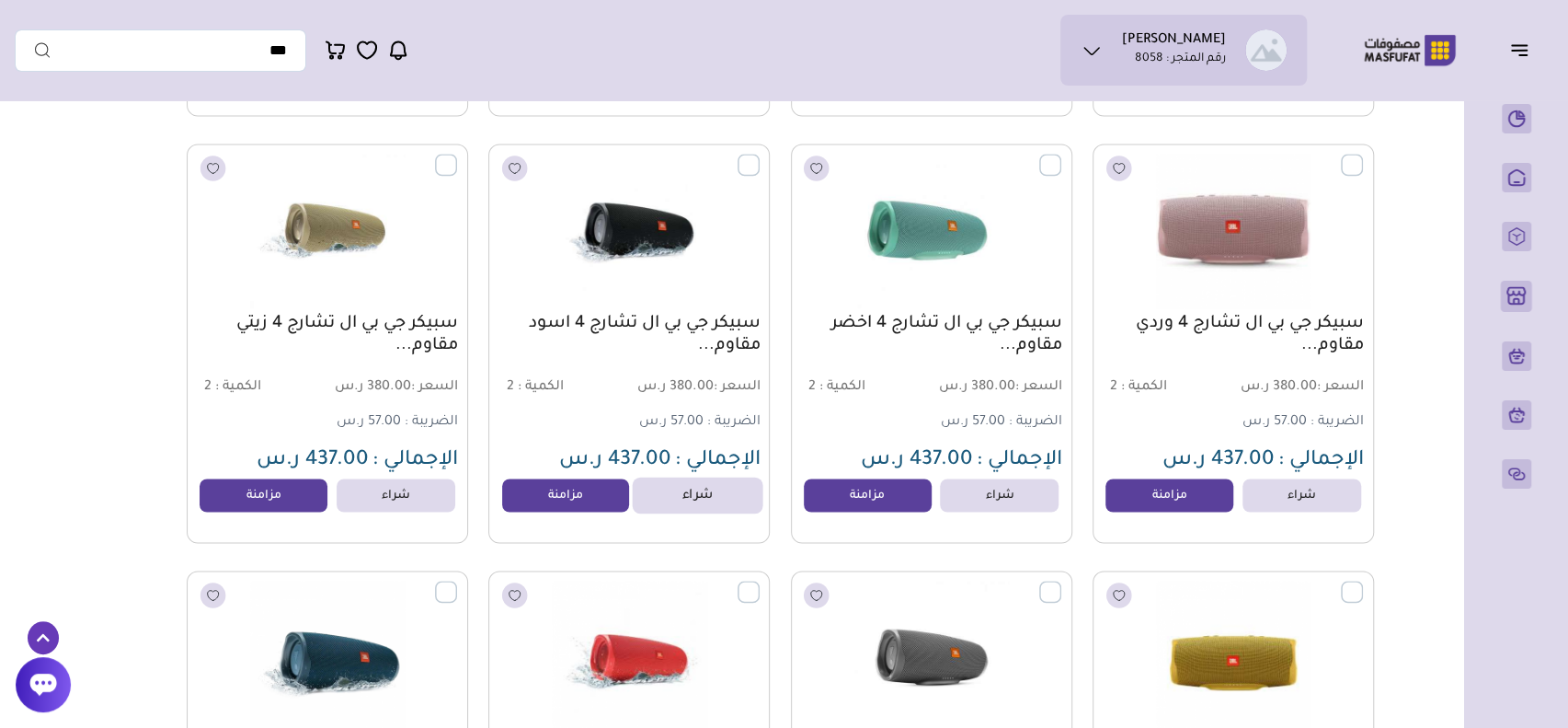
scroll to position [1933, 0]
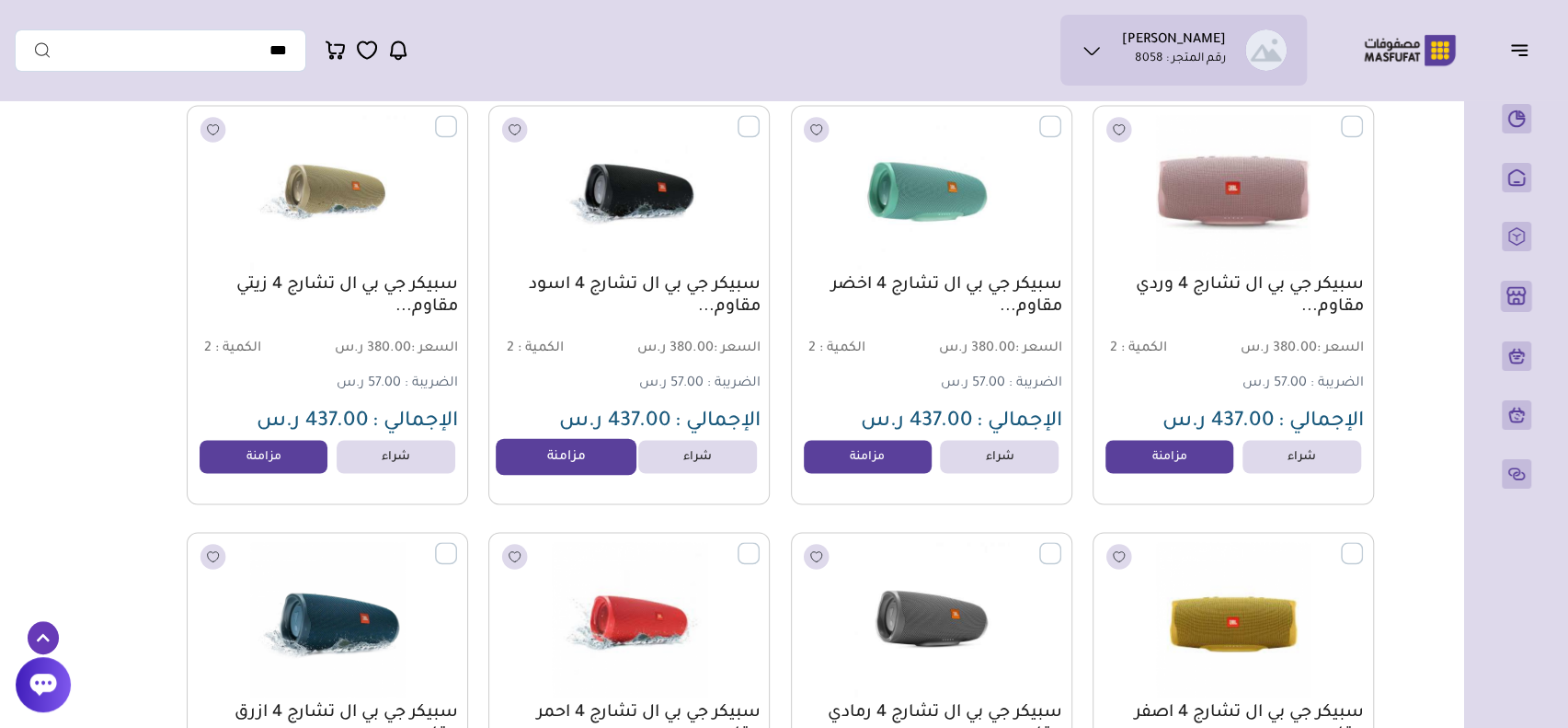
click at [573, 471] on link "مزامنة" at bounding box center [566, 457] width 140 height 37
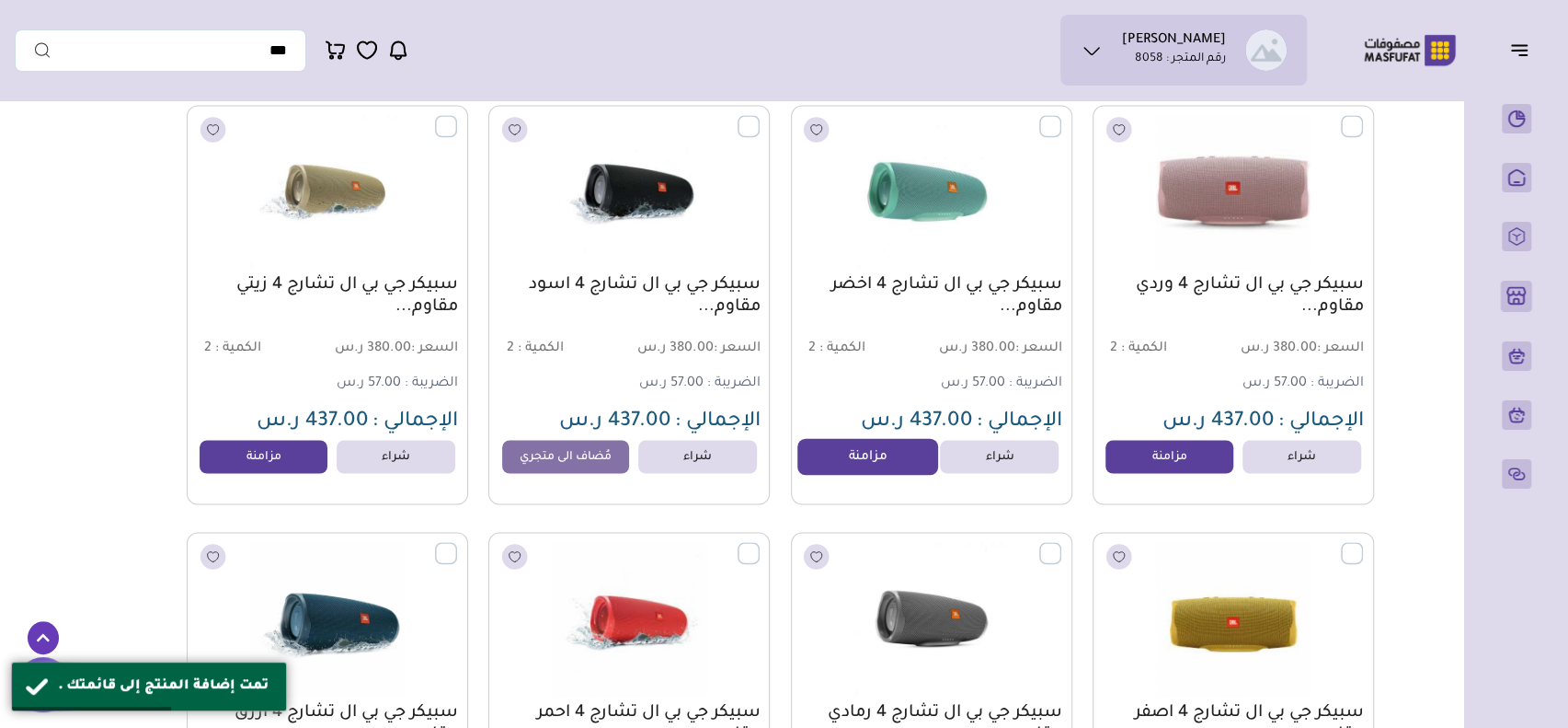
click at [853, 469] on link "مزامنة" at bounding box center [867, 457] width 140 height 37
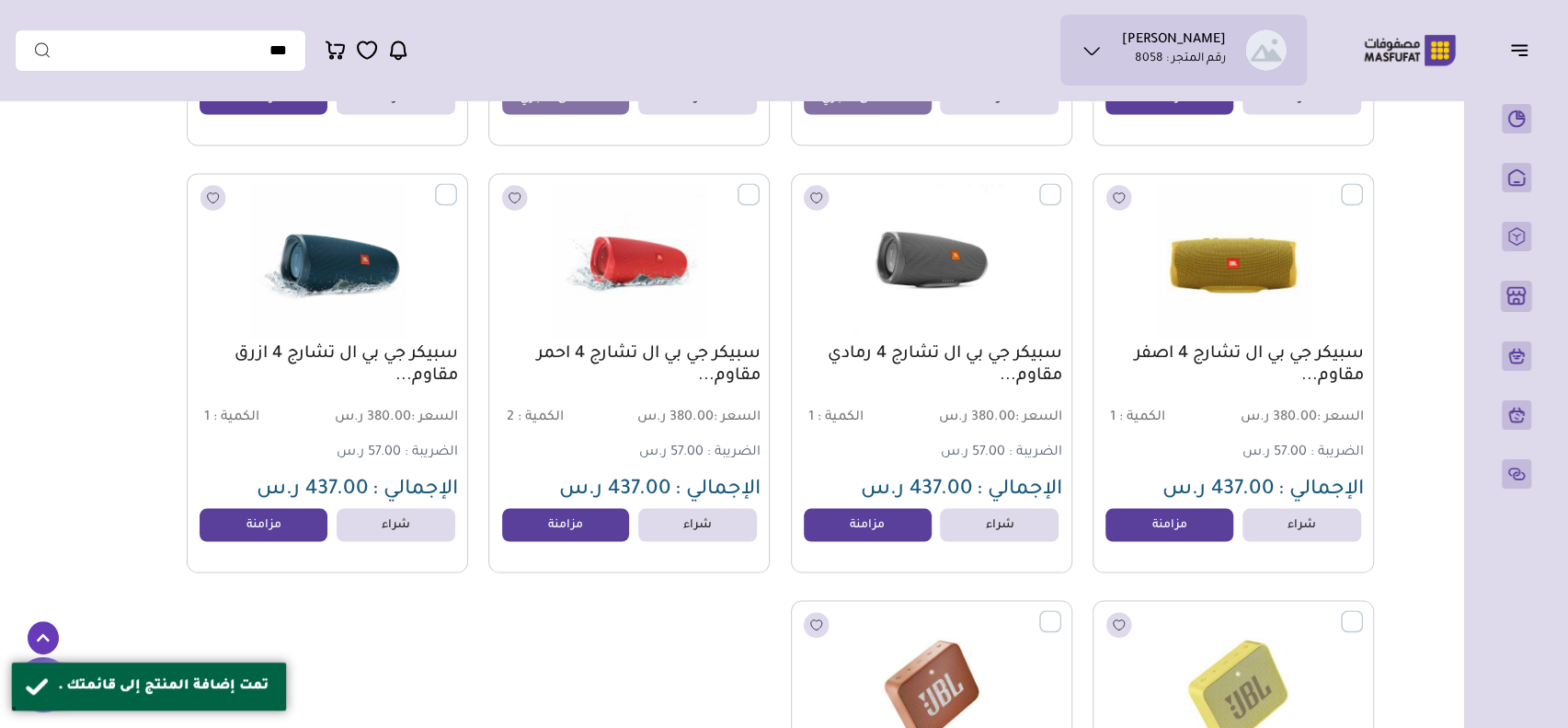
scroll to position [2301, 0]
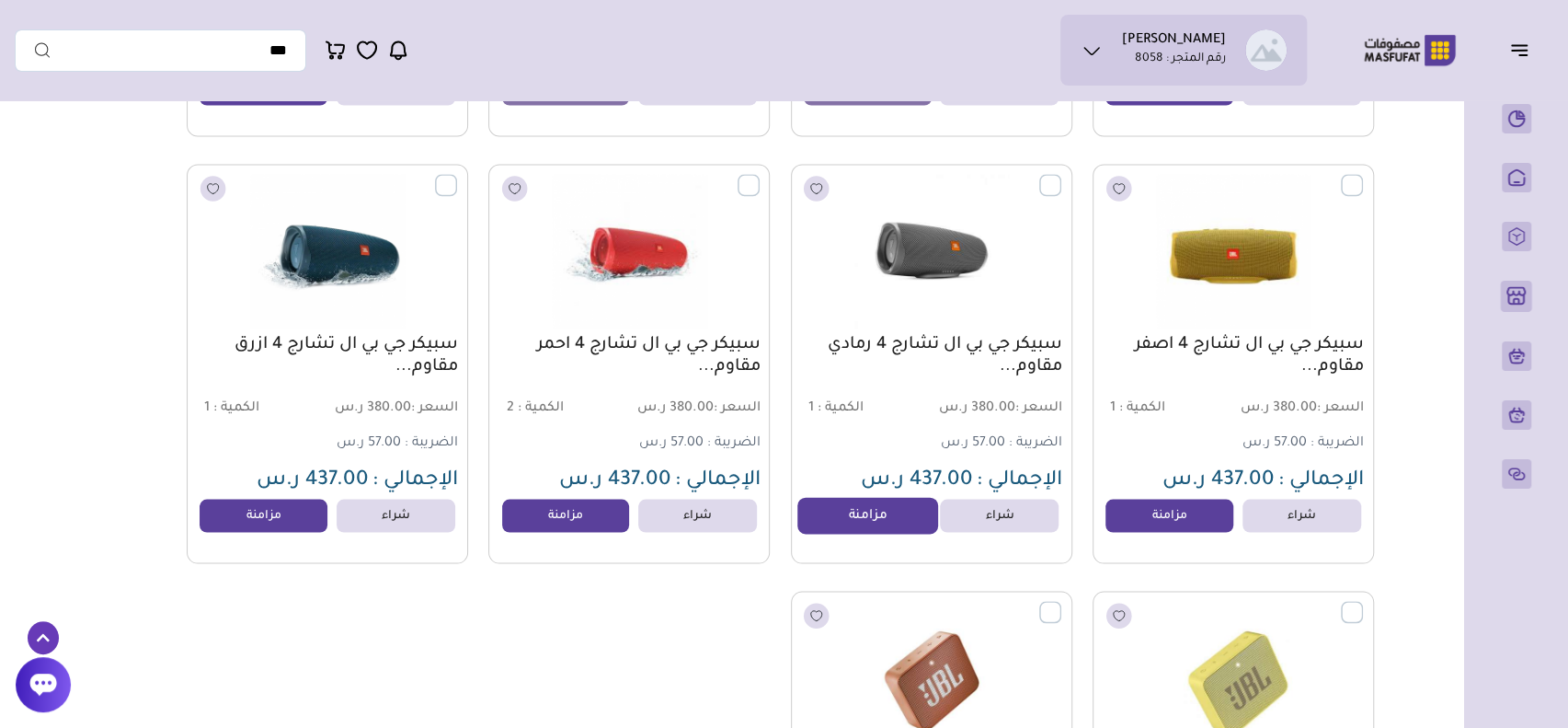
click at [842, 521] on link "مزامنة" at bounding box center [867, 517] width 140 height 37
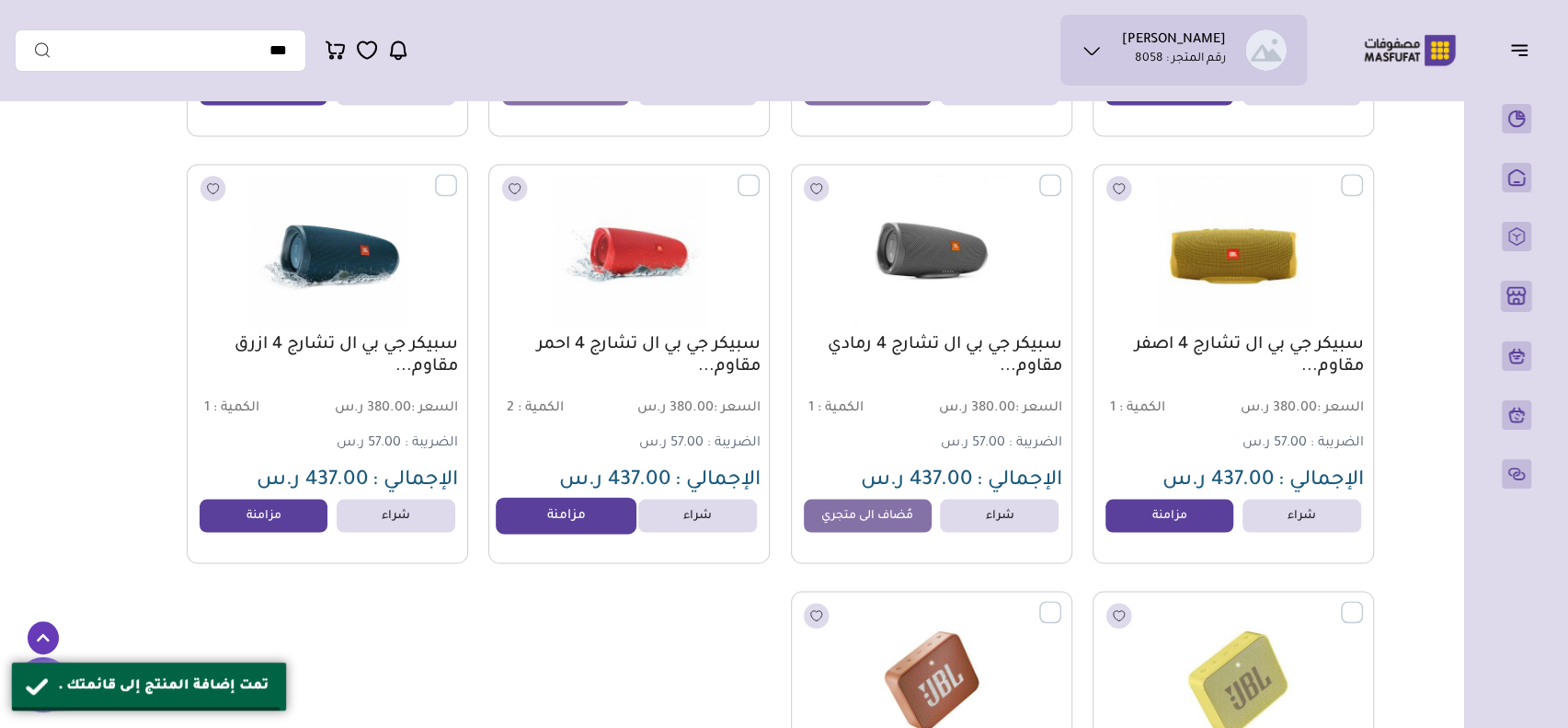
drag, startPoint x: 572, startPoint y: 527, endPoint x: 592, endPoint y: 536, distance: 21.9
click at [572, 526] on link "مزامنة" at bounding box center [566, 517] width 140 height 37
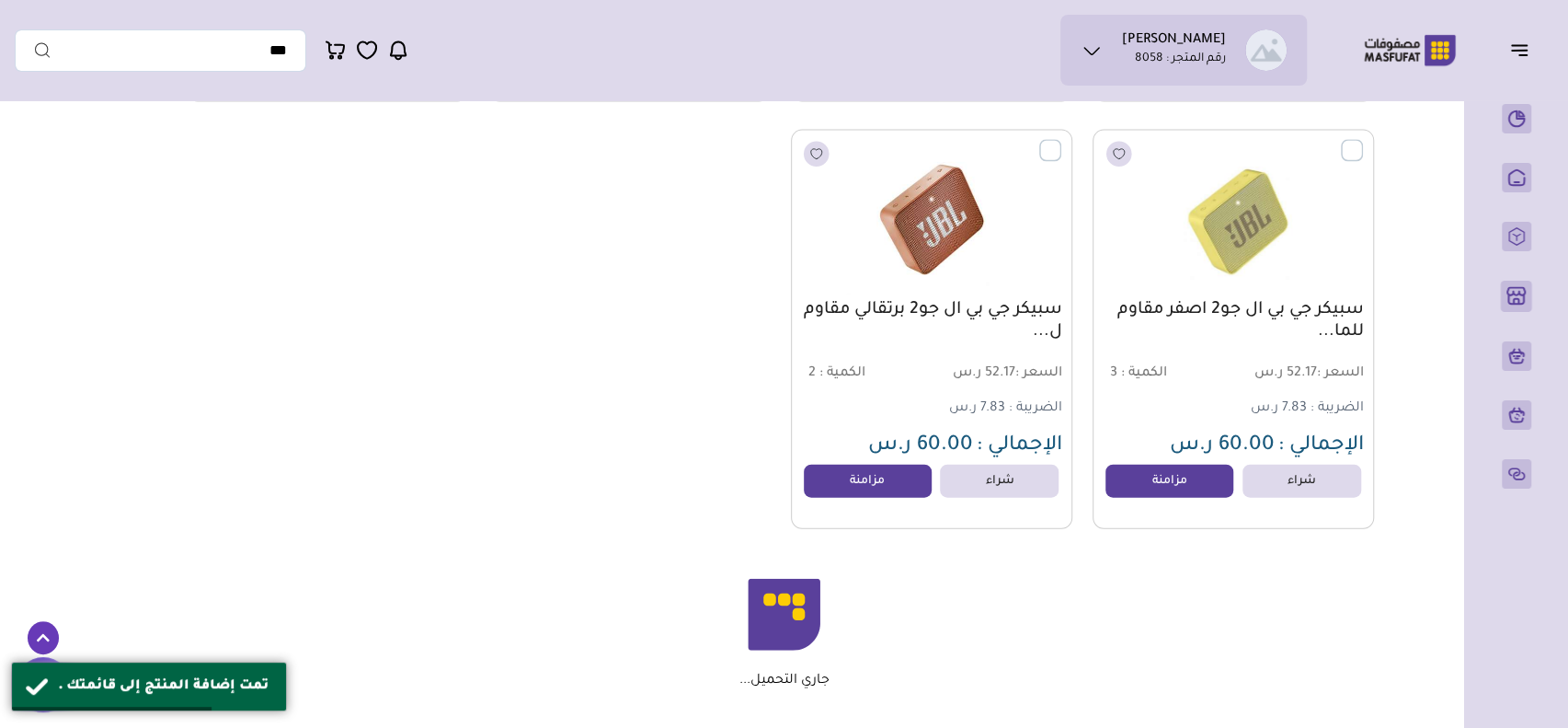
scroll to position [2945, 0]
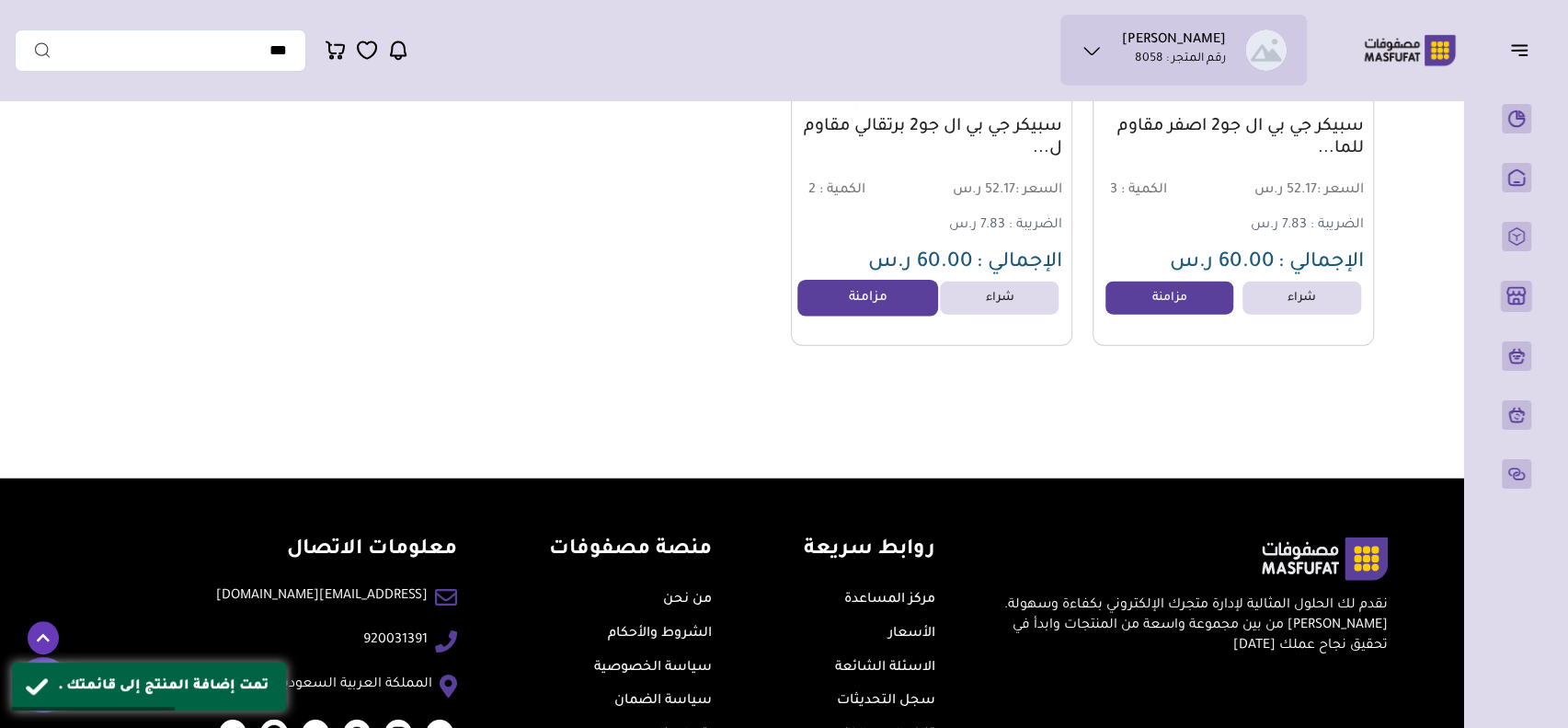
drag, startPoint x: 887, startPoint y: 313, endPoint x: 897, endPoint y: 316, distance: 10.4
click at [887, 313] on link "مزامنة" at bounding box center [867, 299] width 140 height 37
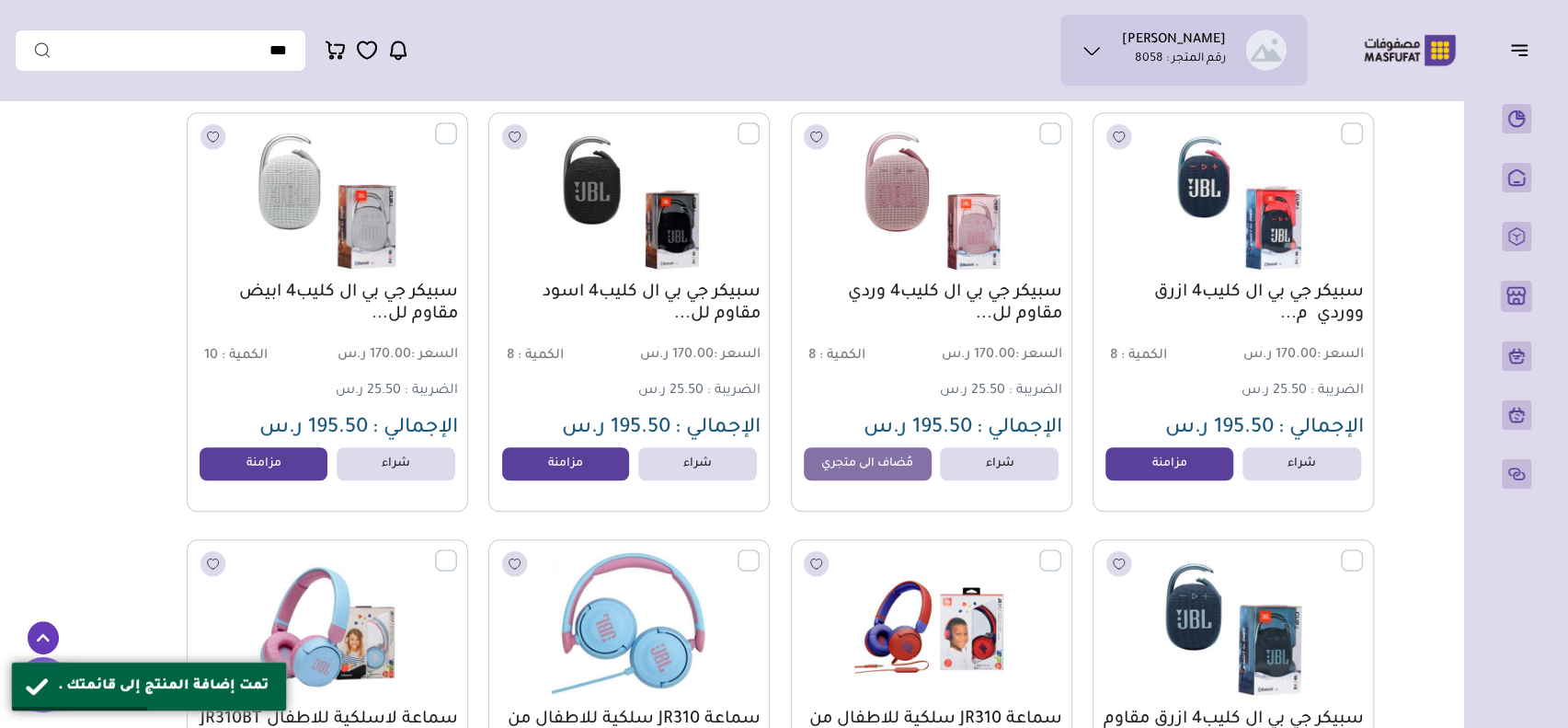
scroll to position [0, 0]
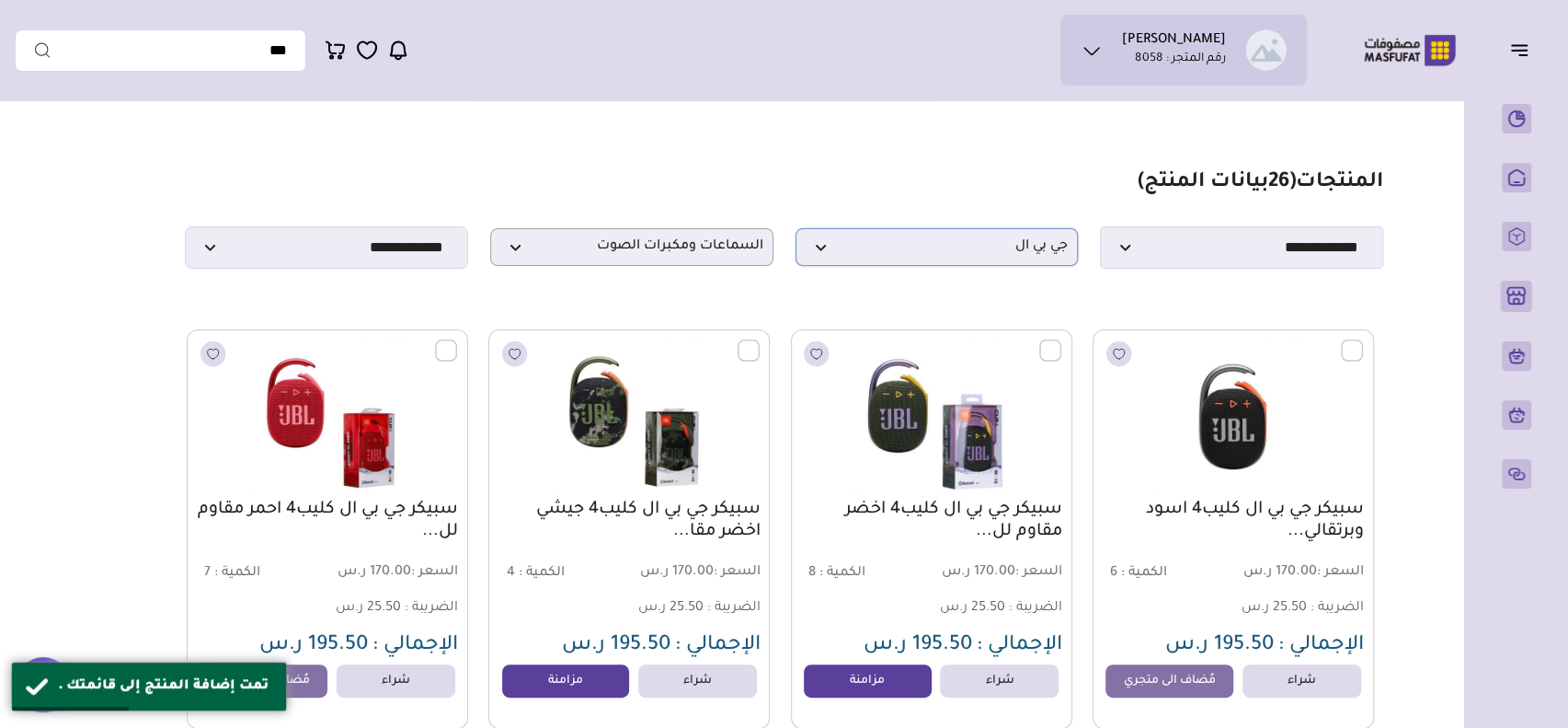
click at [934, 254] on span "جي بي ال" at bounding box center [938, 246] width 263 height 18
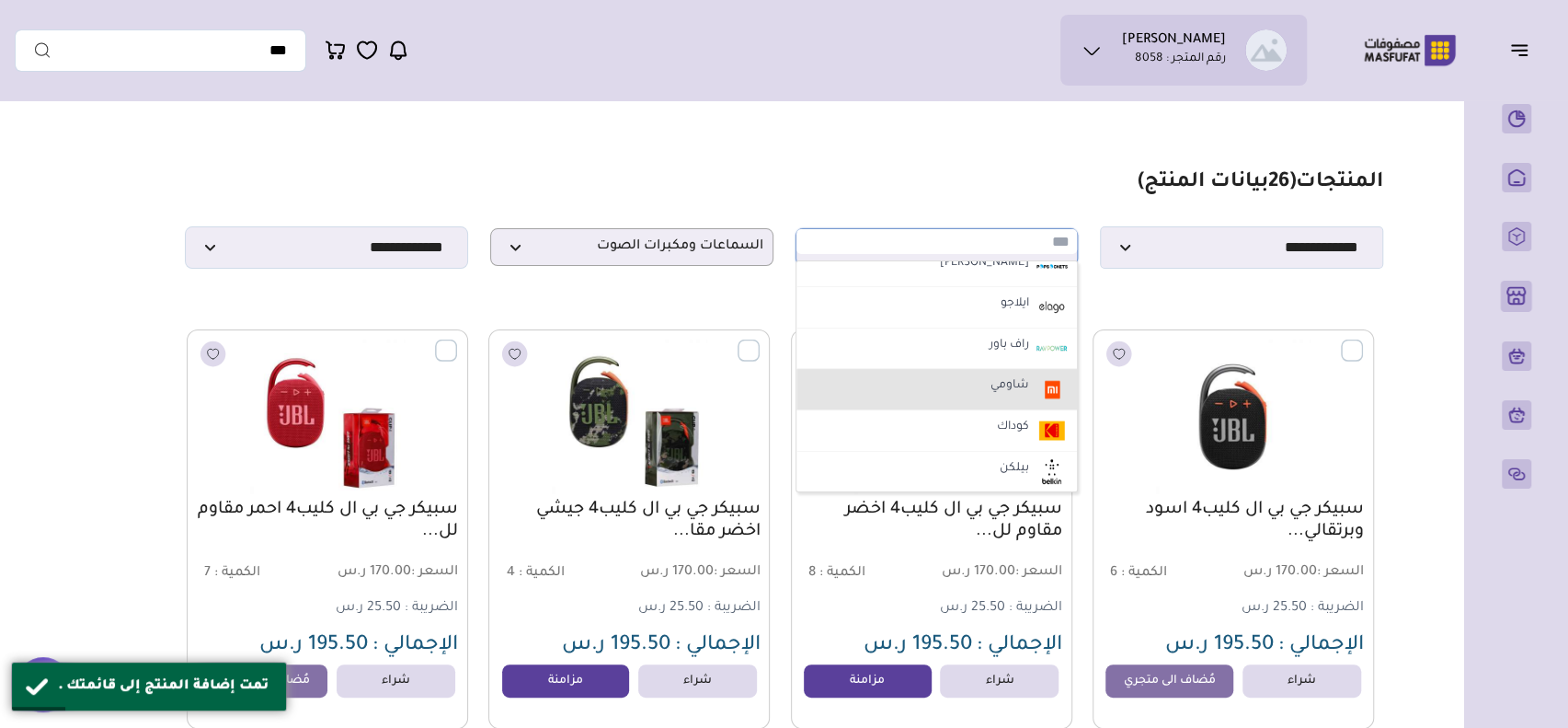
scroll to position [828, 0]
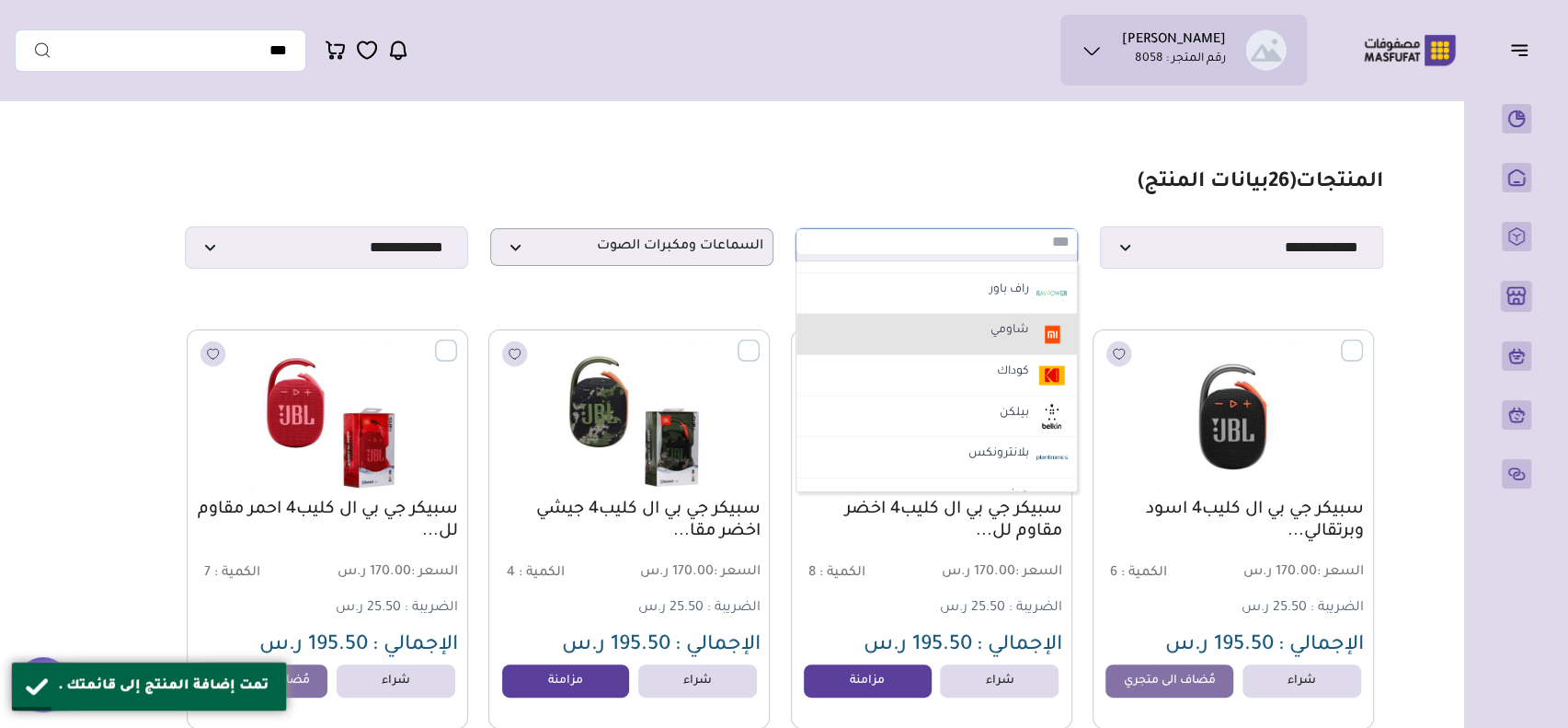
click at [988, 334] on label "شاومي" at bounding box center [1010, 332] width 44 height 24
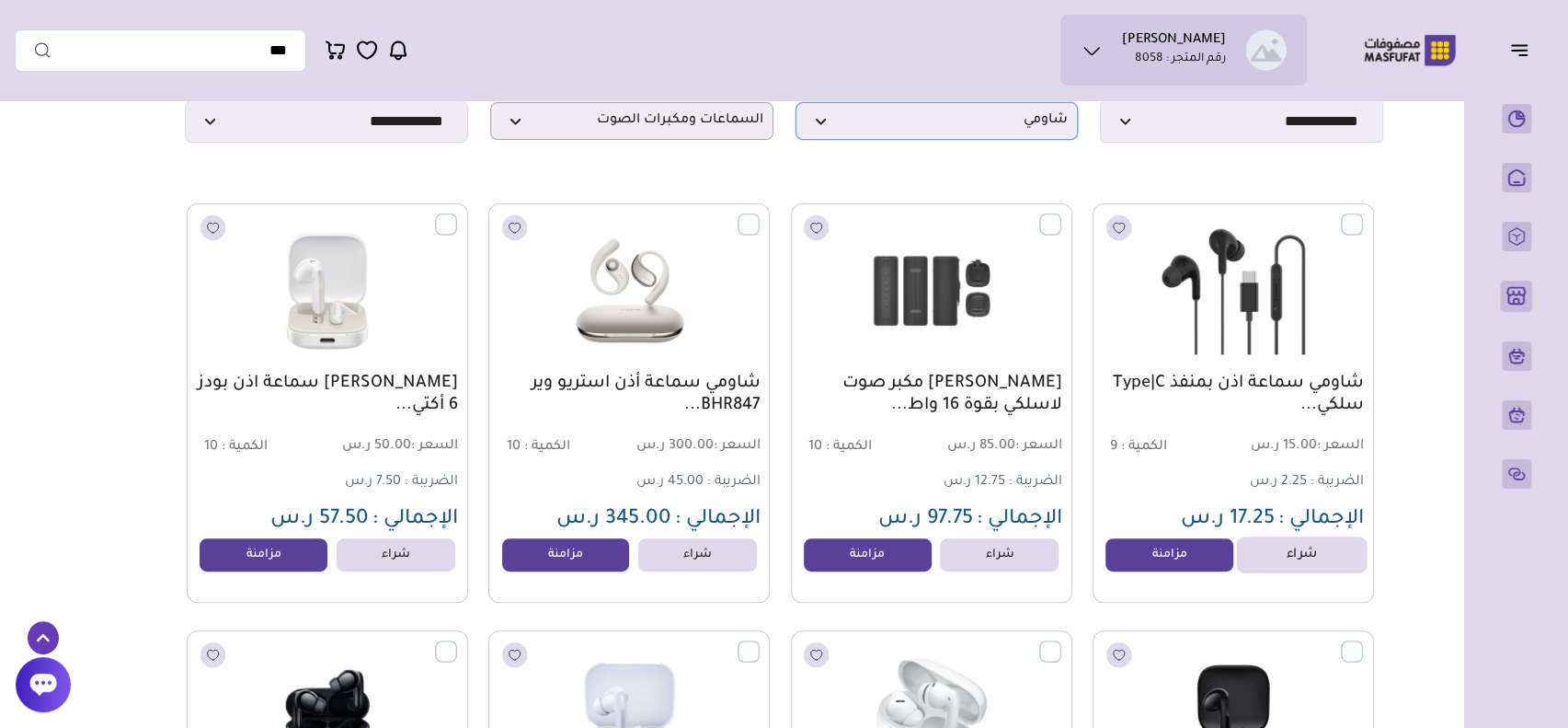
scroll to position [184, 0]
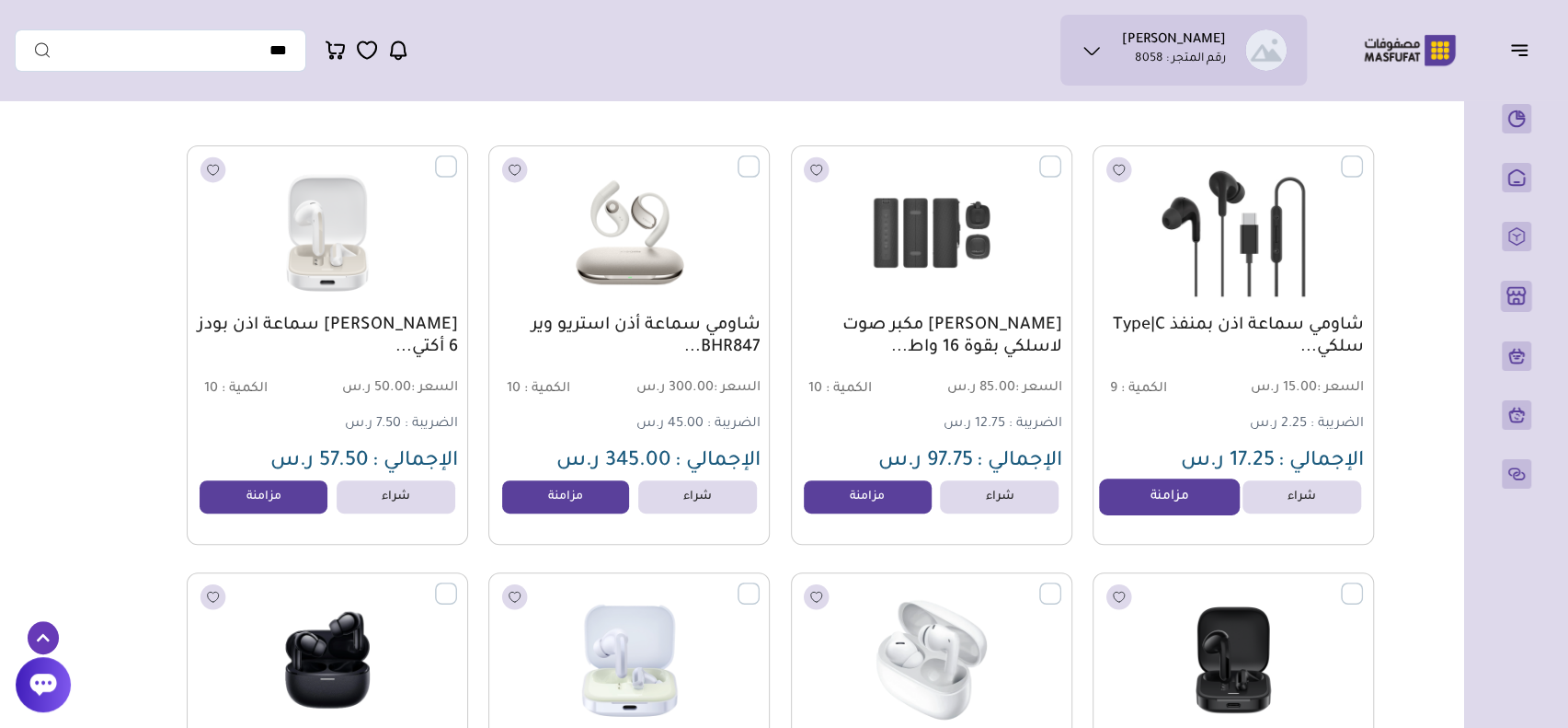
click at [1184, 513] on link "مزامنة" at bounding box center [1169, 497] width 140 height 37
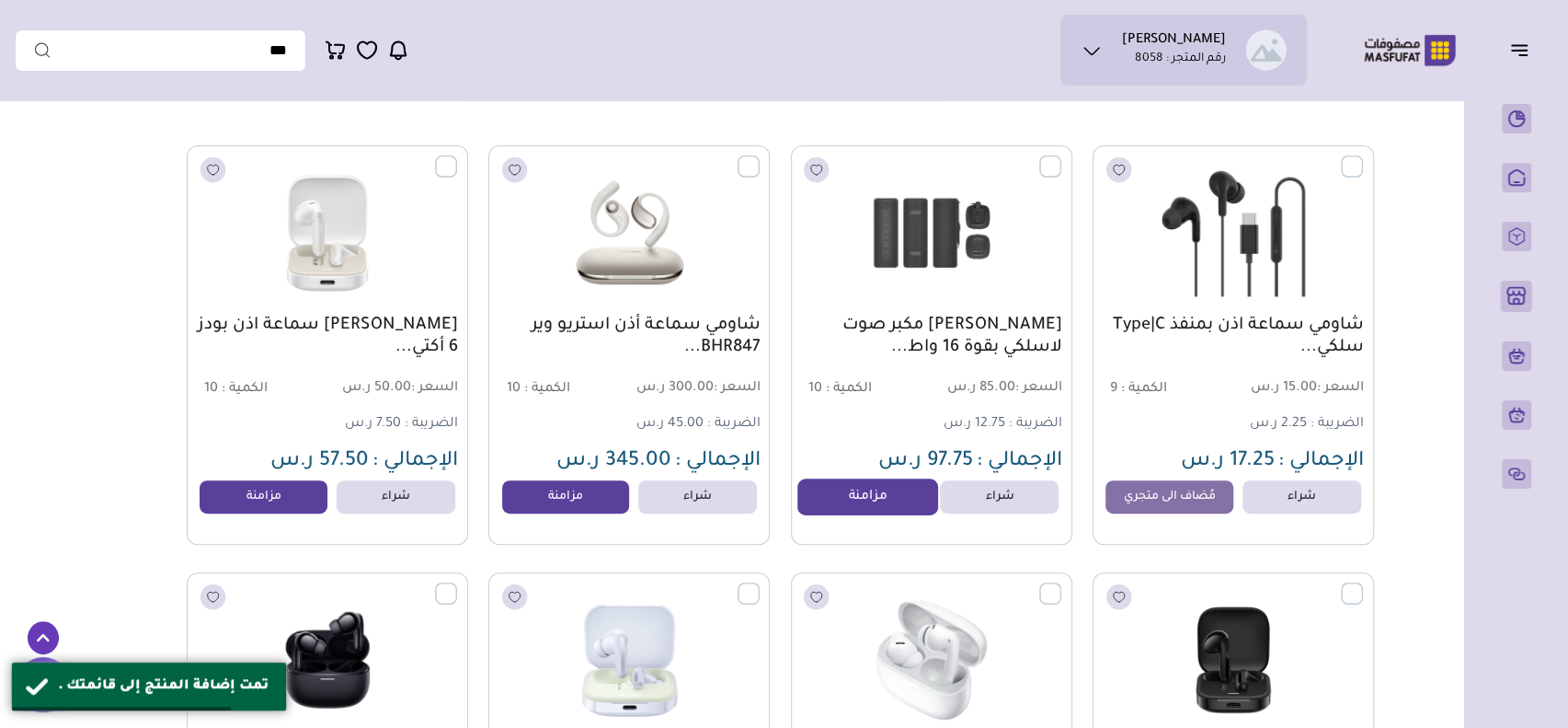
click at [882, 508] on link "مزامنة" at bounding box center [867, 497] width 140 height 37
click at [582, 498] on link "مزامنة" at bounding box center [566, 497] width 140 height 37
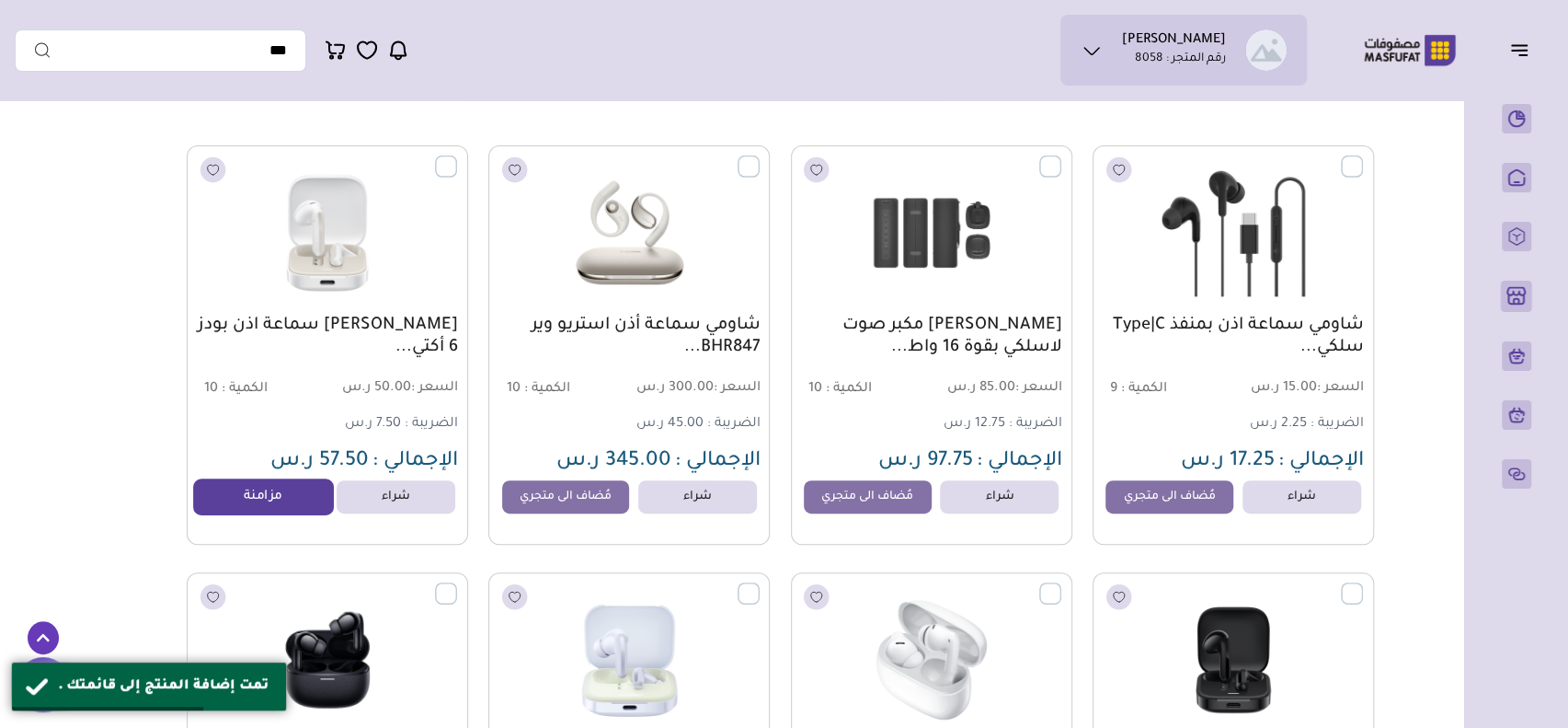
click at [243, 502] on link "مزامنة" at bounding box center [264, 497] width 140 height 37
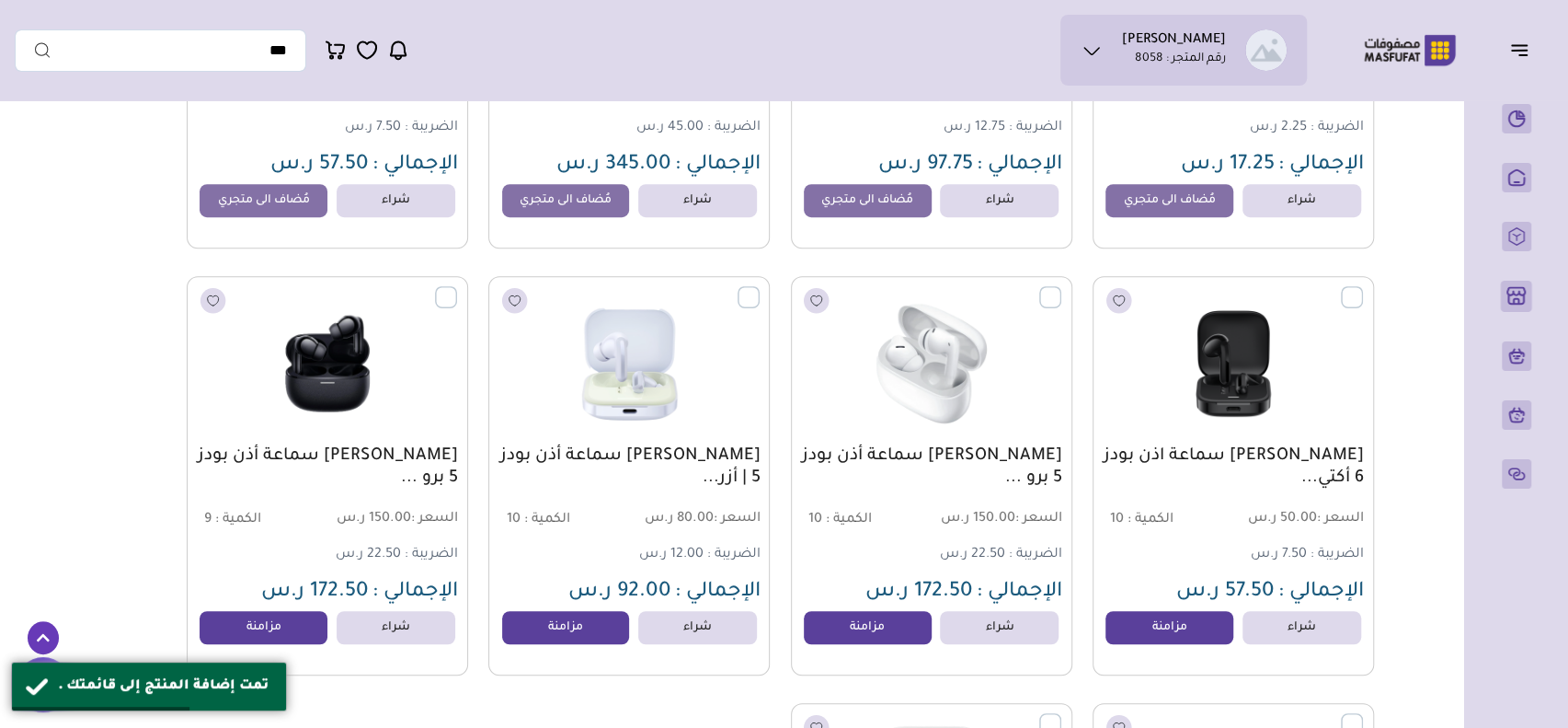
scroll to position [552, 0]
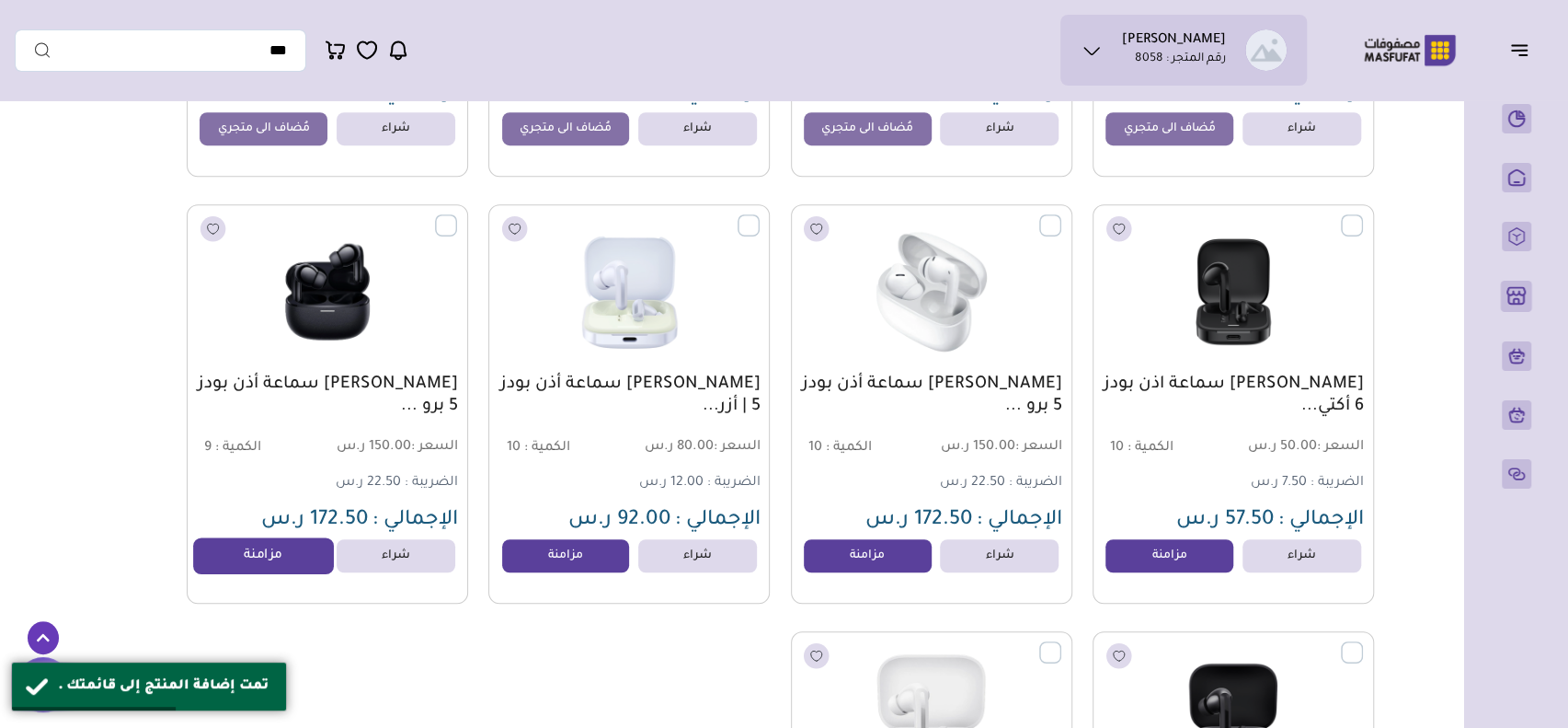
click at [248, 561] on link "مزامنة" at bounding box center [264, 556] width 140 height 37
drag, startPoint x: 557, startPoint y: 555, endPoint x: 631, endPoint y: 577, distance: 77.2
click at [557, 556] on link "مزامنة" at bounding box center [566, 556] width 140 height 37
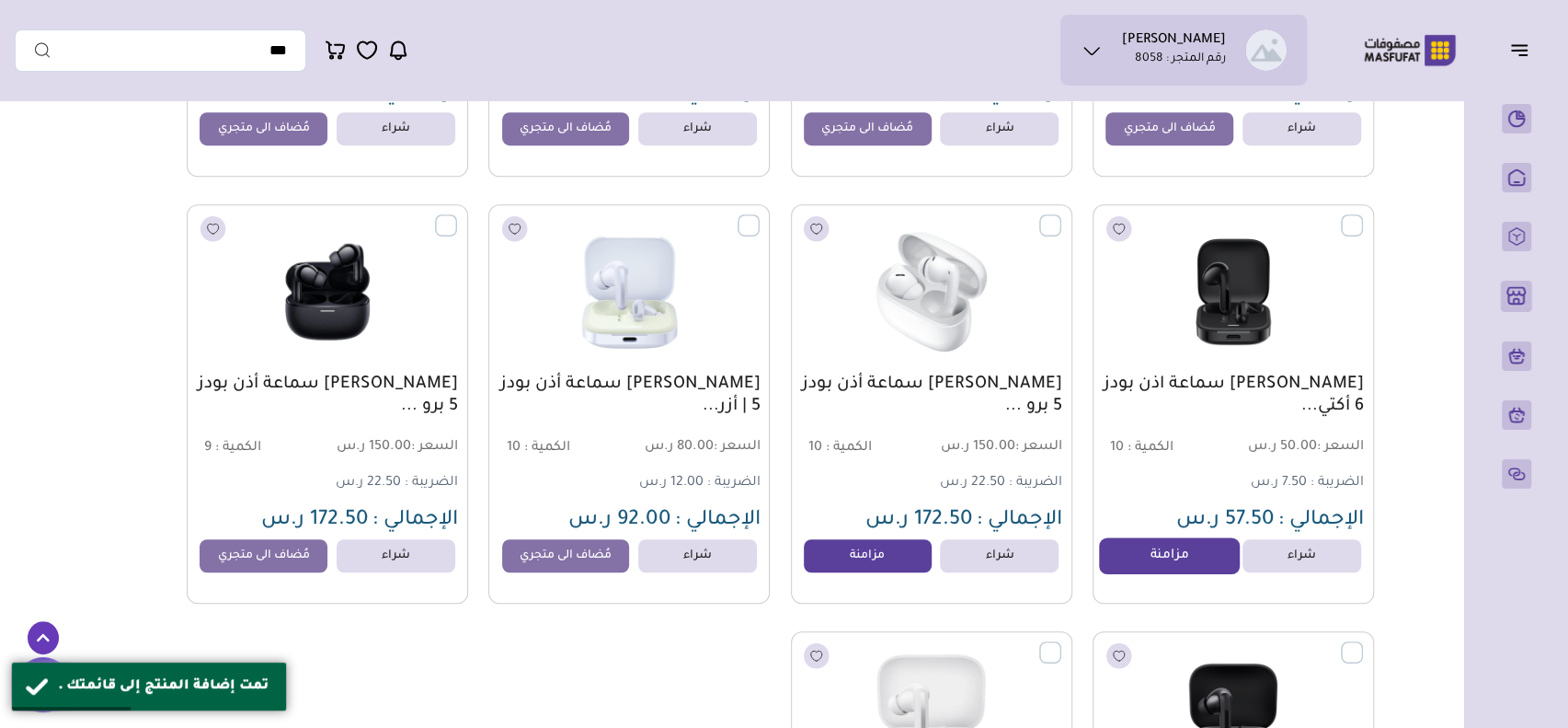
click at [1142, 560] on link "مزامنة" at bounding box center [1169, 556] width 140 height 37
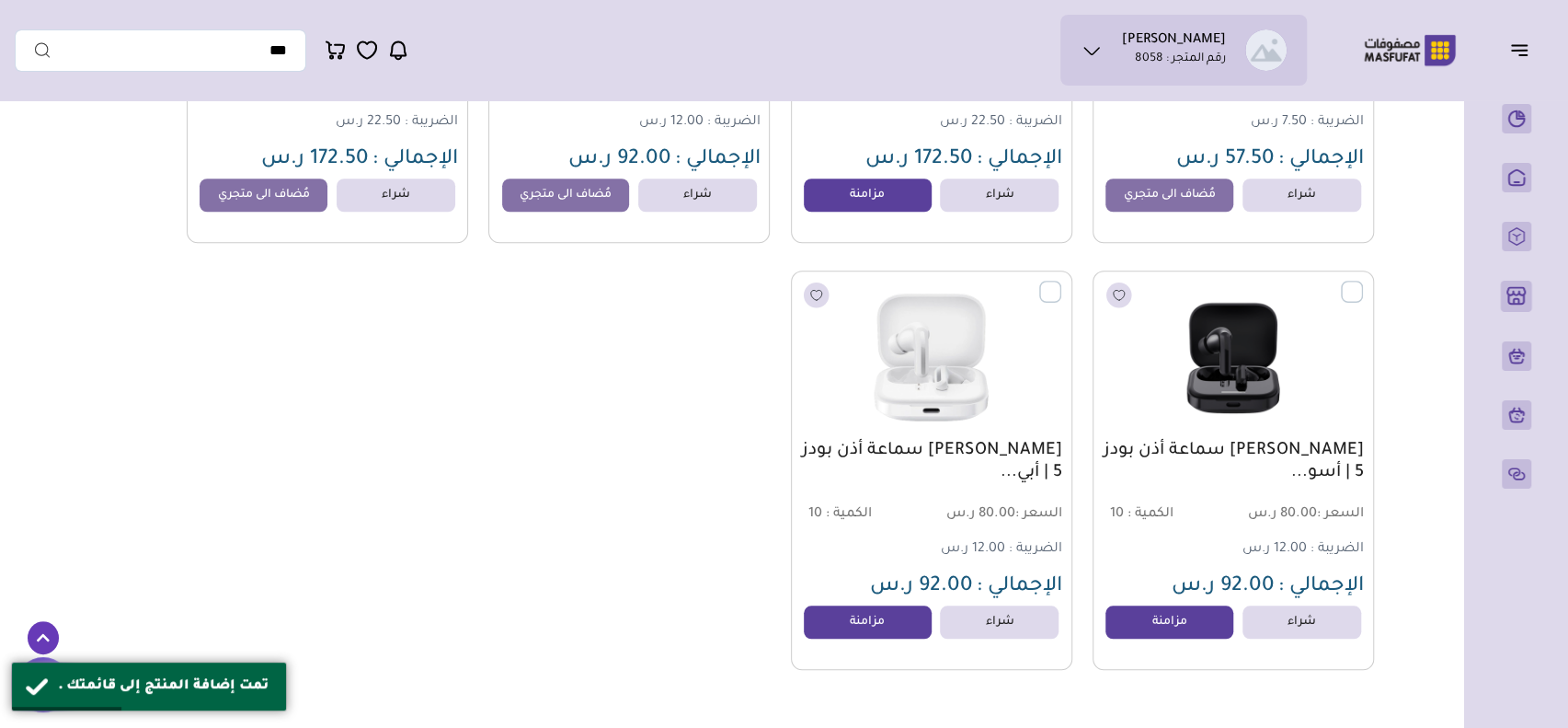
scroll to position [921, 0]
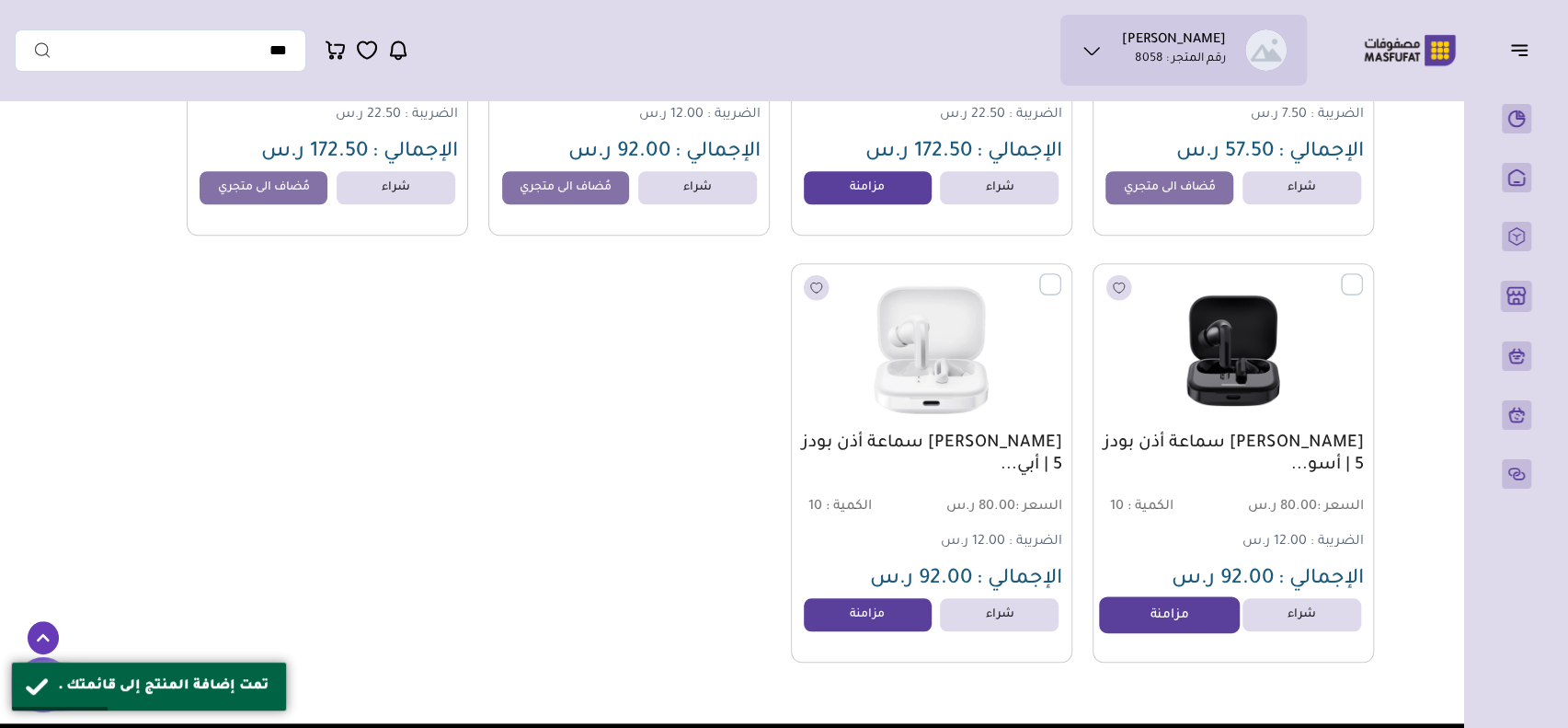
click at [1169, 634] on link "مزامنة" at bounding box center [1169, 615] width 140 height 37
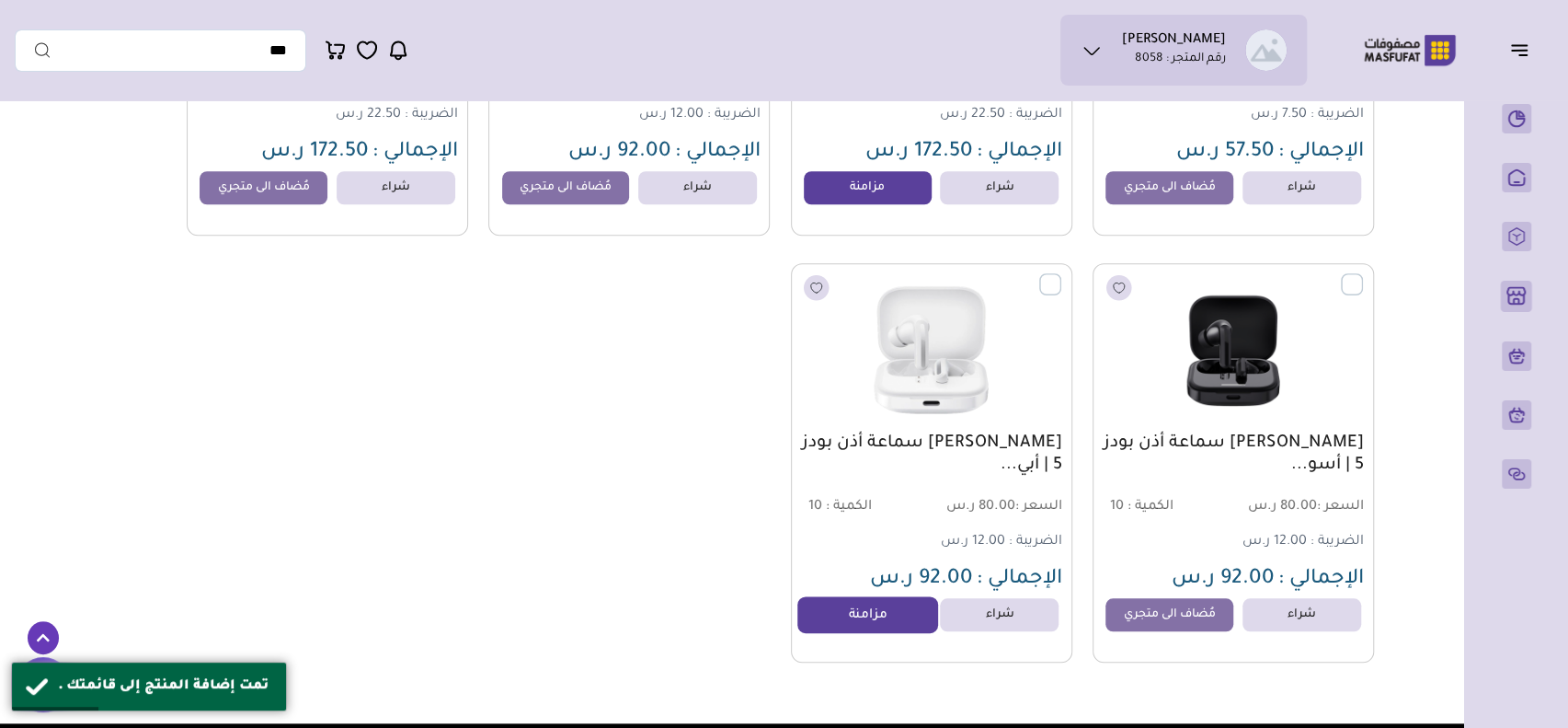
click at [848, 621] on link "مزامنة" at bounding box center [867, 615] width 140 height 37
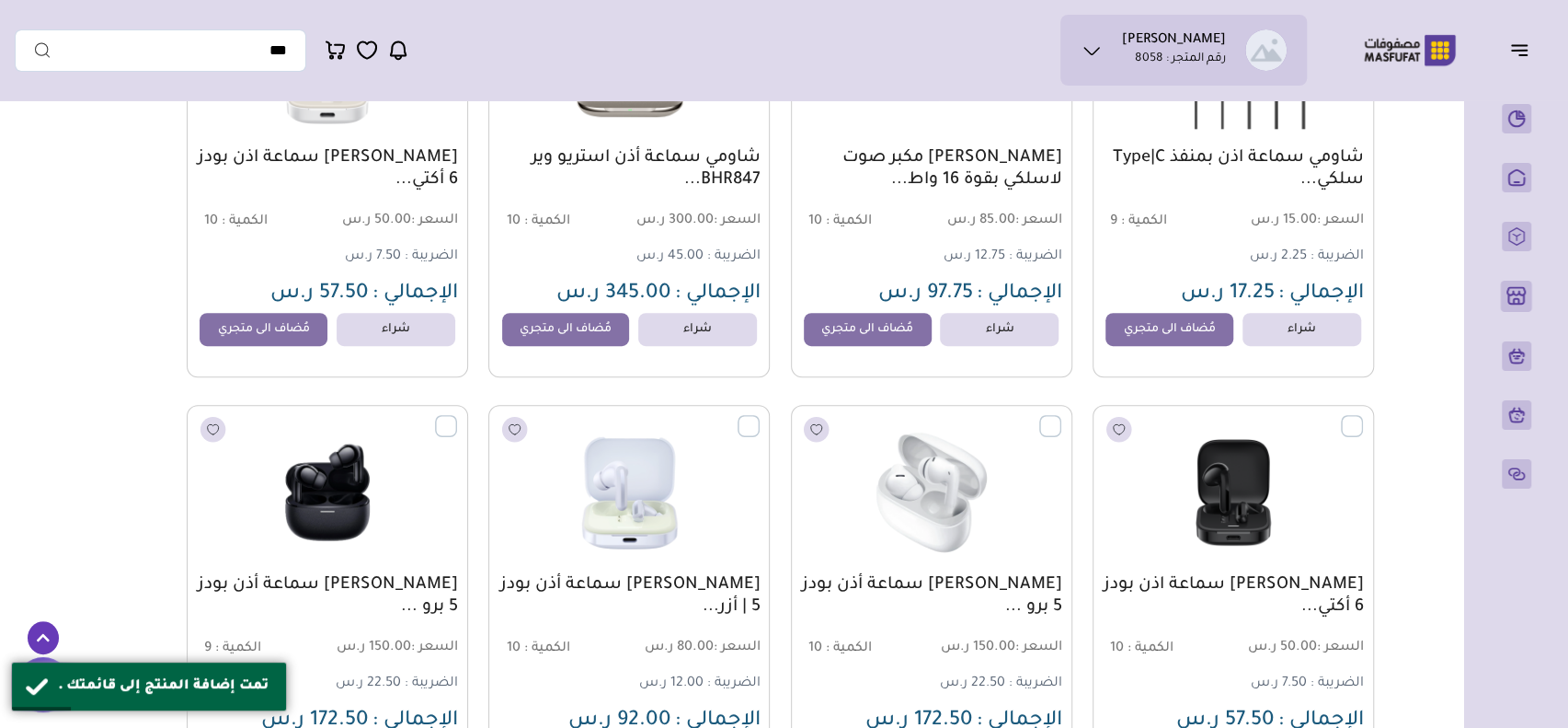
scroll to position [552, 0]
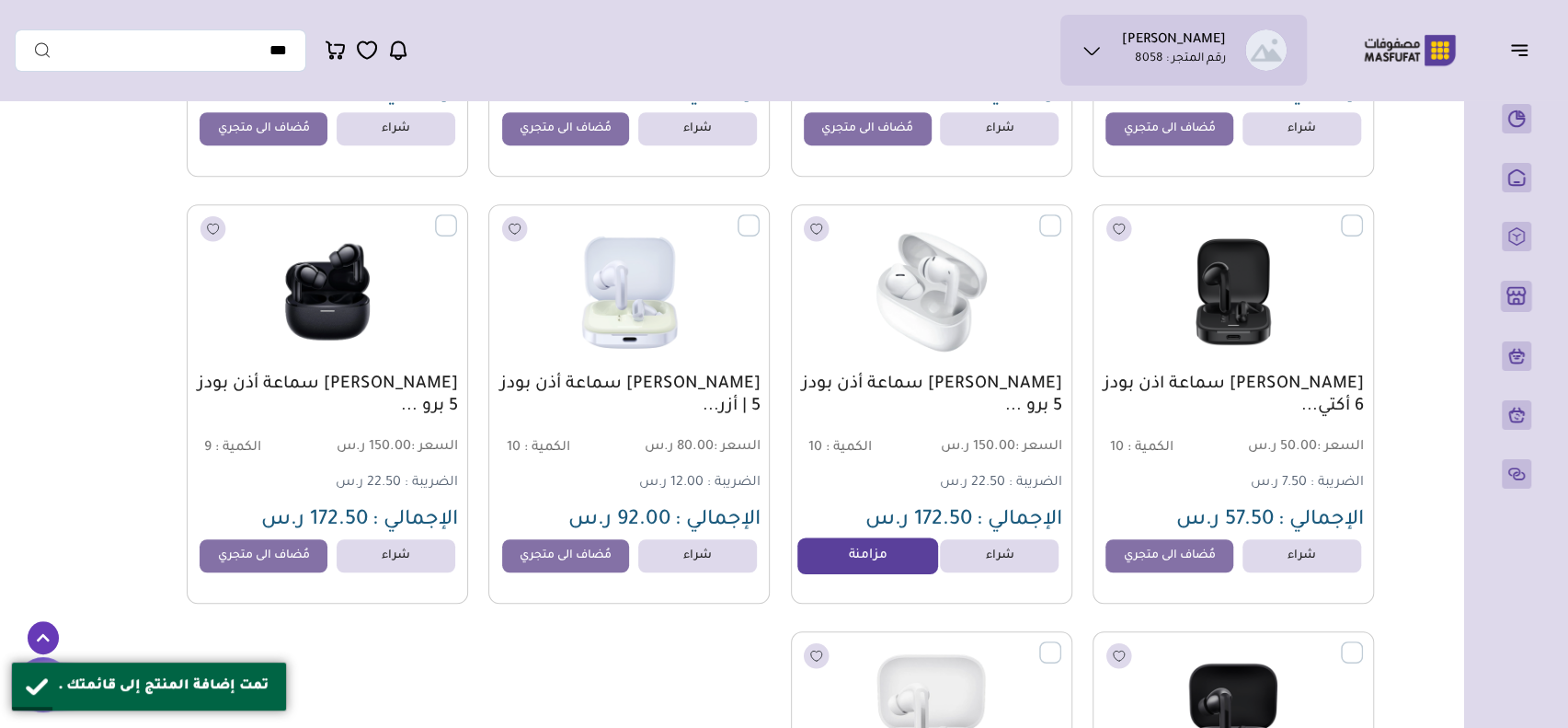
click at [869, 570] on link "مزامنة" at bounding box center [867, 556] width 140 height 37
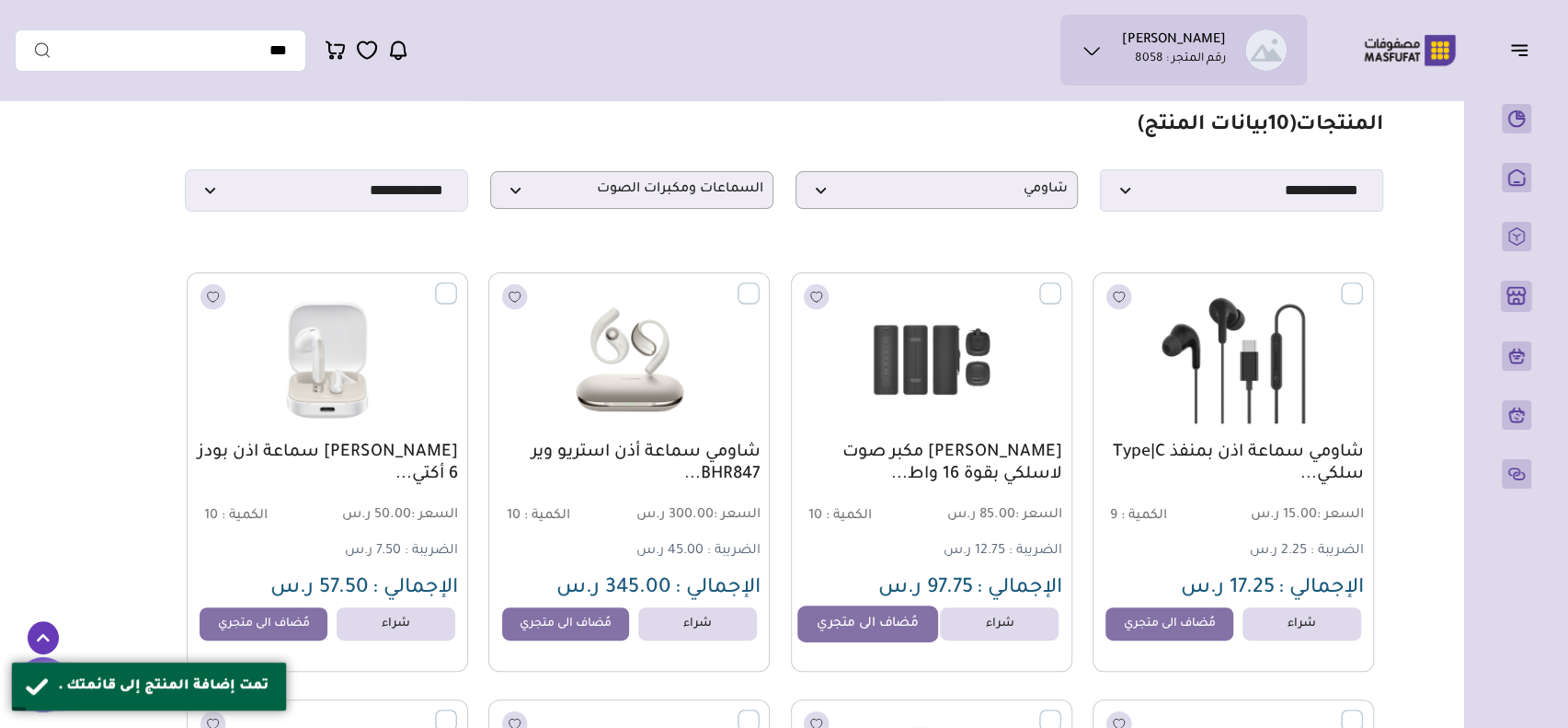
scroll to position [0, 0]
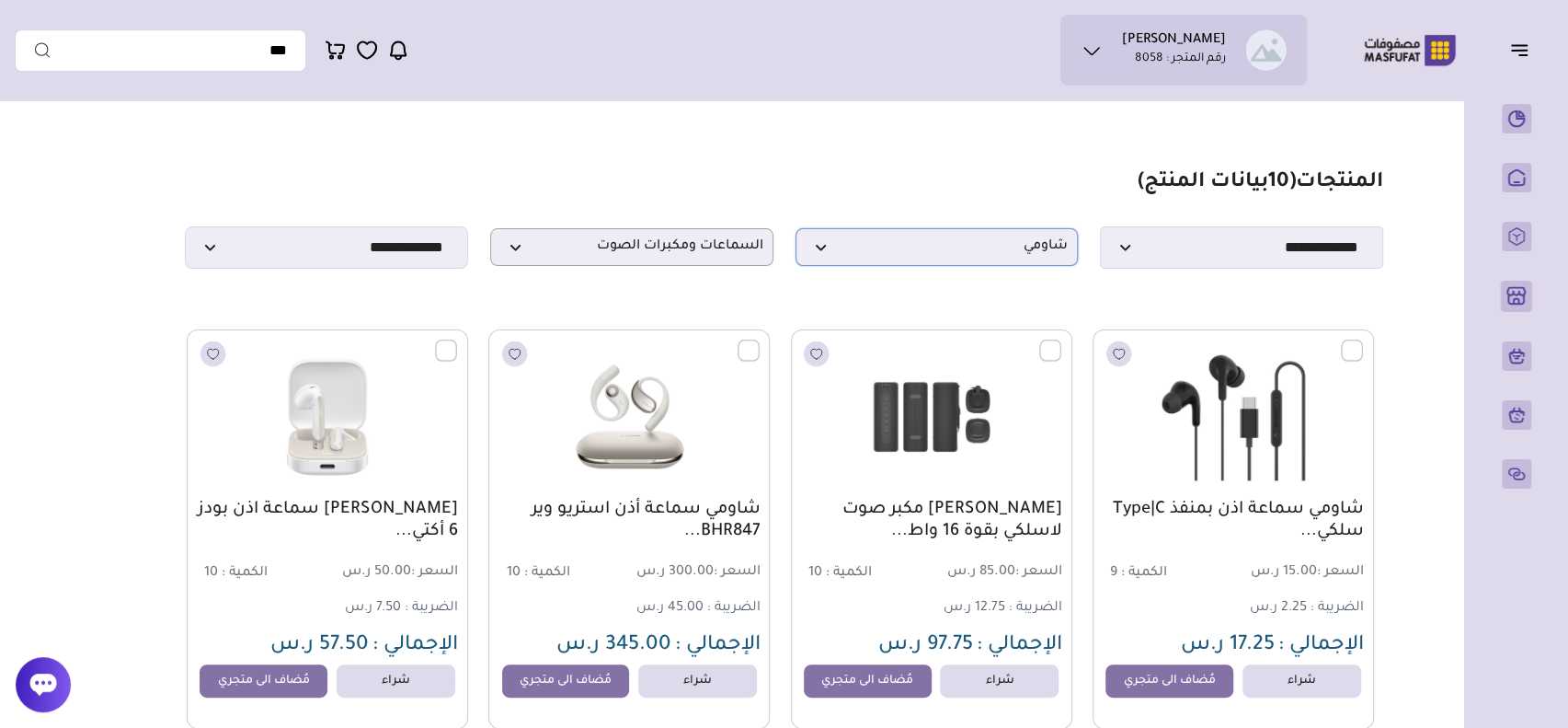
click at [890, 256] on span "شاومي" at bounding box center [938, 246] width 263 height 18
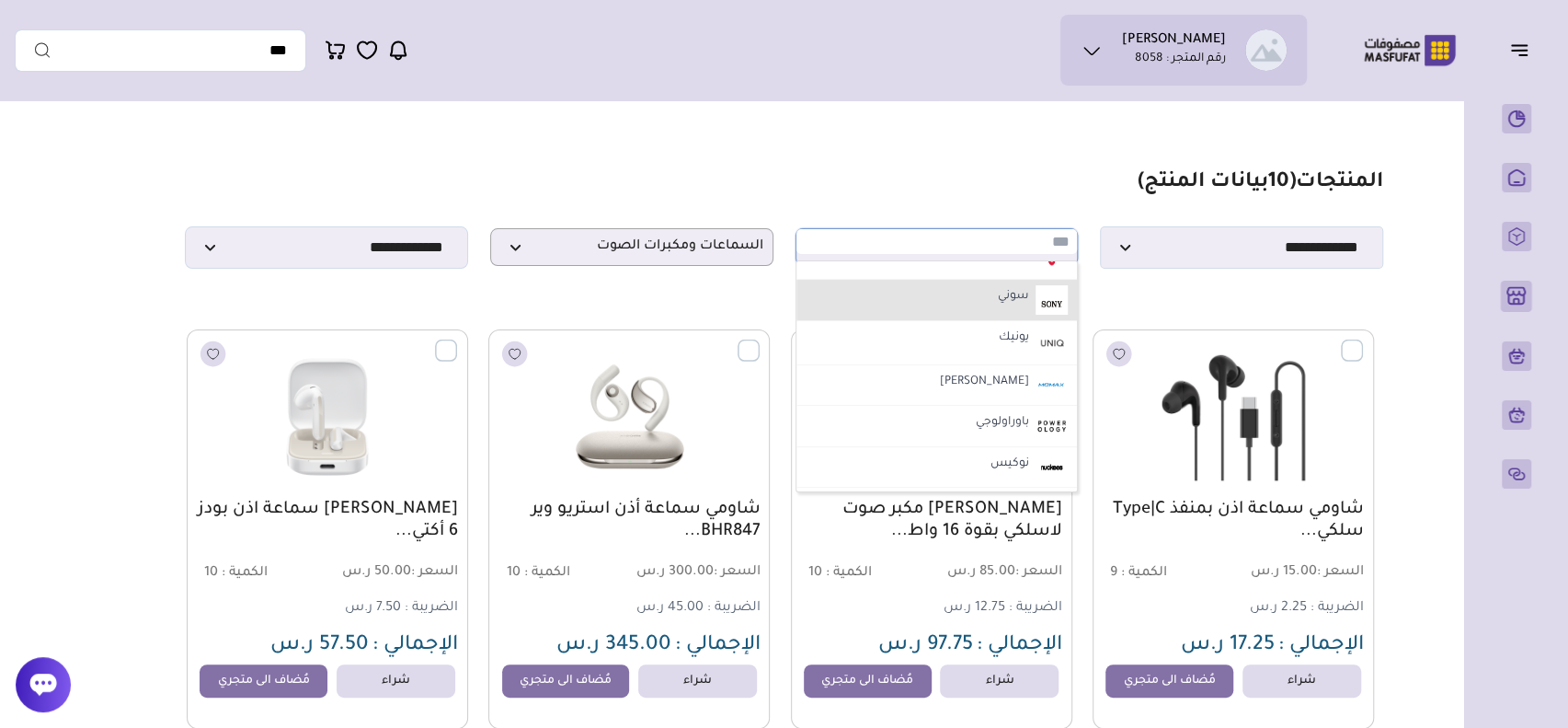
scroll to position [1197, 0]
click at [984, 293] on li "سوني" at bounding box center [938, 295] width 281 height 42
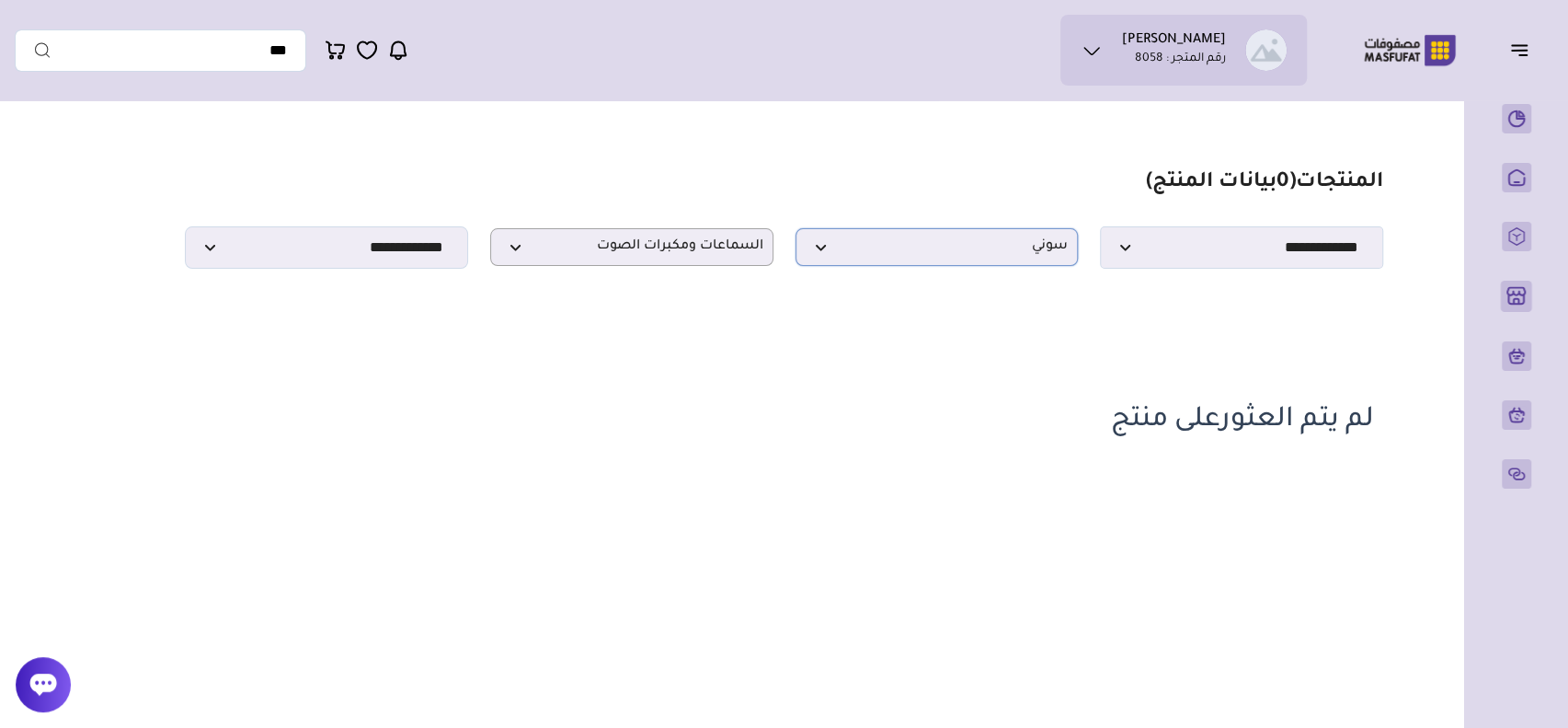
click at [940, 266] on p "سوني" at bounding box center [938, 246] width 283 height 38
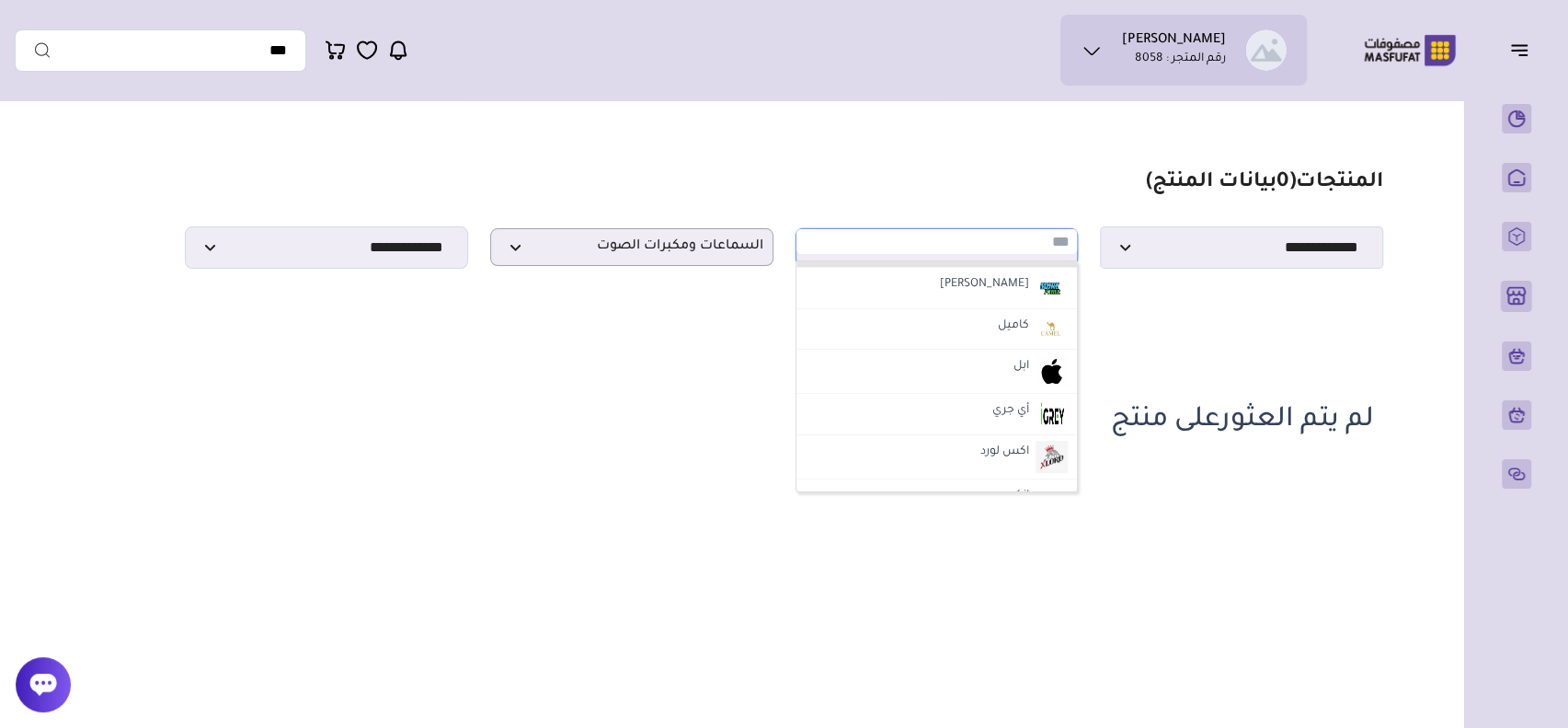
scroll to position [2578, 0]
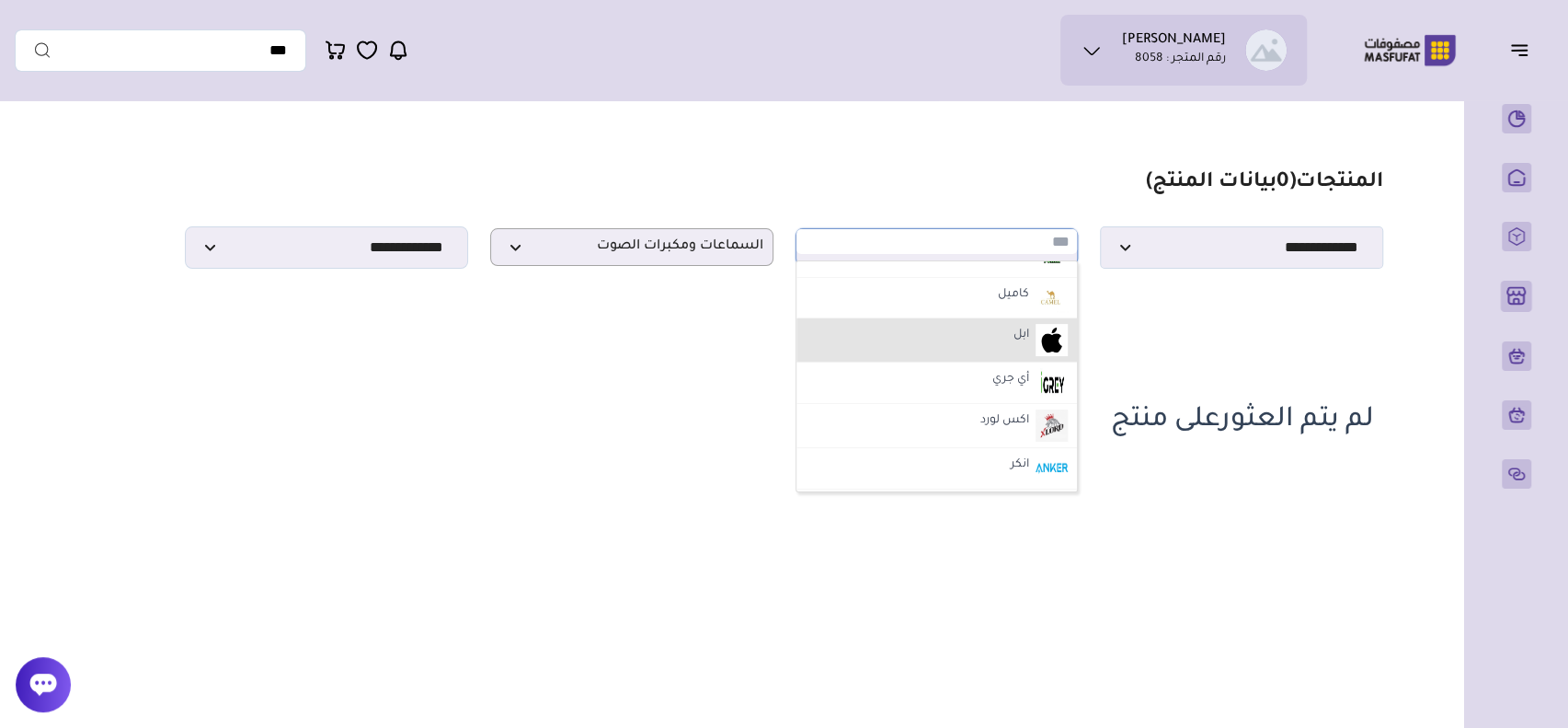
click at [982, 328] on li "ابل" at bounding box center [938, 341] width 281 height 44
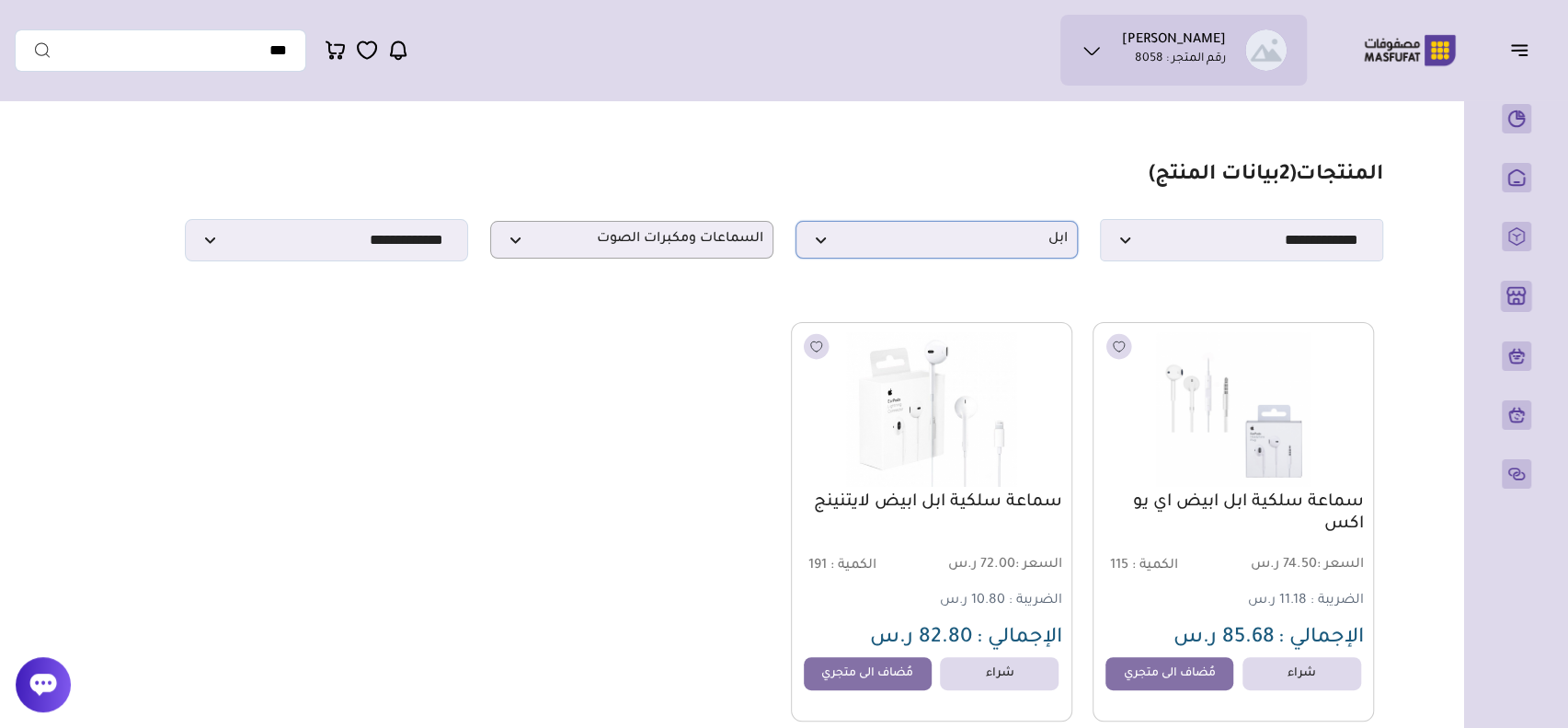
scroll to position [0, 0]
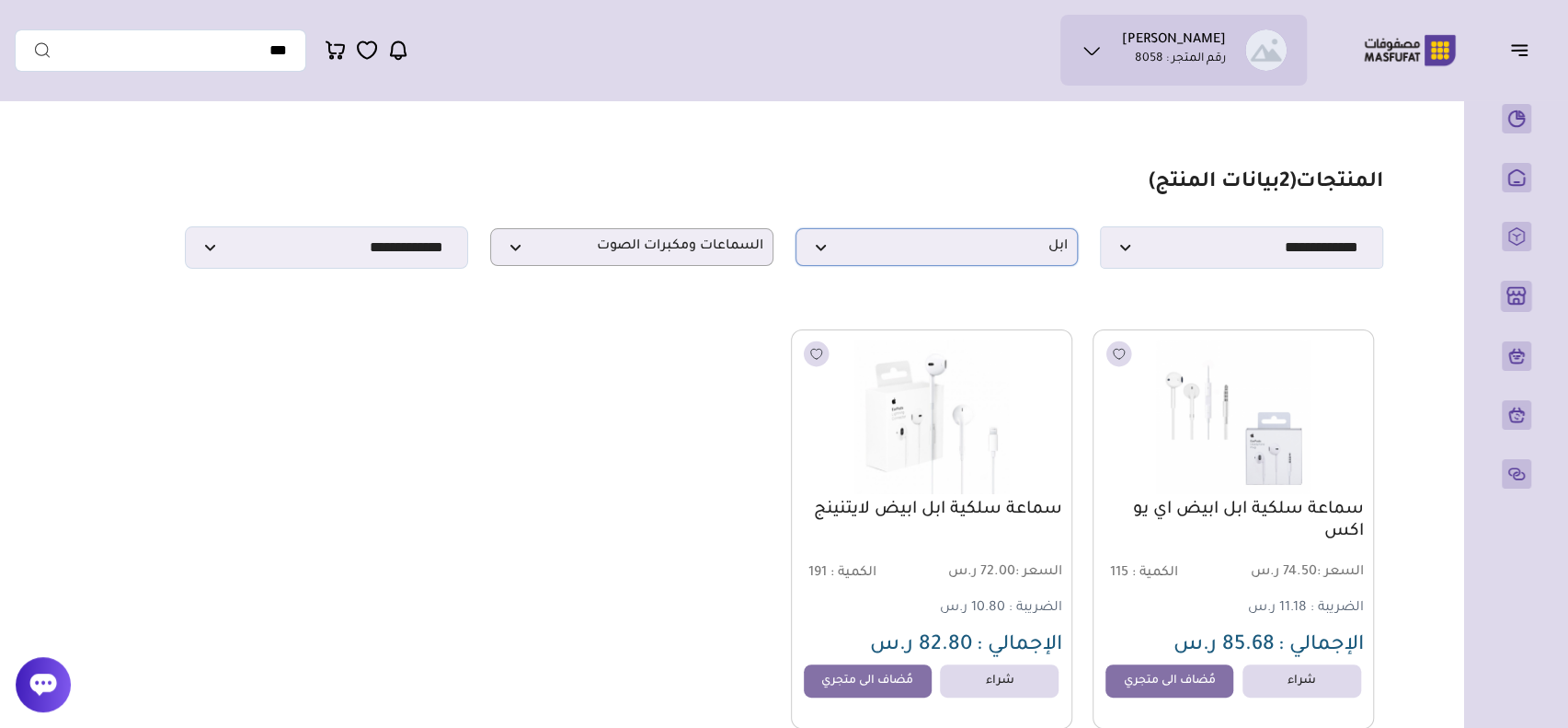
click at [876, 264] on p "ابل" at bounding box center [938, 246] width 283 height 38
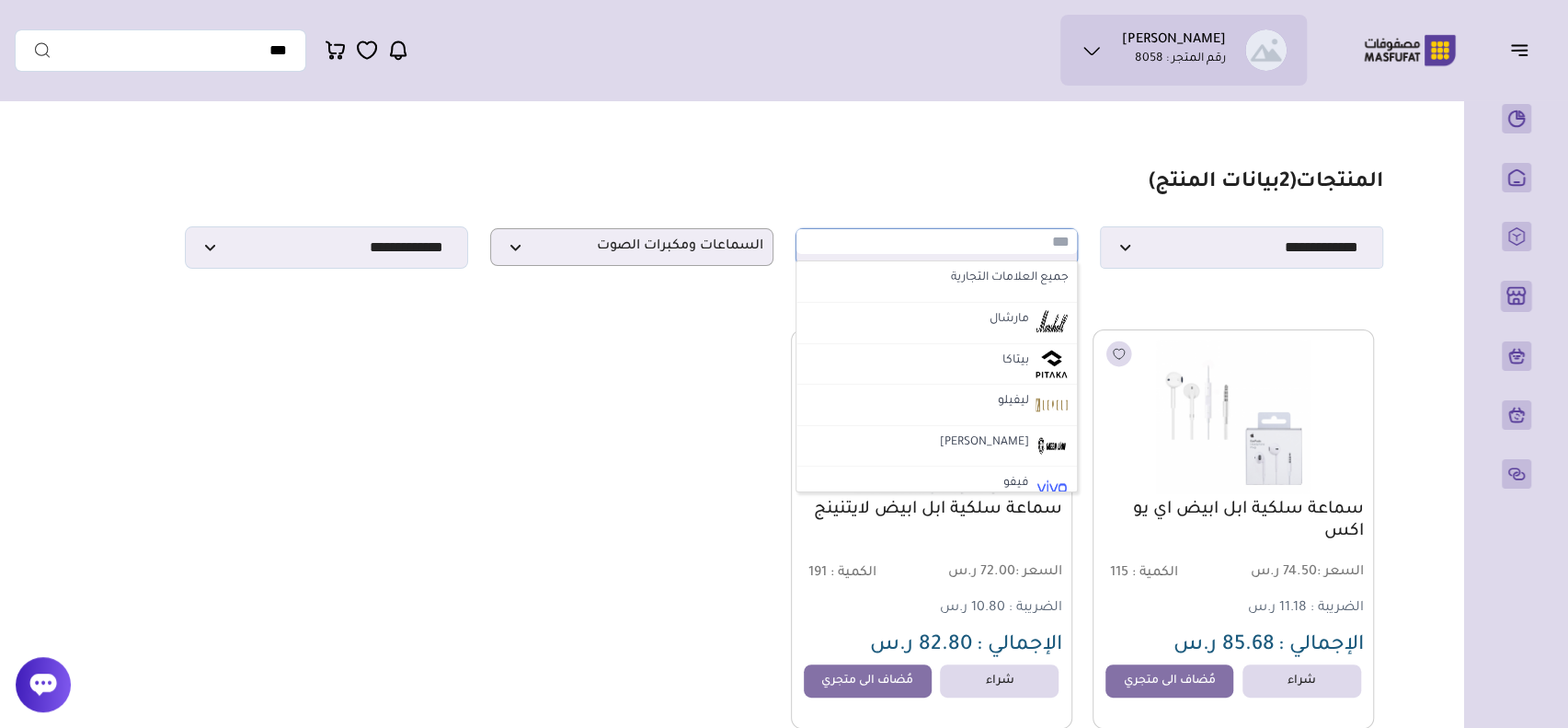
click at [979, 286] on label "جميع العلامات التجارية" at bounding box center [938, 279] width 270 height 24
select select "*"
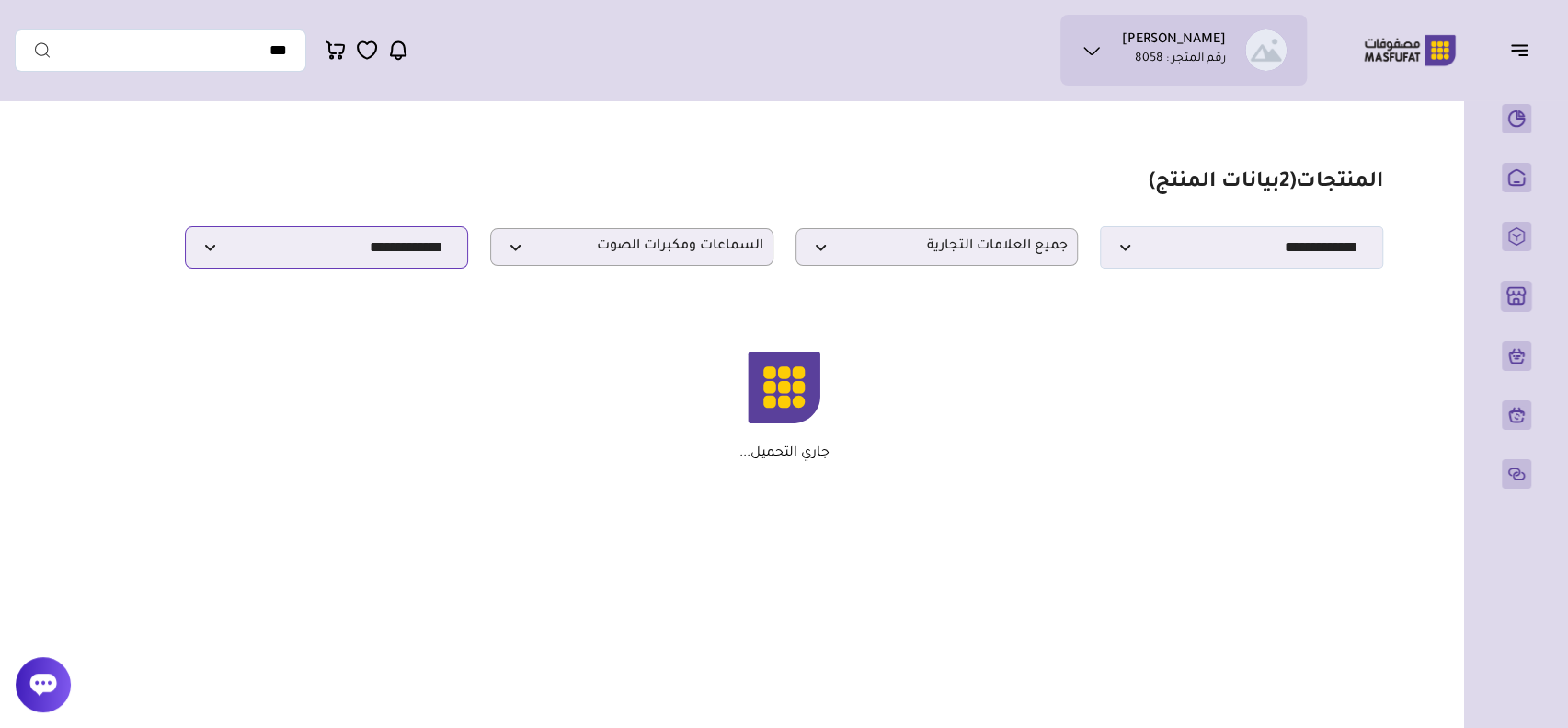
click at [397, 247] on select "**********" at bounding box center [327, 247] width 283 height 43
select select "**********"
click at [185, 232] on select "**********" at bounding box center [327, 247] width 283 height 43
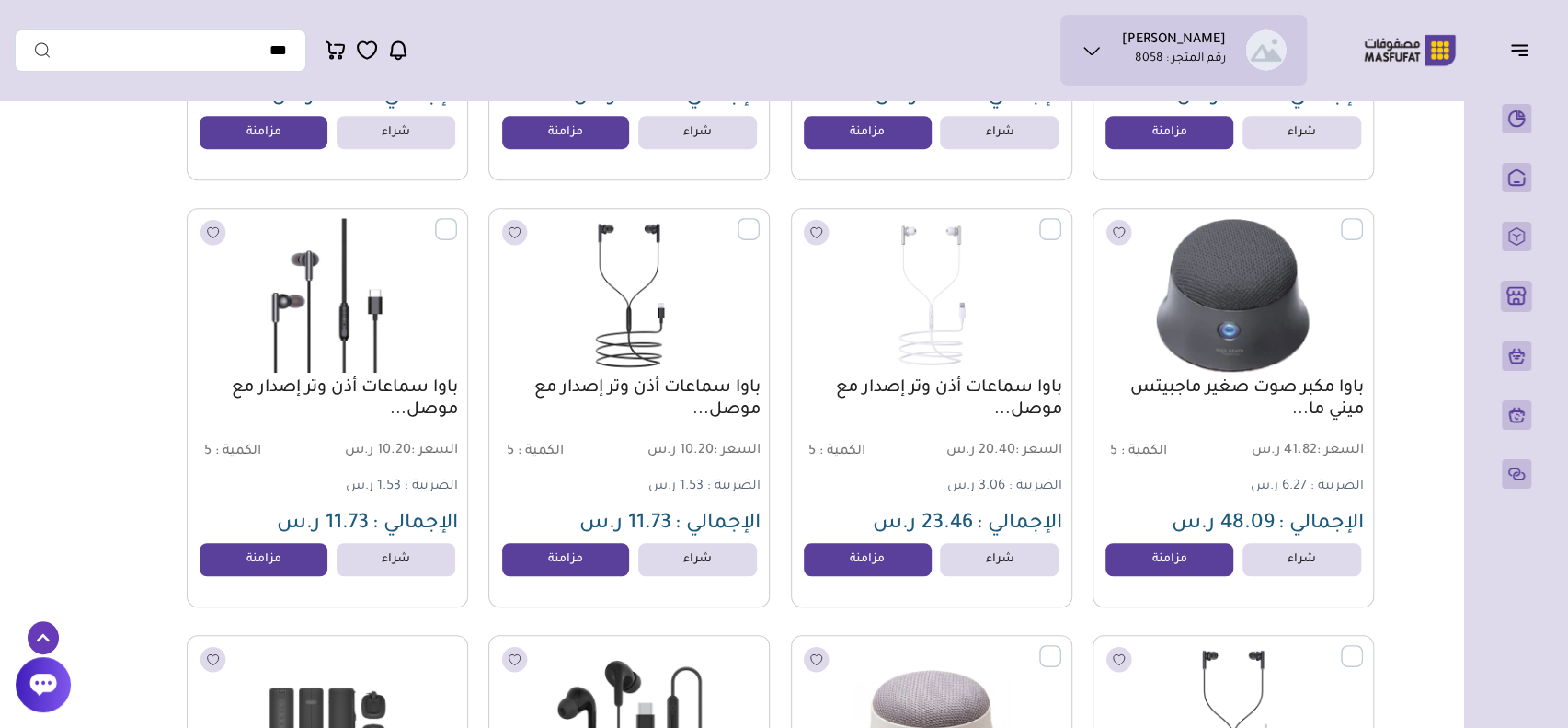
scroll to position [552, 0]
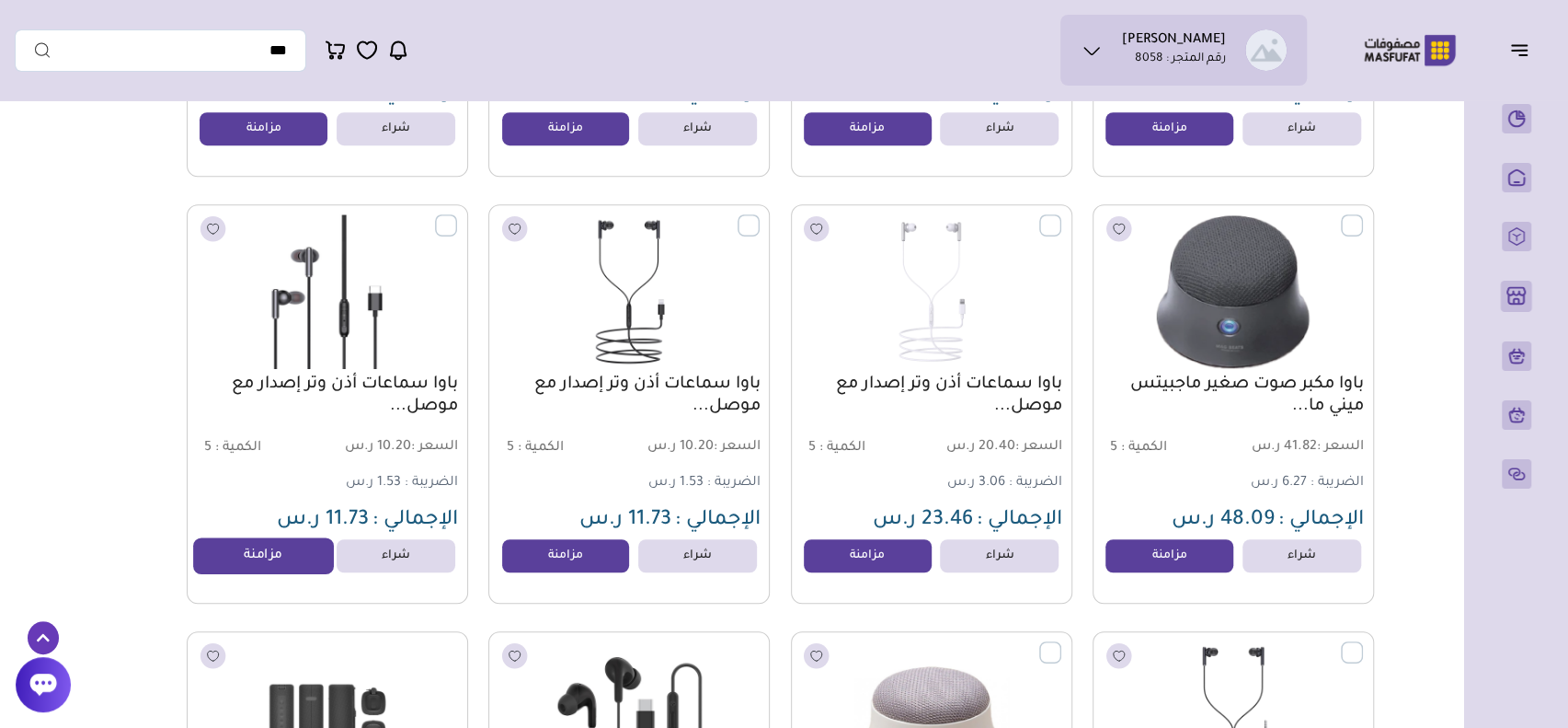
drag, startPoint x: 264, startPoint y: 569, endPoint x: 287, endPoint y: 570, distance: 23.0
click at [265, 569] on link "مزامنة" at bounding box center [264, 556] width 140 height 37
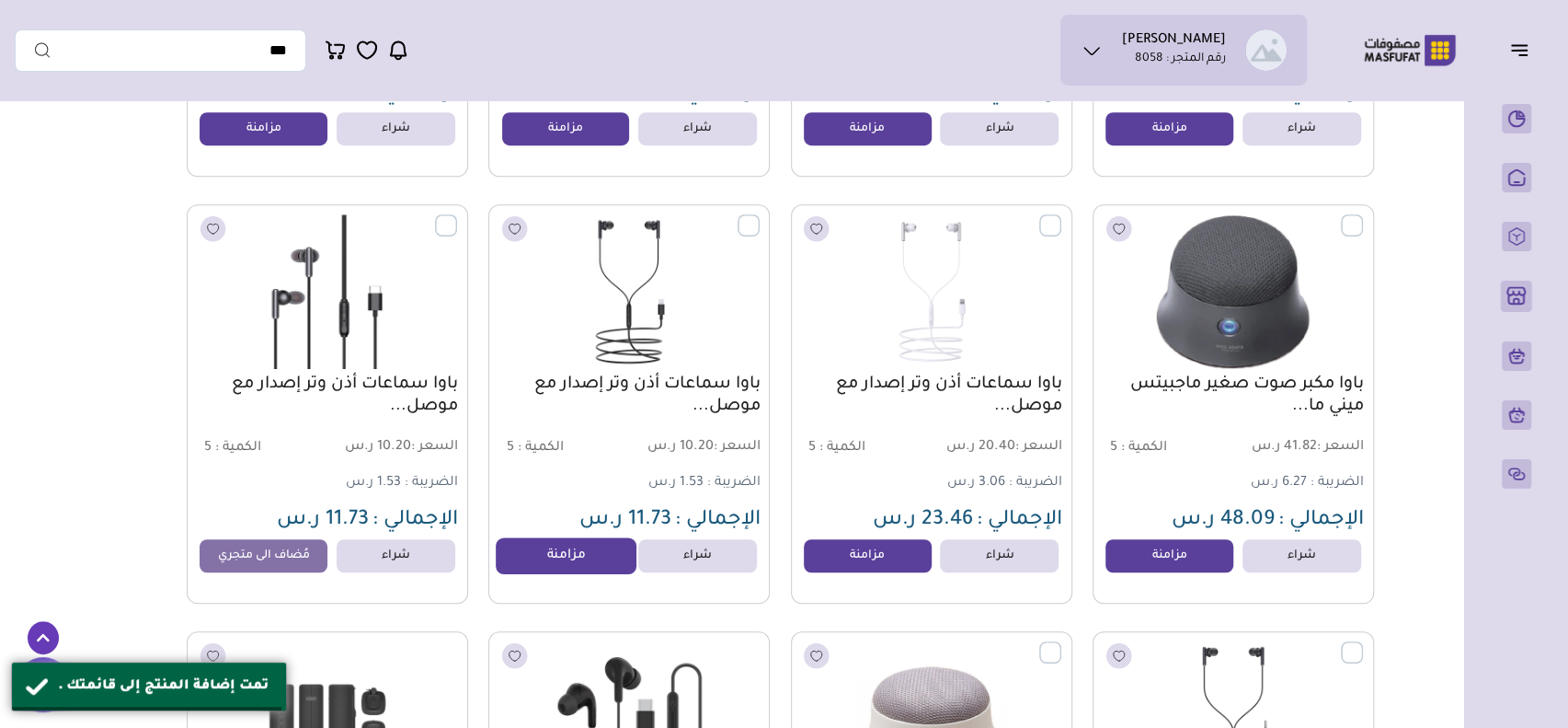
click at [528, 568] on link "مزامنة" at bounding box center [566, 556] width 140 height 37
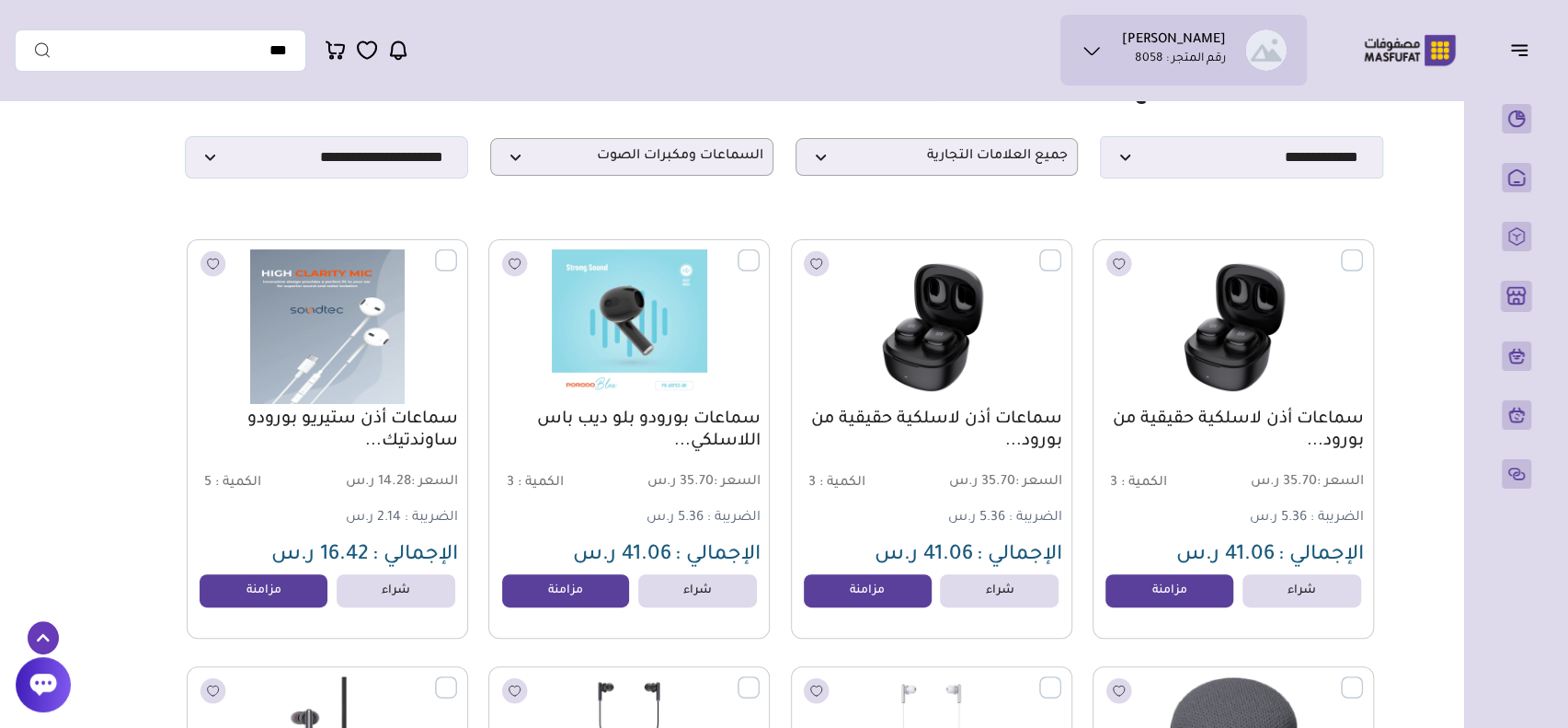
scroll to position [0, 0]
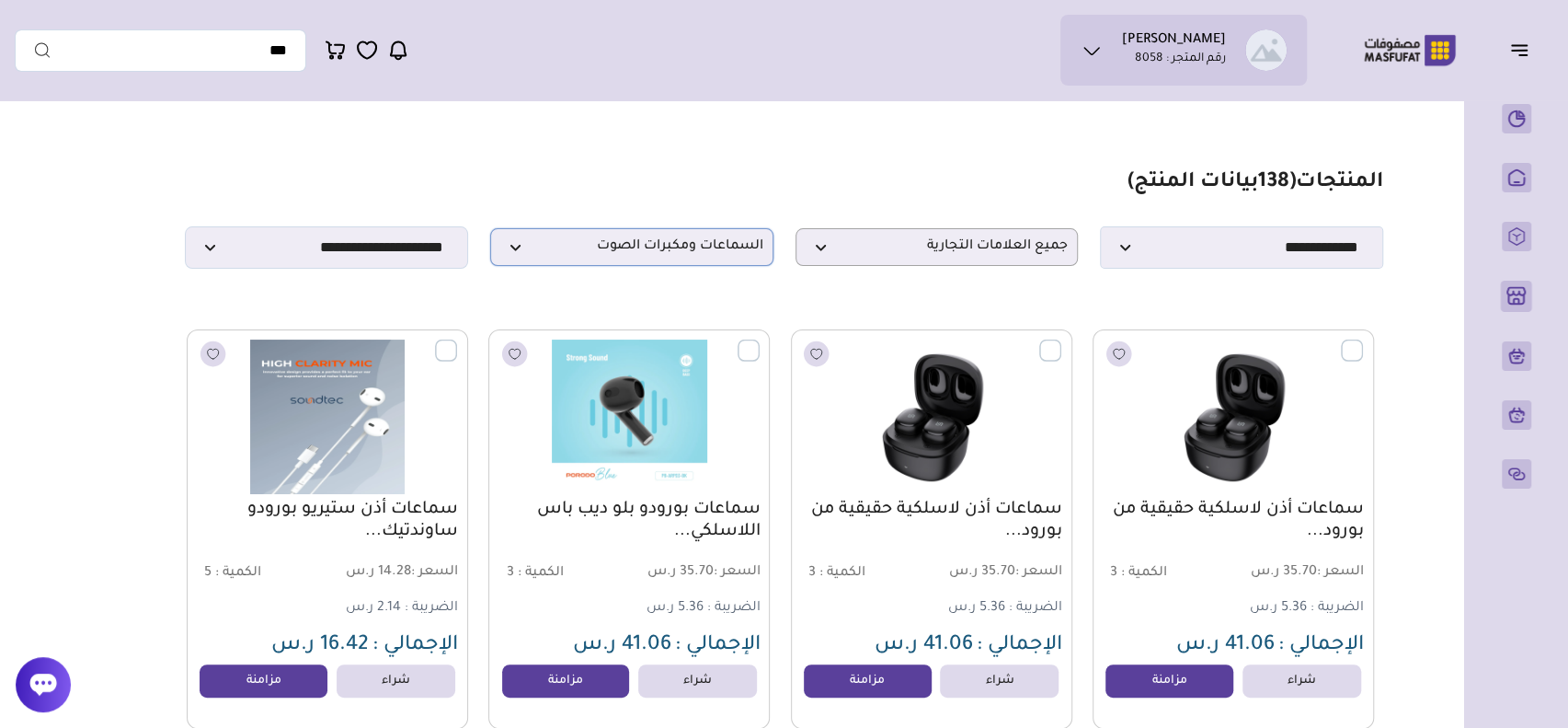
click at [653, 240] on p "السماعات ومكبرات الصوت" at bounding box center [632, 246] width 283 height 38
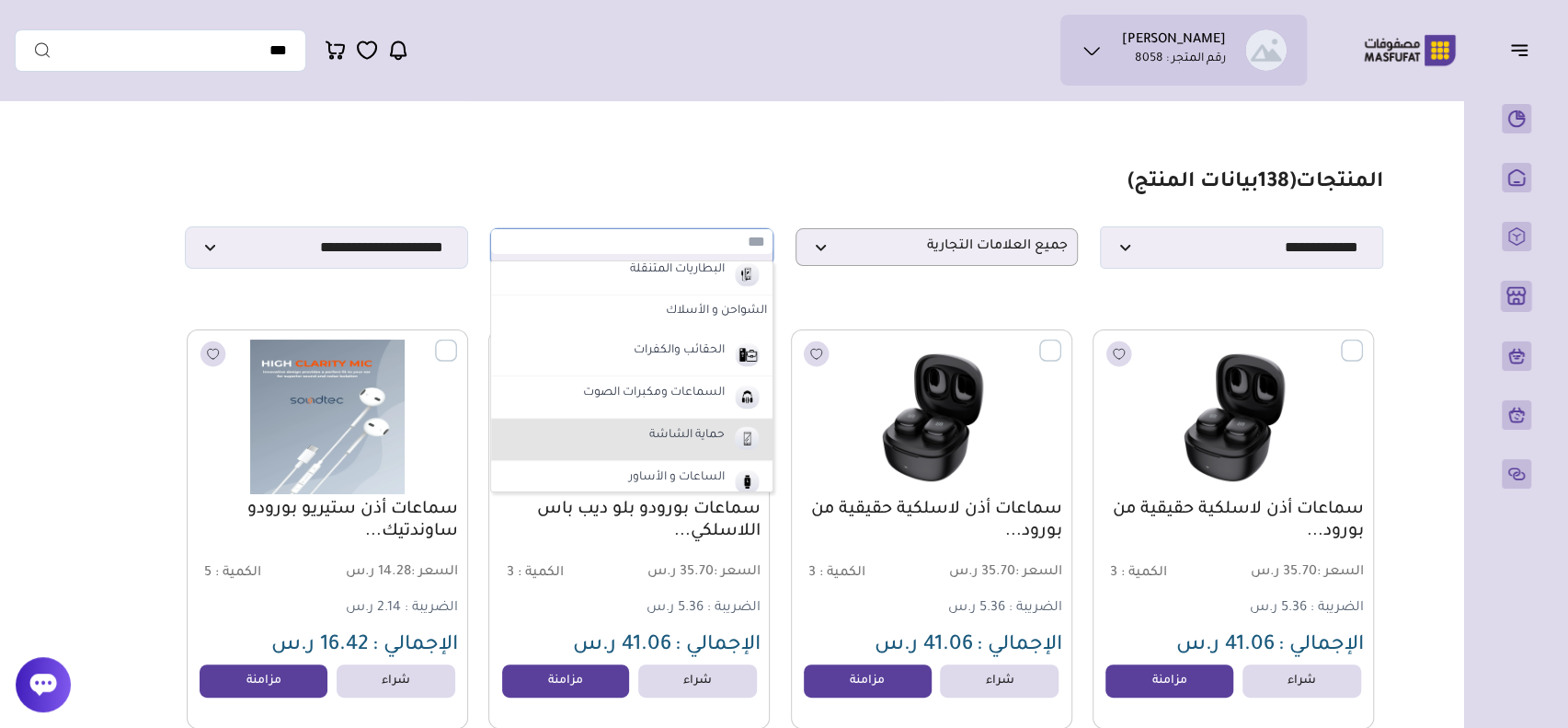
click at [703, 442] on label "حماية الشاشة" at bounding box center [687, 436] width 81 height 24
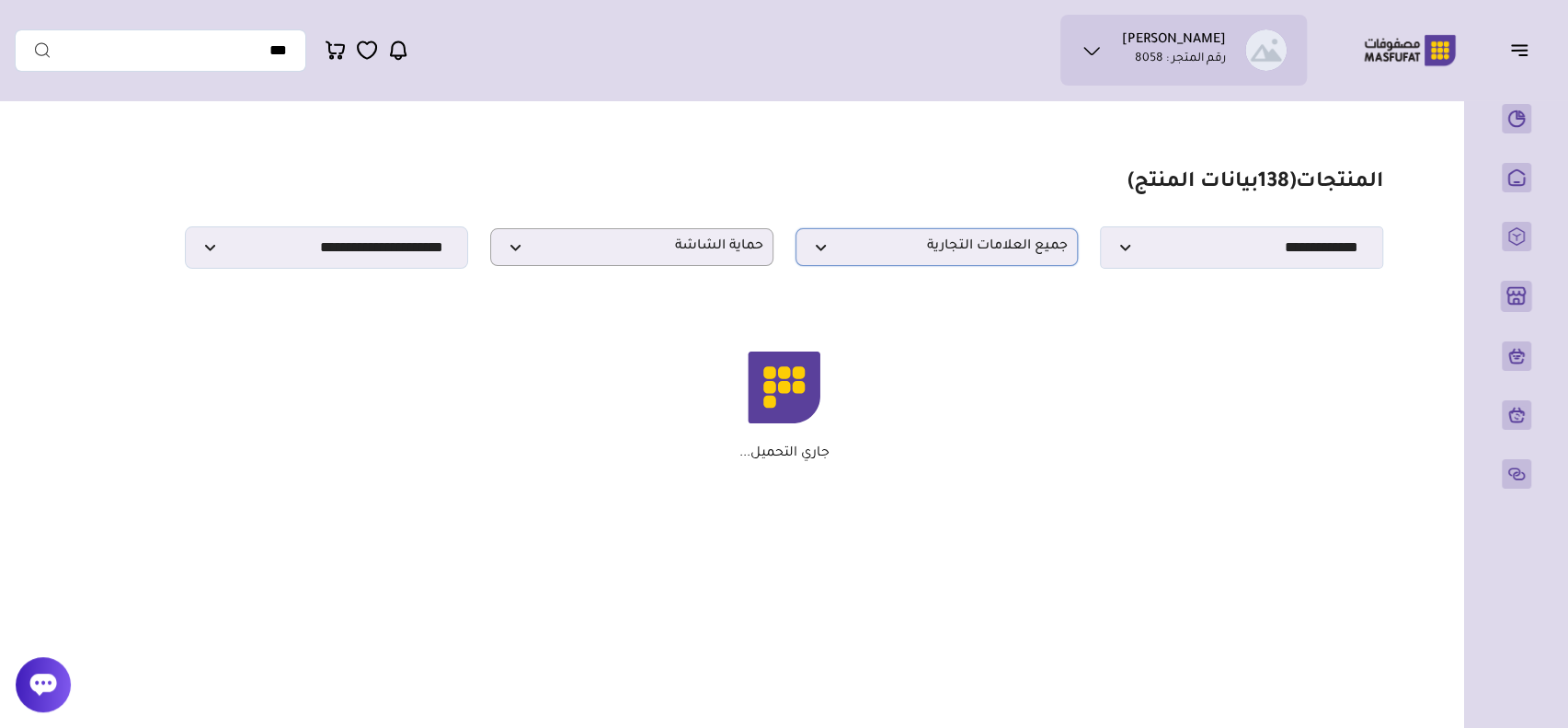
click at [925, 250] on span "جميع العلامات التجارية" at bounding box center [938, 246] width 263 height 18
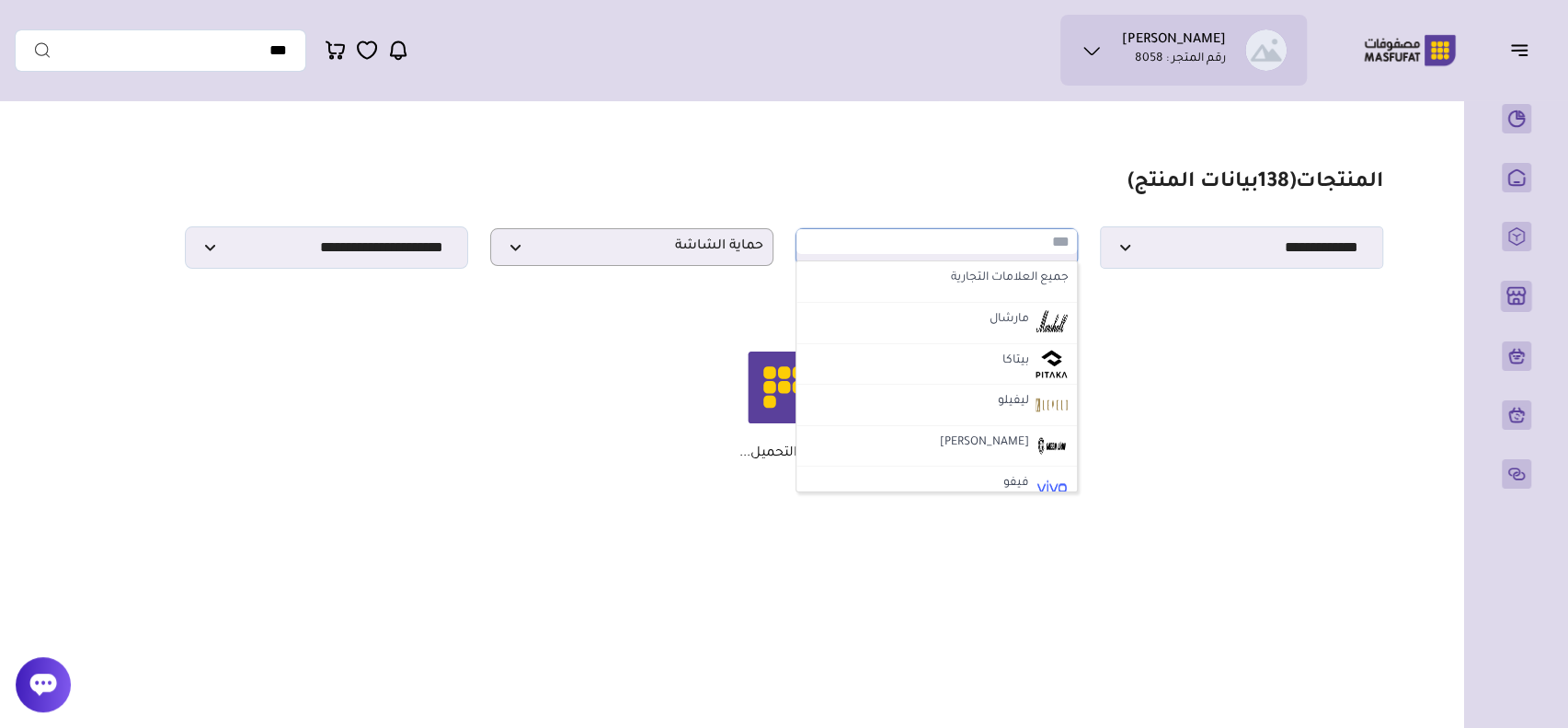
click at [897, 174] on section "**********" at bounding box center [784, 220] width 1198 height 98
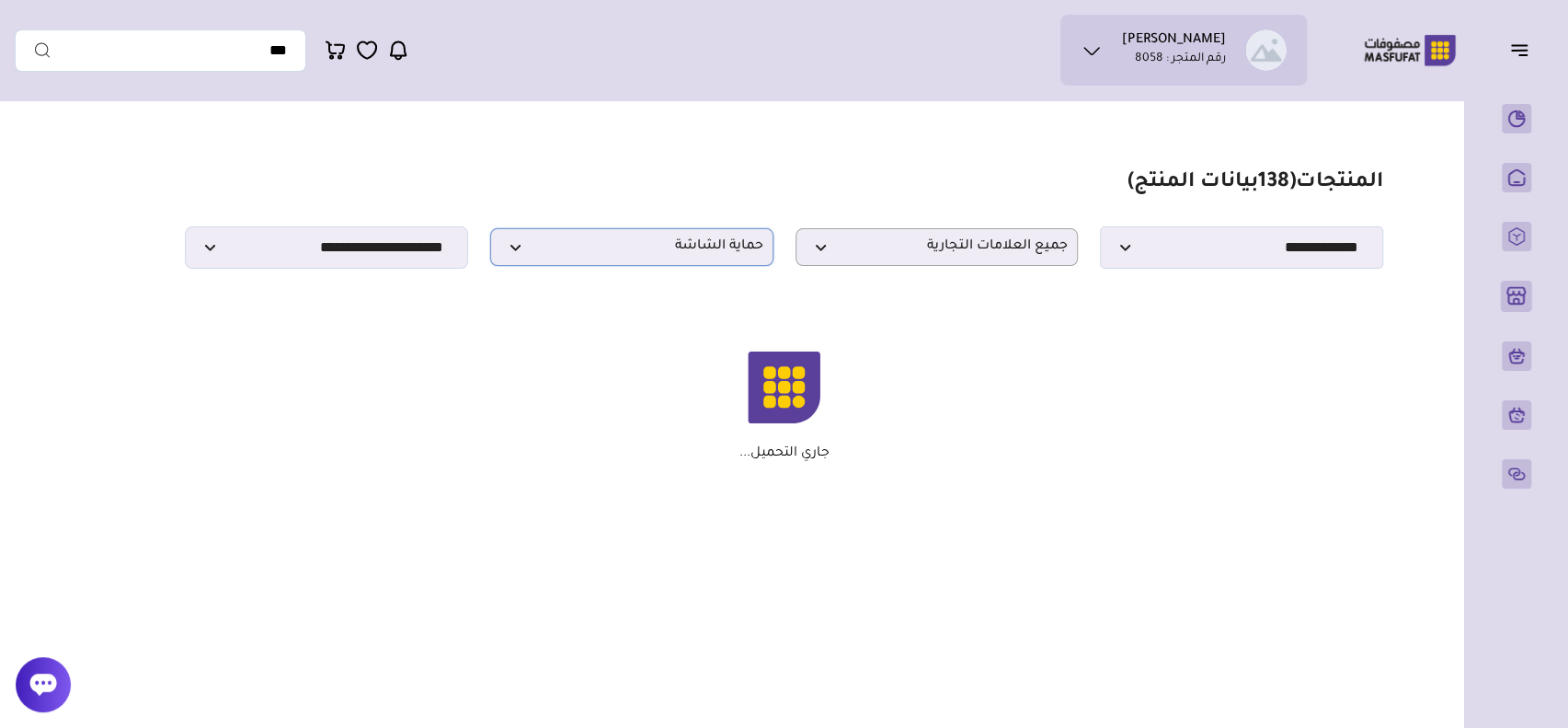
click at [675, 250] on span "حماية الشاشة" at bounding box center [632, 246] width 263 height 18
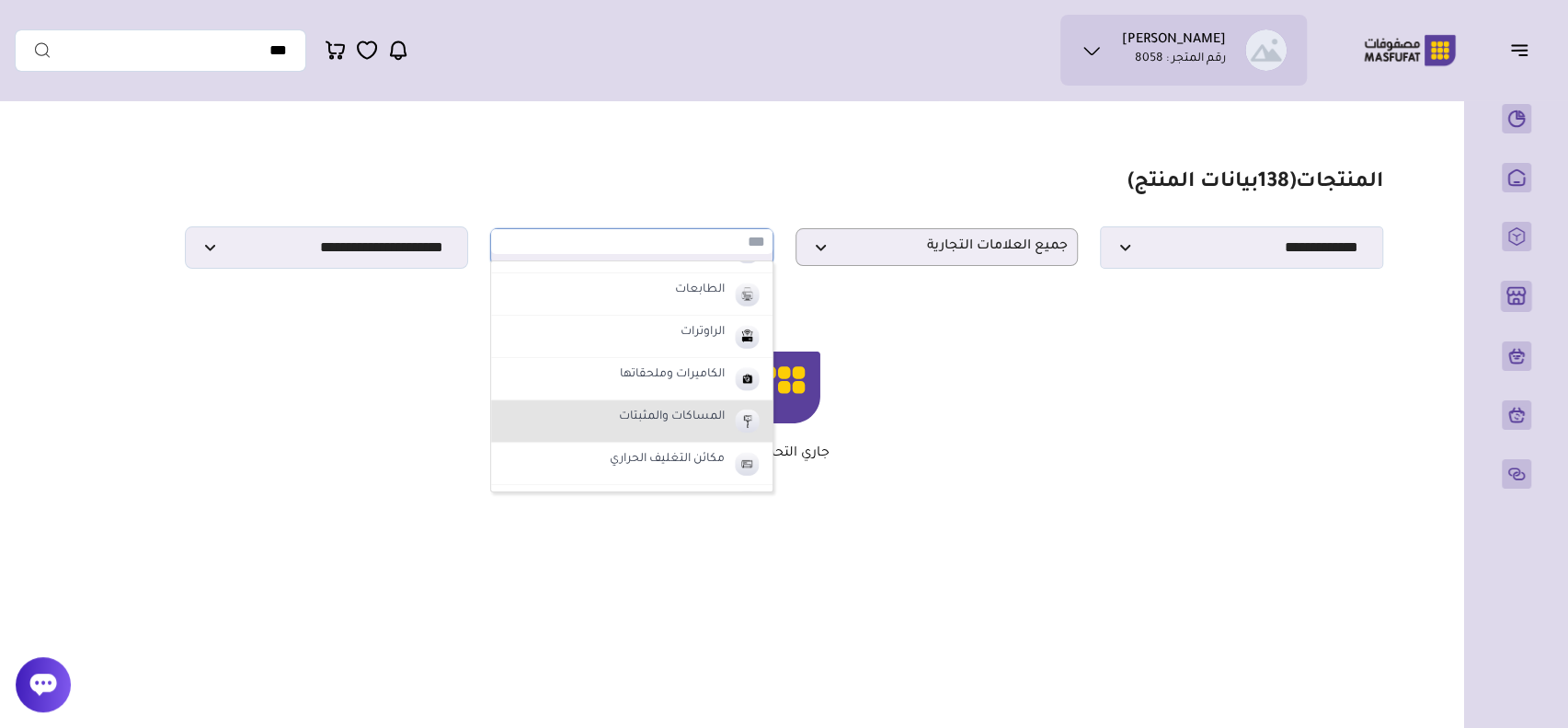
scroll to position [369, 0]
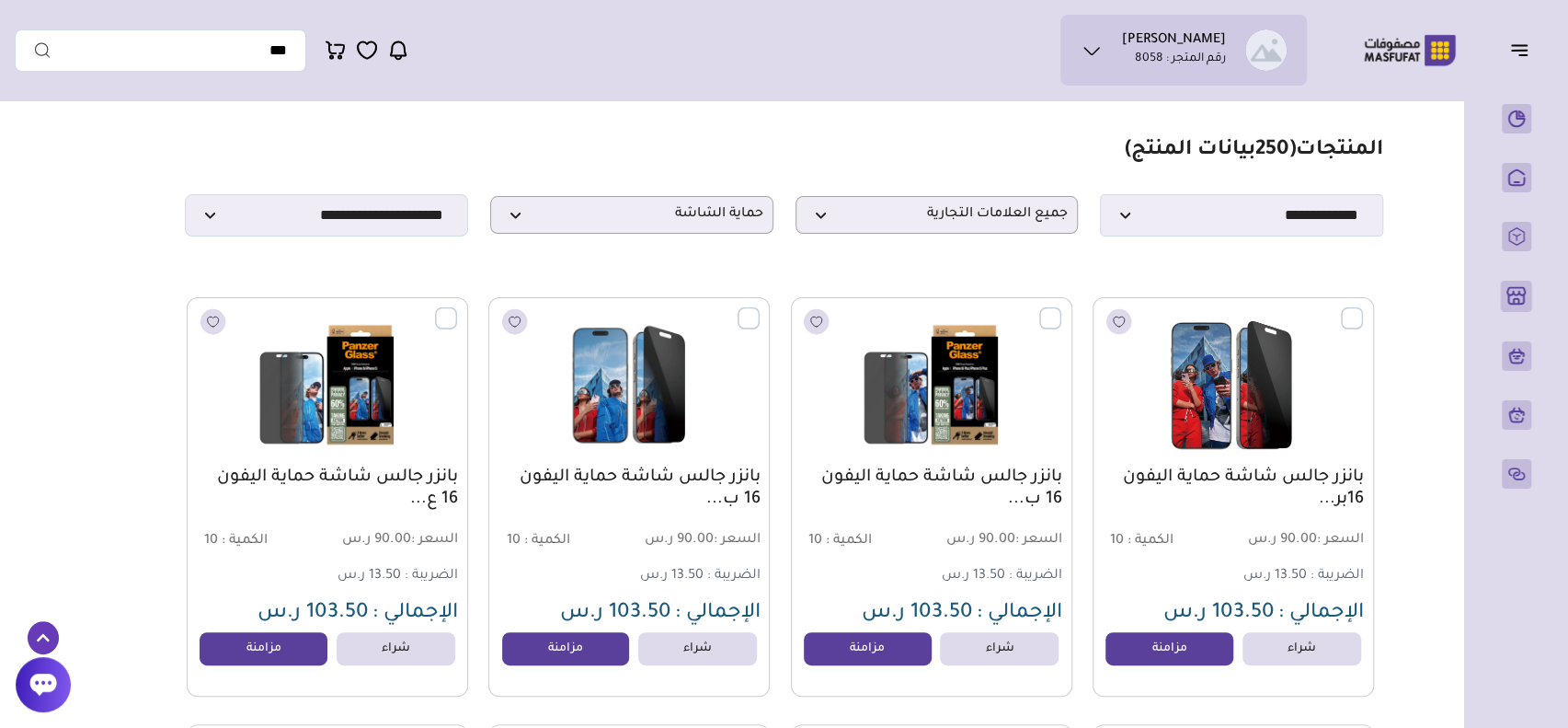
scroll to position [92, 0]
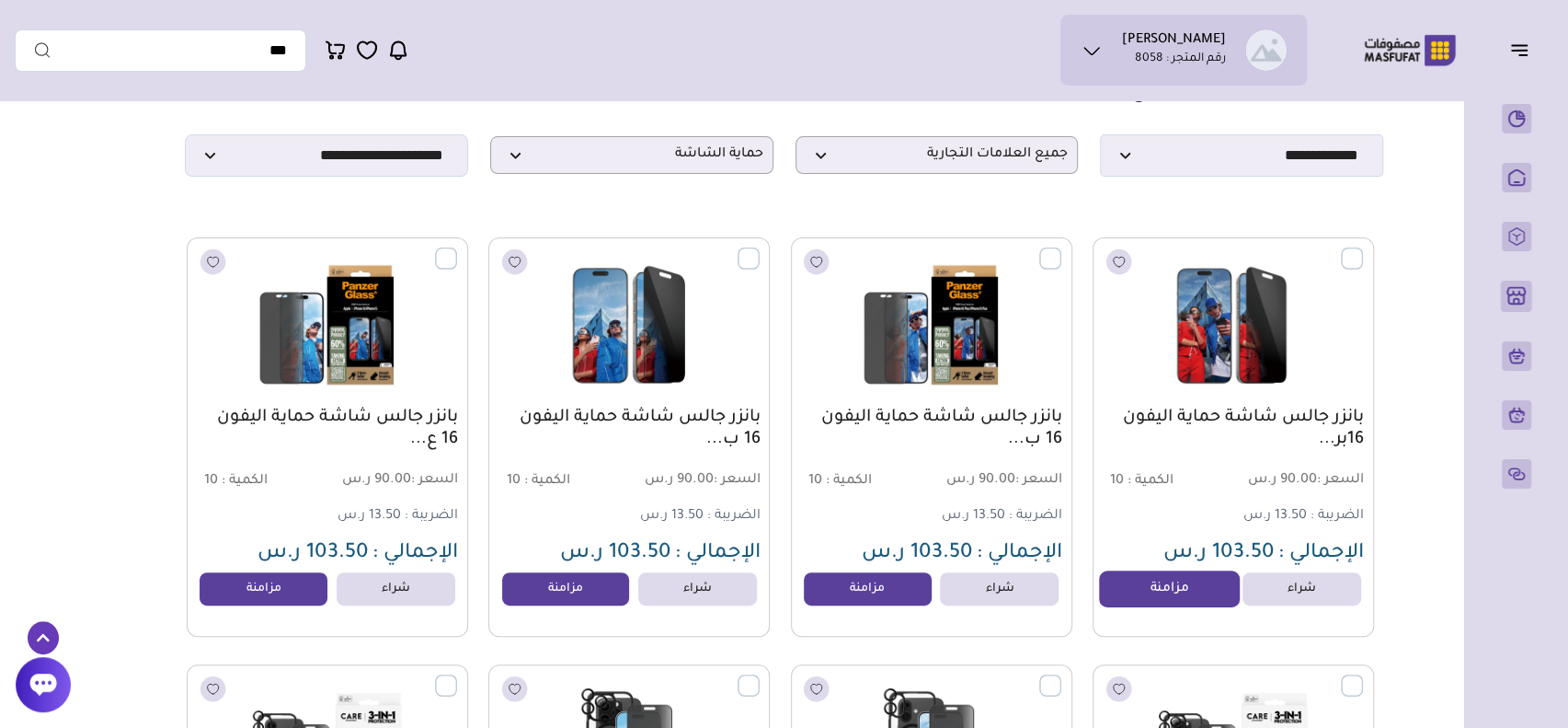
click at [1185, 598] on link "مزامنة" at bounding box center [1169, 589] width 140 height 37
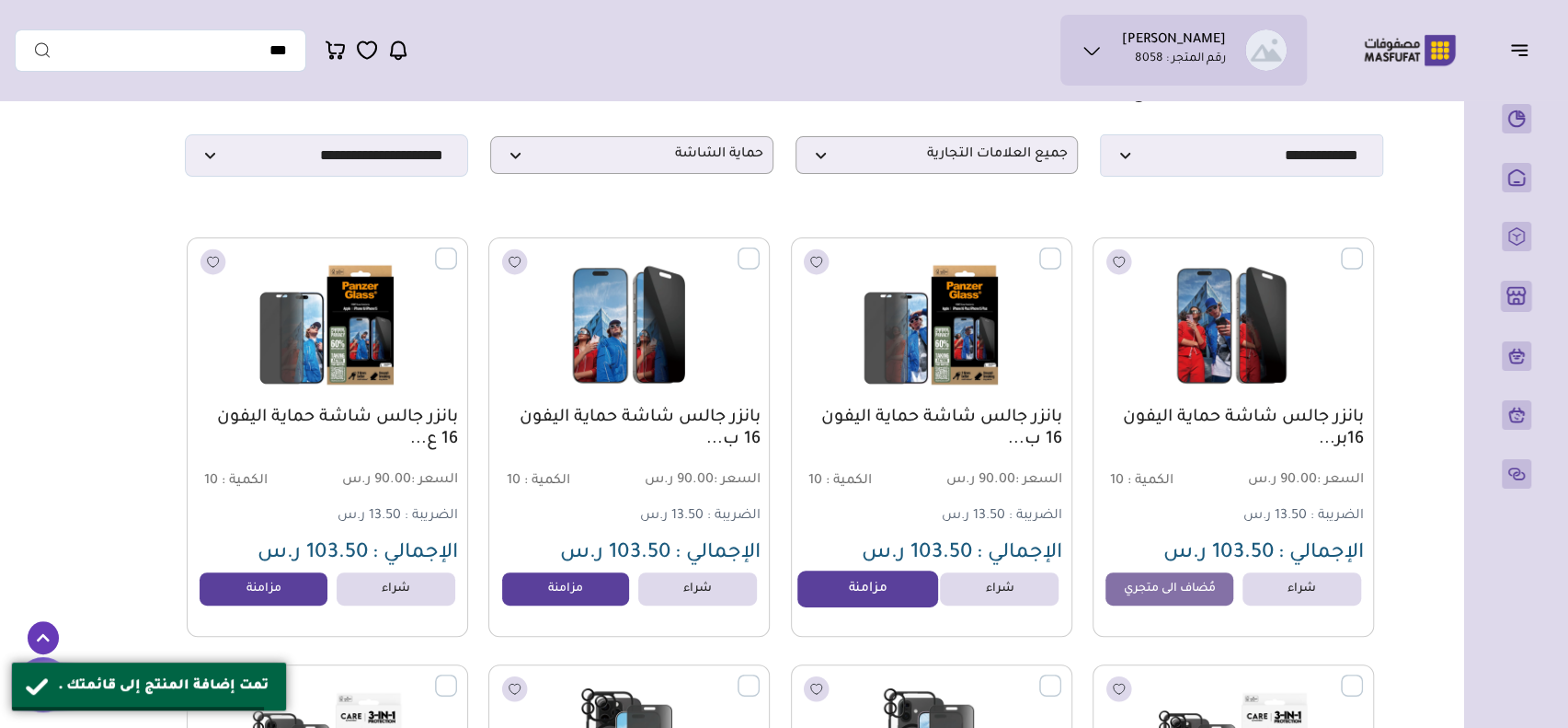
click at [870, 605] on link "مزامنة" at bounding box center [867, 589] width 140 height 37
click at [559, 595] on link "مزامنة" at bounding box center [566, 589] width 140 height 37
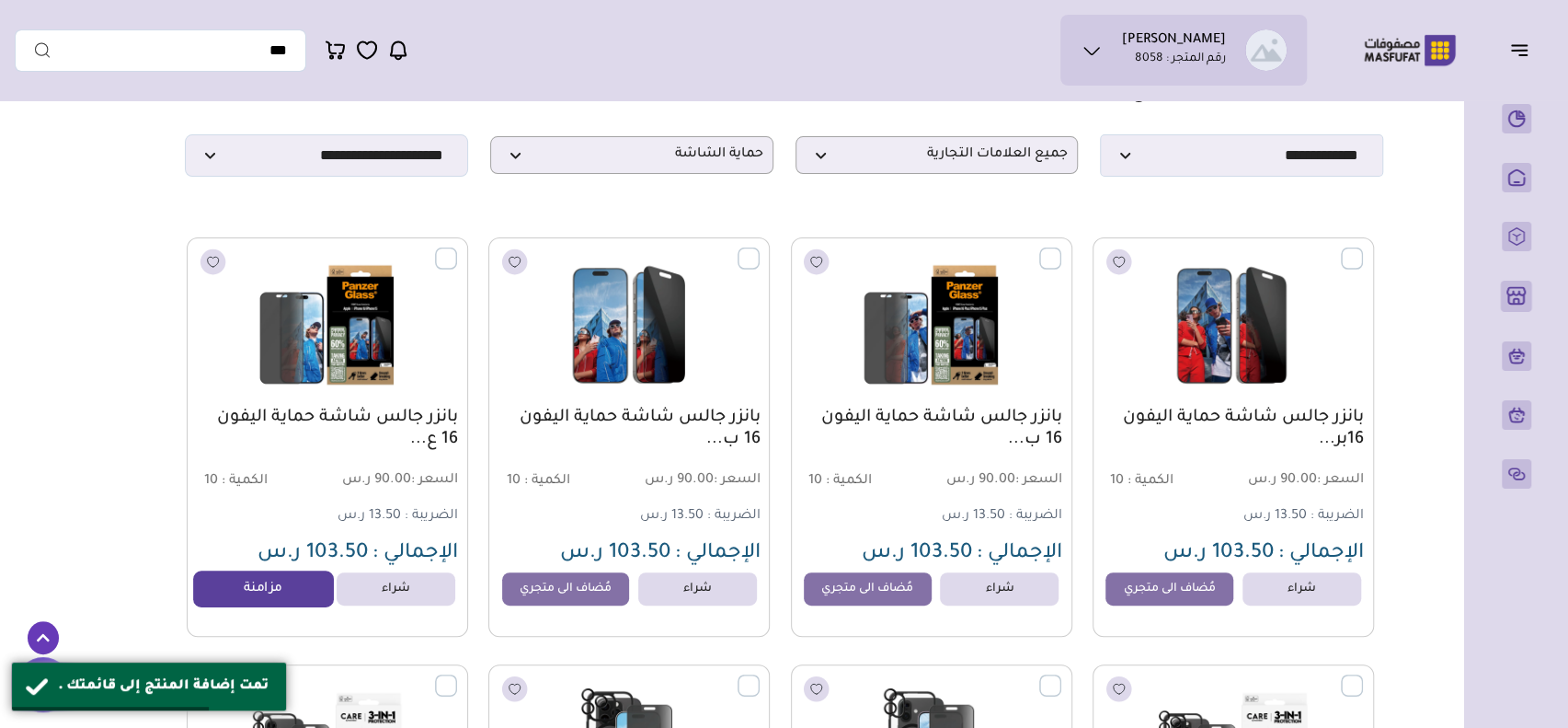
click at [277, 589] on link "مزامنة" at bounding box center [264, 589] width 140 height 37
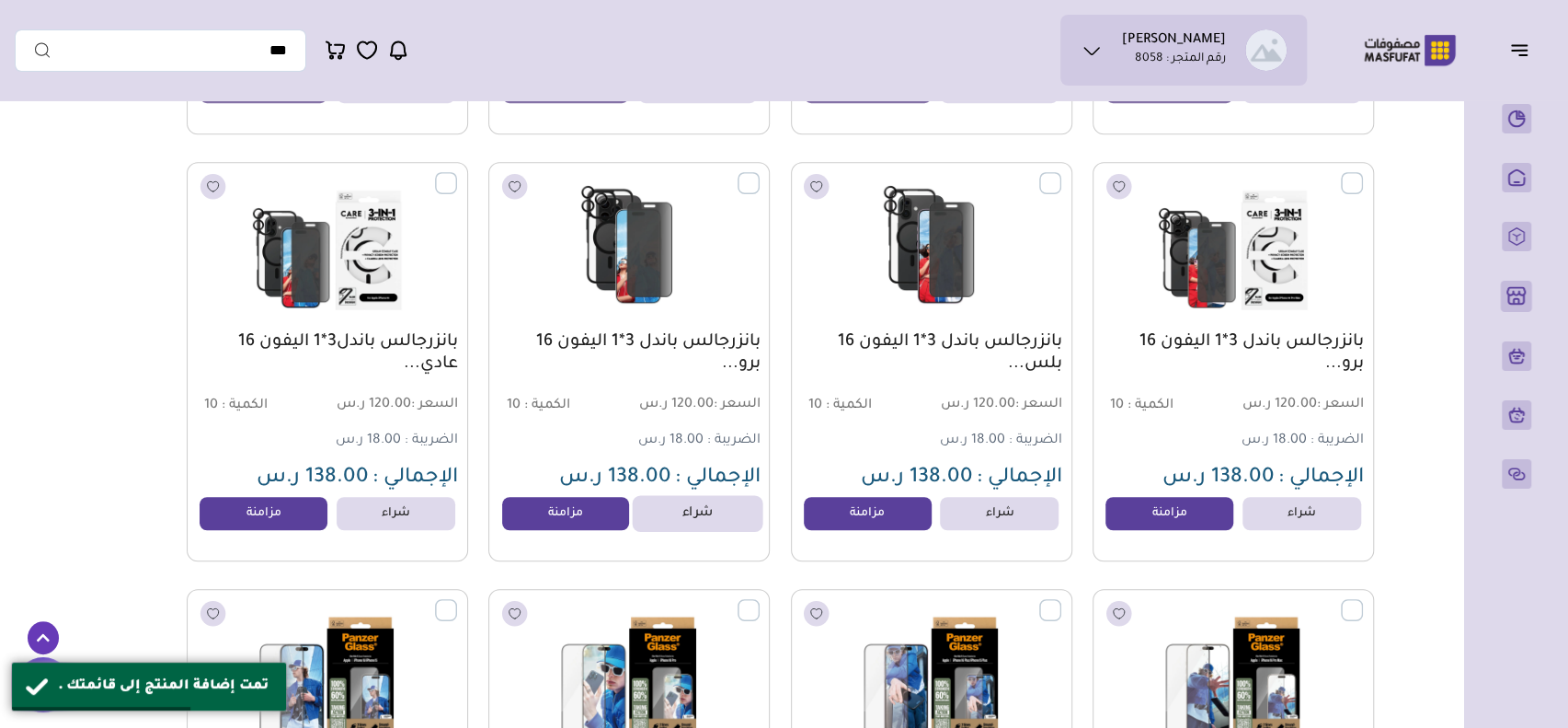
scroll to position [645, 0]
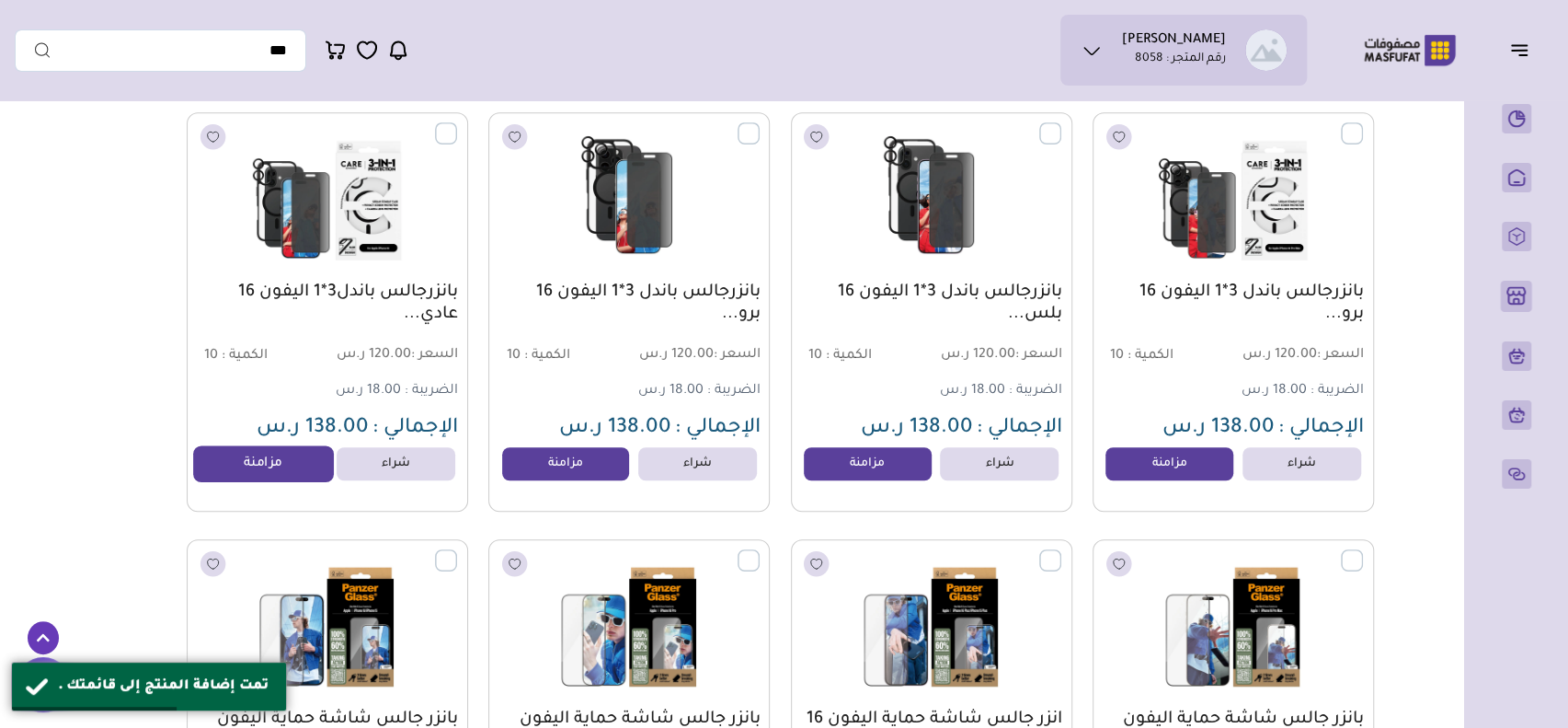
click at [289, 479] on link "مزامنة" at bounding box center [264, 464] width 140 height 37
click at [552, 469] on link "مزامنة" at bounding box center [566, 464] width 140 height 37
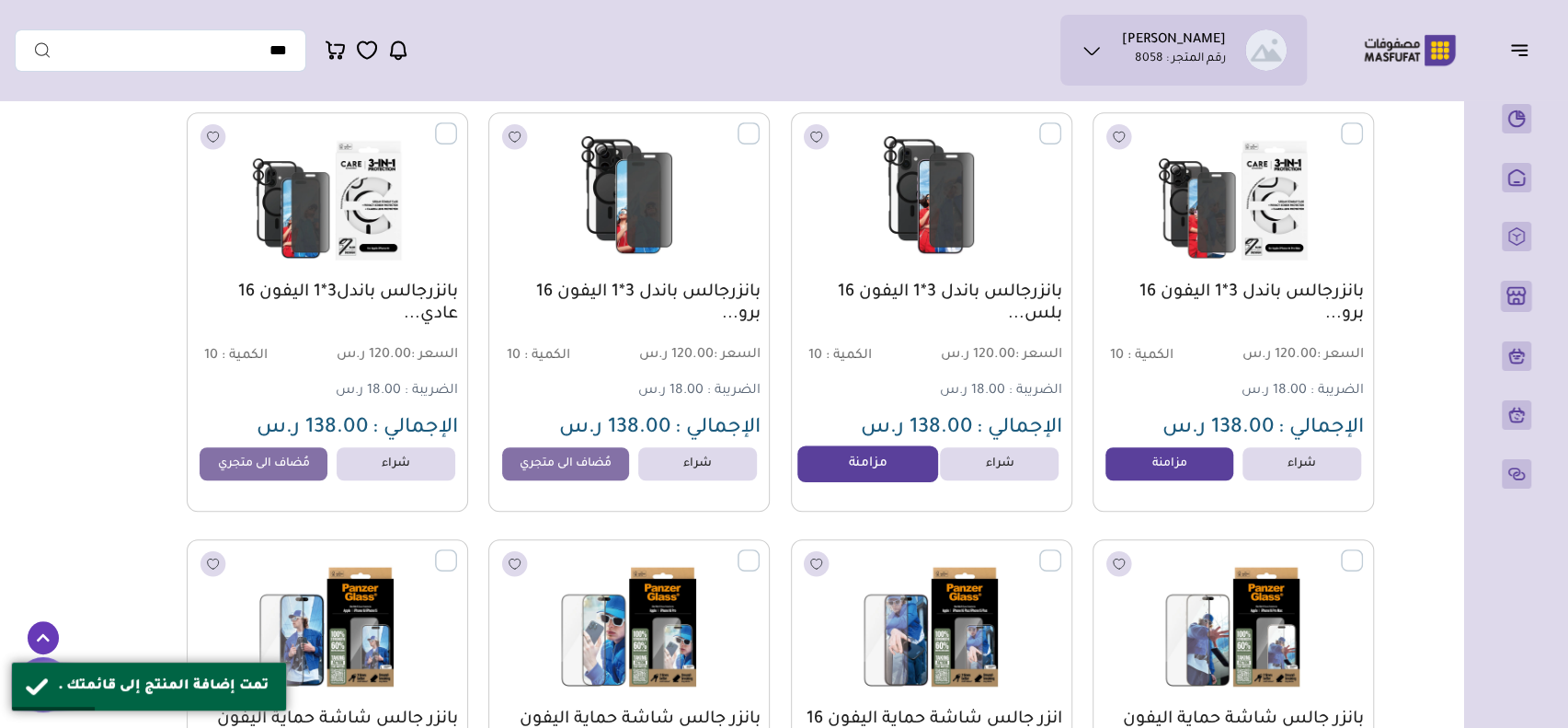
click at [855, 476] on link "مزامنة" at bounding box center [867, 464] width 140 height 37
click at [1155, 467] on link "مزامنة" at bounding box center [1169, 464] width 140 height 37
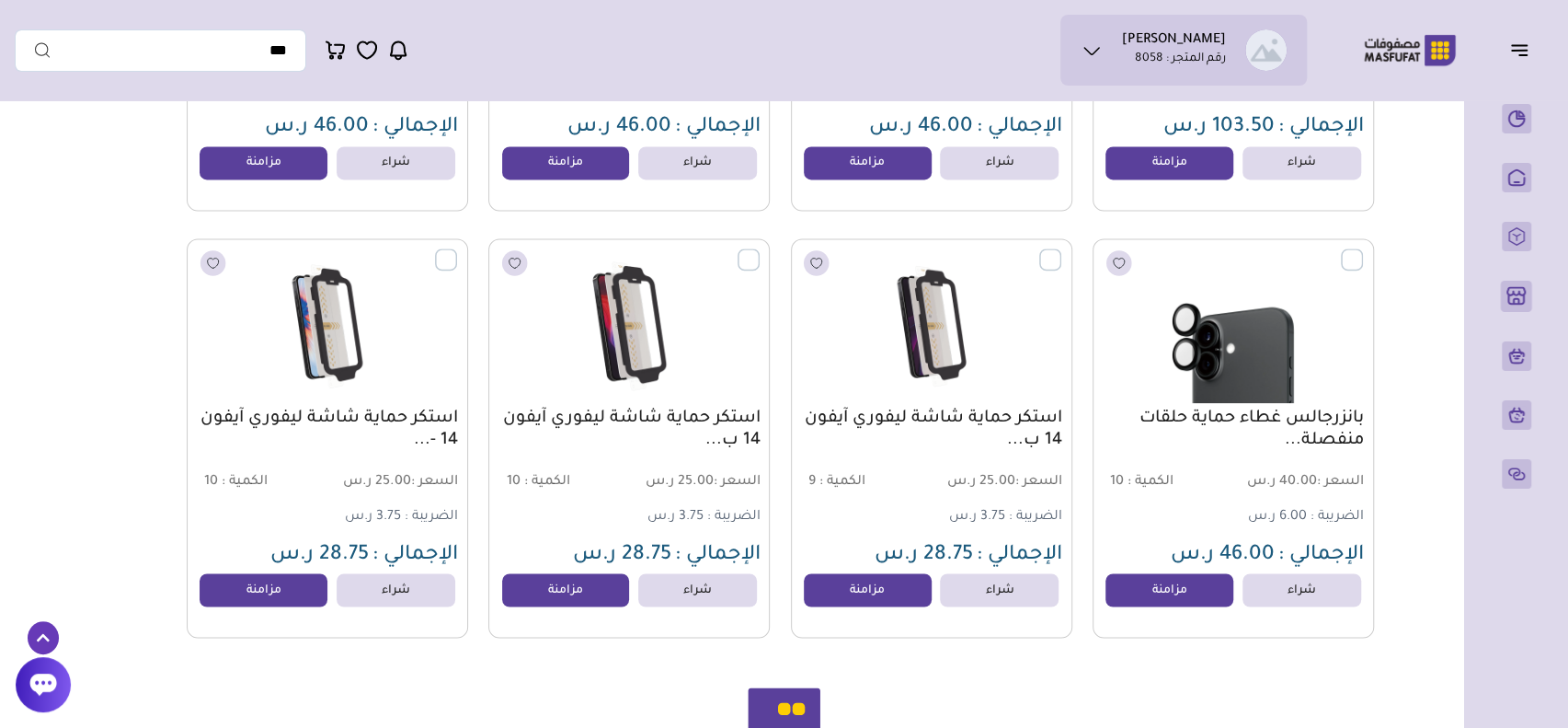
scroll to position [1841, 0]
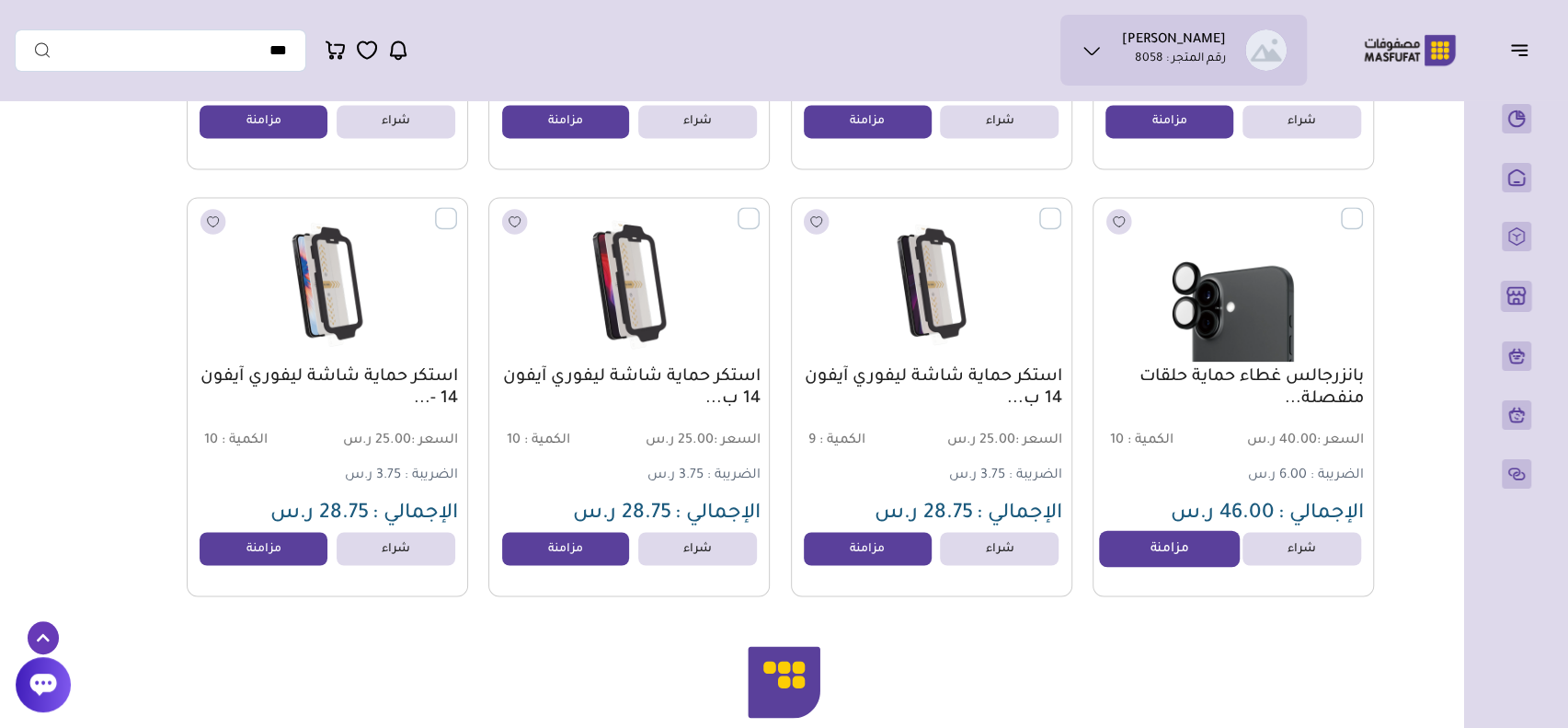
click at [1180, 562] on link "مزامنة" at bounding box center [1169, 548] width 140 height 37
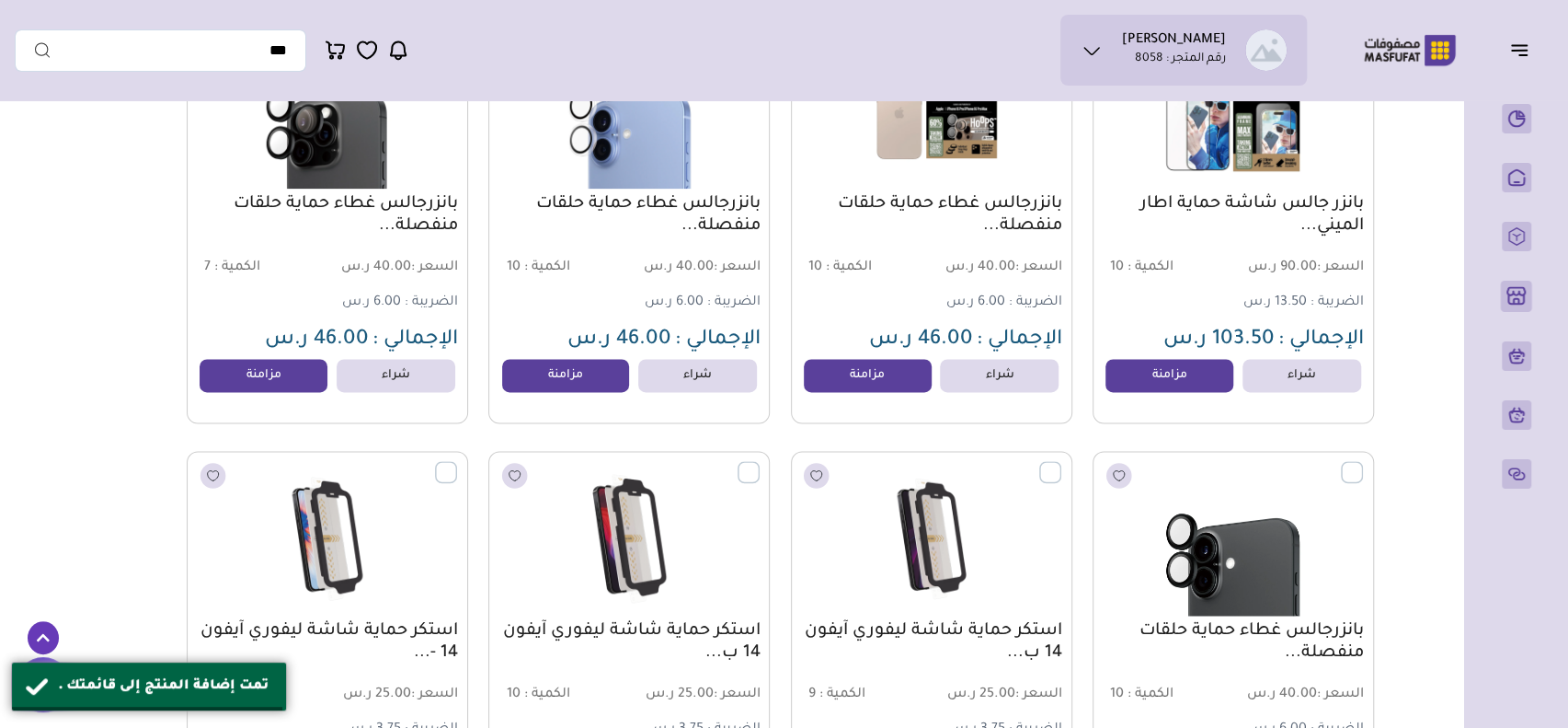
scroll to position [1564, 0]
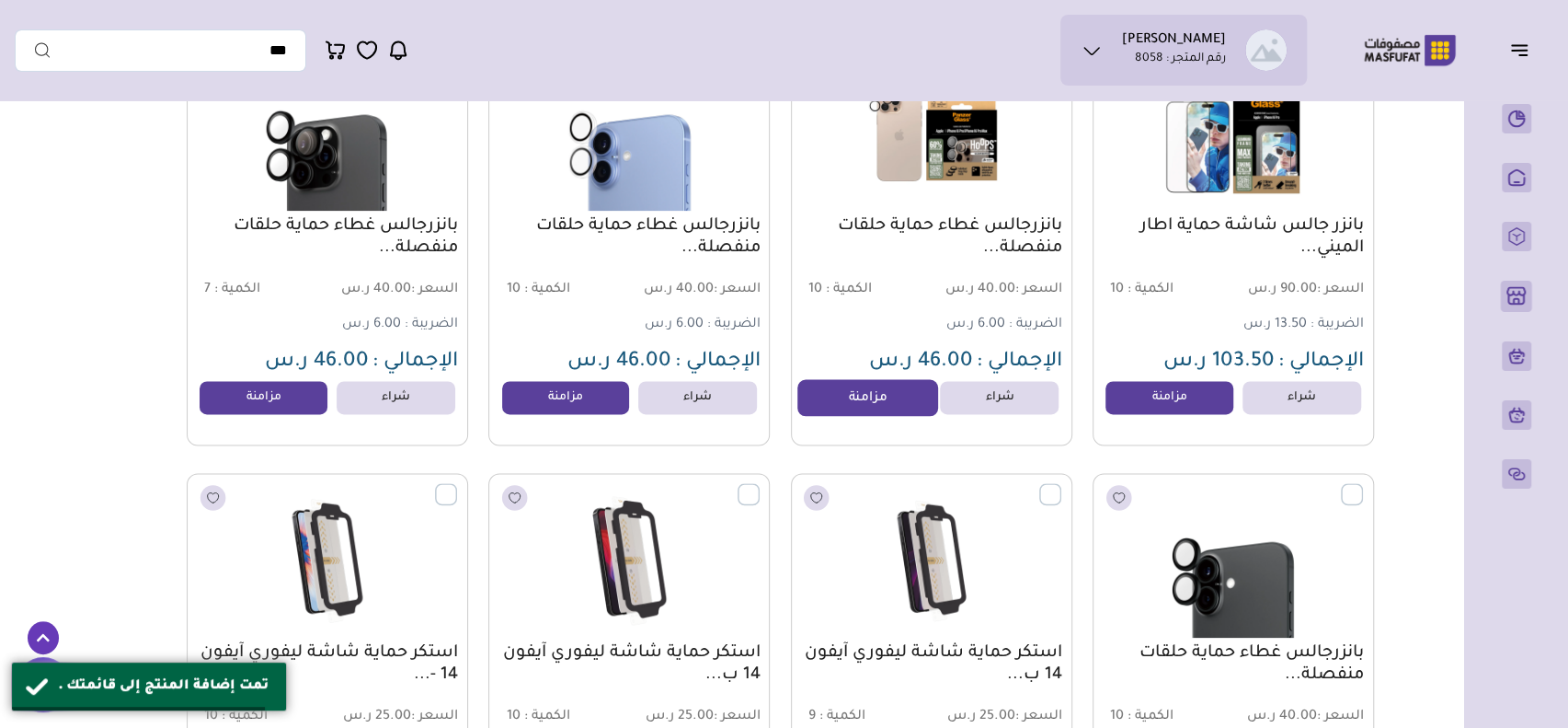
drag, startPoint x: 880, startPoint y: 419, endPoint x: 833, endPoint y: 412, distance: 47.5
click at [881, 416] on link "مزامنة" at bounding box center [867, 397] width 140 height 37
click at [600, 408] on link "مزامنة" at bounding box center [566, 397] width 140 height 37
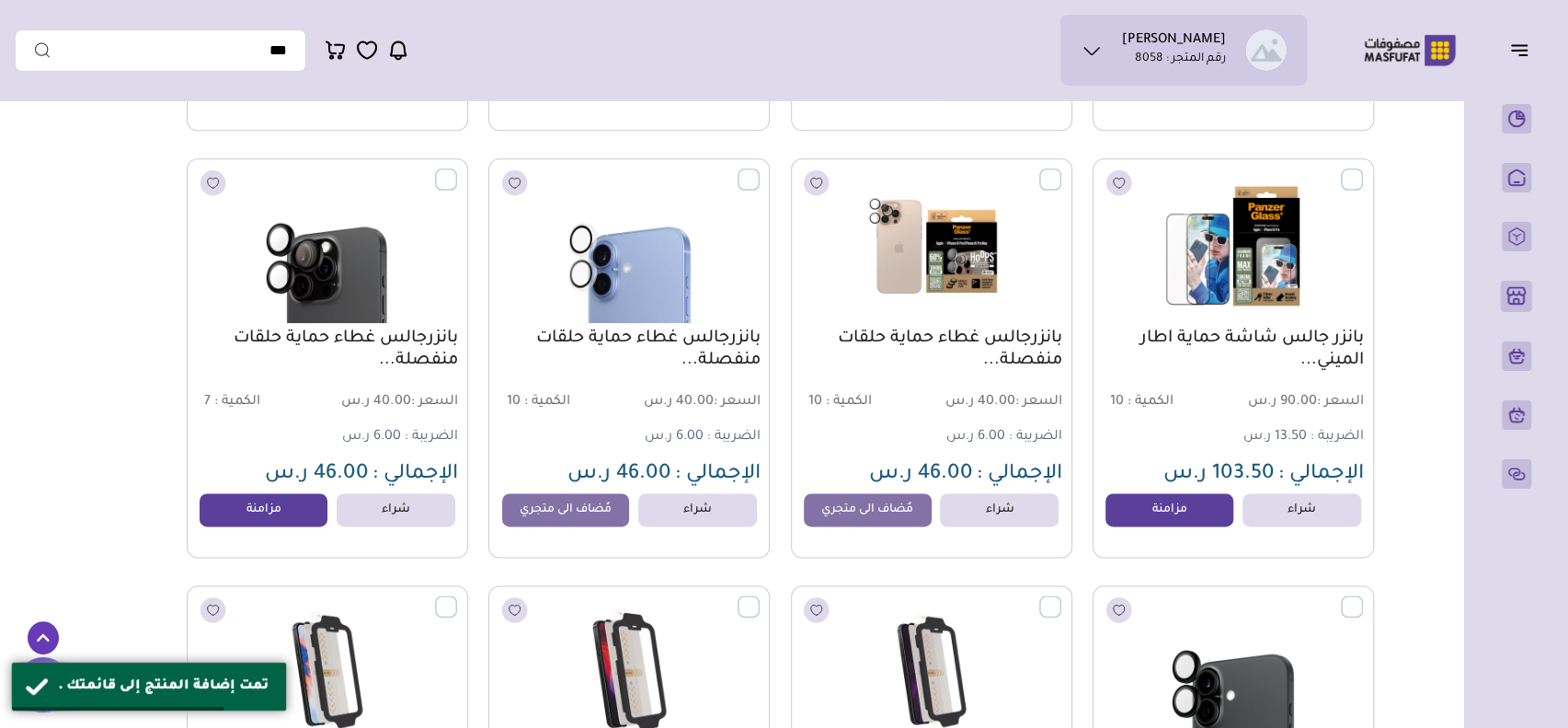
scroll to position [1473, 0]
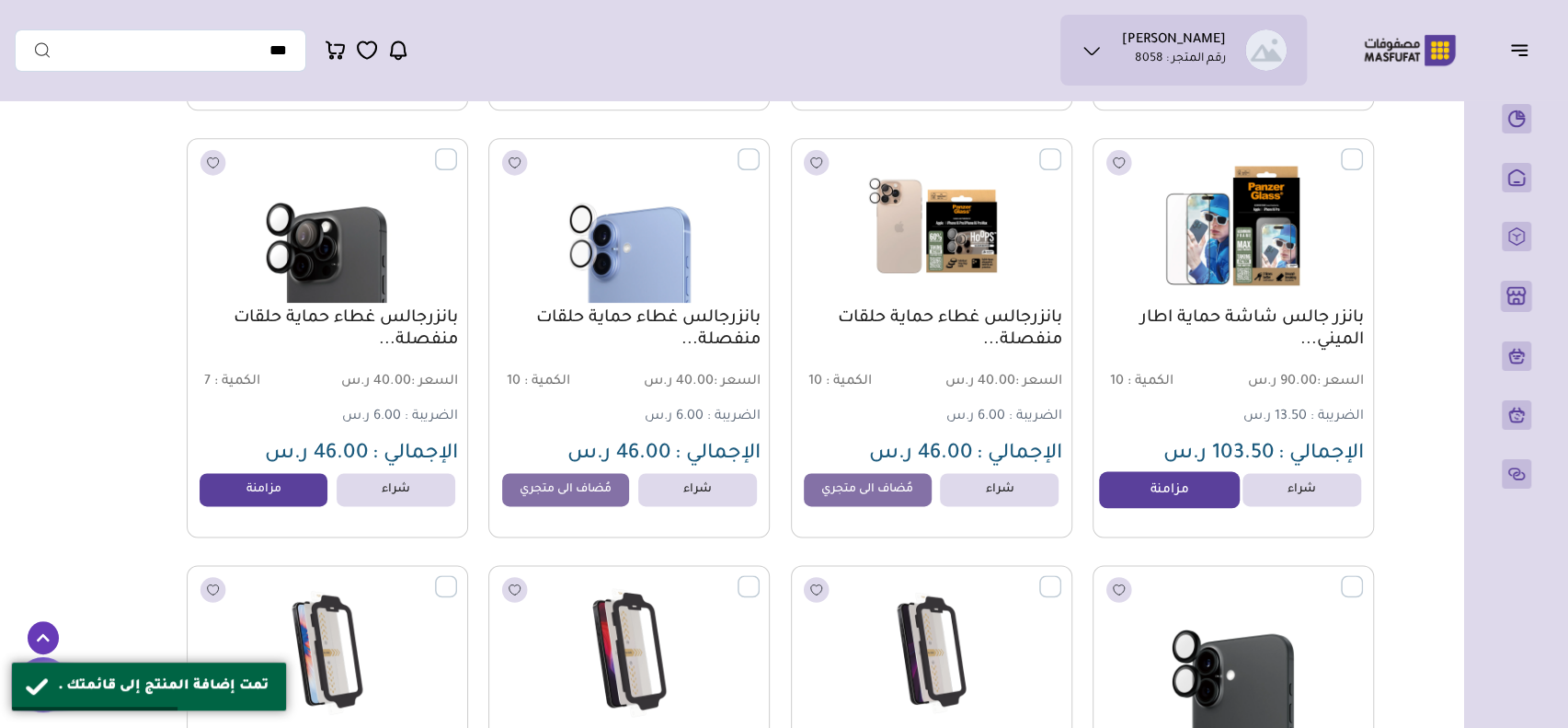
click at [1169, 497] on link "مزامنة" at bounding box center [1169, 490] width 140 height 37
click at [261, 499] on link "مزامنة" at bounding box center [264, 490] width 140 height 37
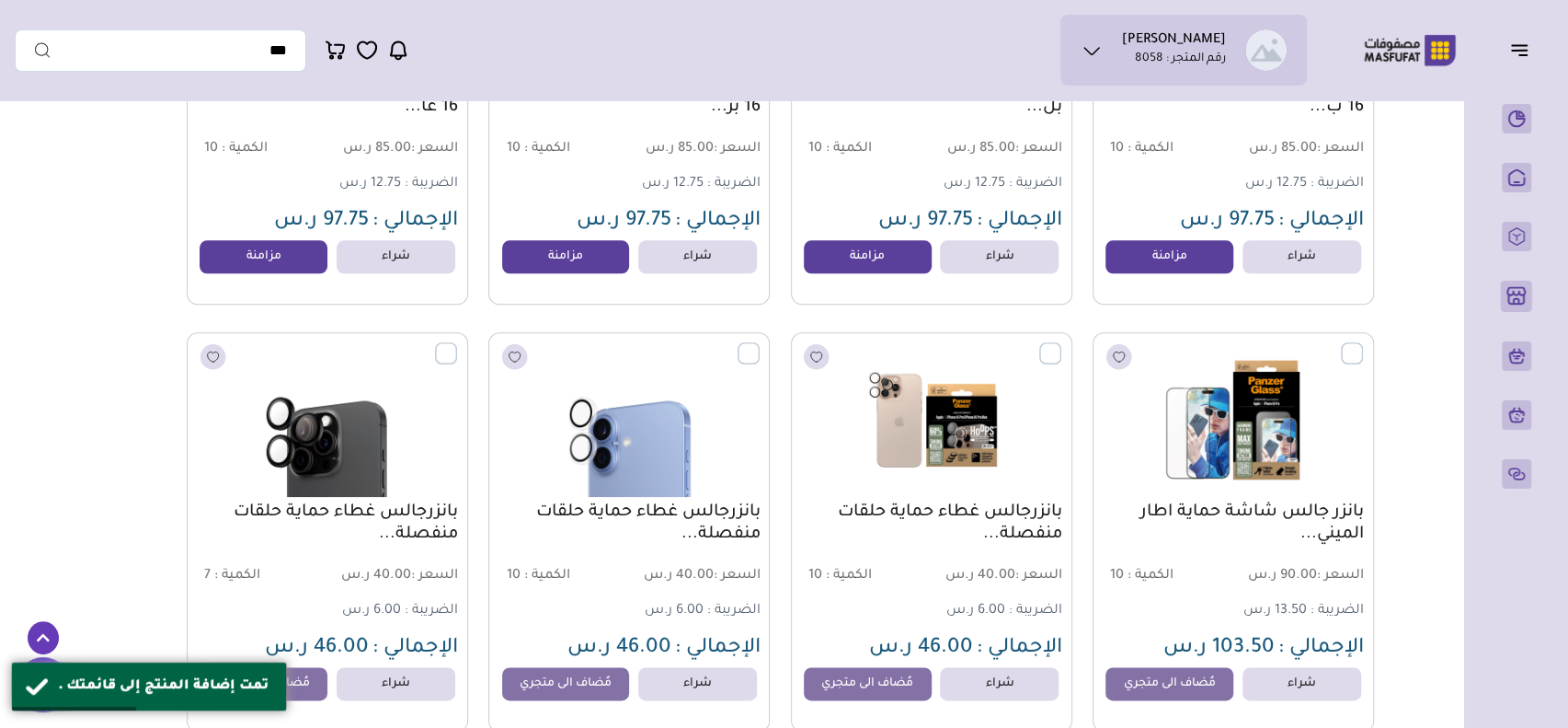
scroll to position [1197, 0]
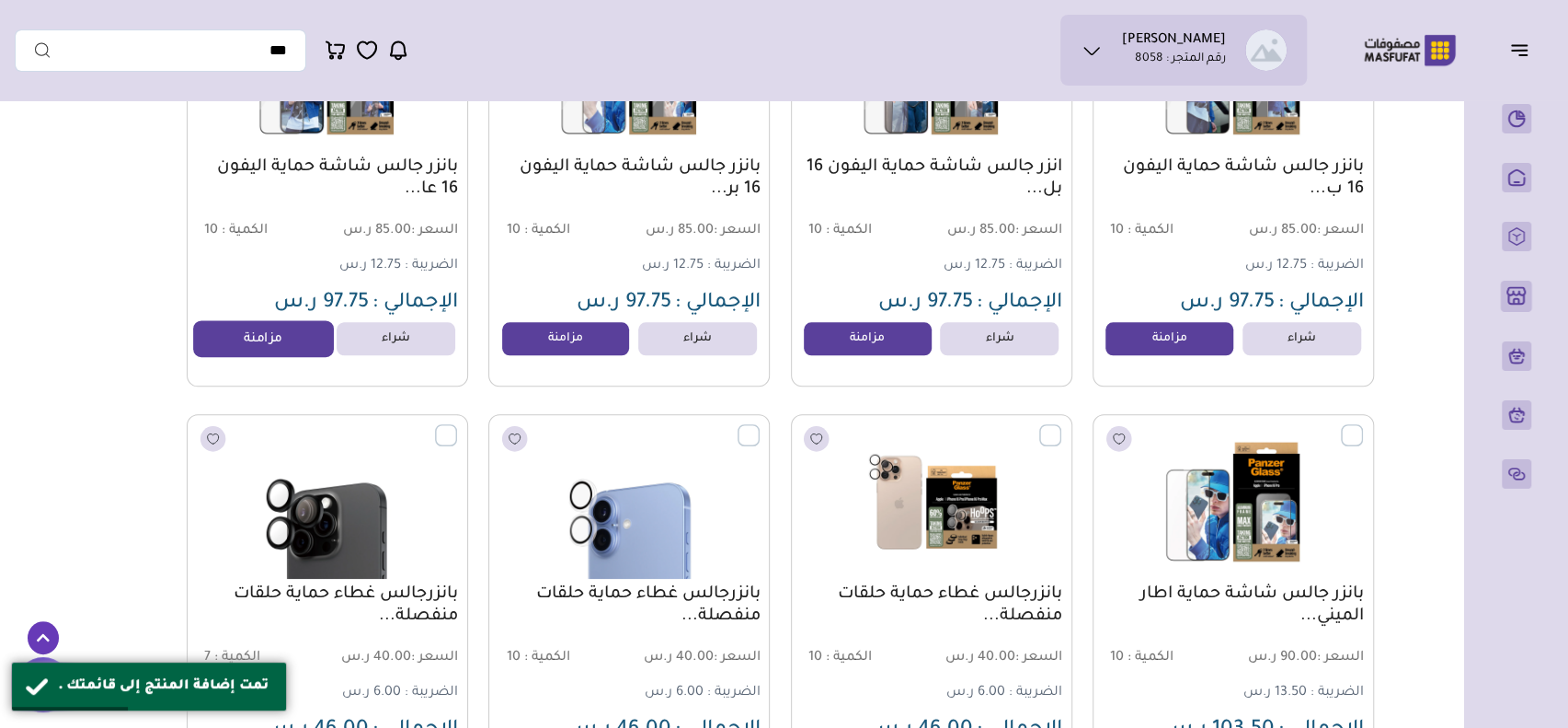
drag, startPoint x: 257, startPoint y: 344, endPoint x: 317, endPoint y: 366, distance: 63.9
click at [258, 344] on link "مزامنة" at bounding box center [264, 339] width 140 height 37
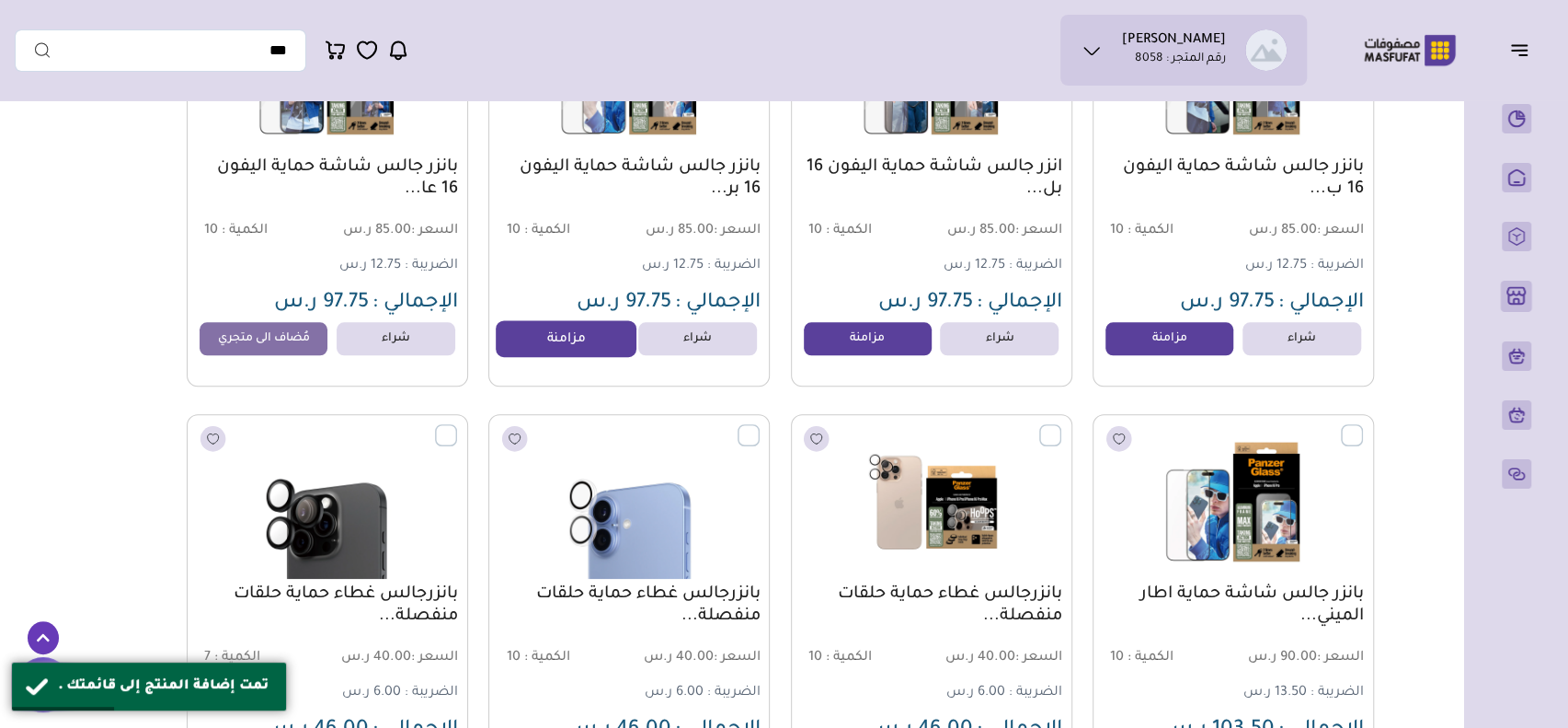
click at [539, 355] on link "مزامنة" at bounding box center [566, 339] width 140 height 37
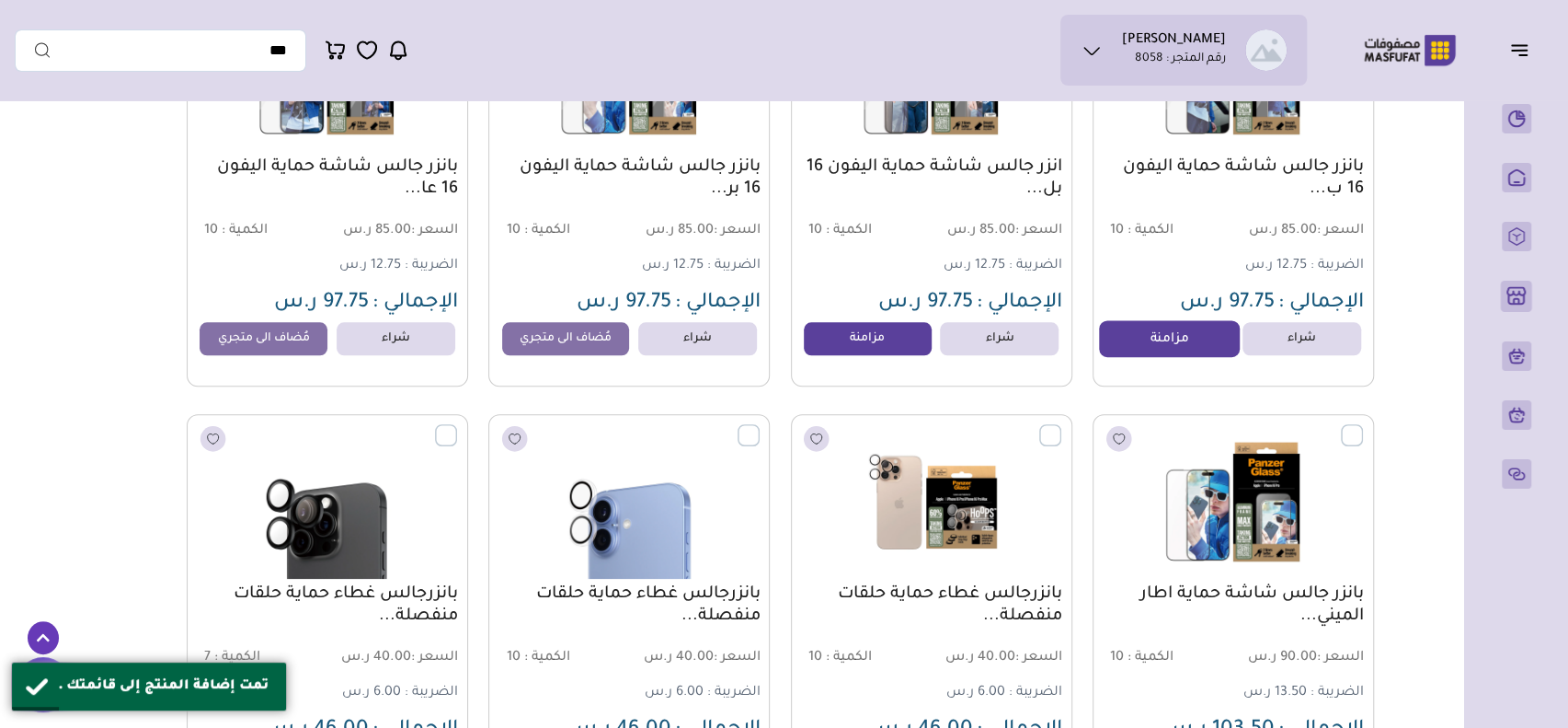
click at [1139, 347] on link "مزامنة" at bounding box center [1169, 339] width 140 height 37
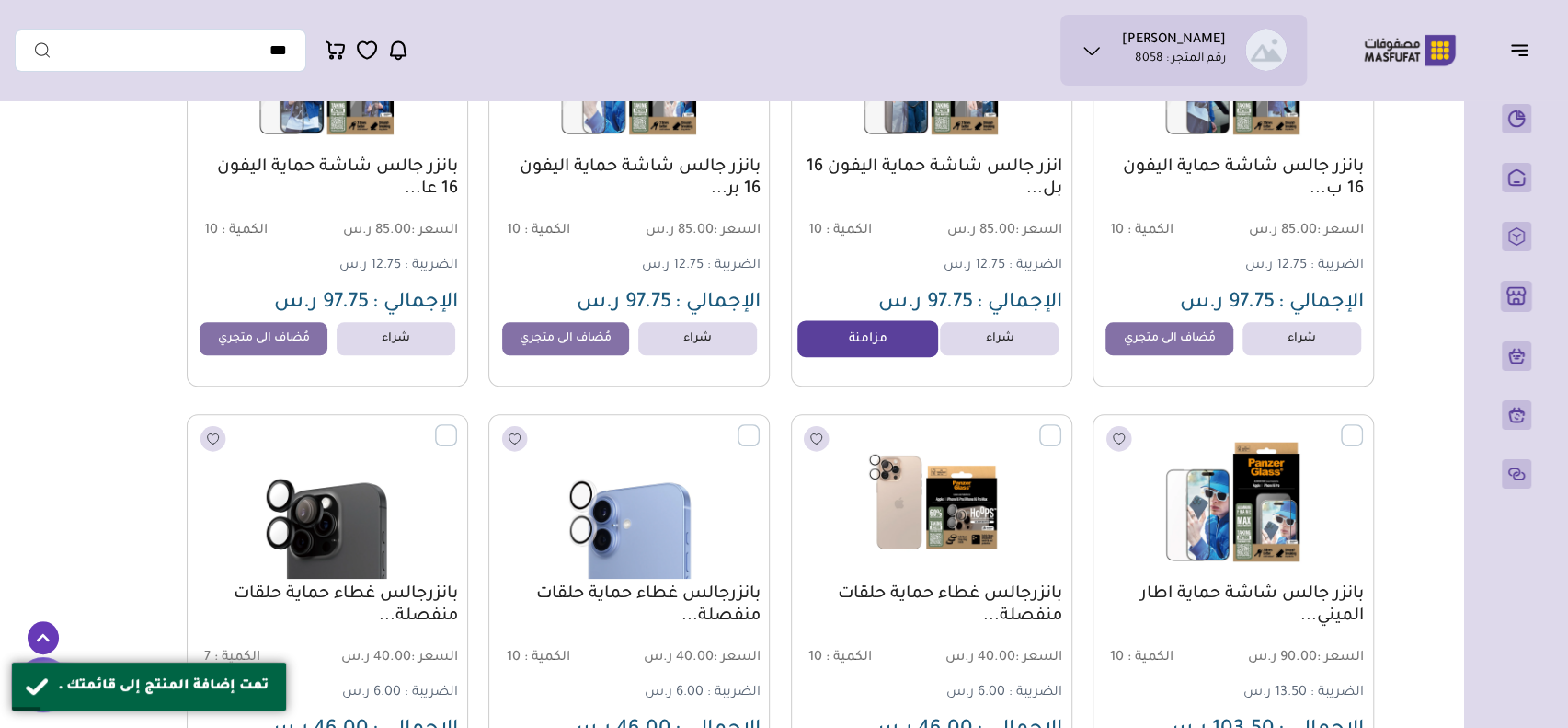
click at [877, 353] on link "مزامنة" at bounding box center [867, 339] width 140 height 37
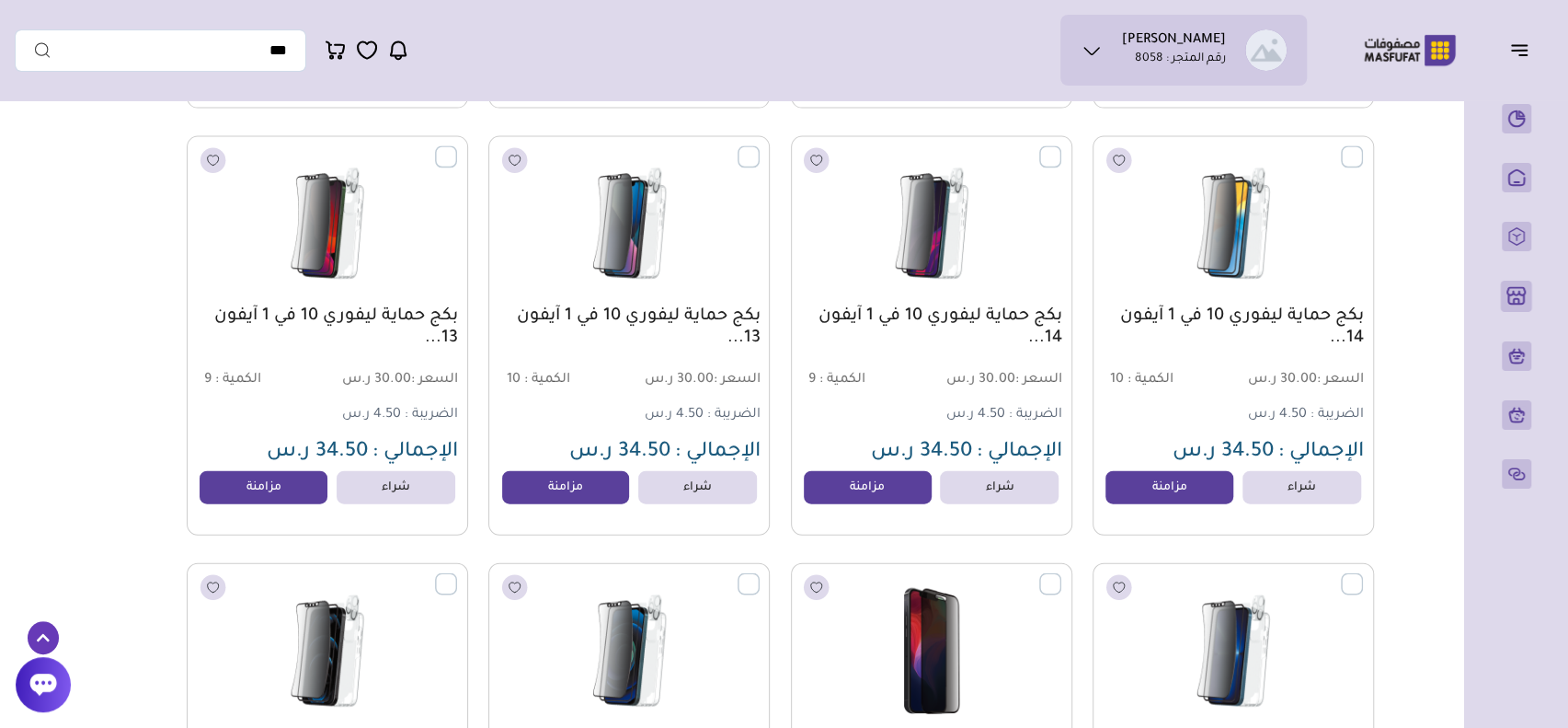
scroll to position [2761, 0]
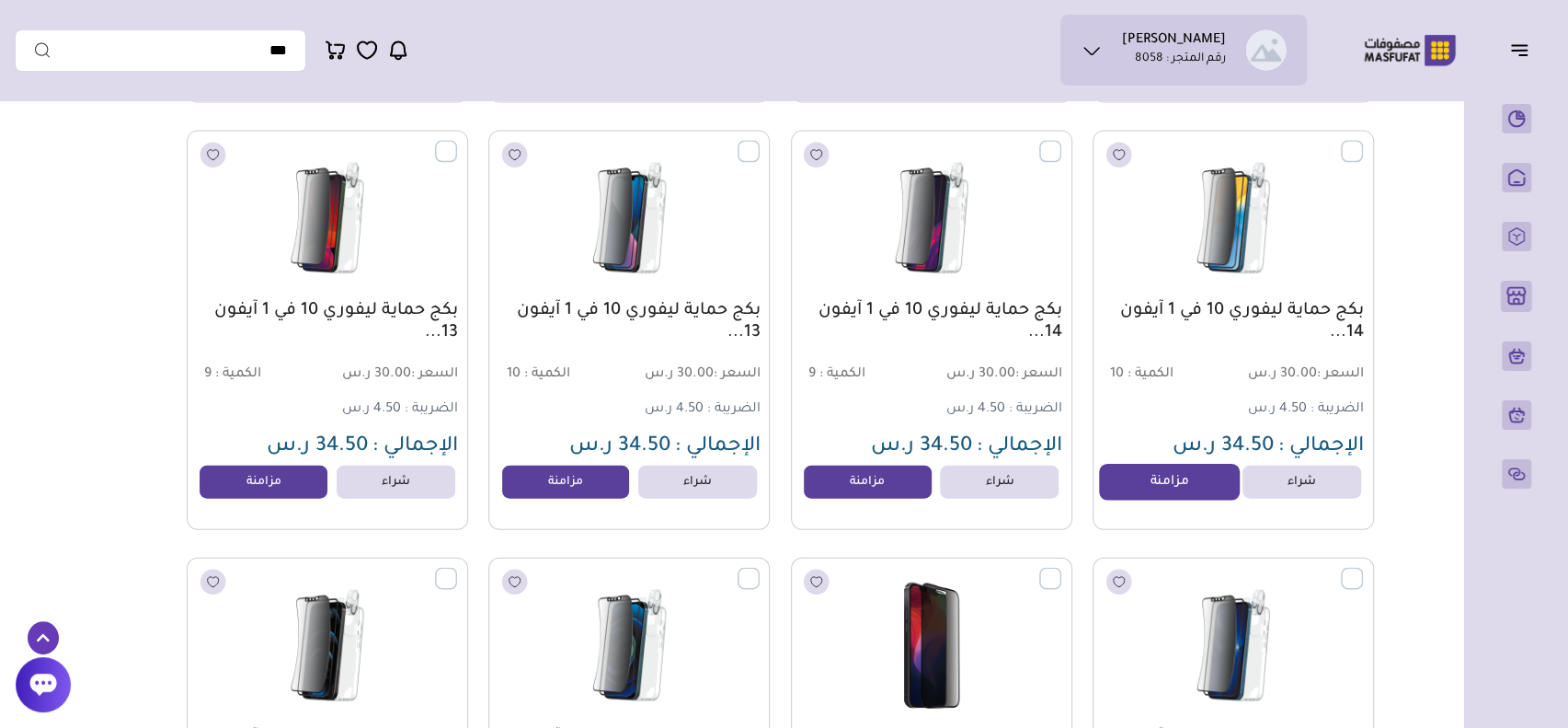
click at [1173, 496] on link "مزامنة" at bounding box center [1169, 483] width 140 height 37
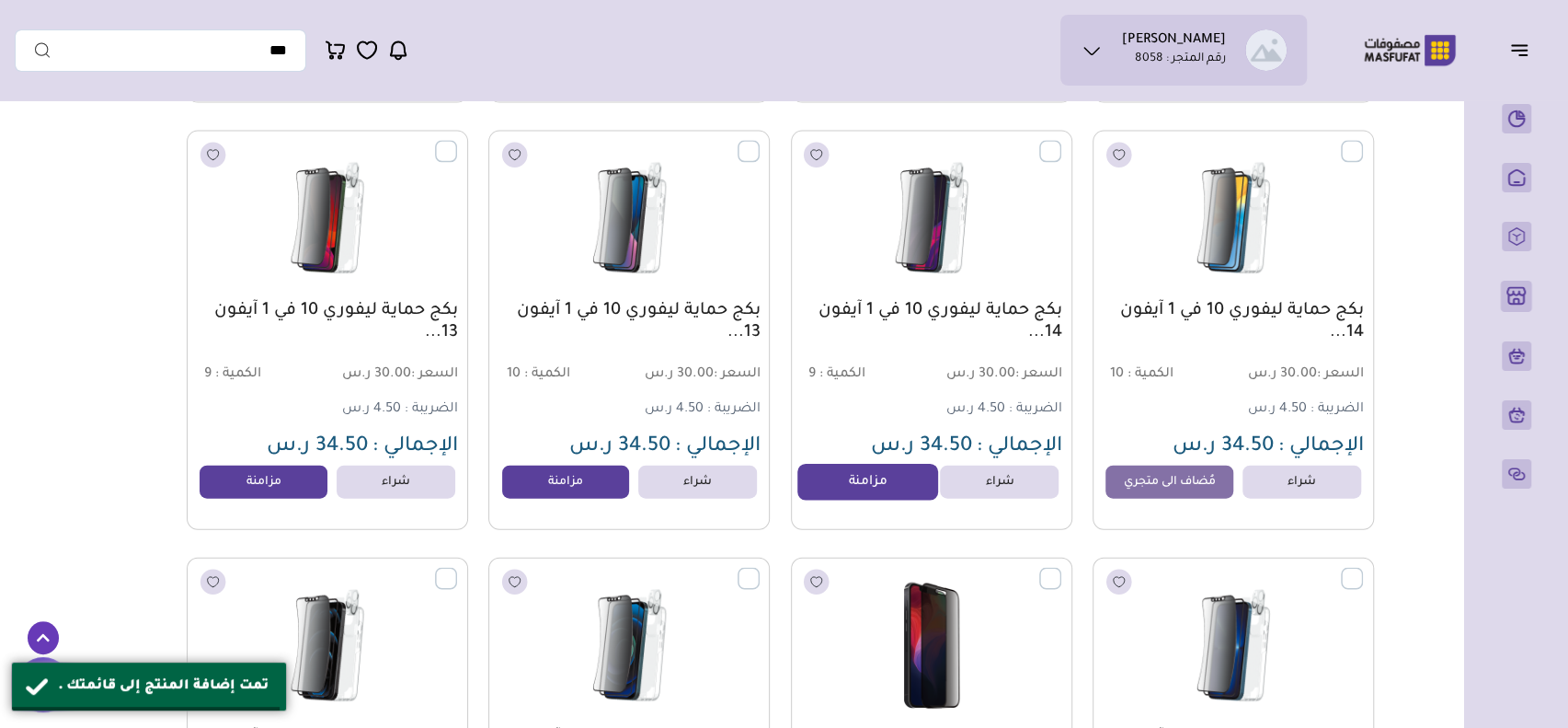
click at [870, 486] on link "مزامنة" at bounding box center [867, 483] width 140 height 37
click at [581, 483] on link "مزامنة" at bounding box center [566, 483] width 140 height 37
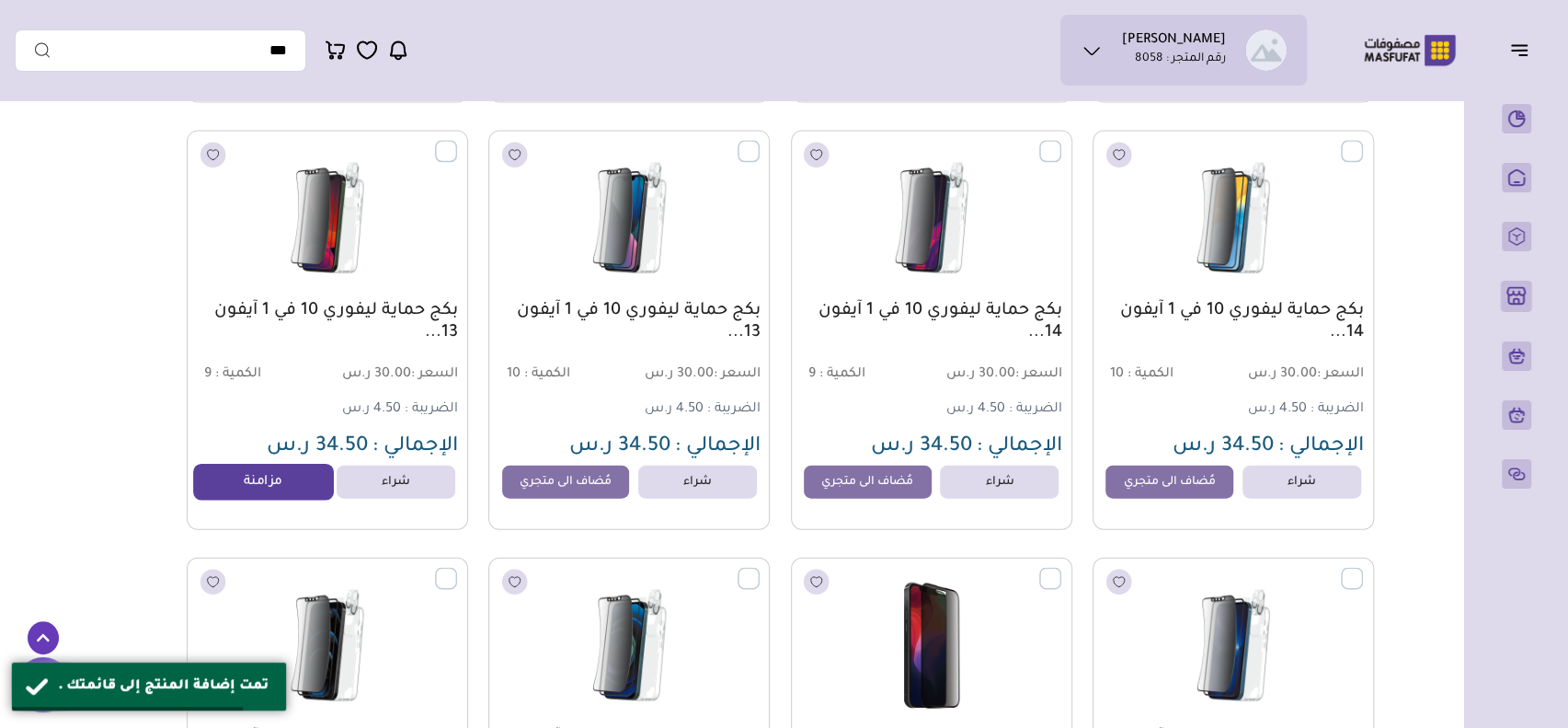
click at [255, 492] on link "مزامنة" at bounding box center [264, 483] width 140 height 37
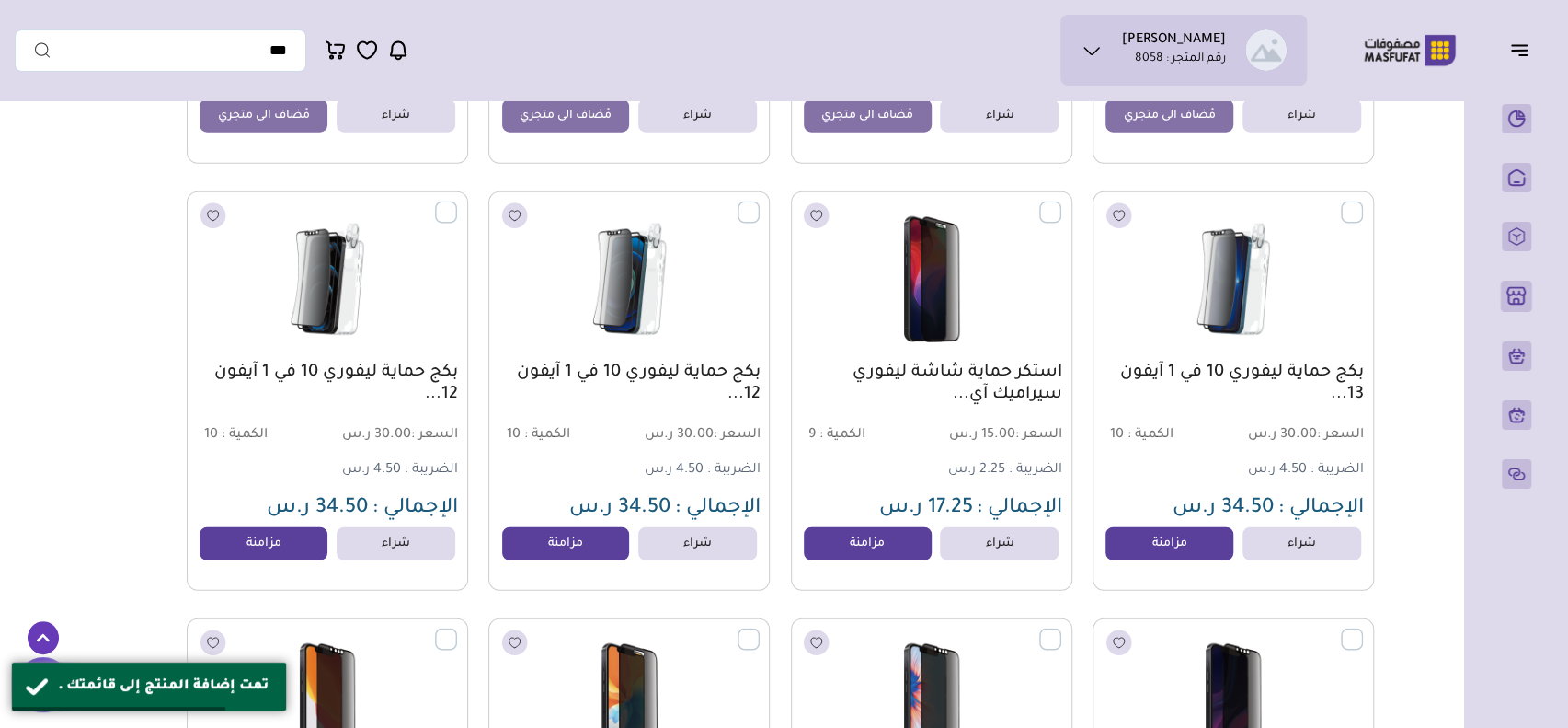
scroll to position [3130, 0]
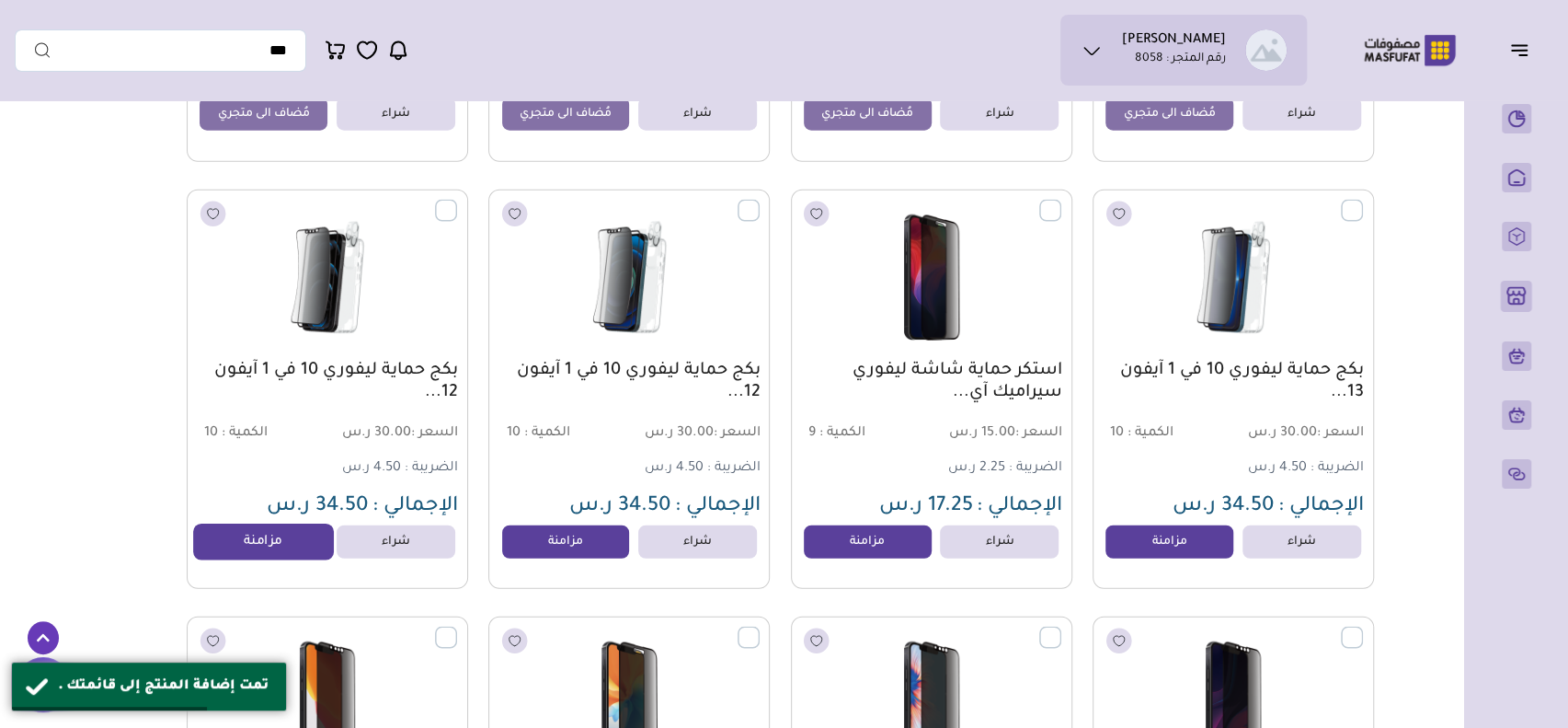
click at [266, 534] on link "مزامنة" at bounding box center [264, 542] width 140 height 37
click at [566, 552] on link "مزامنة" at bounding box center [566, 542] width 140 height 37
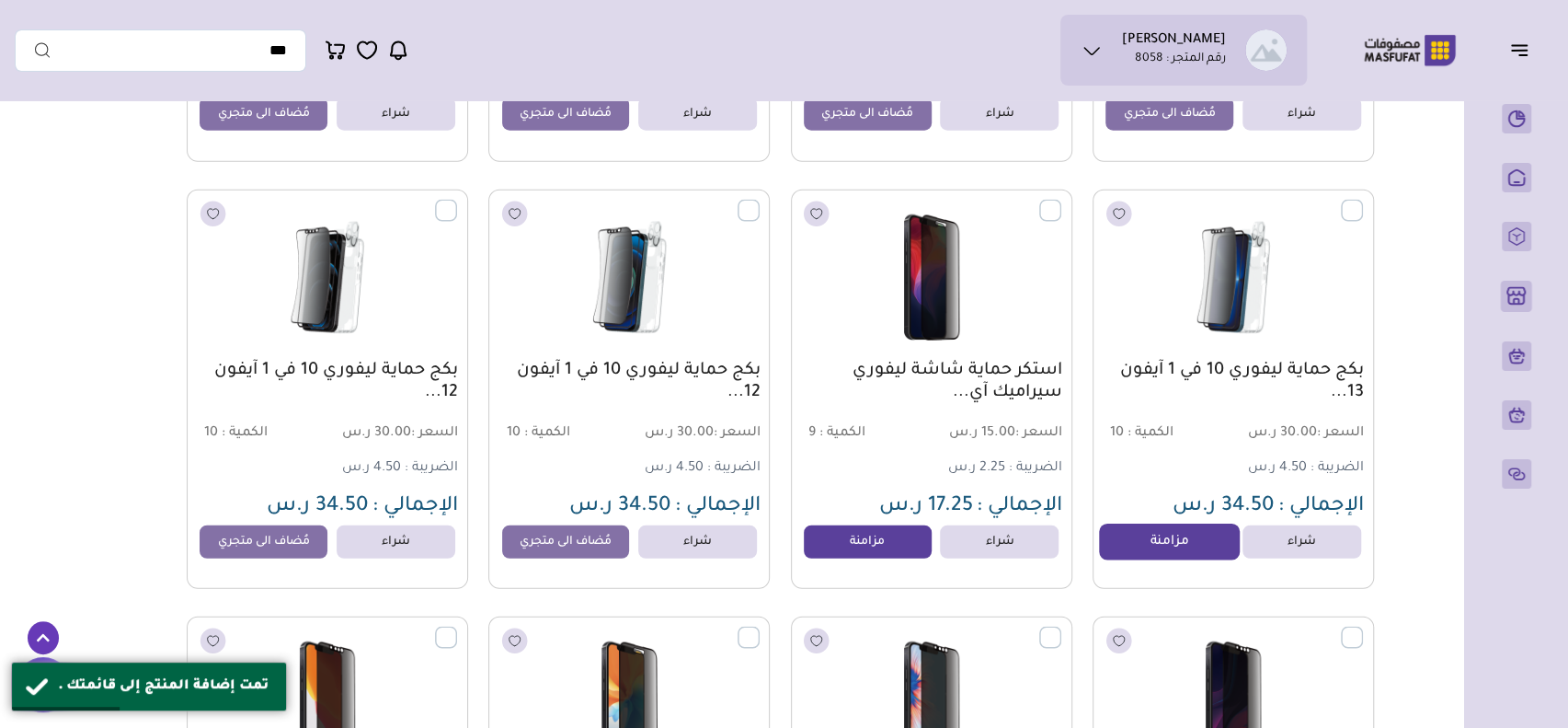
click at [1203, 551] on link "مزامنة" at bounding box center [1169, 542] width 140 height 37
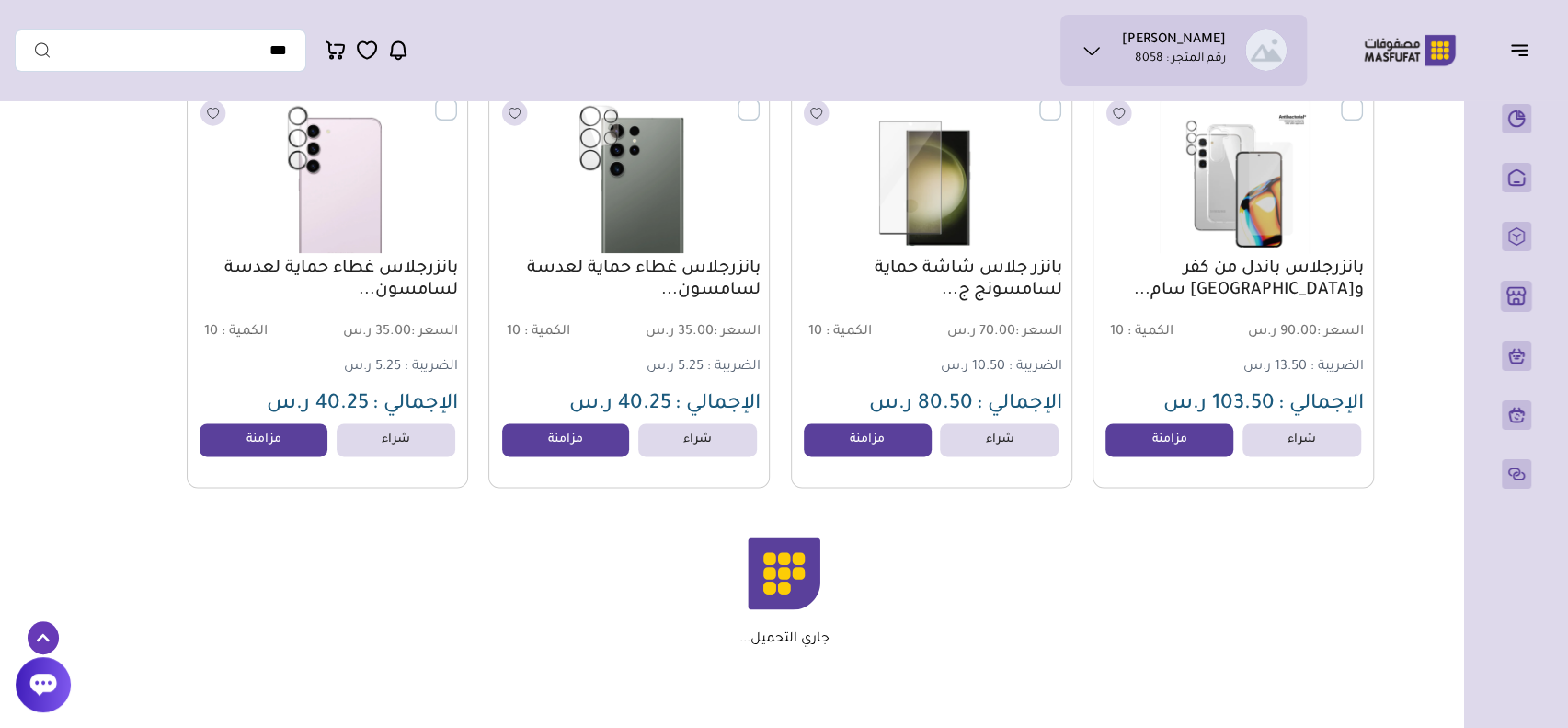
scroll to position [6167, 0]
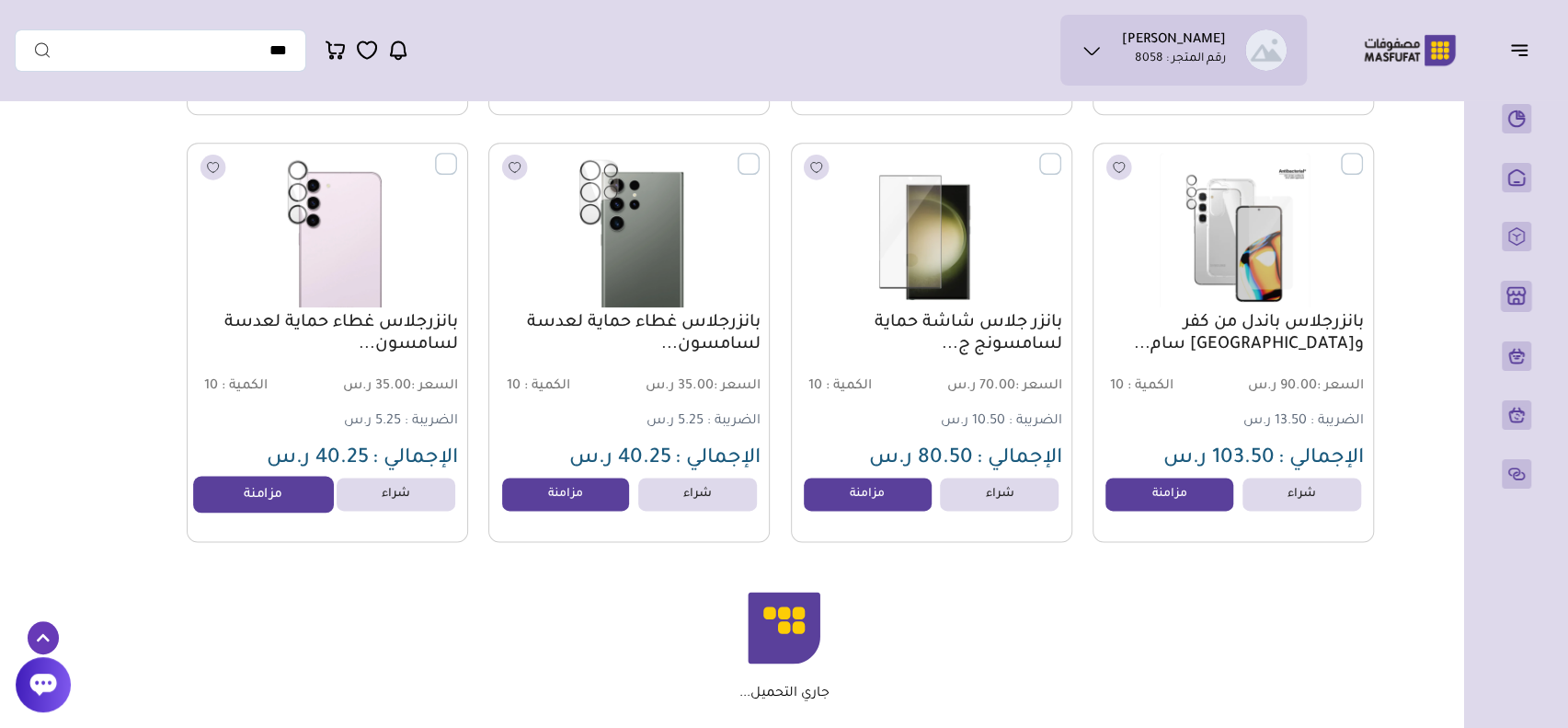
click at [269, 503] on link "مزامنة" at bounding box center [264, 495] width 140 height 37
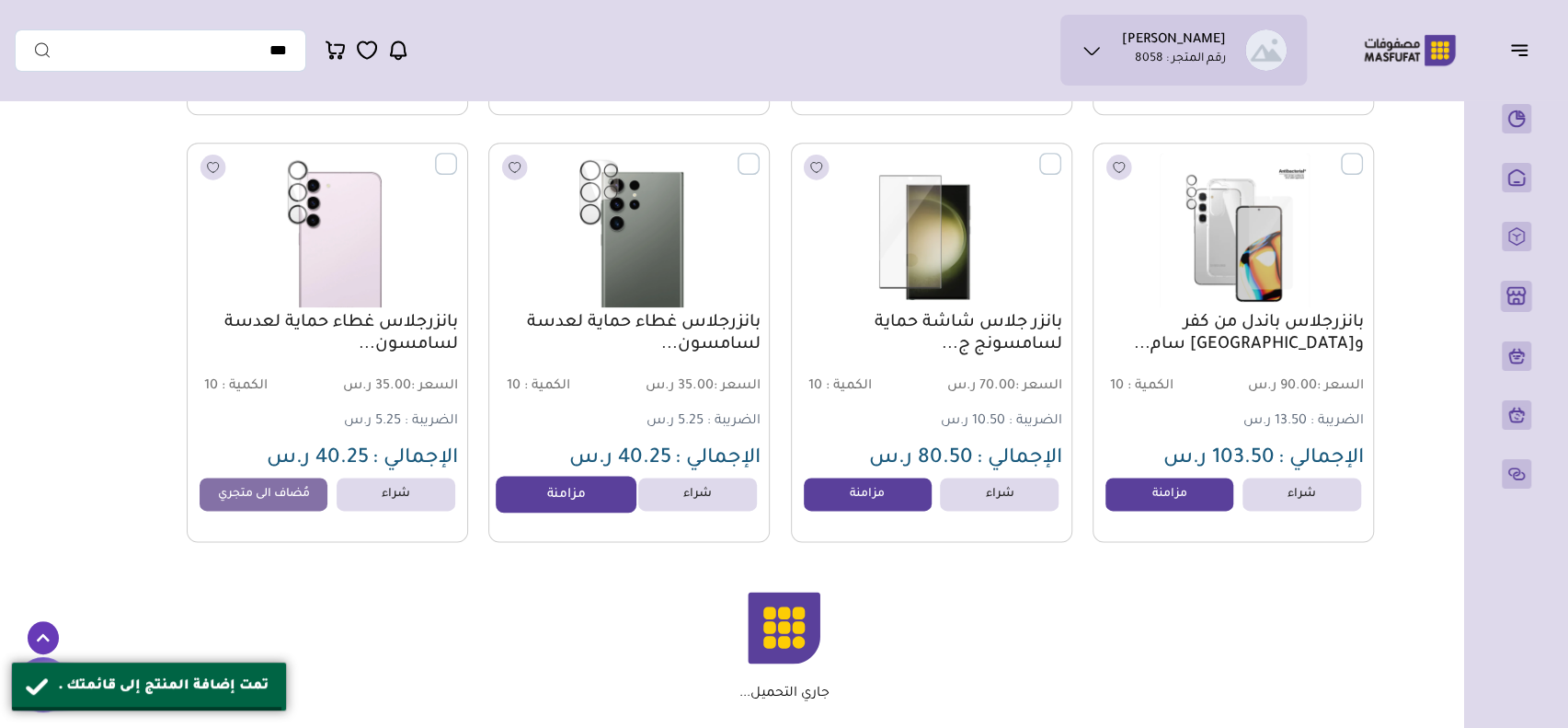
click at [550, 511] on link "مزامنة" at bounding box center [566, 495] width 140 height 37
click at [894, 504] on link "مزامنة" at bounding box center [867, 495] width 140 height 37
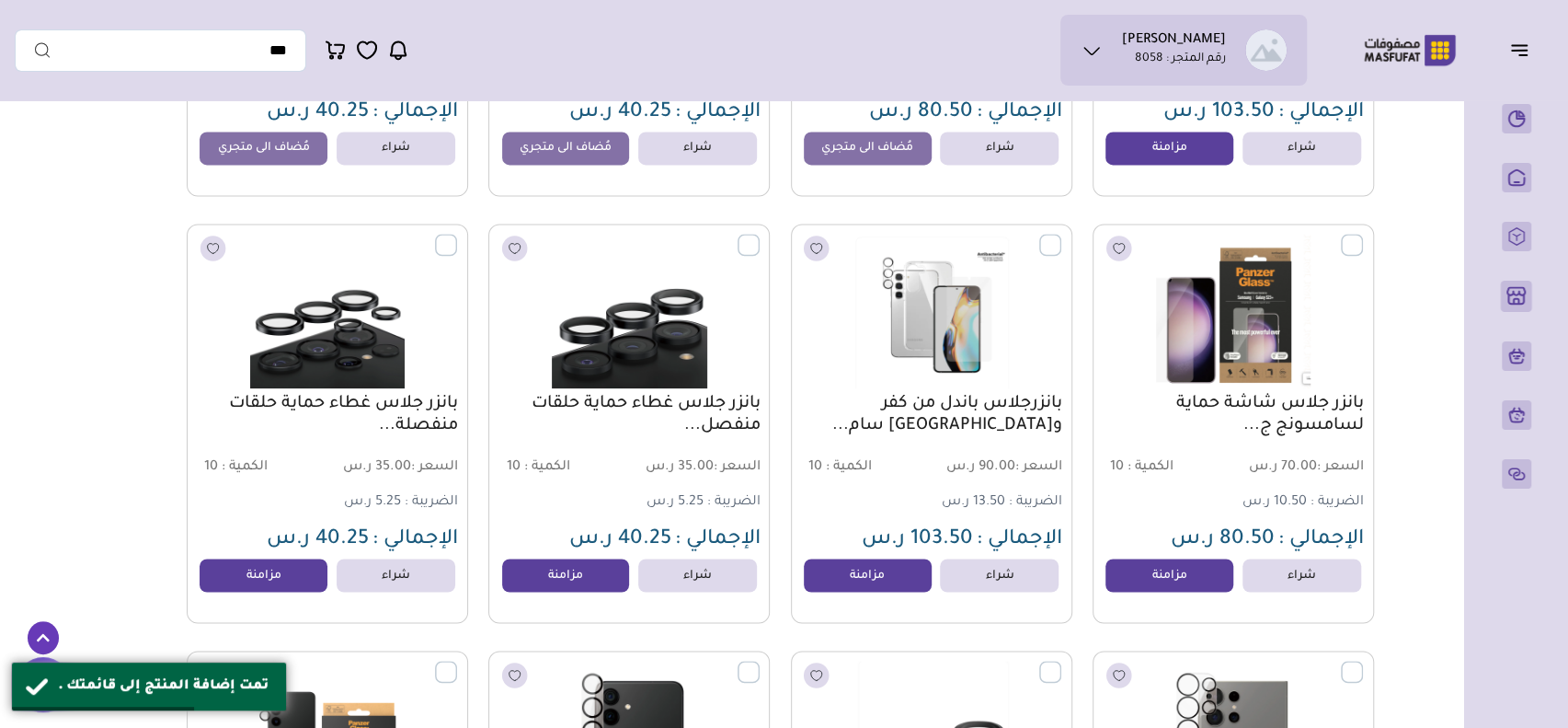
scroll to position [6535, 0]
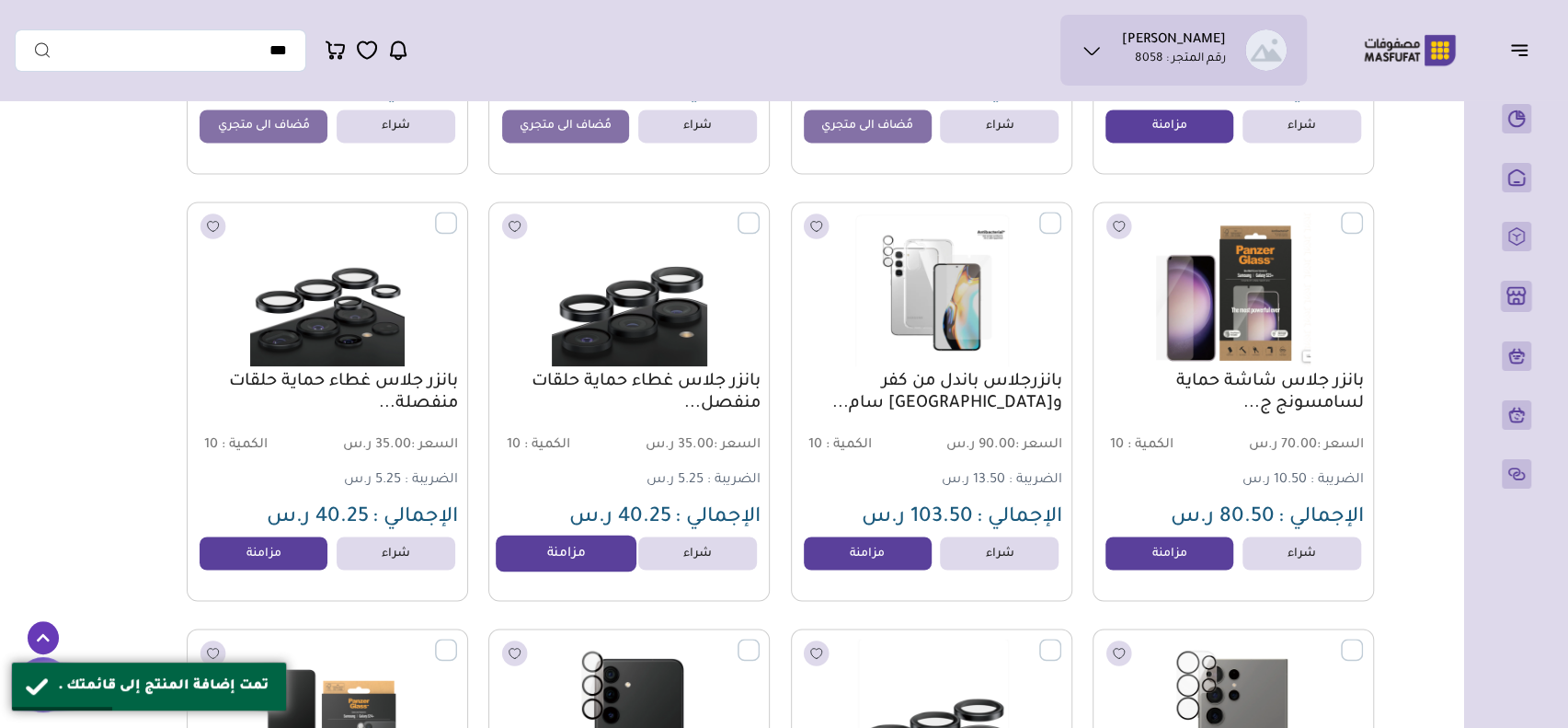
click at [581, 559] on link "مزامنة" at bounding box center [566, 553] width 140 height 37
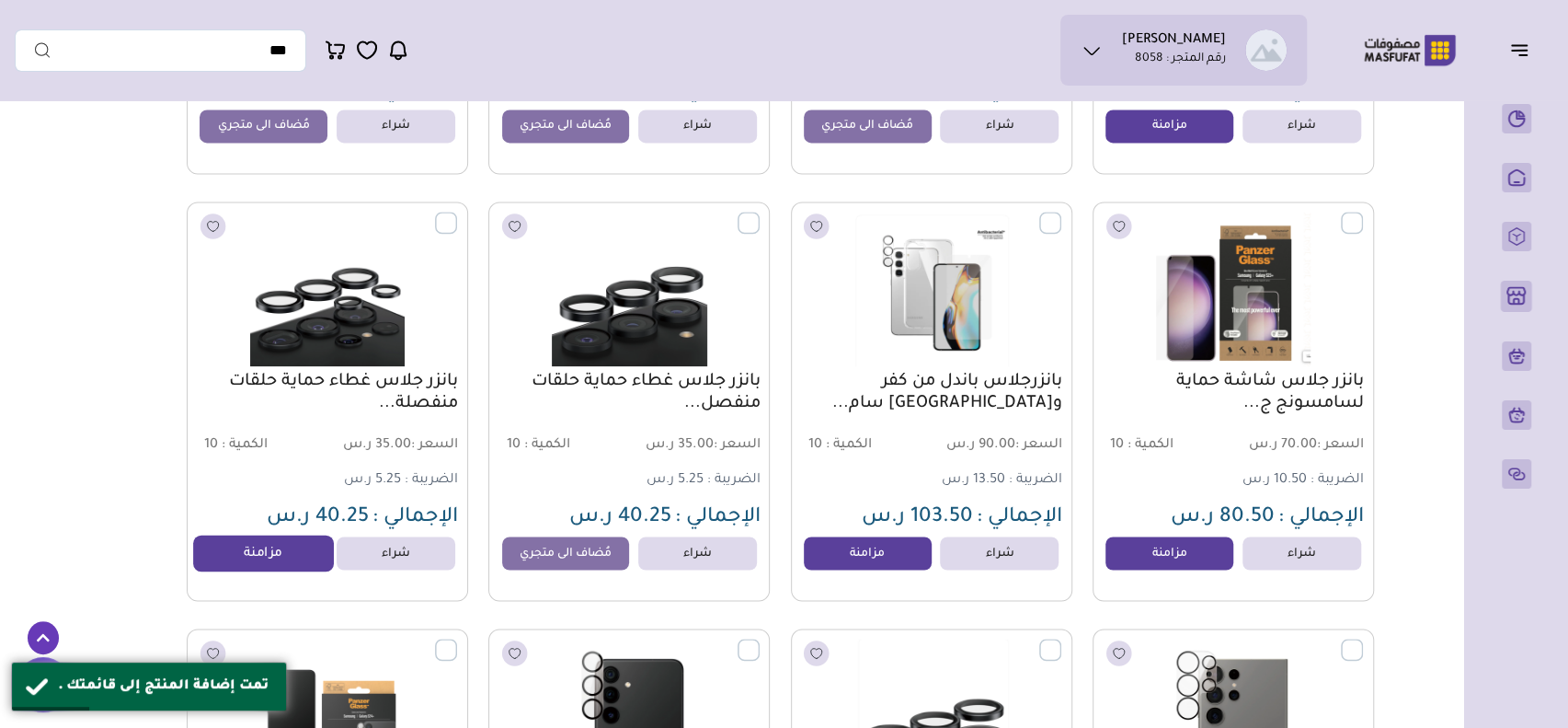
click at [300, 562] on link "مزامنة" at bounding box center [264, 553] width 140 height 37
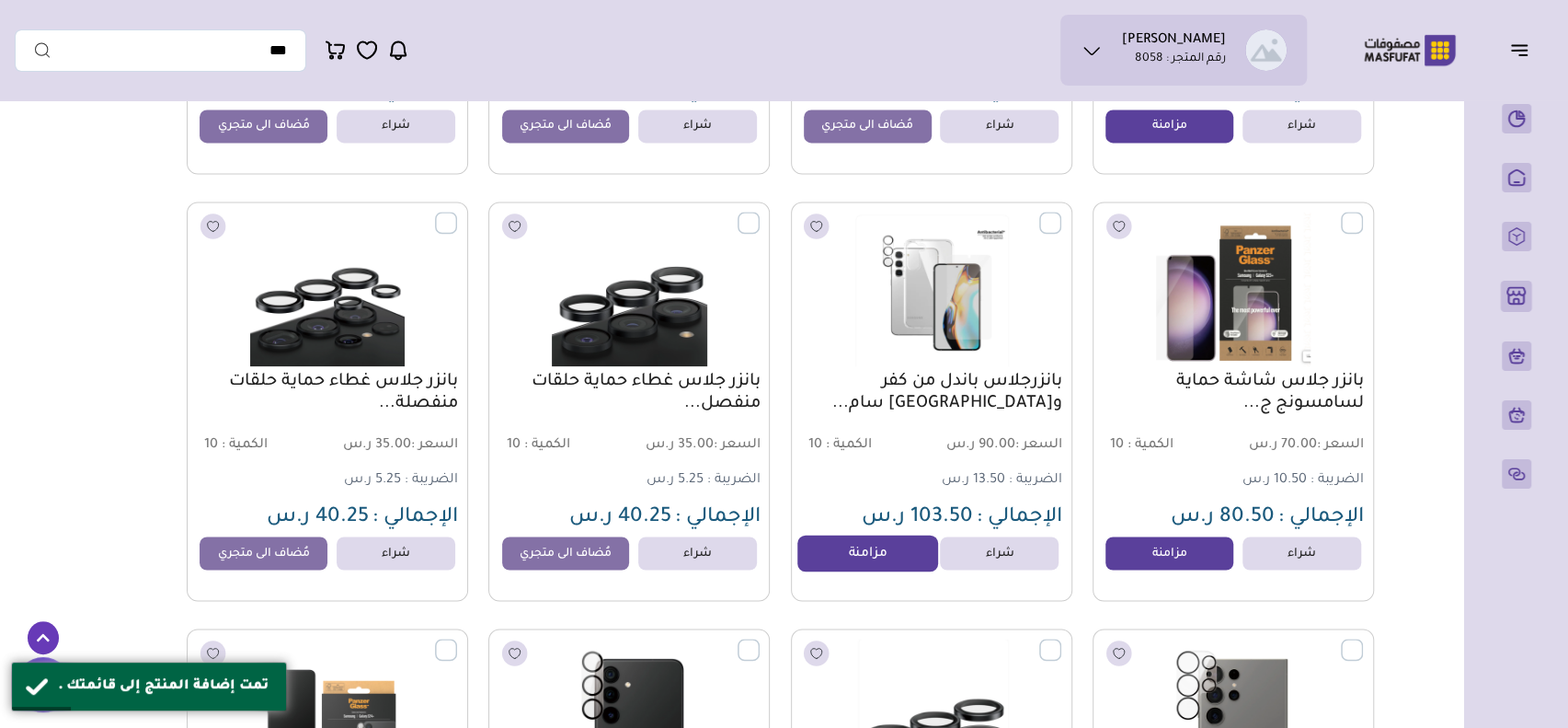
click at [848, 564] on link "مزامنة" at bounding box center [867, 553] width 140 height 37
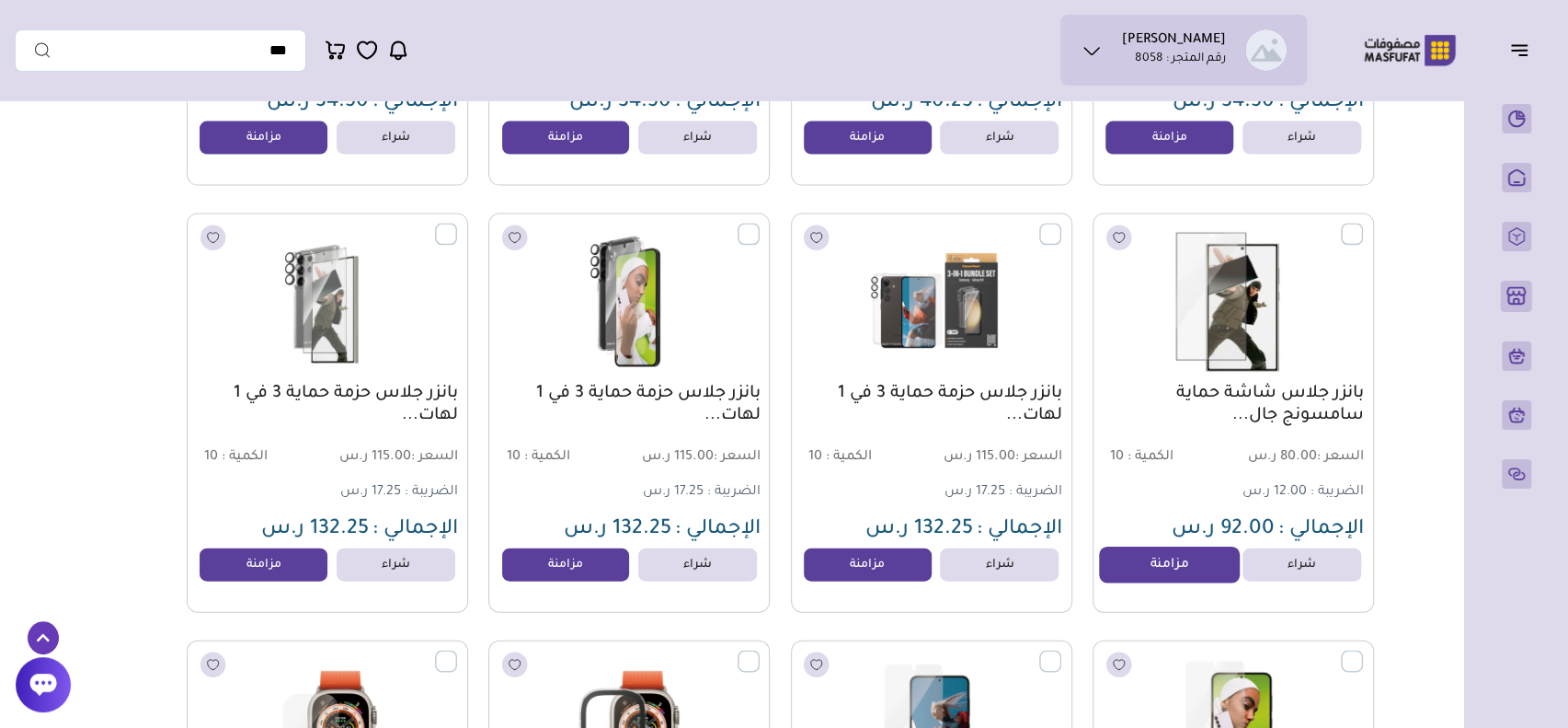
scroll to position [7456, 0]
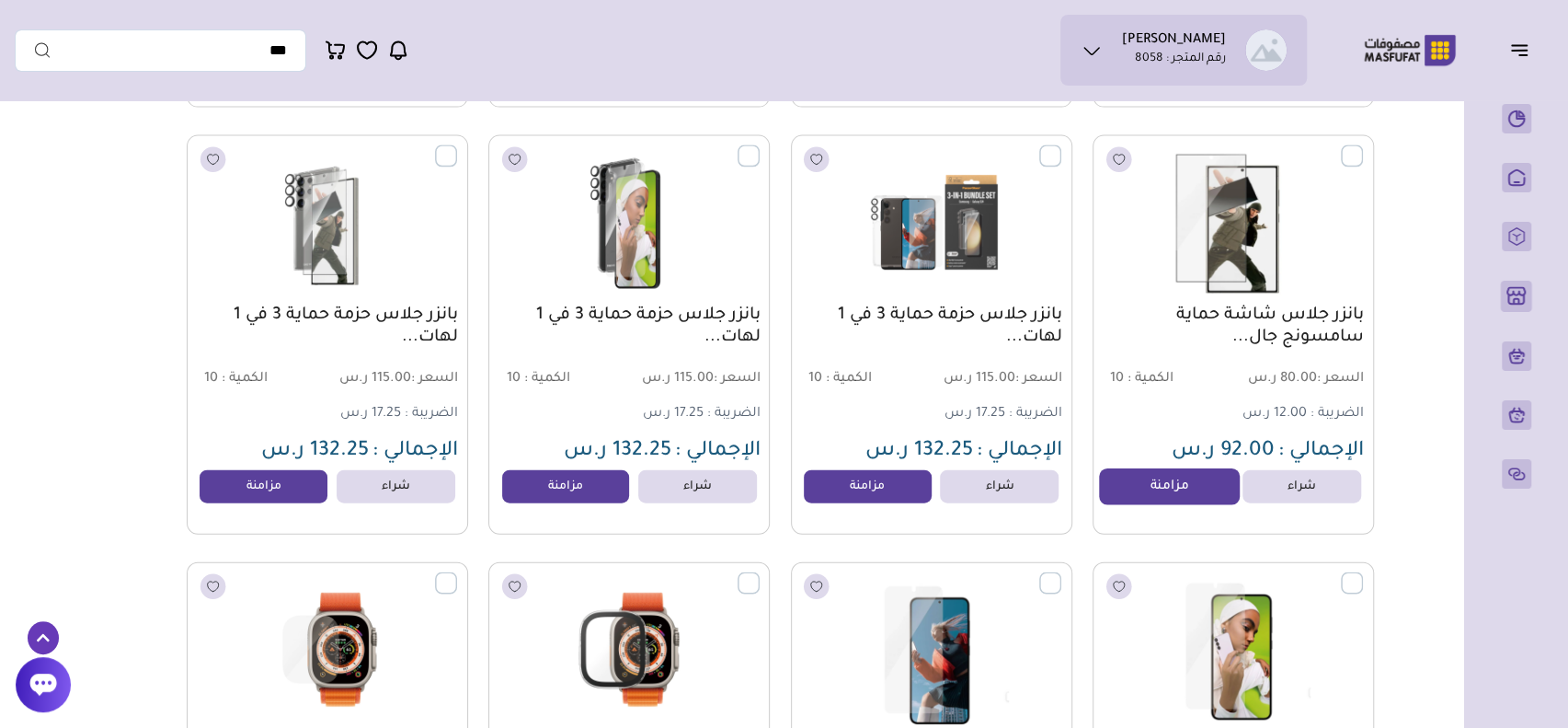
click at [1201, 485] on link "مزامنة" at bounding box center [1169, 487] width 140 height 37
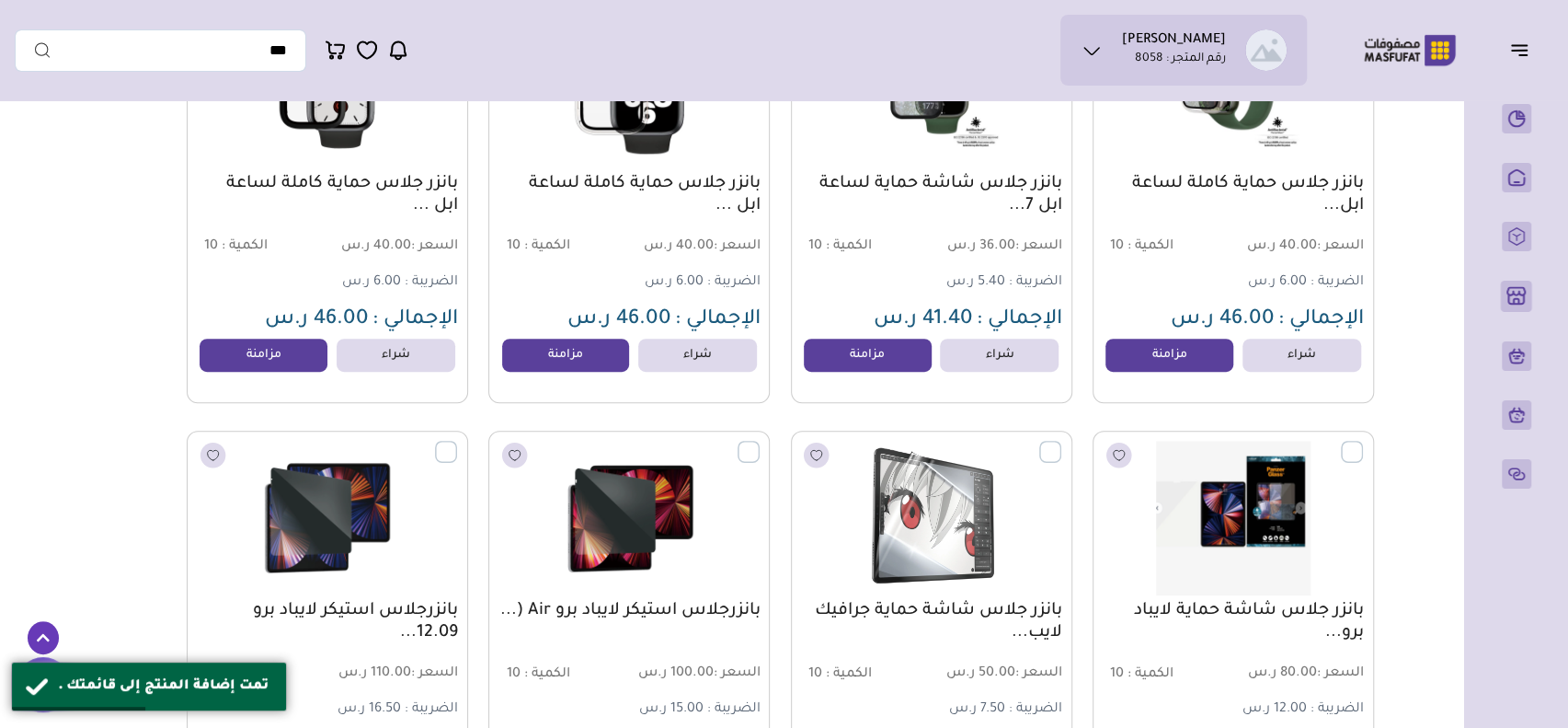
scroll to position [9941, 0]
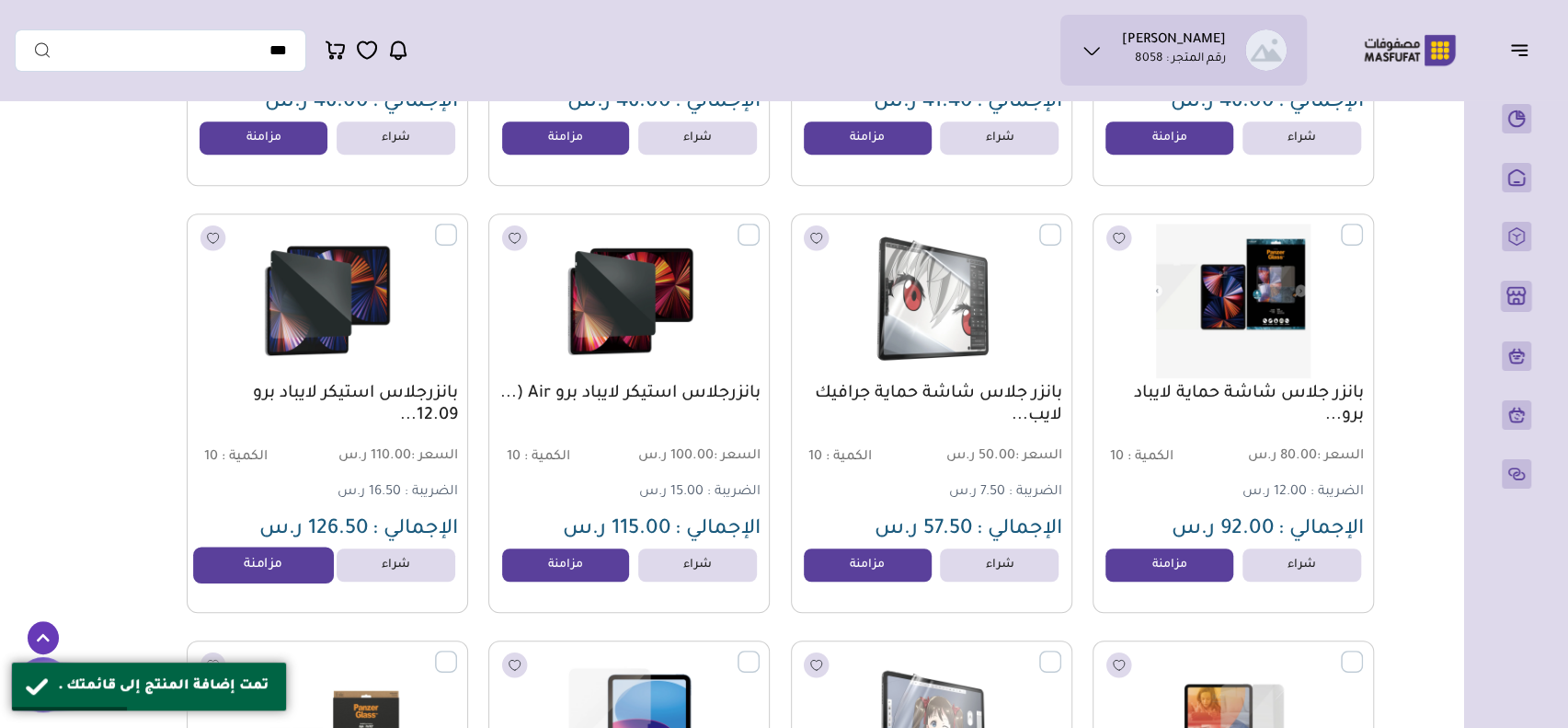
click at [292, 574] on link "مزامنة" at bounding box center [264, 565] width 140 height 37
click at [586, 584] on link "مزامنة" at bounding box center [566, 565] width 140 height 37
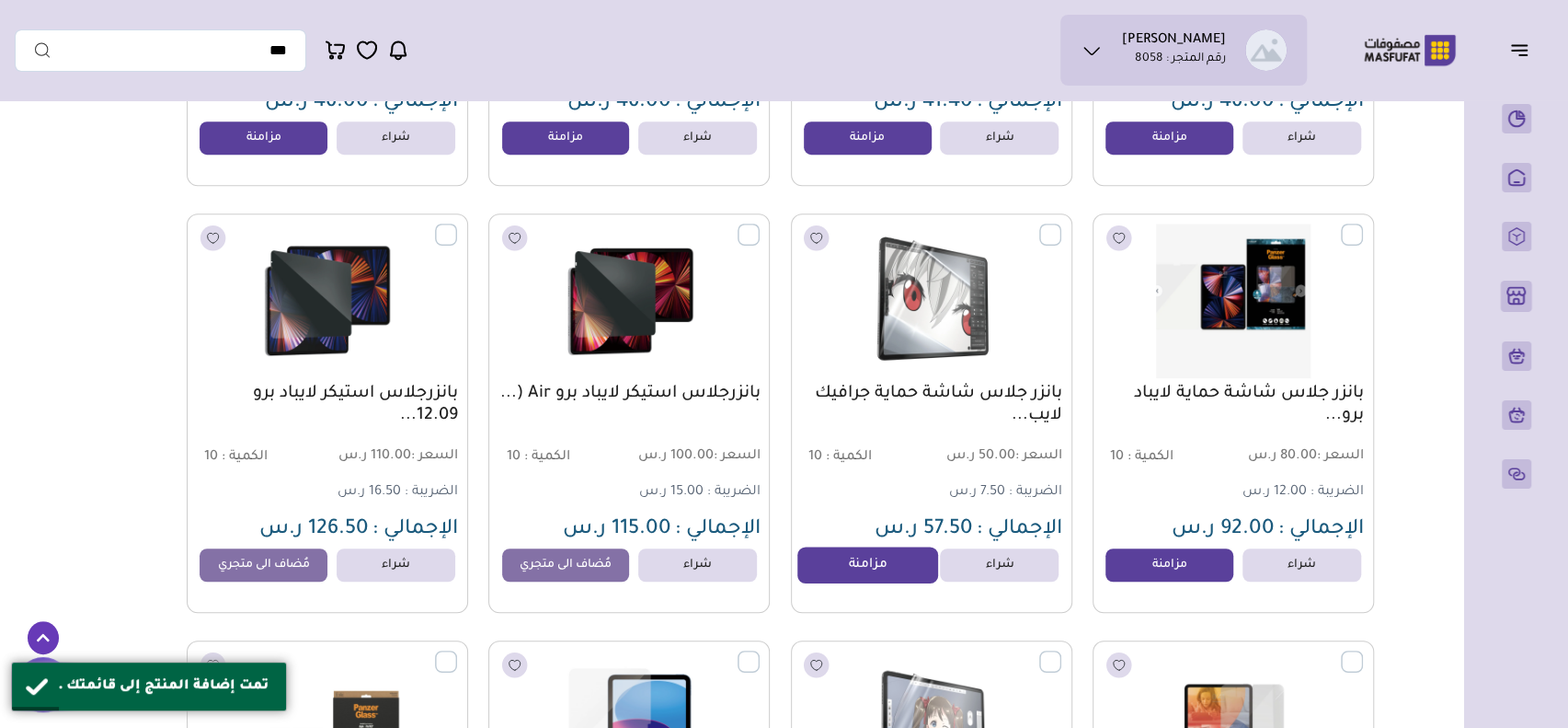
click at [893, 564] on link "مزامنة" at bounding box center [867, 565] width 140 height 37
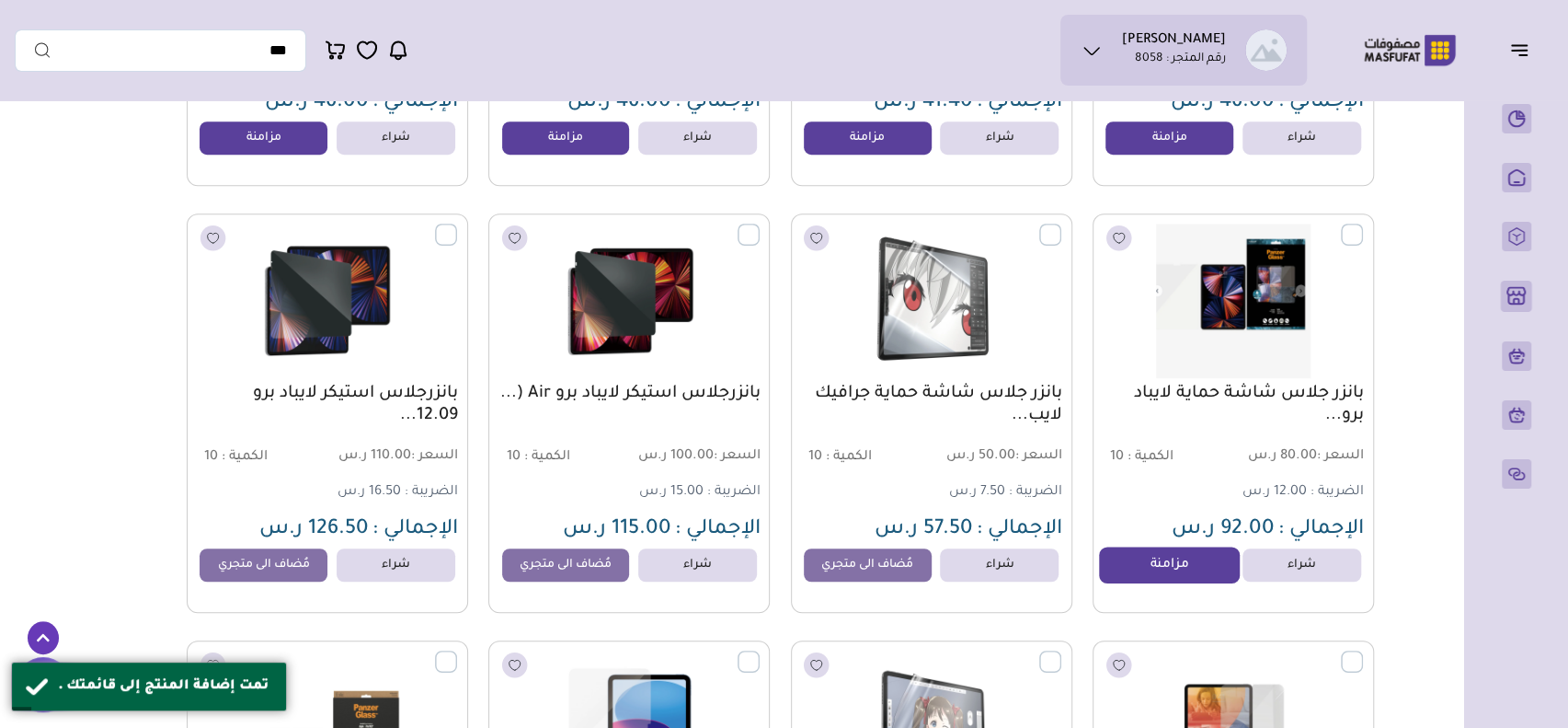
click at [1182, 571] on link "مزامنة" at bounding box center [1169, 565] width 140 height 37
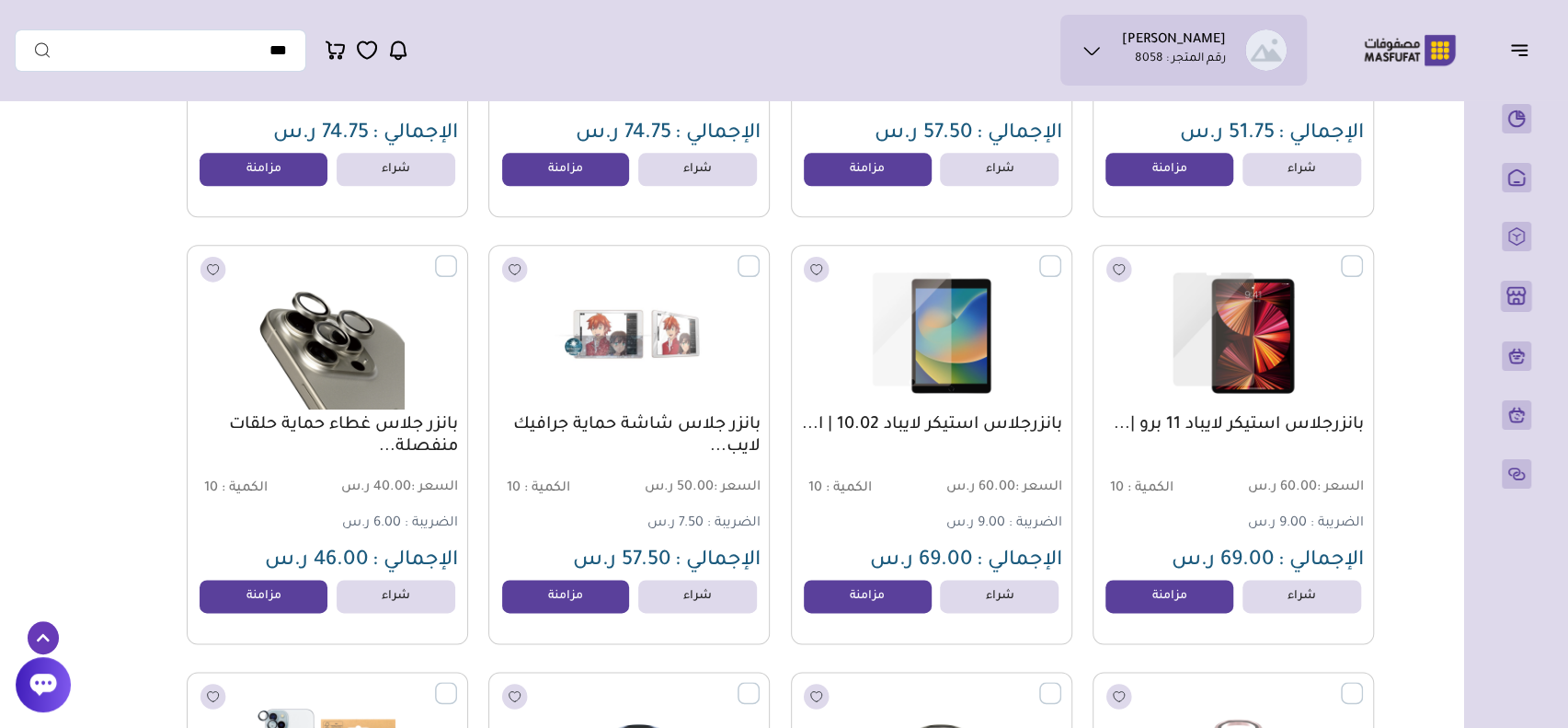
scroll to position [10769, 0]
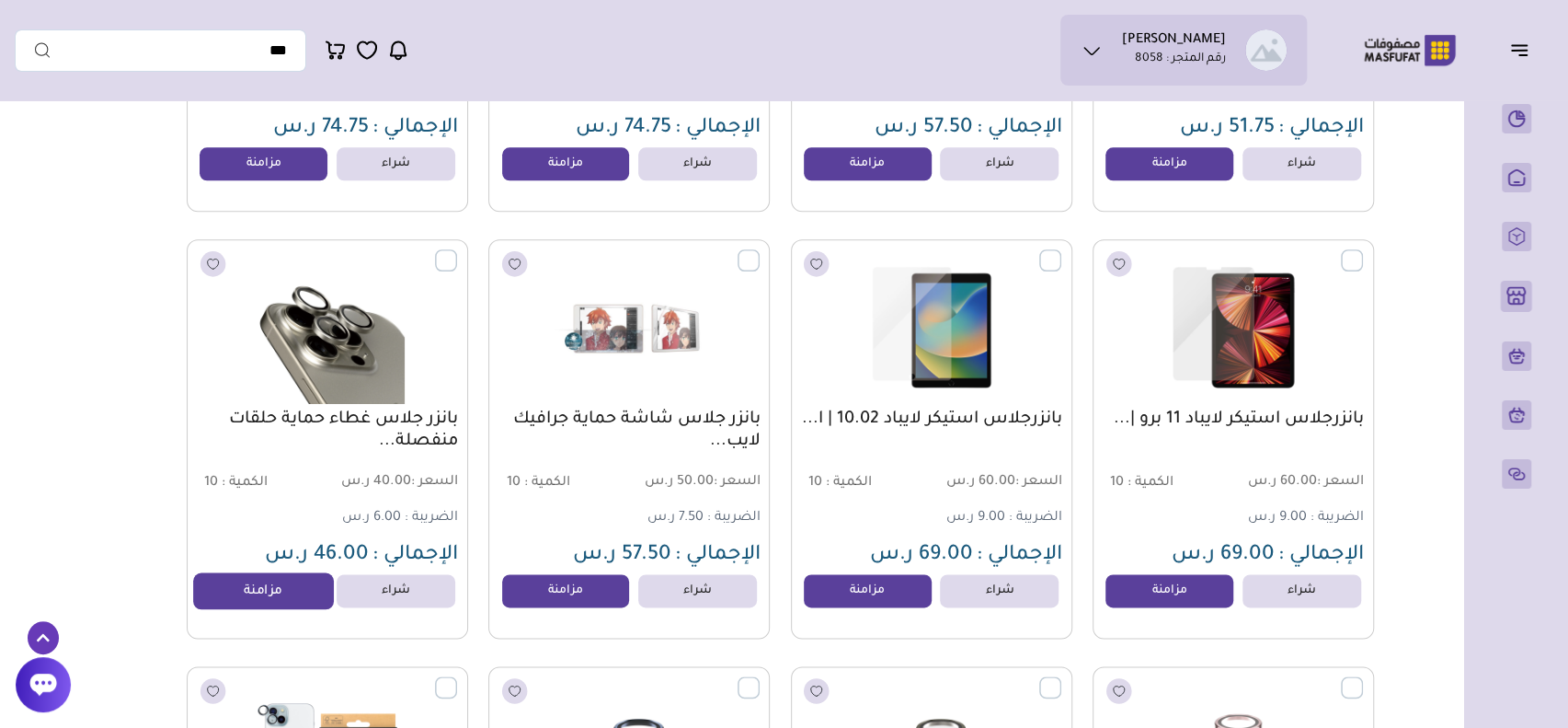
click at [291, 587] on link "مزامنة" at bounding box center [264, 591] width 140 height 37
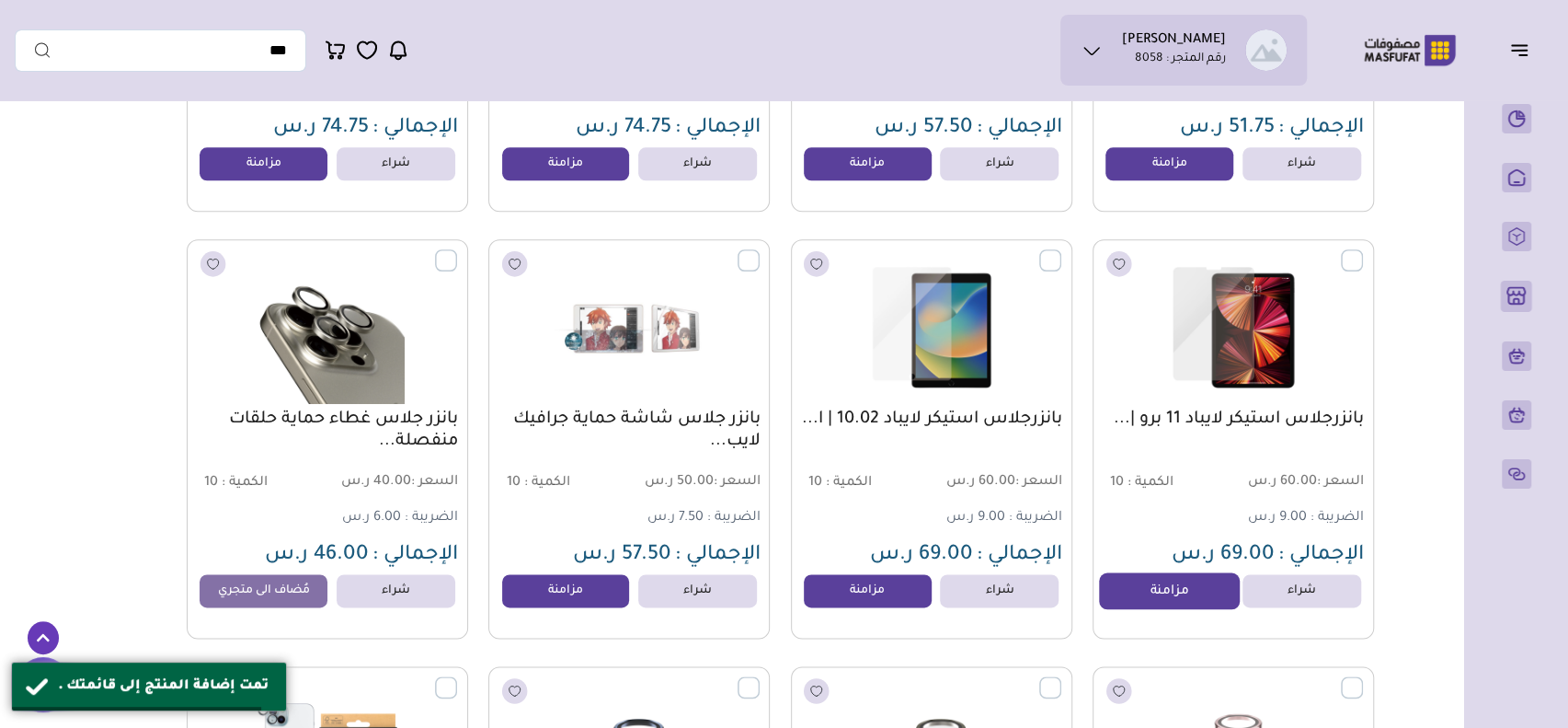
click at [1196, 601] on link "مزامنة" at bounding box center [1169, 591] width 140 height 37
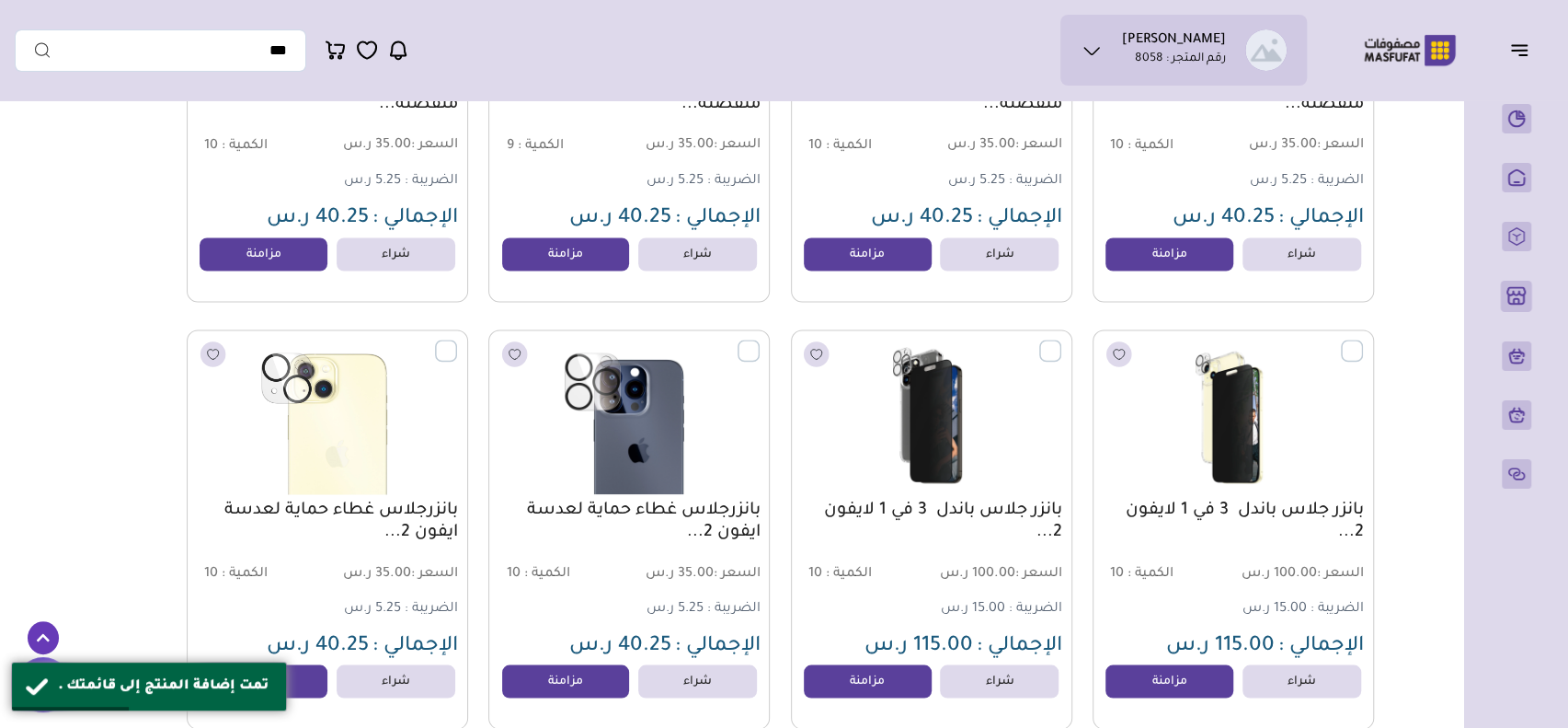
scroll to position [11690, 0]
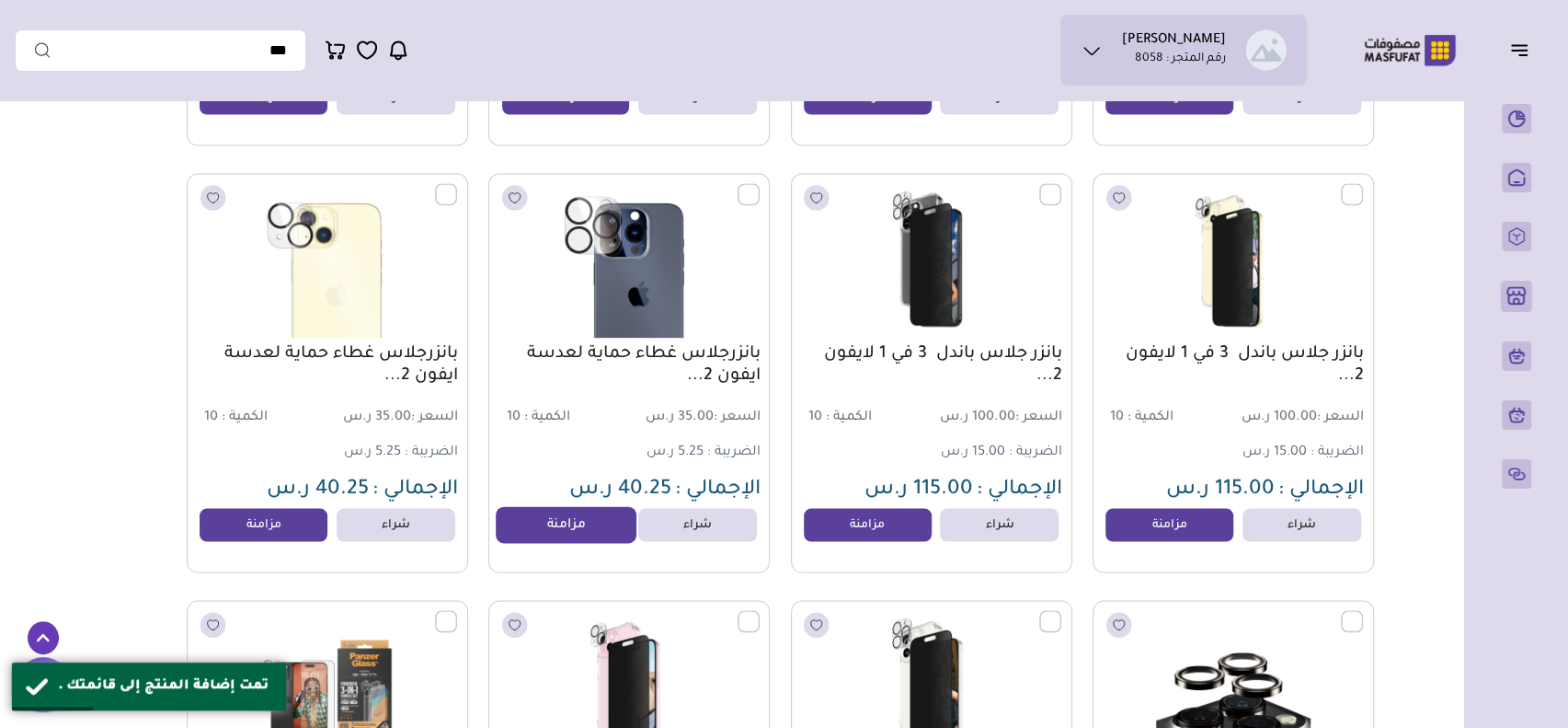
click at [572, 533] on link "مزامنة" at bounding box center [566, 525] width 140 height 37
click at [280, 529] on link "مزامنة" at bounding box center [264, 525] width 140 height 37
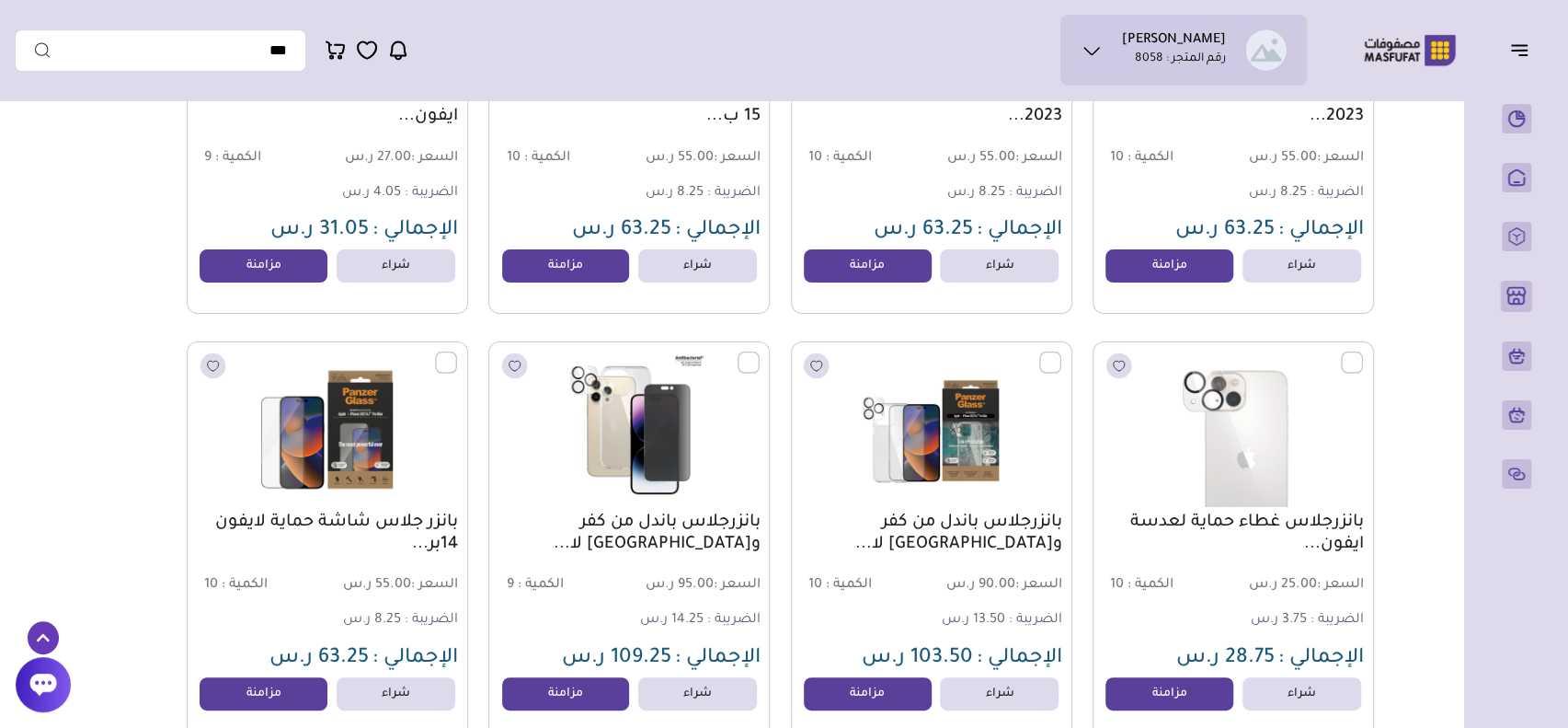
scroll to position [14083, 0]
click at [603, 695] on link "مزامنة" at bounding box center [566, 695] width 140 height 37
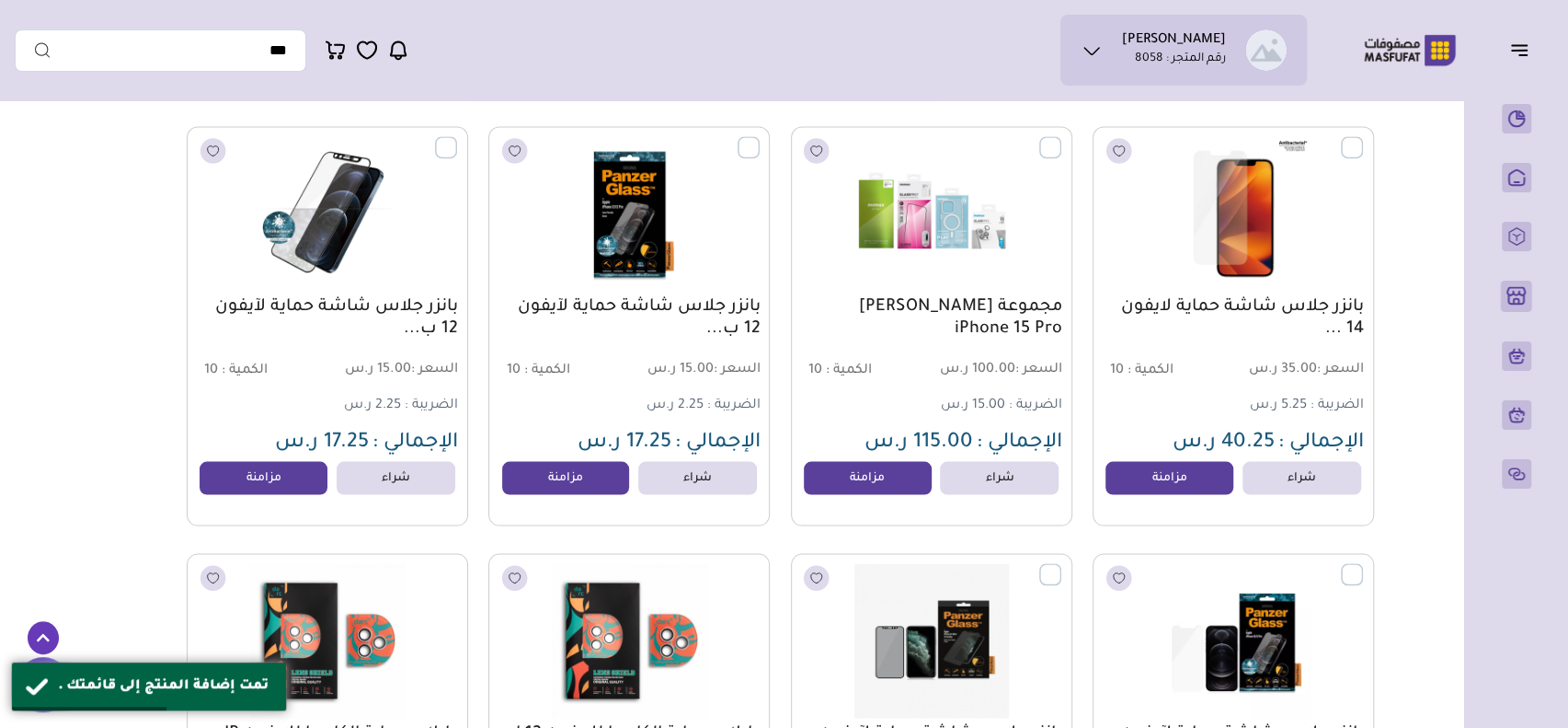
scroll to position [16476, 0]
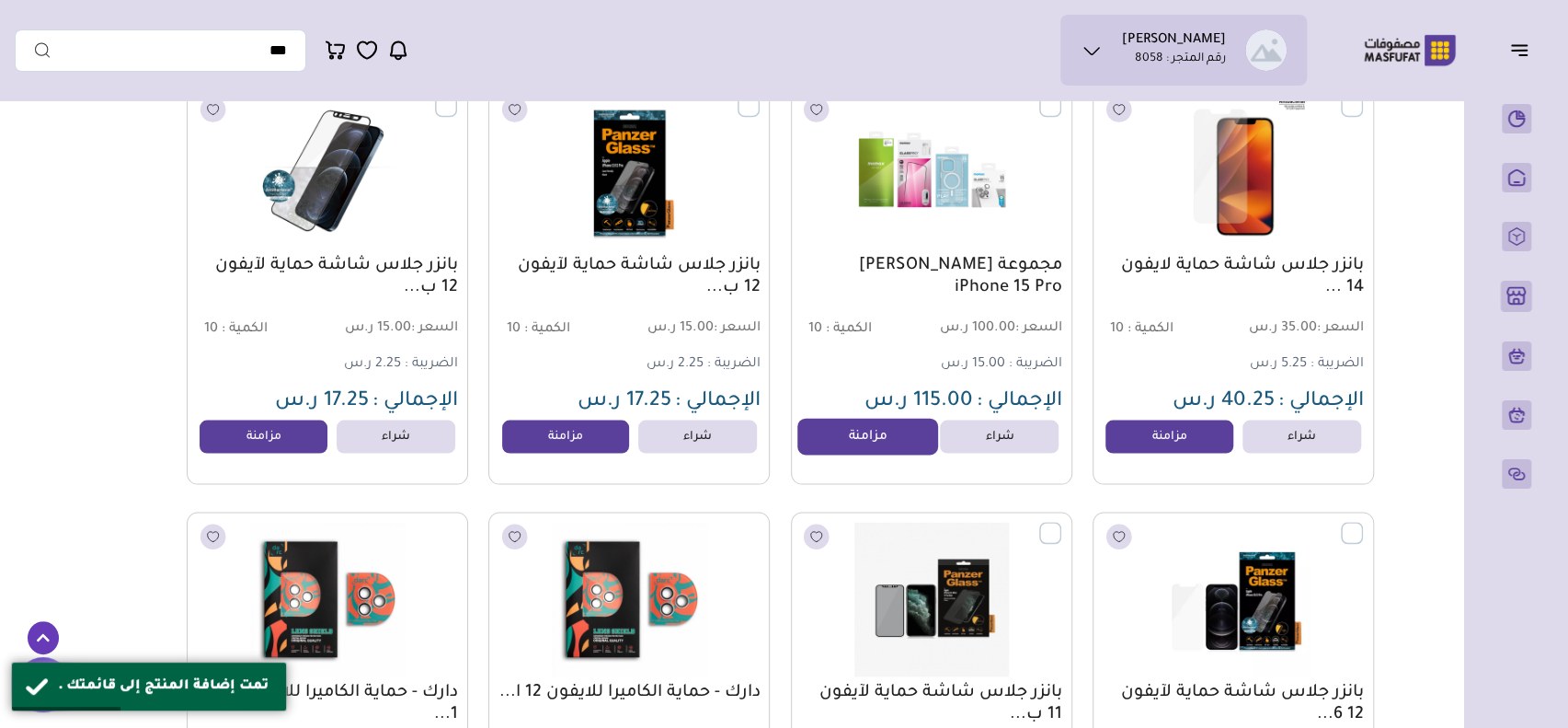
click at [865, 448] on link "مزامنة" at bounding box center [867, 437] width 140 height 37
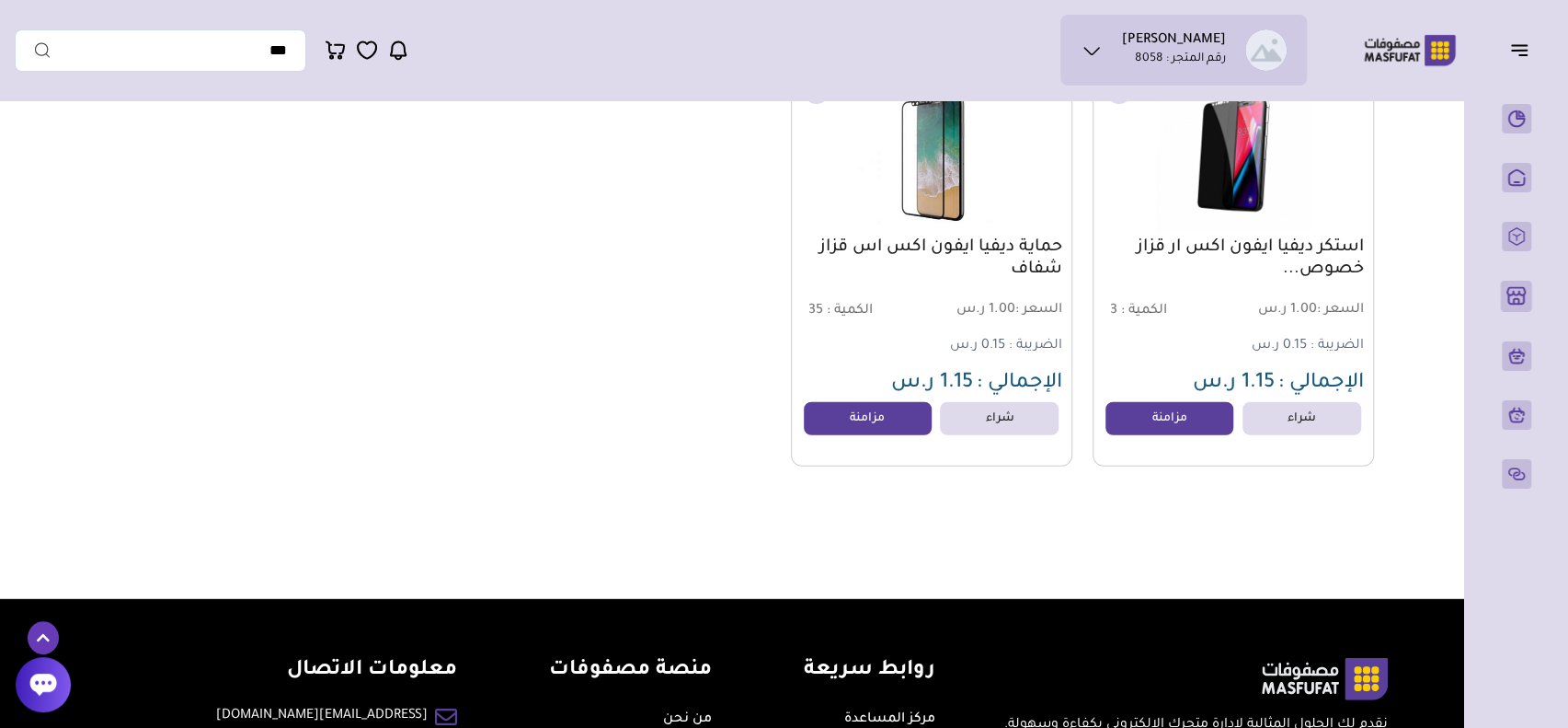
scroll to position [26785, 0]
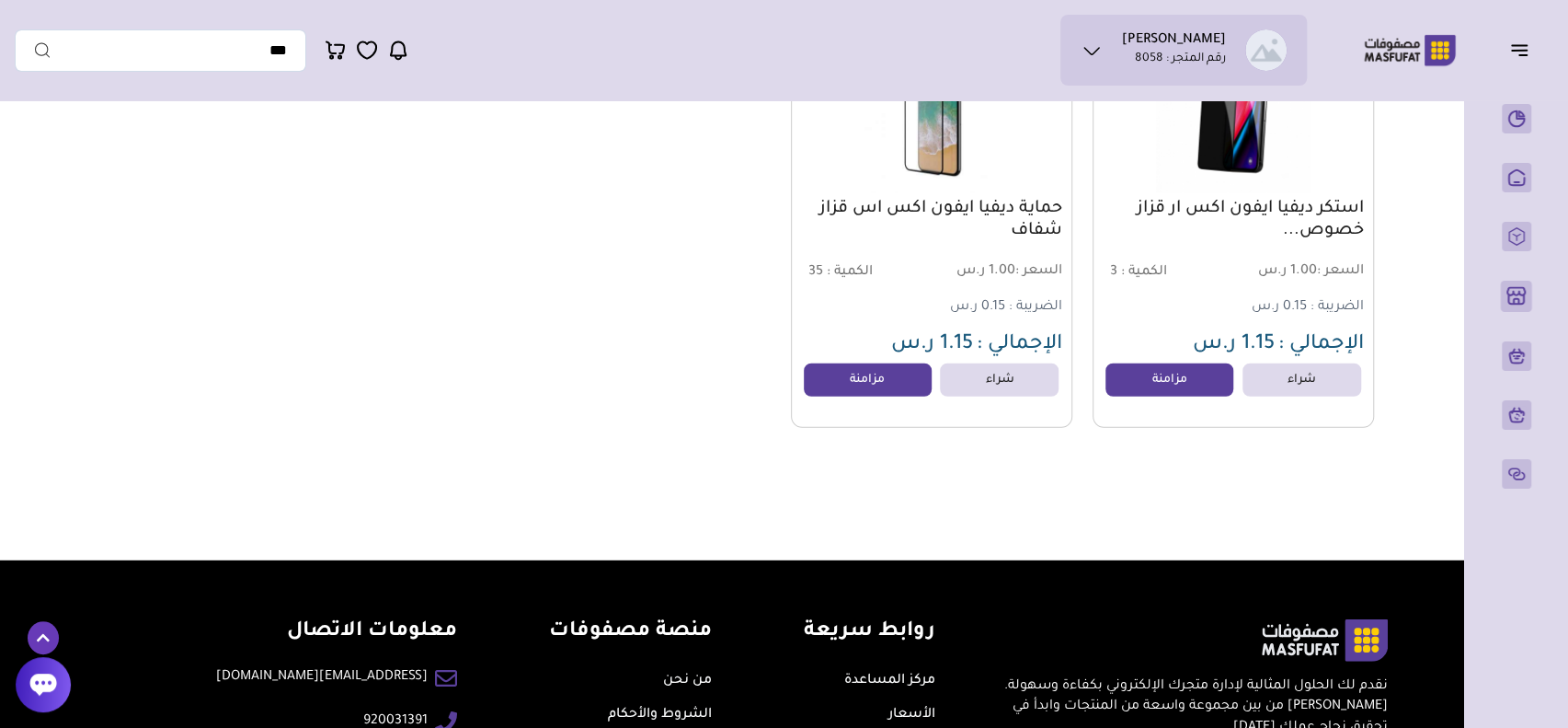
drag, startPoint x: 564, startPoint y: 350, endPoint x: 554, endPoint y: 229, distance: 121.4
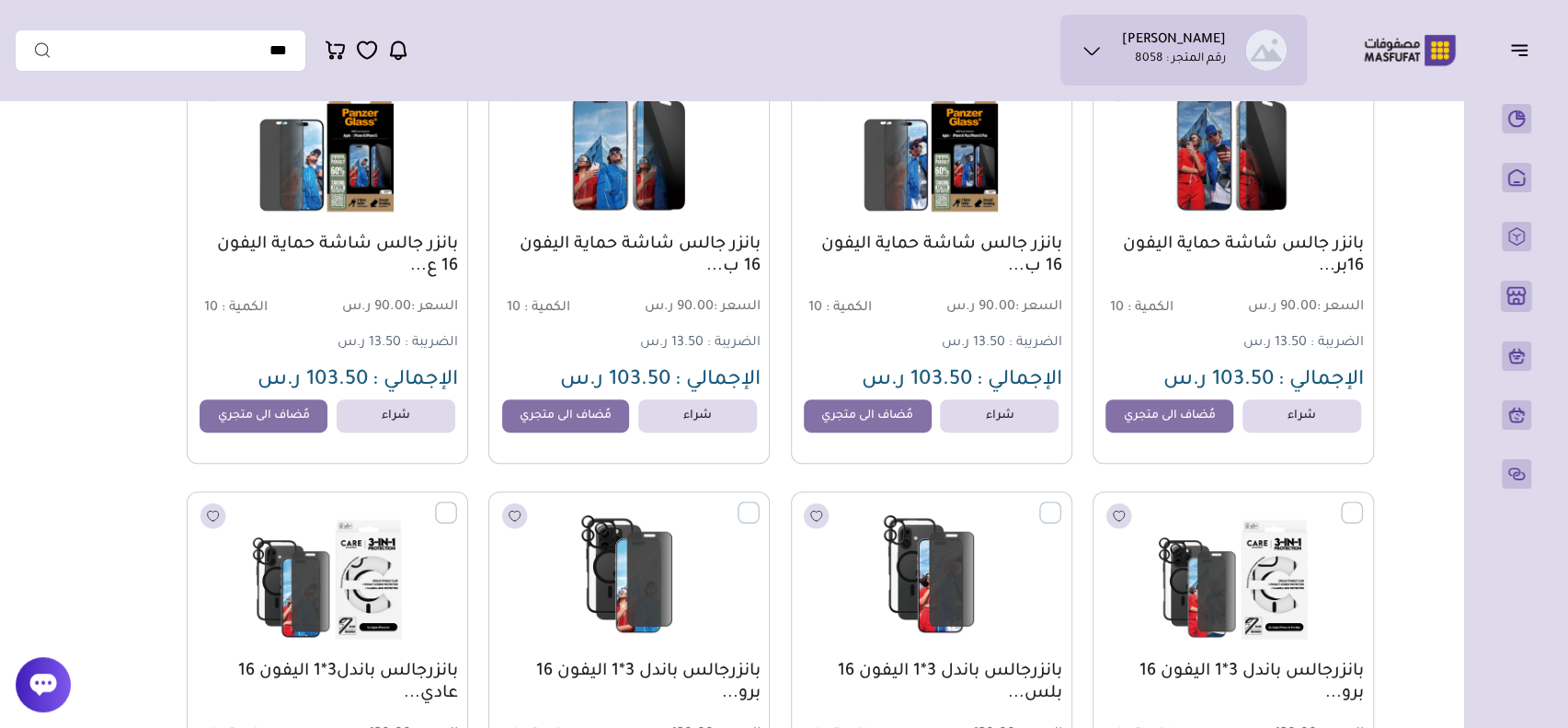
scroll to position [0, 0]
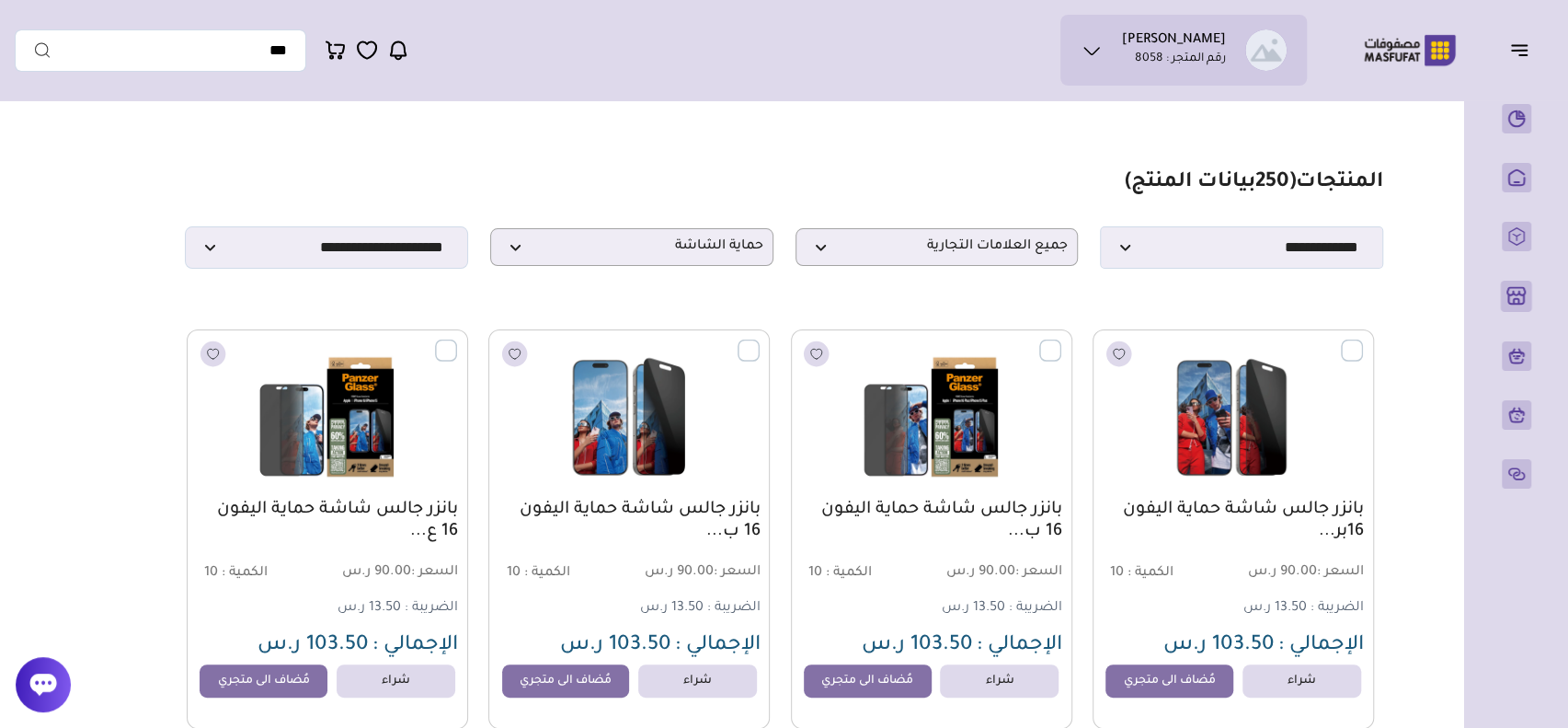
click at [659, 232] on div "**********" at bounding box center [784, 247] width 1198 height 43
click at [653, 241] on p "حماية الشاشة" at bounding box center [632, 246] width 283 height 38
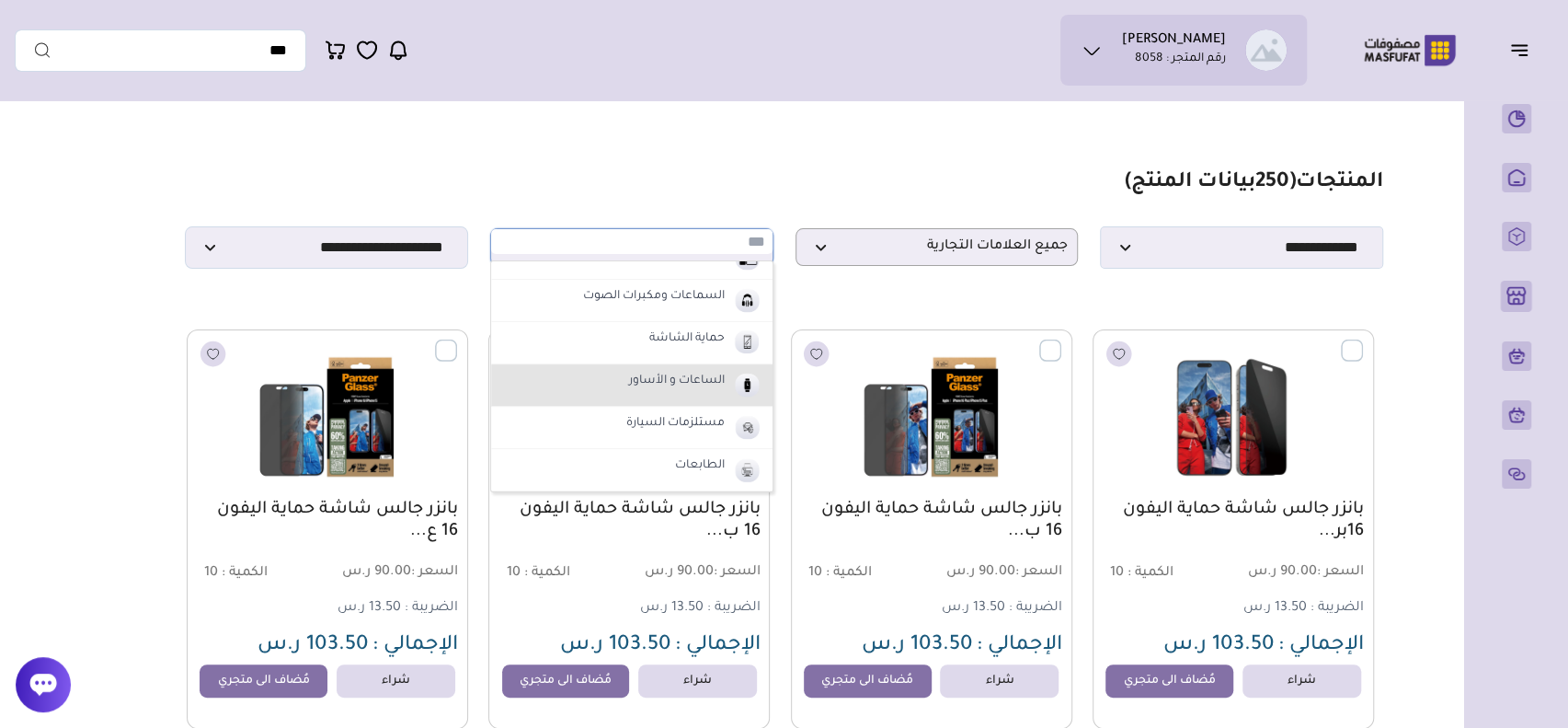
scroll to position [184, 0]
click at [695, 387] on label "الساعات و الأساور" at bounding box center [677, 386] width 101 height 24
select select "*"
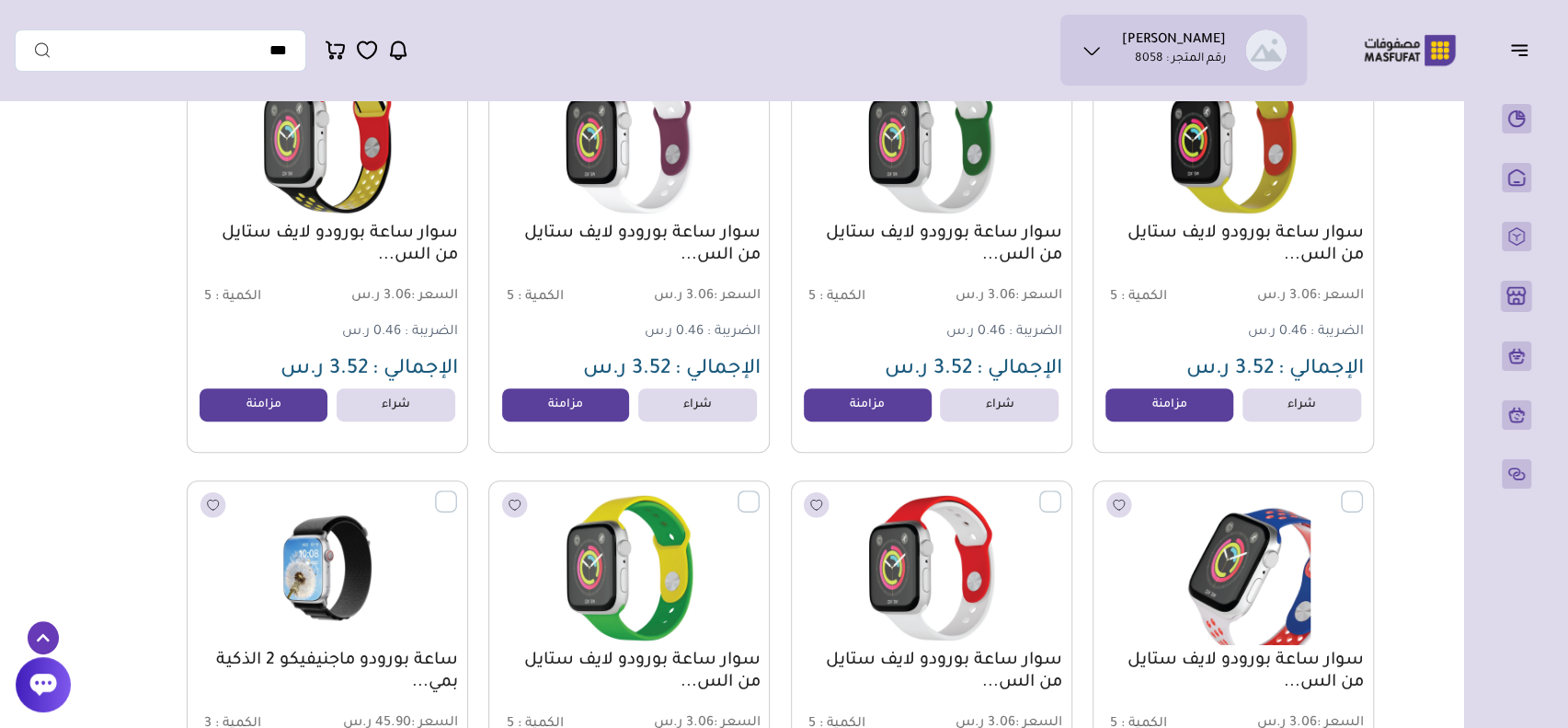
scroll to position [0, 0]
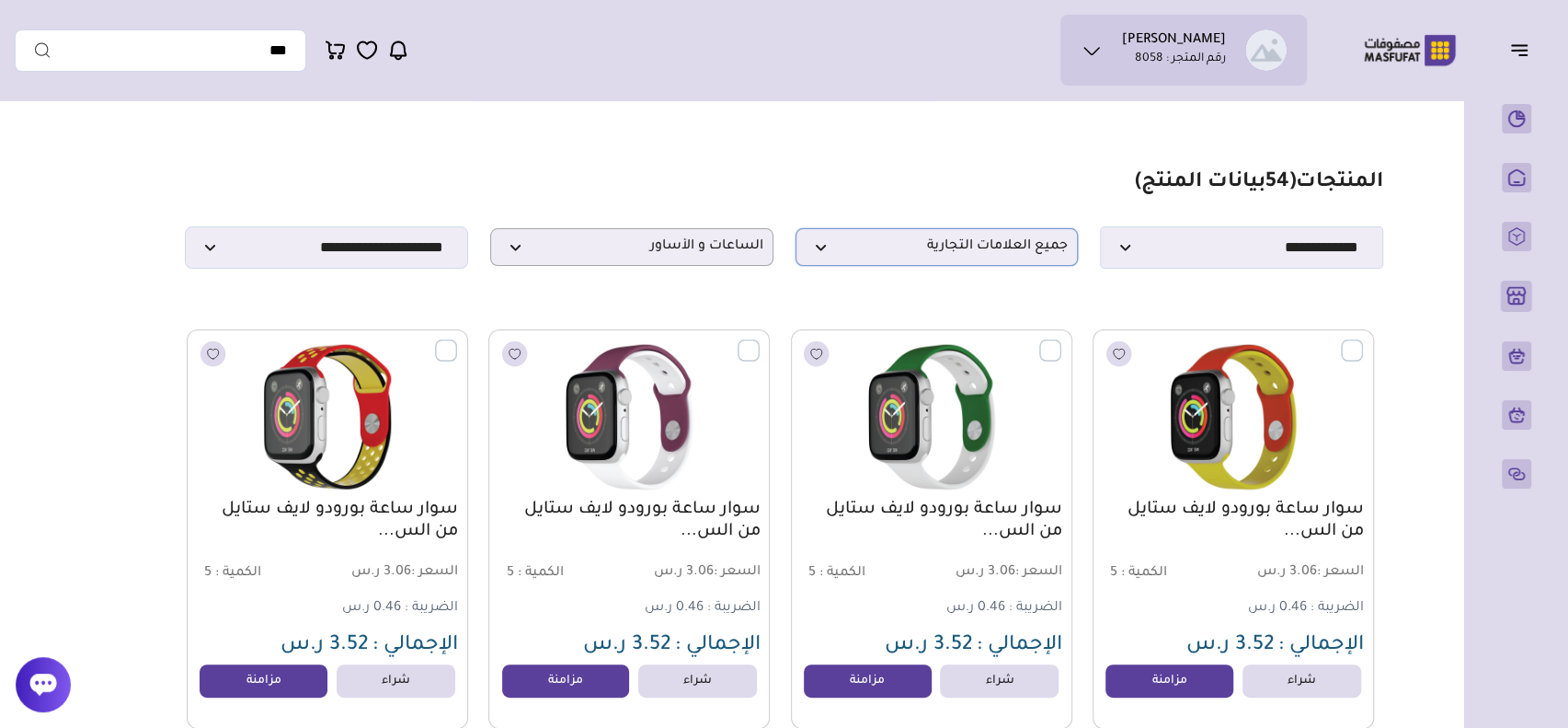
click at [962, 246] on span "جميع العلامات التجارية" at bounding box center [938, 246] width 263 height 18
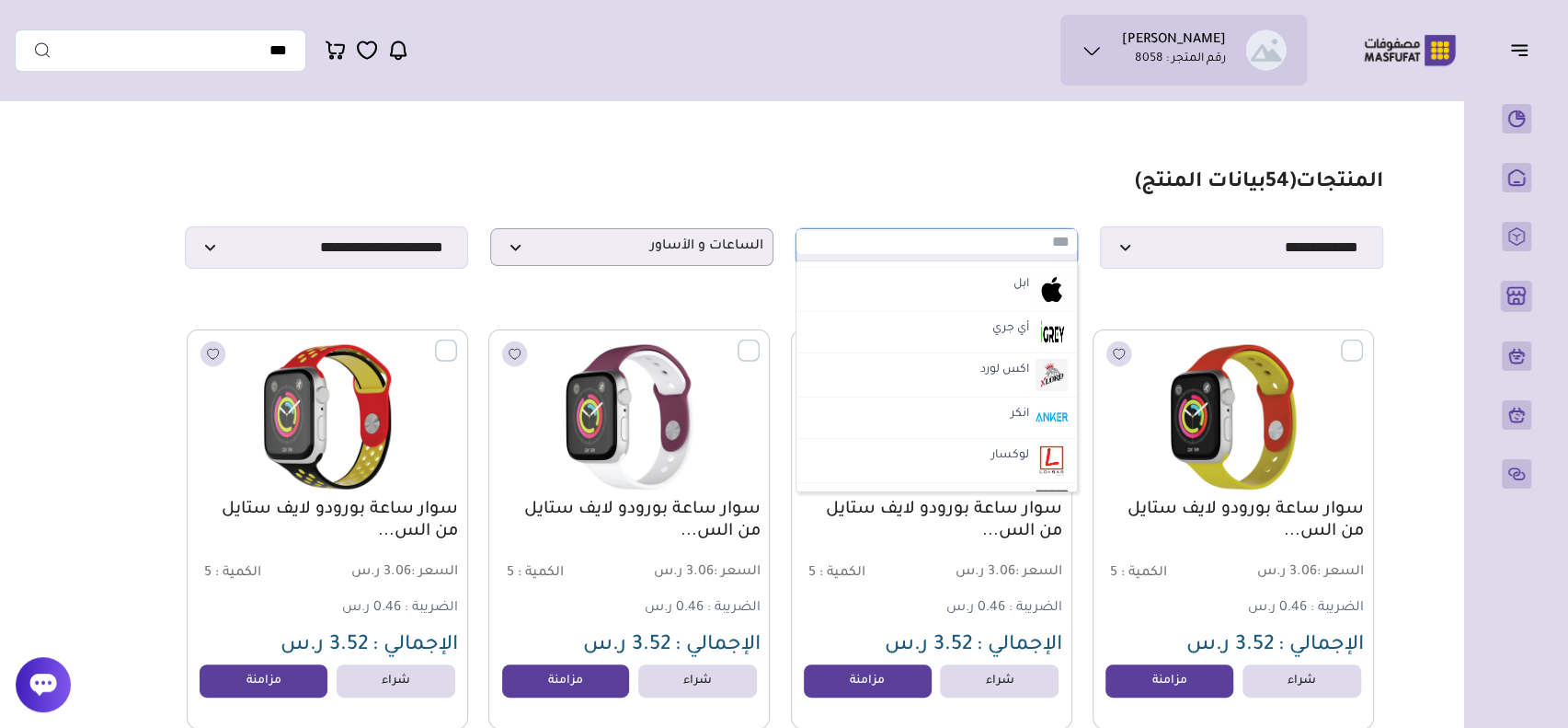
scroll to position [2638, 0]
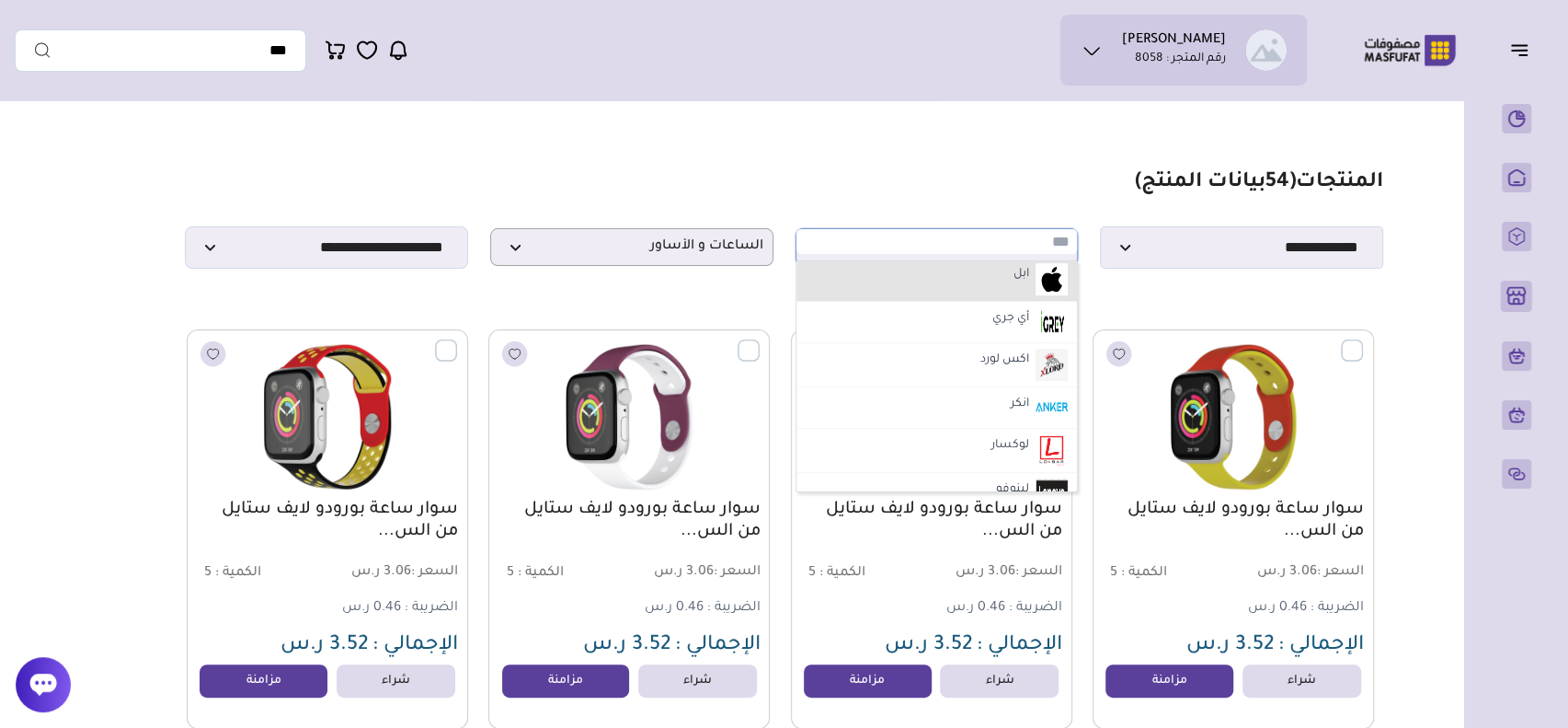
click at [1012, 268] on label "ابل" at bounding box center [1021, 275] width 21 height 24
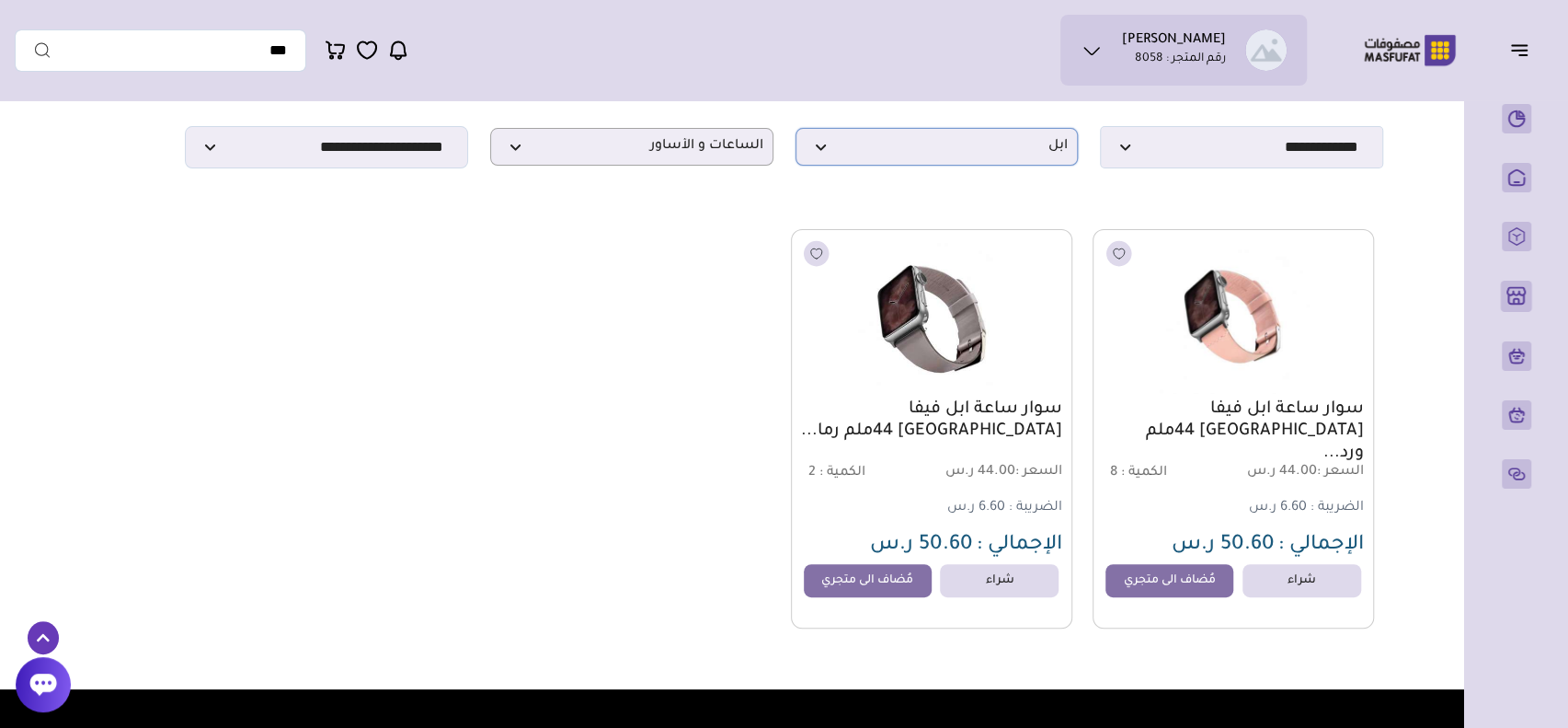
scroll to position [0, 0]
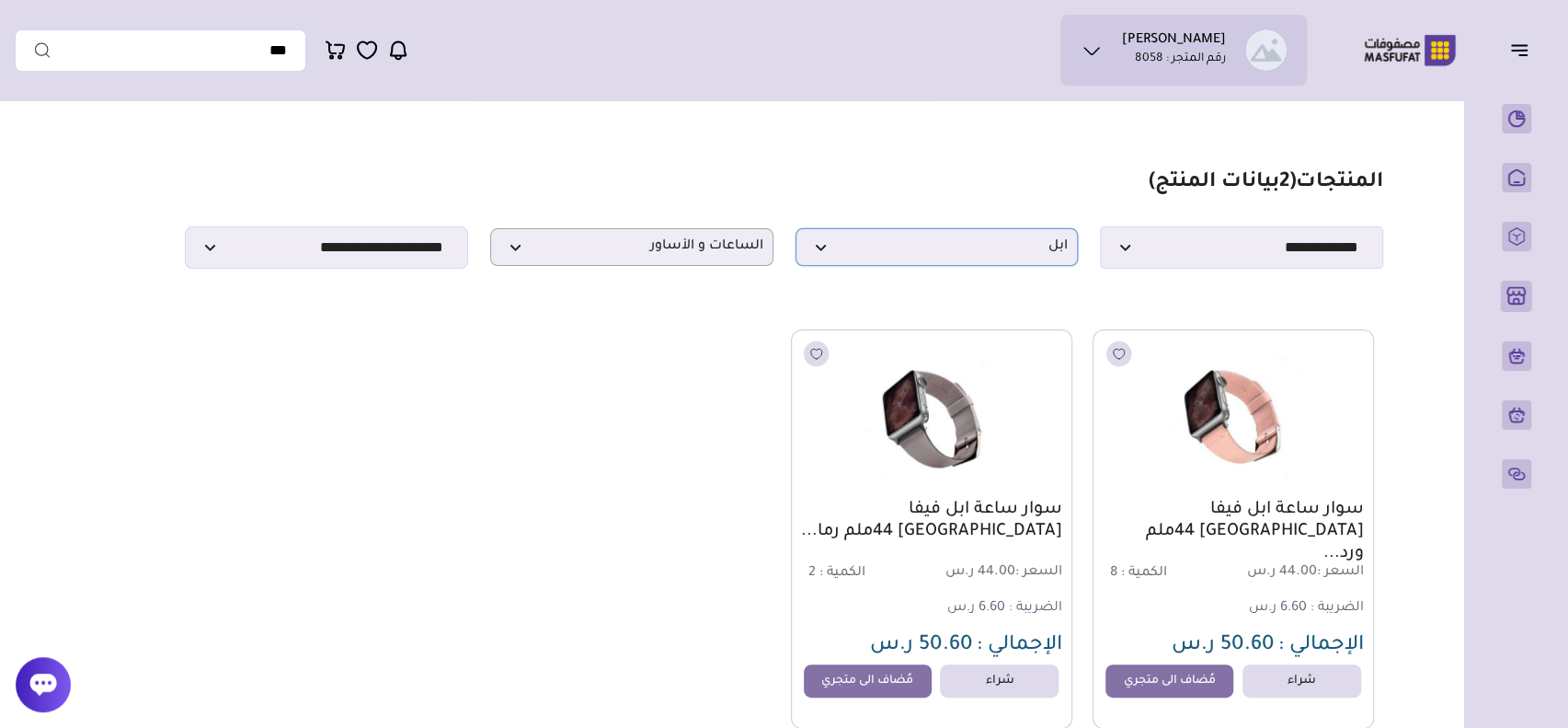
click at [865, 266] on p "ابل" at bounding box center [938, 246] width 283 height 38
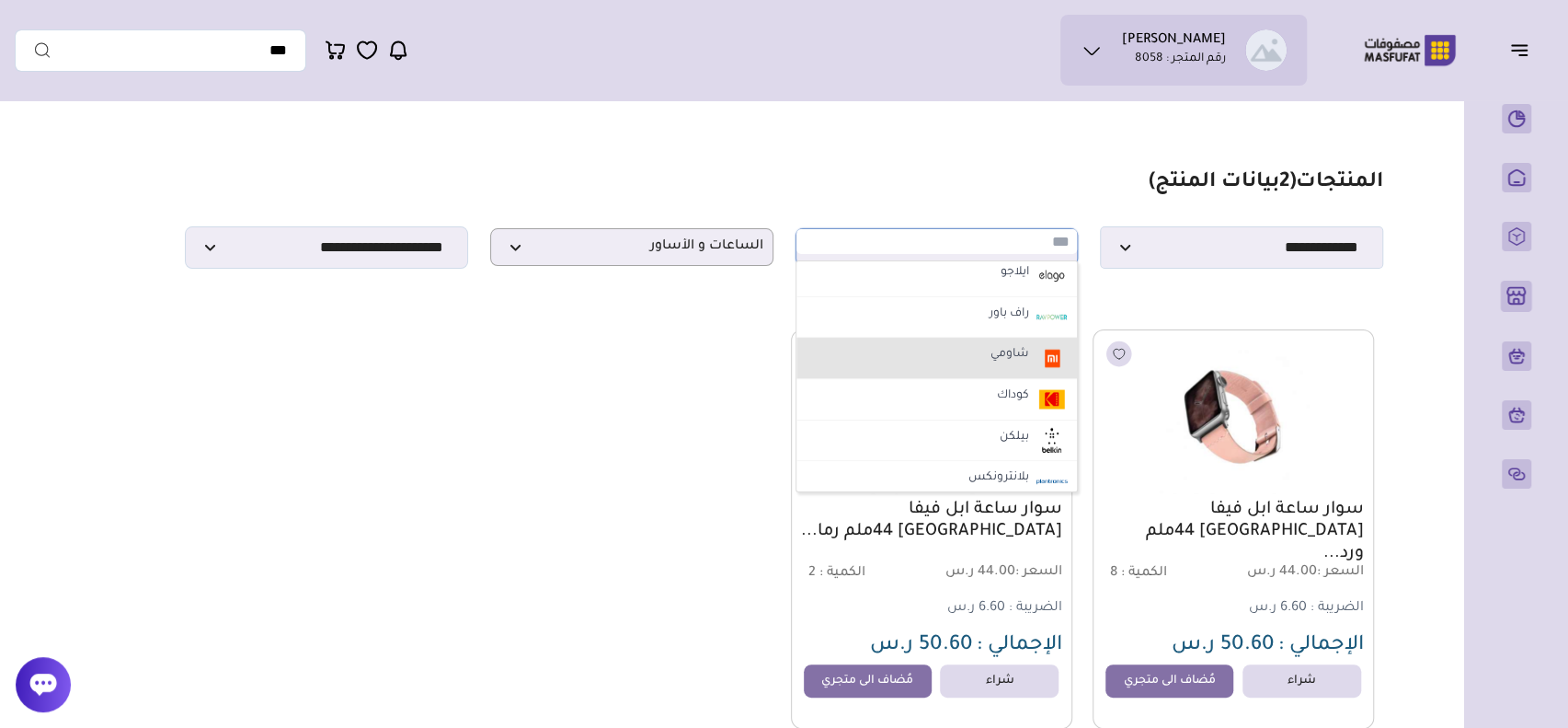
scroll to position [797, 0]
click at [1004, 358] on label "شاومي" at bounding box center [1010, 363] width 44 height 24
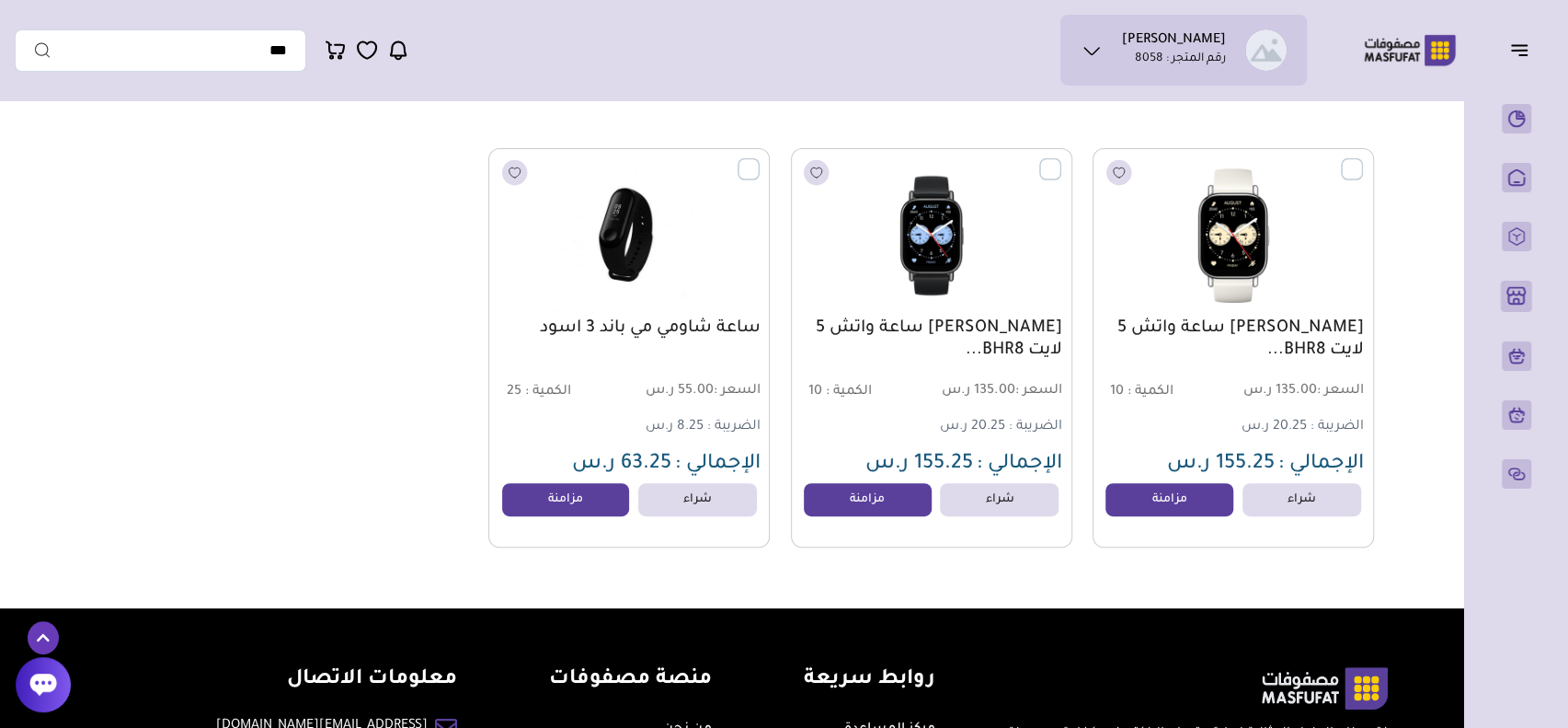
scroll to position [184, 0]
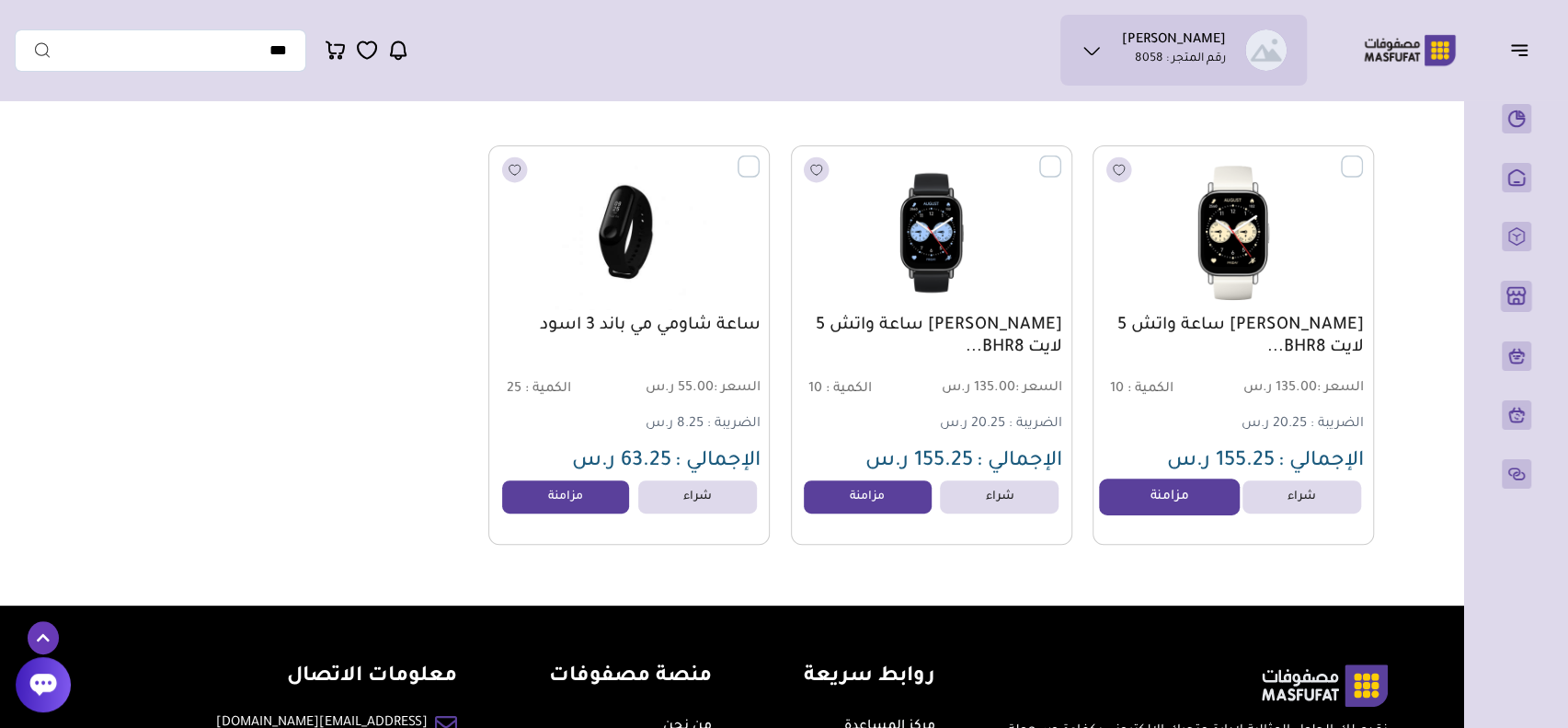
click at [1189, 509] on link "مزامنة" at bounding box center [1169, 497] width 140 height 37
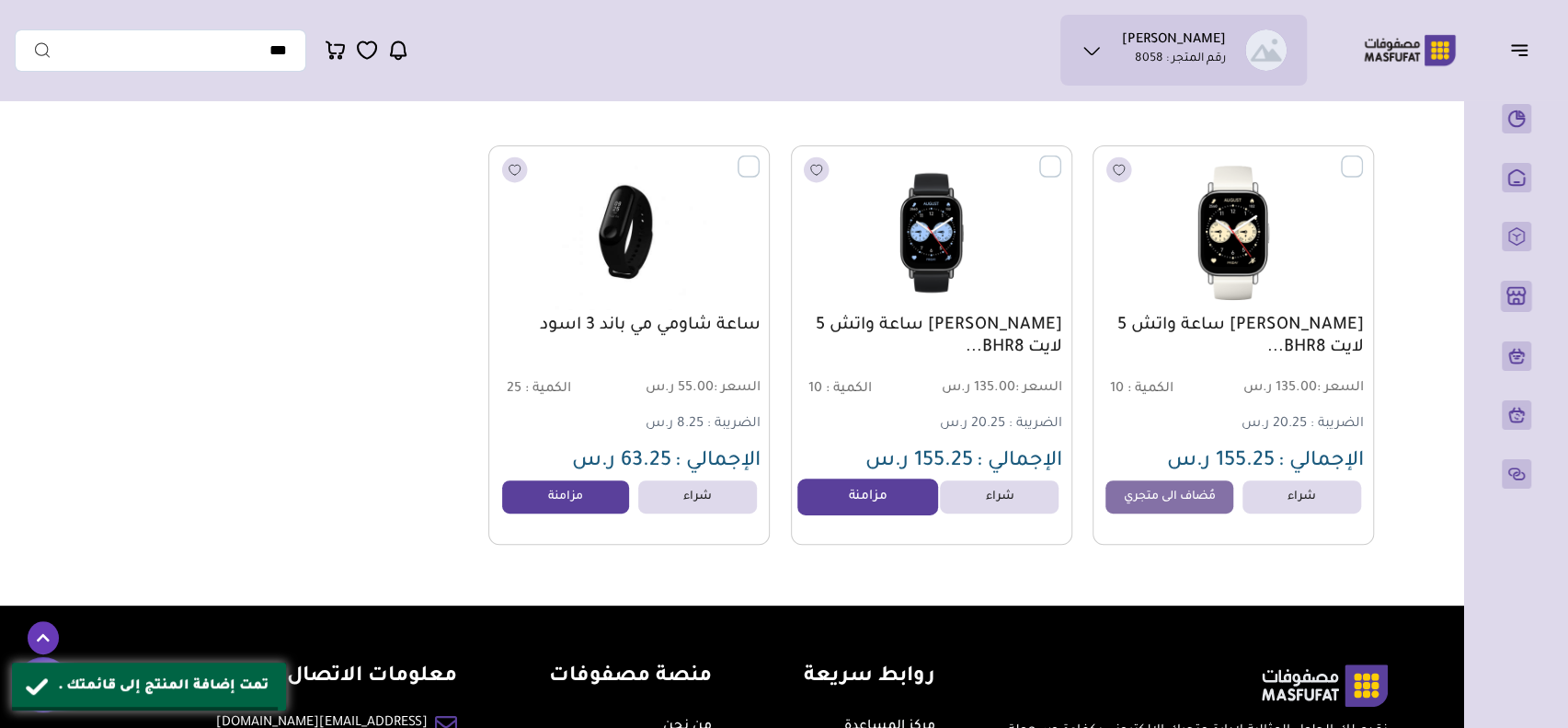
click at [865, 503] on link "مزامنة" at bounding box center [867, 497] width 140 height 37
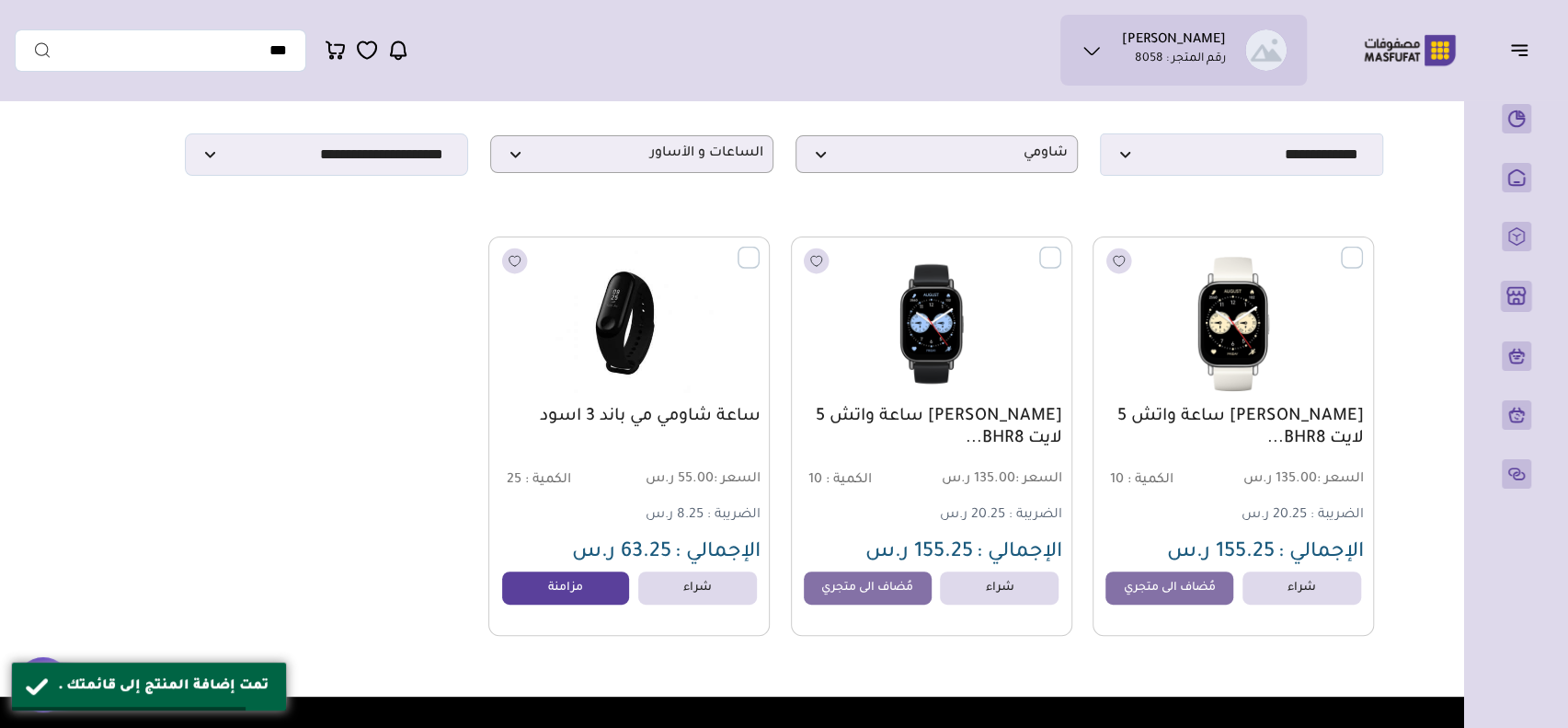
scroll to position [0, 0]
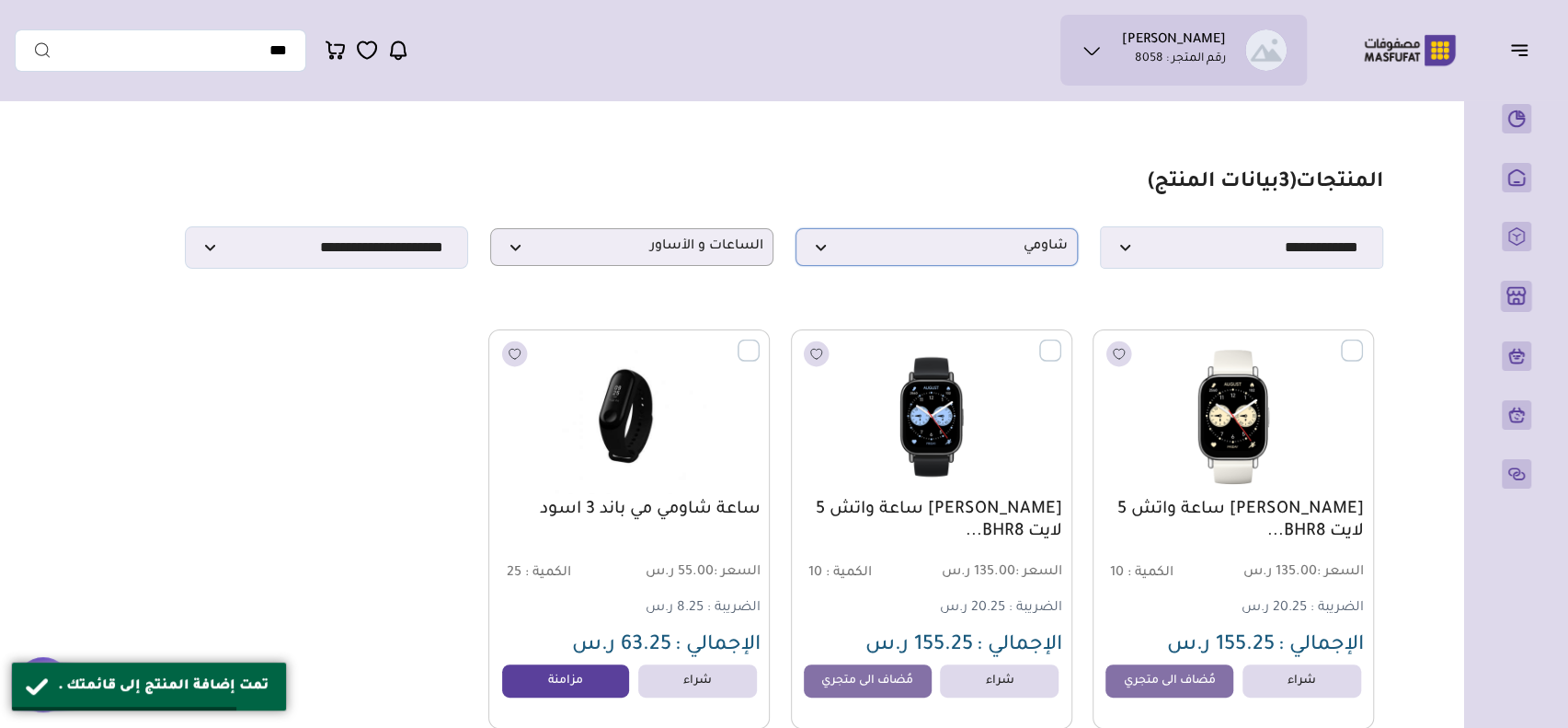
click at [955, 256] on span "شاومي" at bounding box center [938, 246] width 263 height 18
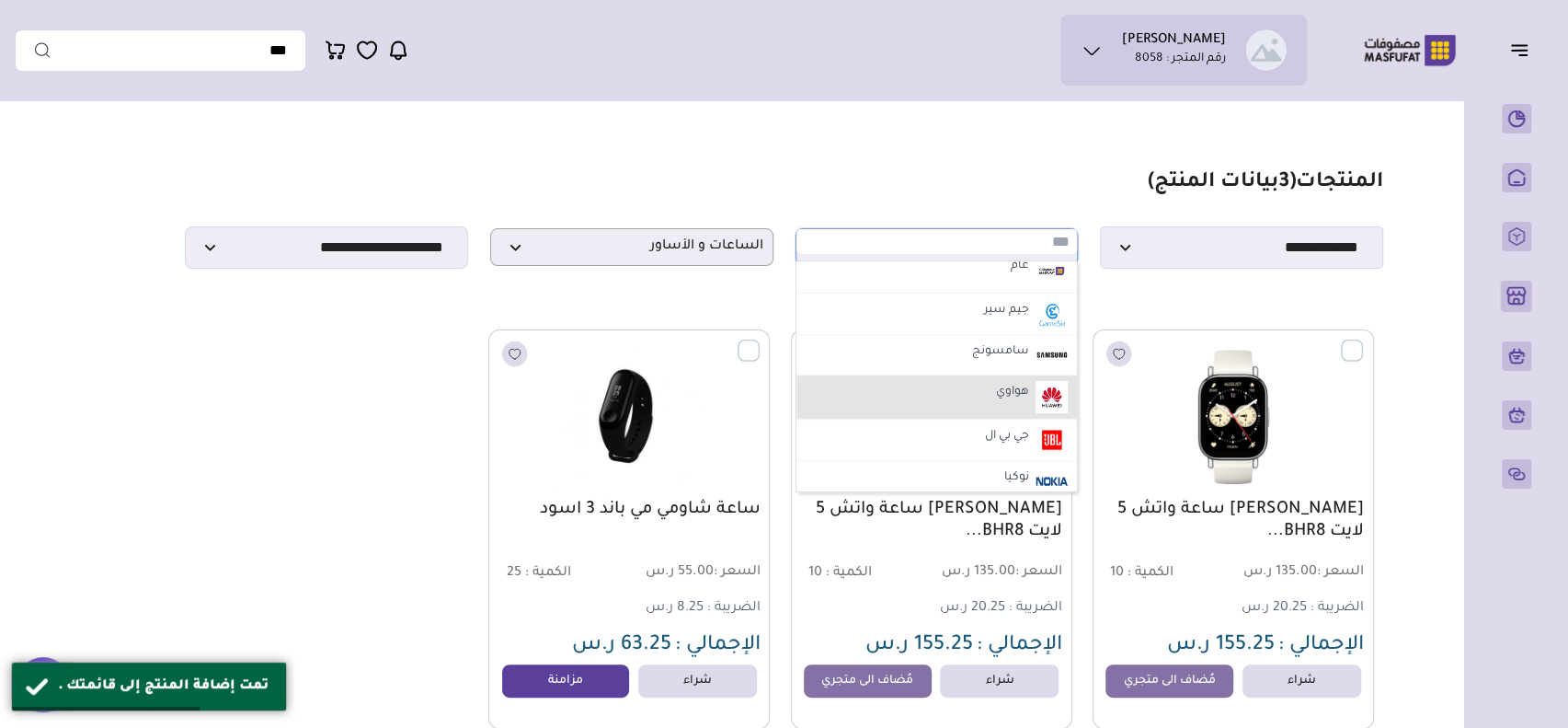
scroll to position [429, 0]
click at [979, 402] on li "هواوي" at bounding box center [938, 397] width 281 height 44
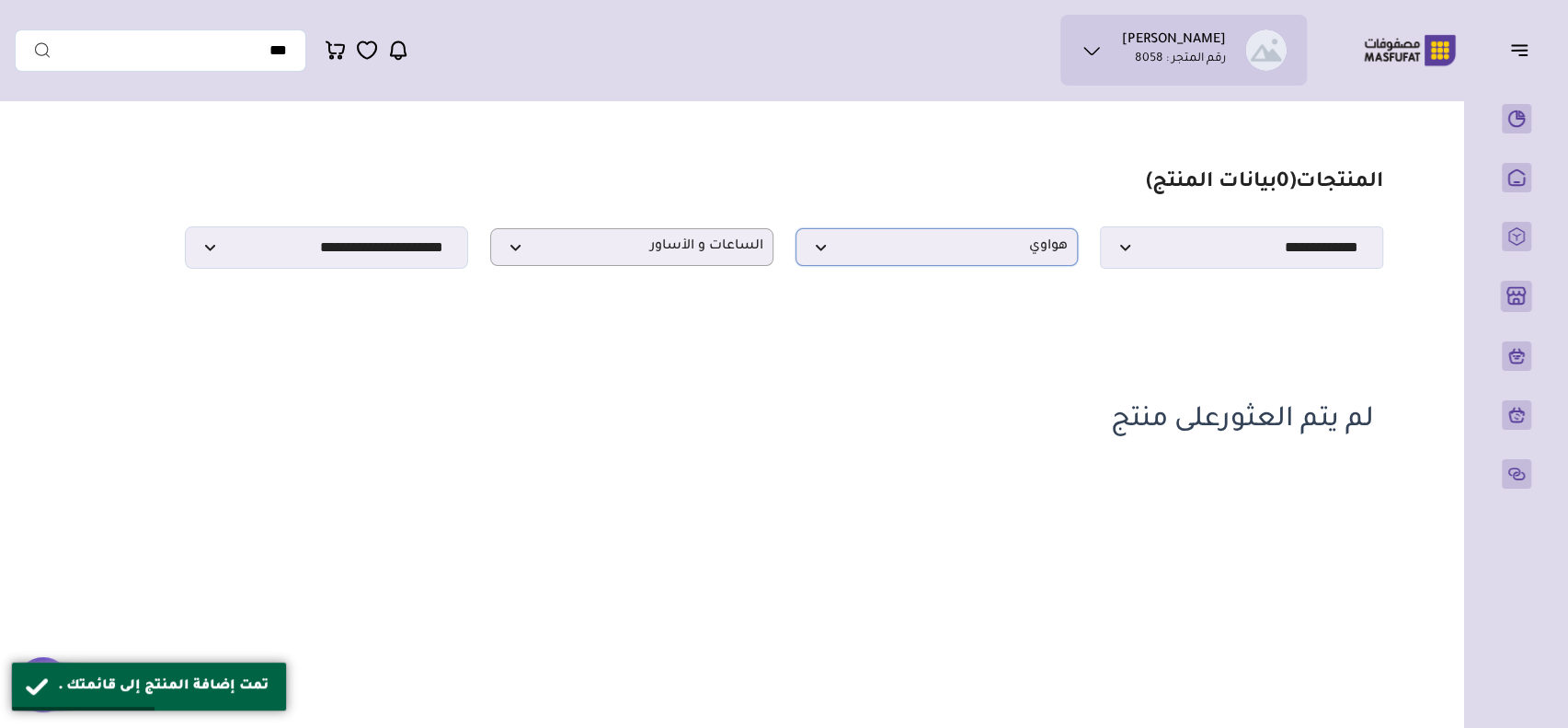
click at [929, 256] on span "هواوي" at bounding box center [938, 246] width 263 height 18
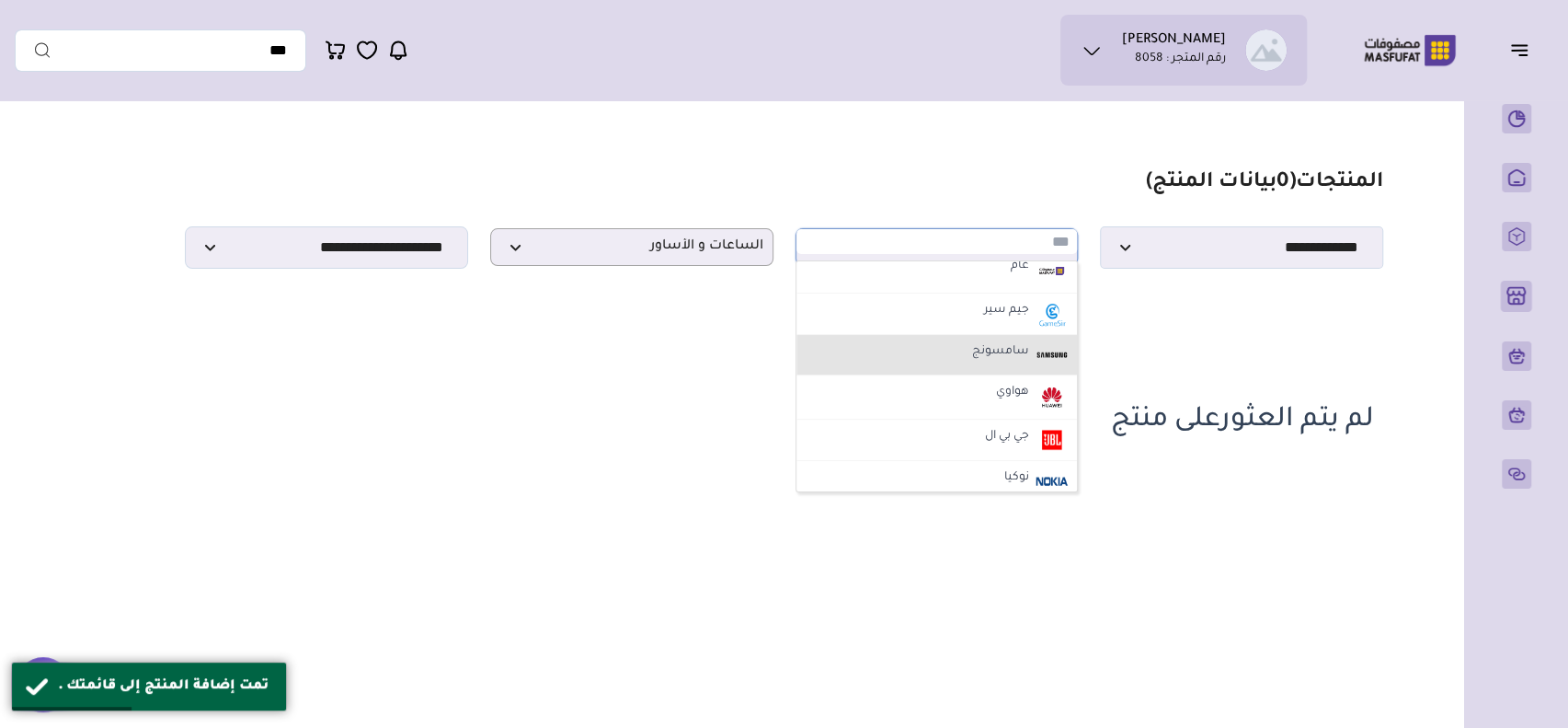
click at [973, 360] on label "سامسونج" at bounding box center [1001, 353] width 63 height 24
select select "**"
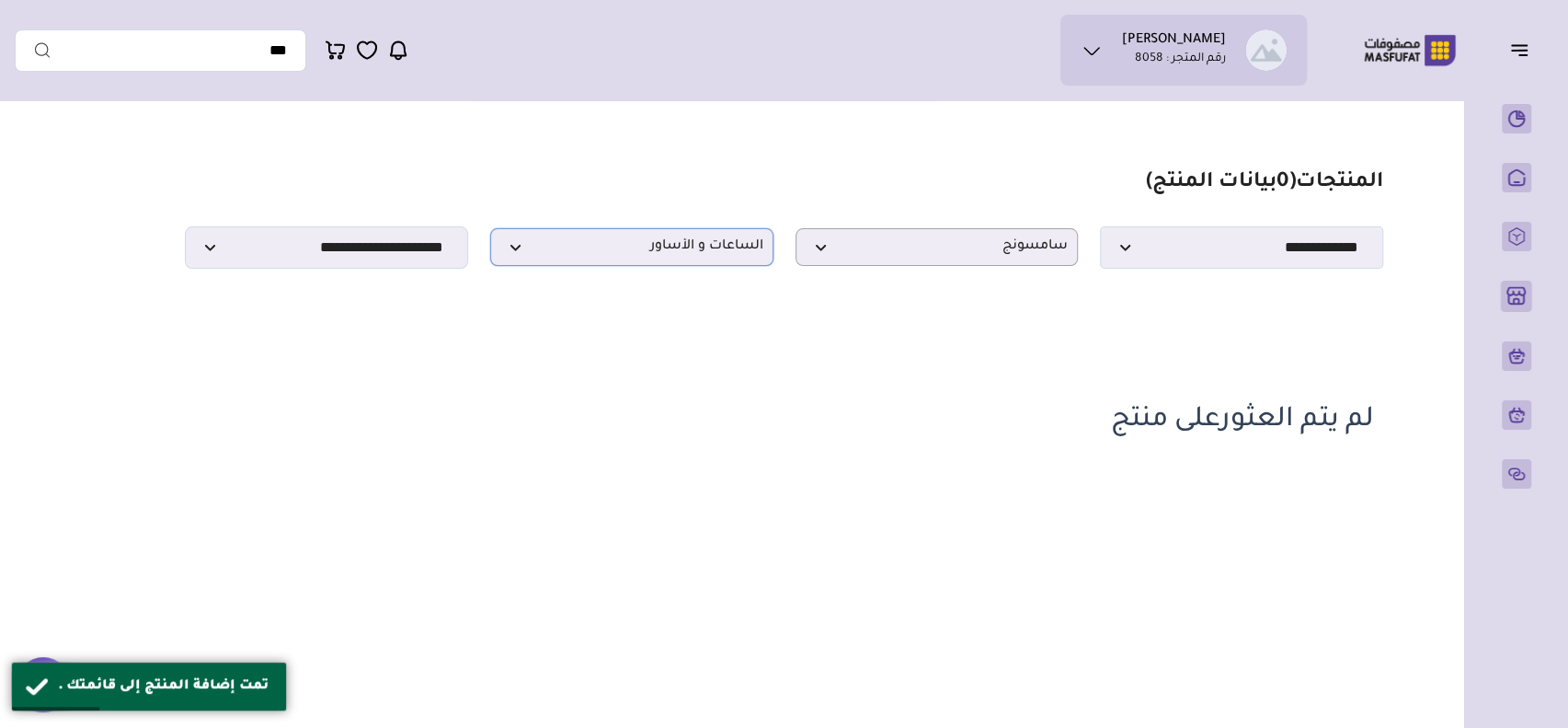
click at [696, 255] on span "الساعات و الأساور" at bounding box center [632, 246] width 263 height 18
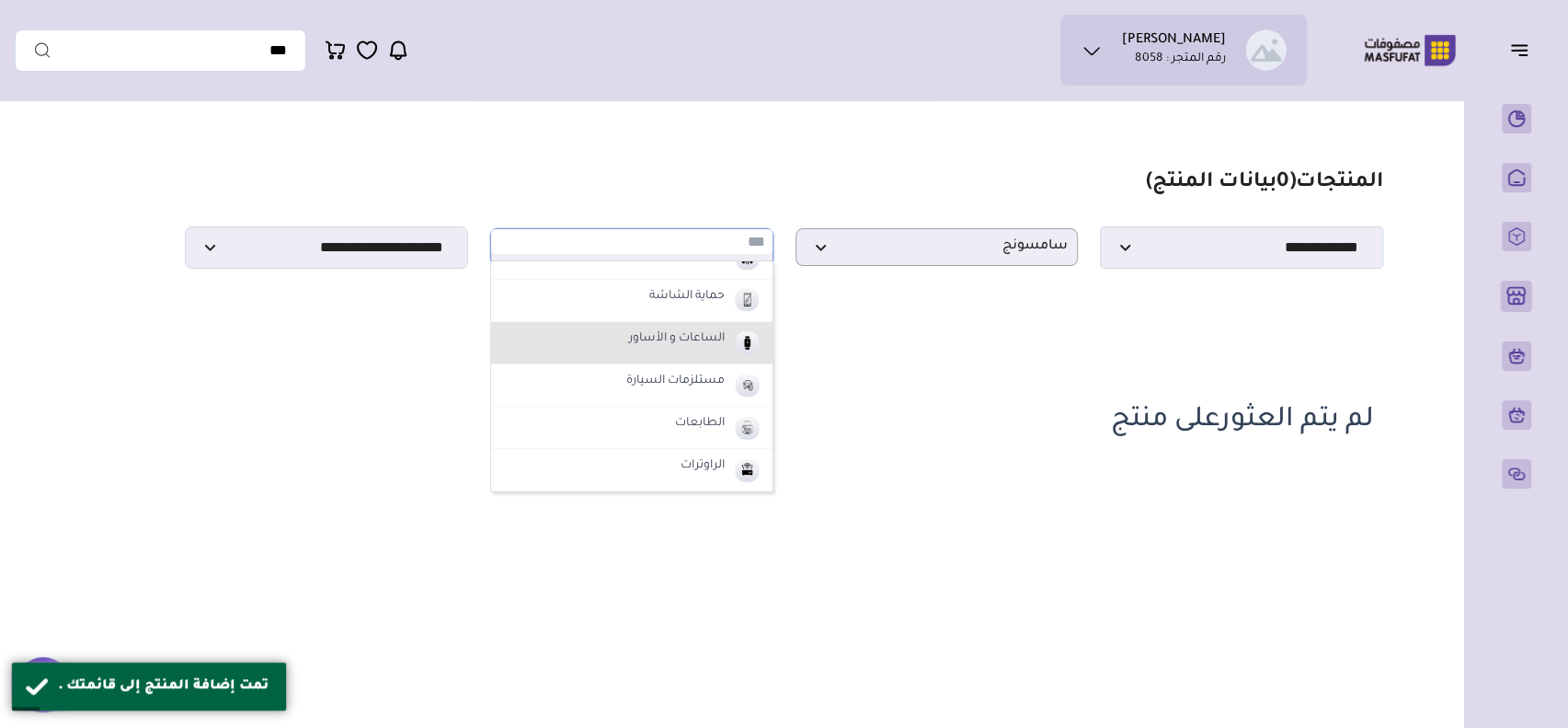
scroll to position [276, 0]
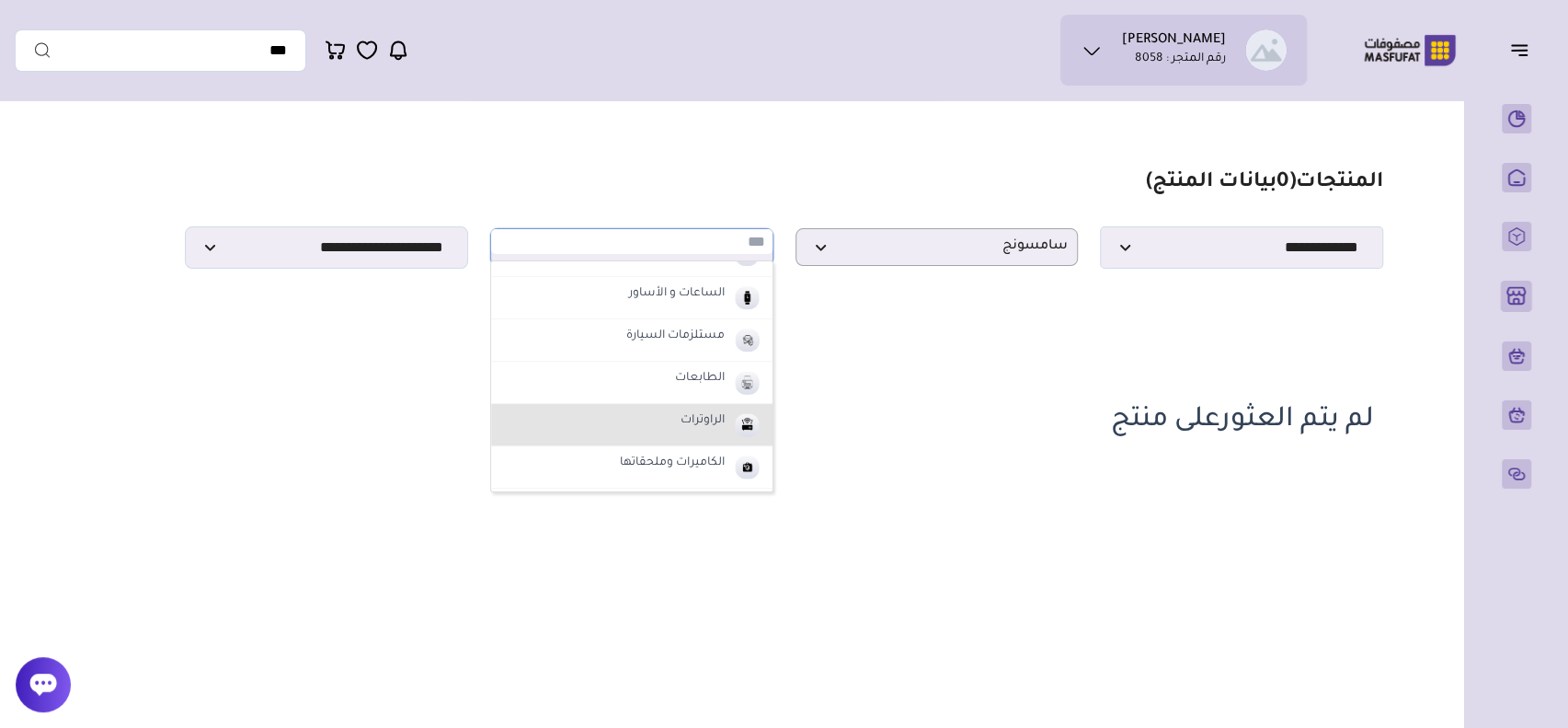
click at [688, 430] on label "الراوترات" at bounding box center [703, 421] width 50 height 24
select select "**"
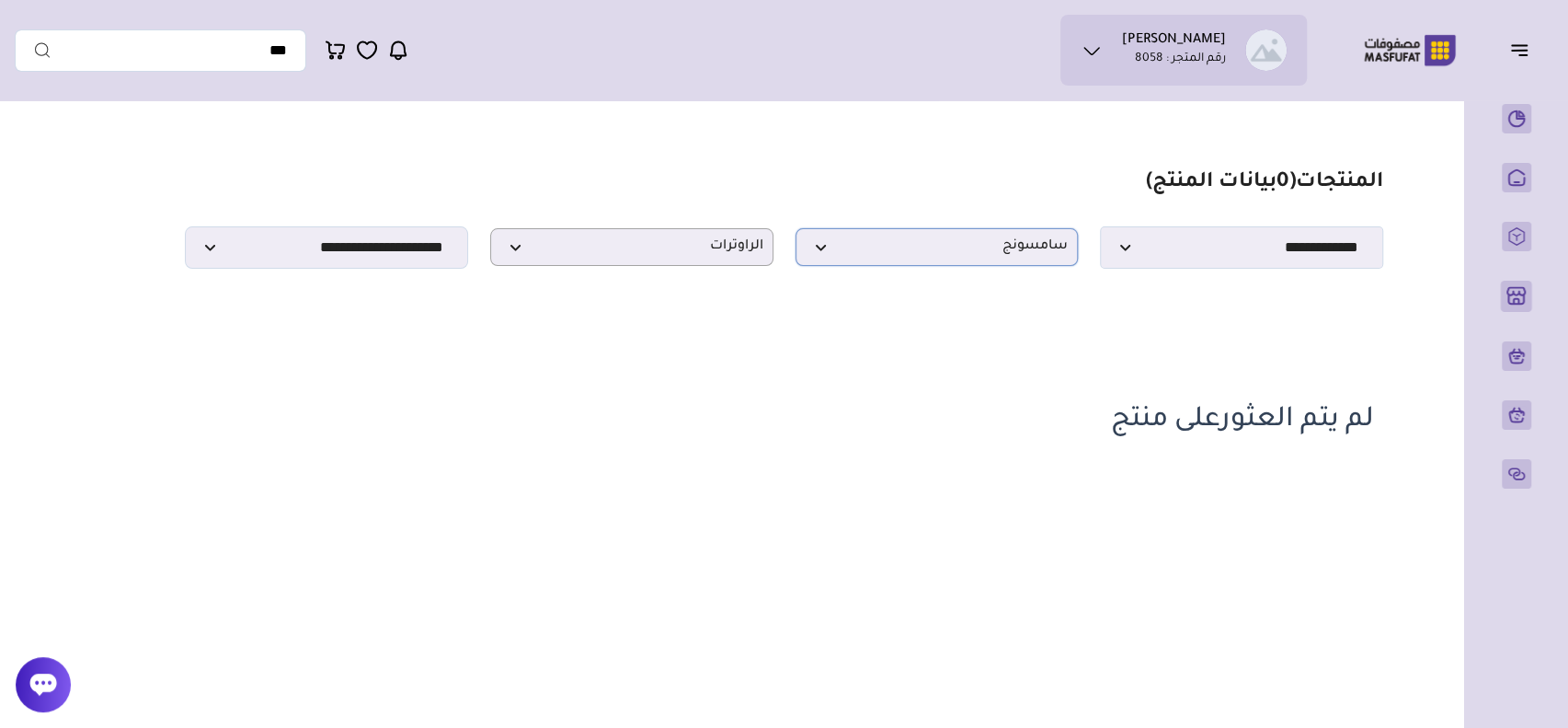
click at [935, 266] on p "سامسونج" at bounding box center [938, 246] width 283 height 38
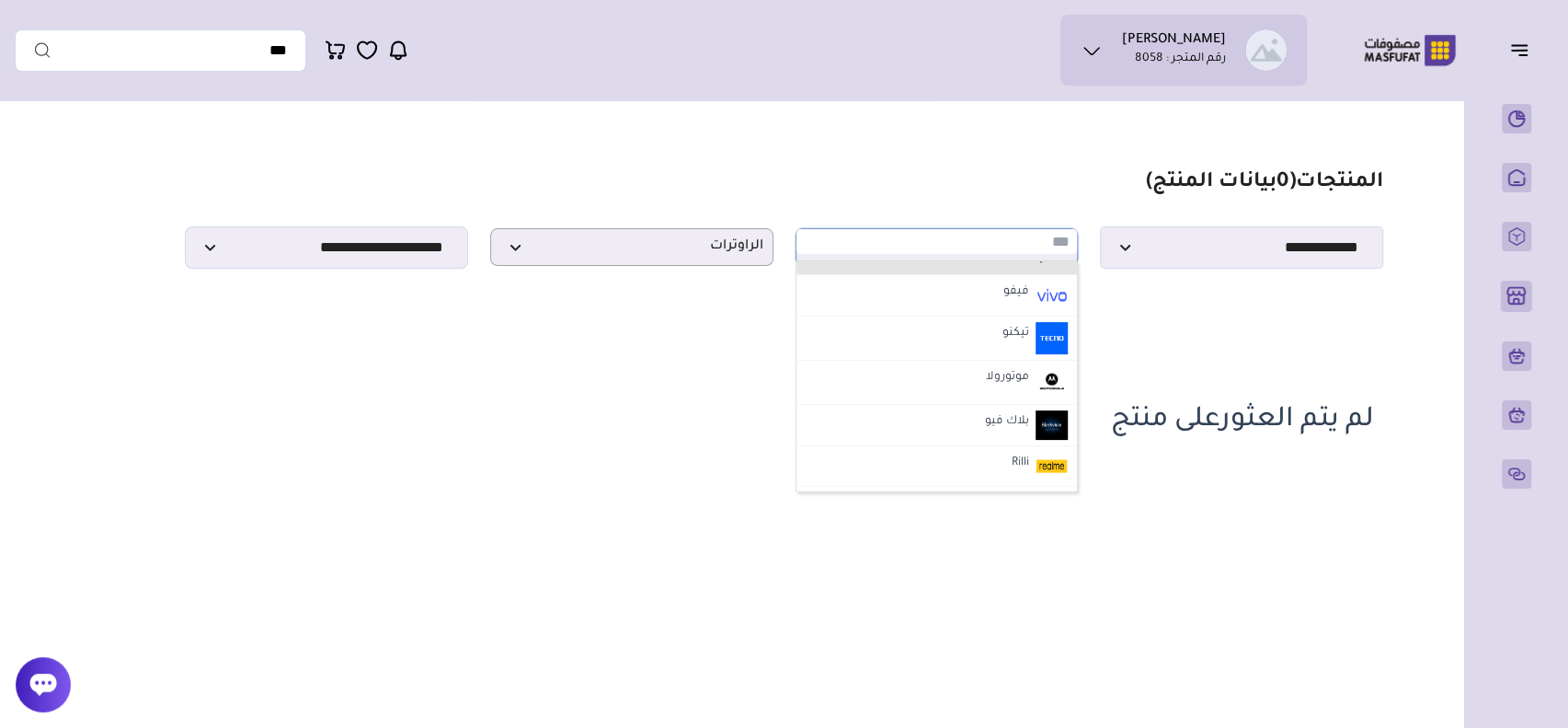
scroll to position [0, 0]
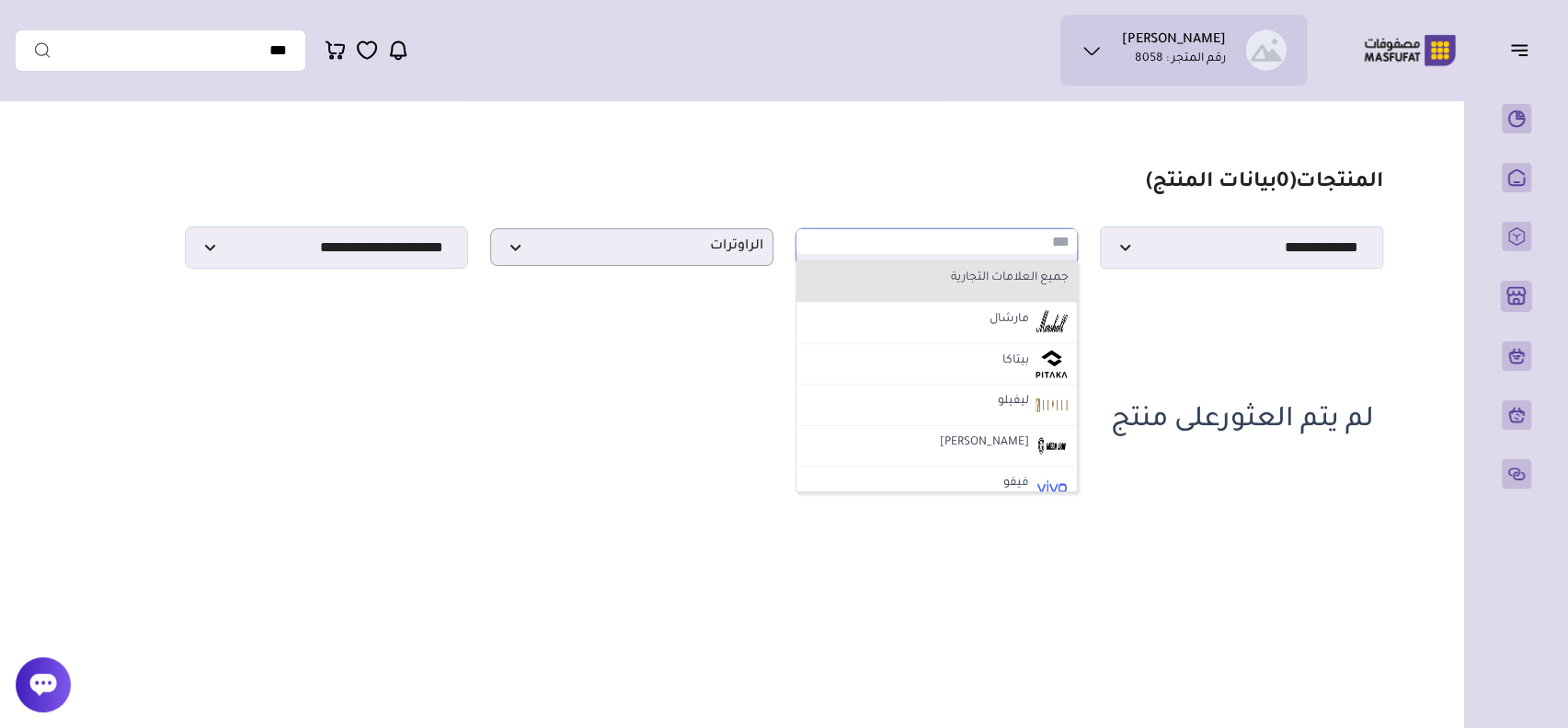
click at [1003, 291] on label "جميع العلامات التجارية" at bounding box center [938, 279] width 270 height 24
select select "*"
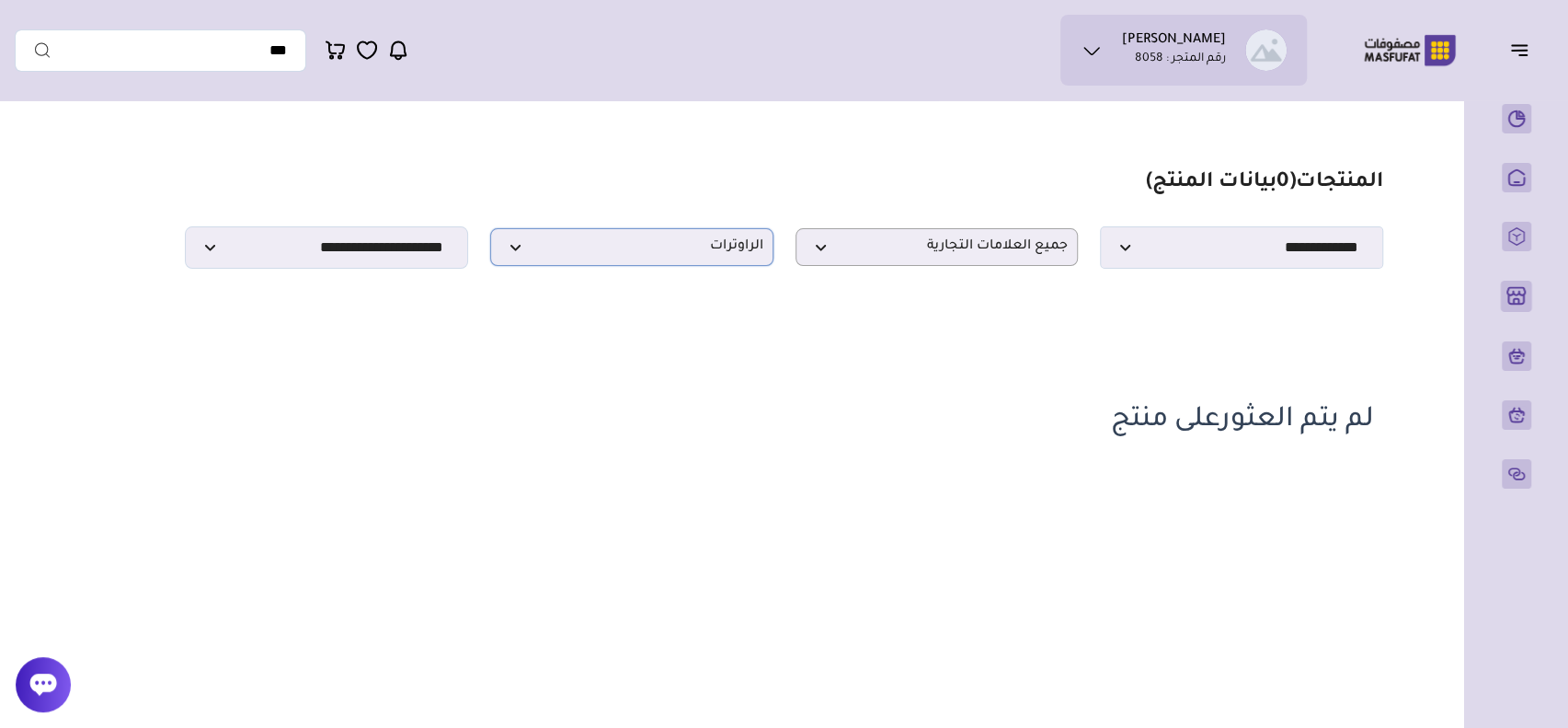
click at [697, 249] on span "الراوترات" at bounding box center [632, 246] width 263 height 18
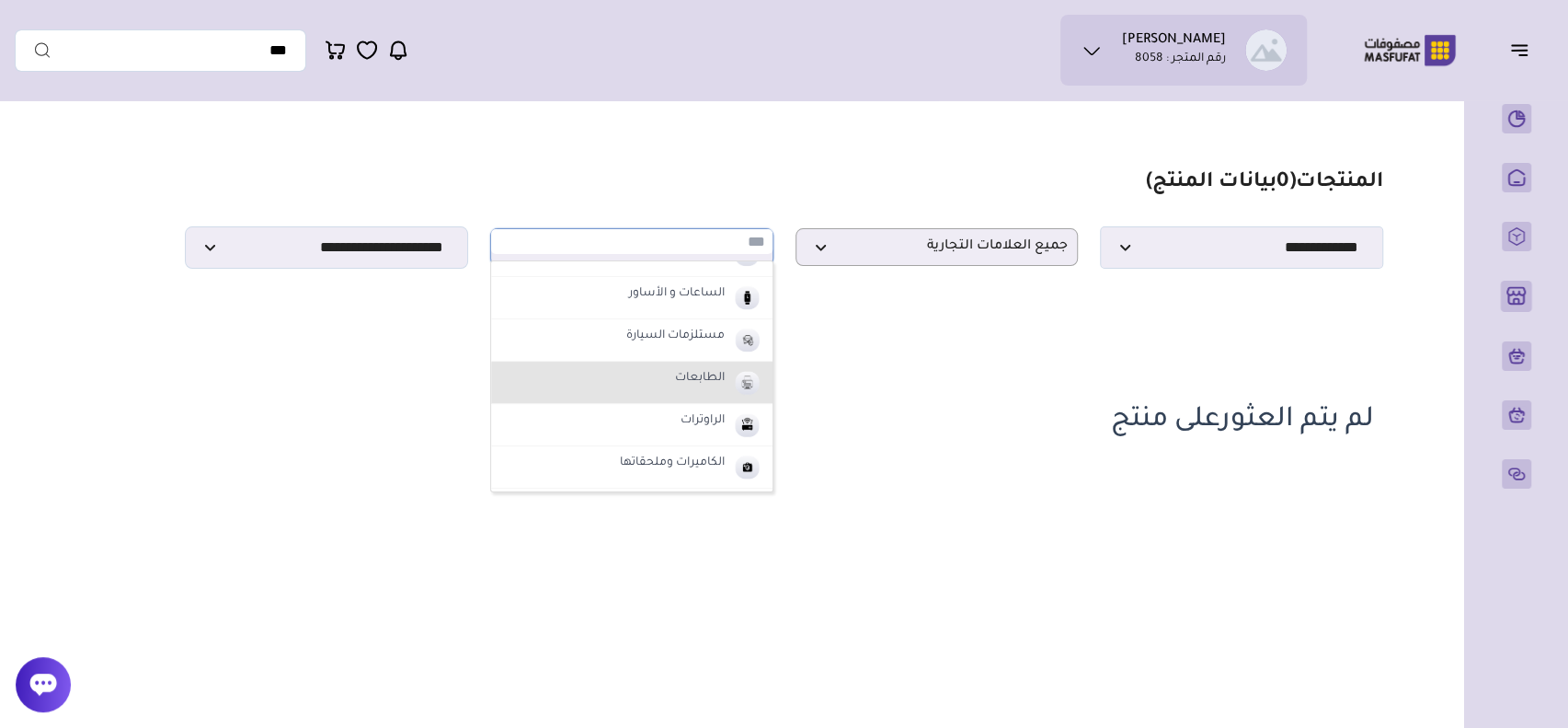
click at [704, 378] on label "الطابعات" at bounding box center [700, 380] width 56 height 24
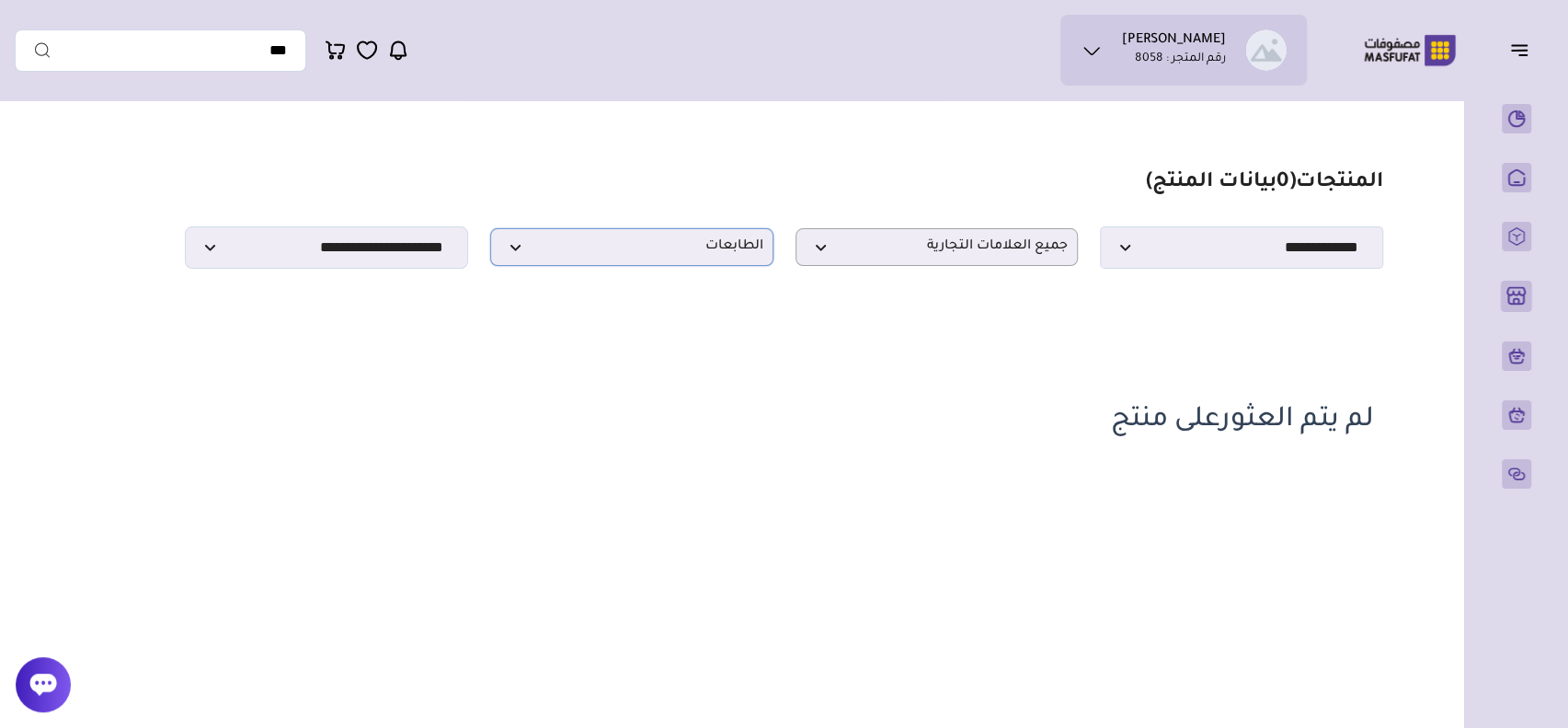
click at [695, 256] on span "الطابعات" at bounding box center [632, 246] width 263 height 18
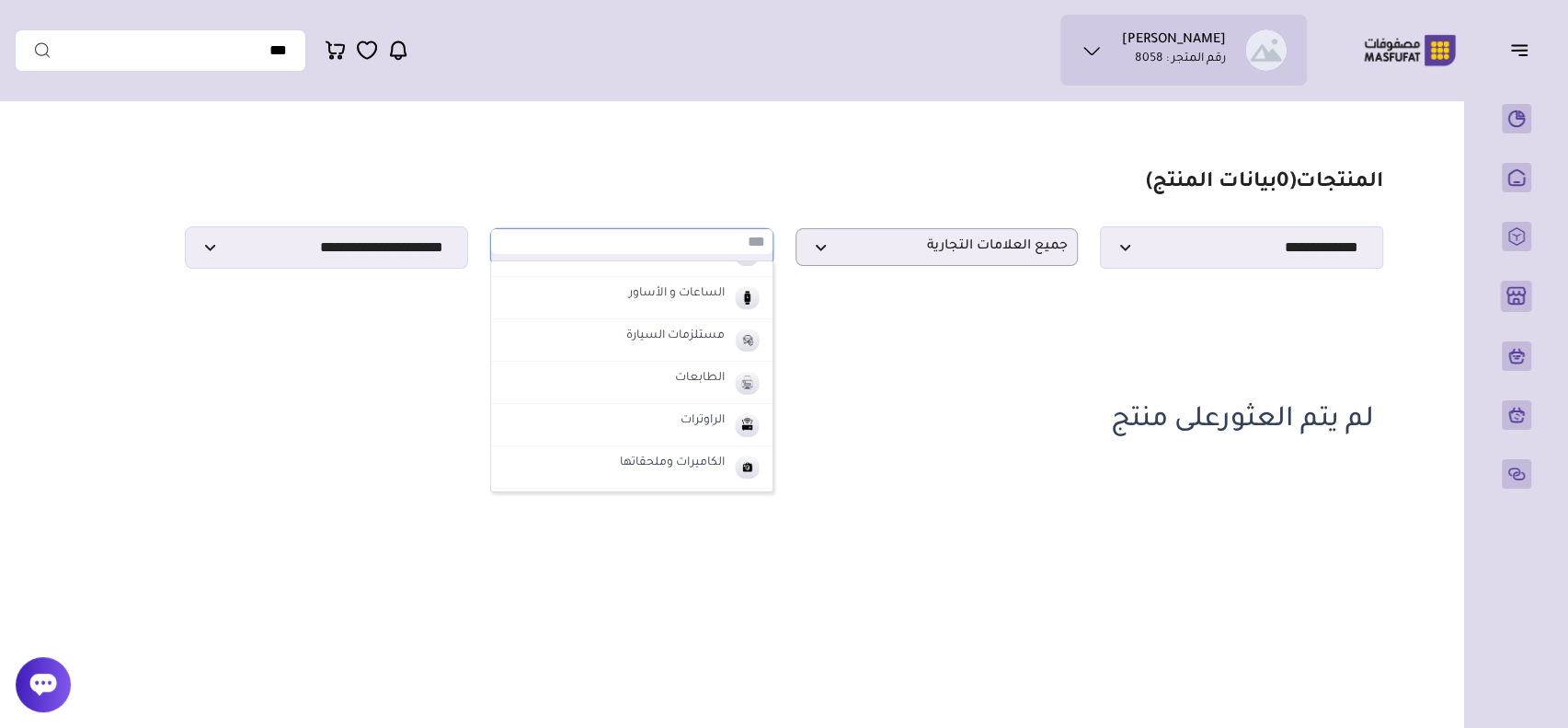
click at [978, 332] on section "مزامنة ( 0 ) تحديد الكل إلغاء التحديد المنتجات (" at bounding box center [784, 308] width 1325 height 396
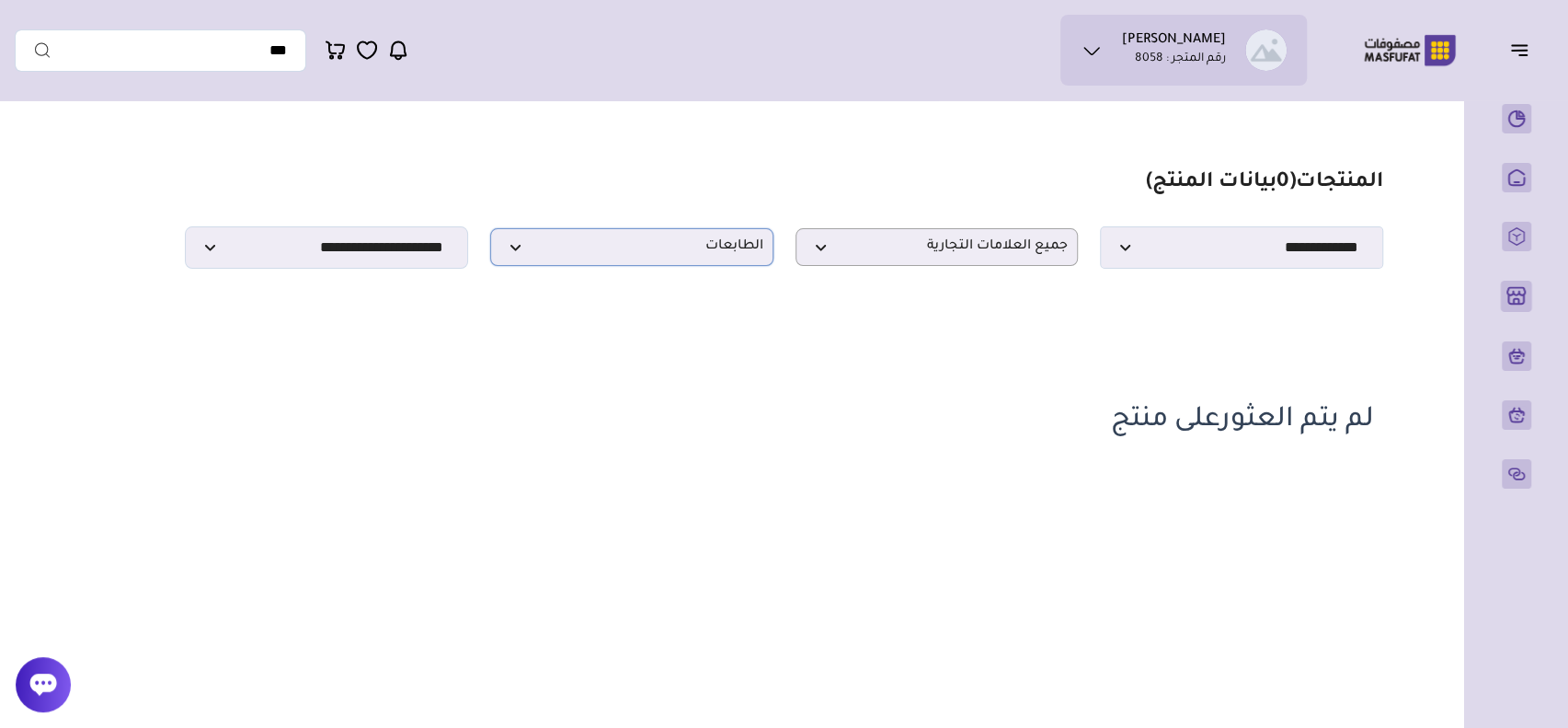
click at [732, 266] on p "الطابعات" at bounding box center [632, 246] width 283 height 38
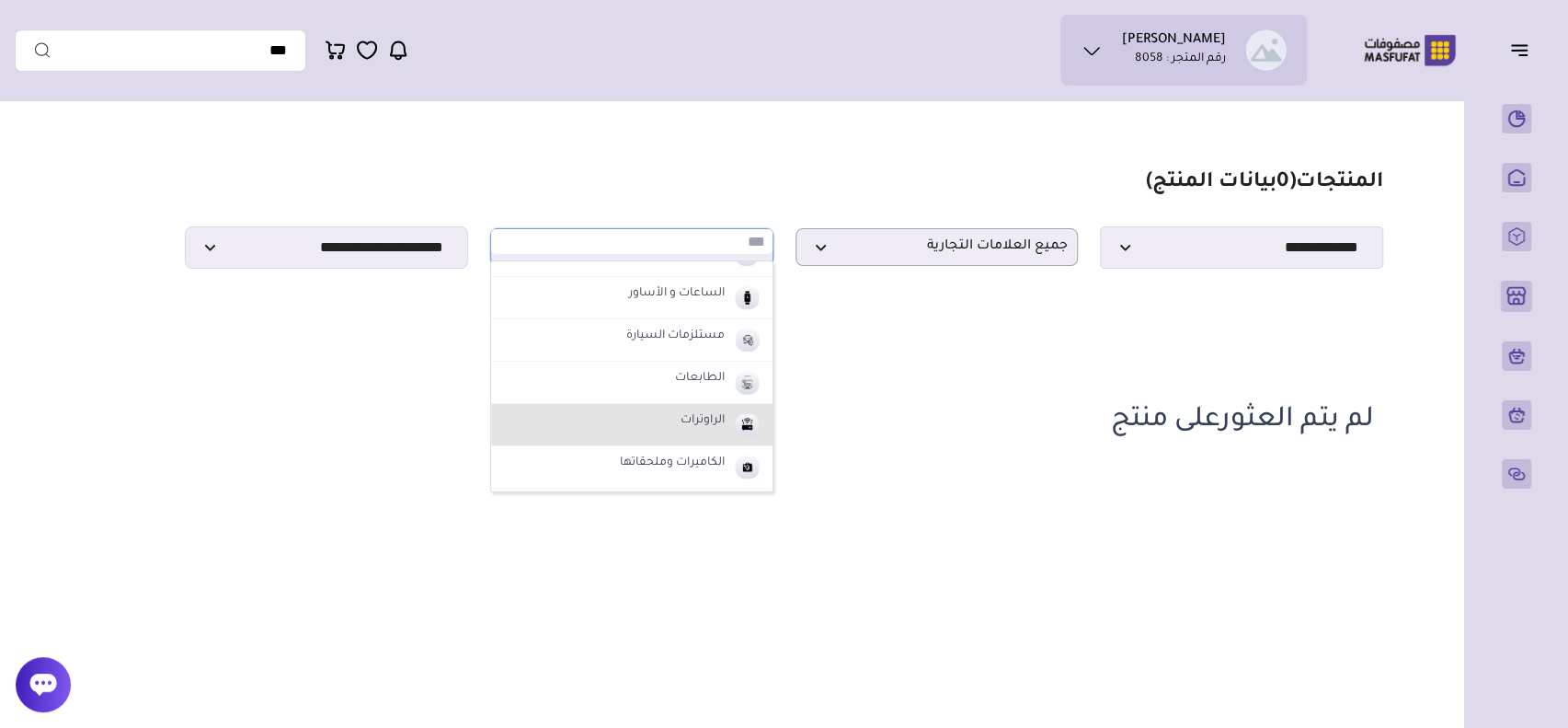
click at [678, 418] on label "الراوترات" at bounding box center [703, 421] width 50 height 24
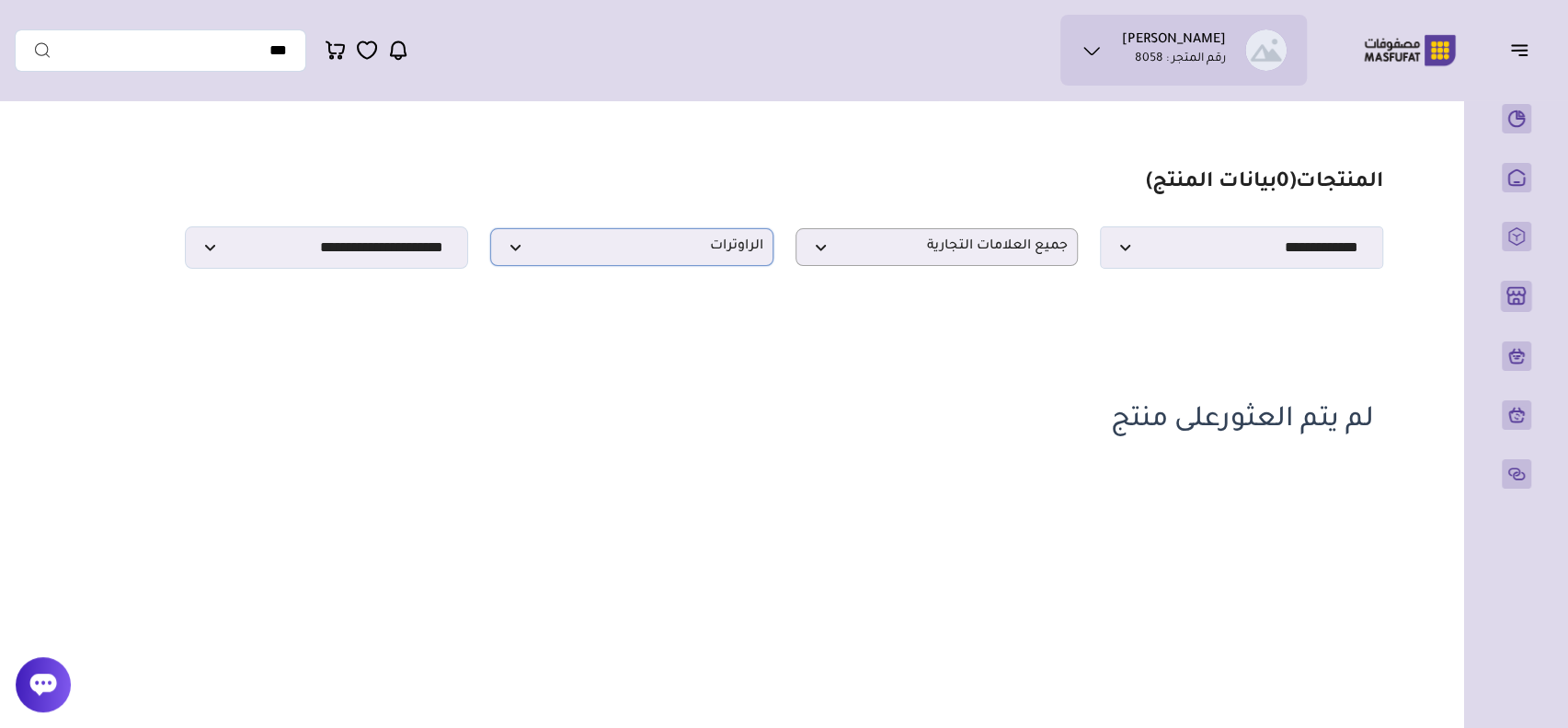
drag, startPoint x: 682, startPoint y: 262, endPoint x: 686, endPoint y: 281, distance: 19.4
click at [683, 256] on span "الراوترات" at bounding box center [632, 246] width 263 height 18
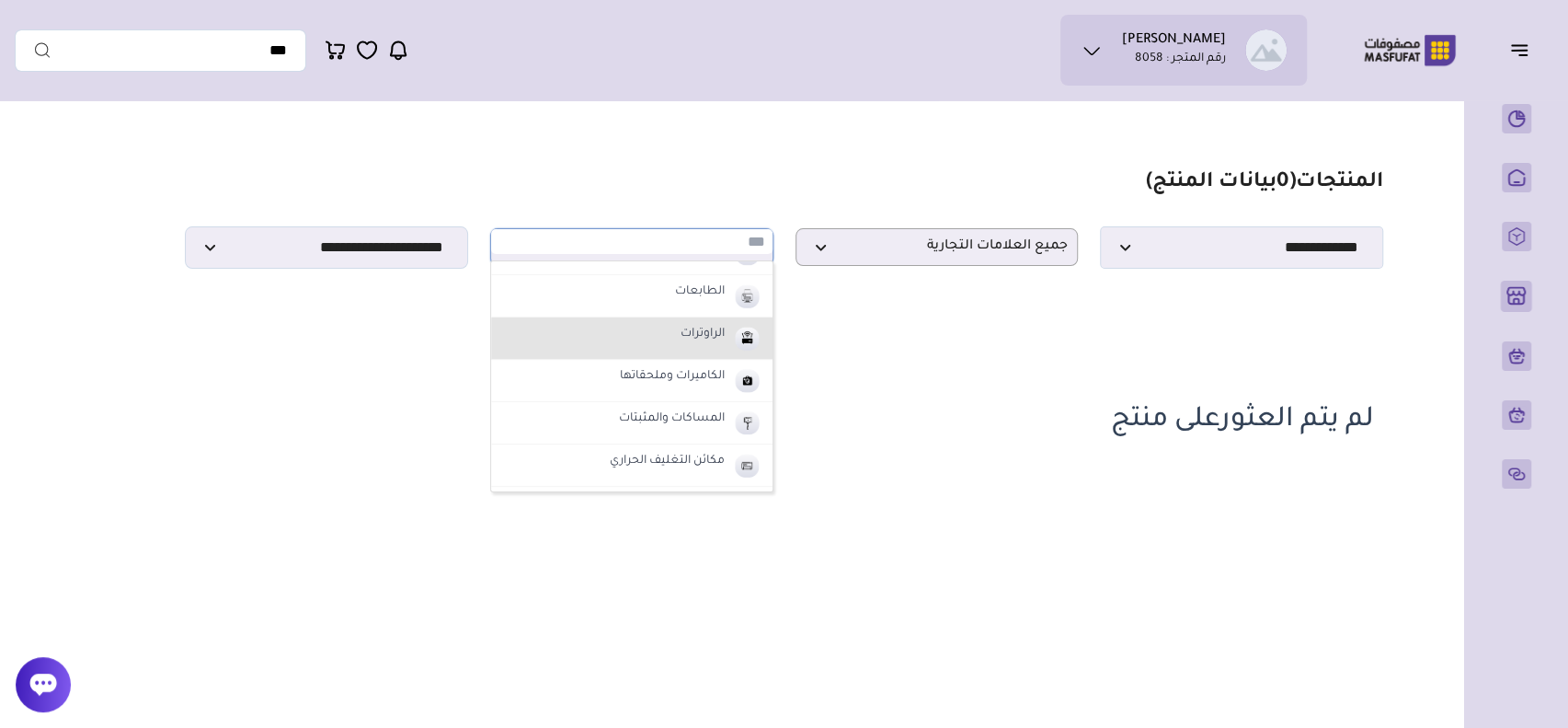
scroll to position [369, 0]
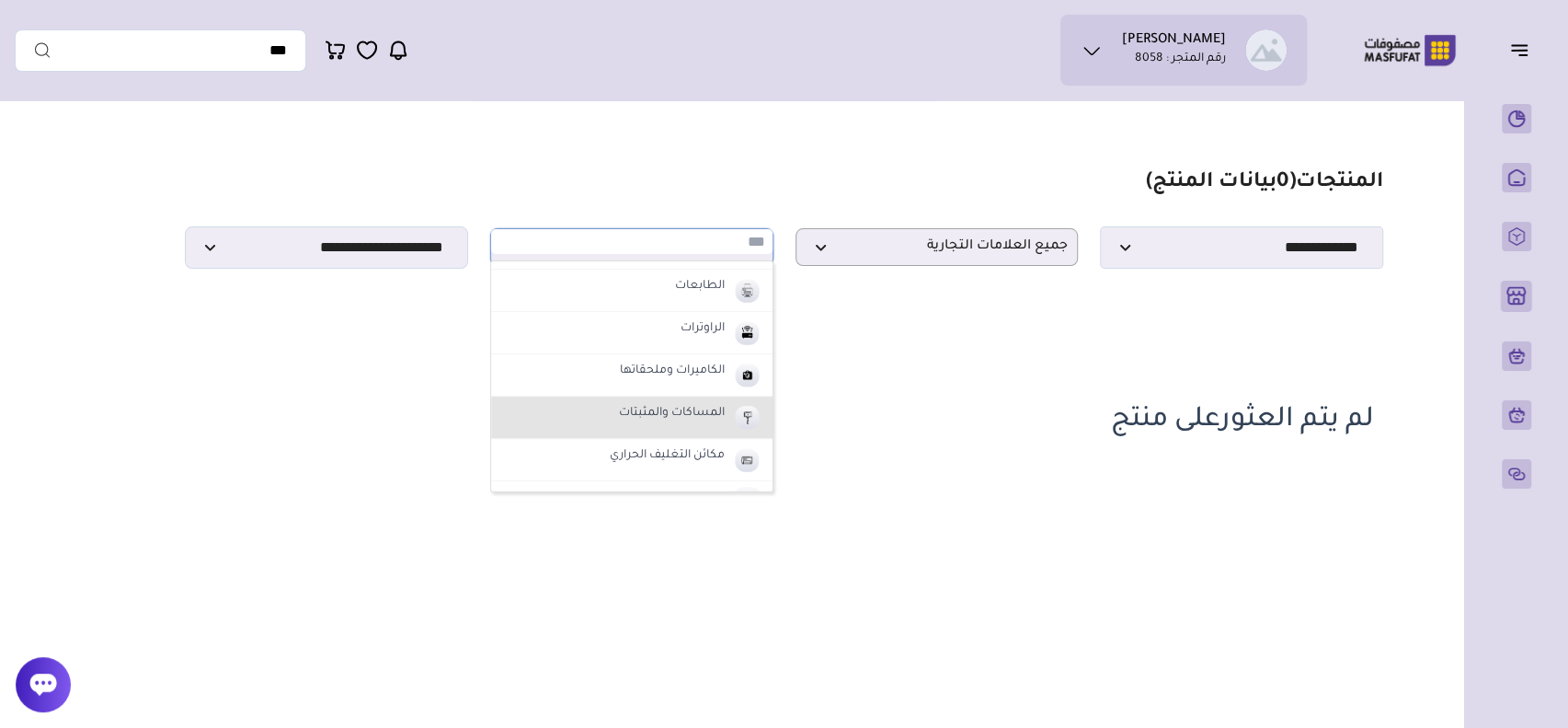
click at [691, 419] on label "المساكات والمثبتات" at bounding box center [672, 414] width 111 height 24
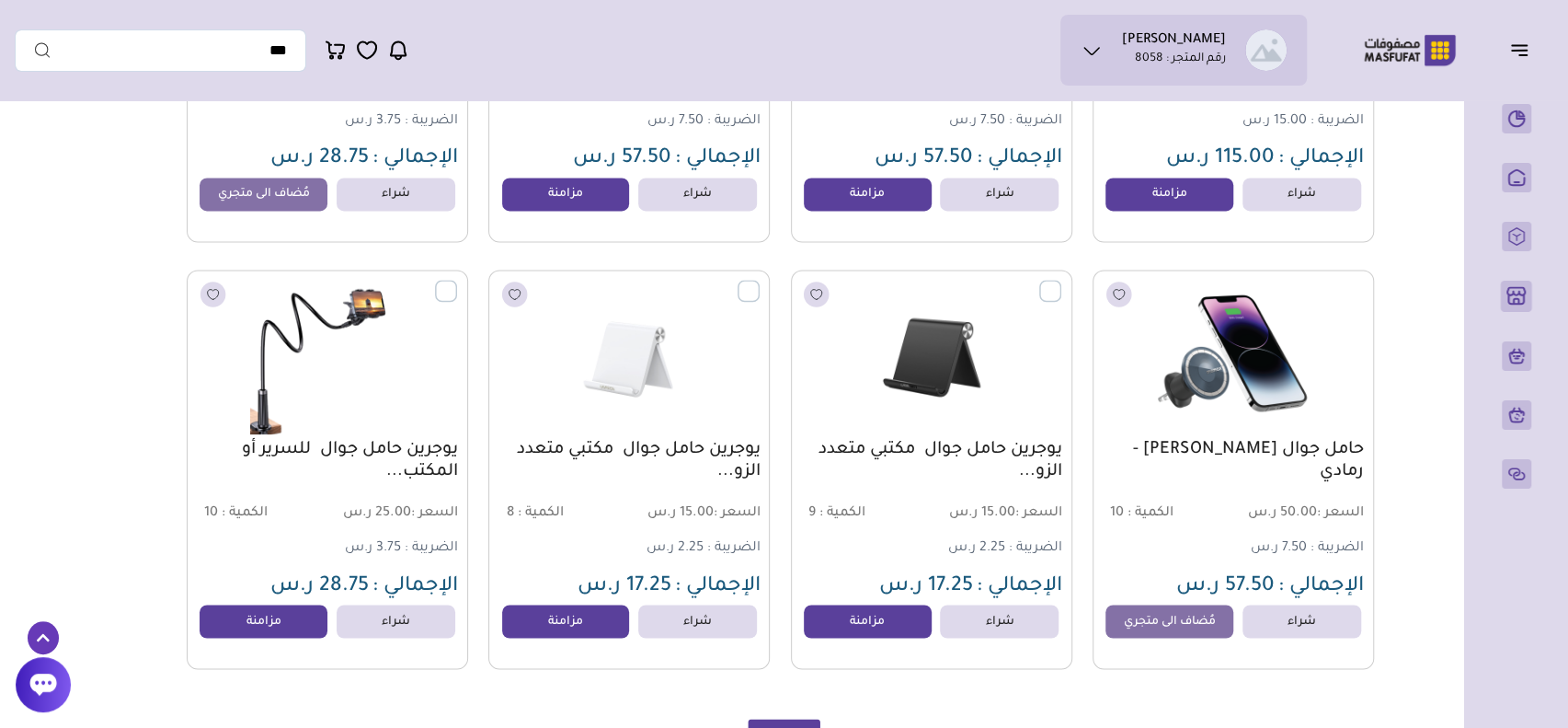
scroll to position [1841, 0]
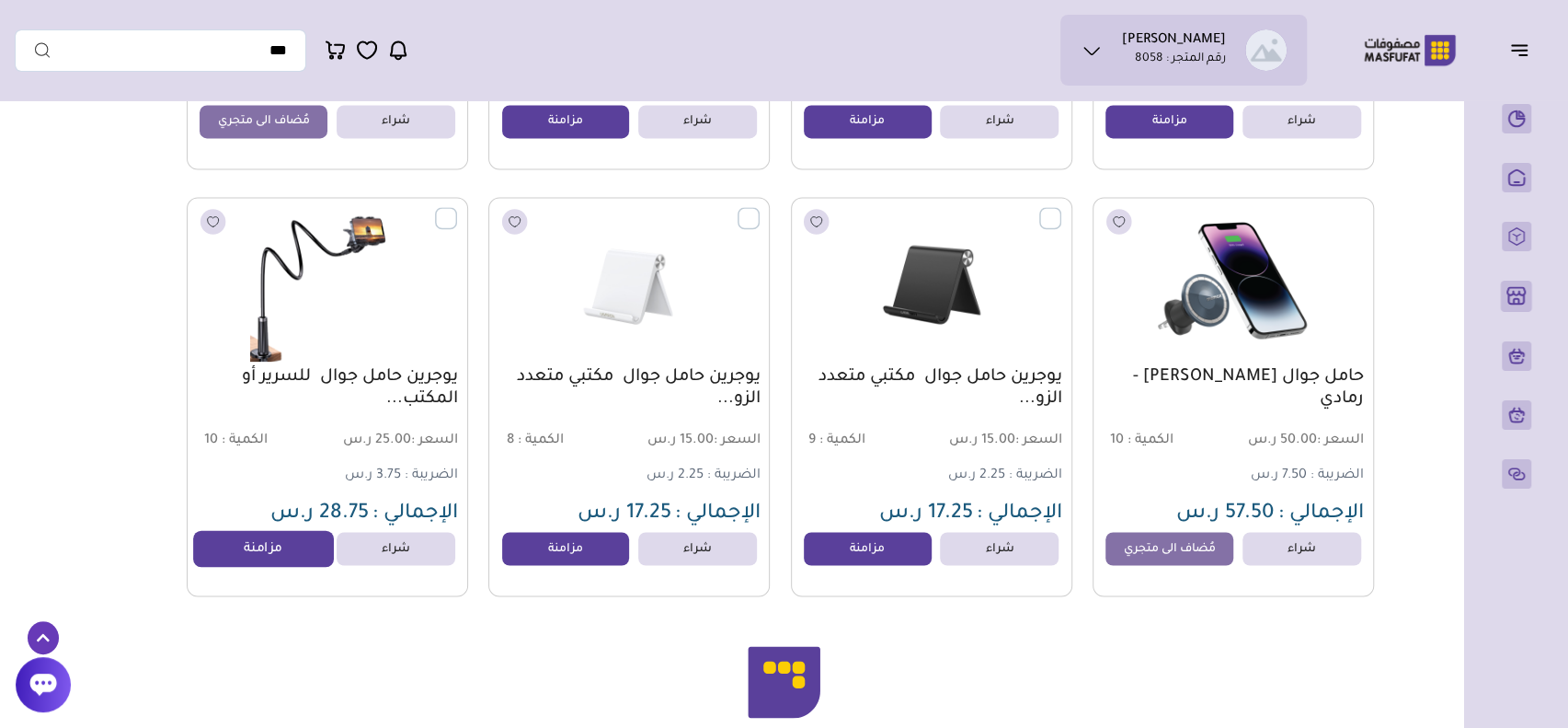
click at [281, 559] on link "مزامنة" at bounding box center [264, 548] width 140 height 37
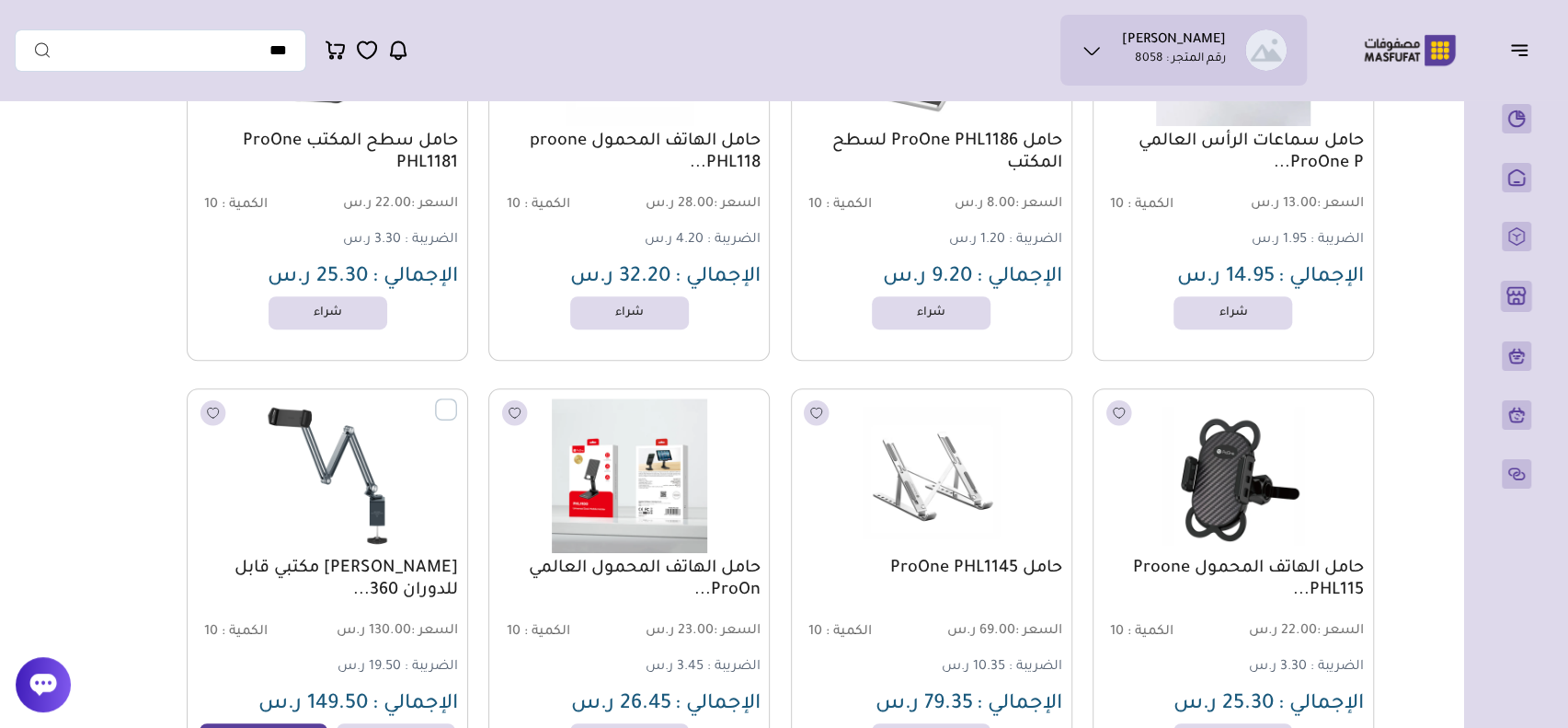
scroll to position [0, 0]
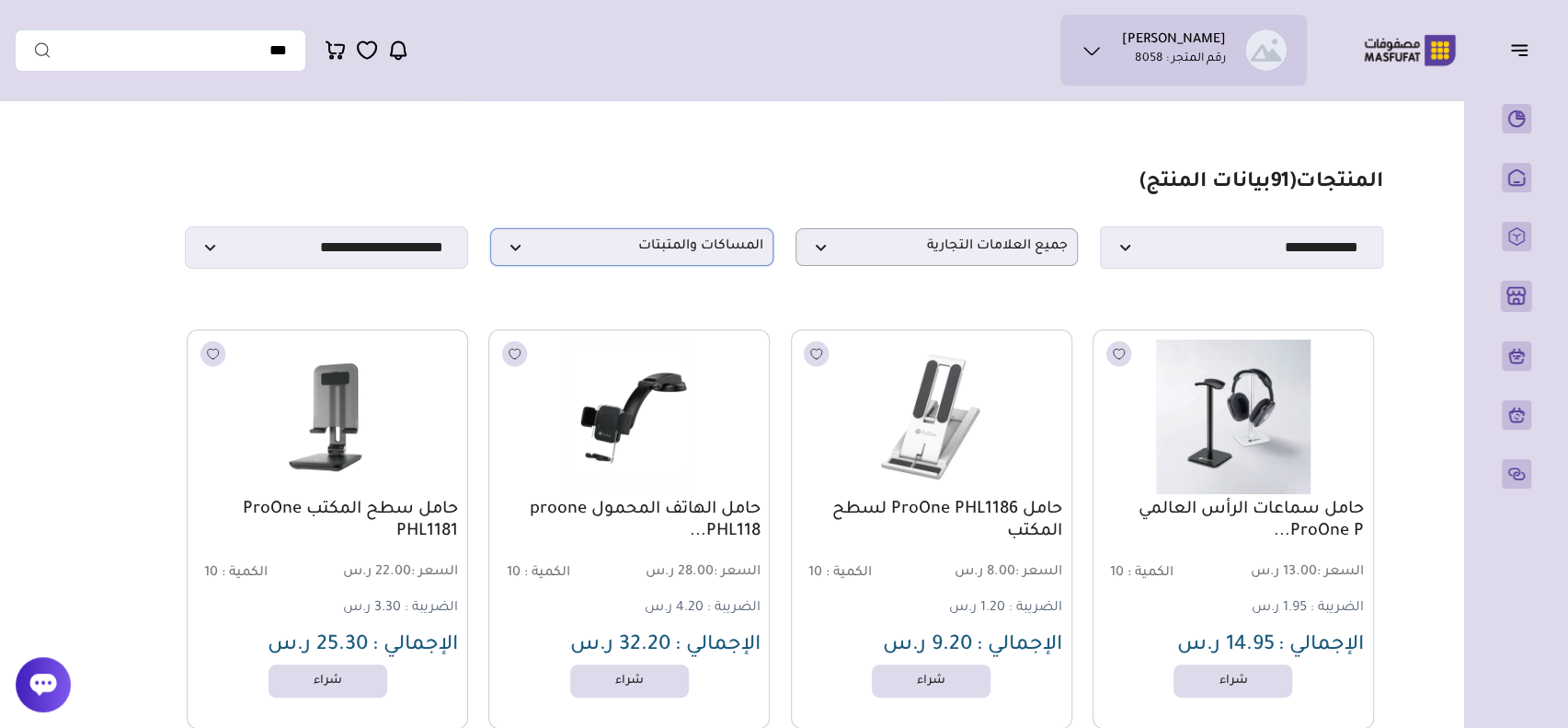
click at [645, 250] on span "المساكات والمثبتات" at bounding box center [632, 246] width 263 height 18
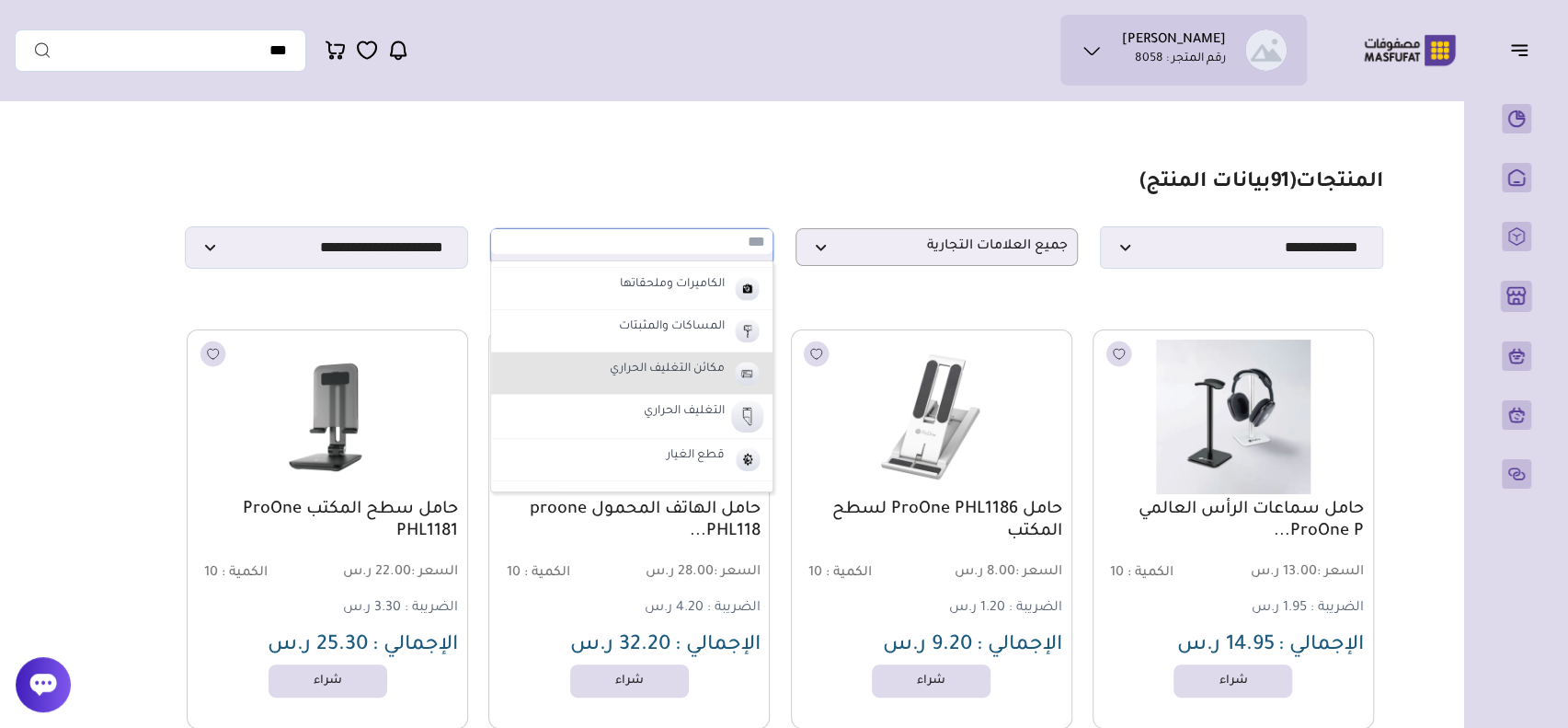
scroll to position [460, 0]
click at [697, 372] on label "مكائن التغليف الحراري" at bounding box center [667, 365] width 120 height 24
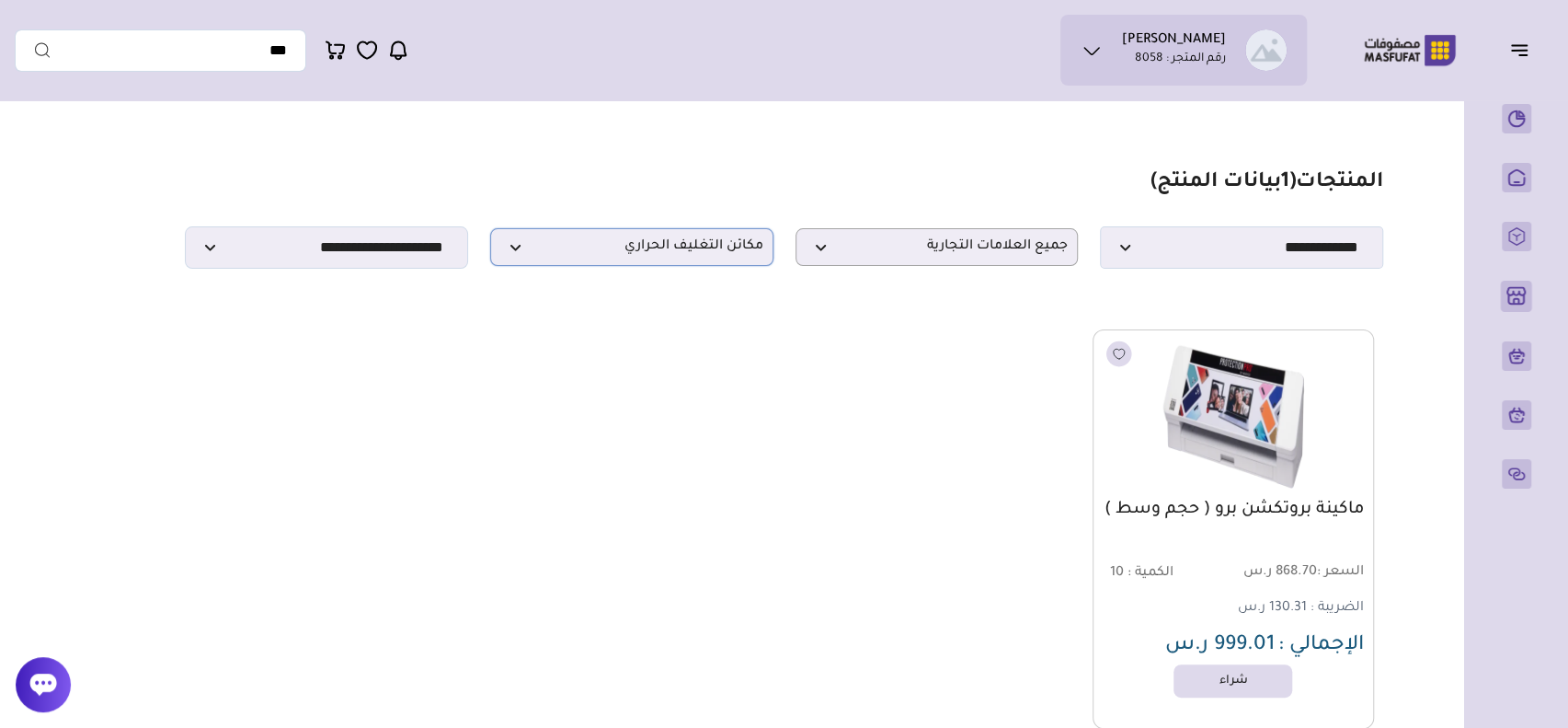
click at [695, 248] on span "مكائن التغليف الحراري" at bounding box center [632, 246] width 263 height 18
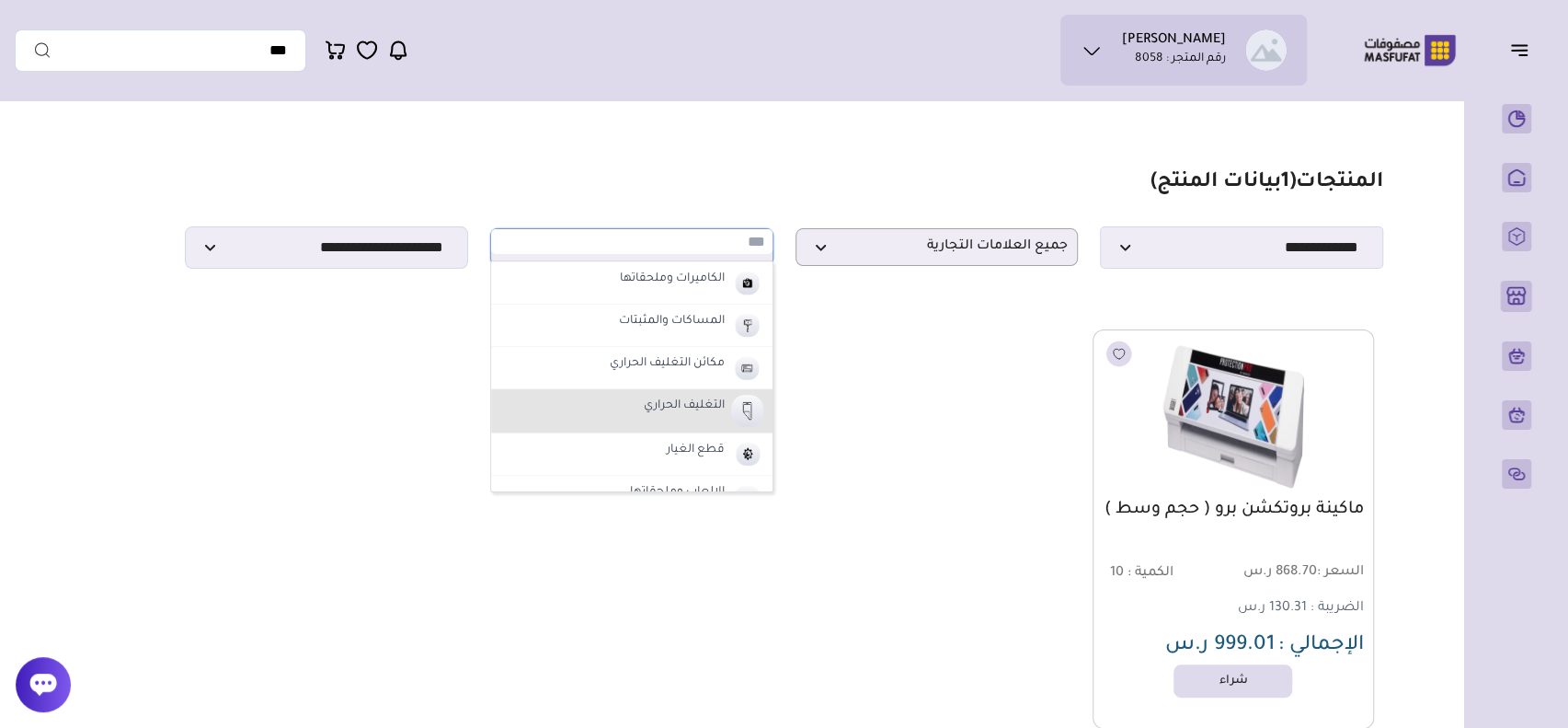
click at [700, 413] on label "التغليف الحراري" at bounding box center [684, 407] width 86 height 24
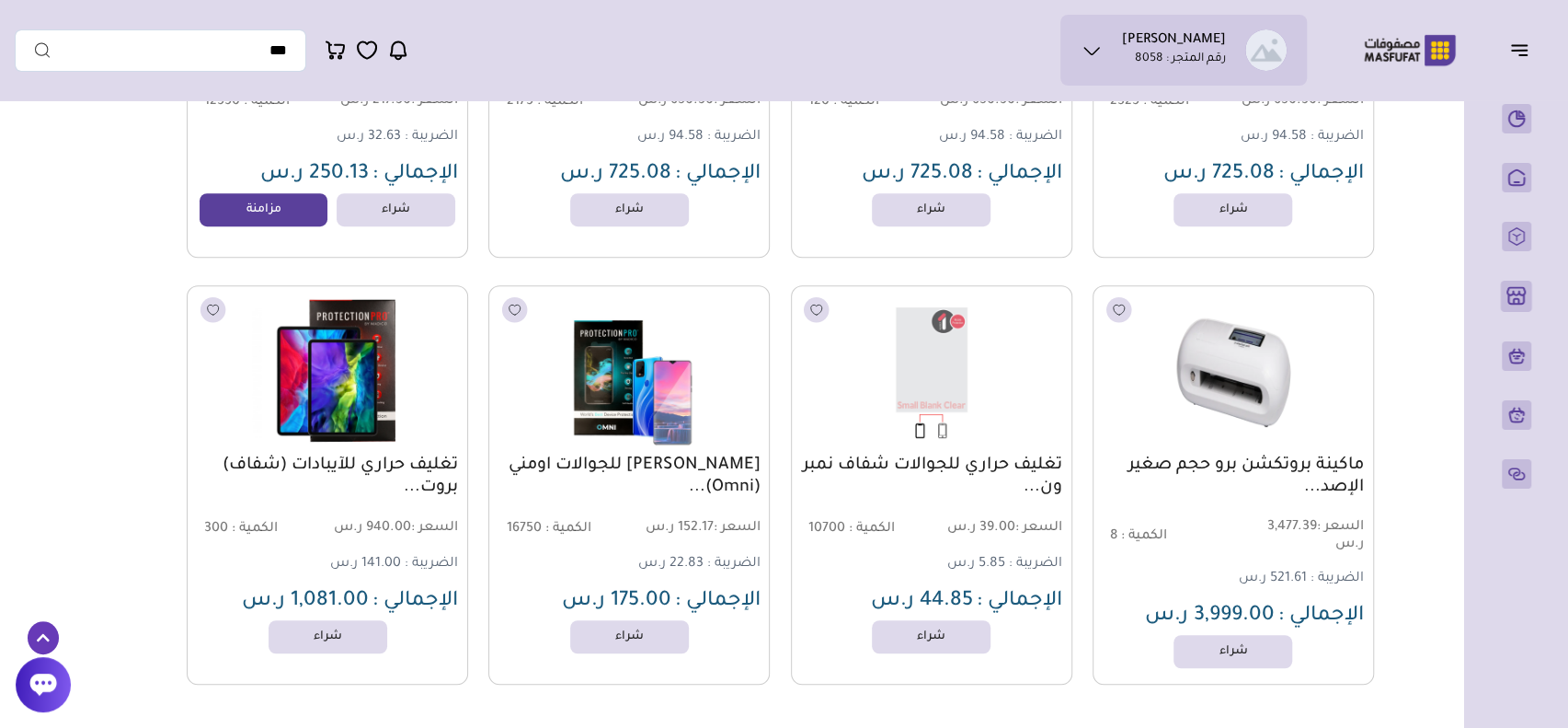
scroll to position [0, 0]
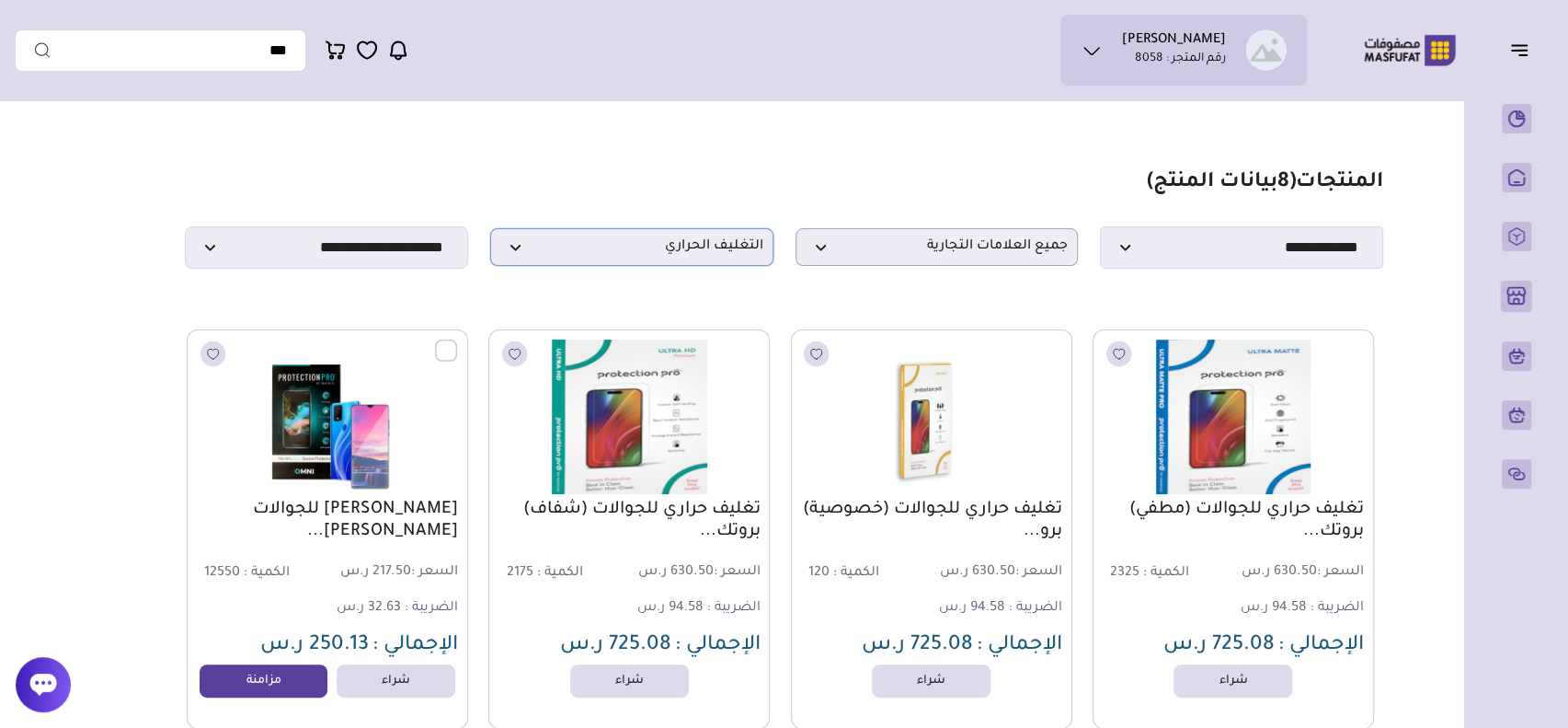
click at [684, 254] on span "التغليف الحراري" at bounding box center [632, 246] width 263 height 18
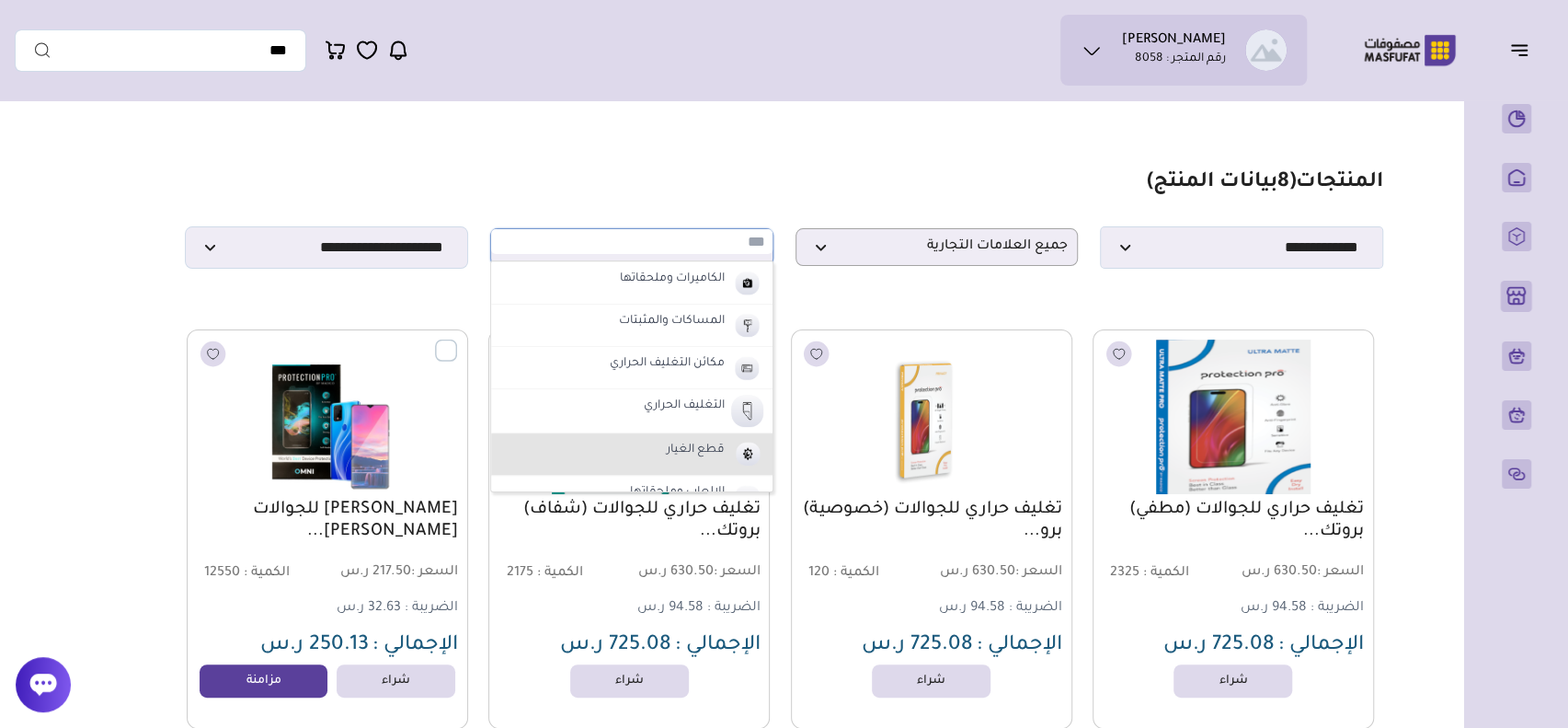
click at [712, 447] on label "قطع الغيار" at bounding box center [696, 451] width 64 height 24
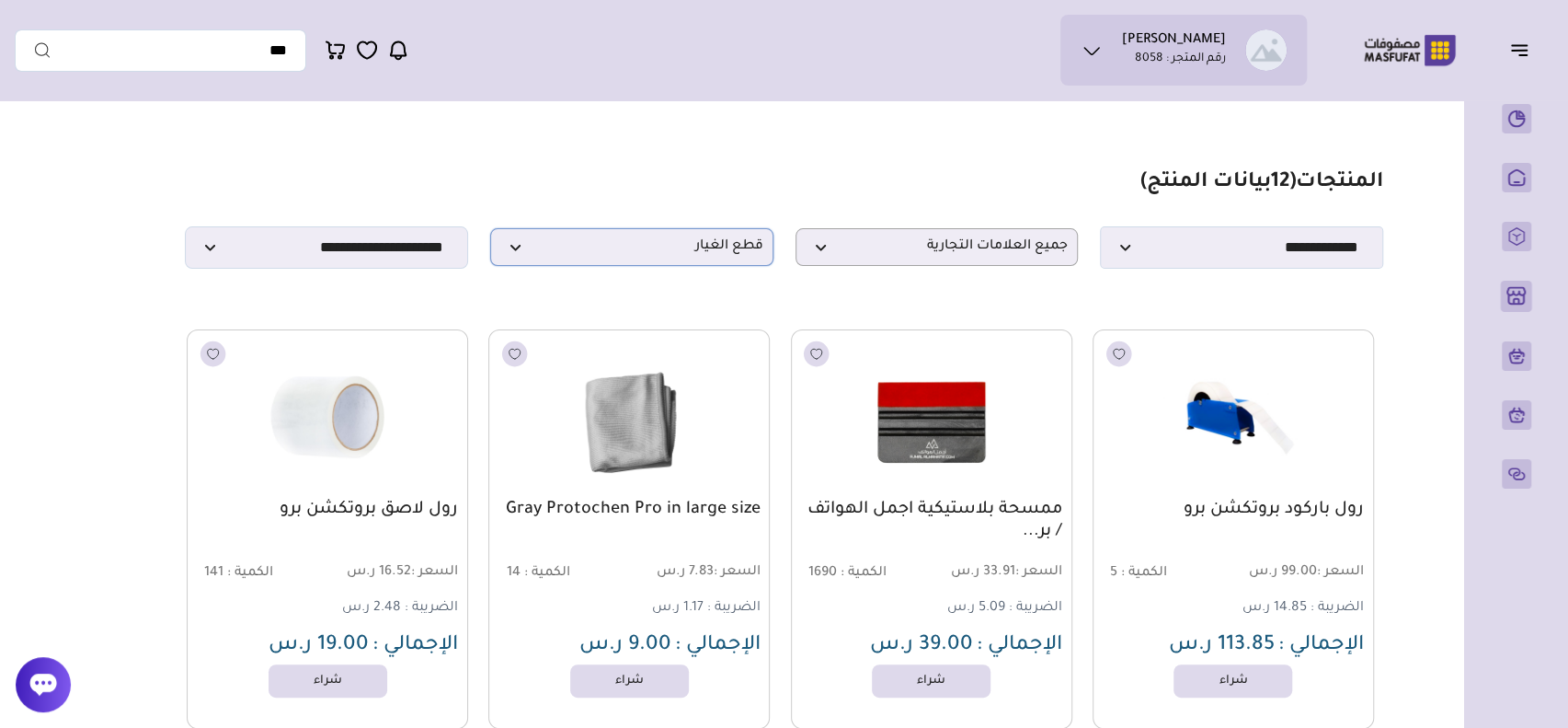
click at [637, 263] on p "قطع الغيار" at bounding box center [632, 246] width 283 height 38
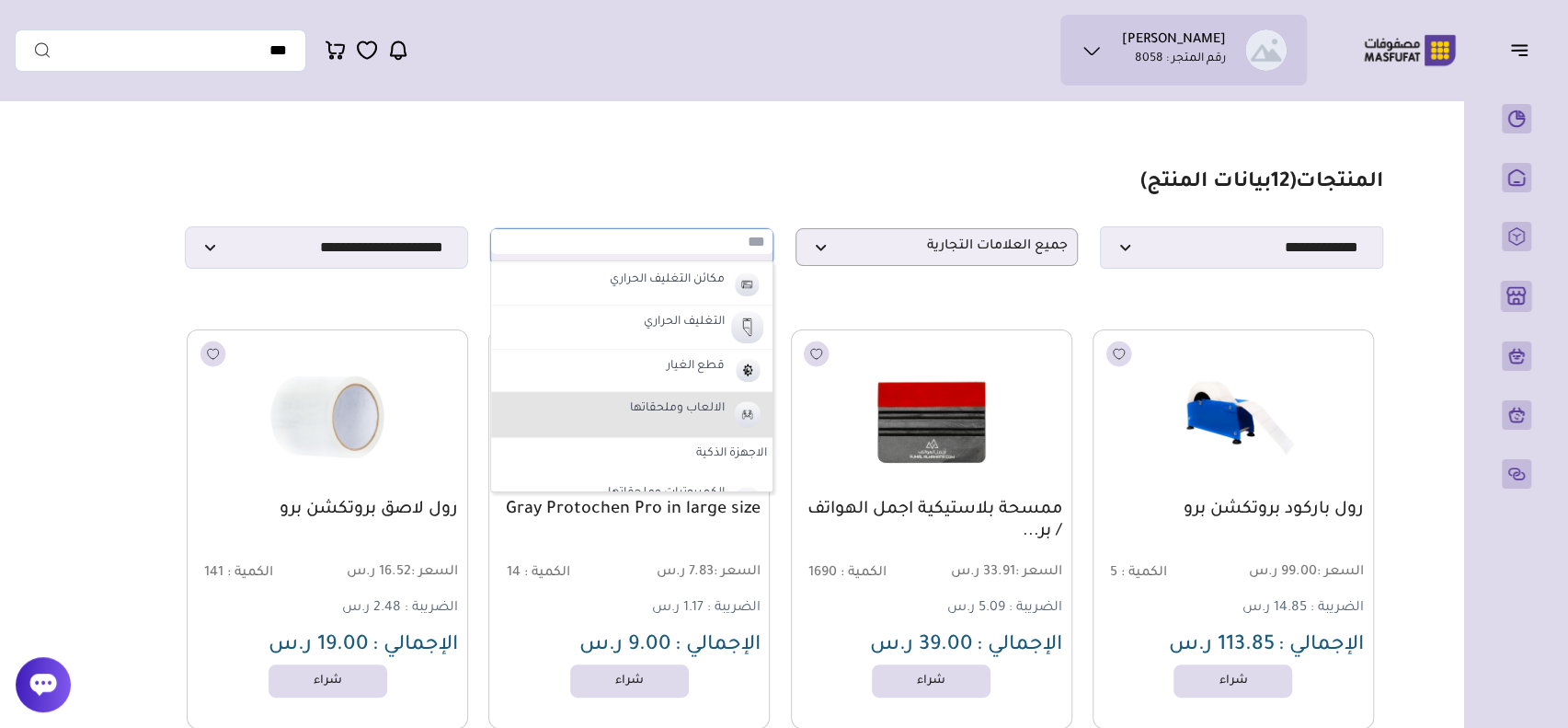
scroll to position [552, 0]
click at [708, 400] on label "الالعاب وملحقاتها" at bounding box center [678, 401] width 100 height 24
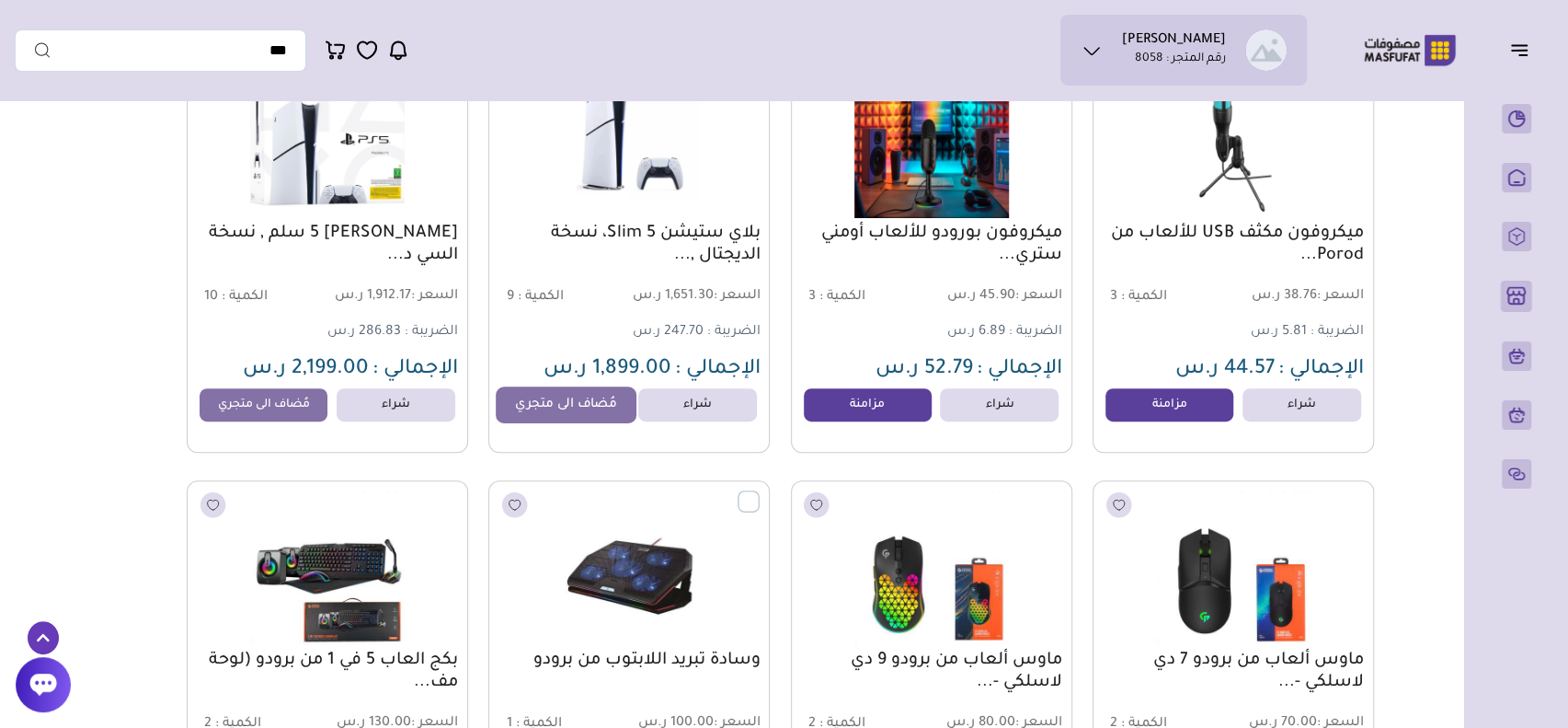
scroll to position [0, 0]
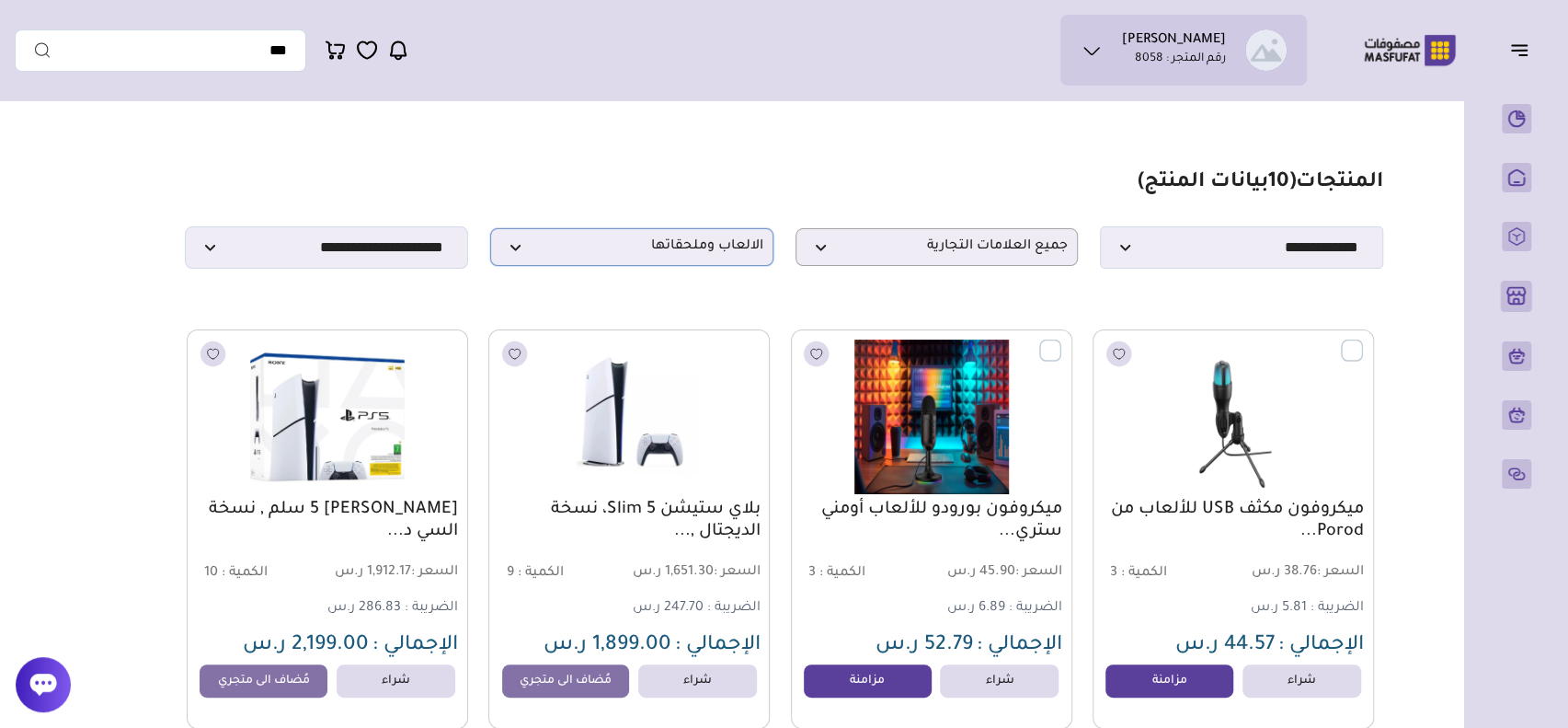
click at [647, 266] on p "الالعاب وملحقاتها" at bounding box center [632, 246] width 283 height 38
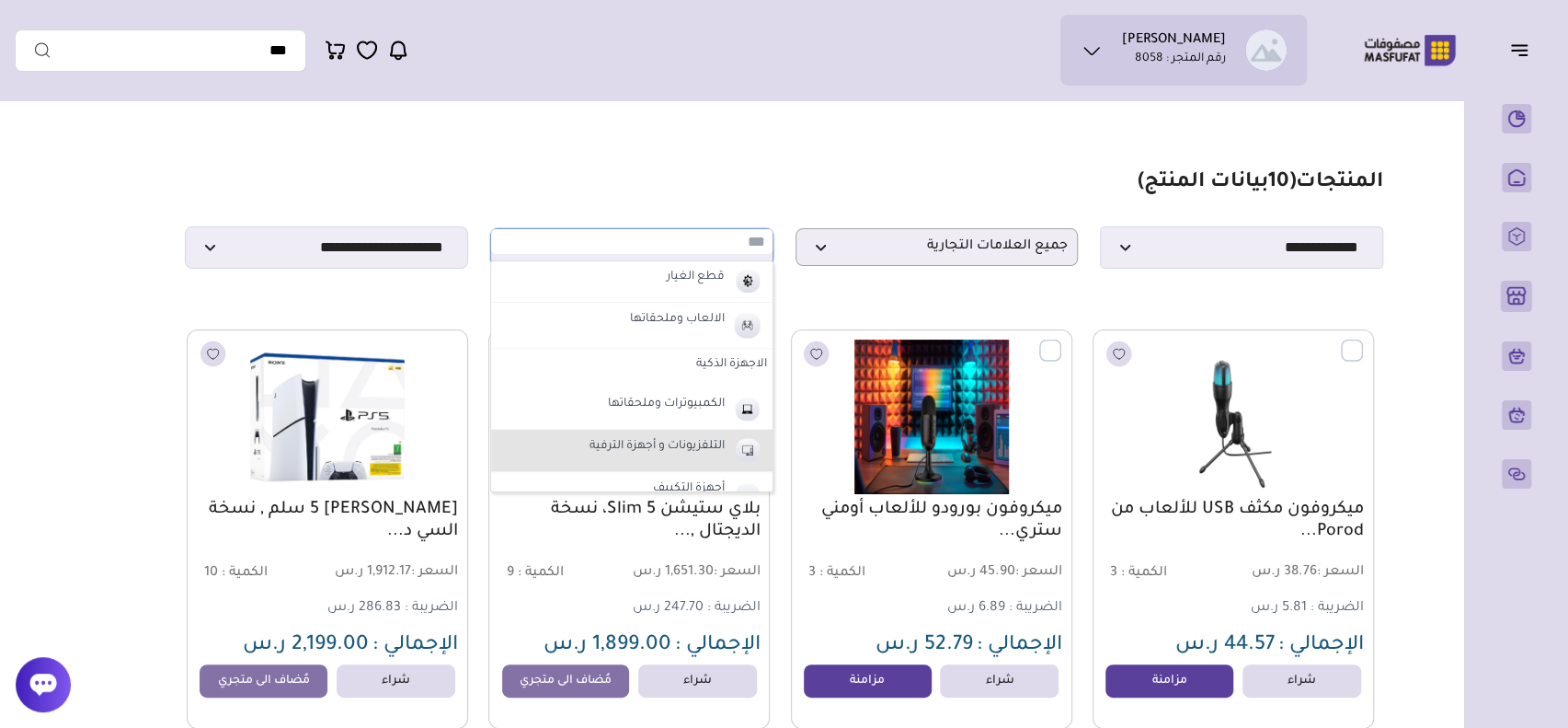
scroll to position [645, 0]
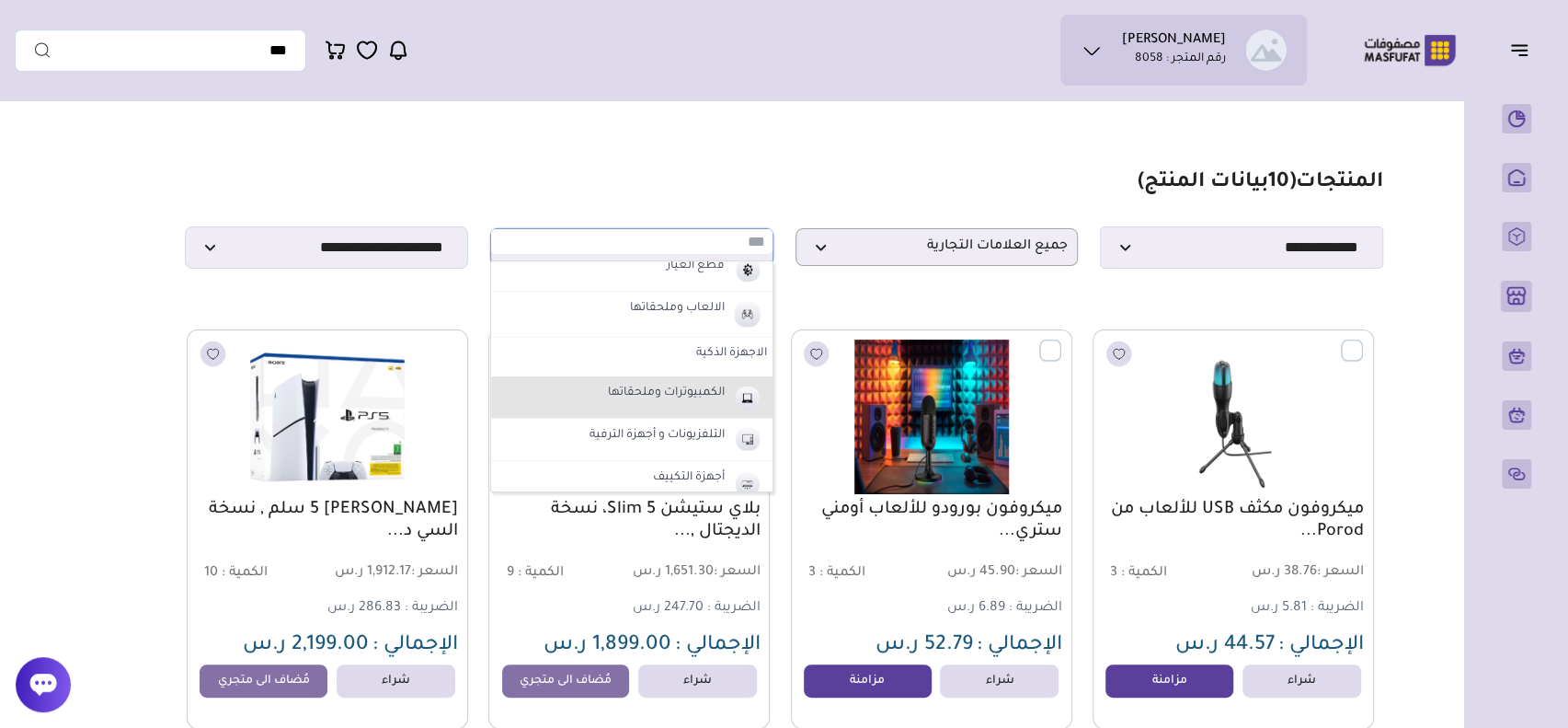
click at [703, 395] on label "الكمبيوترات وملحقاتها" at bounding box center [666, 394] width 122 height 24
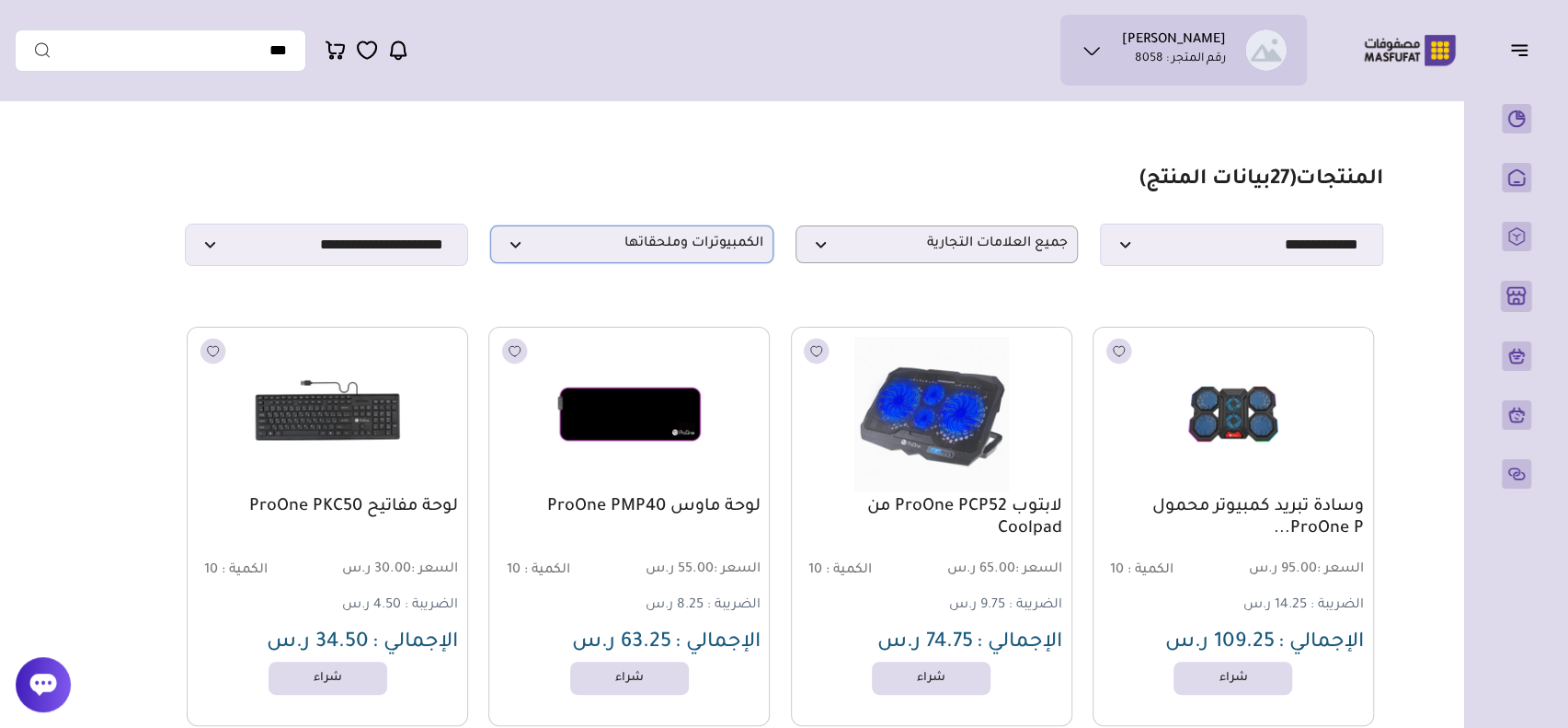
scroll to position [0, 0]
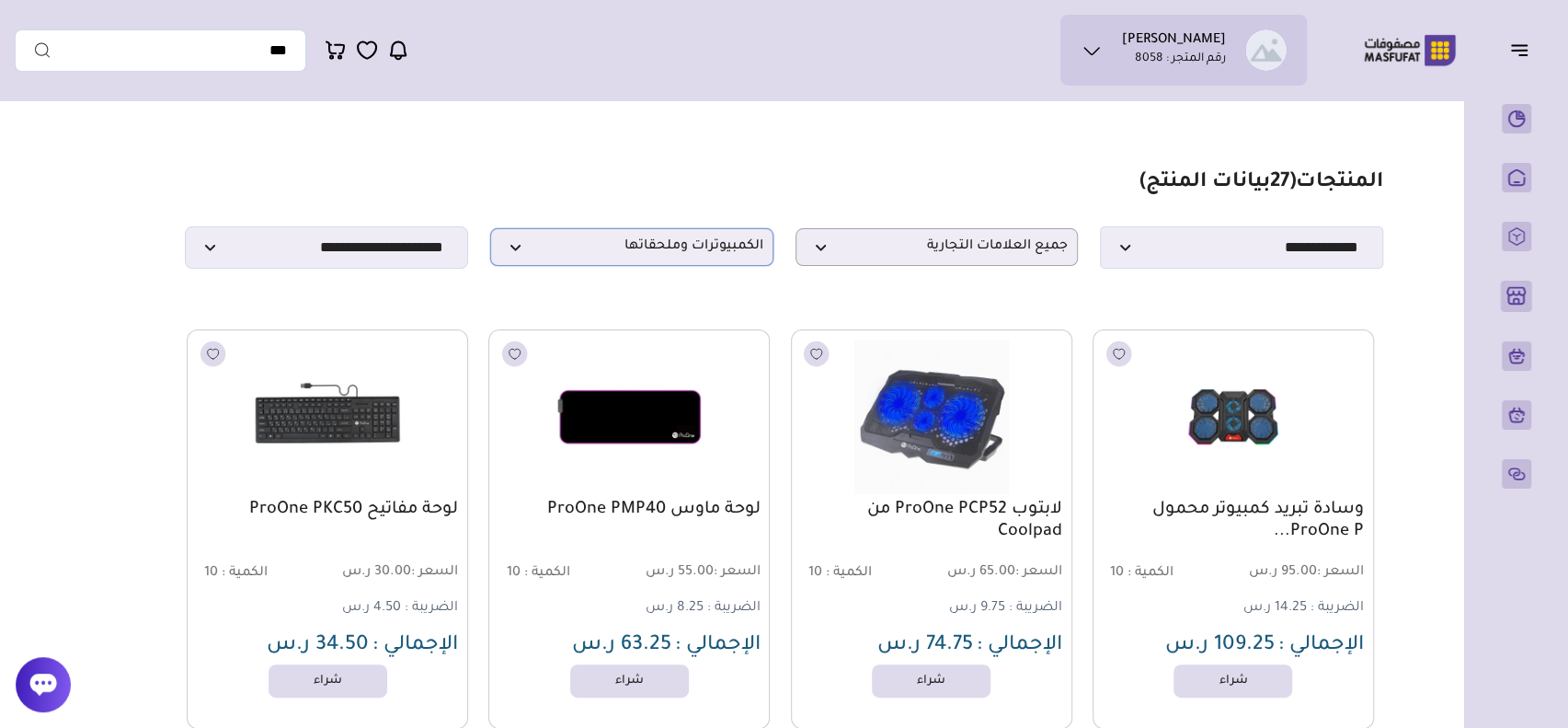
click at [693, 244] on span "الكمبيوترات وملحقاتها" at bounding box center [632, 246] width 263 height 18
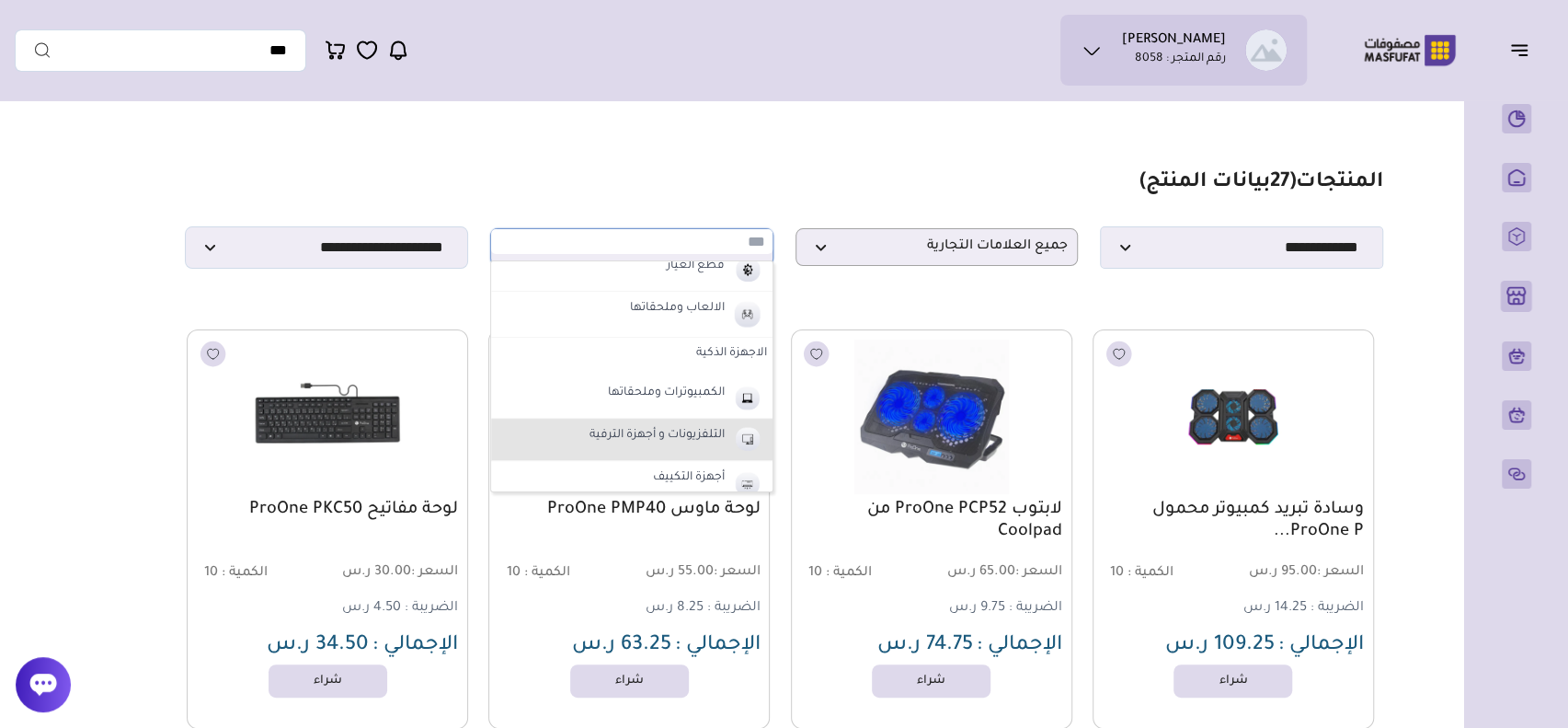
click at [690, 438] on label "التلفزيونات و أجهزة الترفية" at bounding box center [657, 436] width 141 height 24
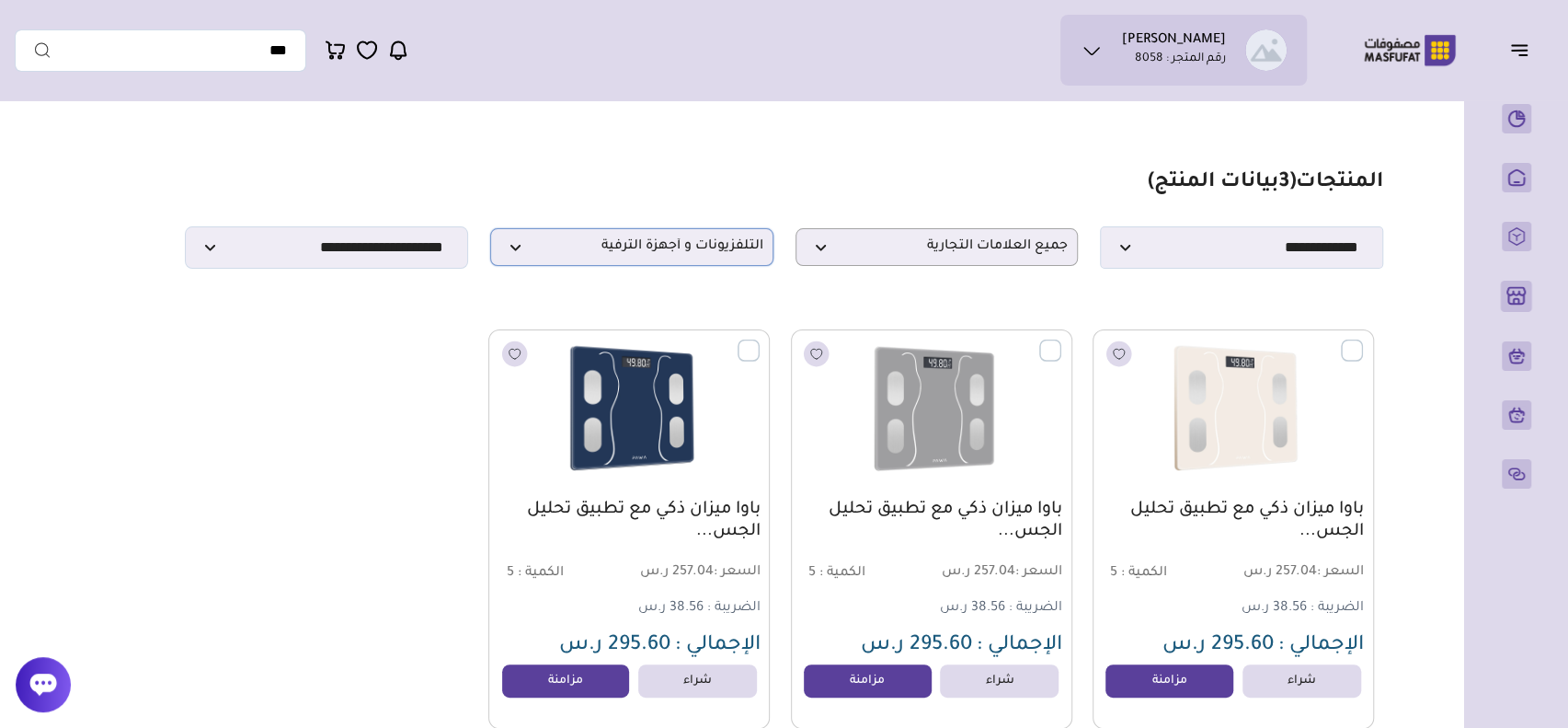
click at [681, 256] on span "التلفزيونات و أجهزة الترفية" at bounding box center [632, 246] width 263 height 18
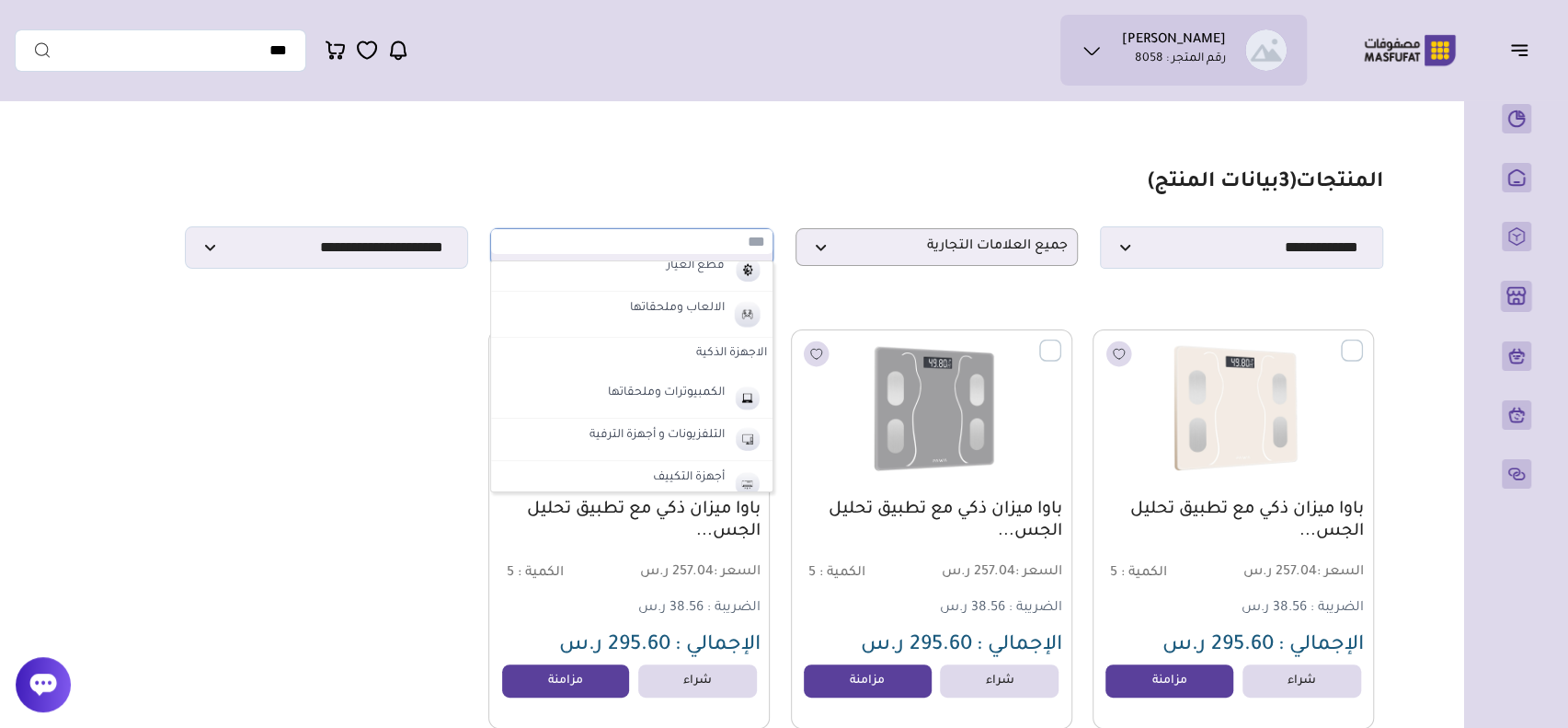
click at [413, 377] on div "باوا ميزان ذكي مع تطبيق تحليل الجس... السعر : 257.04 ر.س الكمية : 5" at bounding box center [784, 529] width 1180 height 399
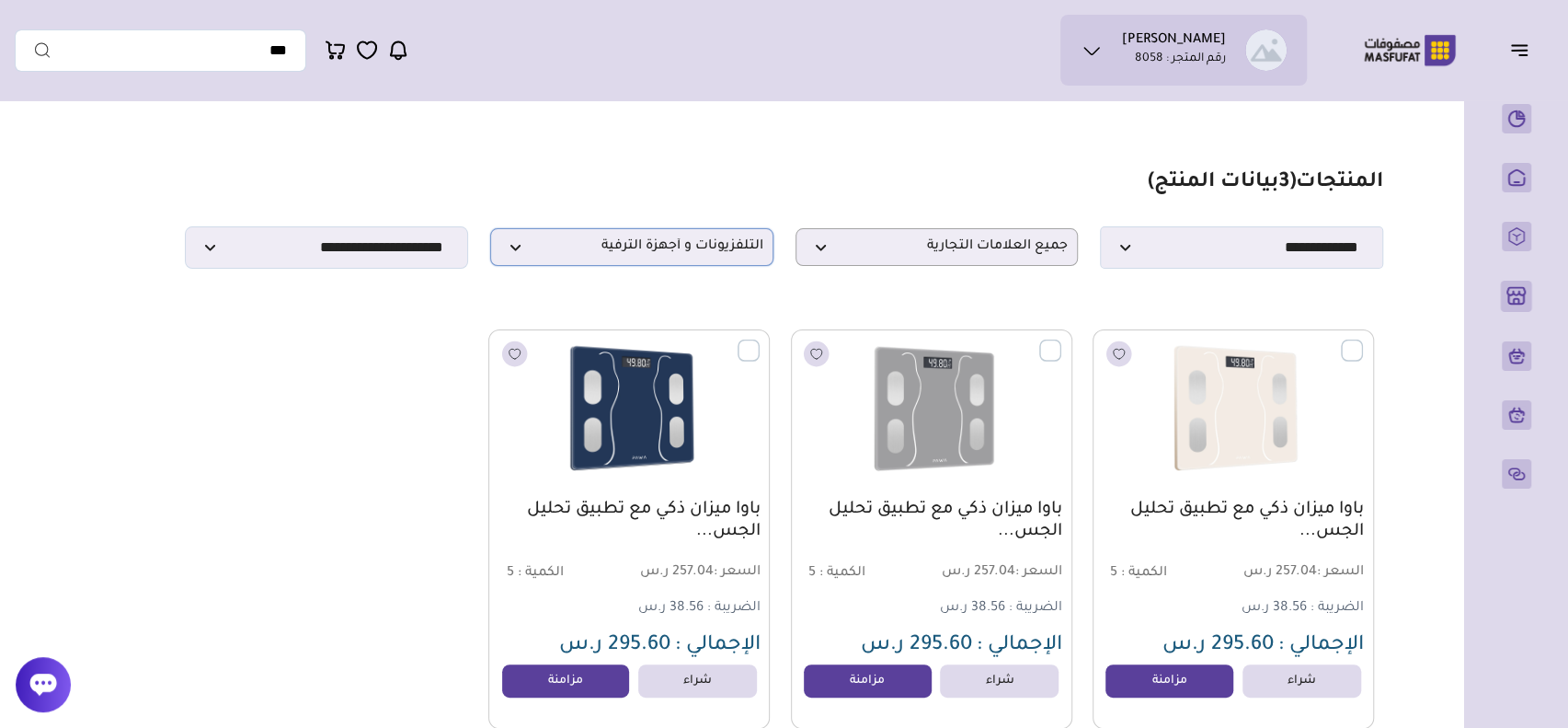
click at [645, 250] on span "التلفزيونات و أجهزة الترفية" at bounding box center [632, 246] width 263 height 18
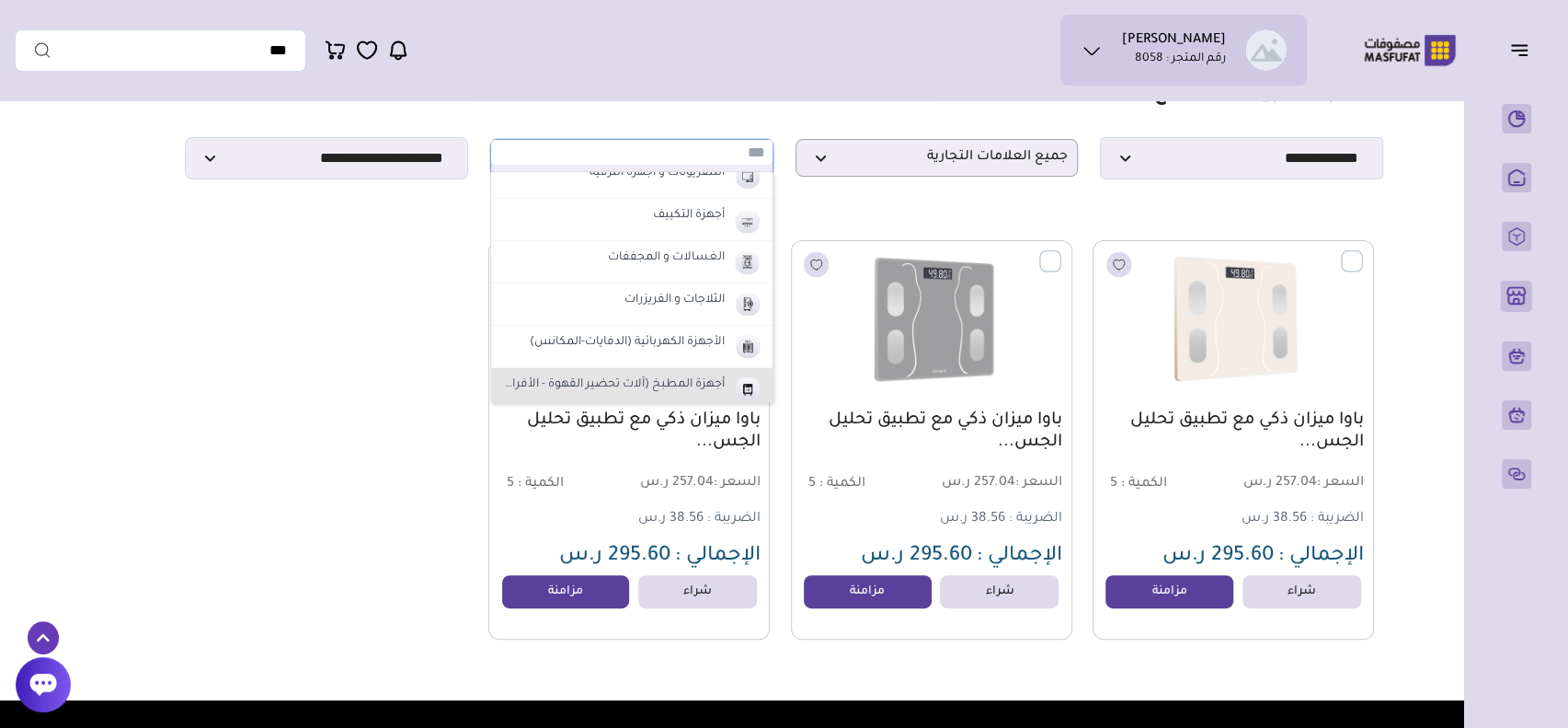
scroll to position [92, 0]
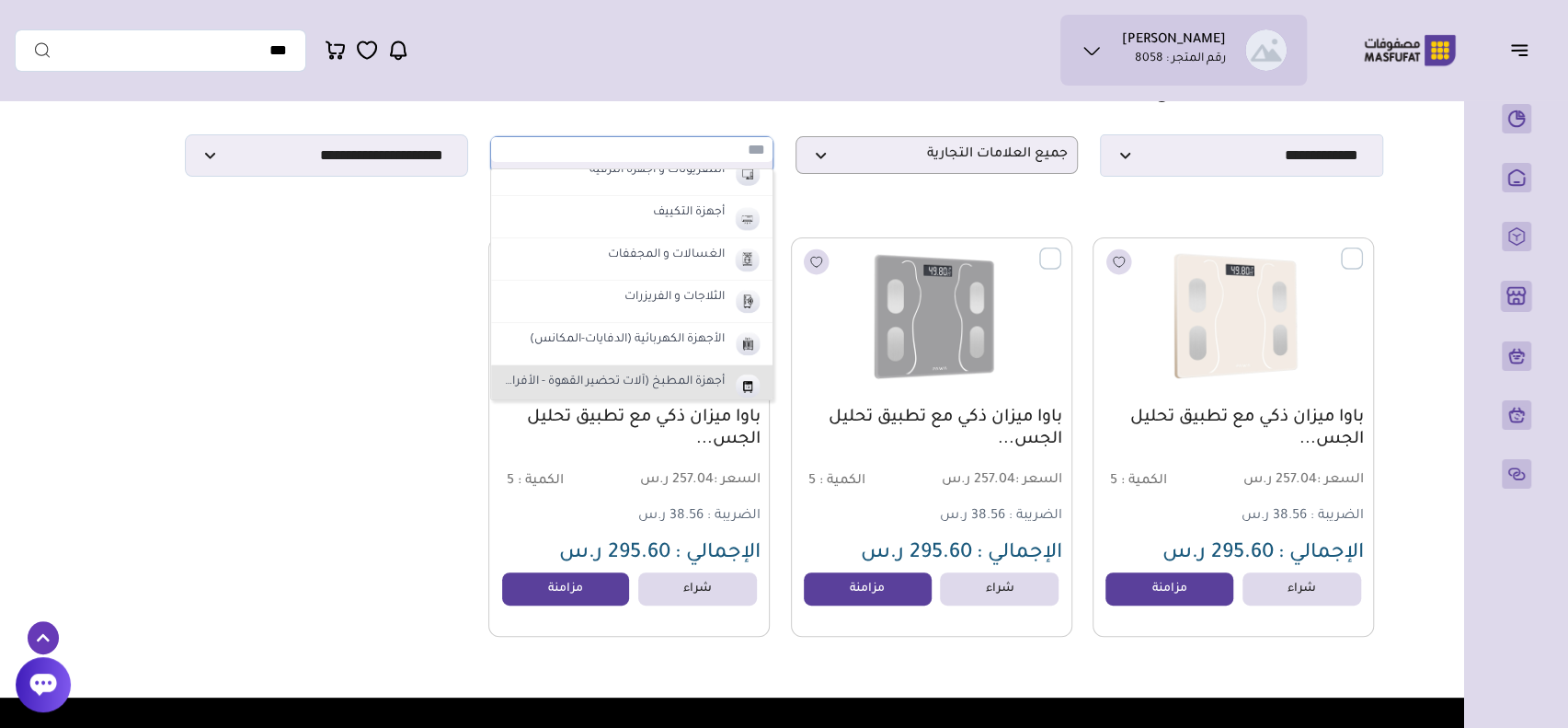
click at [690, 379] on label "أجهزة المطبخ (آلات تحضير القهوة - الأفران)" at bounding box center [612, 383] width 230 height 24
select select "**"
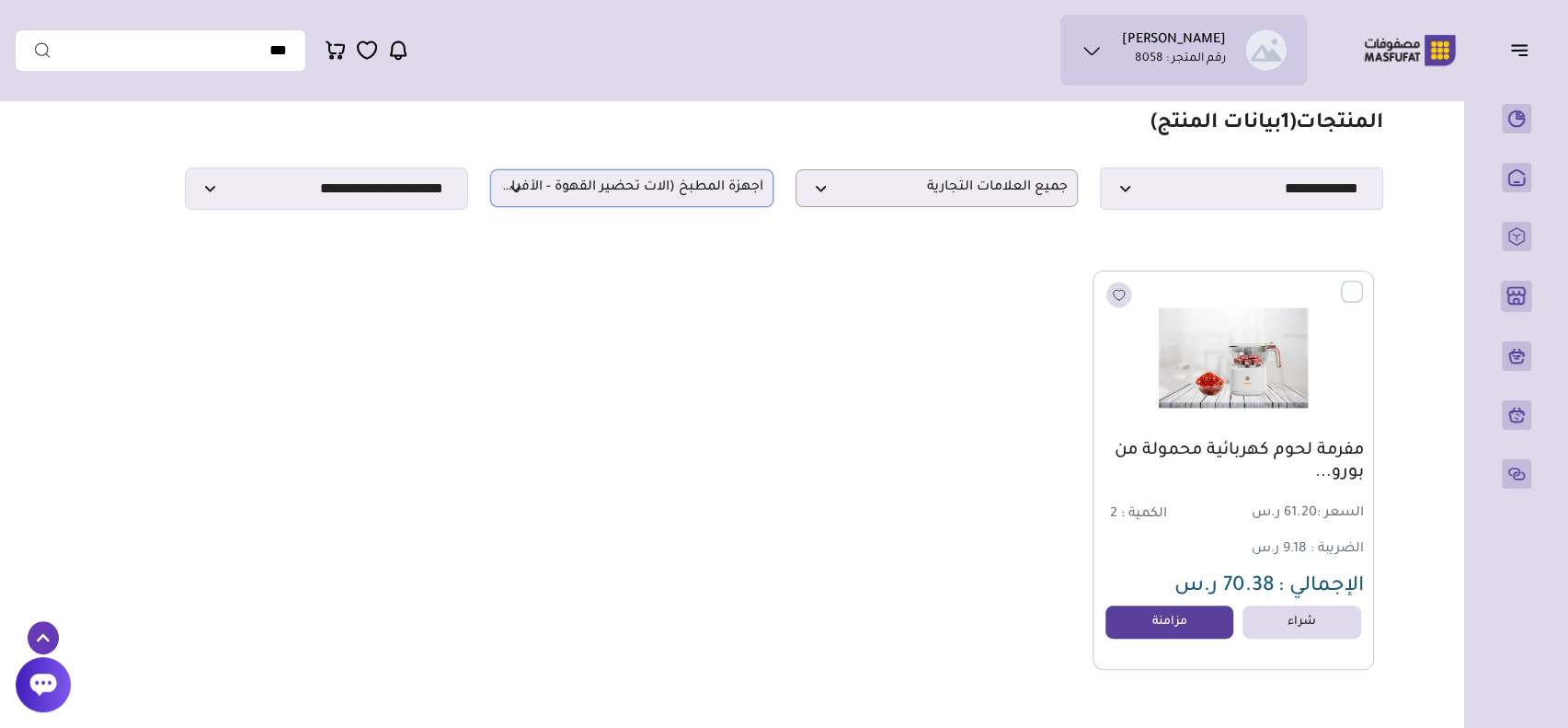
scroll to position [0, 0]
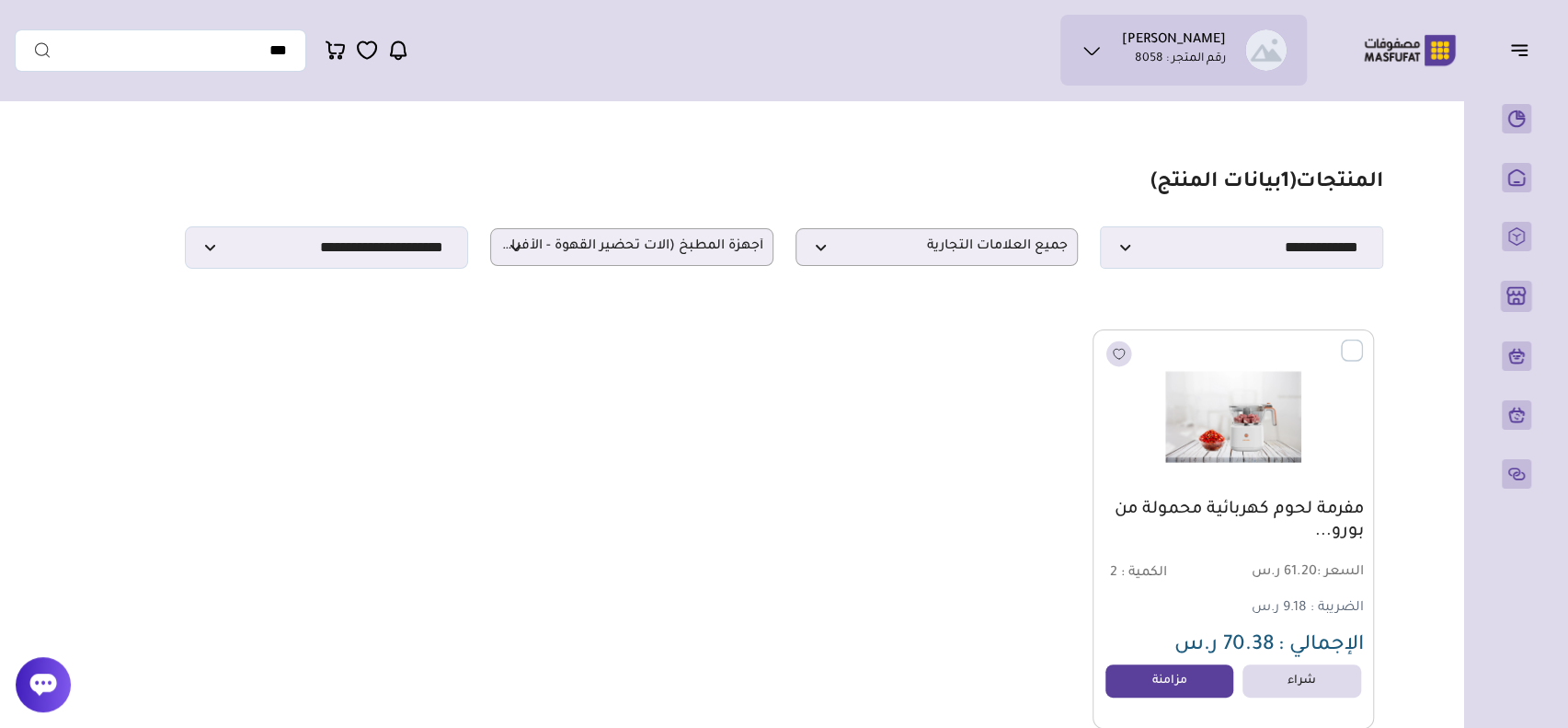
click at [738, 370] on div "مفرمة لحوم كهربائية محمولة من بورو... السعر : 61.20 ر.س الكمية : 2" at bounding box center [784, 529] width 1180 height 399
click at [1420, 40] on img at bounding box center [1410, 50] width 118 height 36
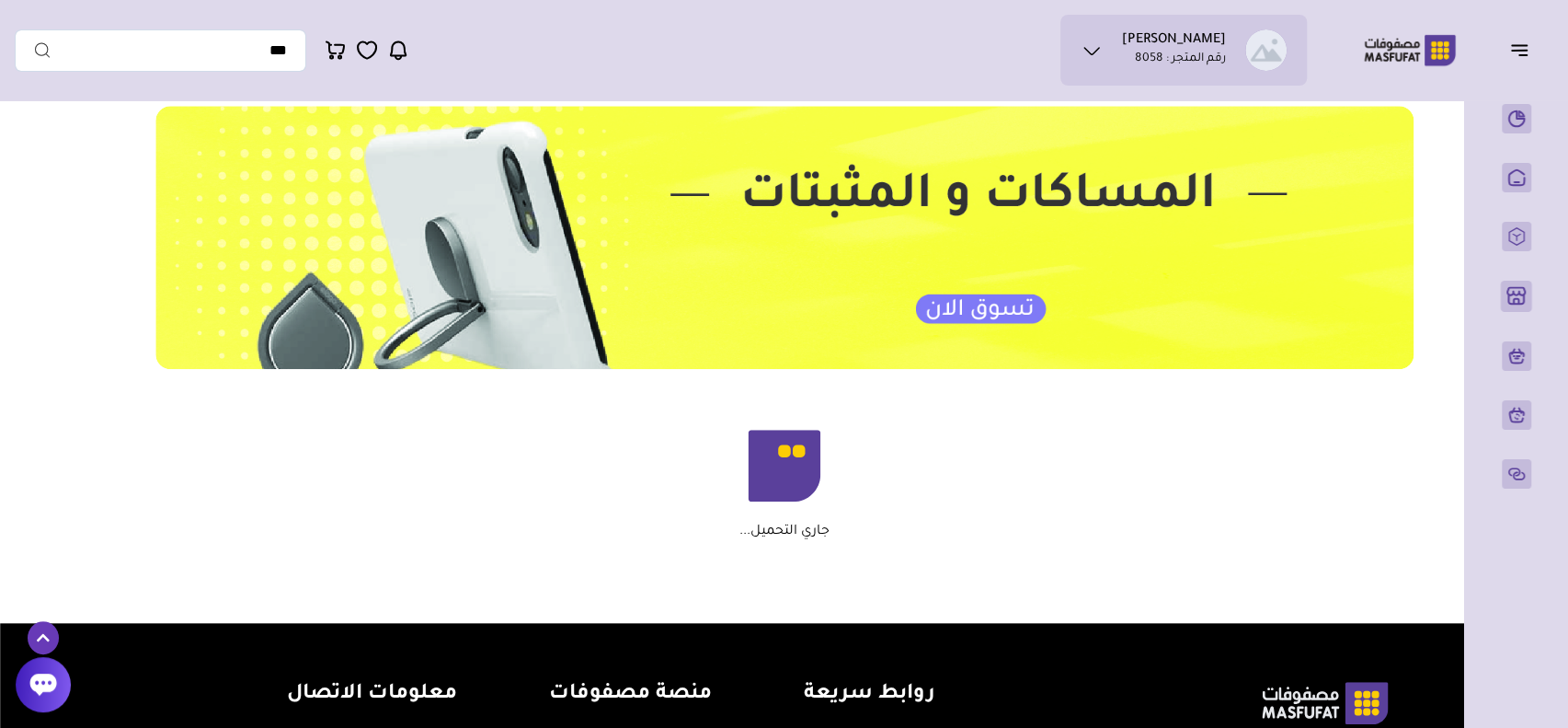
scroll to position [426, 0]
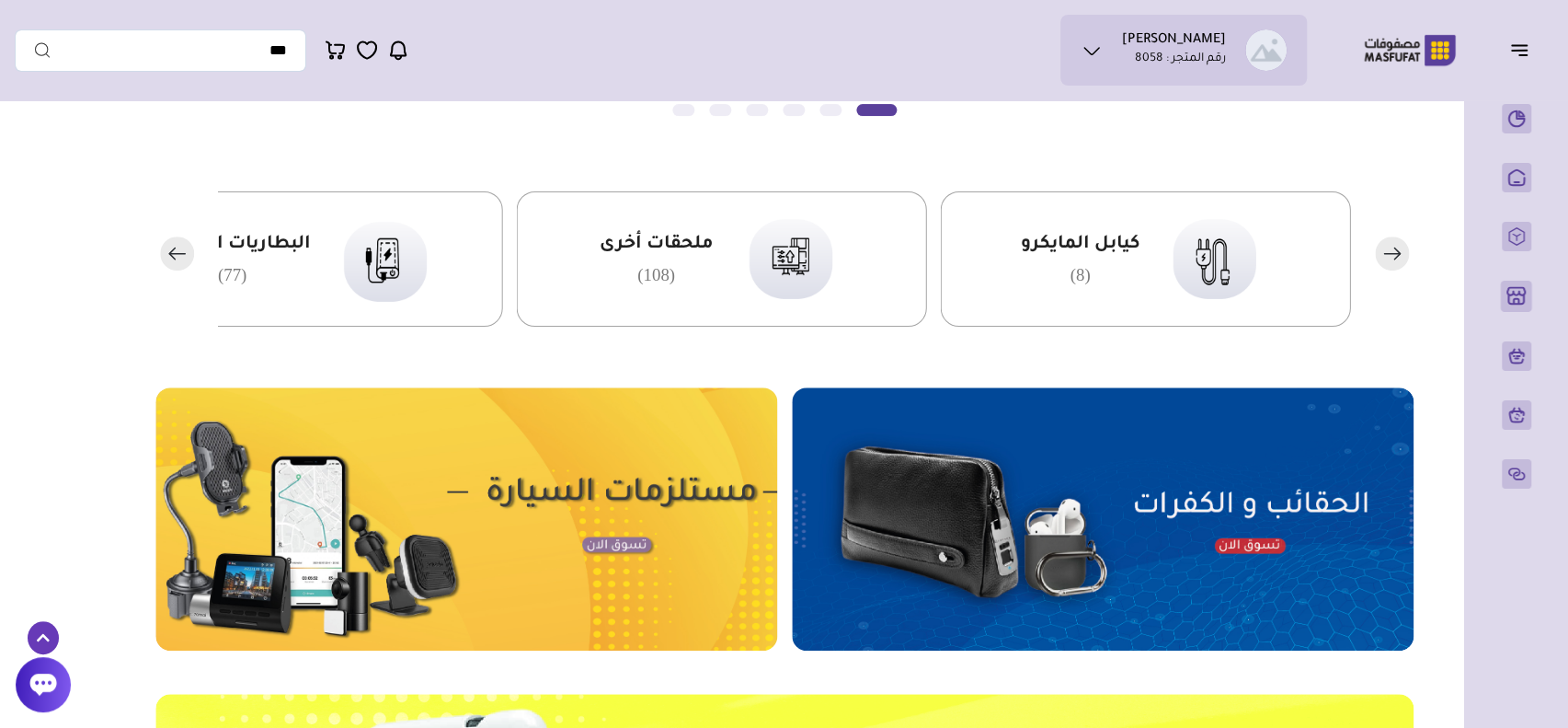
click at [156, 256] on div at bounding box center [784, 259] width 1258 height 135
click at [175, 247] on icon "button" at bounding box center [172, 253] width 6 height 11
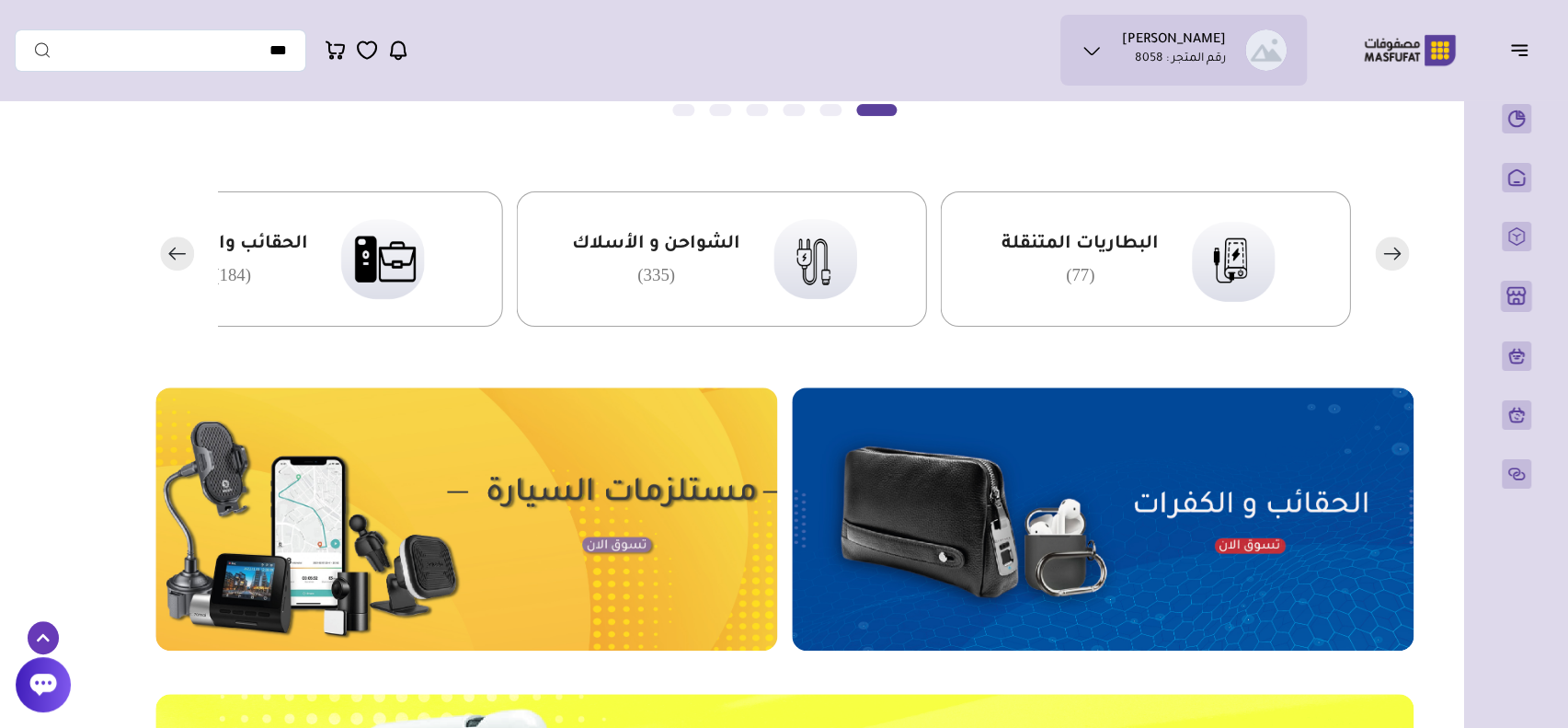
click at [175, 247] on icon "button" at bounding box center [172, 253] width 6 height 11
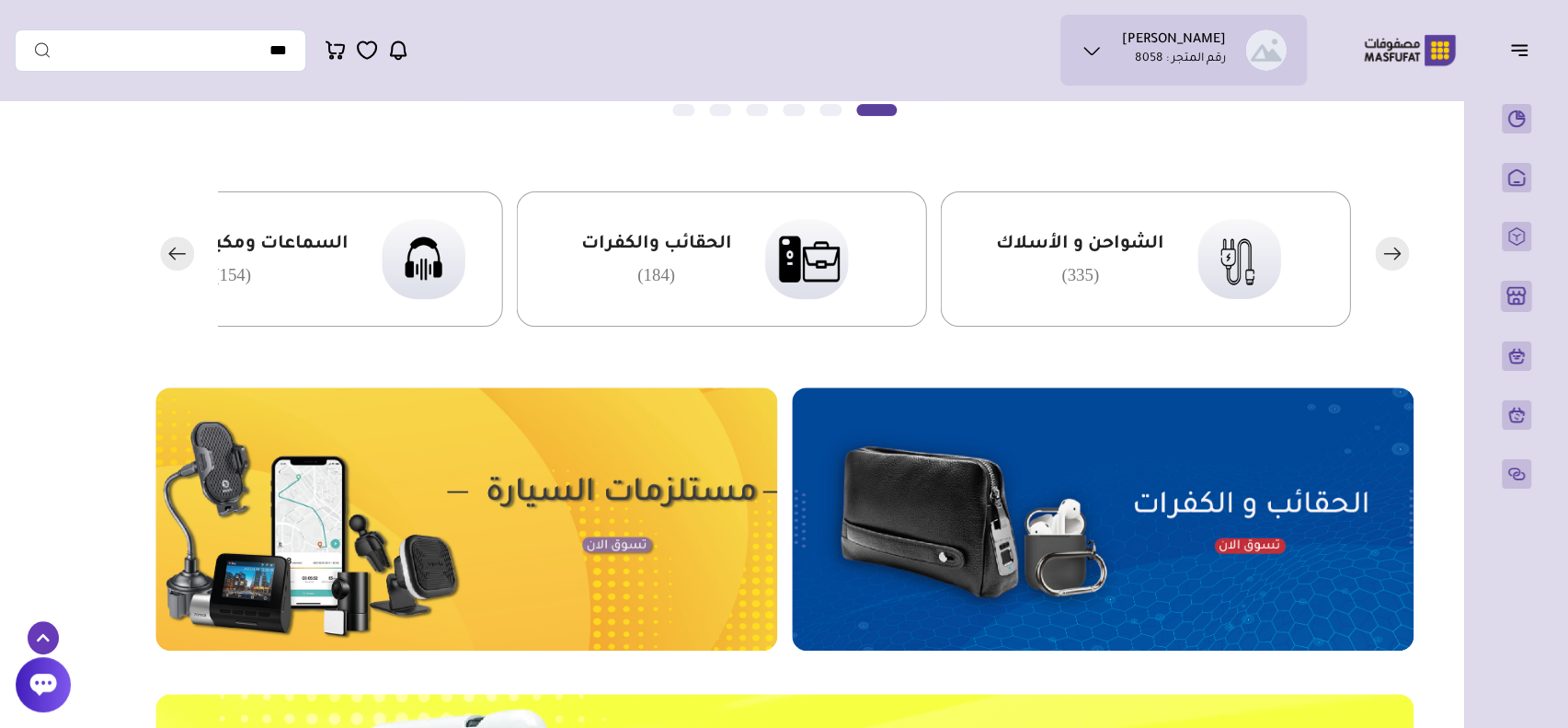
click at [175, 247] on icon "button" at bounding box center [172, 253] width 6 height 11
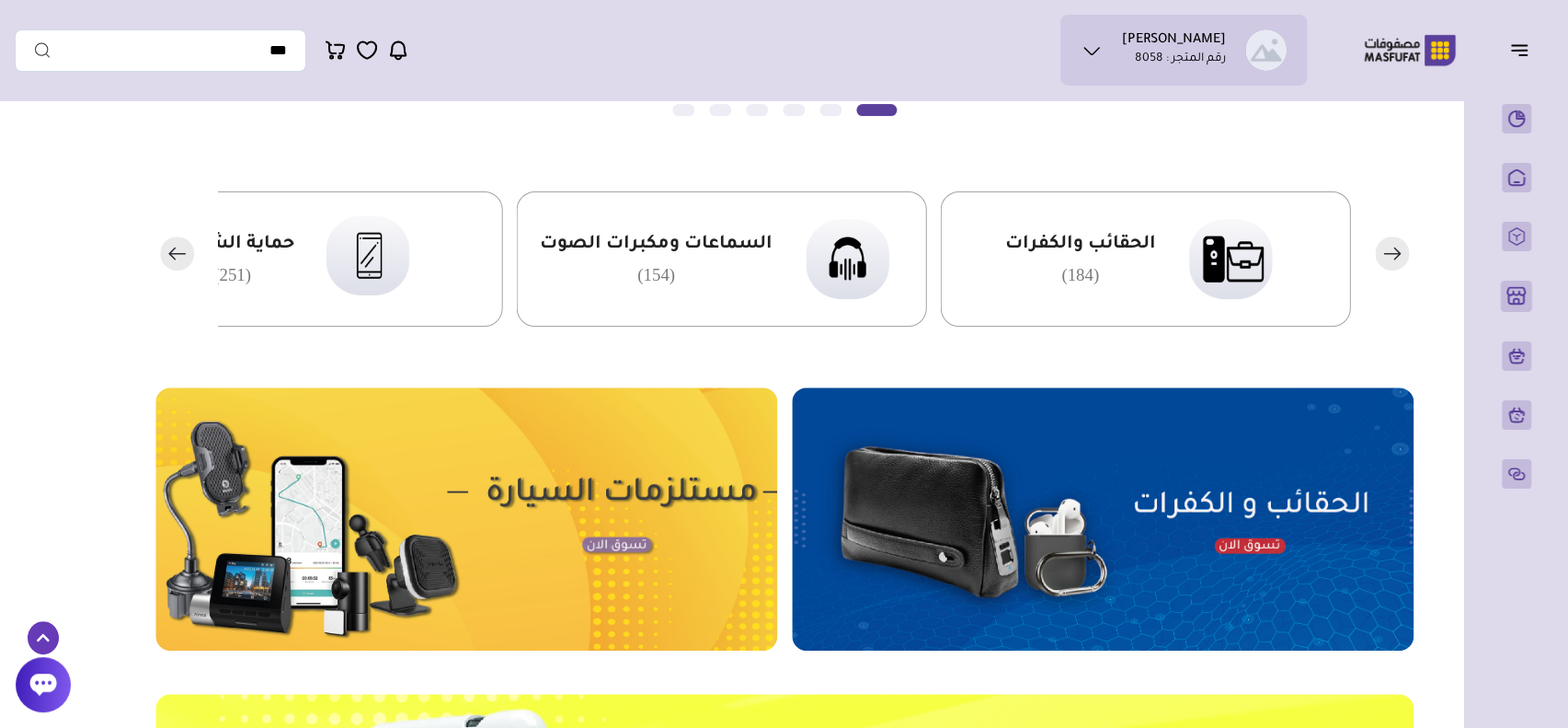
click at [184, 245] on rect "button" at bounding box center [177, 253] width 34 height 34
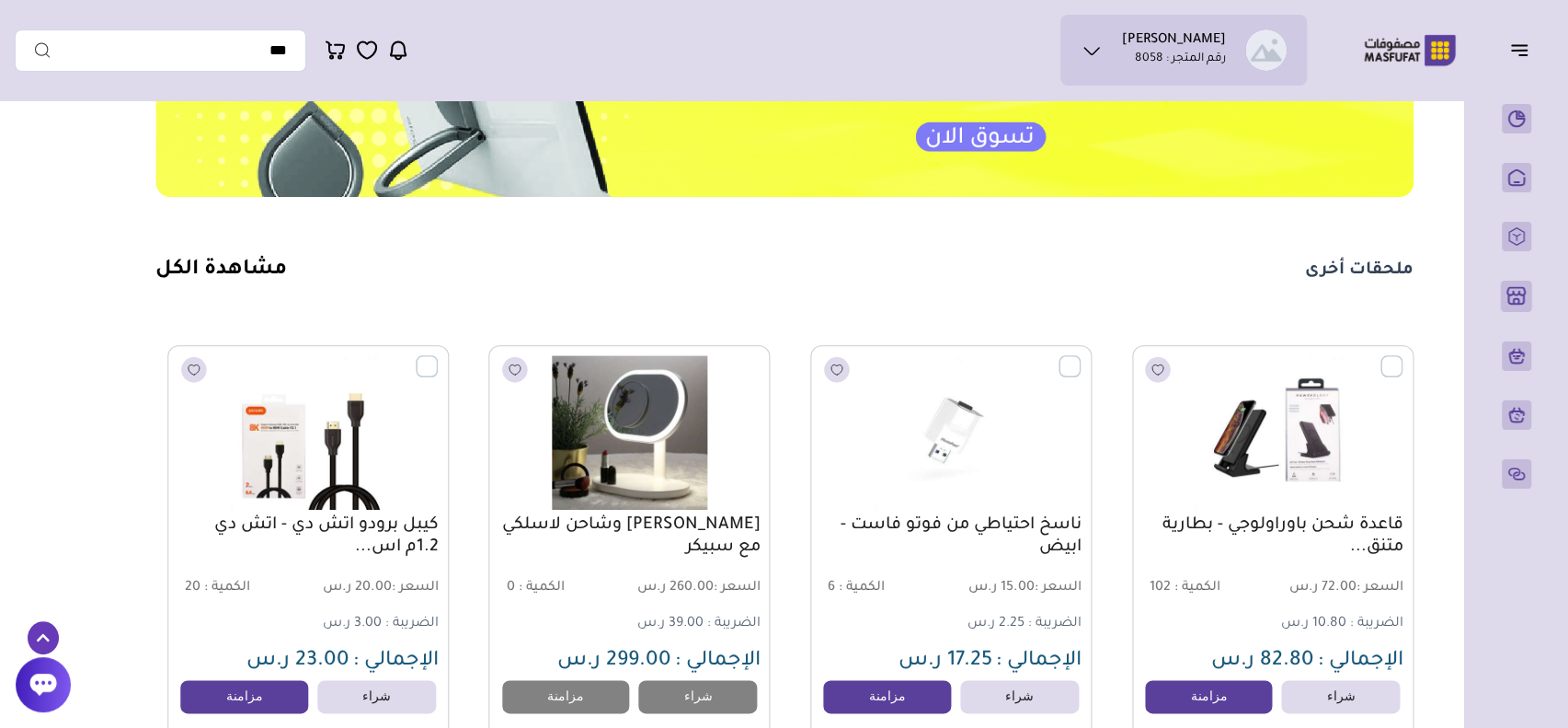
scroll to position [1255, 0]
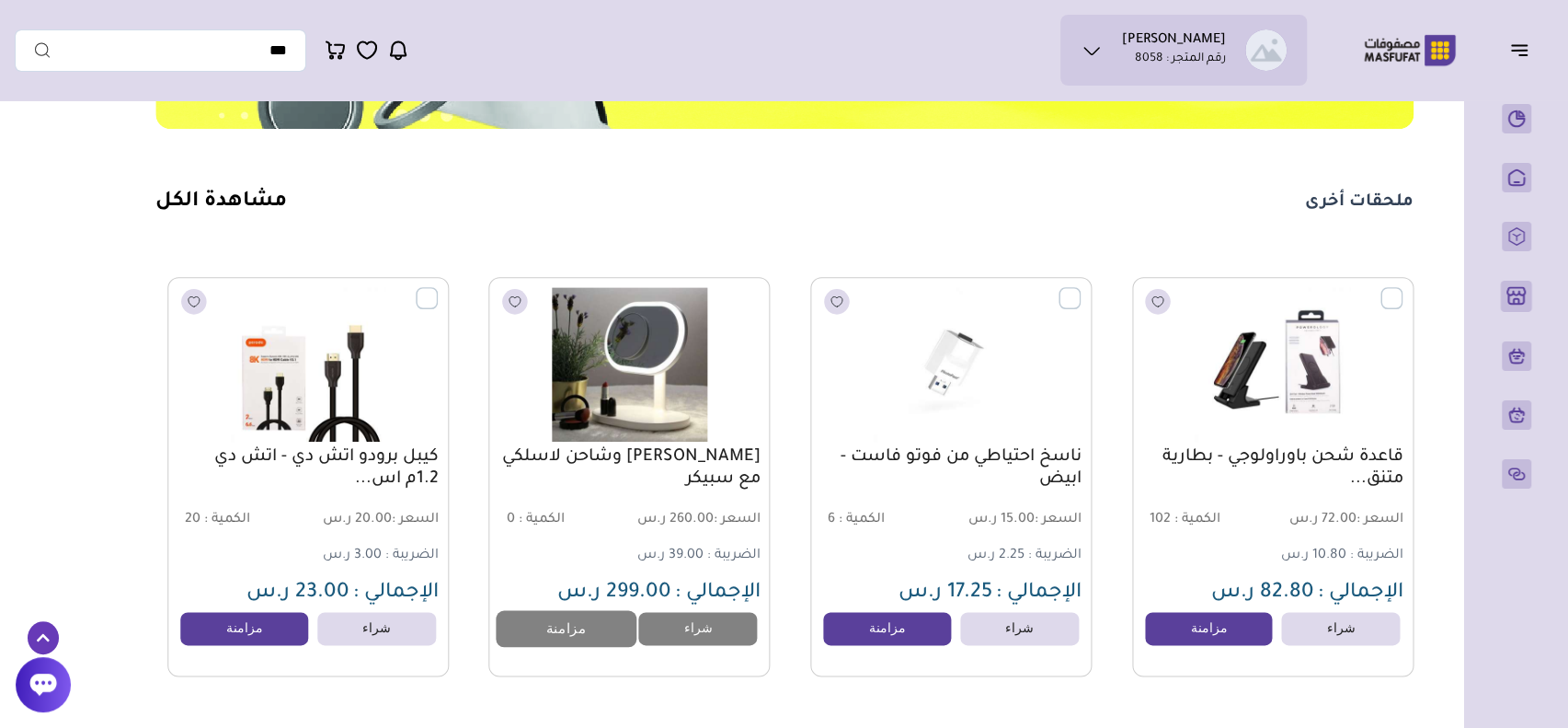
click at [586, 642] on link "مزامنة" at bounding box center [566, 629] width 140 height 37
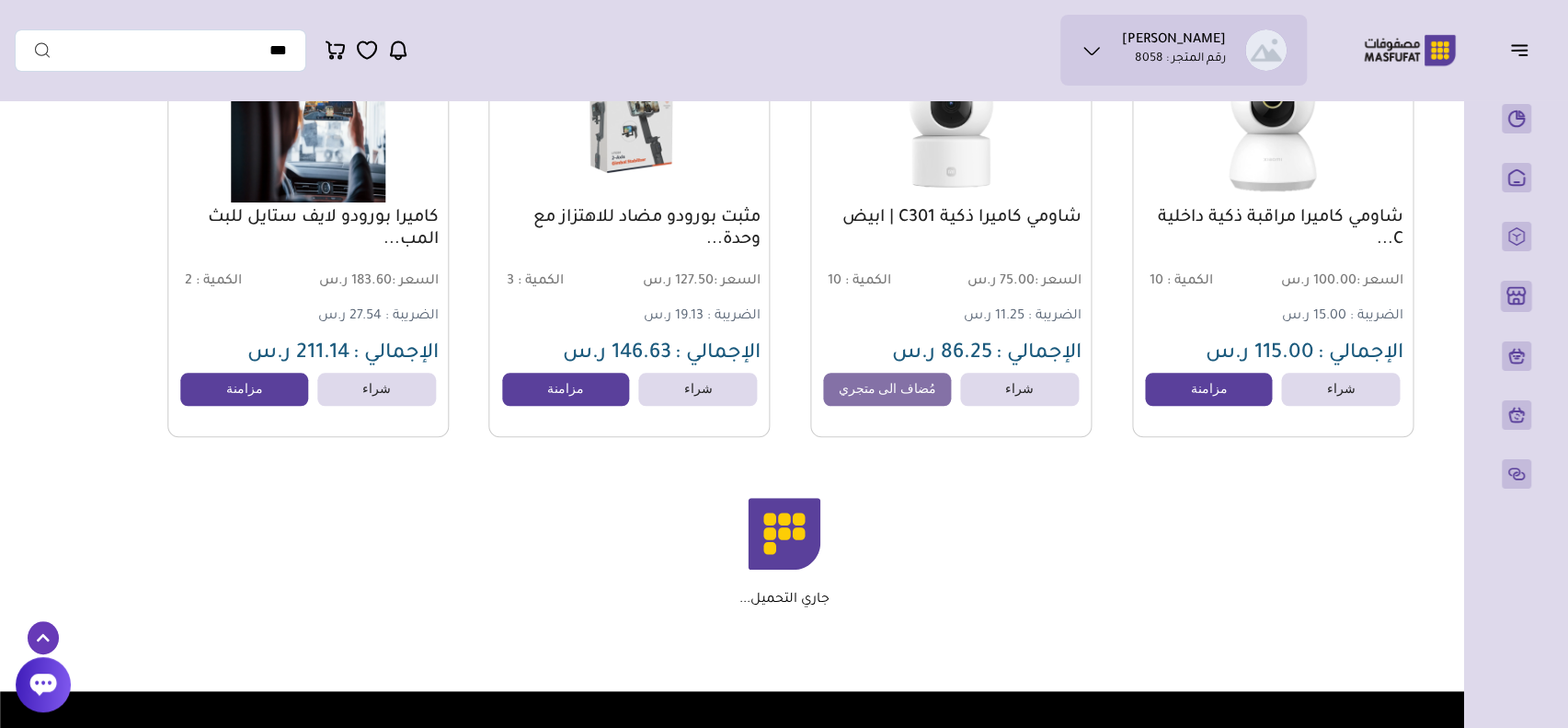
scroll to position [5673, 0]
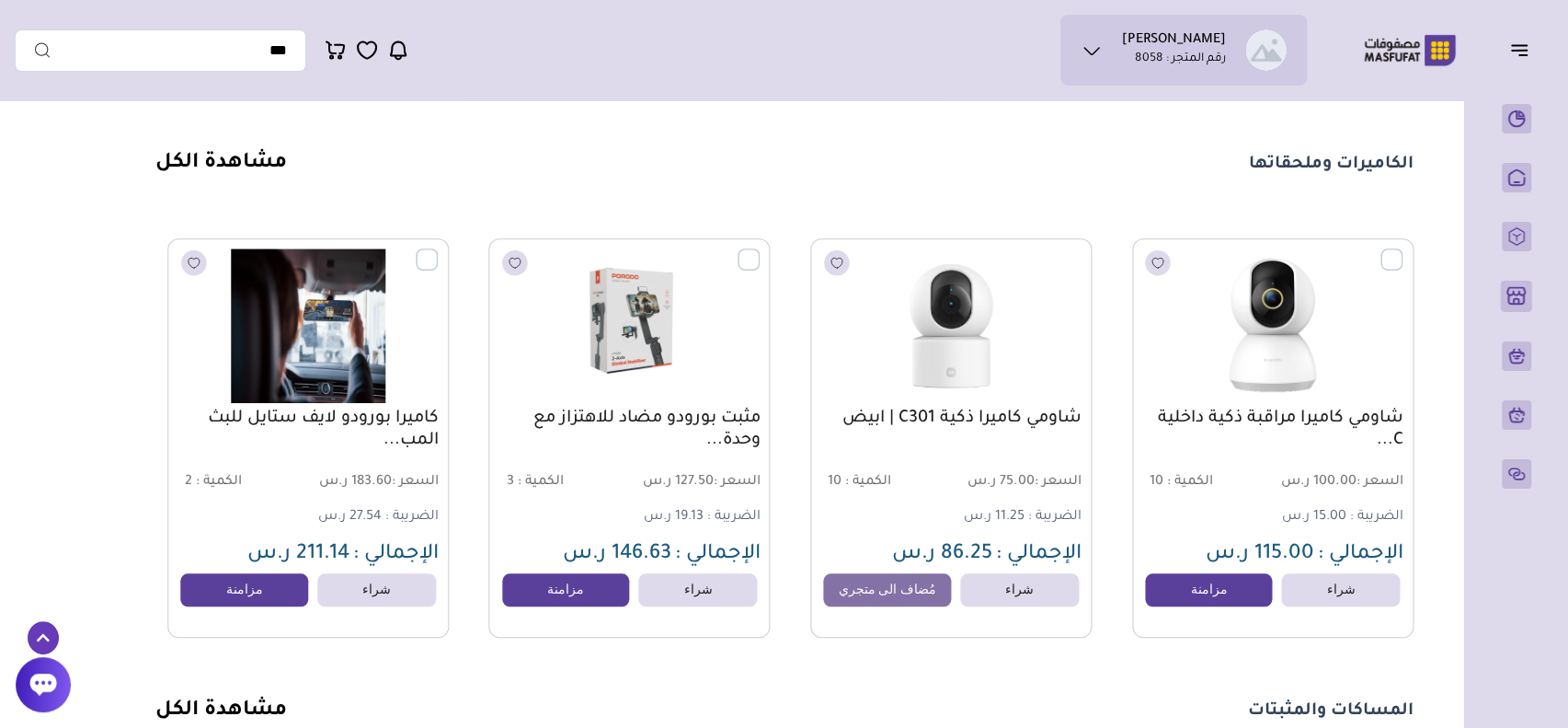
click at [234, 175] on link "مشاهدة الكل" at bounding box center [221, 164] width 131 height 22
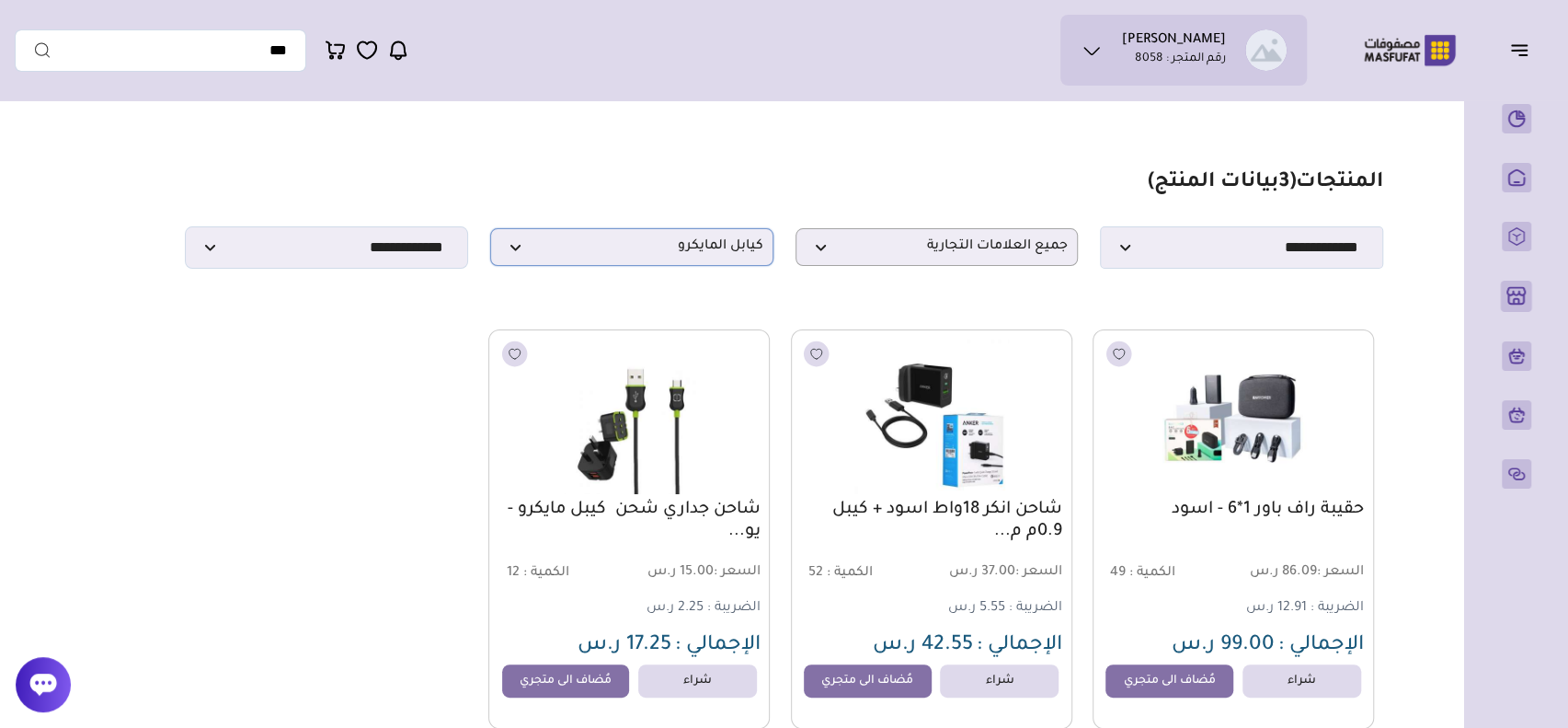
click at [688, 246] on span "كيابل المايكرو" at bounding box center [632, 246] width 263 height 18
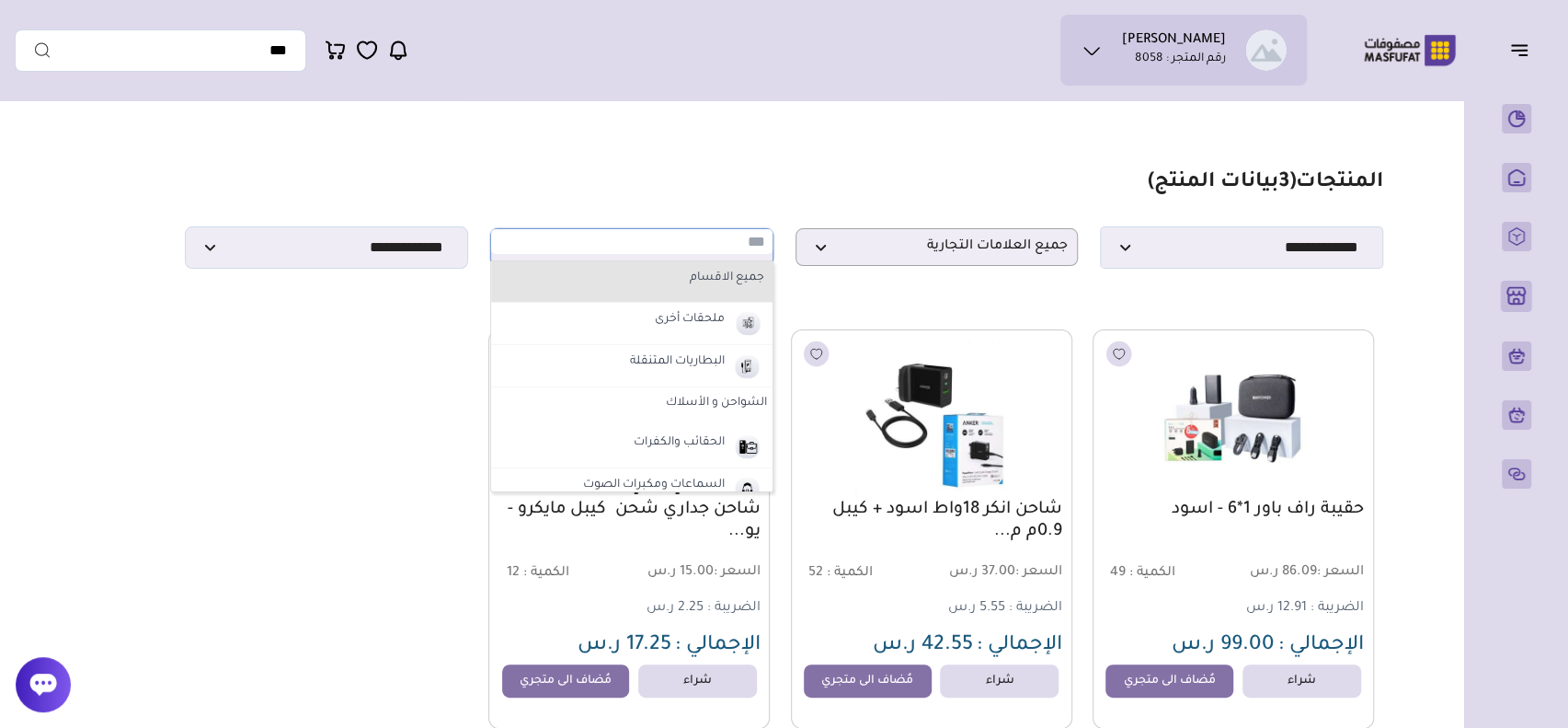
click at [672, 291] on label "جميع الاقسام" at bounding box center [632, 279] width 270 height 24
select select "*"
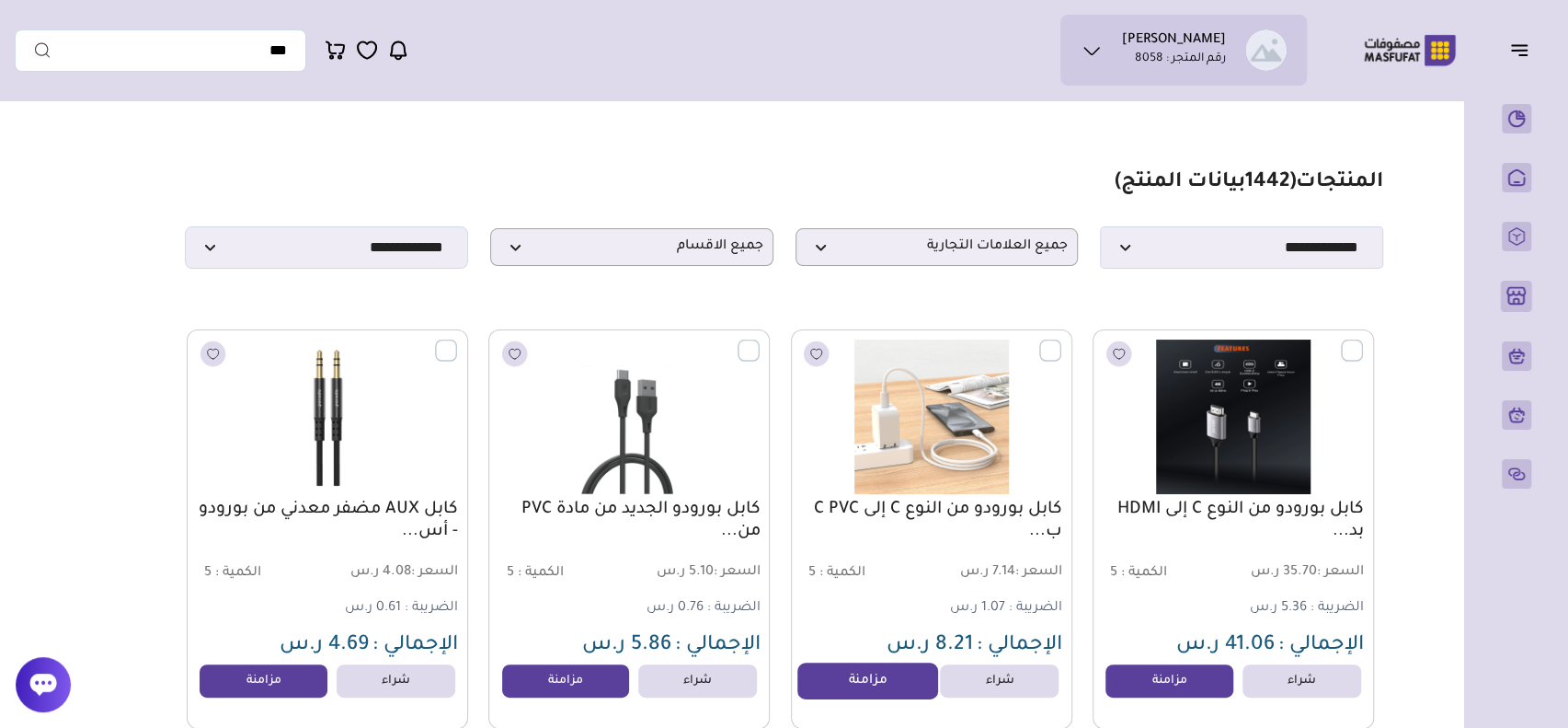
click at [877, 688] on link "مزامنة" at bounding box center [867, 682] width 140 height 37
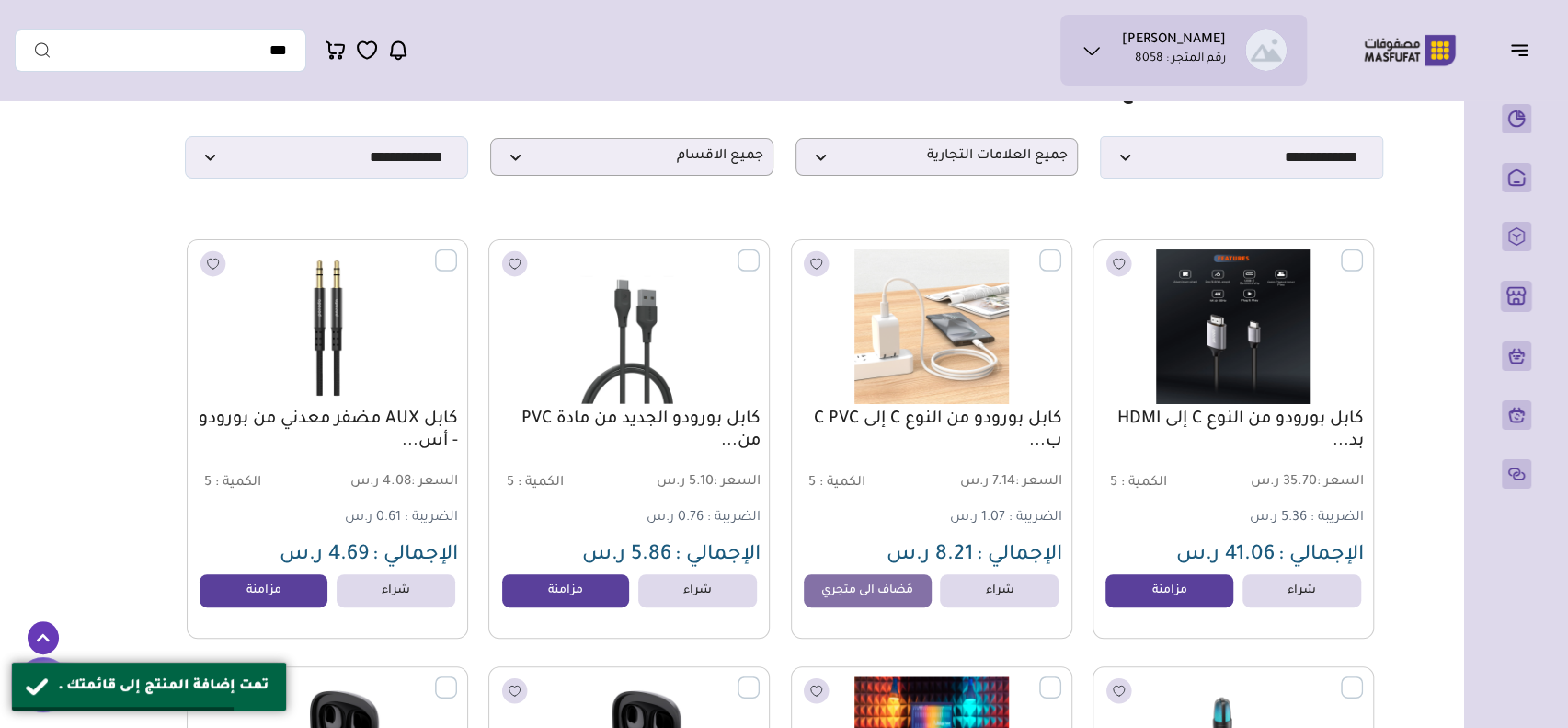
scroll to position [92, 0]
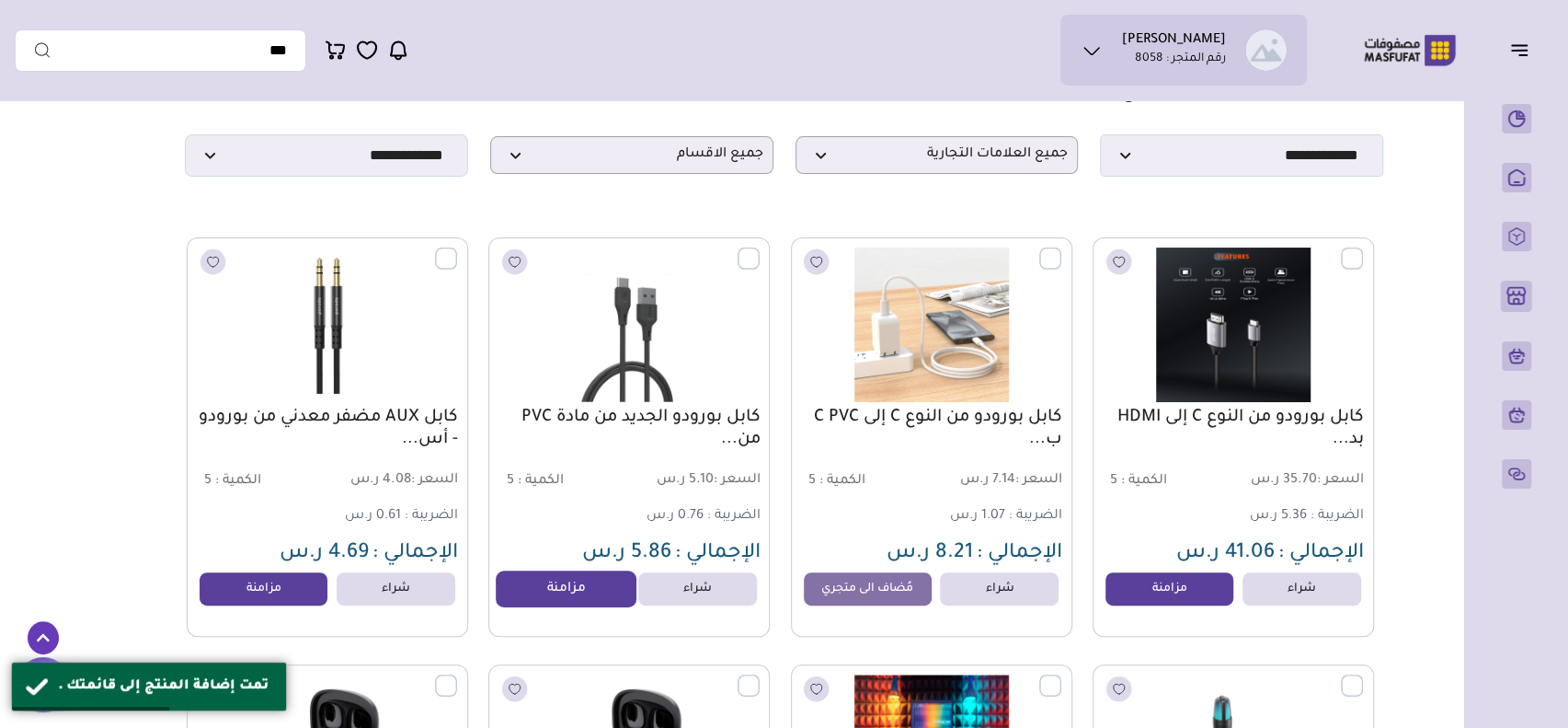
click at [581, 595] on link "مزامنة" at bounding box center [566, 589] width 140 height 37
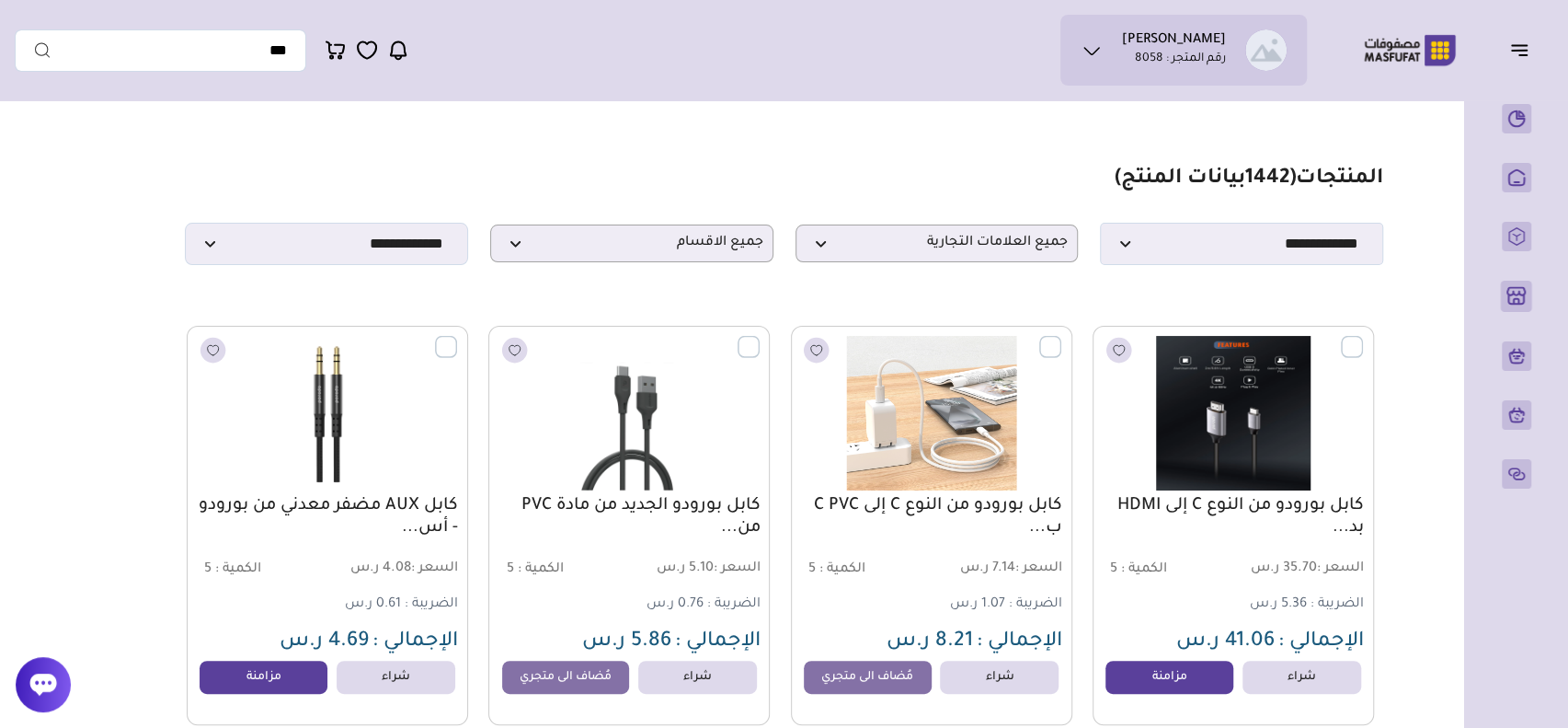
scroll to position [0, 0]
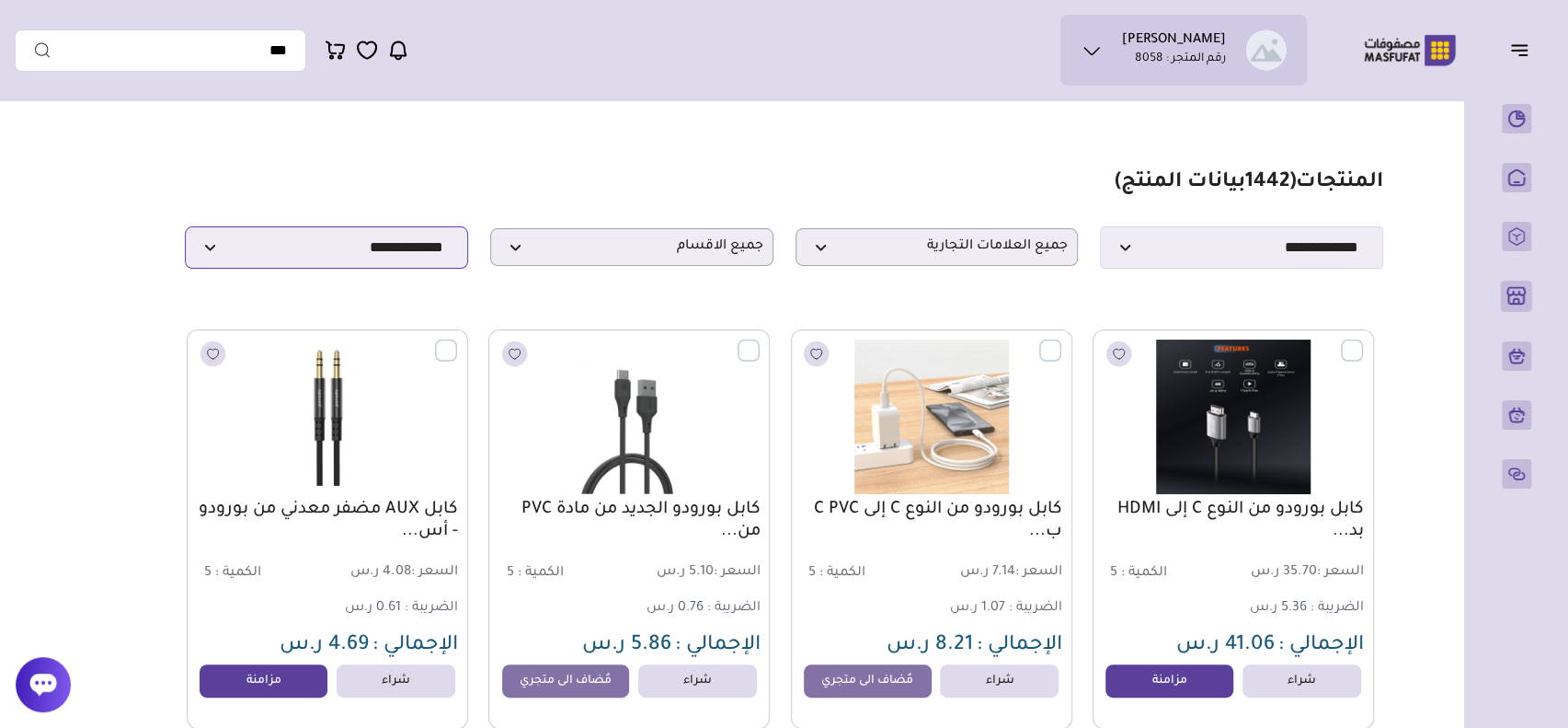
click at [382, 257] on select "**********" at bounding box center [327, 247] width 283 height 43
select select "**********"
click at [185, 232] on select "**********" at bounding box center [327, 247] width 283 height 43
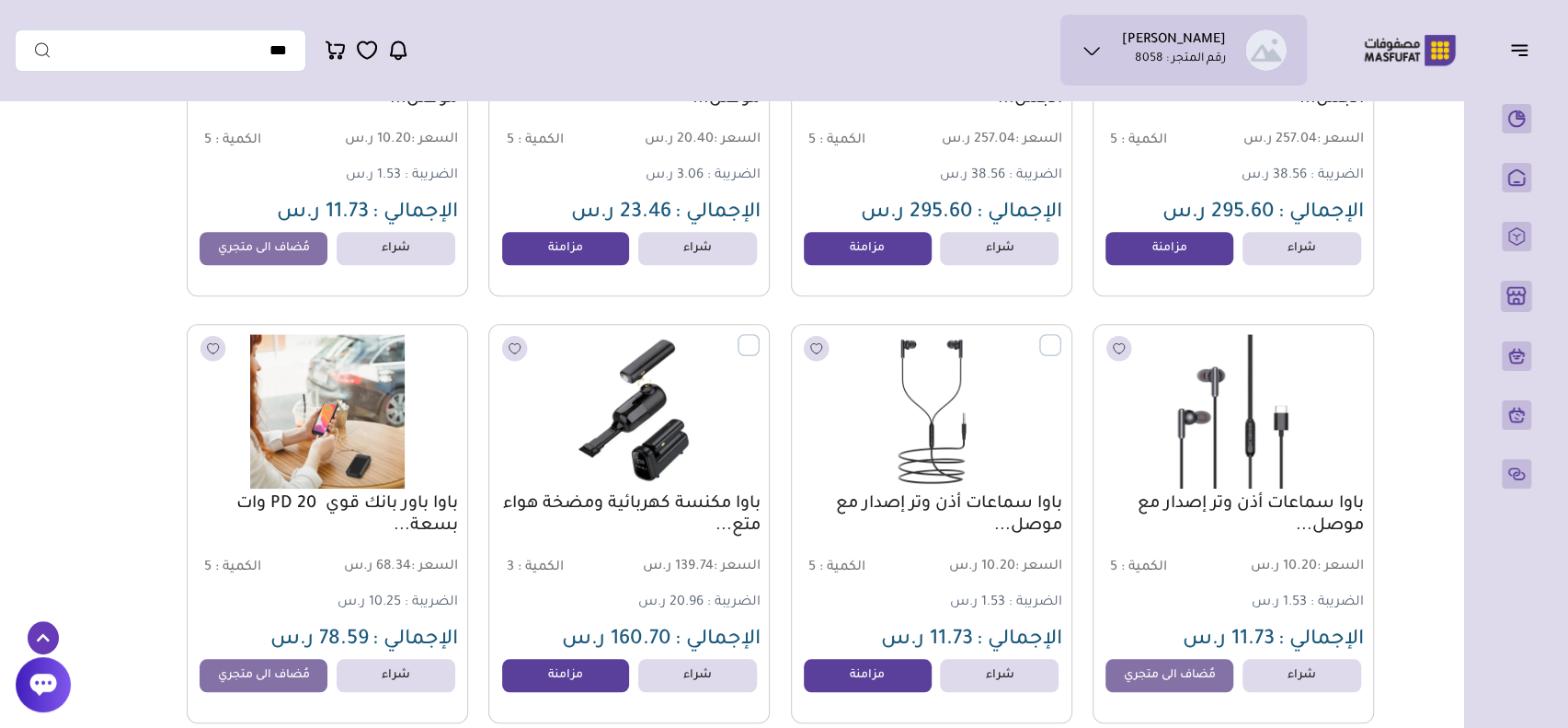
scroll to position [5706, 0]
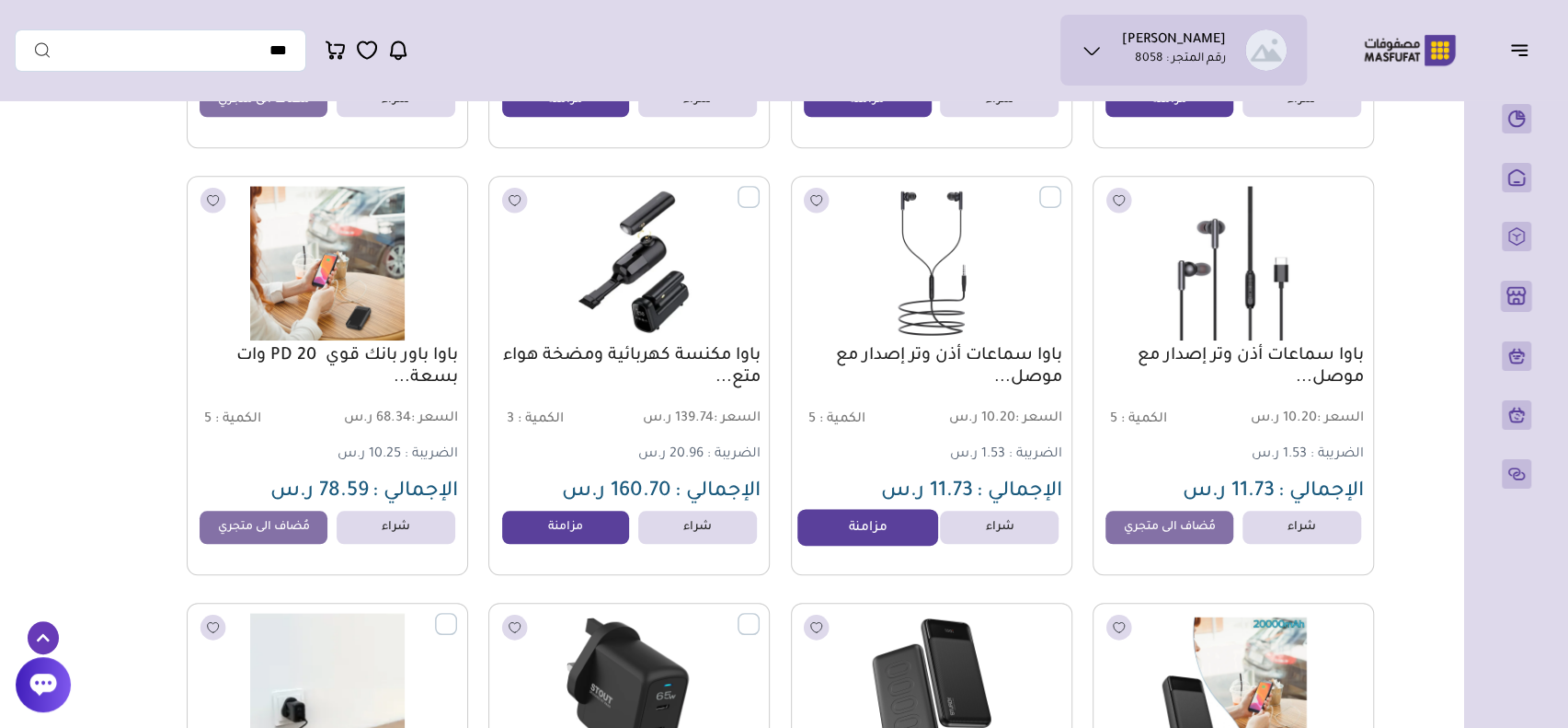
click at [855, 541] on link "مزامنة" at bounding box center [867, 528] width 140 height 37
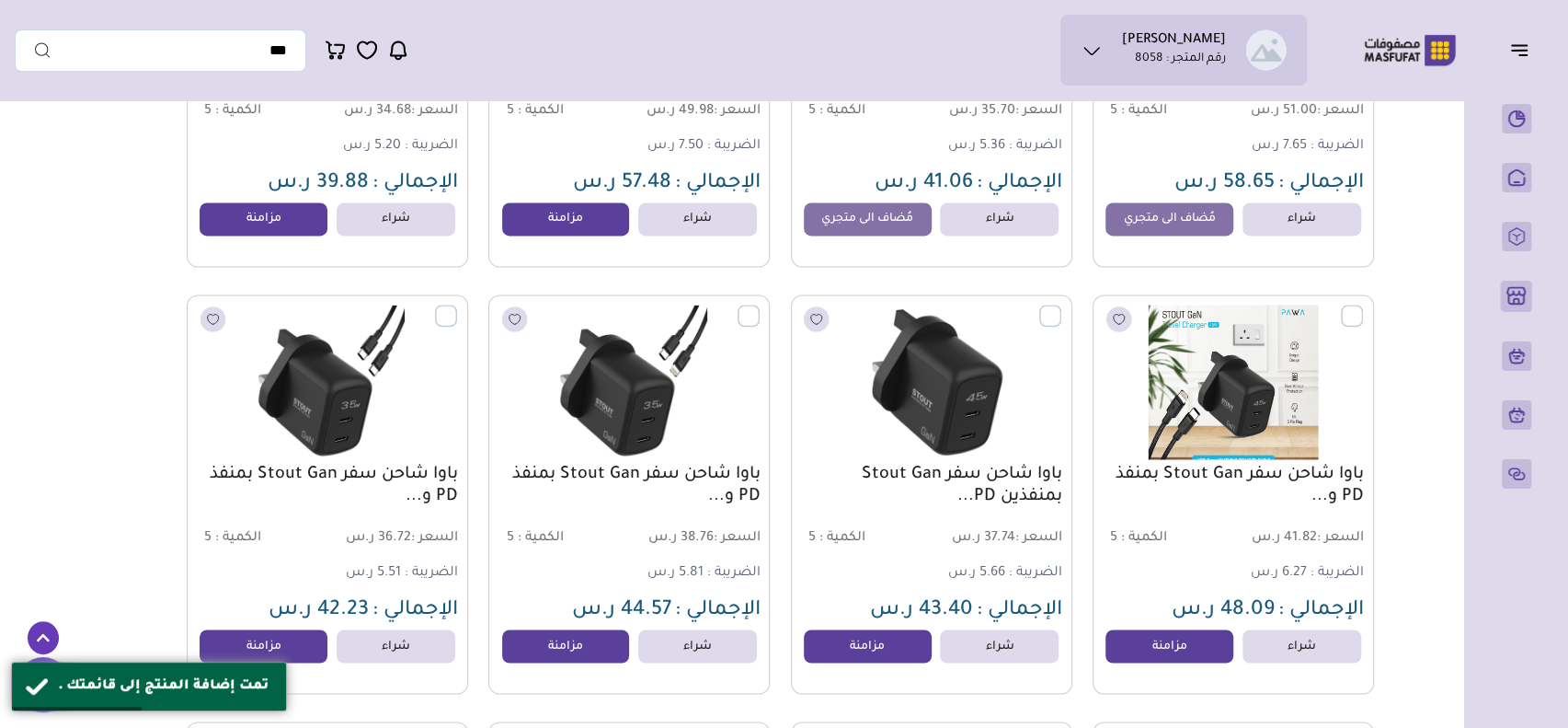
scroll to position [6443, 0]
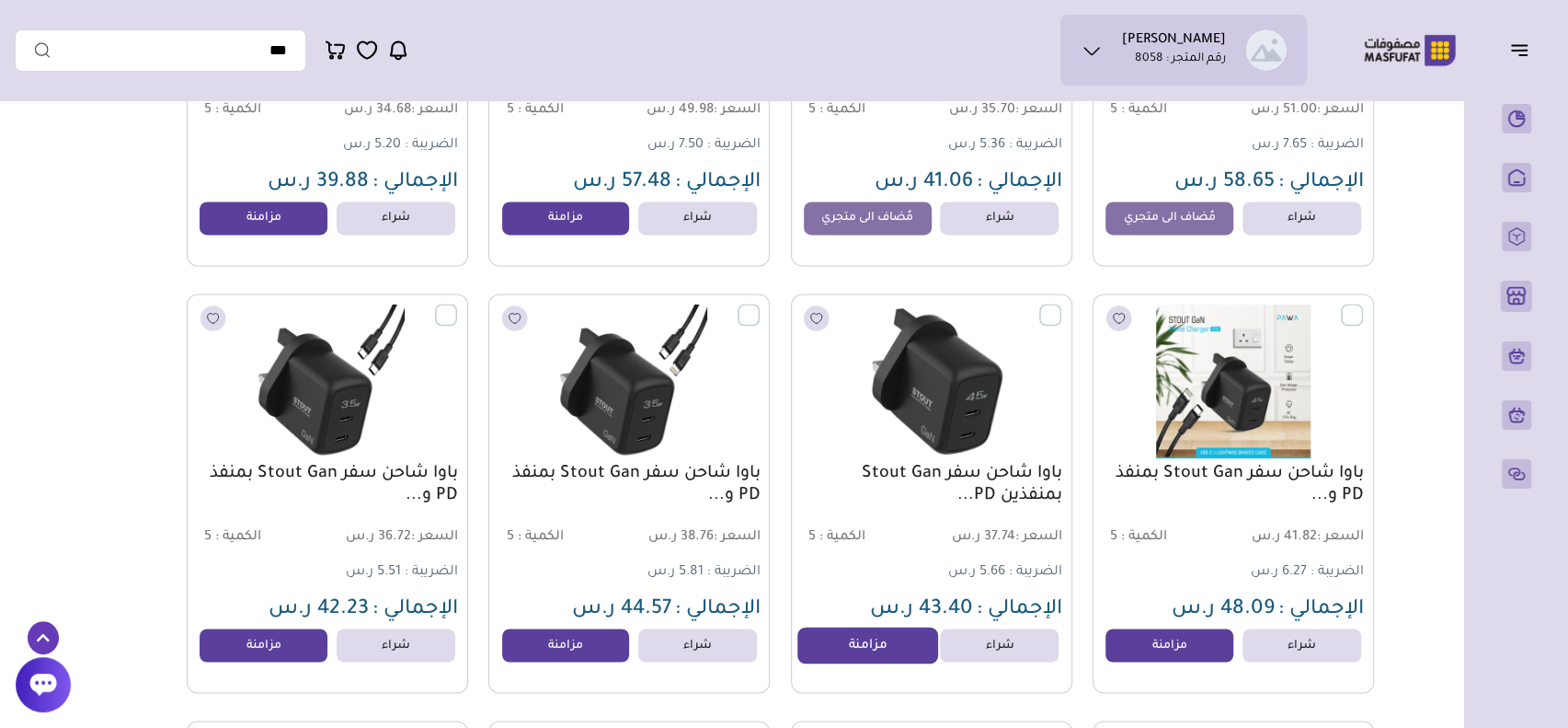
click at [883, 659] on link "مزامنة" at bounding box center [867, 646] width 140 height 37
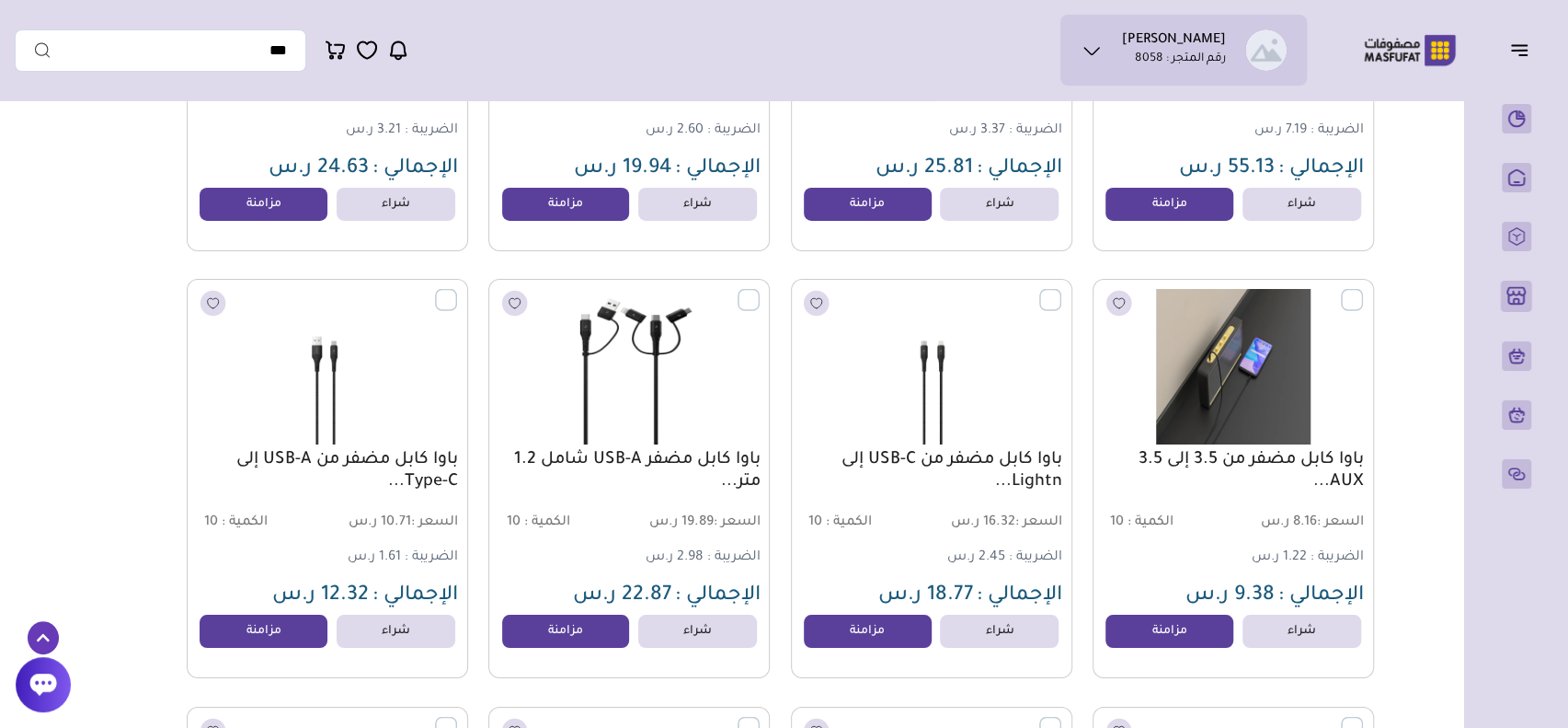
scroll to position [9020, 0]
click at [280, 638] on link "مزامنة" at bounding box center [264, 632] width 140 height 37
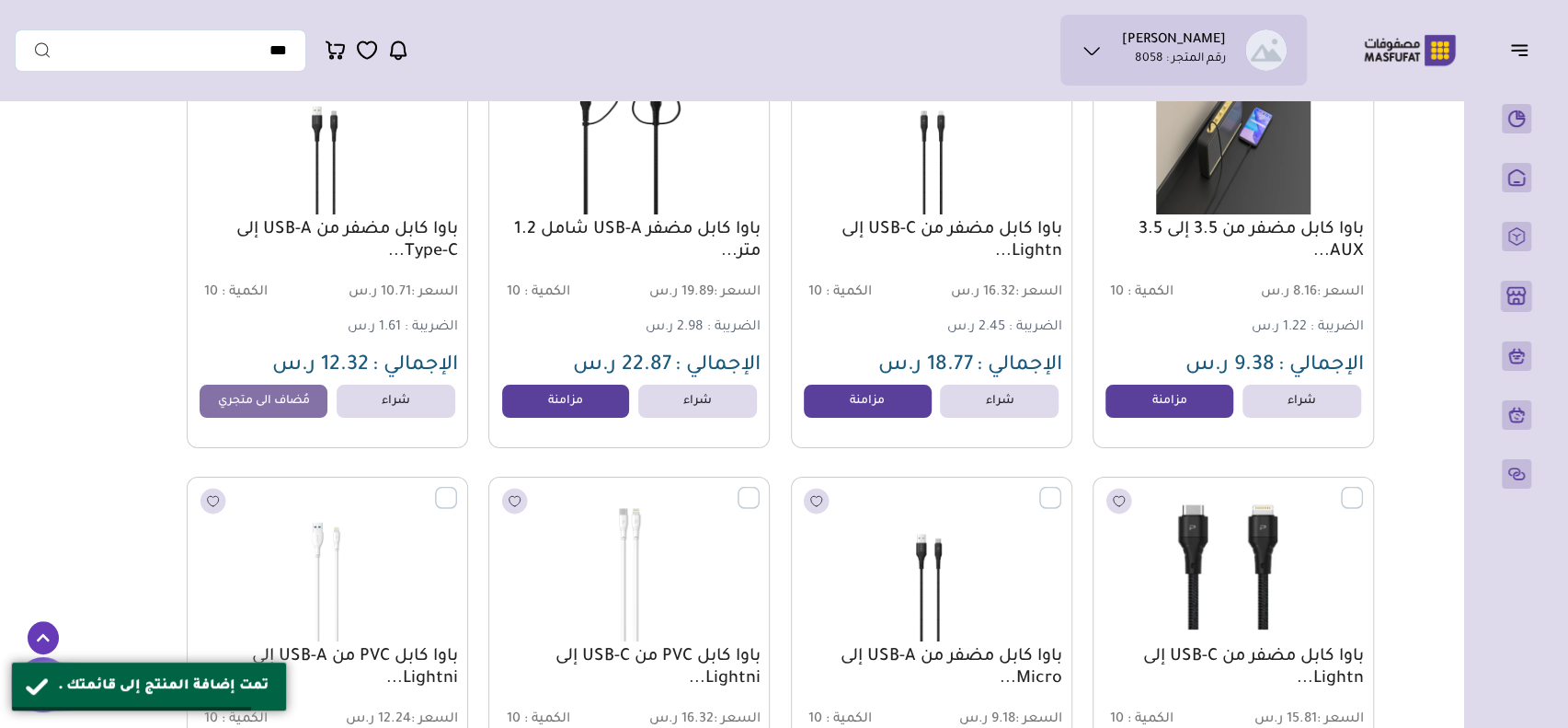
scroll to position [9481, 0]
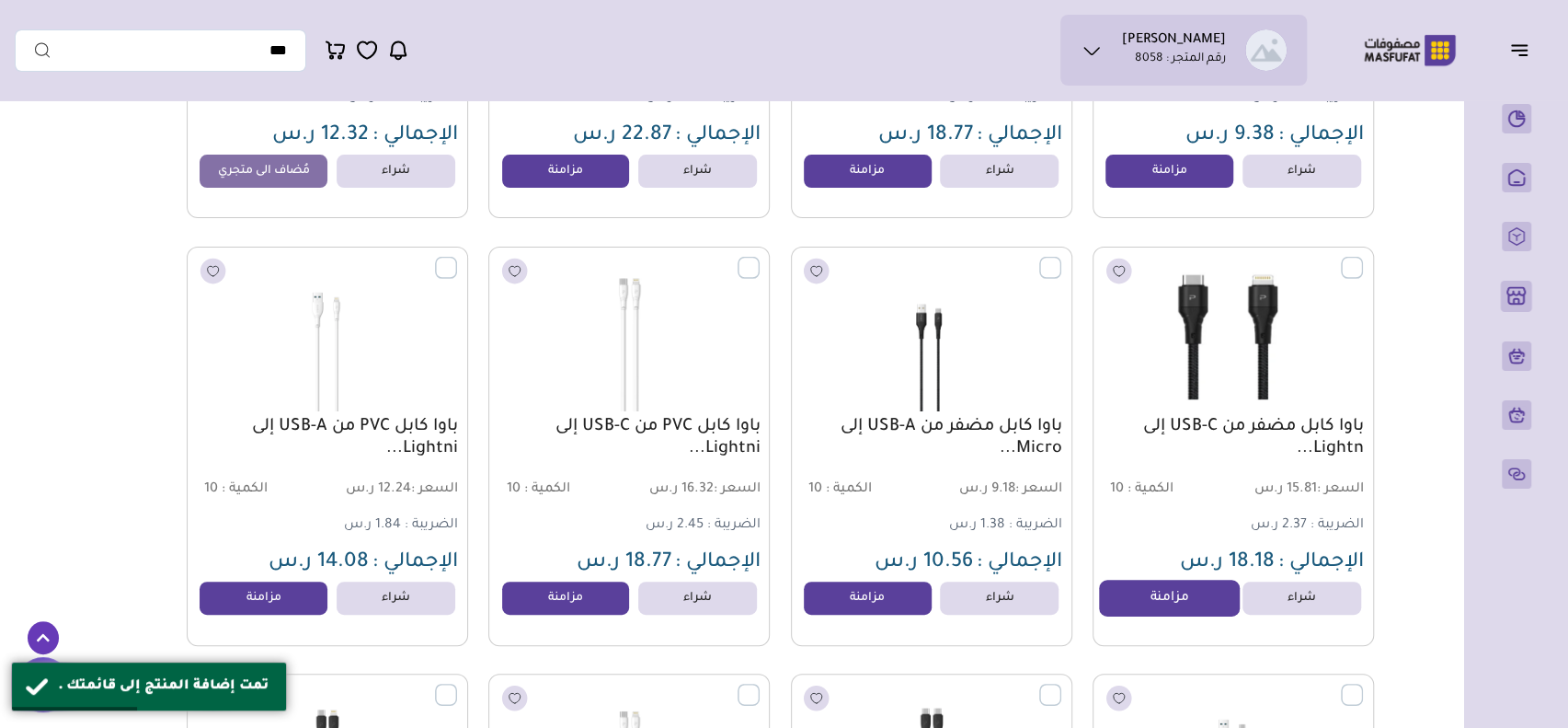
click at [1182, 607] on link "مزامنة" at bounding box center [1169, 598] width 140 height 37
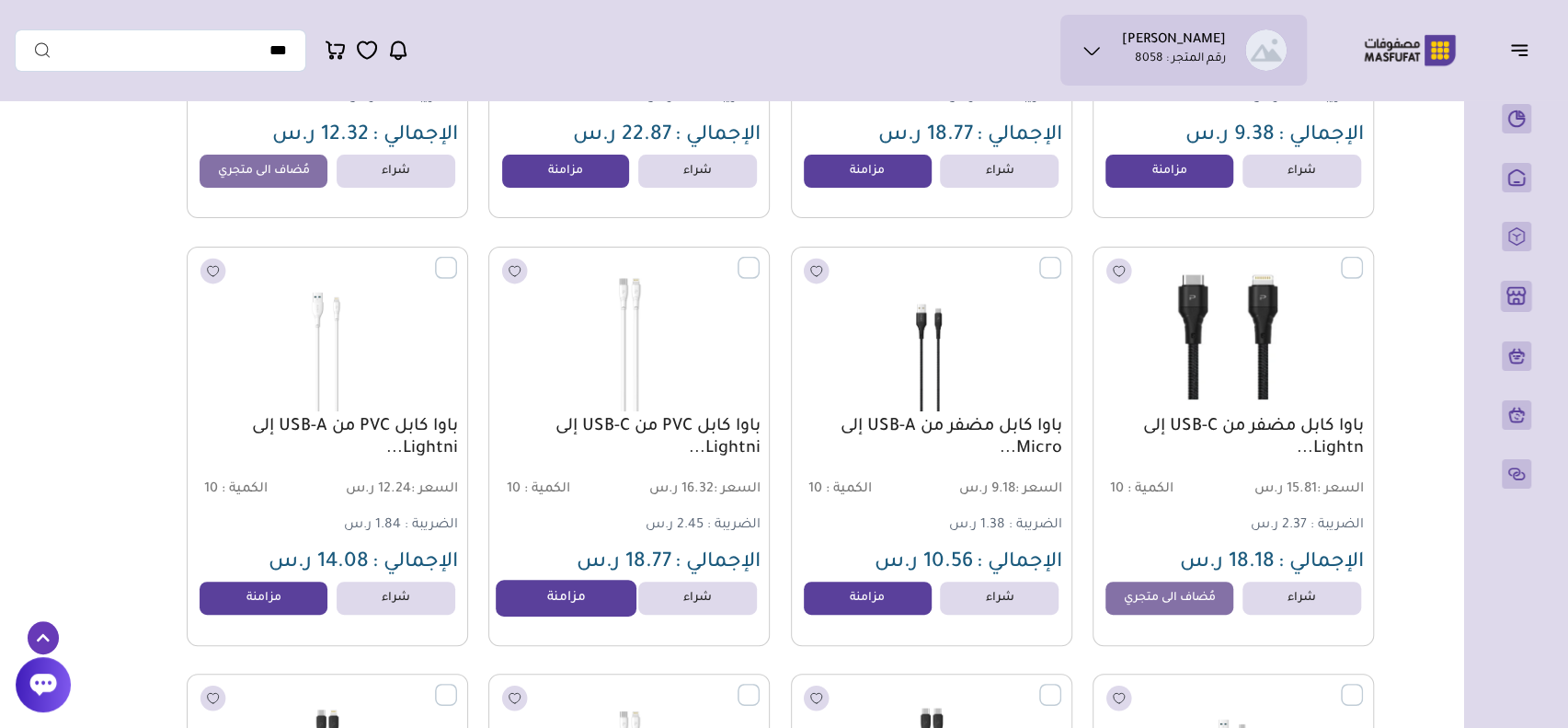
click at [594, 605] on link "مزامنة" at bounding box center [566, 598] width 140 height 37
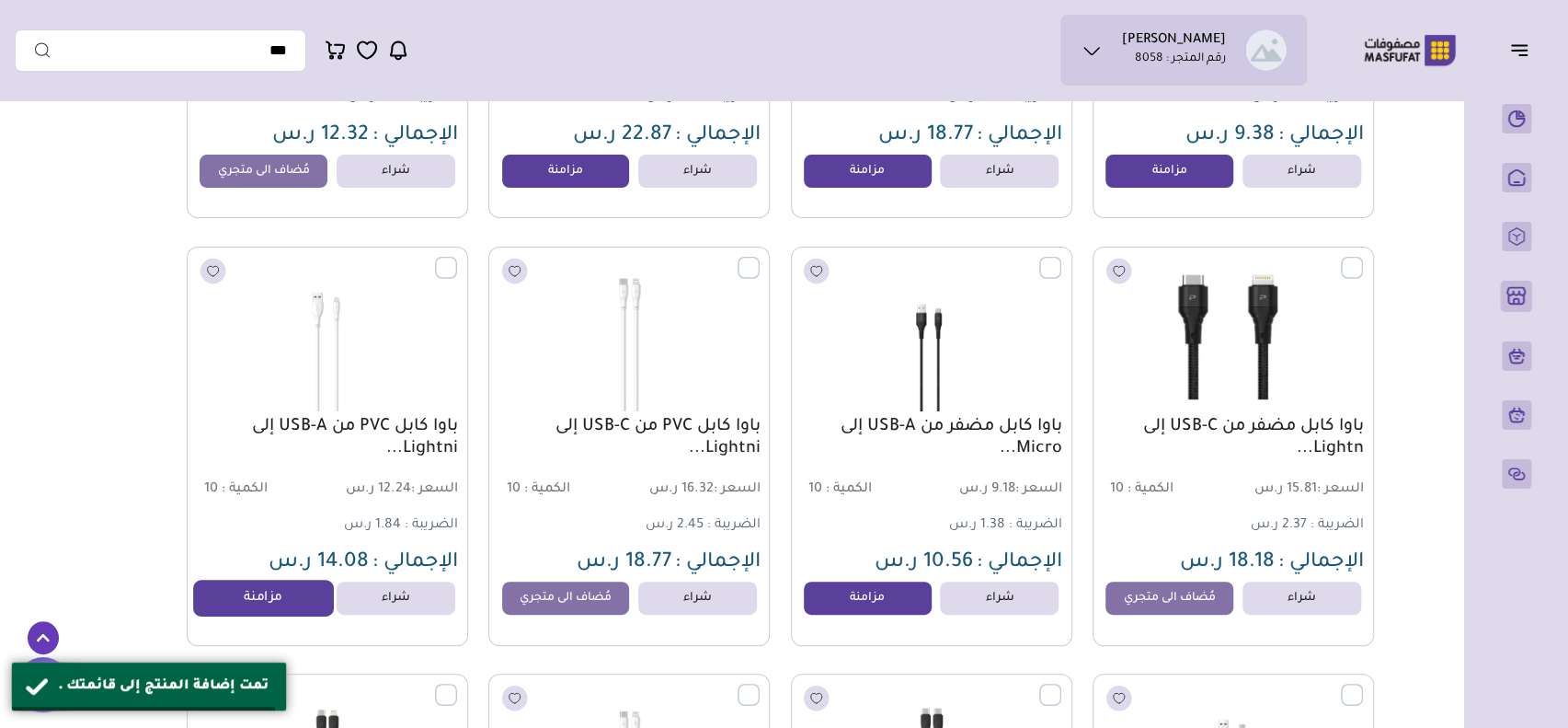
click at [285, 596] on link "مزامنة" at bounding box center [264, 598] width 140 height 37
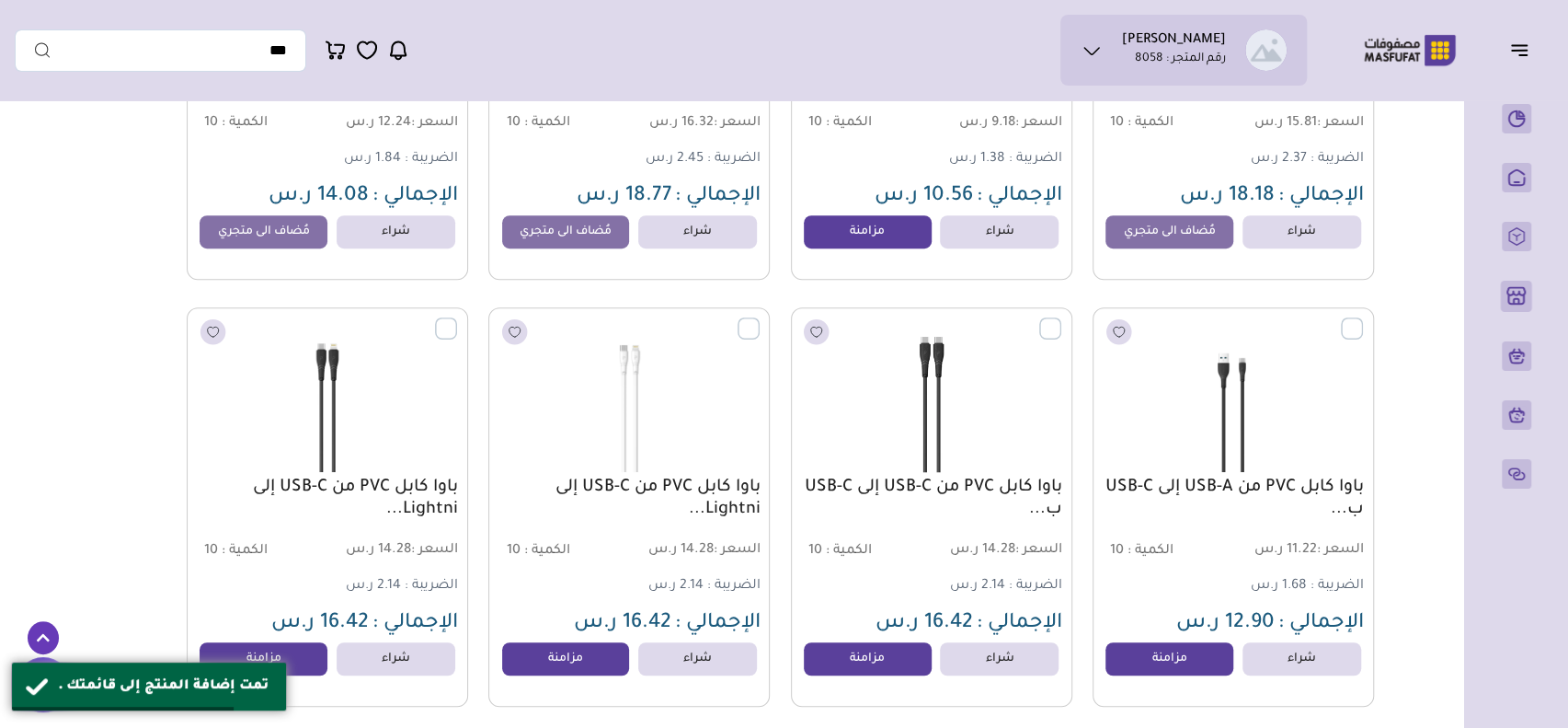
scroll to position [9848, 0]
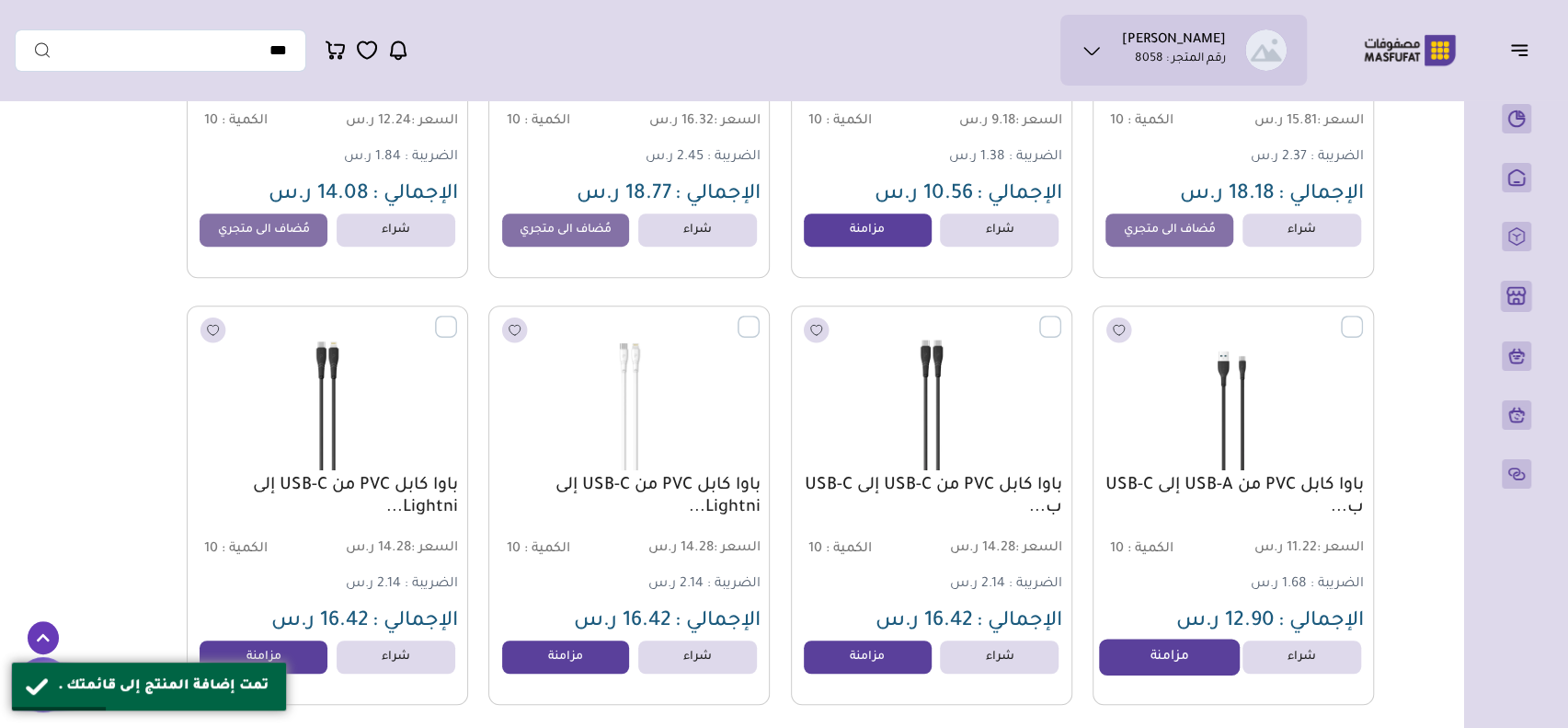
click at [1174, 672] on link "مزامنة" at bounding box center [1169, 658] width 140 height 37
click at [877, 668] on link "مزامنة" at bounding box center [867, 658] width 140 height 37
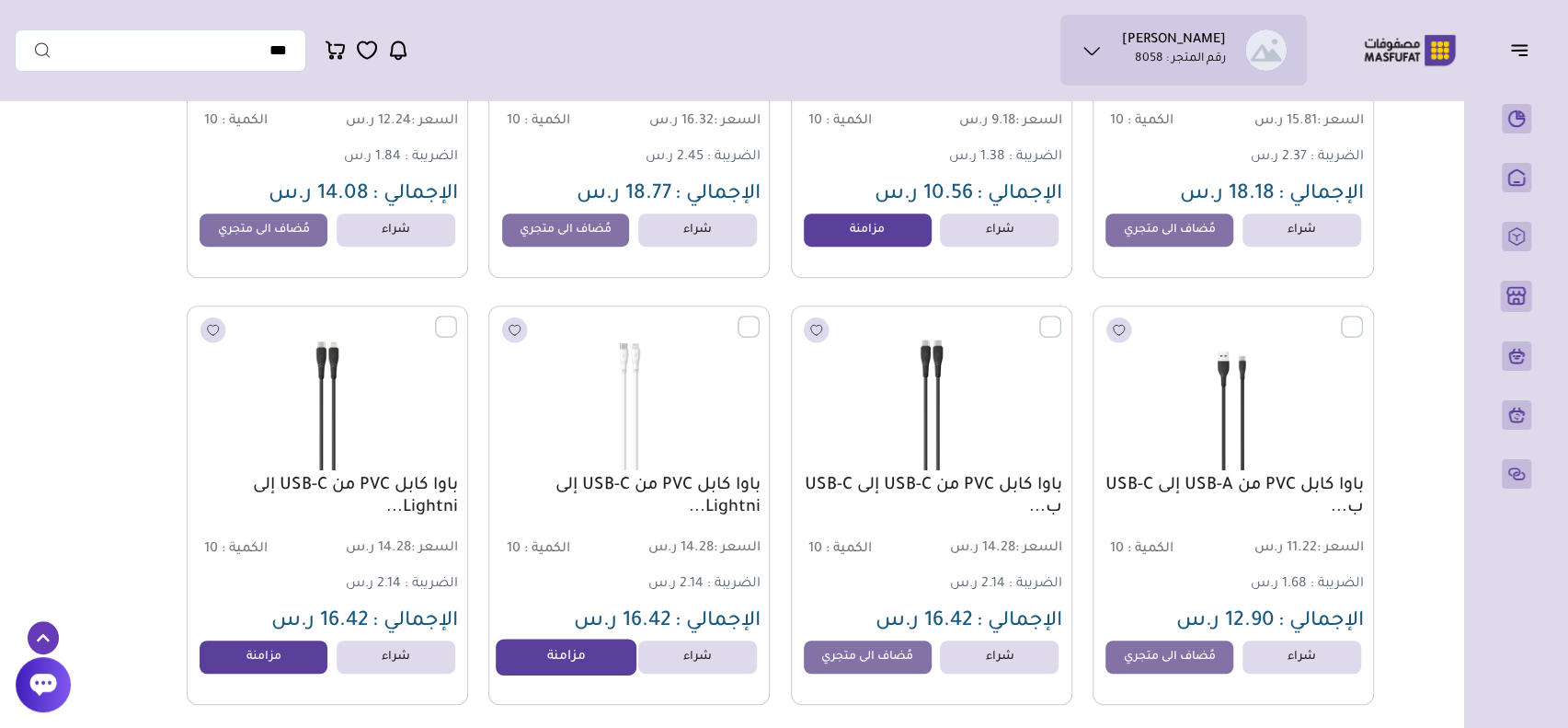
drag, startPoint x: 574, startPoint y: 659, endPoint x: 562, endPoint y: 659, distance: 12.0
click at [572, 659] on link "مزامنة" at bounding box center [566, 658] width 140 height 37
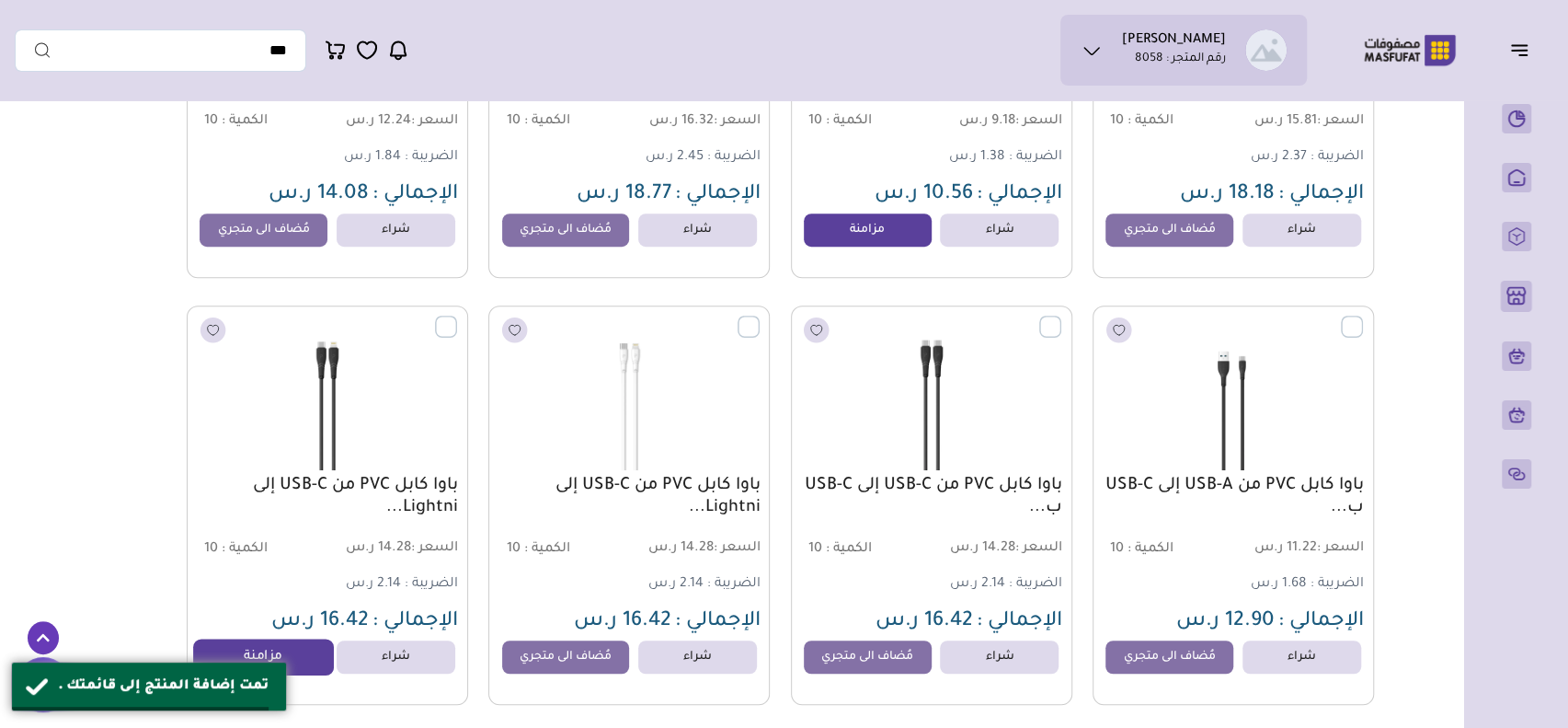
click at [293, 655] on link "مزامنة" at bounding box center [264, 658] width 140 height 37
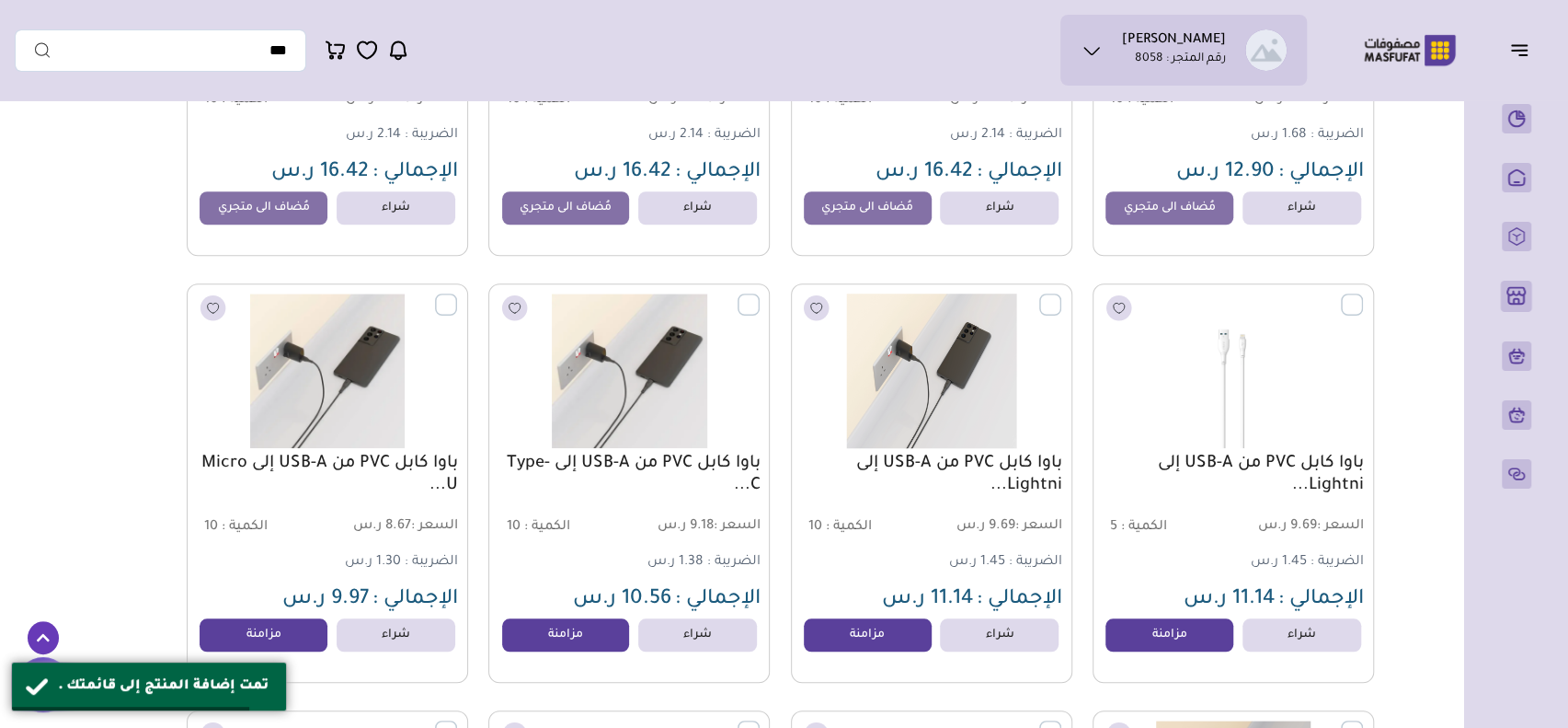
scroll to position [10309, 0]
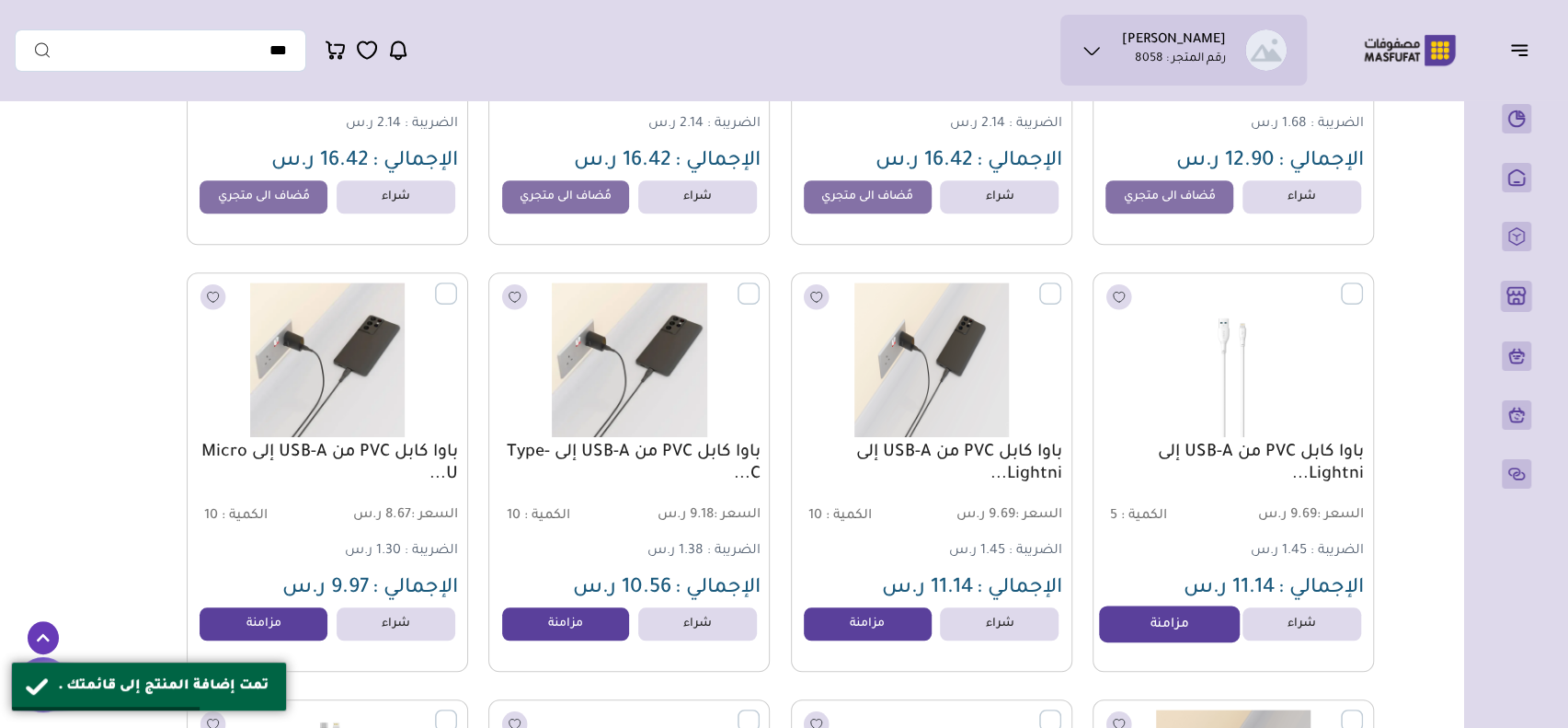
click at [1168, 631] on link "مزامنة" at bounding box center [1169, 624] width 140 height 37
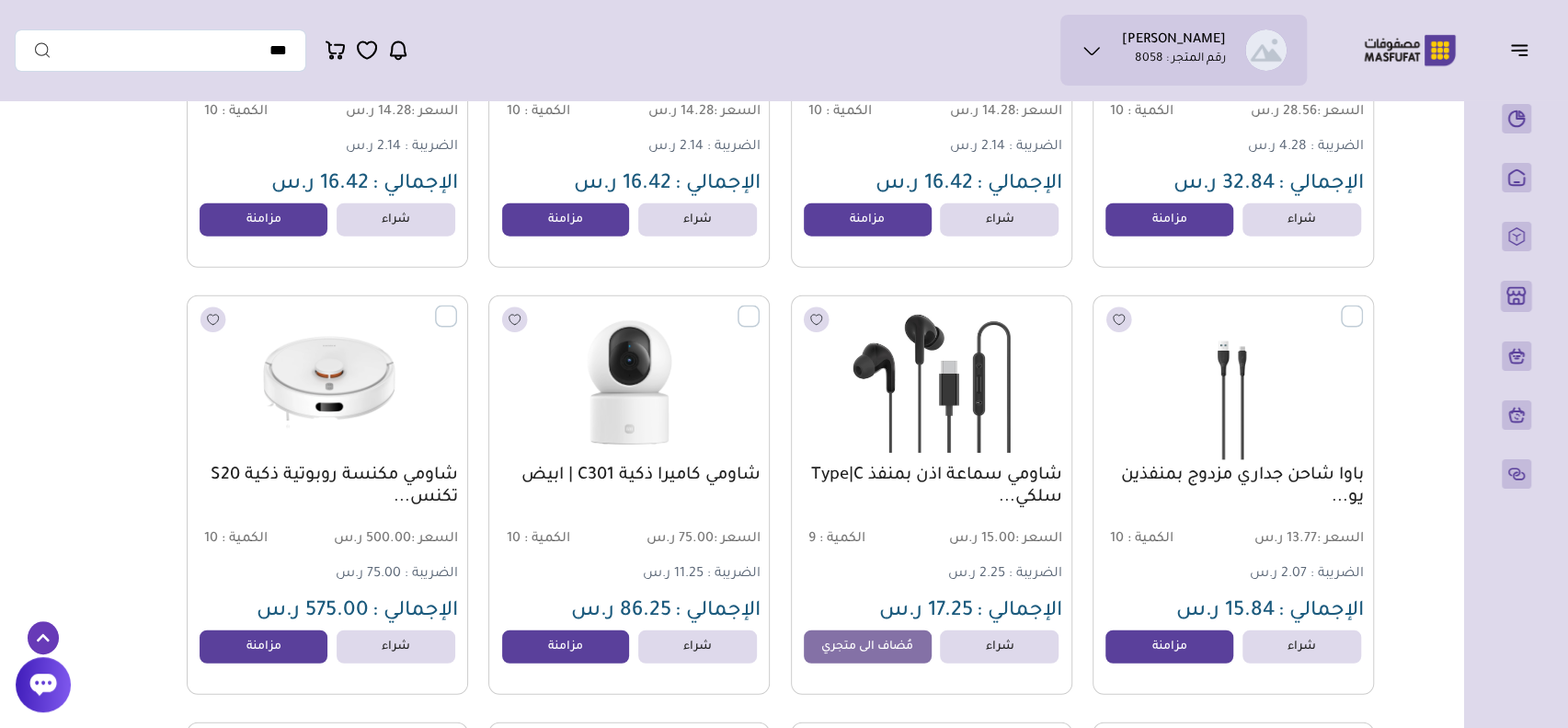
scroll to position [12426, 0]
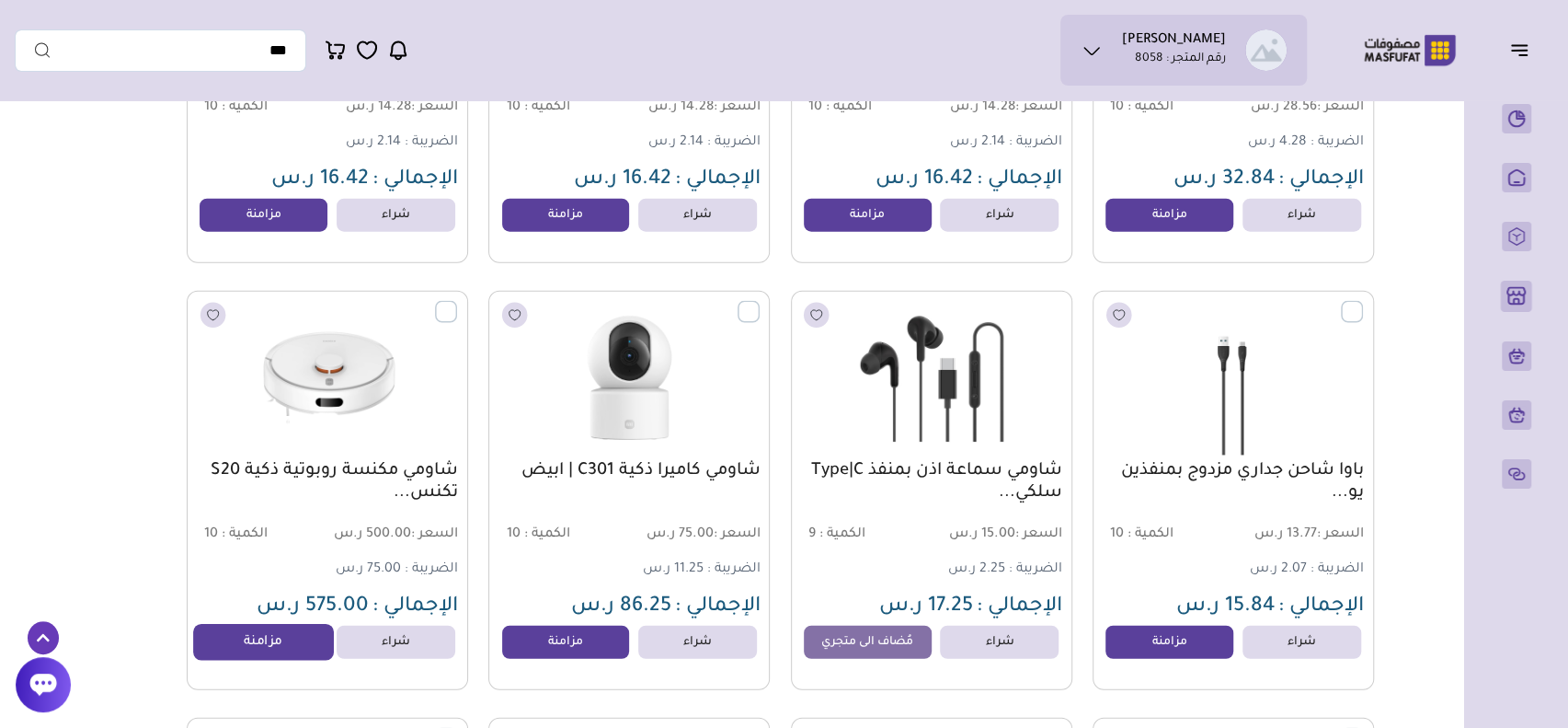
click at [285, 654] on link "مزامنة" at bounding box center [264, 643] width 140 height 37
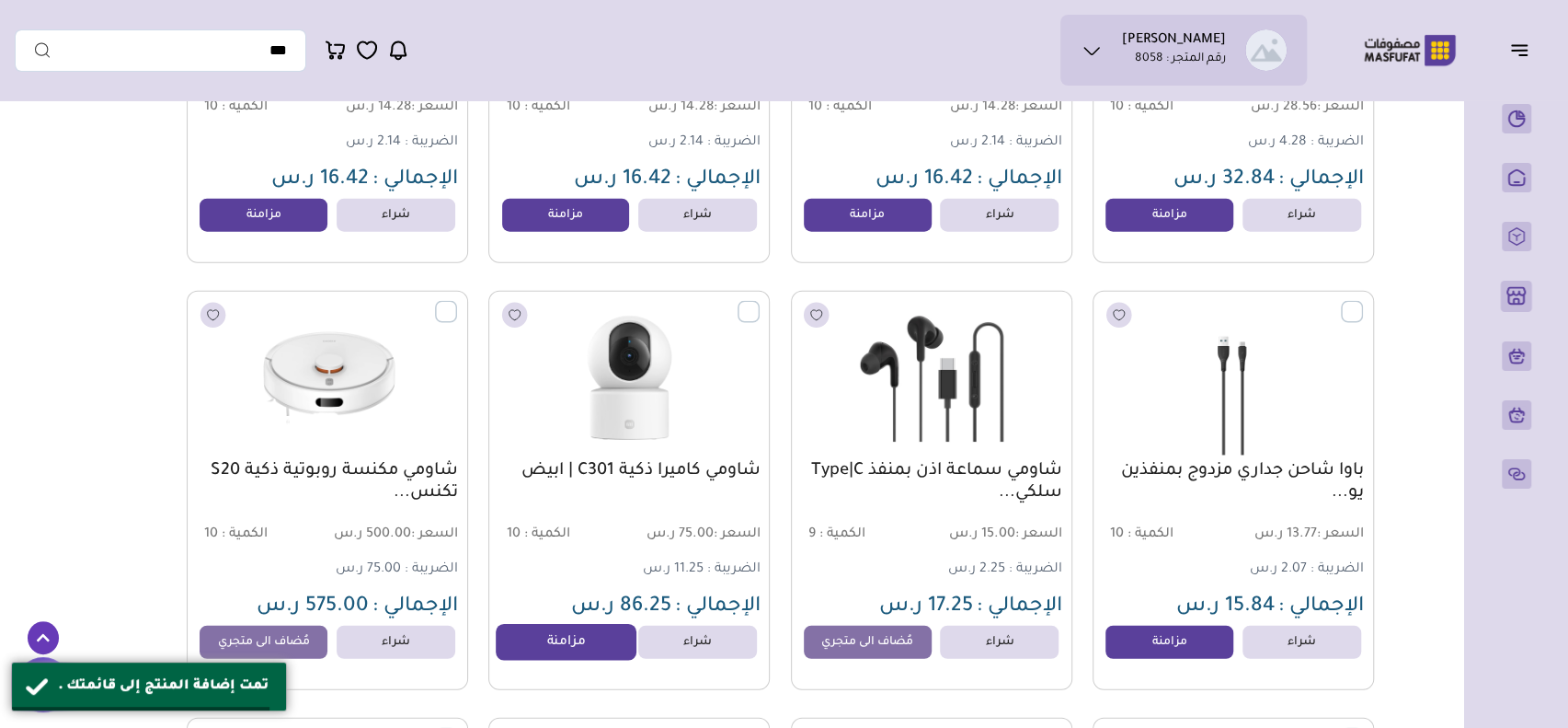
click at [602, 651] on link "مزامنة" at bounding box center [566, 643] width 140 height 37
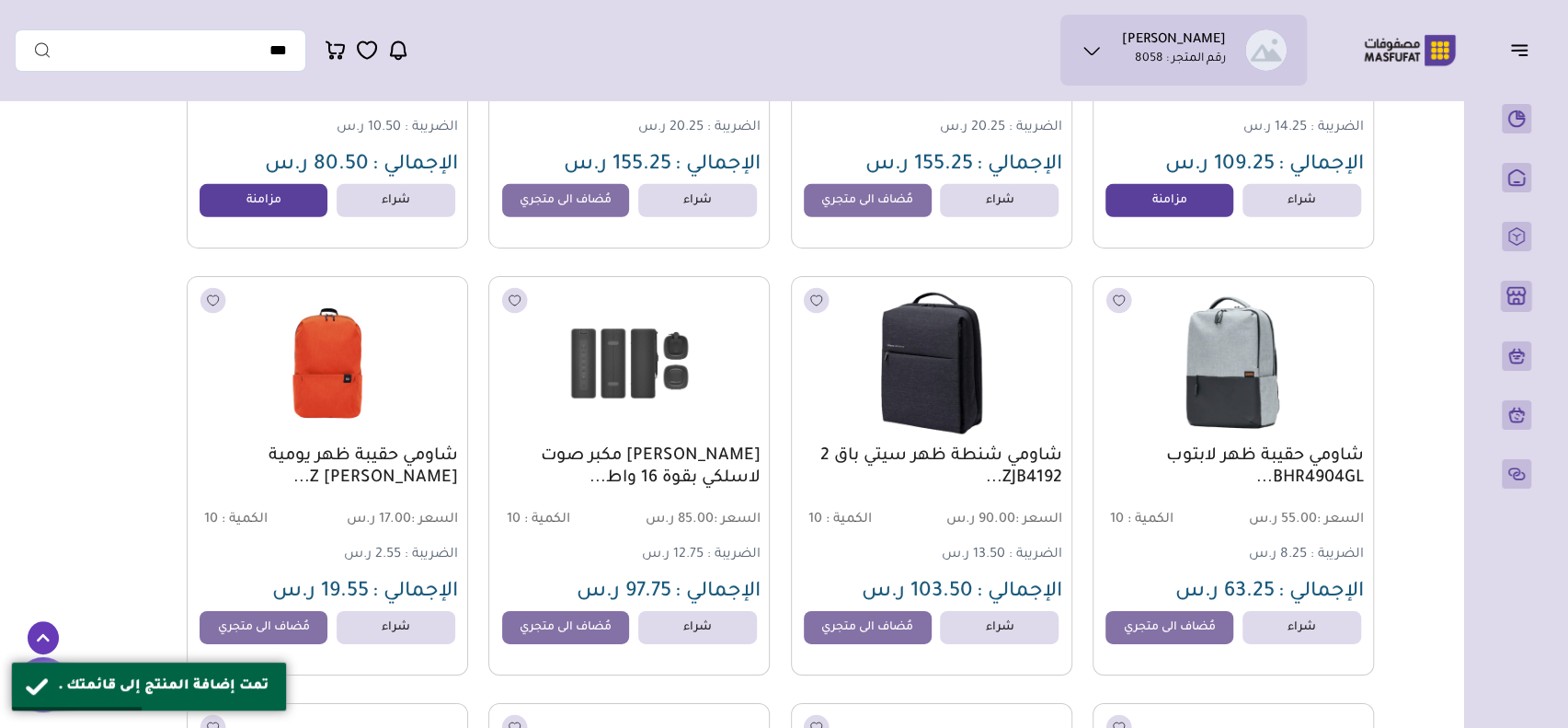
scroll to position [13071, 0]
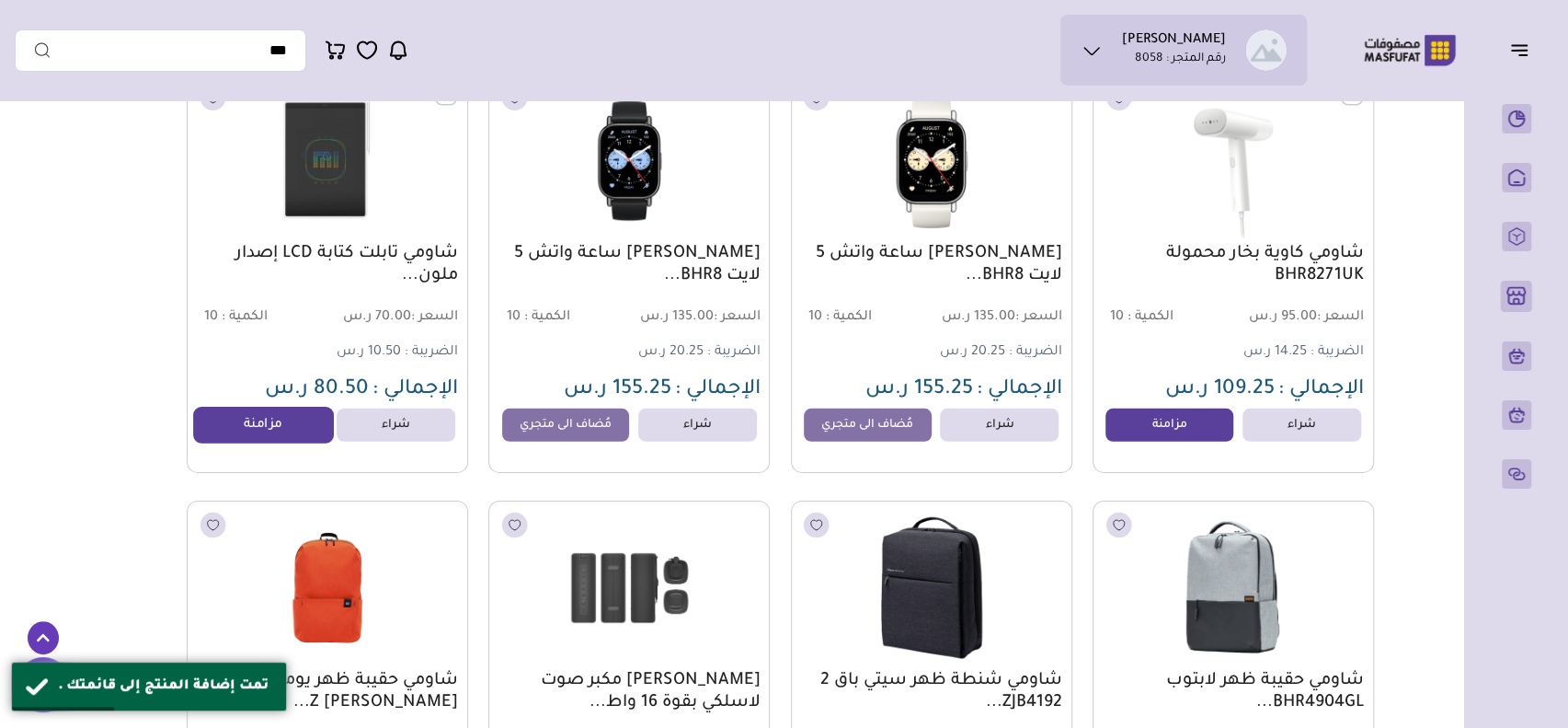
click at [294, 435] on link "مزامنة" at bounding box center [264, 426] width 140 height 37
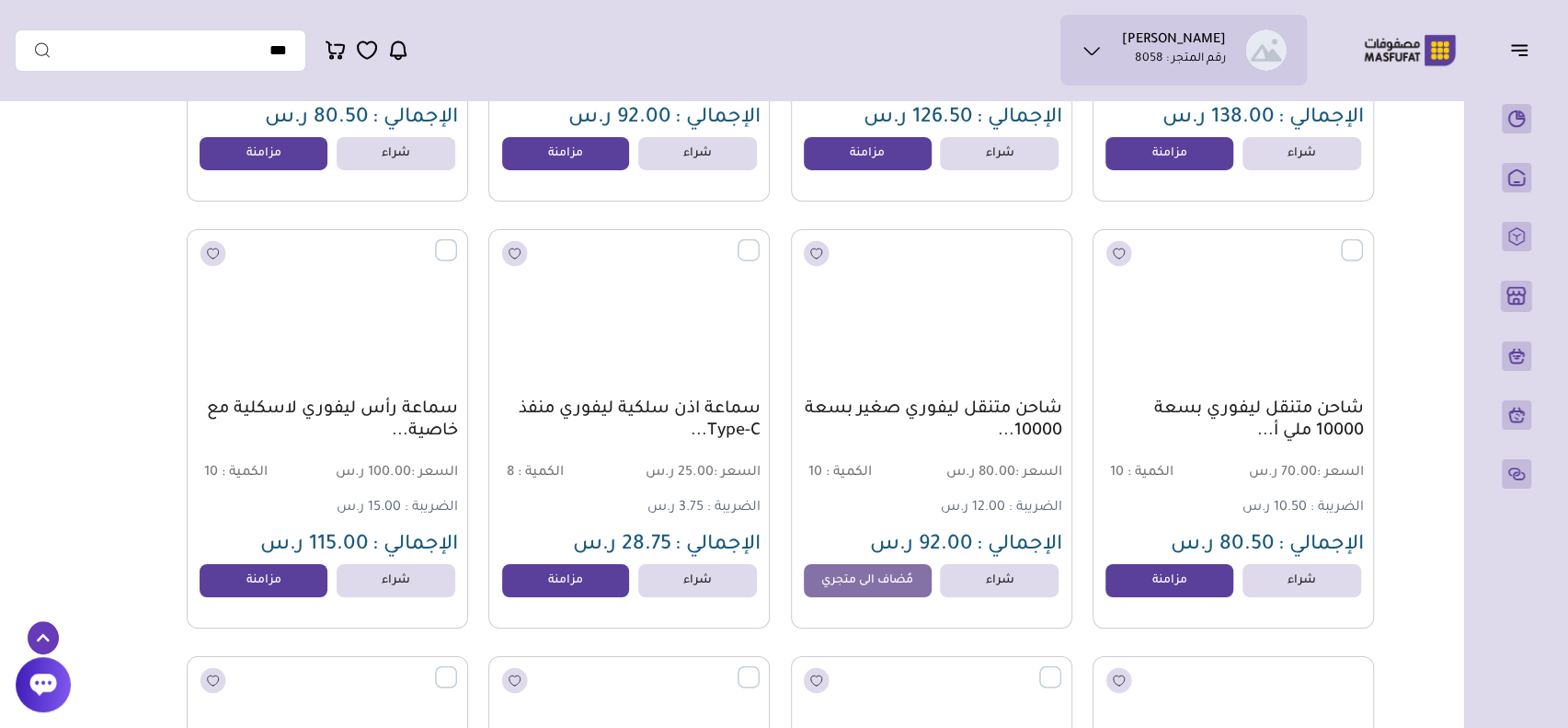
scroll to position [60750, 0]
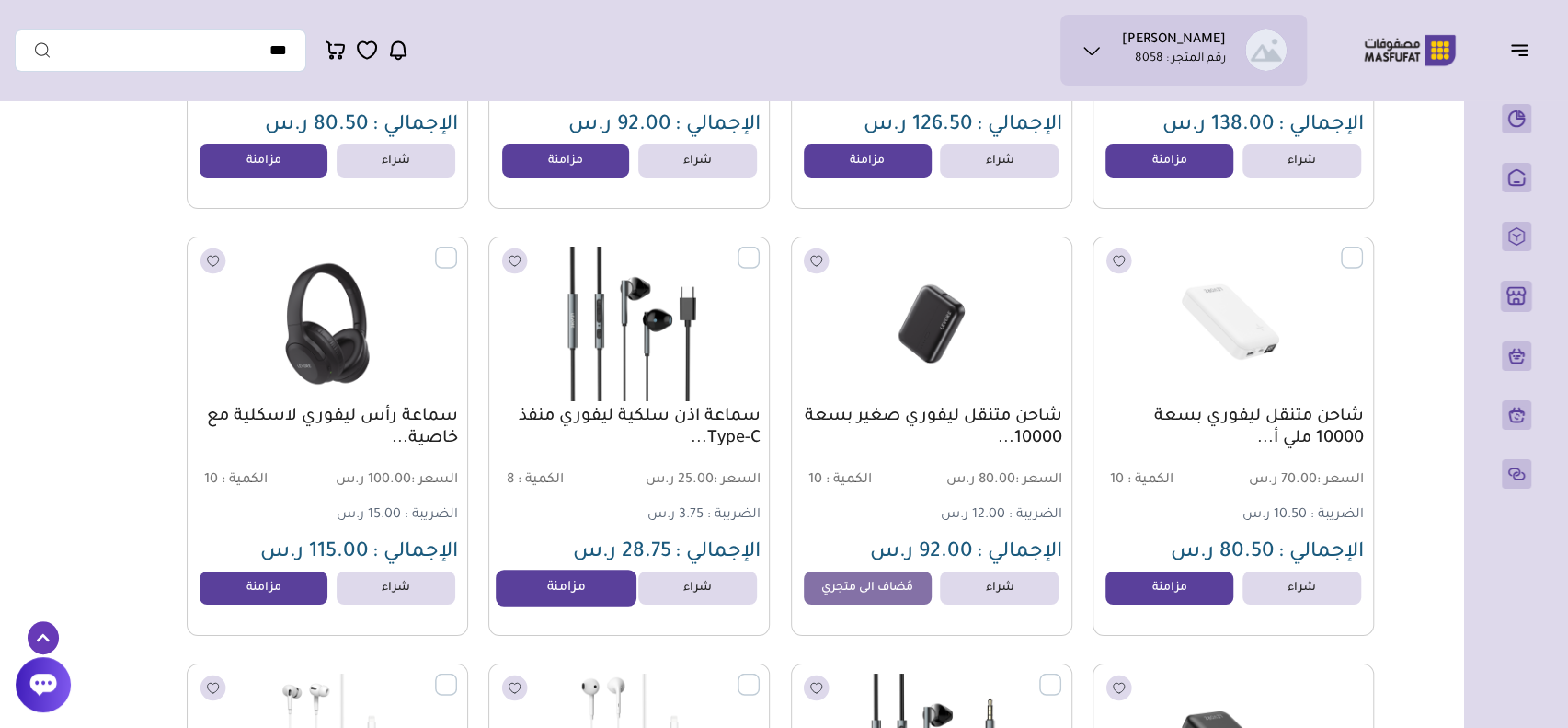
click at [565, 590] on link "مزامنة" at bounding box center [566, 588] width 140 height 37
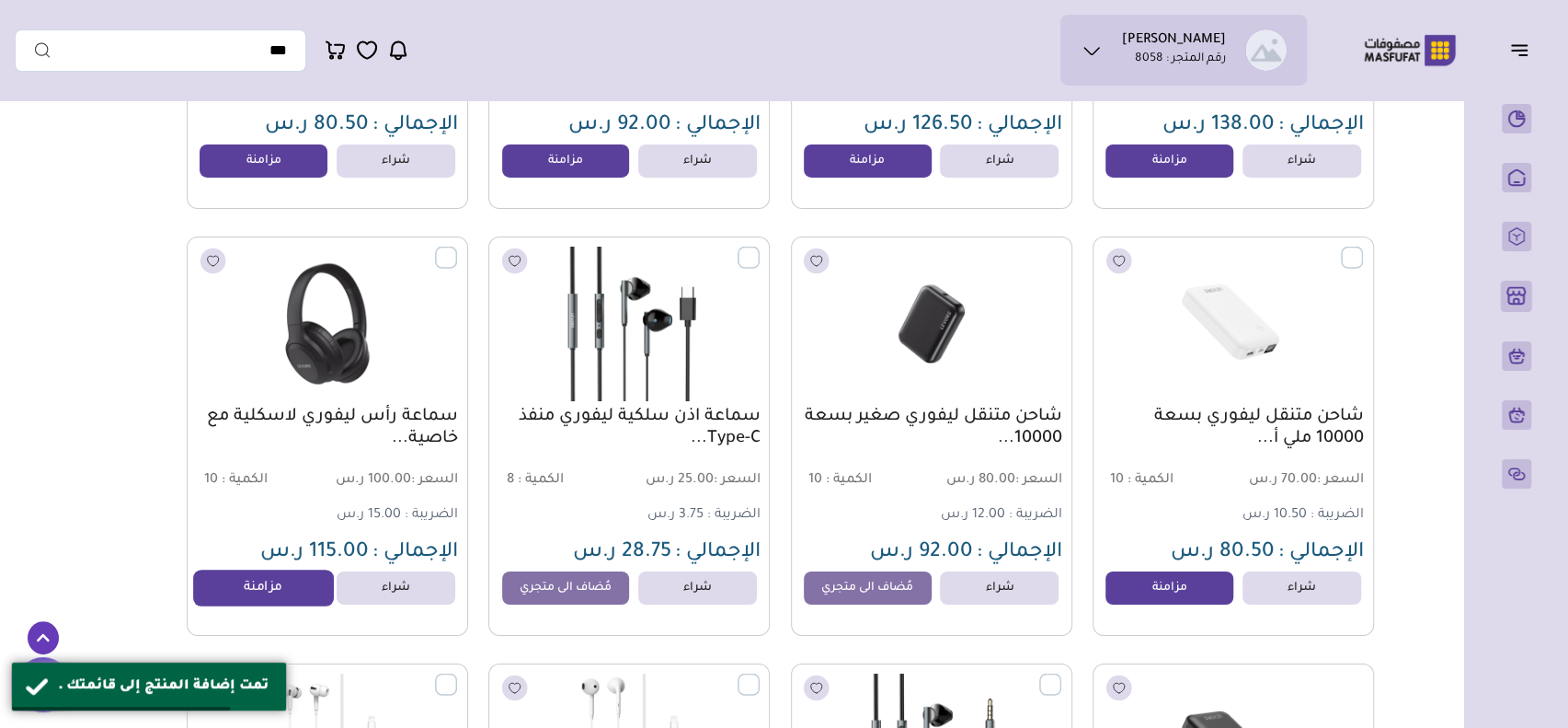
click at [278, 592] on link "مزامنة" at bounding box center [264, 588] width 140 height 37
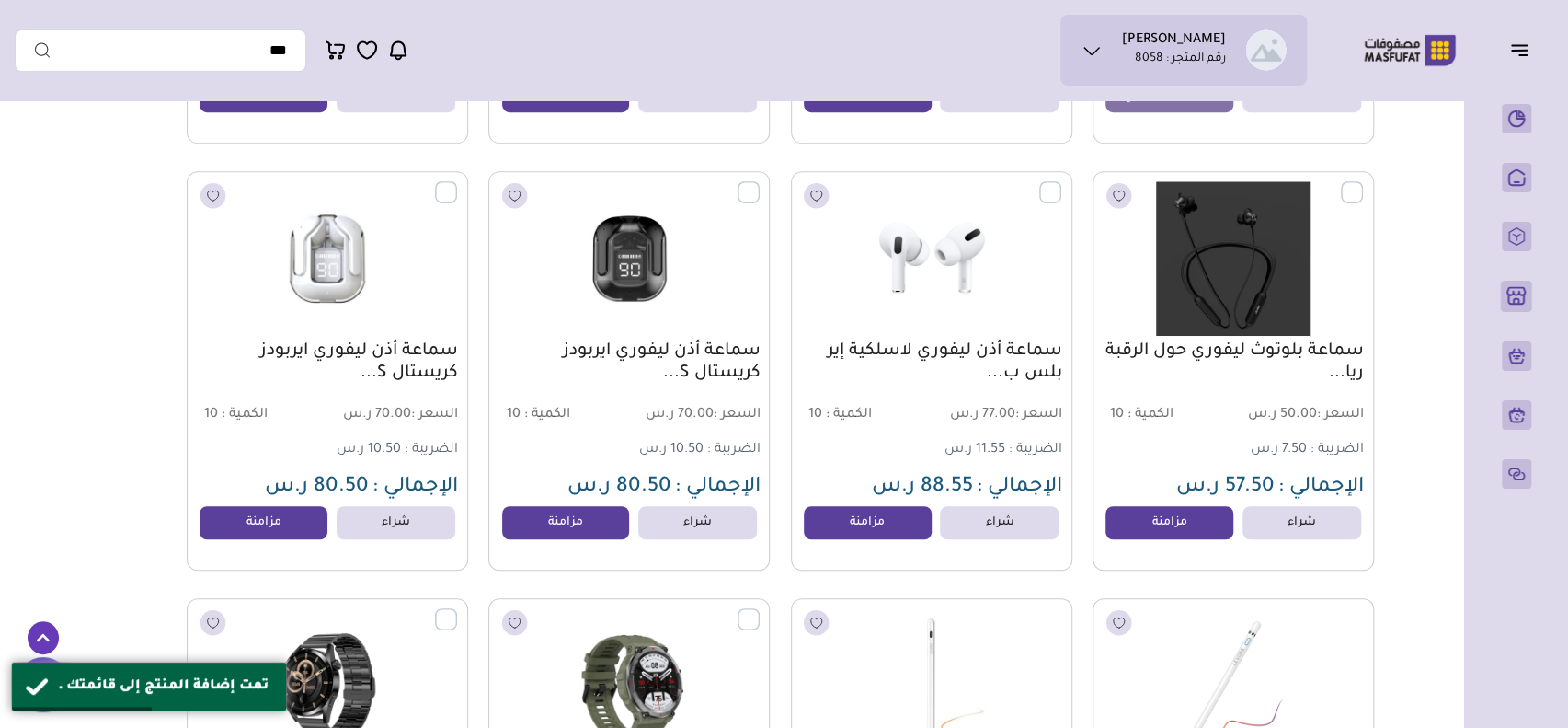
scroll to position [61670, 0]
click at [879, 526] on link "مزامنة" at bounding box center [867, 522] width 140 height 37
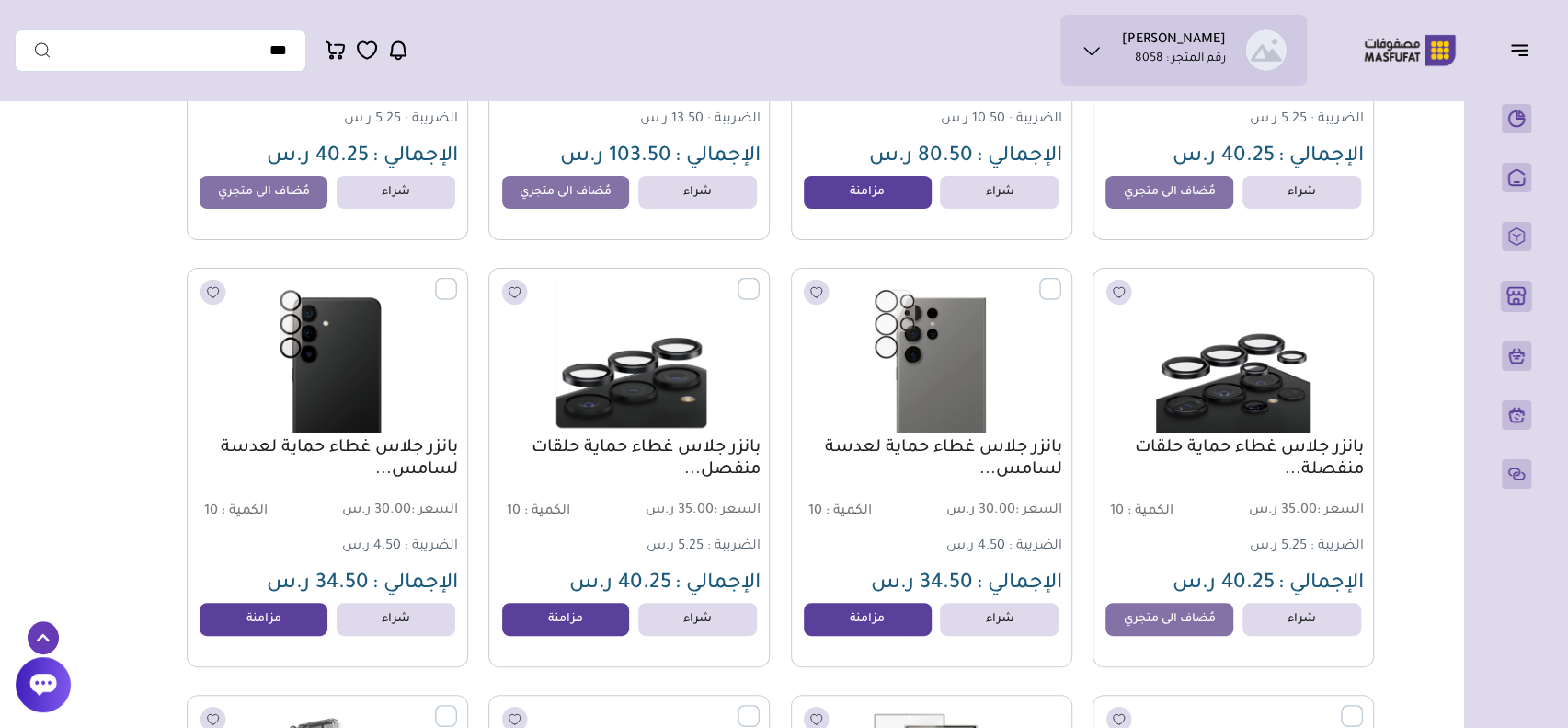
scroll to position [65996, 0]
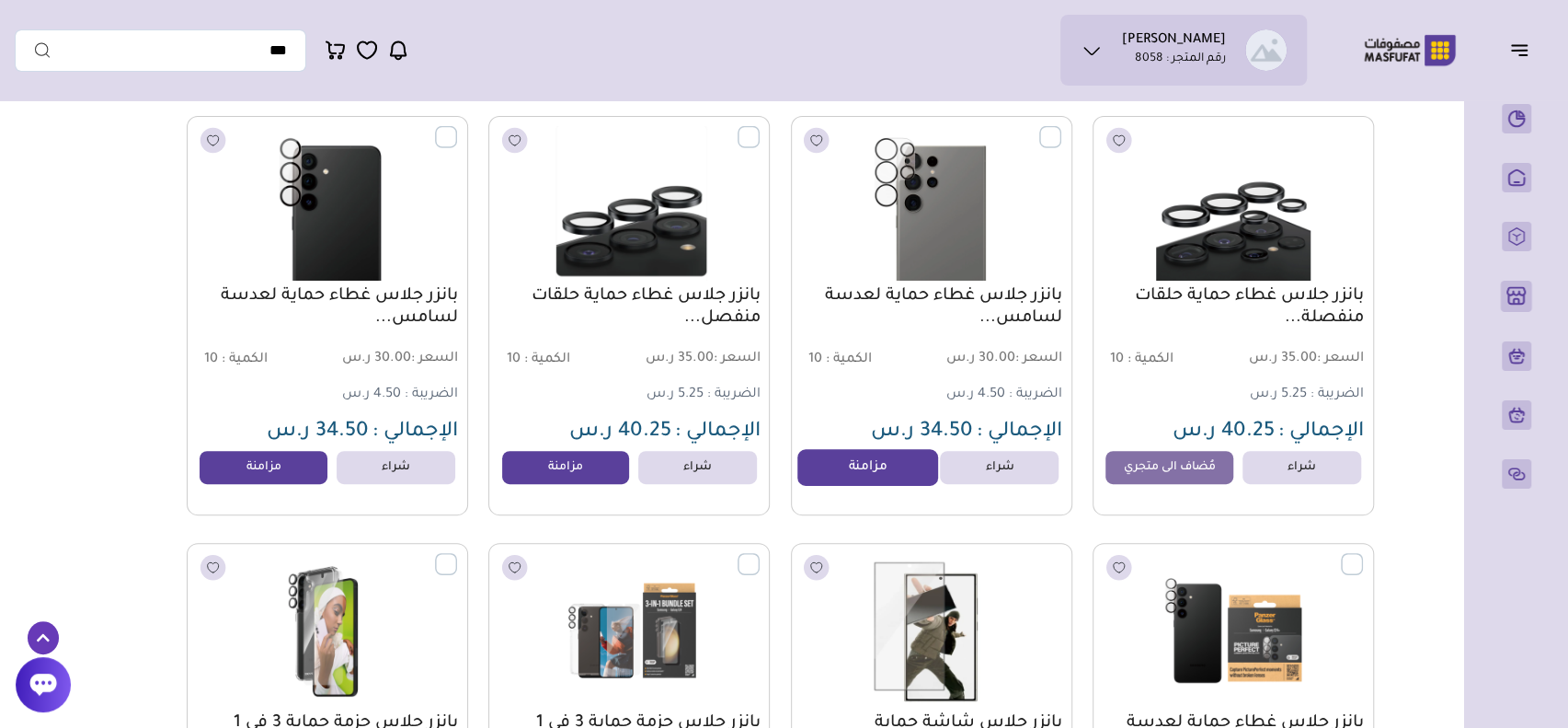
click at [846, 475] on link "مزامنة" at bounding box center [867, 468] width 140 height 37
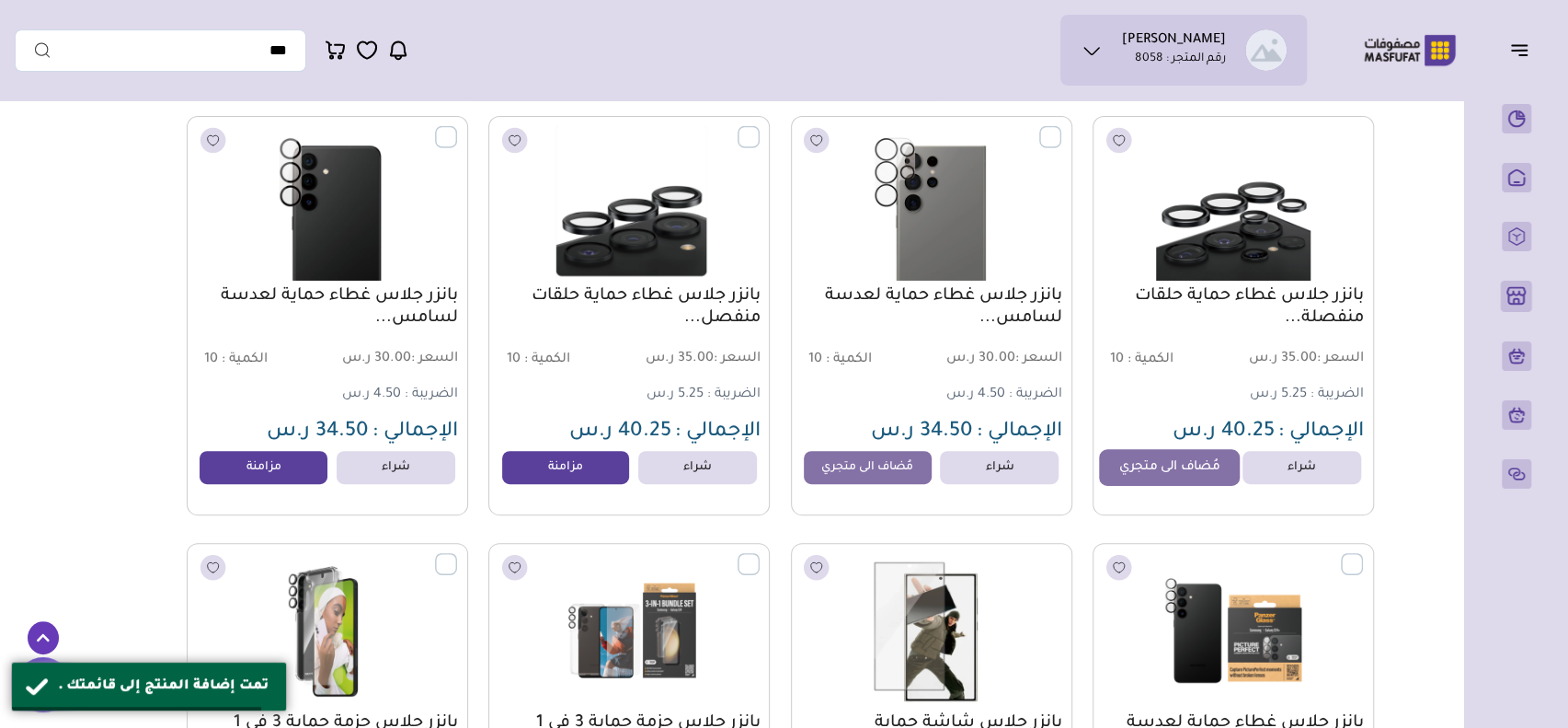
click at [1181, 479] on link "مُضاف الى متجري" at bounding box center [1169, 468] width 140 height 37
click at [584, 467] on link "مزامنة" at bounding box center [566, 468] width 140 height 37
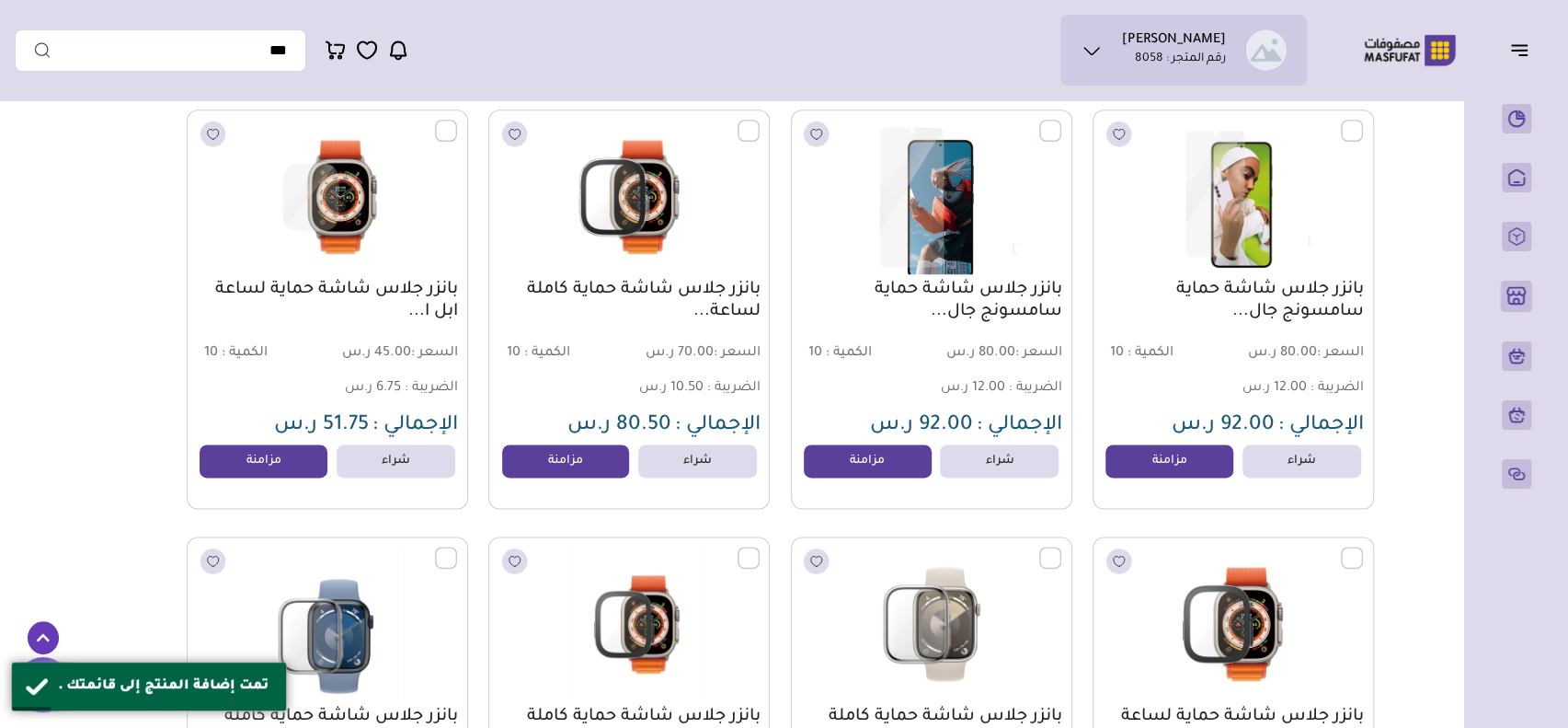
scroll to position [67101, 0]
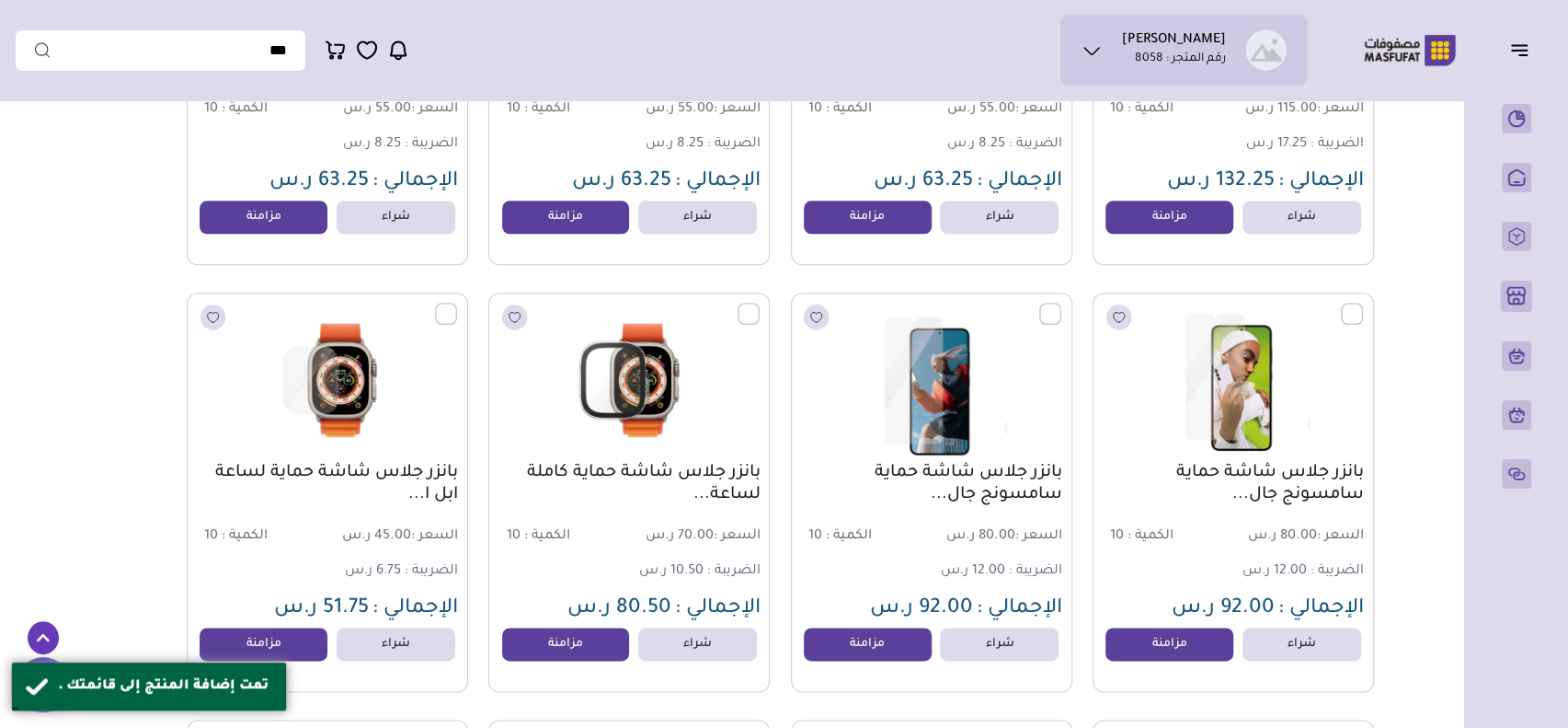
drag, startPoint x: 723, startPoint y: 483, endPoint x: 732, endPoint y: 485, distance: 9.2
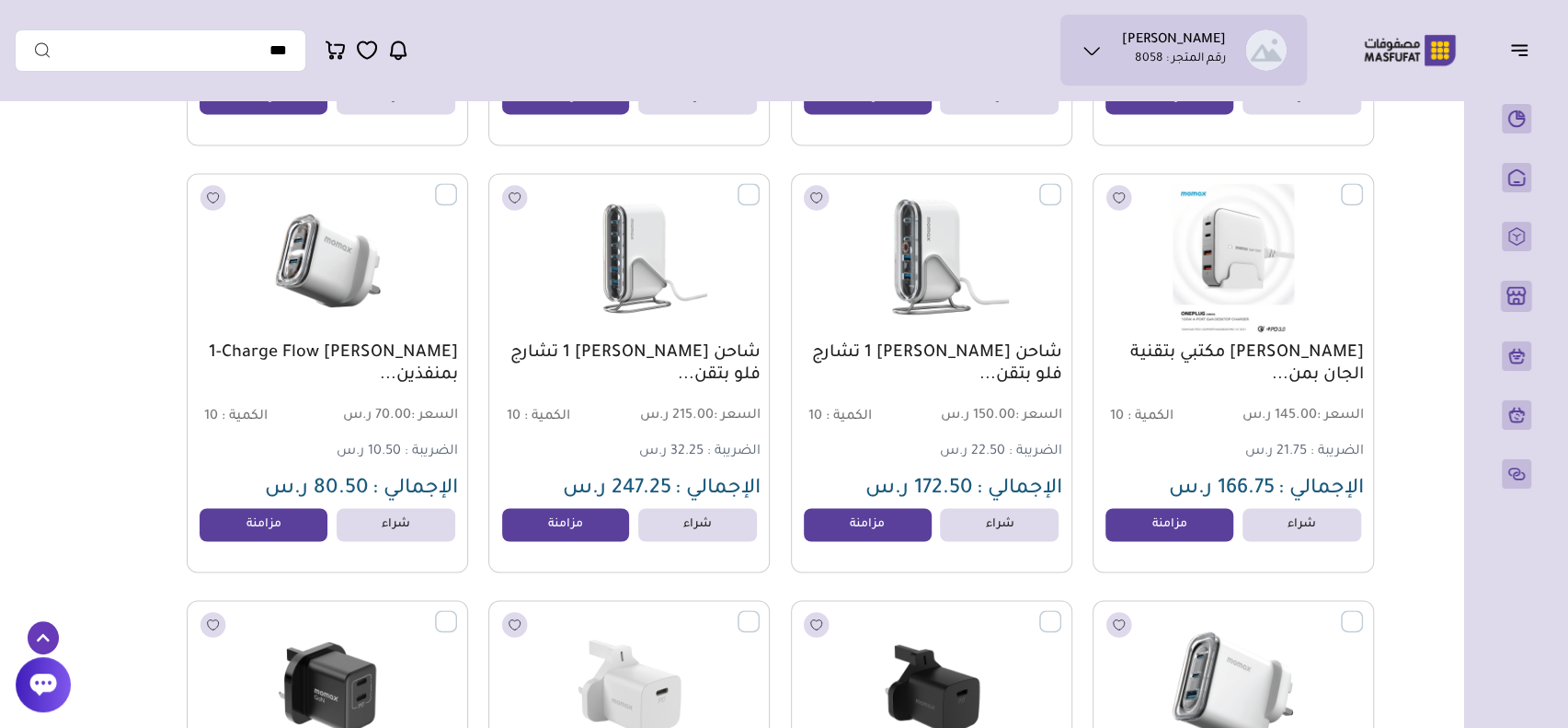
scroll to position [86430, 0]
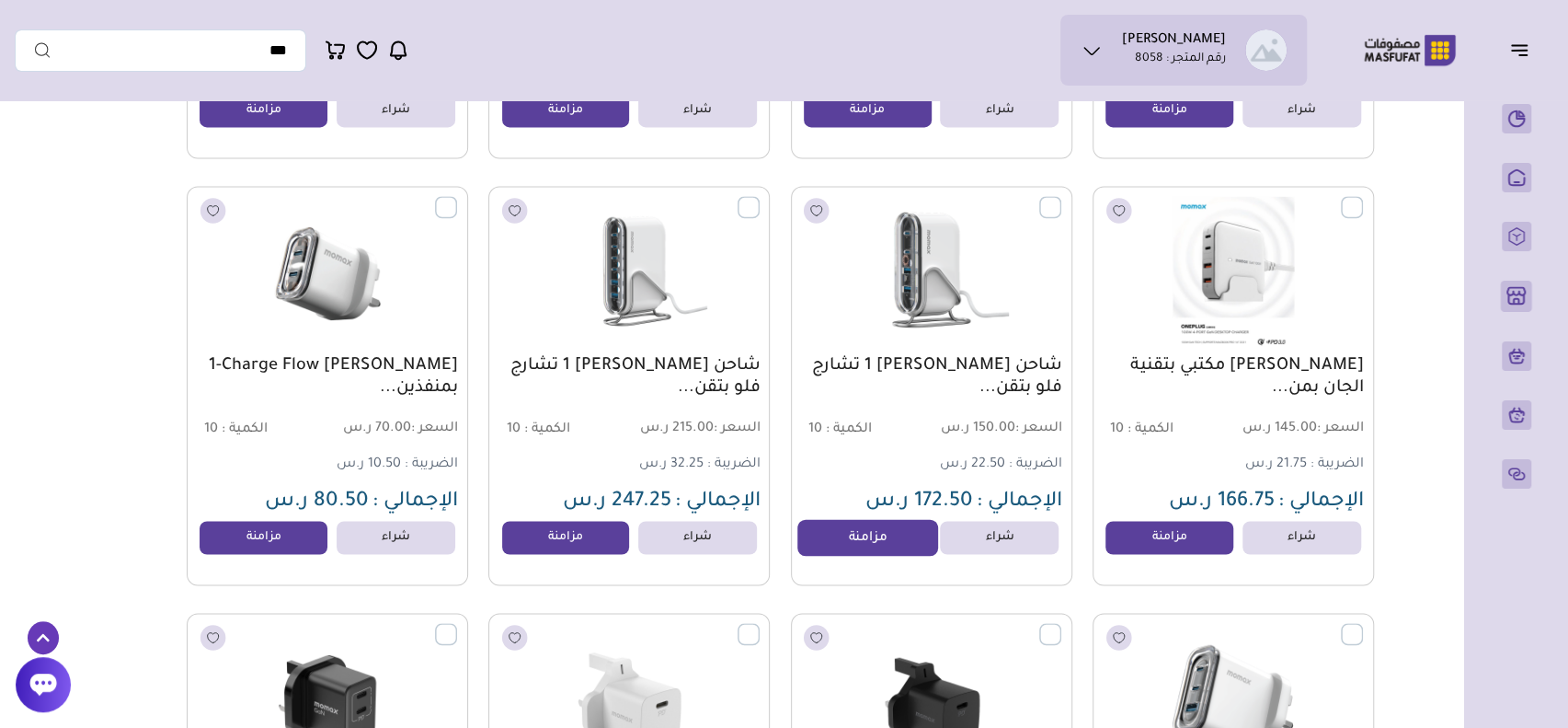
click at [890, 547] on link "مزامنة" at bounding box center [867, 537] width 140 height 37
click at [1169, 546] on link "مزامنة" at bounding box center [1169, 537] width 140 height 37
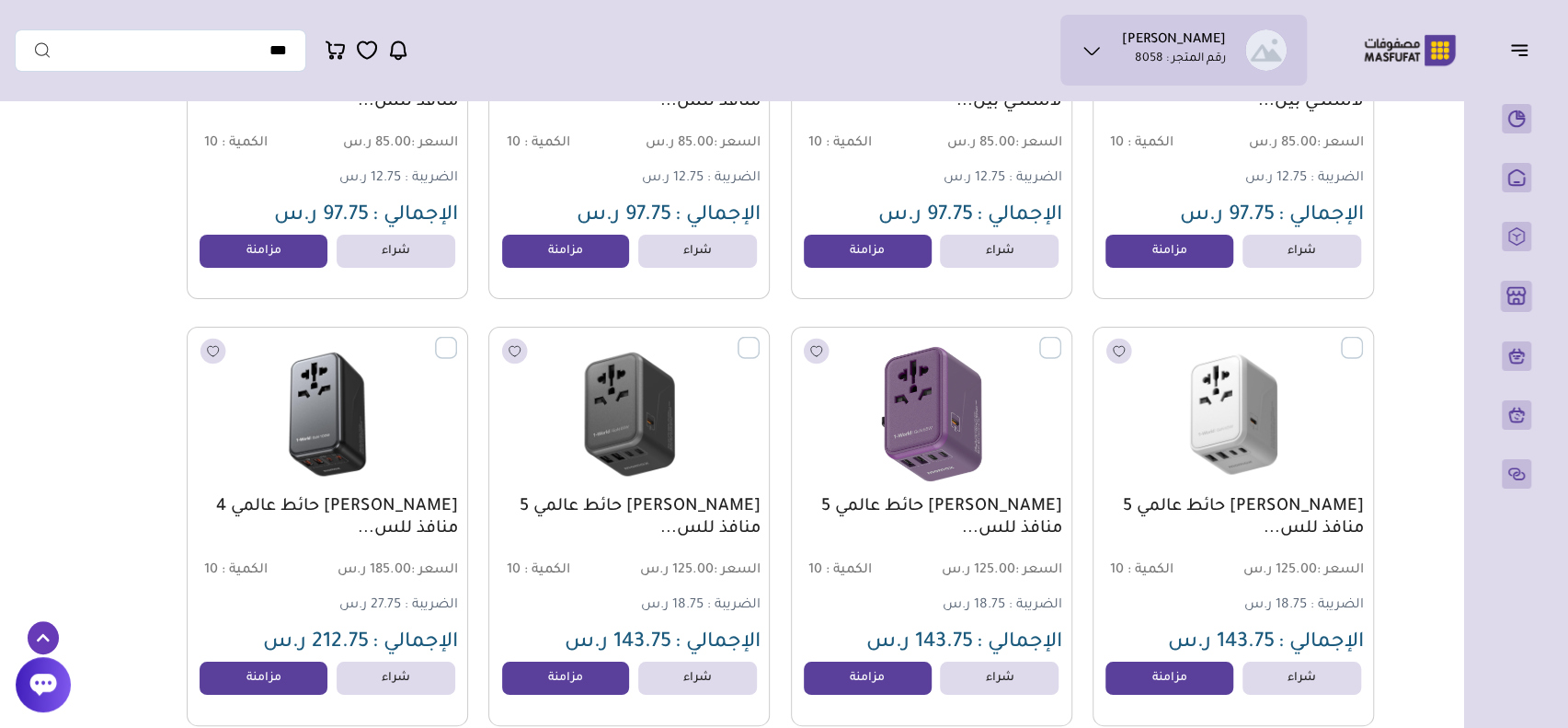
scroll to position [93610, 0]
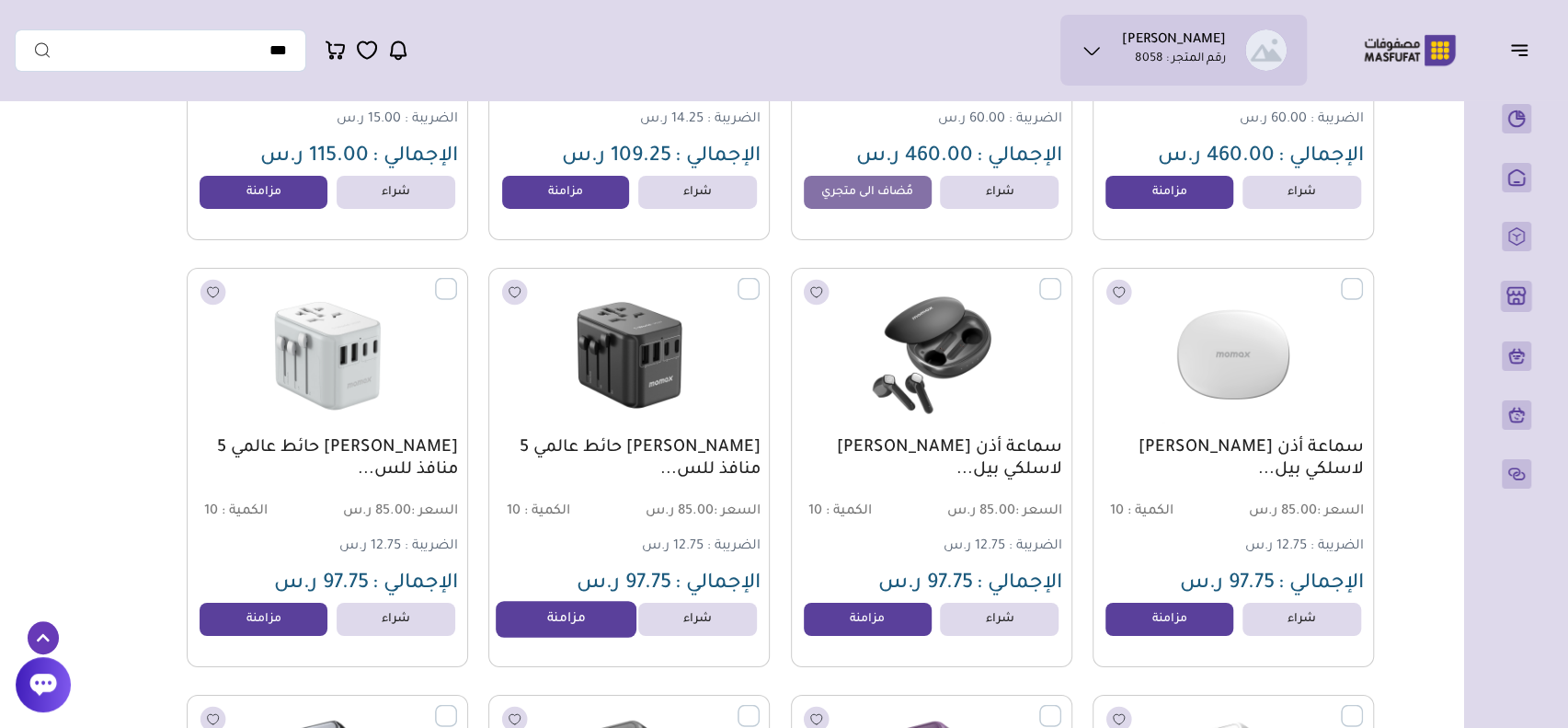
click at [560, 625] on link "مزامنة" at bounding box center [566, 620] width 140 height 37
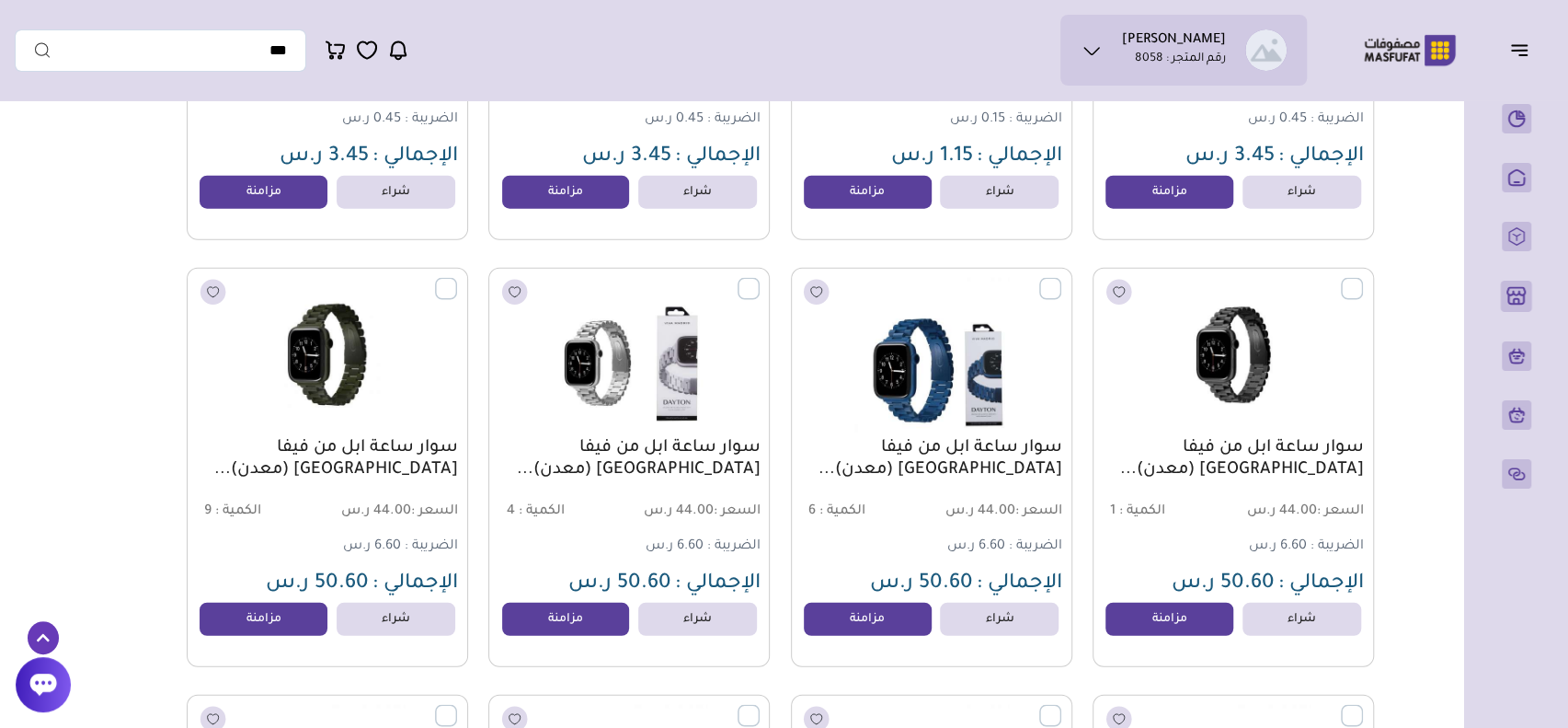
scroll to position [111190, 0]
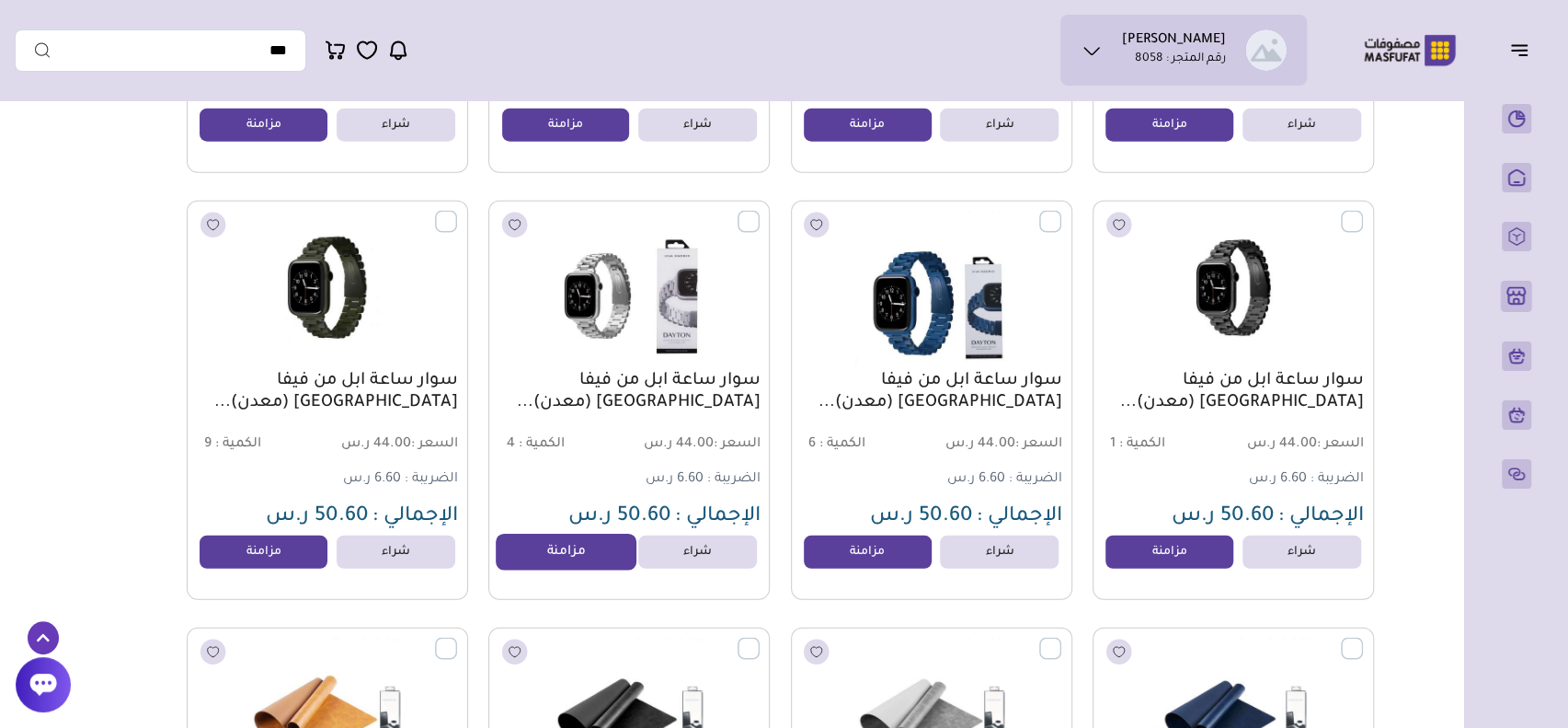
click at [579, 564] on link "مزامنة" at bounding box center [566, 552] width 140 height 37
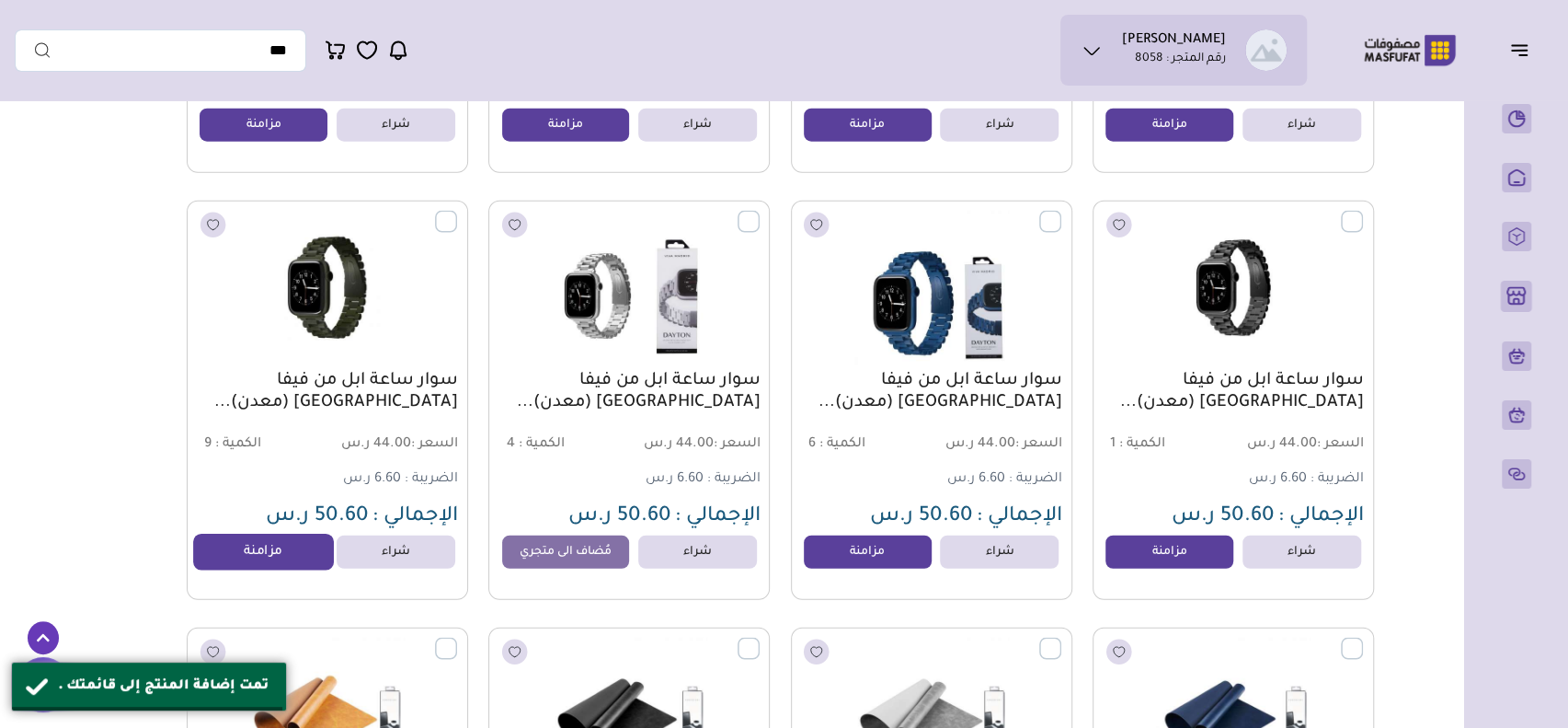
click at [246, 564] on link "مزامنة" at bounding box center [264, 552] width 140 height 37
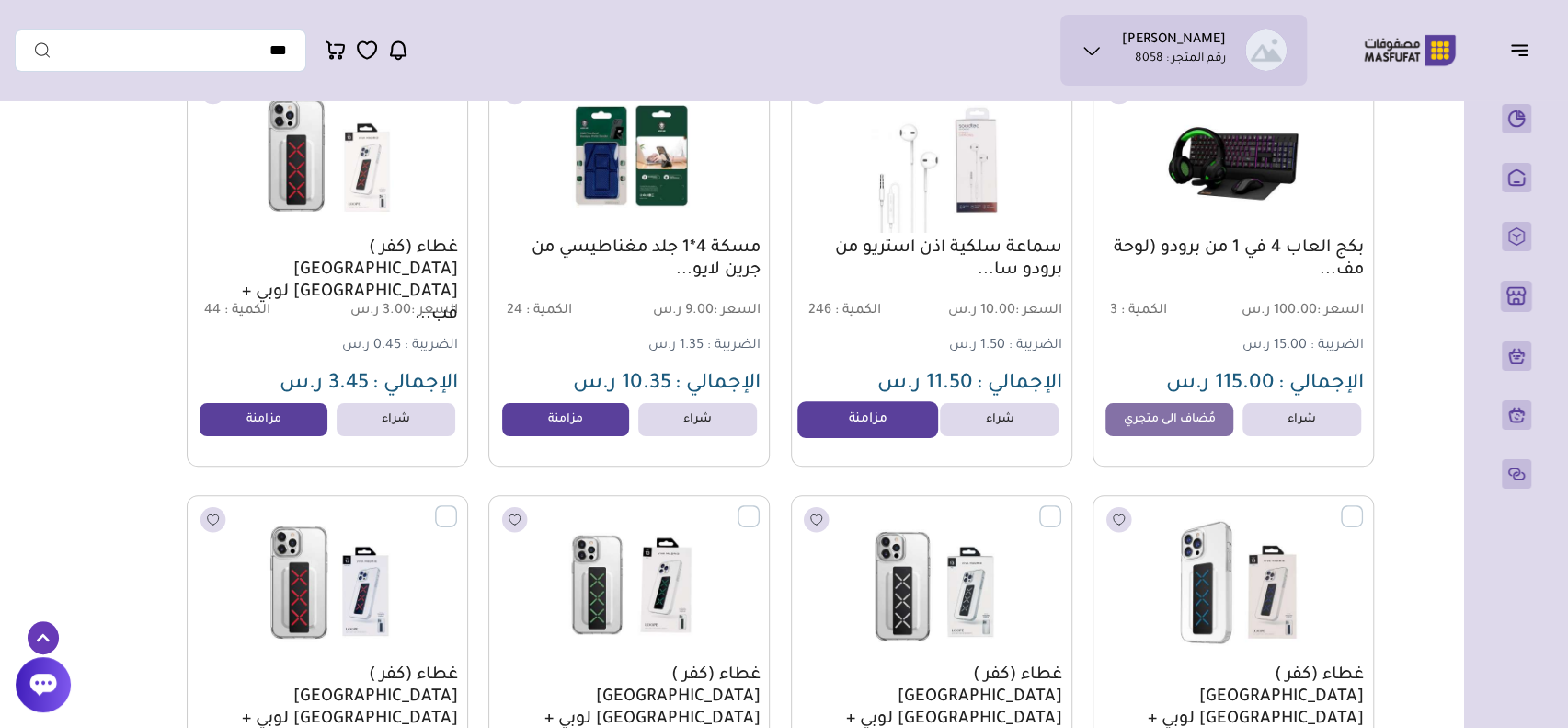
scroll to position [113031, 0]
click at [877, 420] on link "مزامنة" at bounding box center [867, 420] width 140 height 37
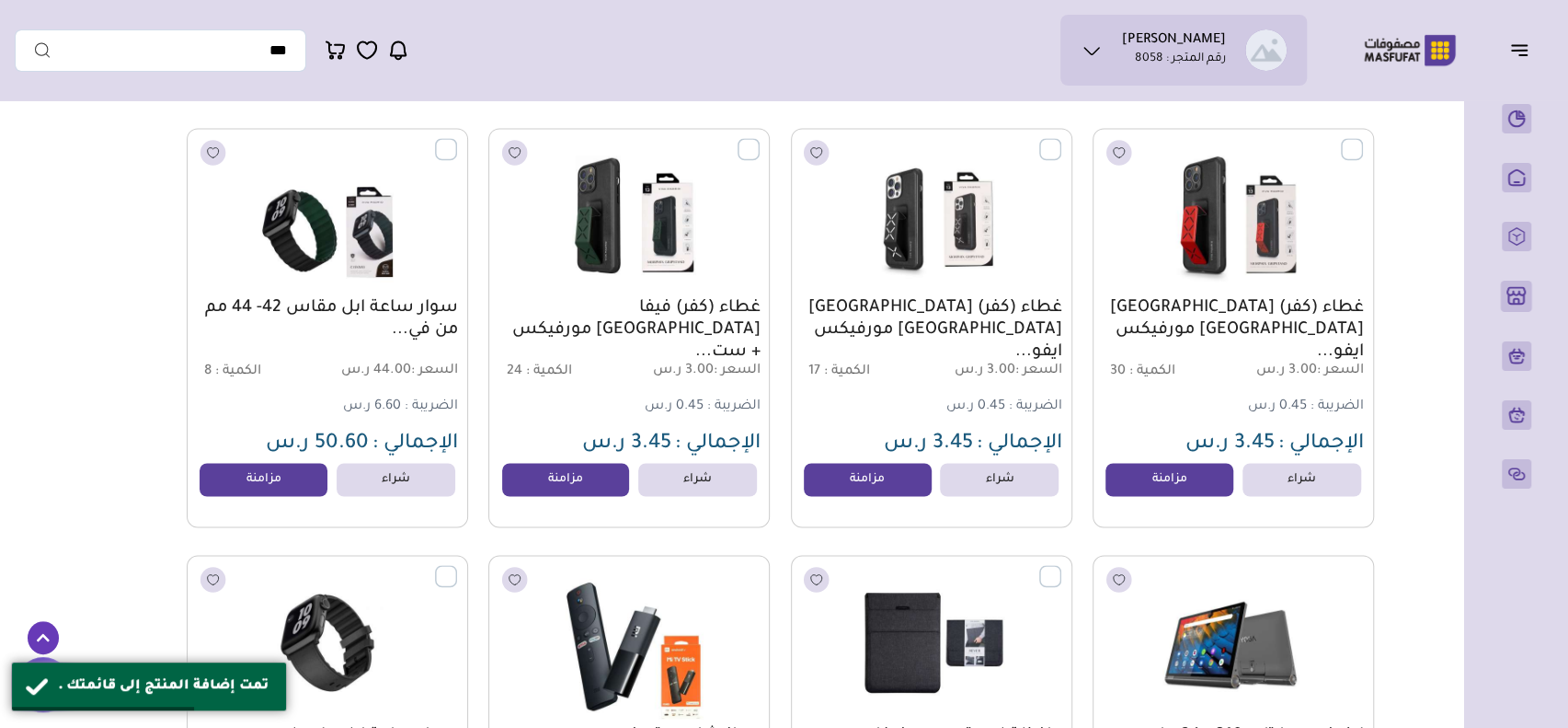
scroll to position [114688, 0]
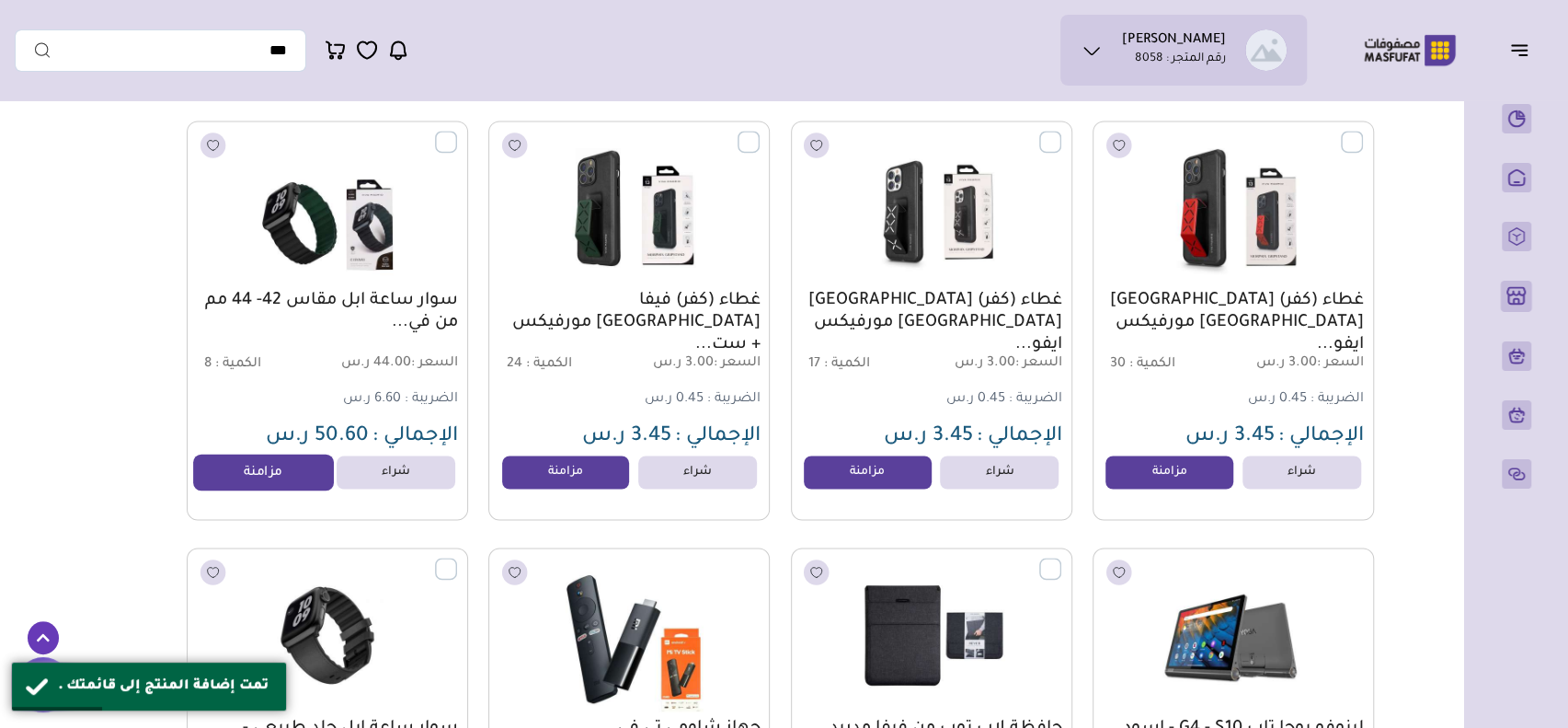
click at [290, 468] on link "مزامنة" at bounding box center [264, 472] width 140 height 37
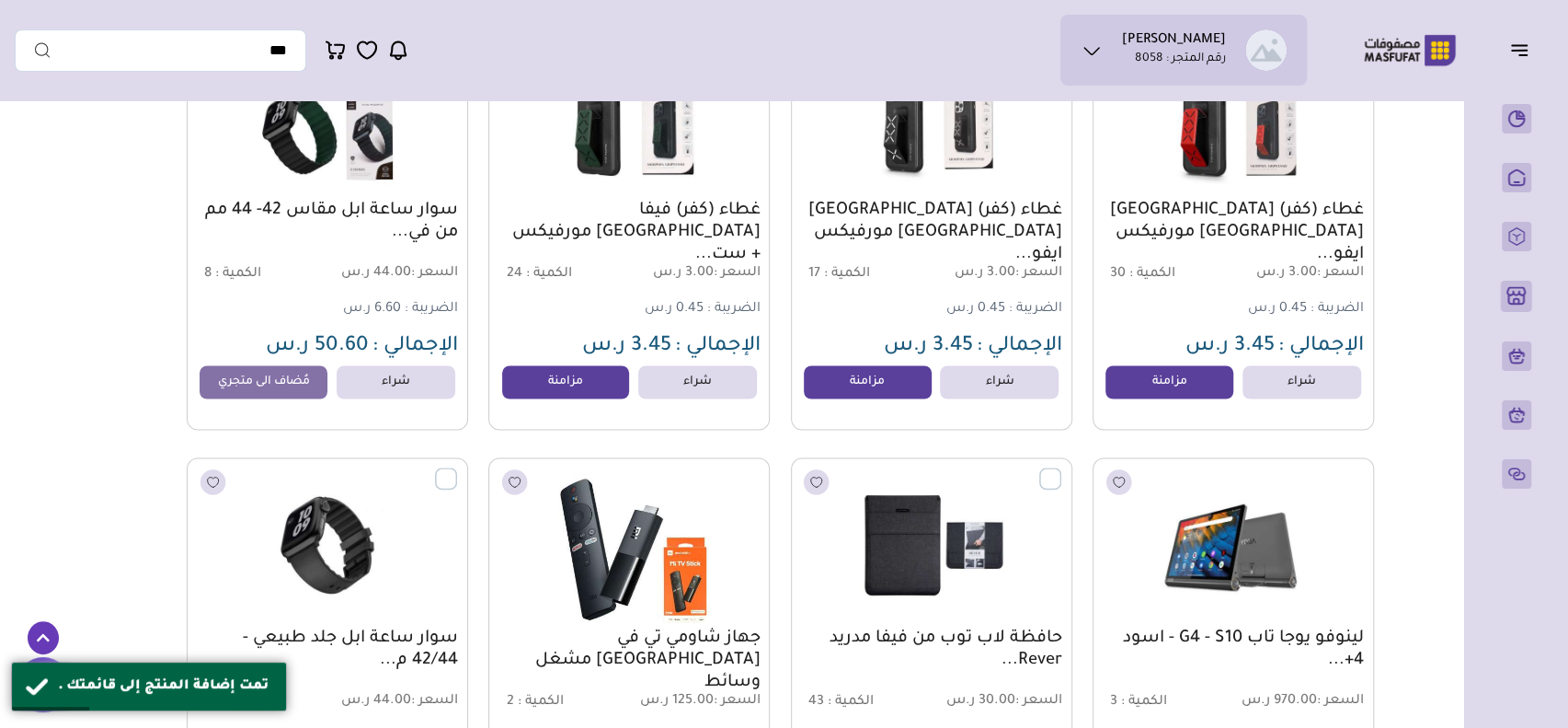
scroll to position [114964, 0]
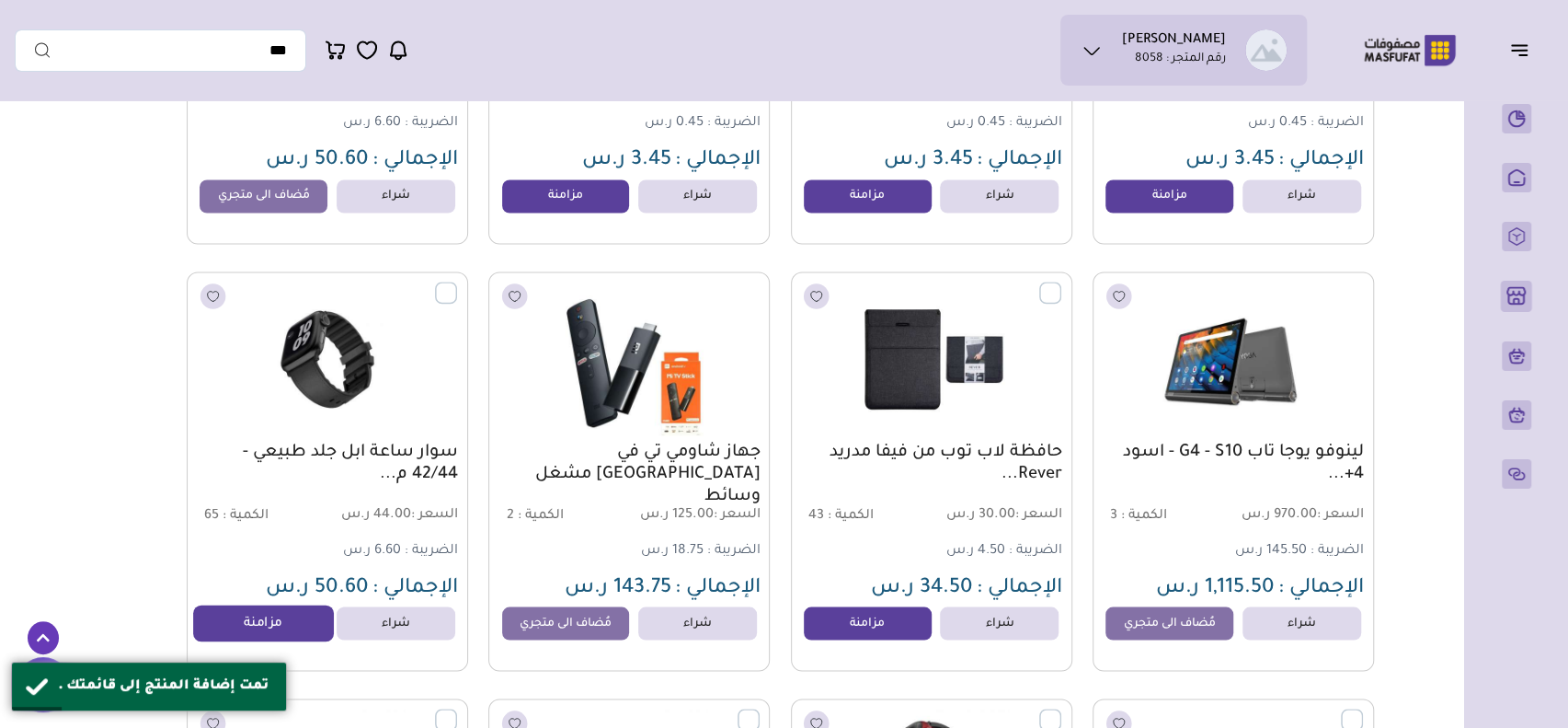
click at [299, 633] on link "مزامنة" at bounding box center [264, 623] width 140 height 37
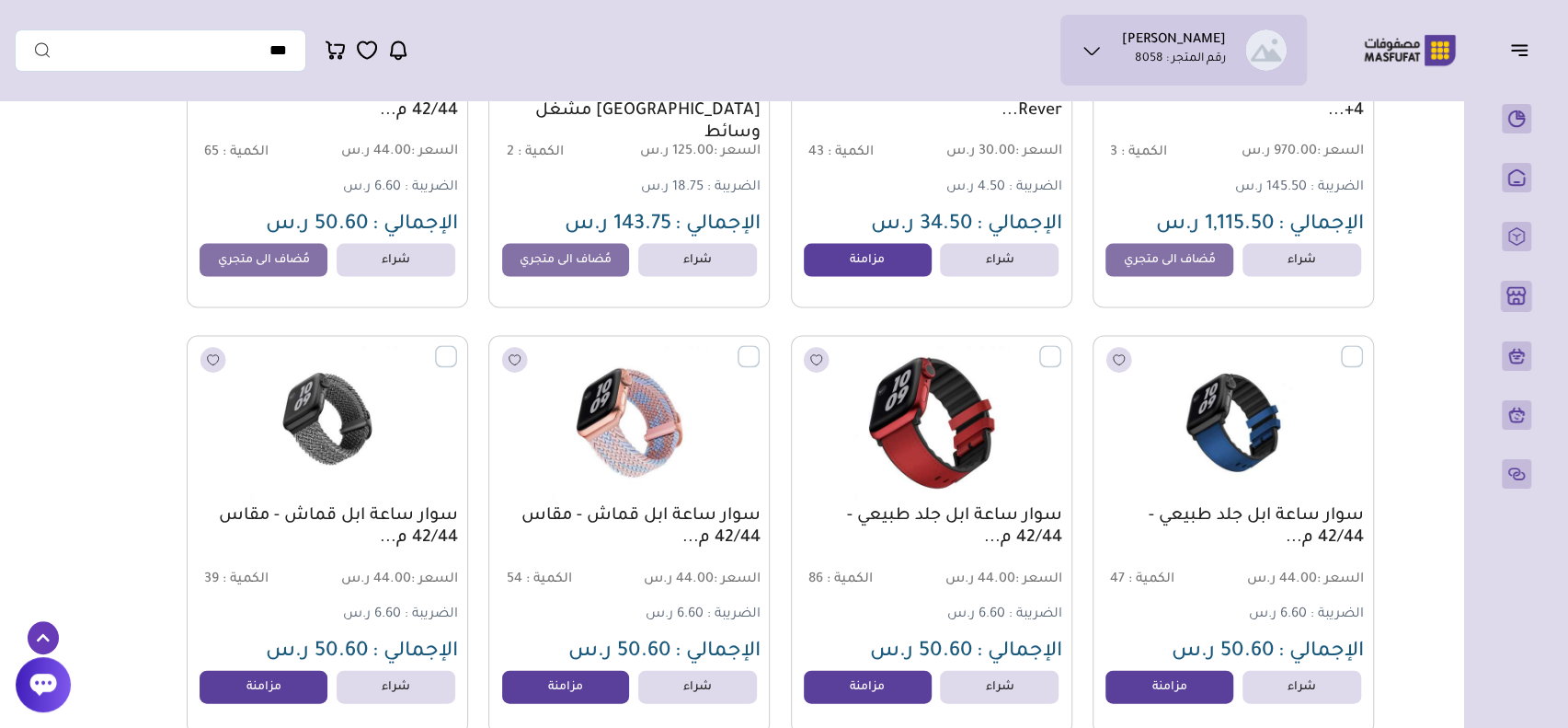
scroll to position [115424, 0]
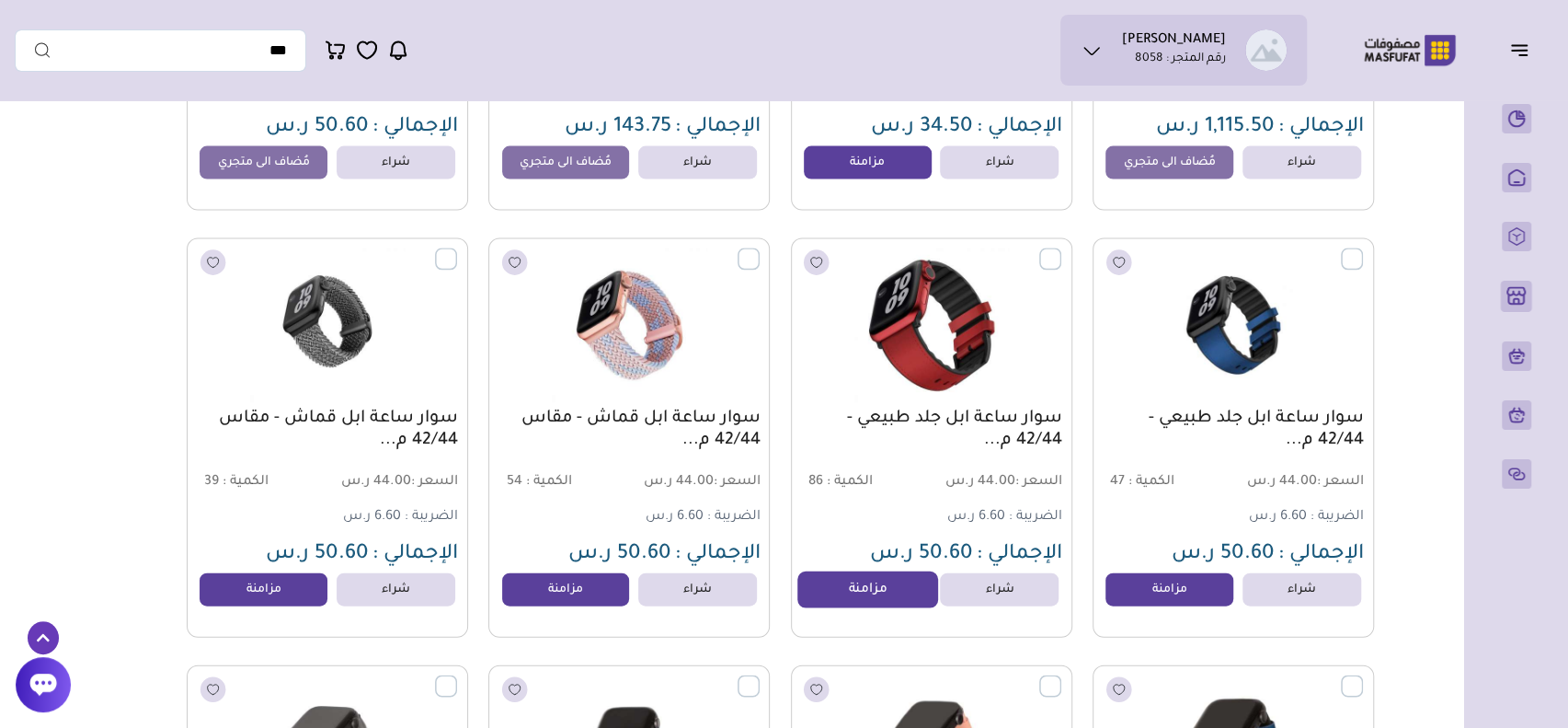
click at [886, 605] on link "مزامنة" at bounding box center [867, 590] width 140 height 37
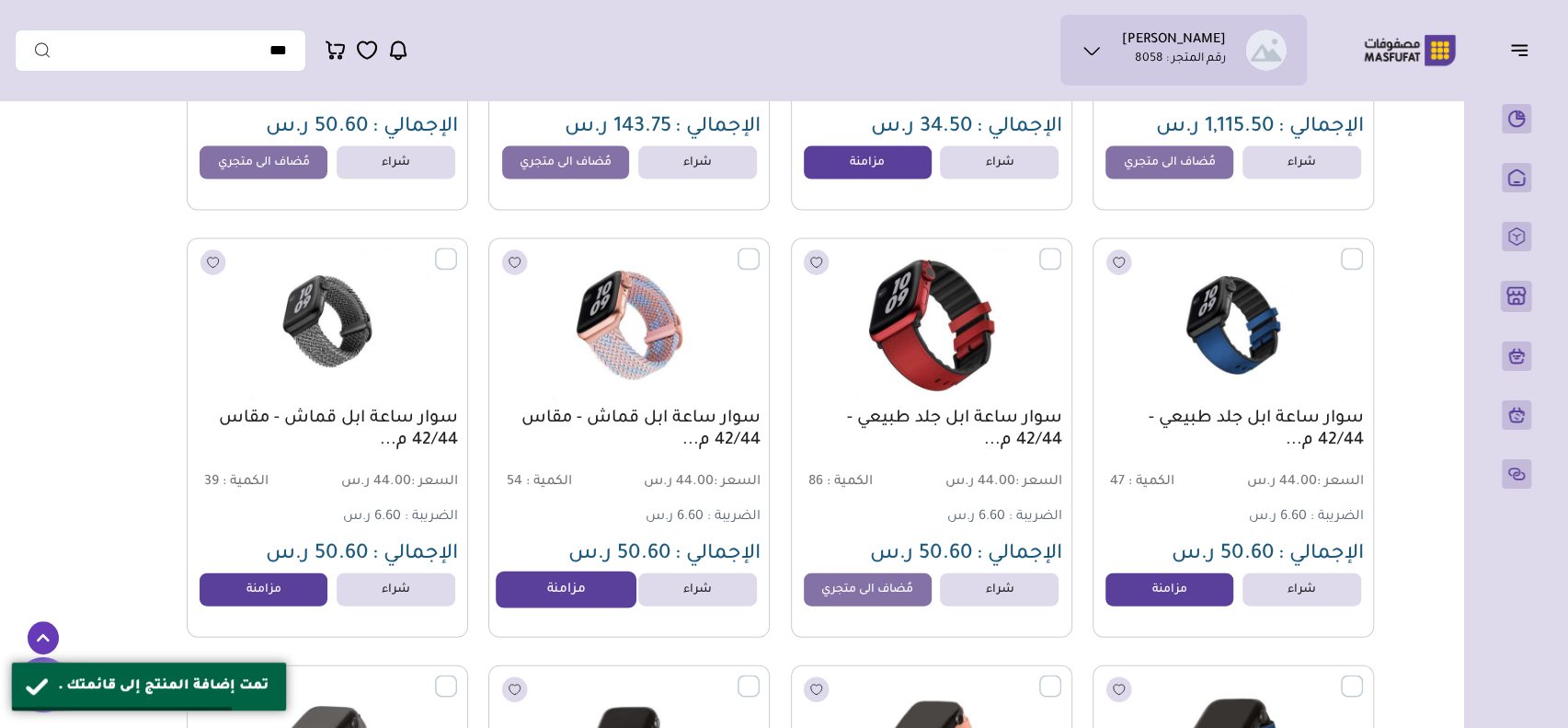
click at [554, 587] on link "مزامنة" at bounding box center [566, 590] width 140 height 37
drag, startPoint x: 266, startPoint y: 596, endPoint x: 307, endPoint y: 591, distance: 41.3
click at [267, 596] on link "مزامنة" at bounding box center [264, 590] width 140 height 37
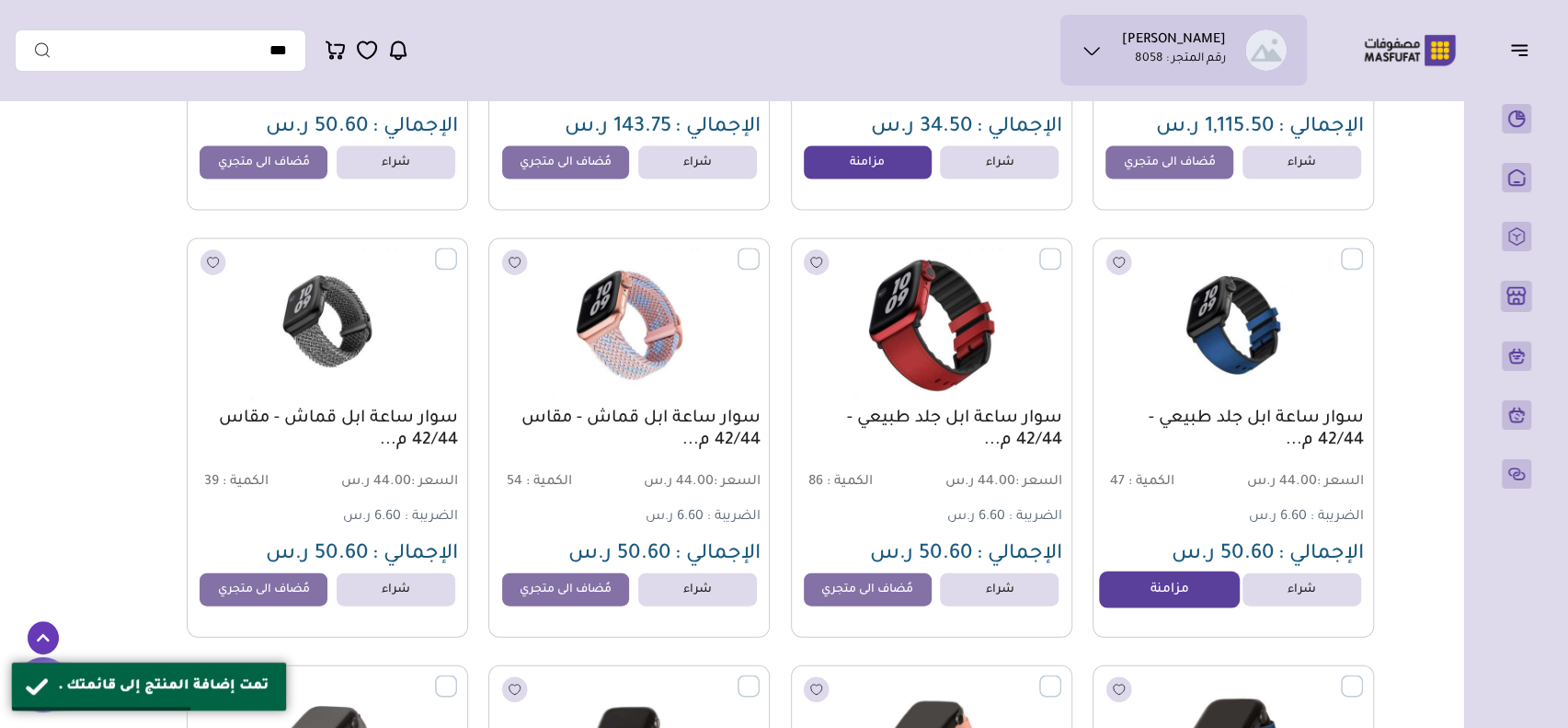
click at [1170, 601] on link "مزامنة" at bounding box center [1169, 590] width 140 height 37
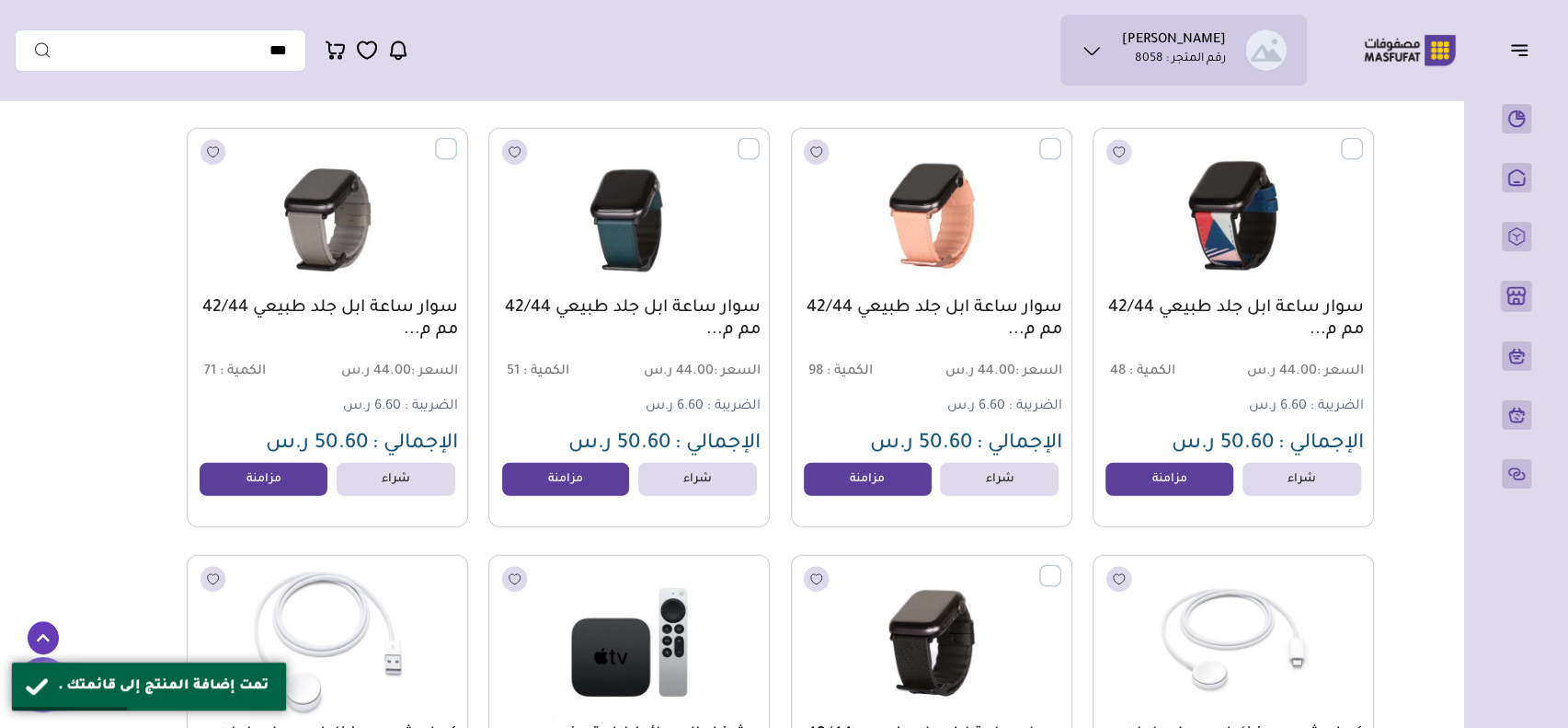
scroll to position [115884, 0]
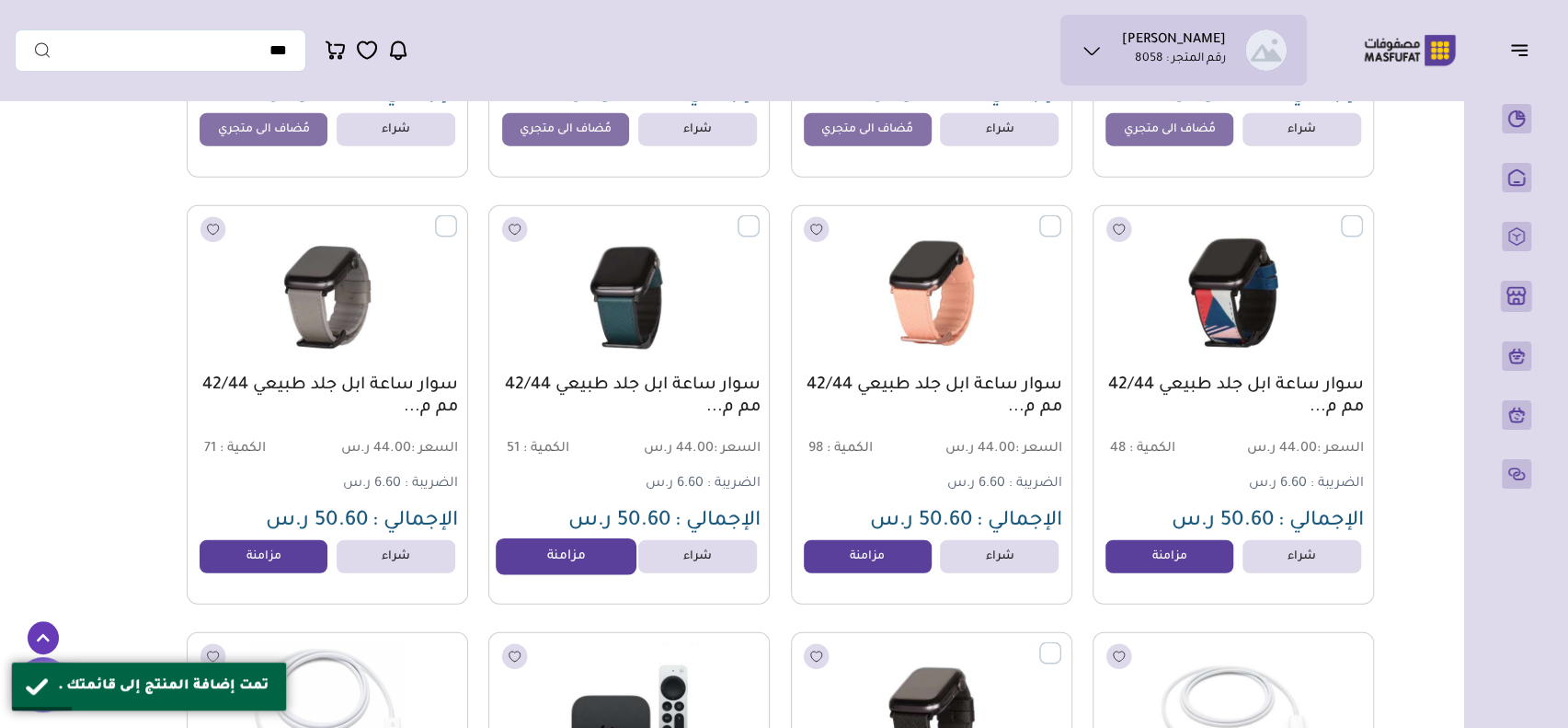
click at [585, 570] on link "مزامنة" at bounding box center [566, 557] width 140 height 37
click at [299, 562] on link "مزامنة" at bounding box center [264, 557] width 140 height 37
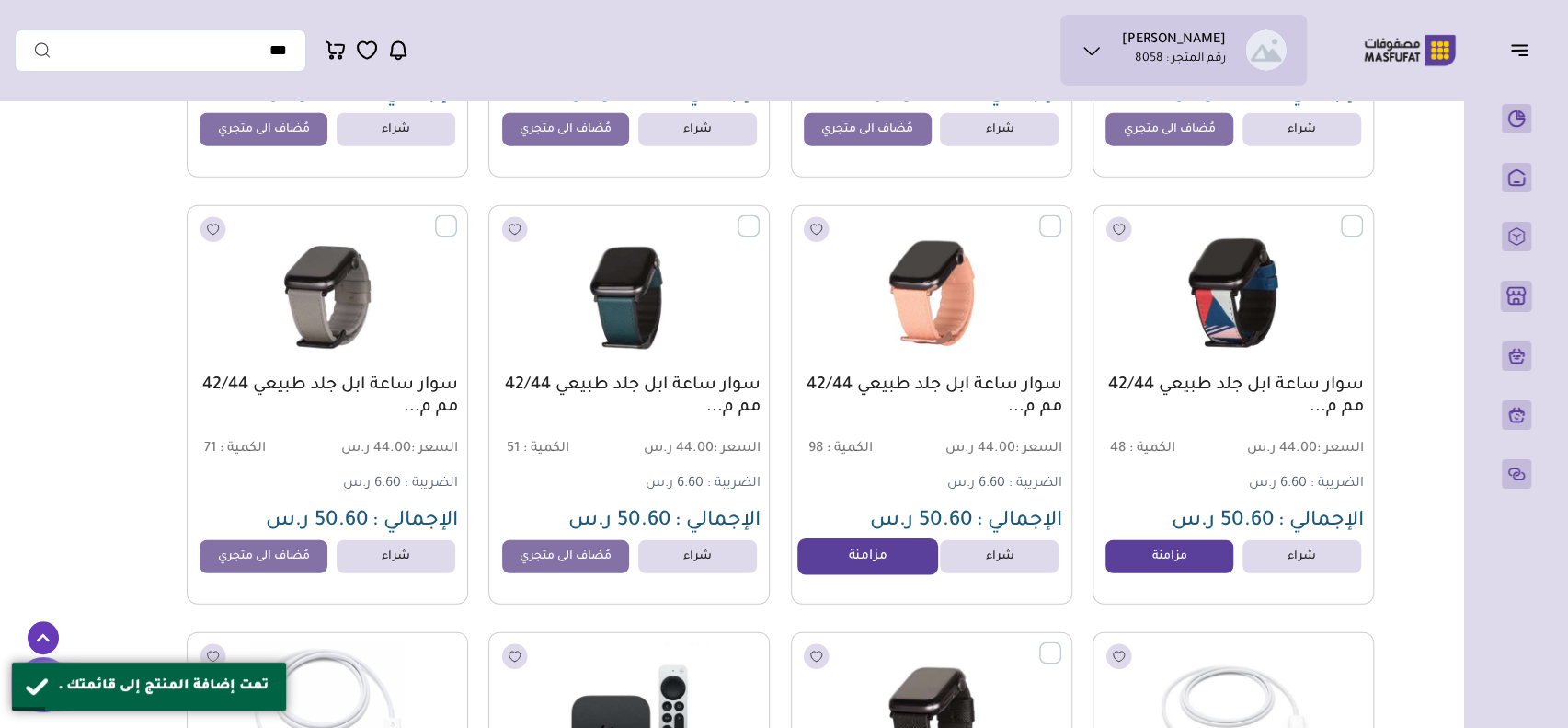
click at [870, 559] on link "مزامنة" at bounding box center [867, 557] width 140 height 37
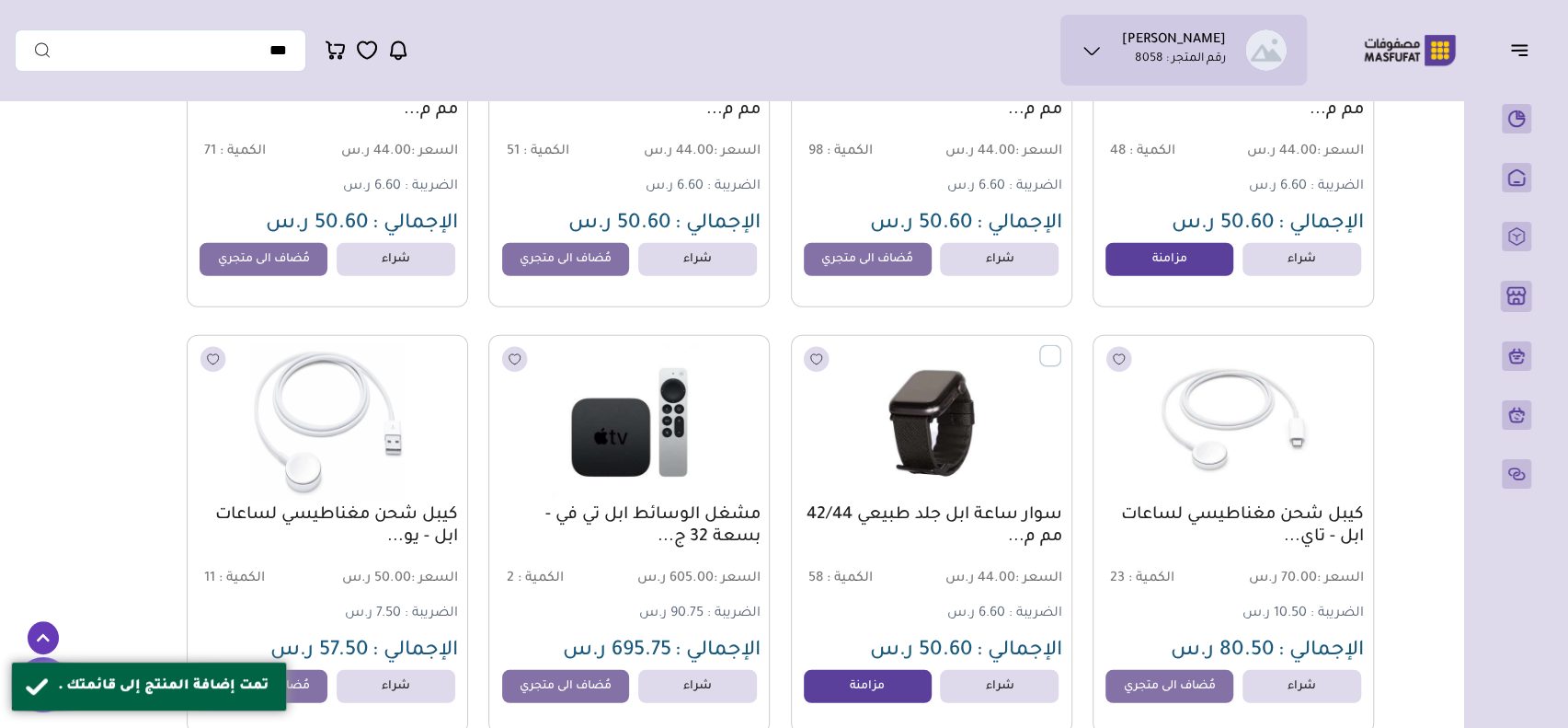
scroll to position [116253, 0]
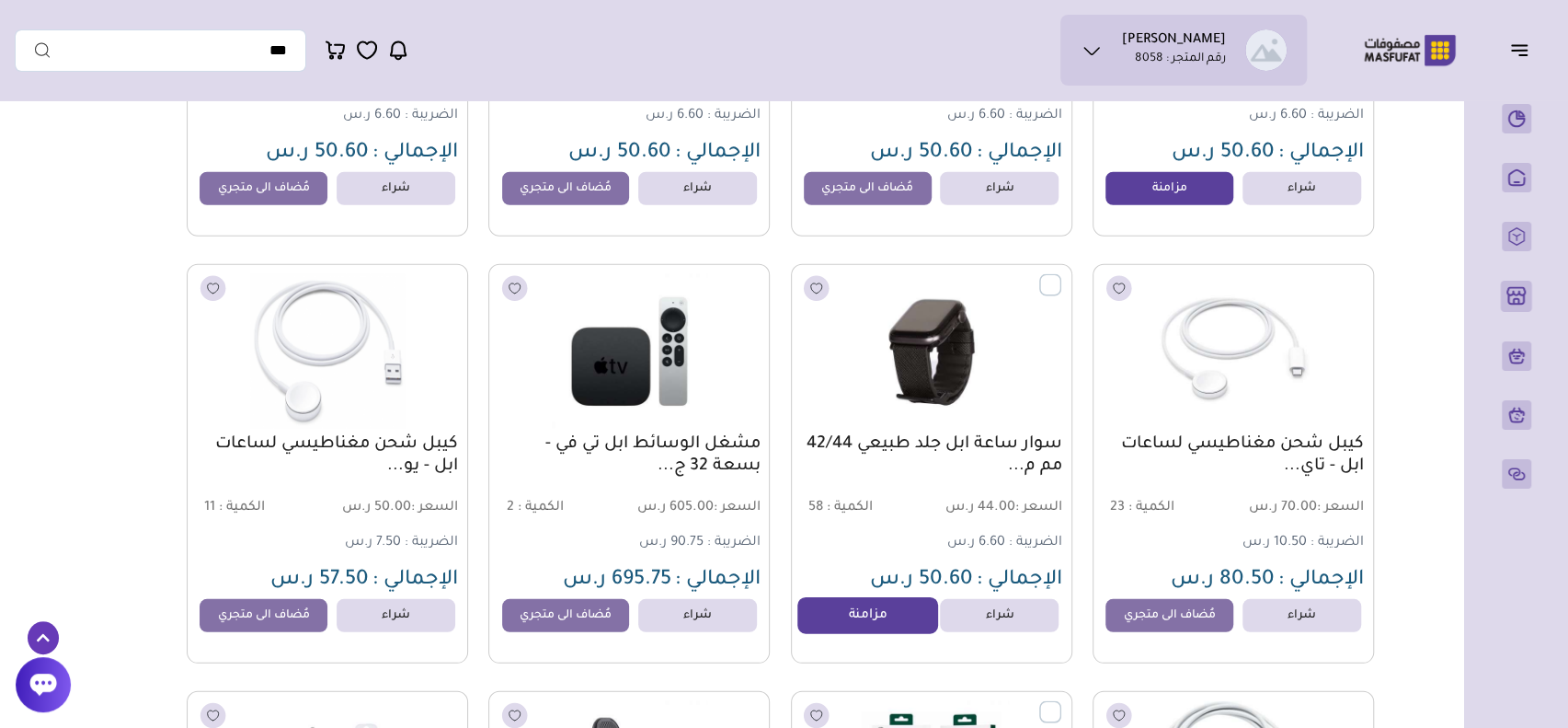
click at [870, 616] on link "مزامنة" at bounding box center [867, 616] width 140 height 37
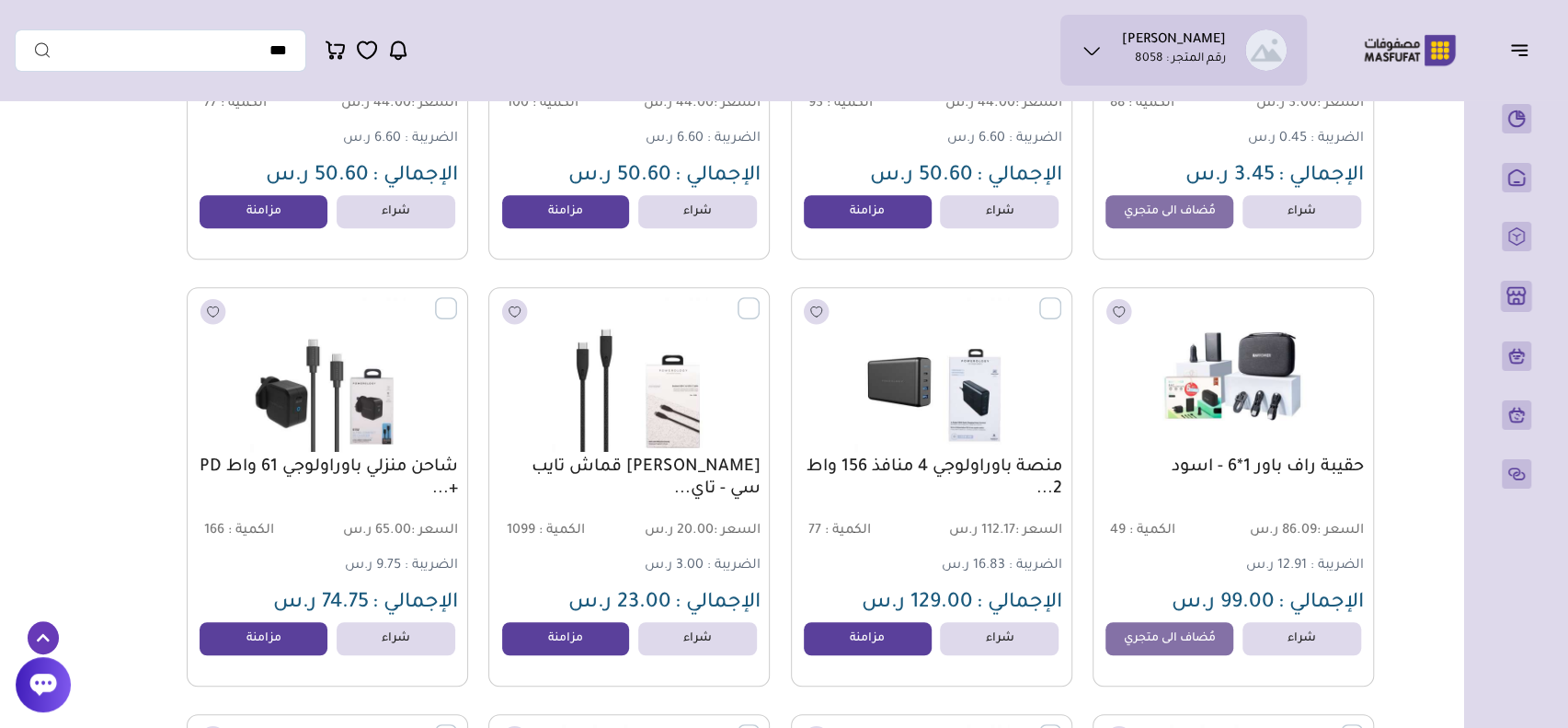
scroll to position [123156, 0]
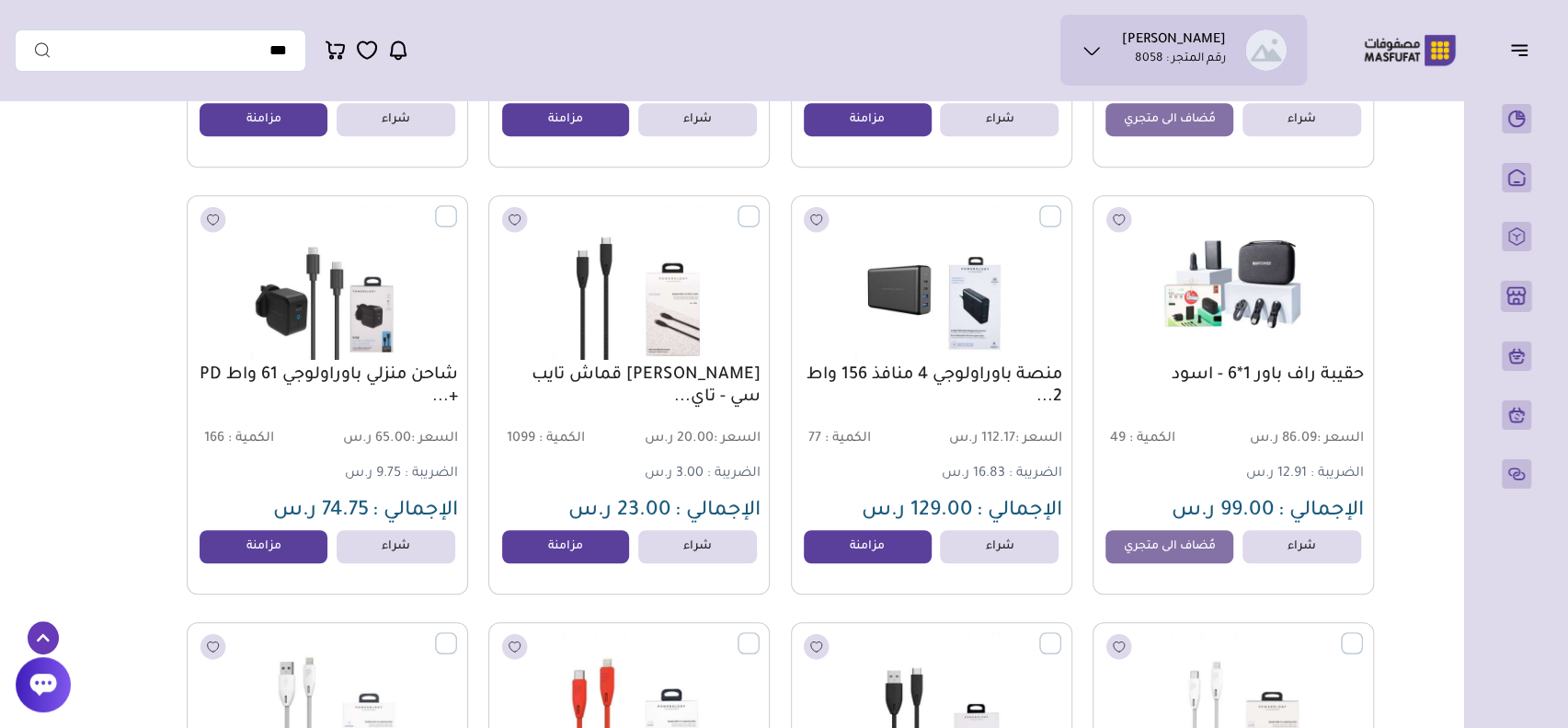
click at [52, 678] on icon at bounding box center [44, 684] width 27 height 22
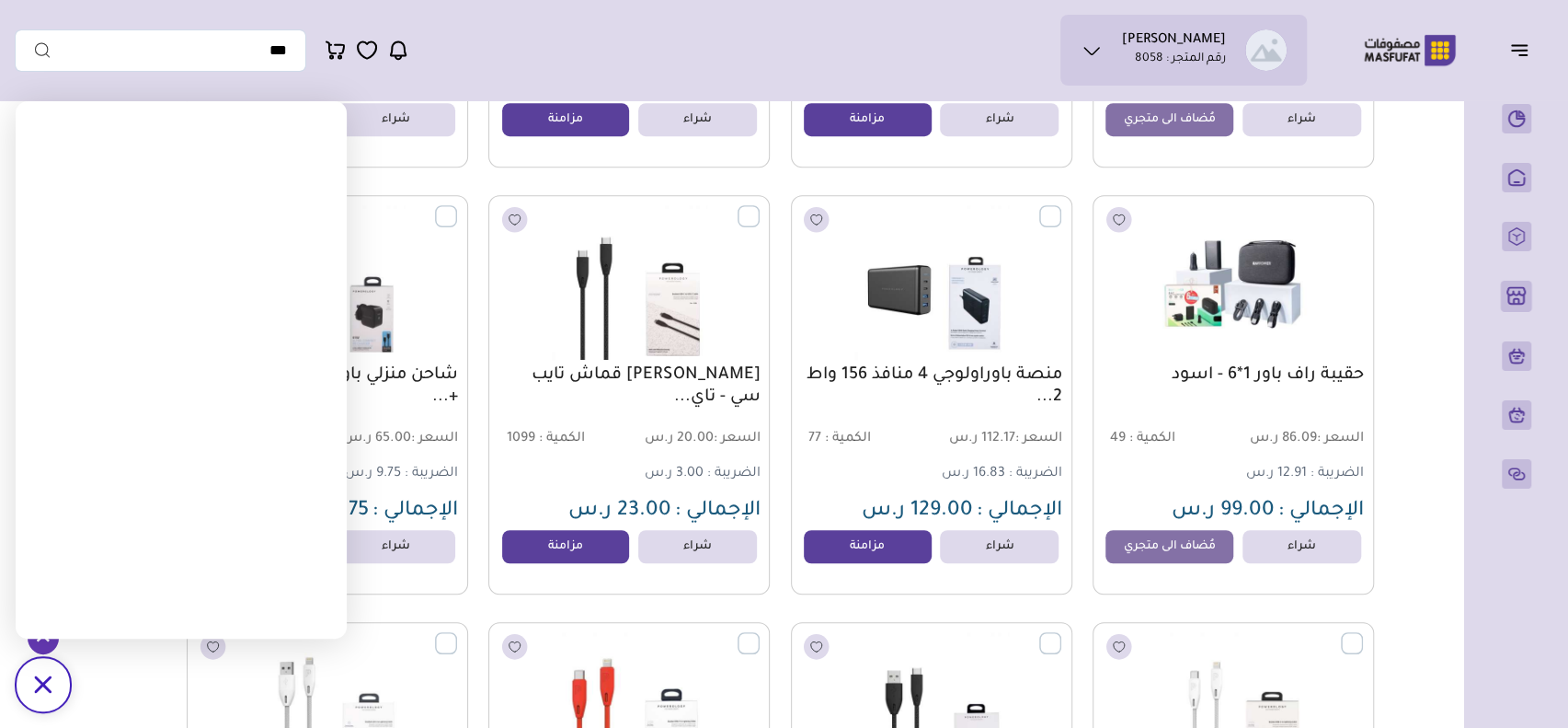
click at [54, 677] on div "/svg>" at bounding box center [44, 685] width 56 height 56
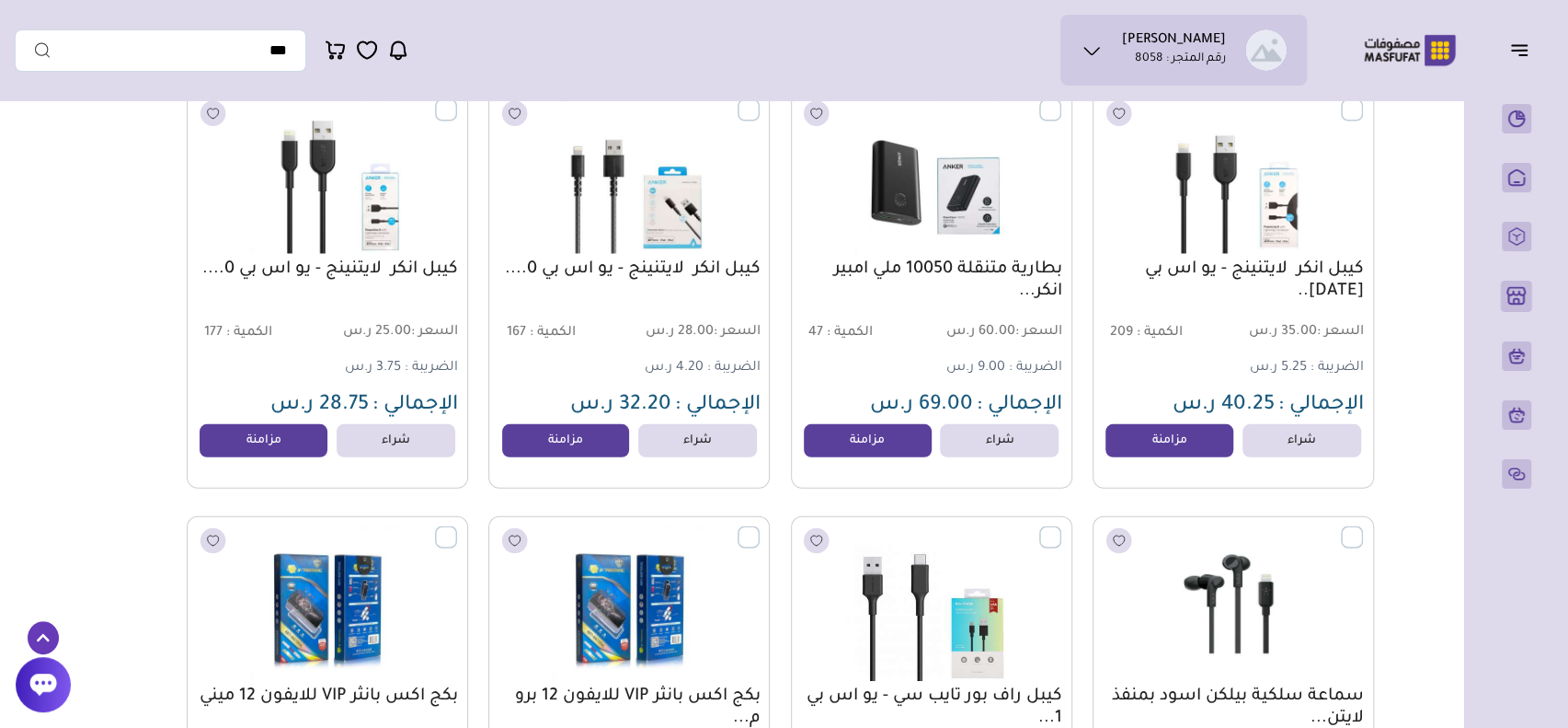
scroll to position [126193, 0]
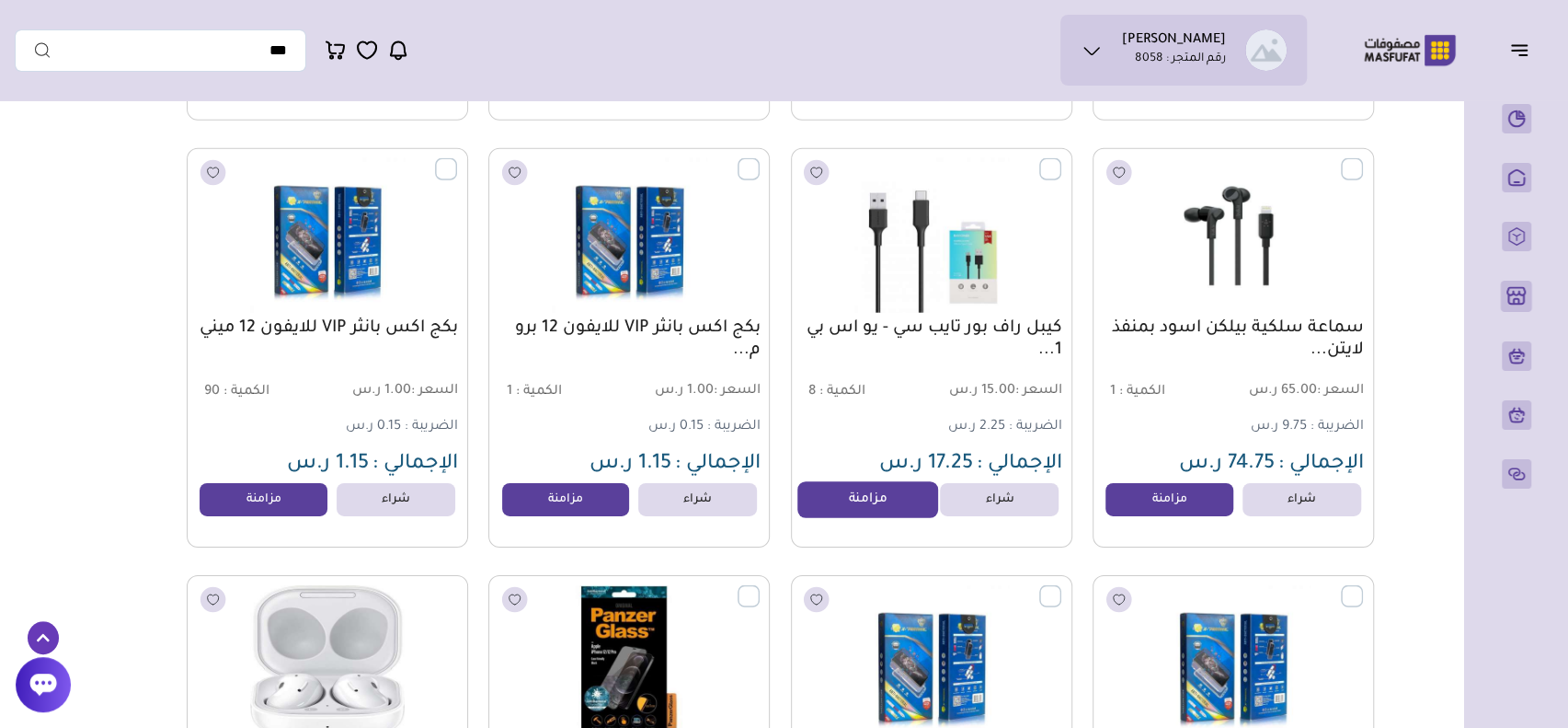
click at [890, 511] on link "مزامنة" at bounding box center [867, 500] width 140 height 37
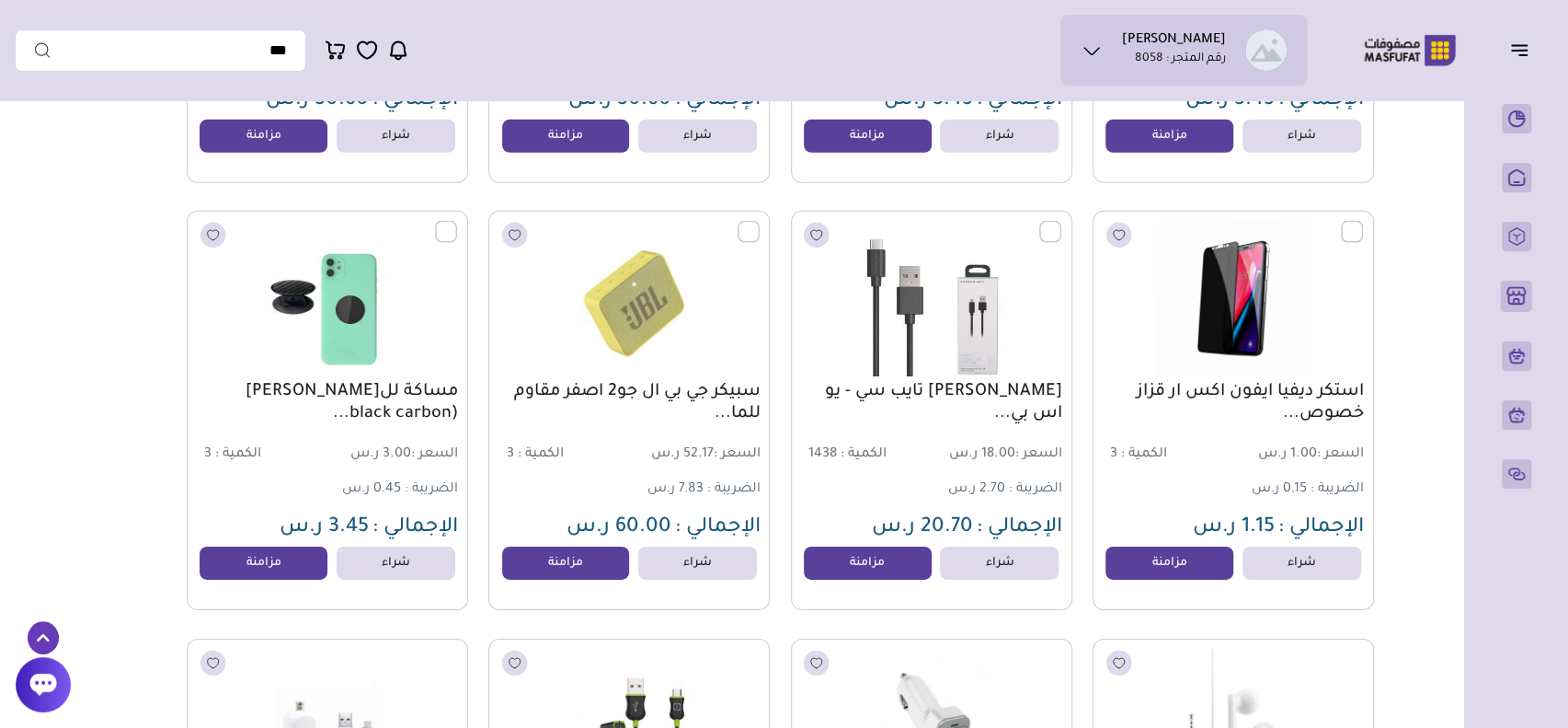
scroll to position [140184, 0]
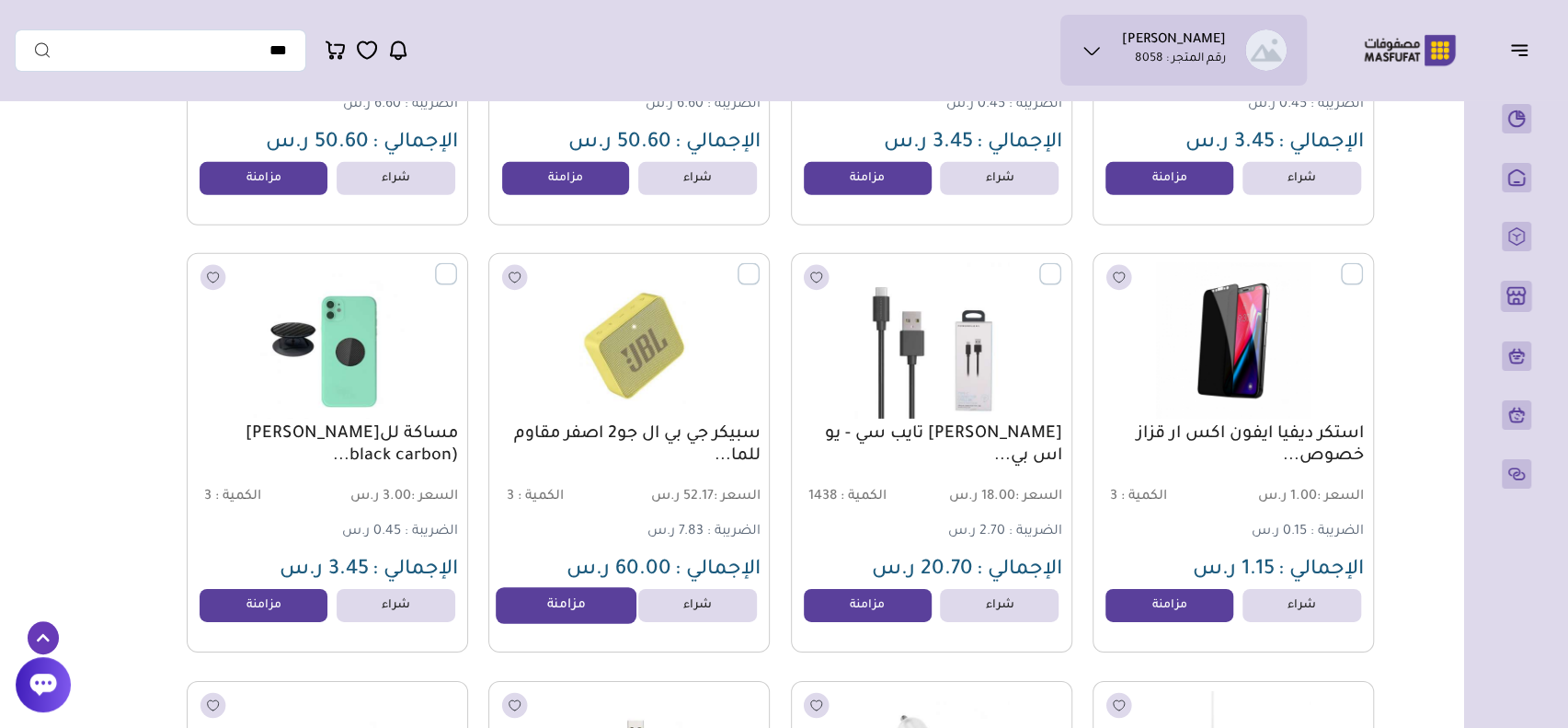
click at [553, 611] on link "مزامنة" at bounding box center [566, 606] width 140 height 37
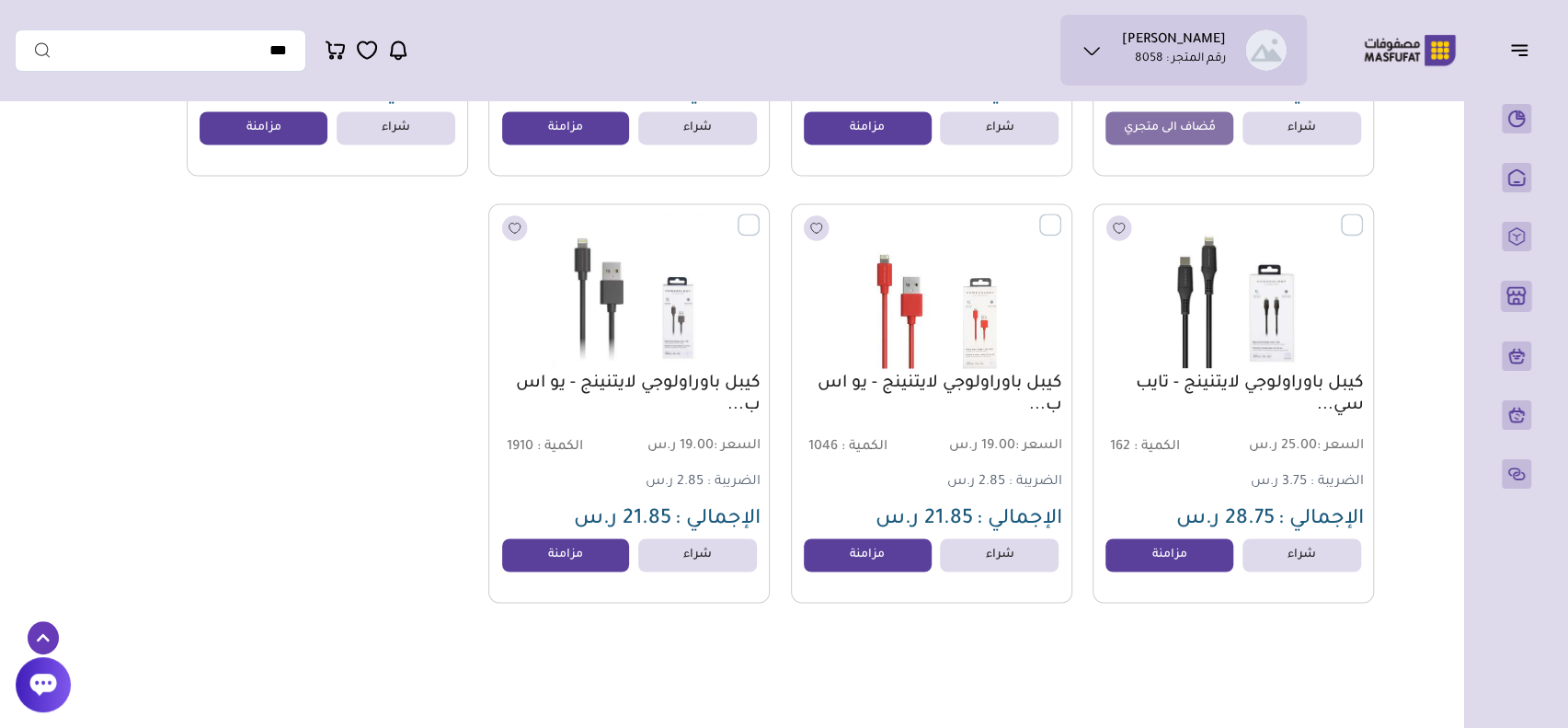
scroll to position [147456, 0]
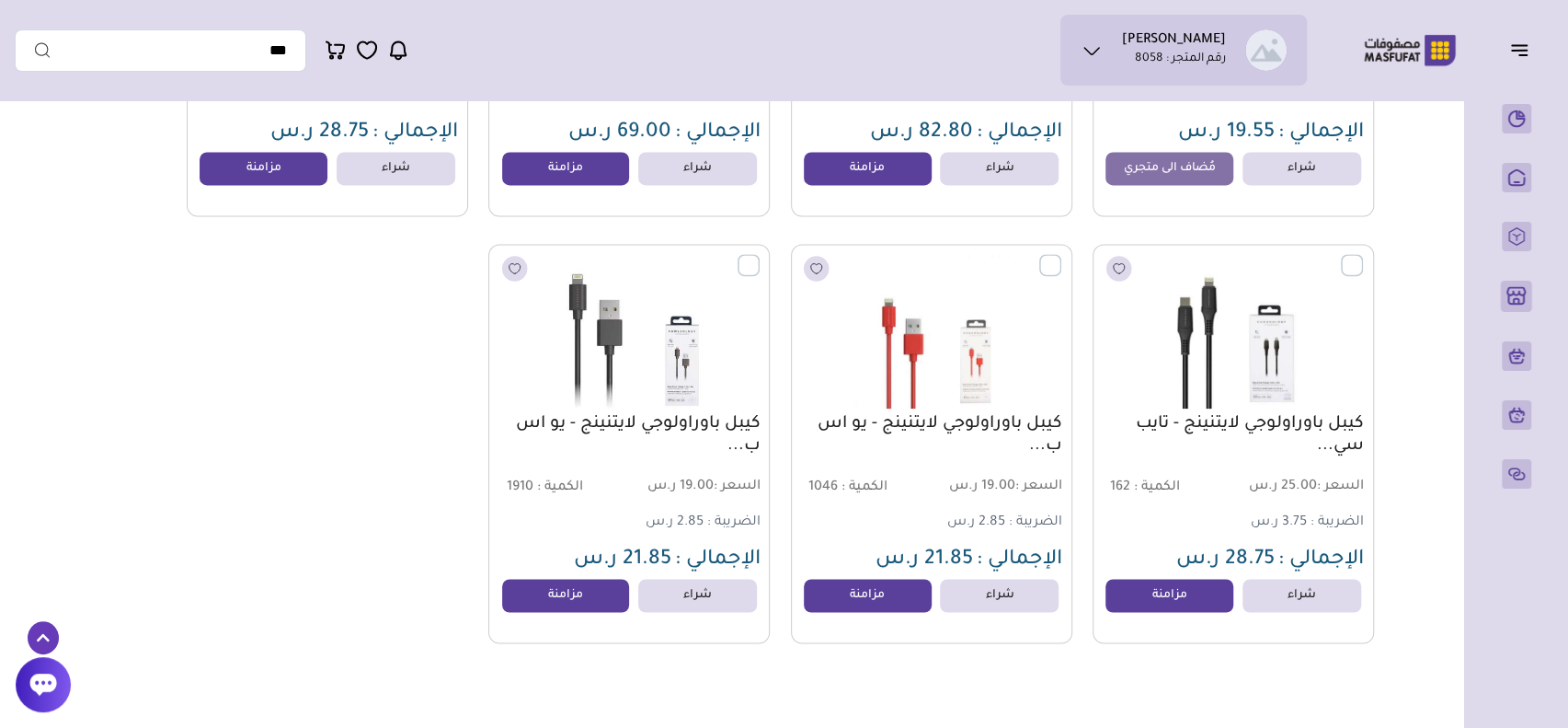
click at [760, 256] on label at bounding box center [760, 255] width 0 height 2
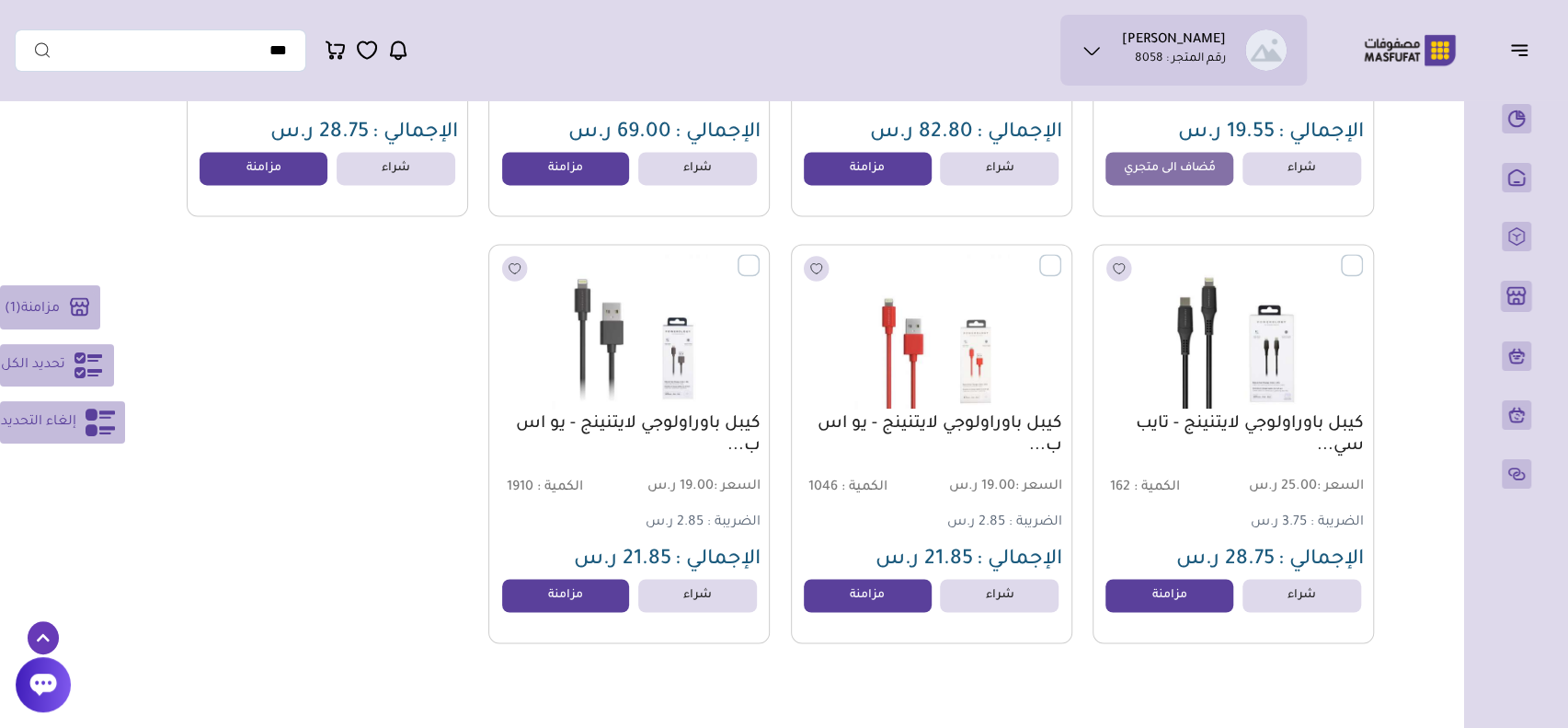
click at [61, 367] on span "تحديد الكل" at bounding box center [33, 366] width 65 height 22
click at [81, 360] on icon at bounding box center [88, 366] width 28 height 26
click at [1051, 453] on link "كيبل باوراولوجي لايتنينج - يو اس ب..." at bounding box center [932, 435] width 261 height 44
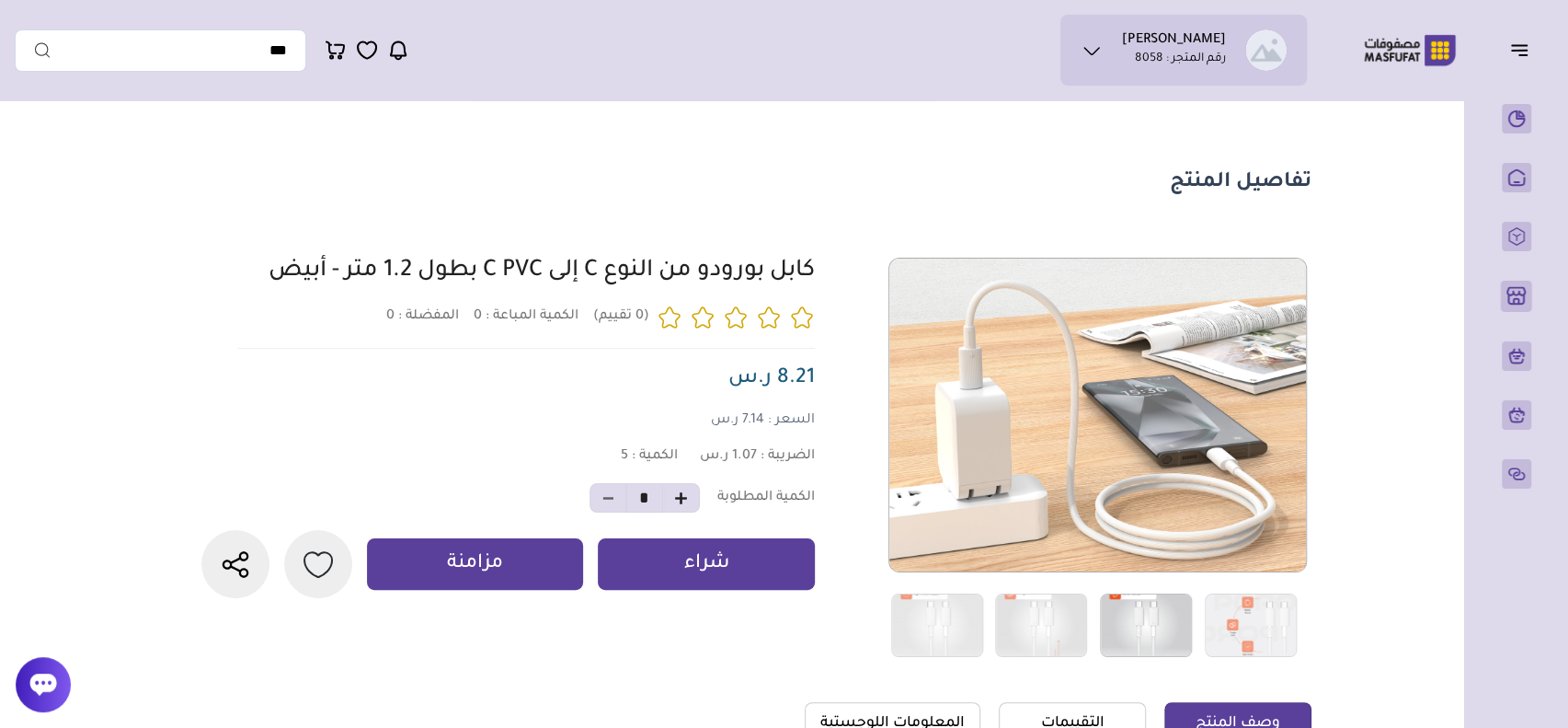
click at [1140, 622] on img at bounding box center [1146, 625] width 92 height 64
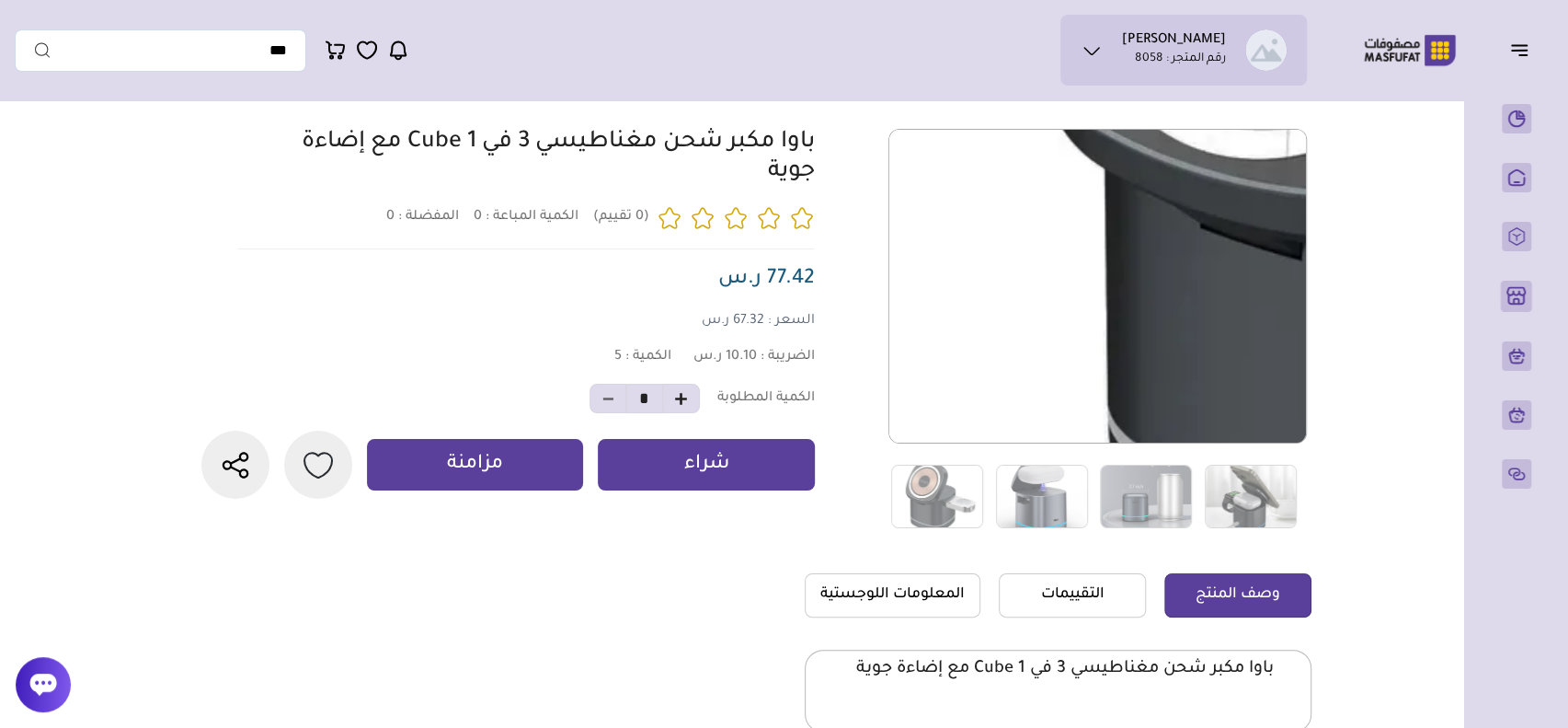
scroll to position [184, 0]
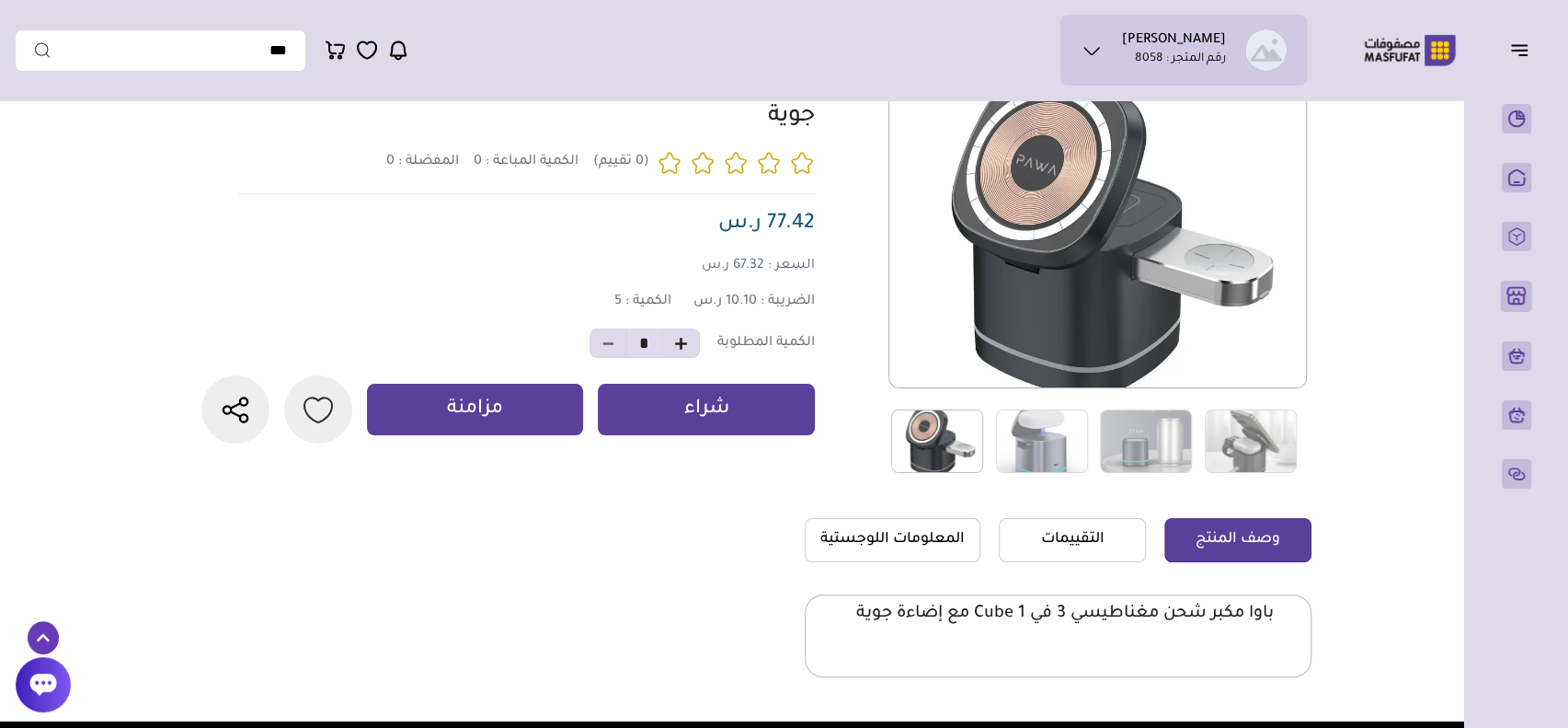
click at [935, 432] on img at bounding box center [937, 441] width 92 height 64
drag, startPoint x: 1049, startPoint y: 446, endPoint x: 1058, endPoint y: 446, distance: 9.0
click at [1049, 446] on img at bounding box center [1041, 441] width 92 height 64
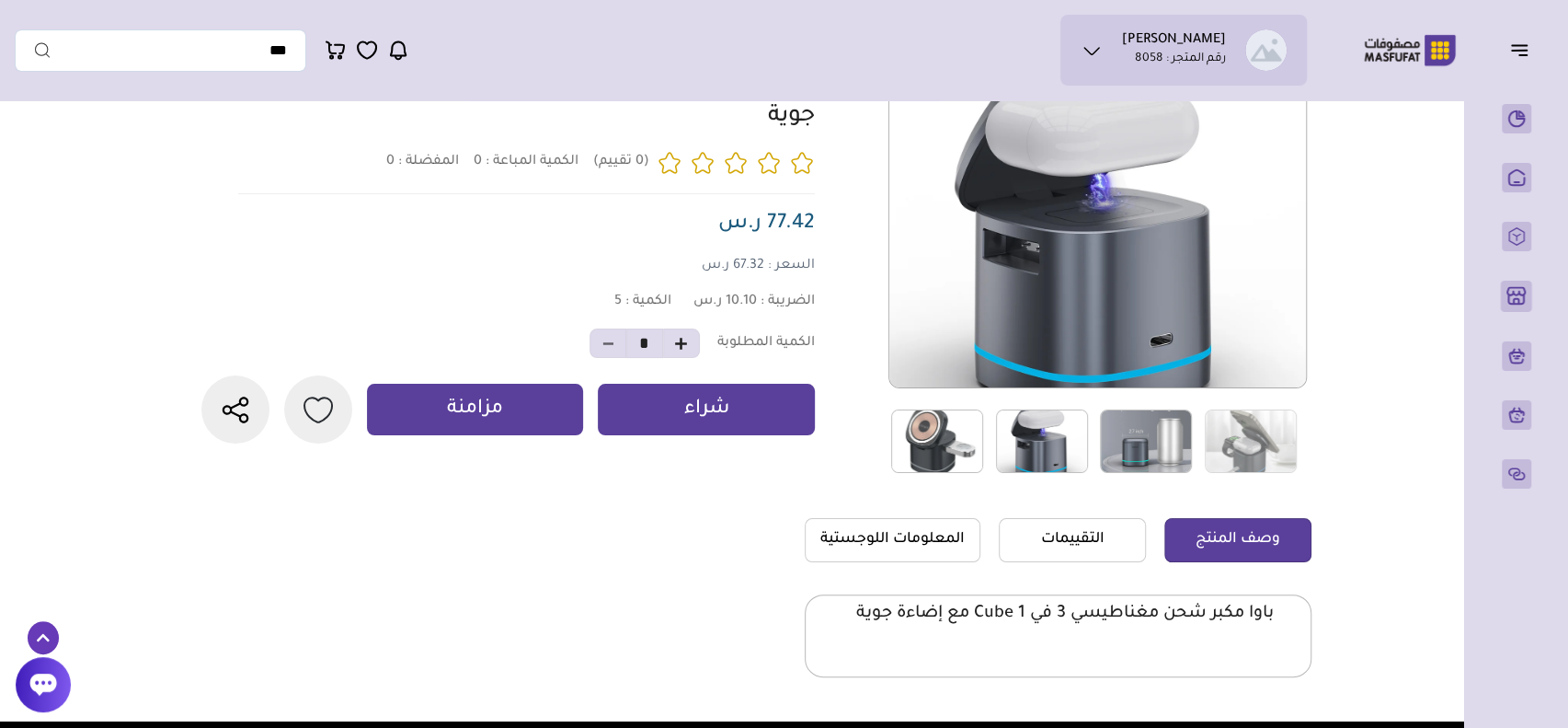
click at [1122, 436] on img at bounding box center [1146, 441] width 92 height 64
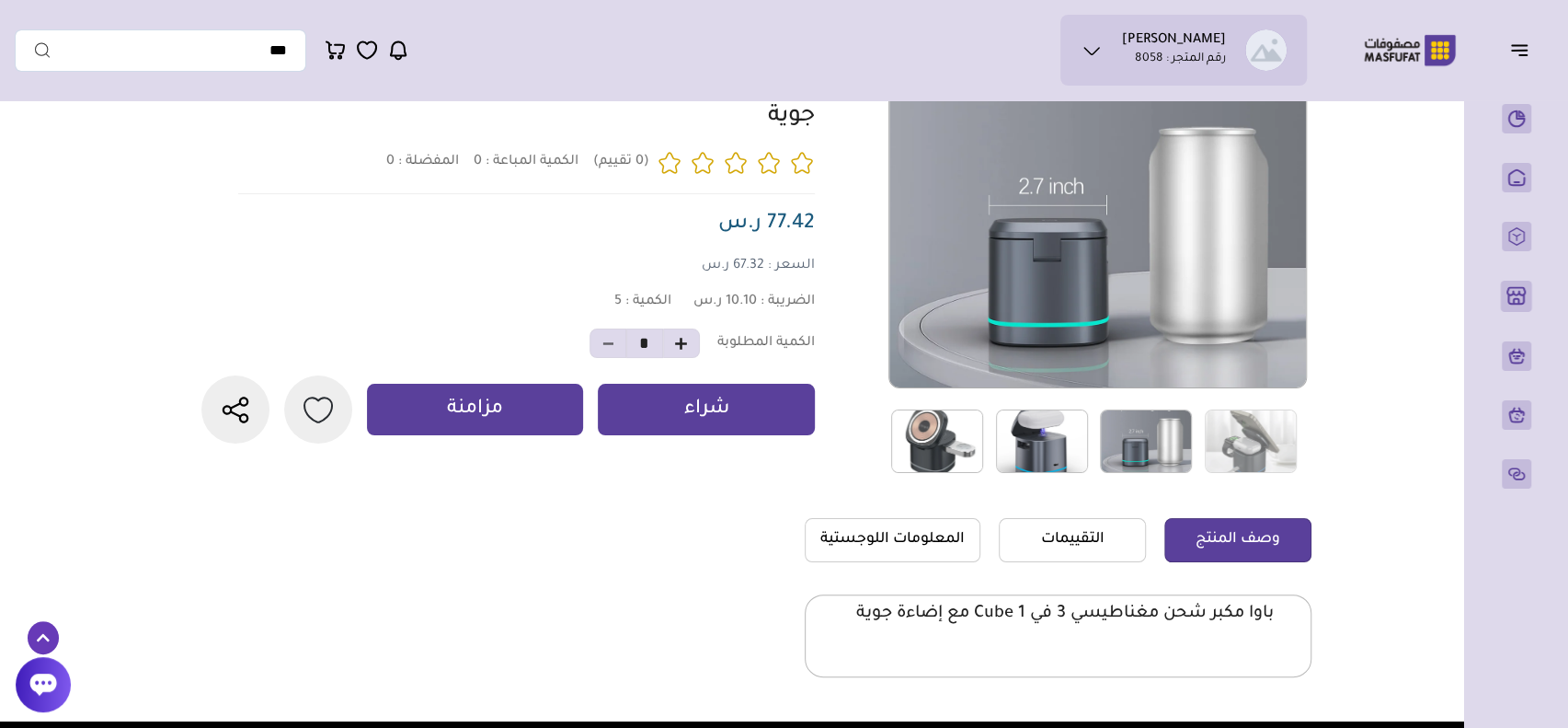
click at [1014, 435] on img at bounding box center [1041, 441] width 92 height 64
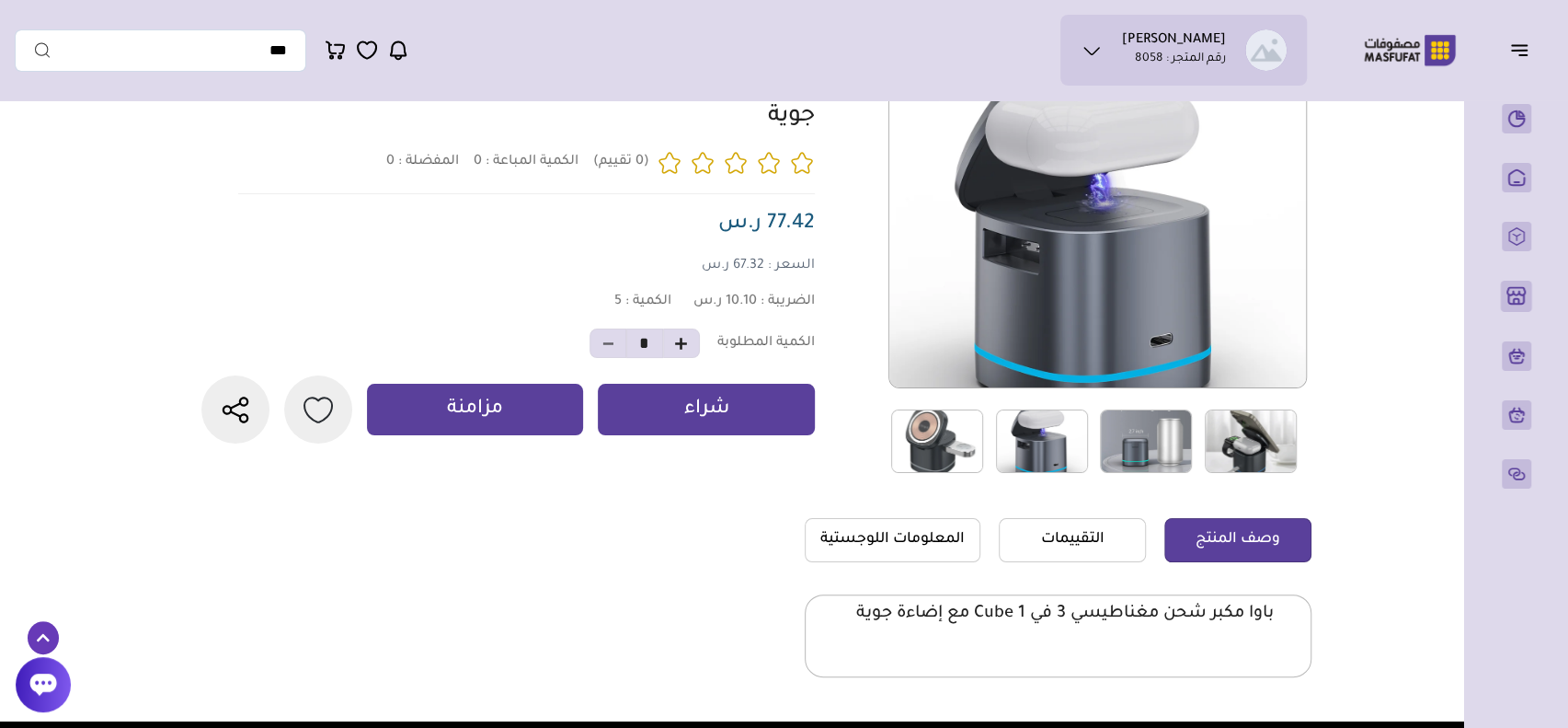
click at [1244, 420] on img at bounding box center [1251, 441] width 92 height 64
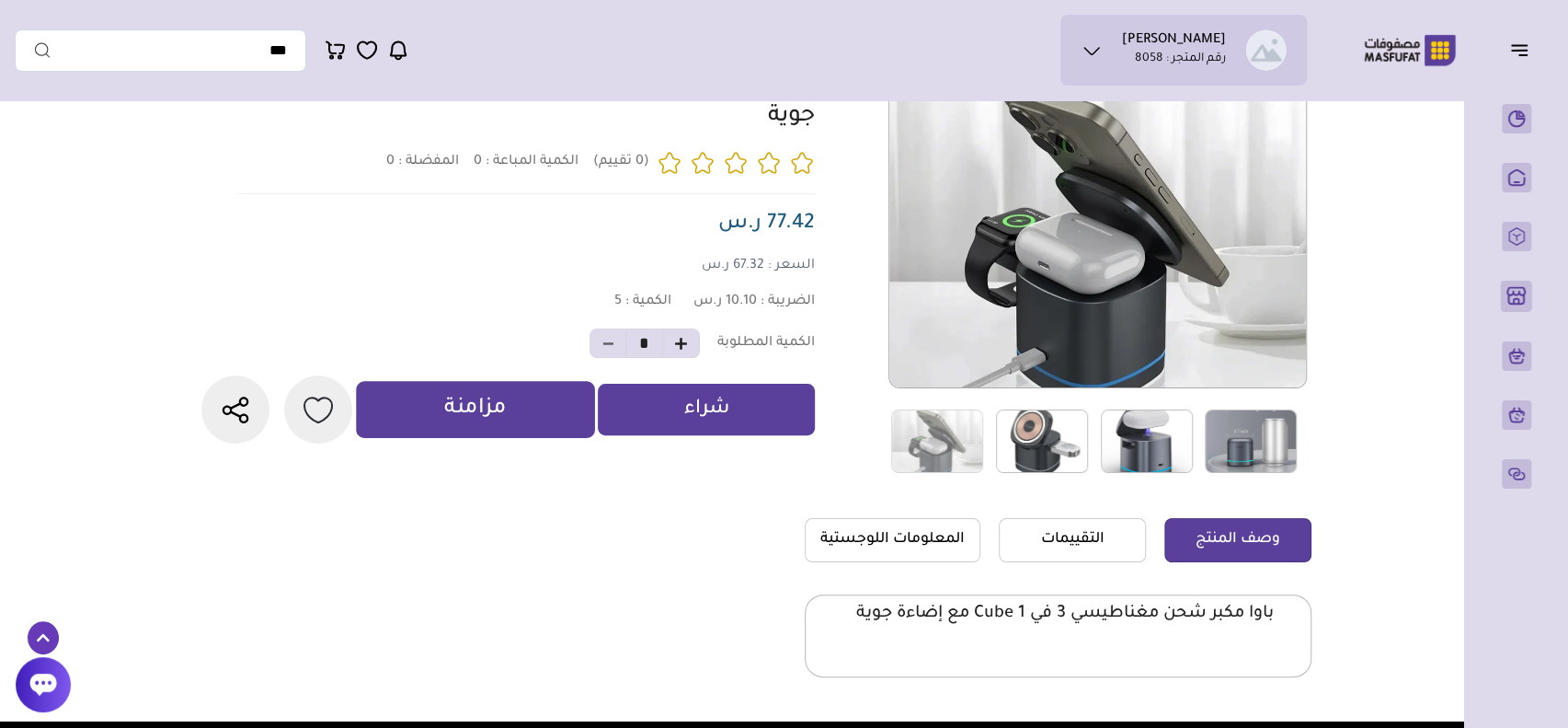
click at [492, 424] on p "مزامنة" at bounding box center [475, 409] width 62 height 29
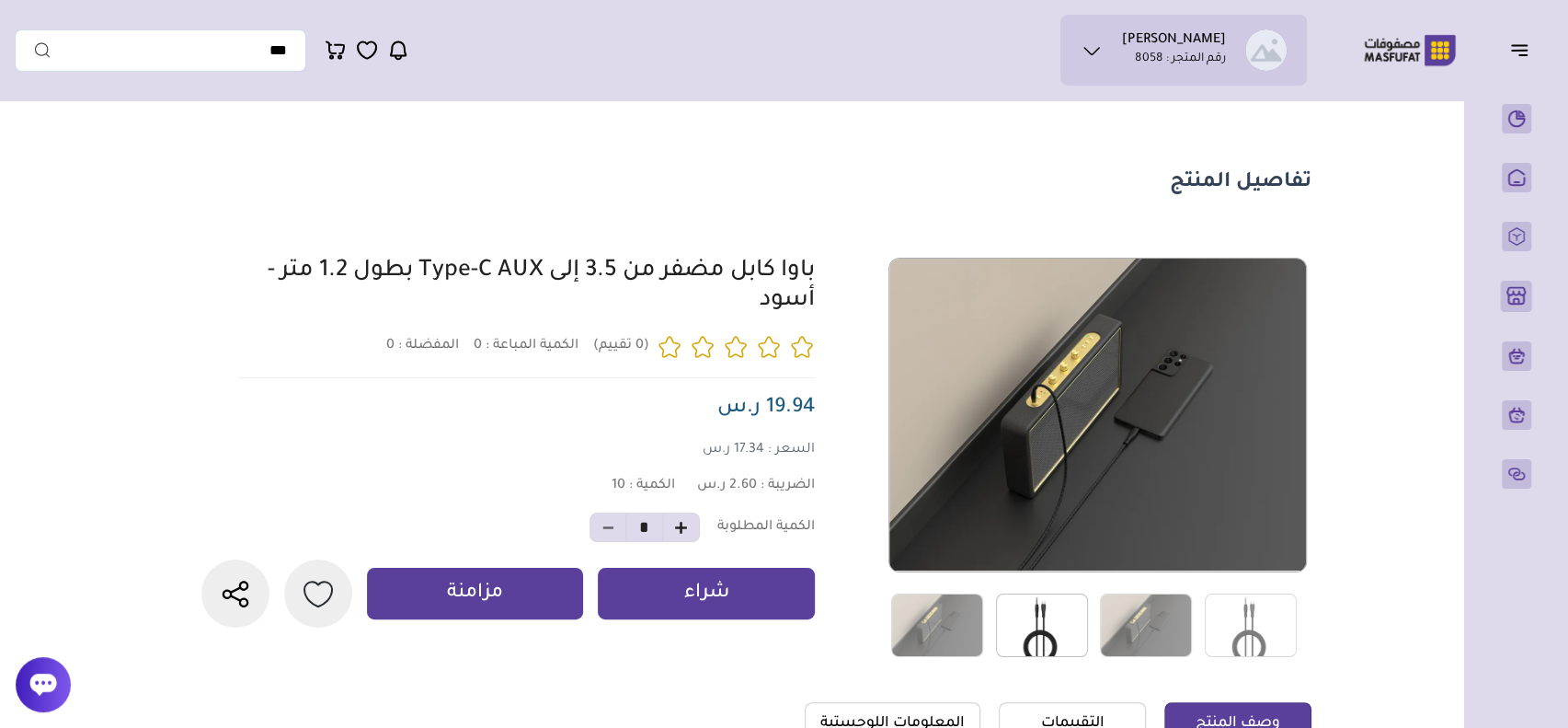
click at [1041, 623] on img at bounding box center [1041, 625] width 92 height 64
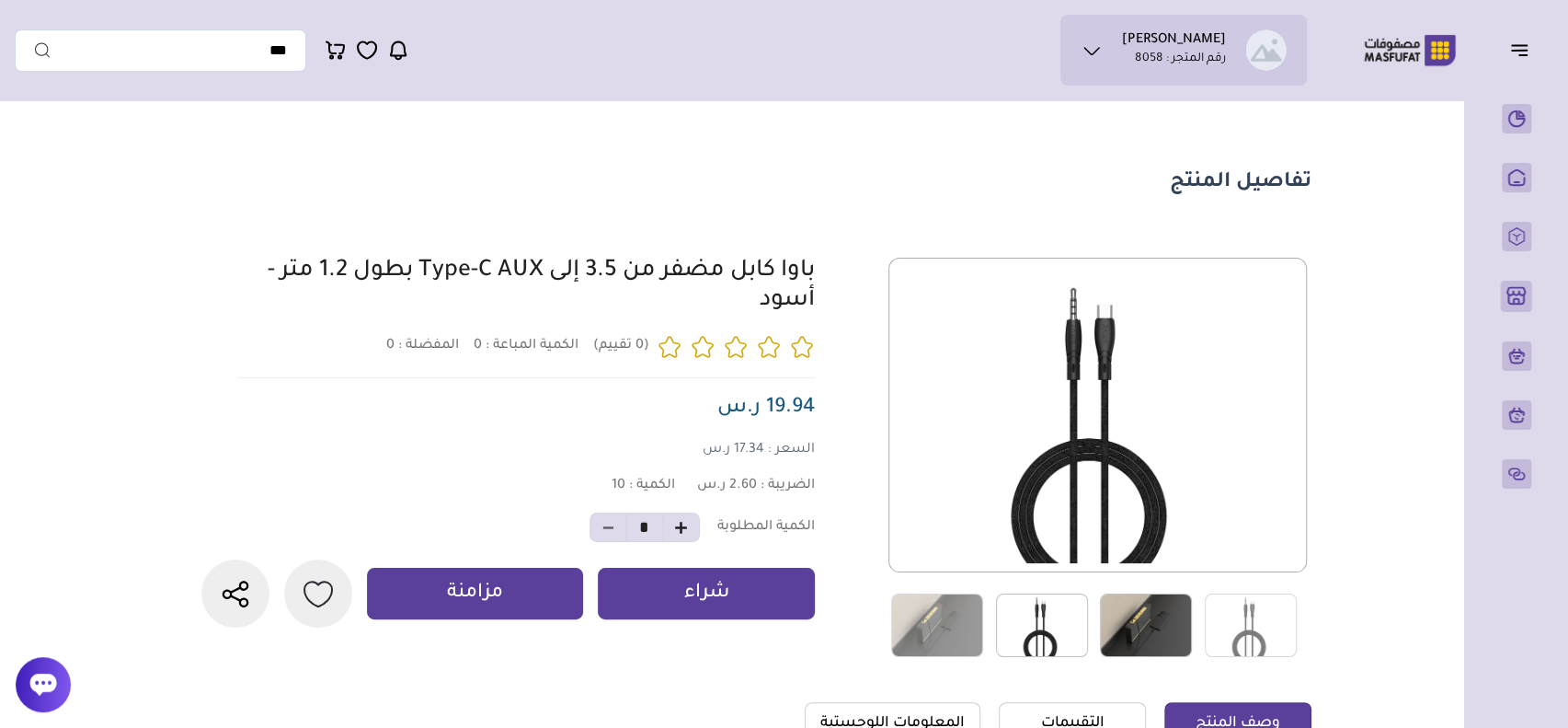
click at [1147, 620] on img at bounding box center [1146, 625] width 92 height 64
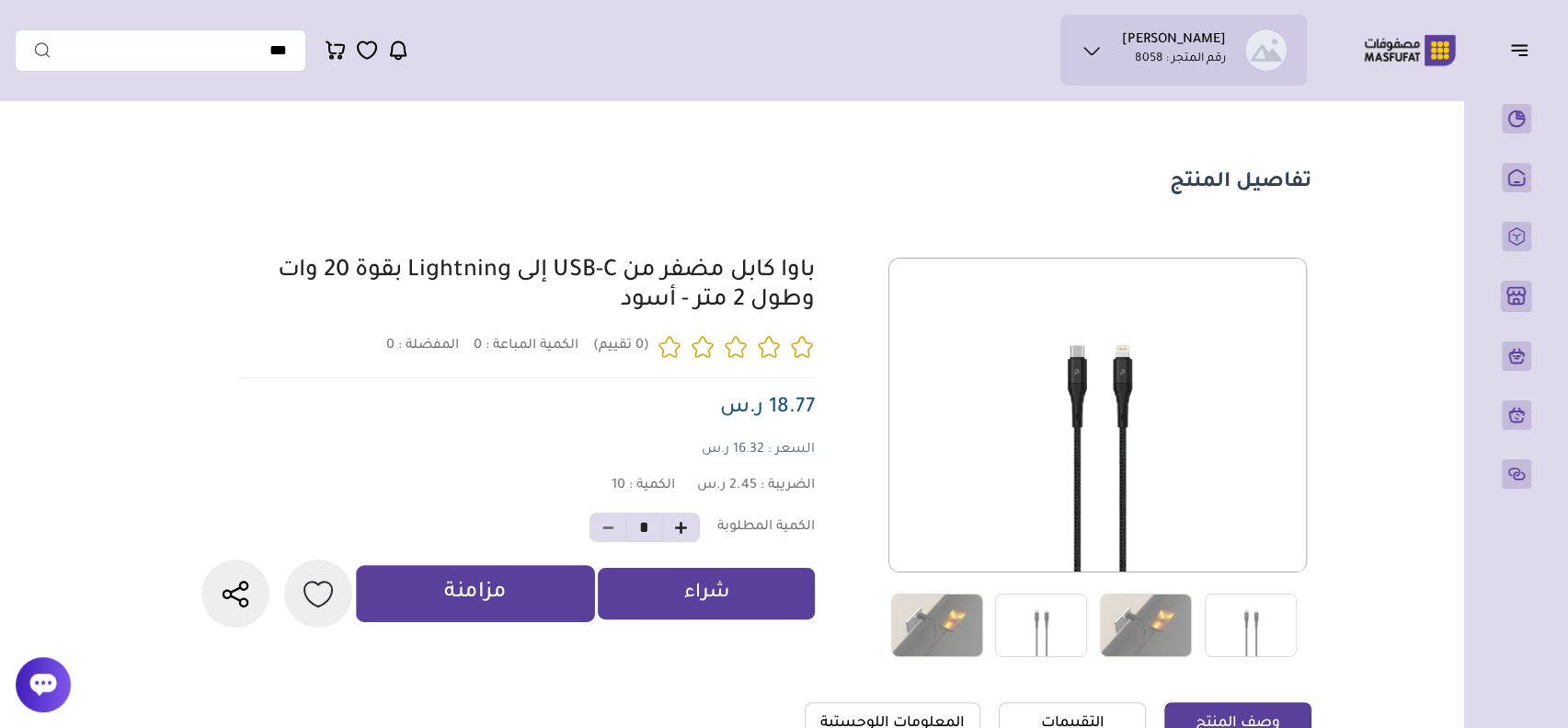
click at [484, 605] on p "مزامنة" at bounding box center [475, 594] width 62 height 29
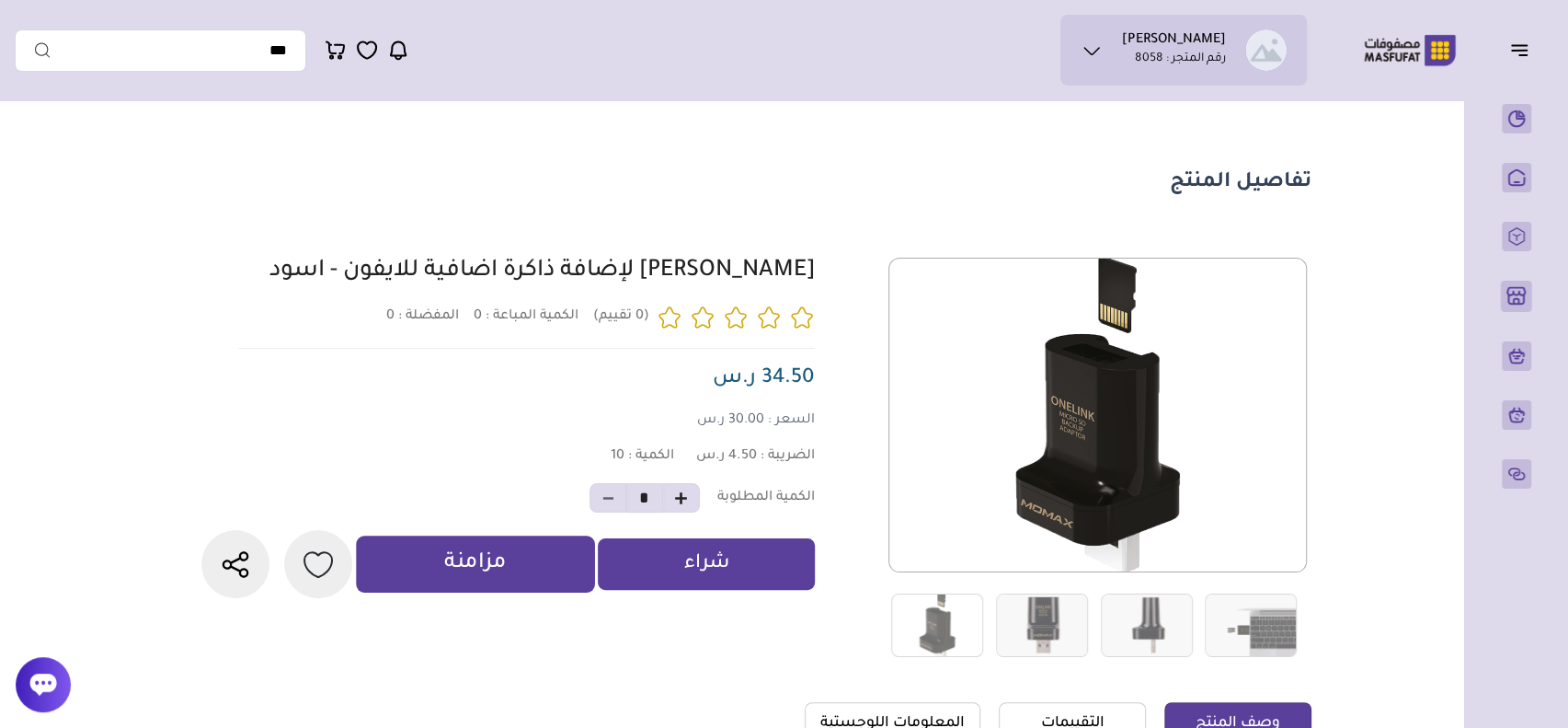
click at [509, 570] on button "مزامنة" at bounding box center [475, 564] width 238 height 57
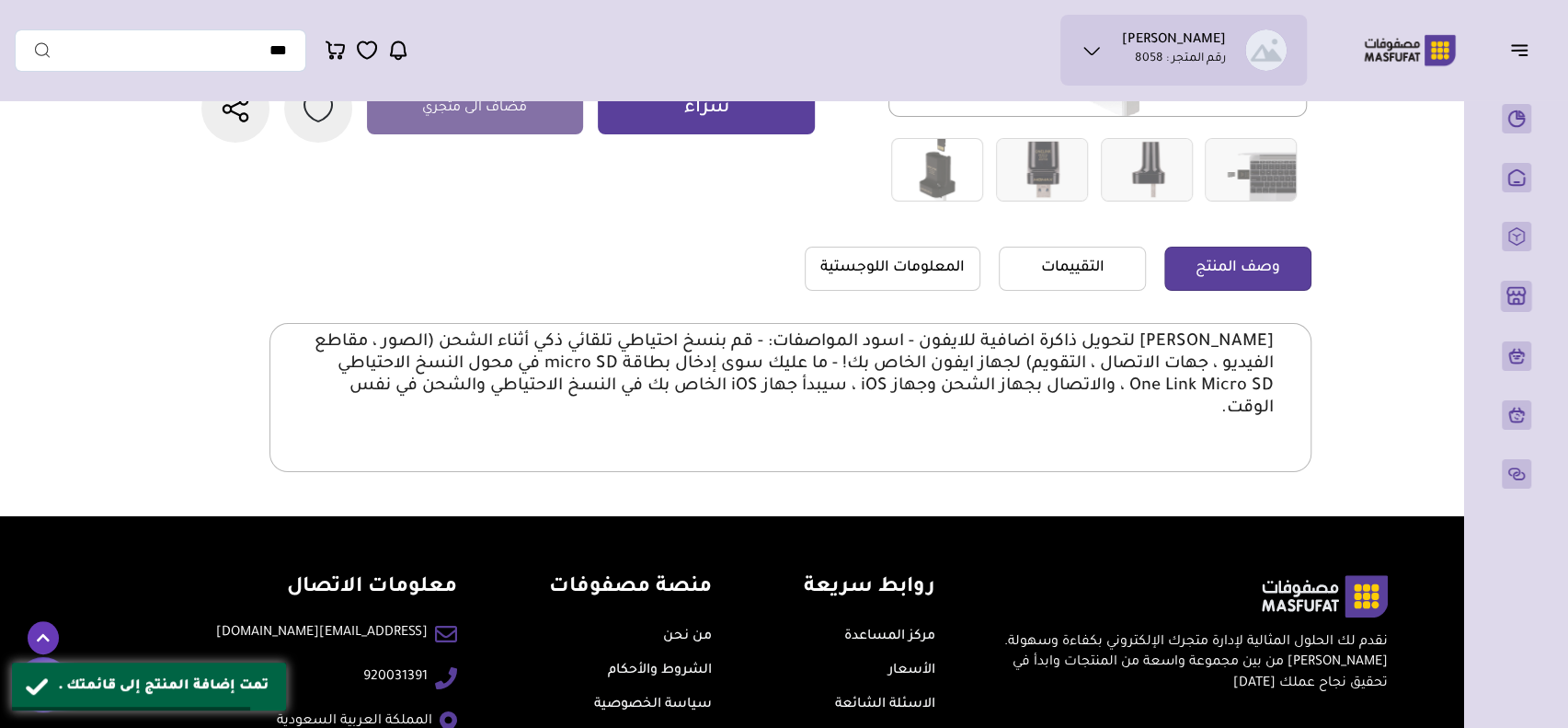
scroll to position [600, 0]
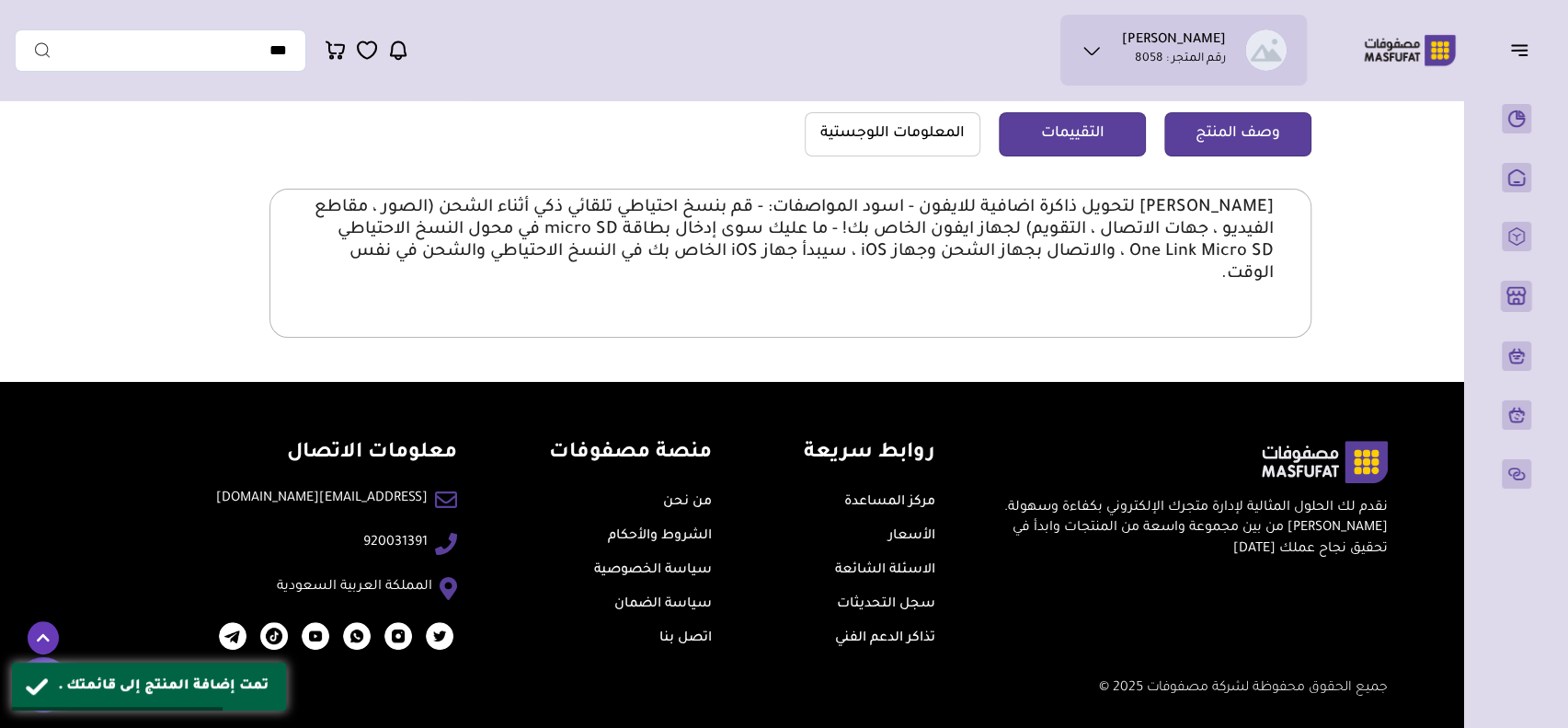
click at [1079, 120] on link "التقييمات" at bounding box center [1072, 134] width 147 height 44
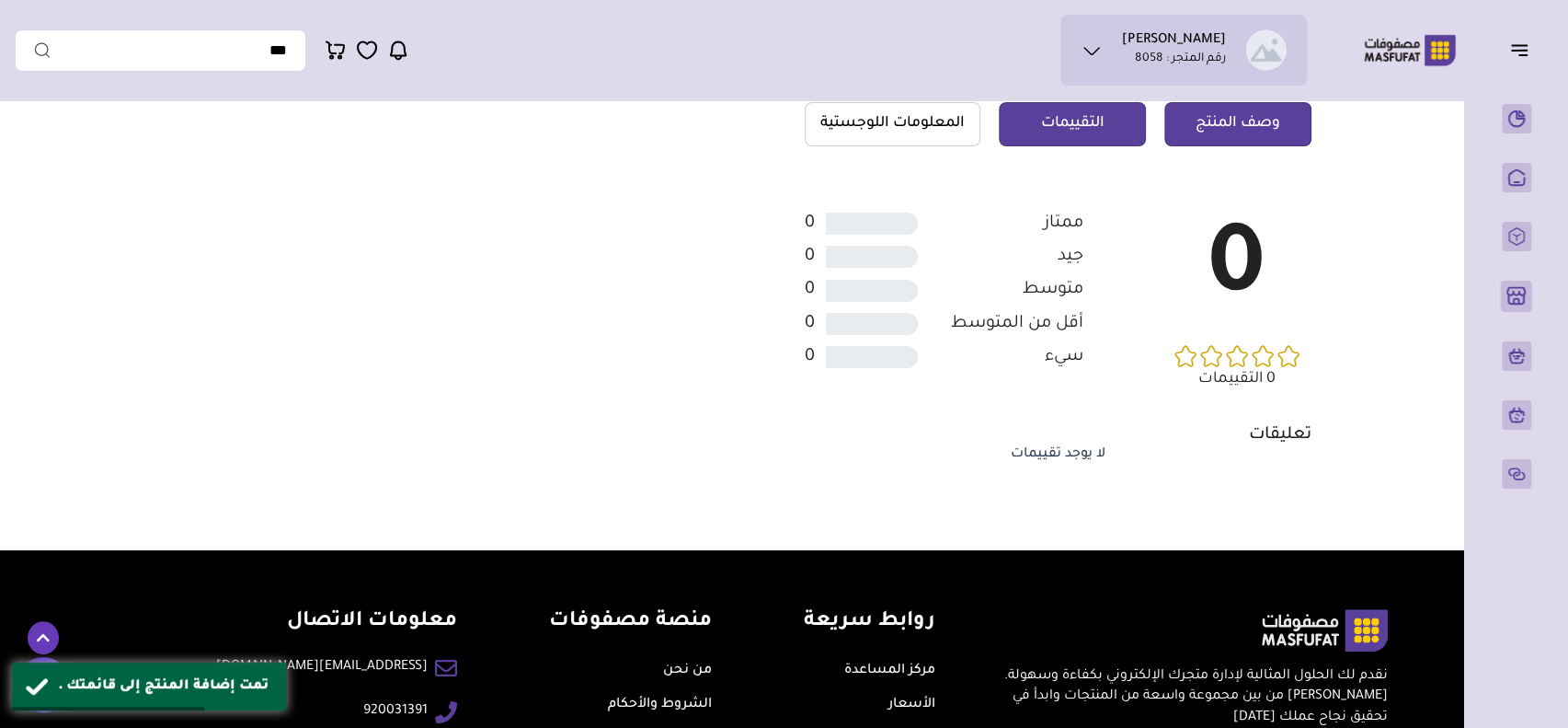
click at [1249, 140] on link "وصف المنتج" at bounding box center [1238, 124] width 147 height 44
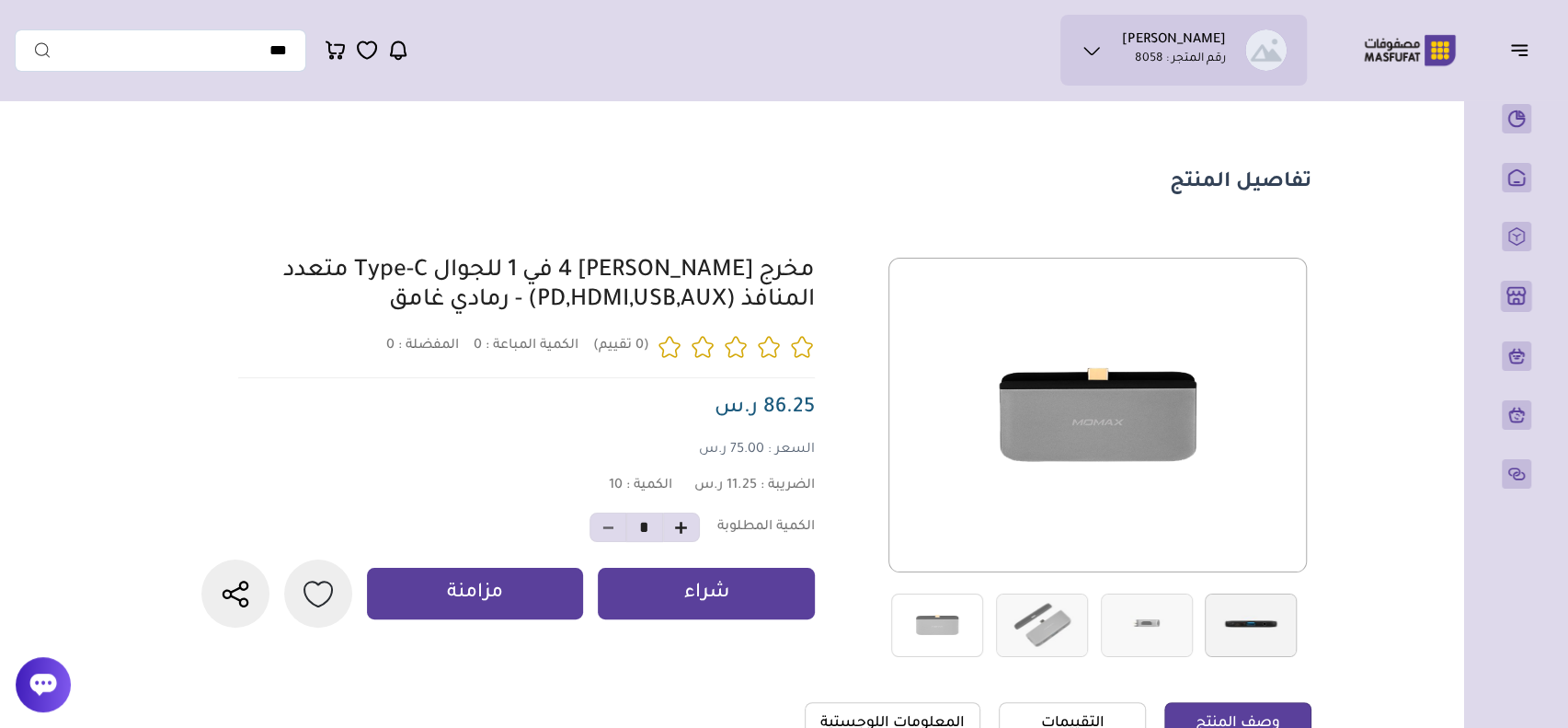
click at [1231, 618] on img at bounding box center [1251, 625] width 92 height 64
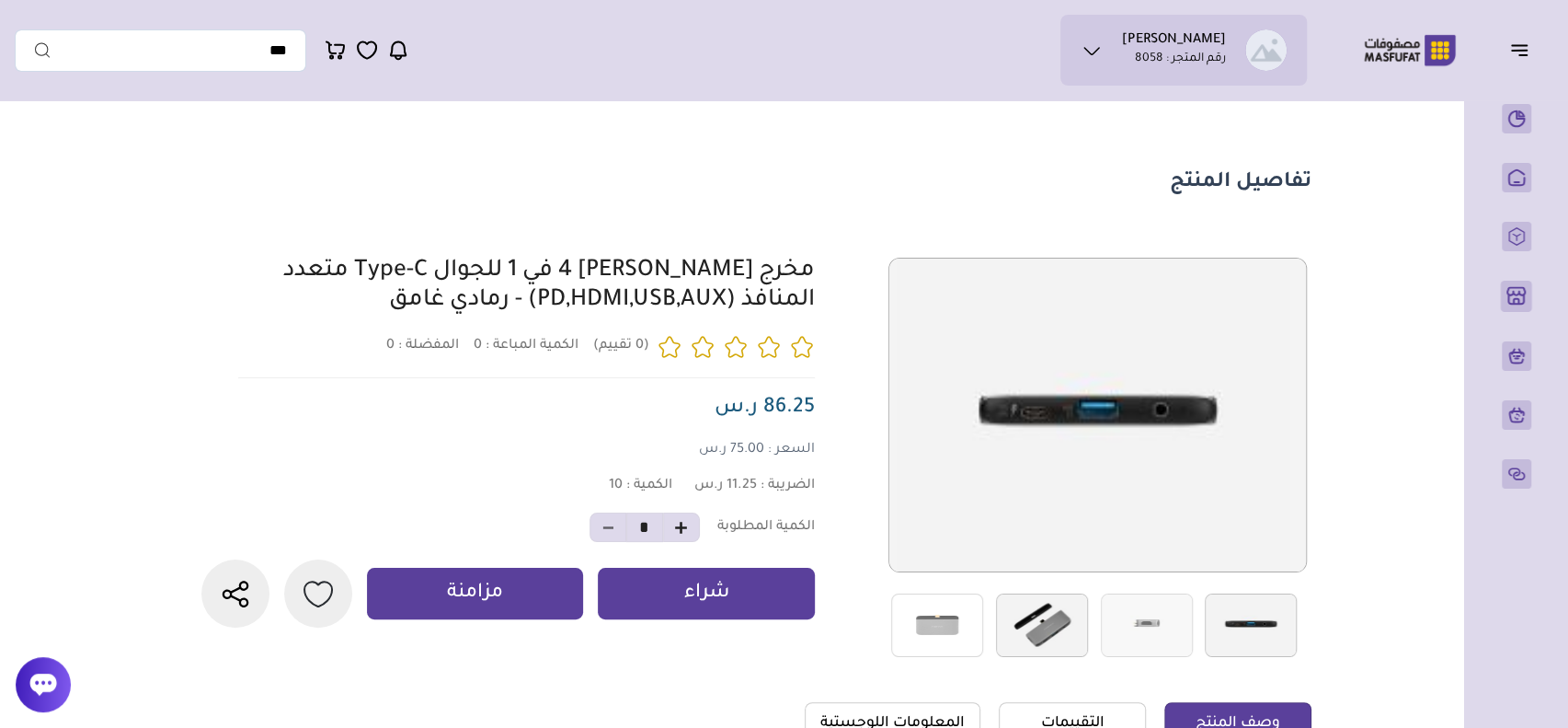
click at [1059, 614] on img at bounding box center [1041, 625] width 92 height 64
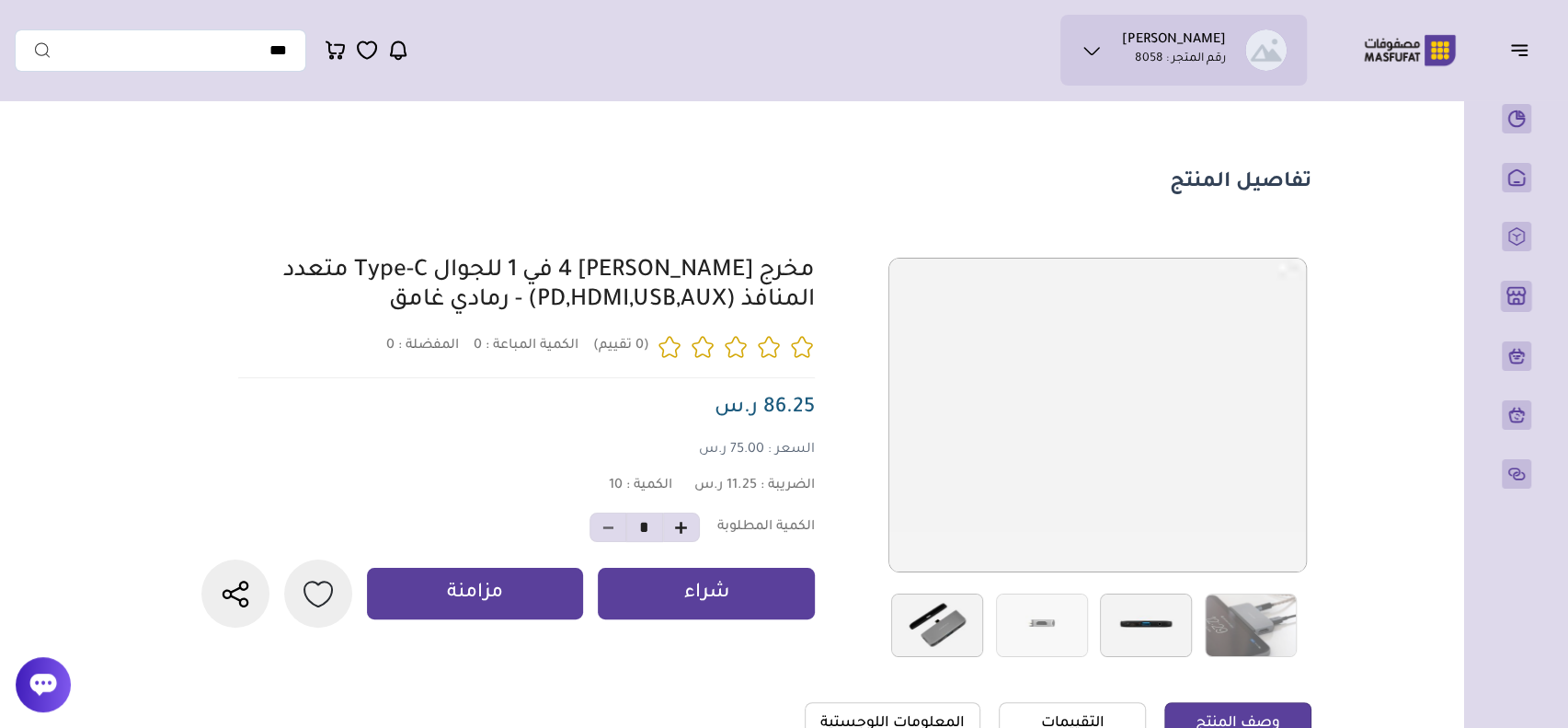
click at [962, 621] on img at bounding box center [937, 625] width 92 height 64
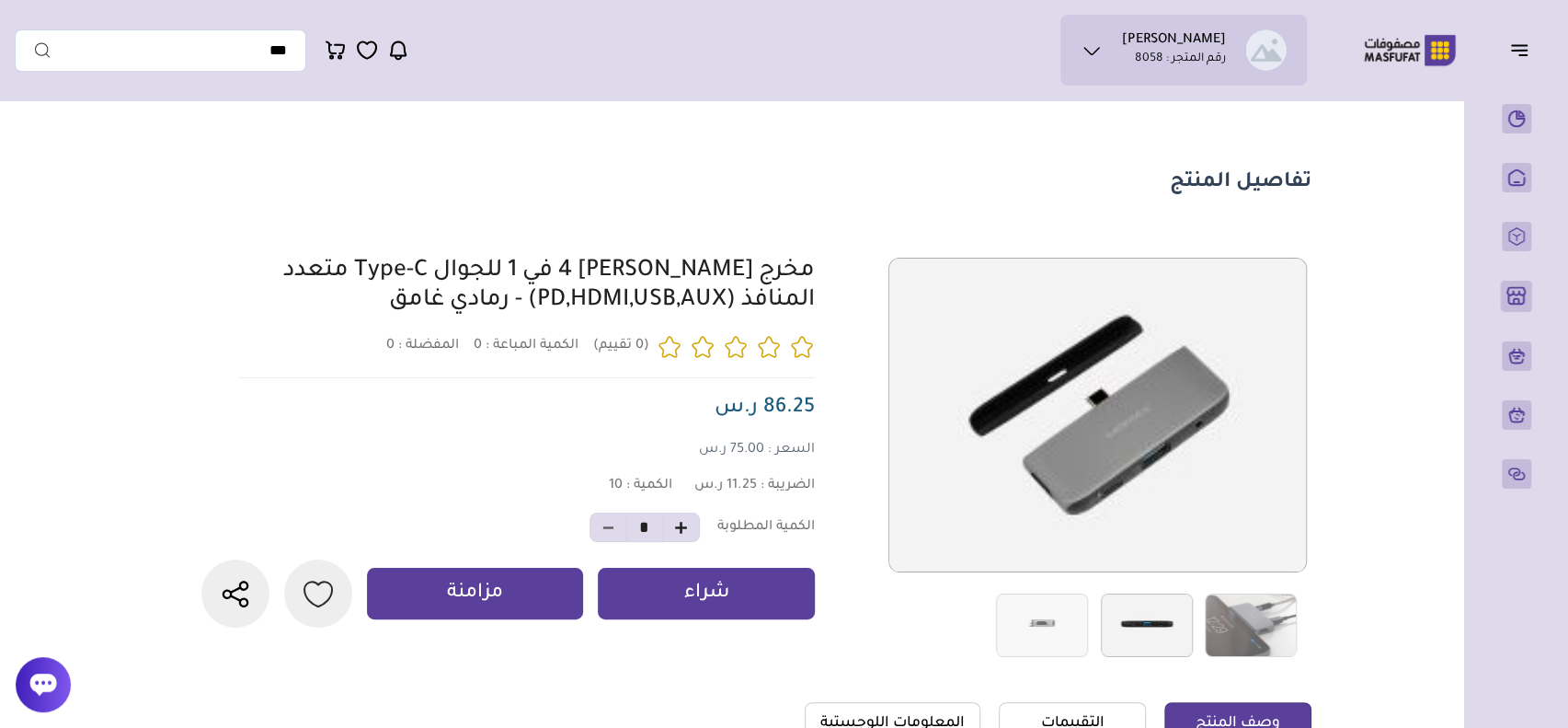
click at [1130, 610] on img at bounding box center [1147, 625] width 92 height 64
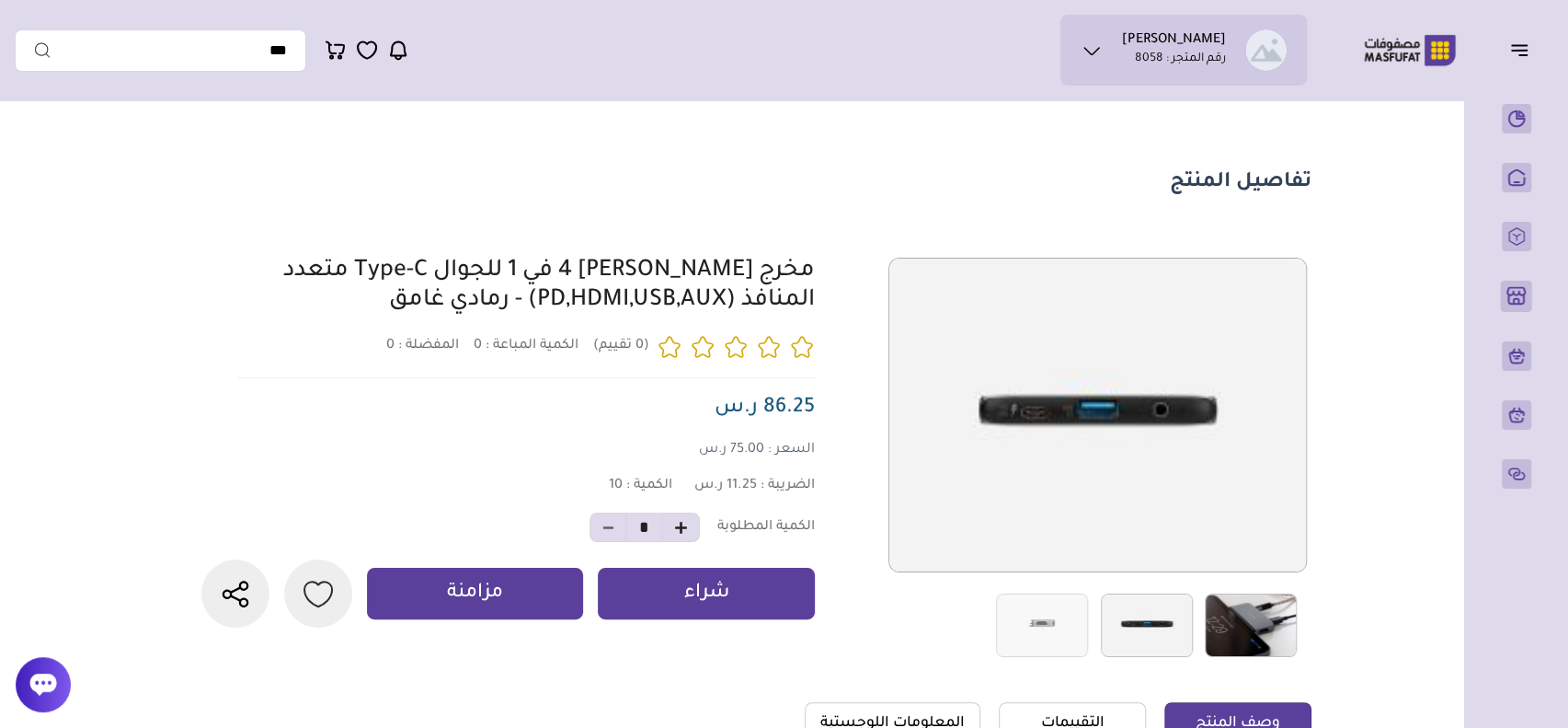
click at [1223, 621] on img at bounding box center [1251, 625] width 92 height 64
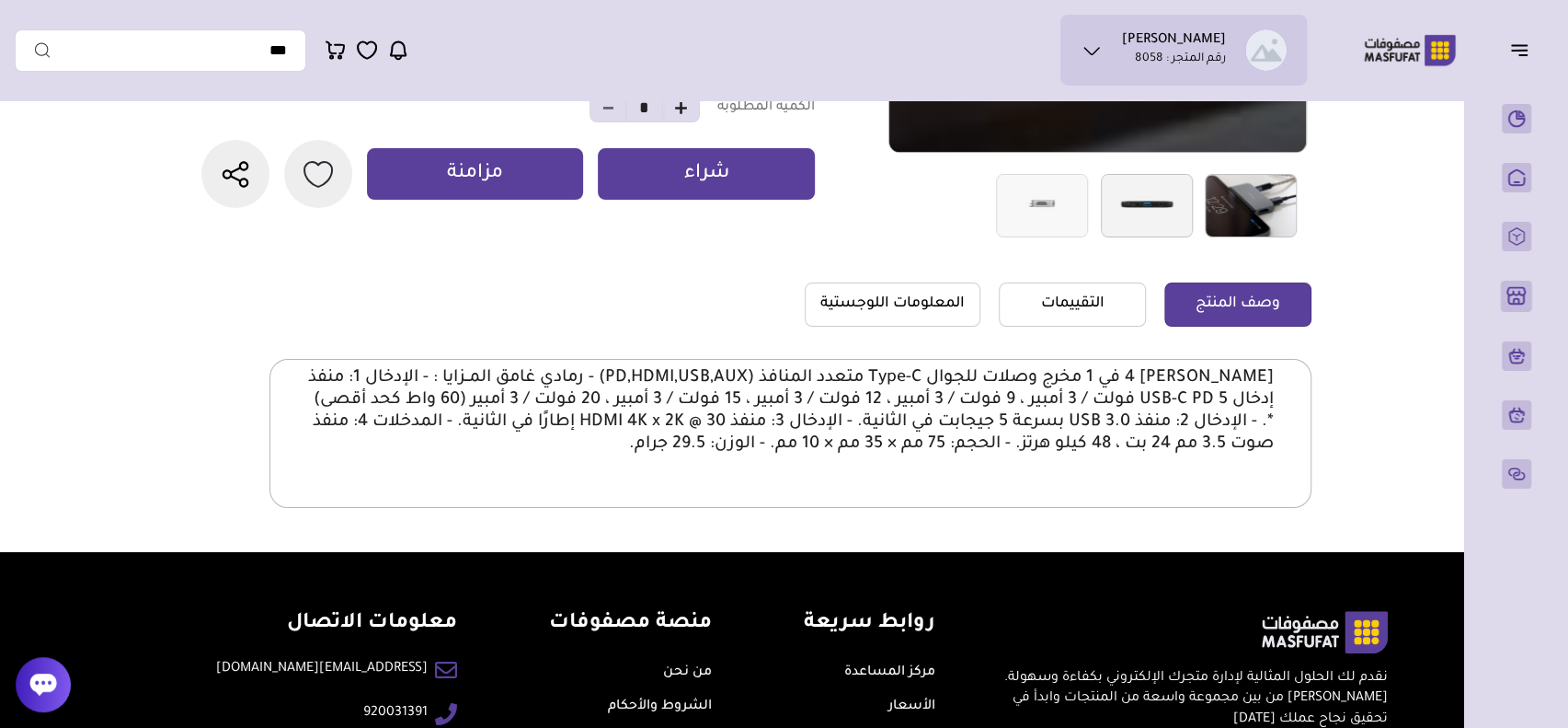
scroll to position [460, 0]
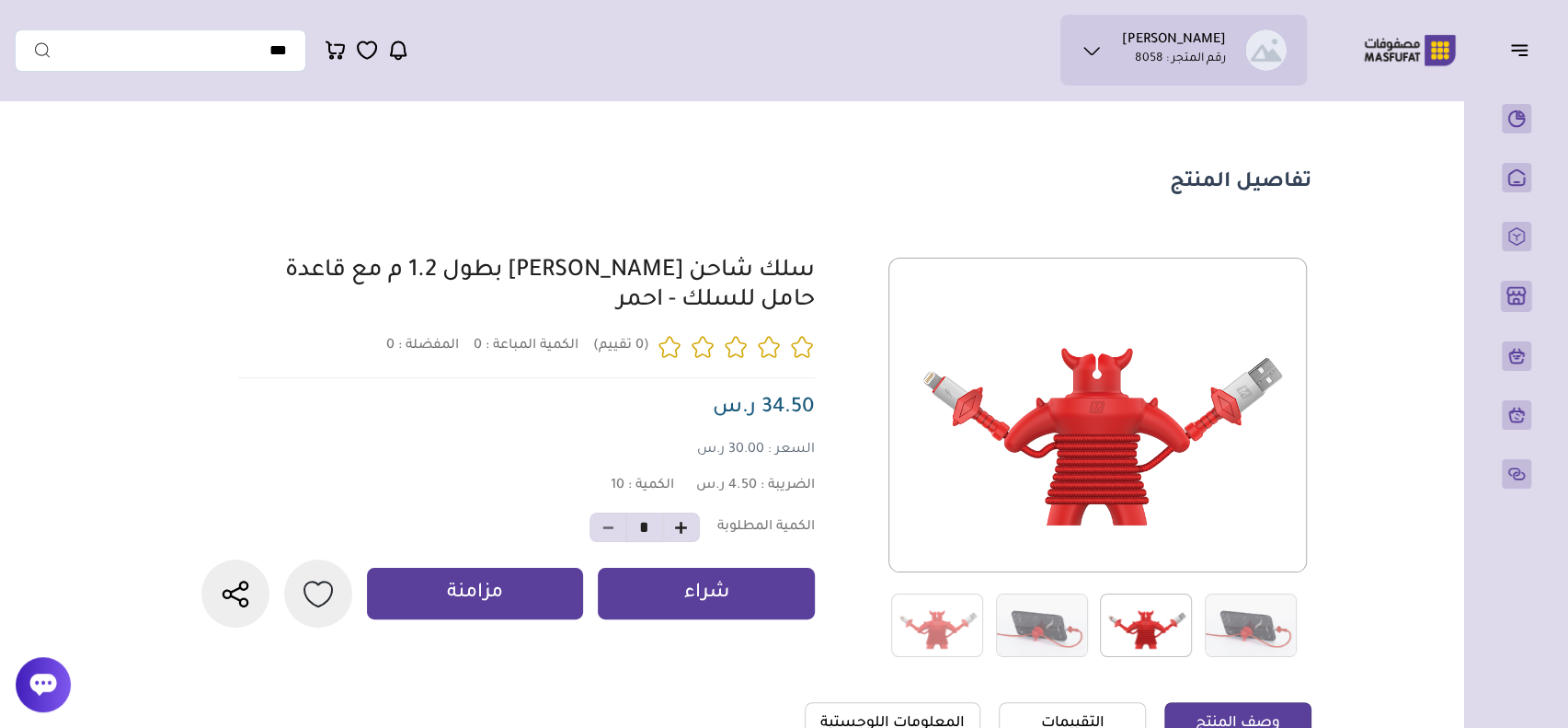
click at [1153, 628] on img at bounding box center [1146, 625] width 92 height 64
click at [1063, 623] on img at bounding box center [1041, 625] width 92 height 64
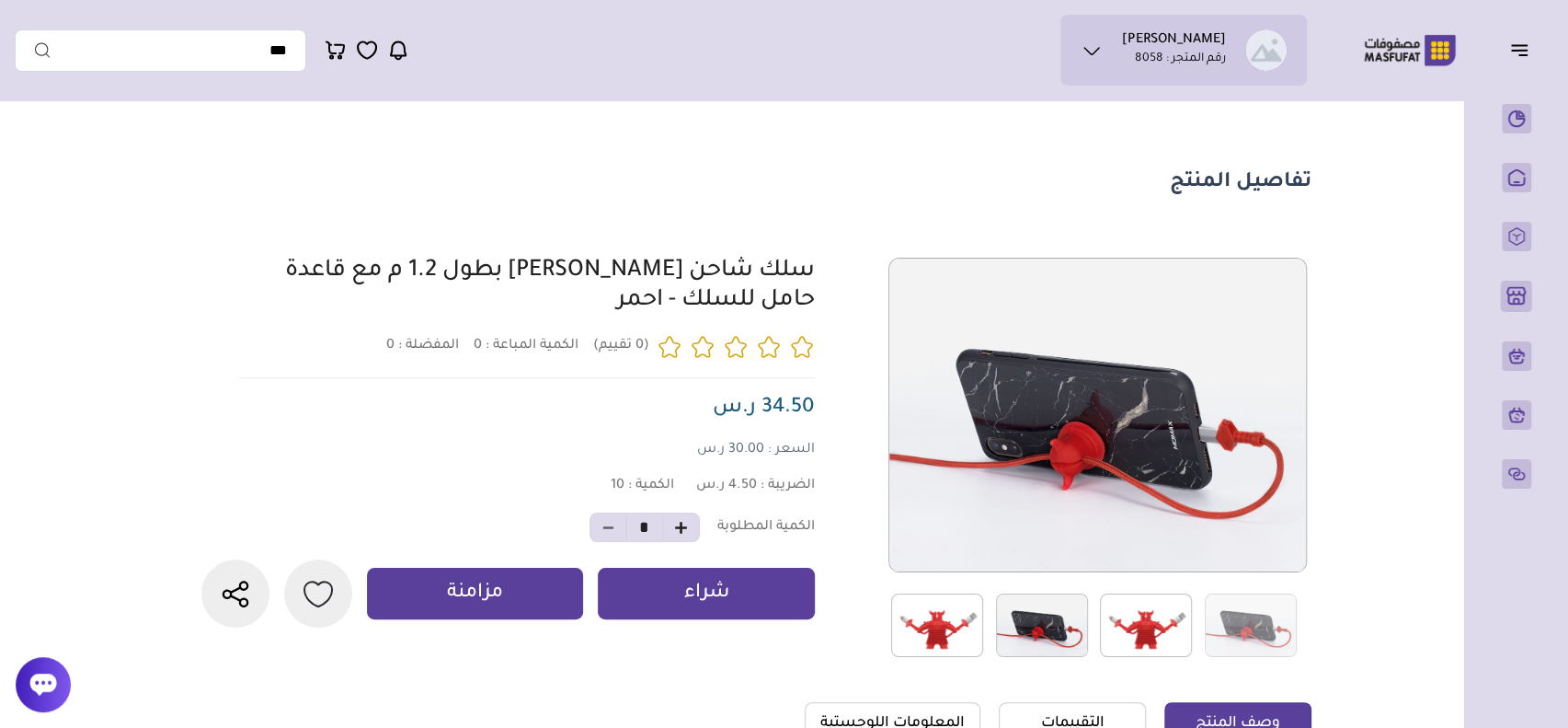
click at [962, 618] on img at bounding box center [937, 625] width 92 height 64
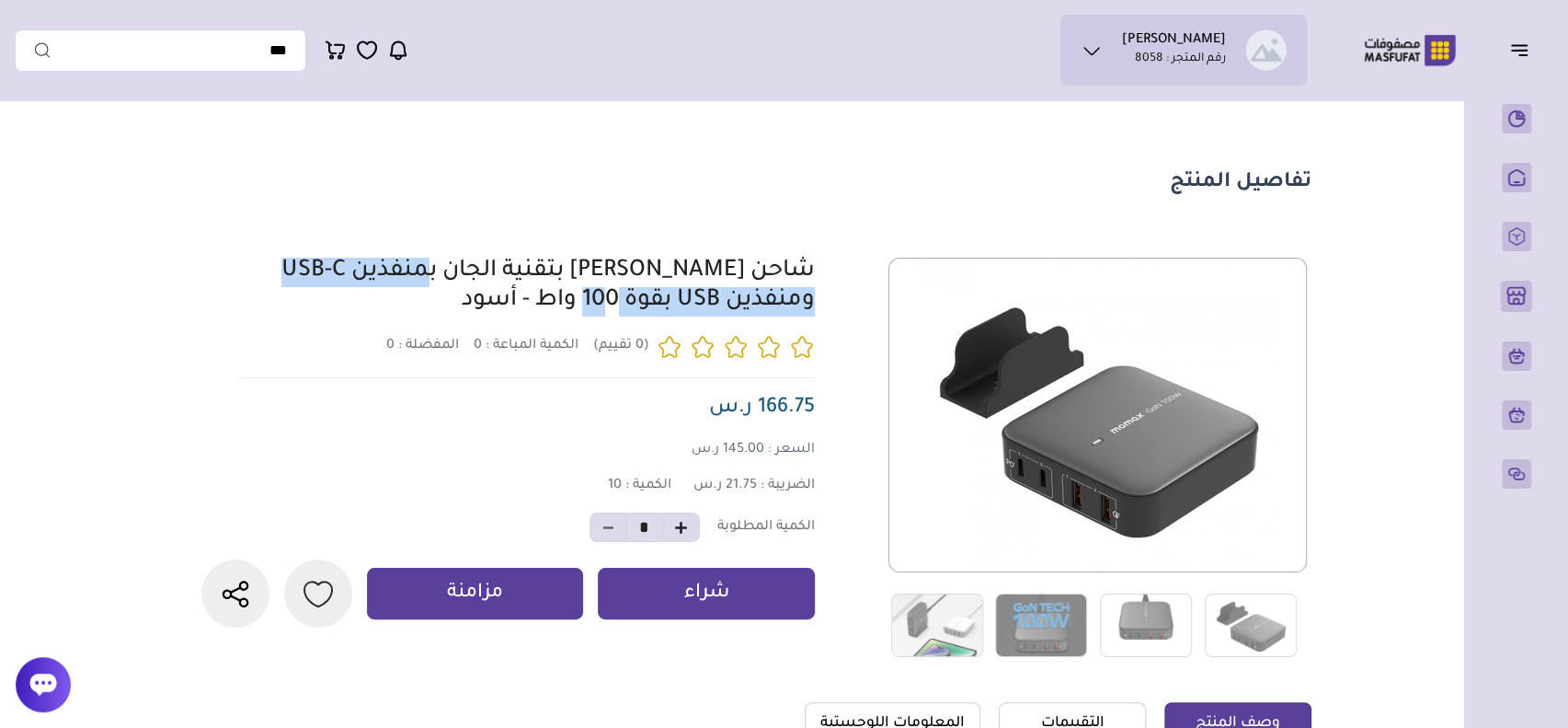
drag, startPoint x: 825, startPoint y: 274, endPoint x: 417, endPoint y: 256, distance: 408.4
click at [417, 256] on section "تفاصيل المنتج 0 المفضلة : 0" at bounding box center [660, 540] width 1325 height 862
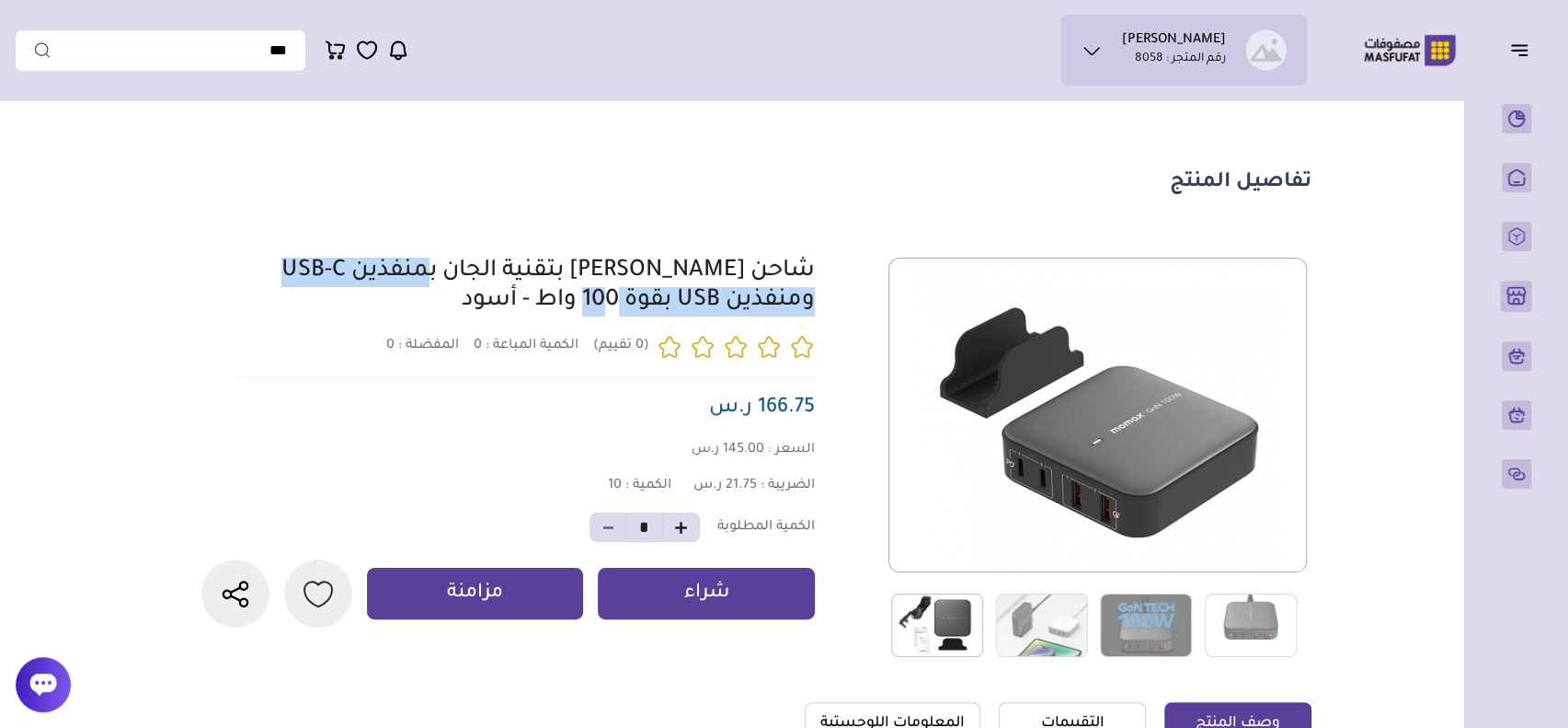
click at [930, 610] on img at bounding box center [937, 625] width 92 height 64
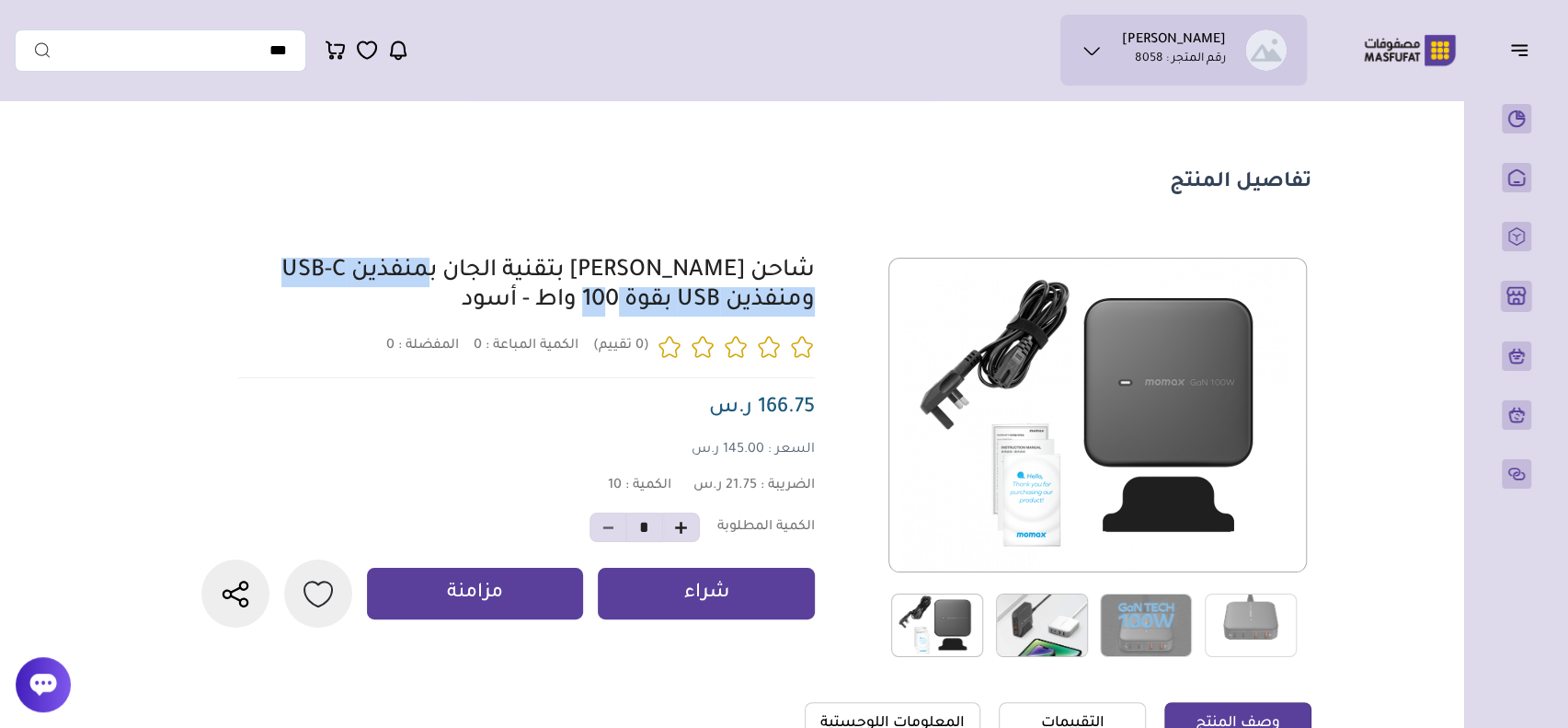
click at [1038, 616] on img at bounding box center [1041, 625] width 92 height 64
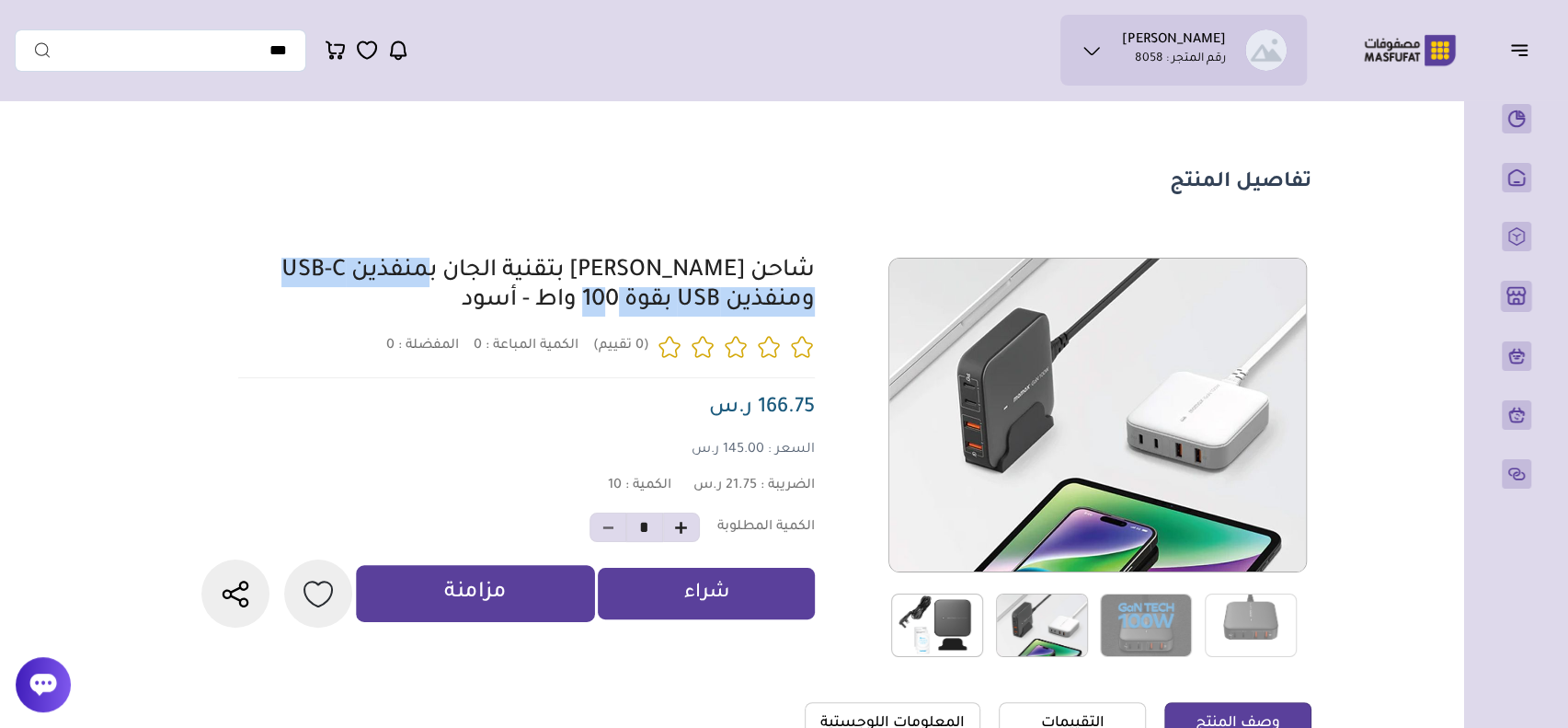
click at [521, 599] on button "مزامنة" at bounding box center [475, 594] width 238 height 57
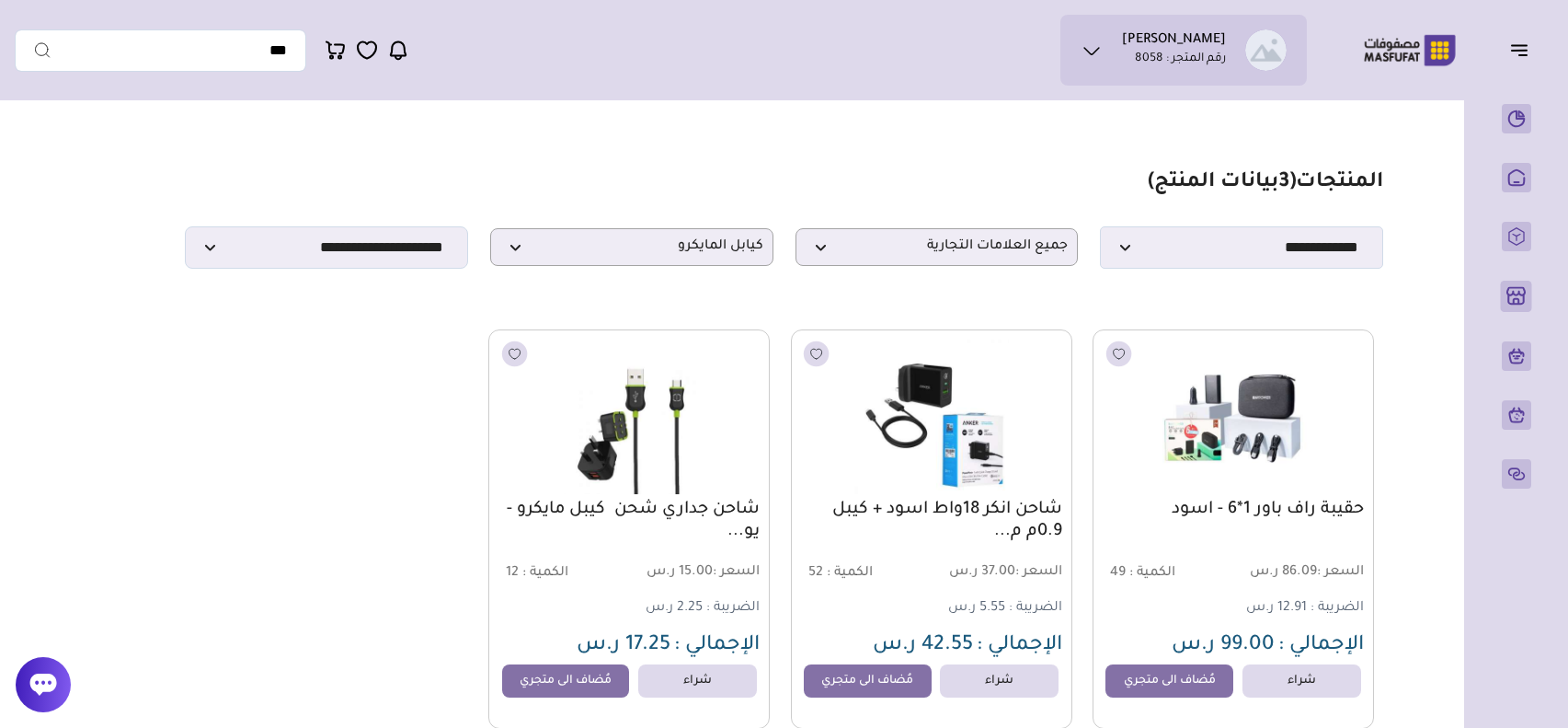
select select "*"
select select "**********"
drag, startPoint x: 780, startPoint y: 294, endPoint x: 801, endPoint y: 295, distance: 21.0
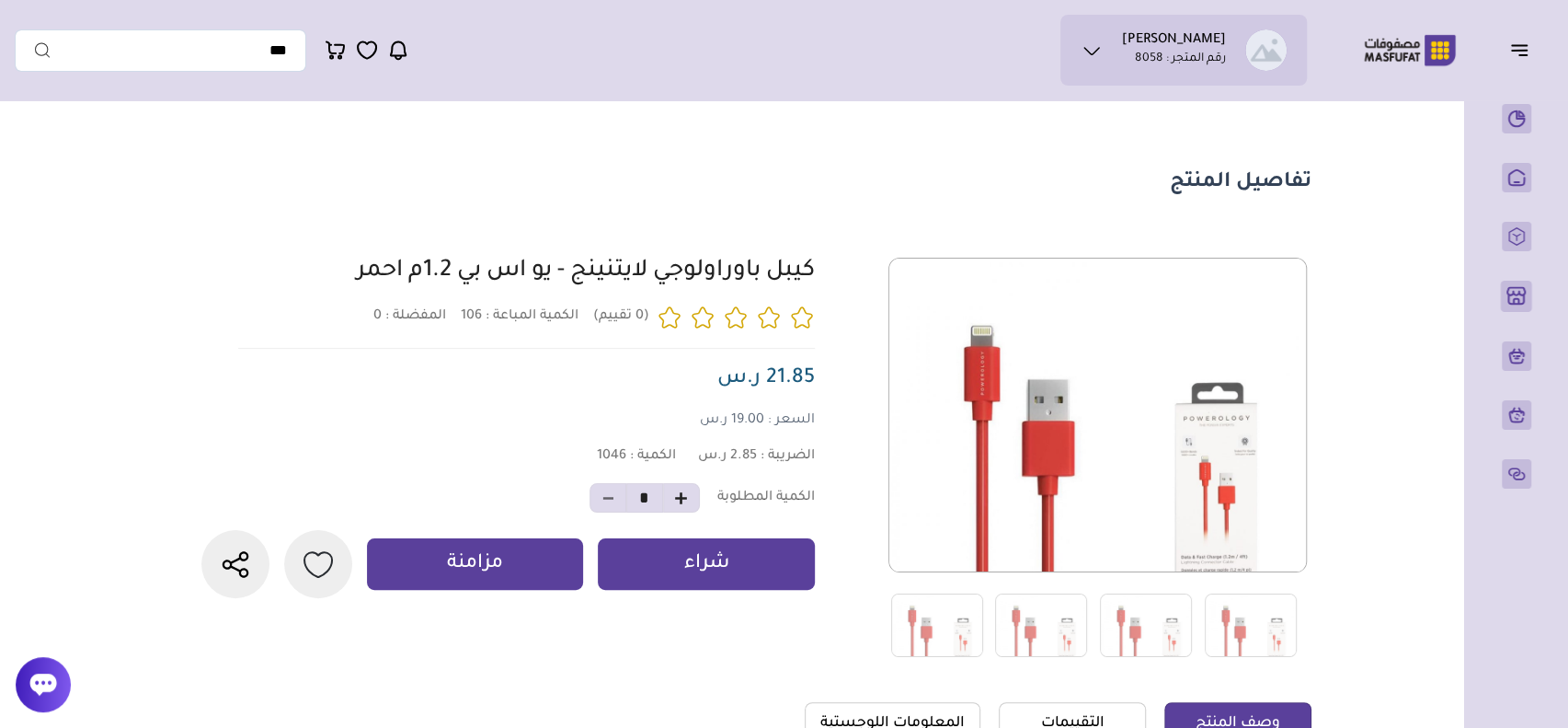
drag, startPoint x: 802, startPoint y: 263, endPoint x: 819, endPoint y: 250, distance: 21.4
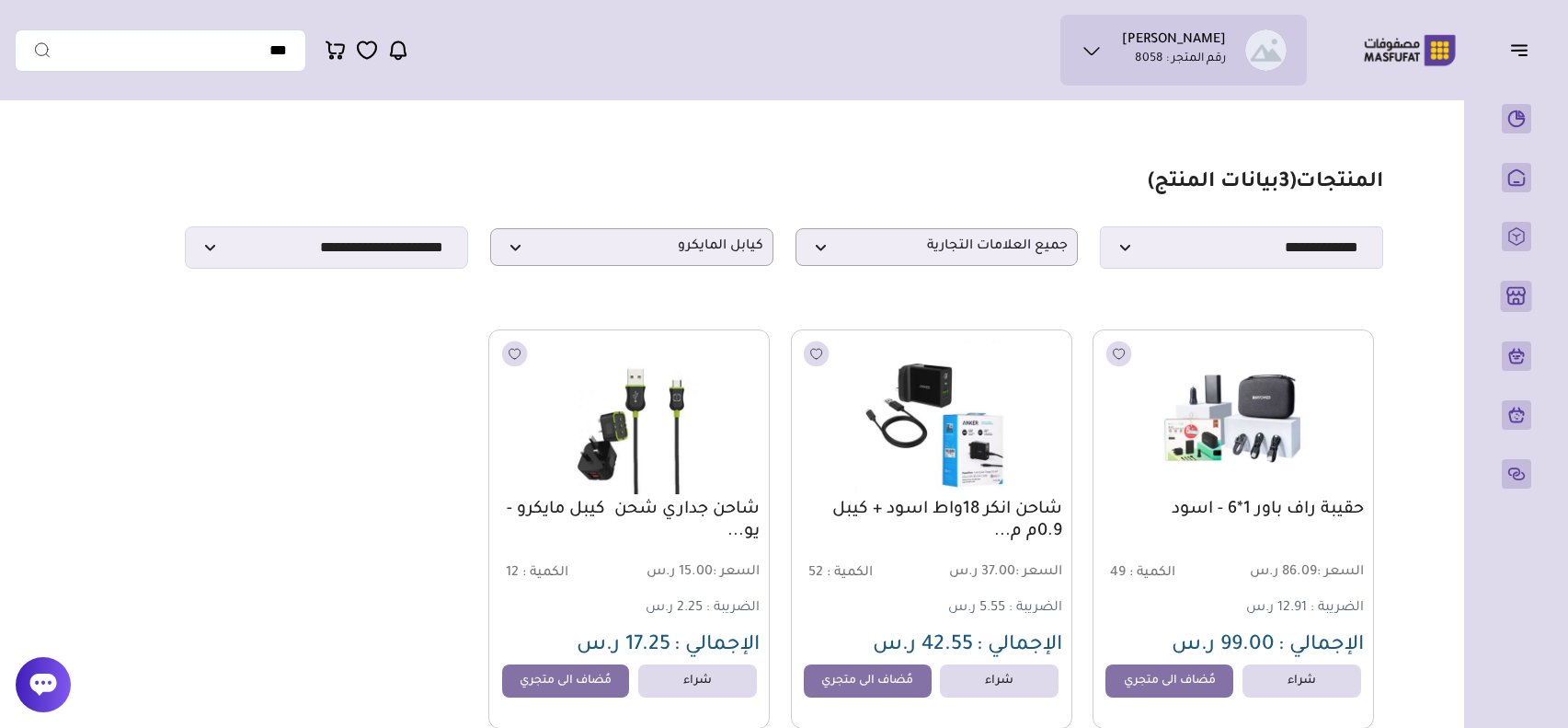
select select "*"
select select "**********"
drag, startPoint x: 812, startPoint y: 271, endPoint x: 842, endPoint y: 268, distance: 30.1
click at [719, 256] on span "كيابل المايكرو" at bounding box center [632, 246] width 263 height 18
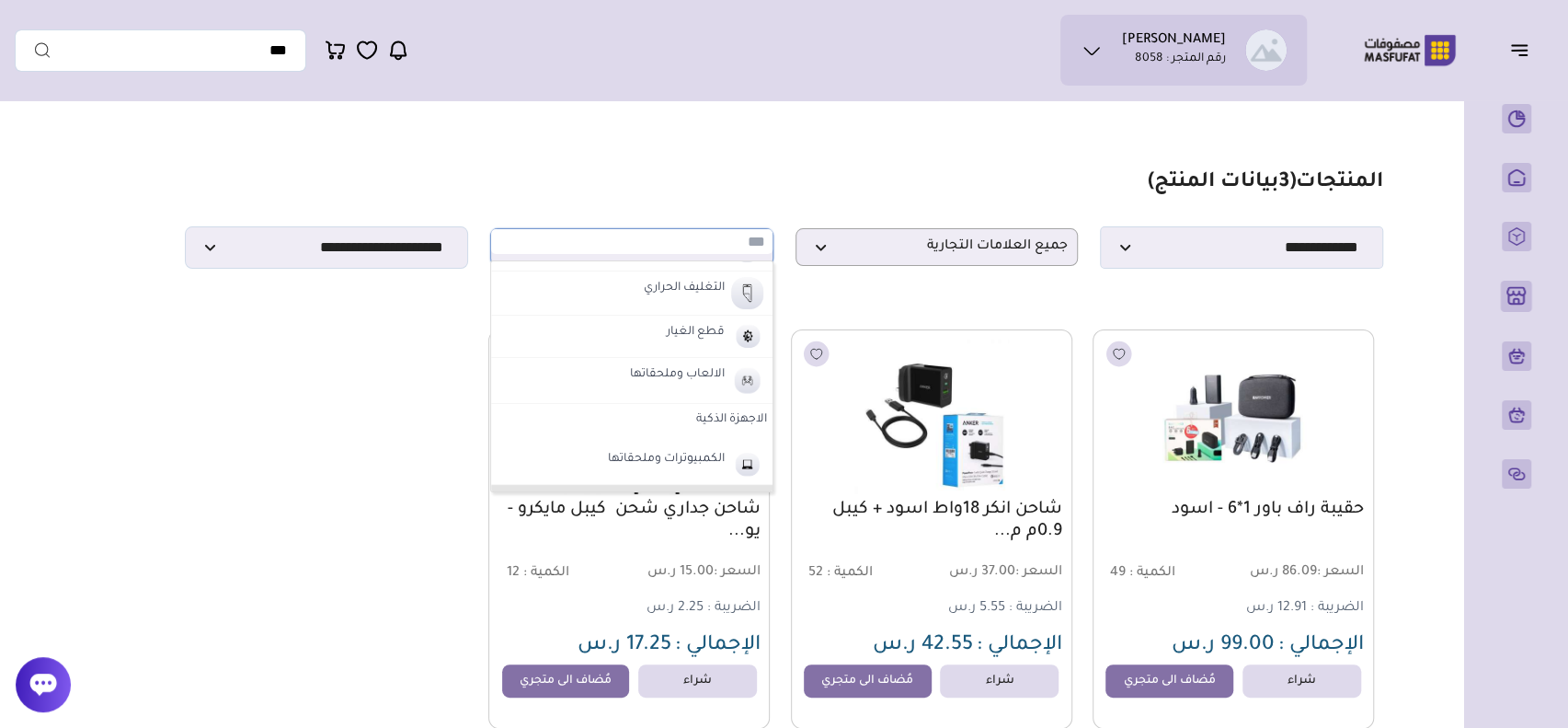
scroll to position [81, 0]
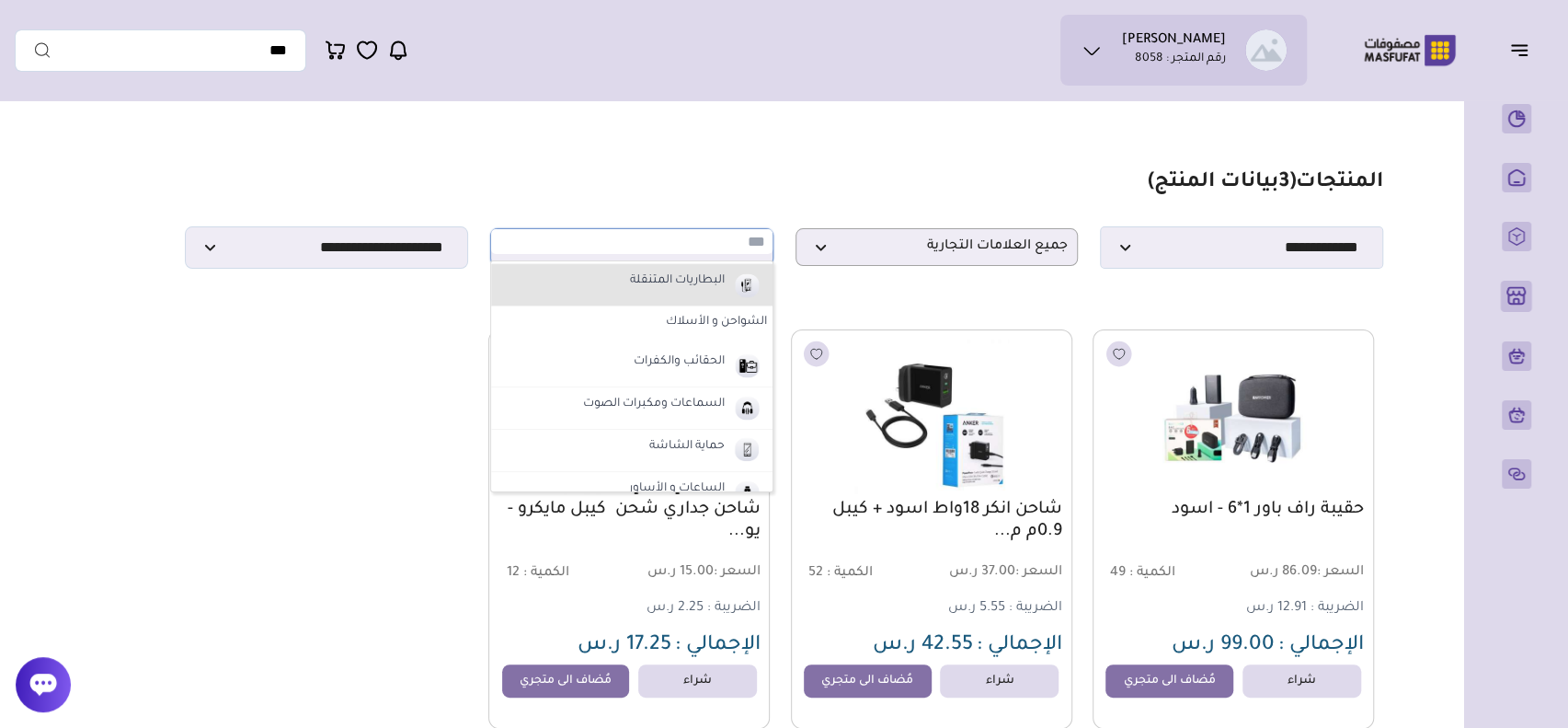
click at [636, 282] on label "البطاريات المتنقلة" at bounding box center [678, 282] width 100 height 24
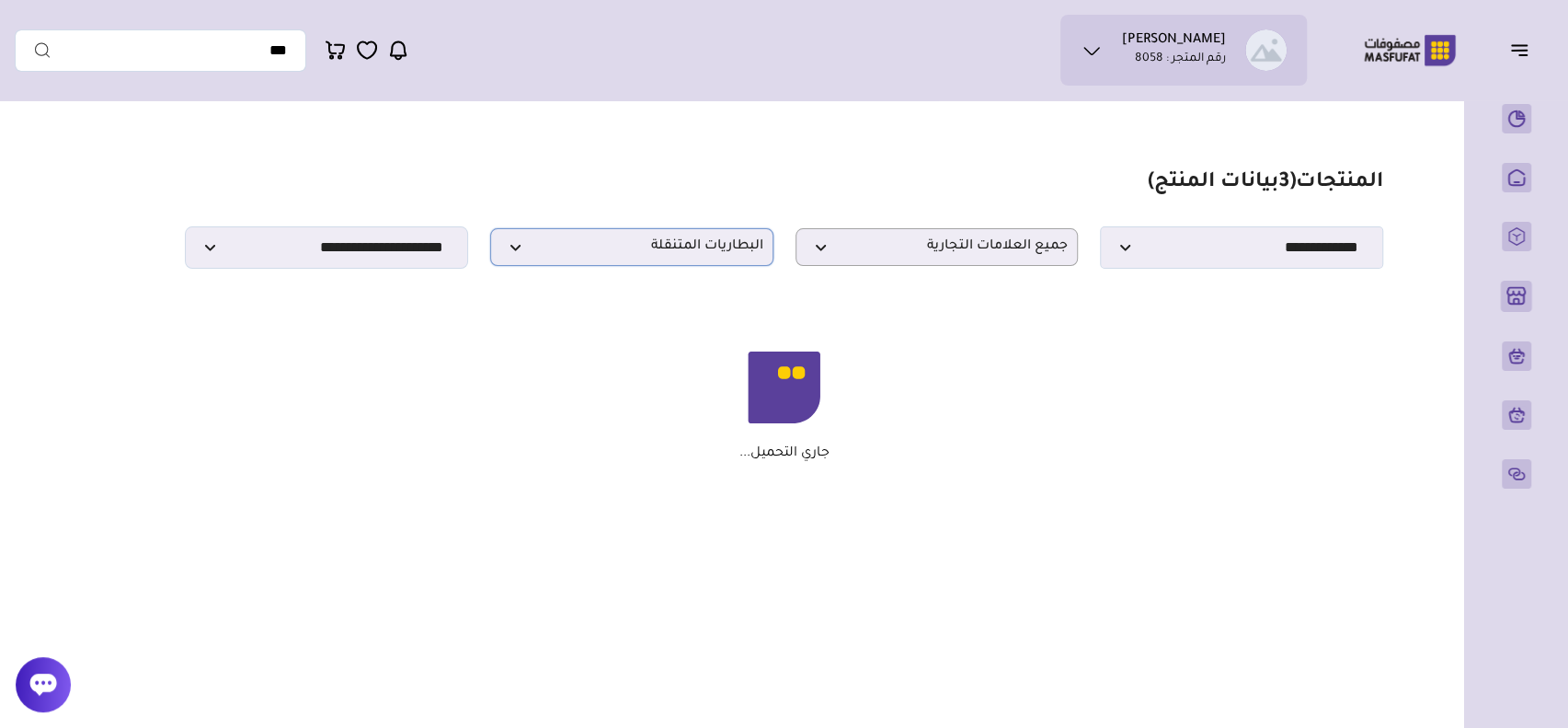
click at [660, 252] on span "البطاريات المتنقلة" at bounding box center [632, 246] width 263 height 18
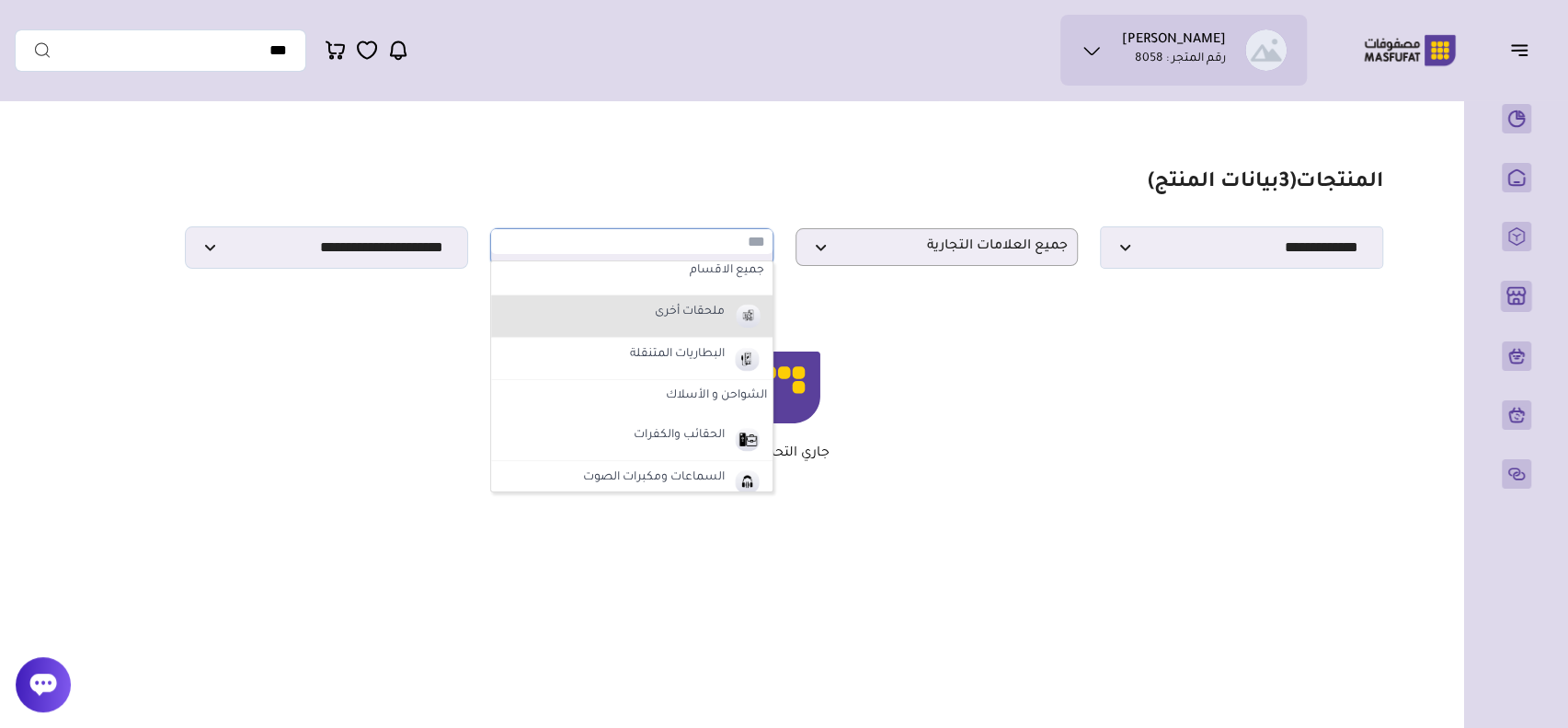
scroll to position [0, 0]
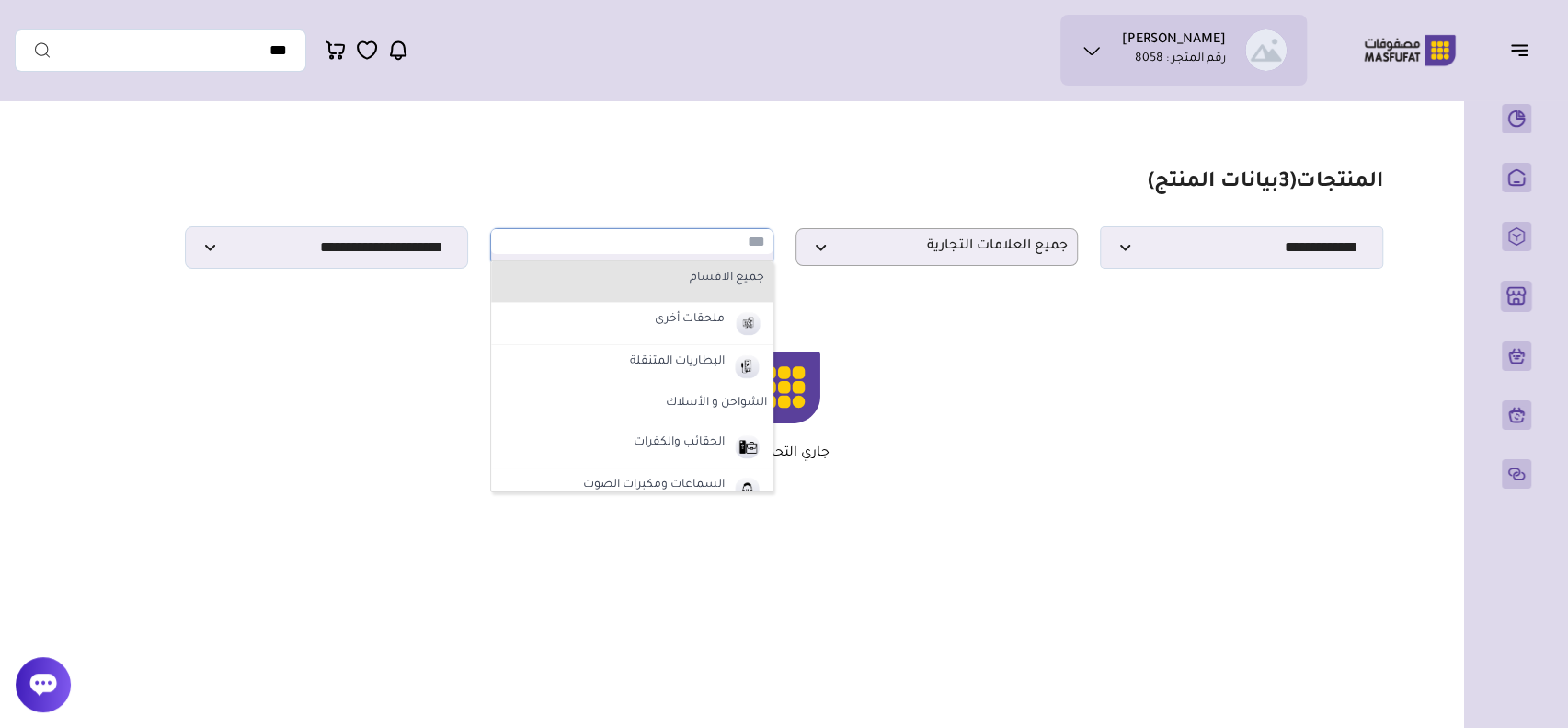
click at [694, 281] on label "جميع الاقسام" at bounding box center [632, 279] width 270 height 24
select select "*"
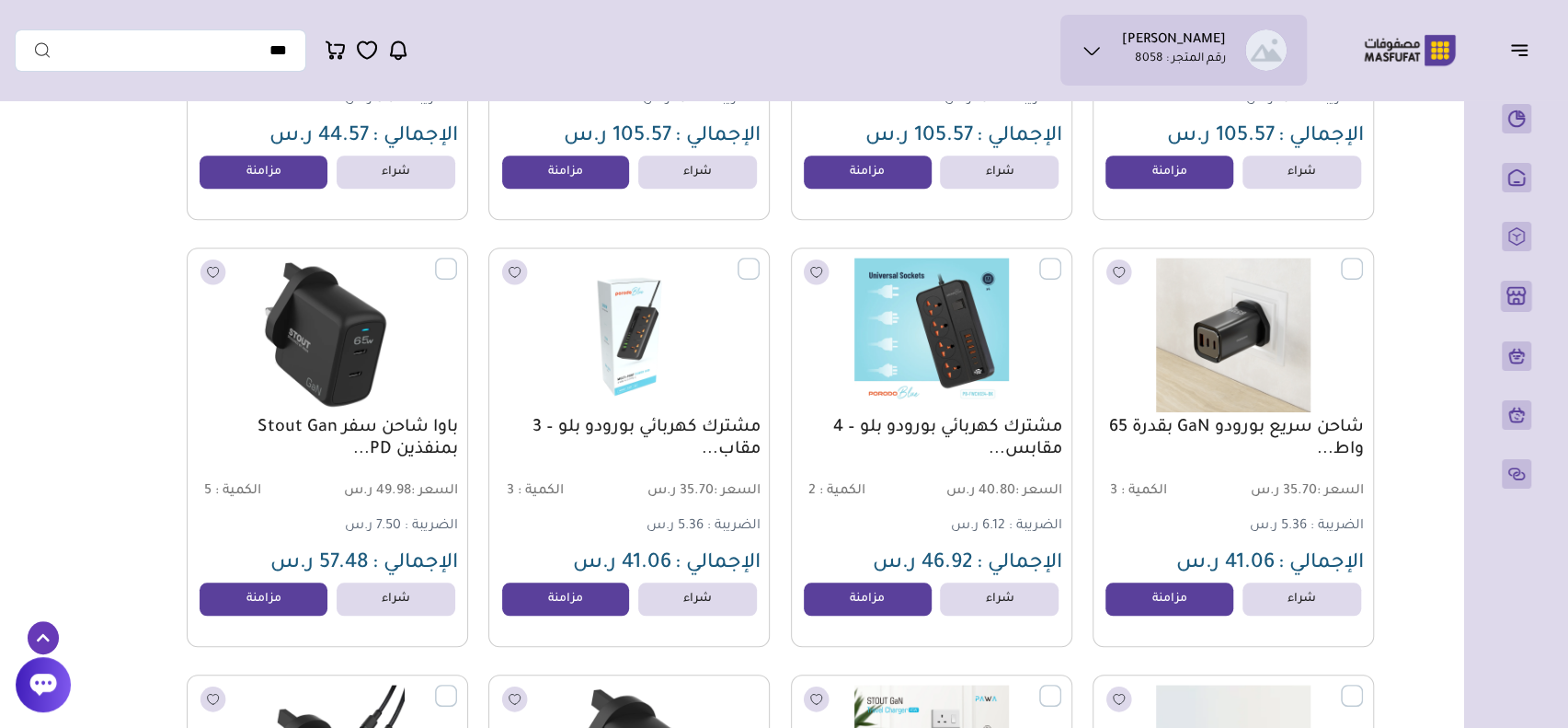
scroll to position [921, 0]
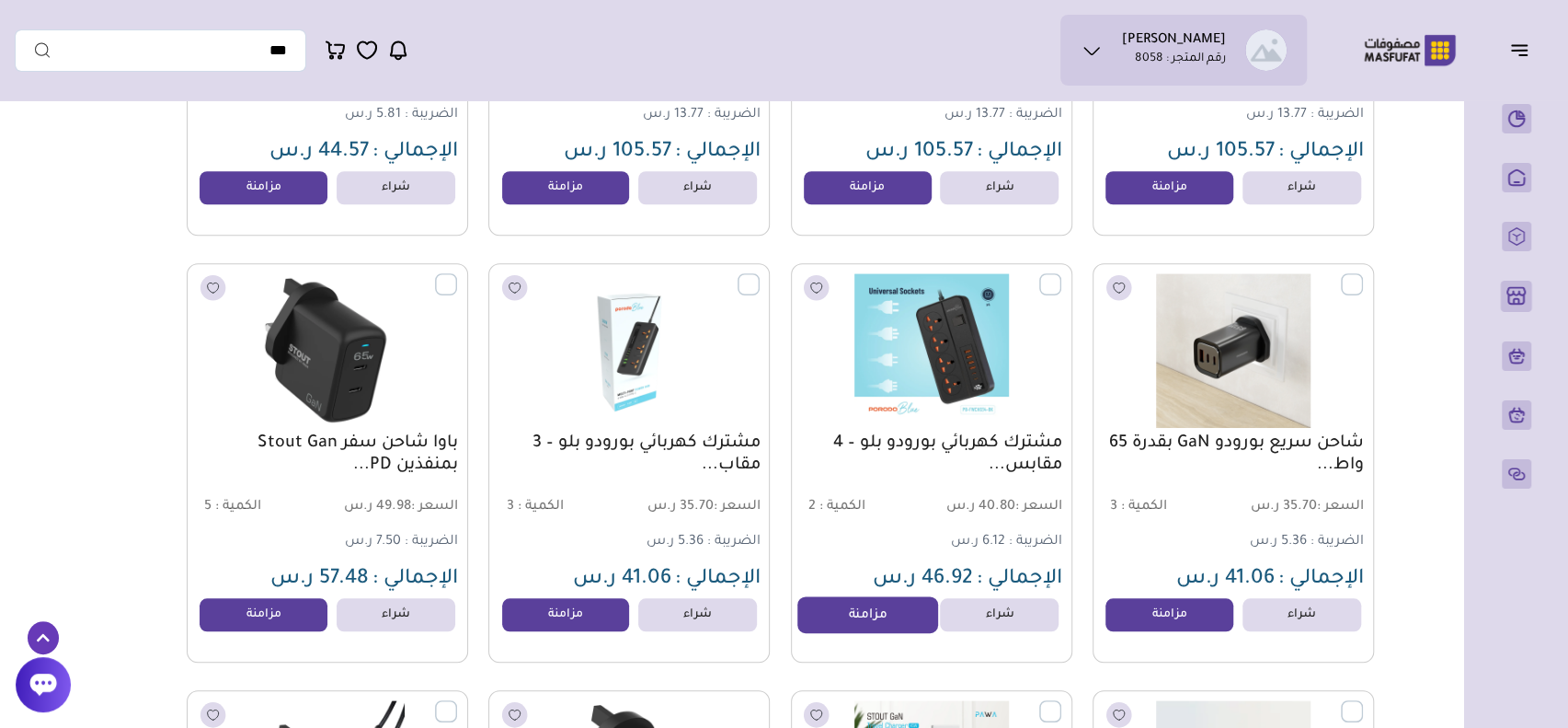
click at [855, 632] on link "مزامنة" at bounding box center [867, 615] width 140 height 37
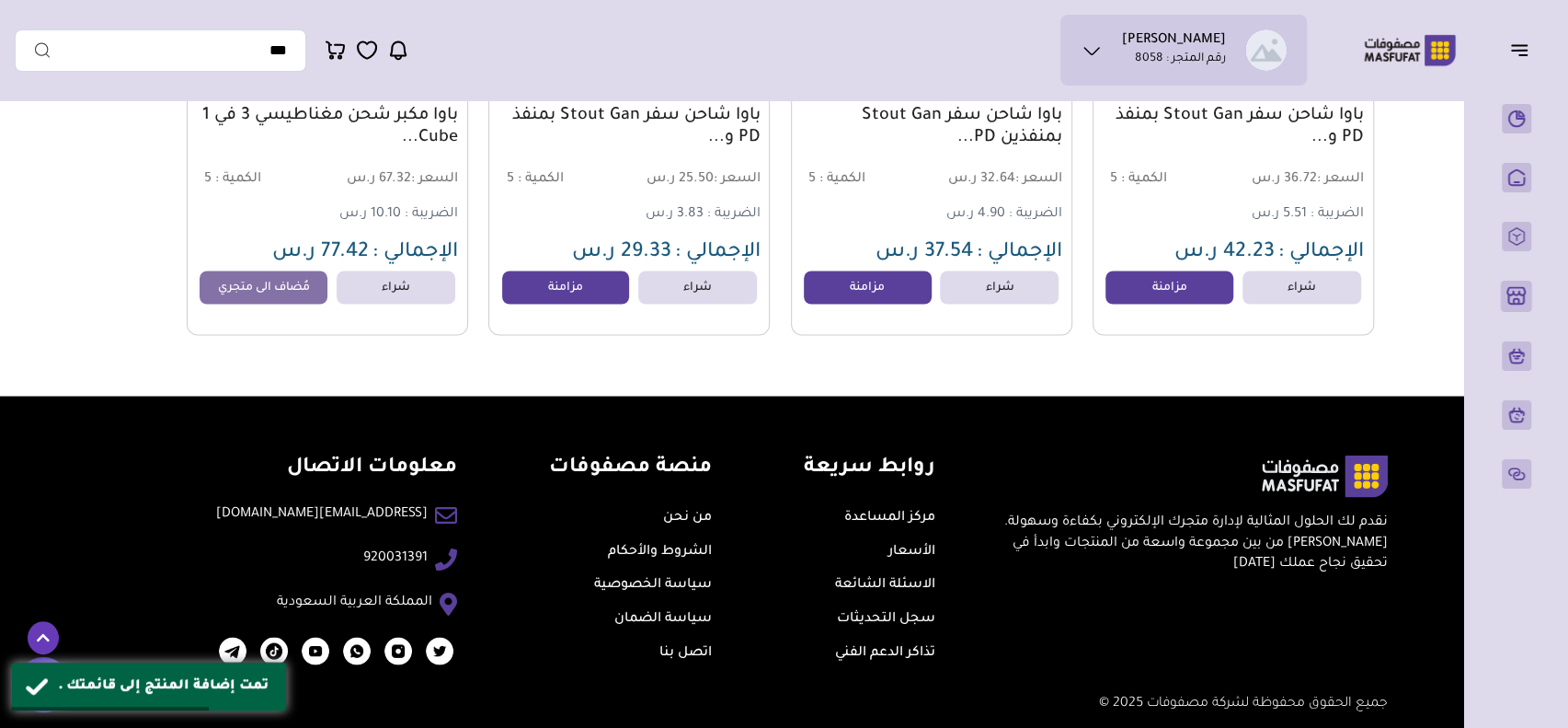
scroll to position [2121, 0]
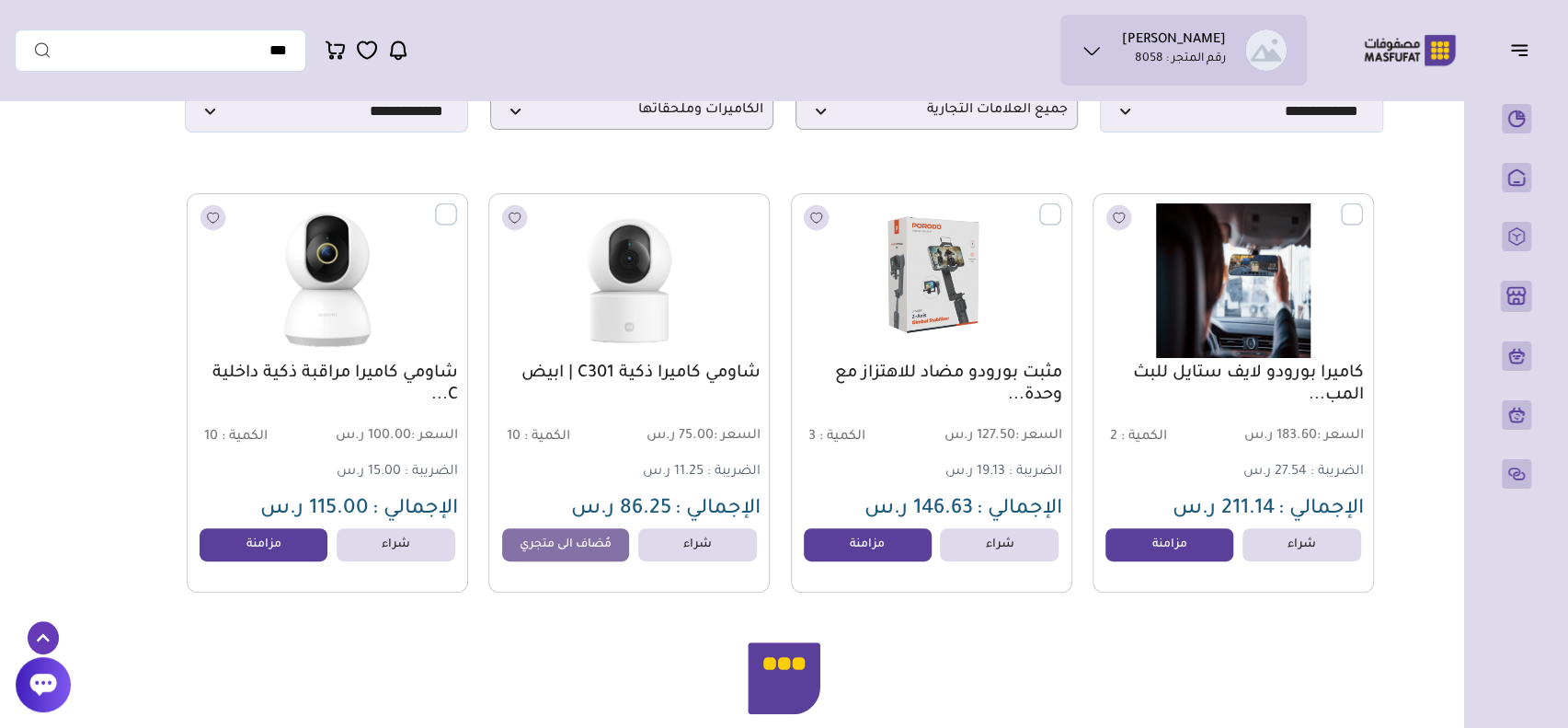
scroll to position [184, 0]
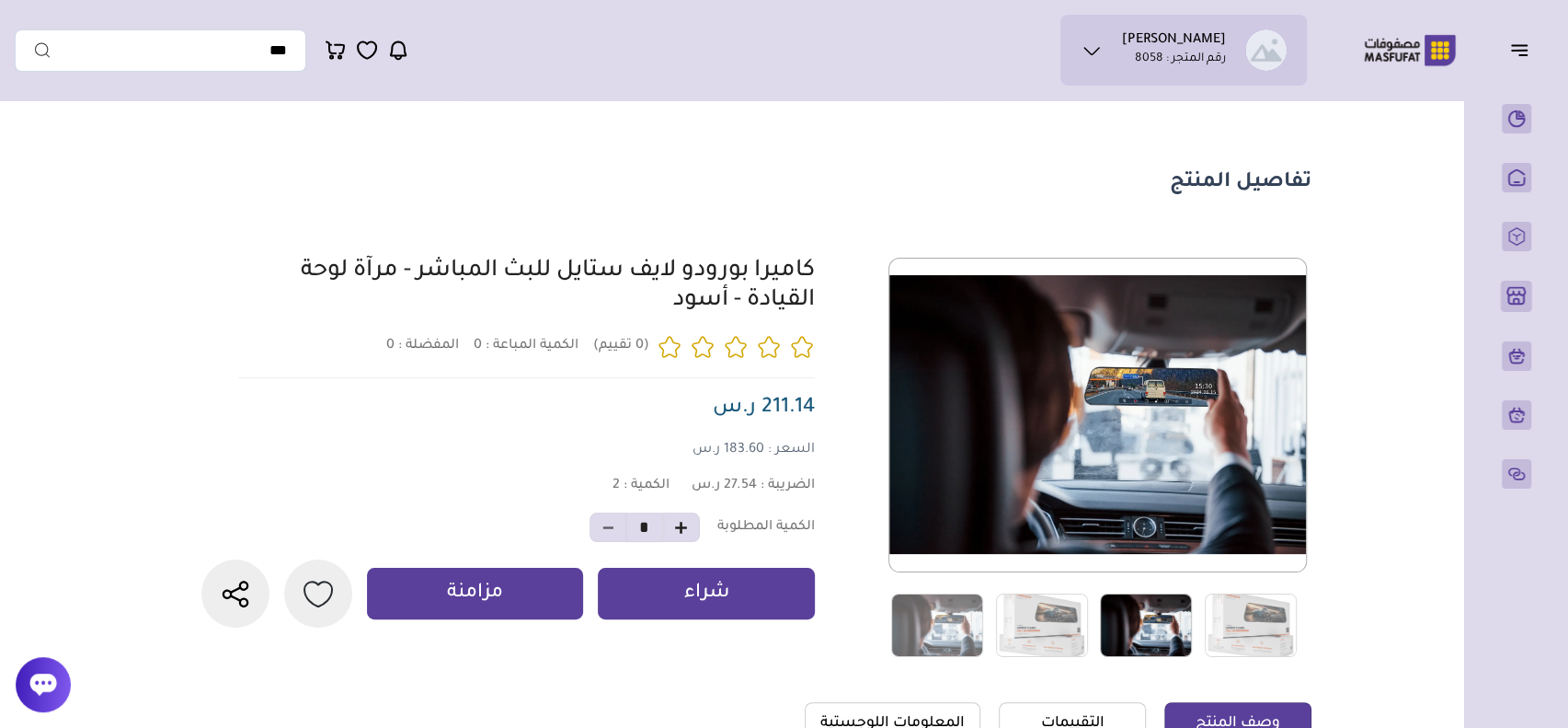
click at [1157, 629] on img at bounding box center [1146, 625] width 92 height 64
click at [1073, 617] on img at bounding box center [1041, 625] width 92 height 64
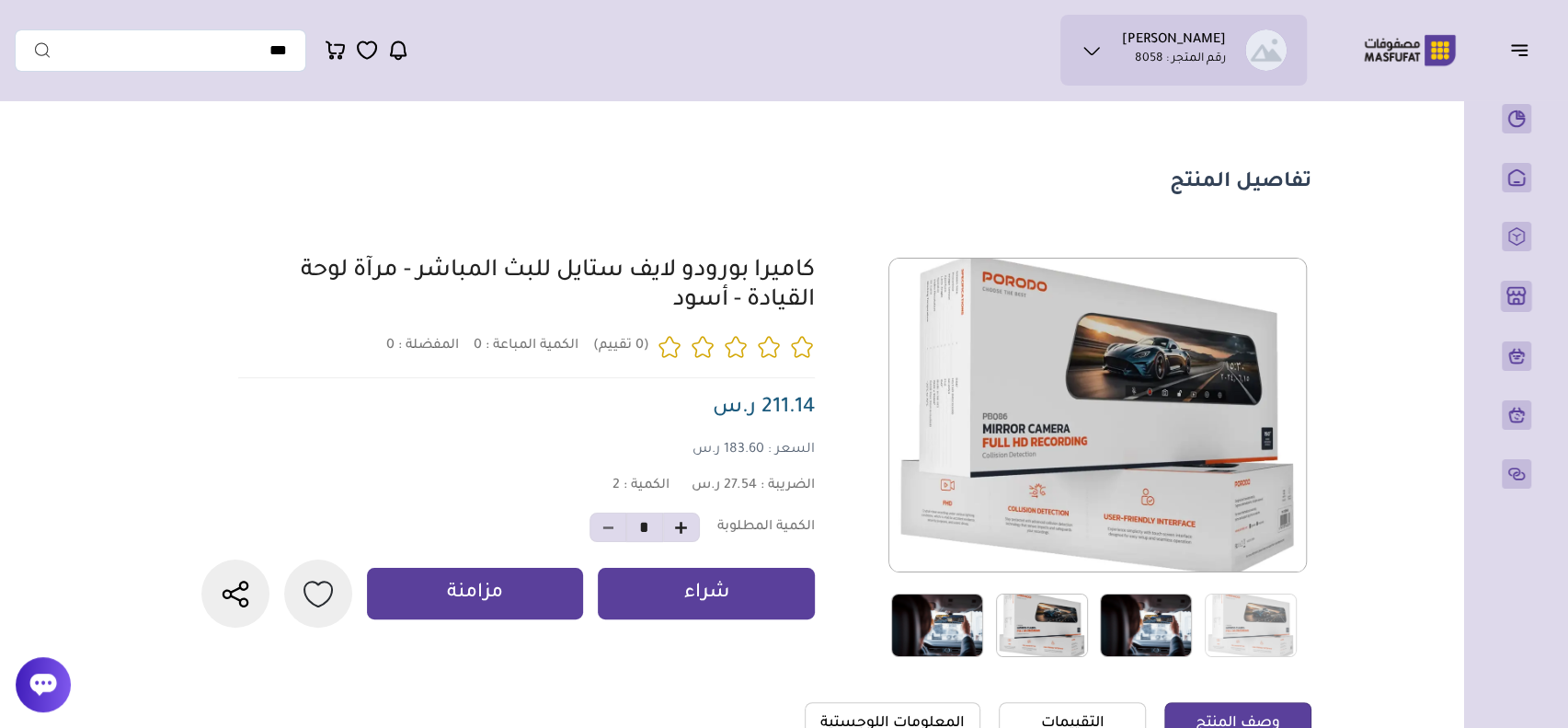
click at [965, 629] on img at bounding box center [937, 625] width 92 height 64
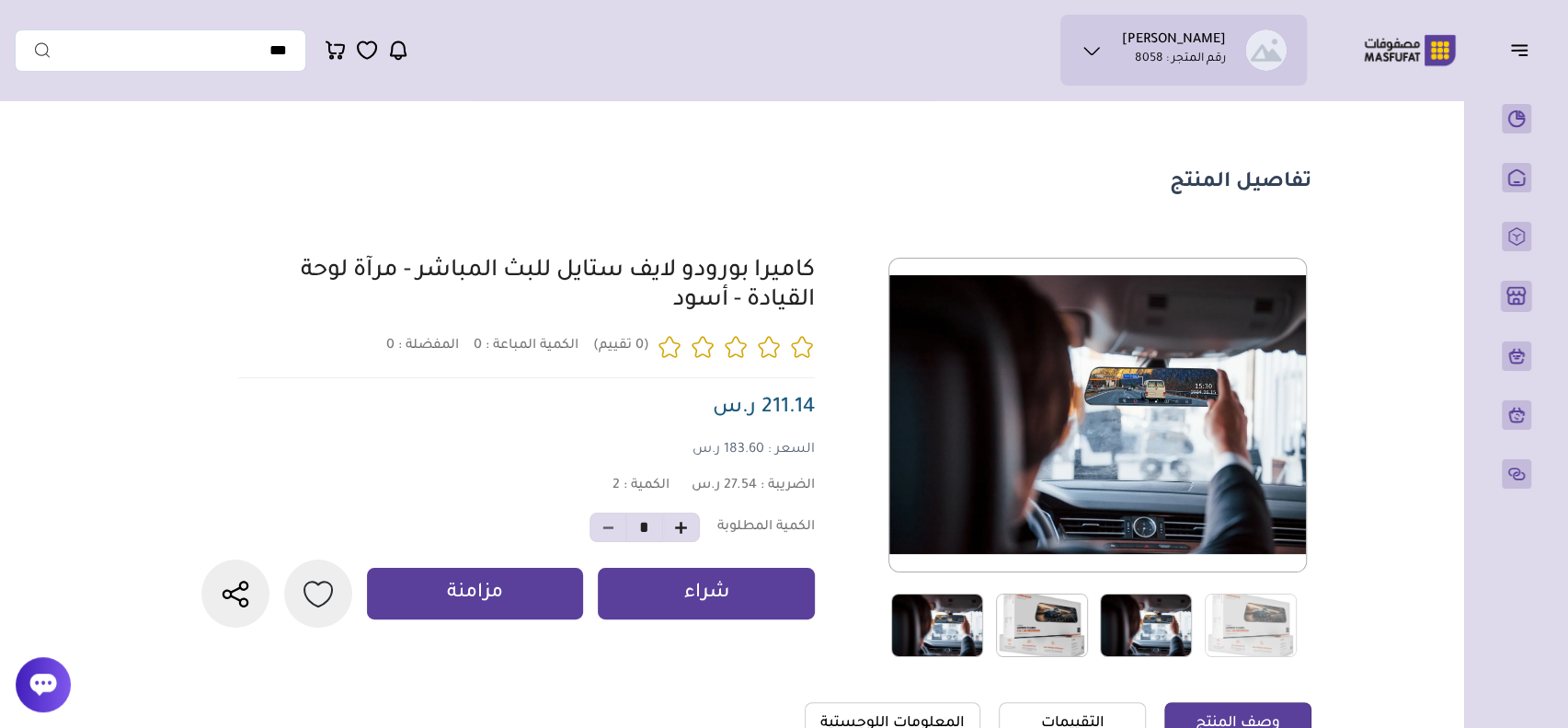
click at [1065, 638] on img at bounding box center [1041, 625] width 92 height 64
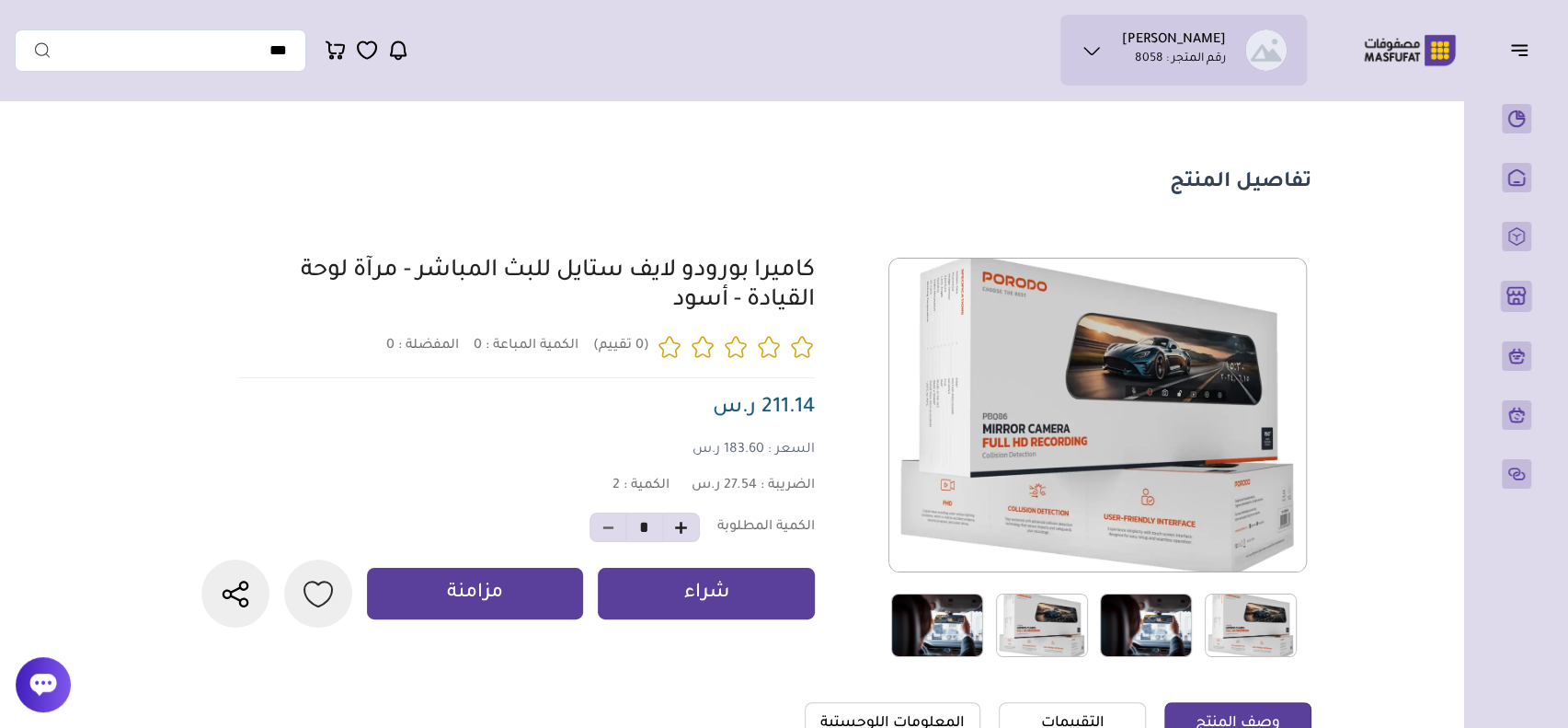
click at [1251, 612] on img at bounding box center [1251, 625] width 92 height 64
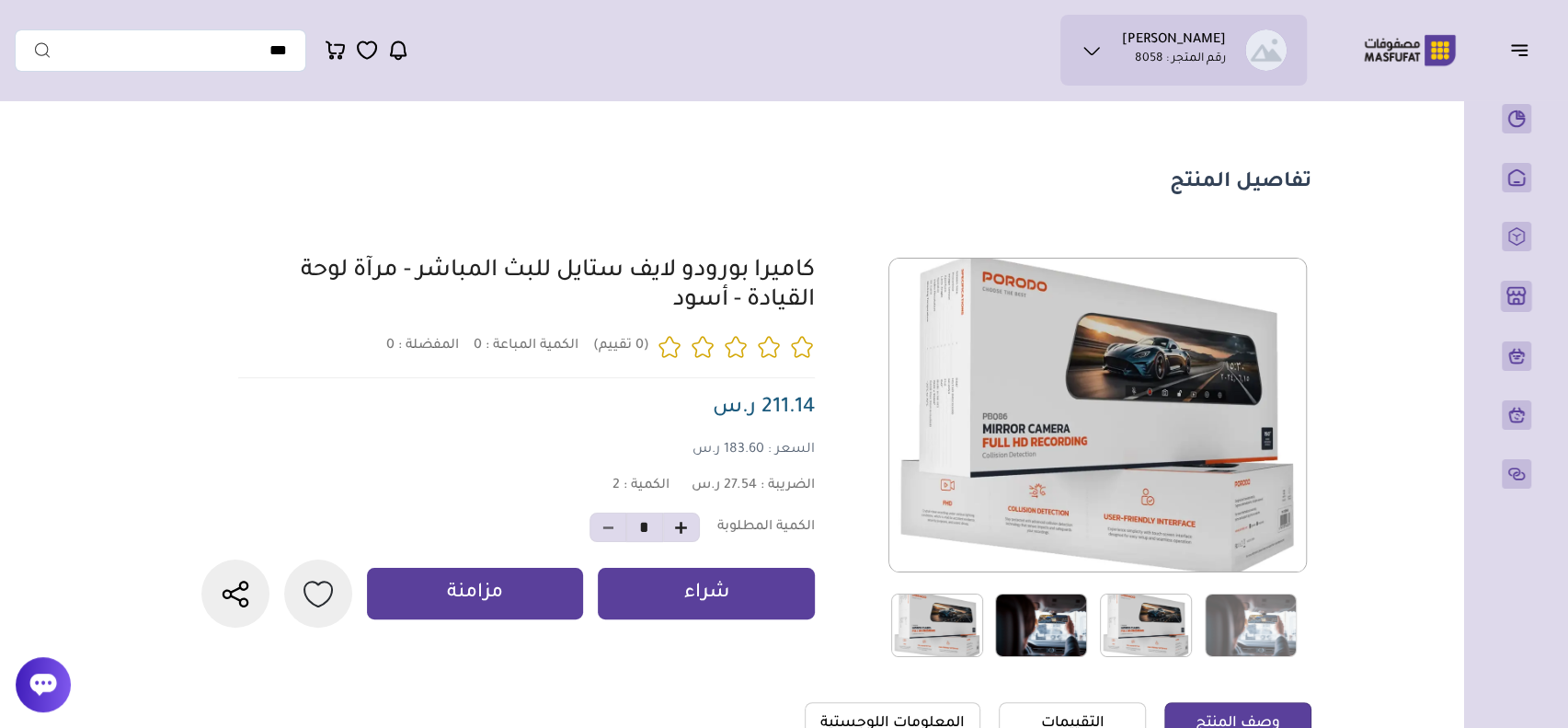
click at [1047, 608] on img at bounding box center [1040, 625] width 92 height 64
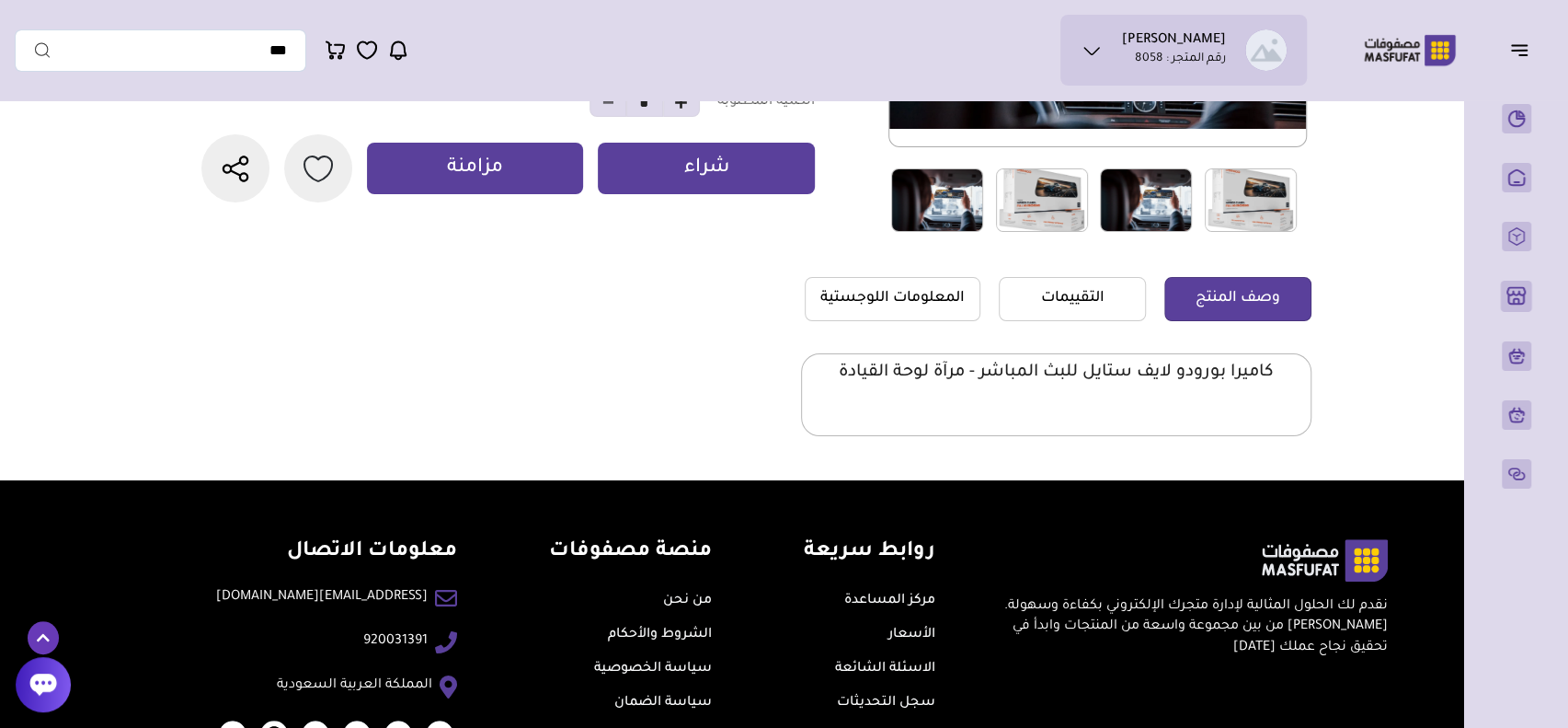
scroll to position [460, 0]
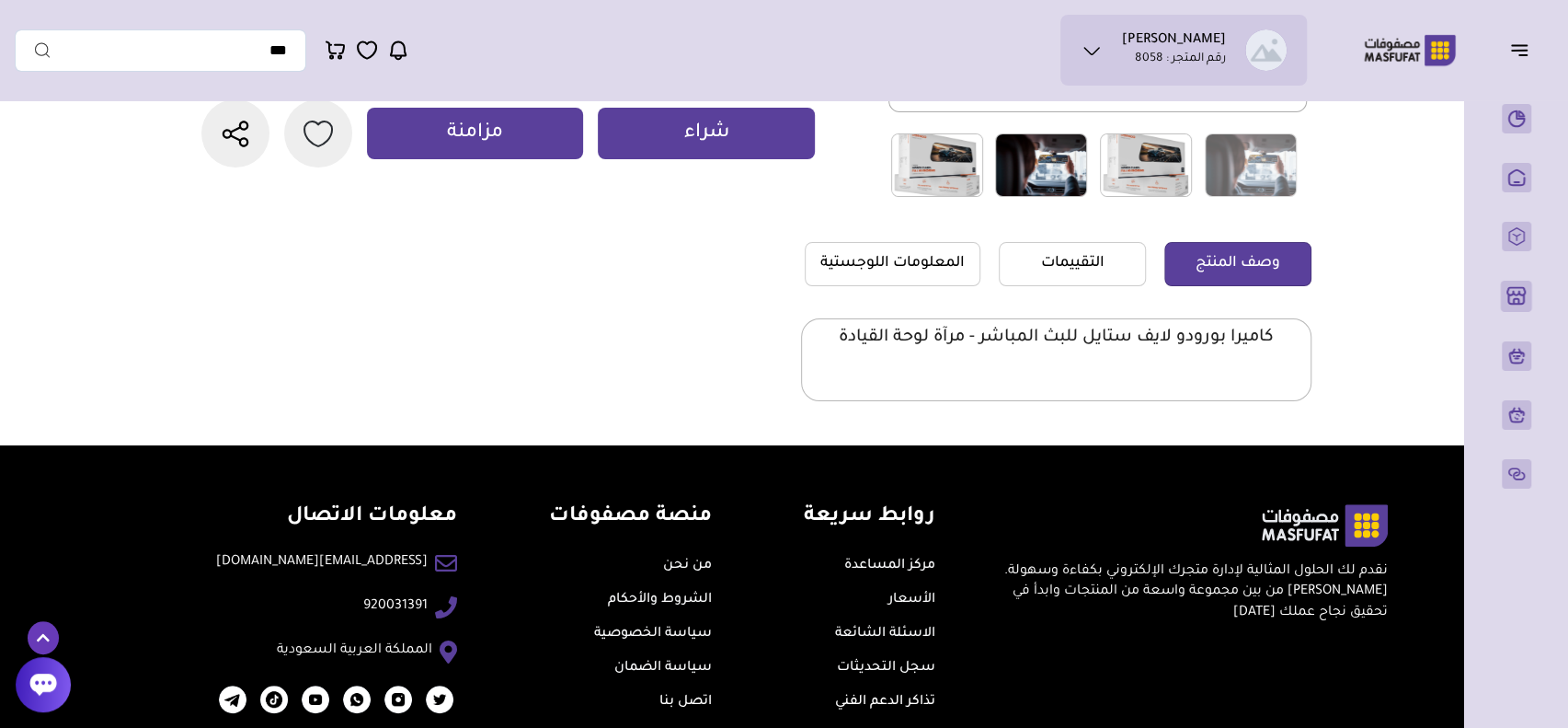
drag, startPoint x: 1282, startPoint y: 327, endPoint x: 829, endPoint y: 341, distance: 453.2
click at [829, 340] on div "كاميرا بورودو لايف ستايل للبث المباشر - مرآة لوحة القيادة" at bounding box center [1057, 359] width 511 height 82
click at [896, 268] on link "المعلومات اللوجستية" at bounding box center [893, 264] width 176 height 44
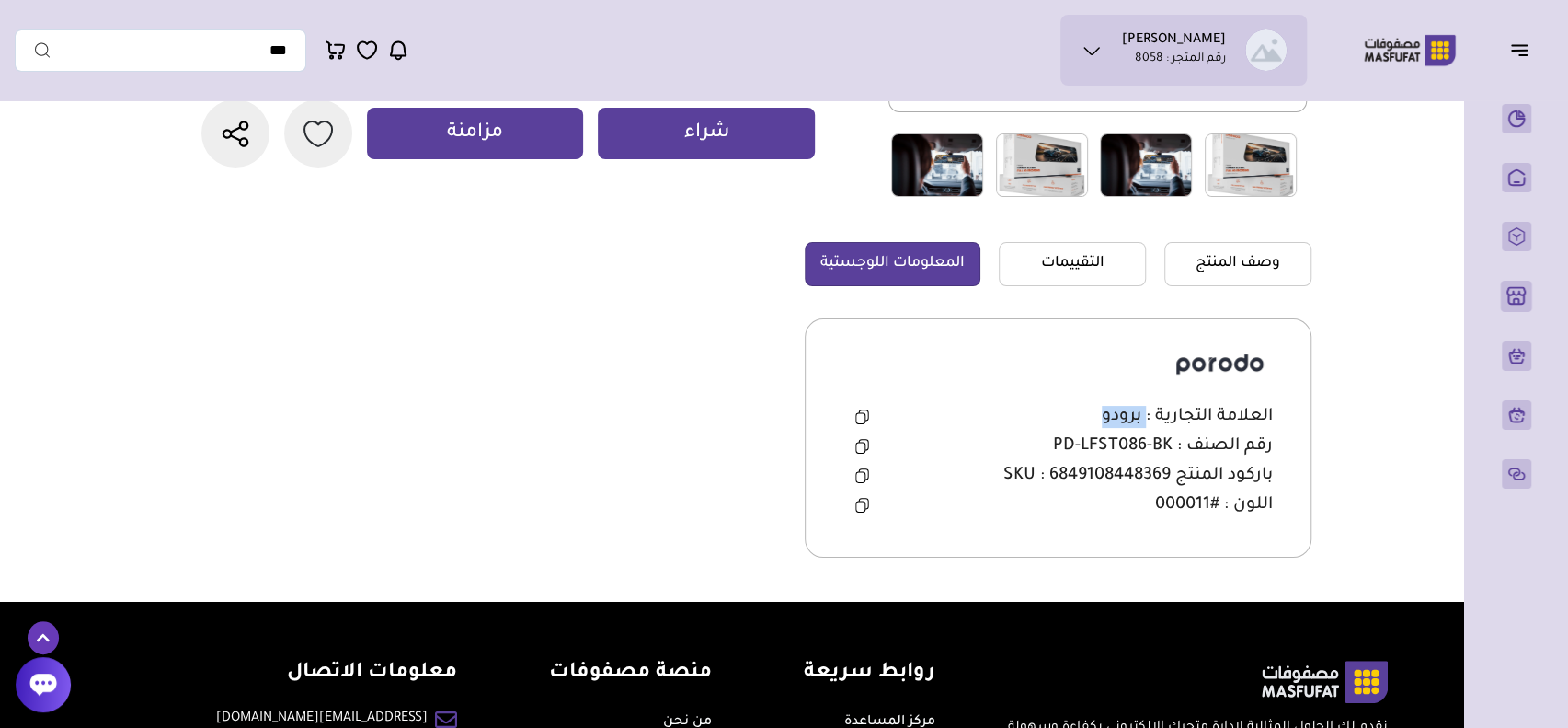
drag, startPoint x: 1145, startPoint y: 409, endPoint x: 1062, endPoint y: 417, distance: 83.4
click at [1062, 417] on div "العلامة التجارية : برودو" at bounding box center [1058, 417] width 429 height 28
click at [1091, 428] on div "العلامة التجارية : برودو" at bounding box center [1058, 417] width 429 height 28
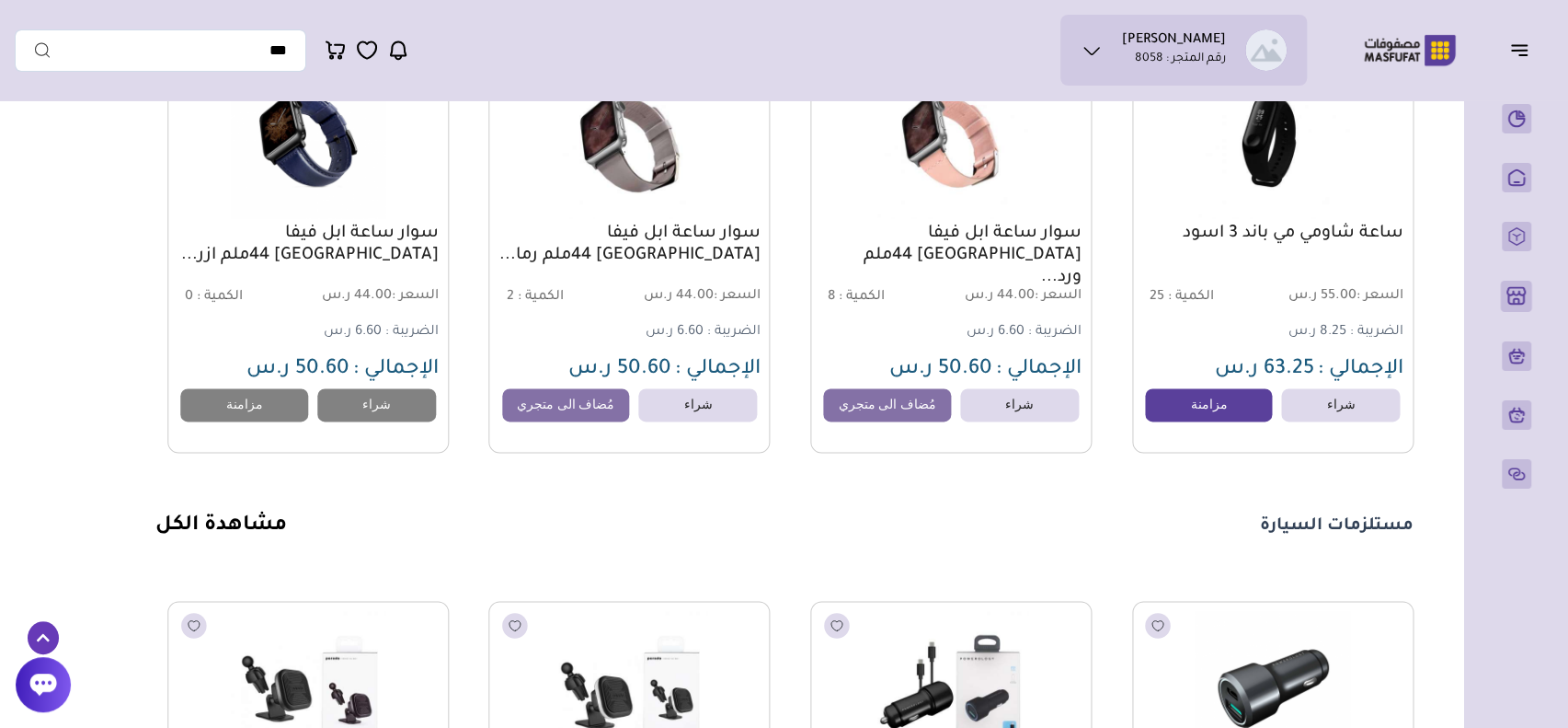
scroll to position [6392, 0]
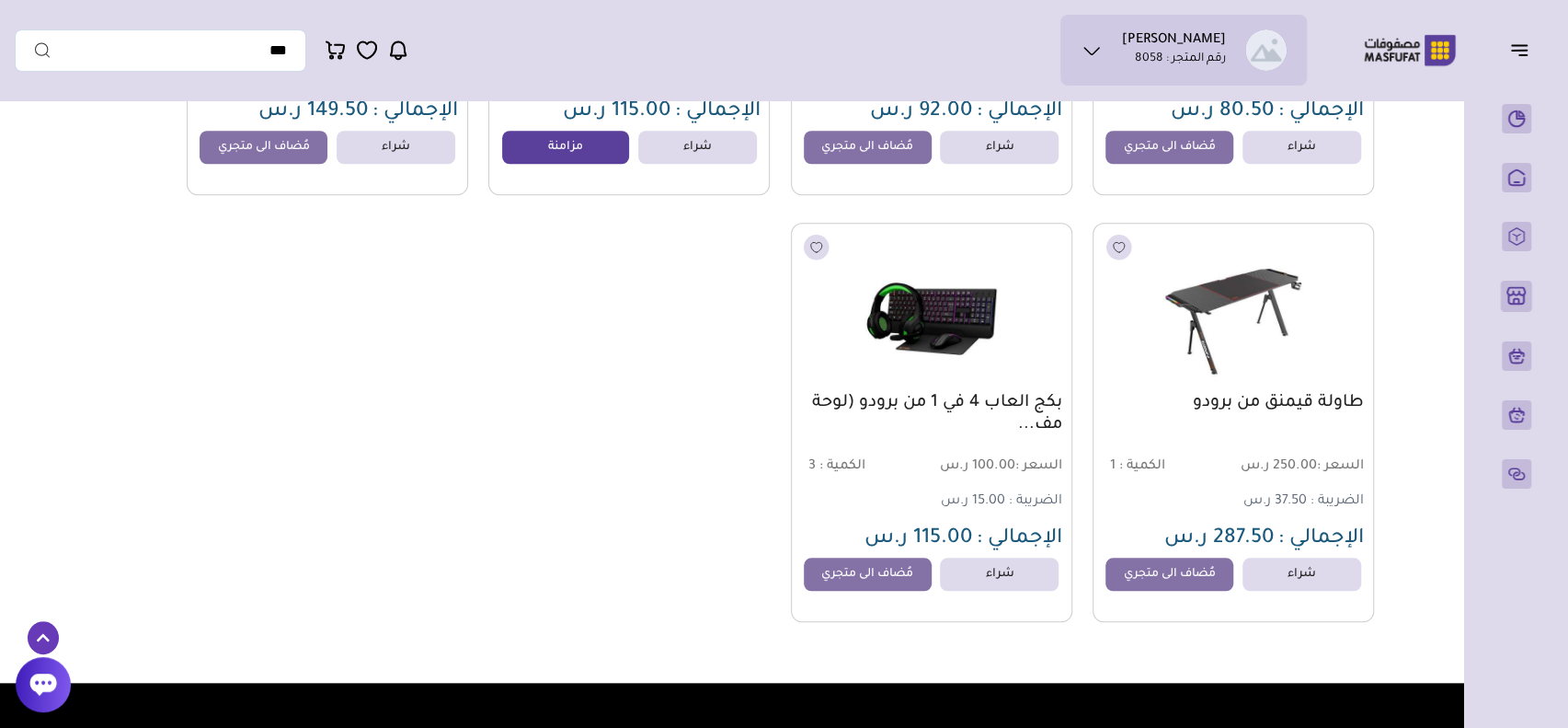
scroll to position [645, 0]
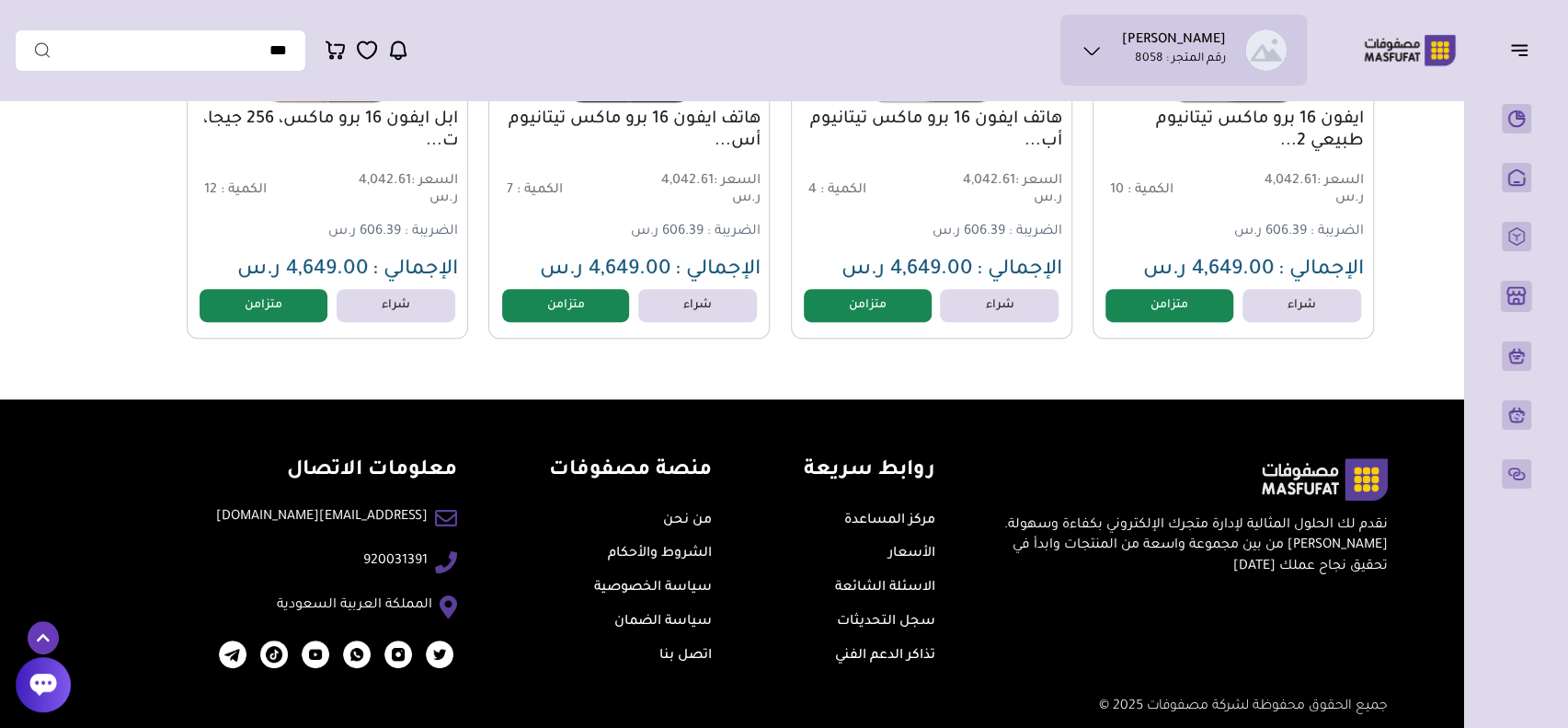
scroll to position [412, 0]
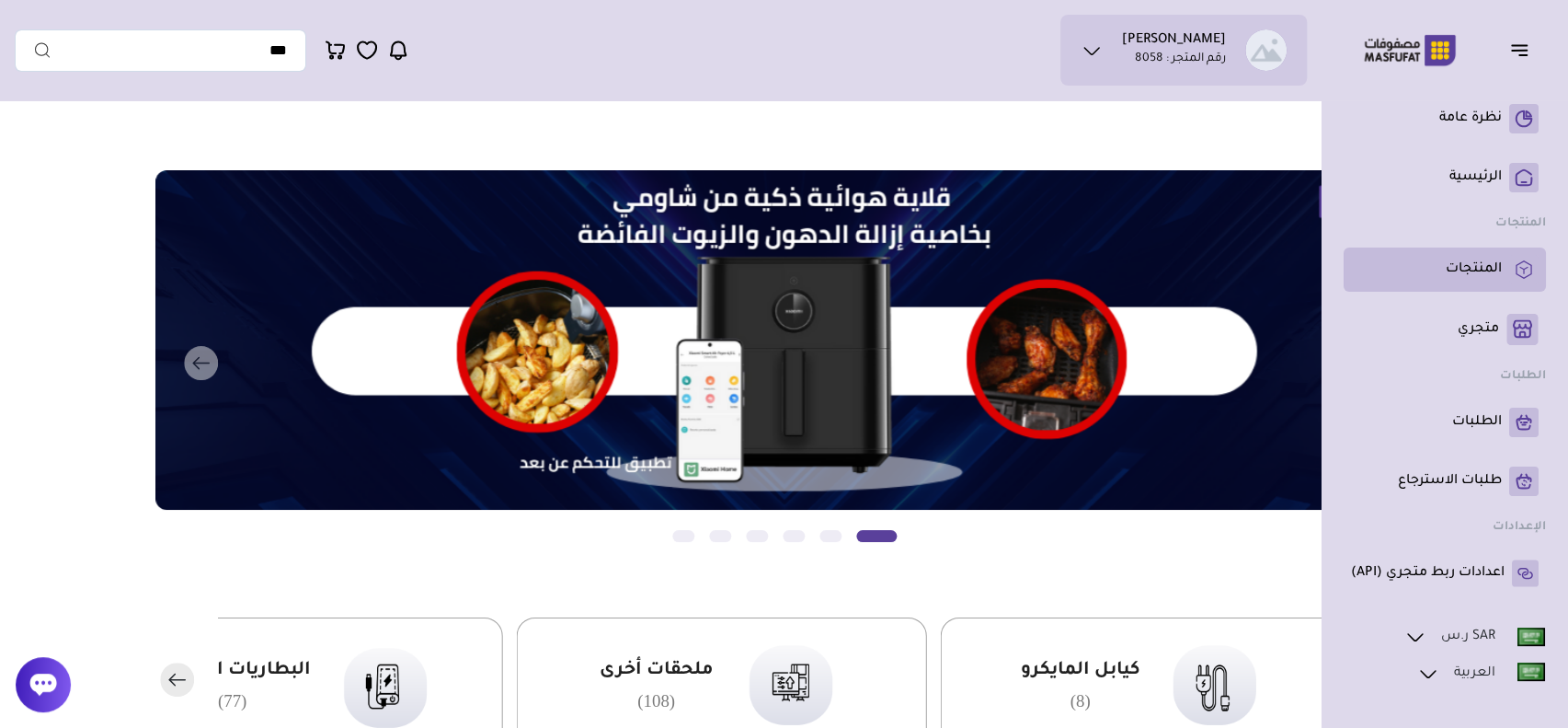
click at [1469, 276] on p "المنتجات" at bounding box center [1474, 270] width 56 height 19
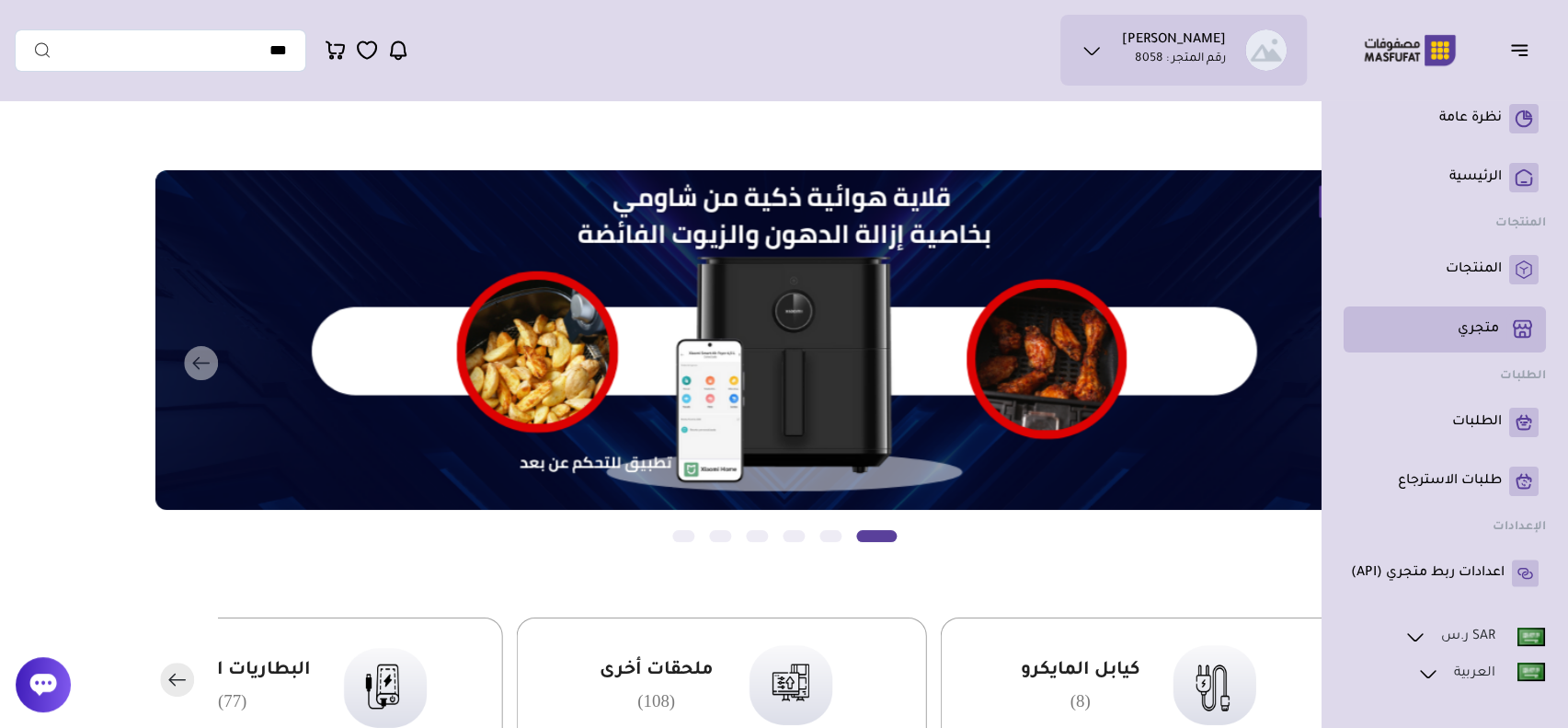
click at [1450, 329] on link "متجري ( 0 )" at bounding box center [1445, 330] width 188 height 31
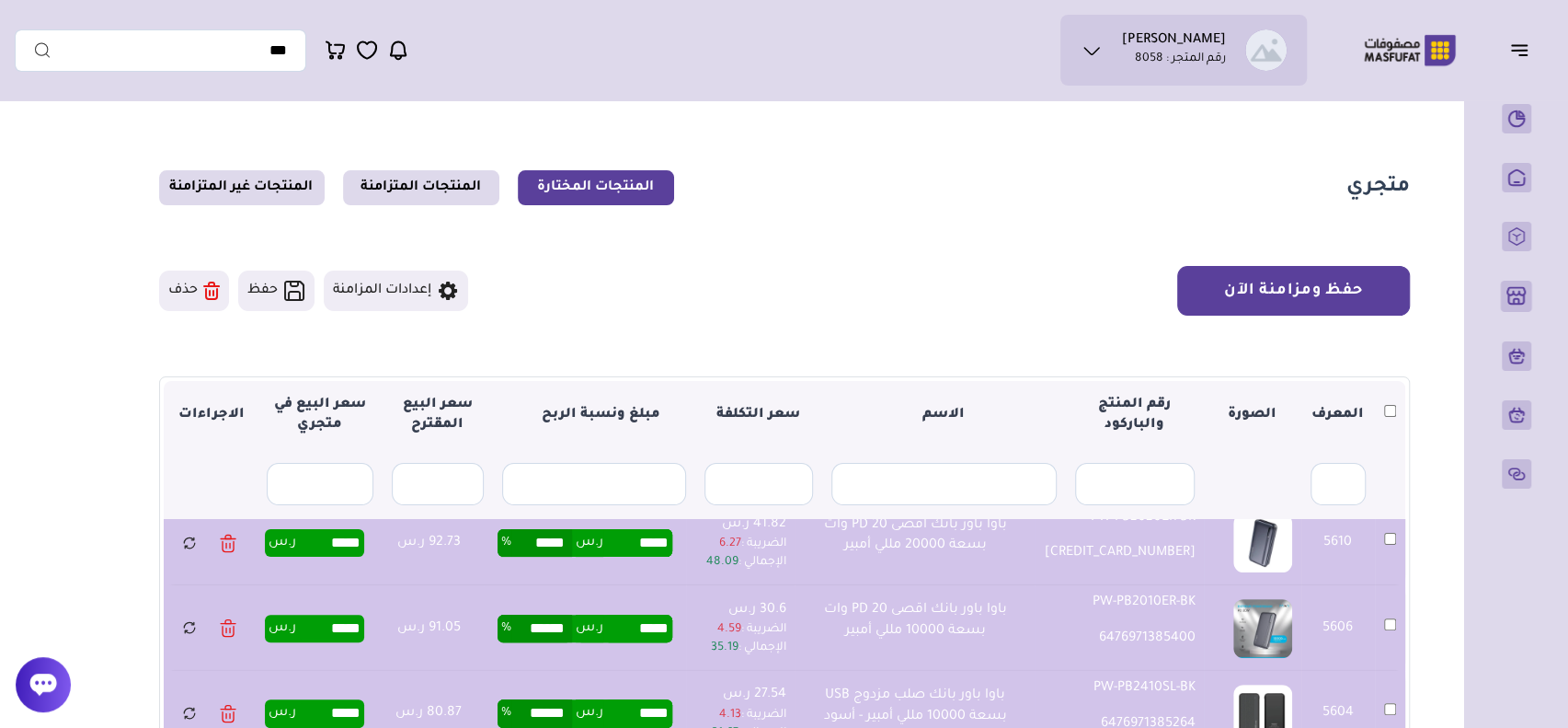
click at [1317, 284] on button "حفظ ومزامنة الآن" at bounding box center [1293, 291] width 232 height 50
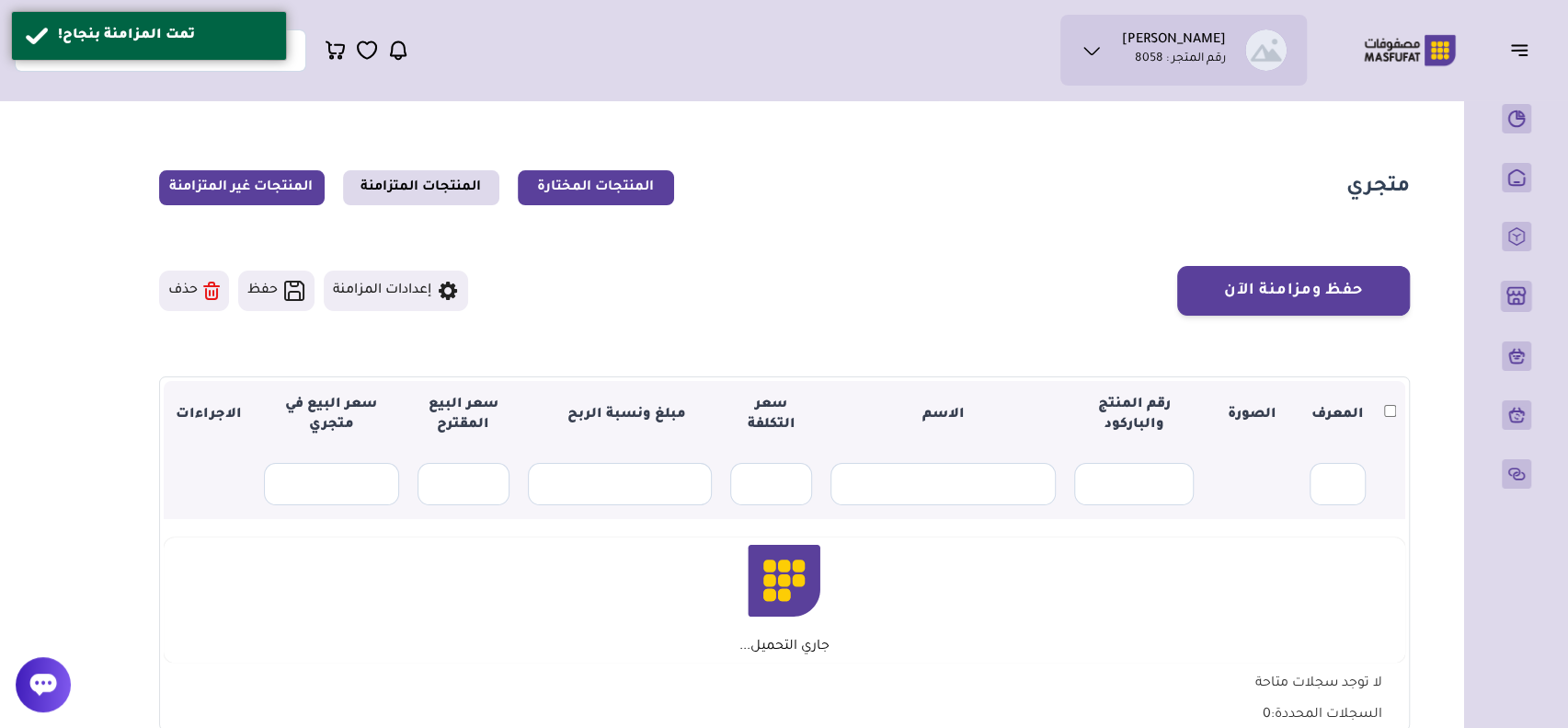
click at [221, 185] on link "المنتجات غير المتزامنة" at bounding box center [242, 188] width 166 height 35
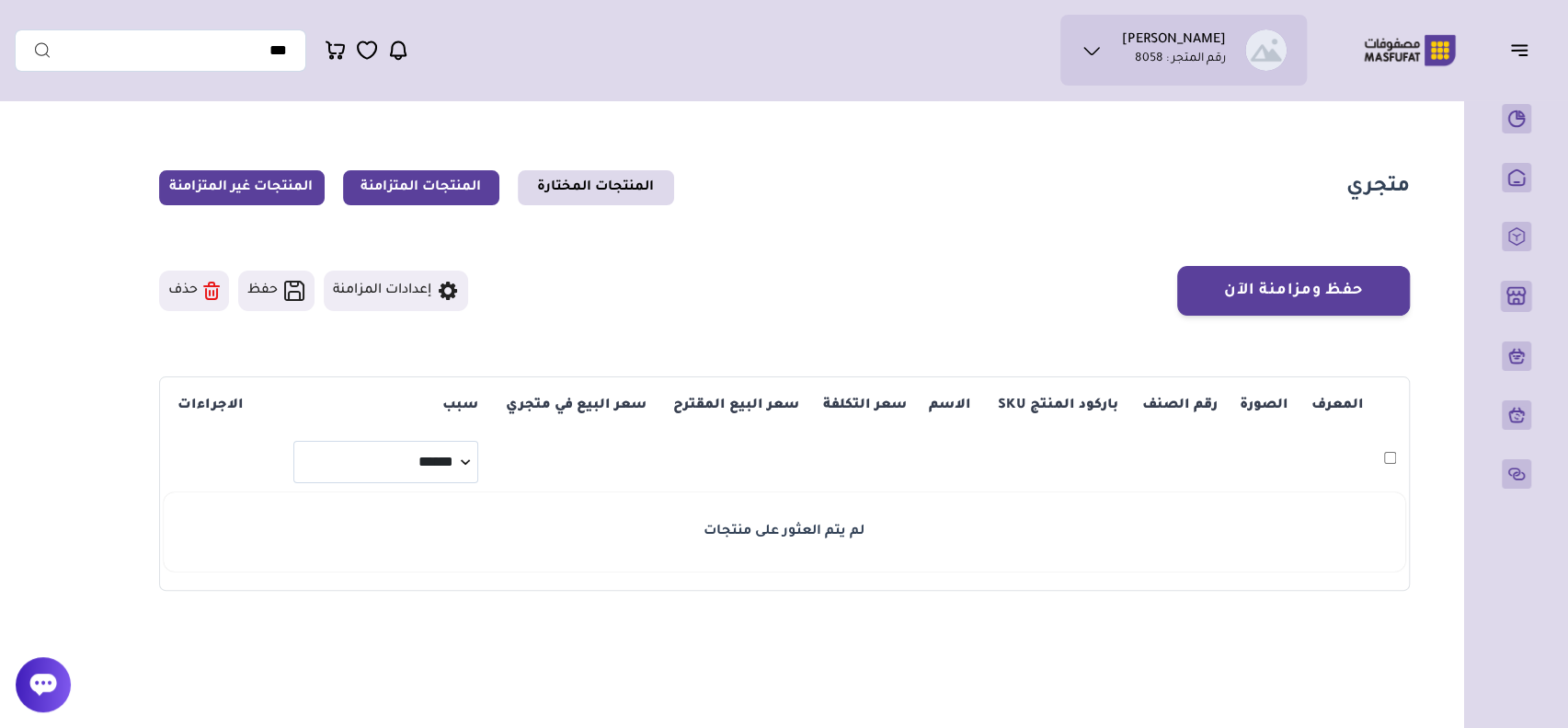
click at [459, 190] on link "المنتجات المتزامنة" at bounding box center [421, 188] width 156 height 35
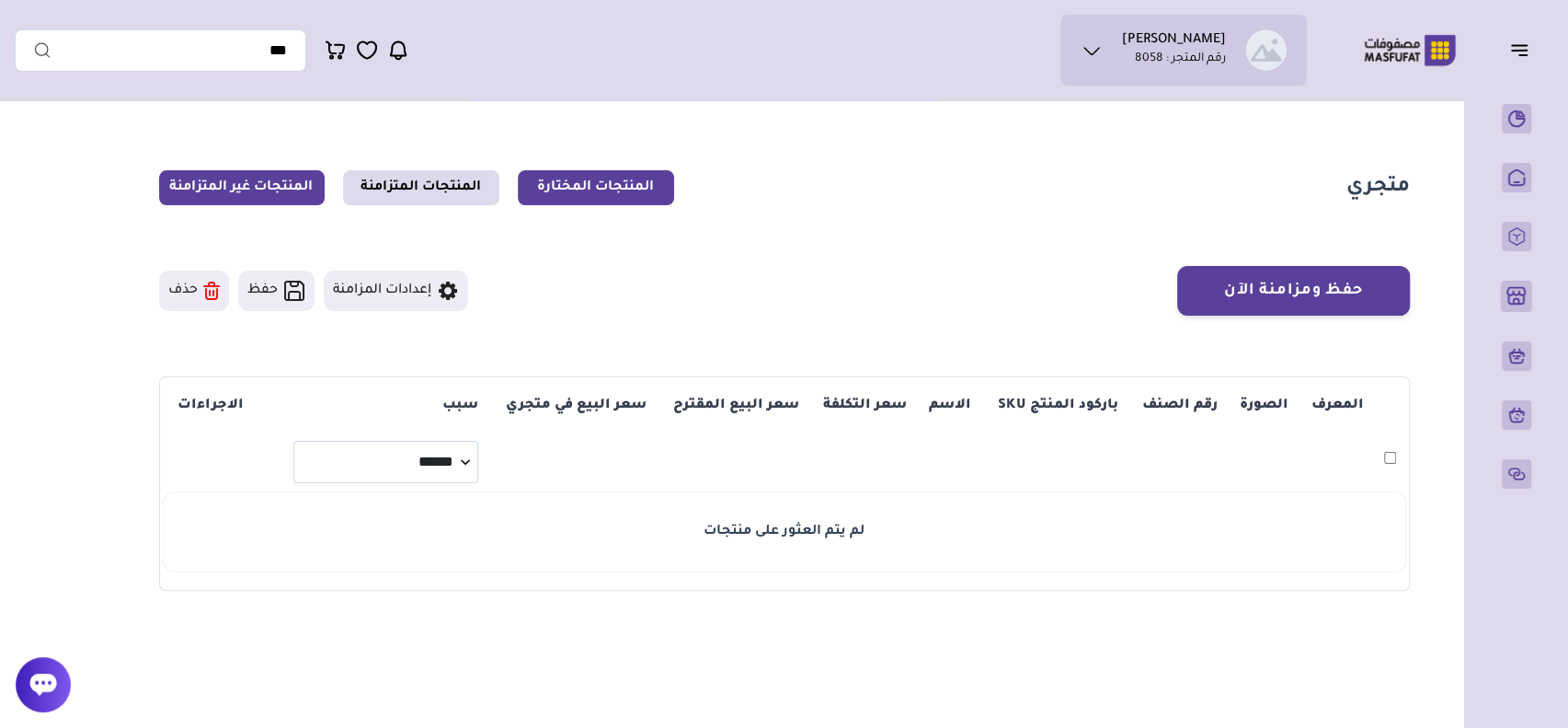
click at [649, 194] on link "المنتجات المختارة" at bounding box center [595, 188] width 156 height 35
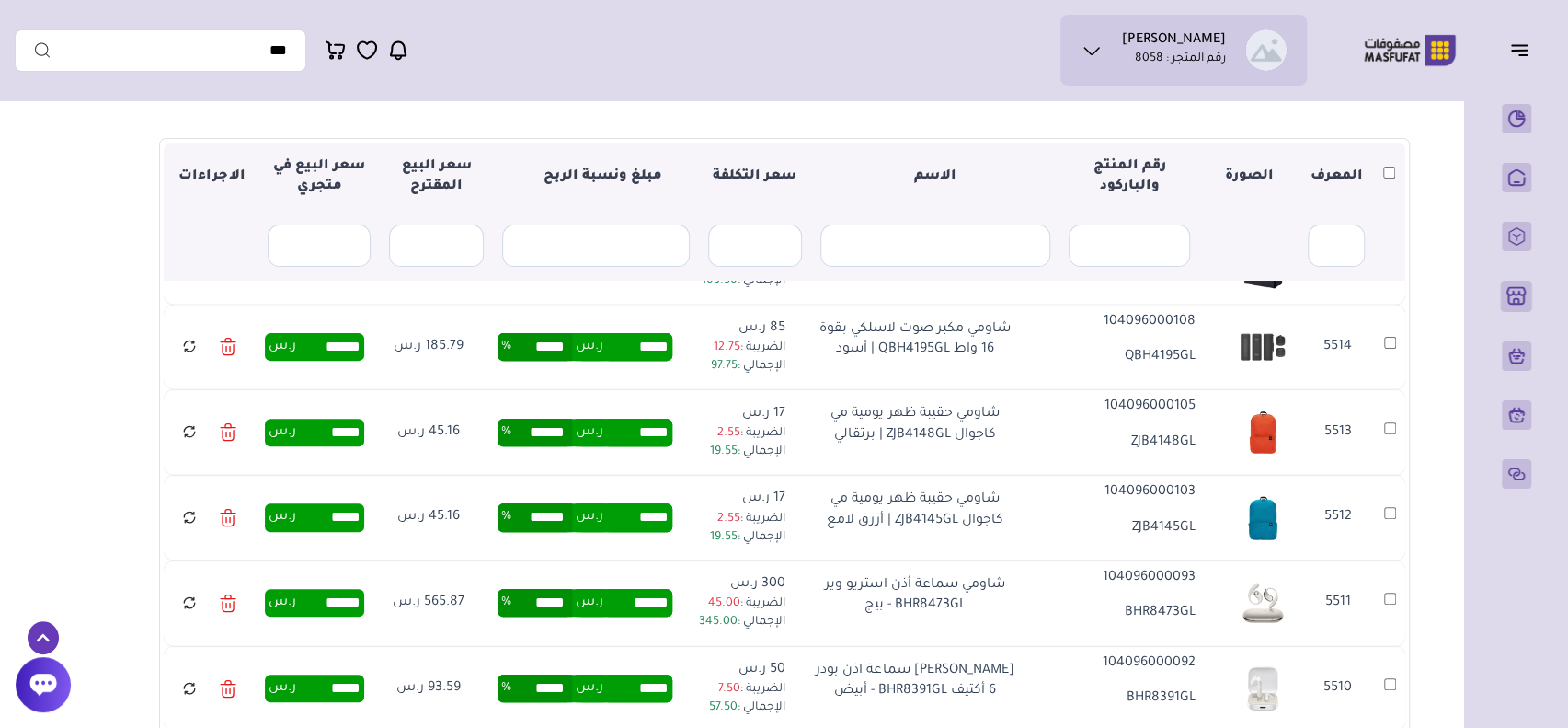
scroll to position [233, 0]
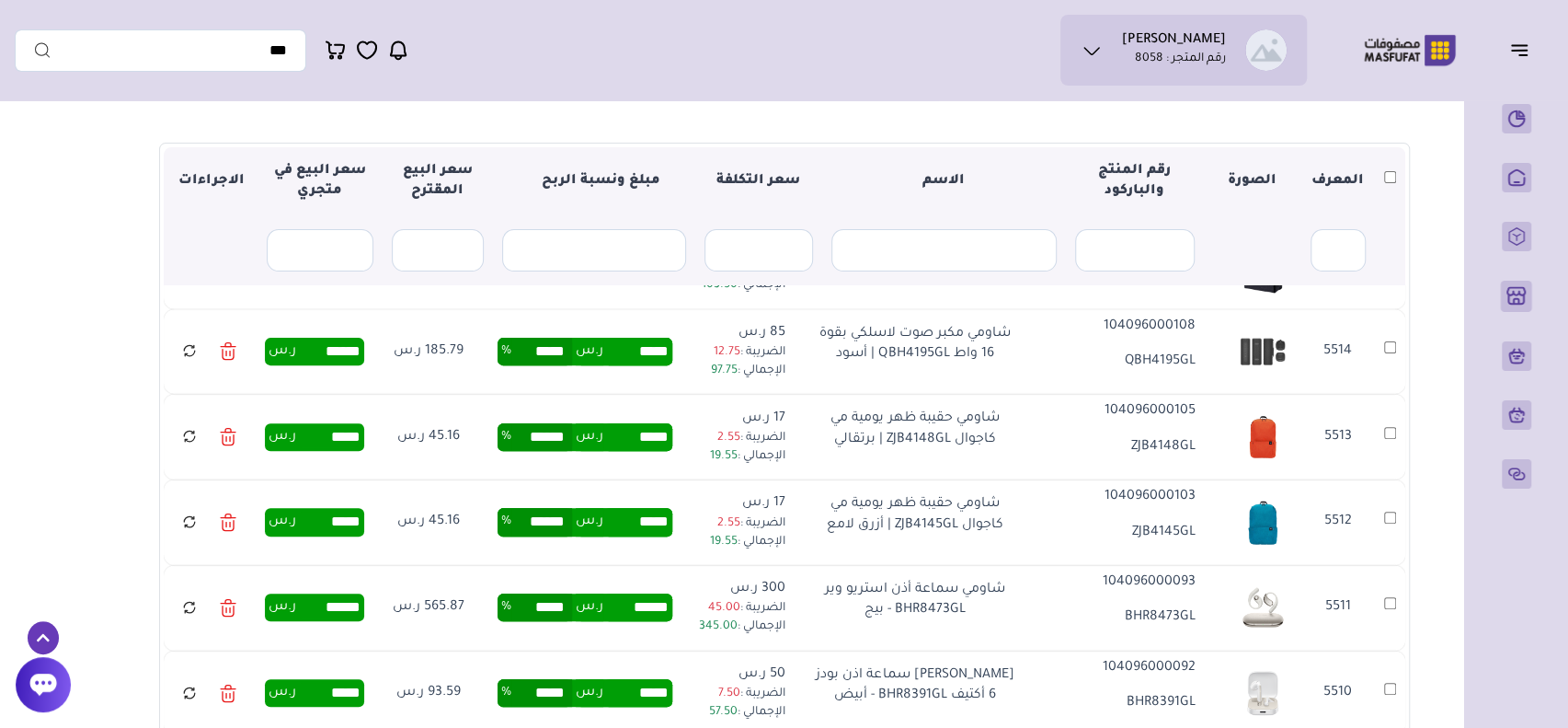
click at [1391, 170] on th at bounding box center [1390, 182] width 31 height 69
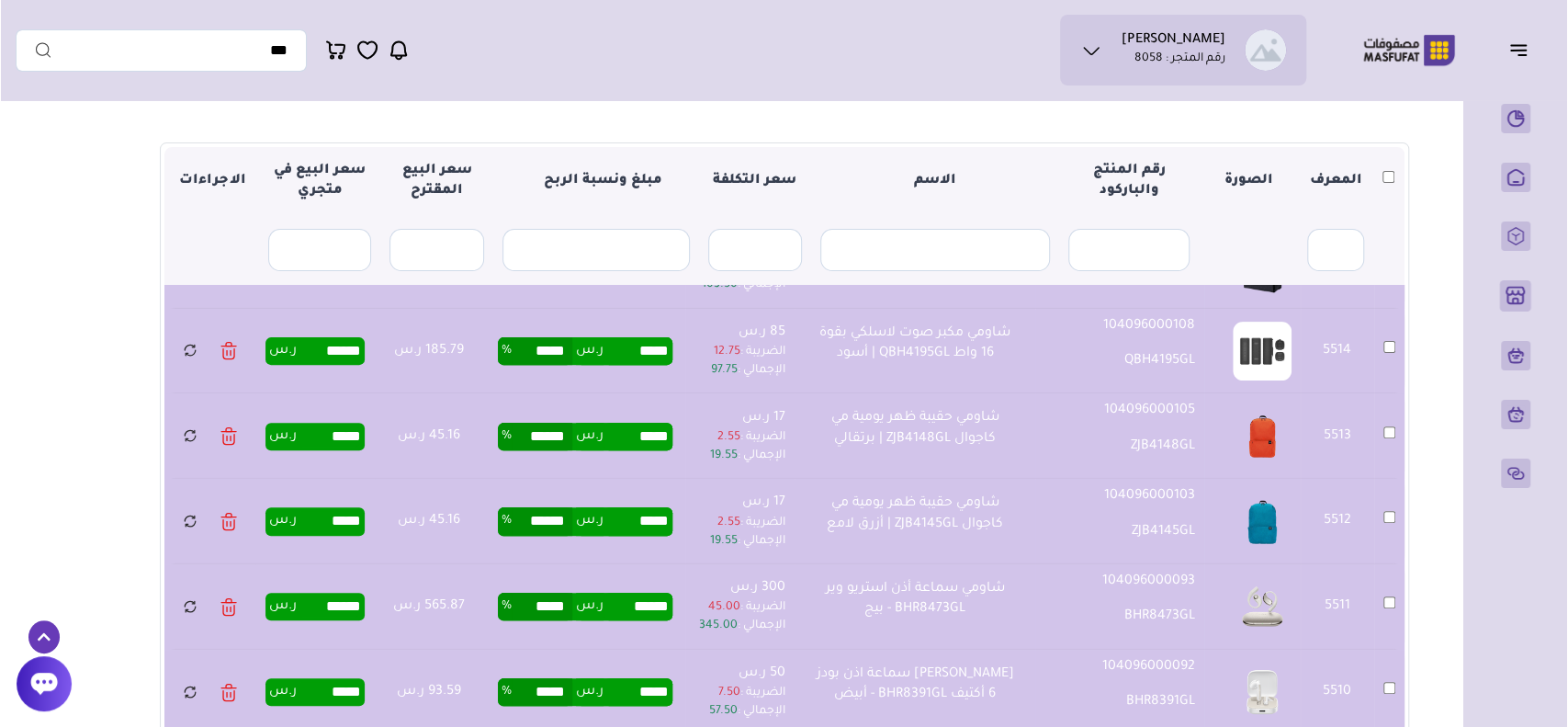
scroll to position [142, 0]
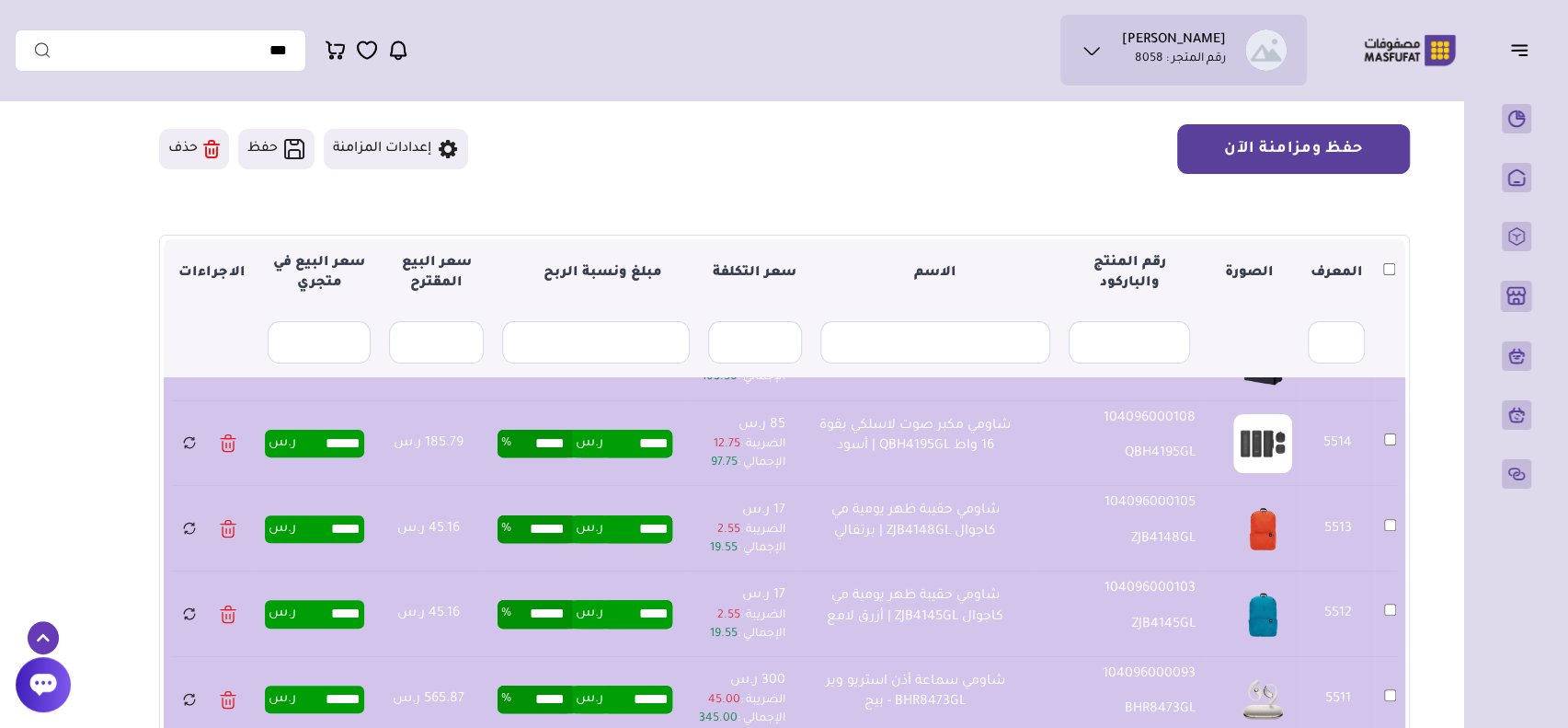
click at [1300, 150] on button "حفظ ومزامنة الآن" at bounding box center [1293, 149] width 232 height 50
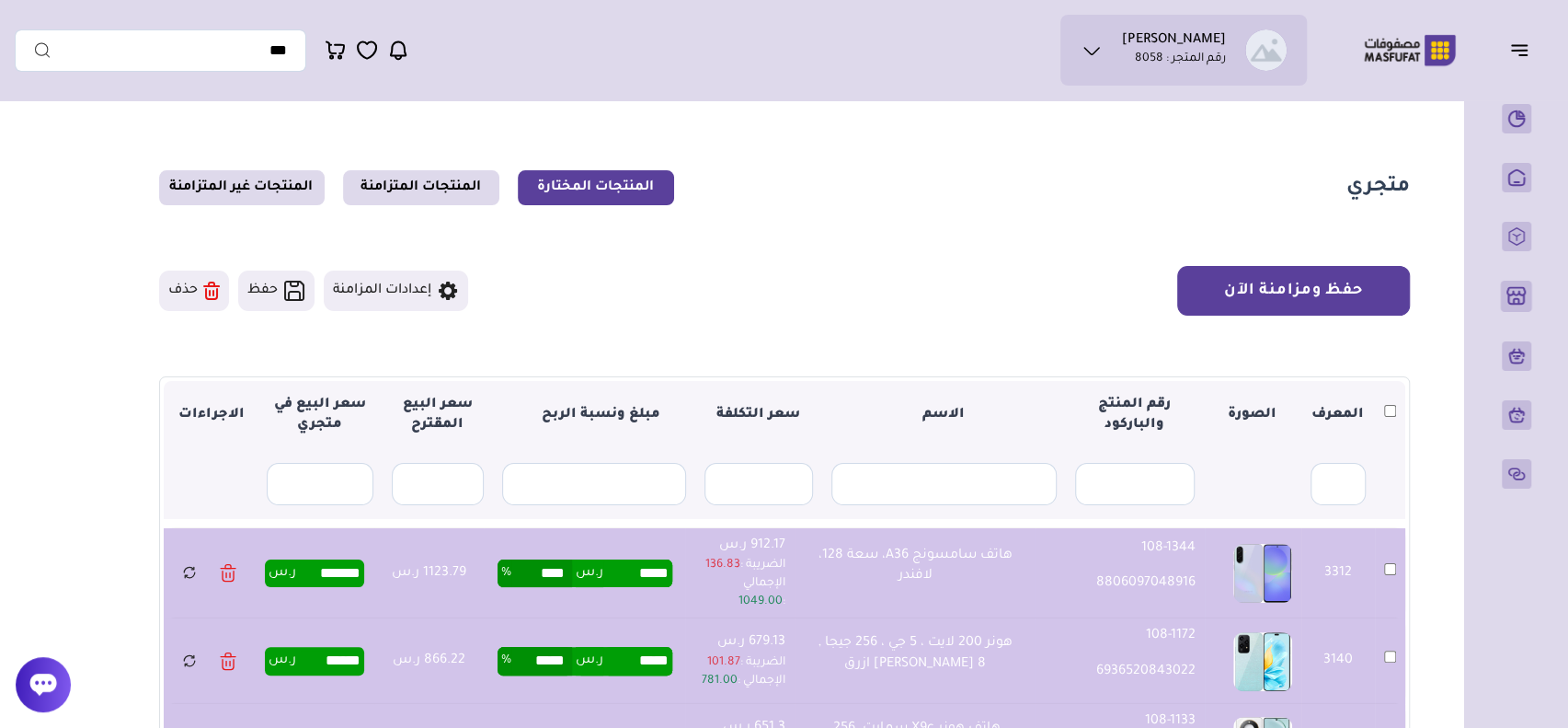
click at [1352, 303] on button "حفظ ومزامنة الآن" at bounding box center [1293, 291] width 232 height 50
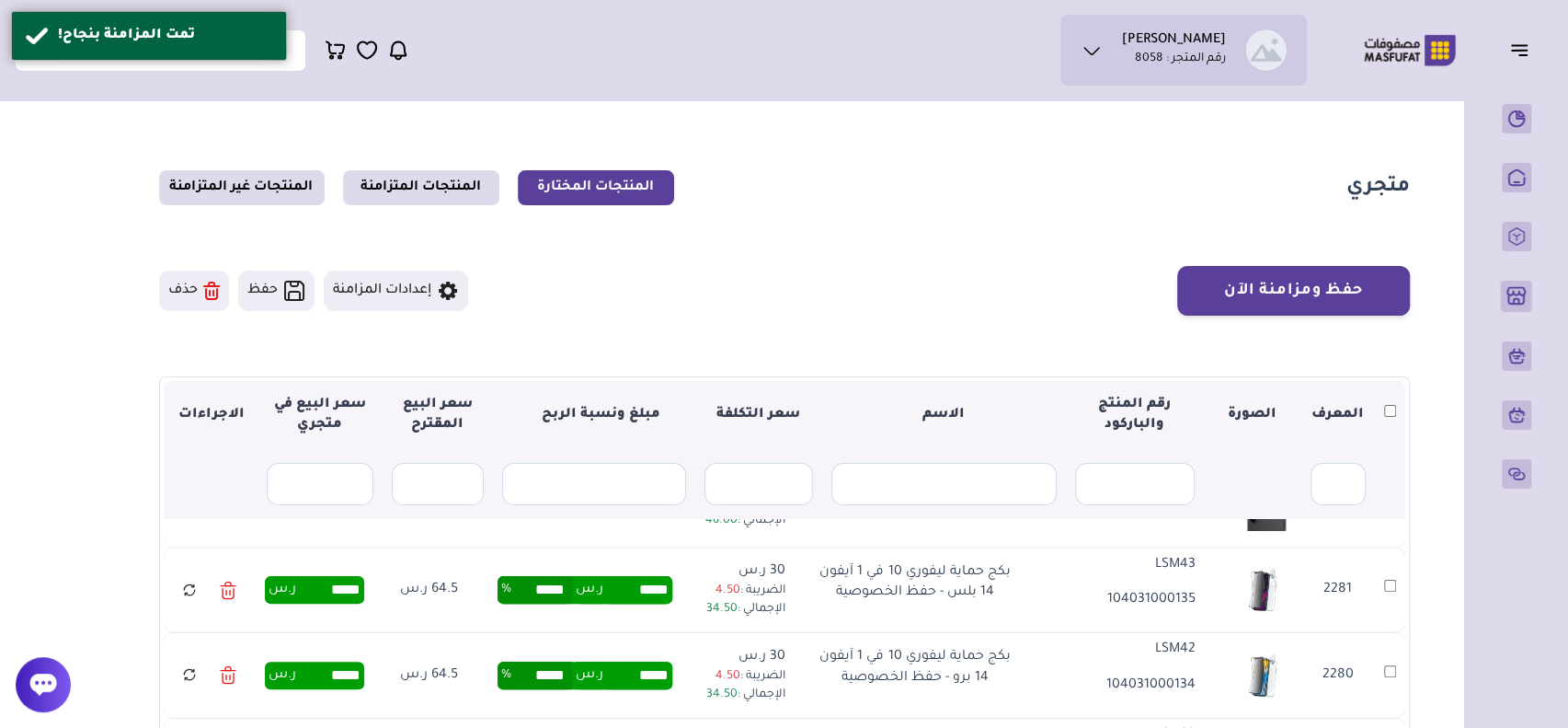
scroll to position [1034, 0]
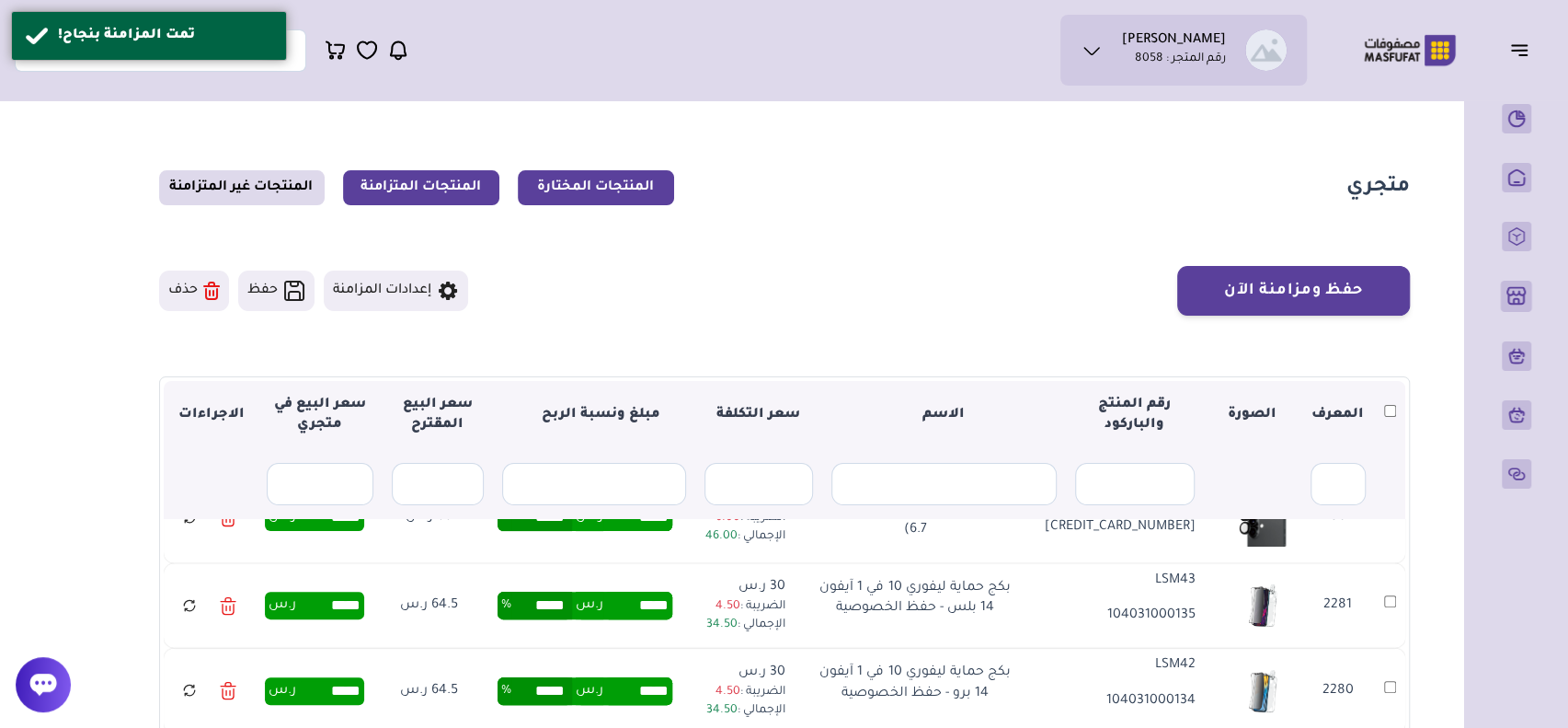
click at [430, 182] on link "المنتجات المتزامنة" at bounding box center [421, 188] width 156 height 35
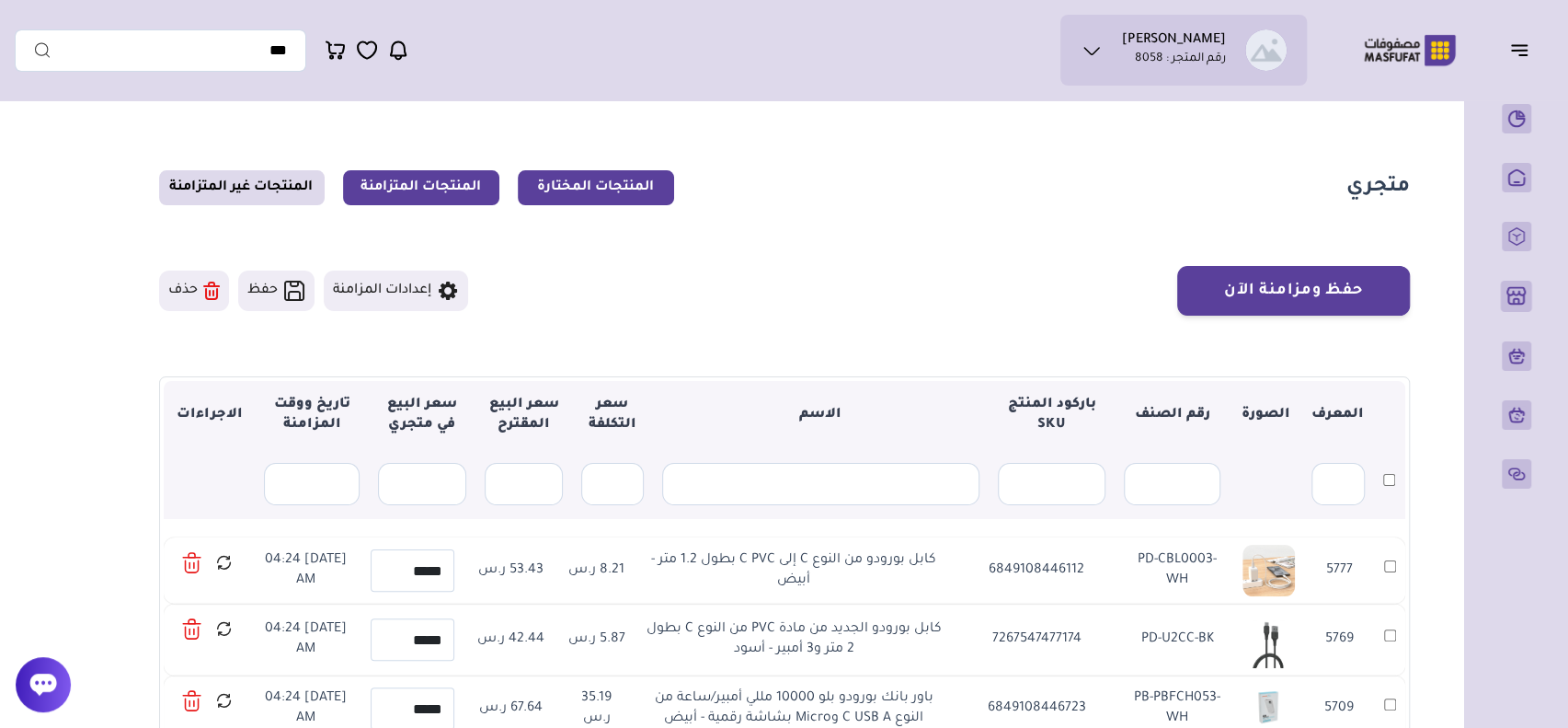
click at [556, 204] on link "المنتجات المختارة" at bounding box center [595, 188] width 156 height 35
click at [591, 199] on link "المنتجات المختارة" at bounding box center [595, 188] width 156 height 35
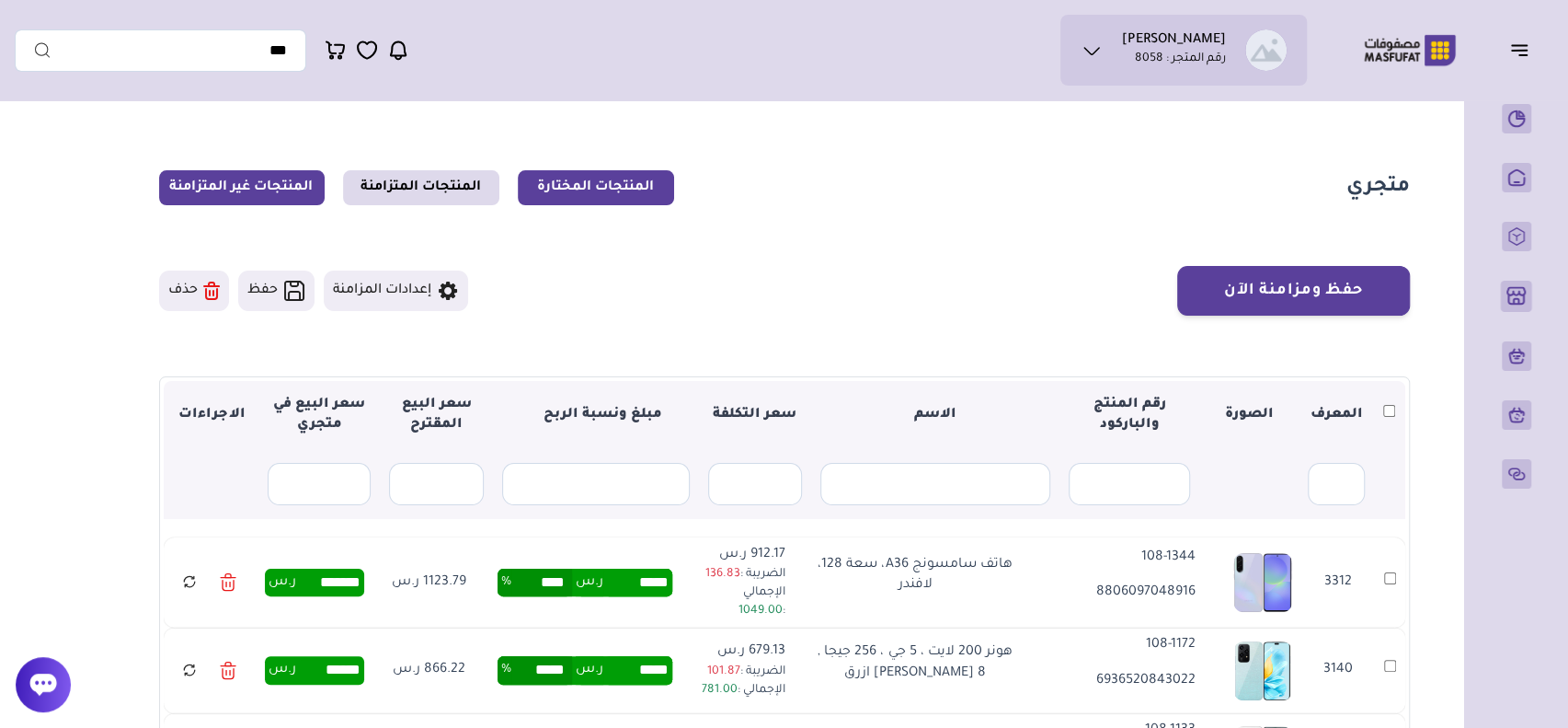
click at [250, 197] on link "المنتجات غير المتزامنة" at bounding box center [242, 188] width 166 height 35
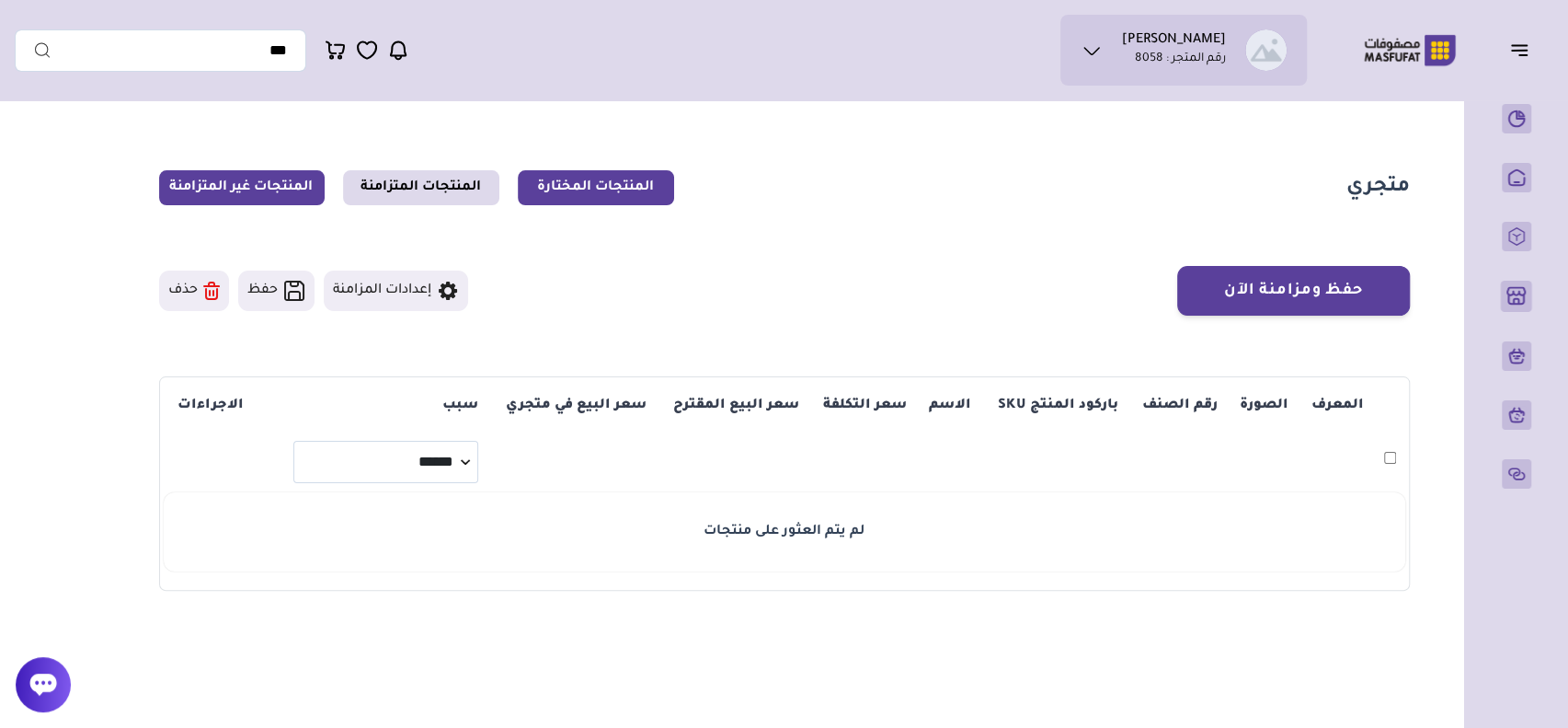
click at [596, 182] on link "المنتجات المختارة" at bounding box center [595, 188] width 156 height 35
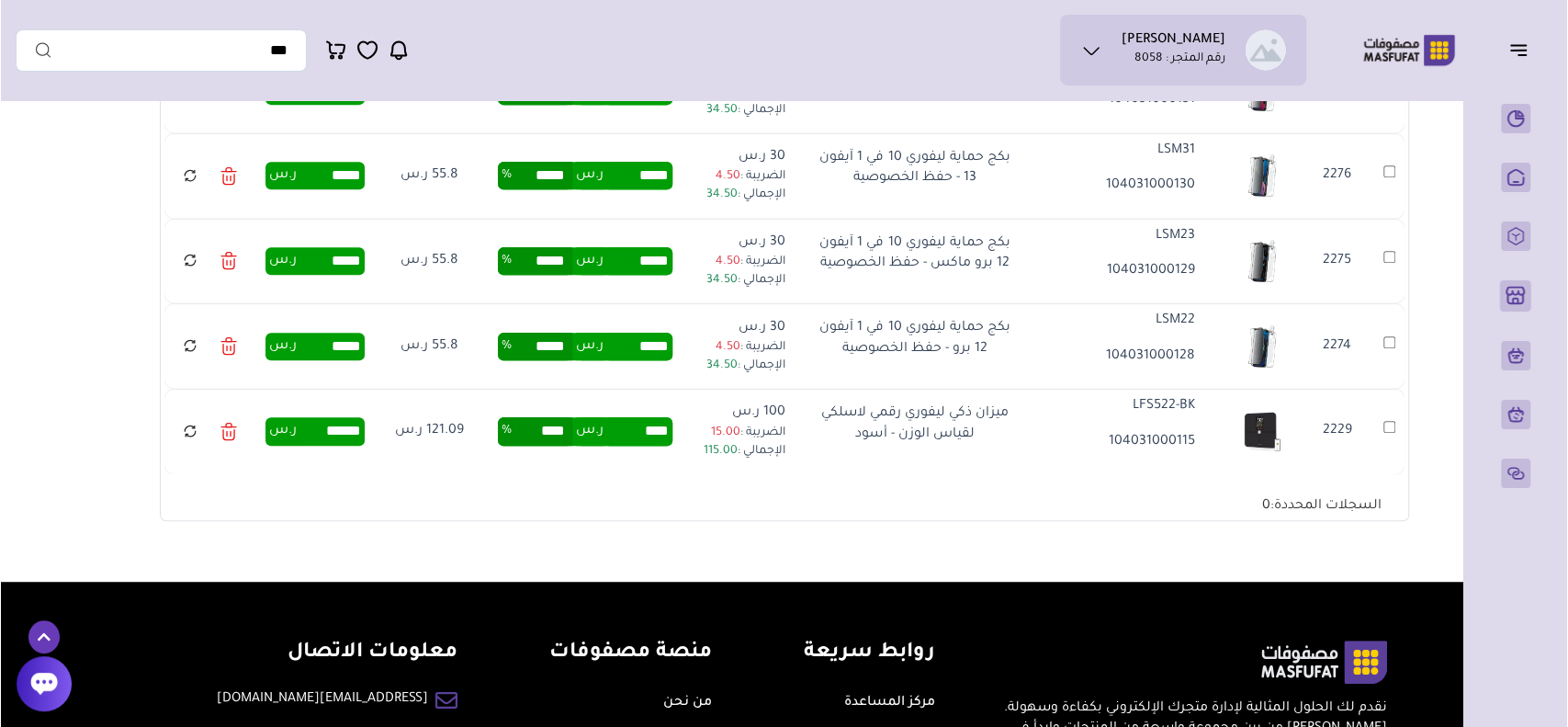
scroll to position [50, 0]
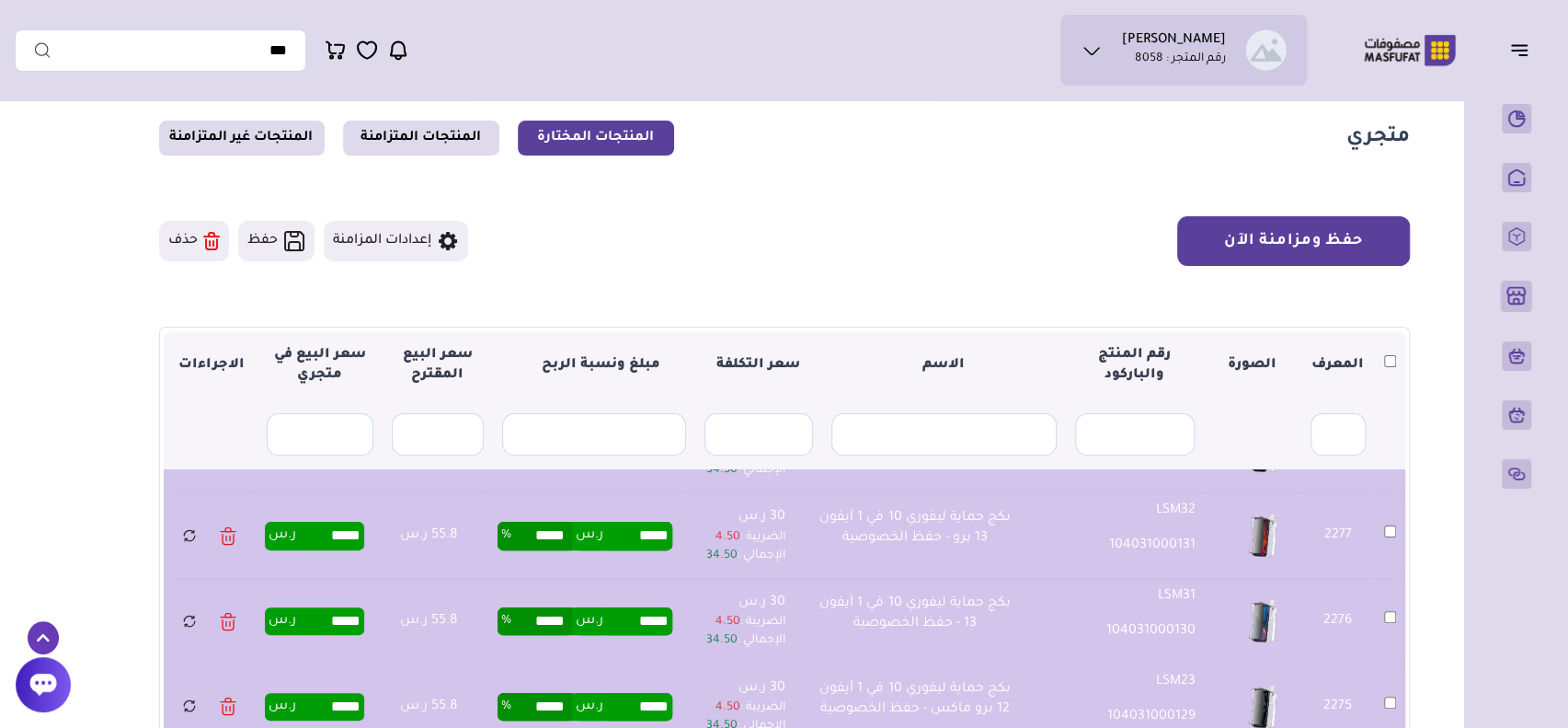
click at [1325, 243] on button "حفظ ومزامنة الآن" at bounding box center [1293, 242] width 232 height 50
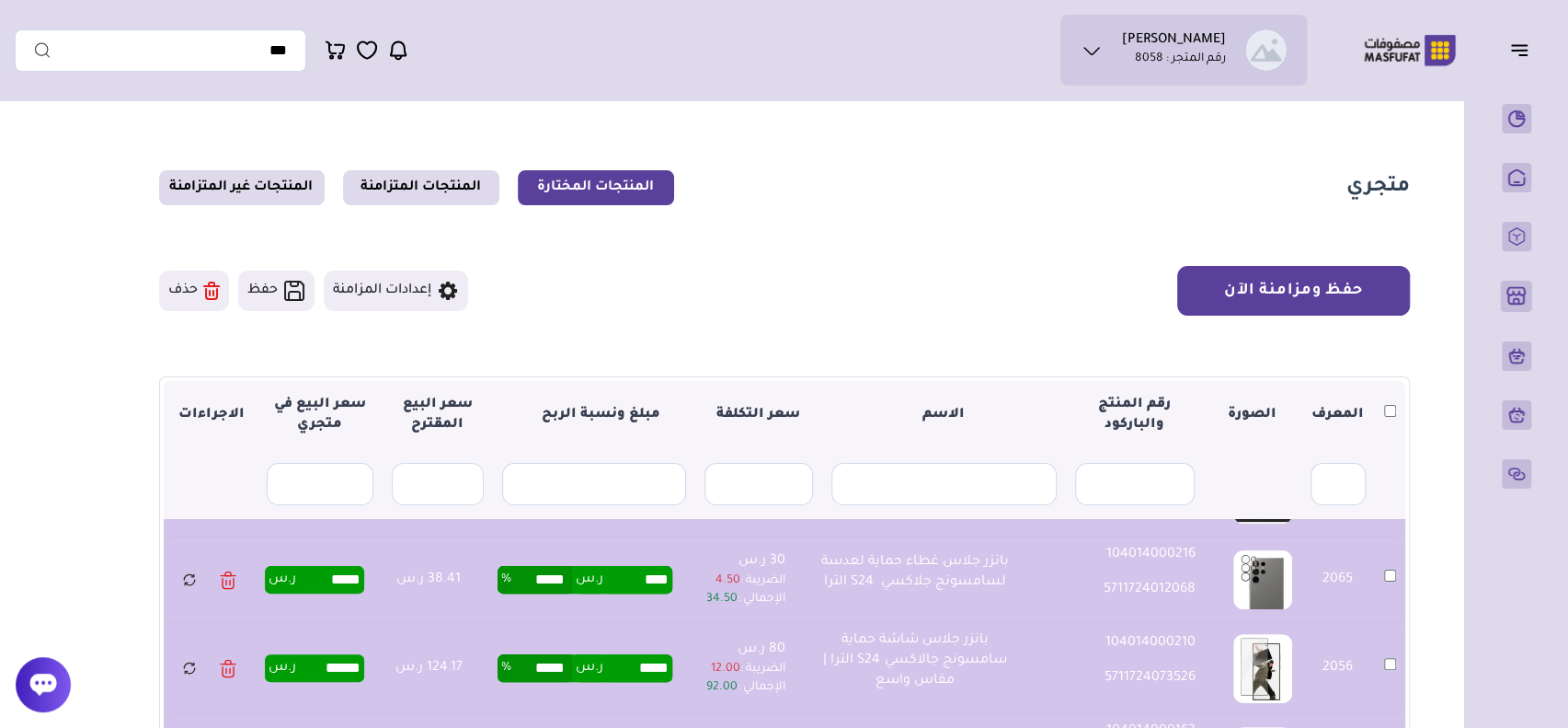
click at [1343, 279] on button "حفظ ومزامنة الآن" at bounding box center [1293, 291] width 232 height 50
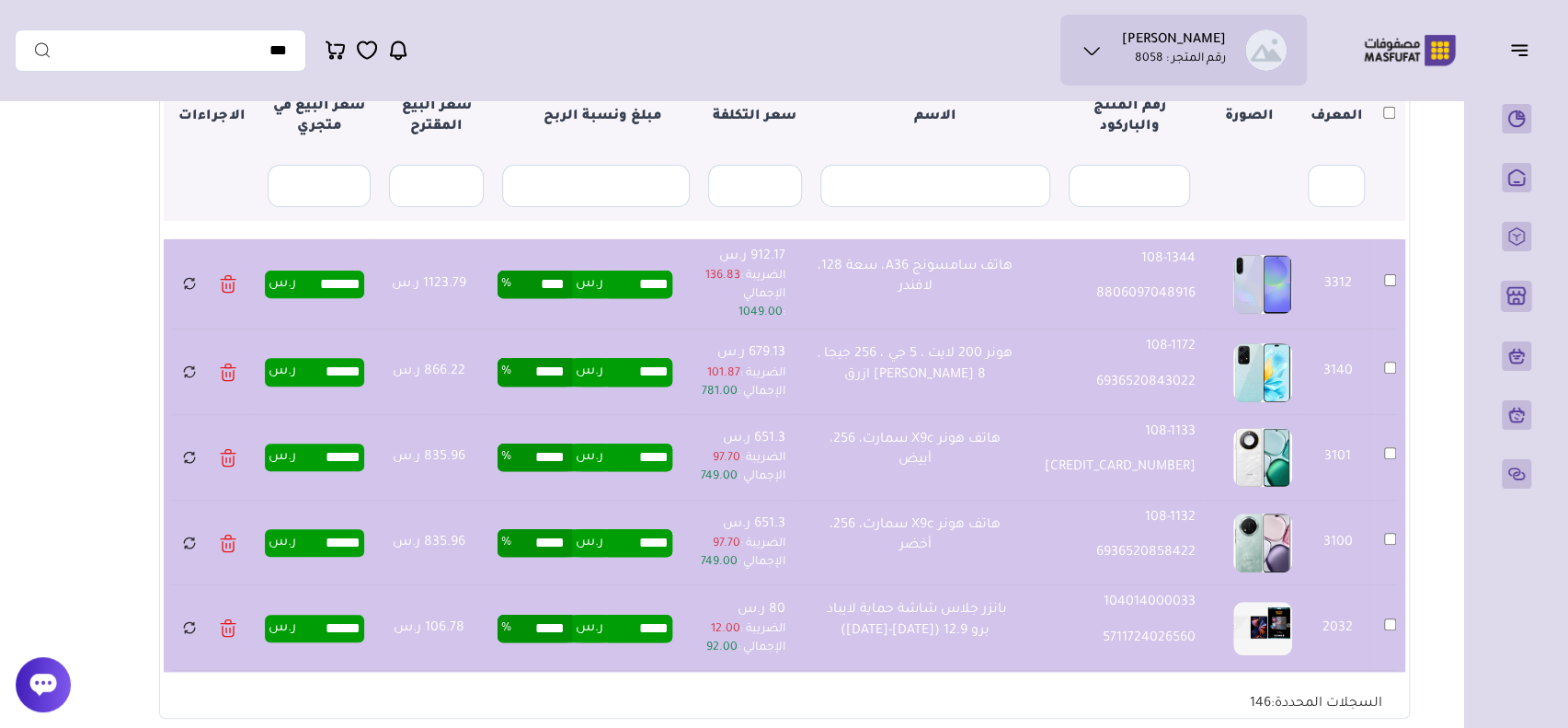
scroll to position [694, 0]
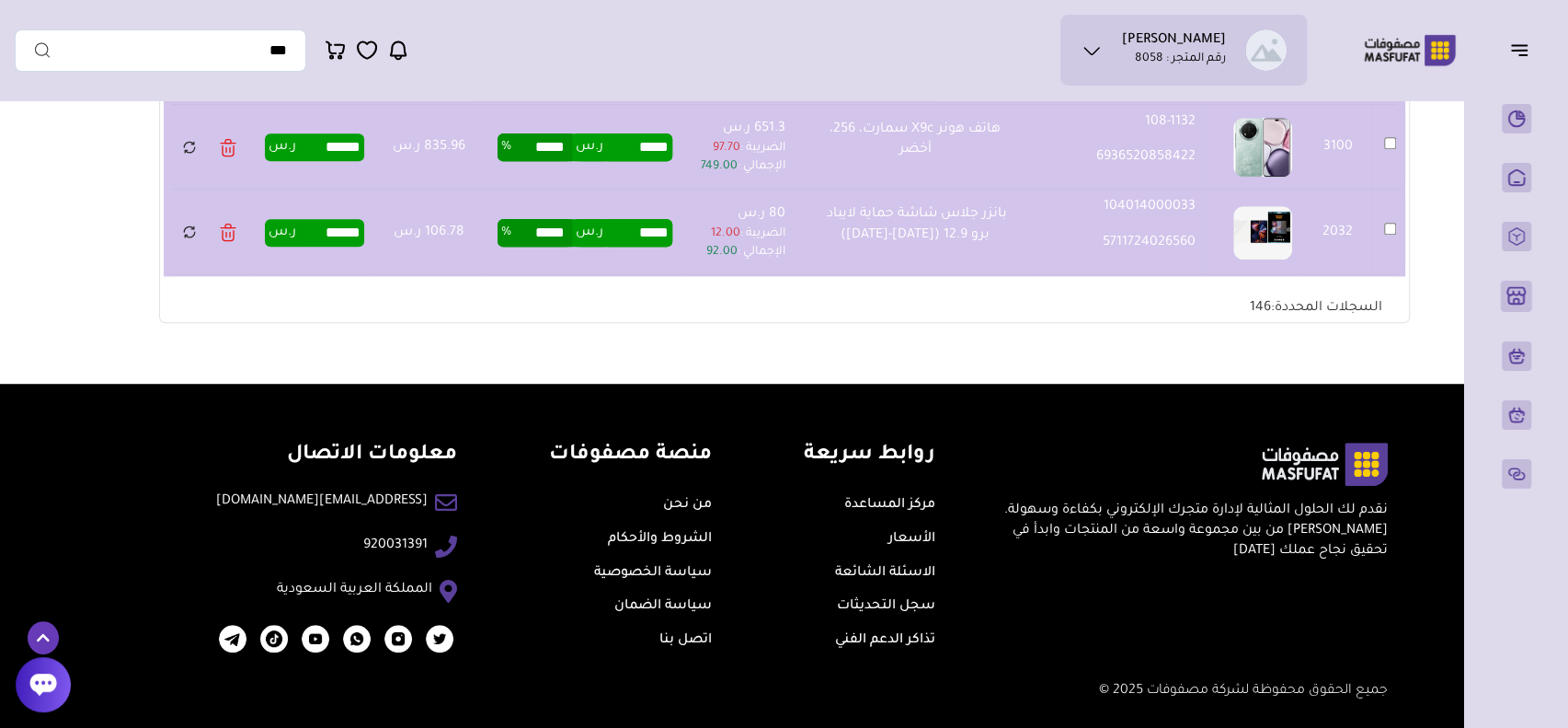
drag, startPoint x: 1382, startPoint y: 307, endPoint x: 1336, endPoint y: 333, distance: 52.8
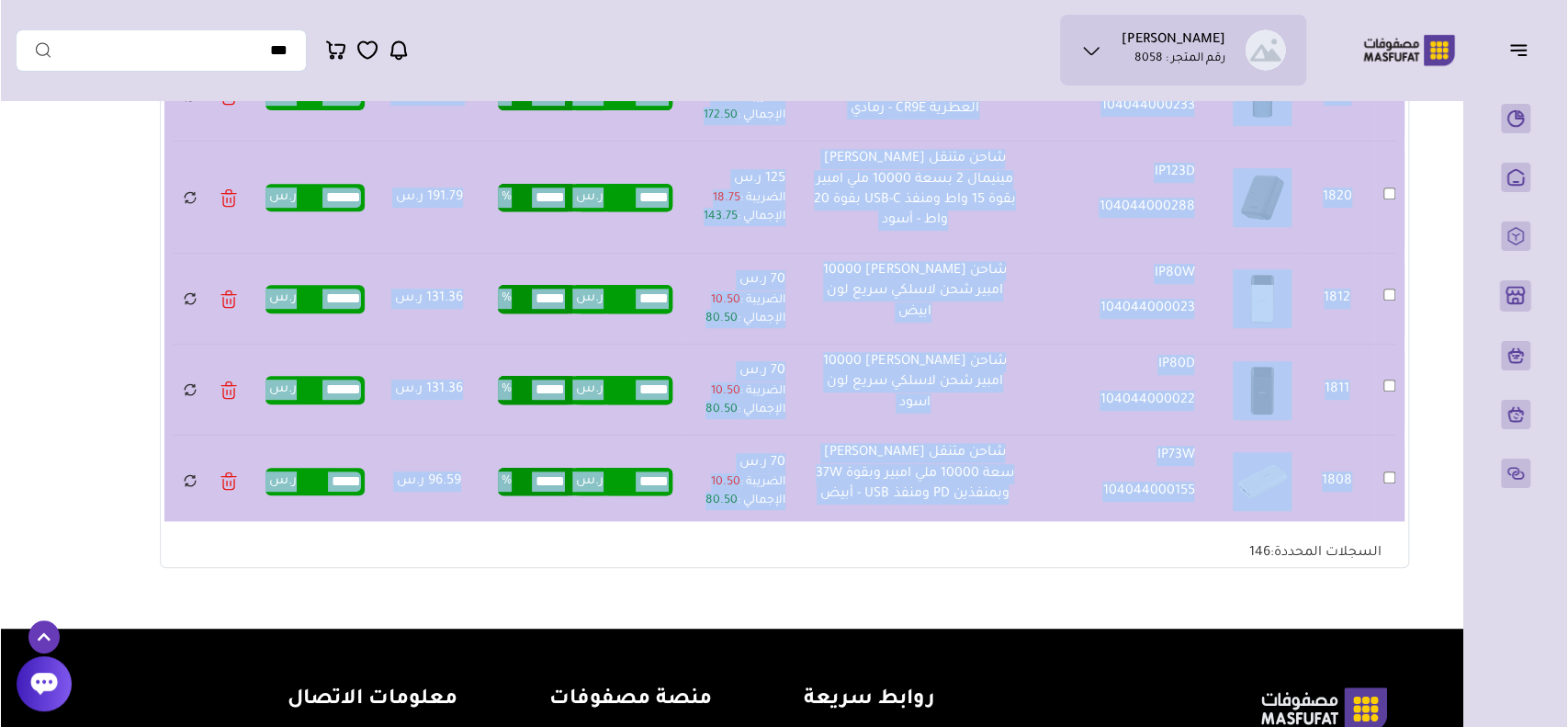
scroll to position [0, 0]
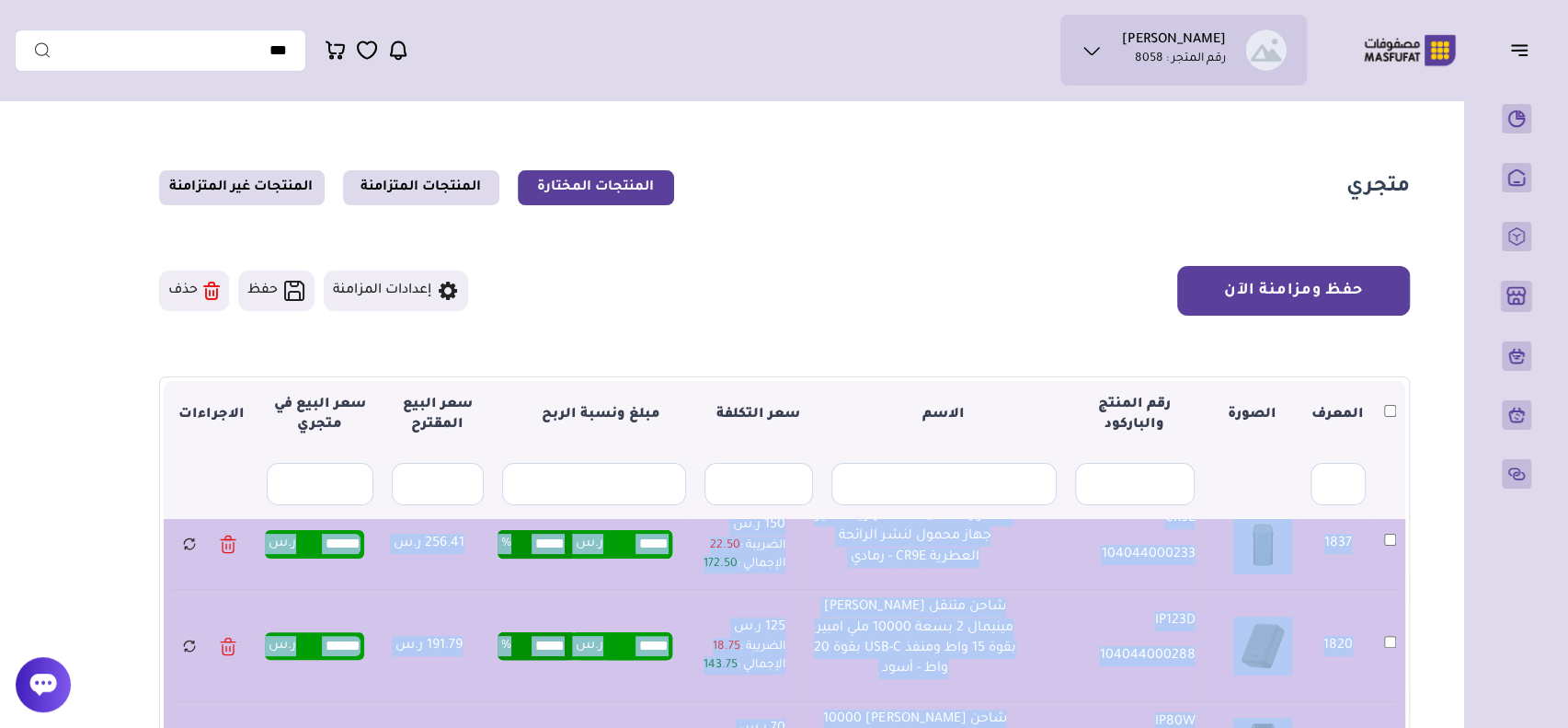
click at [1341, 301] on button "حفظ ومزامنة الآن" at bounding box center [1293, 291] width 232 height 50
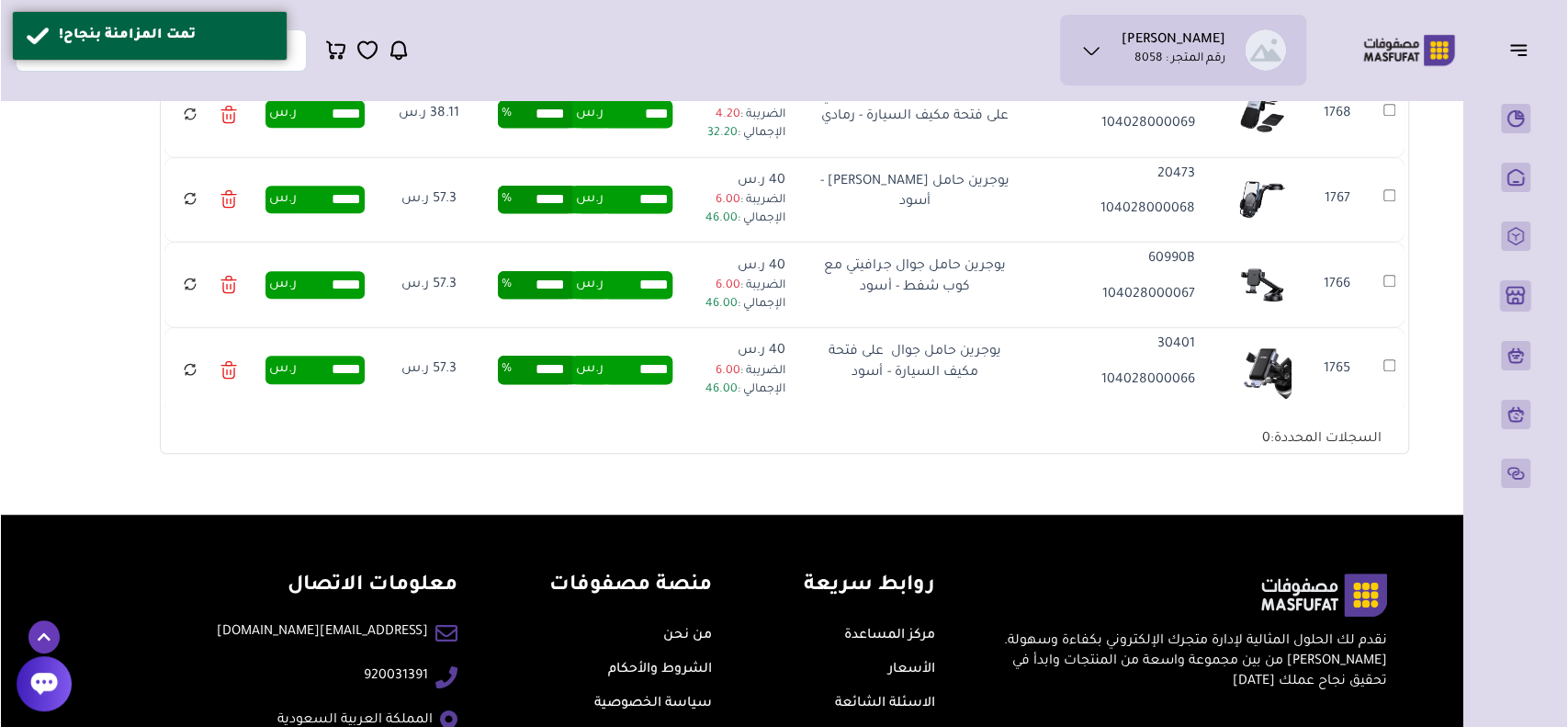
scroll to position [142, 0]
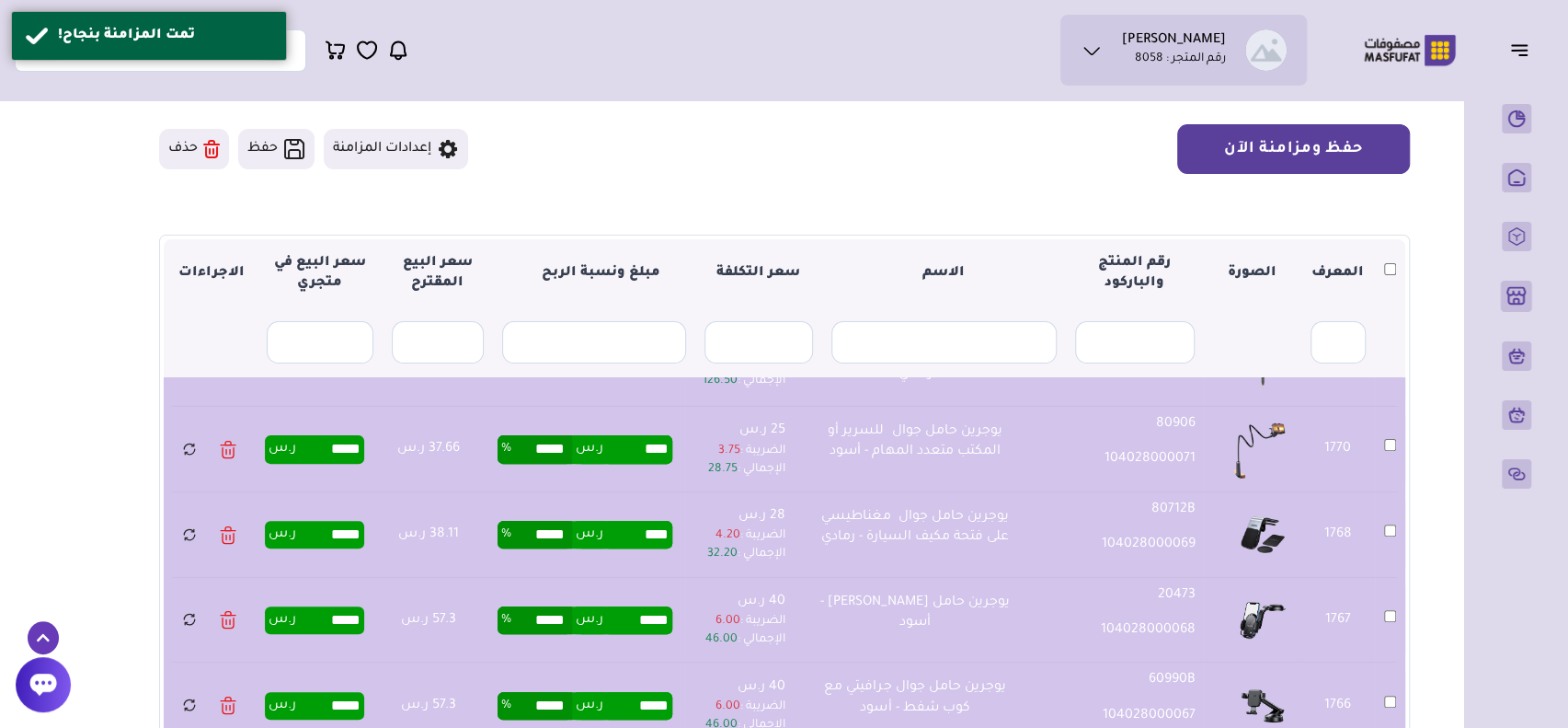
click at [1331, 135] on button "حفظ ومزامنة الآن" at bounding box center [1293, 149] width 232 height 50
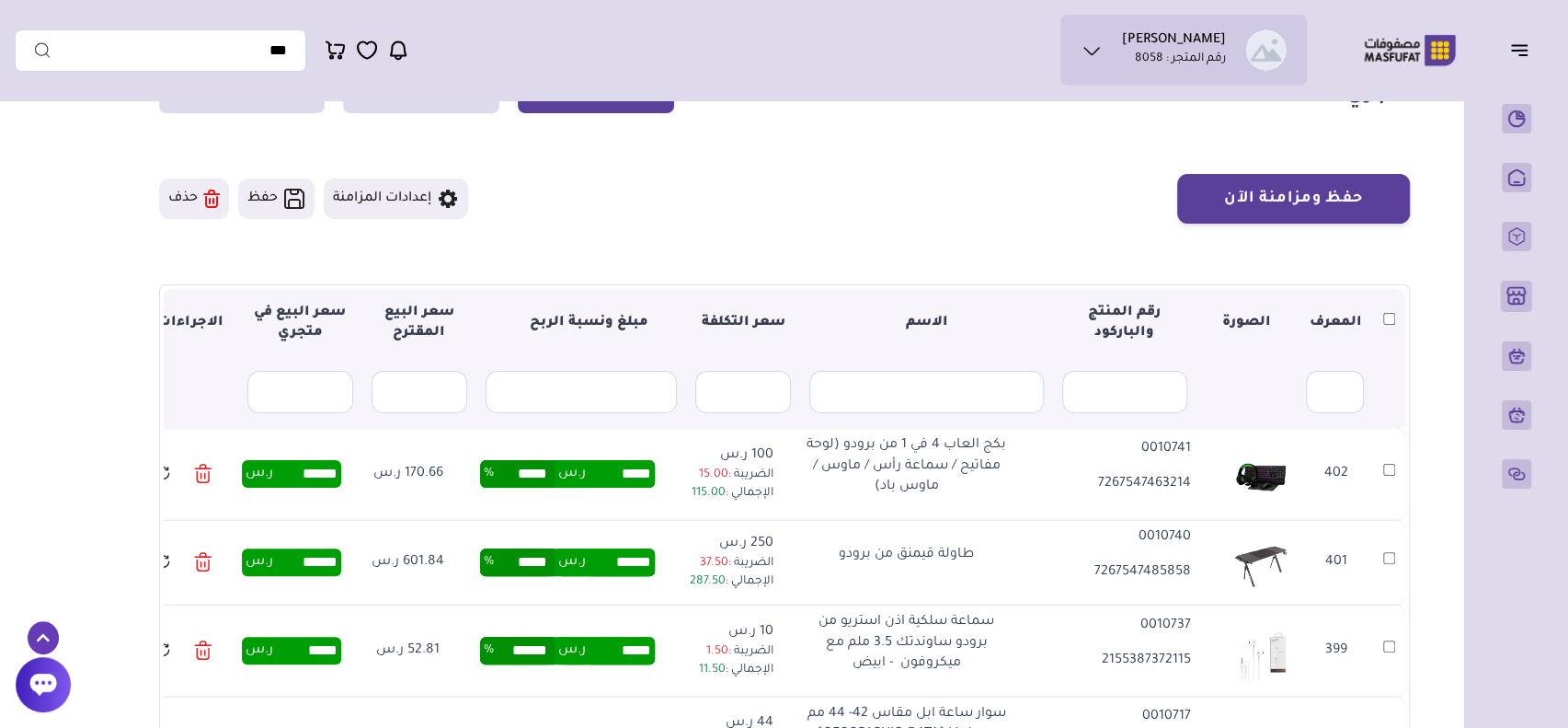
scroll to position [50, 0]
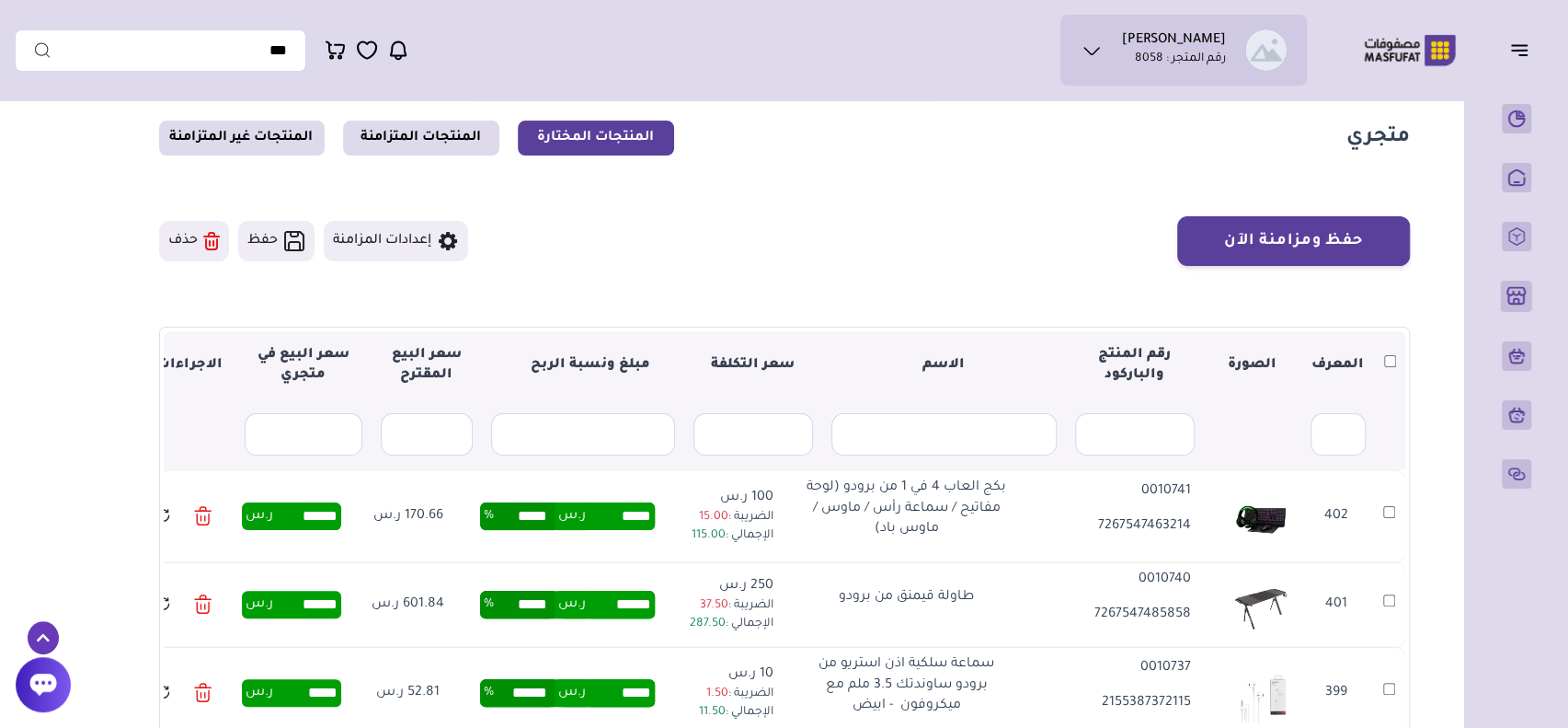
click at [1386, 353] on th at bounding box center [1390, 366] width 31 height 69
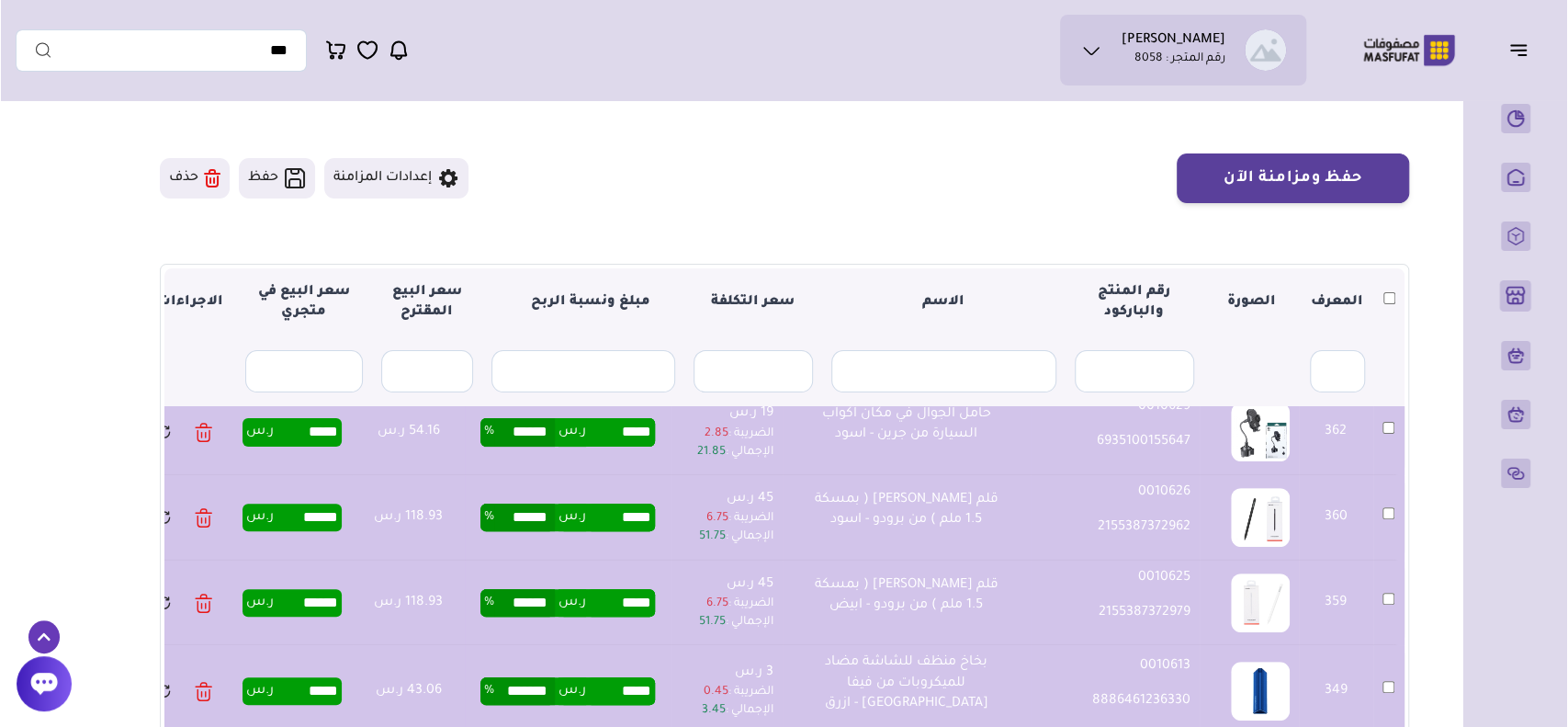
scroll to position [0, 0]
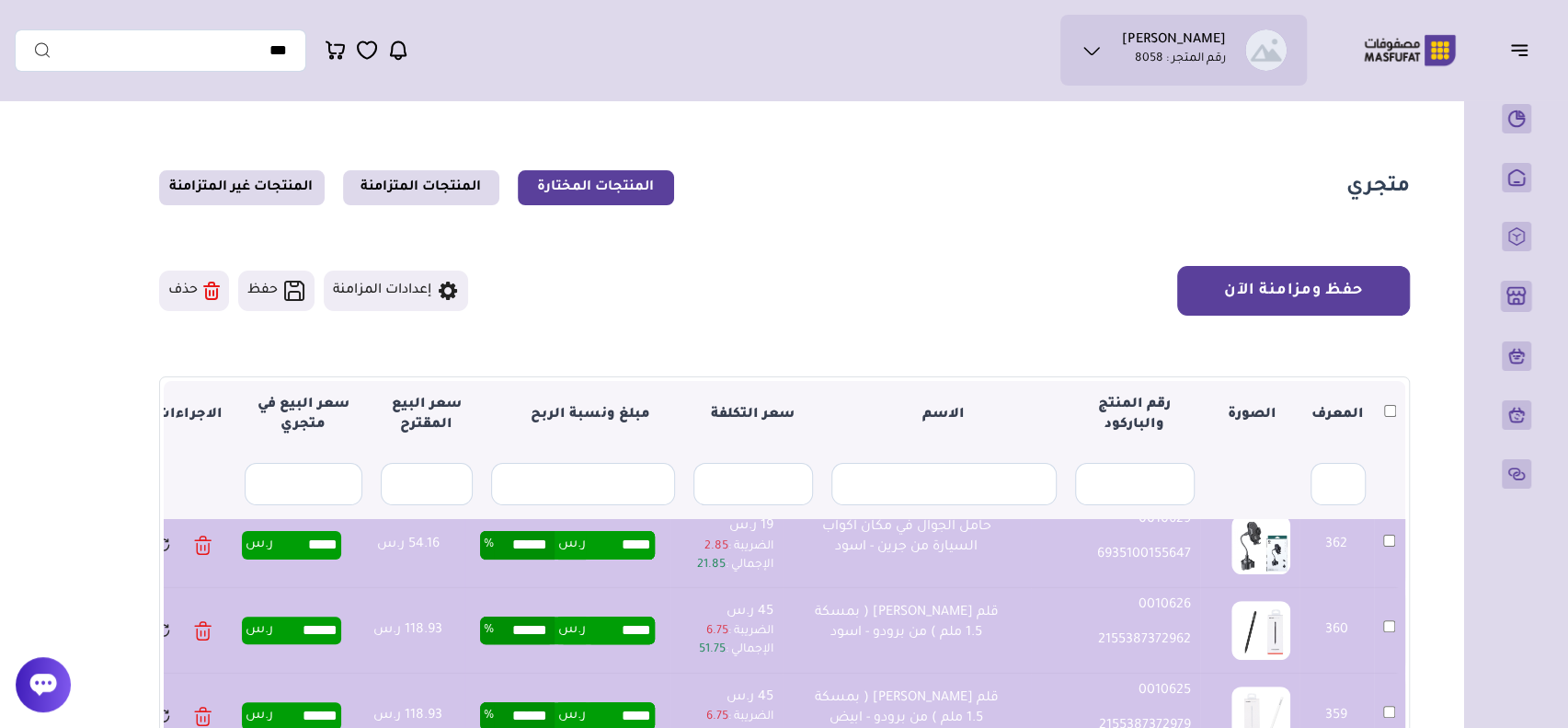
click at [1238, 285] on button "حفظ ومزامنة الآن" at bounding box center [1293, 291] width 232 height 50
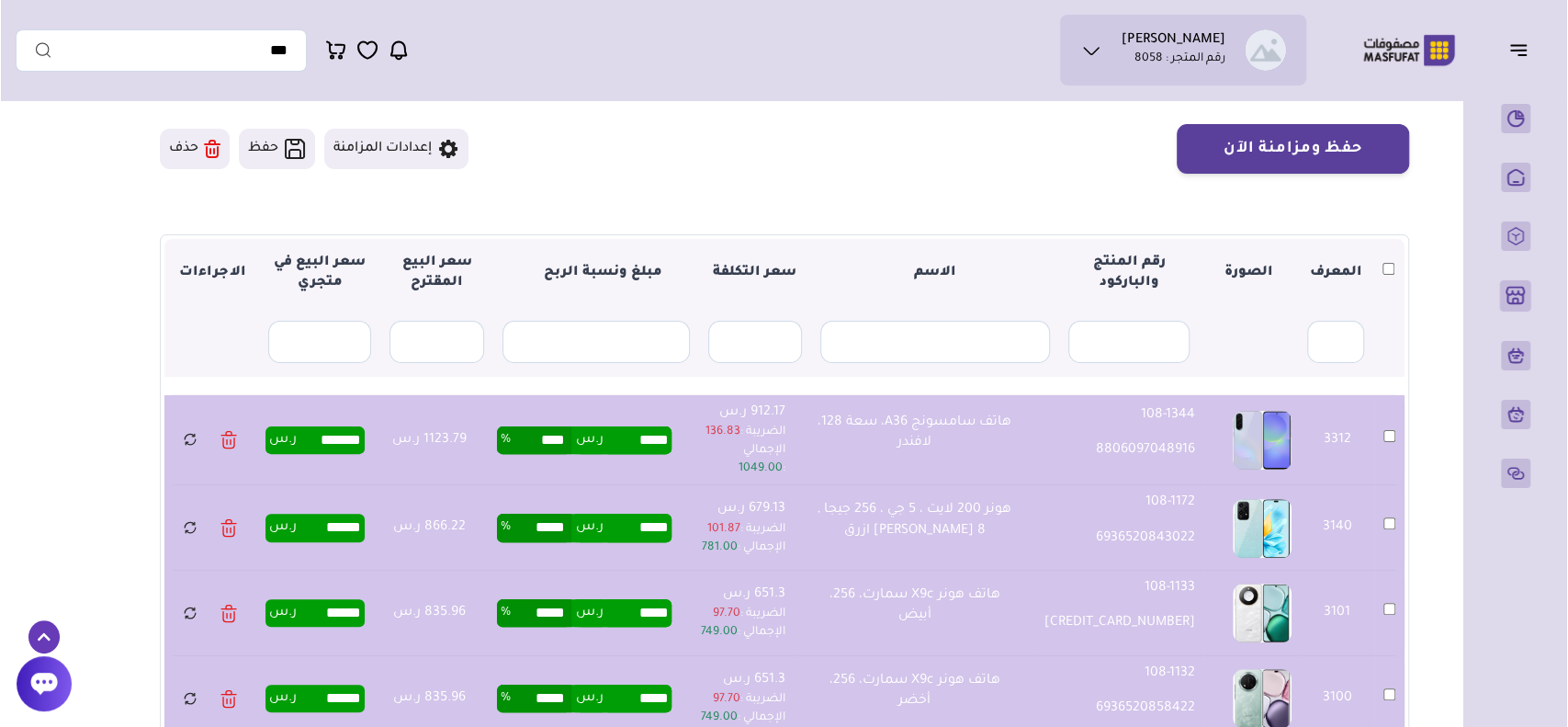
scroll to position [92, 0]
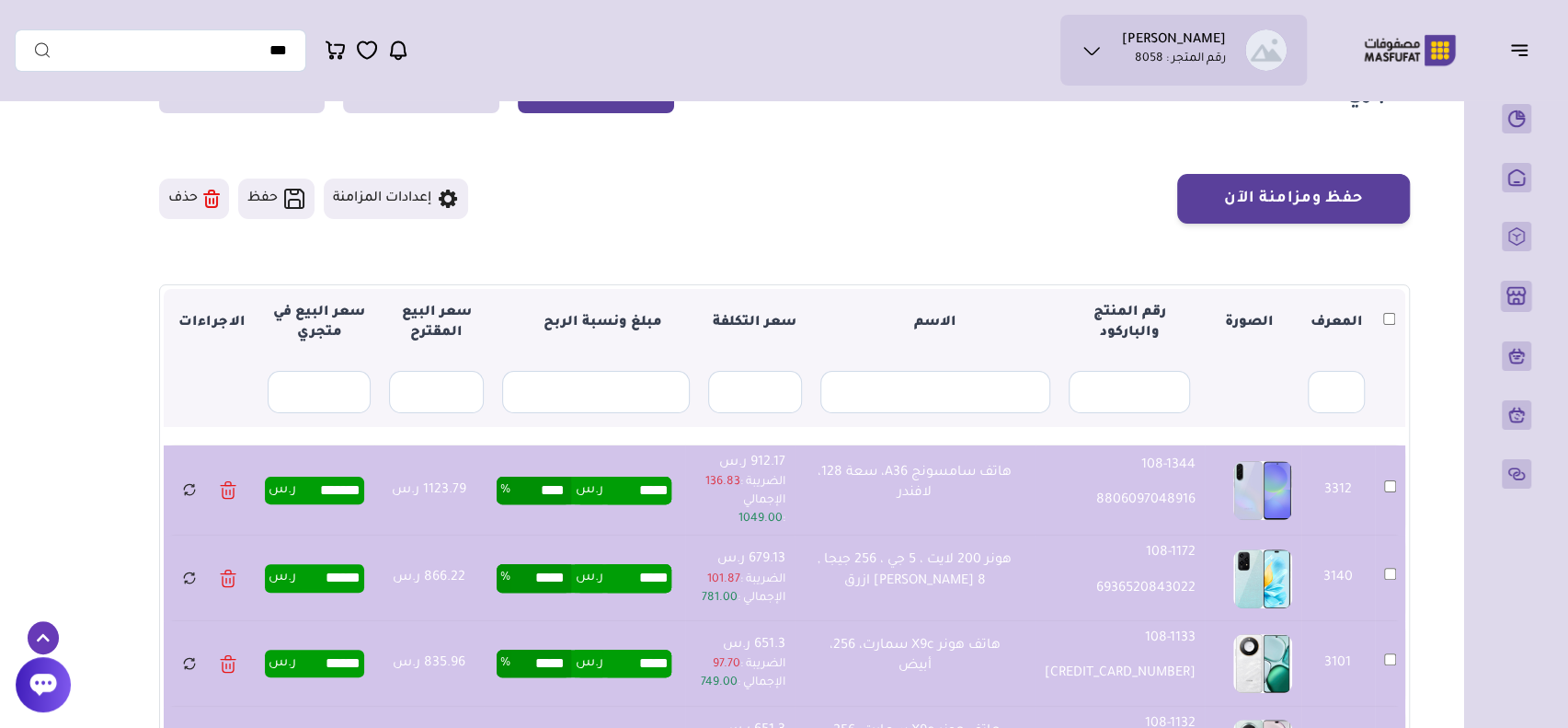
click at [190, 485] on icon at bounding box center [189, 488] width 10 height 6
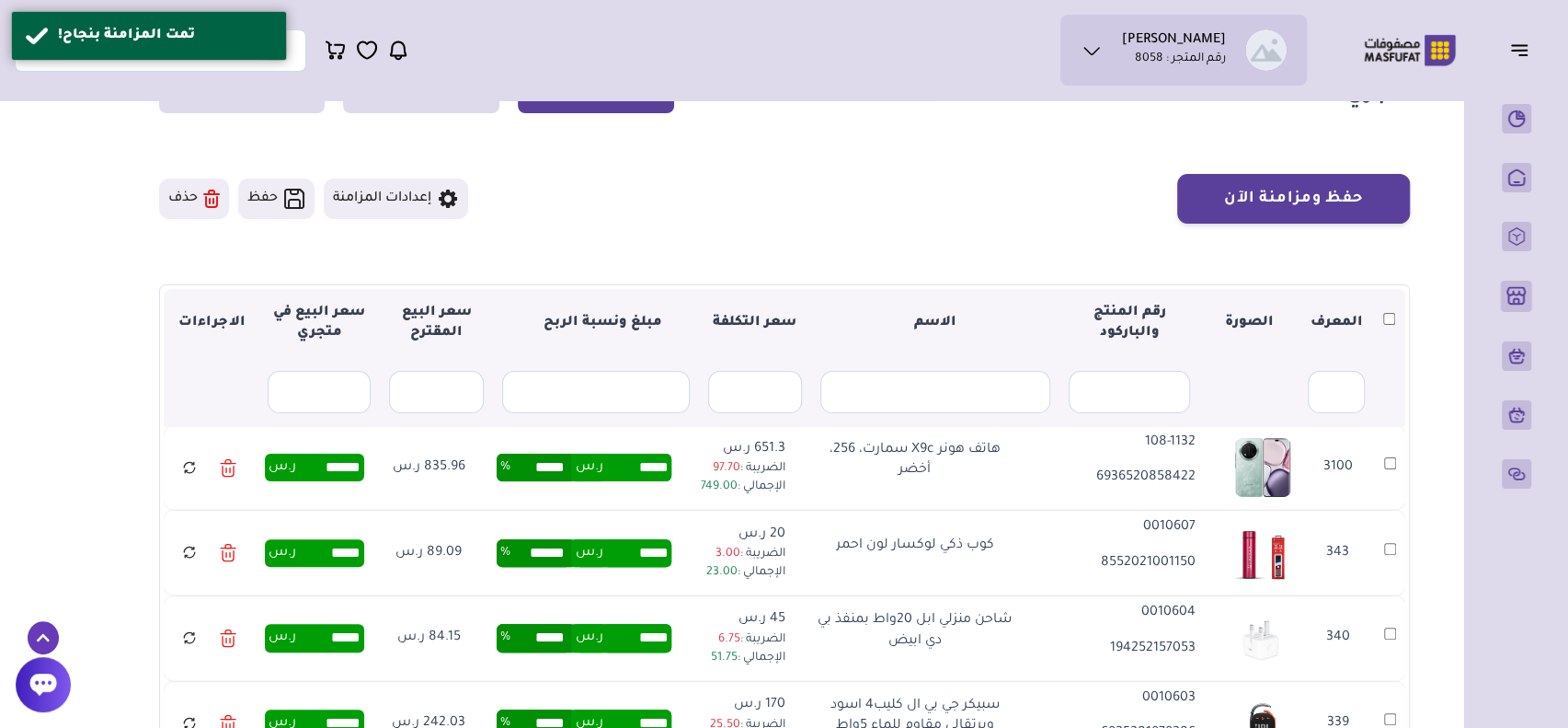
scroll to position [276, 0]
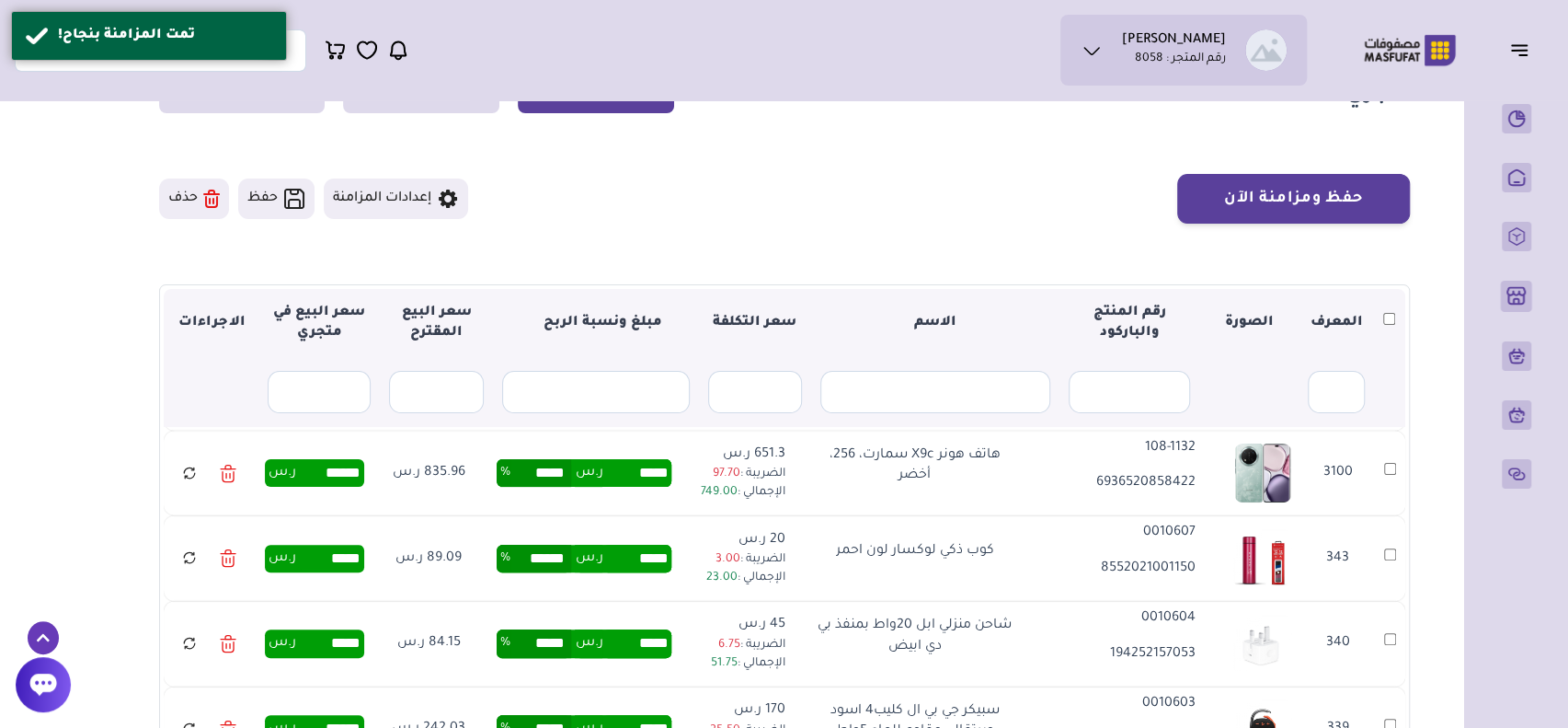
click at [1390, 548] on td "343" at bounding box center [1390, 559] width 31 height 85
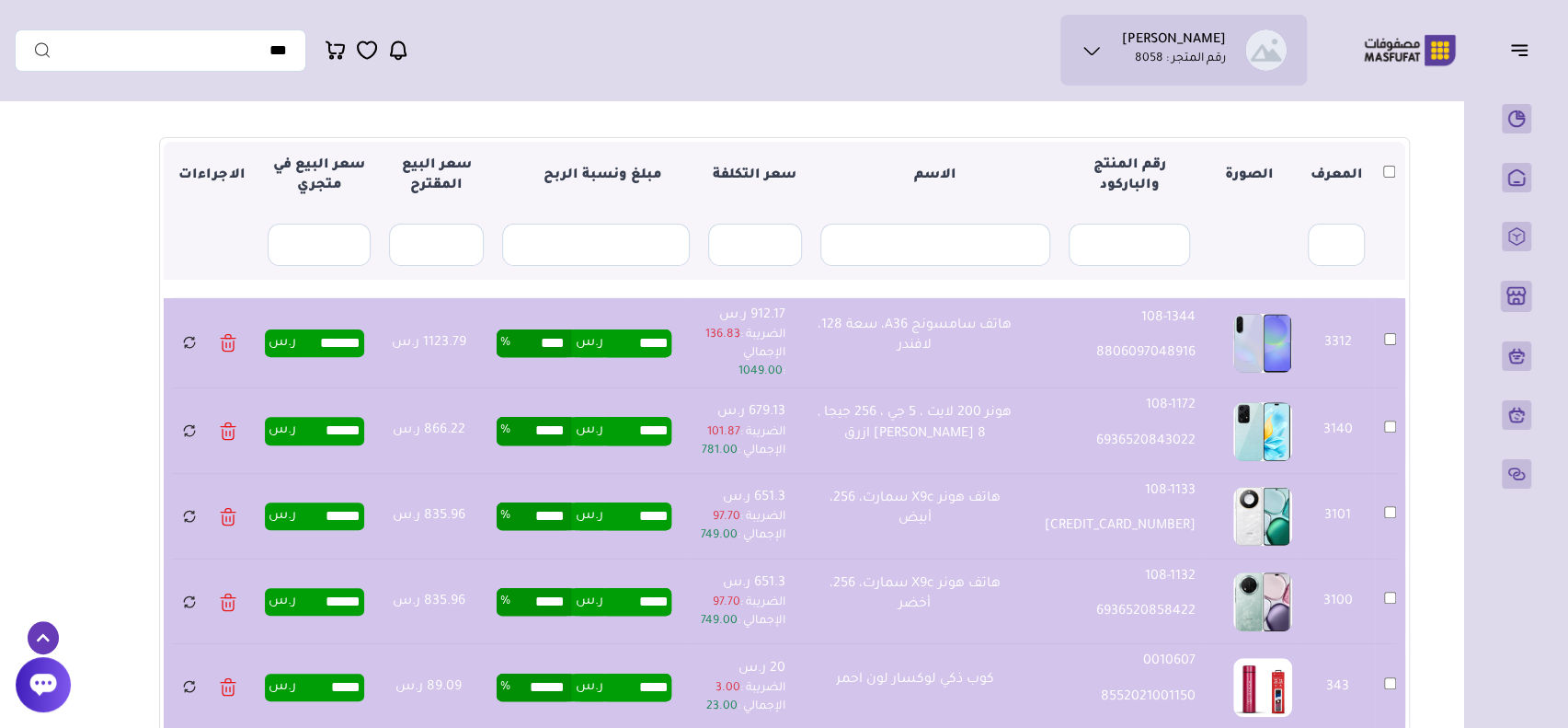
scroll to position [184, 0]
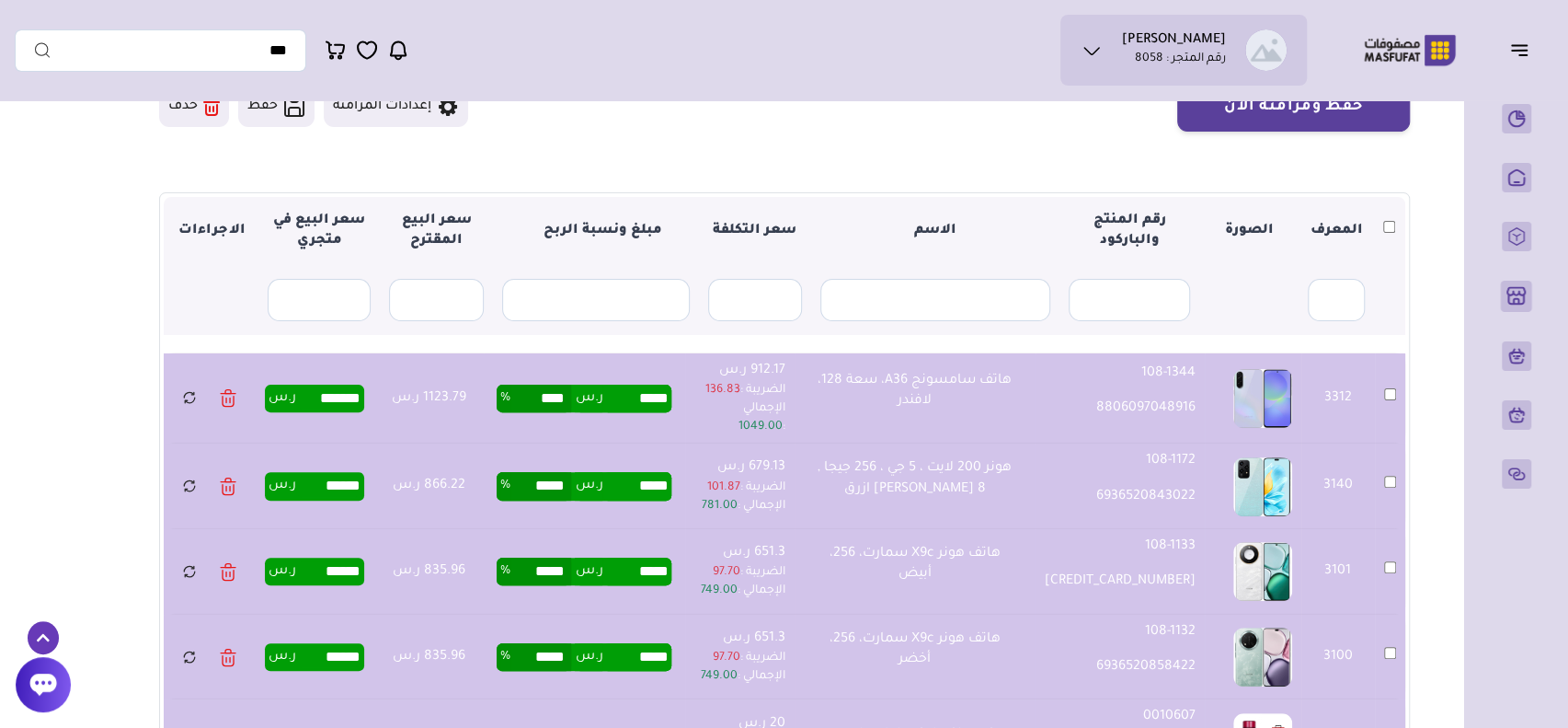
click at [201, 111] on button "حذف" at bounding box center [194, 107] width 70 height 41
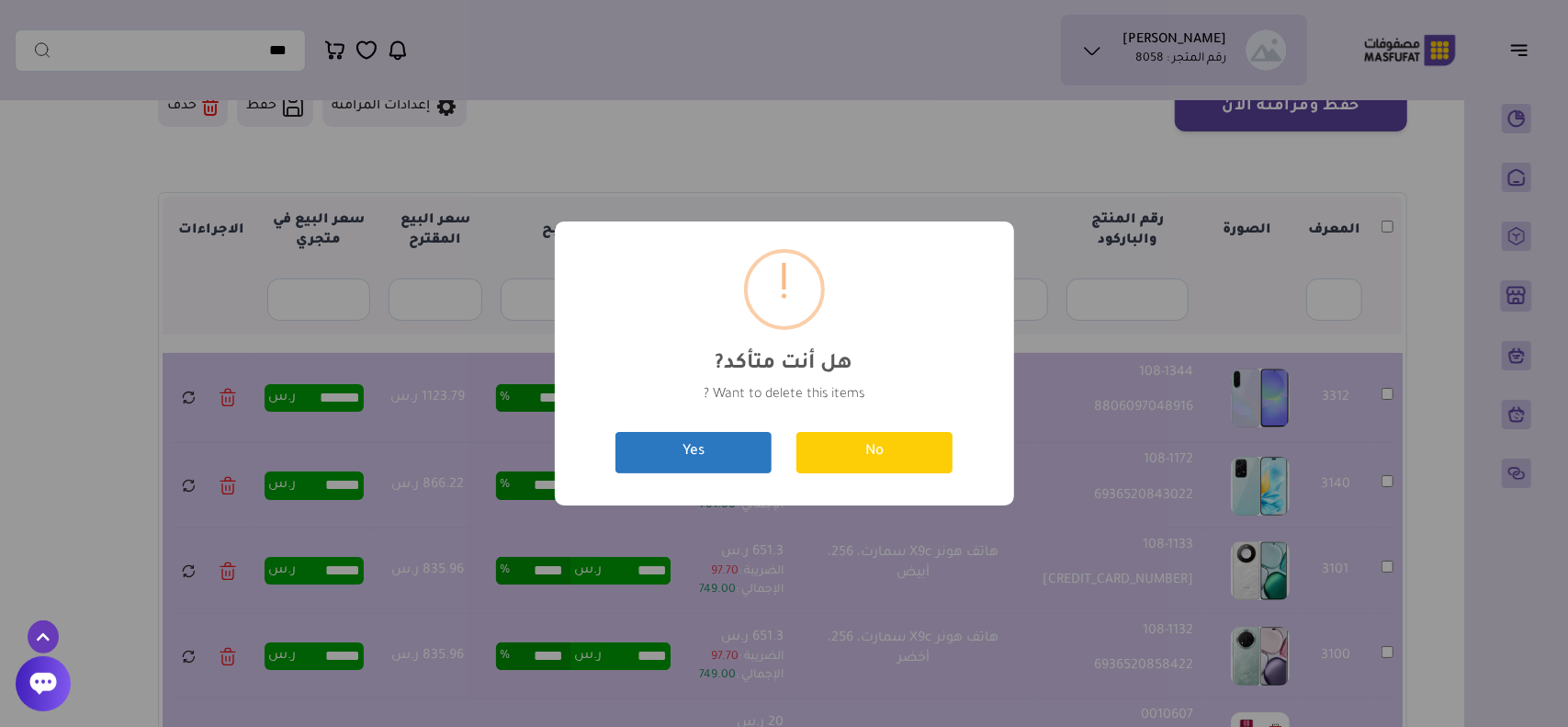
click at [742, 452] on button "Yes" at bounding box center [693, 452] width 156 height 42
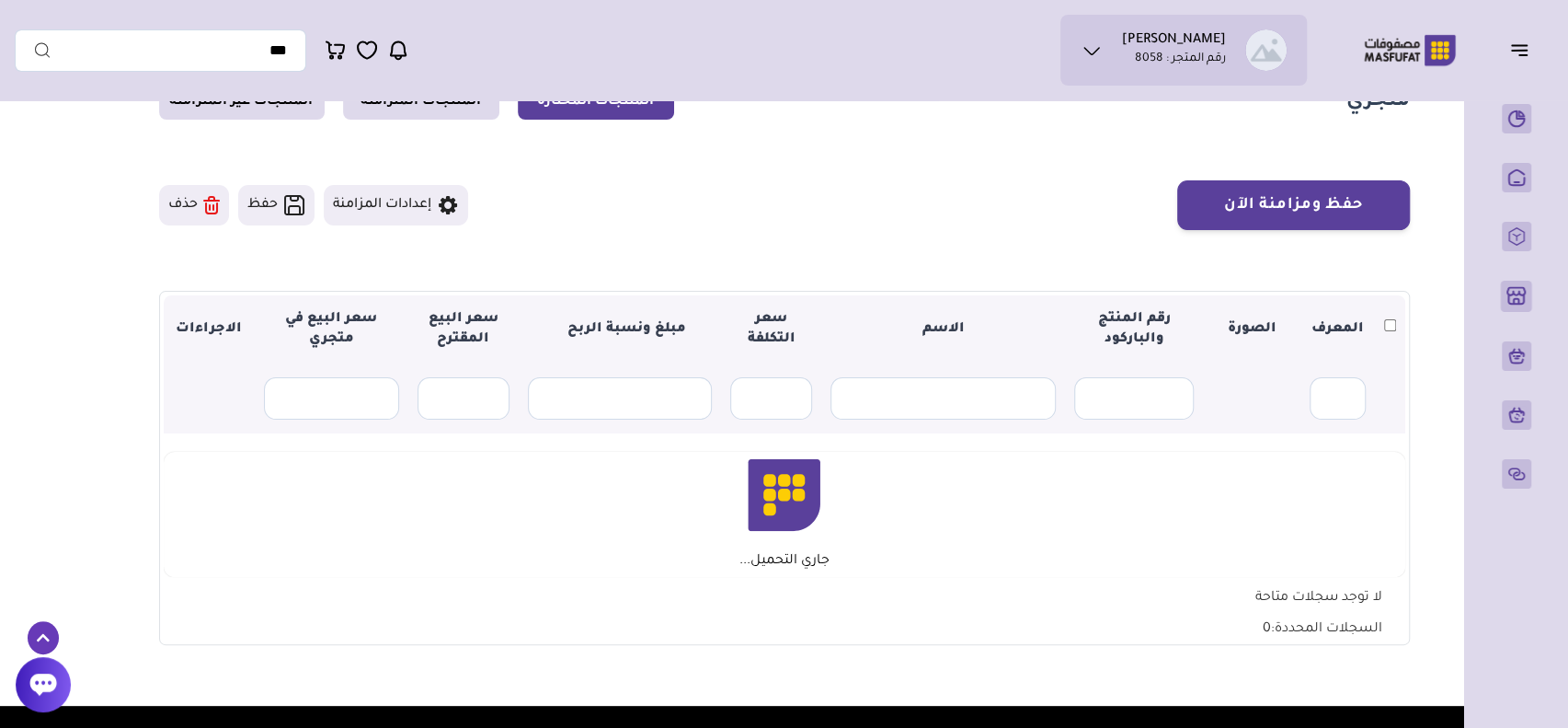
scroll to position [92, 0]
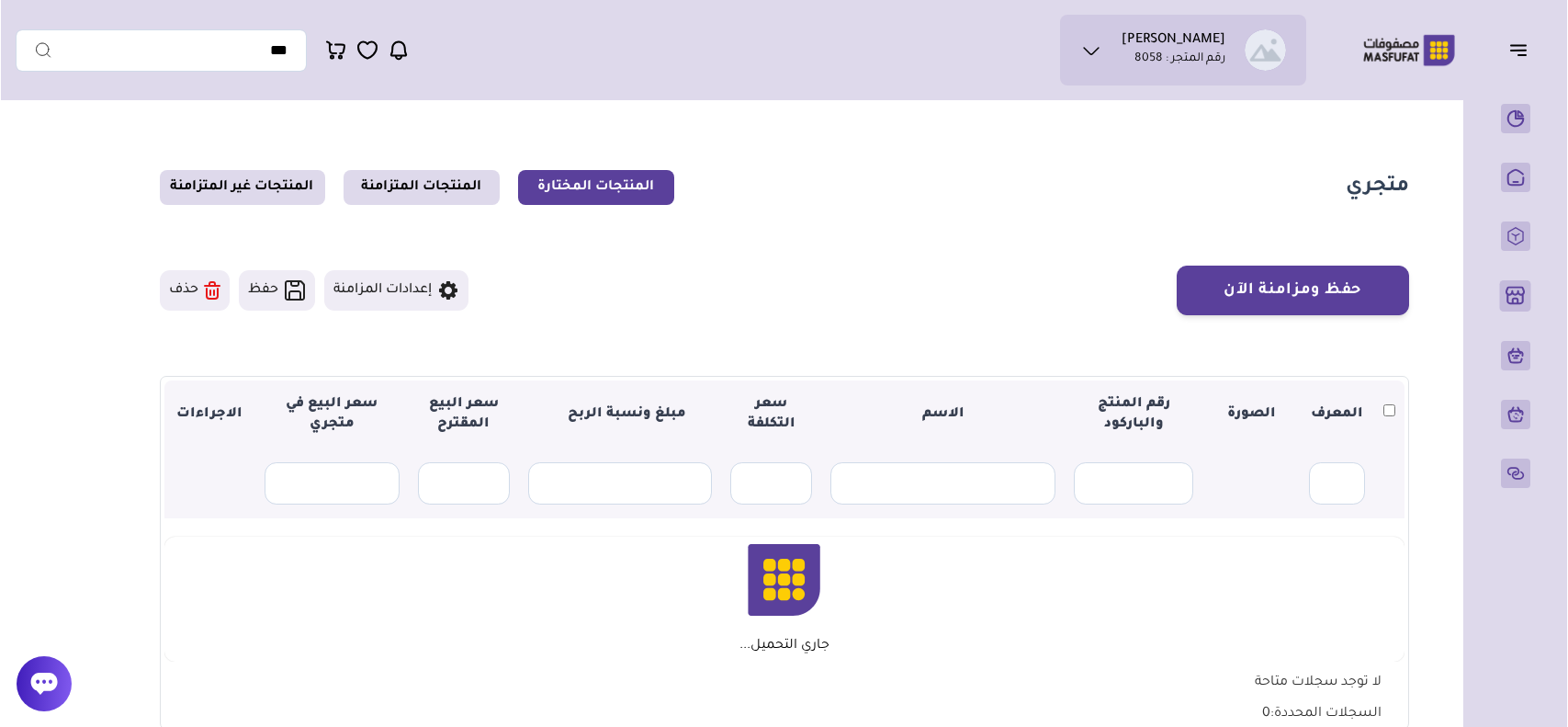
scroll to position [92, 0]
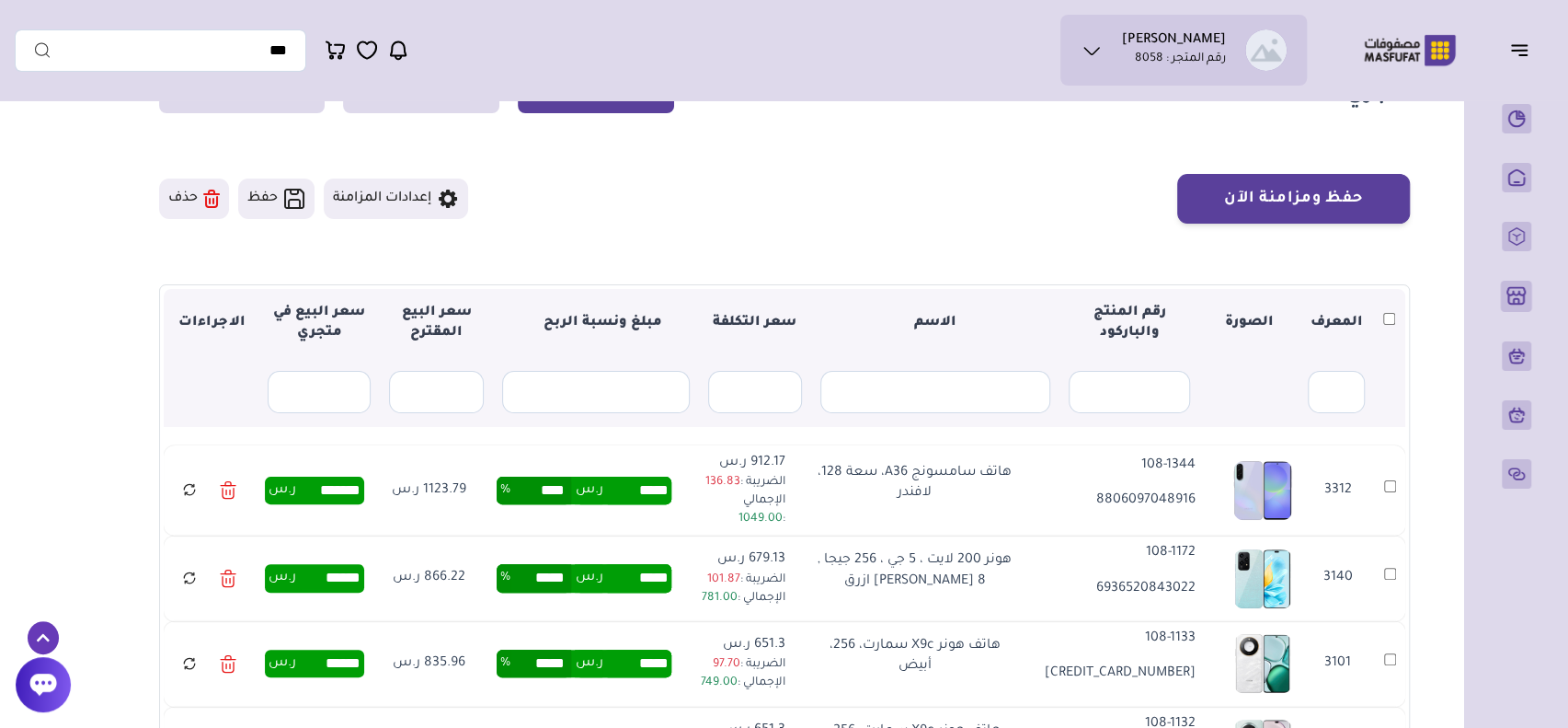
click at [233, 486] on icon at bounding box center [229, 490] width 17 height 27
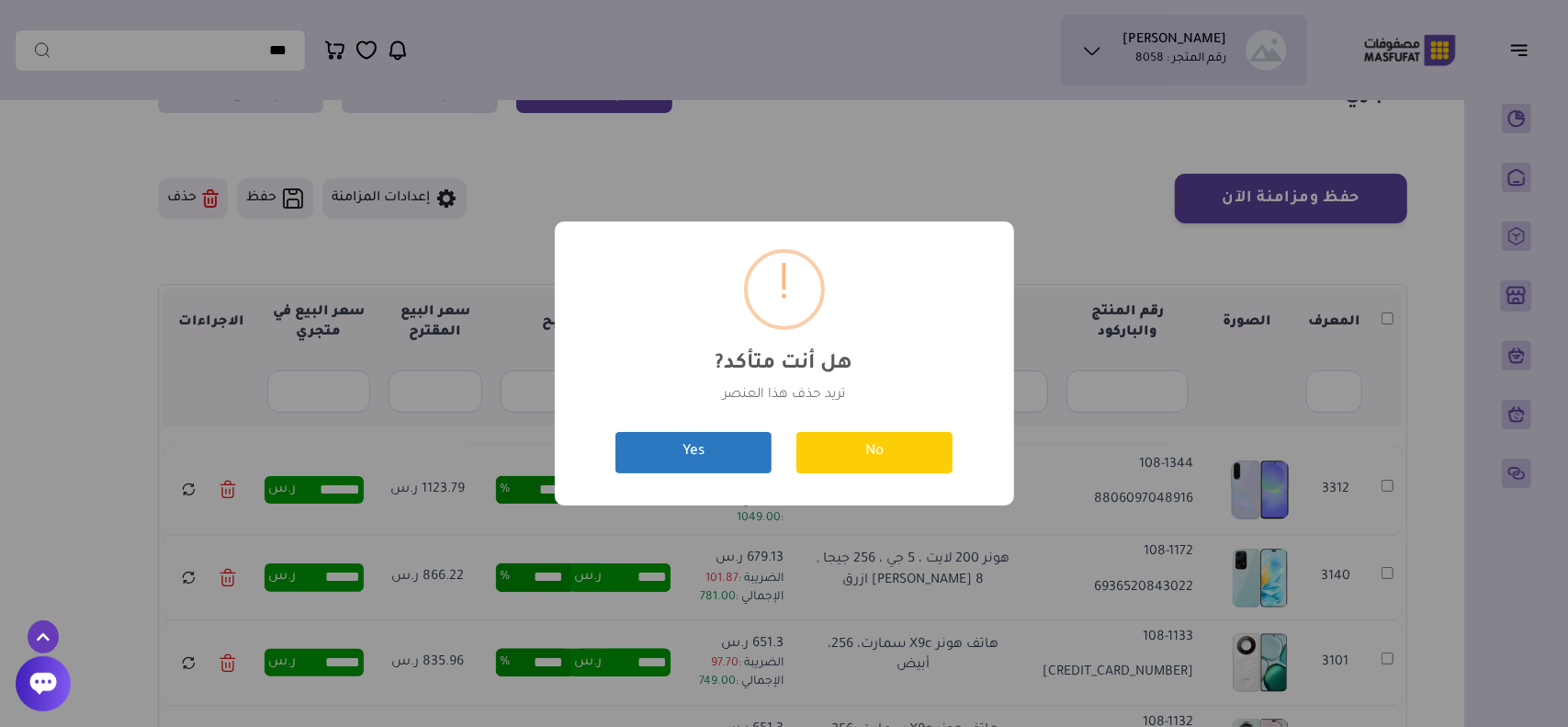
click at [720, 462] on button "Yes" at bounding box center [693, 452] width 156 height 42
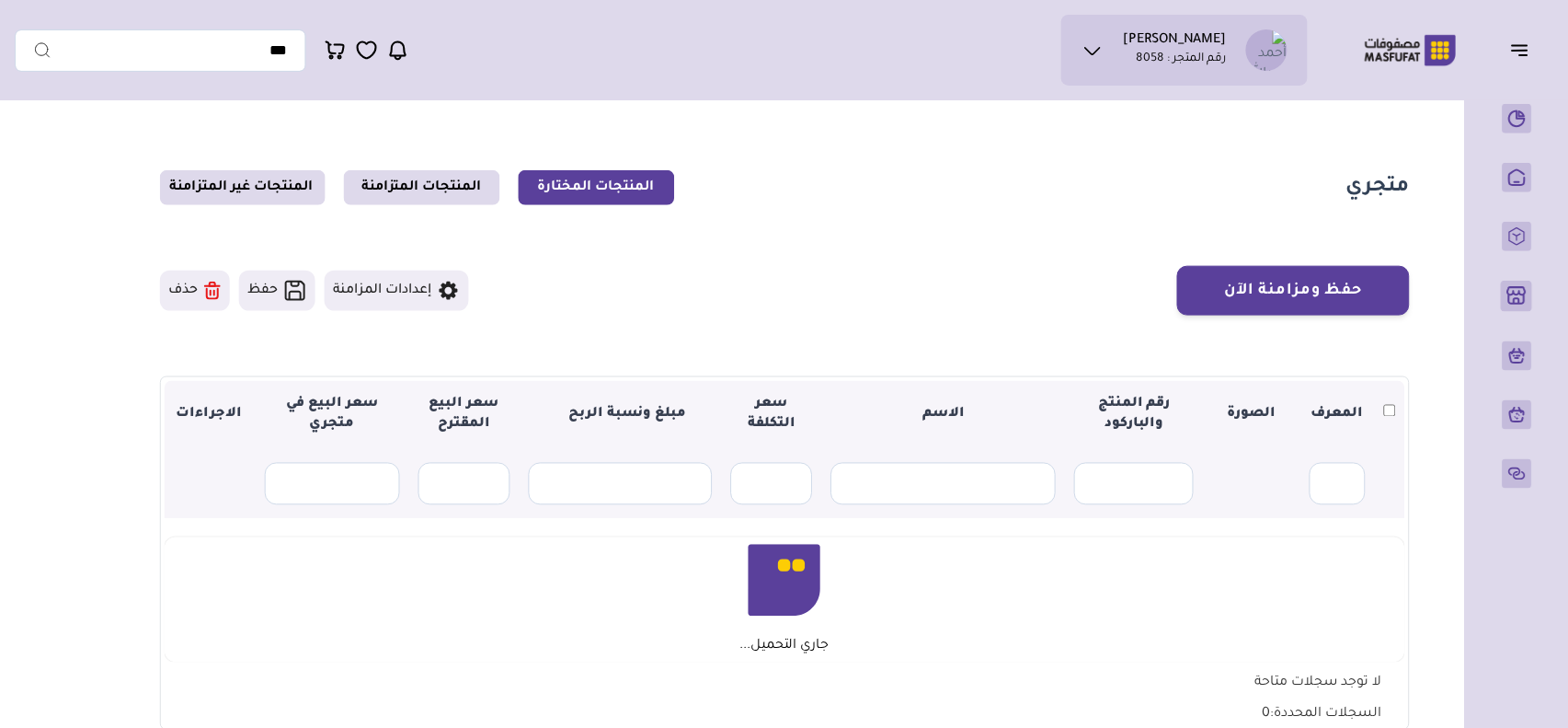
scroll to position [92, 0]
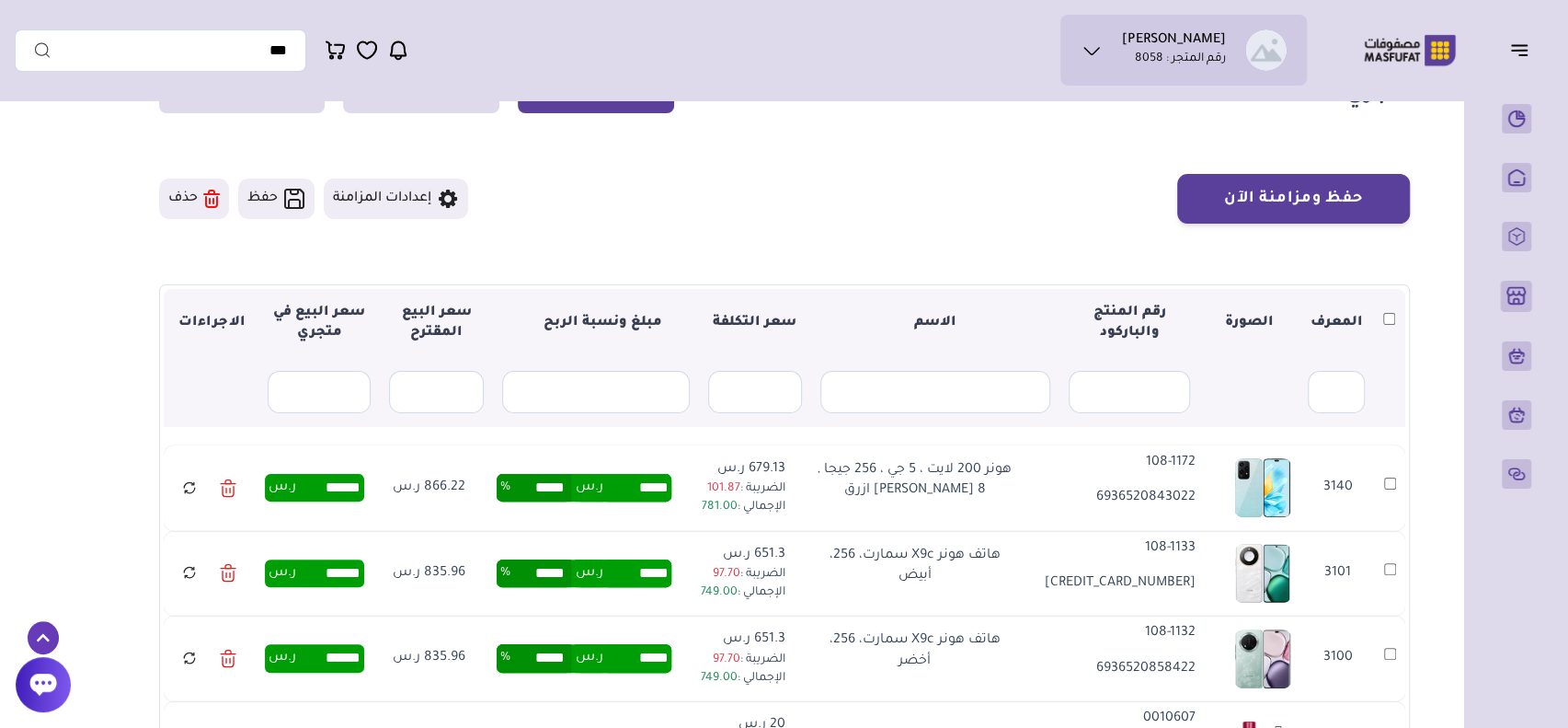
click at [228, 483] on icon at bounding box center [229, 488] width 17 height 27
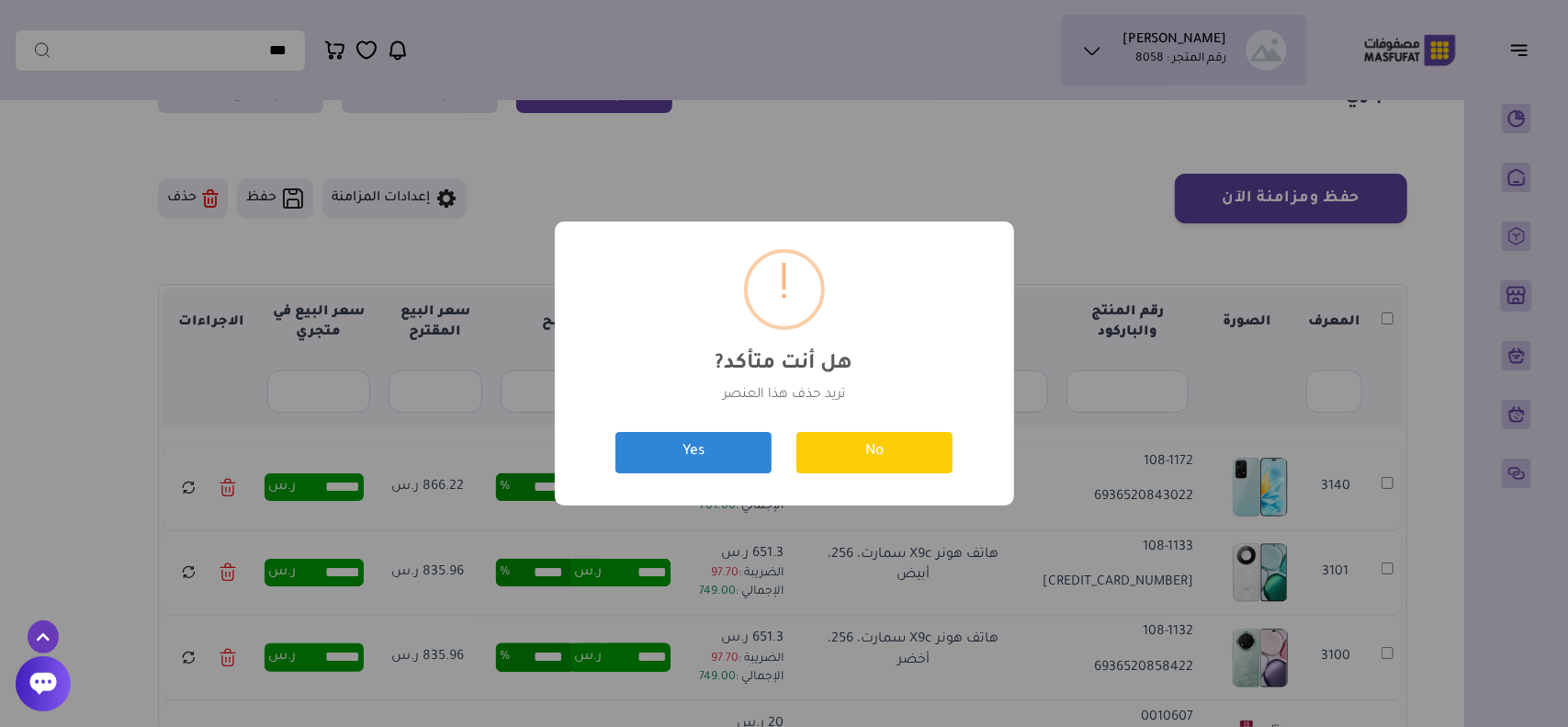
click at [900, 446] on button "No" at bounding box center [875, 452] width 156 height 42
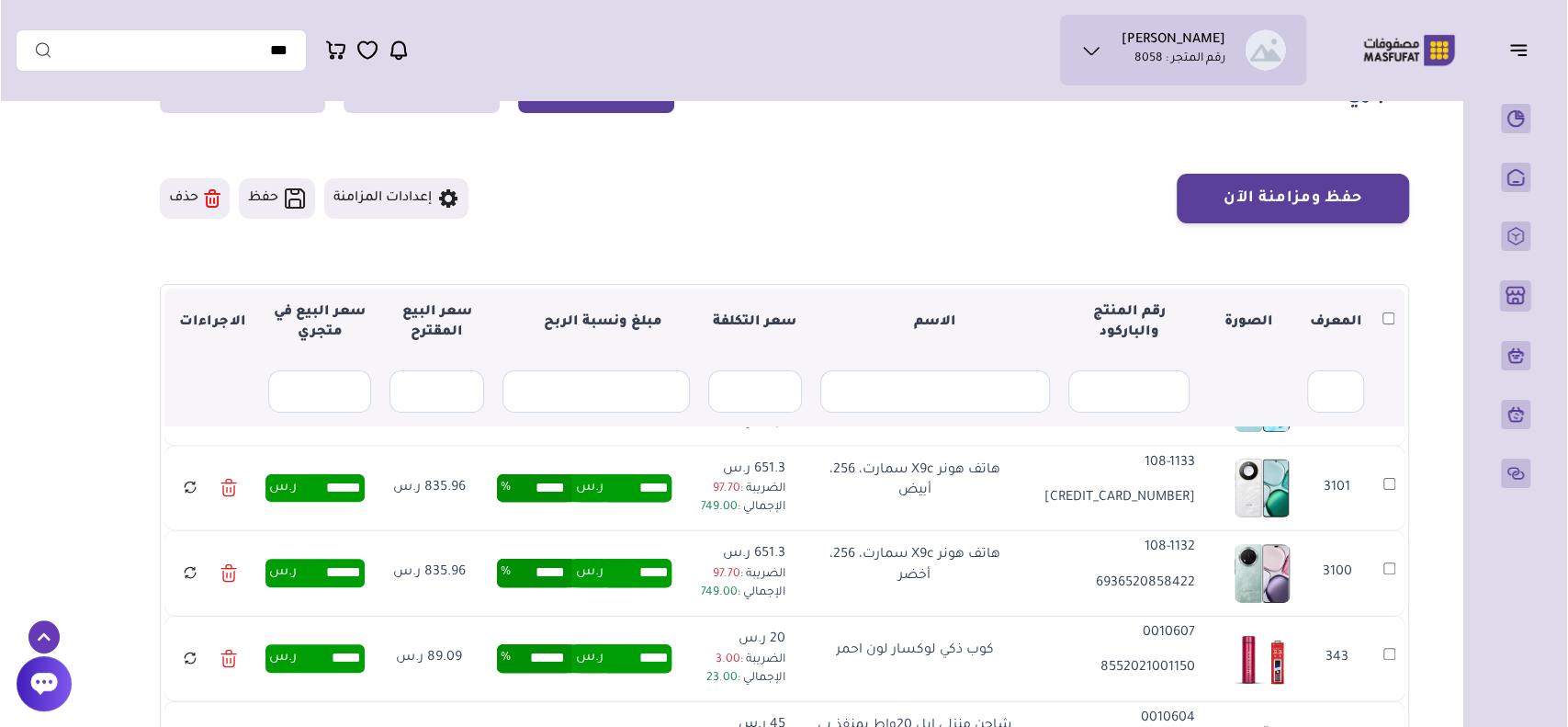
scroll to position [0, 0]
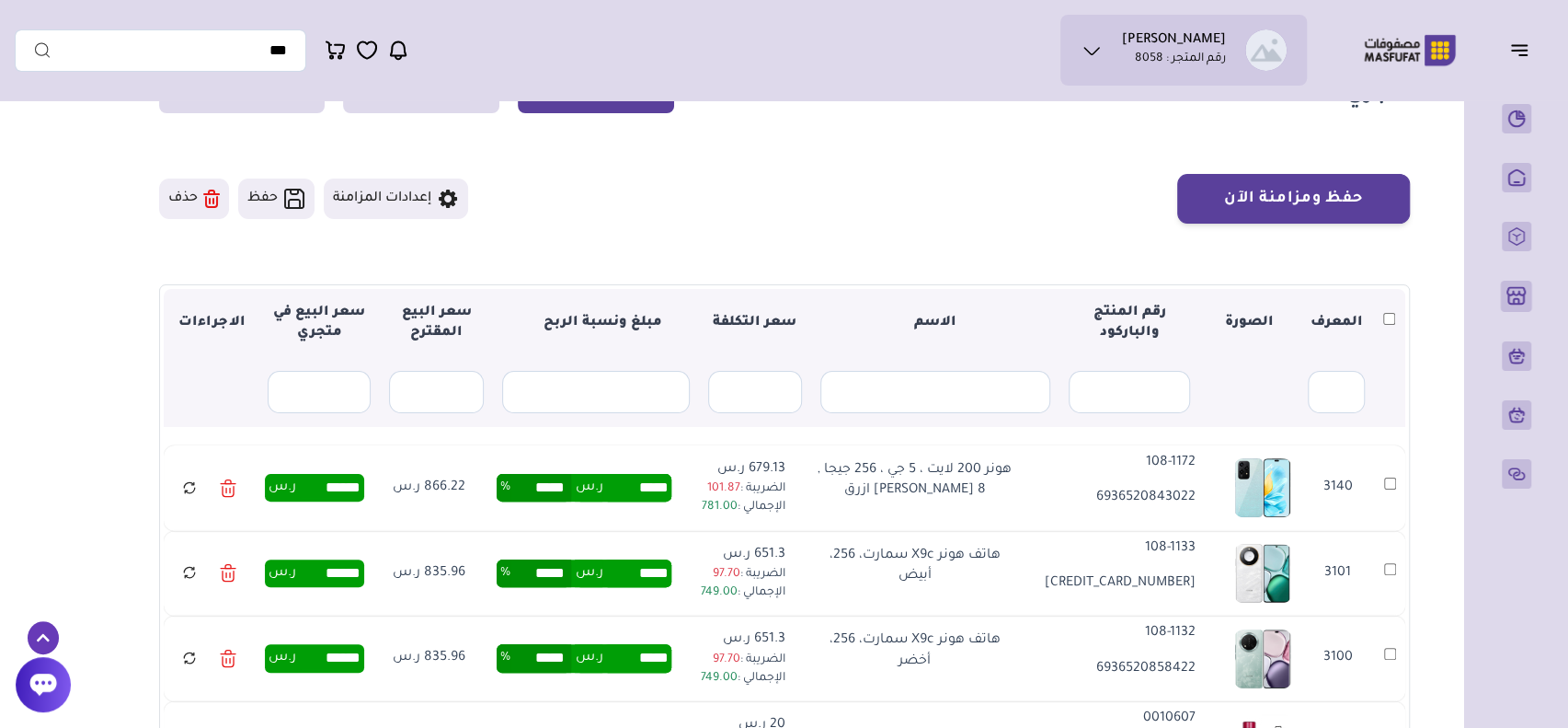
click at [195, 483] on icon at bounding box center [190, 488] width 16 height 23
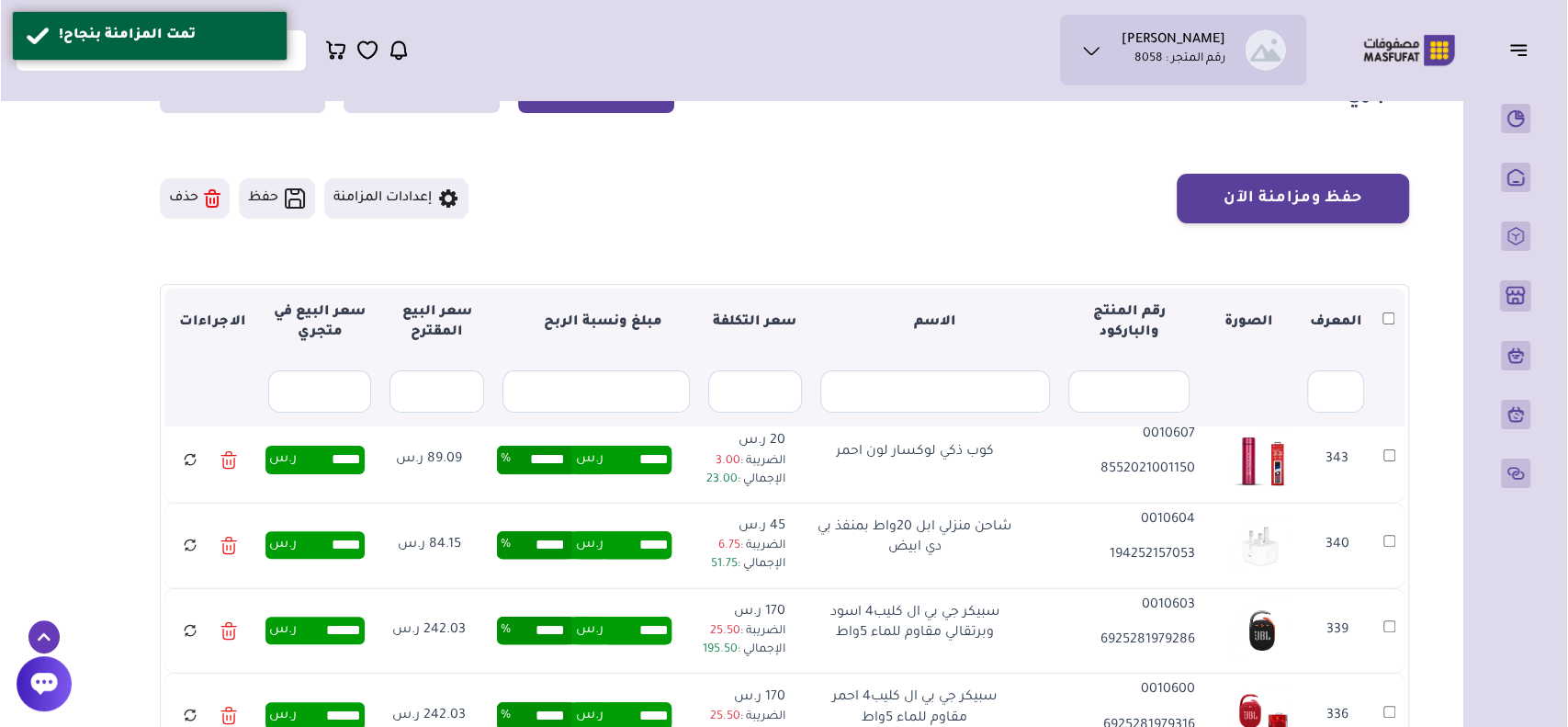
scroll to position [276, 0]
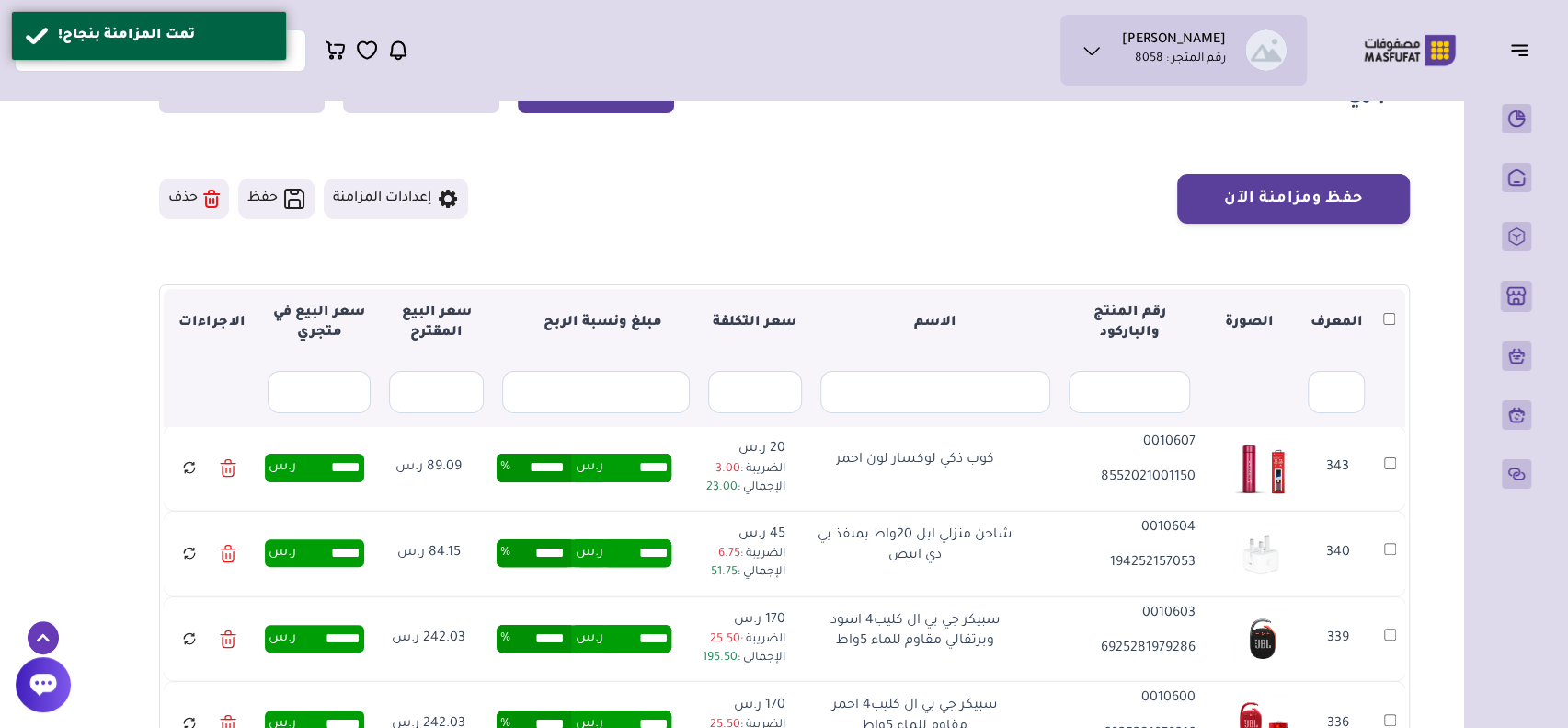
click at [192, 548] on icon at bounding box center [190, 553] width 16 height 23
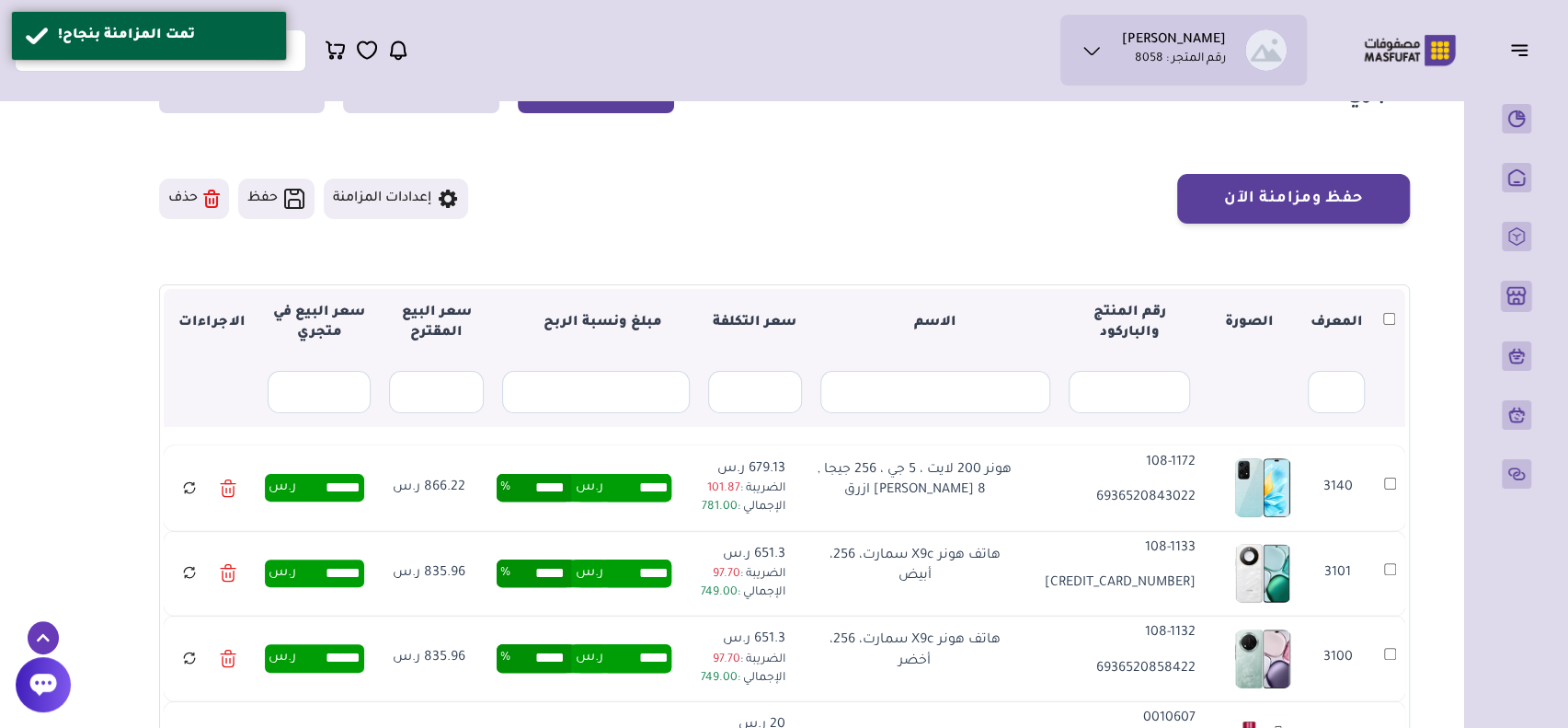
click at [187, 483] on icon at bounding box center [189, 485] width 10 height 6
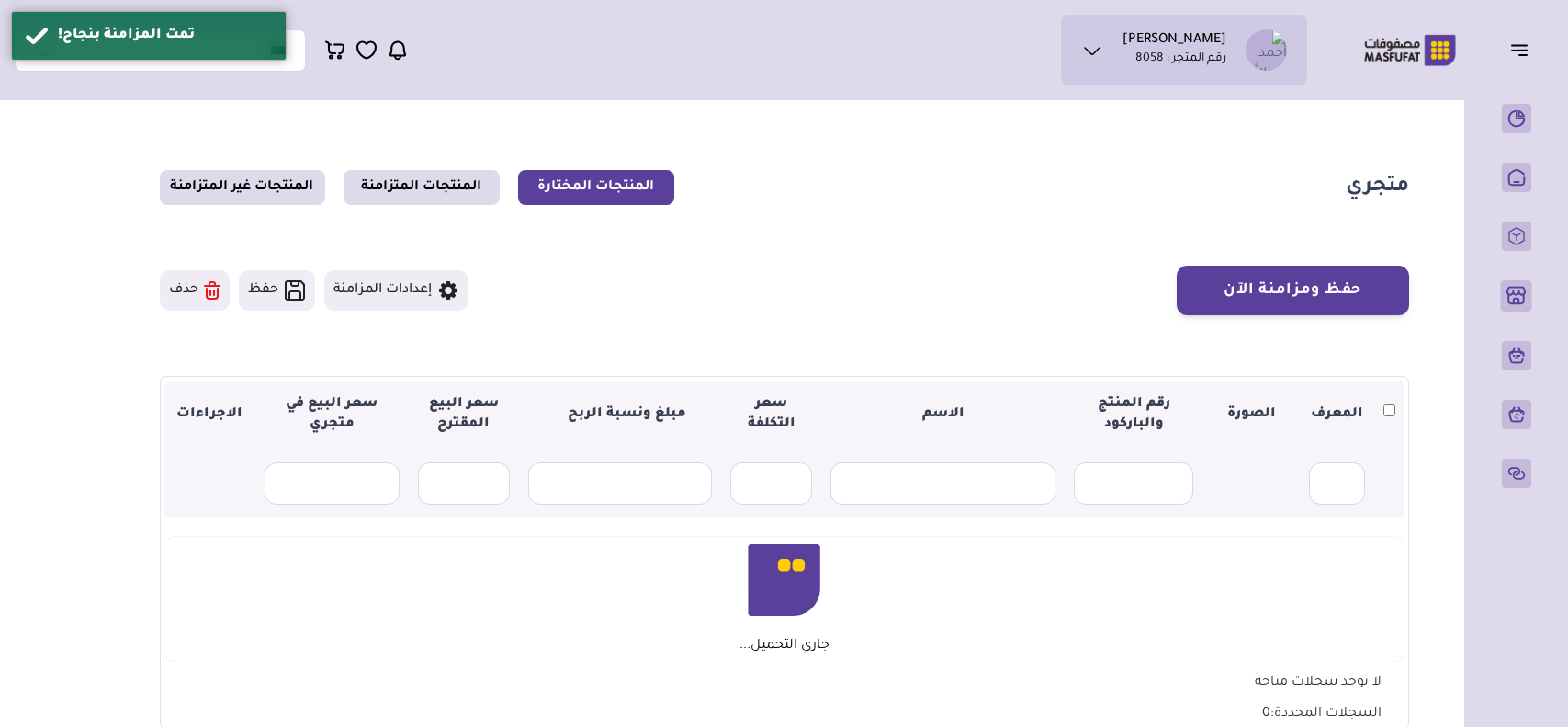
scroll to position [92, 0]
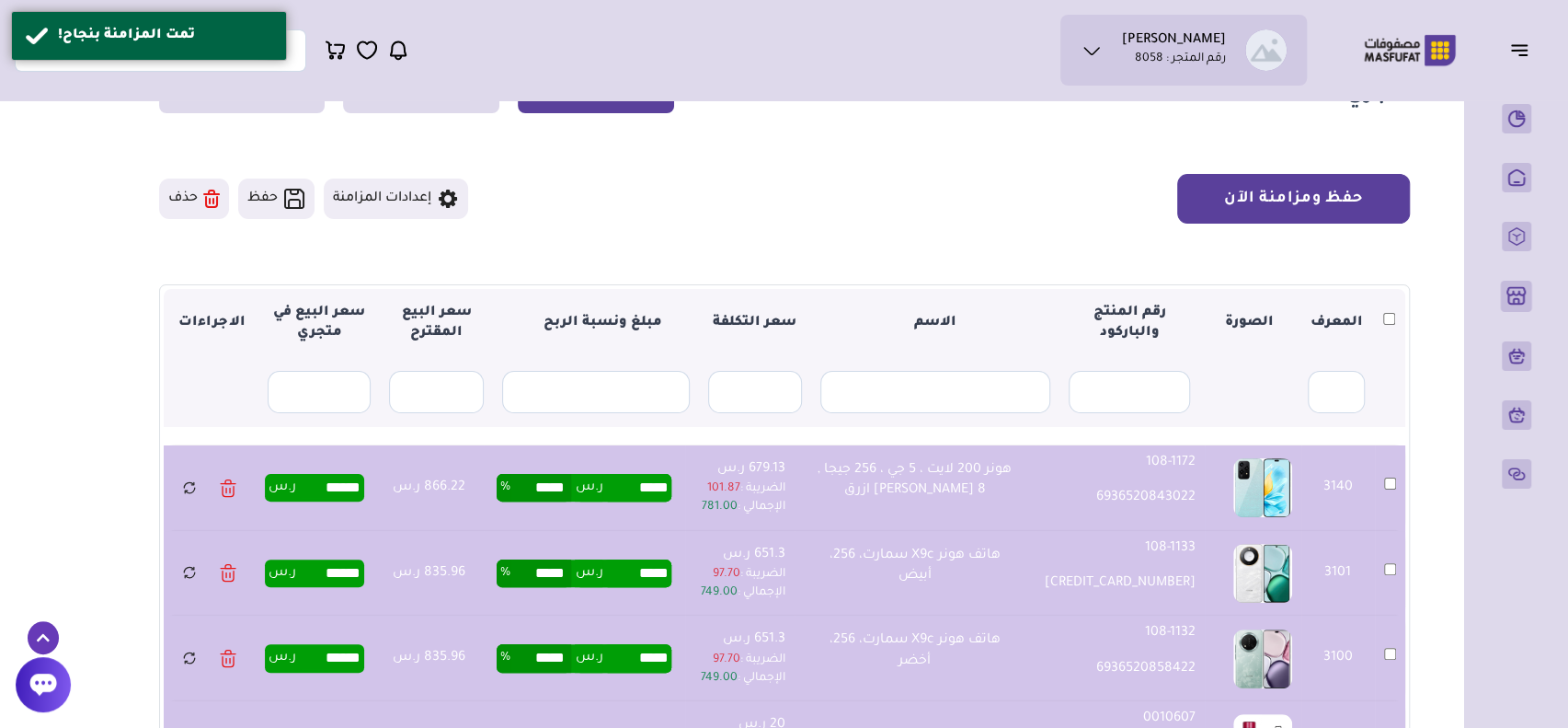
click at [1275, 190] on button "حفظ ومزامنة الآن" at bounding box center [1293, 199] width 232 height 50
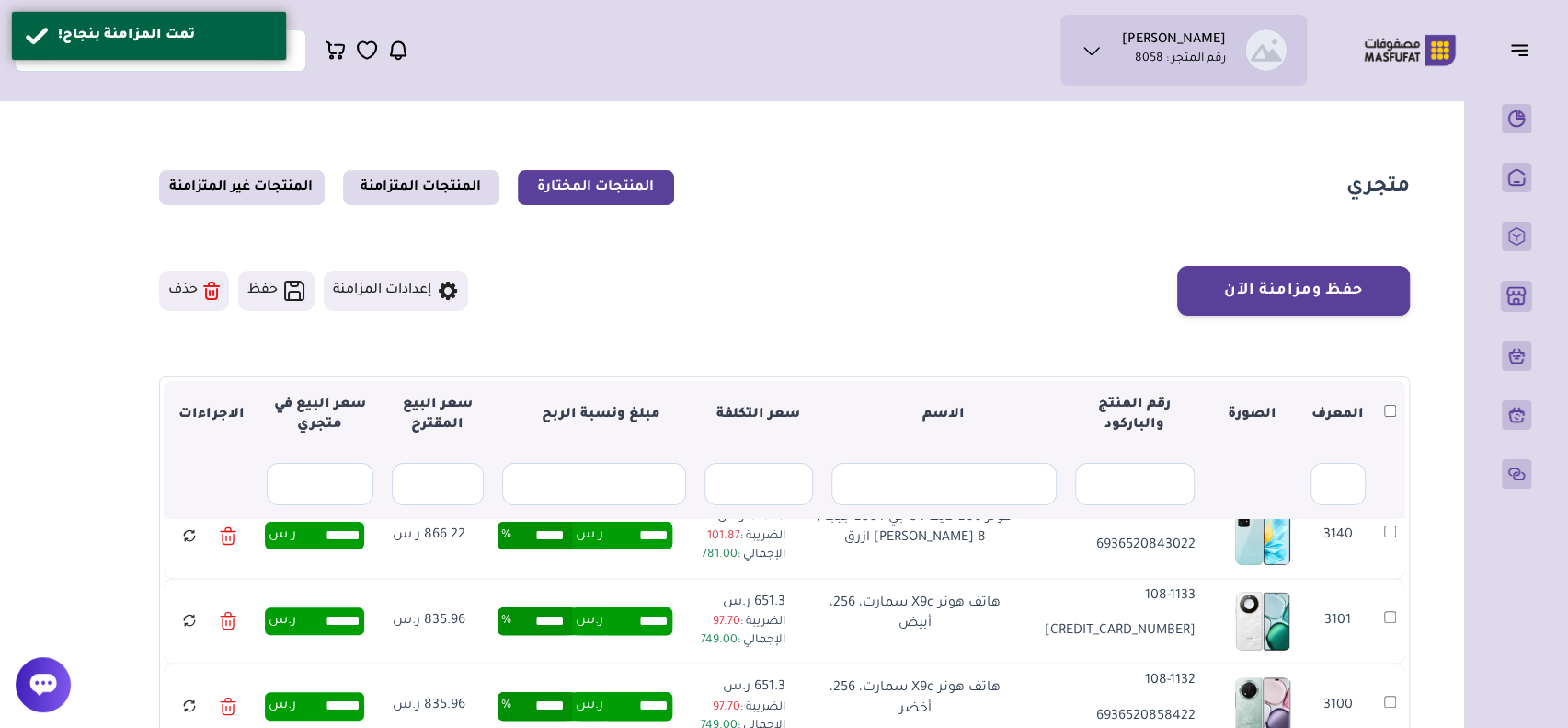
click at [1397, 413] on th at bounding box center [1390, 415] width 31 height 69
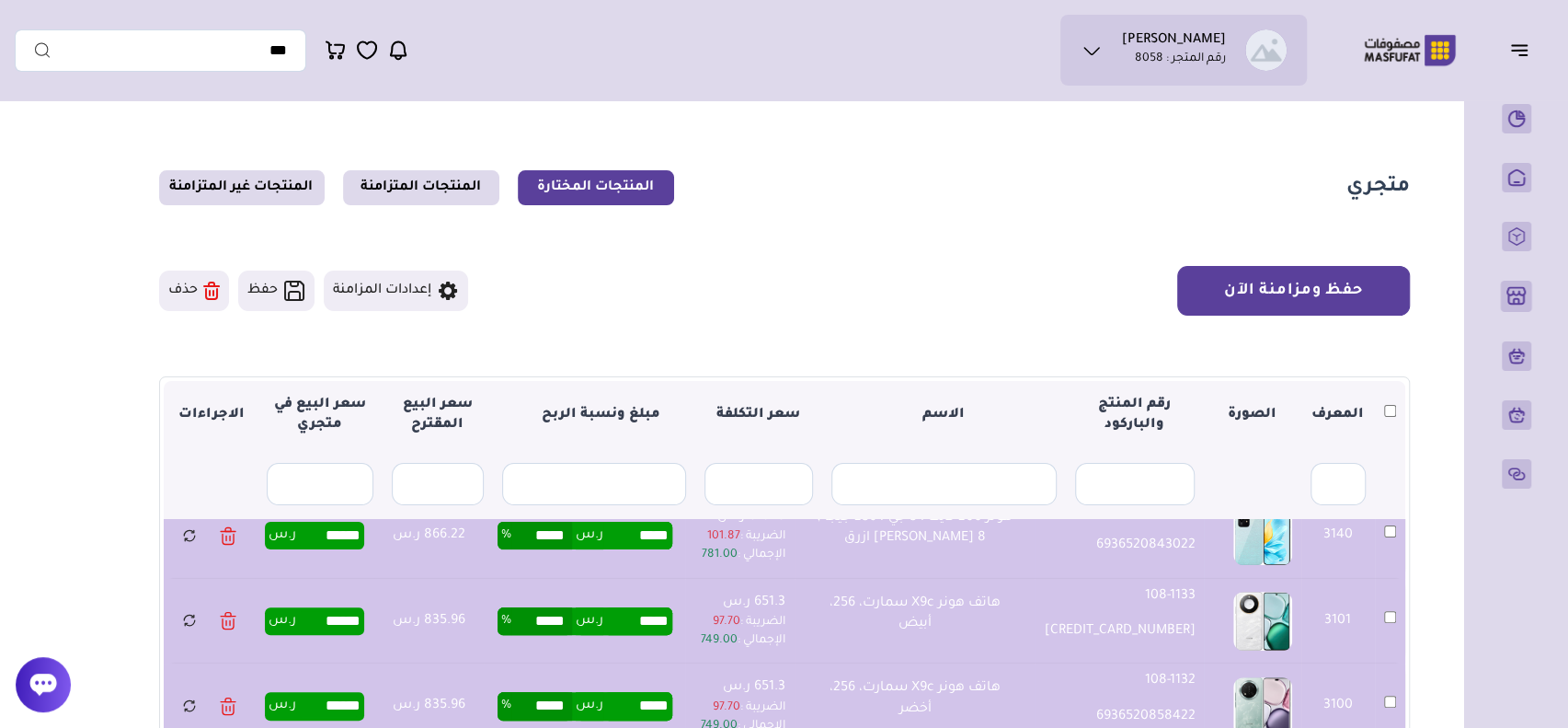
click at [1343, 292] on button "حفظ ومزامنة الآن" at bounding box center [1293, 291] width 232 height 50
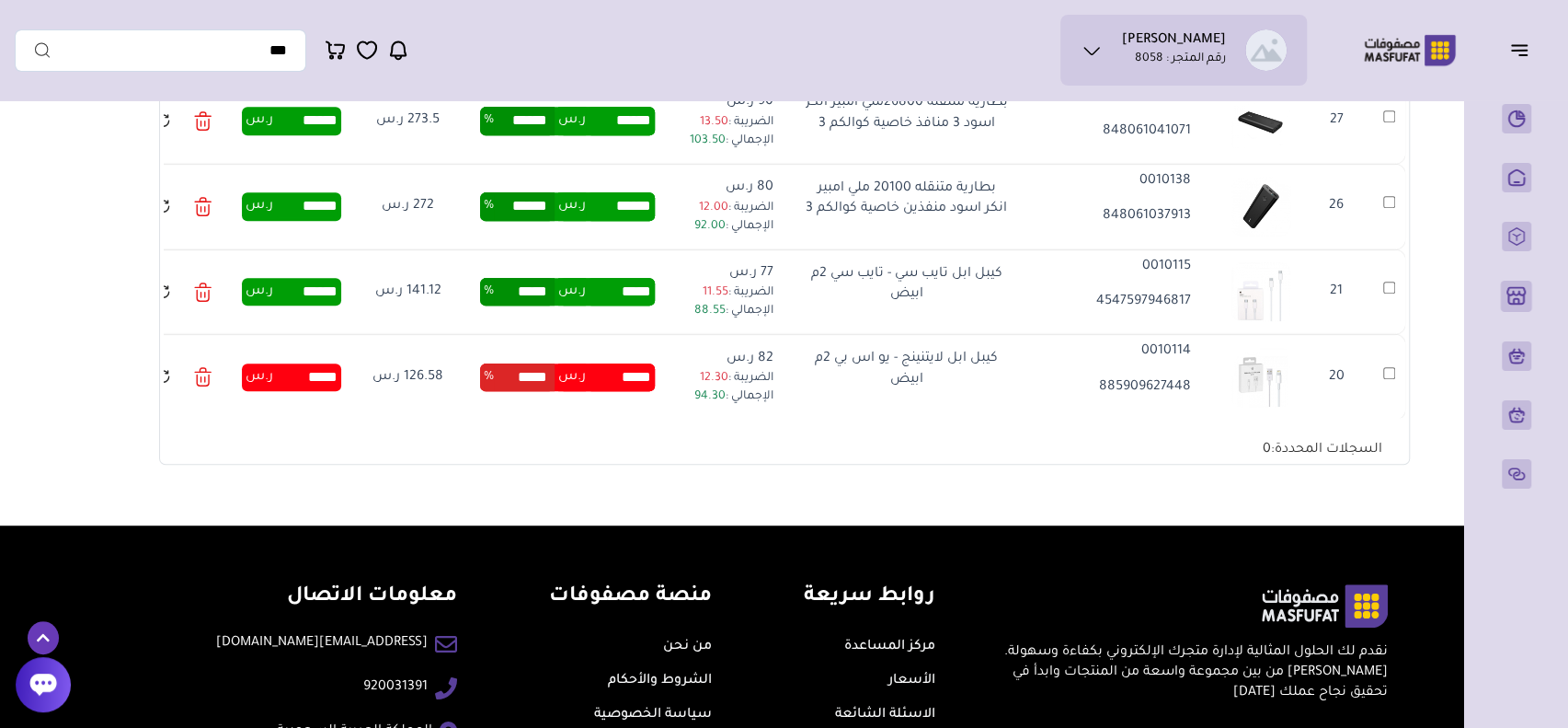
scroll to position [736, 0]
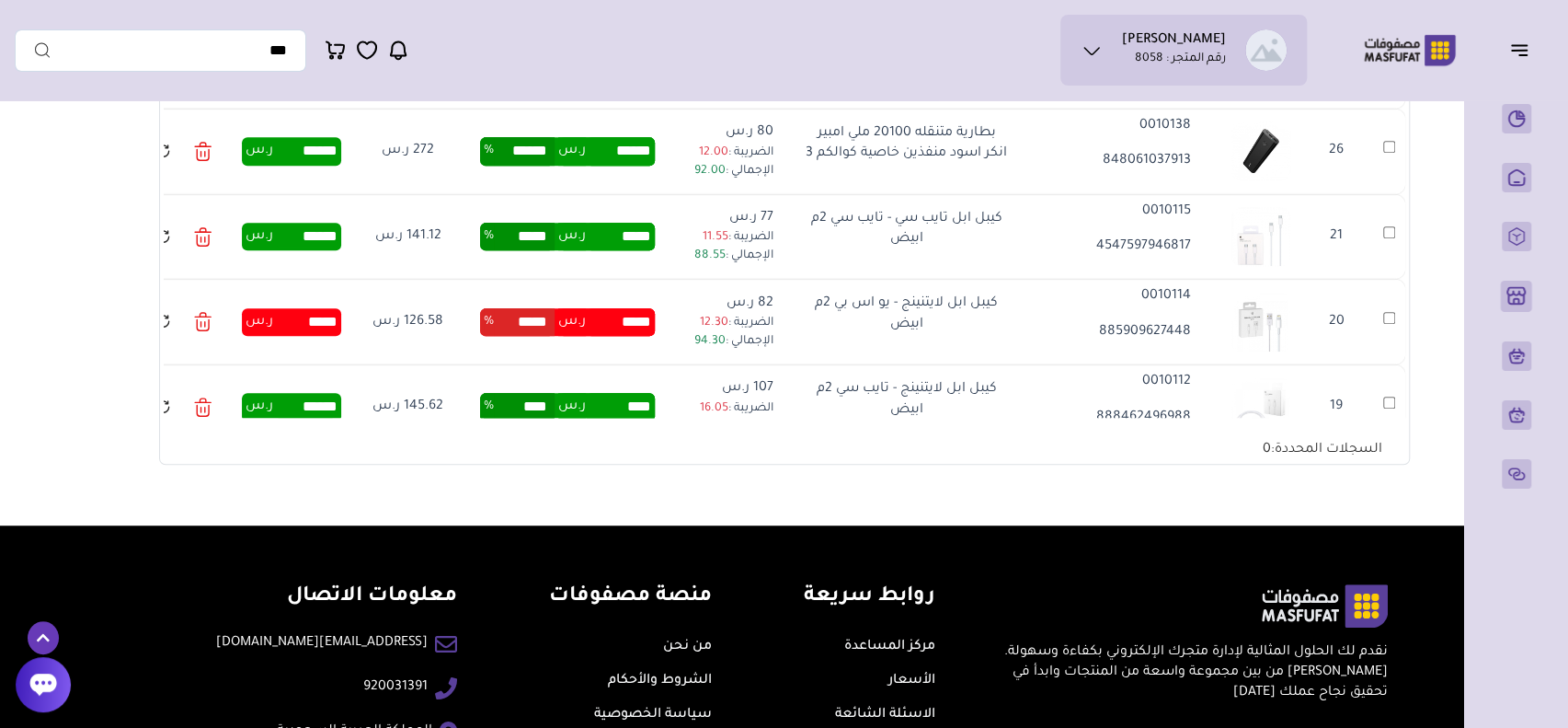
click at [212, 312] on icon at bounding box center [203, 321] width 18 height 27
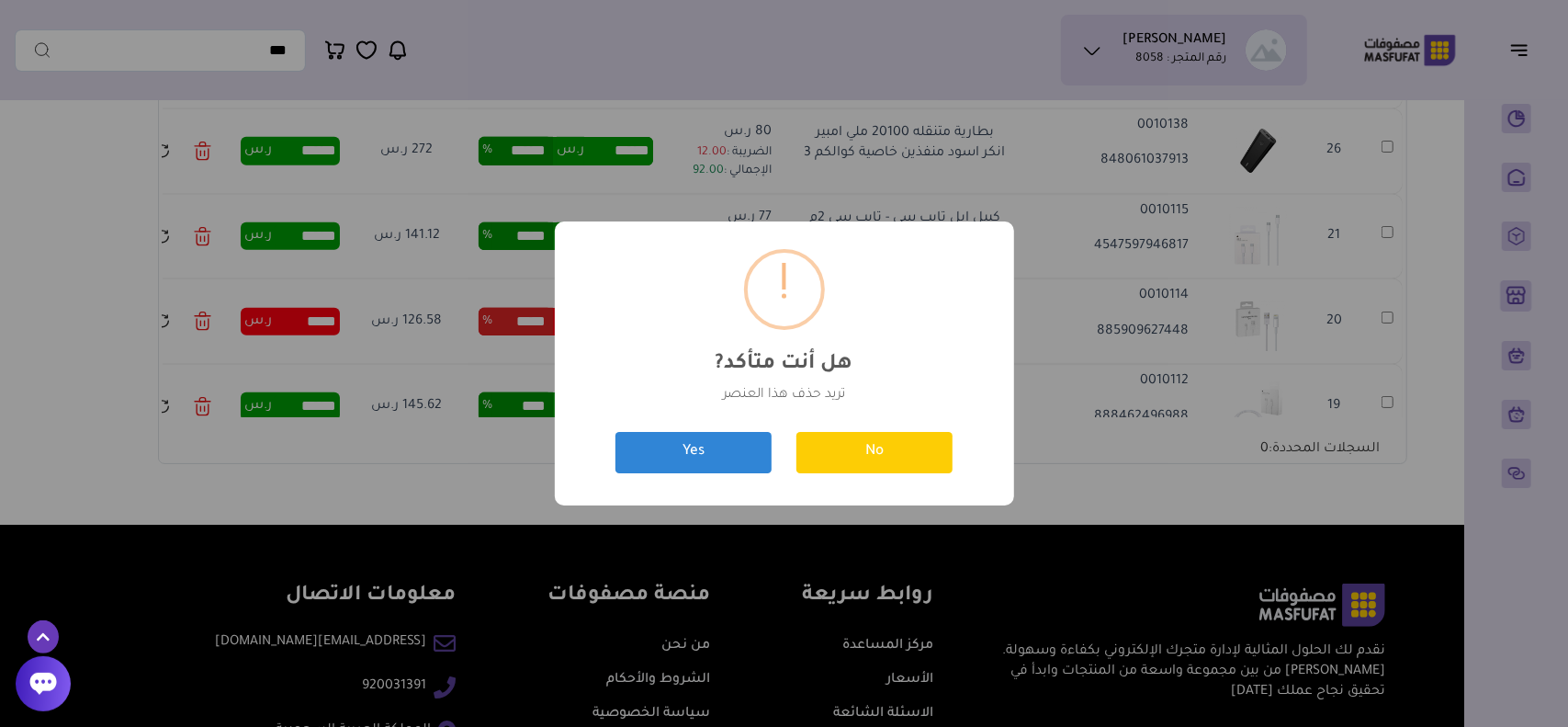
drag, startPoint x: 1128, startPoint y: 491, endPoint x: 1082, endPoint y: 488, distance: 46.1
click at [1121, 490] on div "? ! i هل أنت متأكد? × تريد حذف هذا العنصر No Yes" at bounding box center [784, 364] width 1568 height 727
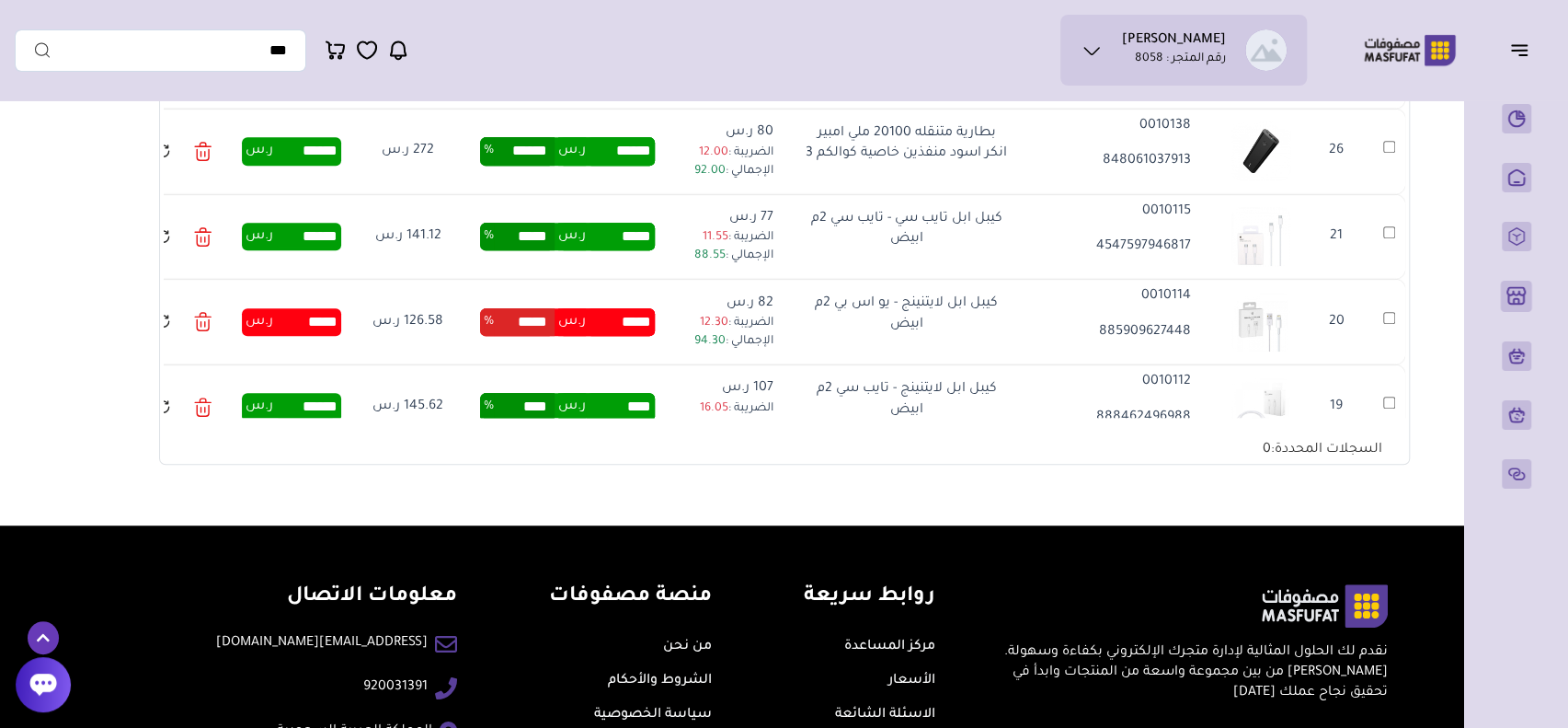
click at [338, 316] on input "*****" at bounding box center [305, 322] width 65 height 20
drag, startPoint x: 328, startPoint y: 314, endPoint x: 344, endPoint y: 315, distance: 16.0
click at [338, 315] on input "*****" at bounding box center [305, 322] width 65 height 20
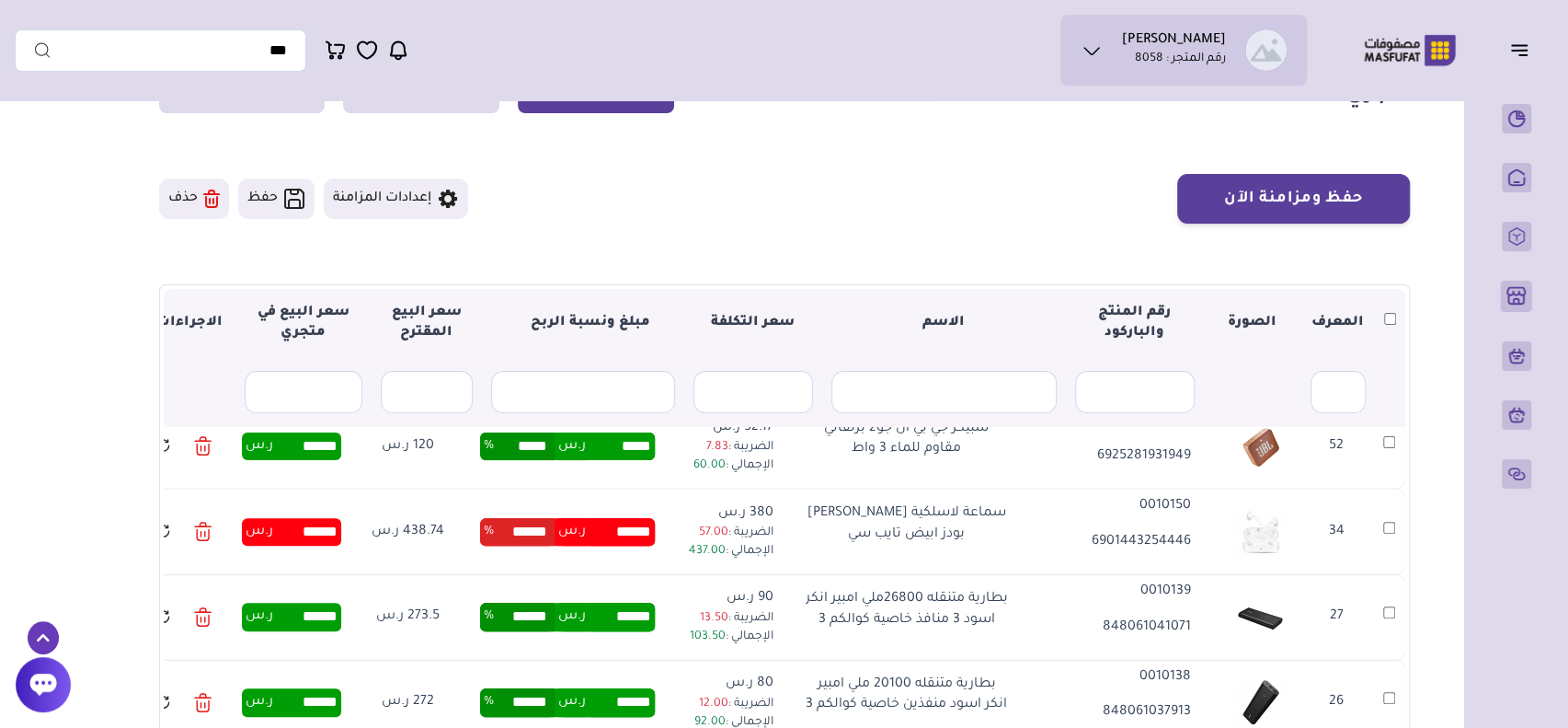
scroll to position [645, 0]
click at [320, 530] on input "******" at bounding box center [305, 533] width 65 height 20
click at [330, 522] on input "******" at bounding box center [305, 533] width 65 height 20
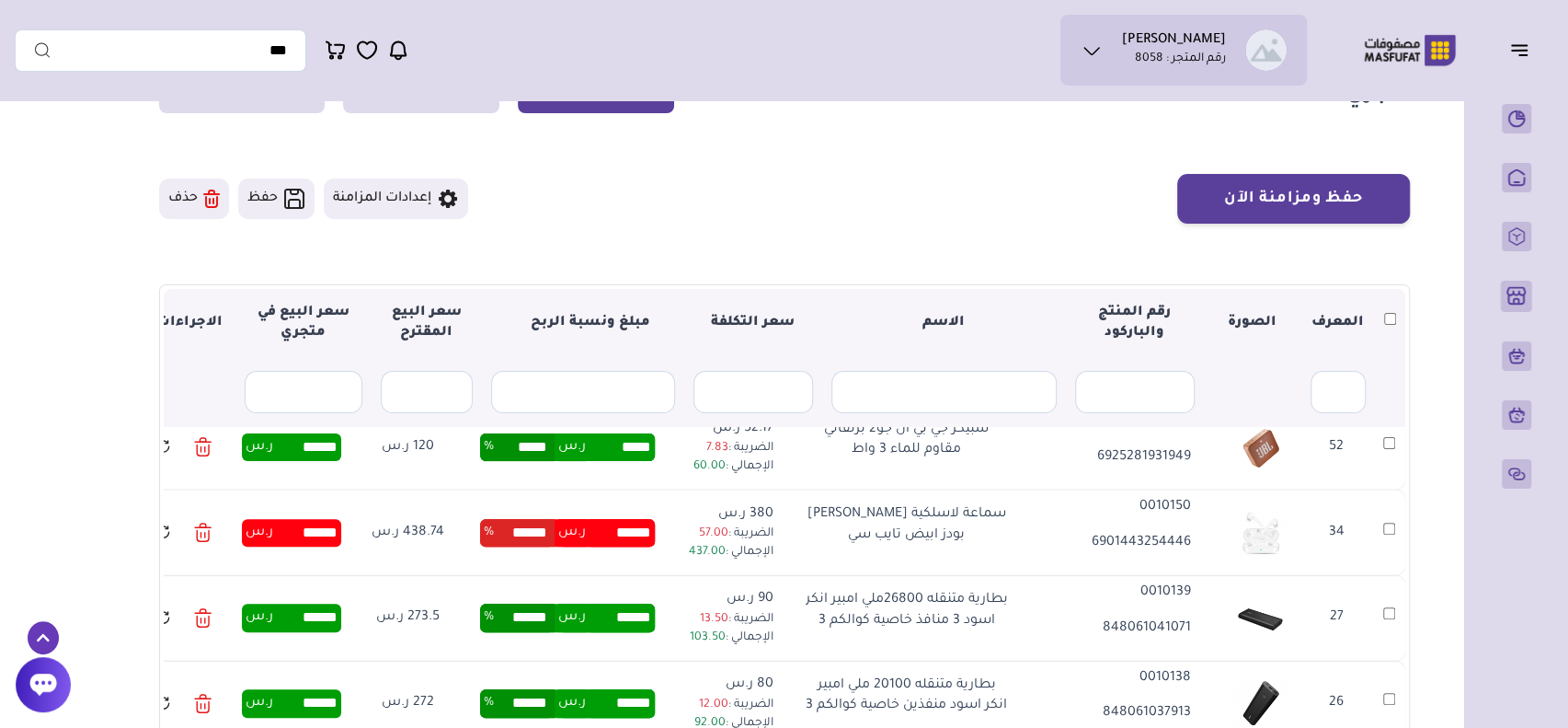
click at [334, 522] on input "******" at bounding box center [305, 533] width 65 height 20
click at [310, 525] on input "******" at bounding box center [305, 533] width 65 height 20
type input "***"
type input "****"
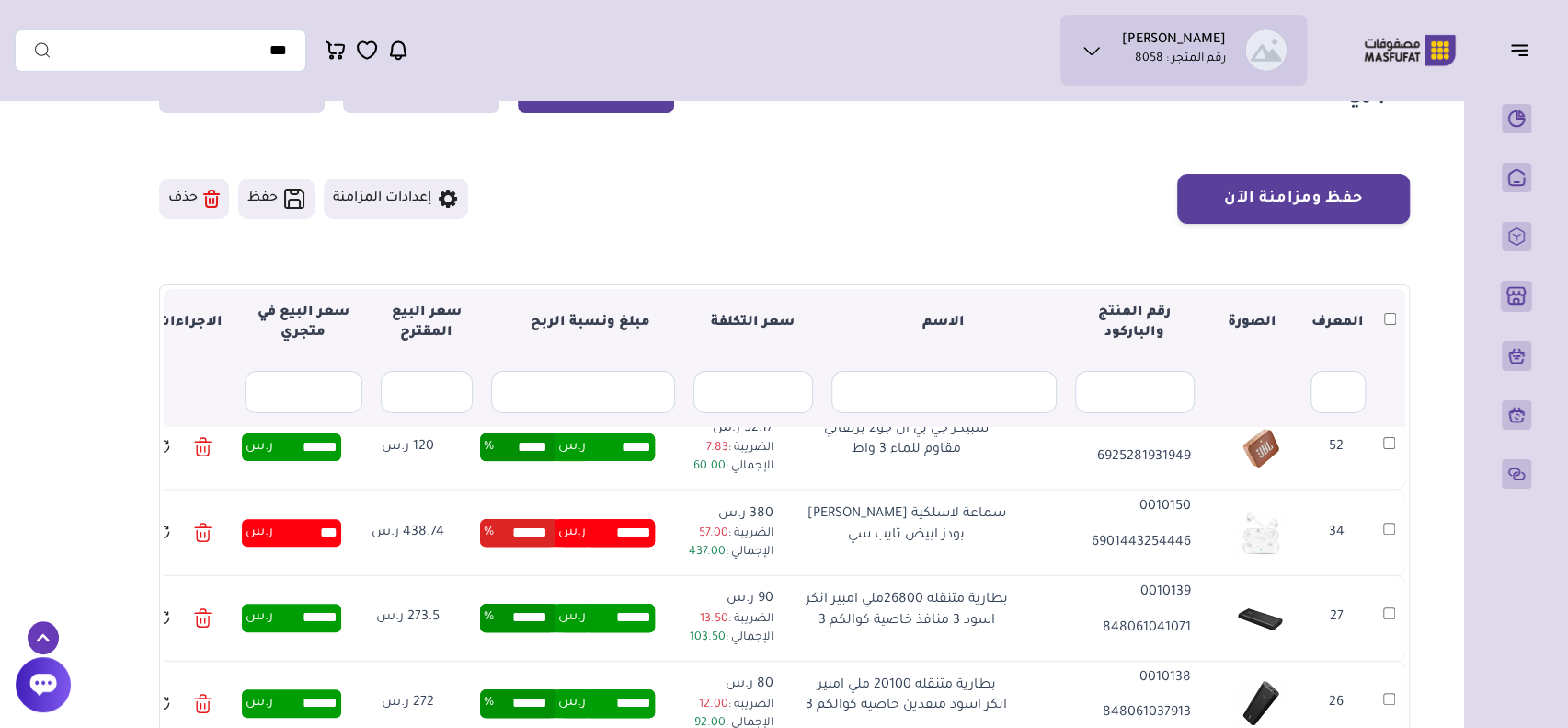
type input "****"
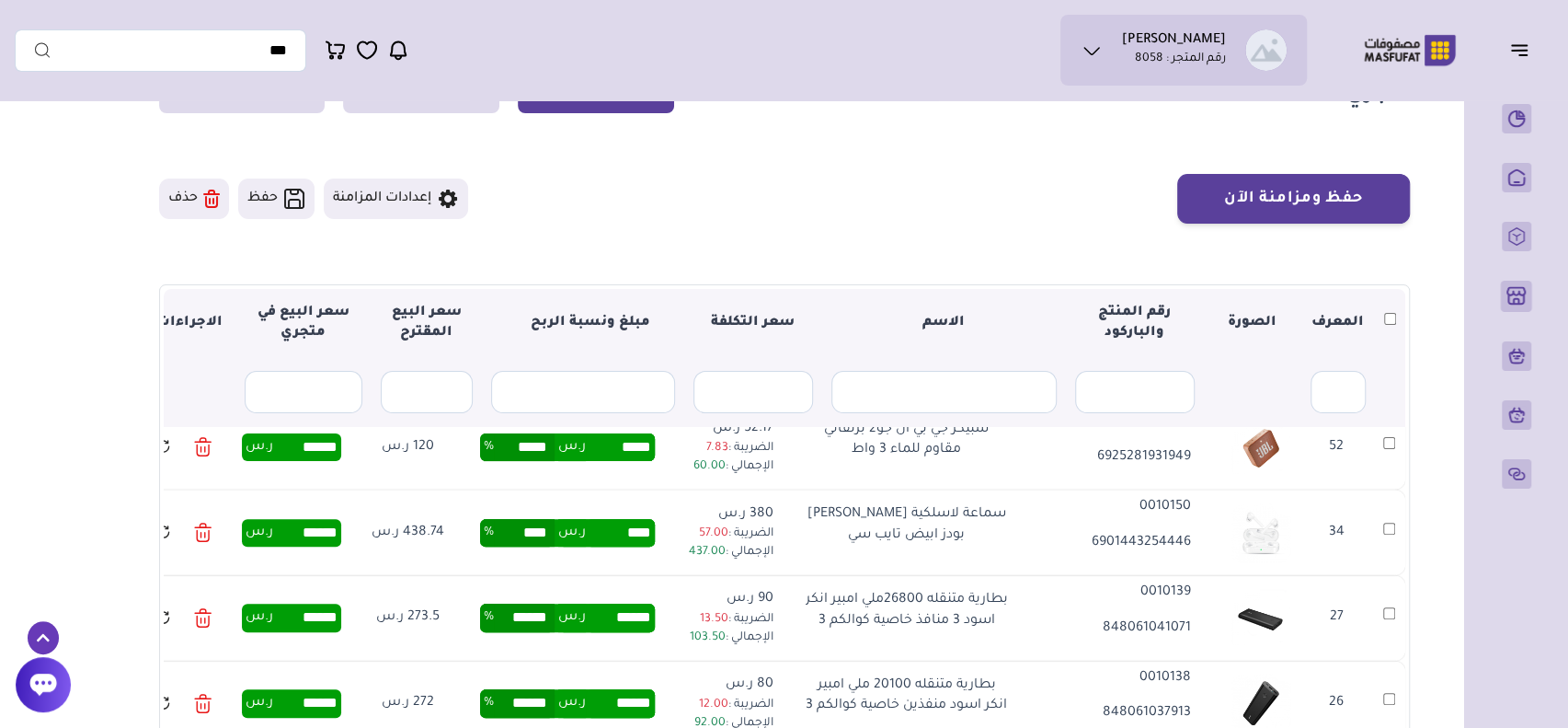
click at [101, 544] on main "متجري المنتجات المختارة المنتجات المتزامنة المنتجات غير المتزامنة حفظ ومزامنة ا…" at bounding box center [784, 501] width 1539 height 968
click at [338, 523] on input "******" at bounding box center [305, 533] width 65 height 20
click at [326, 524] on input "******" at bounding box center [305, 533] width 65 height 20
type input "*"
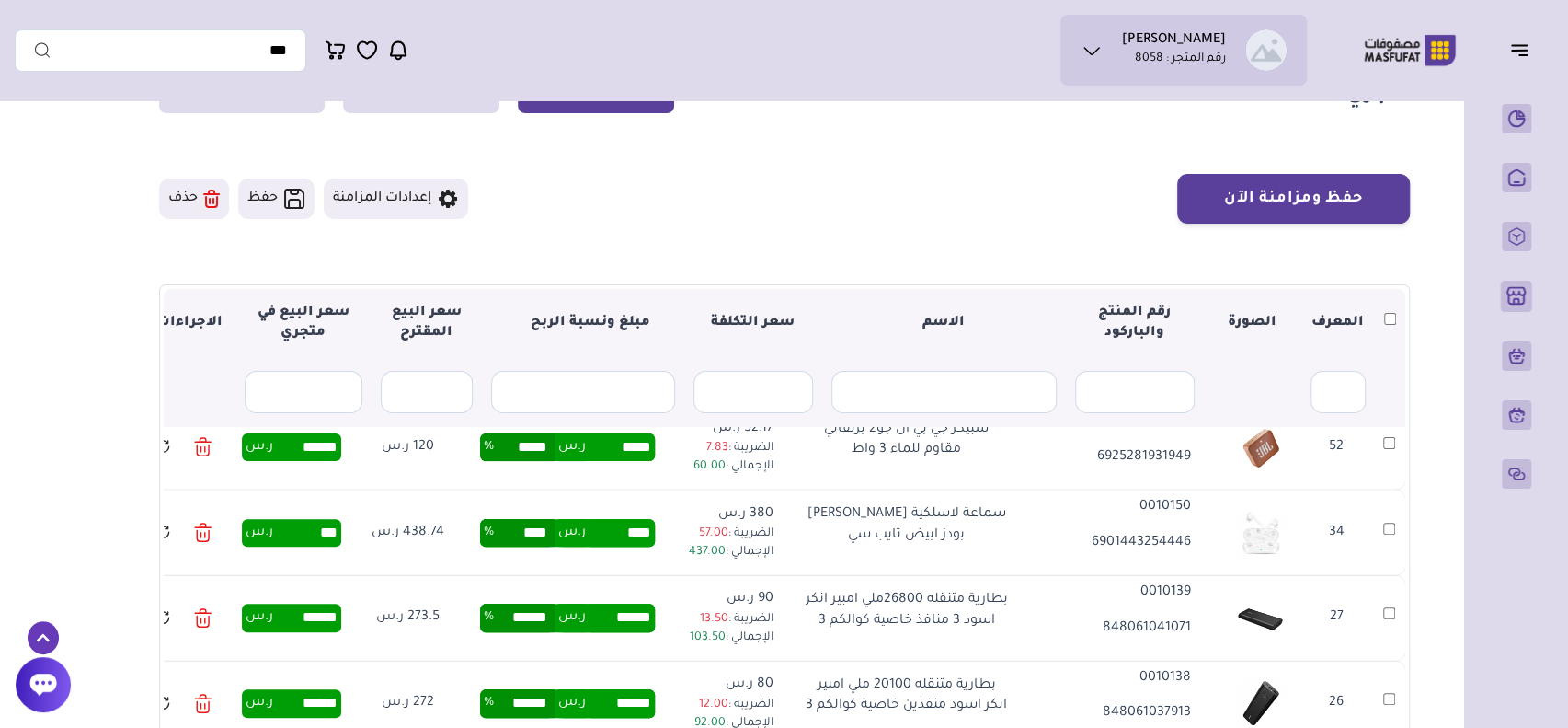
type input "***"
type input "*****"
type input "******"
click at [103, 514] on main "متجري المنتجات المختارة المنتجات المتزامنة المنتجات غير المتزامنة حفظ ومزامنة ا…" at bounding box center [784, 501] width 1539 height 968
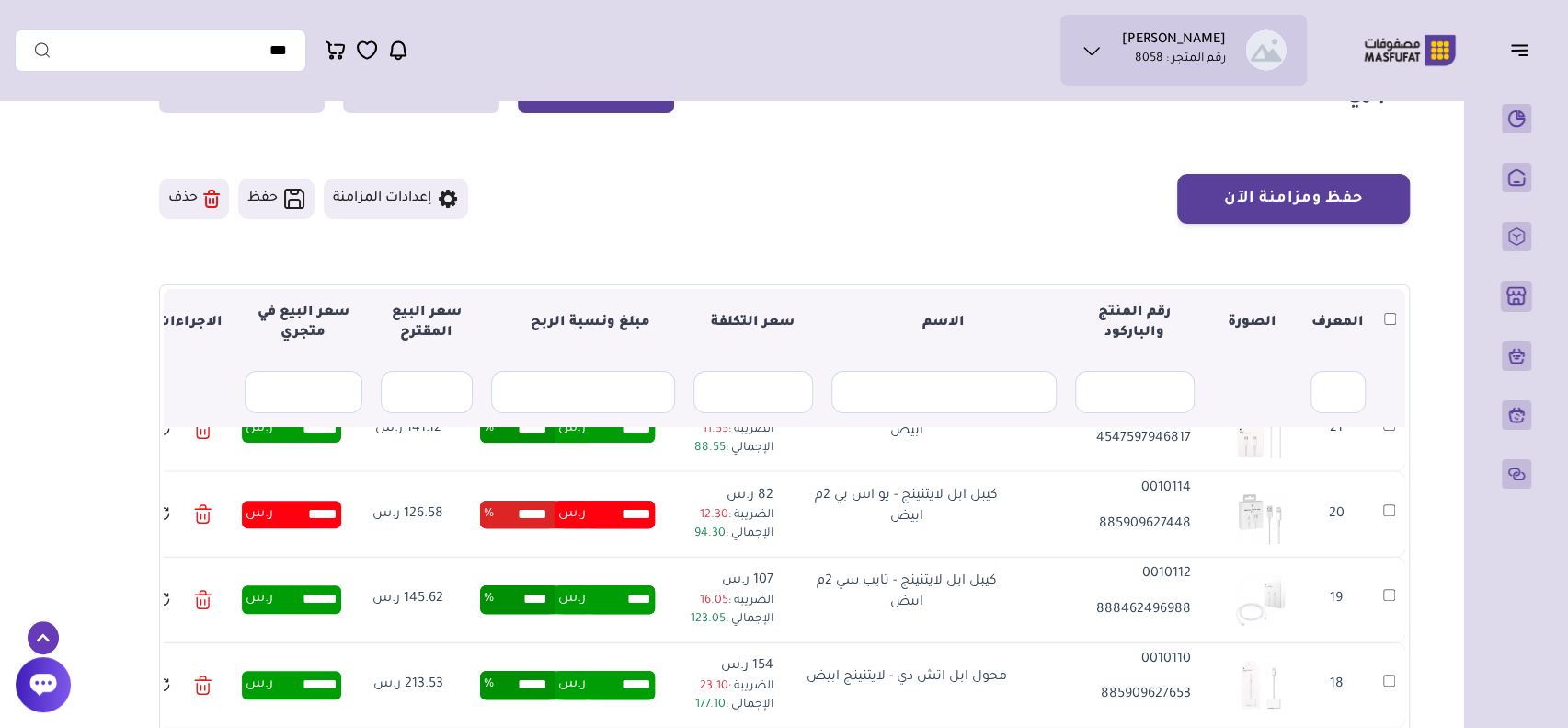
scroll to position [1012, 0]
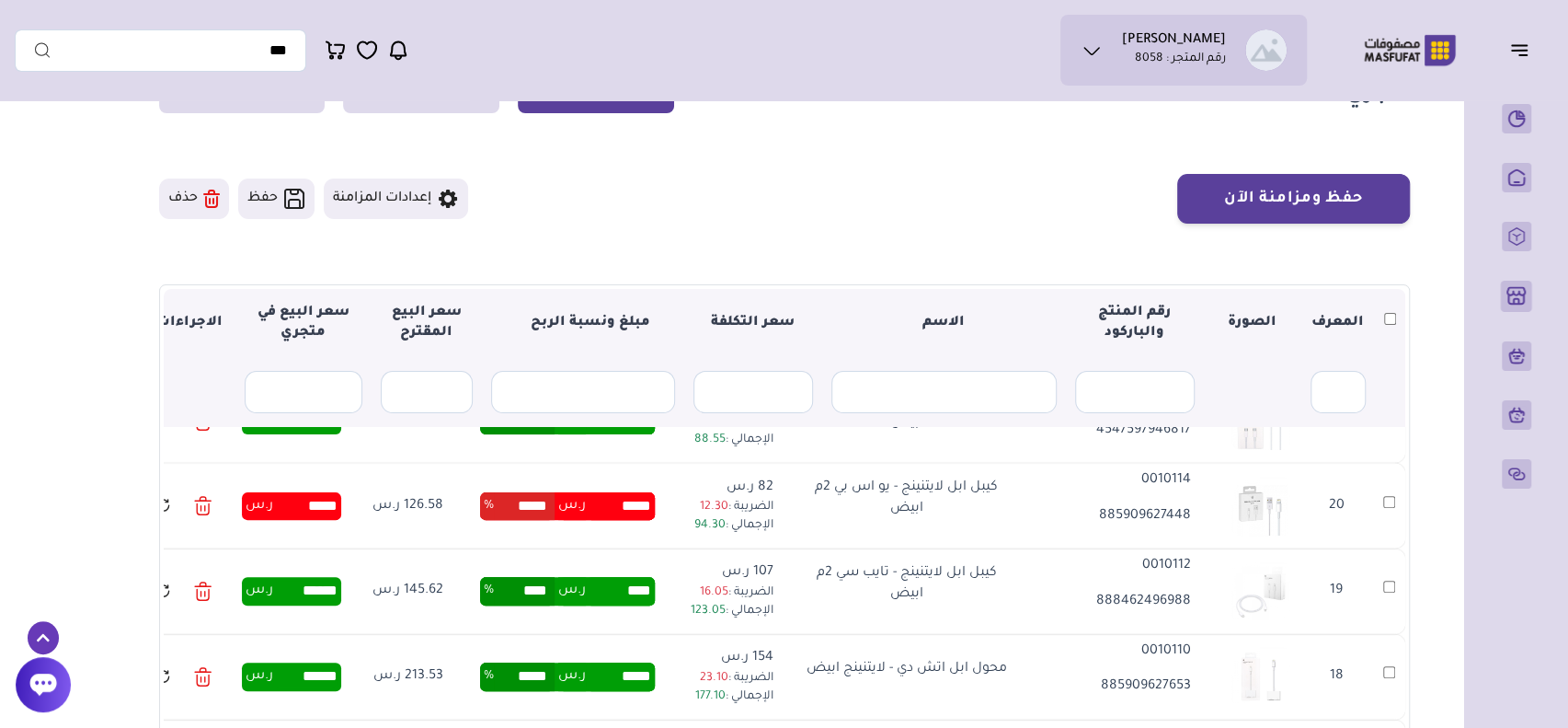
click at [338, 506] on input "*****" at bounding box center [305, 507] width 65 height 20
type input "*****"
type input "****"
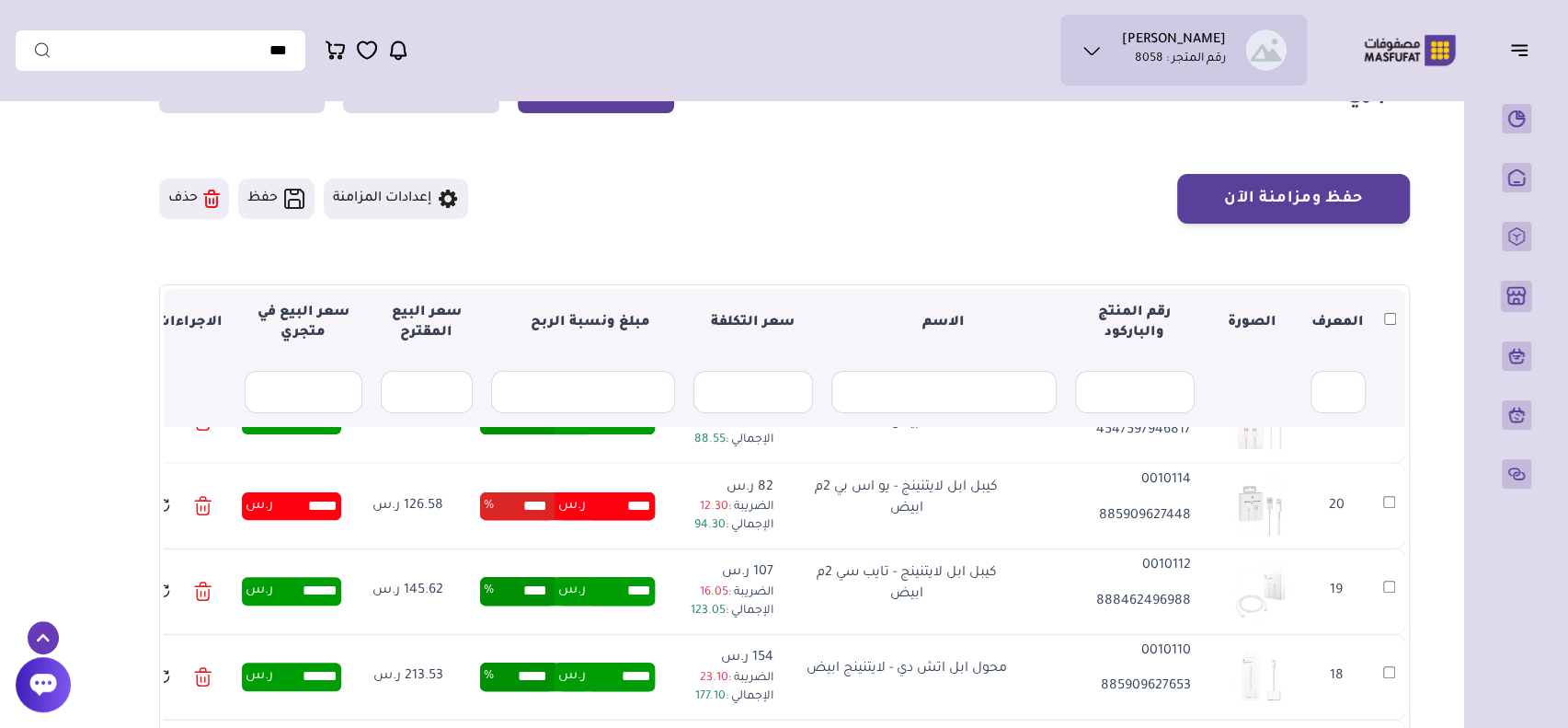
click at [112, 520] on main "متجري المنتجات المختارة المنتجات المتزامنة المنتجات غير المتزامنة حفظ ومزامنة ا…" at bounding box center [784, 501] width 1539 height 968
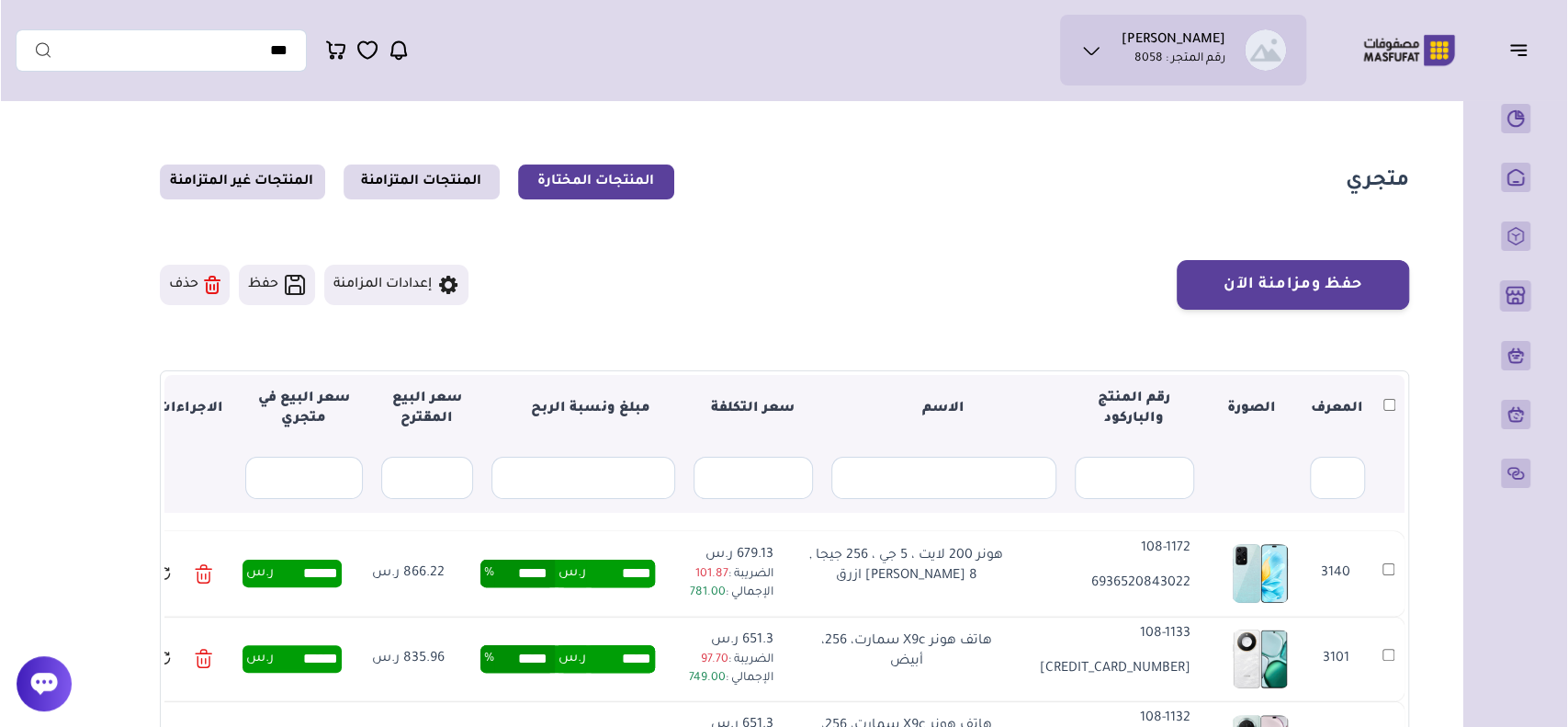
scroll to position [0, 0]
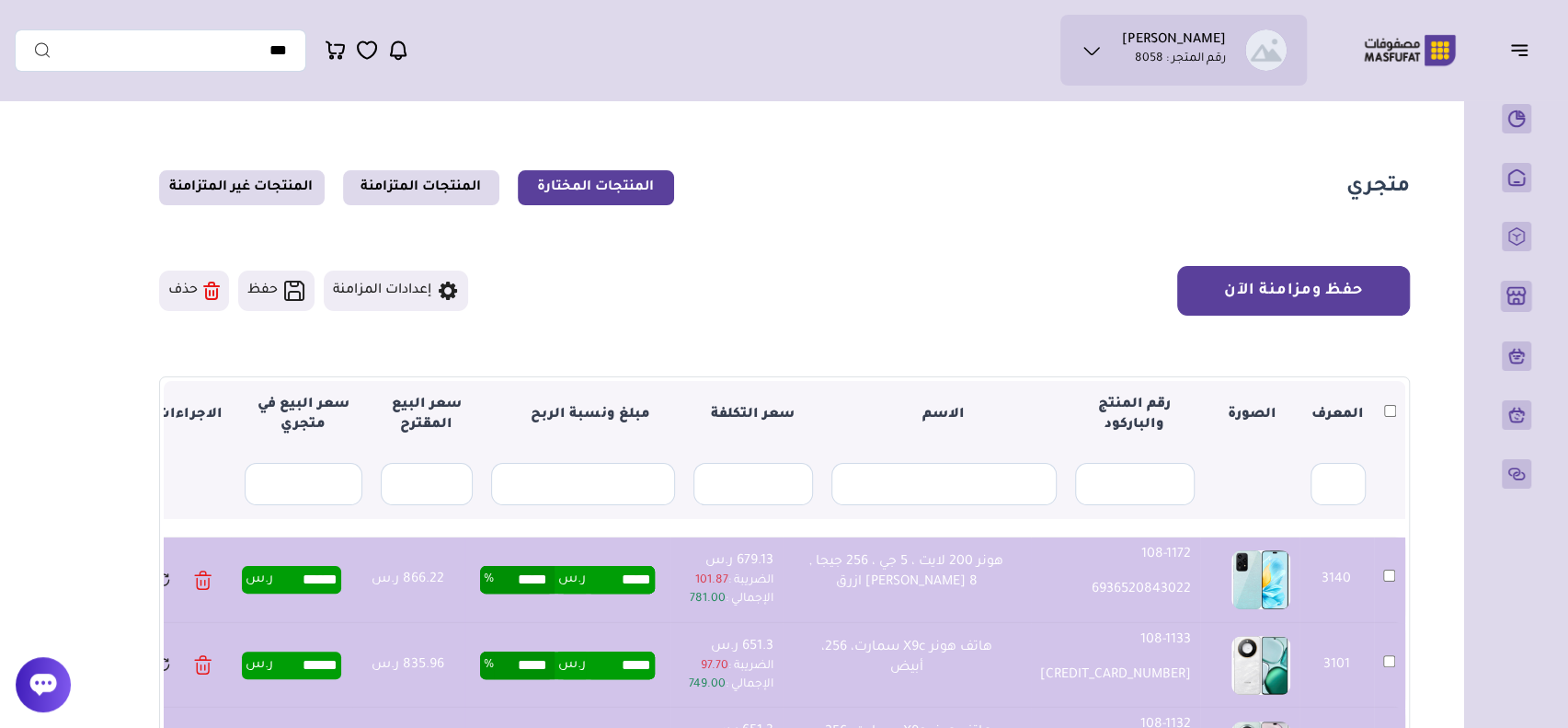
click at [1312, 282] on button "حفظ ومزامنة الآن" at bounding box center [1293, 291] width 232 height 50
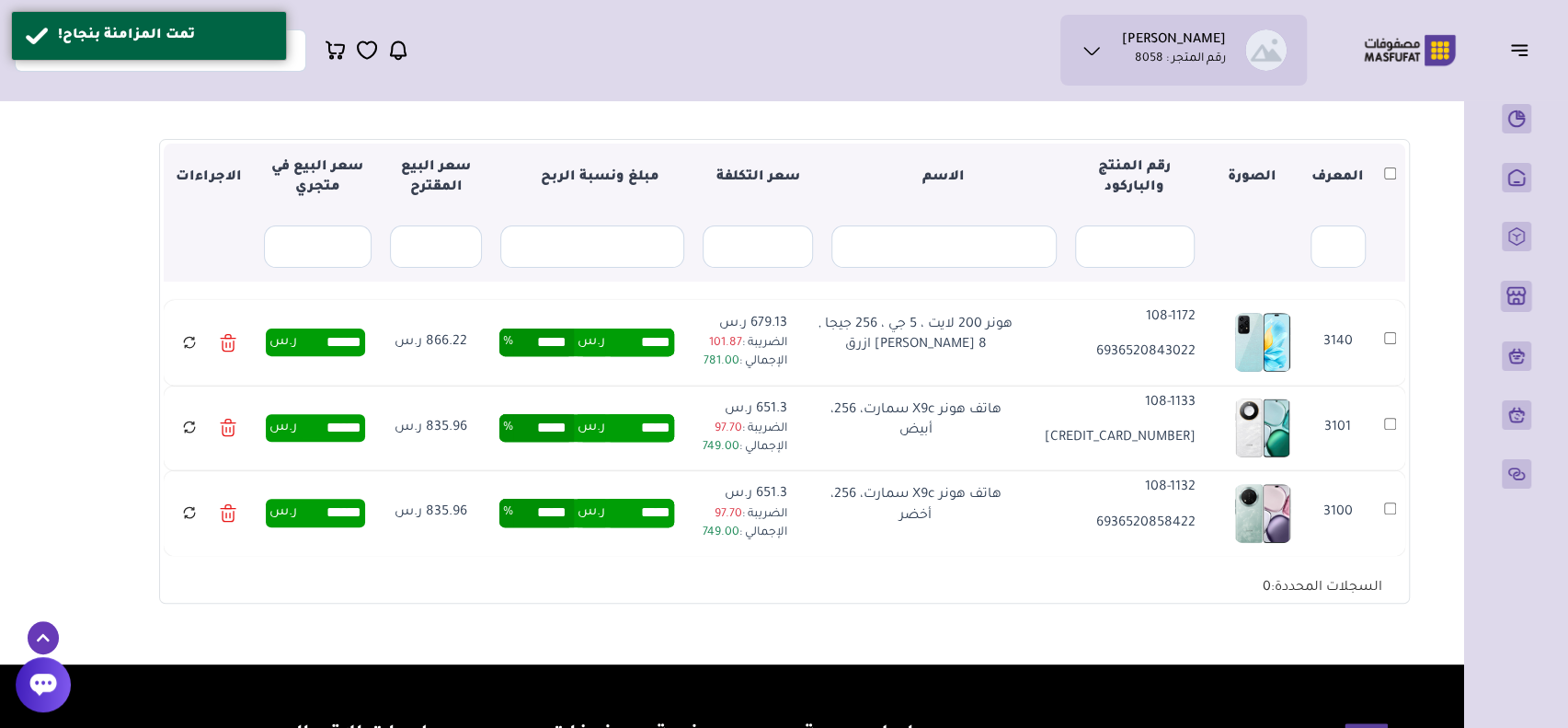
scroll to position [241, 0]
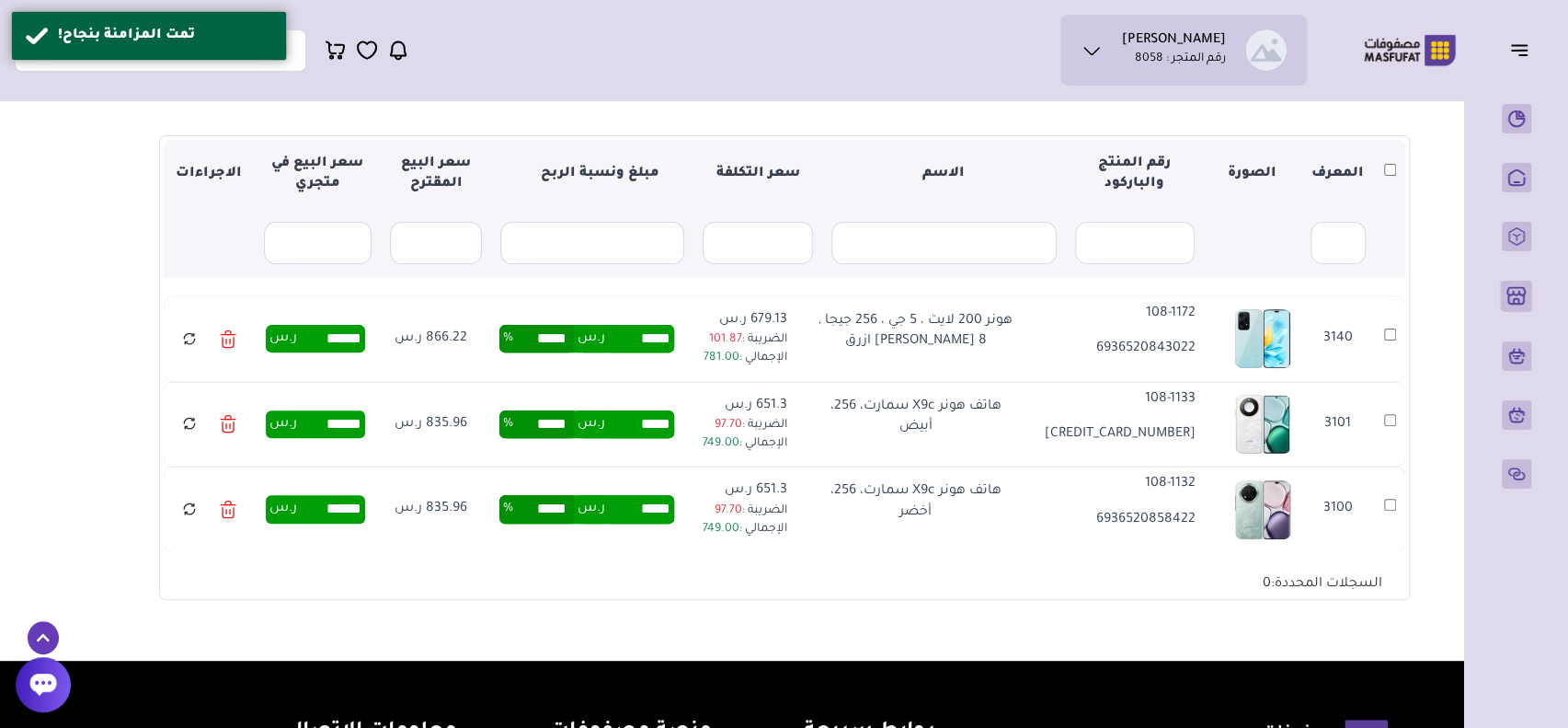
click at [1398, 166] on th at bounding box center [1390, 174] width 31 height 69
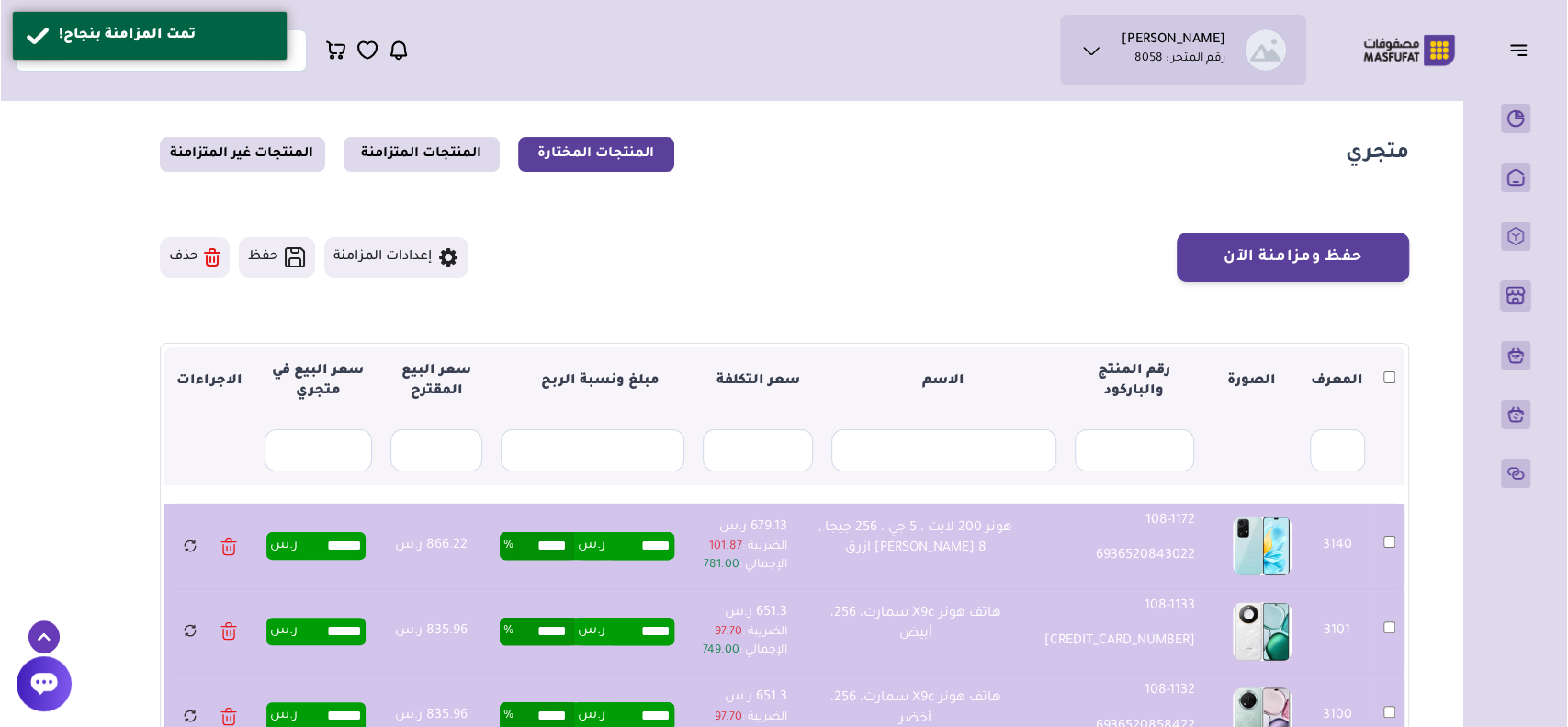
scroll to position [0, 0]
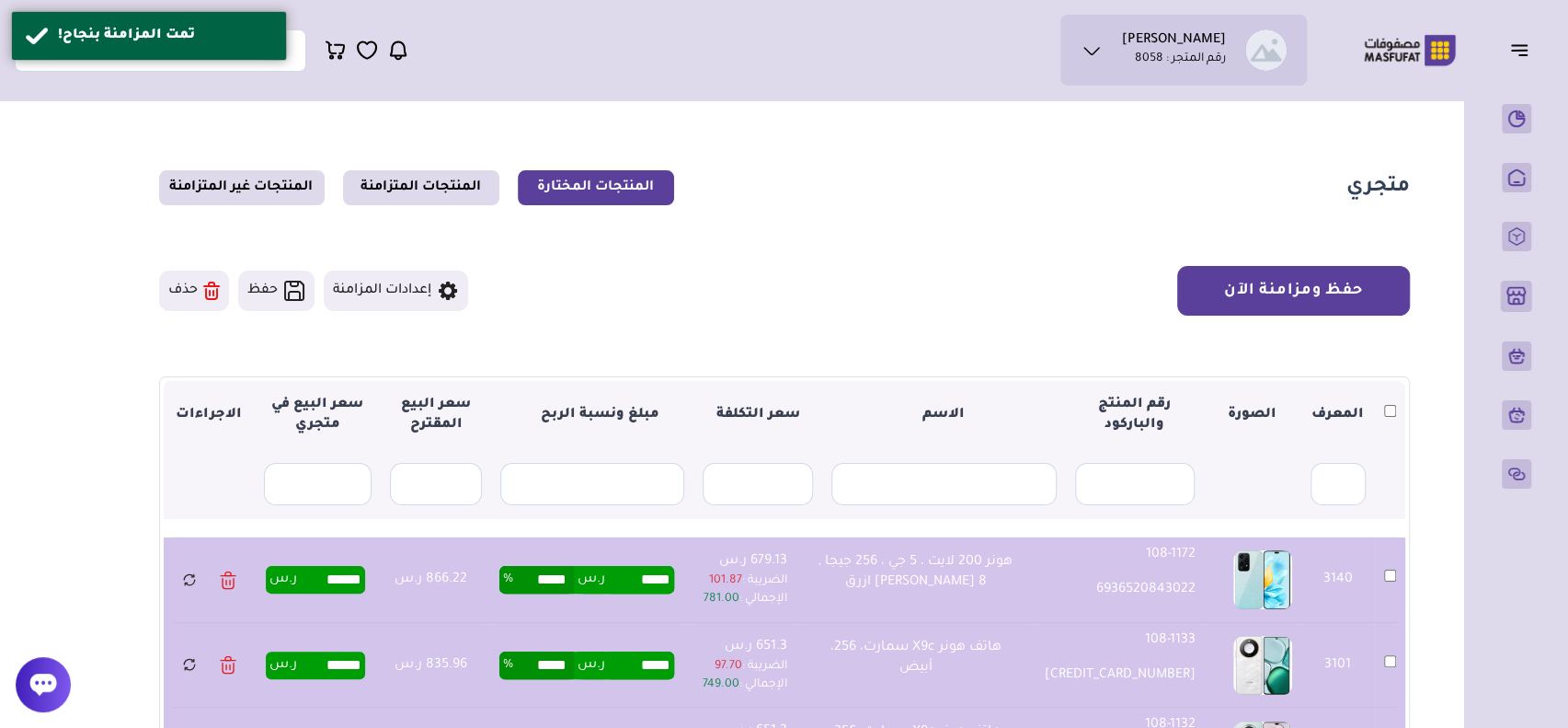
click at [1363, 290] on button "حفظ ومزامنة الآن" at bounding box center [1293, 291] width 232 height 50
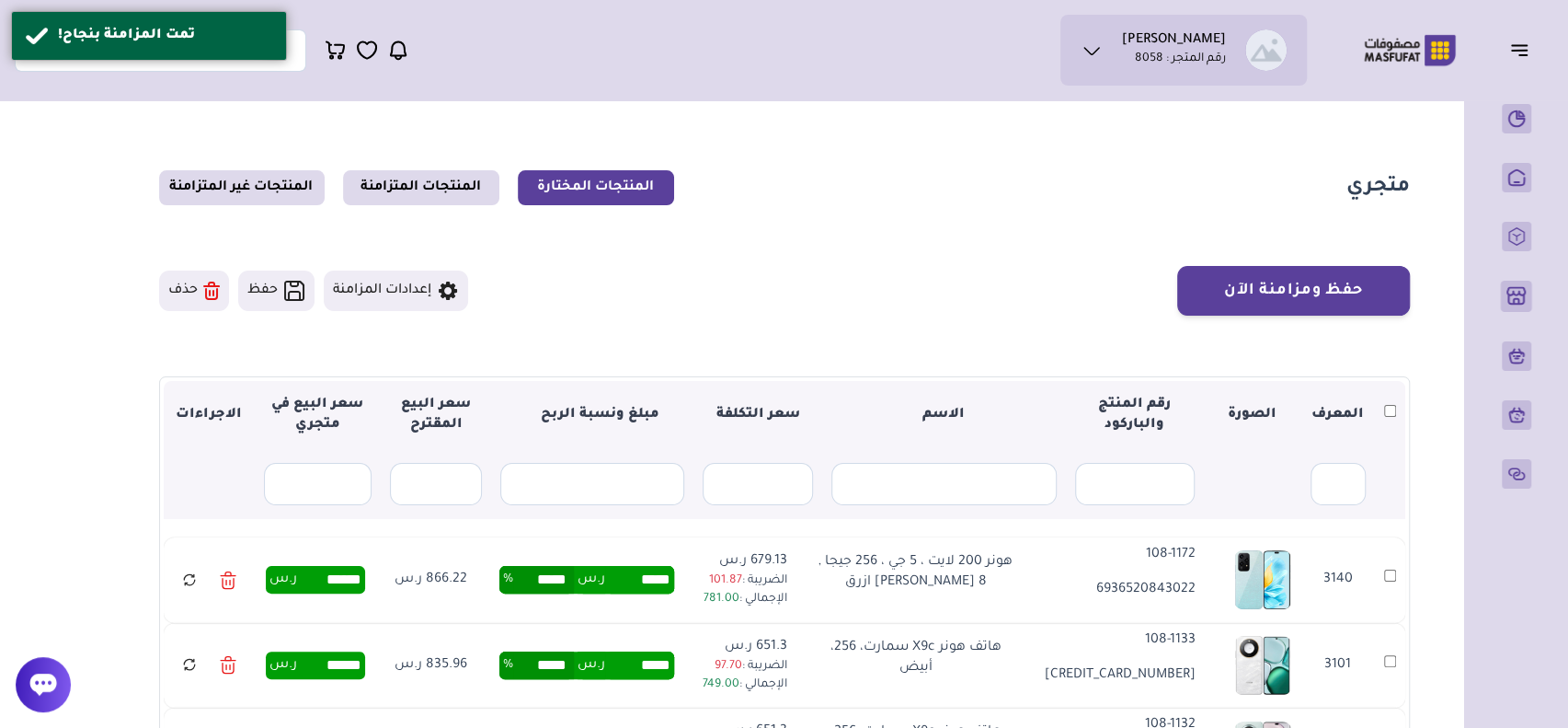
click at [552, 238] on section "متجري المنتجات المختارة المنتجات المتزامنة المنتجات غير المتزامنة حفظ ومزامنة ا…" at bounding box center [784, 506] width 1325 height 793
drag, startPoint x: 644, startPoint y: 281, endPoint x: 766, endPoint y: 288, distance: 122.2
click at [723, 301] on div "حفظ ومزامنة الآن حفظ ومزامنة الآن إعدادات المزامنة" at bounding box center [785, 291] width 1251 height 50
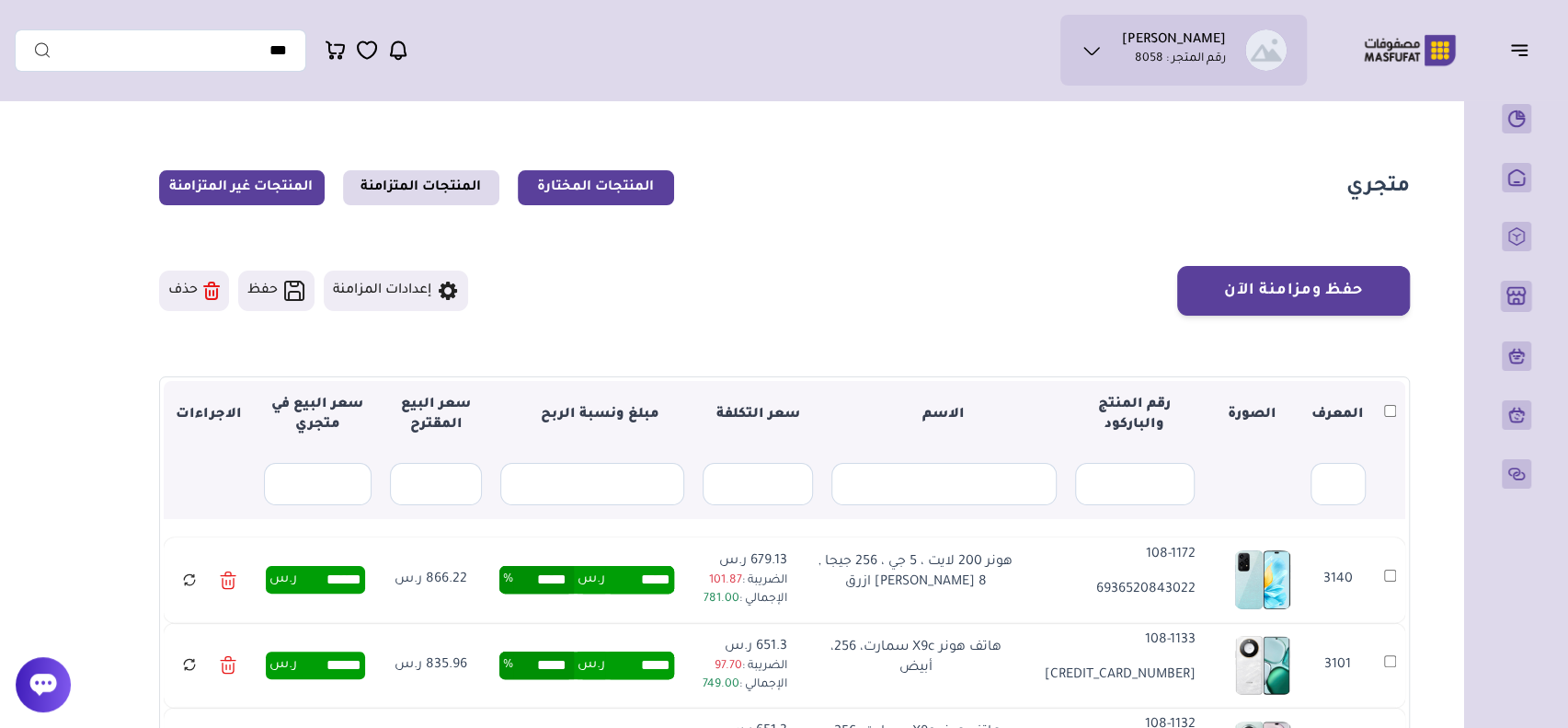
click at [252, 189] on link "المنتجات غير المتزامنة" at bounding box center [242, 188] width 166 height 35
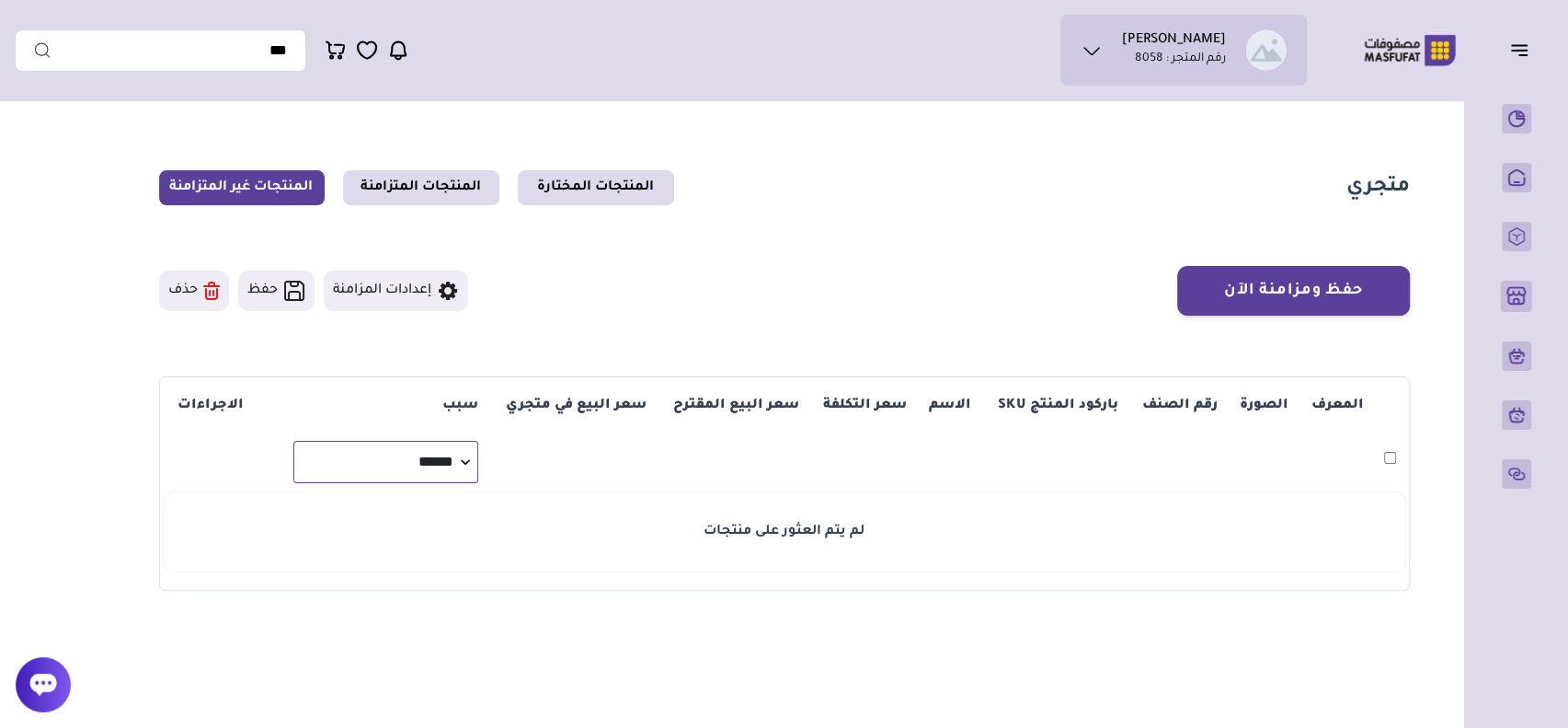
click at [392, 465] on select "**********" at bounding box center [386, 462] width 185 height 43
select select "**********"
click at [293, 441] on select "**********" at bounding box center [386, 462] width 185 height 43
click at [414, 459] on select "**********" at bounding box center [386, 462] width 185 height 43
select select
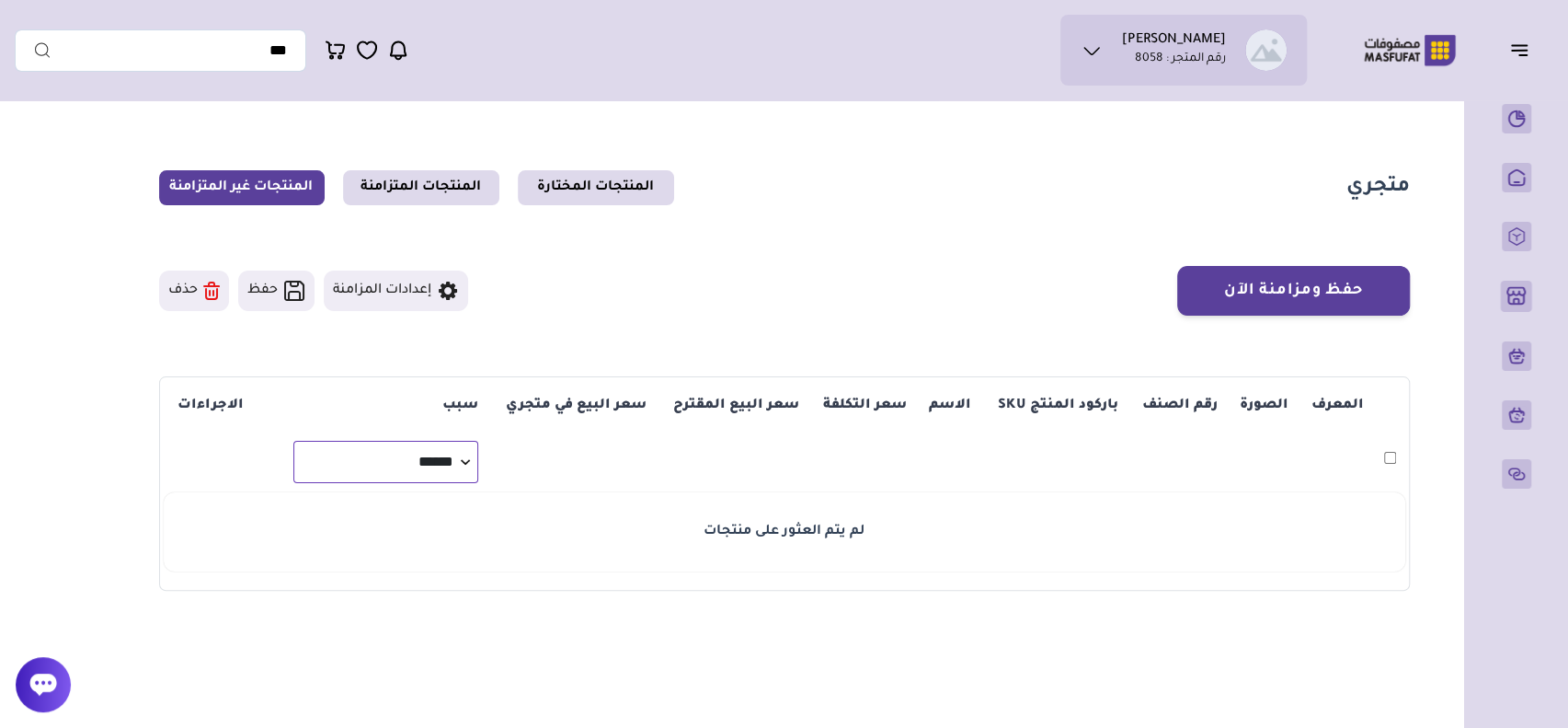
click at [293, 441] on select "**********" at bounding box center [386, 462] width 185 height 43
click at [401, 283] on button "إعدادات المزامنة" at bounding box center [396, 291] width 144 height 41
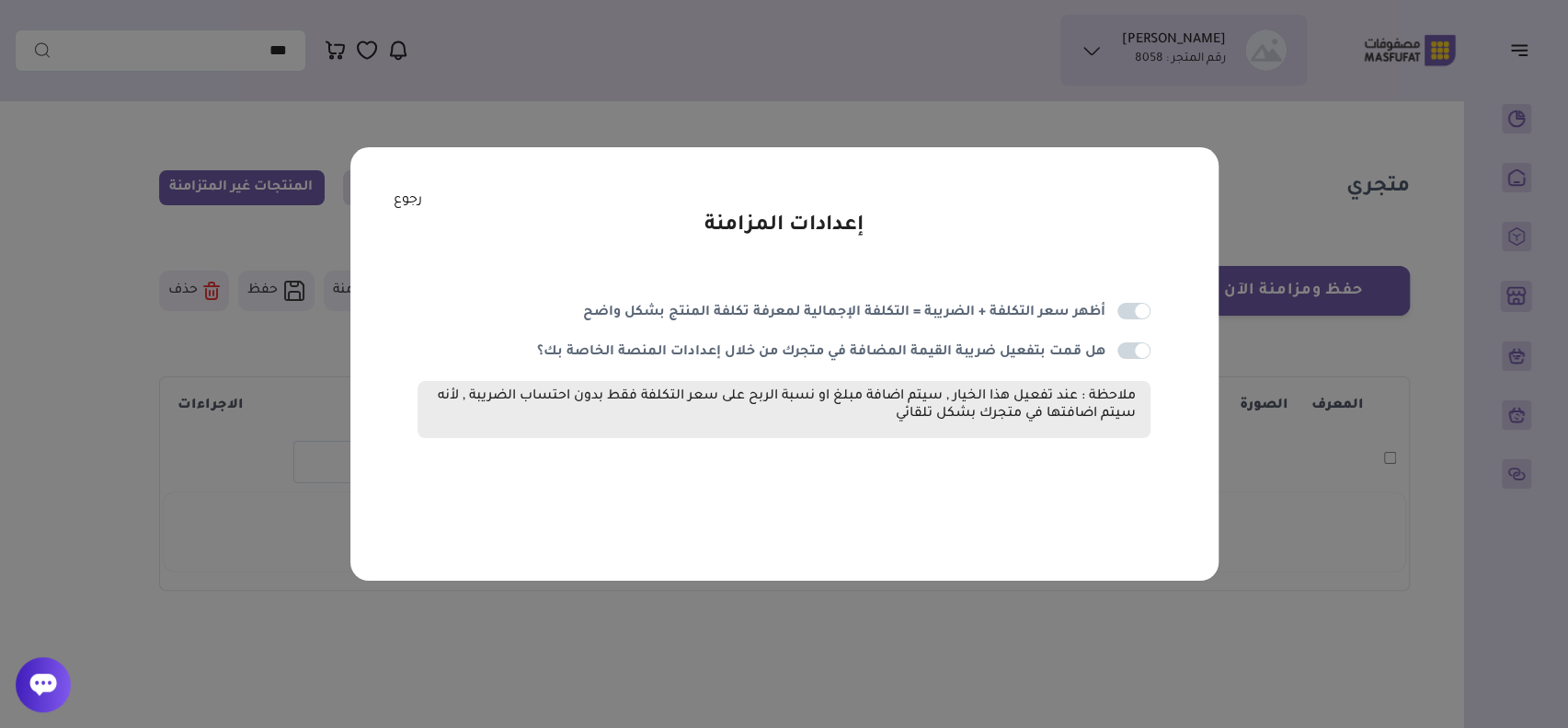
drag, startPoint x: 1090, startPoint y: 314, endPoint x: 739, endPoint y: 320, distance: 351.1
click at [739, 320] on strong "أظهر سعر التكلفة + الضريبة = التكلفة الإجمالية لمعرفة تكلفة المنتج بشكل واضح" at bounding box center [844, 313] width 522 height 20
click at [414, 195] on link "رجوع" at bounding box center [407, 201] width 29 height 20
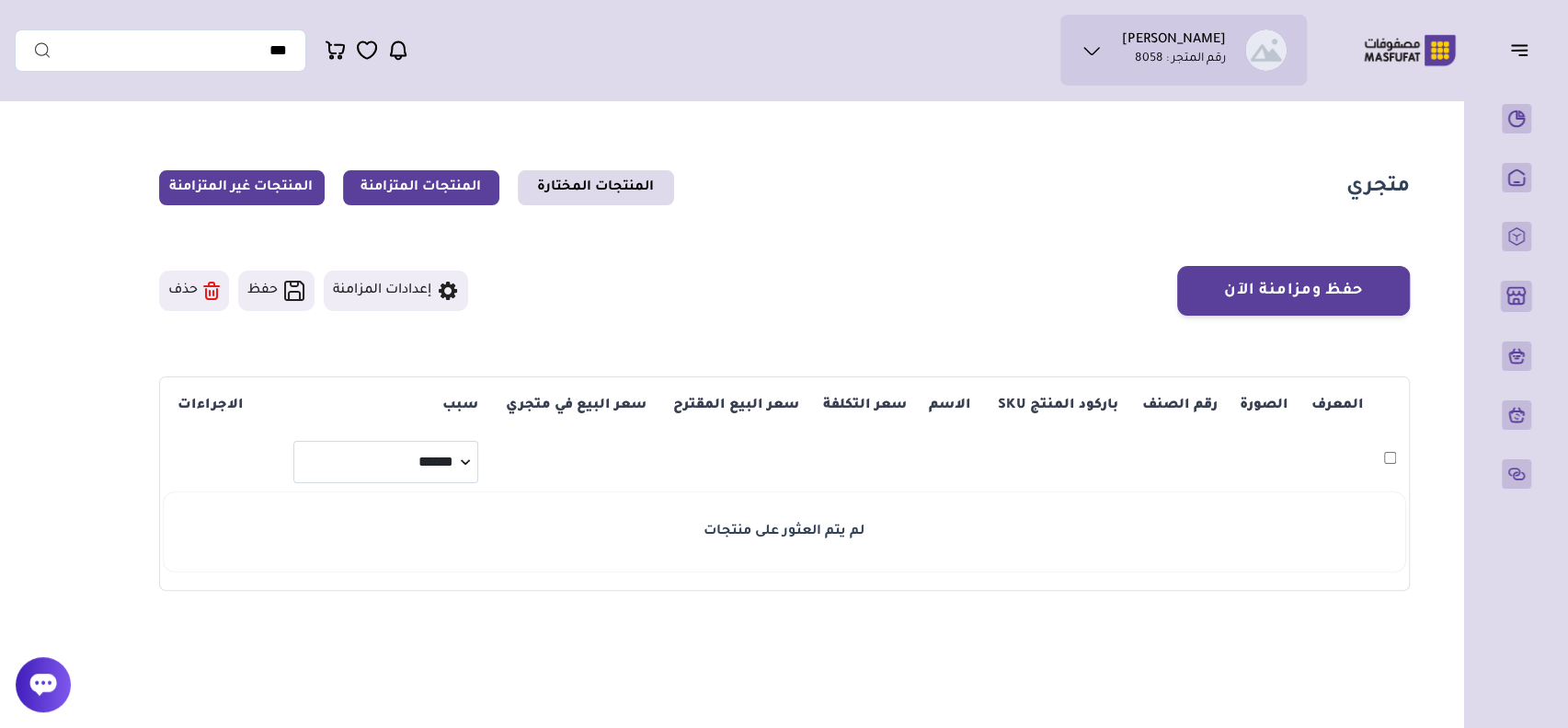
click at [454, 178] on link "المنتجات المتزامنة" at bounding box center [421, 188] width 156 height 35
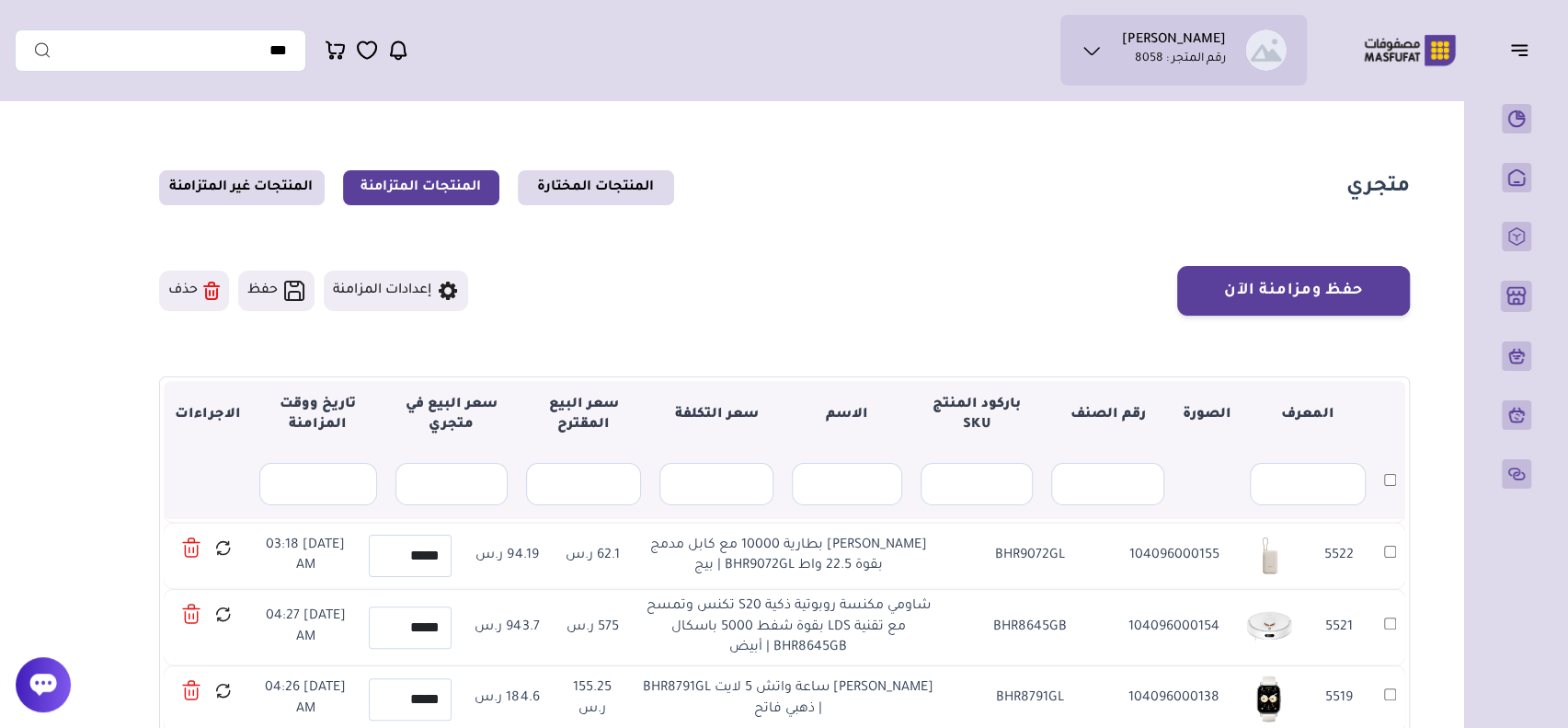
scroll to position [3652, 0]
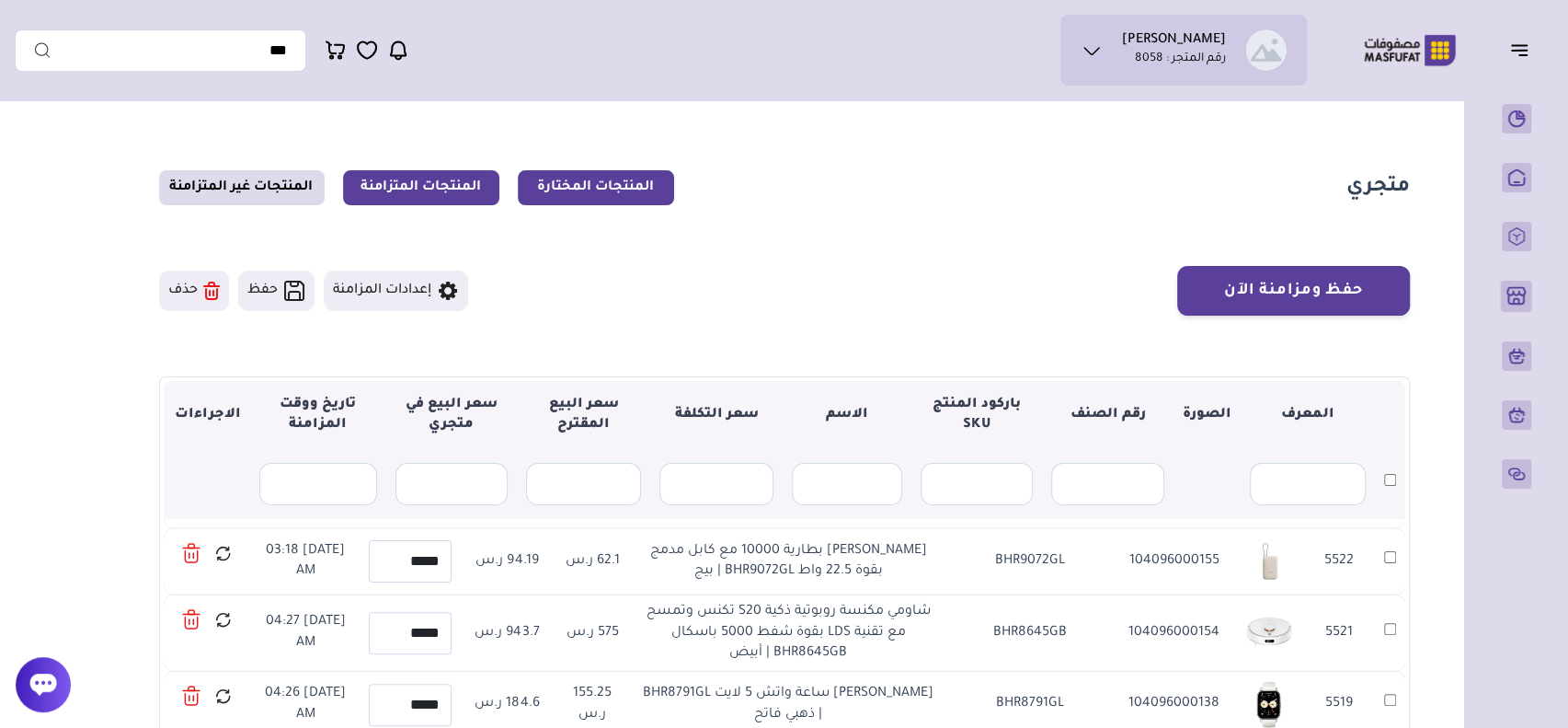
click at [579, 181] on link "المنتجات المختارة" at bounding box center [595, 188] width 156 height 35
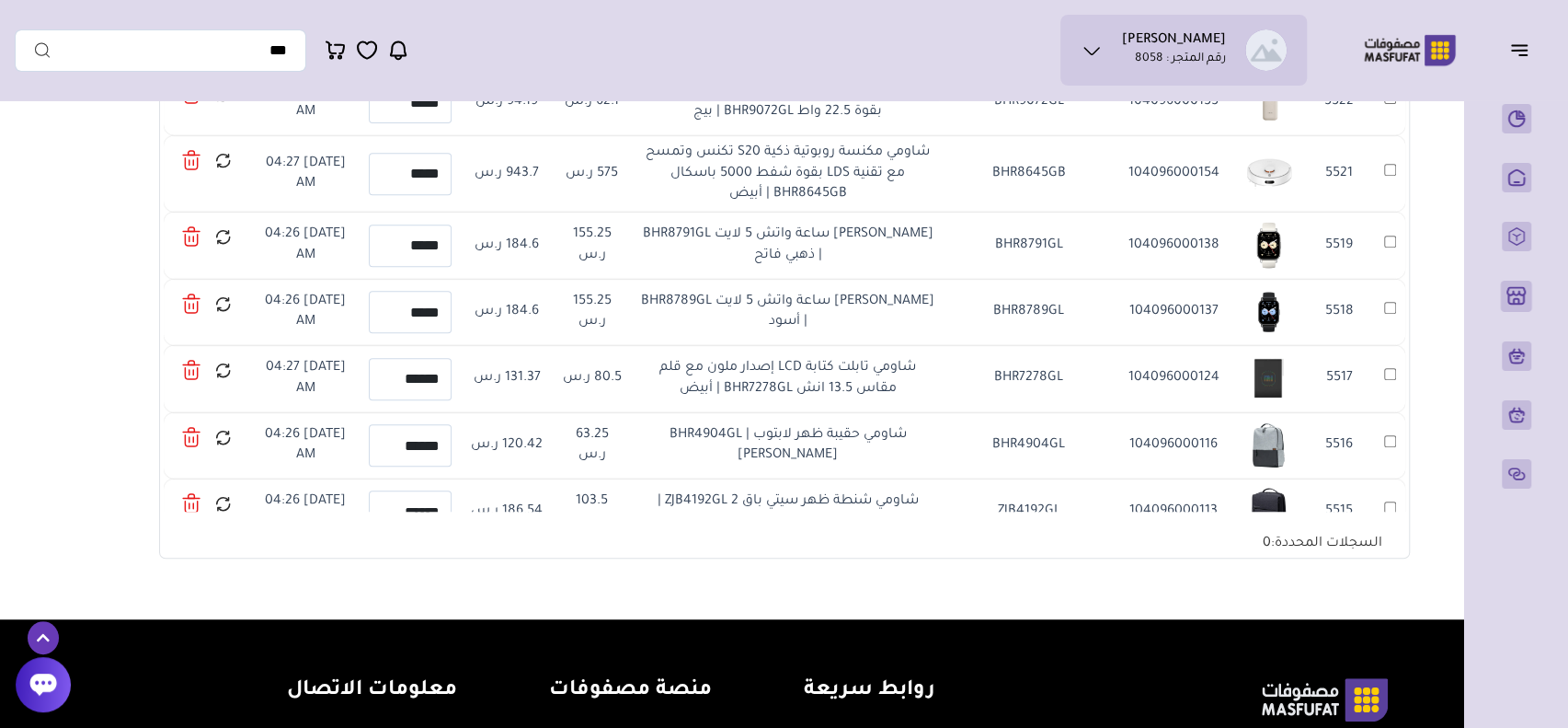
scroll to position [460, 0]
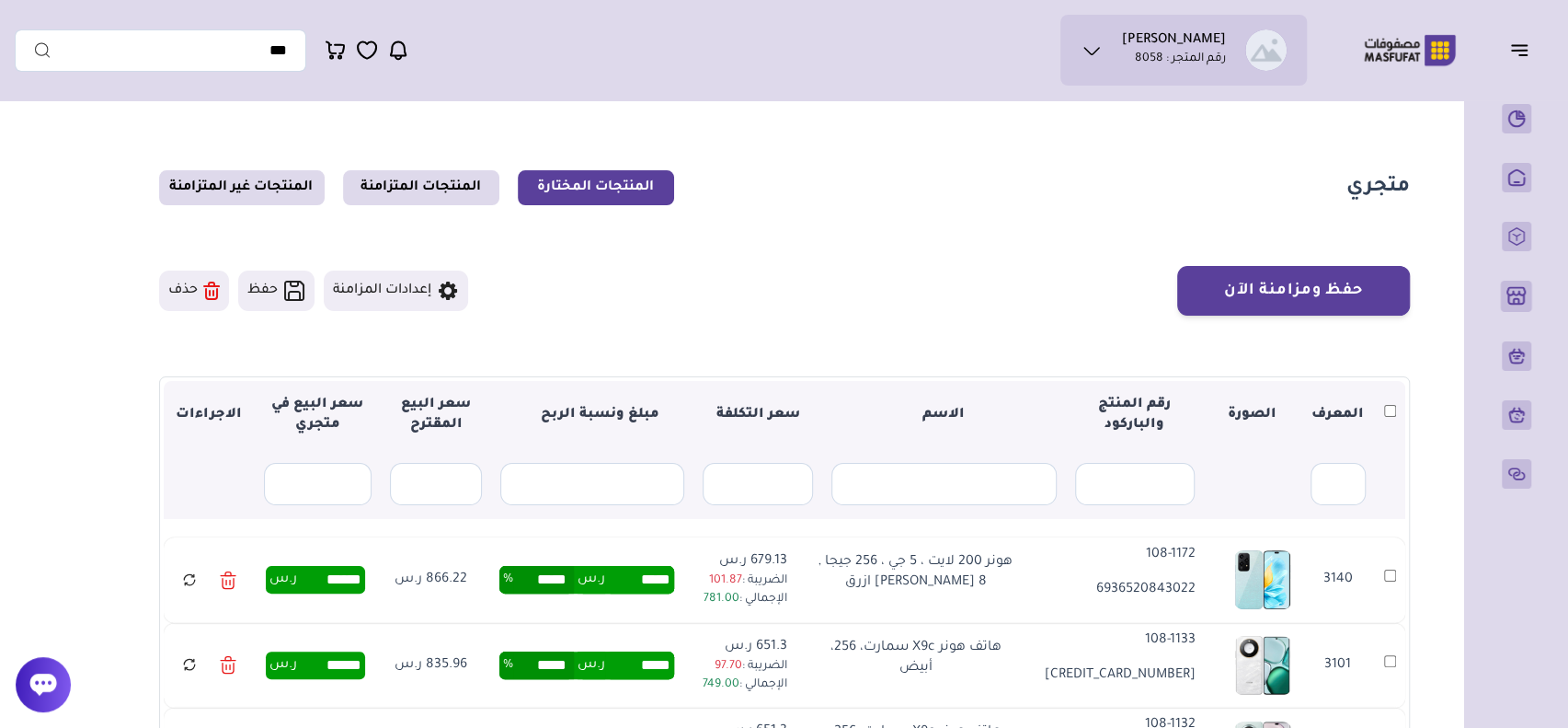
click at [1082, 38] on ul "[PERSON_NAME] رقم المتجر : 8058" at bounding box center [1184, 50] width 218 height 42
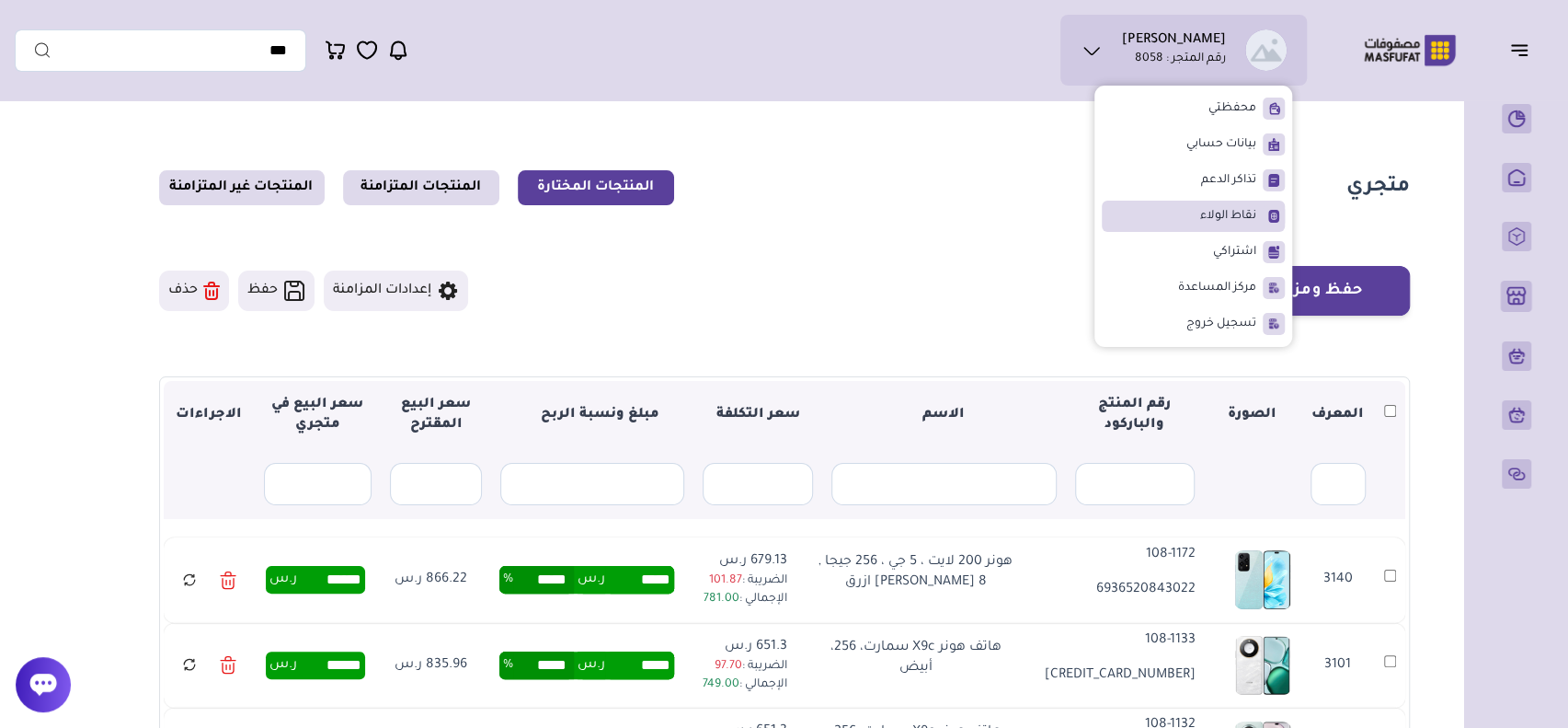
click at [1210, 216] on span "نقاط الولاء" at bounding box center [1228, 217] width 56 height 19
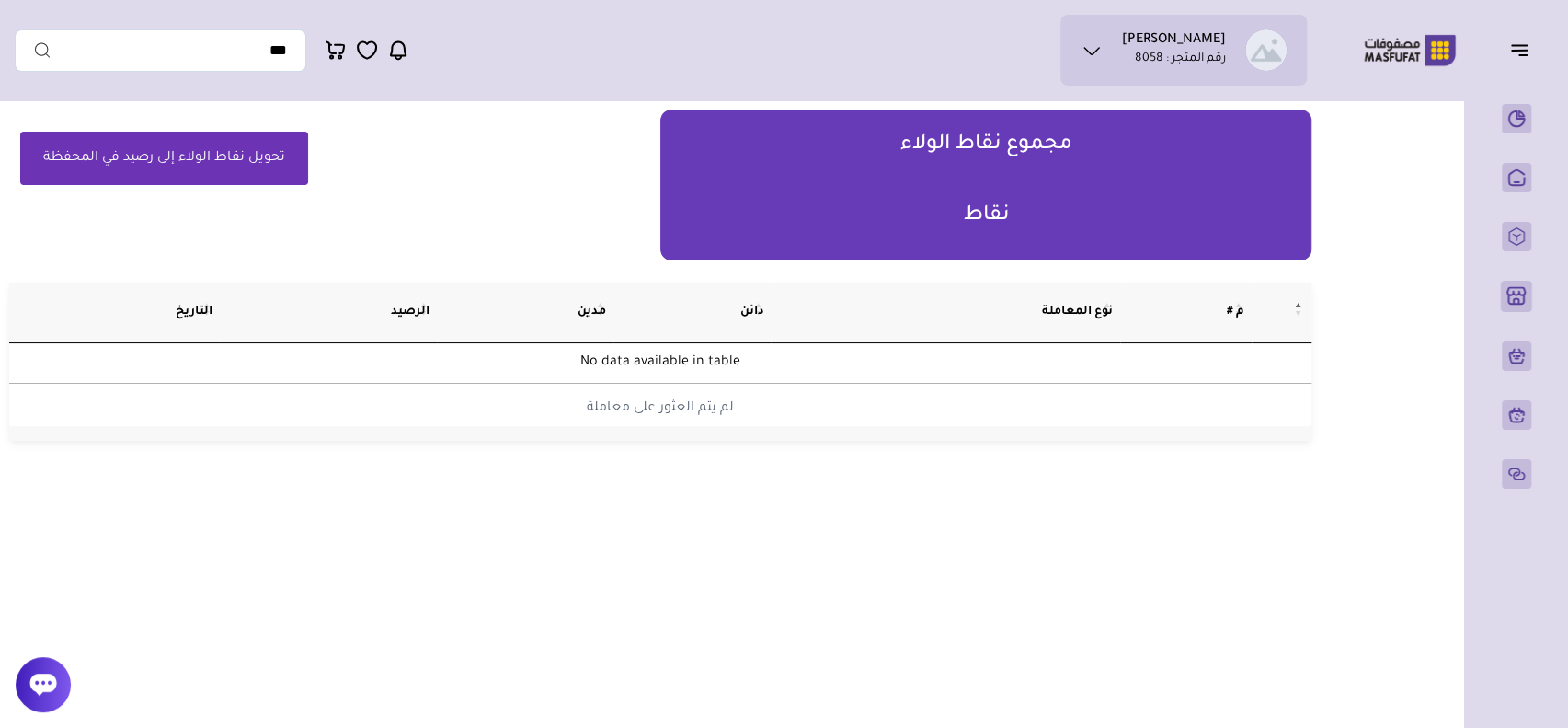
drag, startPoint x: 1108, startPoint y: 40, endPoint x: 1100, endPoint y: 44, distance: 8.9
click at [1106, 40] on ul "[PERSON_NAME] رقم المتجر : 8058" at bounding box center [1184, 50] width 218 height 42
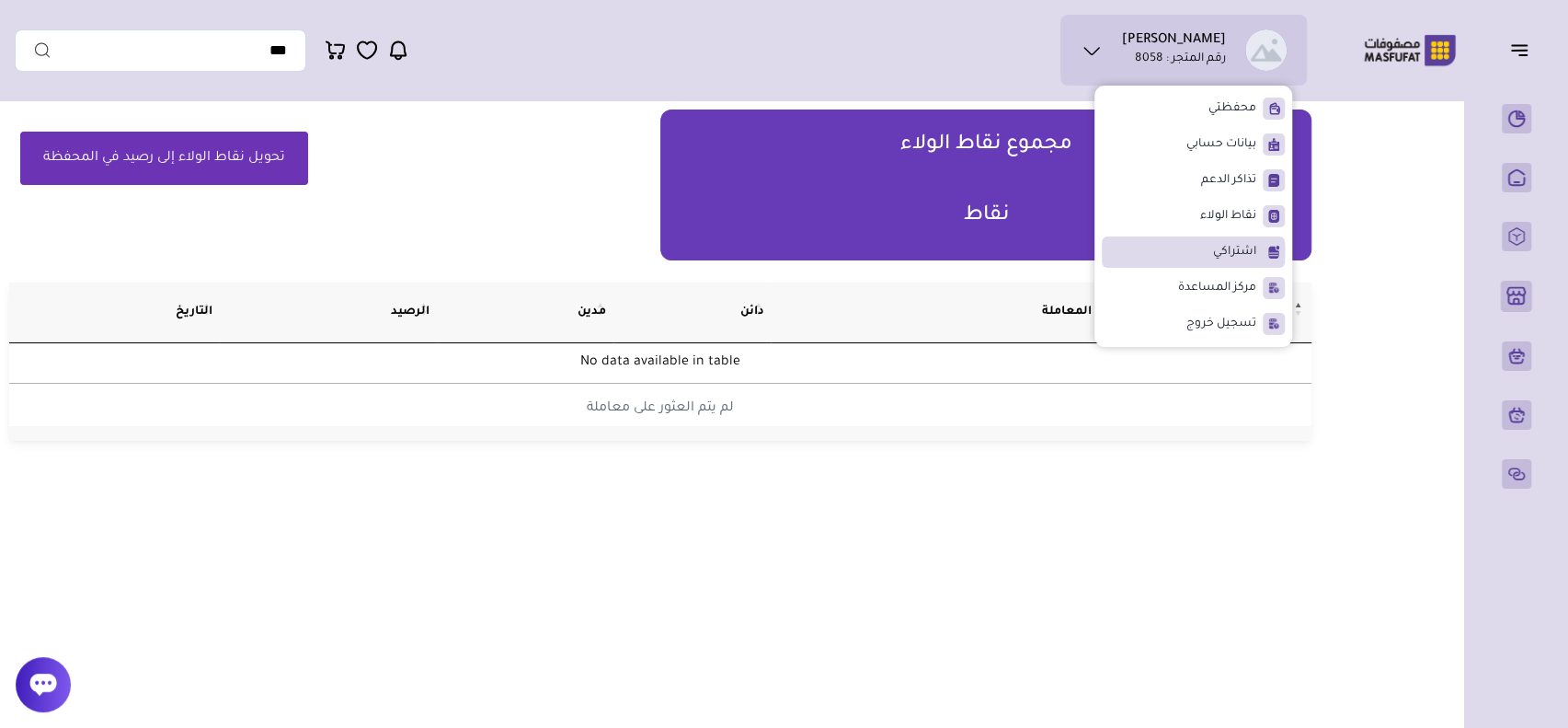
click at [1192, 257] on li "اشتراكي" at bounding box center [1194, 252] width 183 height 31
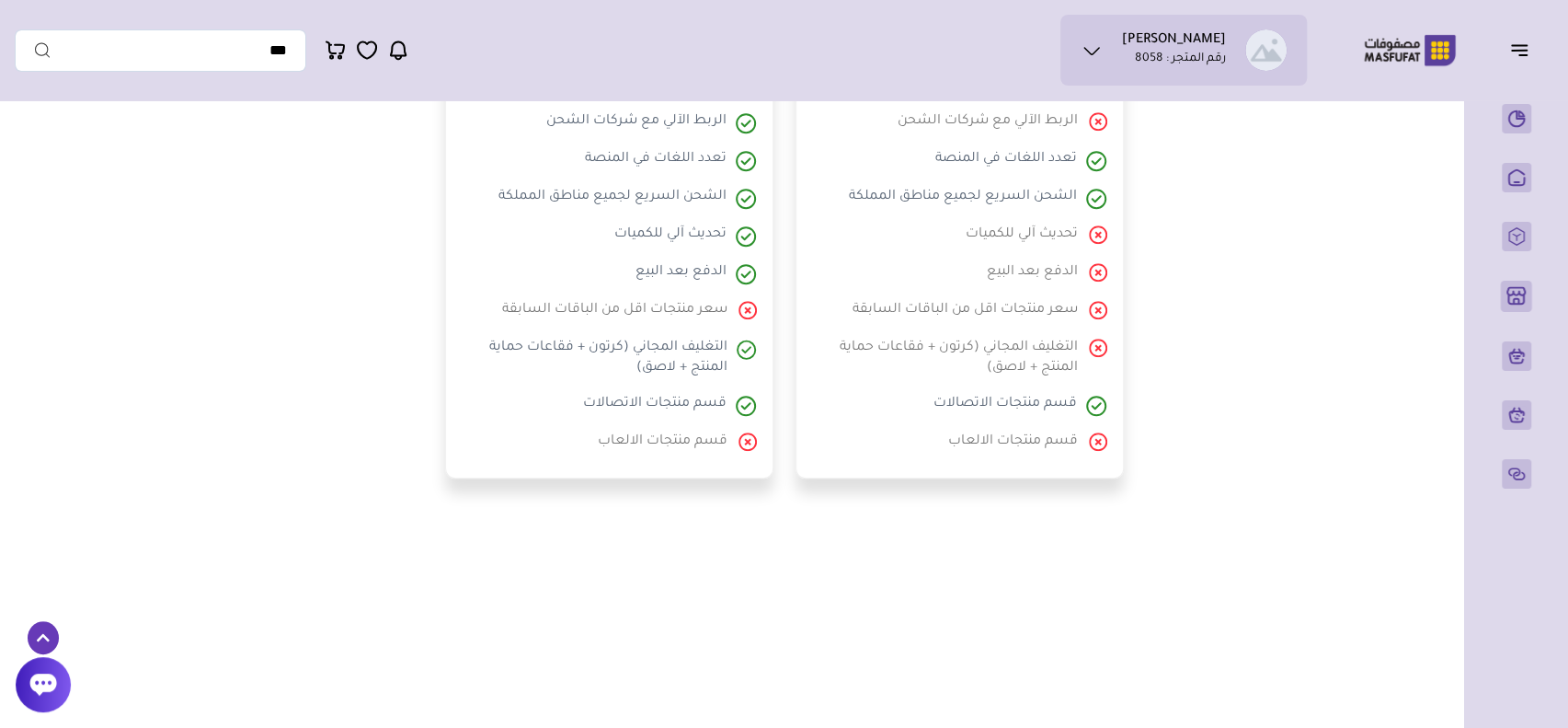
scroll to position [828, 0]
drag, startPoint x: 731, startPoint y: 271, endPoint x: 631, endPoint y: 271, distance: 100.0
click at [631, 271] on li at bounding box center [609, 272] width 297 height 23
drag, startPoint x: 666, startPoint y: 271, endPoint x: 673, endPoint y: 279, distance: 10.6
click at [667, 271] on div at bounding box center [681, 272] width 91 height 23
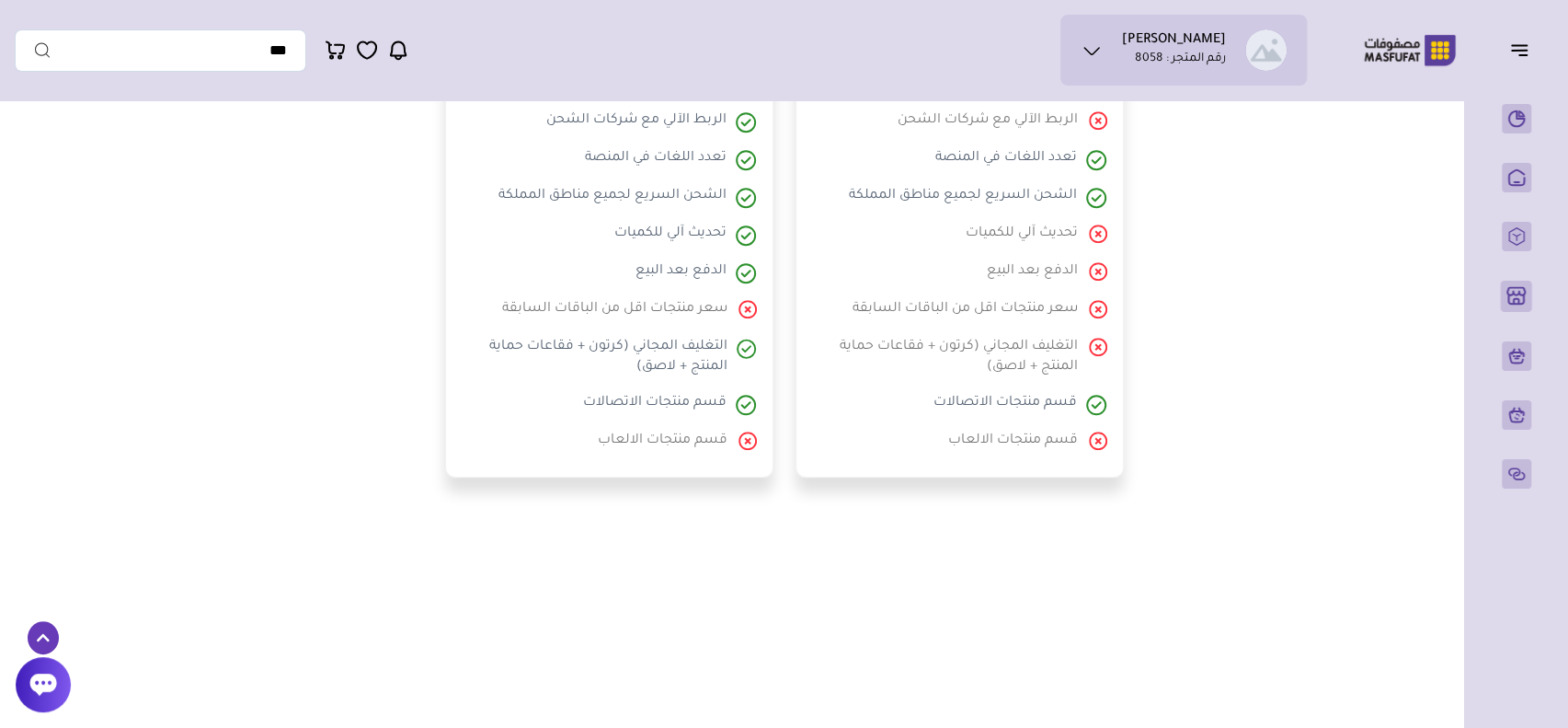
drag, startPoint x: 725, startPoint y: 391, endPoint x: 602, endPoint y: 398, distance: 123.2
click at [602, 398] on div at bounding box center [654, 404] width 143 height 23
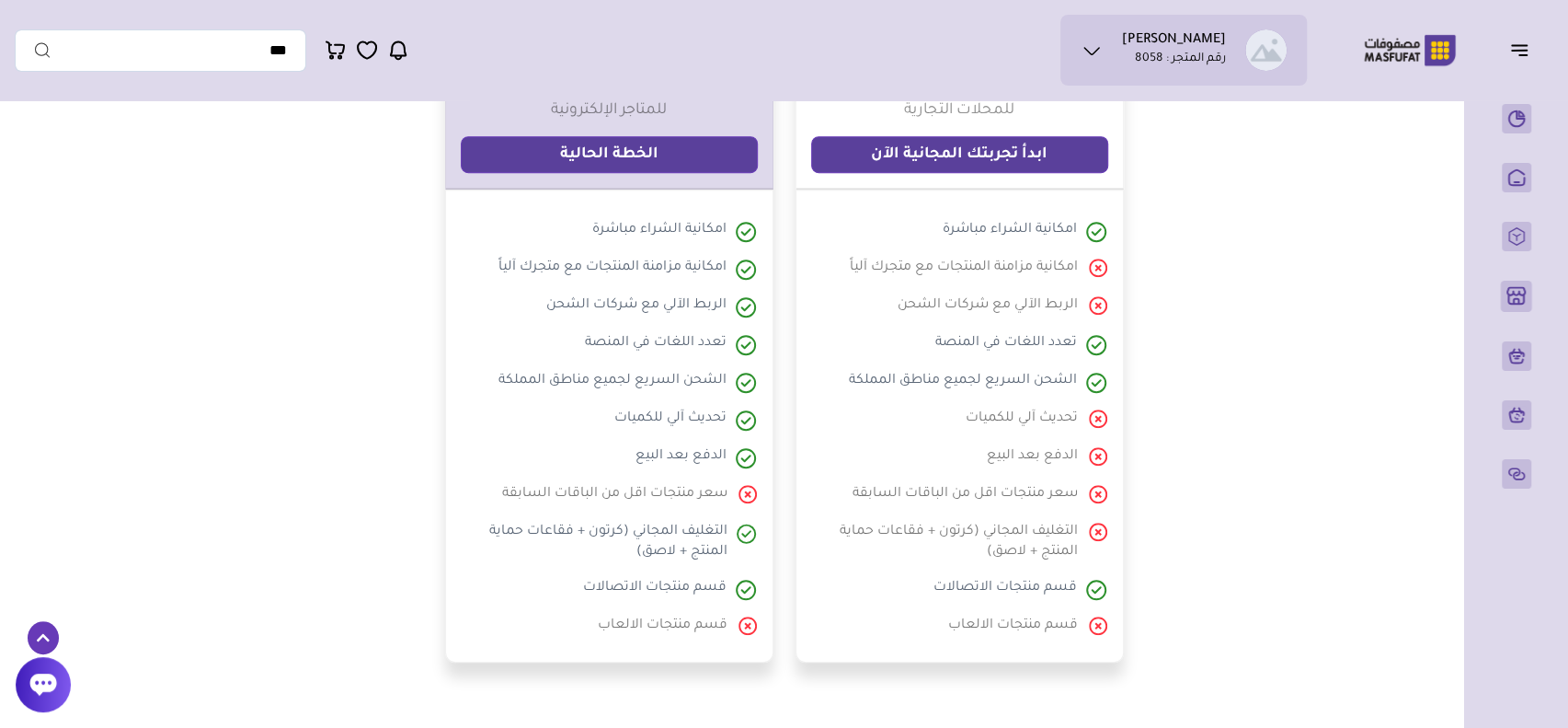
scroll to position [645, 0]
drag, startPoint x: 731, startPoint y: 220, endPoint x: 592, endPoint y: 222, distance: 139.0
click at [592, 222] on li at bounding box center [609, 231] width 297 height 23
drag, startPoint x: 725, startPoint y: 268, endPoint x: 493, endPoint y: 273, distance: 232.1
click at [492, 272] on li at bounding box center [609, 268] width 297 height 23
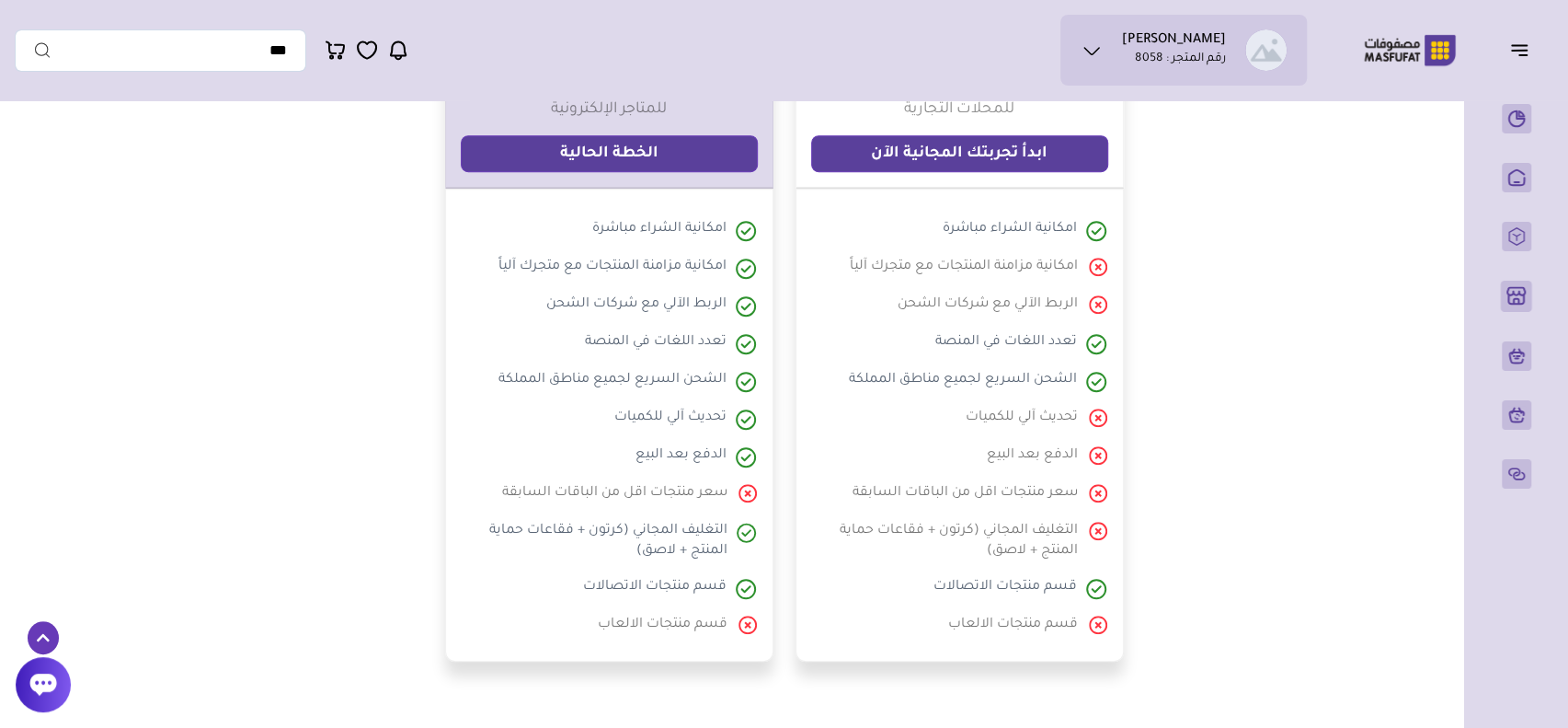
drag, startPoint x: 728, startPoint y: 299, endPoint x: 526, endPoint y: 303, distance: 202.0
click at [526, 303] on li at bounding box center [609, 306] width 297 height 23
drag, startPoint x: 726, startPoint y: 342, endPoint x: 543, endPoint y: 345, distance: 183.0
click at [543, 345] on li at bounding box center [609, 344] width 297 height 23
drag, startPoint x: 732, startPoint y: 378, endPoint x: 483, endPoint y: 384, distance: 249.1
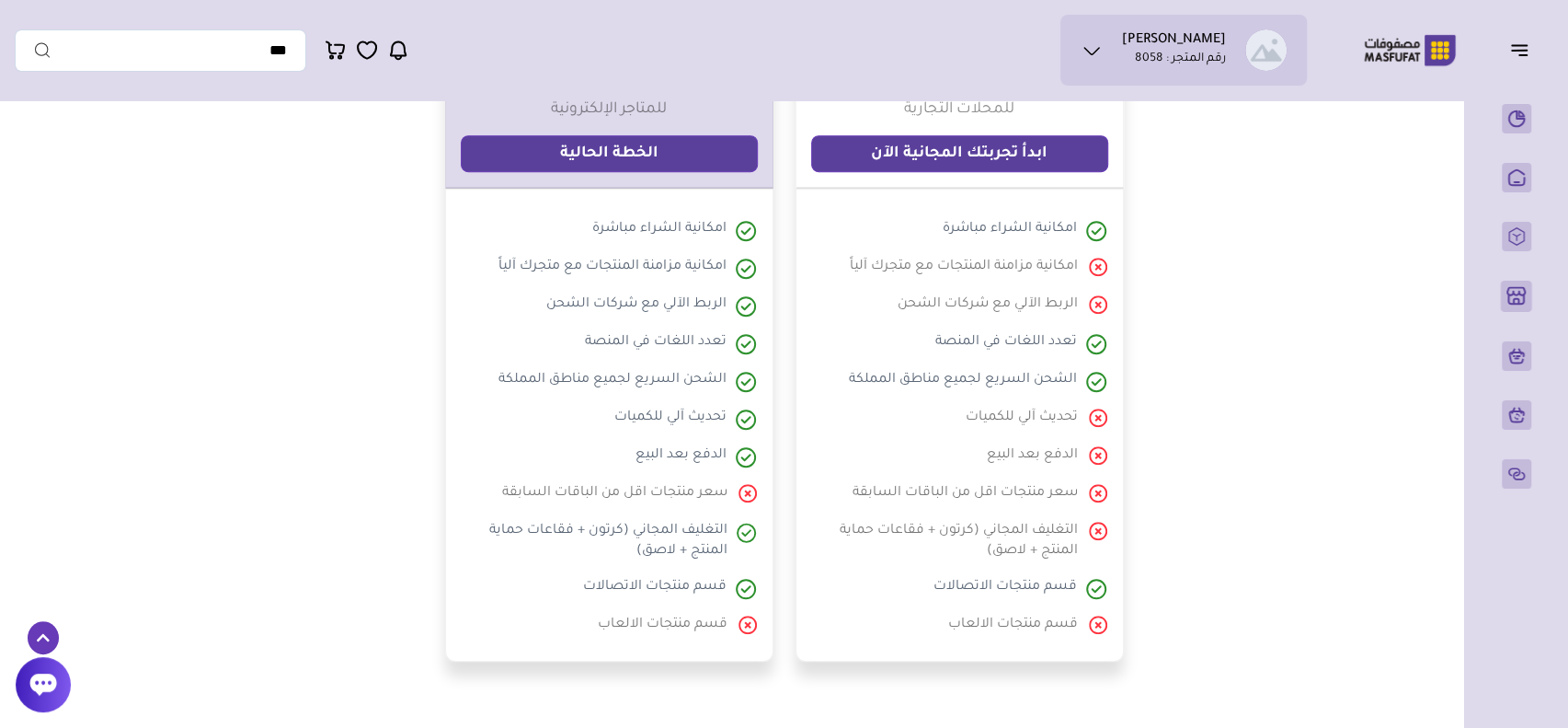
click at [478, 383] on li at bounding box center [609, 382] width 297 height 23
drag, startPoint x: 728, startPoint y: 411, endPoint x: 591, endPoint y: 411, distance: 137.0
click at [592, 408] on li at bounding box center [609, 419] width 297 height 23
drag, startPoint x: 730, startPoint y: 453, endPoint x: 622, endPoint y: 459, distance: 108.2
click at [622, 459] on li at bounding box center [609, 457] width 297 height 23
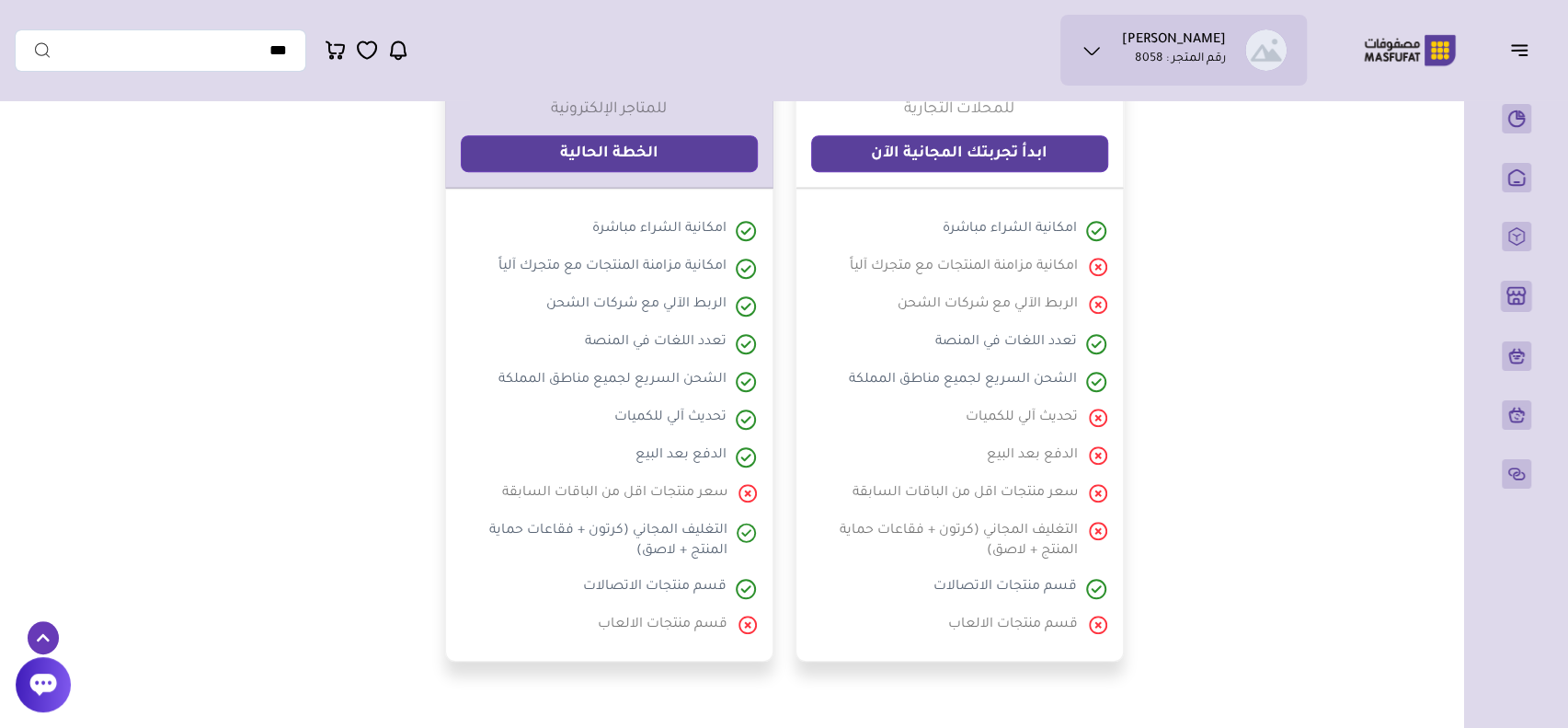
drag, startPoint x: 730, startPoint y: 497, endPoint x: 593, endPoint y: 526, distance: 140.0
click at [504, 498] on li at bounding box center [609, 495] width 297 height 23
drag, startPoint x: 726, startPoint y: 528, endPoint x: 568, endPoint y: 558, distance: 160.8
click at [568, 558] on div at bounding box center [598, 541] width 259 height 42
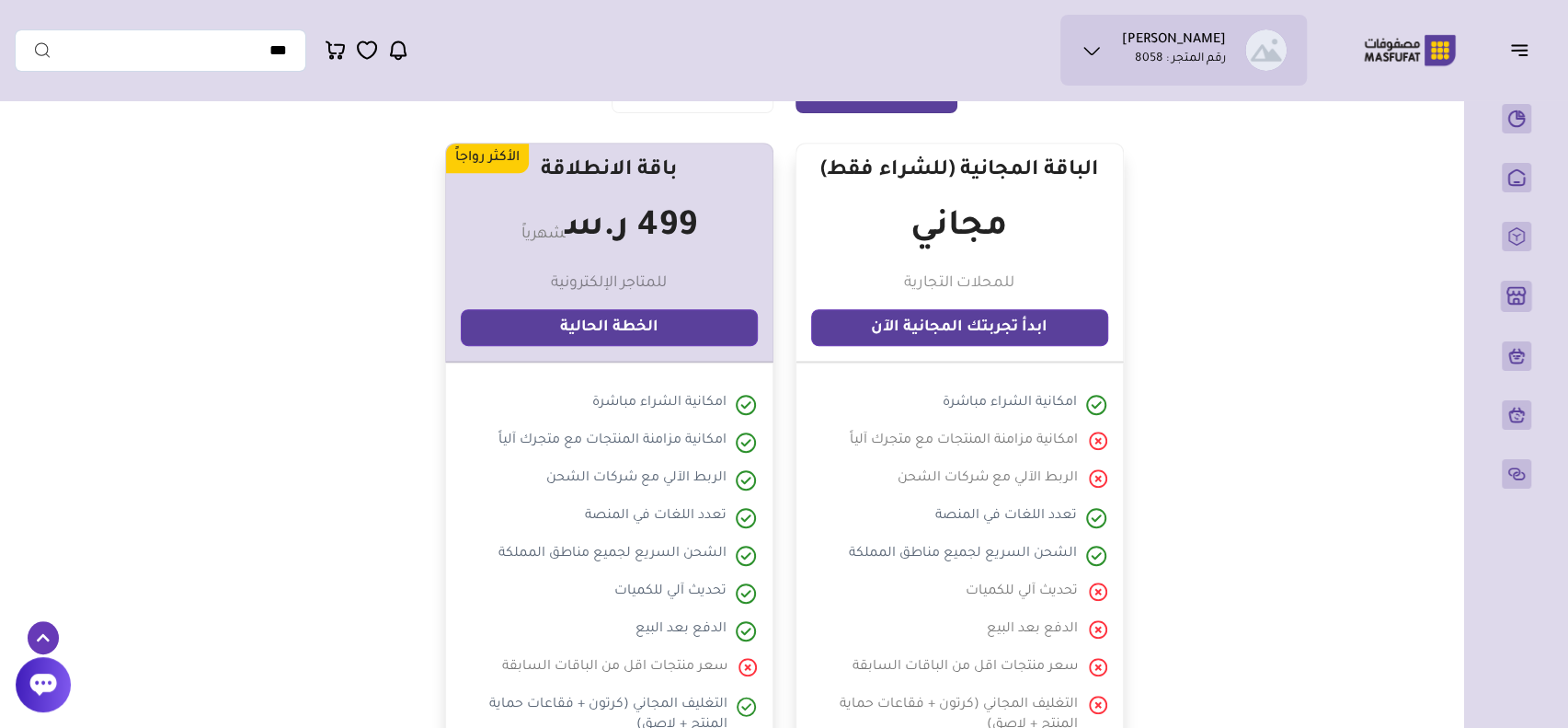
scroll to position [460, 0]
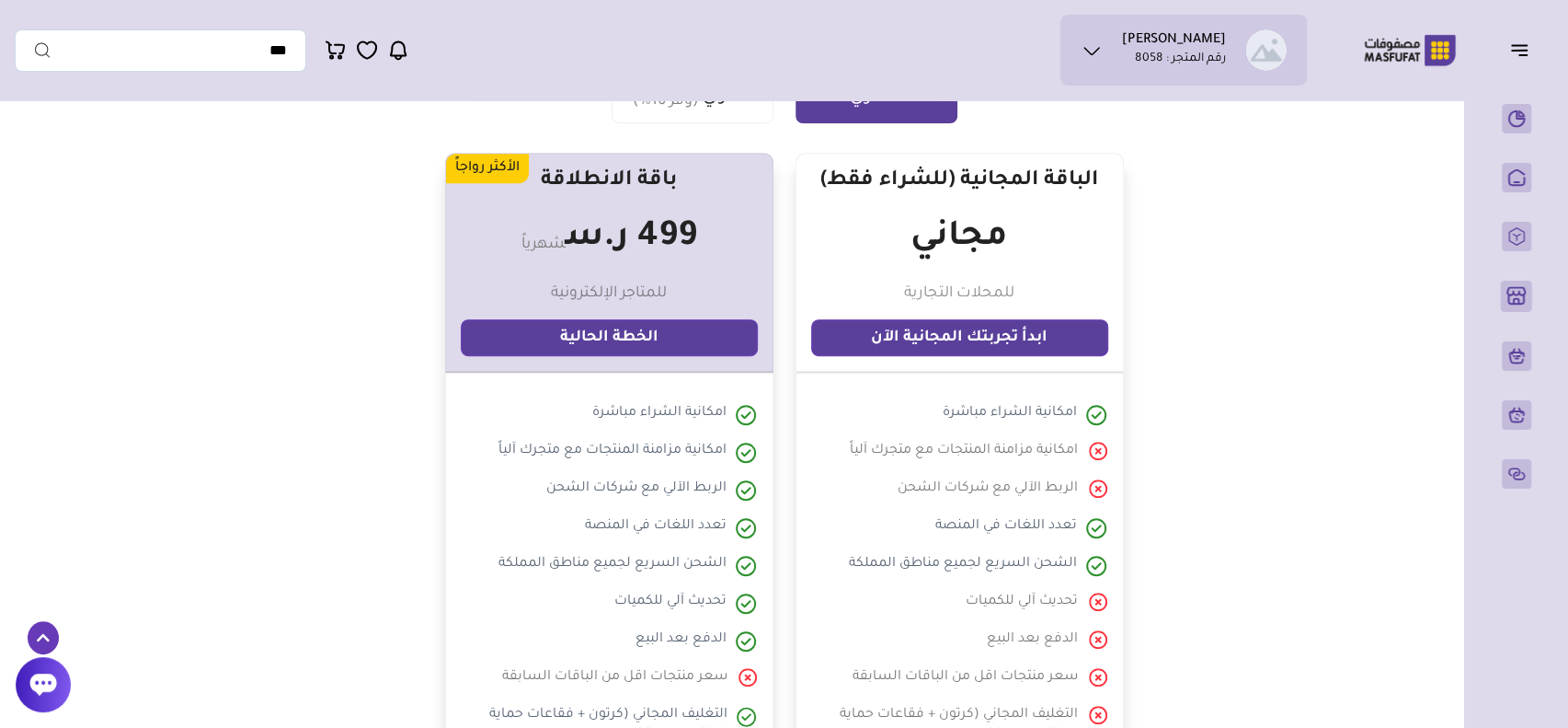
click at [645, 338] on link "الخطة الحالية" at bounding box center [609, 338] width 297 height 37
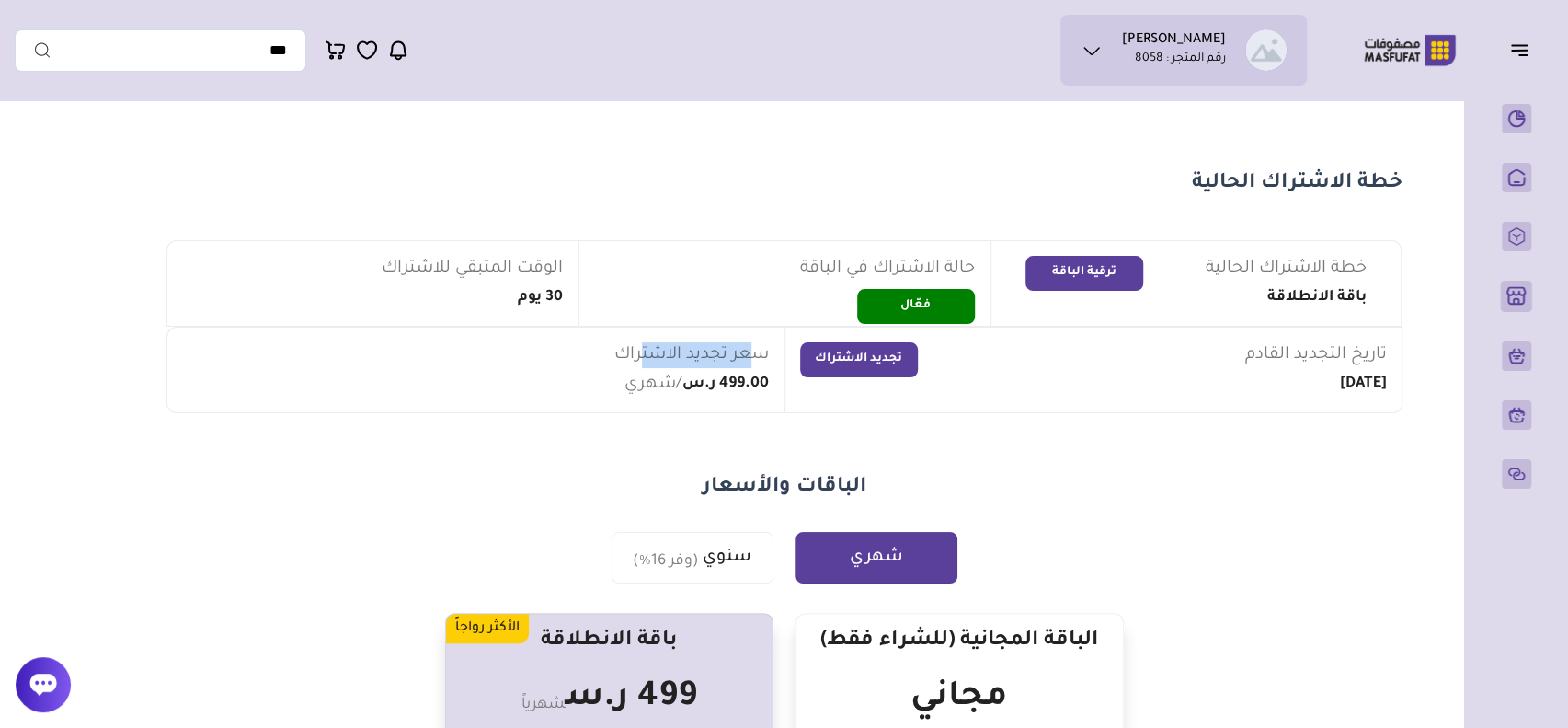
drag, startPoint x: 758, startPoint y: 358, endPoint x: 639, endPoint y: 356, distance: 119.0
click at [639, 356] on span "سعر تجديد الاشتراك" at bounding box center [691, 356] width 155 height 26
click at [647, 355] on span "سعر تجديد الاشتراك" at bounding box center [691, 356] width 155 height 26
click at [390, 54] on icon at bounding box center [398, 50] width 22 height 23
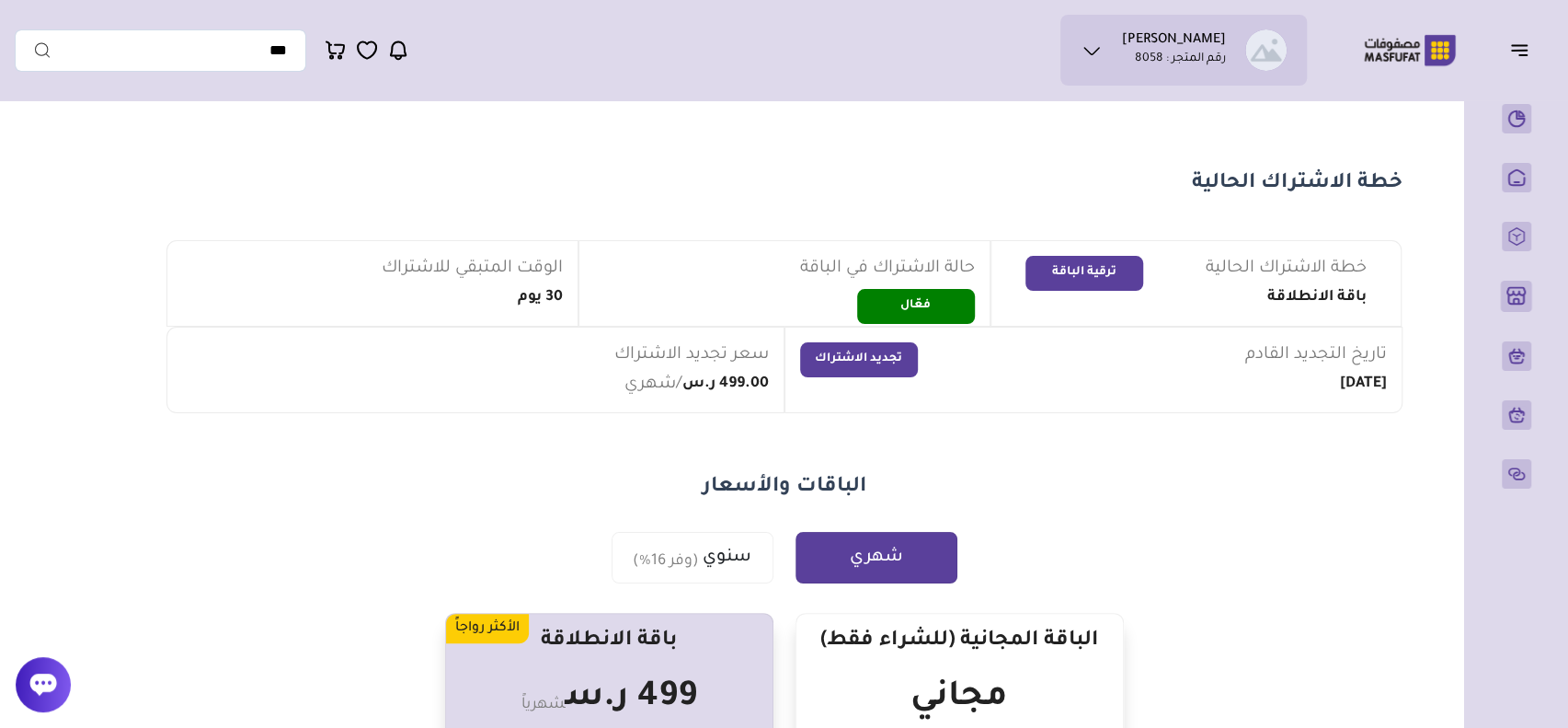
click at [43, 670] on div at bounding box center [44, 685] width 56 height 56
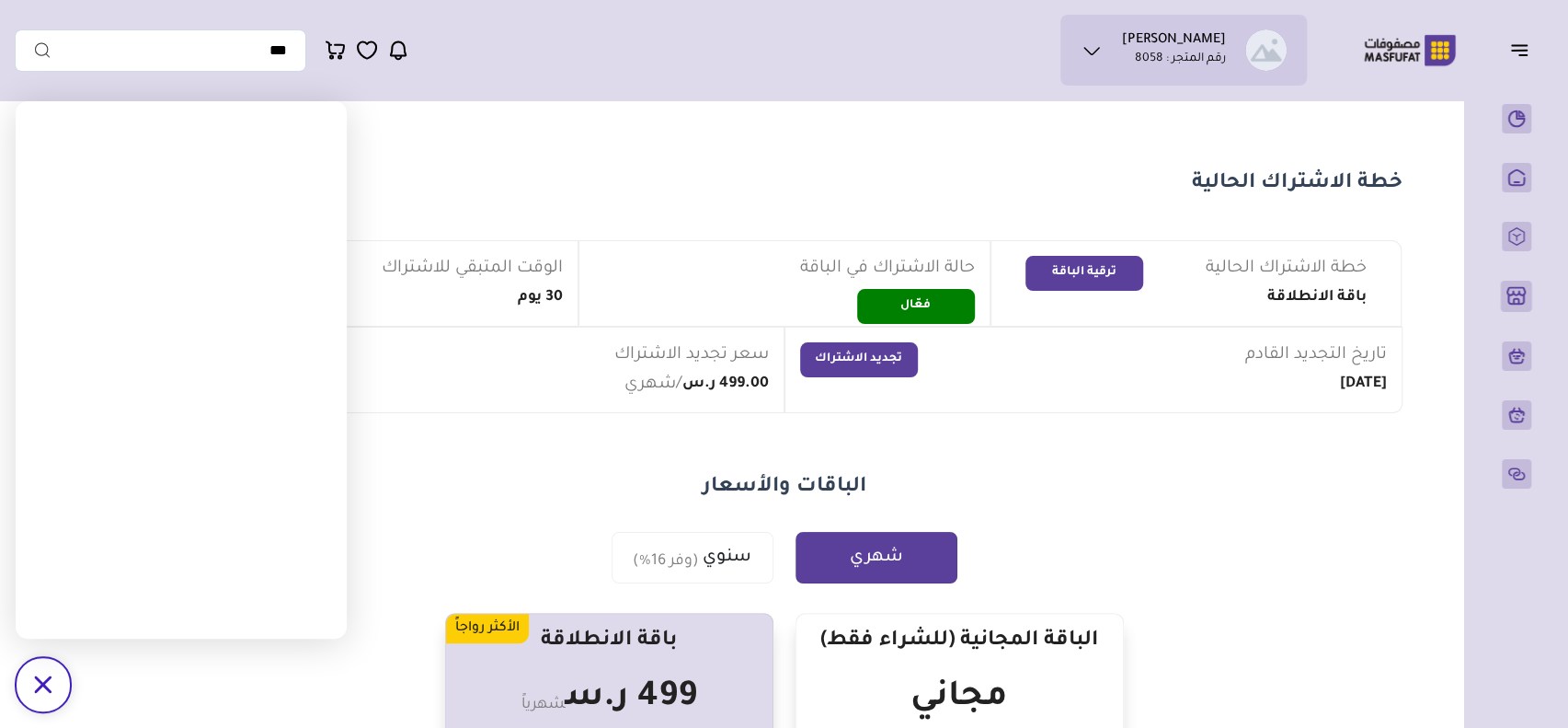
click at [577, 174] on h1 "خطة الاشتراك الحالية" at bounding box center [785, 184] width 1237 height 30
click at [1518, 43] on icon "button" at bounding box center [1520, 50] width 22 height 22
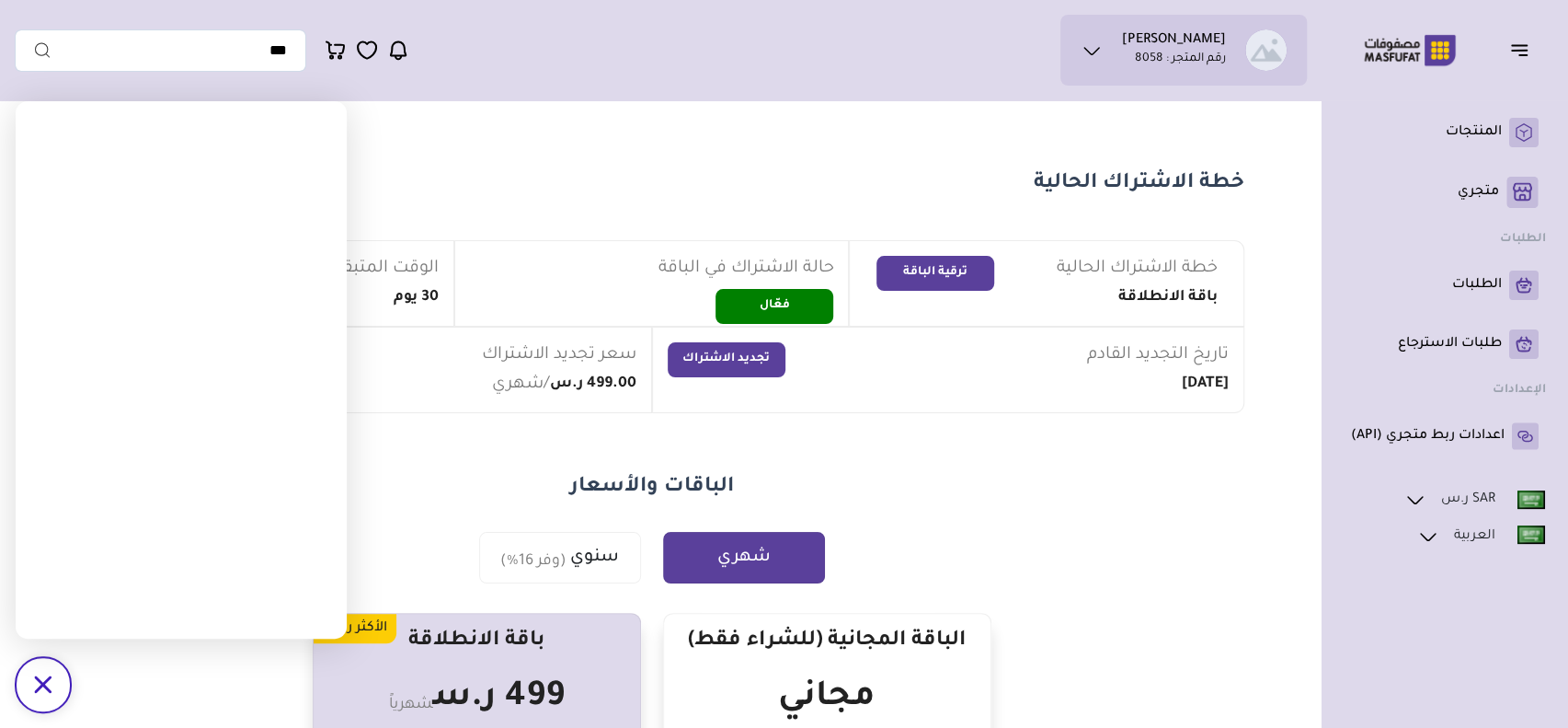
scroll to position [140, 0]
click at [1470, 282] on p "الطلبات" at bounding box center [1477, 282] width 50 height 19
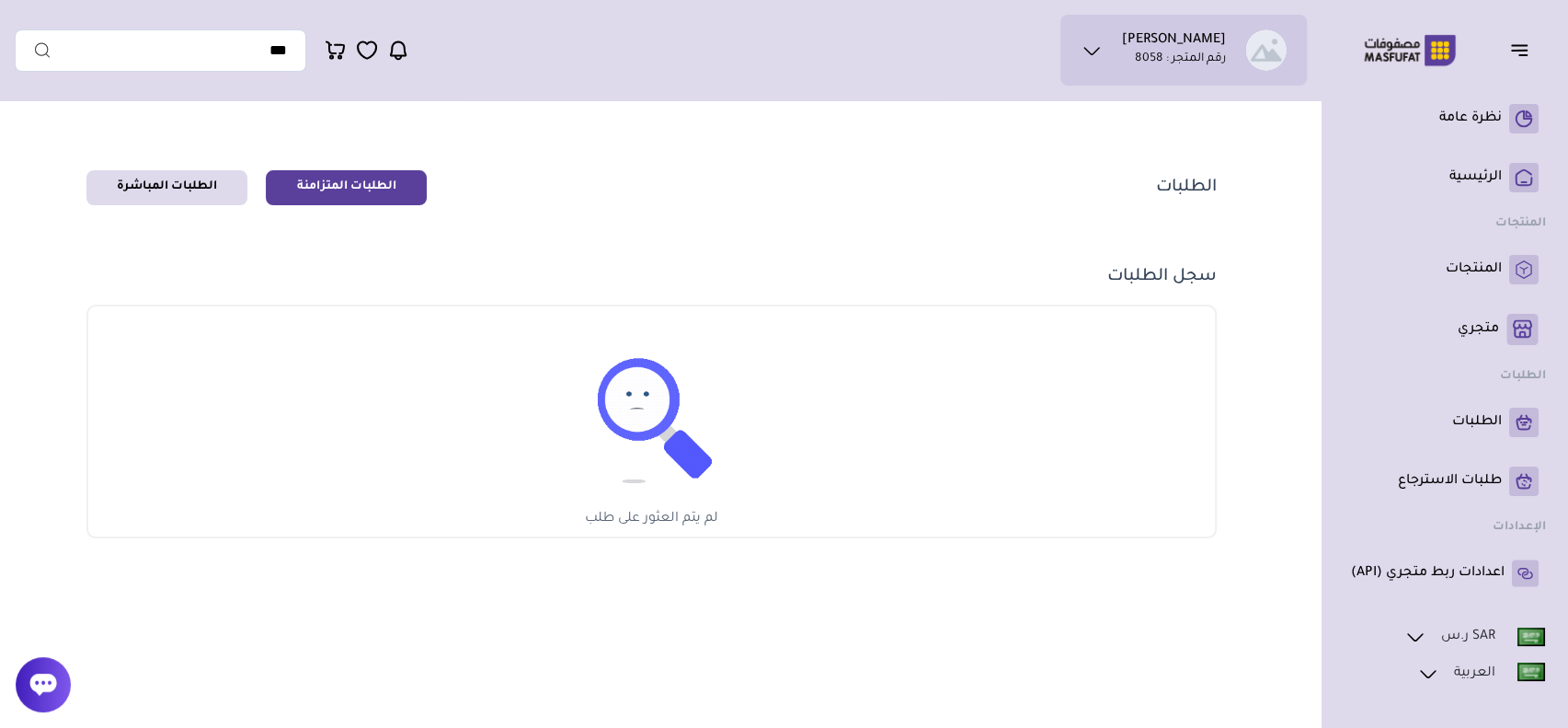
click at [164, 180] on link "الطلبات المباشرة" at bounding box center [167, 188] width 161 height 35
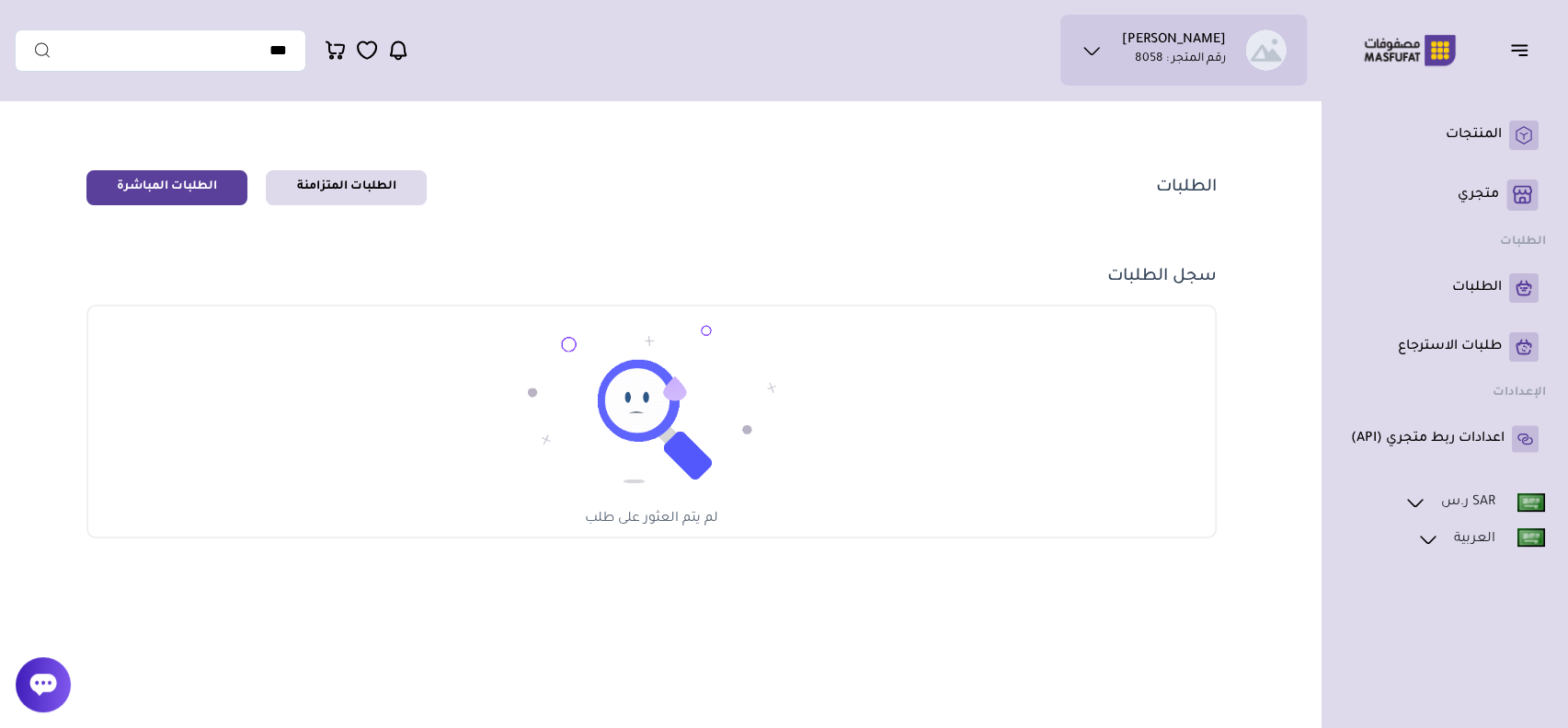
scroll to position [140, 0]
